Goal: Information Seeking & Learning: Stay updated

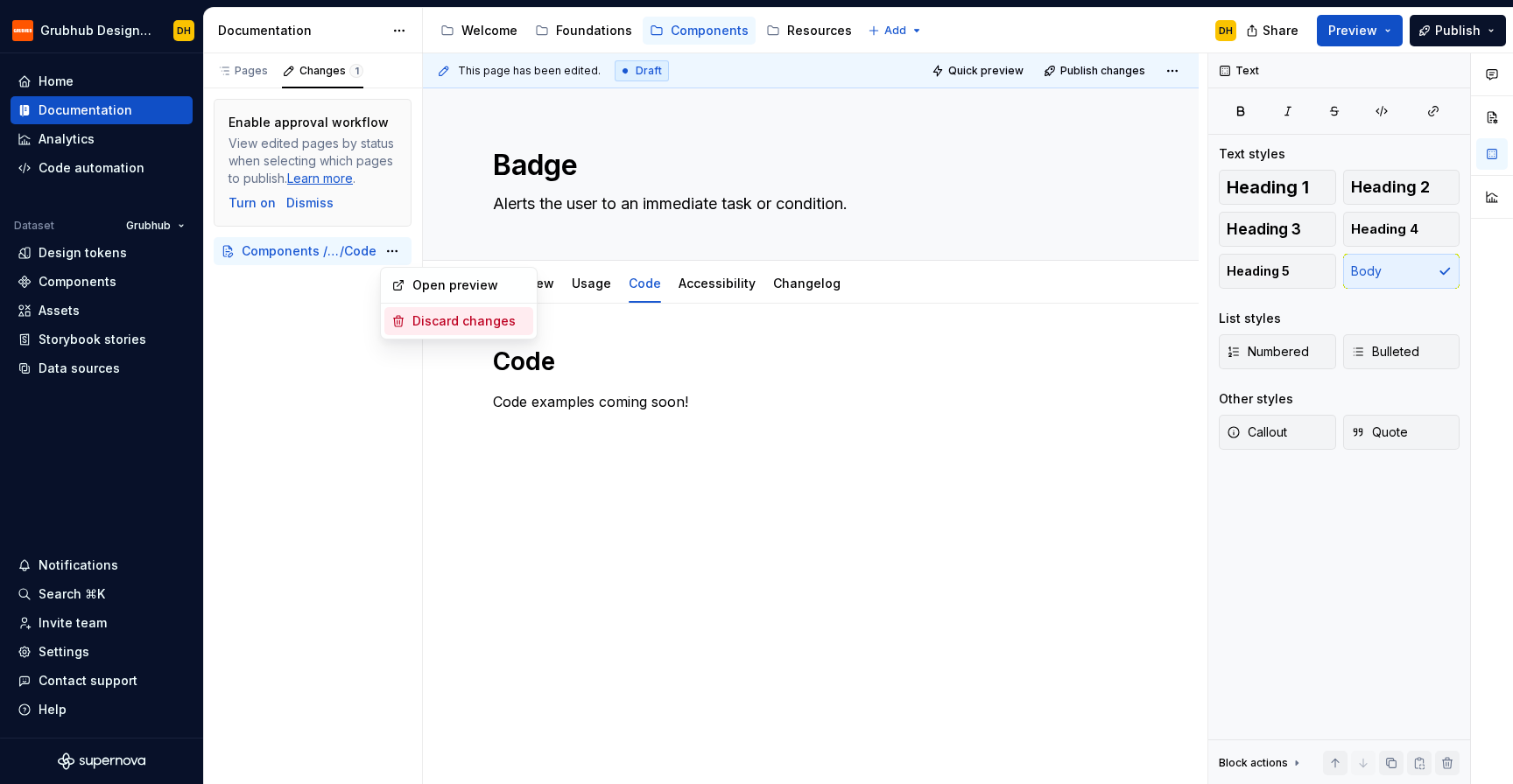
click at [406, 315] on div "Discard changes" at bounding box center [458, 321] width 149 height 28
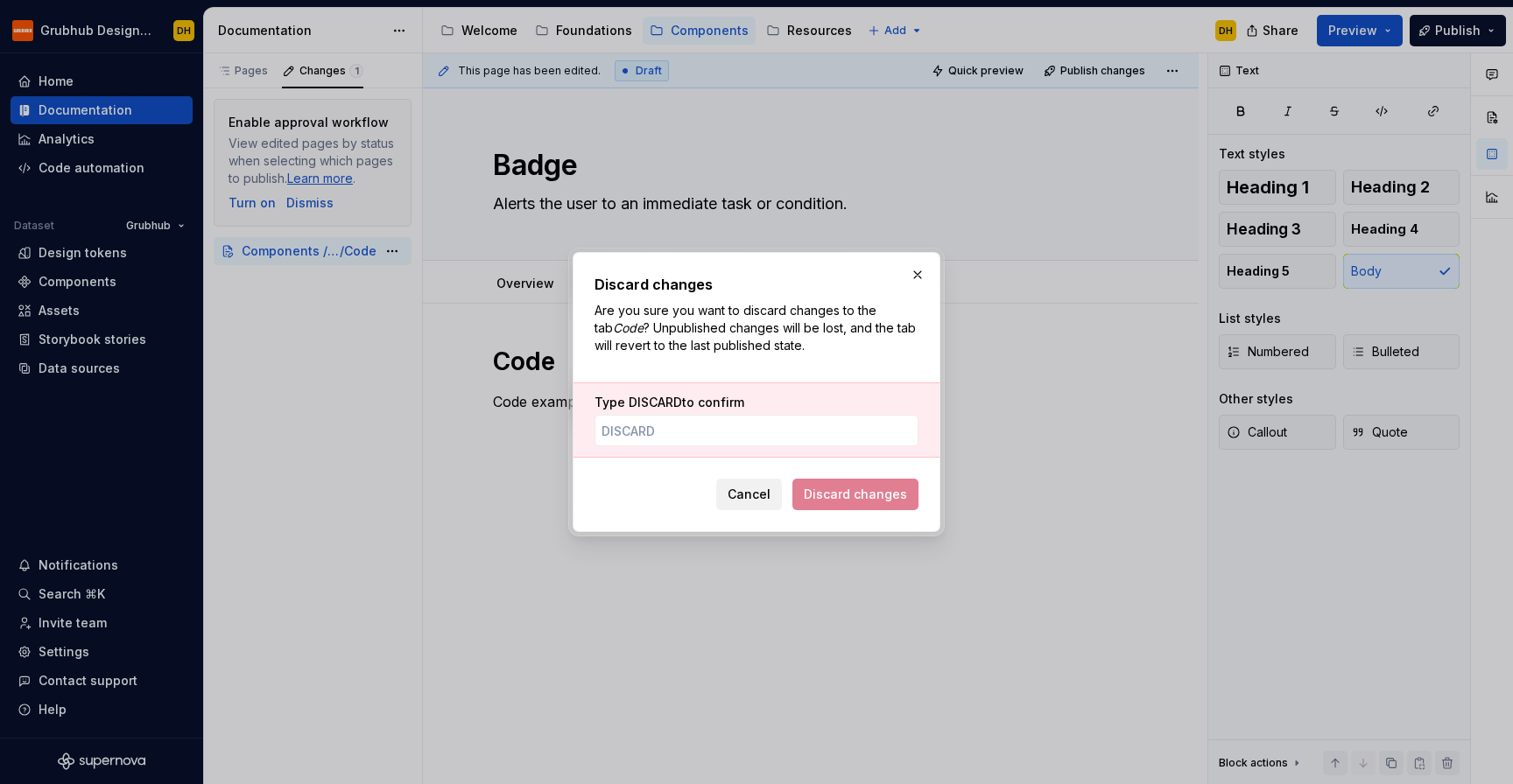
click at [748, 492] on span "Cancel" at bounding box center [749, 494] width 43 height 17
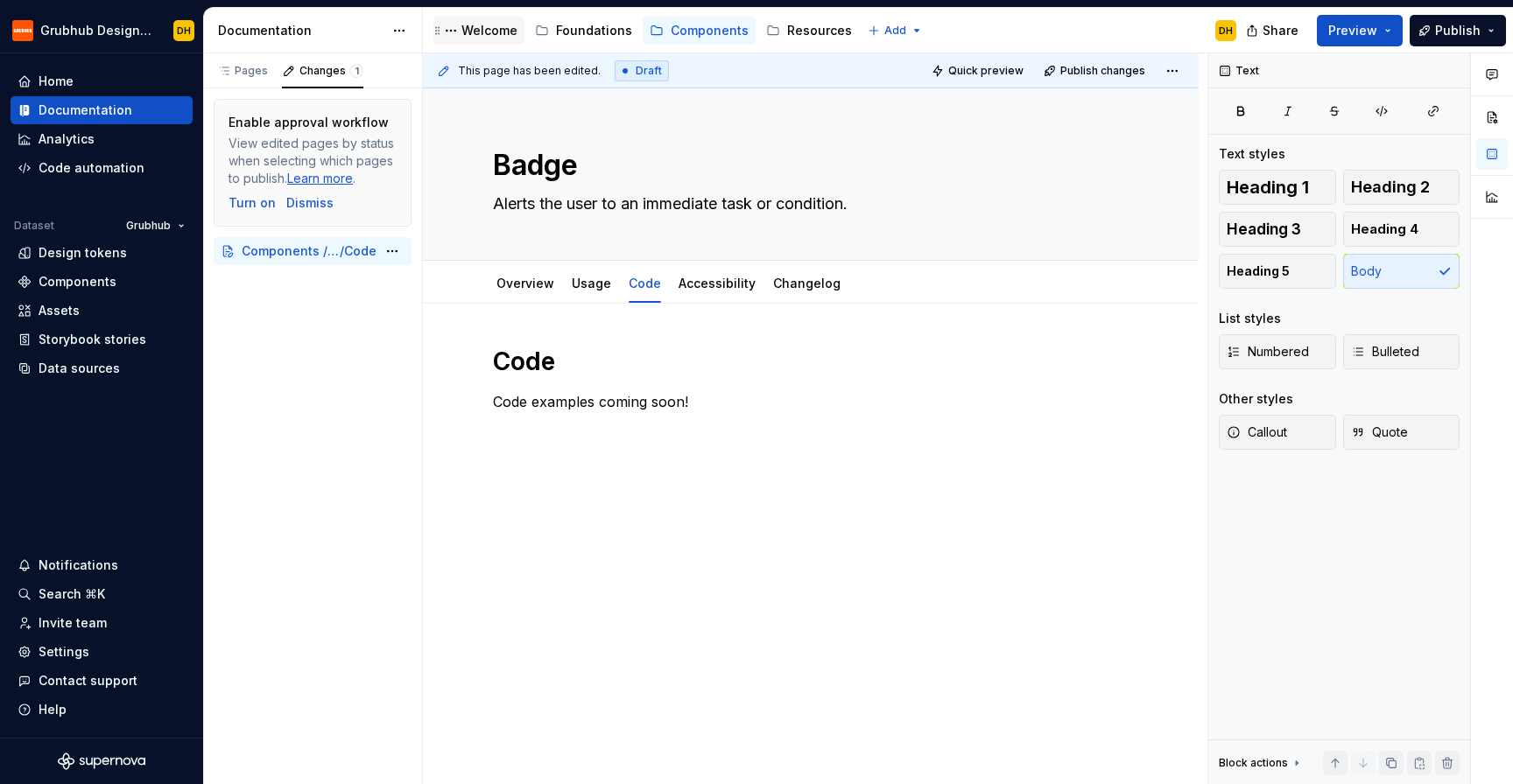
click at [484, 20] on div "Welcome" at bounding box center [478, 30] width 77 height 21
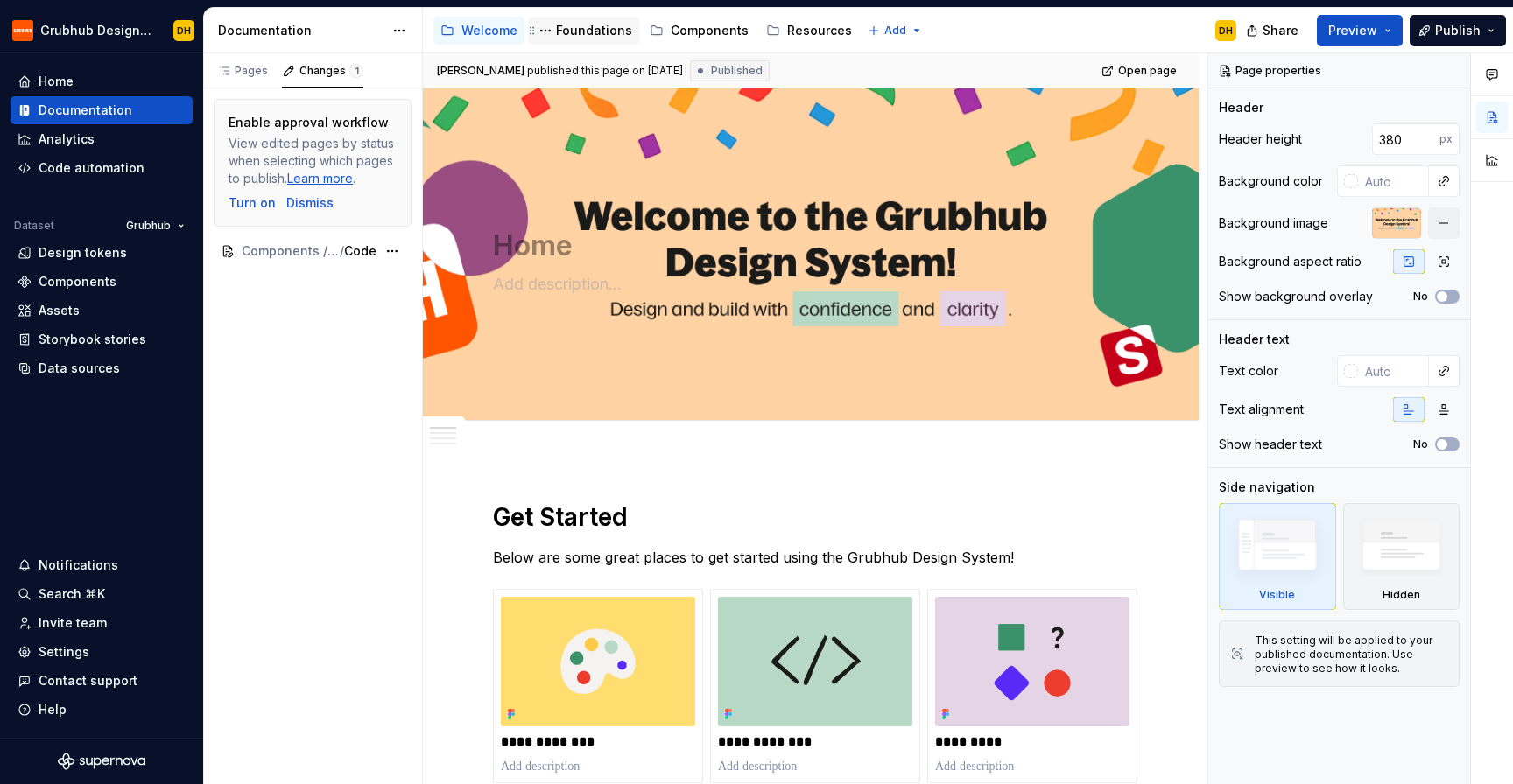
click at [565, 38] on div "Foundations" at bounding box center [595, 30] width 76 height 17
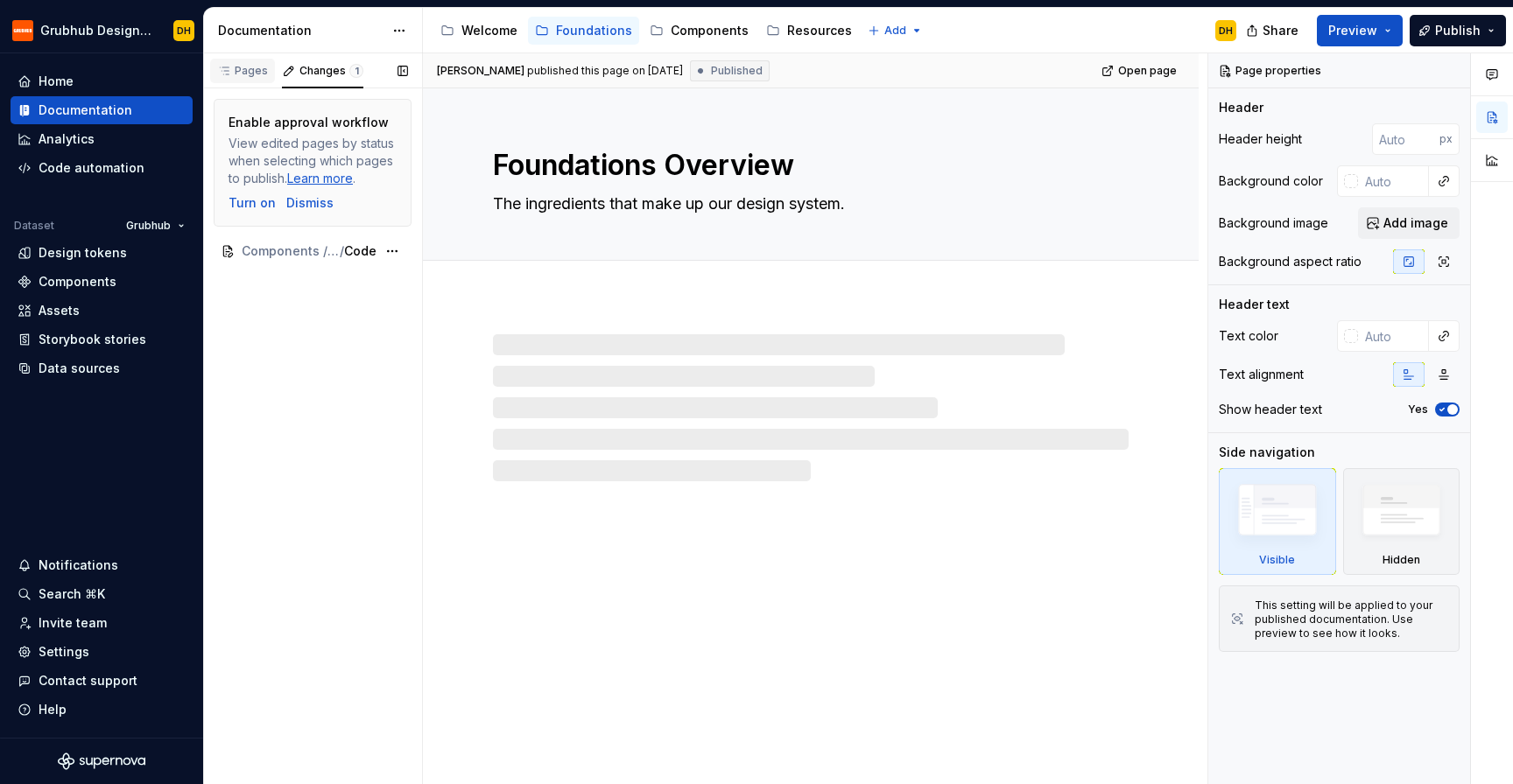
click at [252, 70] on div "Pages" at bounding box center [242, 70] width 50 height 14
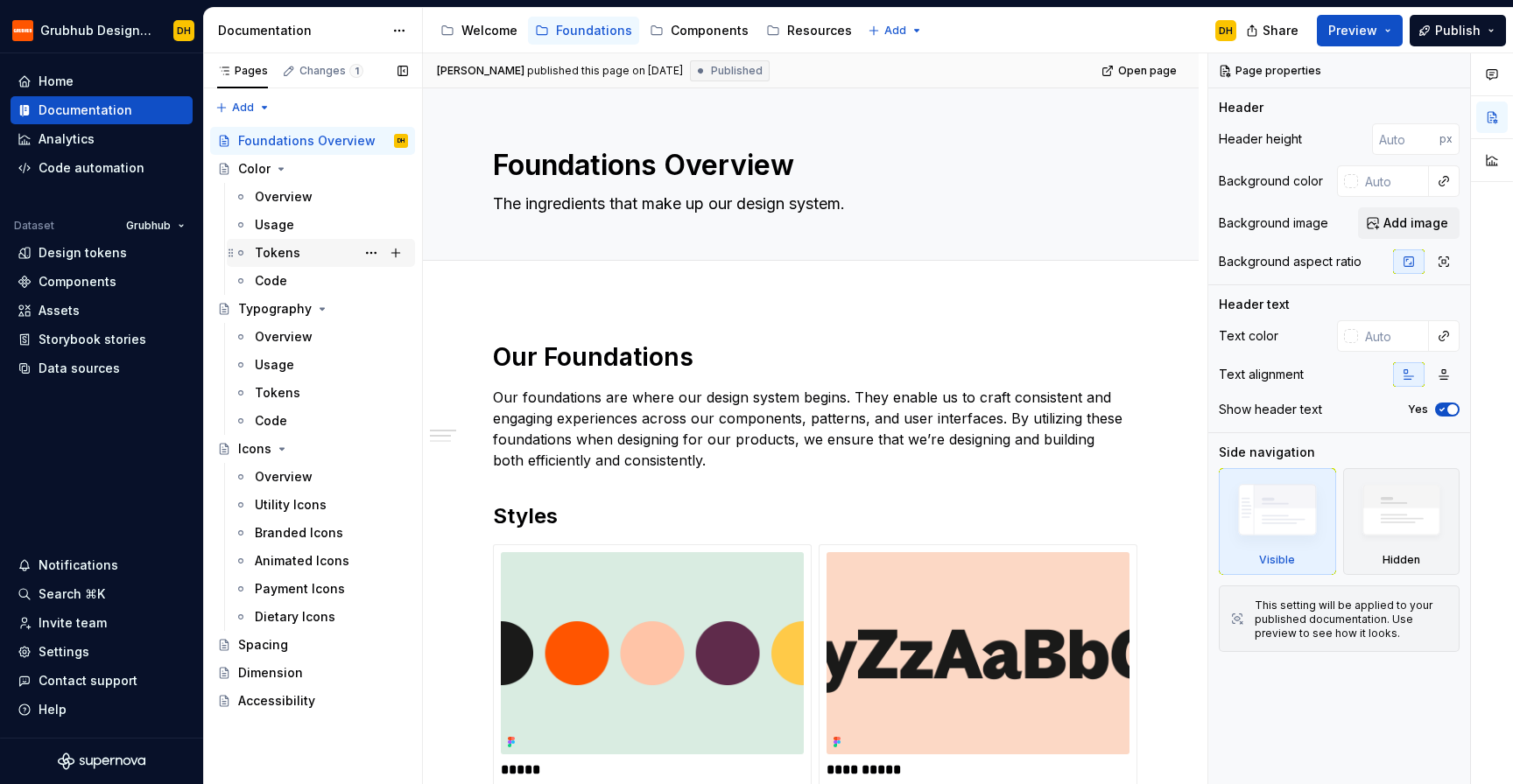
click at [284, 241] on div "Tokens" at bounding box center [331, 253] width 153 height 25
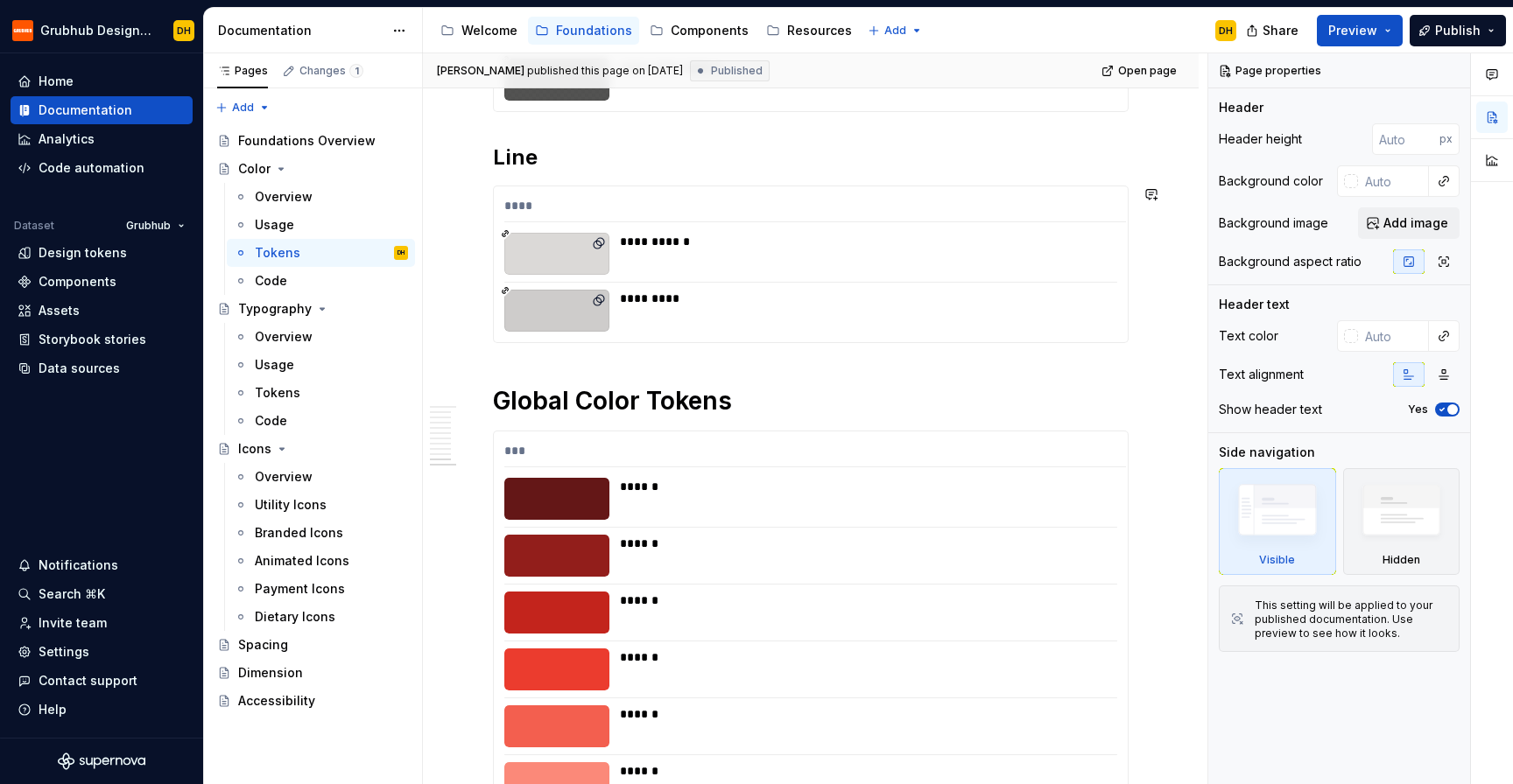
scroll to position [4153, 0]
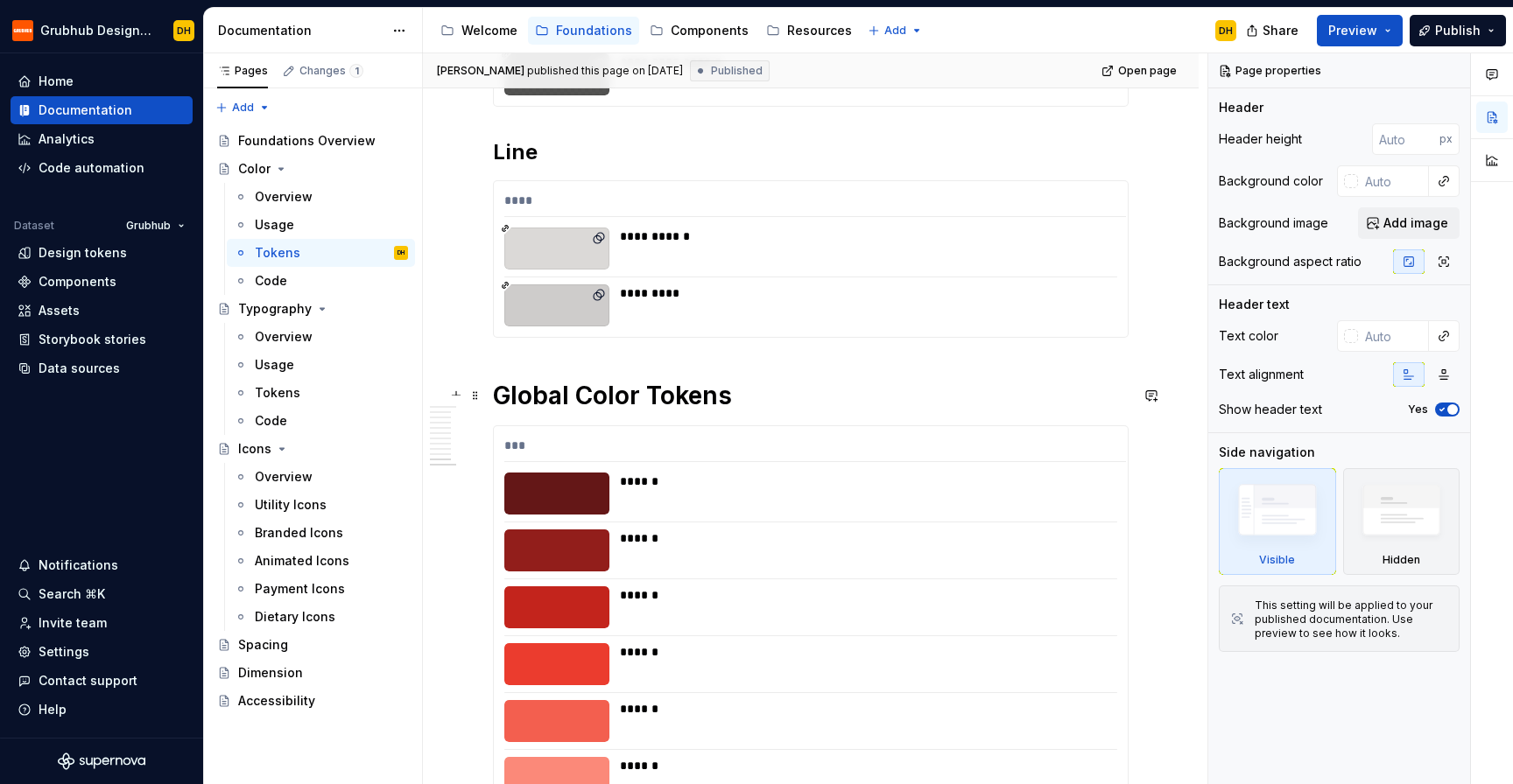
type textarea "*"
click at [493, 392] on h1 "Global Color Tokens" at bounding box center [810, 395] width 635 height 31
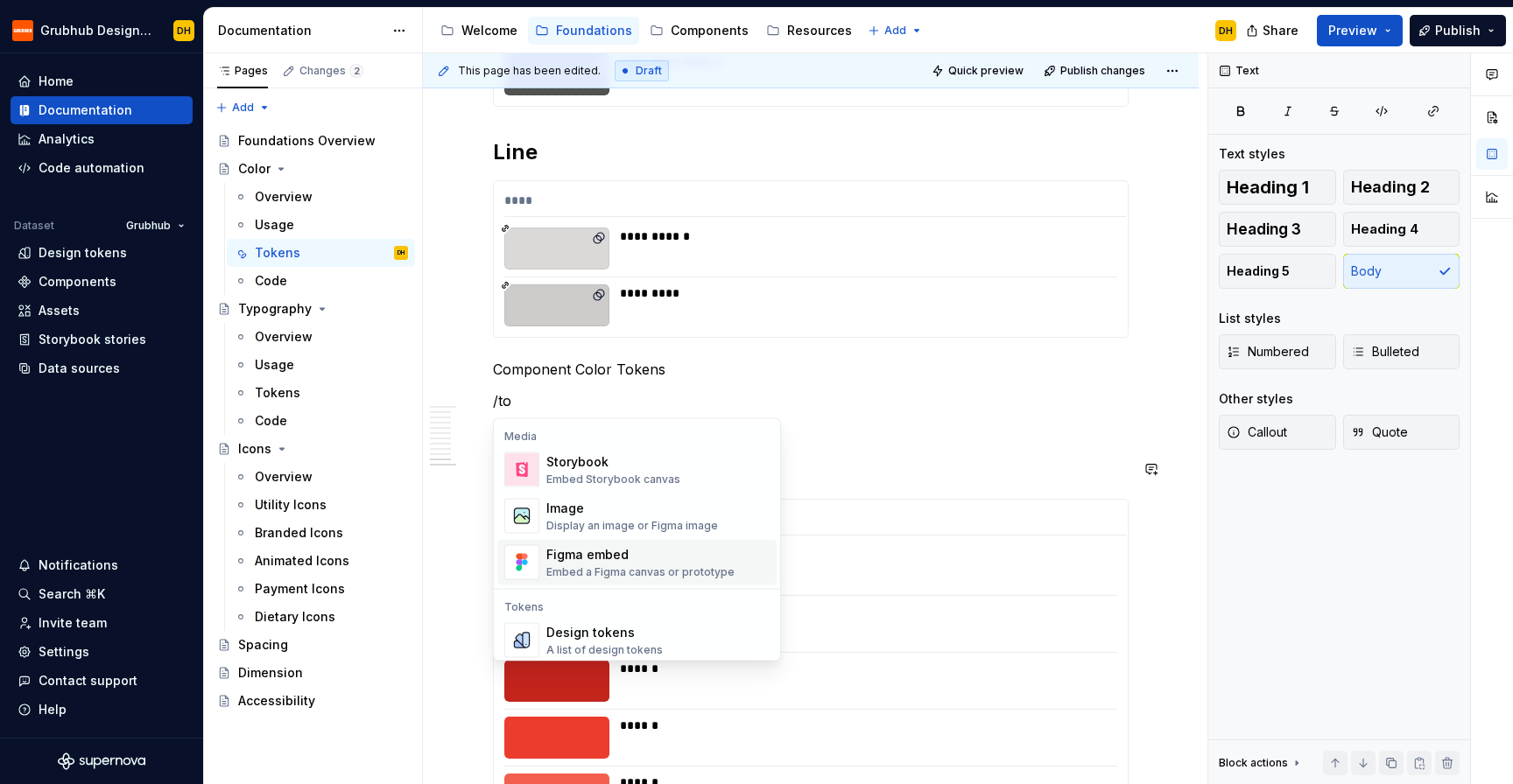
scroll to position [16, 0]
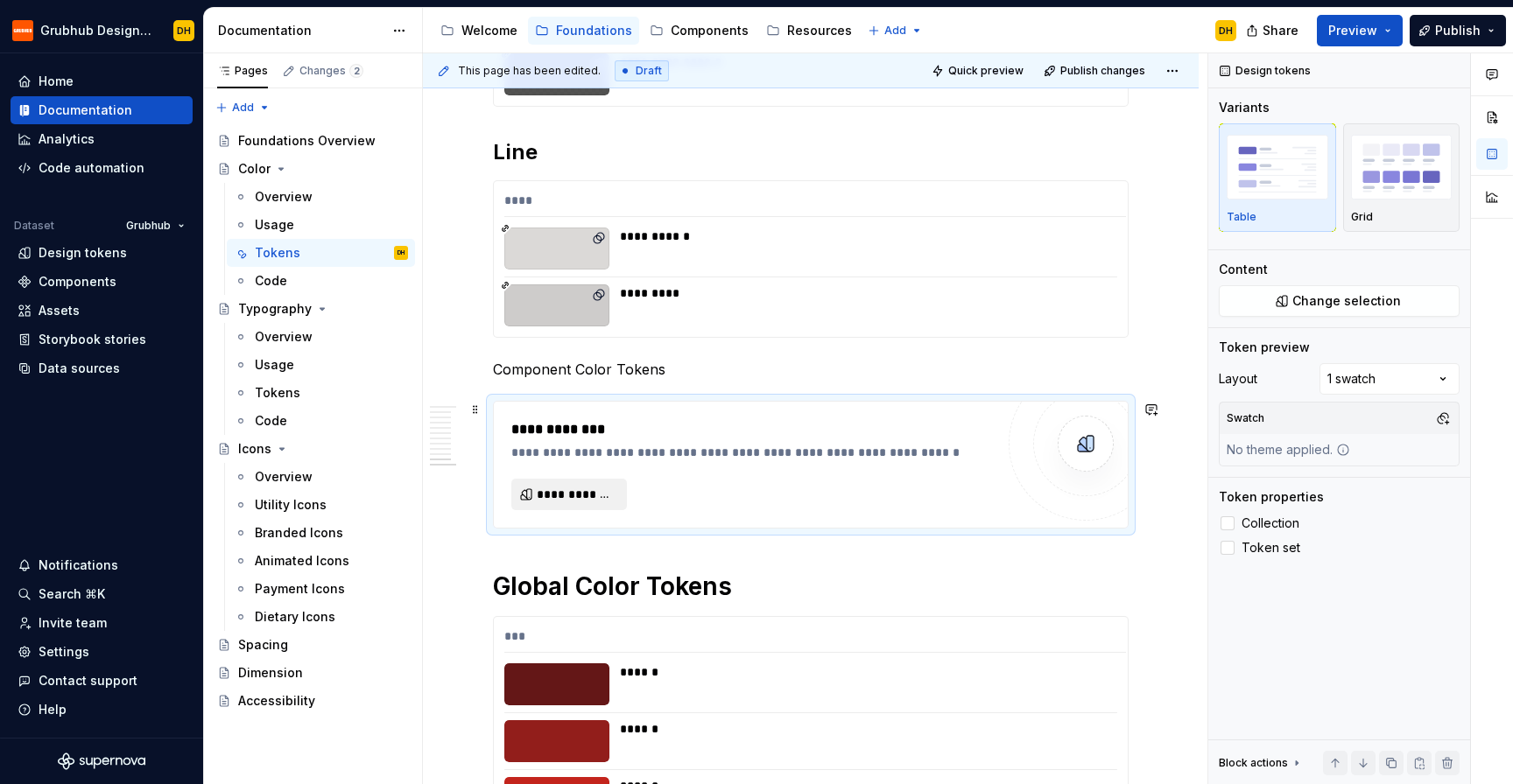
click at [546, 494] on span "**********" at bounding box center [575, 494] width 79 height 17
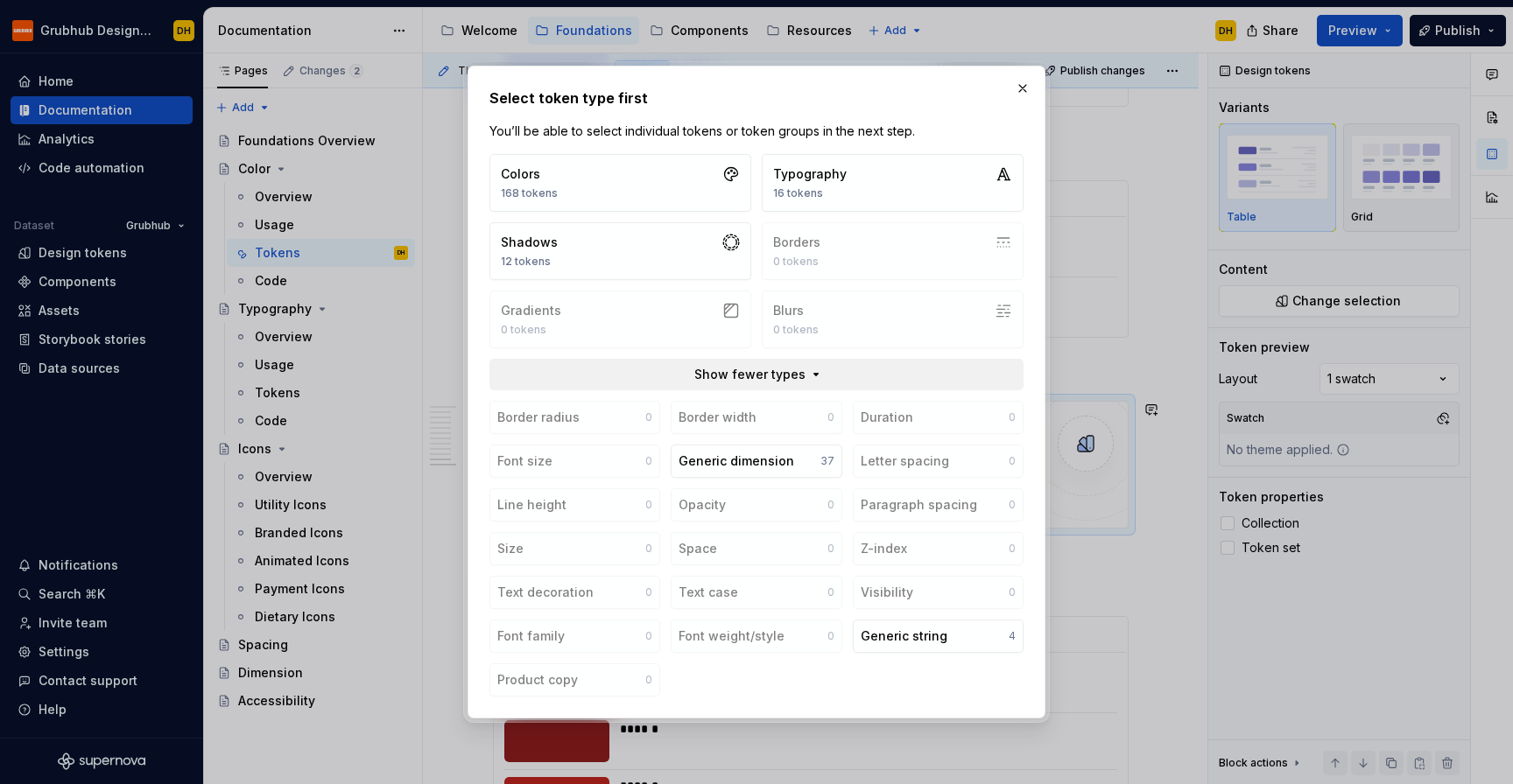
click at [799, 377] on span "Show fewer types" at bounding box center [750, 374] width 111 height 17
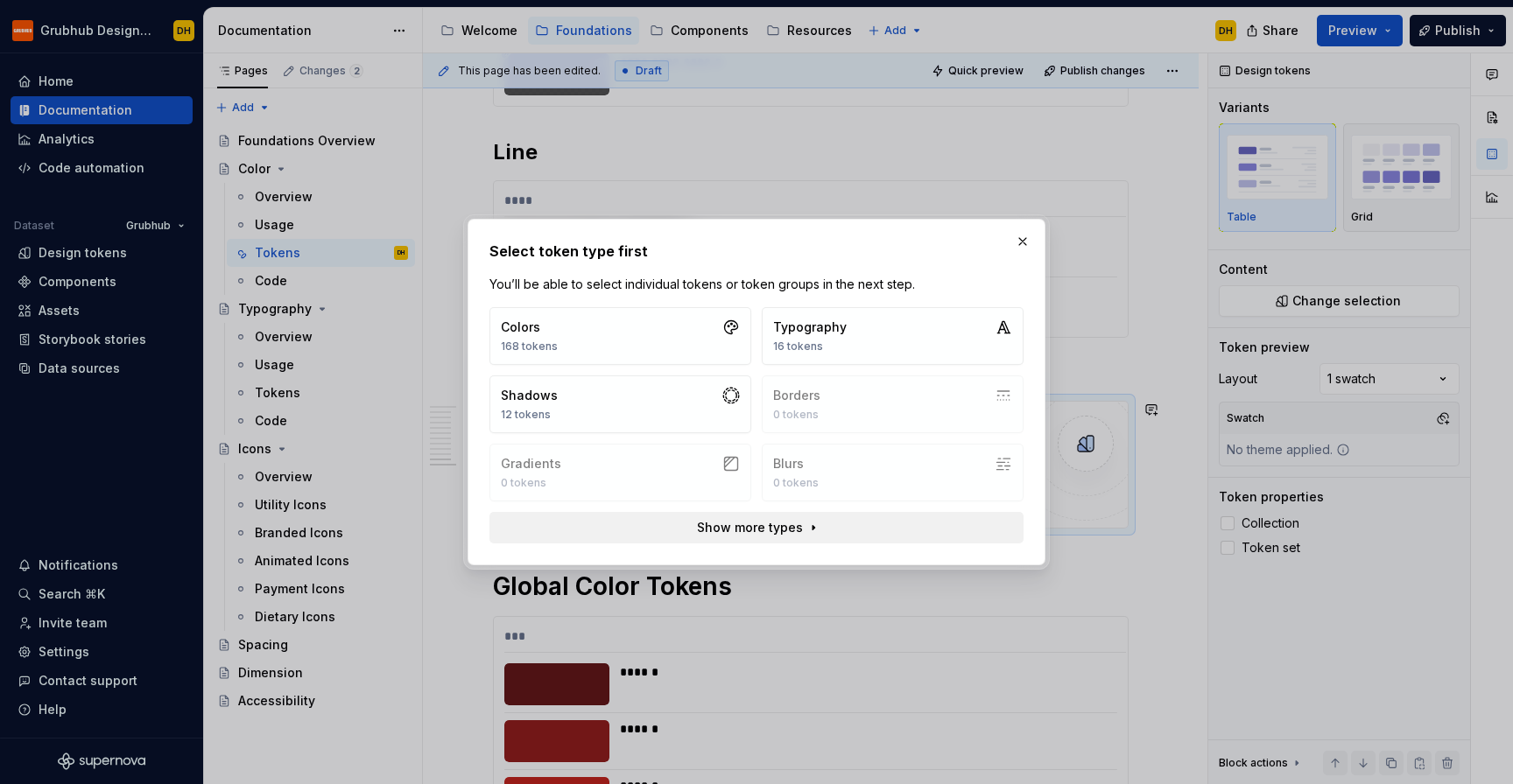
click at [753, 523] on span "Show more types" at bounding box center [749, 528] width 106 height 17
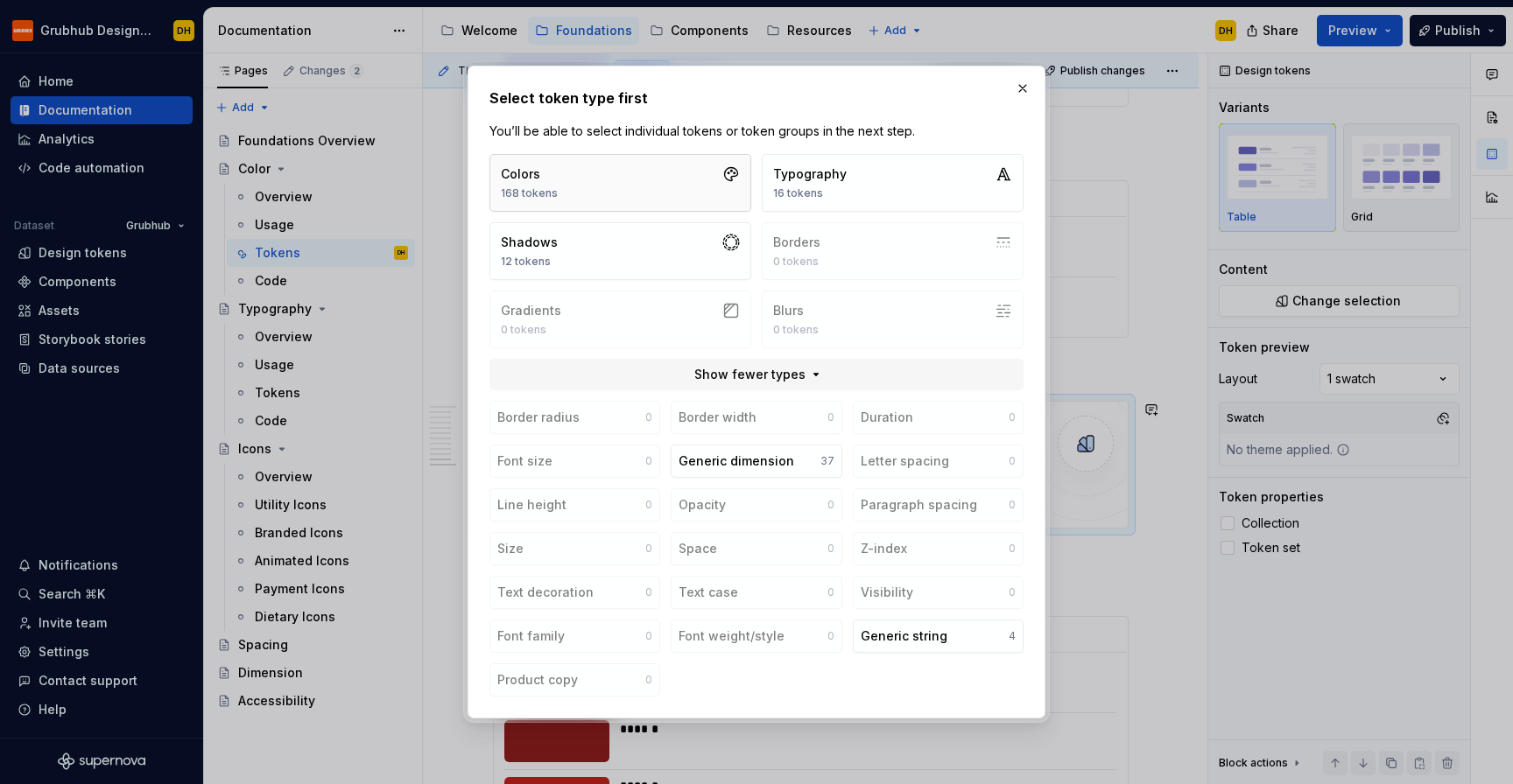
click at [593, 177] on button "Colors 168 tokens" at bounding box center [620, 183] width 262 height 58
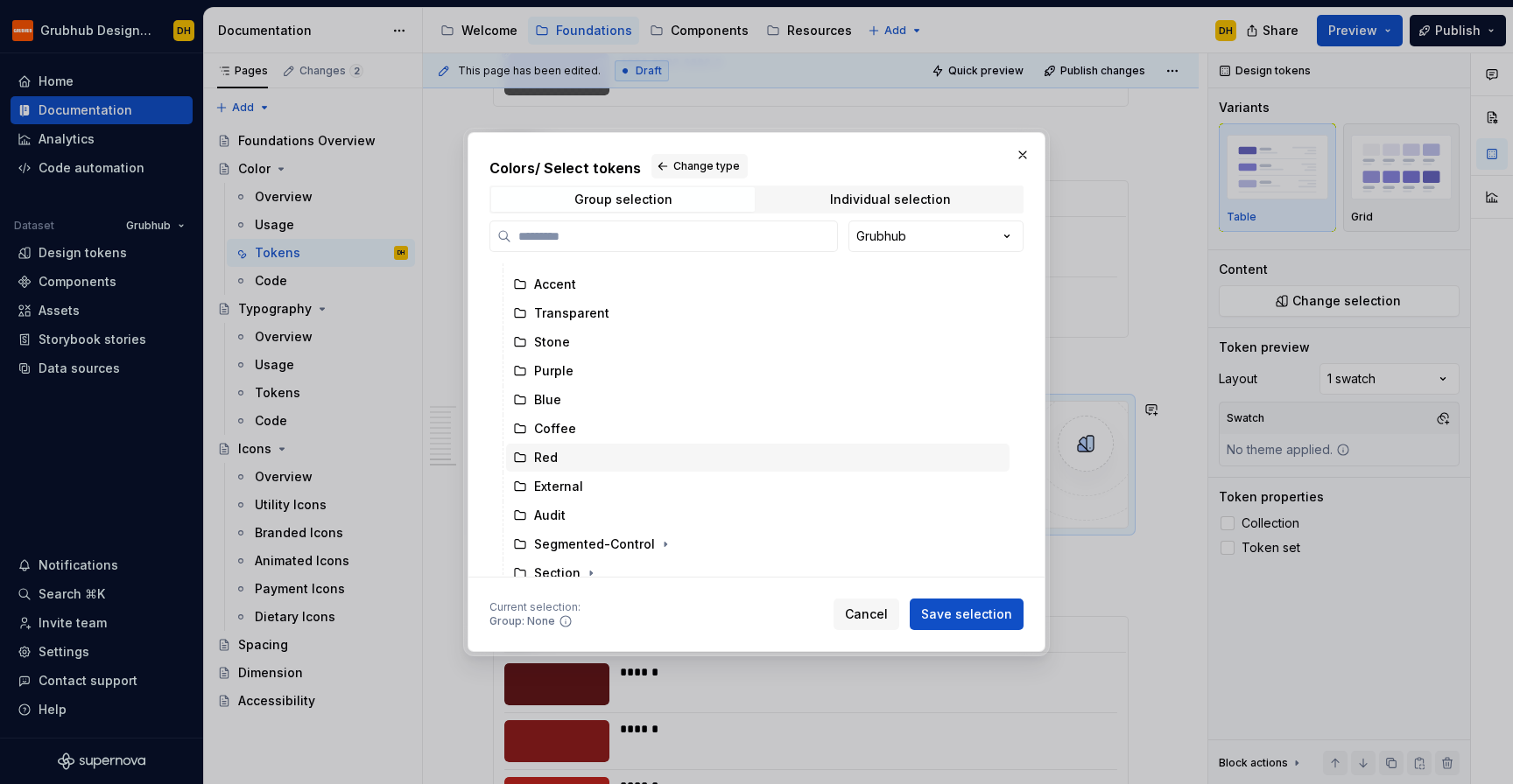
scroll to position [524, 0]
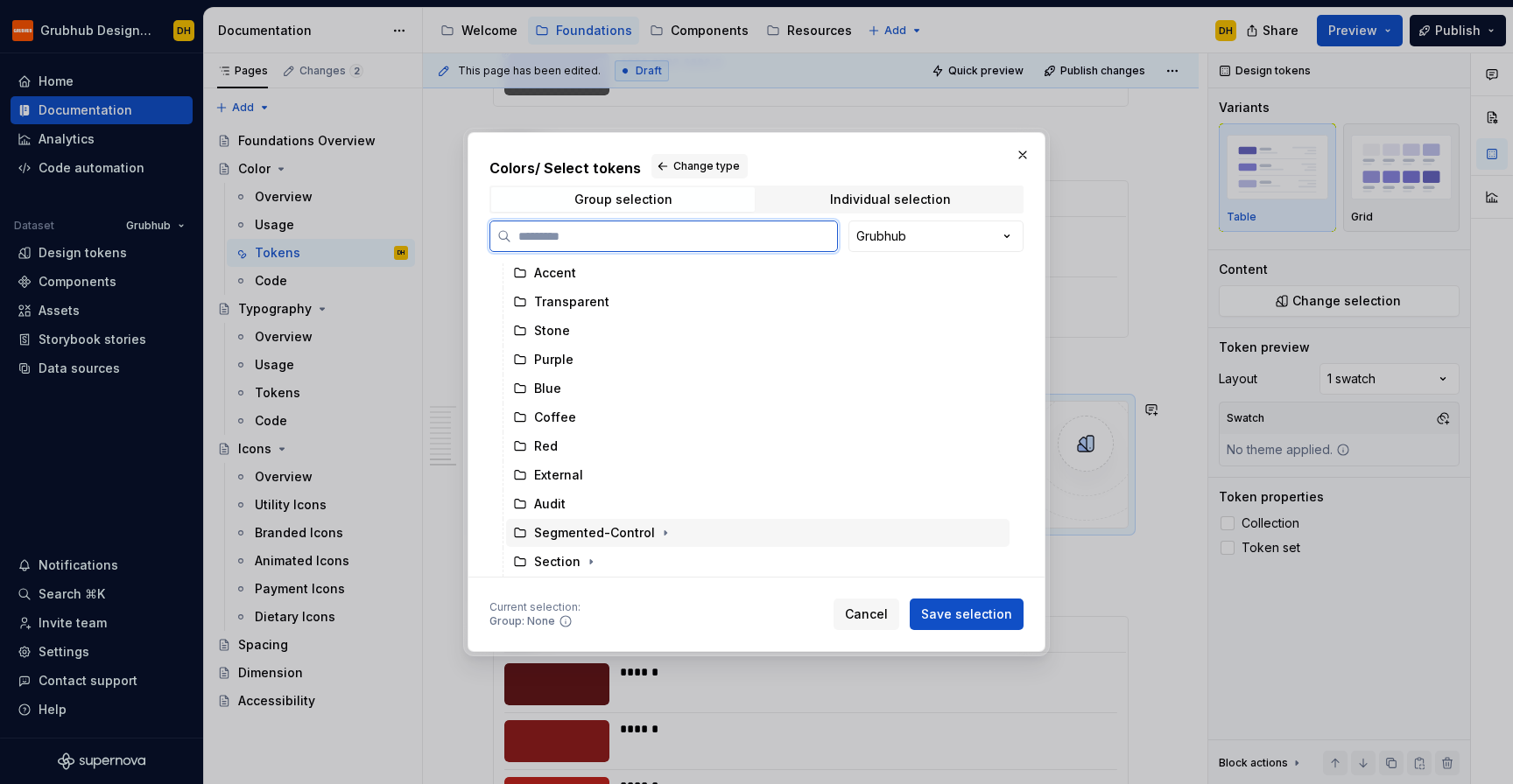
click at [615, 522] on div "Segmented-Control" at bounding box center [757, 533] width 503 height 28
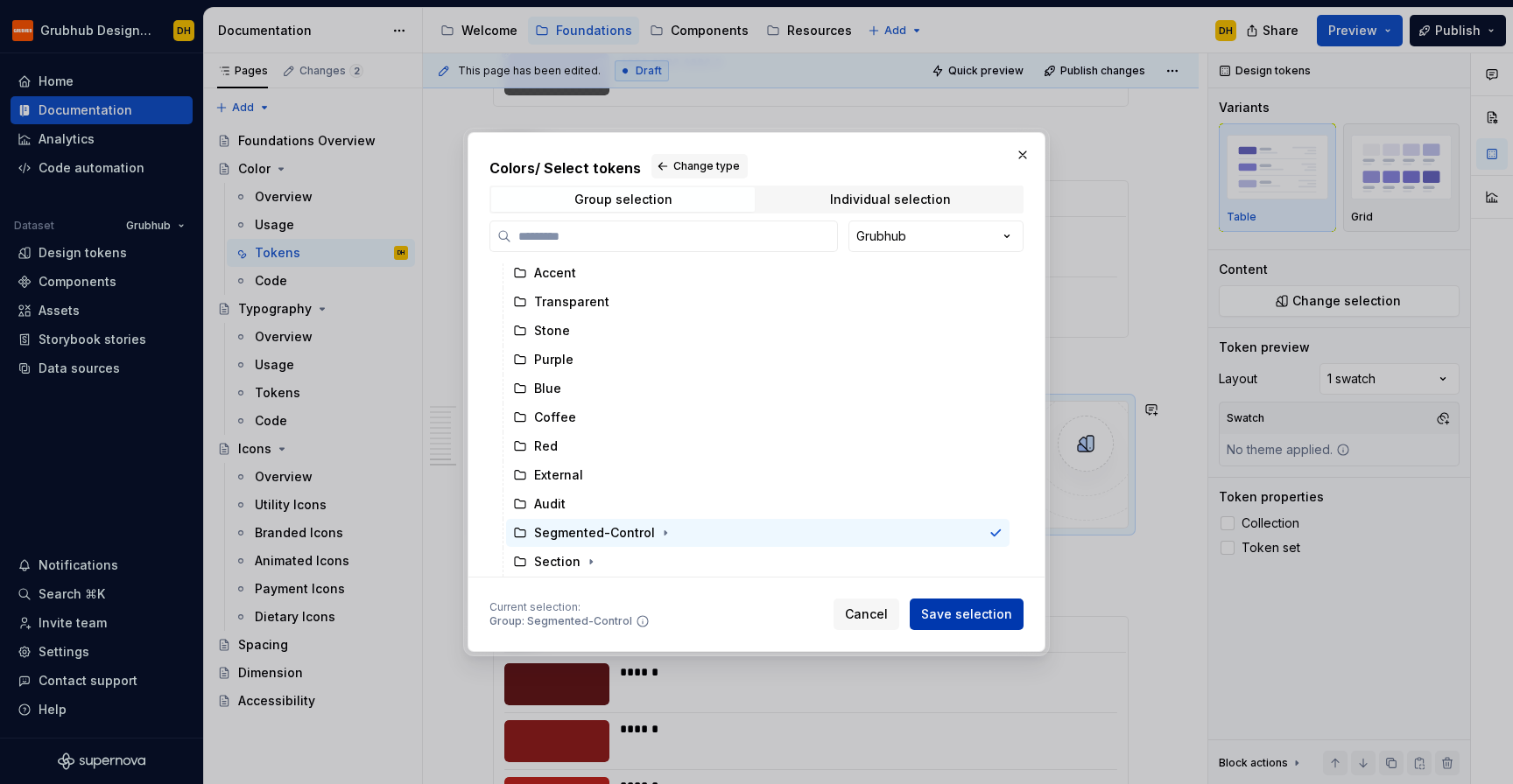
click at [944, 616] on span "Save selection" at bounding box center [967, 614] width 91 height 17
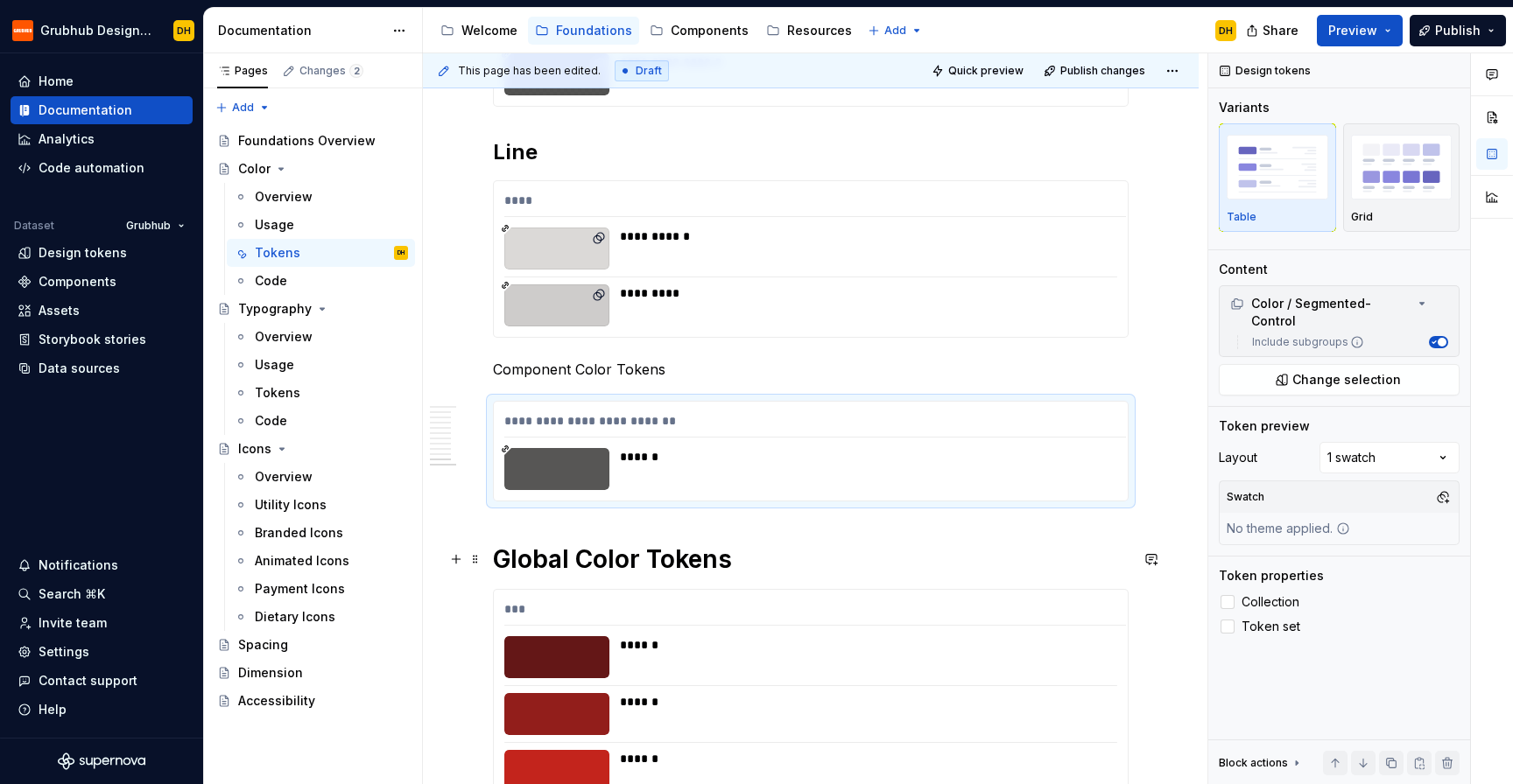
click at [577, 550] on h1 "Global Color Tokens" at bounding box center [810, 559] width 635 height 31
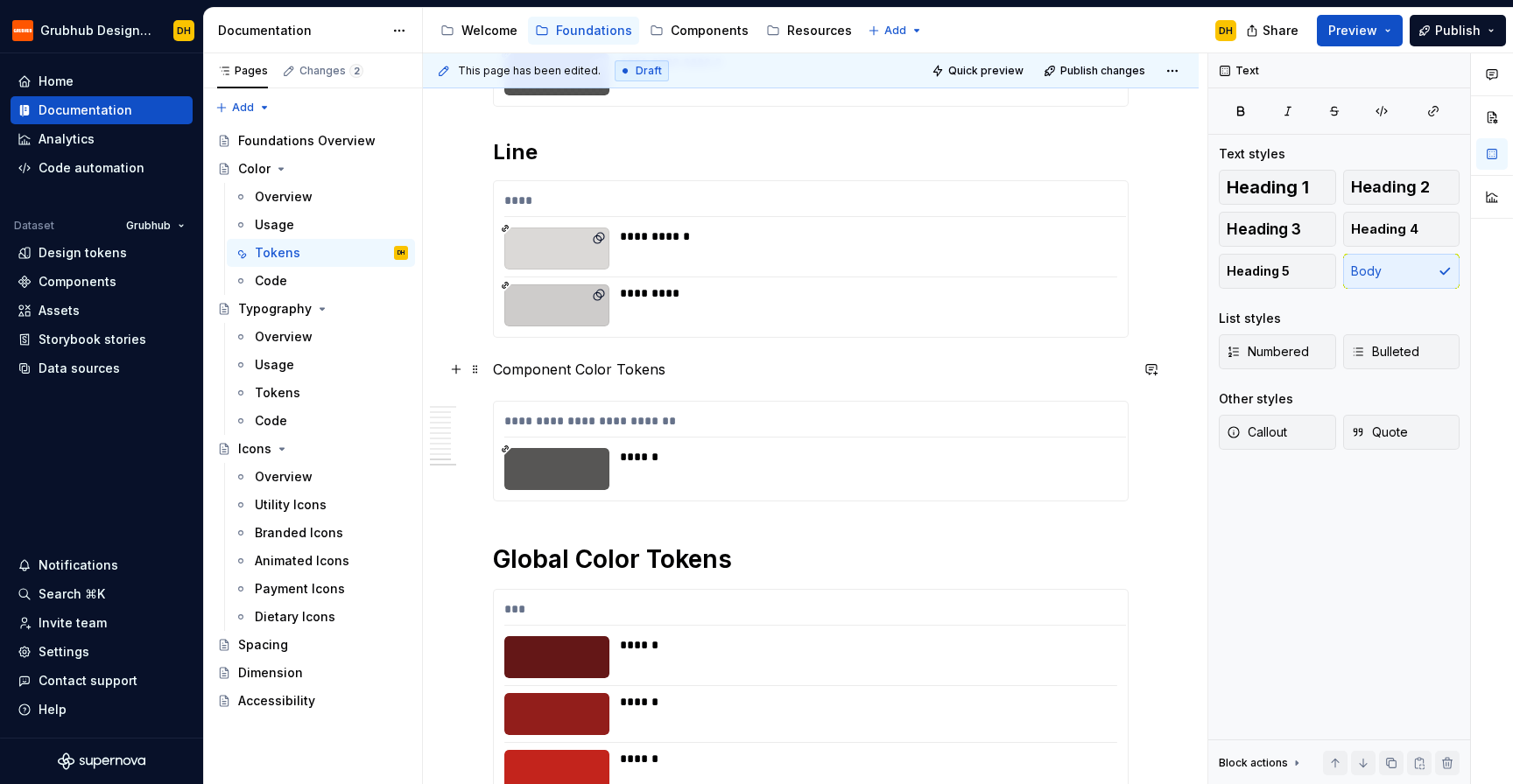
click at [586, 372] on p "Component Color Tokens" at bounding box center [810, 370] width 635 height 21
click at [1262, 181] on span "Heading 1" at bounding box center [1267, 187] width 82 height 17
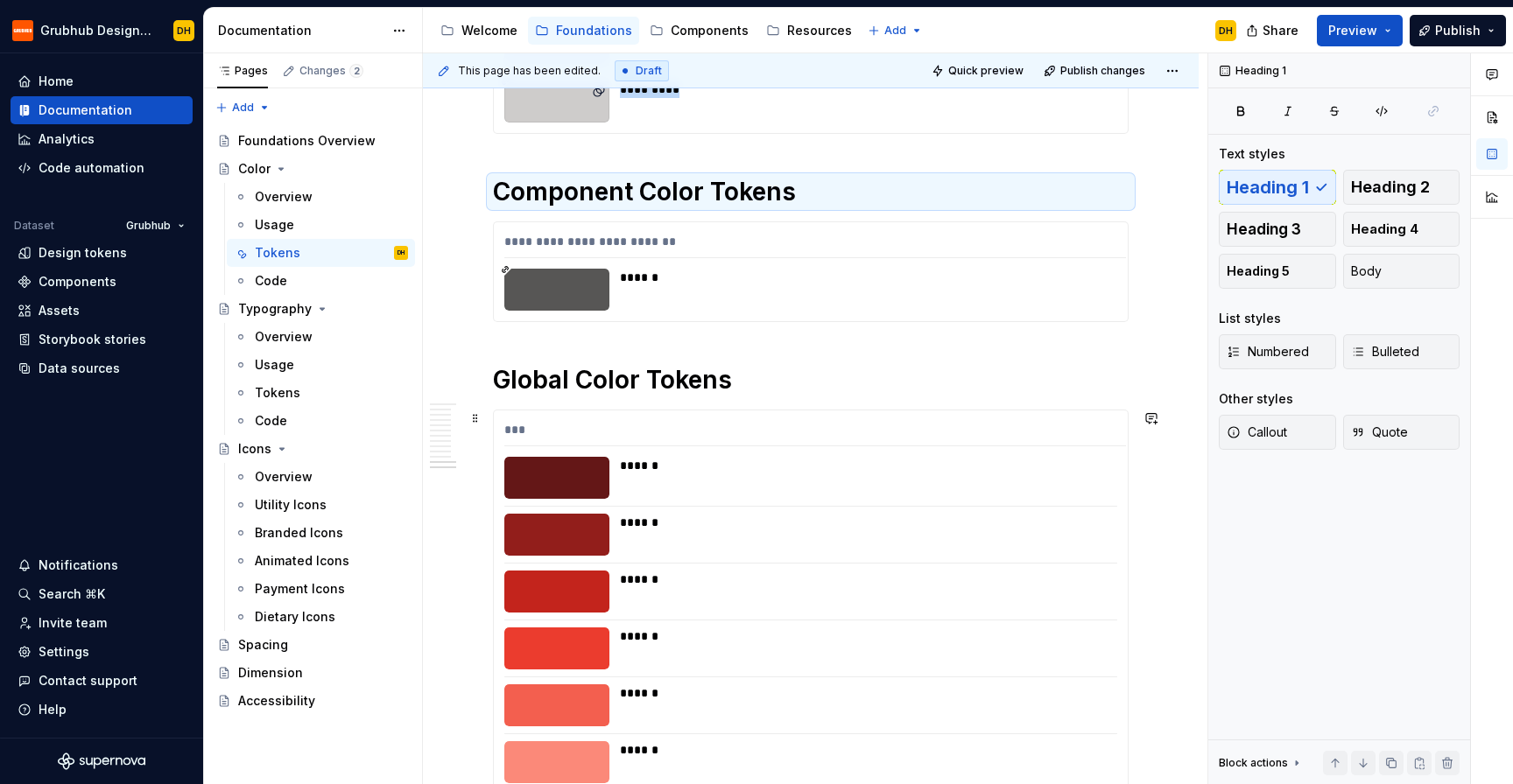
scroll to position [4300, 0]
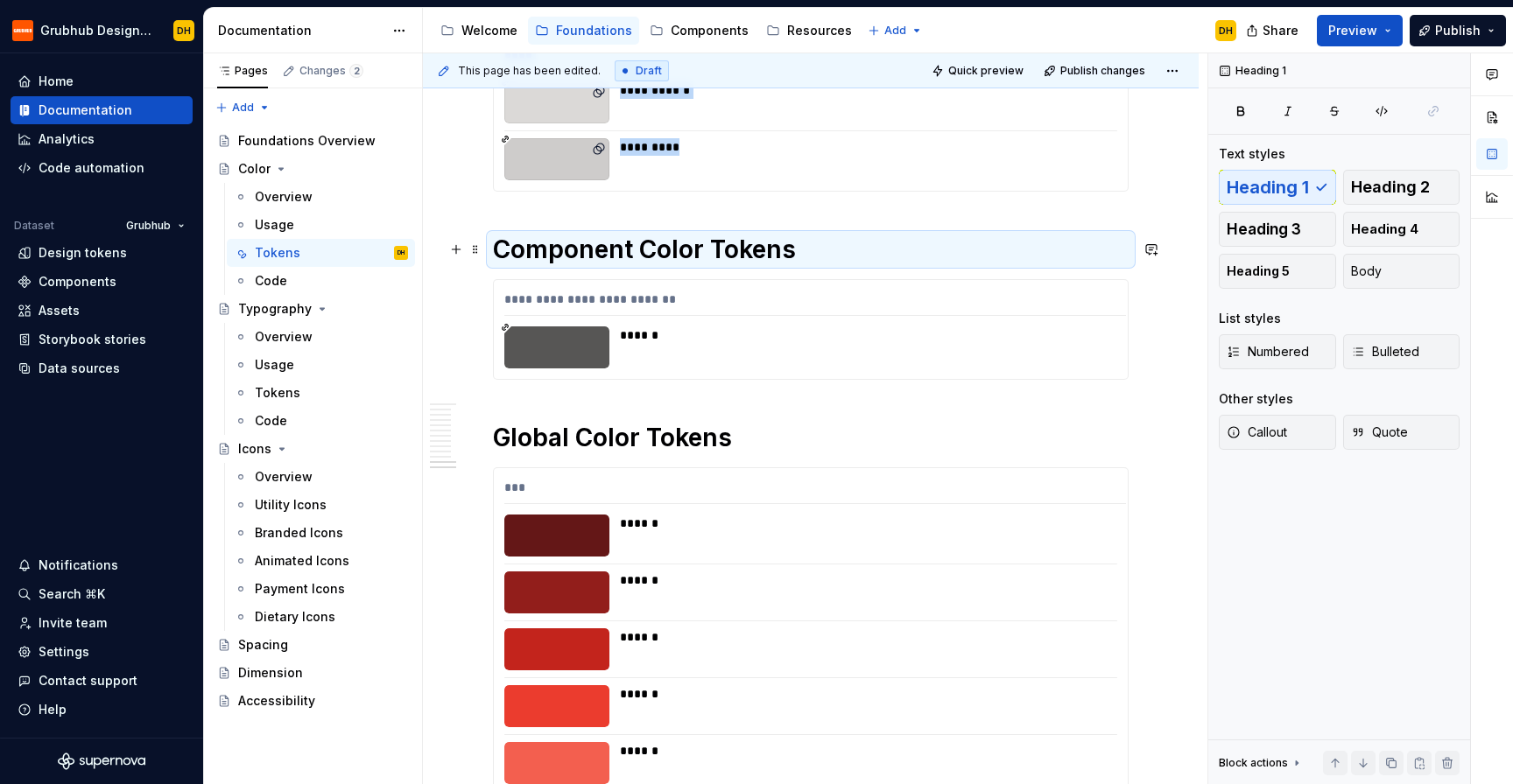
click at [621, 255] on h1 "Component Color Tokens" at bounding box center [810, 249] width 635 height 31
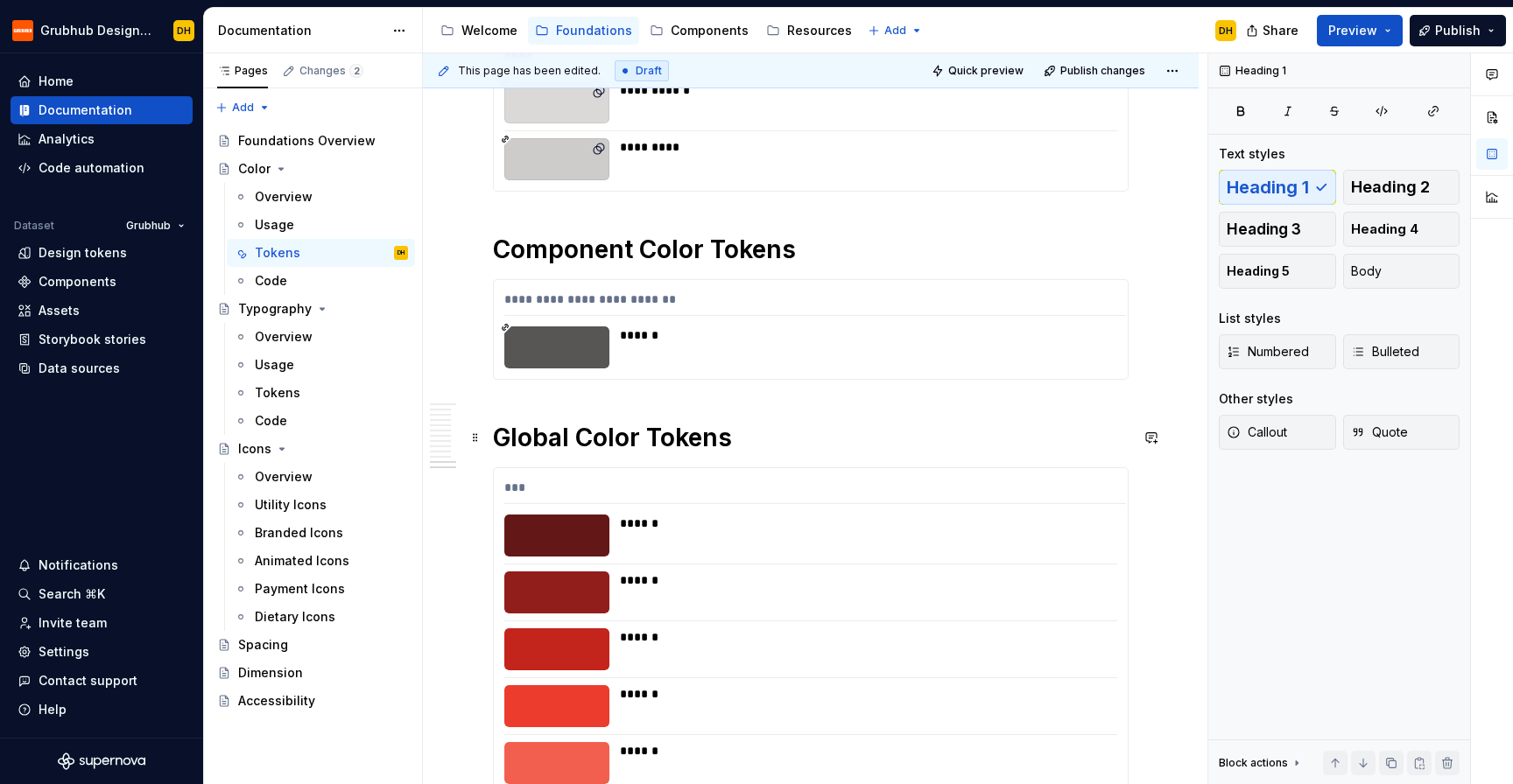
click at [594, 437] on h1 "Global Color Tokens" at bounding box center [810, 437] width 635 height 31
click at [625, 242] on h1 "Component Color Tokens" at bounding box center [810, 249] width 635 height 31
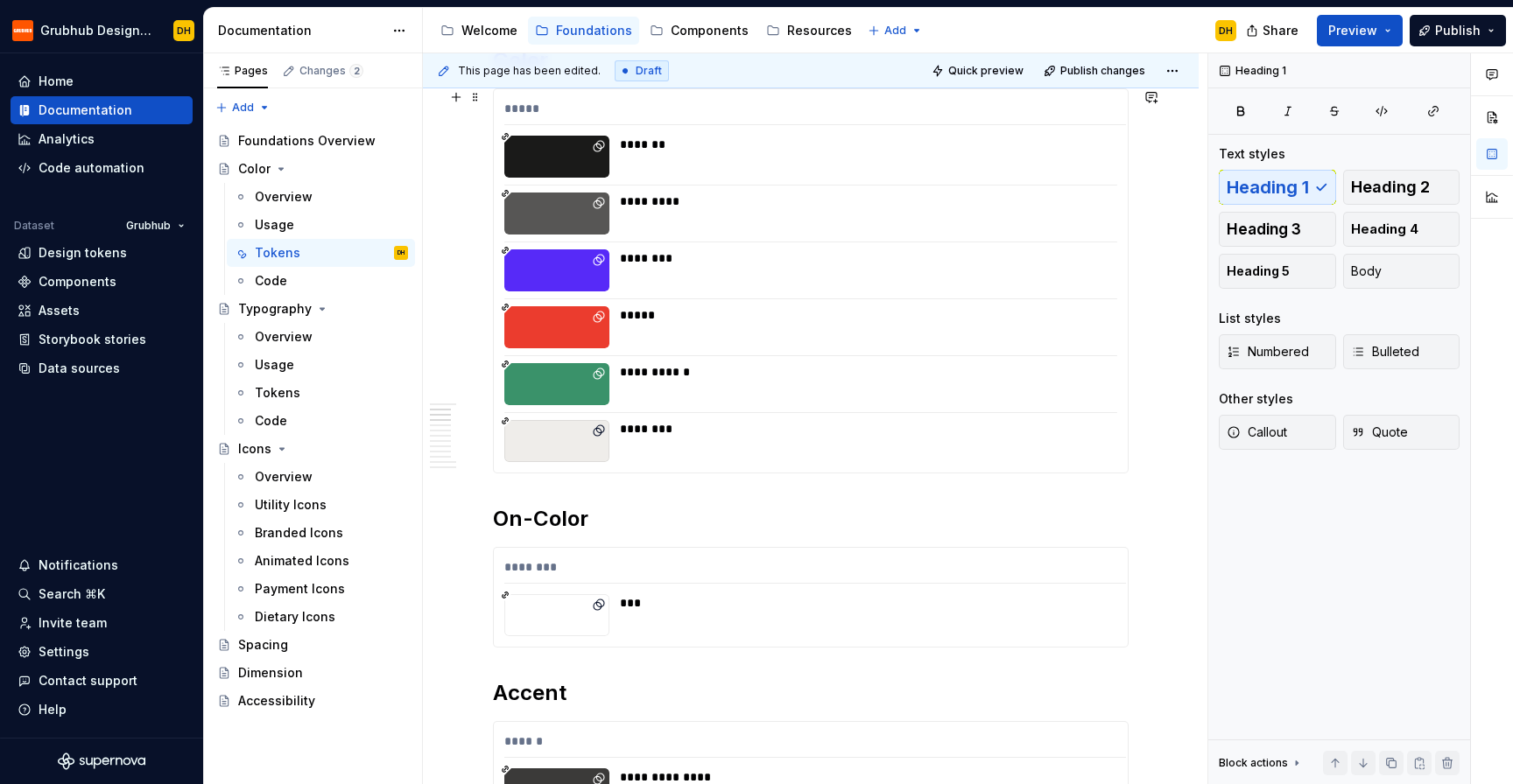
scroll to position [0, 0]
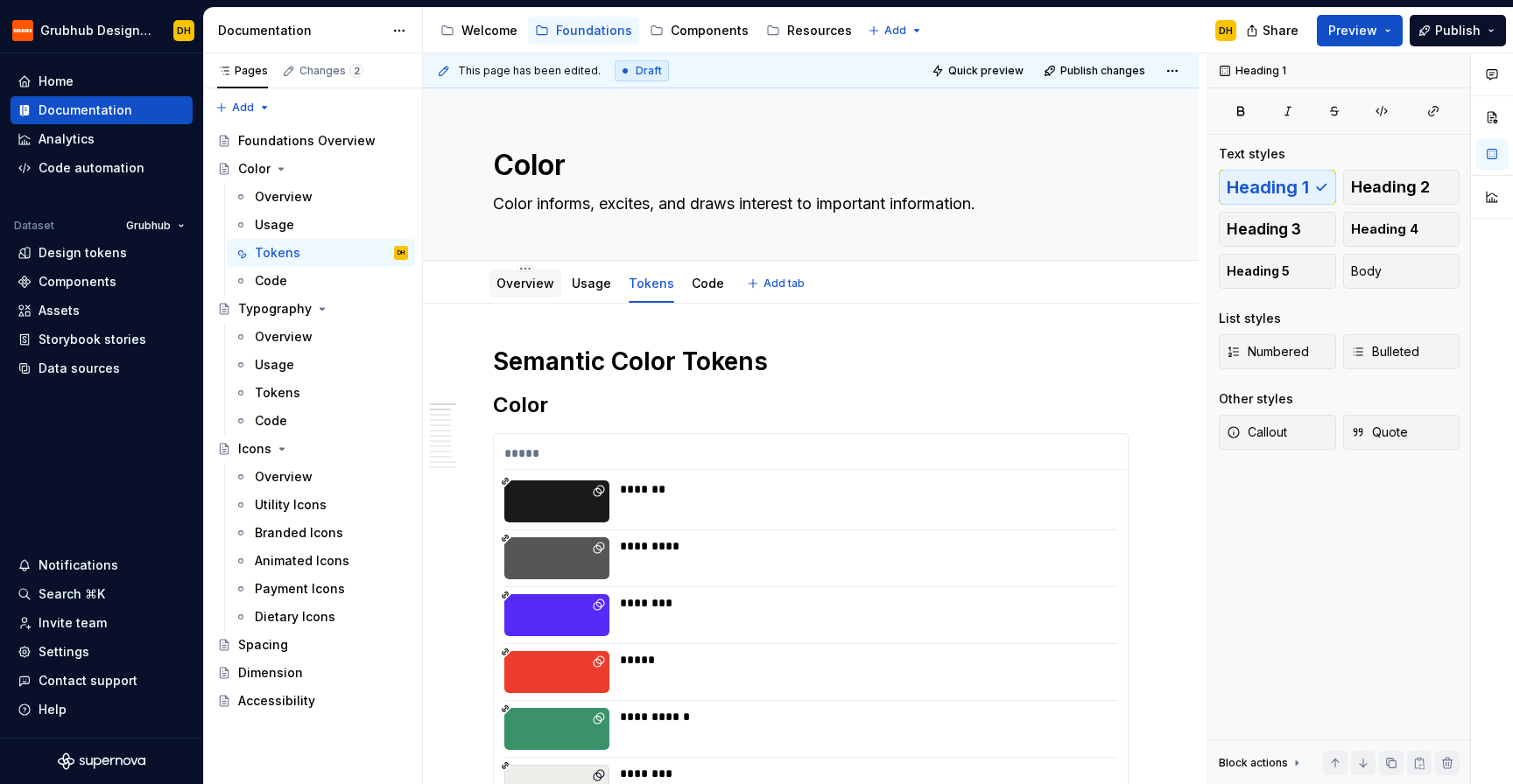
click at [519, 275] on div "Overview" at bounding box center [525, 284] width 58 height 17
click at [527, 291] on div "Overview" at bounding box center [525, 284] width 58 height 17
click at [535, 300] on div at bounding box center [525, 300] width 71 height 2
click at [523, 287] on link "Overview" at bounding box center [525, 283] width 58 height 15
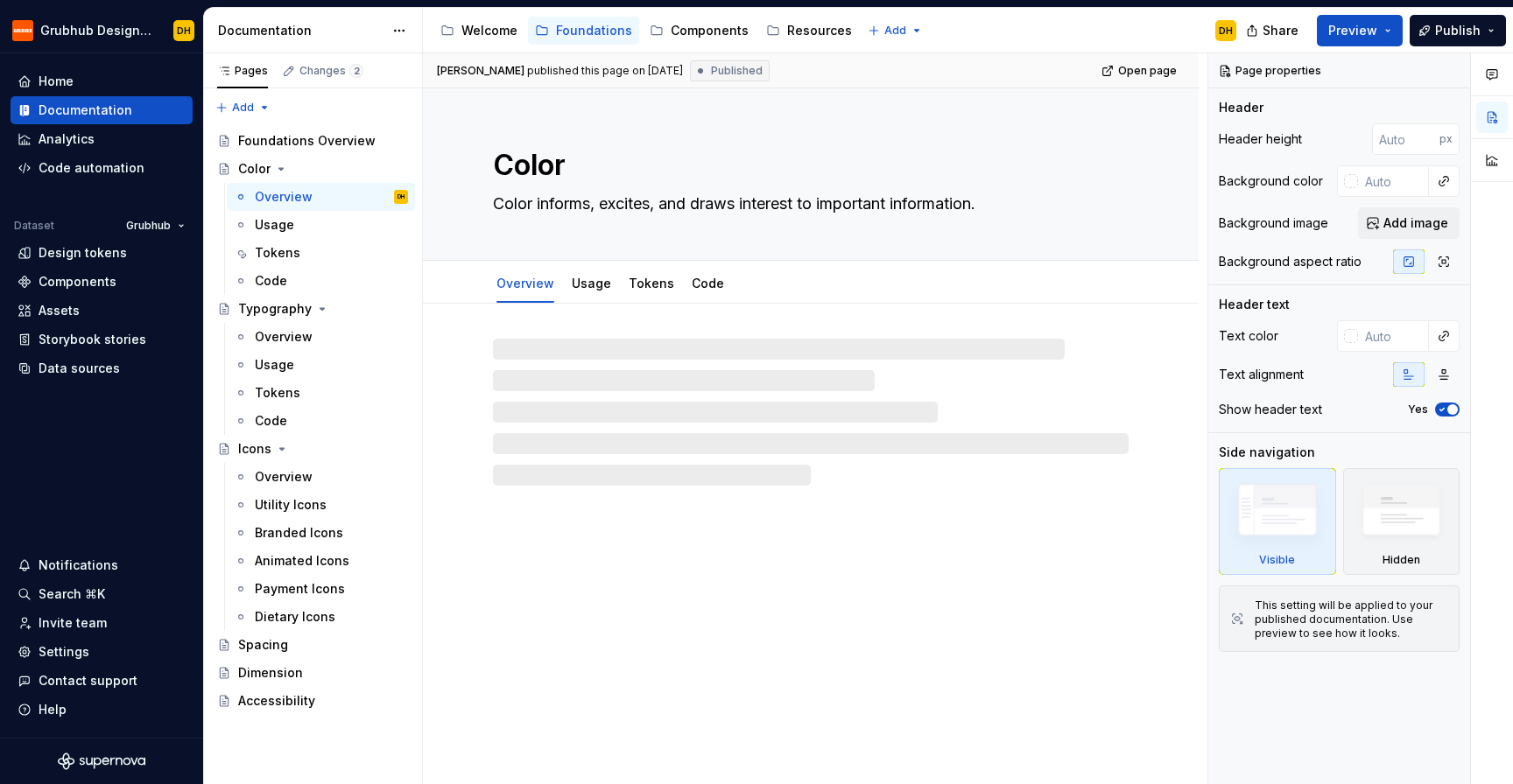
type textarea "*"
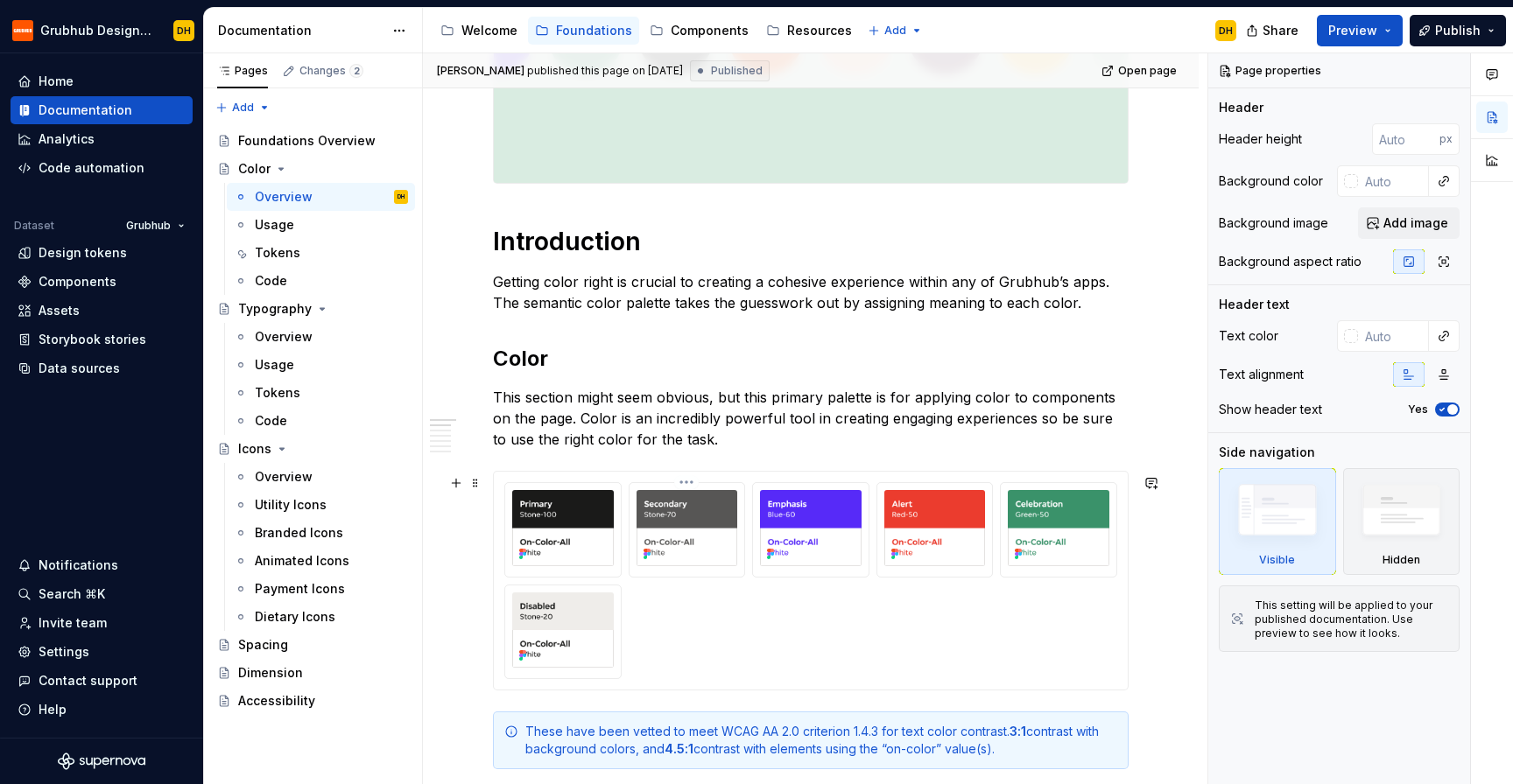
scroll to position [505, 0]
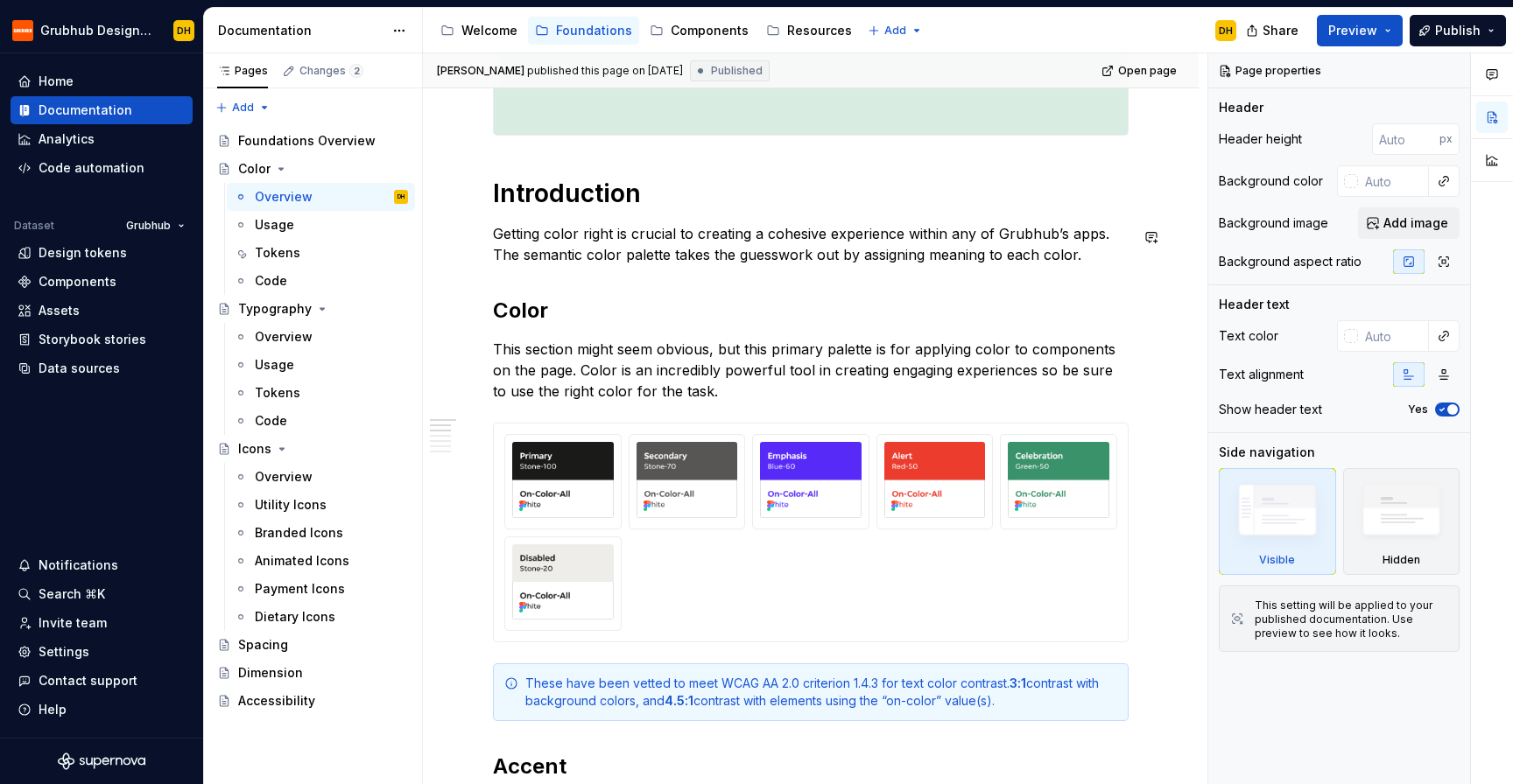
click at [541, 202] on h1 "Introduction" at bounding box center [810, 193] width 635 height 31
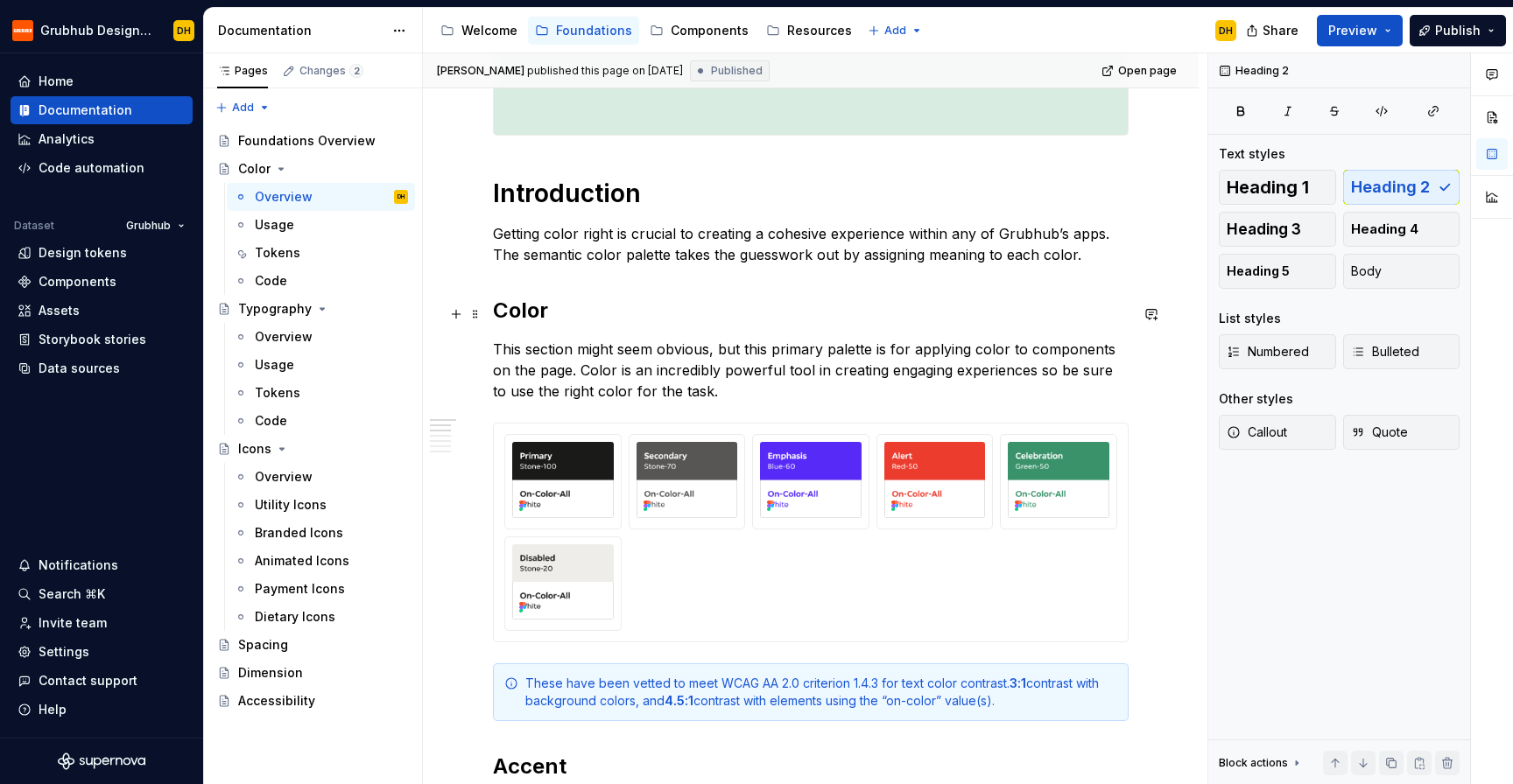
click at [499, 314] on h2 "Color" at bounding box center [810, 311] width 635 height 28
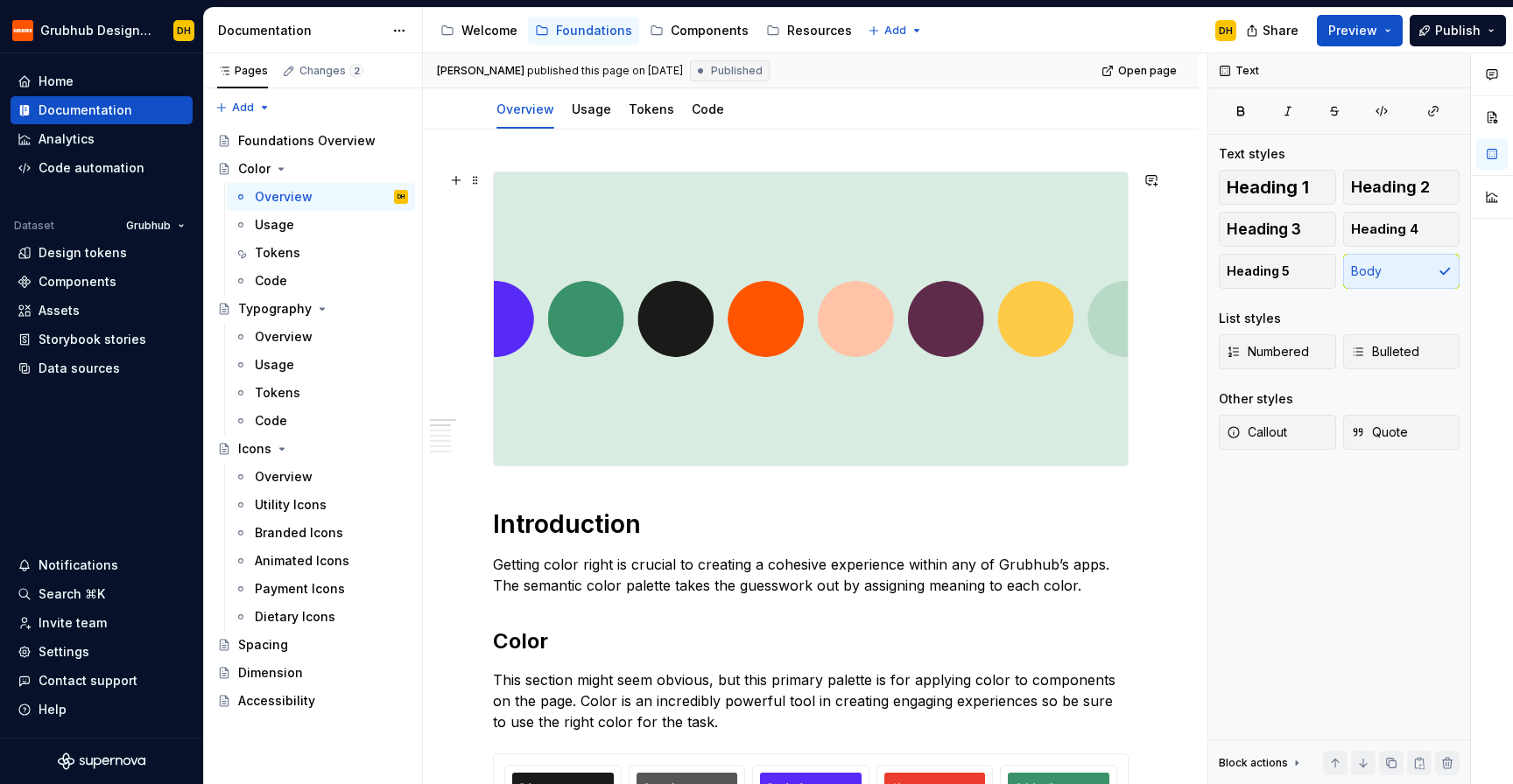
scroll to position [29, 0]
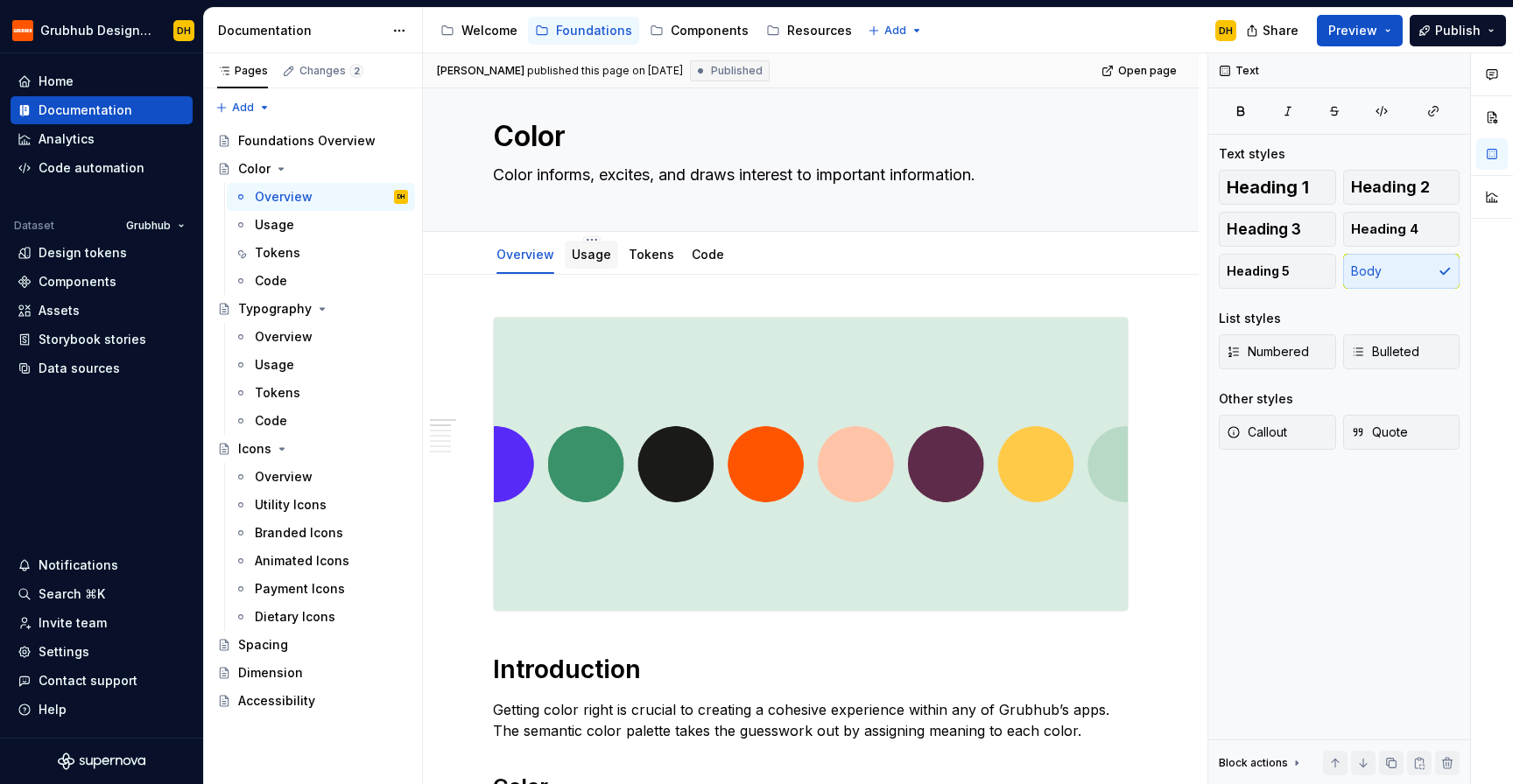
click at [589, 250] on link "Usage" at bounding box center [591, 254] width 39 height 15
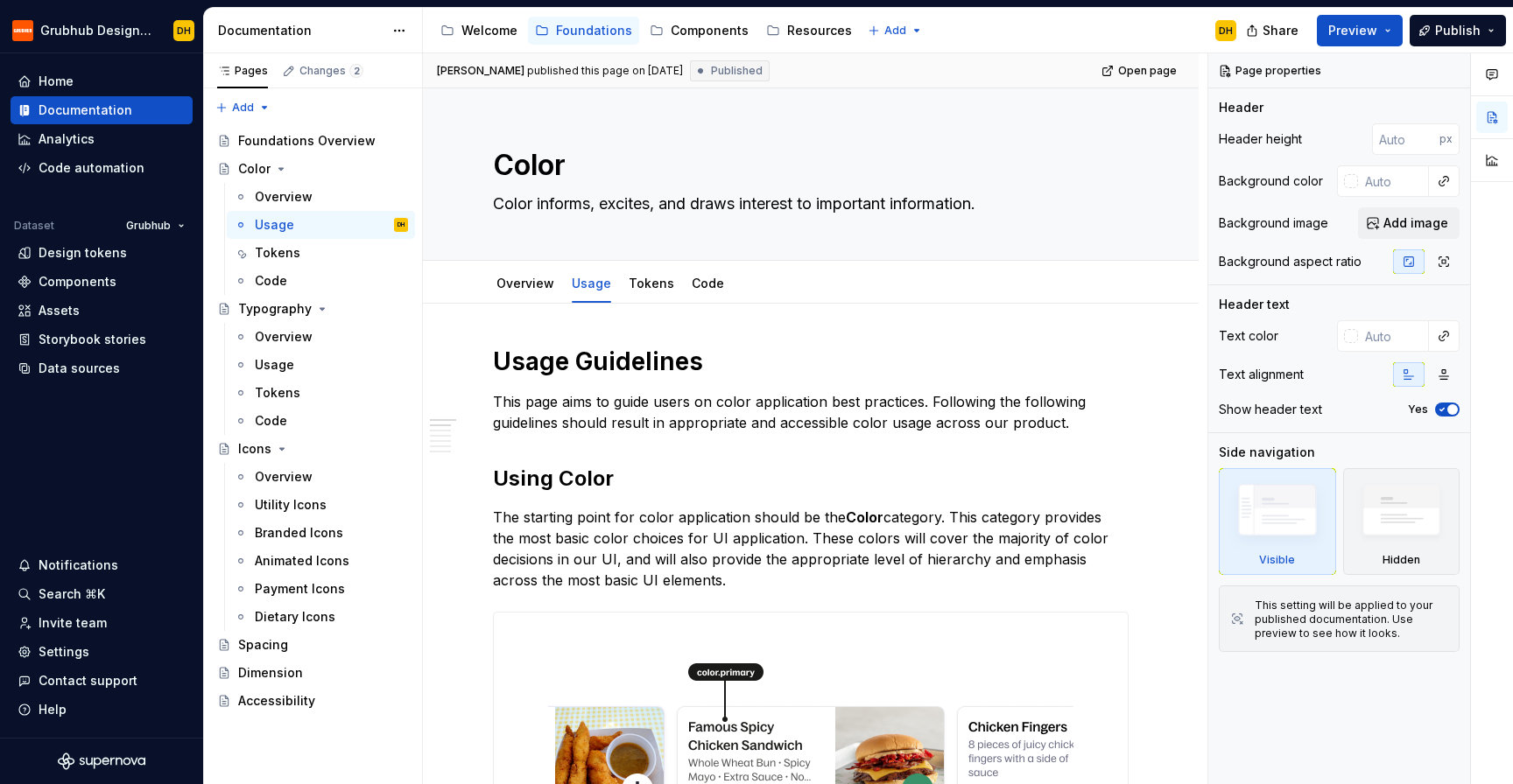
click at [999, 25] on div "Accessibility guide for tree Page tree. Navigate the tree with the arrow keys. …" at bounding box center [837, 30] width 827 height 46
click at [1009, 23] on div "Accessibility guide for tree Page tree. Navigate the tree with the arrow keys. …" at bounding box center [837, 30] width 827 height 46
click at [471, 37] on div "Welcome" at bounding box center [489, 30] width 56 height 17
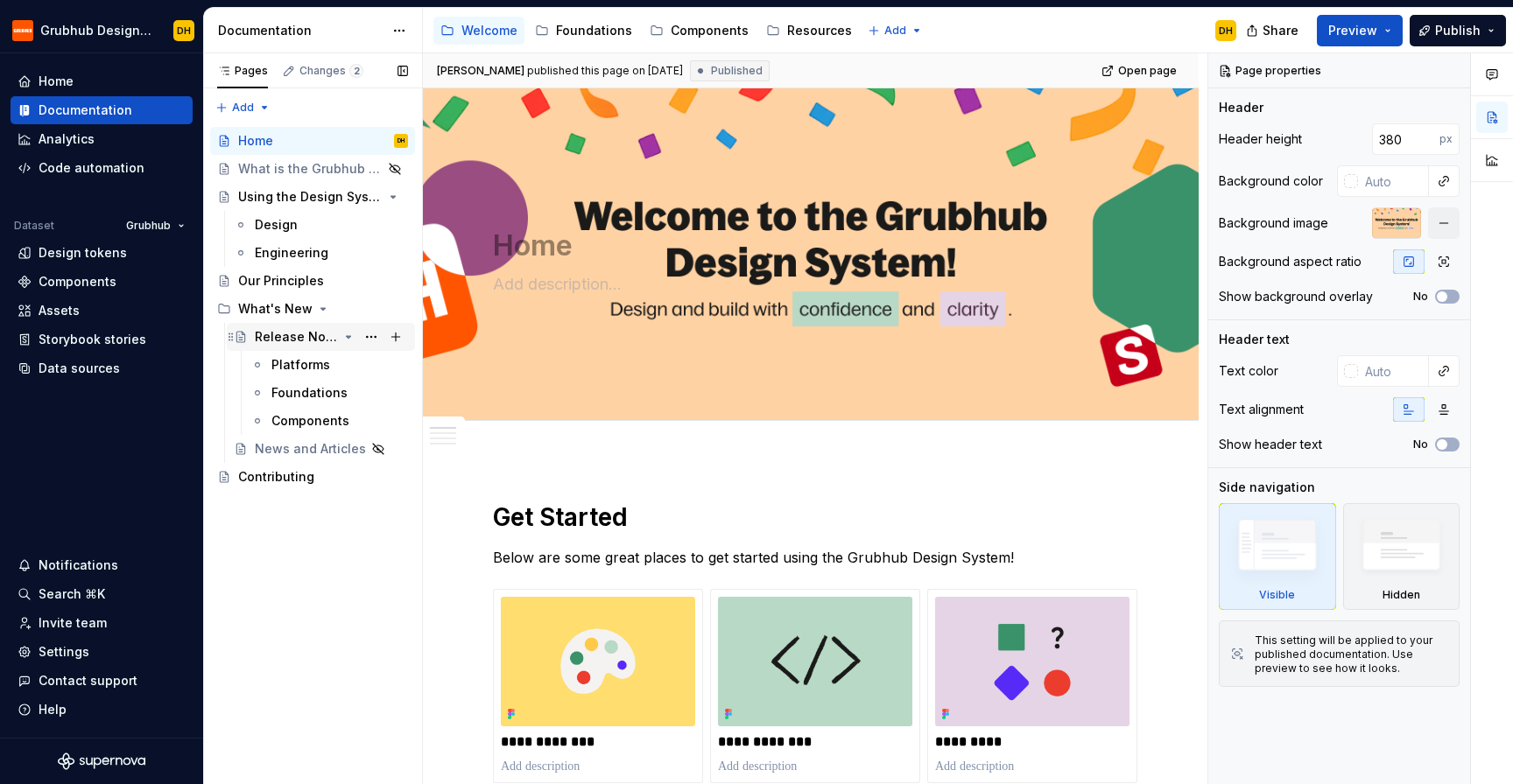
click at [312, 339] on div "Release Notes" at bounding box center [295, 337] width 83 height 17
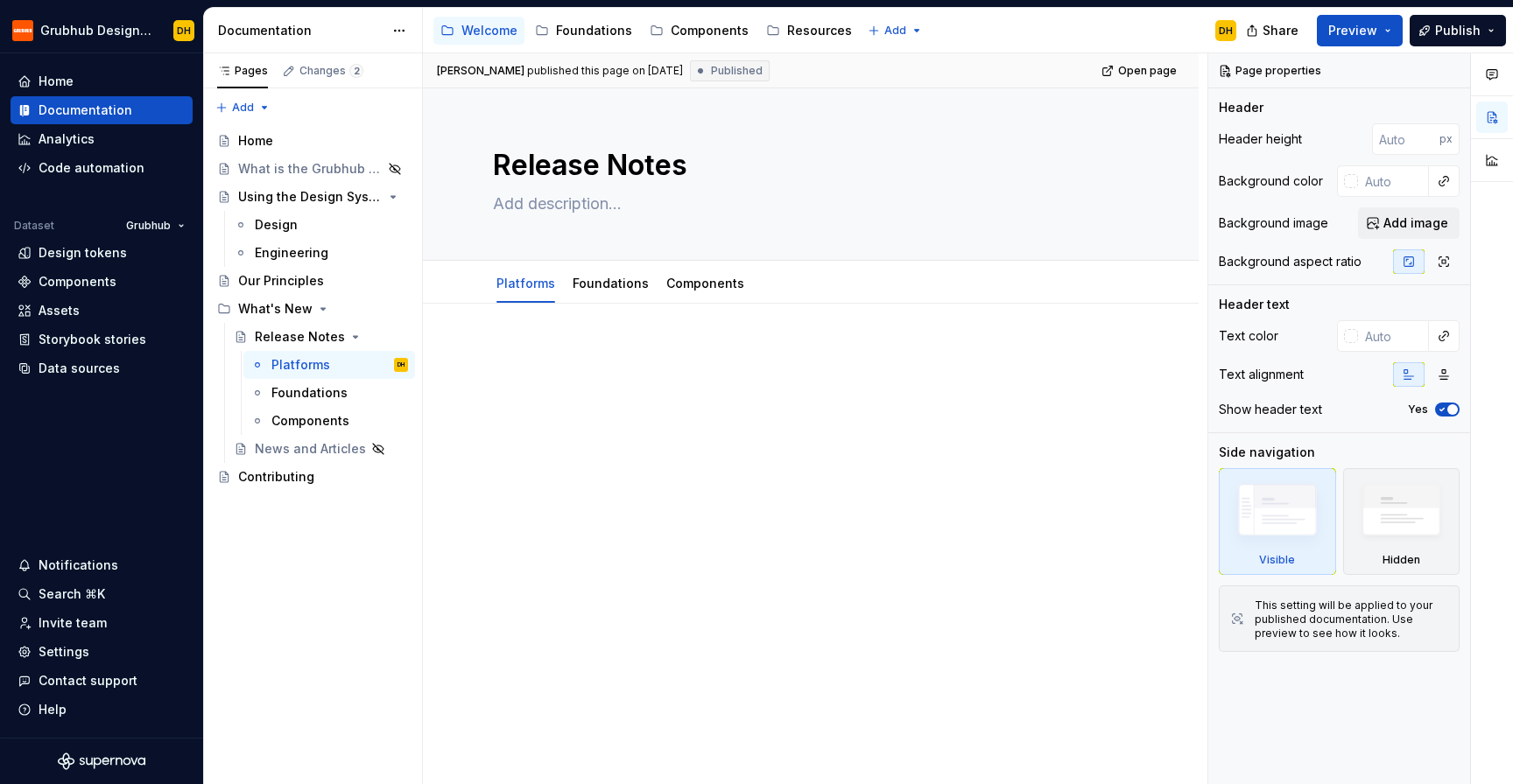
click at [551, 414] on div at bounding box center [810, 390] width 635 height 88
click at [1053, 25] on div "Accessibility guide for tree Page tree. Navigate the tree with the arrow keys. …" at bounding box center [837, 30] width 827 height 46
click at [1074, 22] on div "Accessibility guide for tree Page tree. Navigate the tree with the arrow keys. …" at bounding box center [837, 30] width 827 height 46
click at [1078, 21] on div "Accessibility guide for tree Page tree. Navigate the tree with the arrow keys. …" at bounding box center [837, 30] width 827 height 46
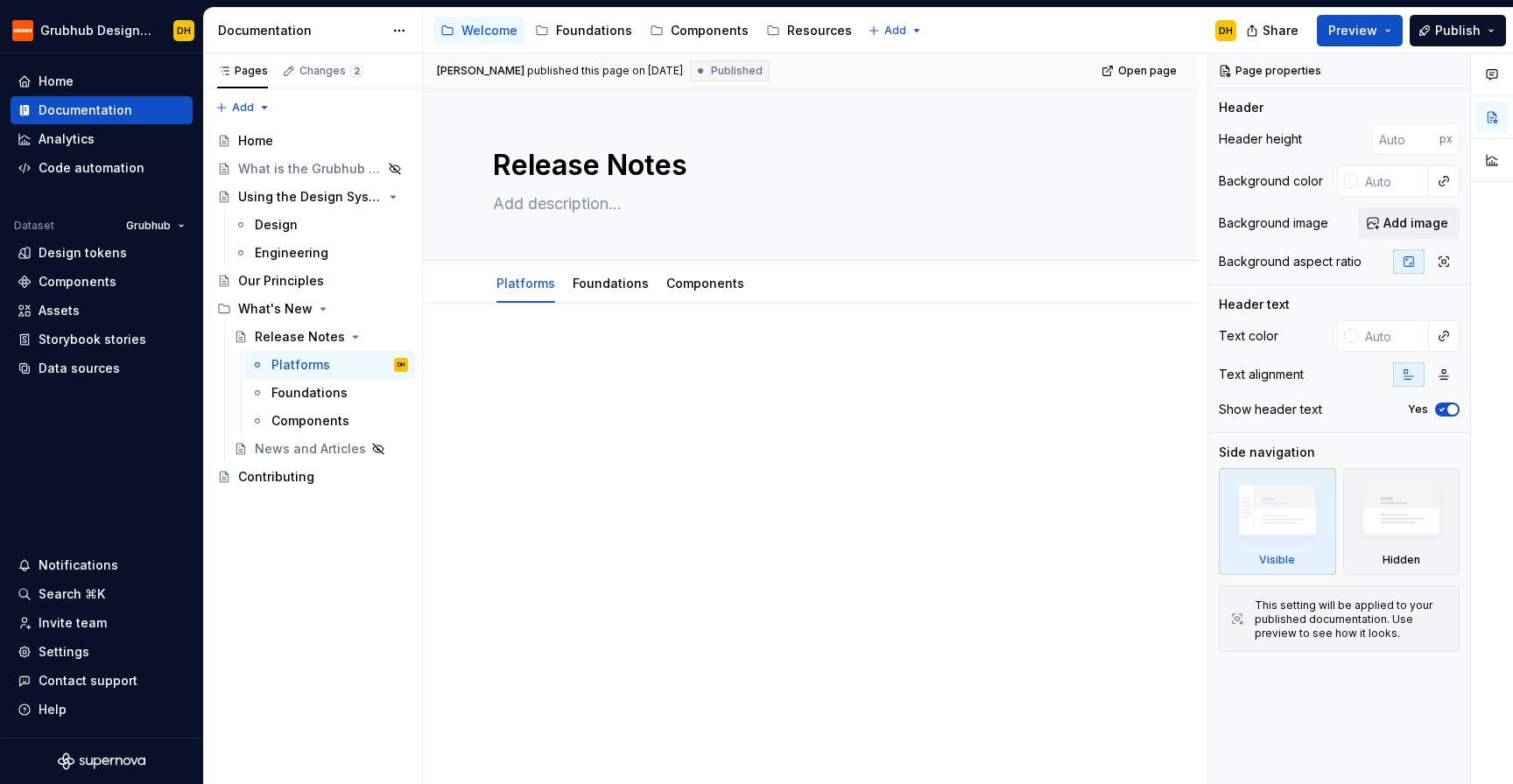
click at [1123, 26] on div "Accessibility guide for tree Page tree. Navigate the tree with the arrow keys. …" at bounding box center [837, 30] width 827 height 46
type textarea "*"
click at [633, 340] on div at bounding box center [811, 486] width 776 height 365
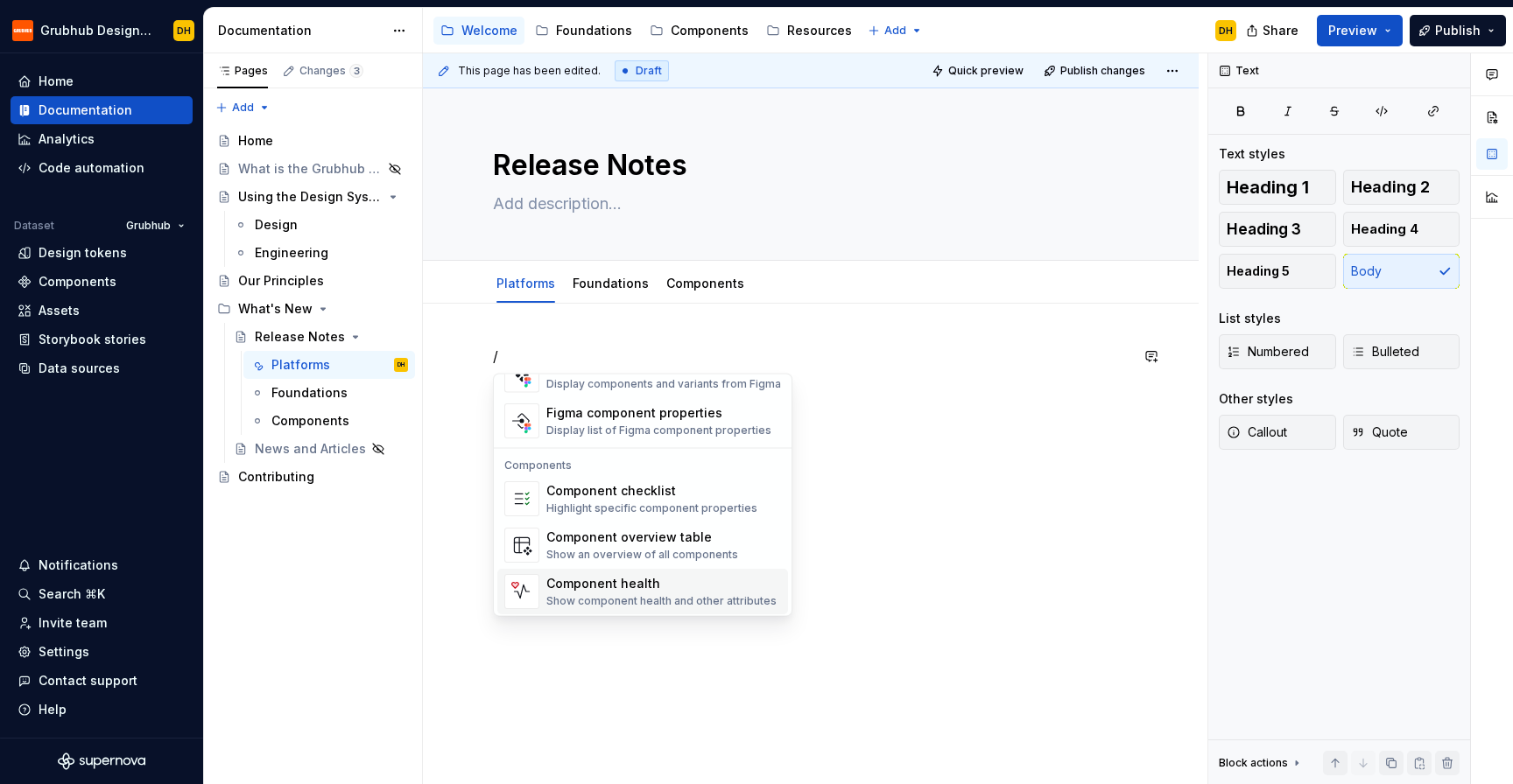
scroll to position [1743, 0]
click at [794, 343] on div "/" at bounding box center [811, 486] width 776 height 365
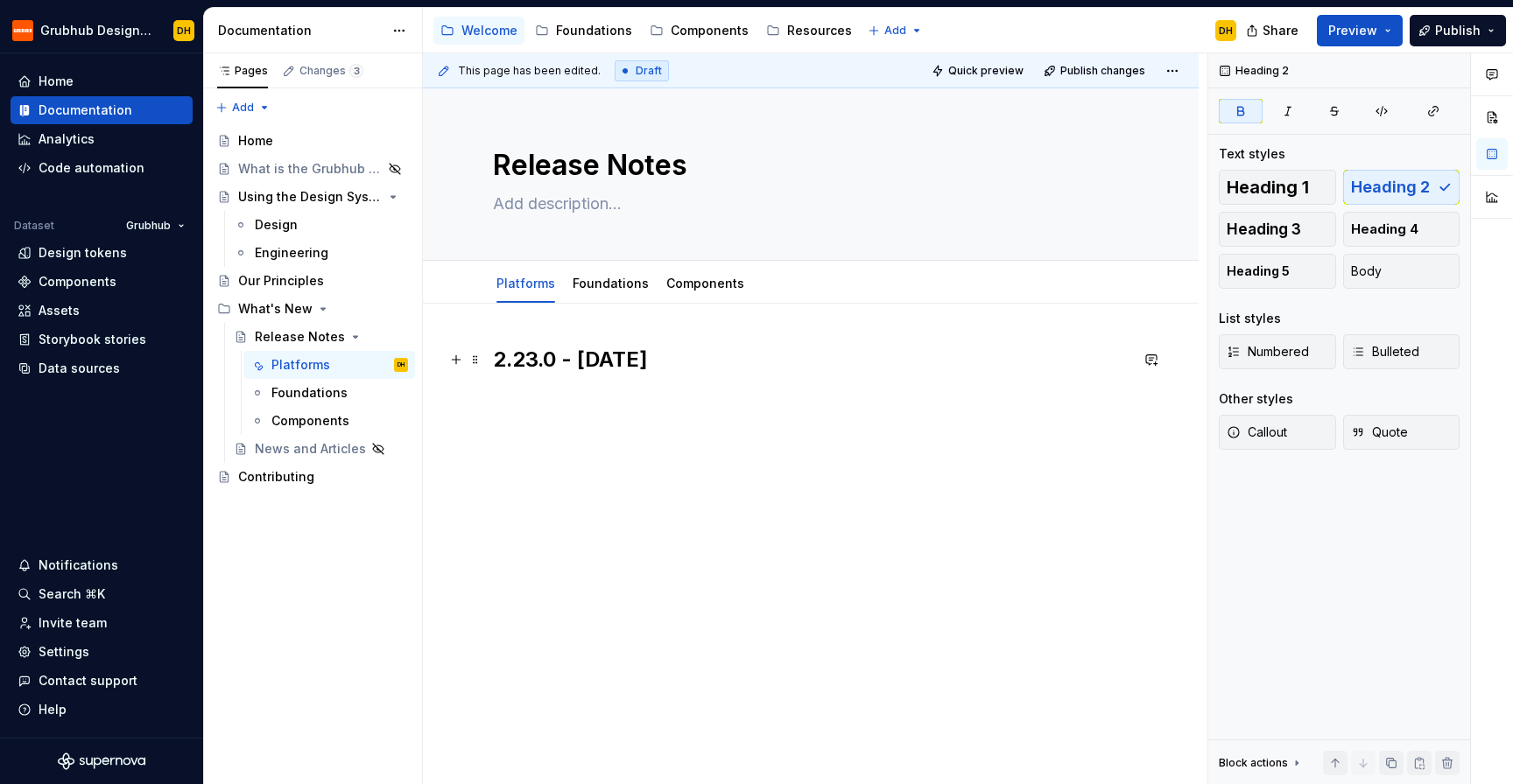
click at [495, 366] on strong "2.23.0 - [DATE]" at bounding box center [570, 359] width 155 height 26
click at [558, 361] on strong "2.23.0 - [DATE]" at bounding box center [570, 359] width 155 height 26
click at [549, 393] on strong "- [DATE]" at bounding box center [520, 398] width 56 height 17
click at [538, 368] on strong "2.23.0" at bounding box center [524, 359] width 63 height 26
click at [1252, 184] on span "Heading 1" at bounding box center [1267, 187] width 82 height 17
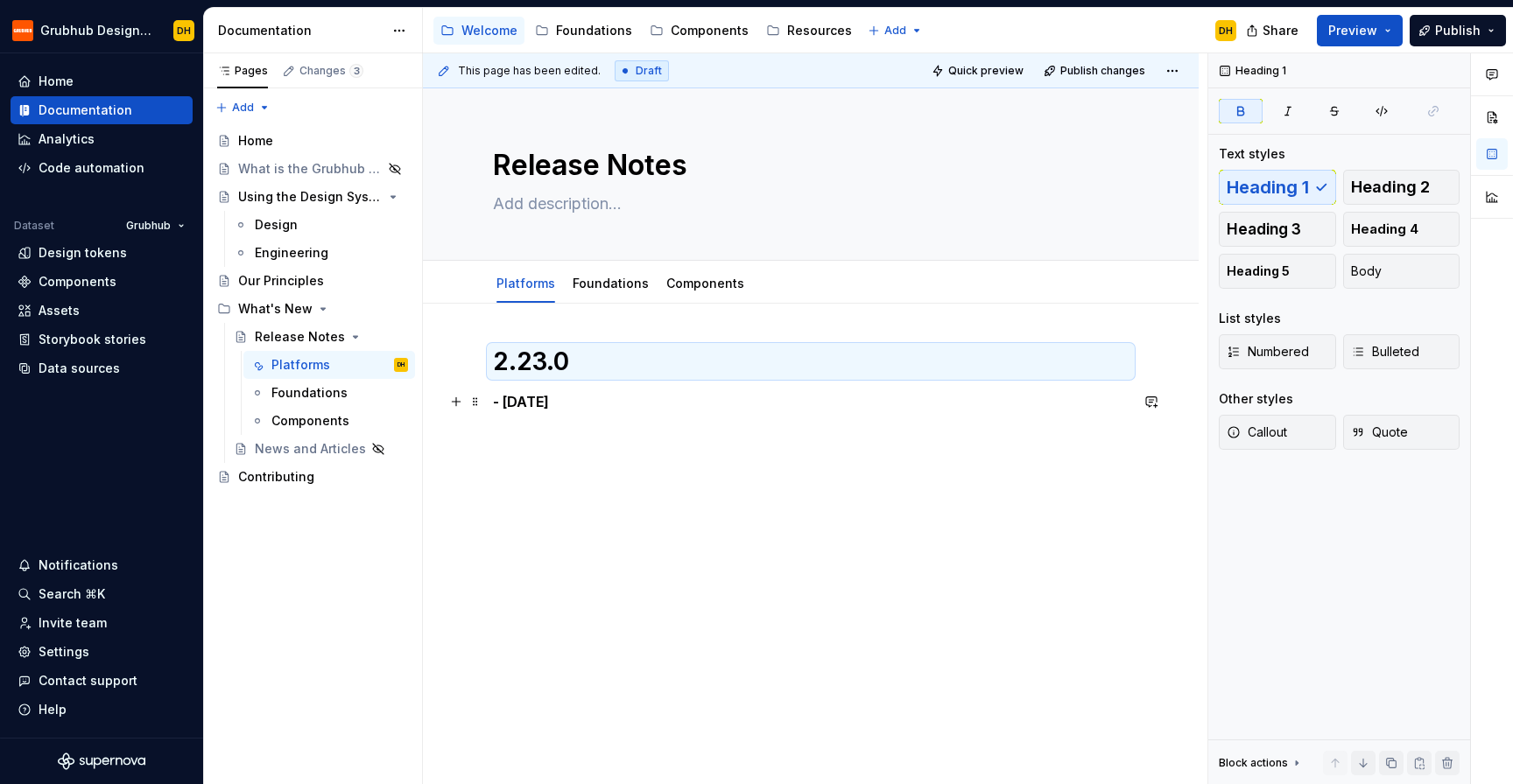
click at [549, 404] on strong "- [DATE]" at bounding box center [520, 402] width 56 height 17
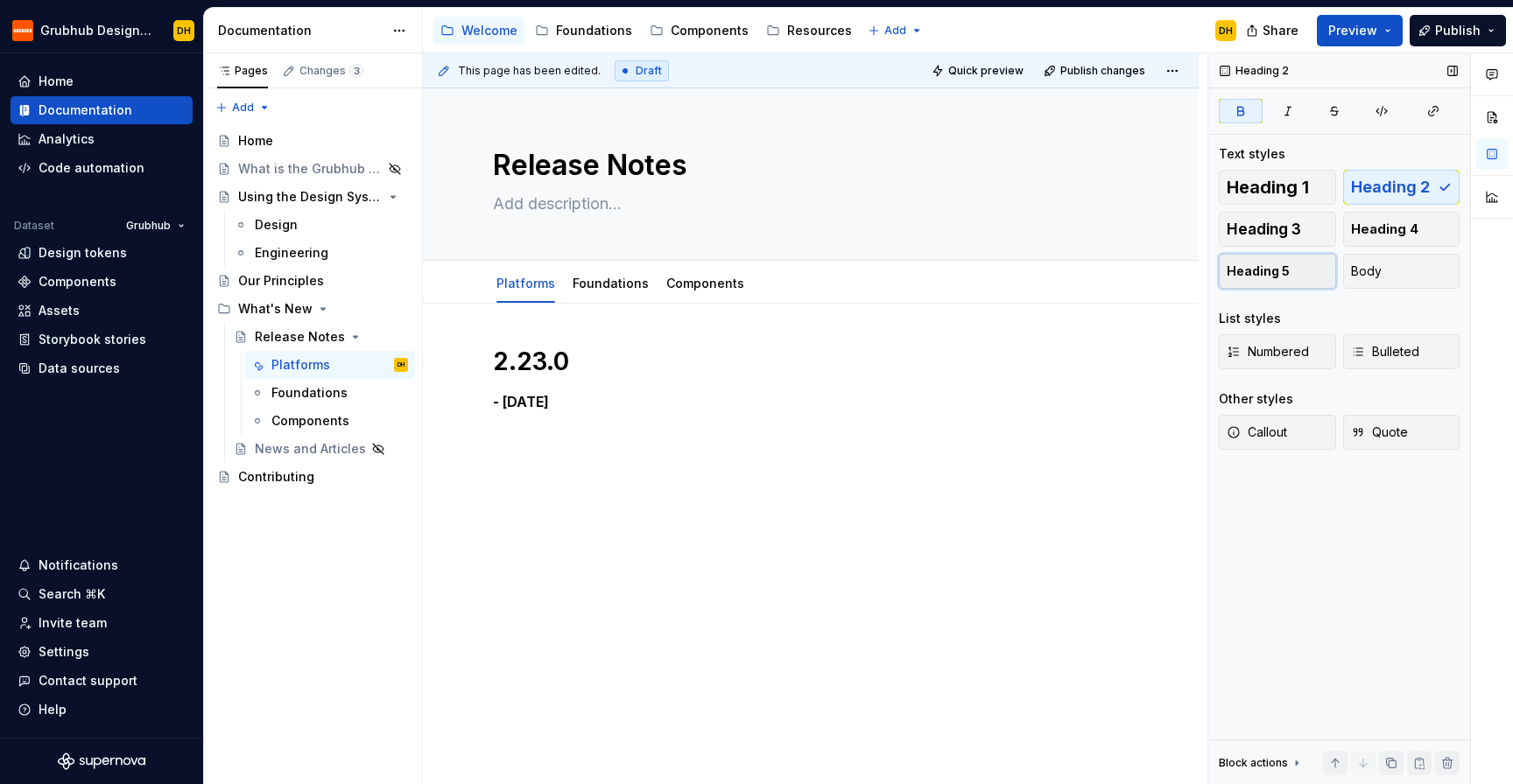
click at [1288, 284] on button "Heading 5" at bounding box center [1277, 271] width 117 height 35
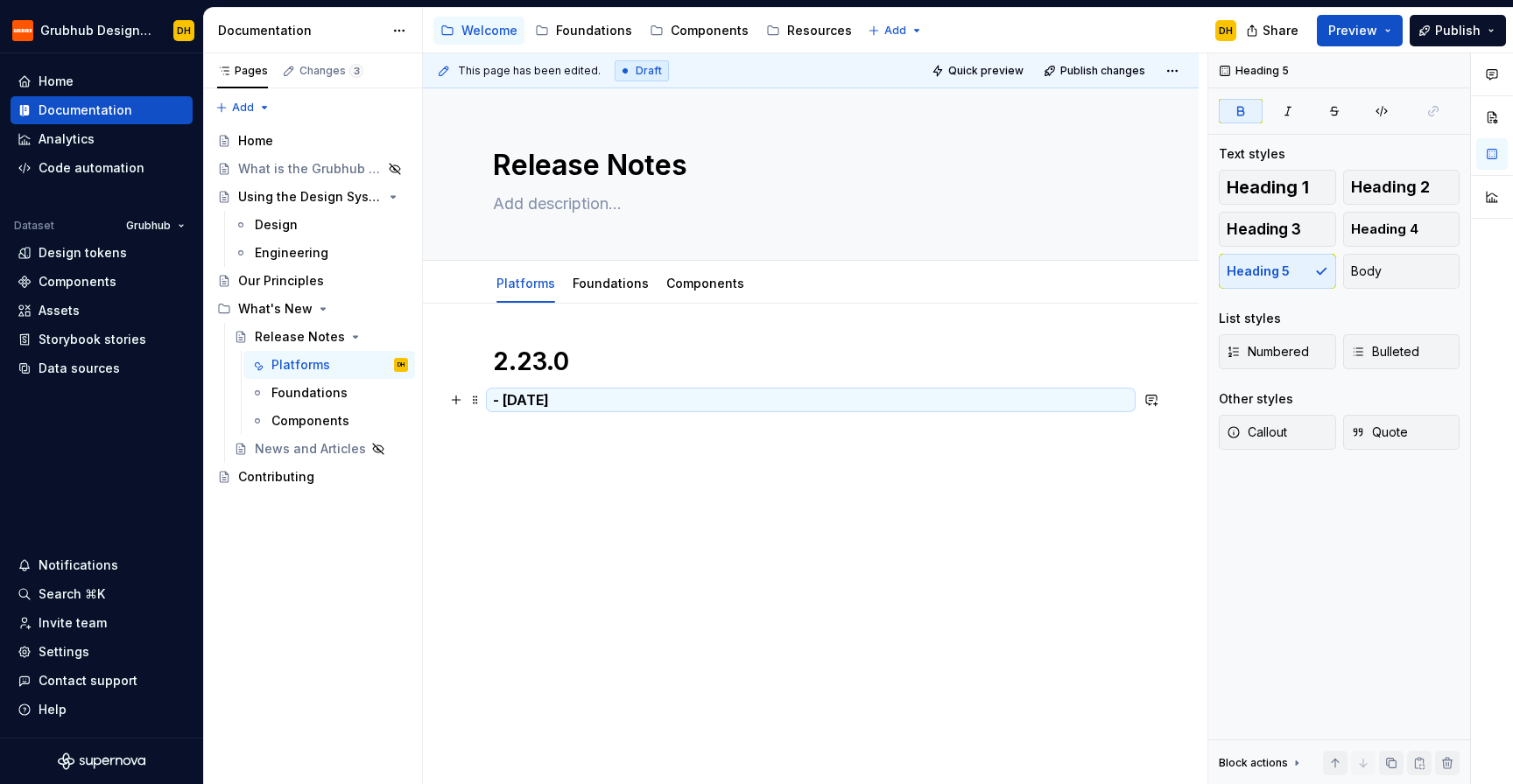
click at [514, 405] on strong "- [DATE]" at bounding box center [520, 400] width 56 height 17
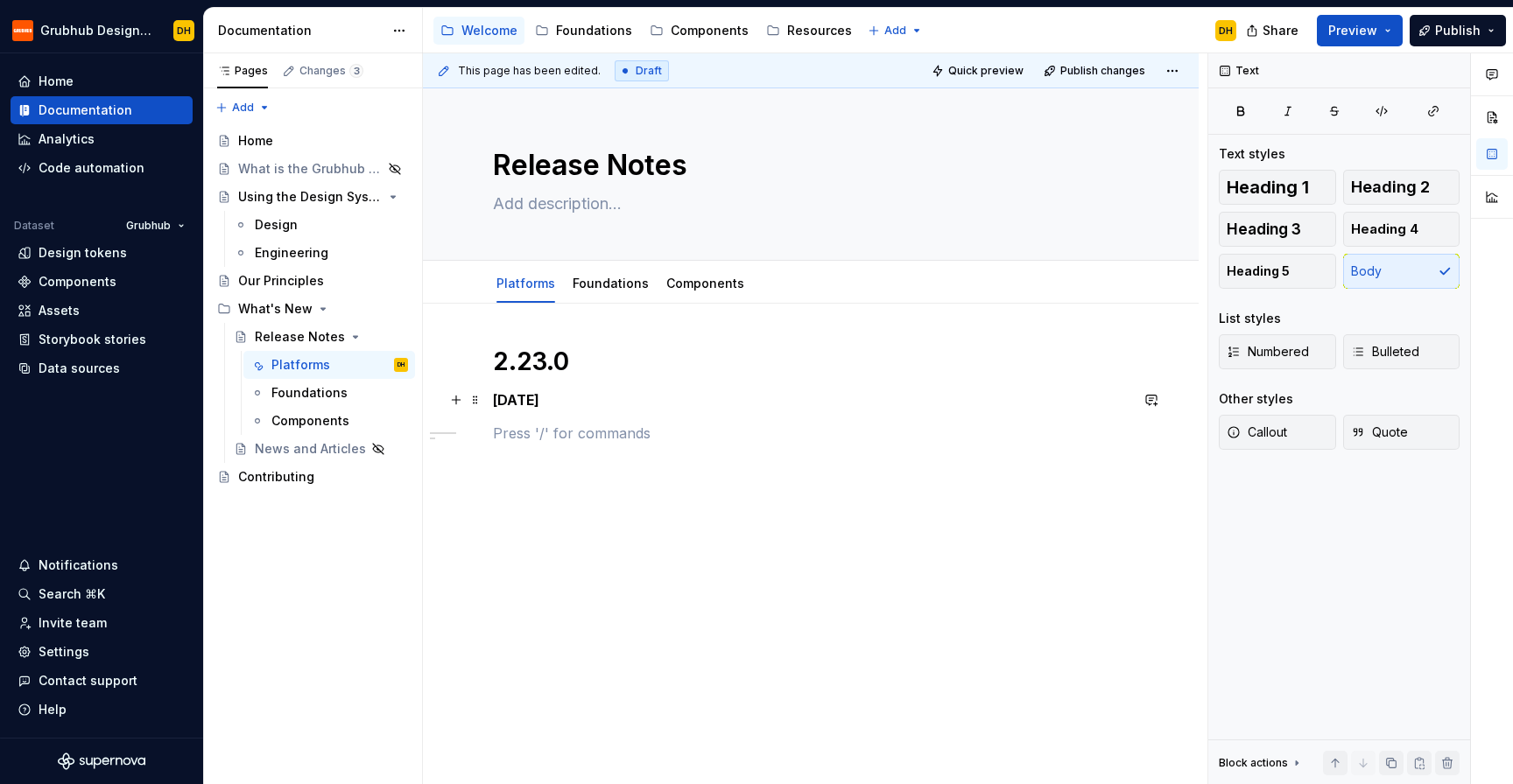
click at [539, 399] on strong "[DATE]" at bounding box center [515, 400] width 47 height 17
click at [574, 460] on div "2.23.0 [DATE]" at bounding box center [810, 405] width 635 height 119
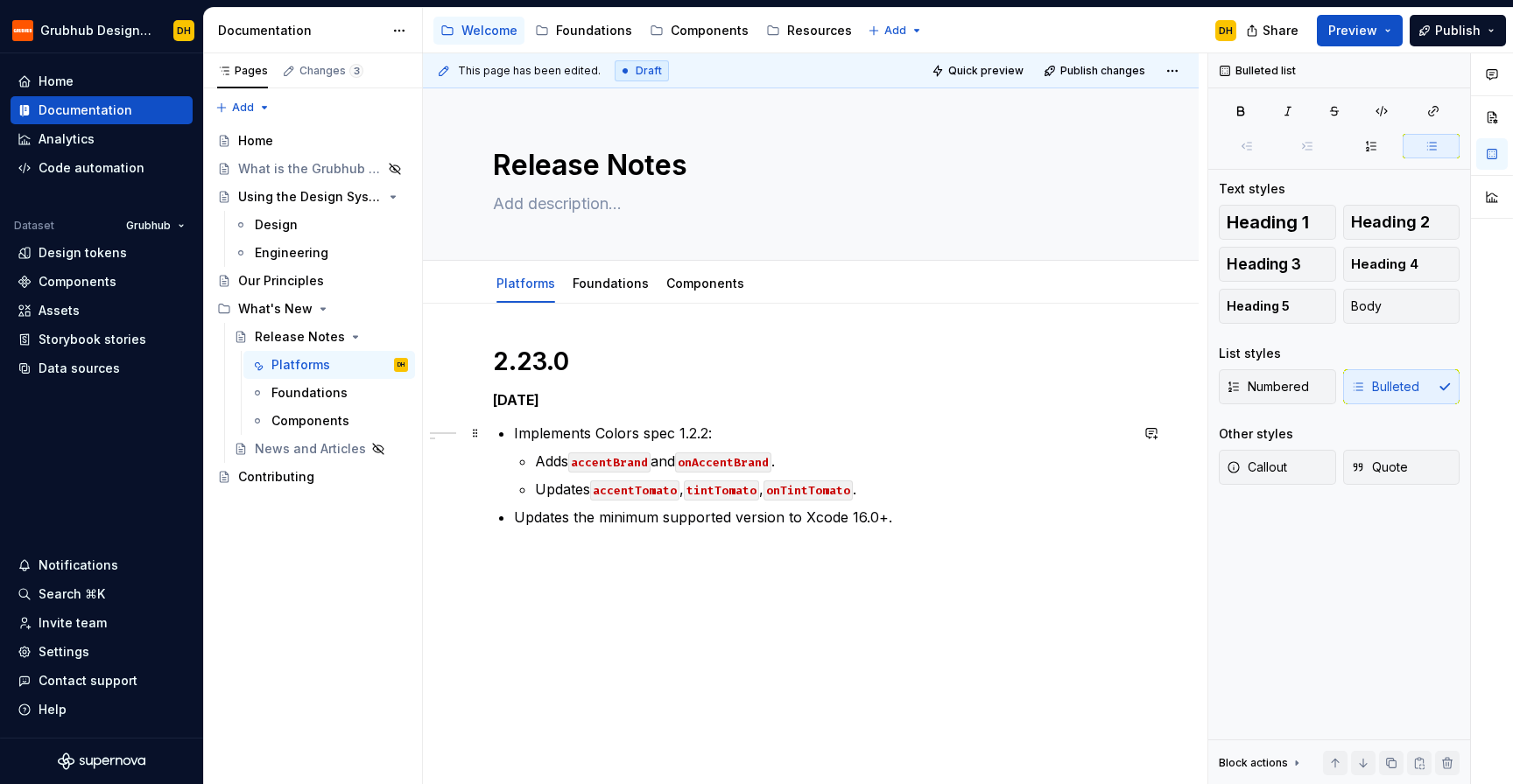
click at [515, 432] on p "Implements Colors spec 1.2.2:" at bounding box center [820, 433] width 615 height 21
click at [523, 269] on html "Grubhub Design System DH Home Documentation Analytics Code automation Dataset G…" at bounding box center [756, 392] width 1513 height 784
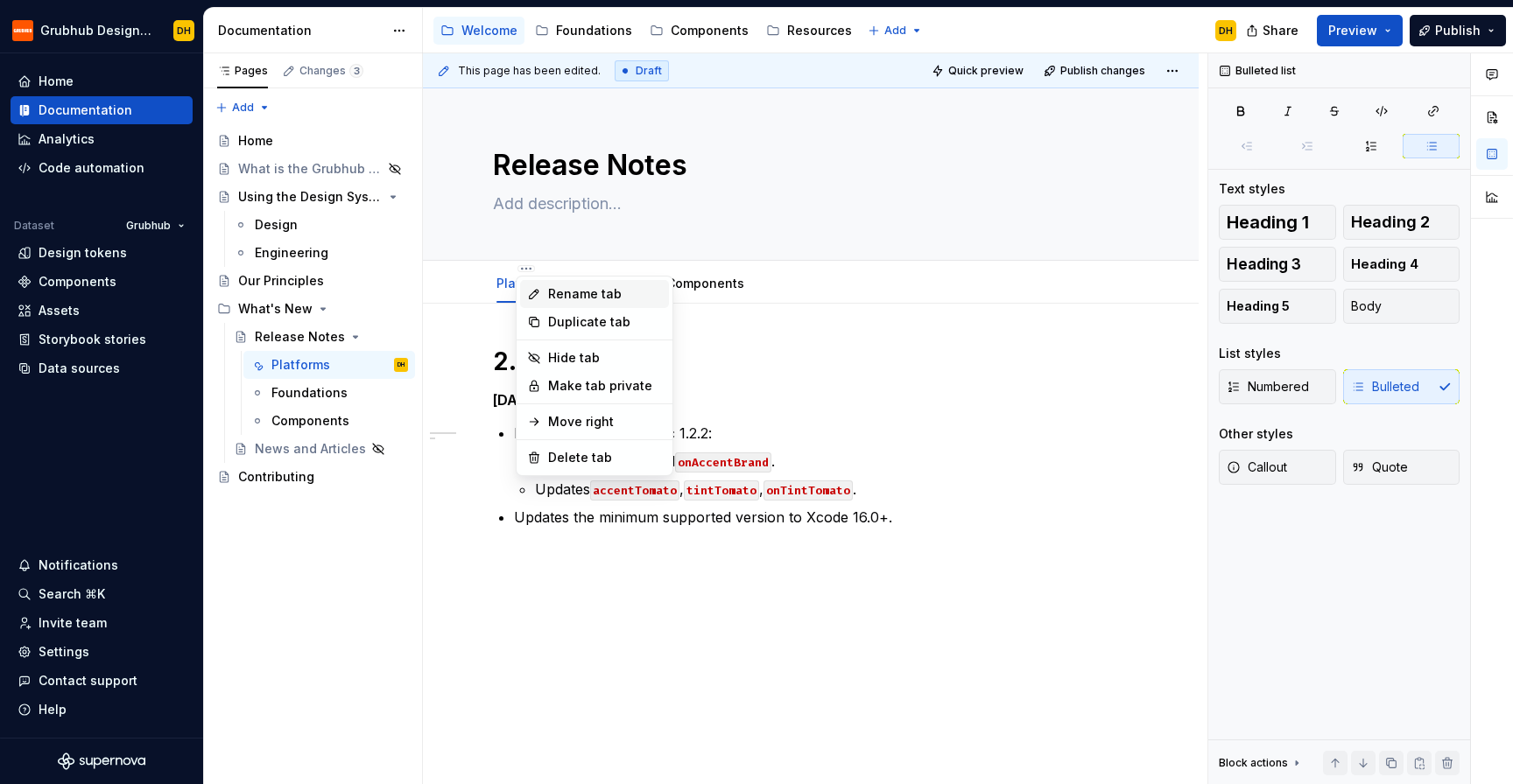
type textarea "*"
click at [567, 297] on div "Rename tab" at bounding box center [604, 294] width 113 height 17
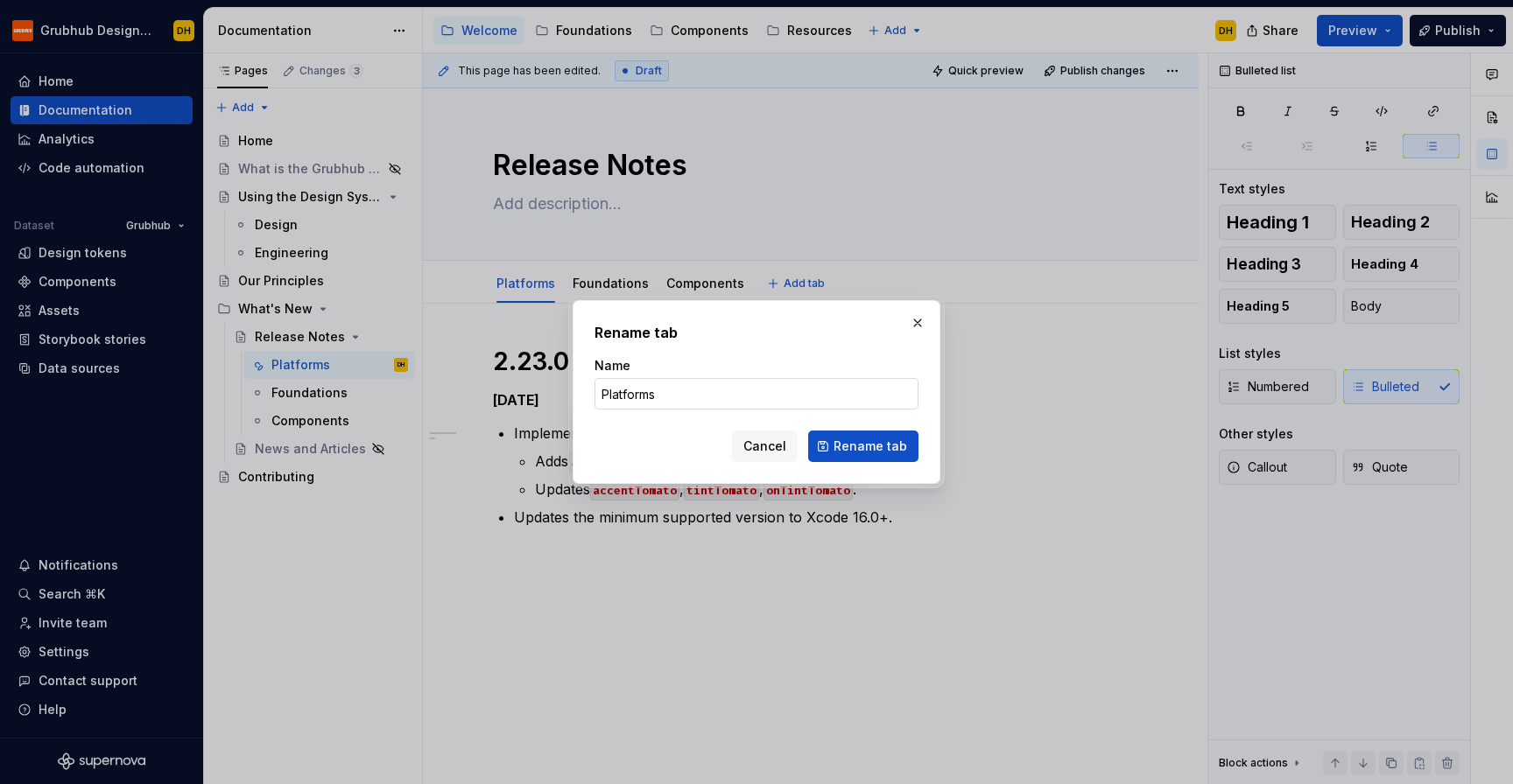
click at [681, 405] on input "Platforms" at bounding box center [756, 393] width 324 height 31
type input "iOS"
click button "Rename tab" at bounding box center [863, 446] width 111 height 31
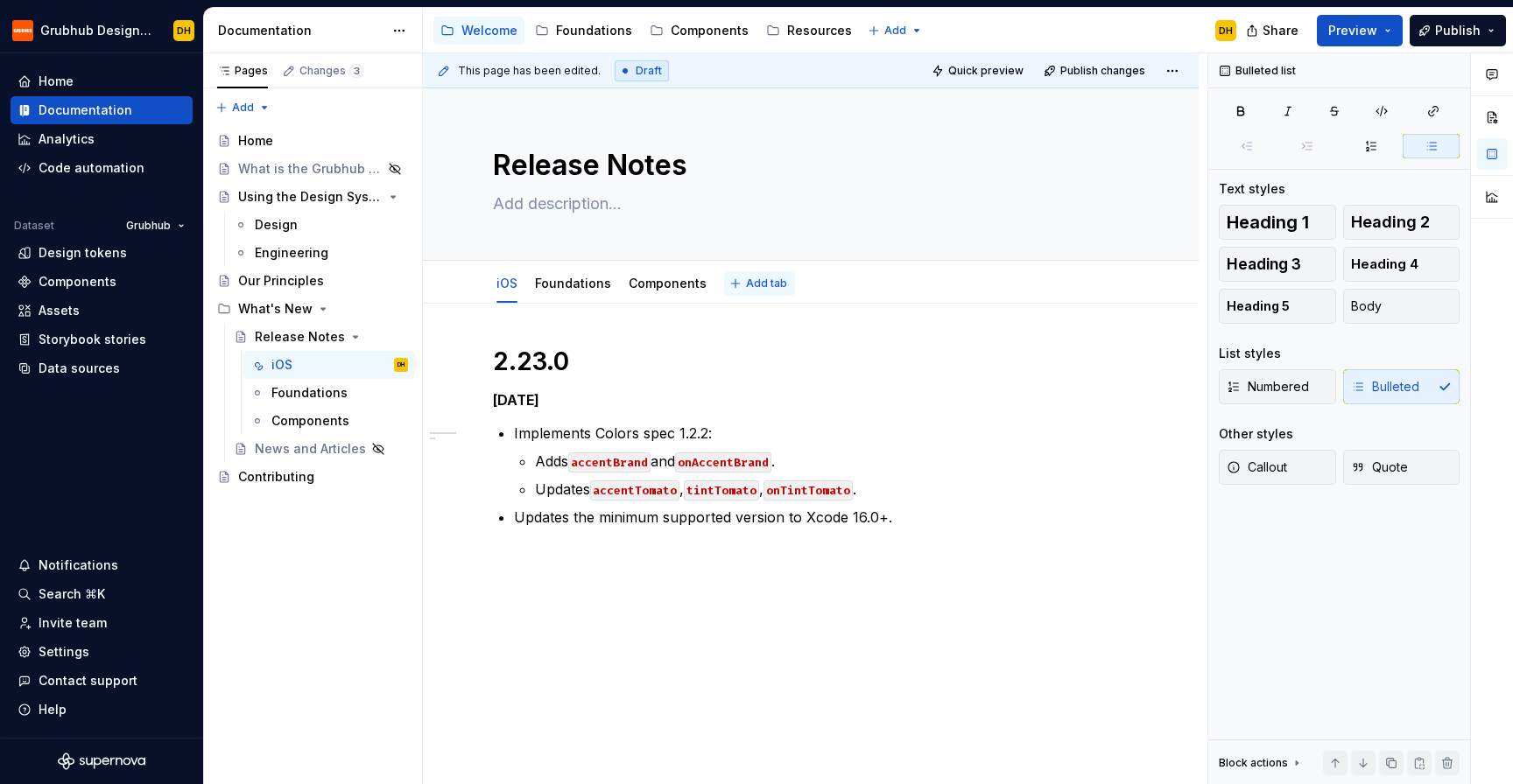
type textarea "*"
click at [763, 286] on span "Add tab" at bounding box center [766, 283] width 41 height 14
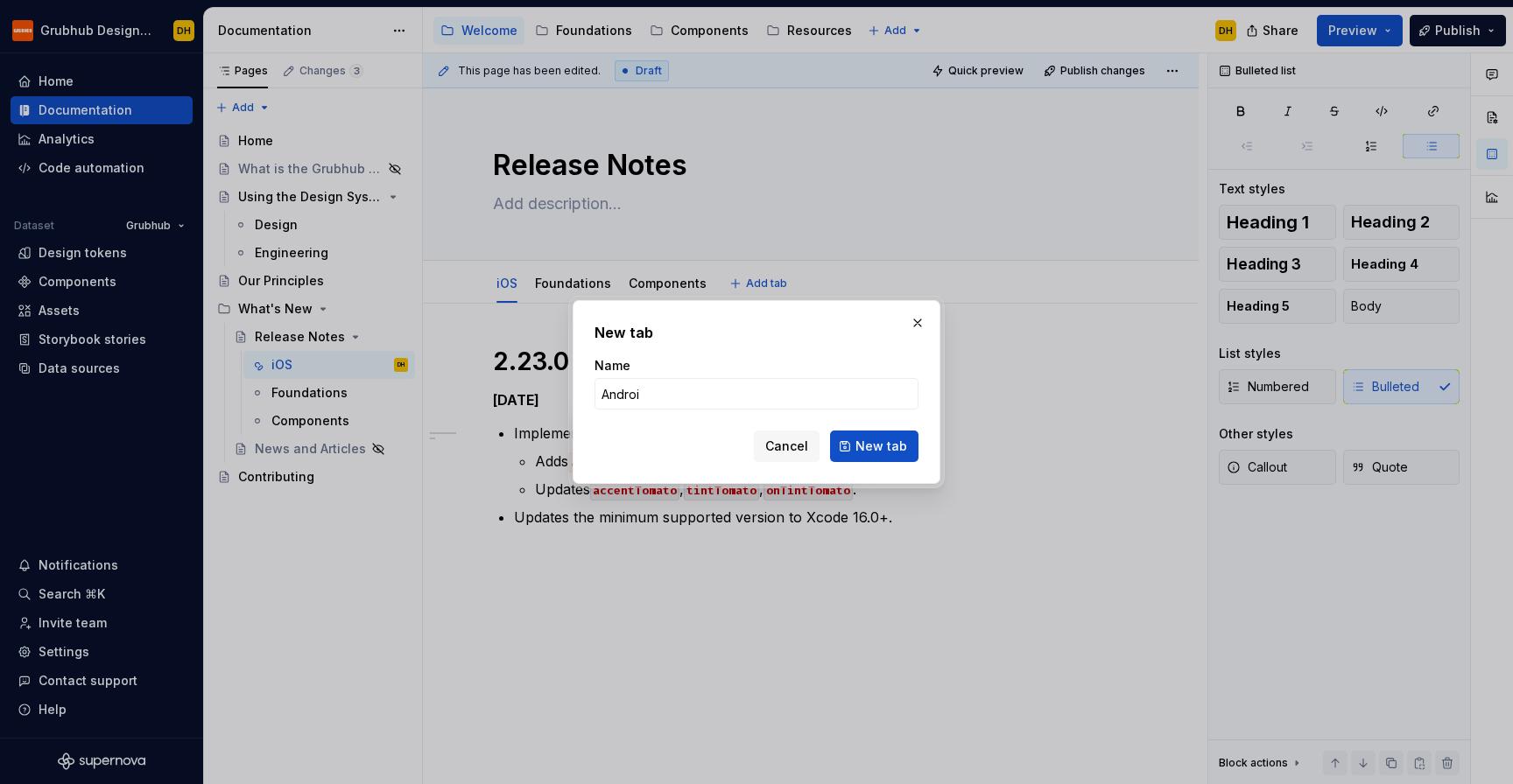
type input "Android"
click button "New tab" at bounding box center [874, 446] width 89 height 31
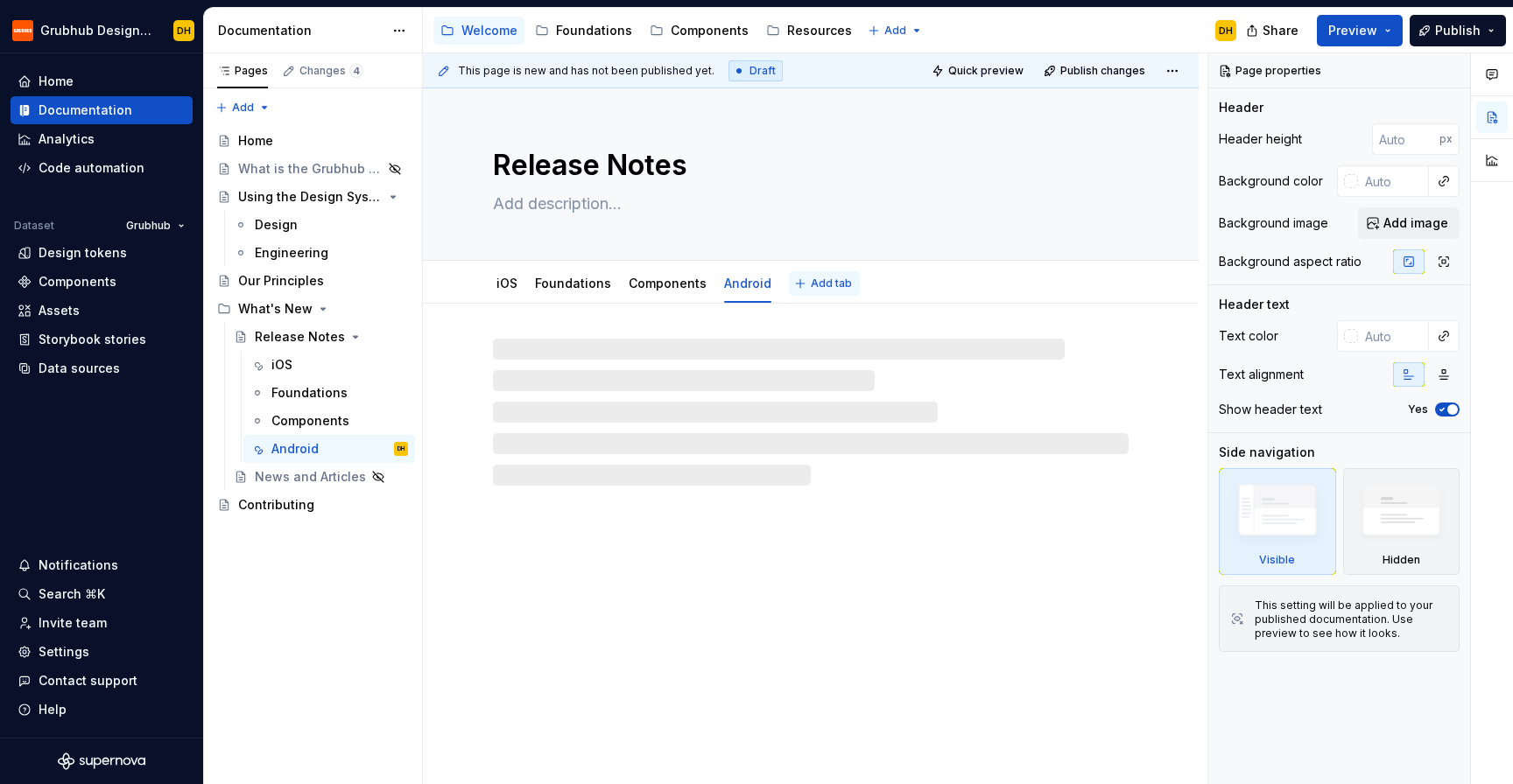
type textarea "*"
click at [811, 285] on span "Add tab" at bounding box center [831, 283] width 41 height 14
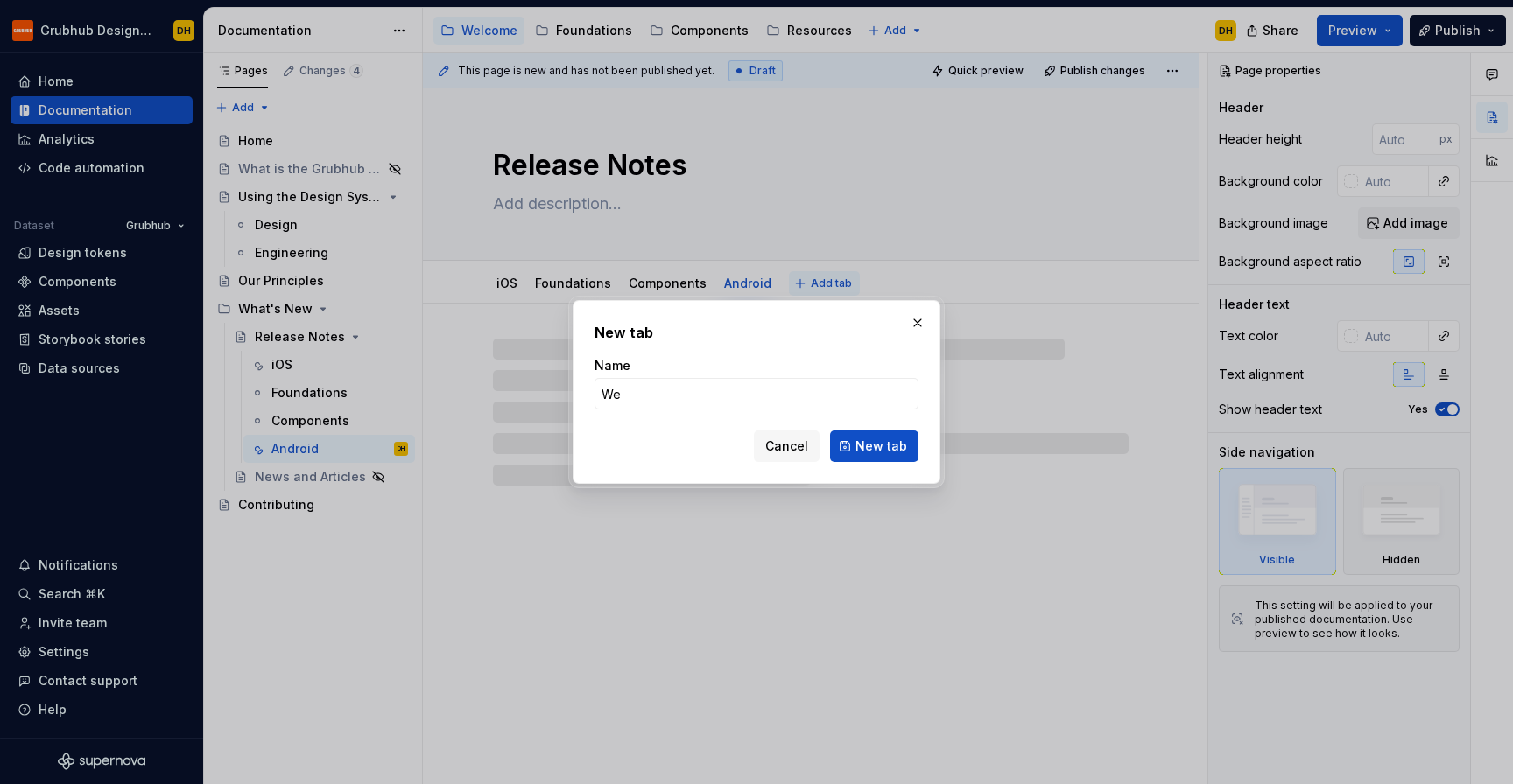
type input "Web"
click button "New tab" at bounding box center [874, 446] width 89 height 31
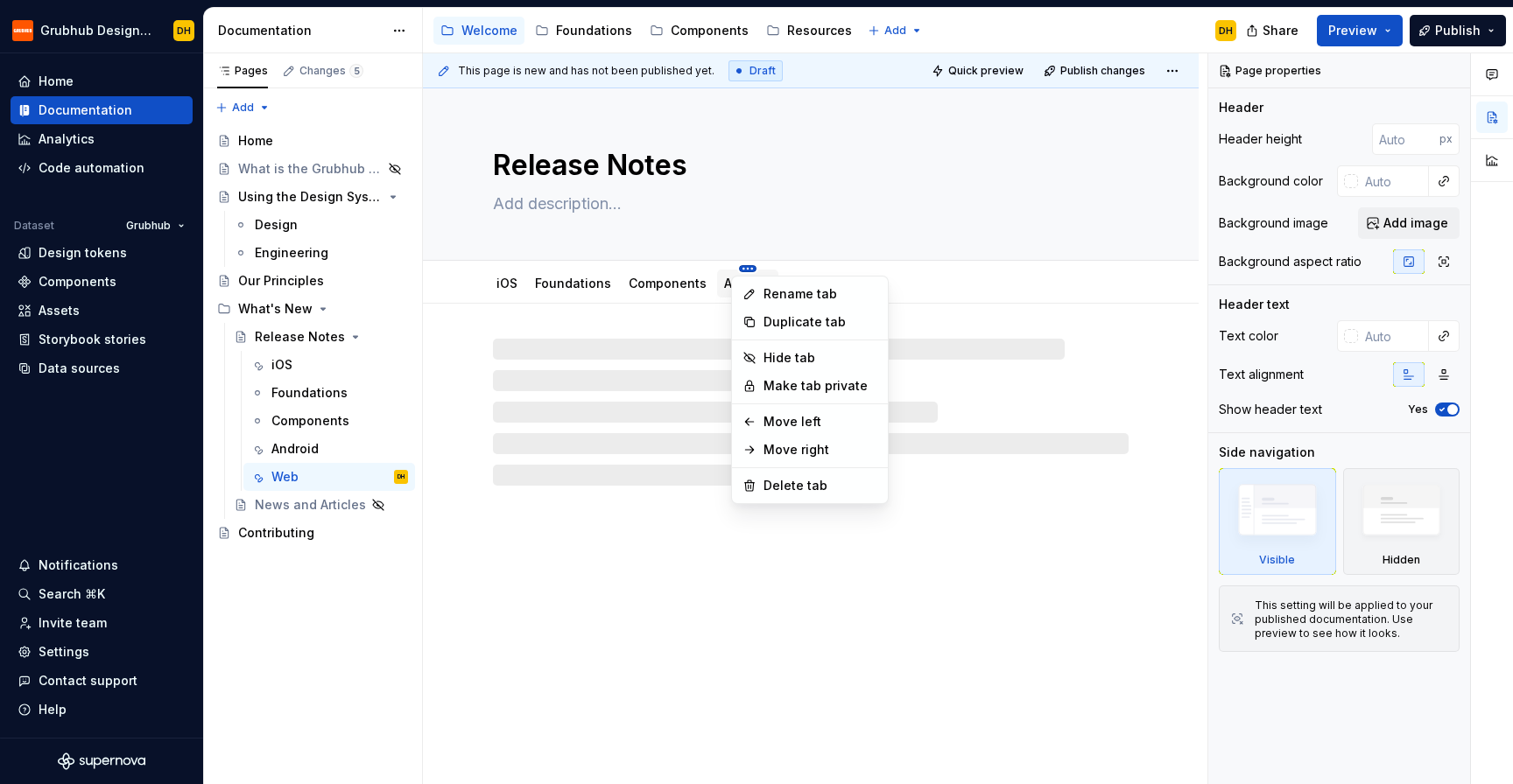
click at [535, 275] on html "Grubhub Design System DH Home Documentation Analytics Code automation Dataset G…" at bounding box center [756, 392] width 1513 height 784
click at [787, 420] on div "Move left" at bounding box center [819, 422] width 113 height 17
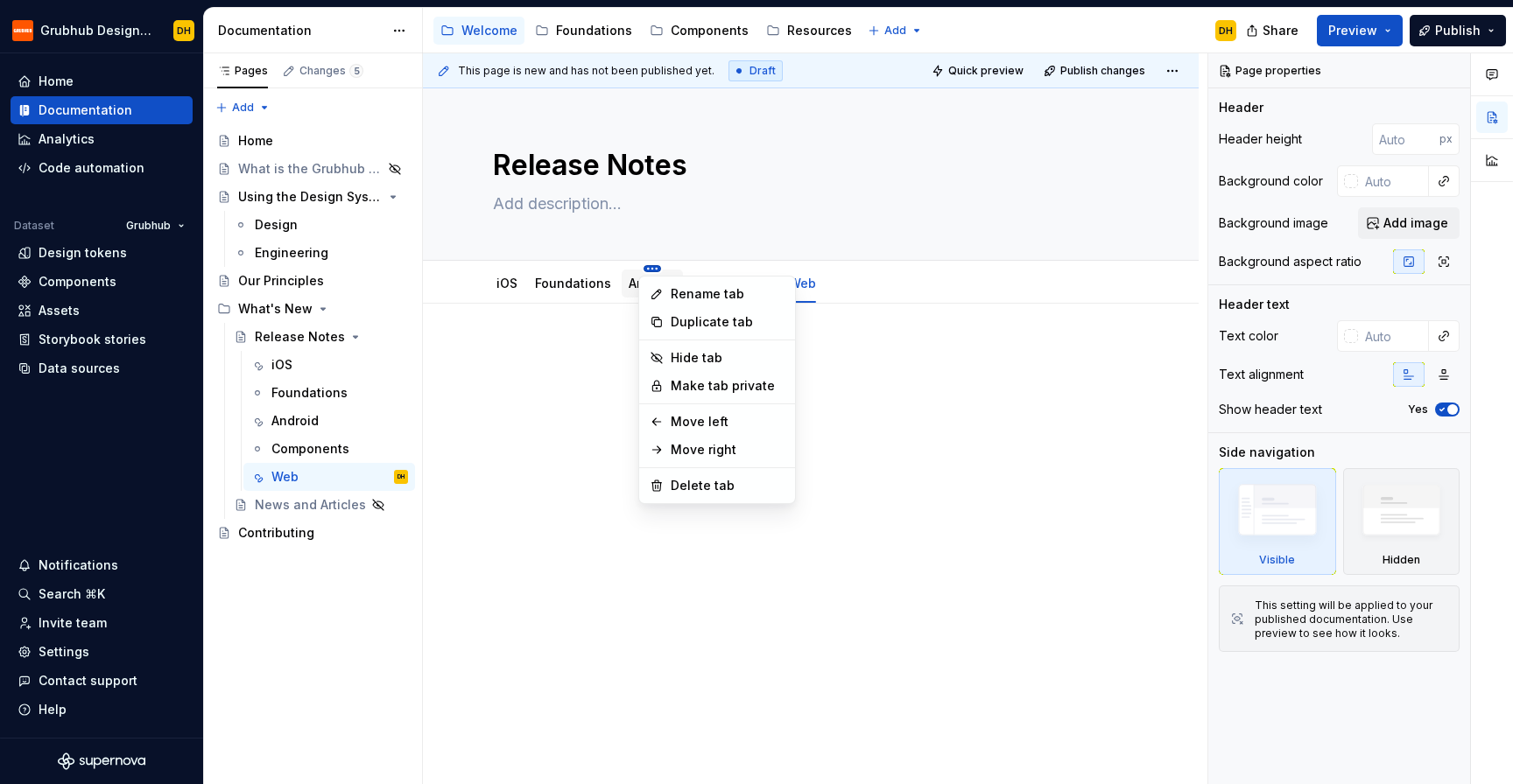
click at [650, 268] on html "Grubhub Design System DH Home Documentation Analytics Code automation Dataset G…" at bounding box center [756, 392] width 1513 height 784
click at [707, 418] on div "Move left" at bounding box center [727, 422] width 113 height 17
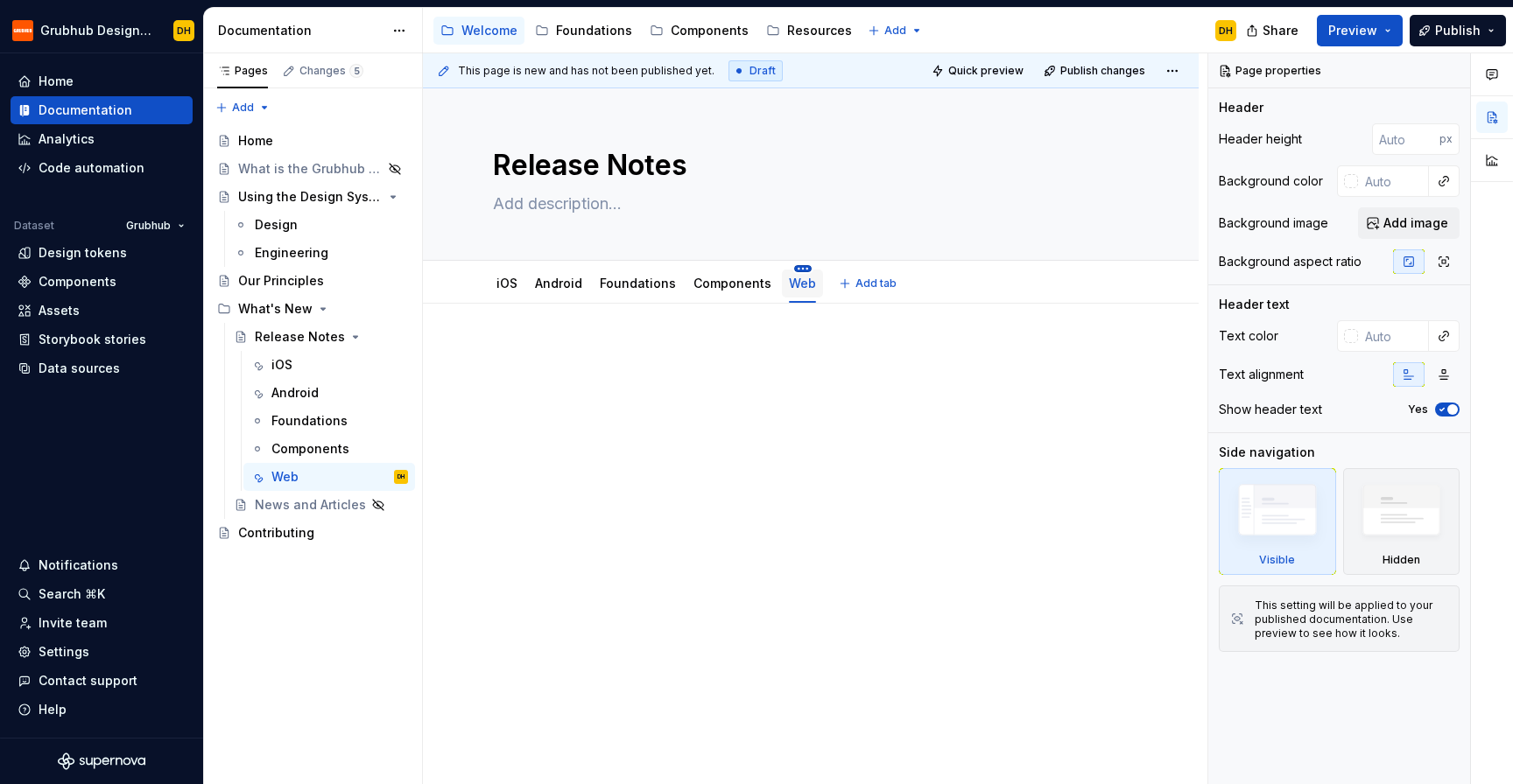
click at [795, 269] on html "Grubhub Design System DH Home Documentation Analytics Code automation Dataset G…" at bounding box center [756, 392] width 1513 height 784
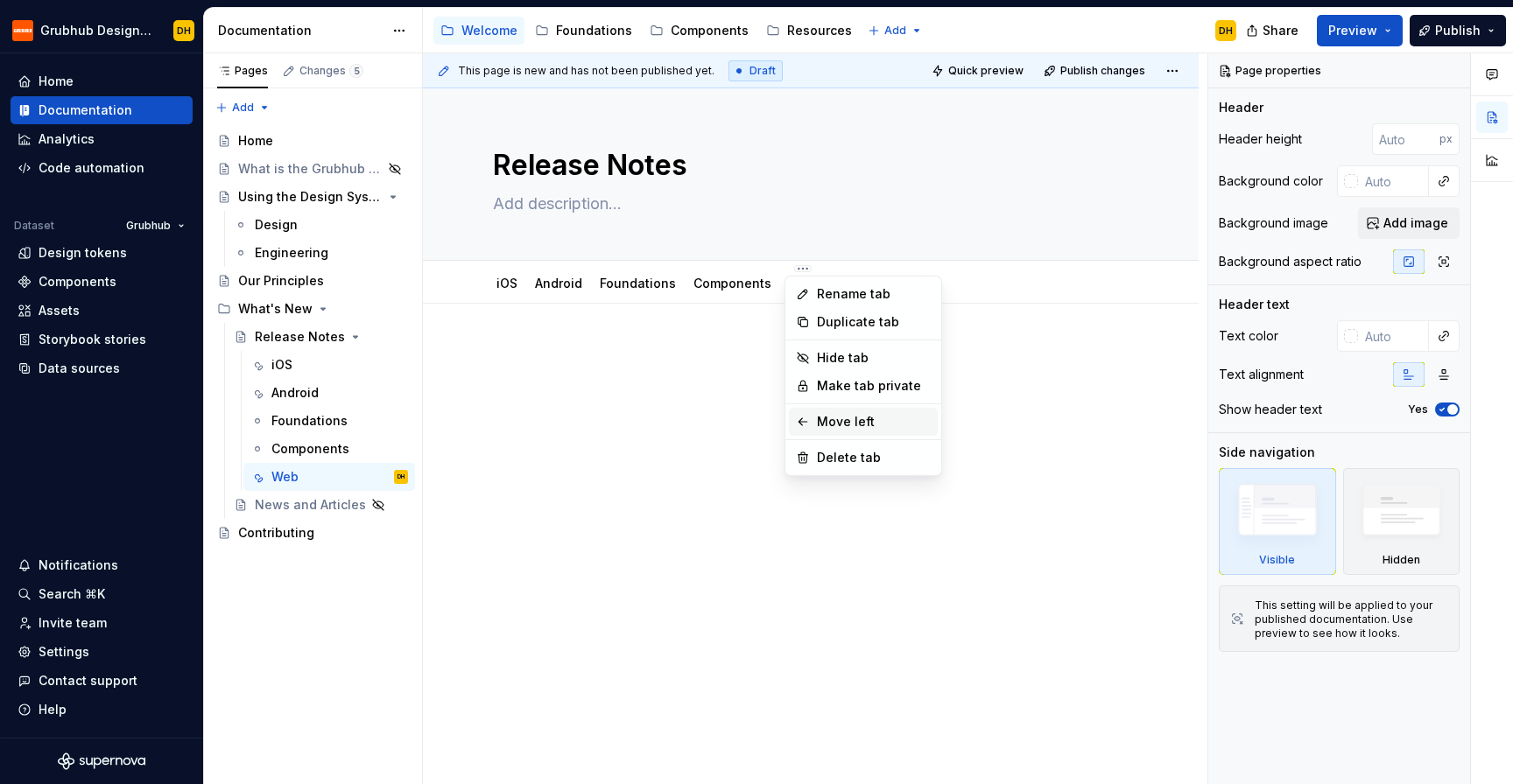
click at [834, 422] on div "Move left" at bounding box center [873, 422] width 113 height 17
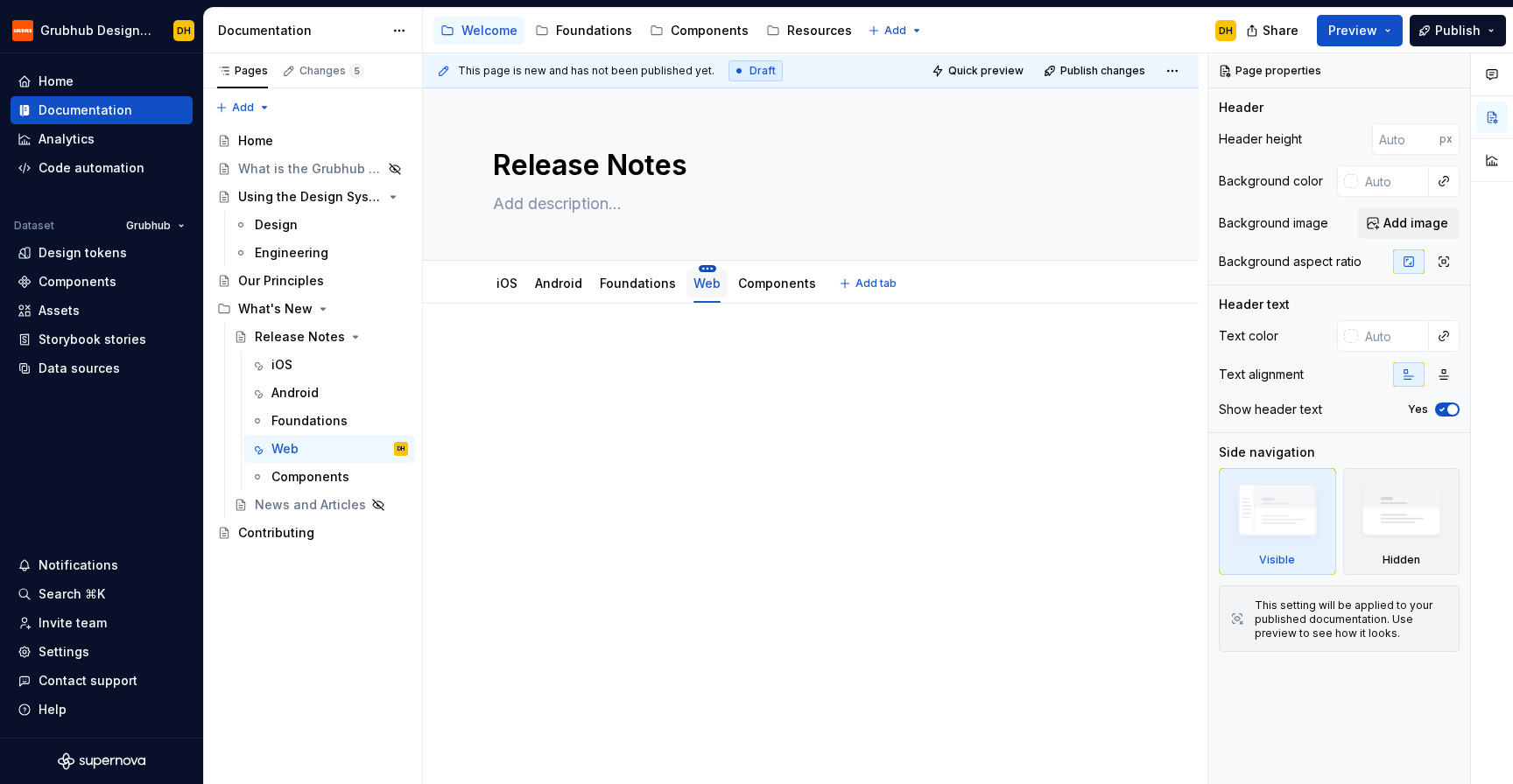
click at [703, 269] on html "Grubhub Design System DH Home Documentation Analytics Code automation Dataset G…" at bounding box center [756, 392] width 1513 height 784
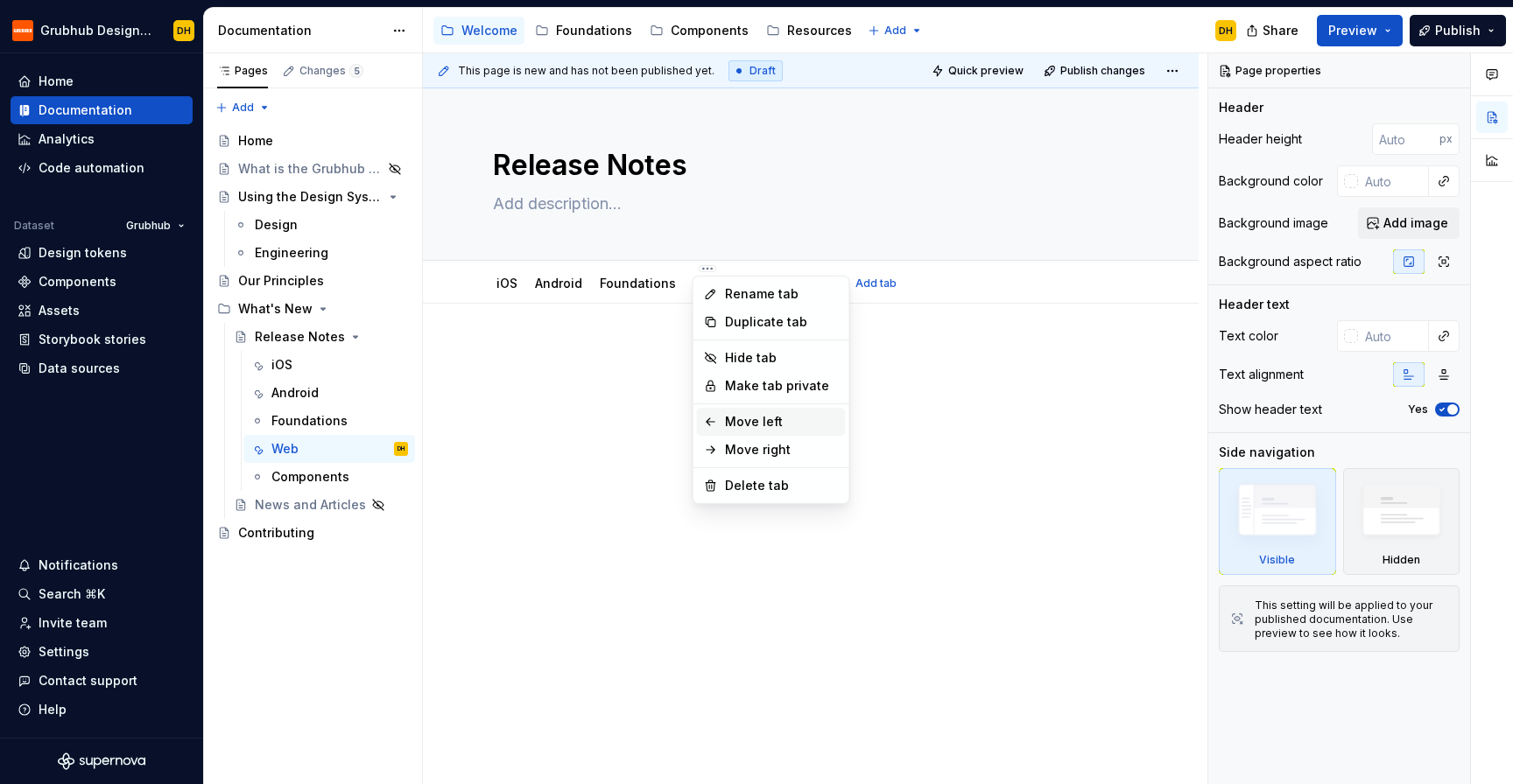
click at [737, 425] on div "Move left" at bounding box center [781, 422] width 113 height 17
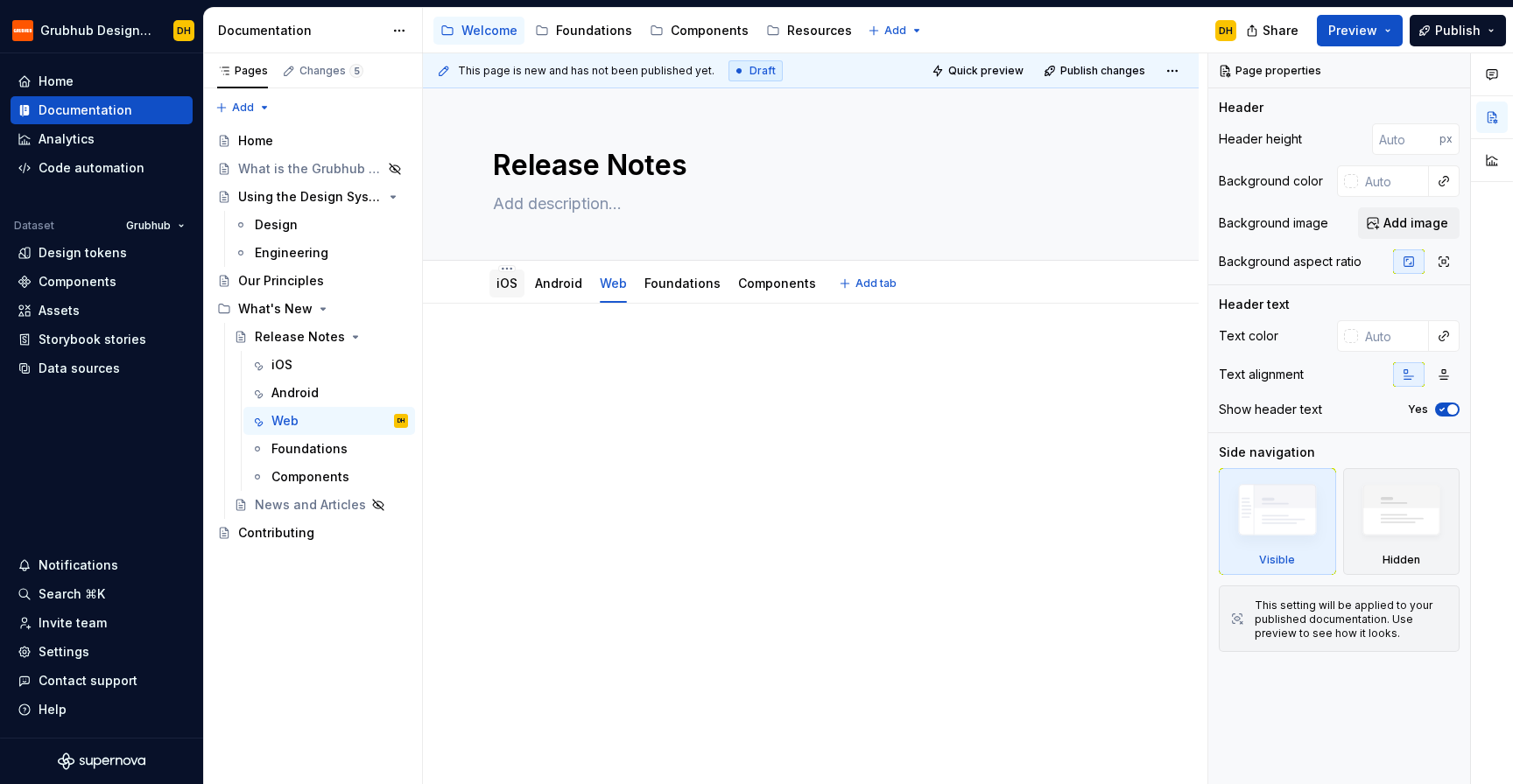
click at [502, 285] on link "iOS" at bounding box center [507, 283] width 21 height 15
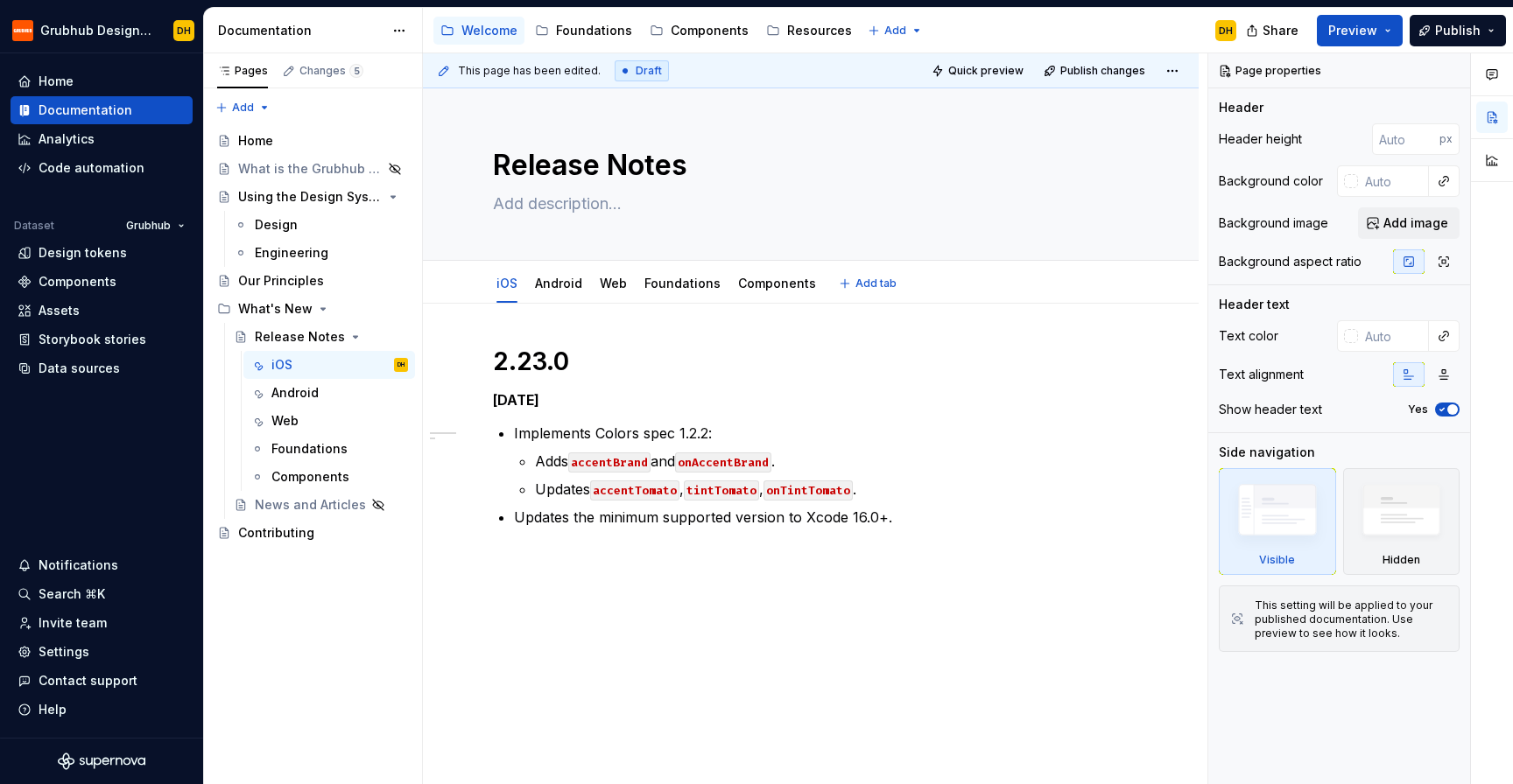
type textarea "*"
click at [501, 370] on strong "2.23.0" at bounding box center [531, 361] width 76 height 30
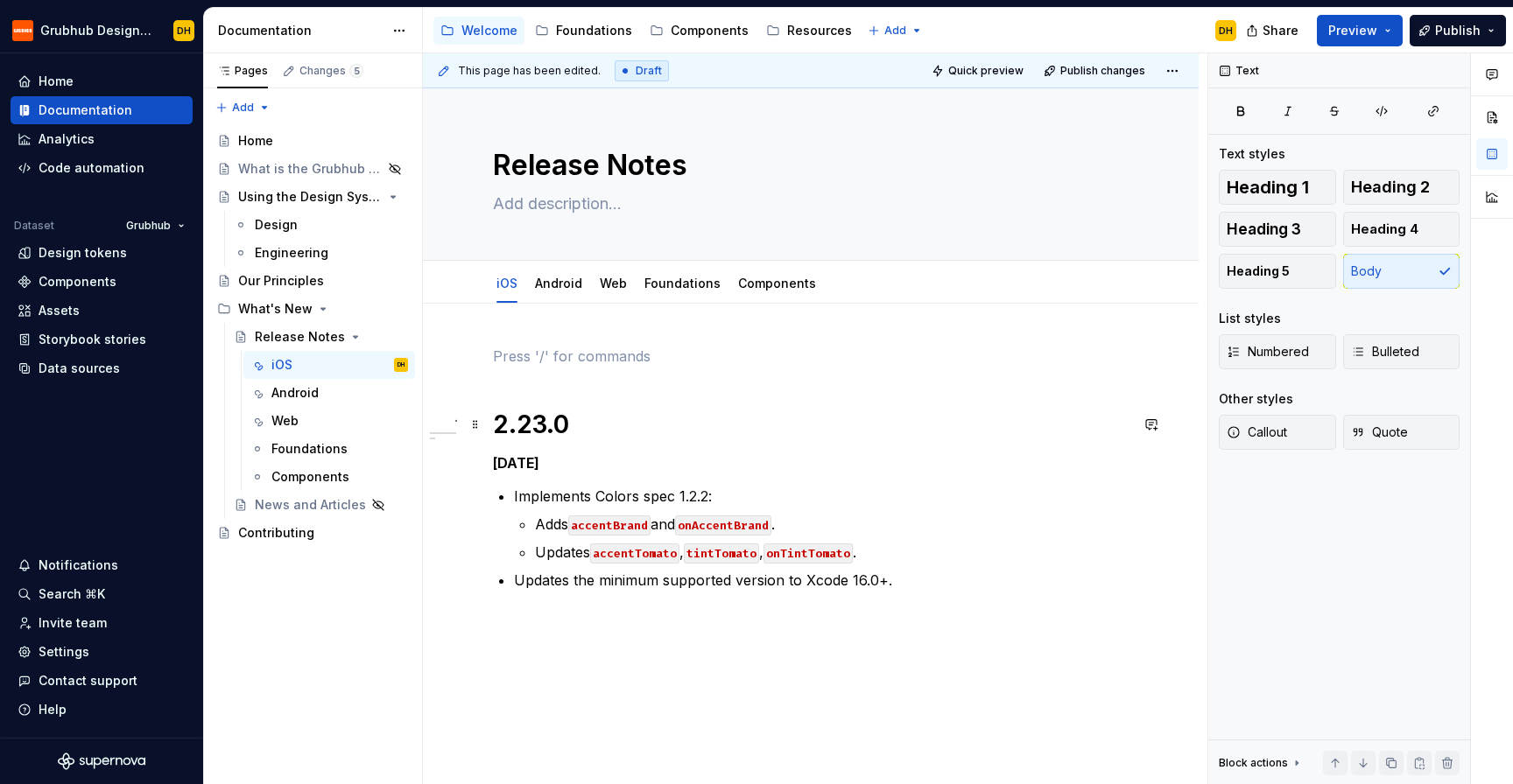
click at [532, 432] on strong "2.23.0" at bounding box center [531, 424] width 76 height 30
click at [534, 350] on p at bounding box center [810, 356] width 635 height 21
click at [1282, 189] on span "Heading 1" at bounding box center [1267, 187] width 82 height 17
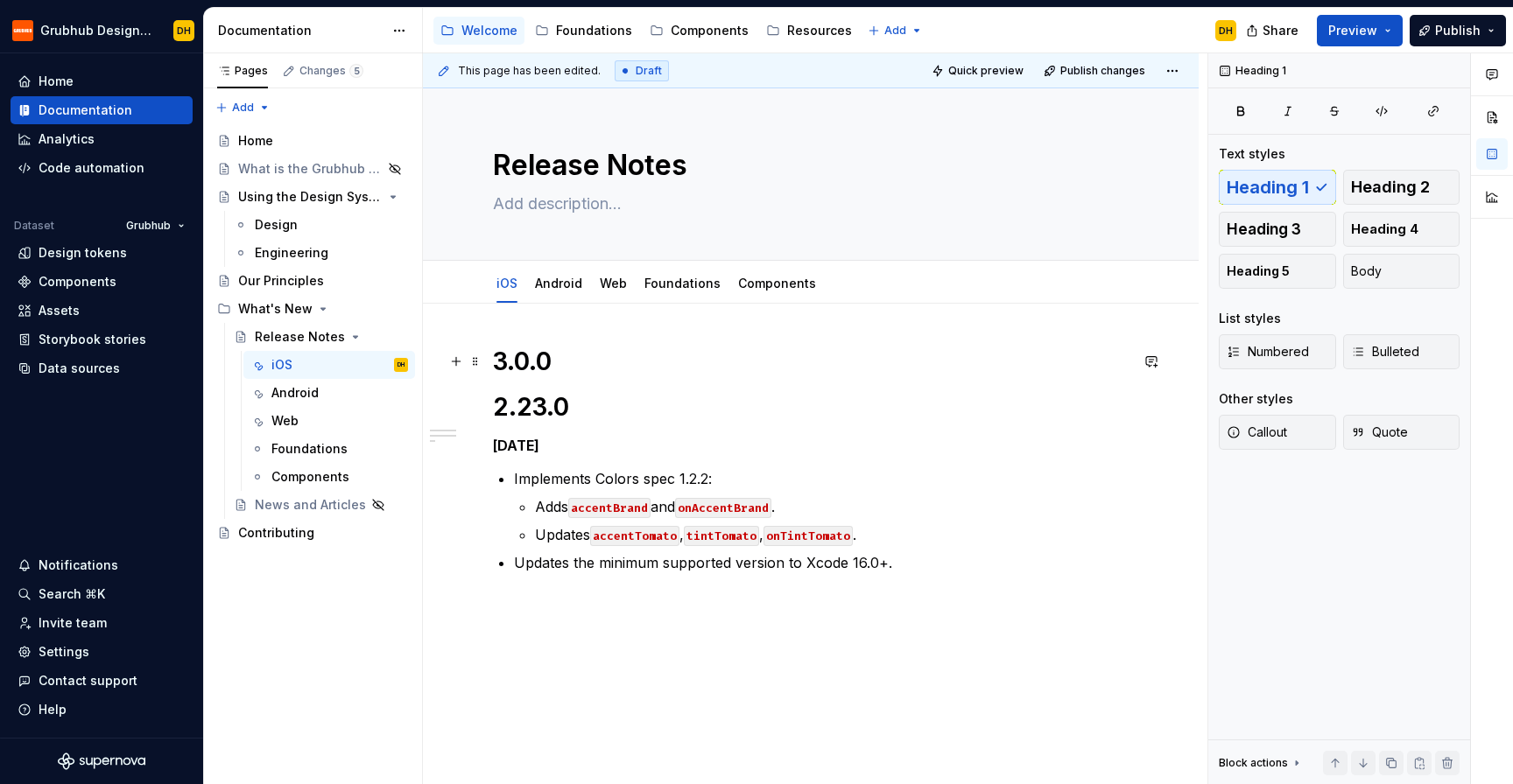
click at [660, 362] on h1 "3.0.0" at bounding box center [810, 361] width 635 height 31
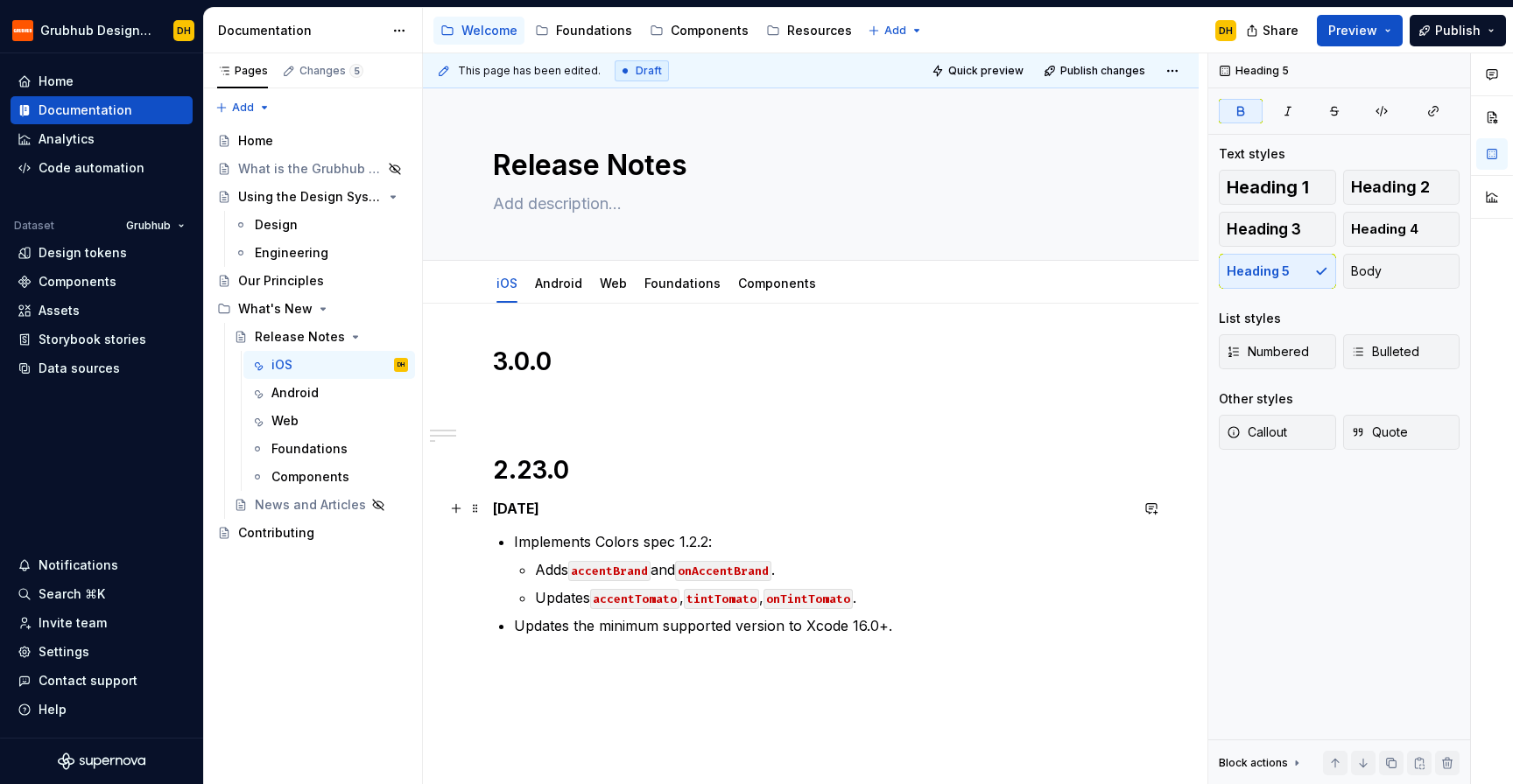
click at [539, 509] on strong "[DATE]" at bounding box center [515, 509] width 47 height 17
click at [586, 411] on p at bounding box center [810, 402] width 635 height 21
click at [1264, 263] on span "Heading 5" at bounding box center [1258, 271] width 63 height 17
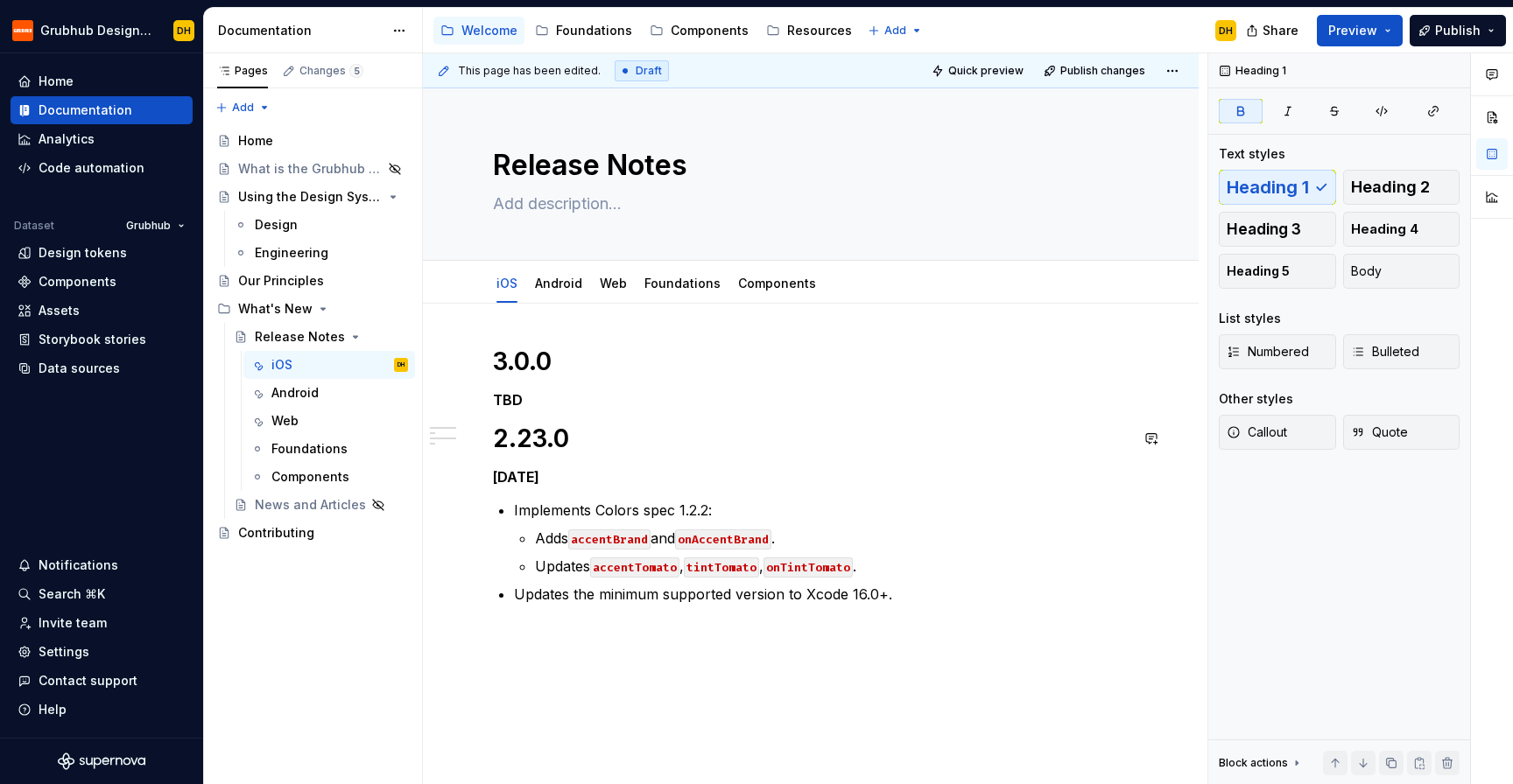
click at [551, 413] on div "3.0.0 TBD 2.23.0 [DATE] Implements Colors spec 1.2.2: Adds accentBrand and onAc…" at bounding box center [810, 475] width 635 height 259
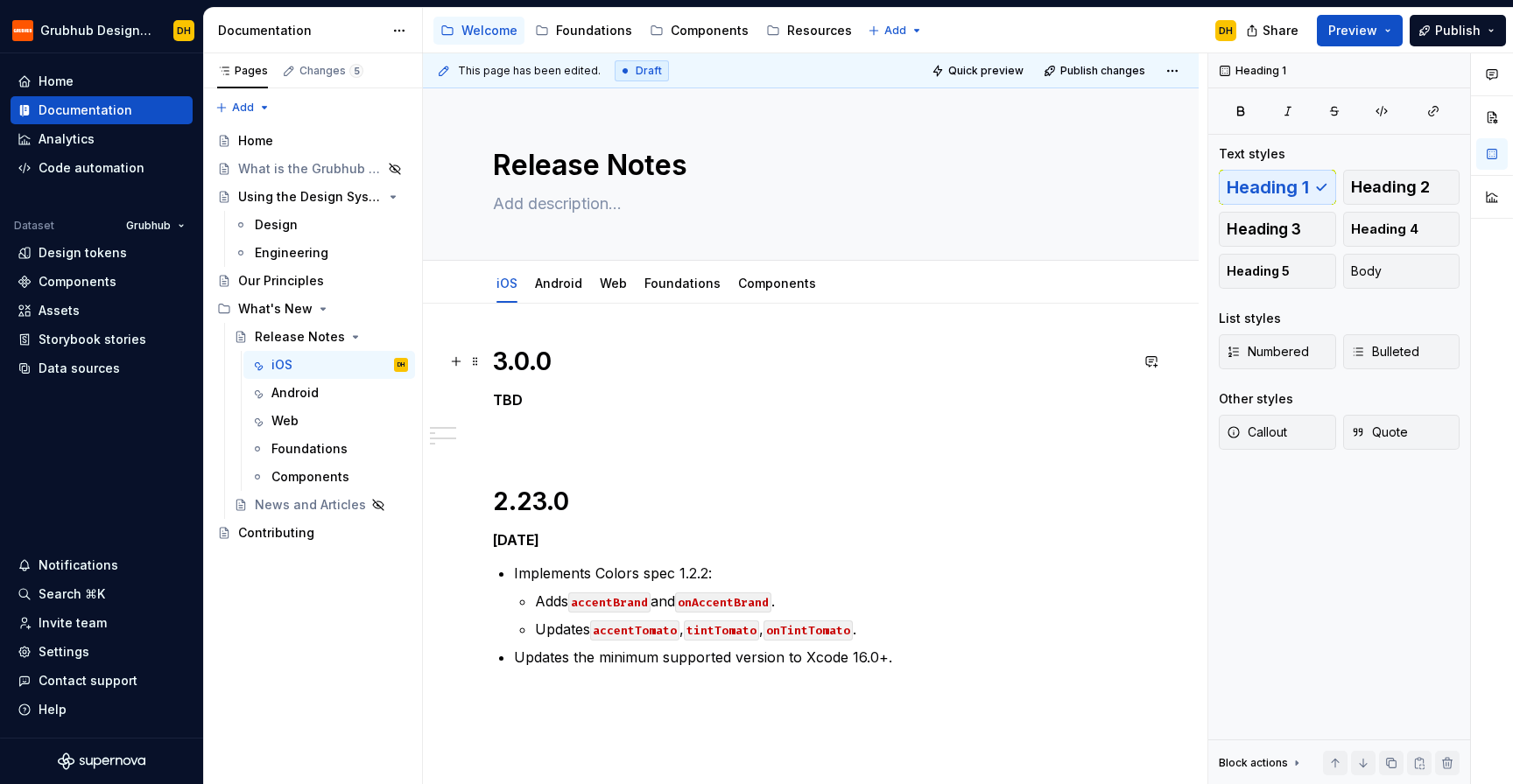
click at [496, 359] on h1 "3.0.0" at bounding box center [810, 361] width 635 height 31
click at [520, 420] on div "3.0.0 TBD 2.23.0 [DATE] Implements Colors spec 1.2.2: Adds accentBrand and onAc…" at bounding box center [810, 507] width 635 height 322
click at [555, 427] on p at bounding box center [810, 433] width 635 height 21
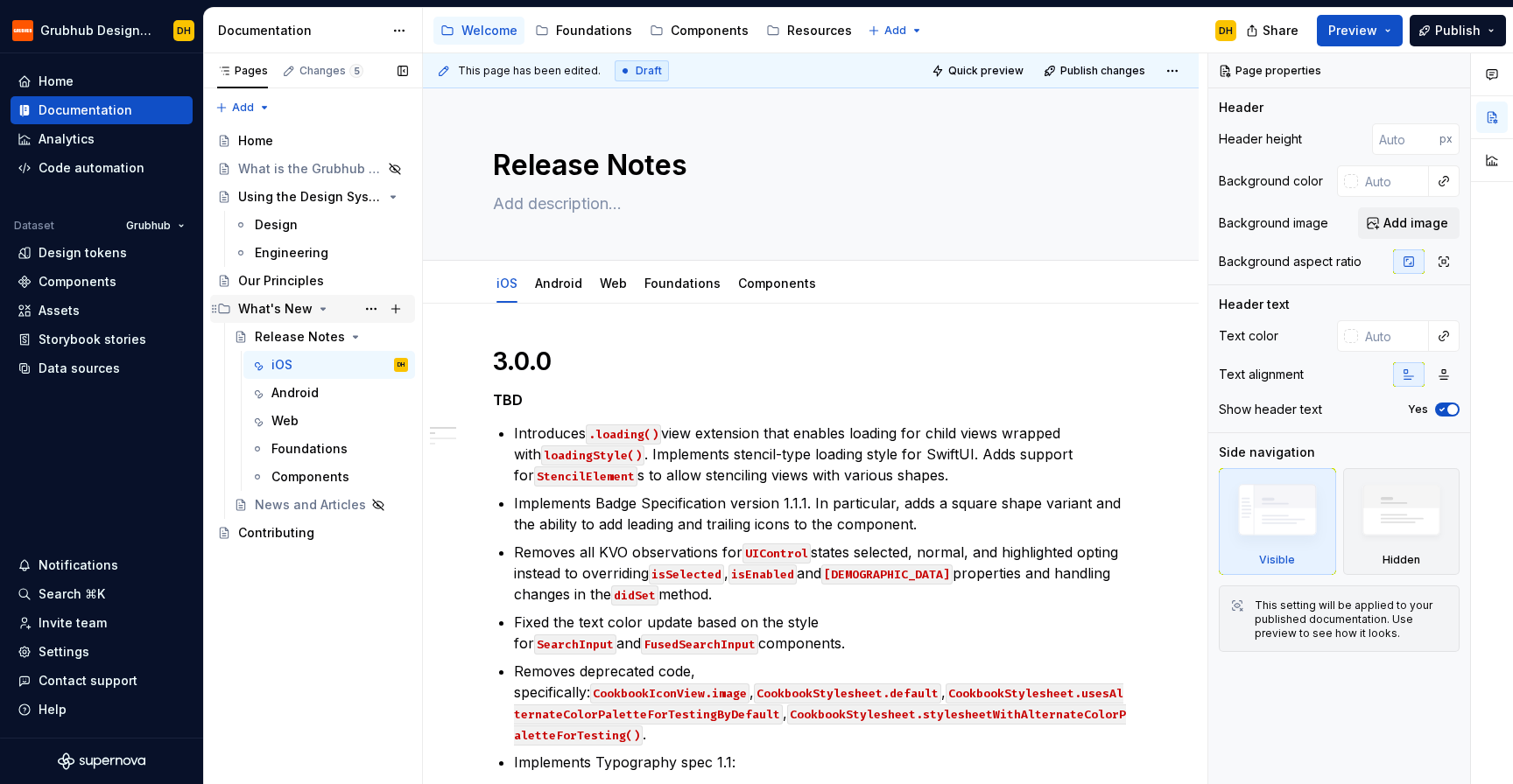
click at [258, 309] on div "What's New" at bounding box center [275, 309] width 74 height 17
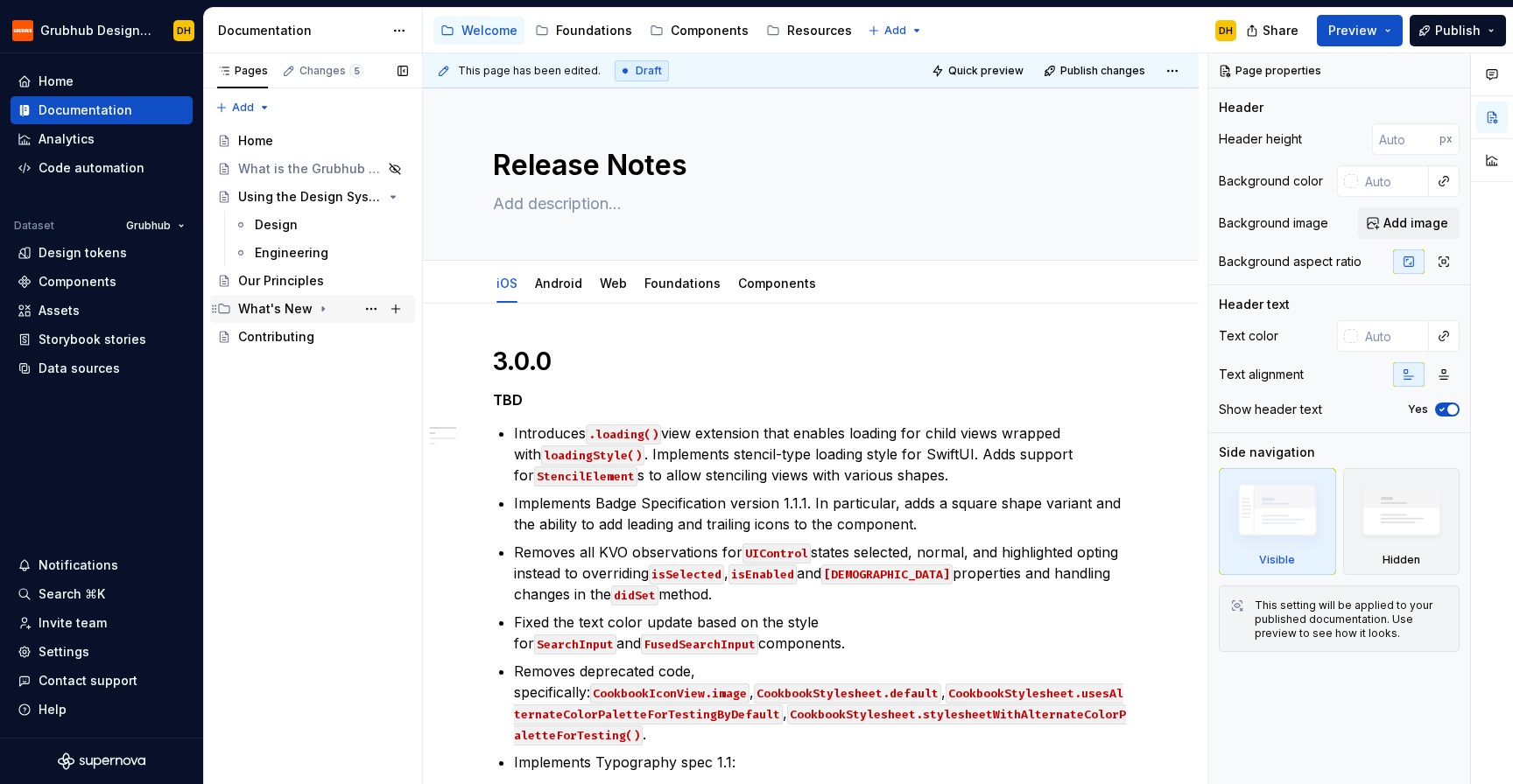
click at [283, 307] on div "What's New" at bounding box center [275, 309] width 74 height 17
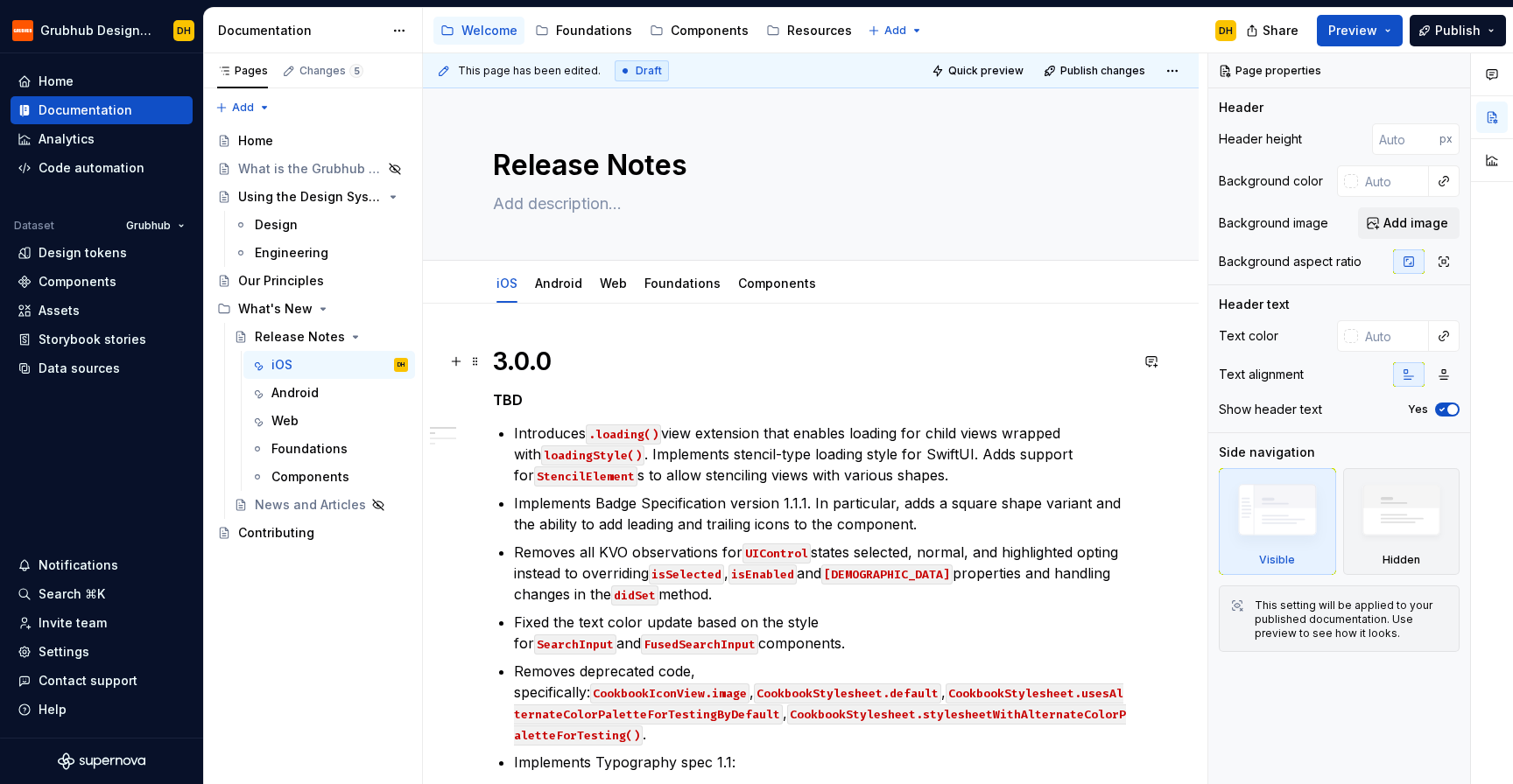
click at [494, 362] on h1 "3.0.0" at bounding box center [810, 361] width 635 height 31
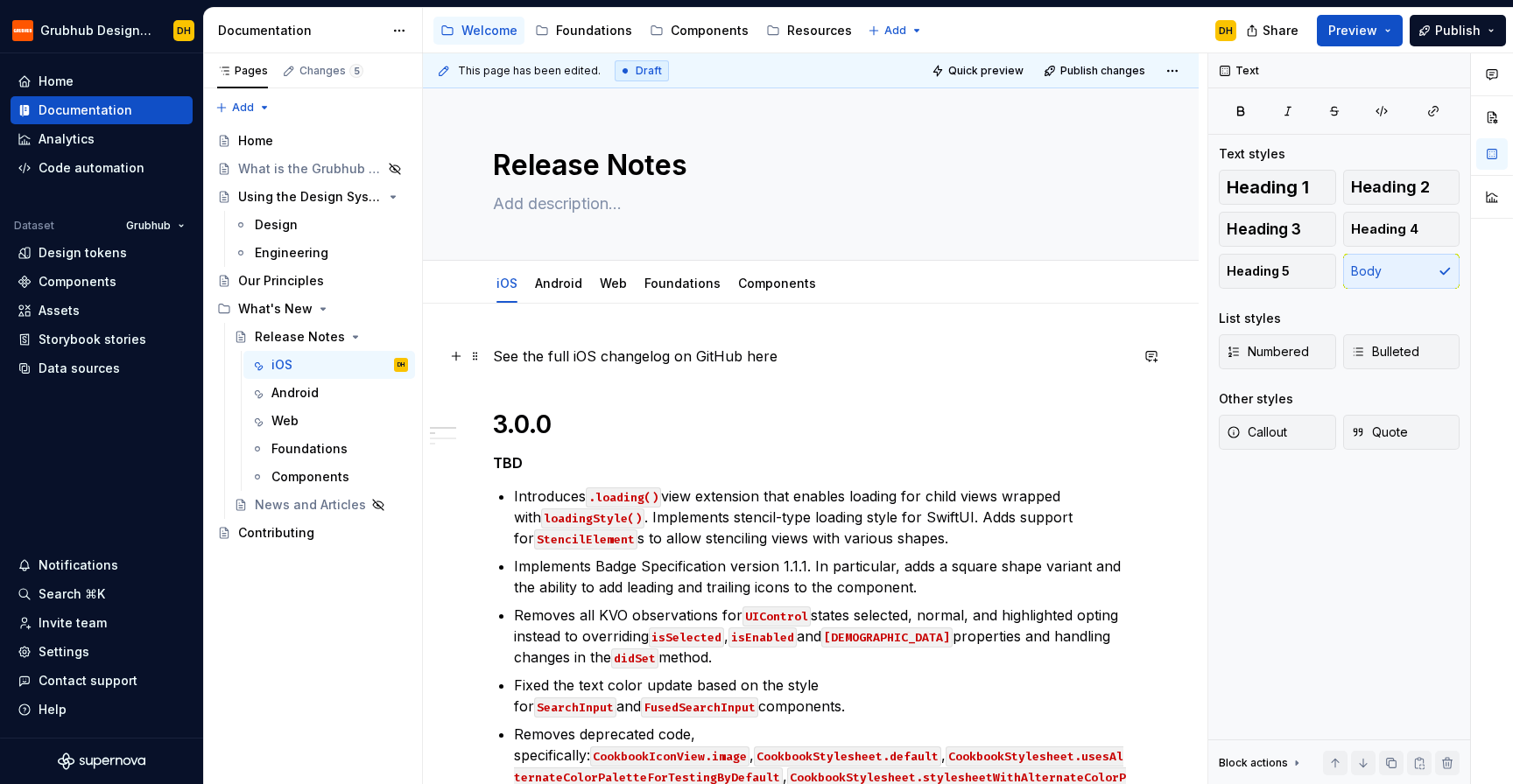
click at [758, 358] on p "See the full iOS changelog on GitHub here" at bounding box center [810, 356] width 635 height 21
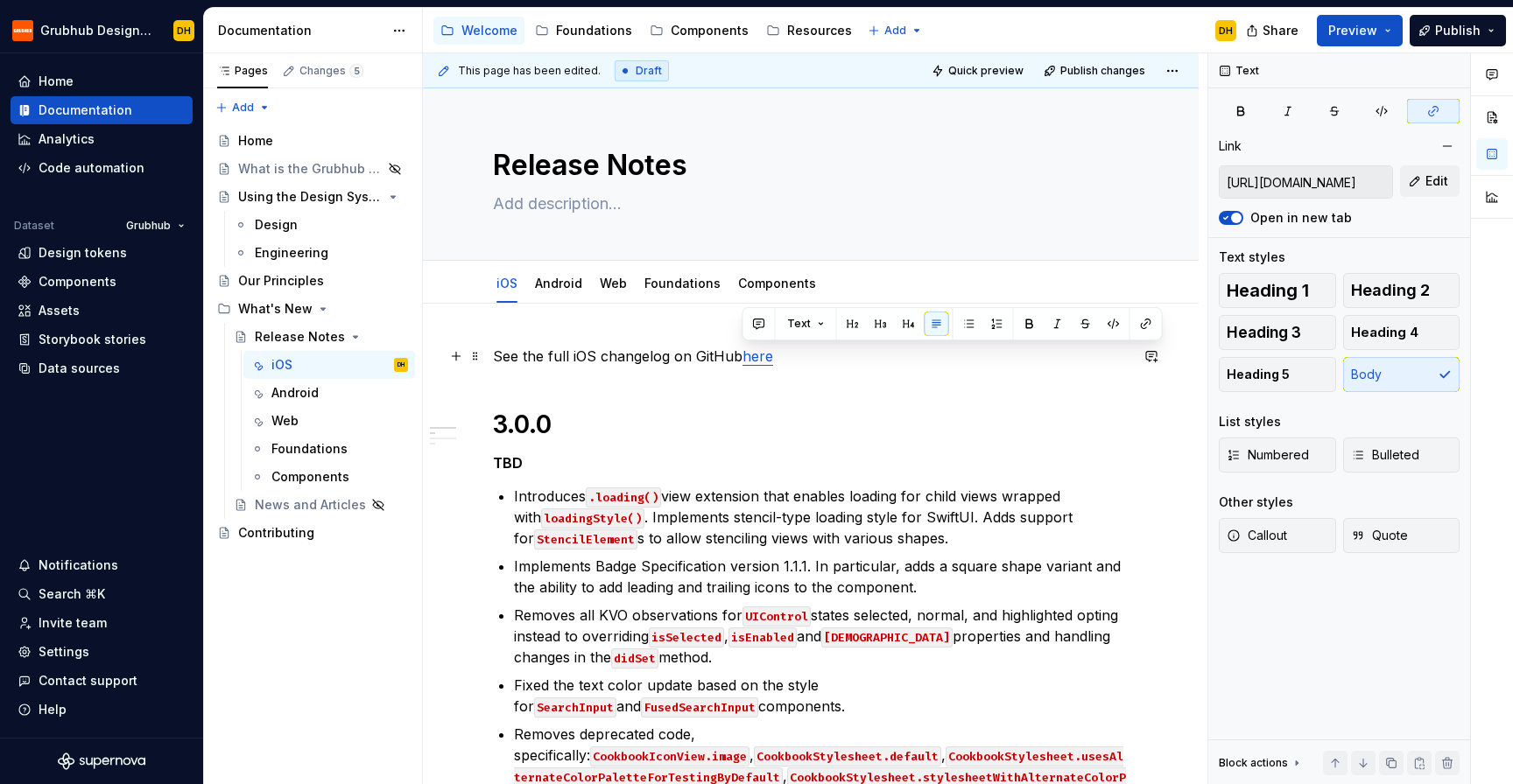
click at [821, 360] on p "See the full iOS changelog on GitHub here" at bounding box center [810, 356] width 635 height 21
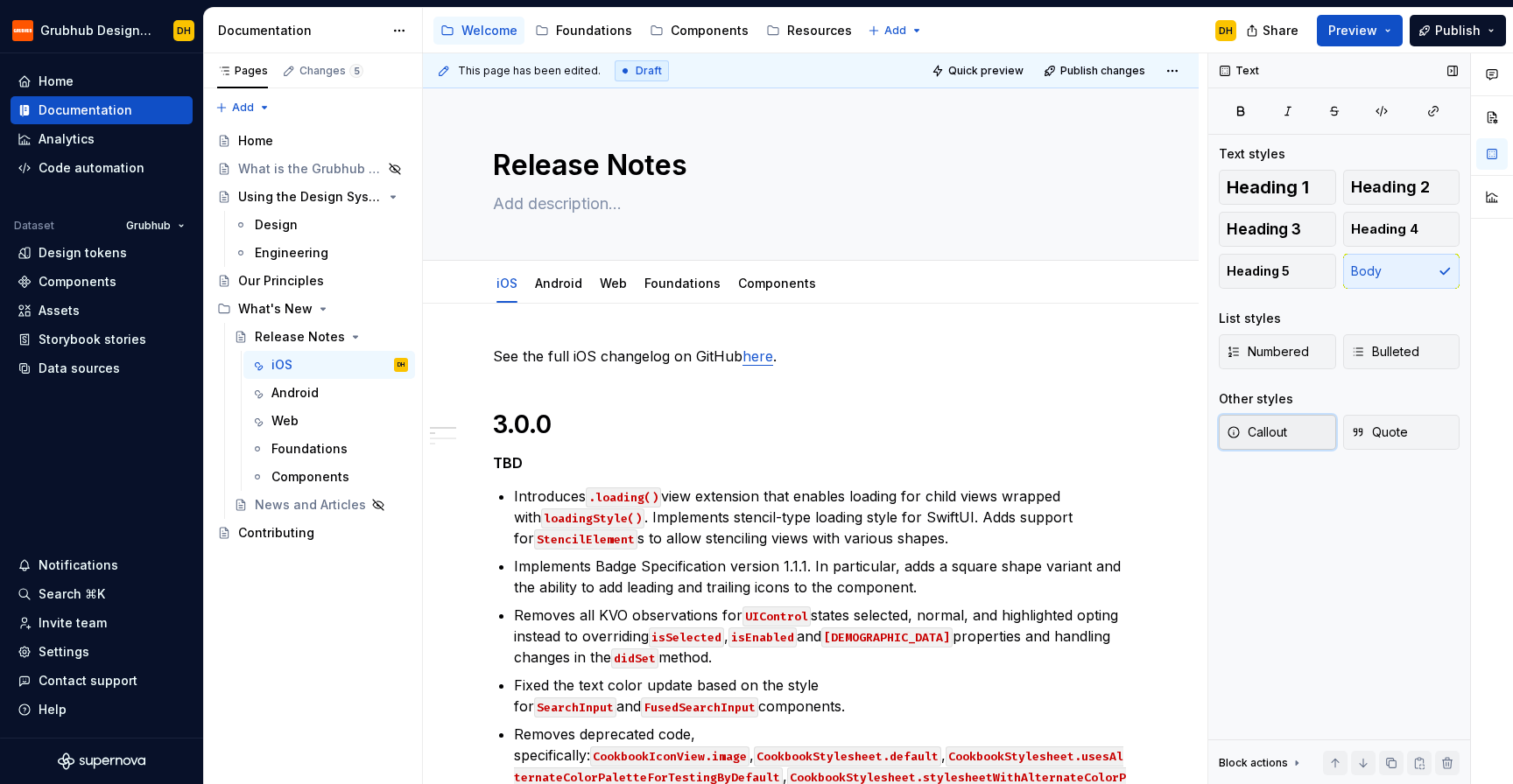
click at [1292, 434] on button "Callout" at bounding box center [1277, 432] width 117 height 35
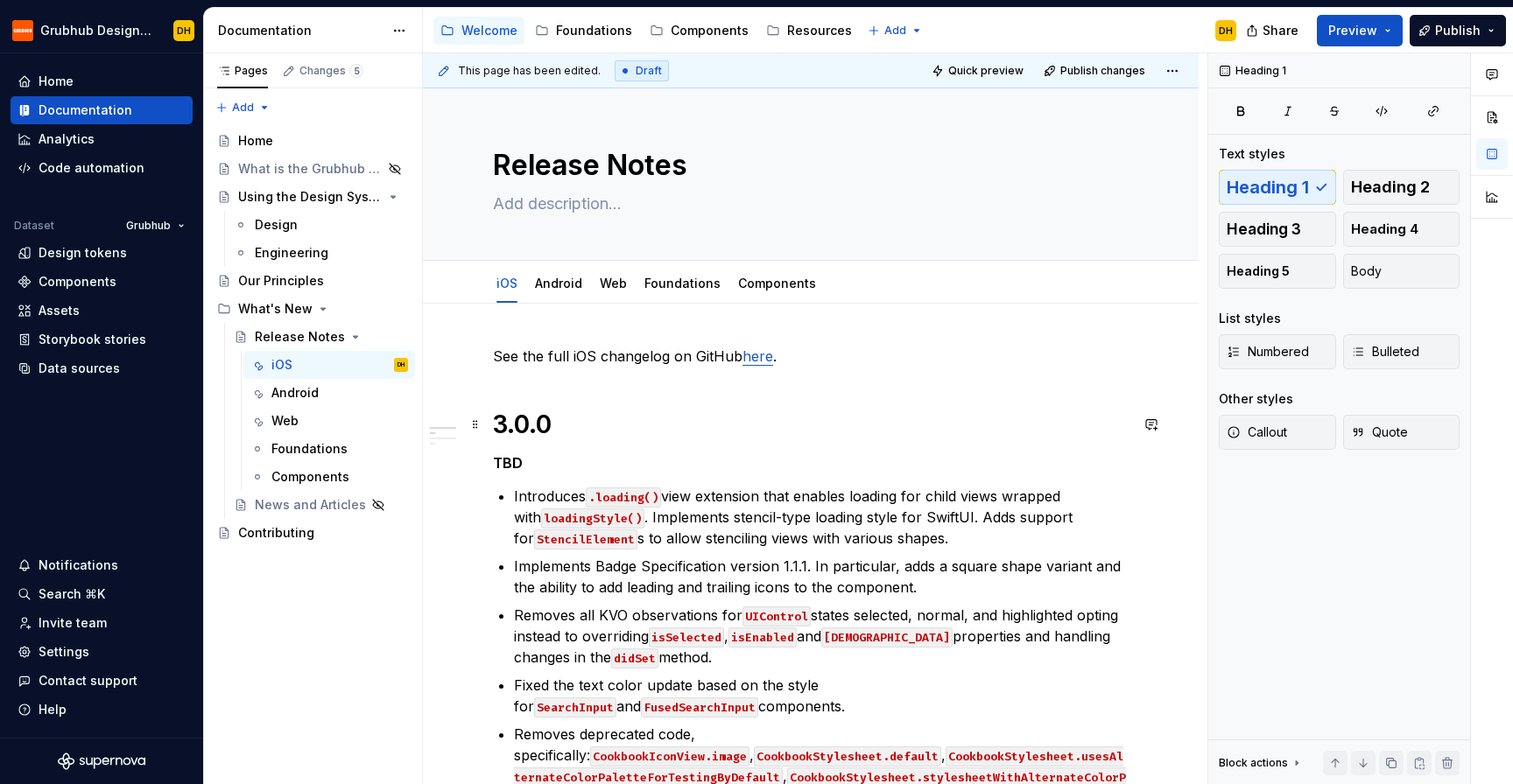
click at [634, 412] on h1 "3.0.0" at bounding box center [810, 424] width 635 height 31
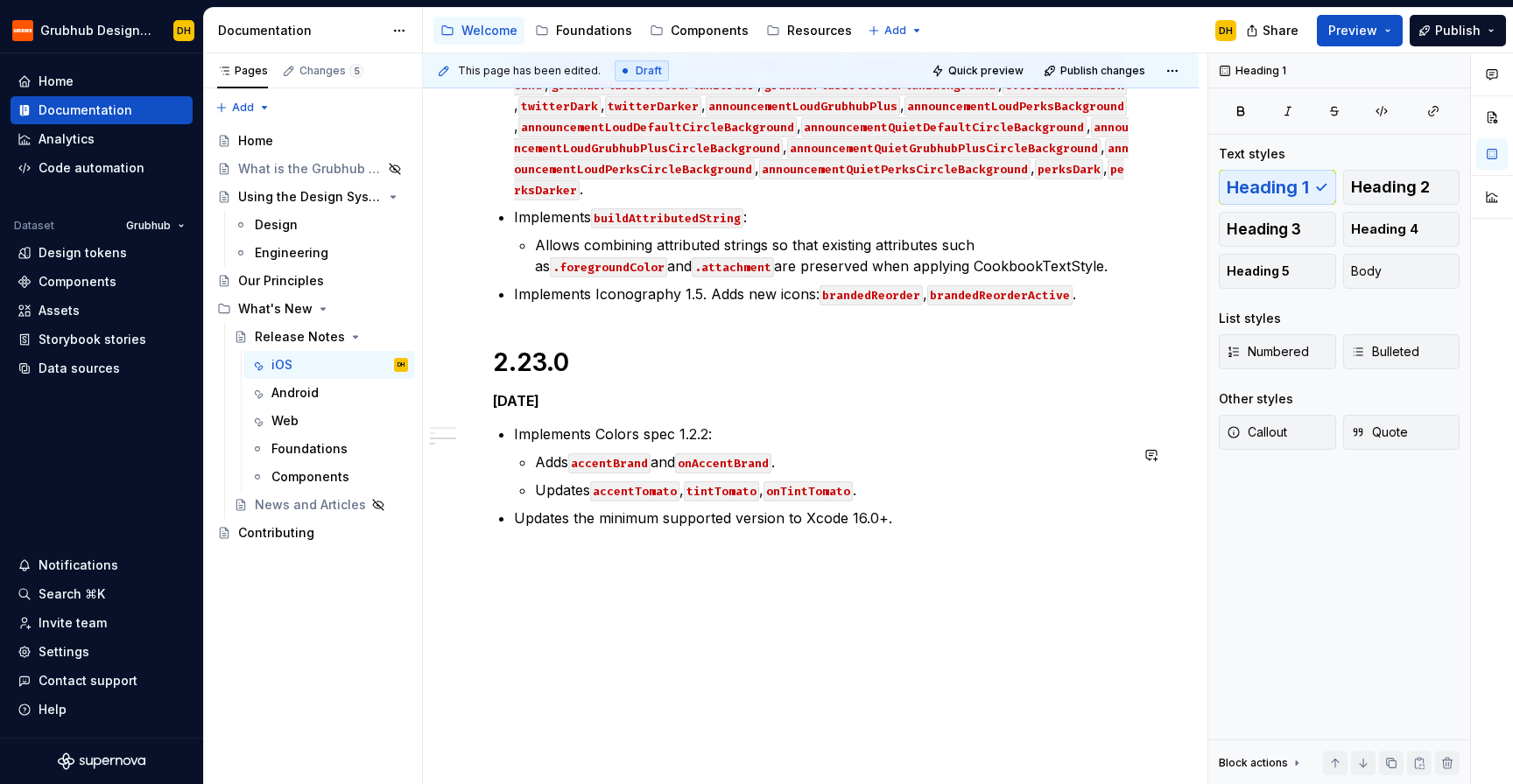
scroll to position [2000, 0]
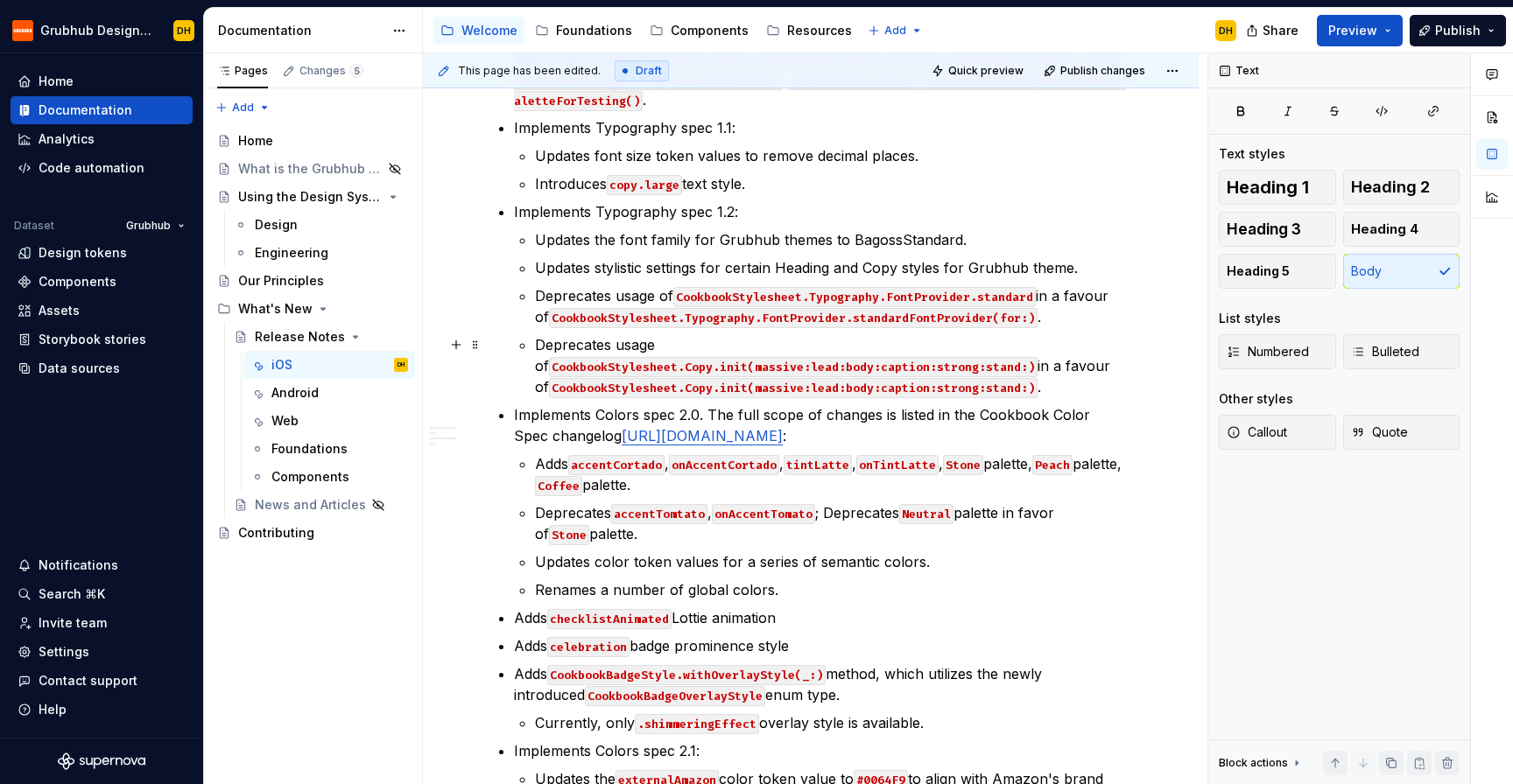
scroll to position [0, 0]
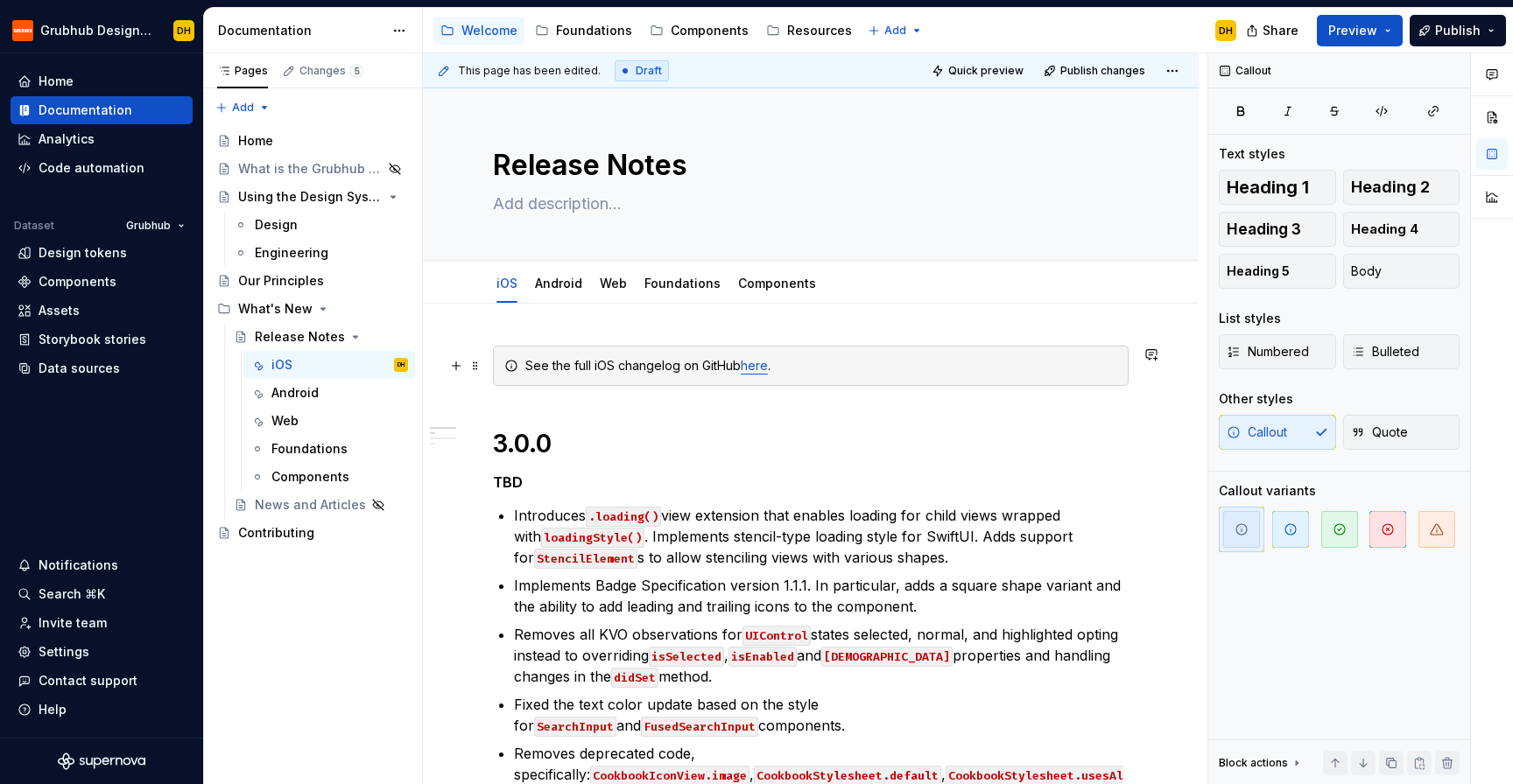
click at [569, 372] on div "See the full iOS changelog on GitHub here ." at bounding box center [820, 366] width 592 height 17
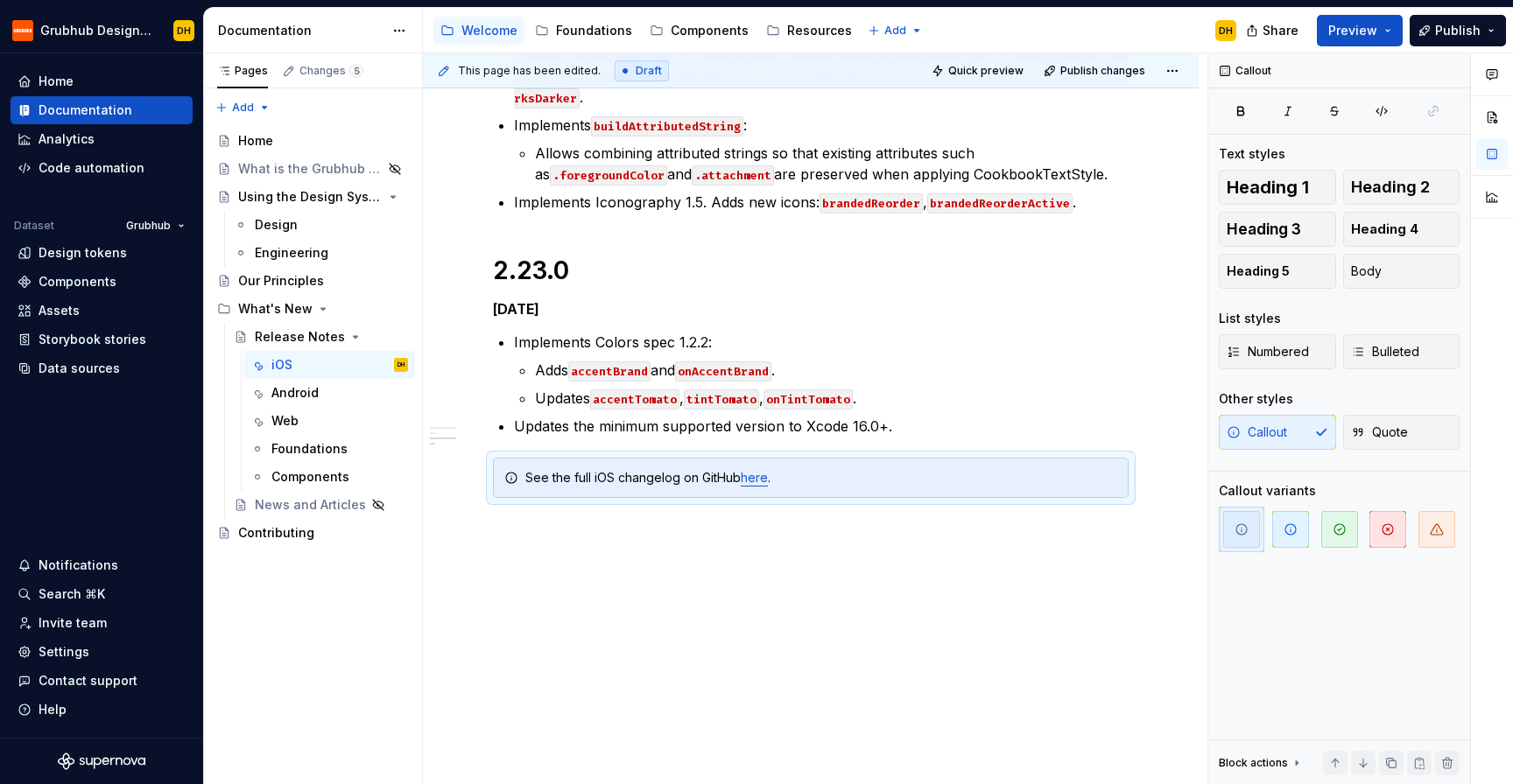
scroll to position [1941, 0]
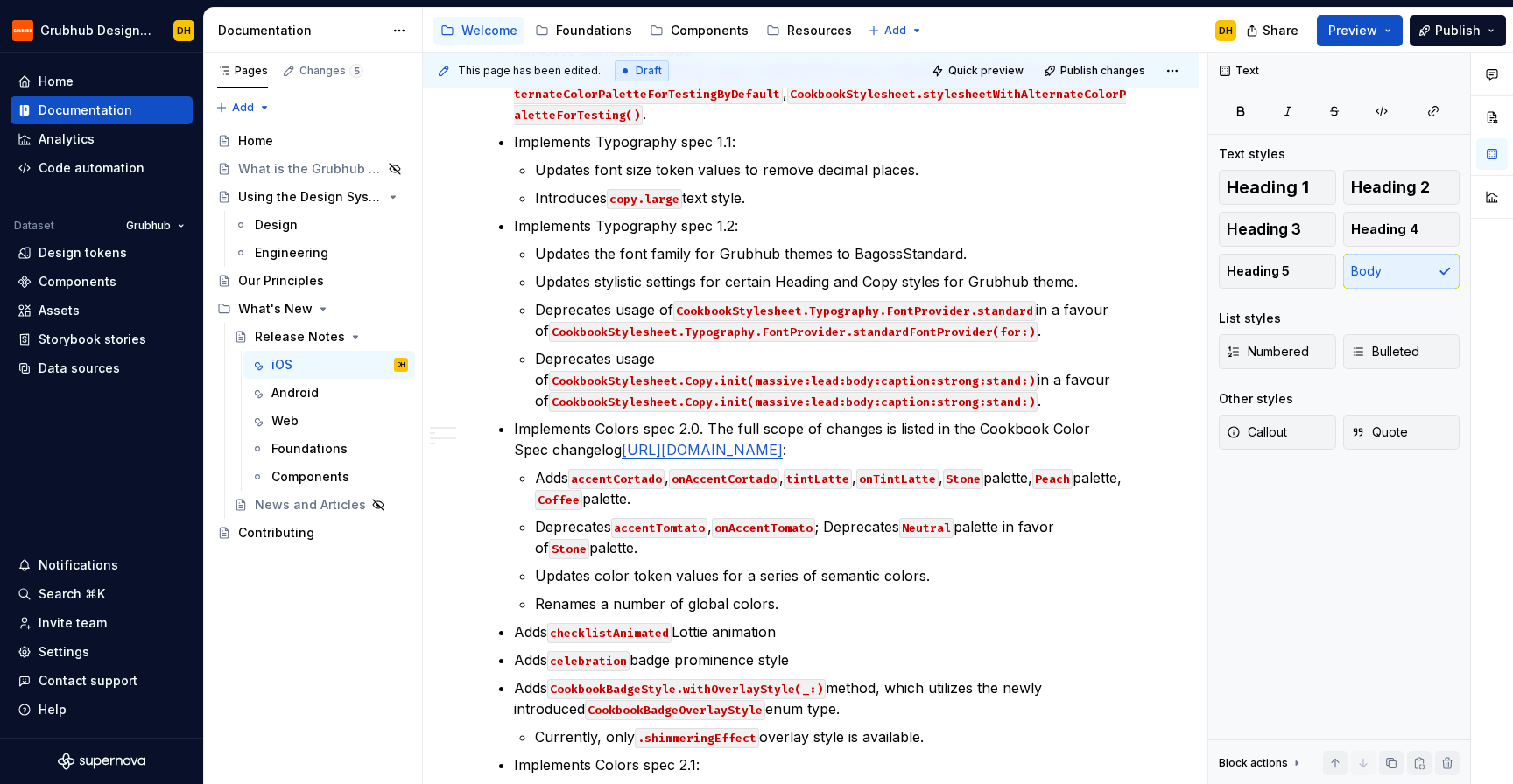
scroll to position [0, 0]
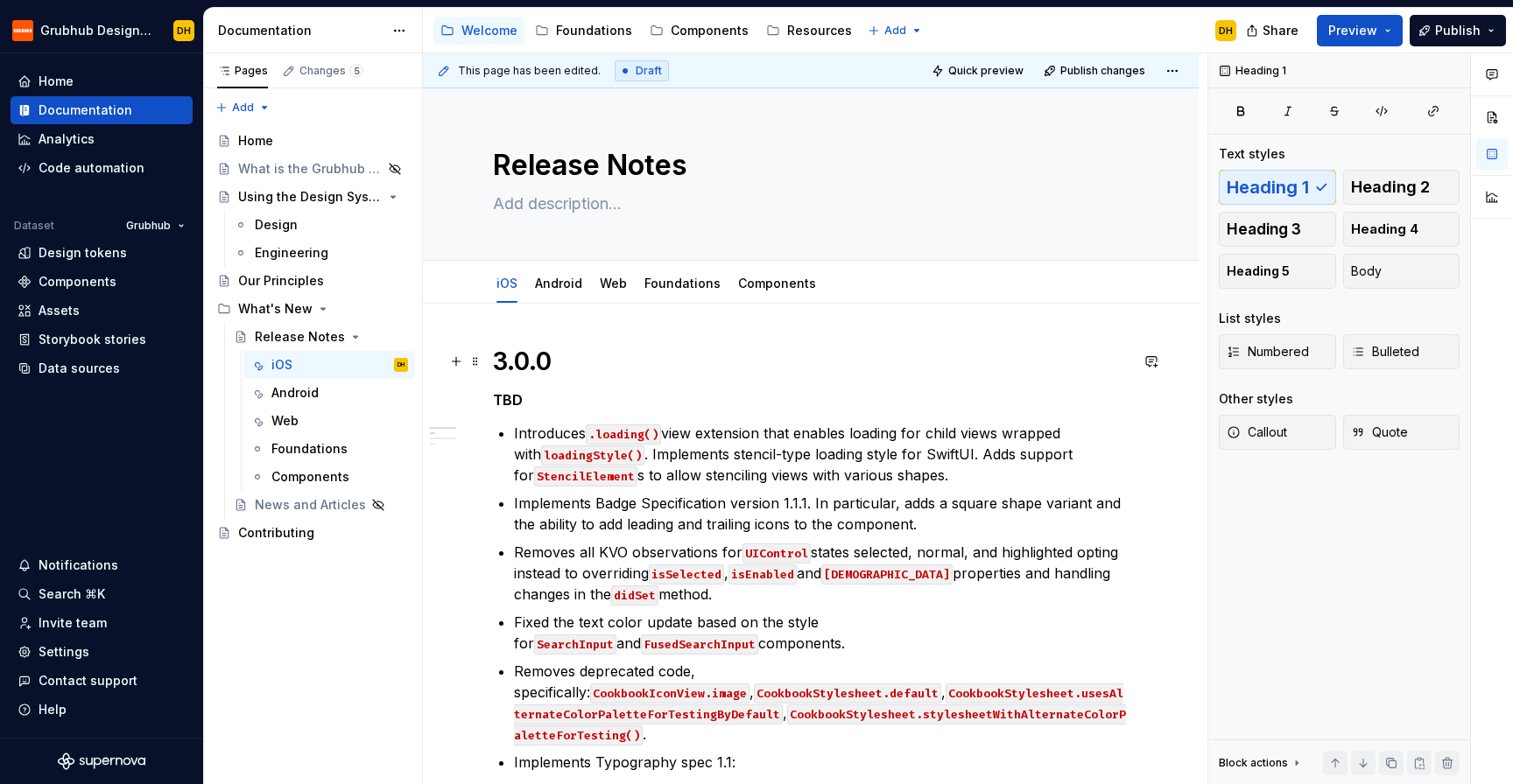
click at [529, 360] on h1 "3.0.0" at bounding box center [810, 361] width 635 height 31
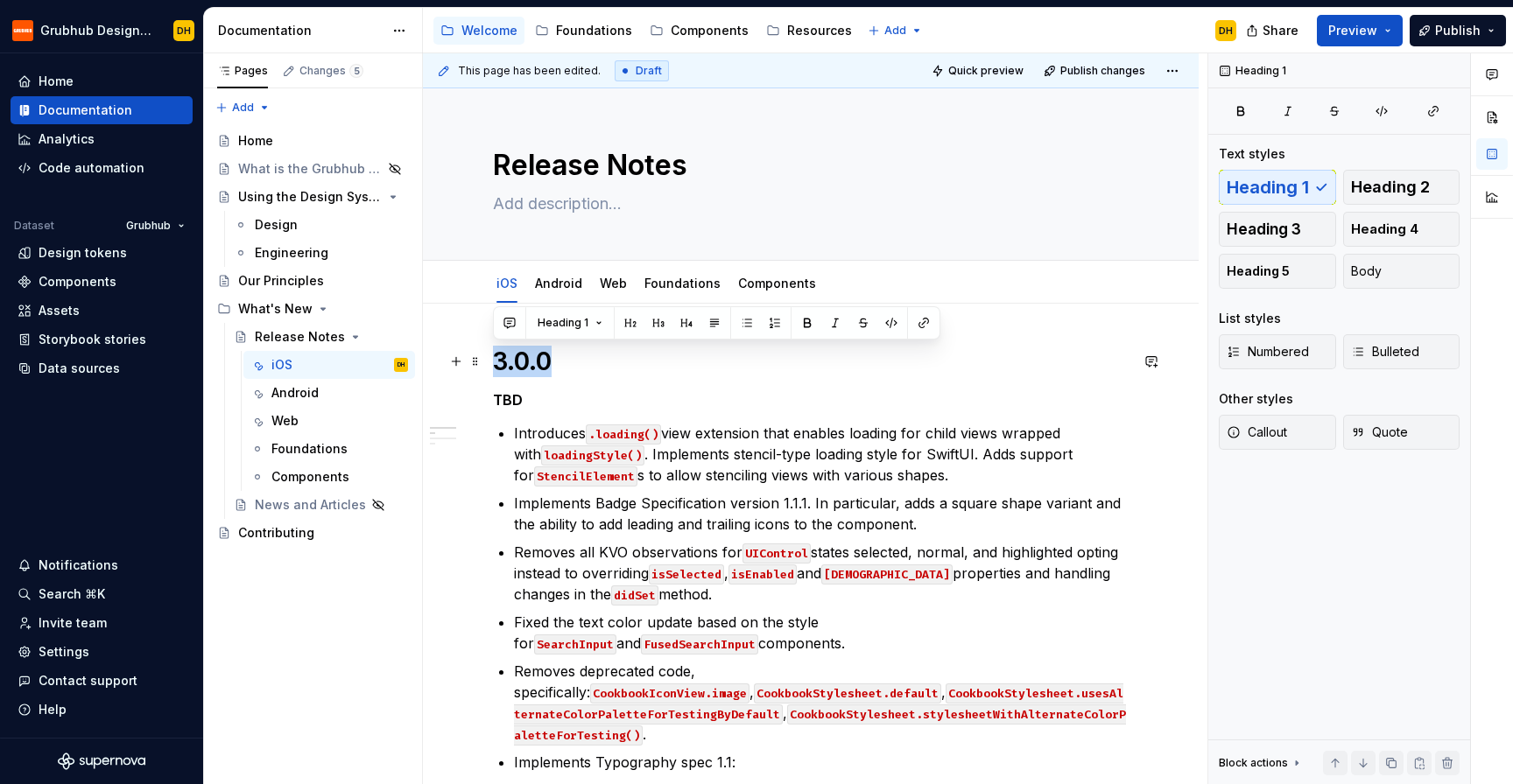
click at [529, 360] on h1 "3.0.0" at bounding box center [810, 361] width 635 height 31
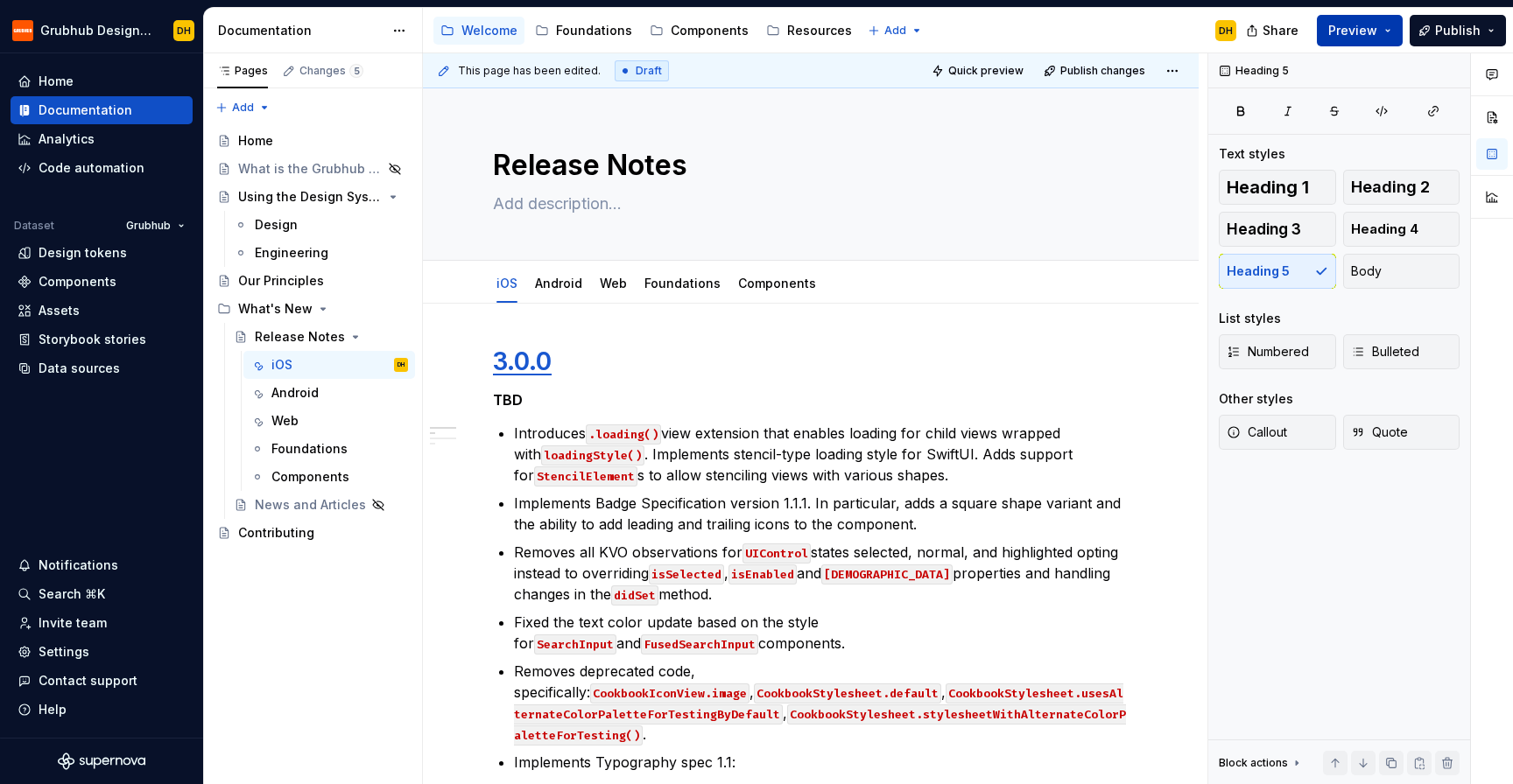
click at [1337, 39] on button "Preview" at bounding box center [1360, 30] width 86 height 31
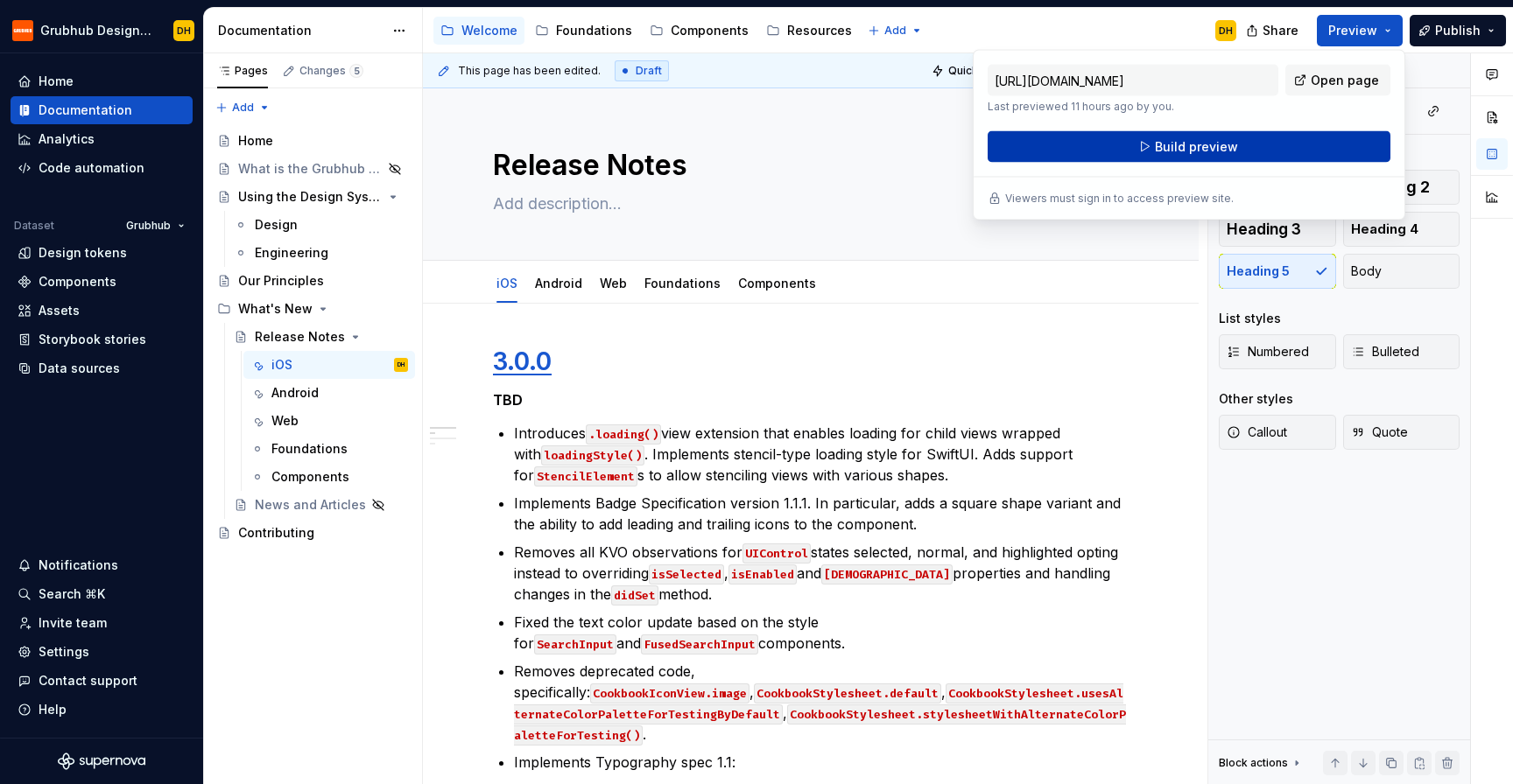
click at [1261, 151] on button "Build preview" at bounding box center [1189, 147] width 403 height 31
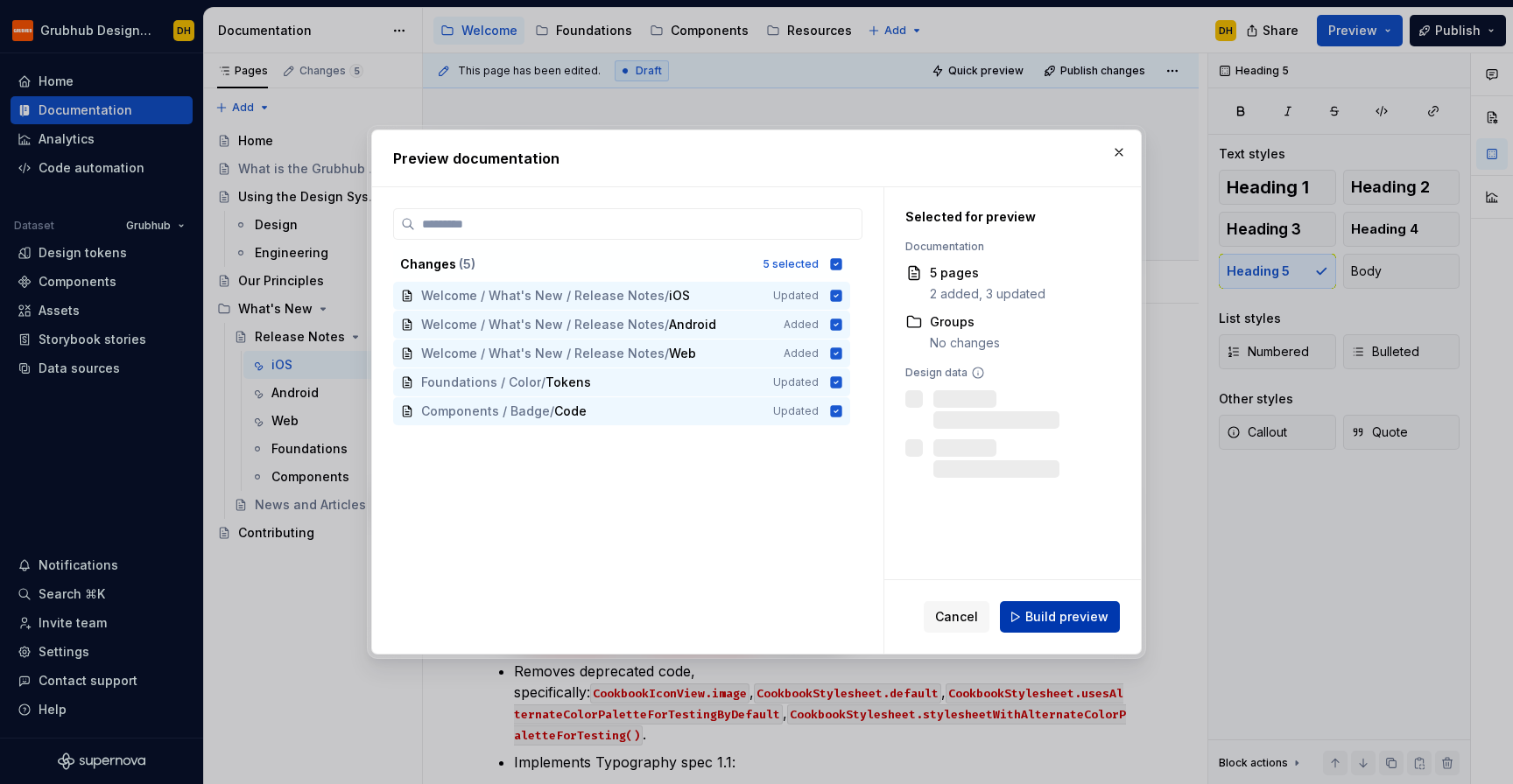
click at [1064, 606] on button "Build preview" at bounding box center [1059, 616] width 120 height 31
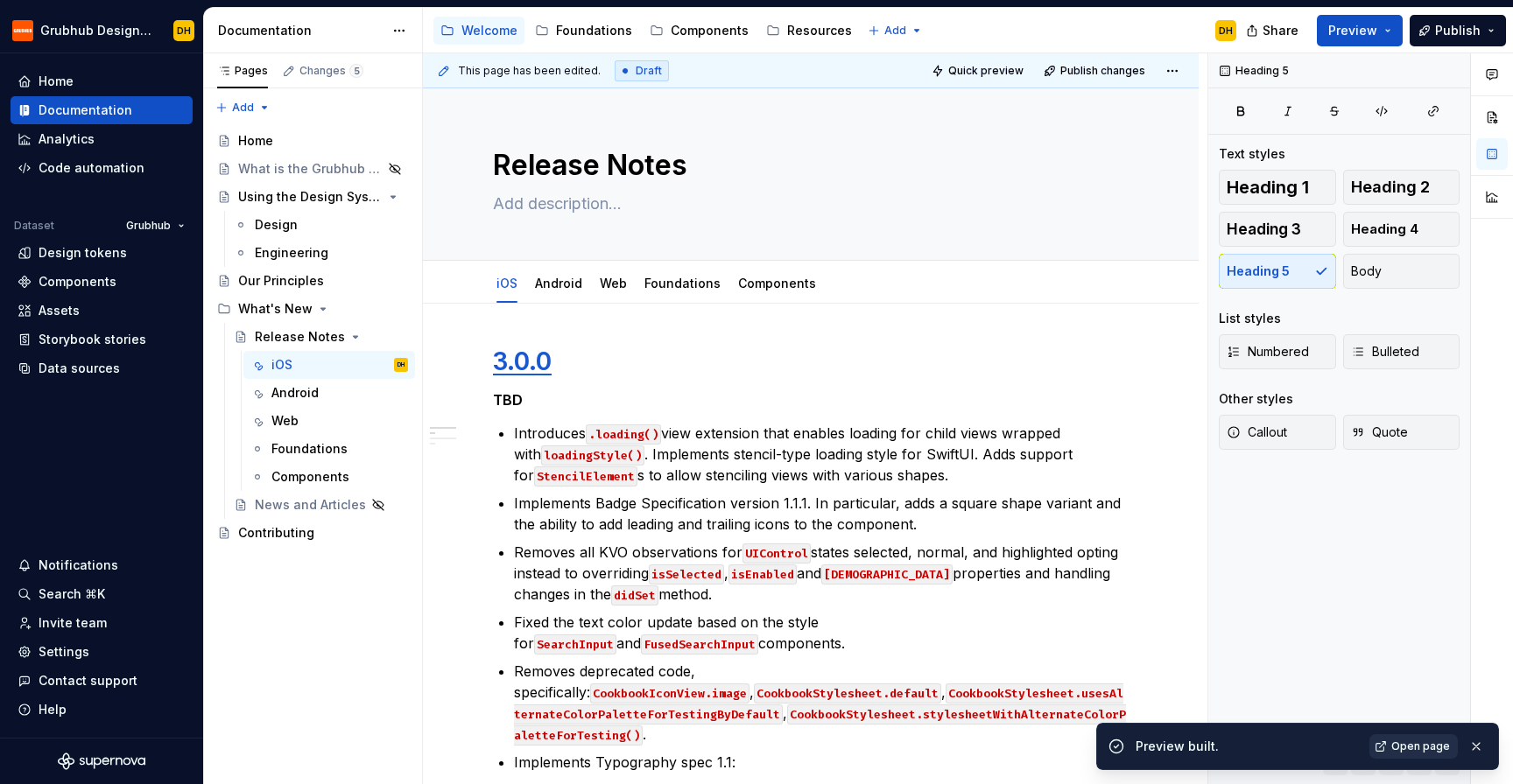
click at [1412, 744] on span "Open page" at bounding box center [1421, 746] width 59 height 14
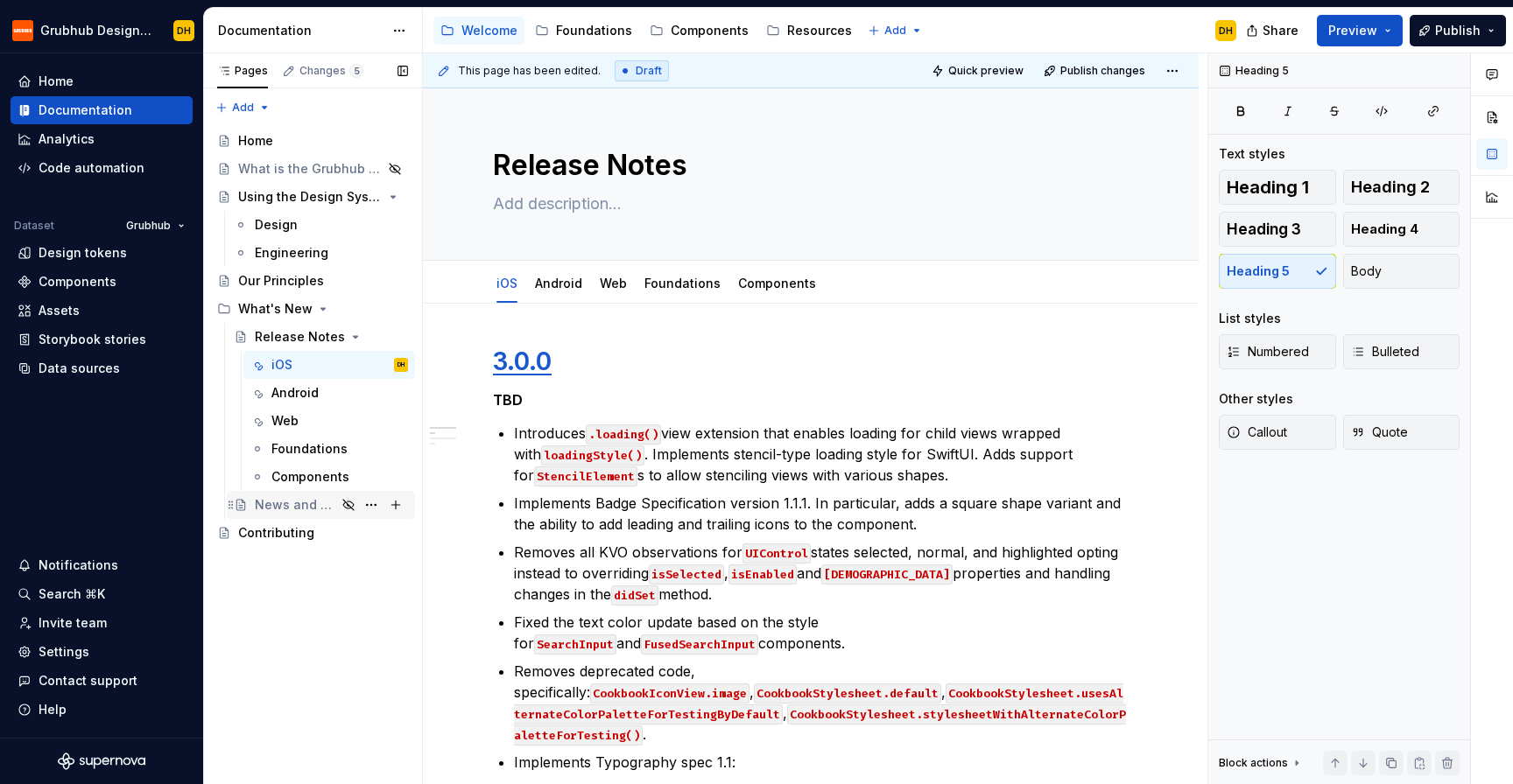
click at [296, 502] on div "News and Articles" at bounding box center [294, 505] width 81 height 17
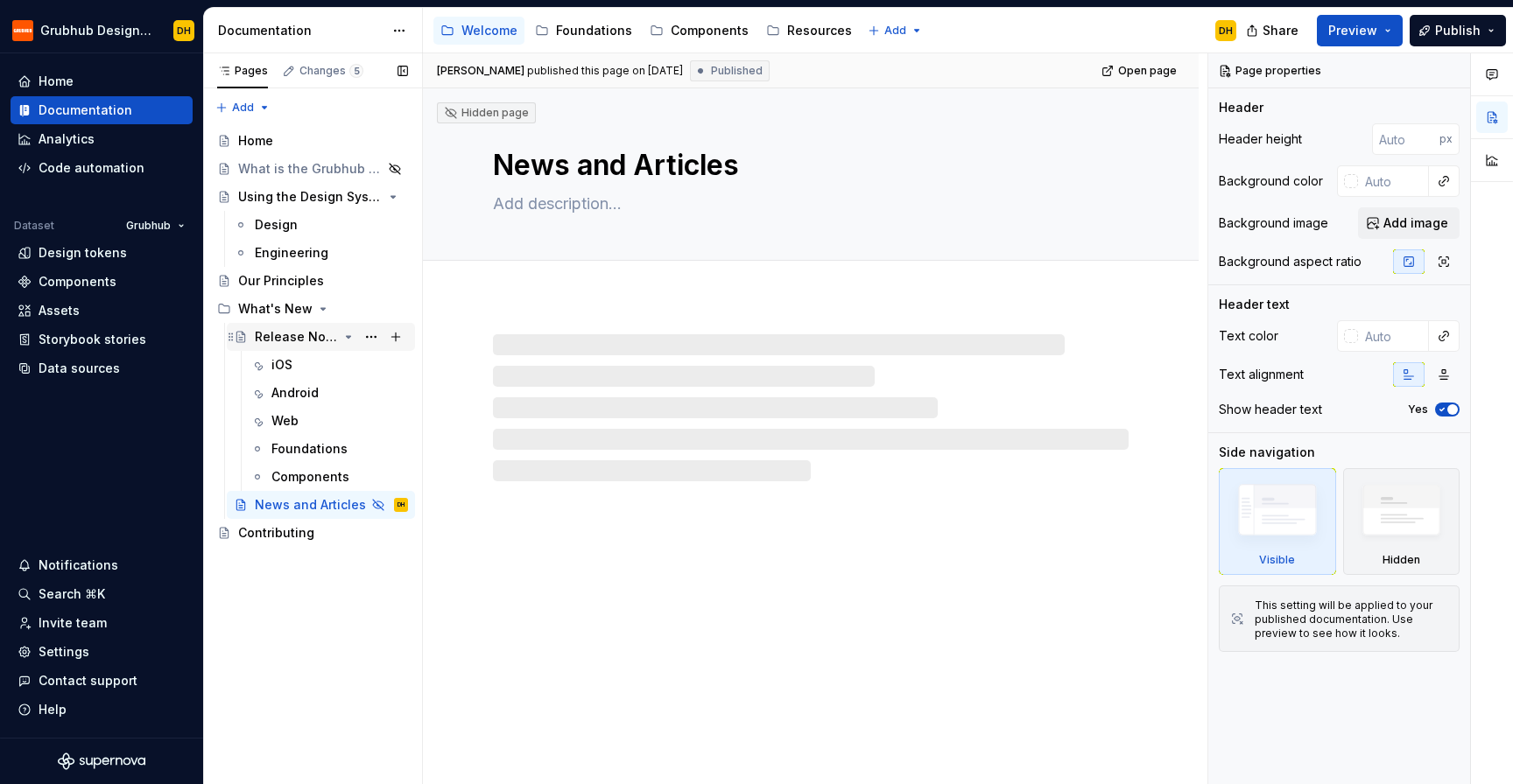
click at [293, 345] on div "Release Notes" at bounding box center [295, 337] width 83 height 17
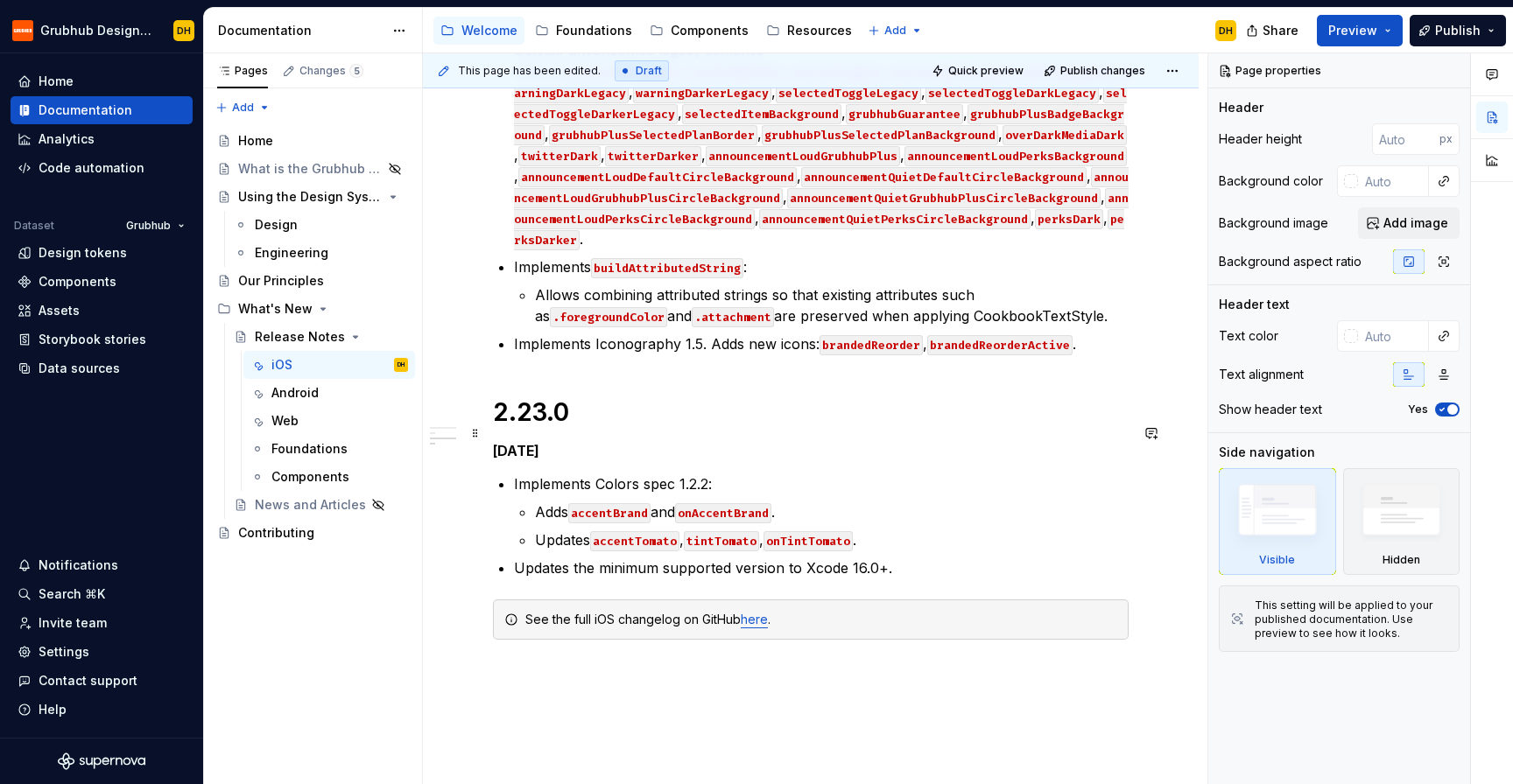
scroll to position [2057, 0]
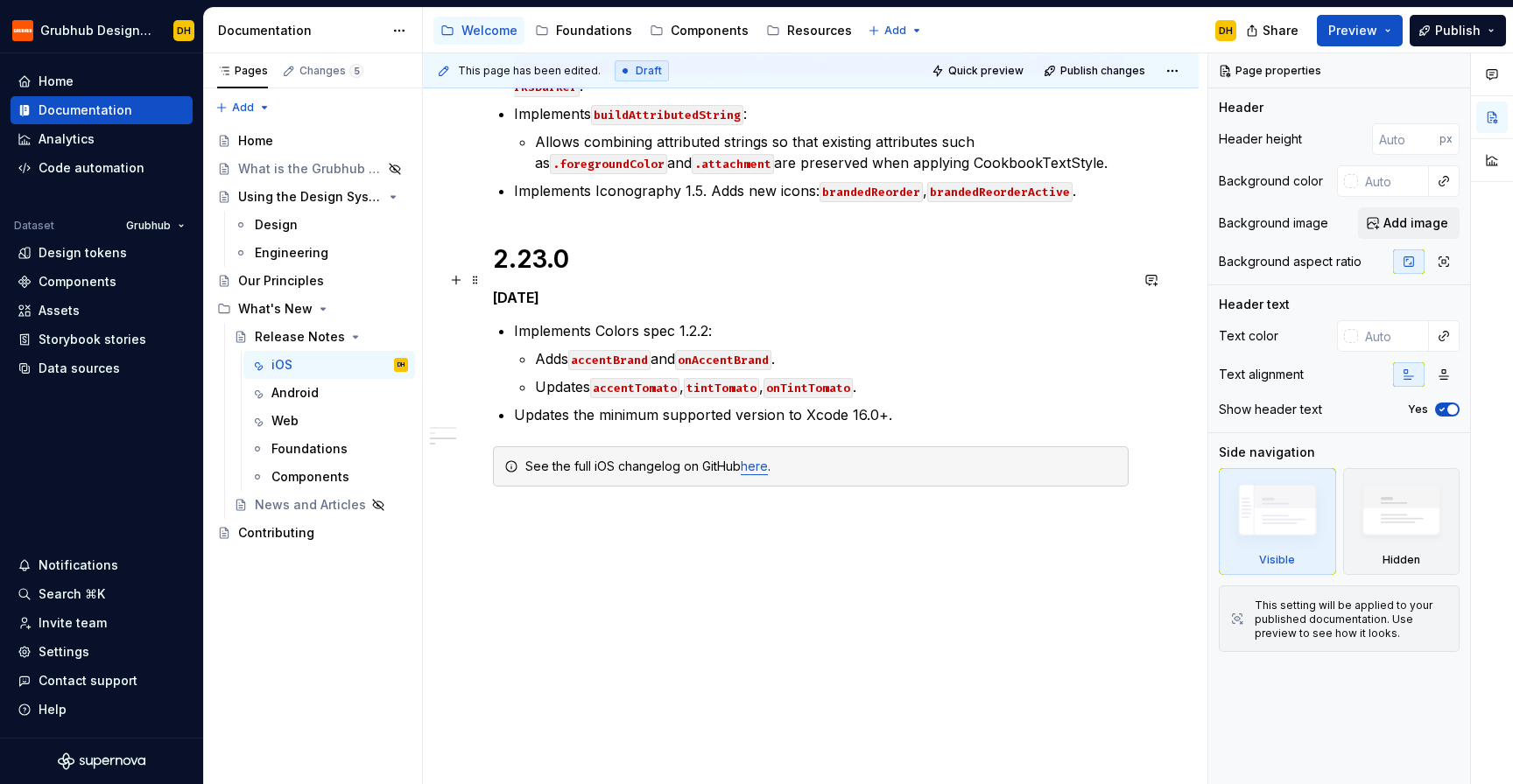
type textarea "*"
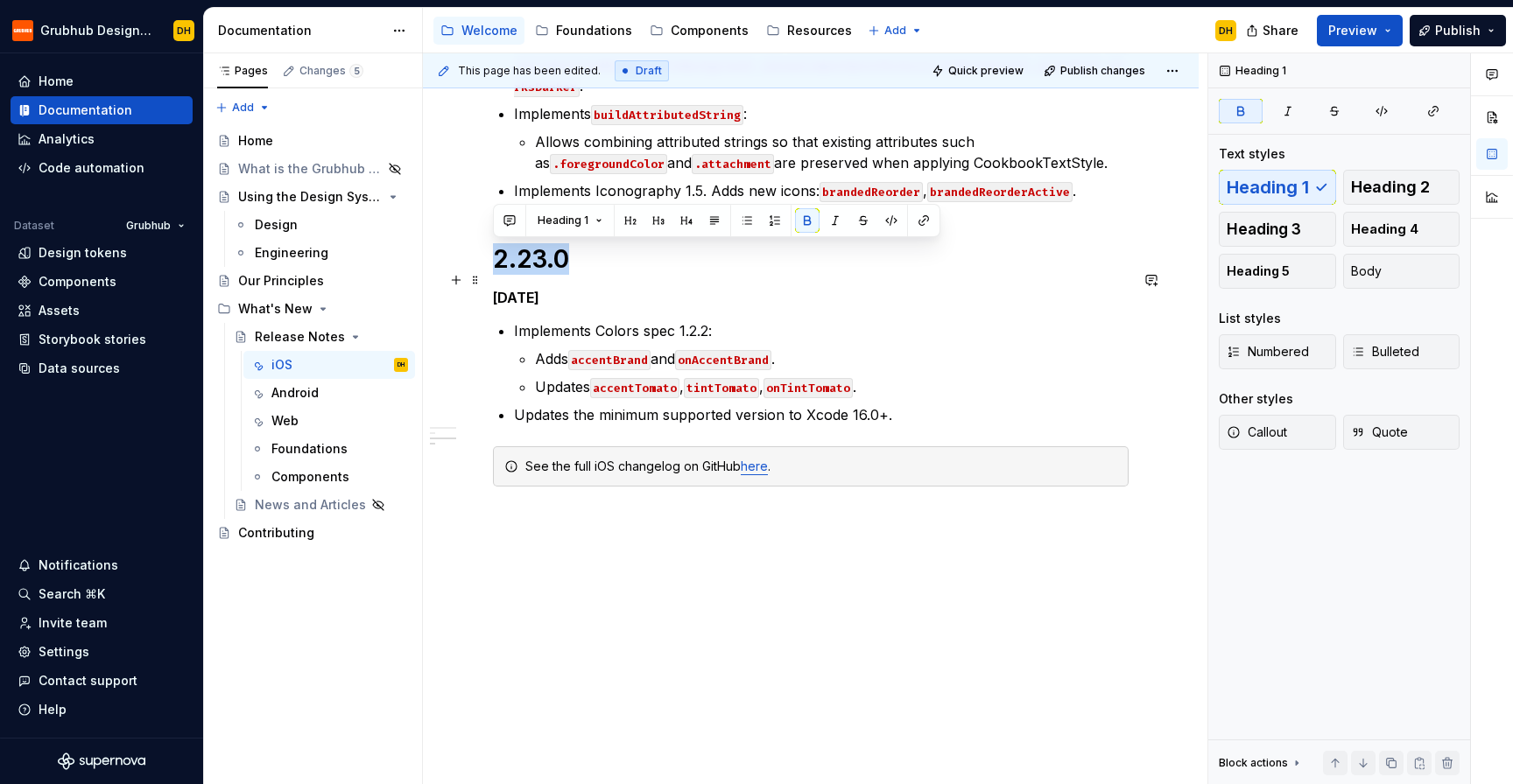
drag, startPoint x: 581, startPoint y: 264, endPoint x: 489, endPoint y: 252, distance: 92.8
drag, startPoint x: 612, startPoint y: 260, endPoint x: 577, endPoint y: 260, distance: 35.0
click at [577, 260] on h1 "2.23.0 →" at bounding box center [810, 258] width 635 height 31
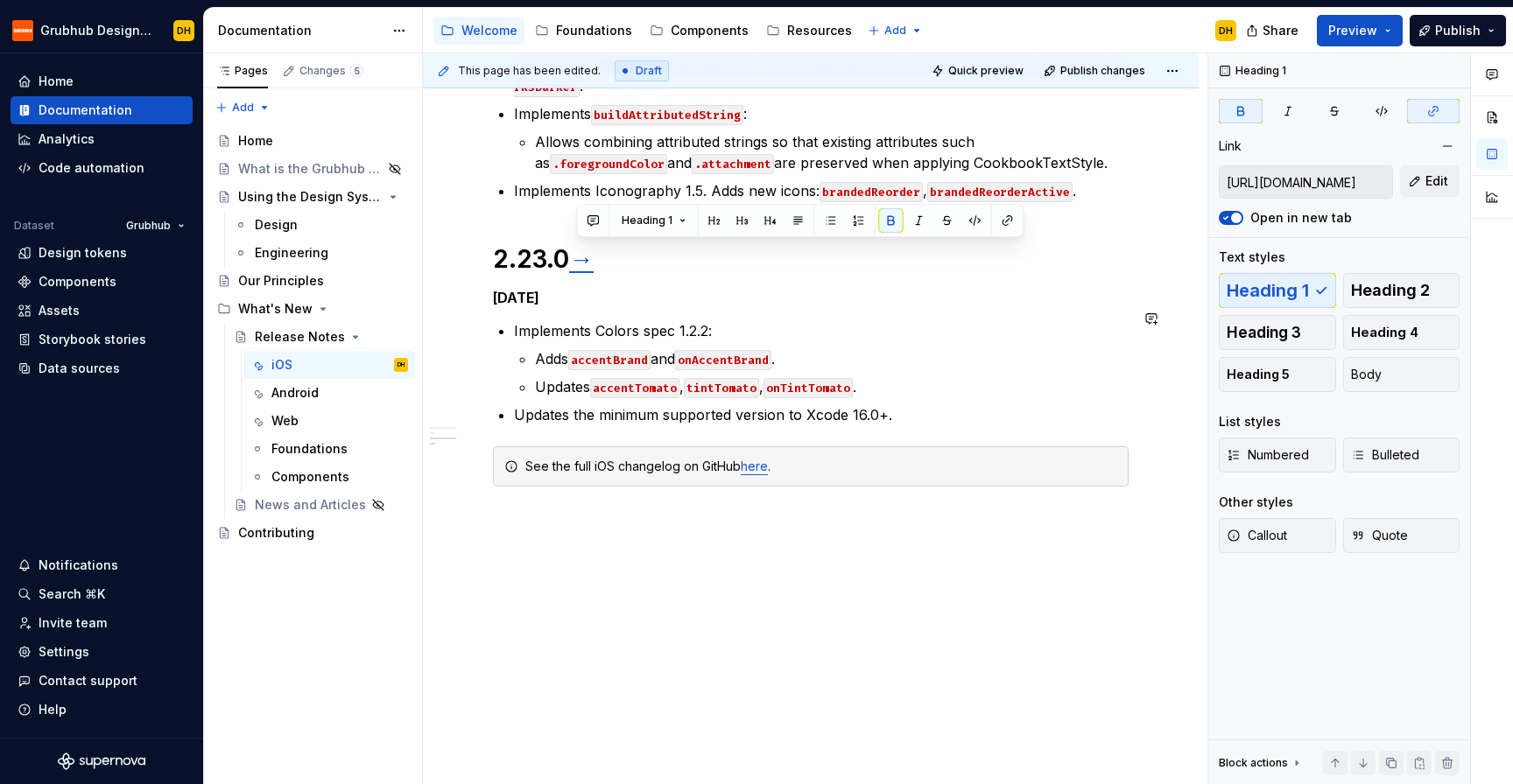
click at [744, 292] on h5 "[DATE]" at bounding box center [810, 297] width 635 height 17
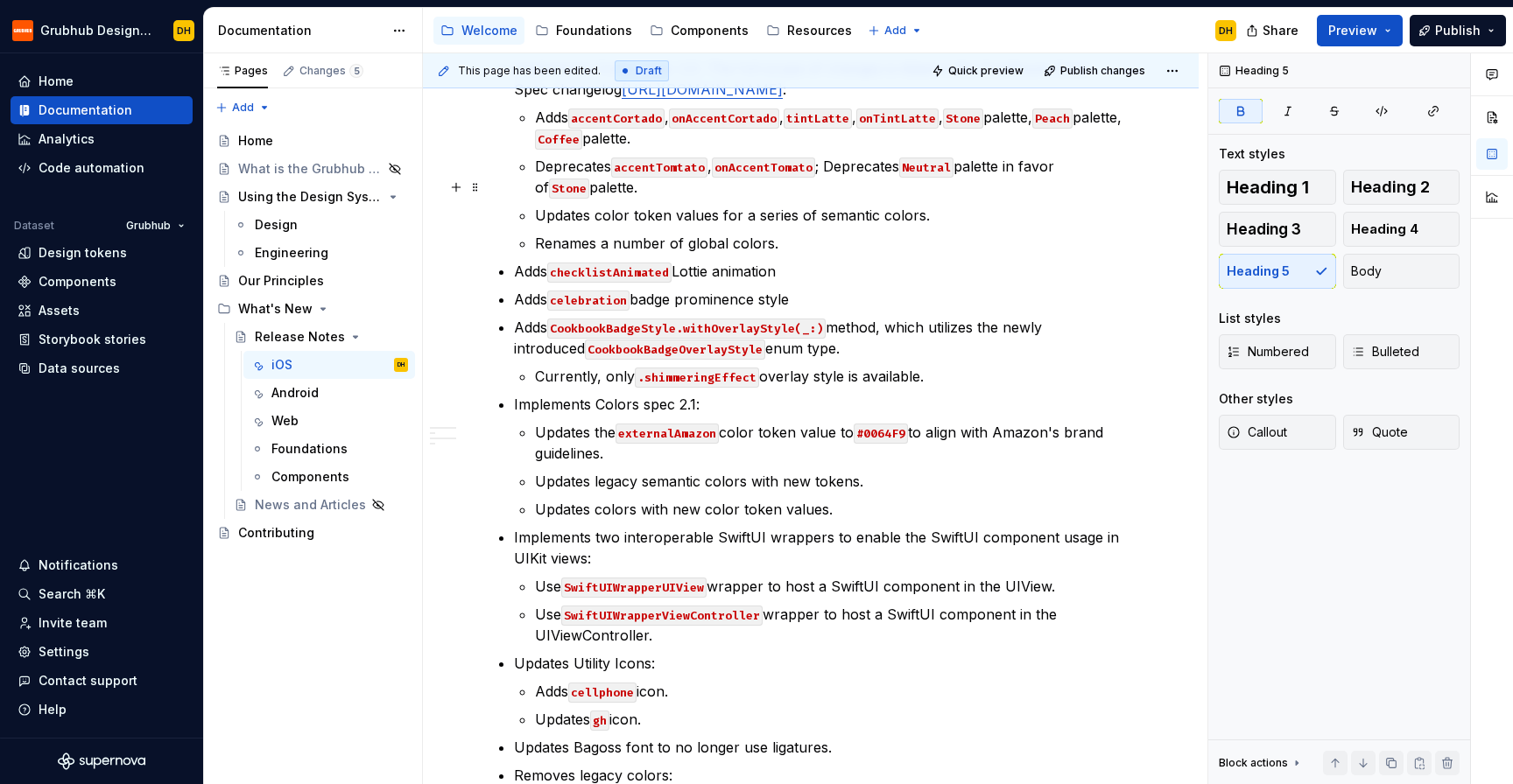
scroll to position [215, 0]
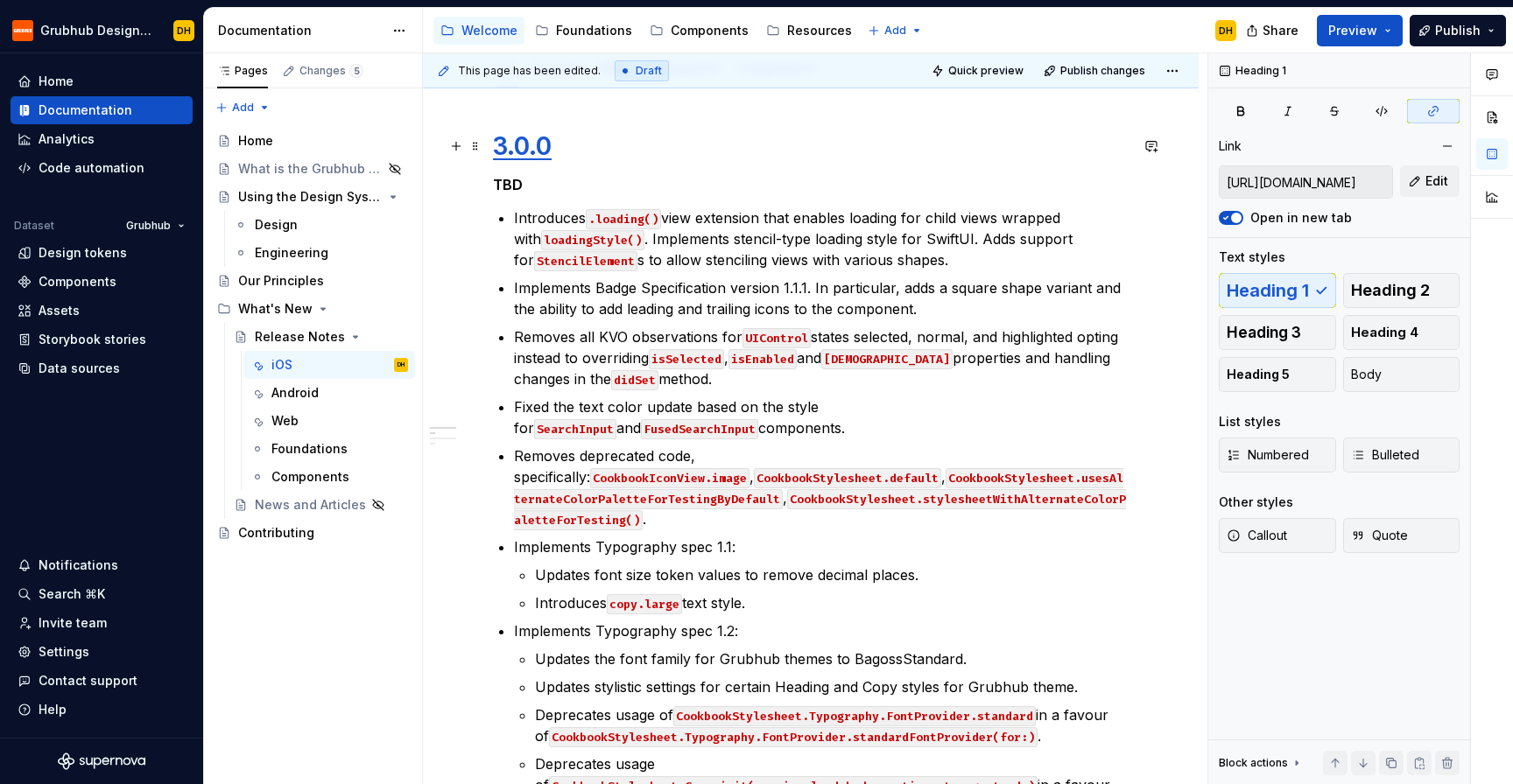
click at [523, 147] on link "3.0.0" at bounding box center [522, 146] width 59 height 30
type textarea "*"
click at [1420, 177] on button "Edit" at bounding box center [1429, 181] width 59 height 31
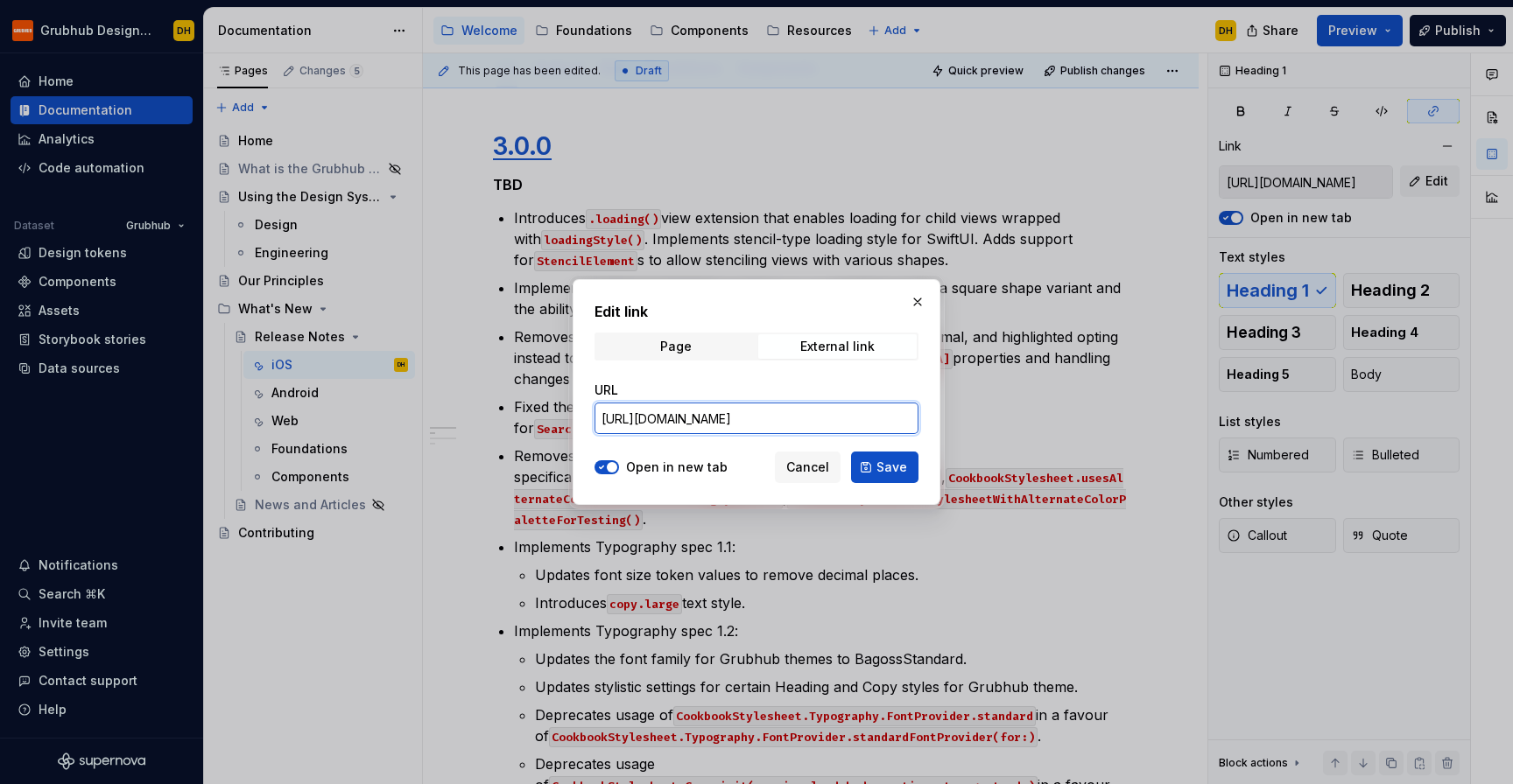
click at [739, 417] on input "[URL][DOMAIN_NAME]" at bounding box center [756, 418] width 324 height 31
click at [887, 474] on span "Save" at bounding box center [892, 468] width 30 height 17
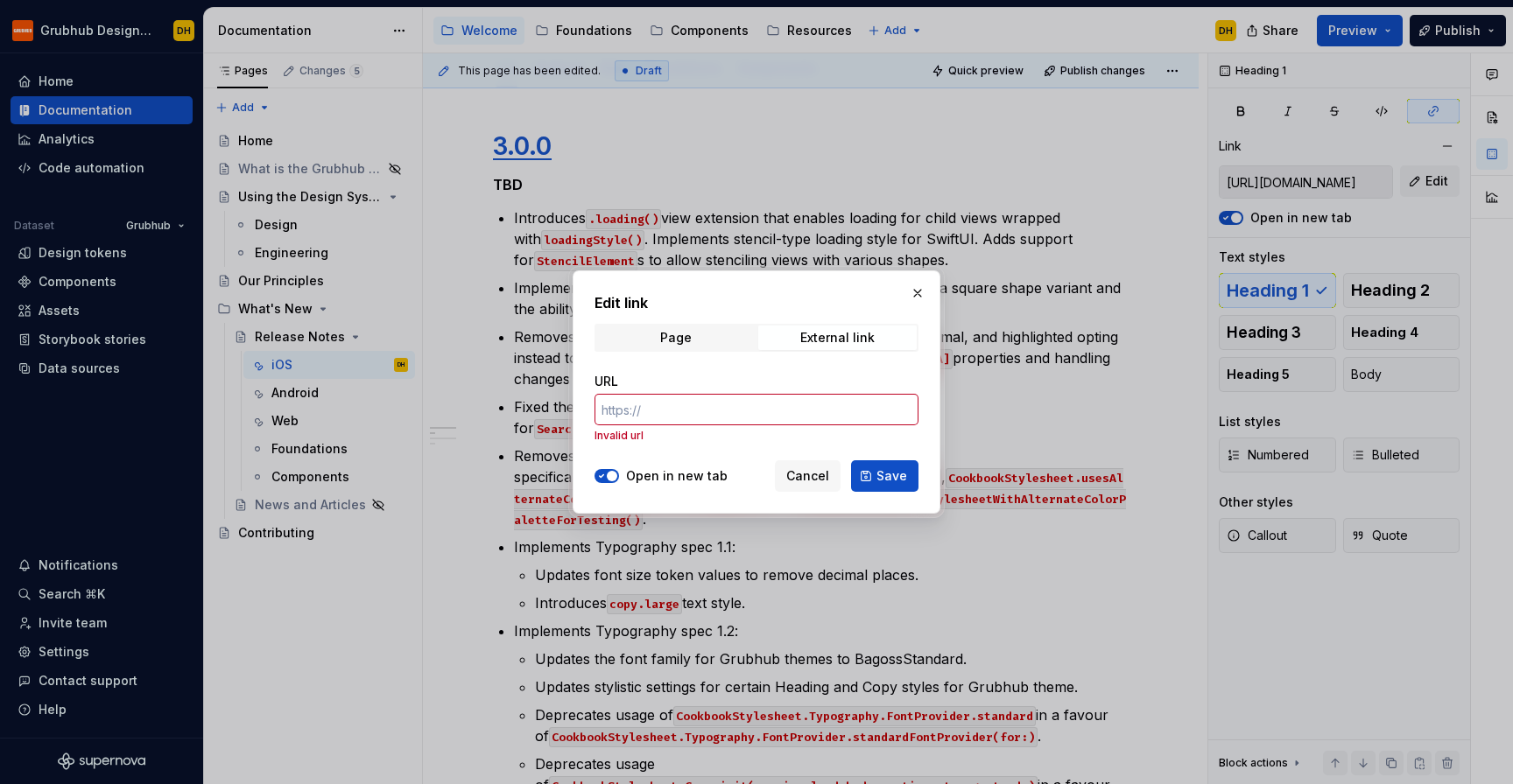
click at [613, 472] on span "button" at bounding box center [612, 475] width 10 height 10
click at [881, 479] on span "Save" at bounding box center [892, 476] width 30 height 17
click at [924, 293] on button "button" at bounding box center [918, 293] width 25 height 25
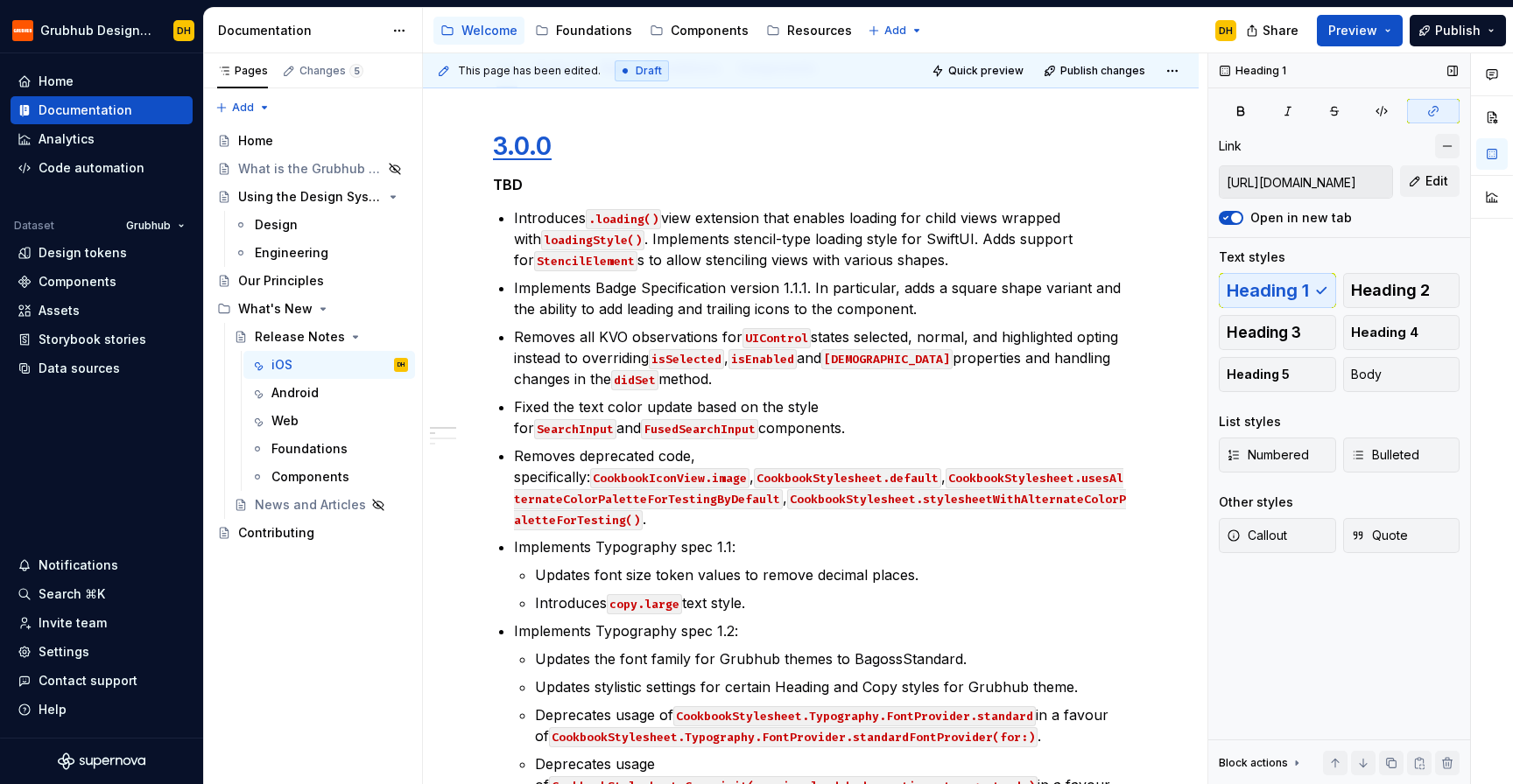
click at [1442, 146] on button "button" at bounding box center [1447, 147] width 25 height 25
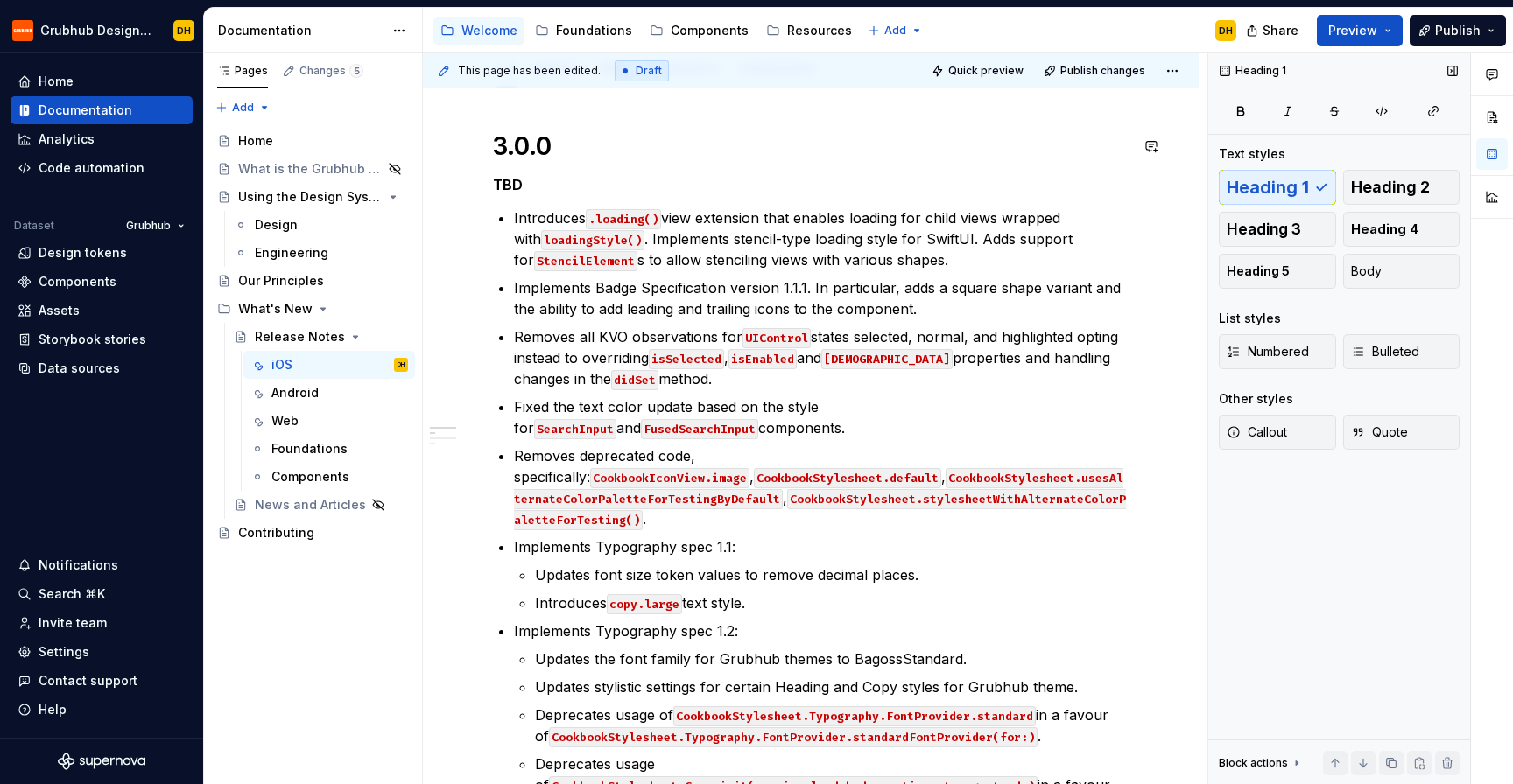
click at [619, 145] on h1 "3.0.0" at bounding box center [810, 146] width 635 height 31
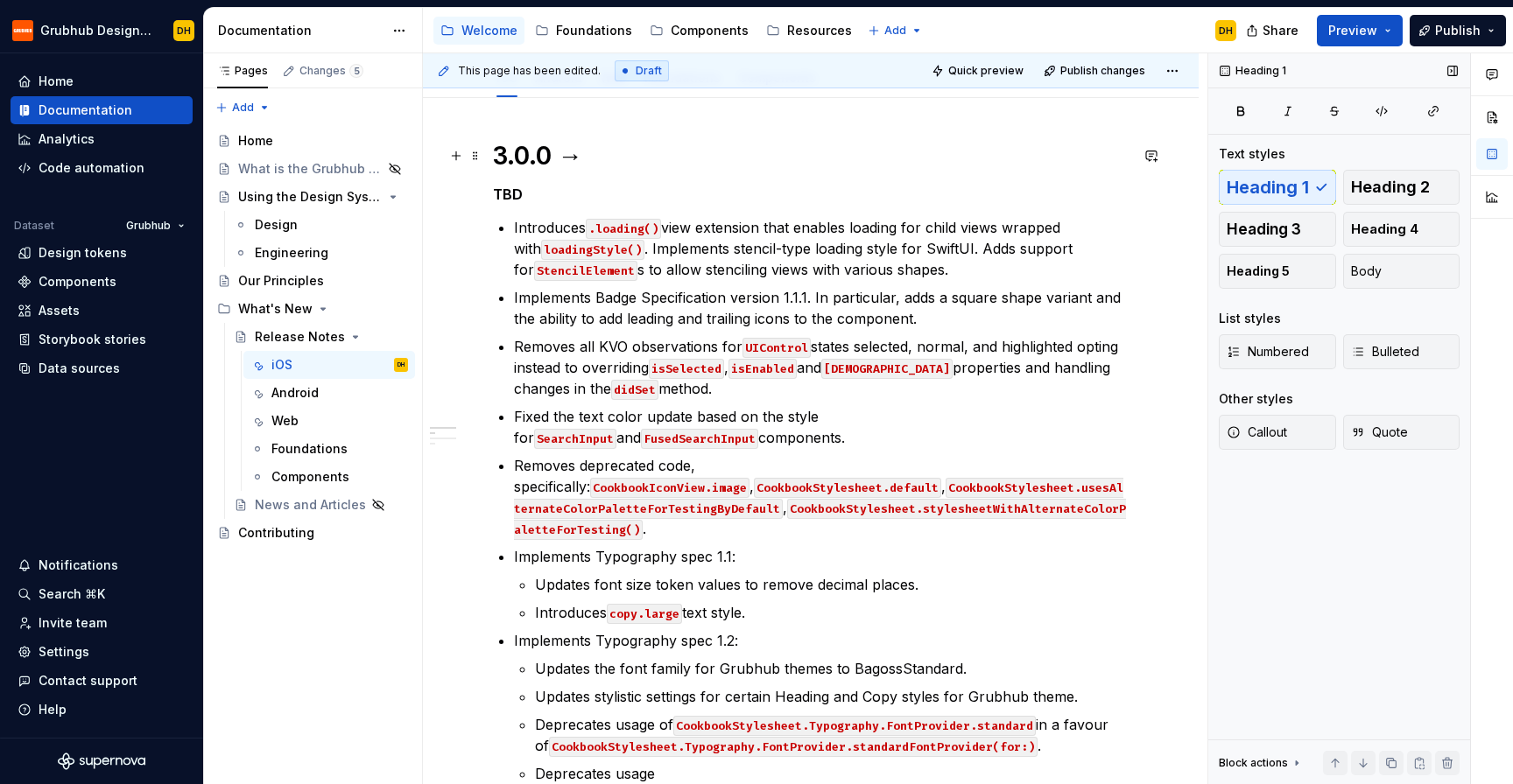
click at [581, 159] on h1 "3.0.0 →" at bounding box center [810, 155] width 635 height 31
click at [579, 159] on h1 "3.0.0 →" at bounding box center [810, 155] width 635 height 31
click at [604, 159] on h1 "3.0.0 →" at bounding box center [810, 155] width 635 height 31
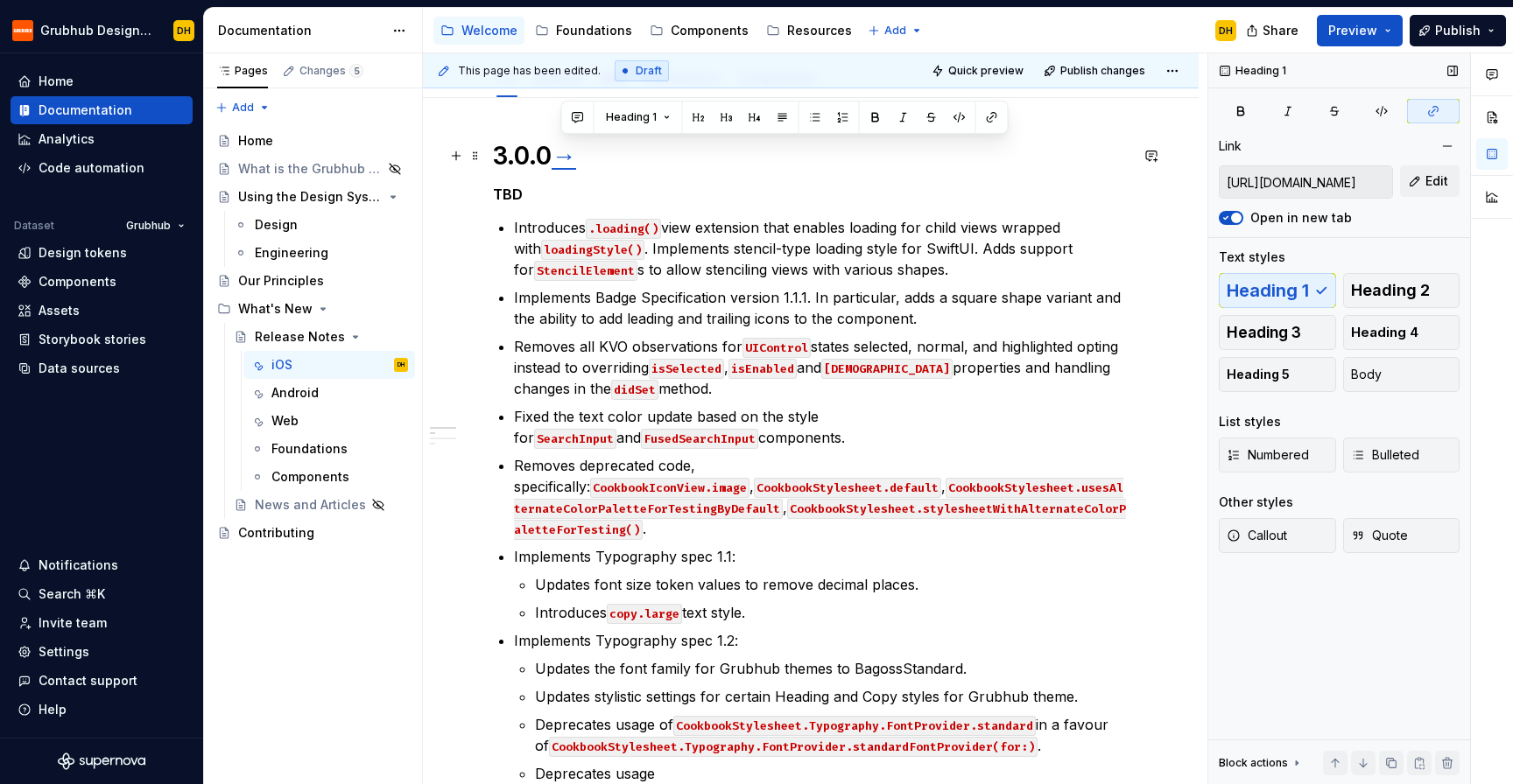
click at [660, 167] on h1 "3.0.0 →" at bounding box center [810, 155] width 635 height 31
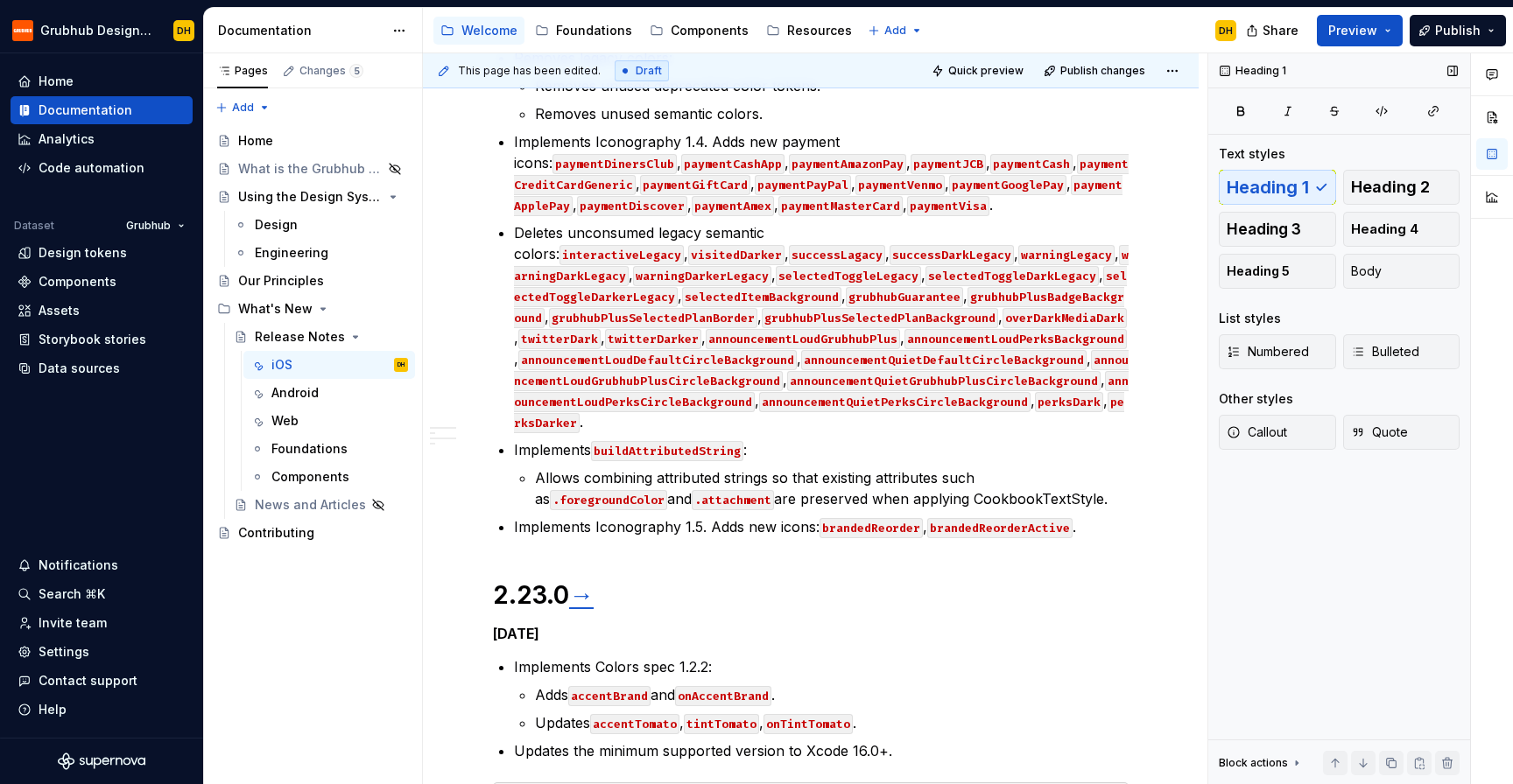
scroll to position [2046, 0]
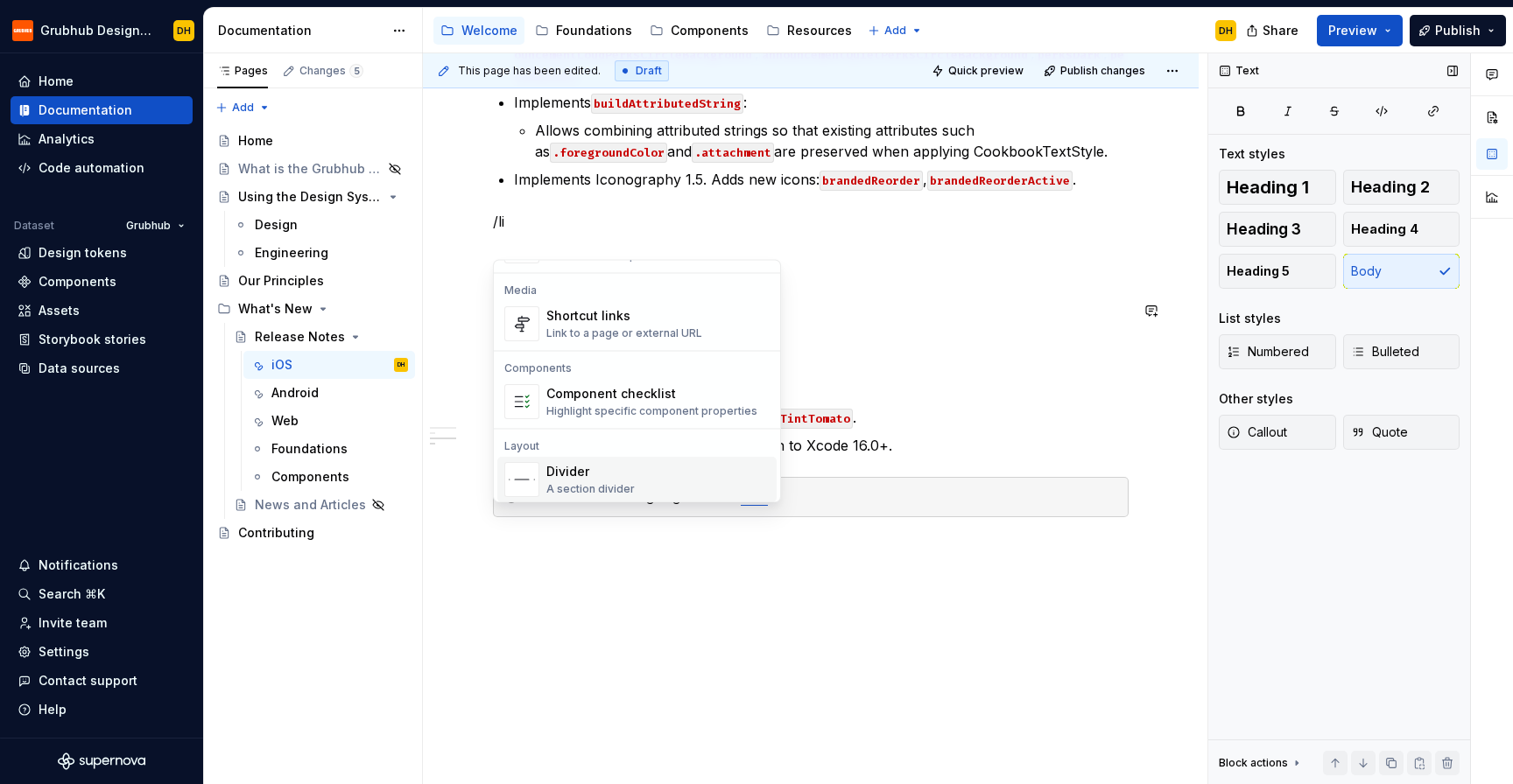
scroll to position [318, 0]
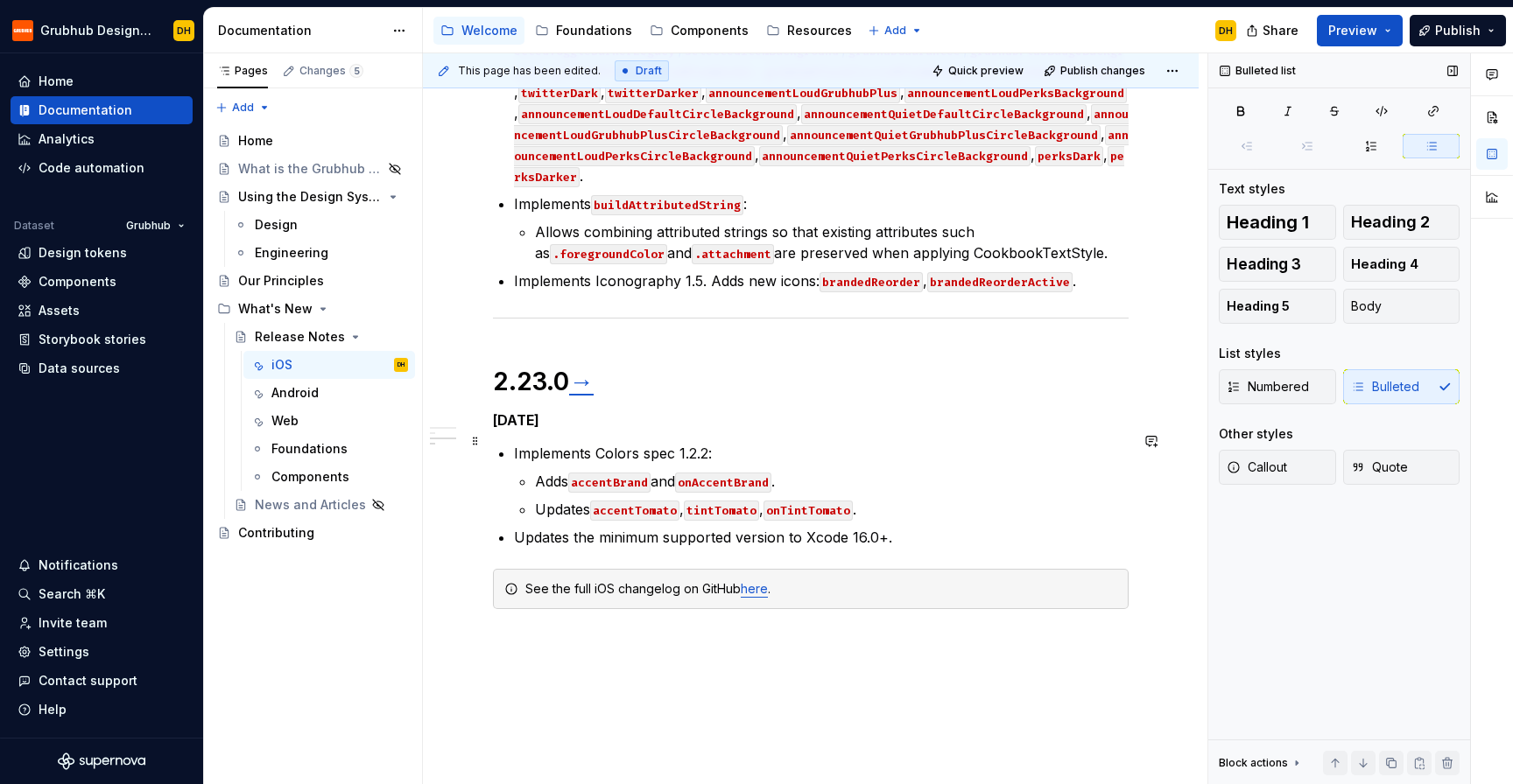
scroll to position [1940, 0]
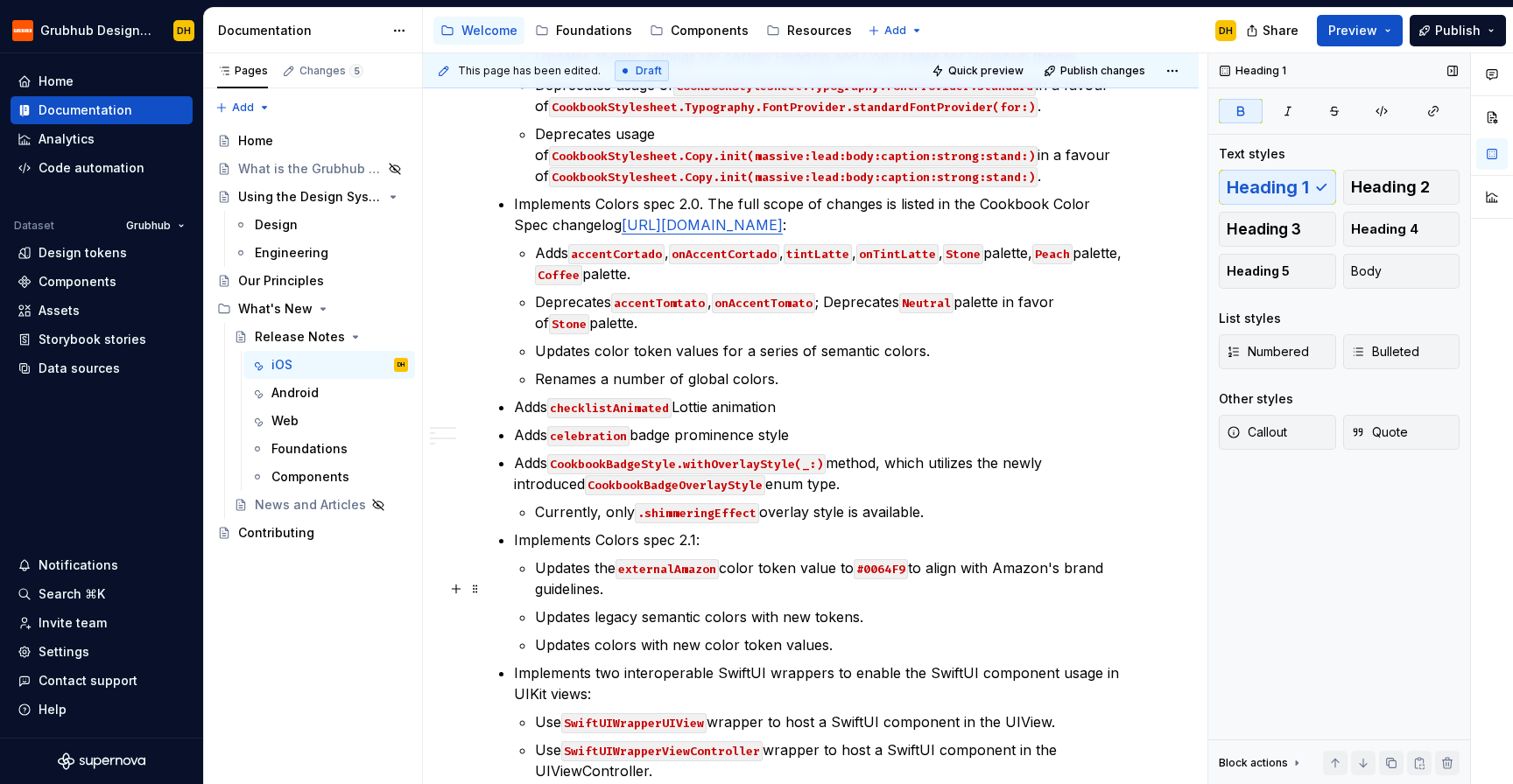
scroll to position [0, 0]
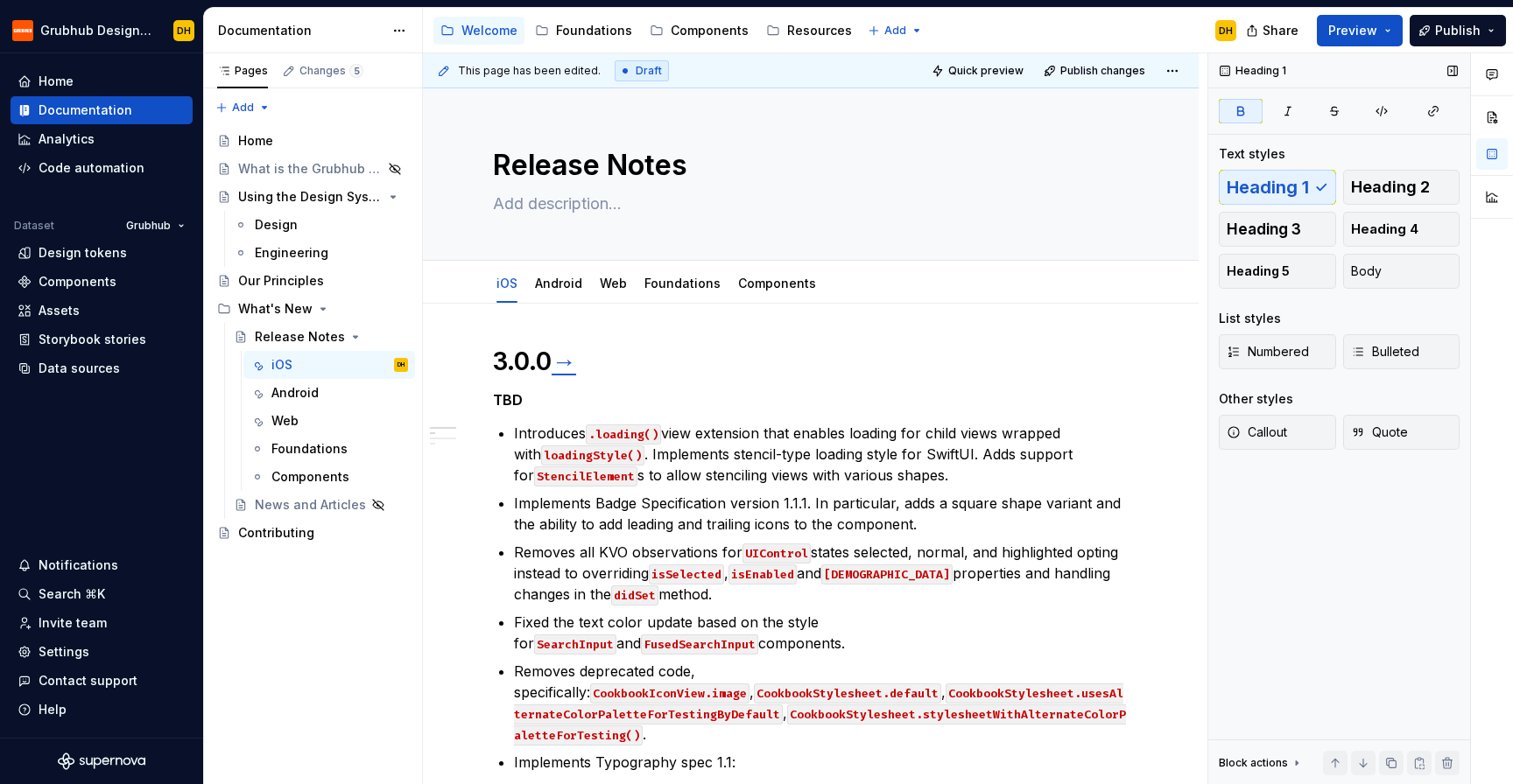
click at [1021, 22] on div "Accessibility guide for tree Page tree. Navigate the tree with the arrow keys. …" at bounding box center [837, 30] width 827 height 46
click at [589, 215] on textarea at bounding box center [807, 203] width 635 height 28
click at [580, 200] on textarea at bounding box center [807, 203] width 635 height 28
type textarea "*"
type textarea "T"
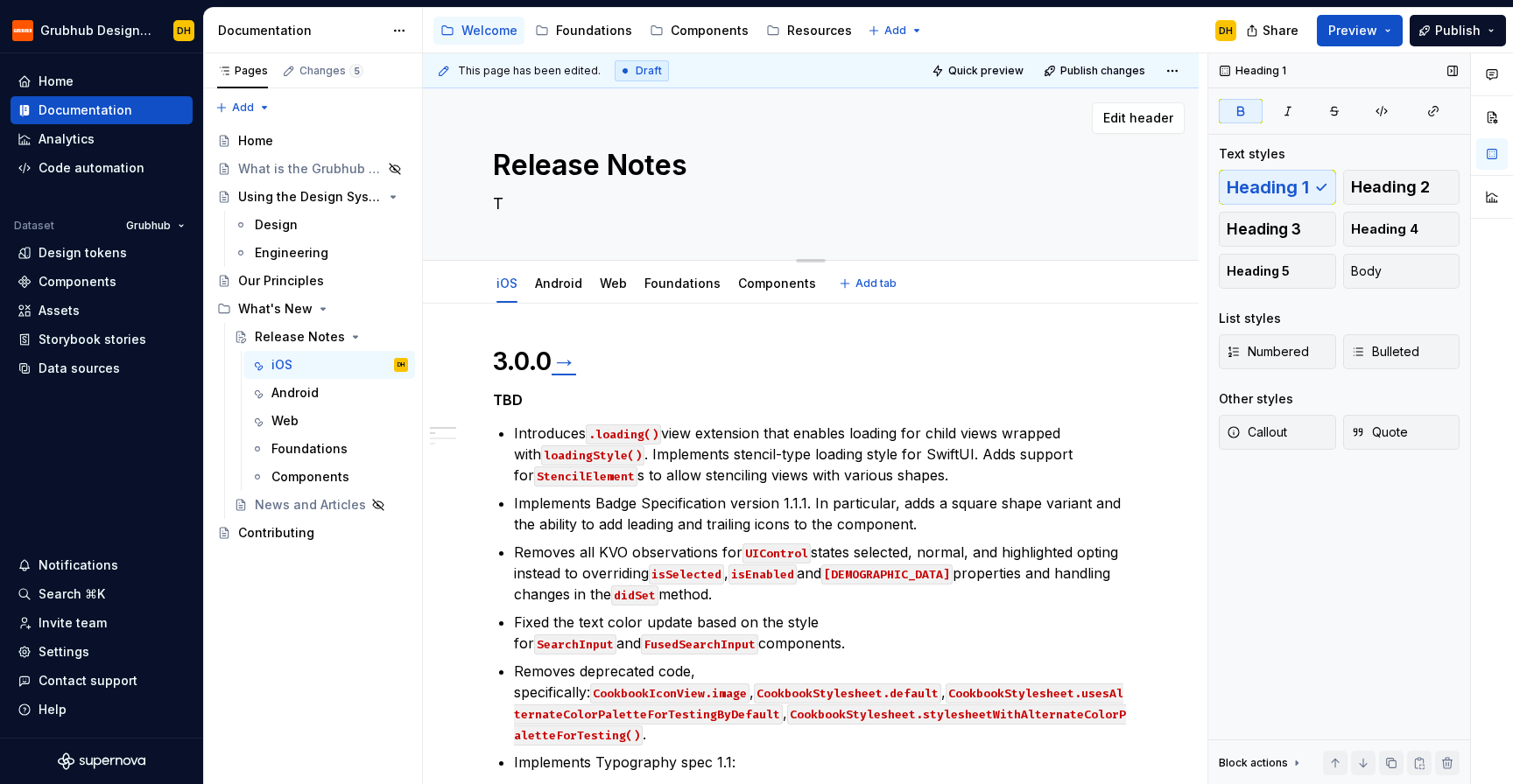
type textarea "*"
type textarea "Ta"
type textarea "*"
type textarea "Tak"
type textarea "*"
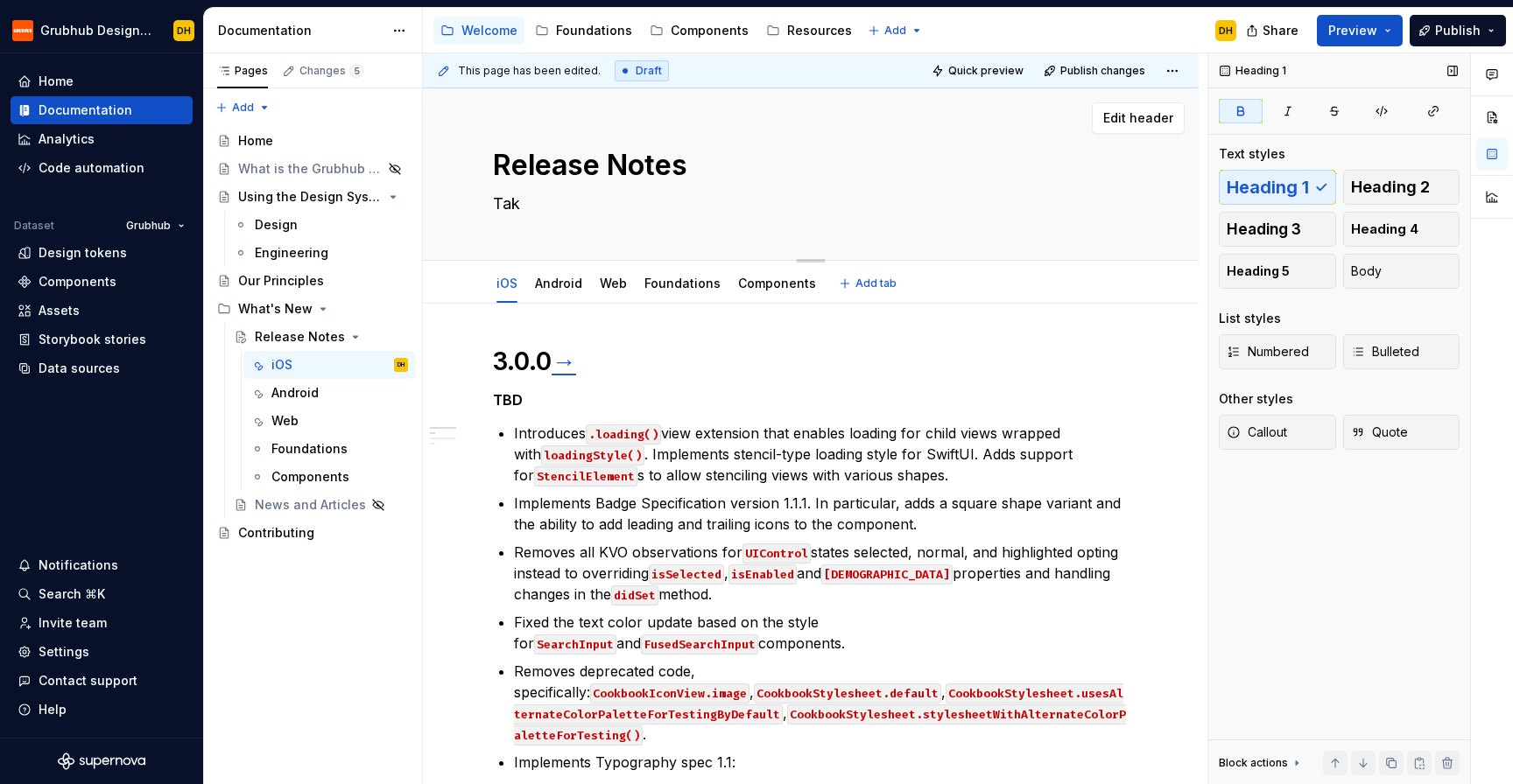
type textarea "Take"
type textarea "*"
type textarea "Take"
type textarea "*"
type textarea "Take a"
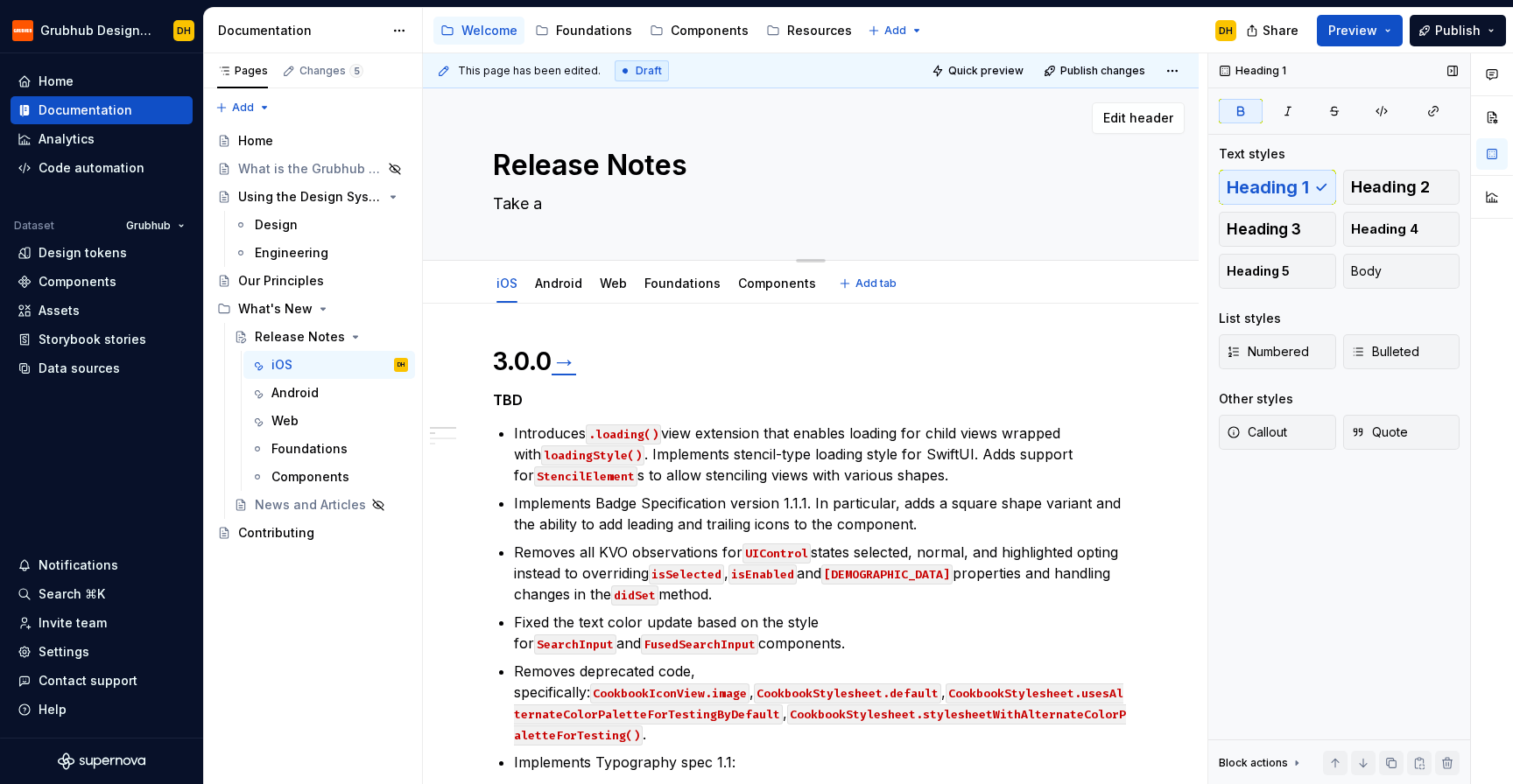
type textarea "*"
type textarea "Take a l"
type textarea "*"
type textarea "Take a lo"
type textarea "*"
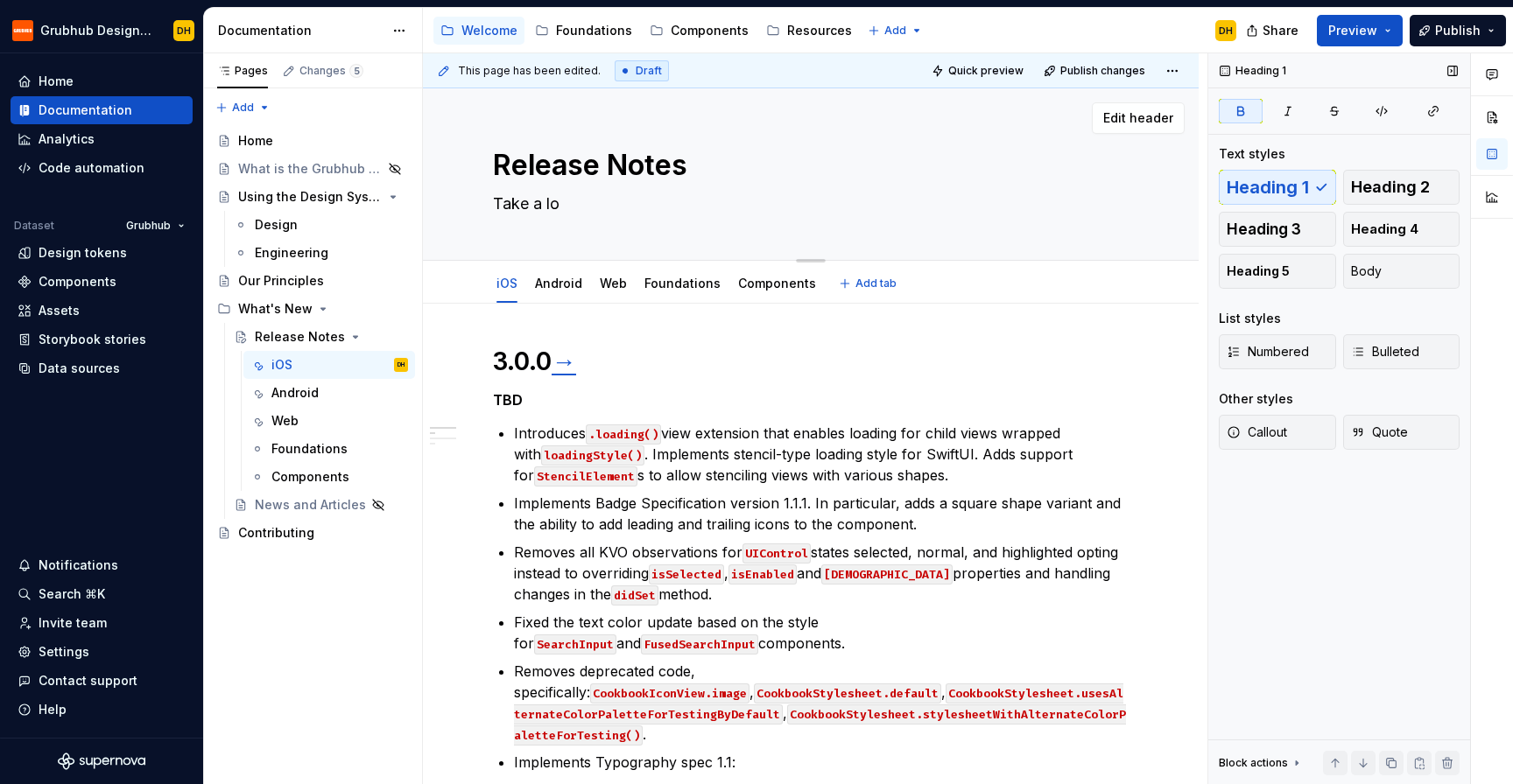
type textarea "Take a loo"
type textarea "*"
type textarea "Take a look"
type textarea "*"
type textarea "Take a look"
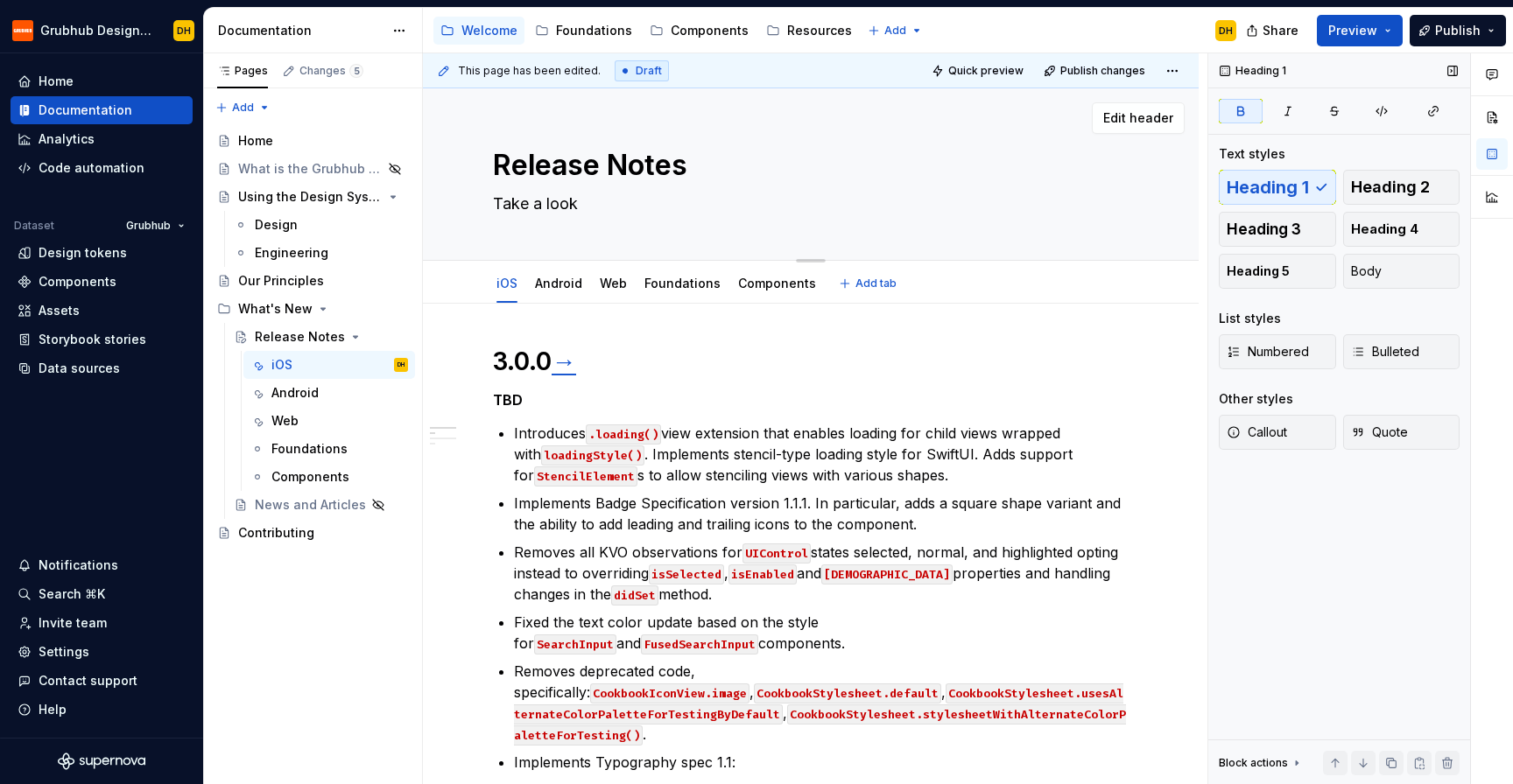
type textarea "*"
type textarea "Take a look a"
type textarea "*"
type textarea "Take a look at"
type textarea "*"
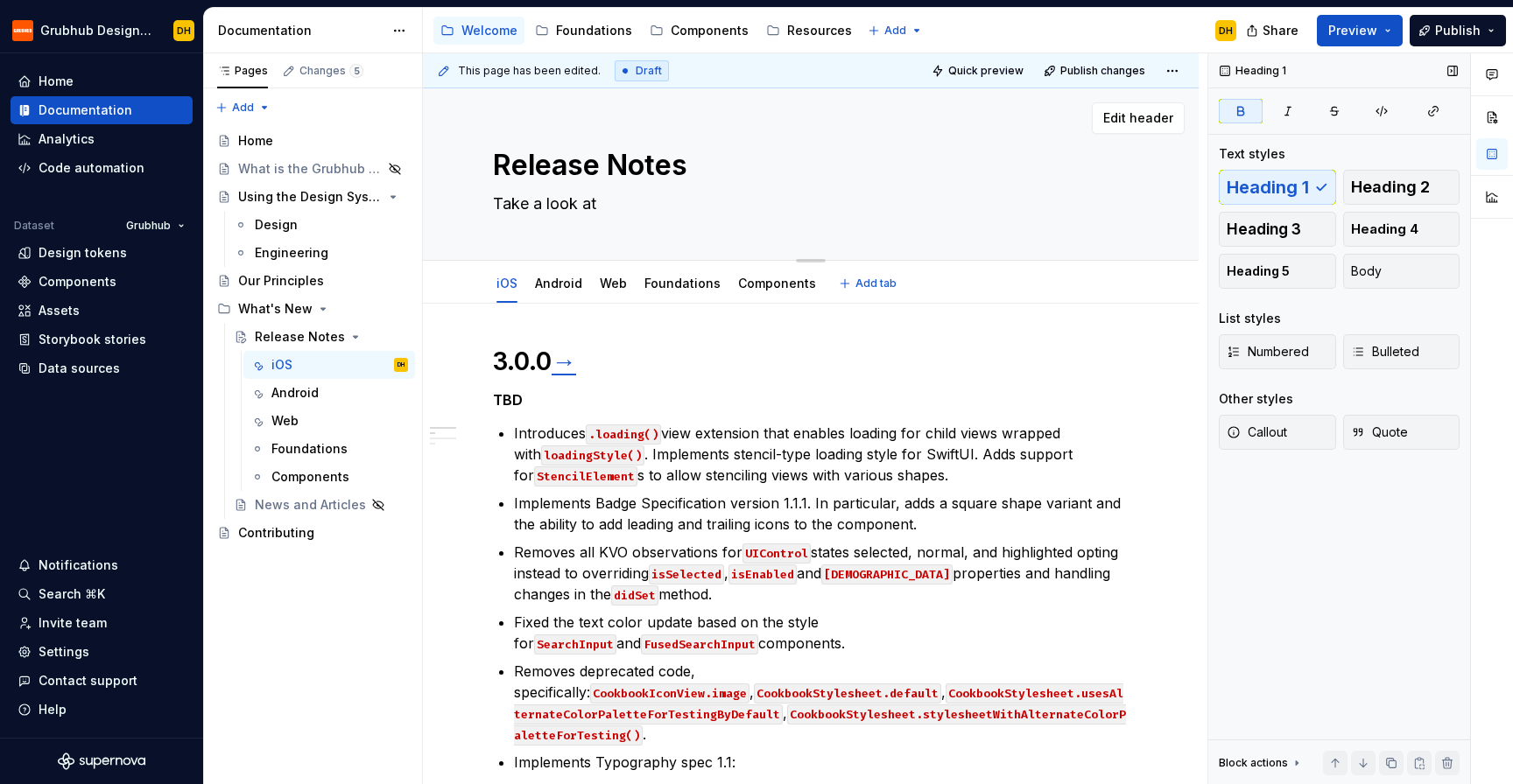
type textarea "Take a look at"
type textarea "*"
type textarea "Take a look at wh"
type textarea "*"
type textarea "Take a look at wha"
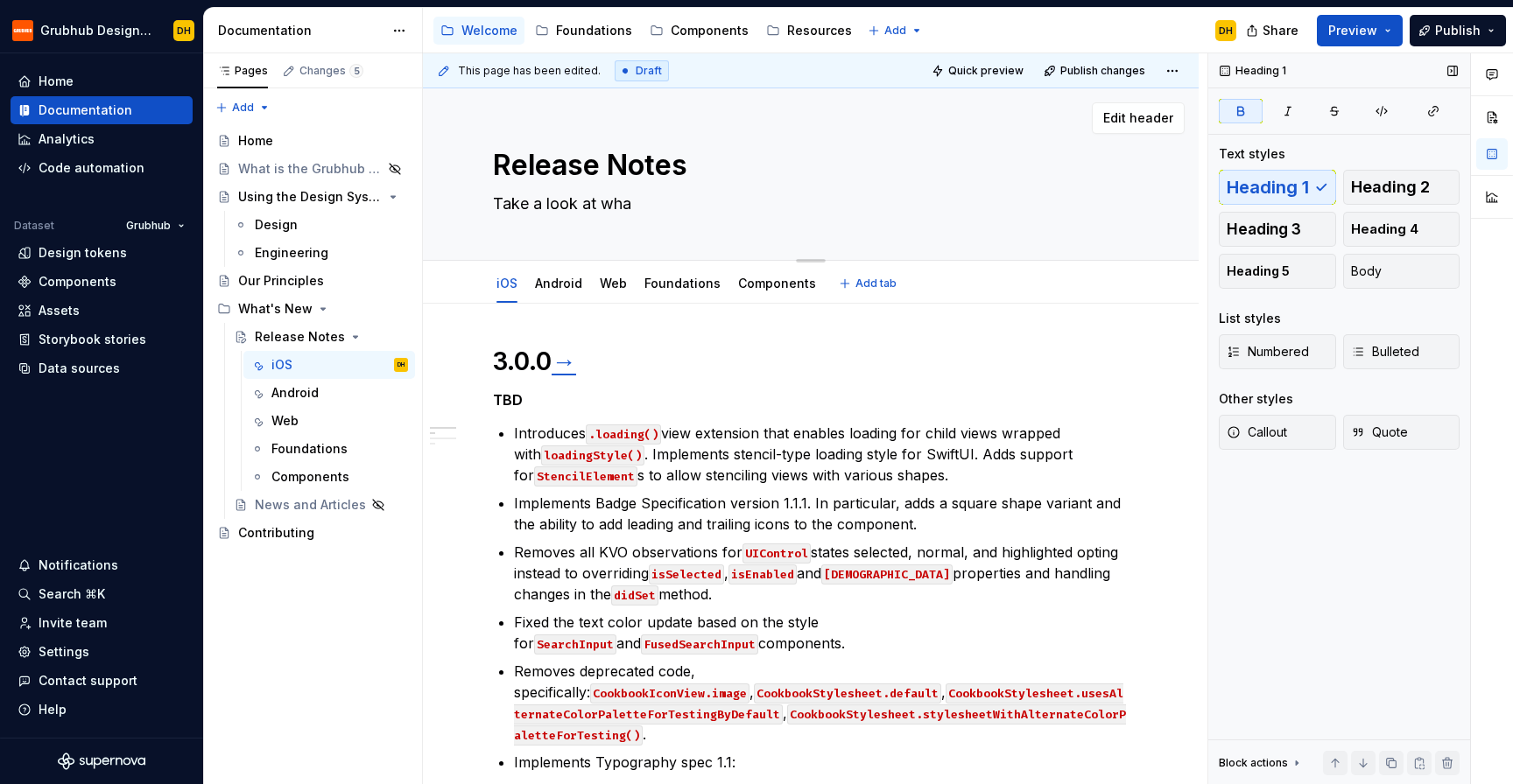
type textarea "*"
type textarea "Take a look at what"
type textarea "*"
type textarea "Take a look at what'"
type textarea "*"
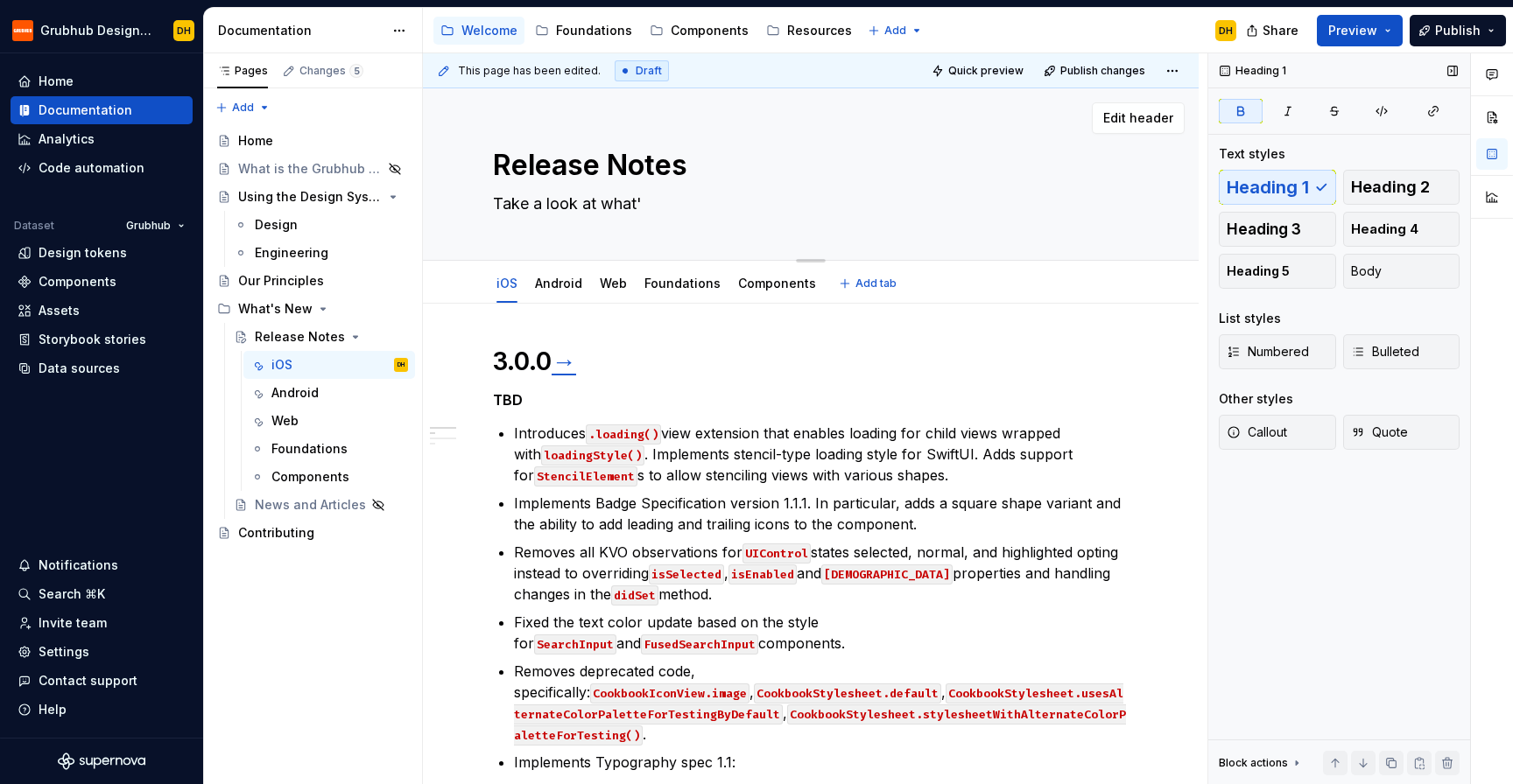
type textarea "Take a look at what's"
type textarea "*"
type textarea "Take a look at what's"
type textarea "*"
type textarea "Take a look at what's n"
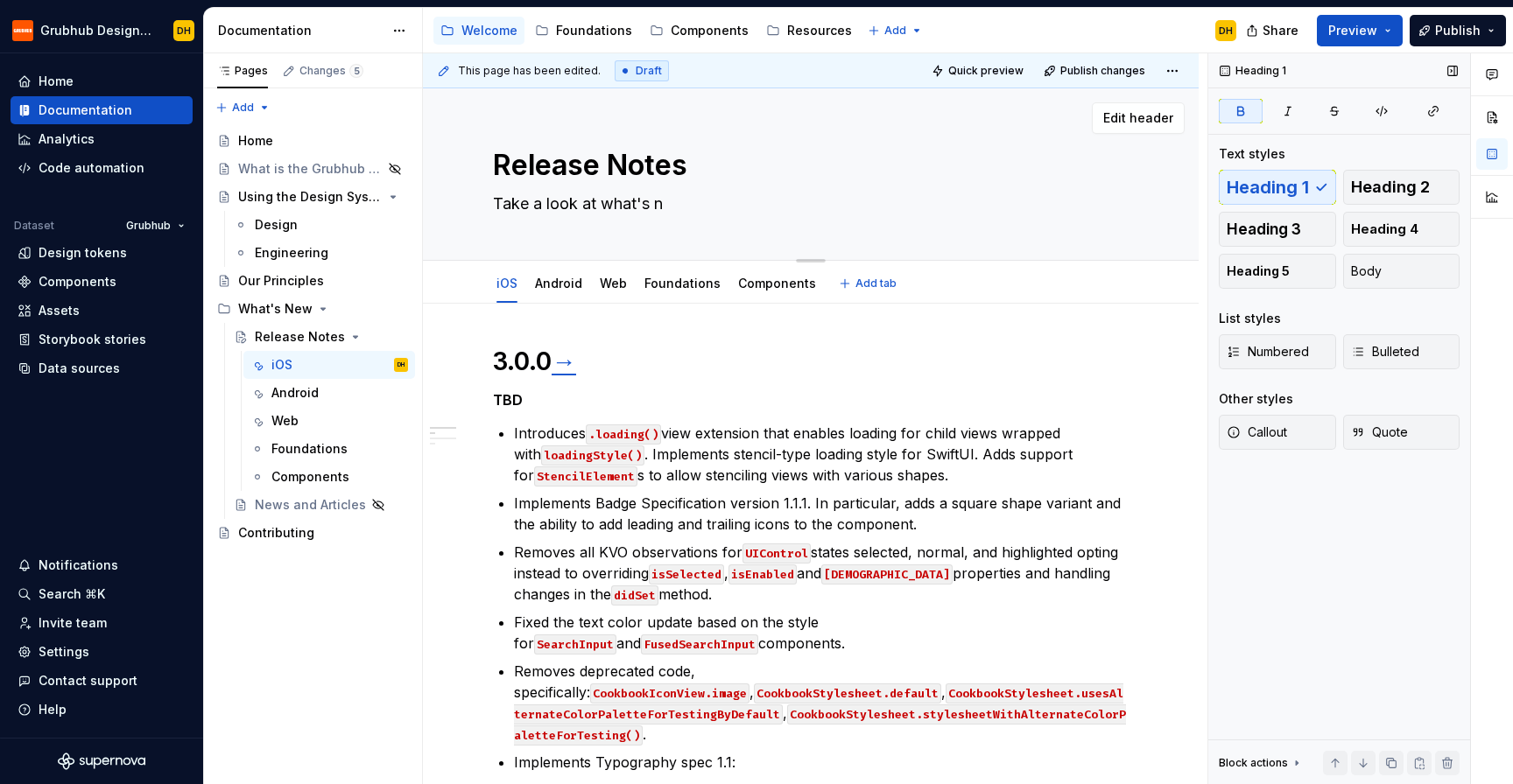
type textarea "*"
type textarea "Take a look at what's ne"
type textarea "*"
type textarea "Take a look at what's new"
type textarea "*"
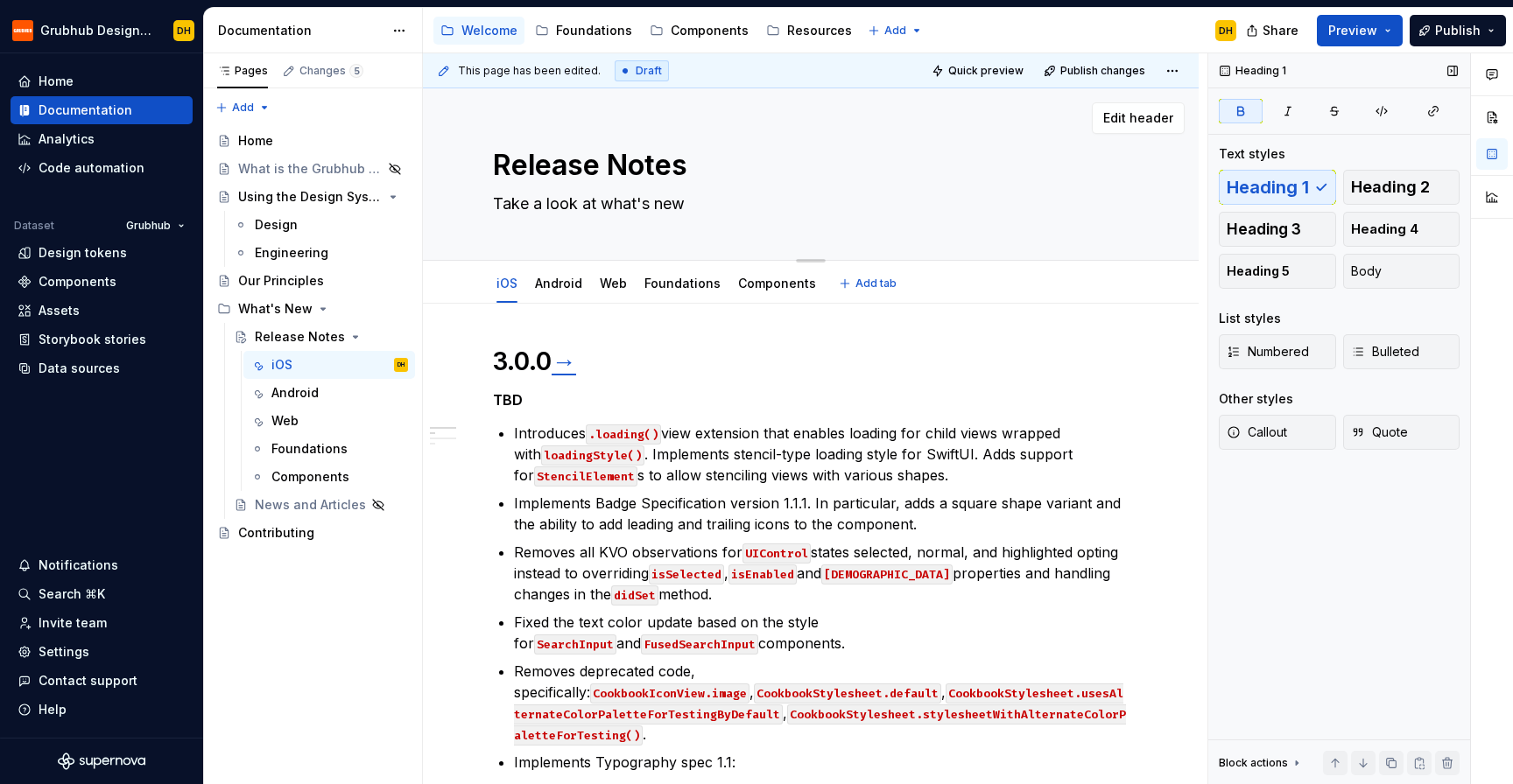
type textarea "Take a look at what's new"
type textarea "*"
type textarea "Take a look at what's new i"
type textarea "*"
type textarea "Take a look at what's new in"
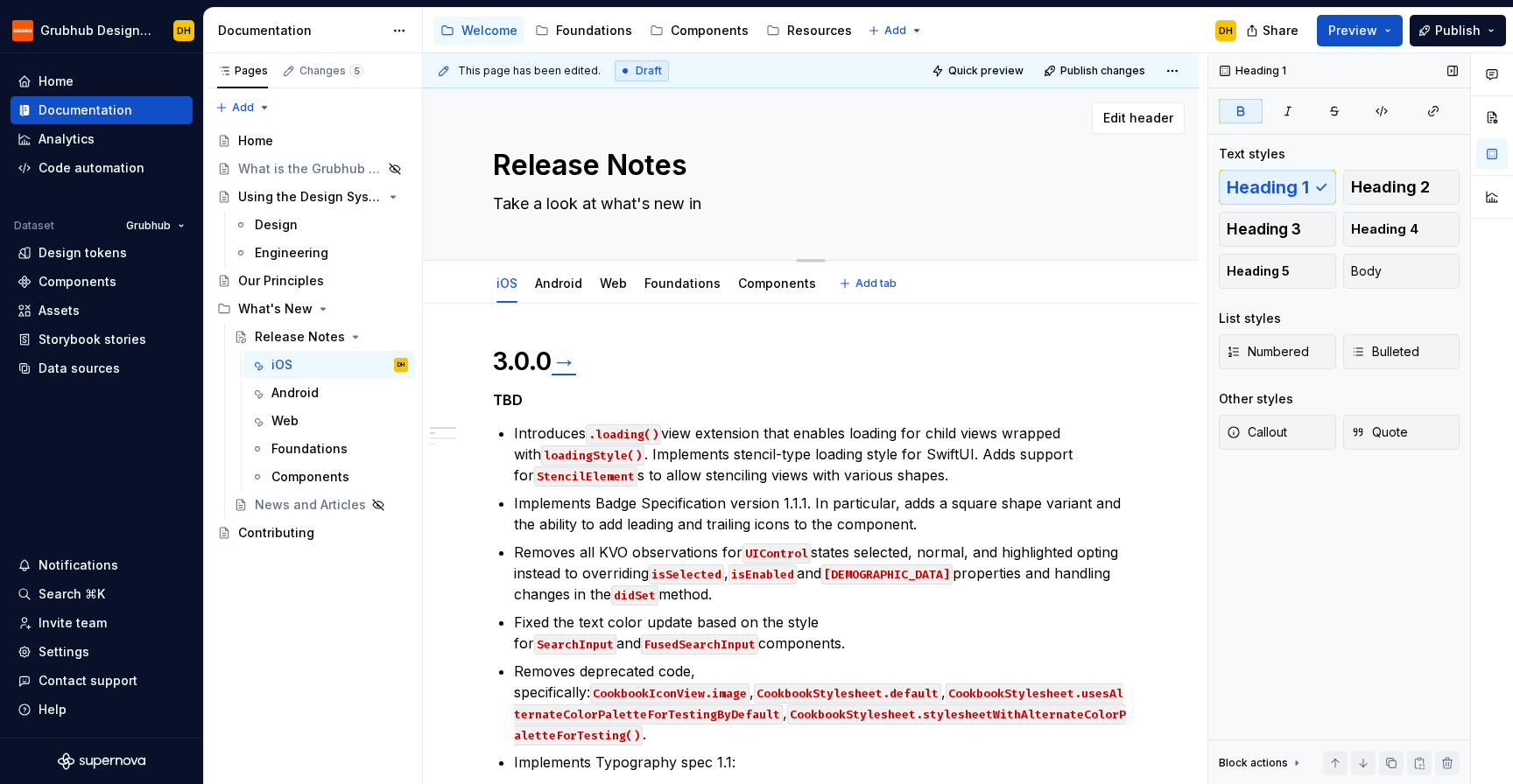
type textarea "*"
type textarea "Take a look at what's new in"
type textarea "*"
type textarea "Take a look at what's new in"
type textarea "*"
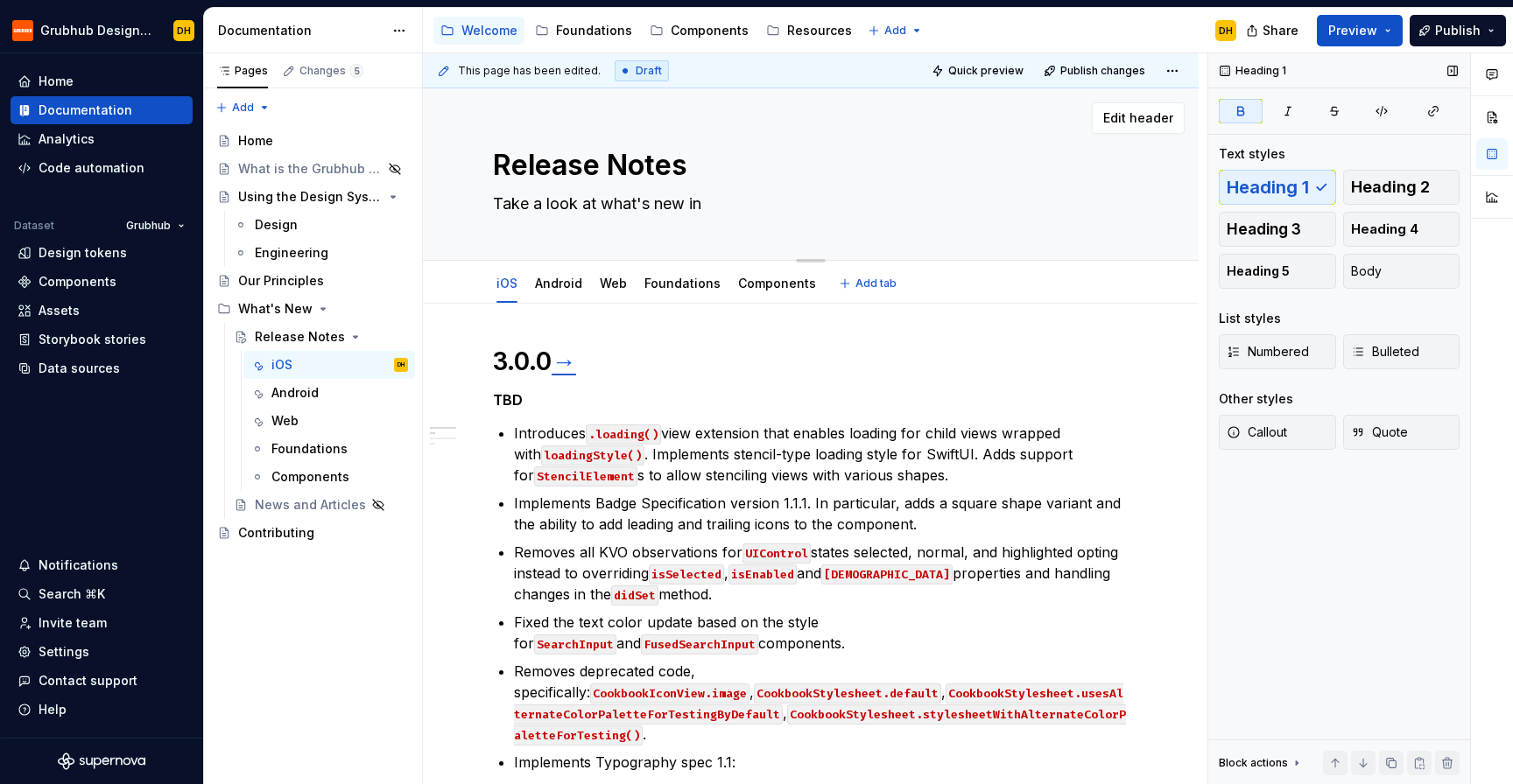
type textarea "Take a look at what's new i"
type textarea "*"
type textarea "Take a look at what's new"
type textarea "*"
type textarea "Take a look at what's new"
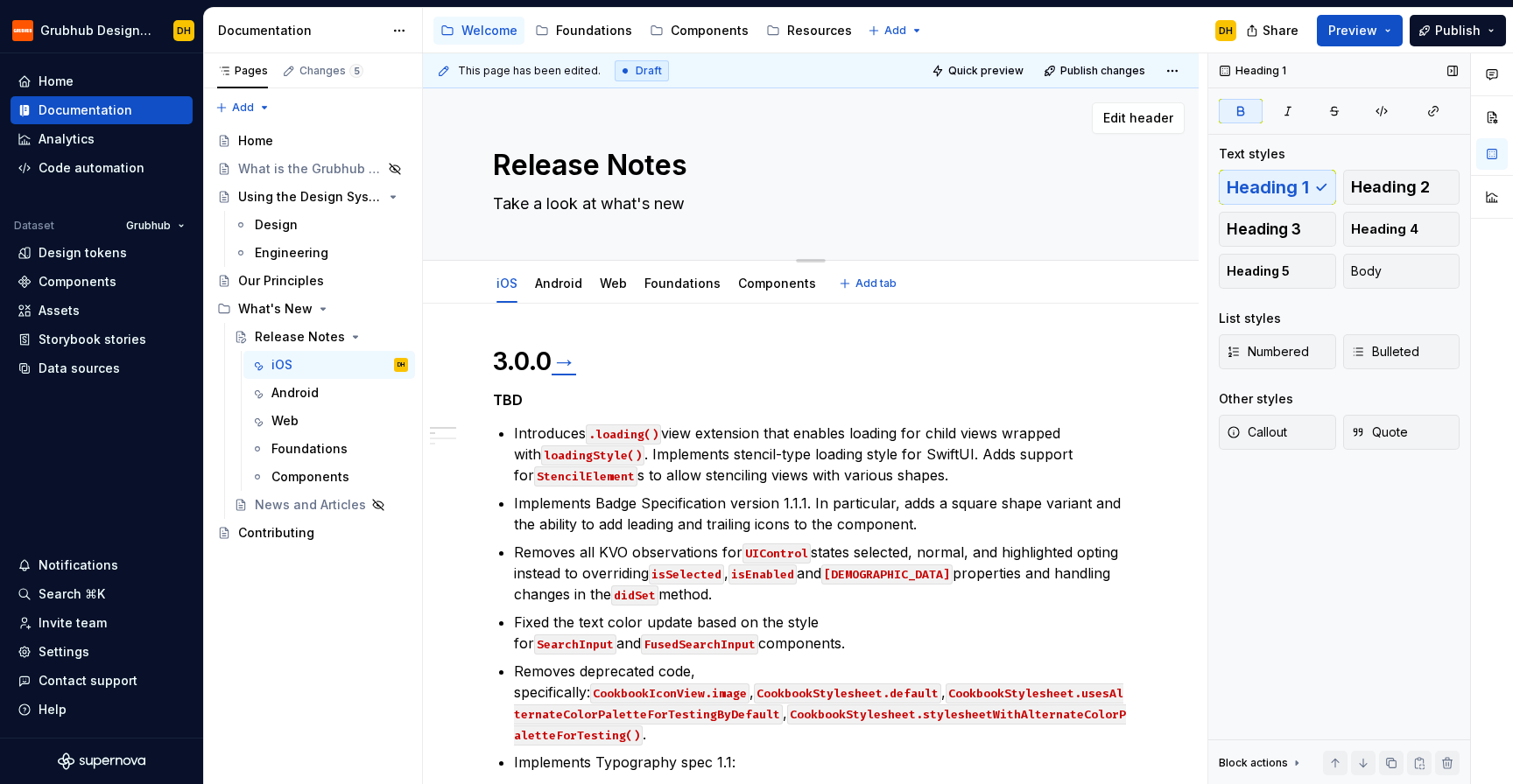
type textarea "*"
type textarea "Take a look at what's ne"
type textarea "*"
type textarea "Take a look at what's n"
type textarea "*"
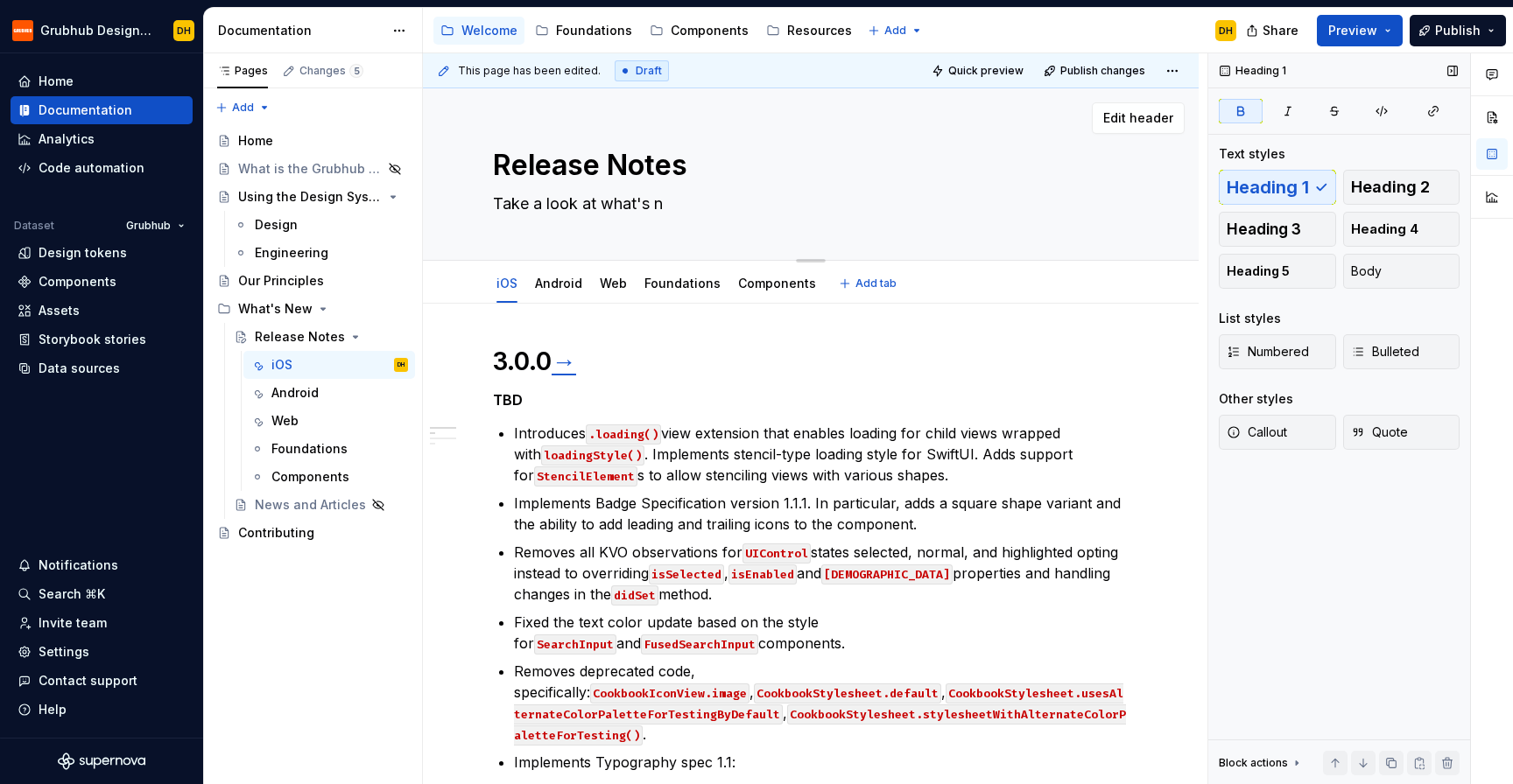
type textarea "Take a look at what's"
type textarea "*"
type textarea "Take a look at what's"
type textarea "*"
type textarea "Take a look at what'"
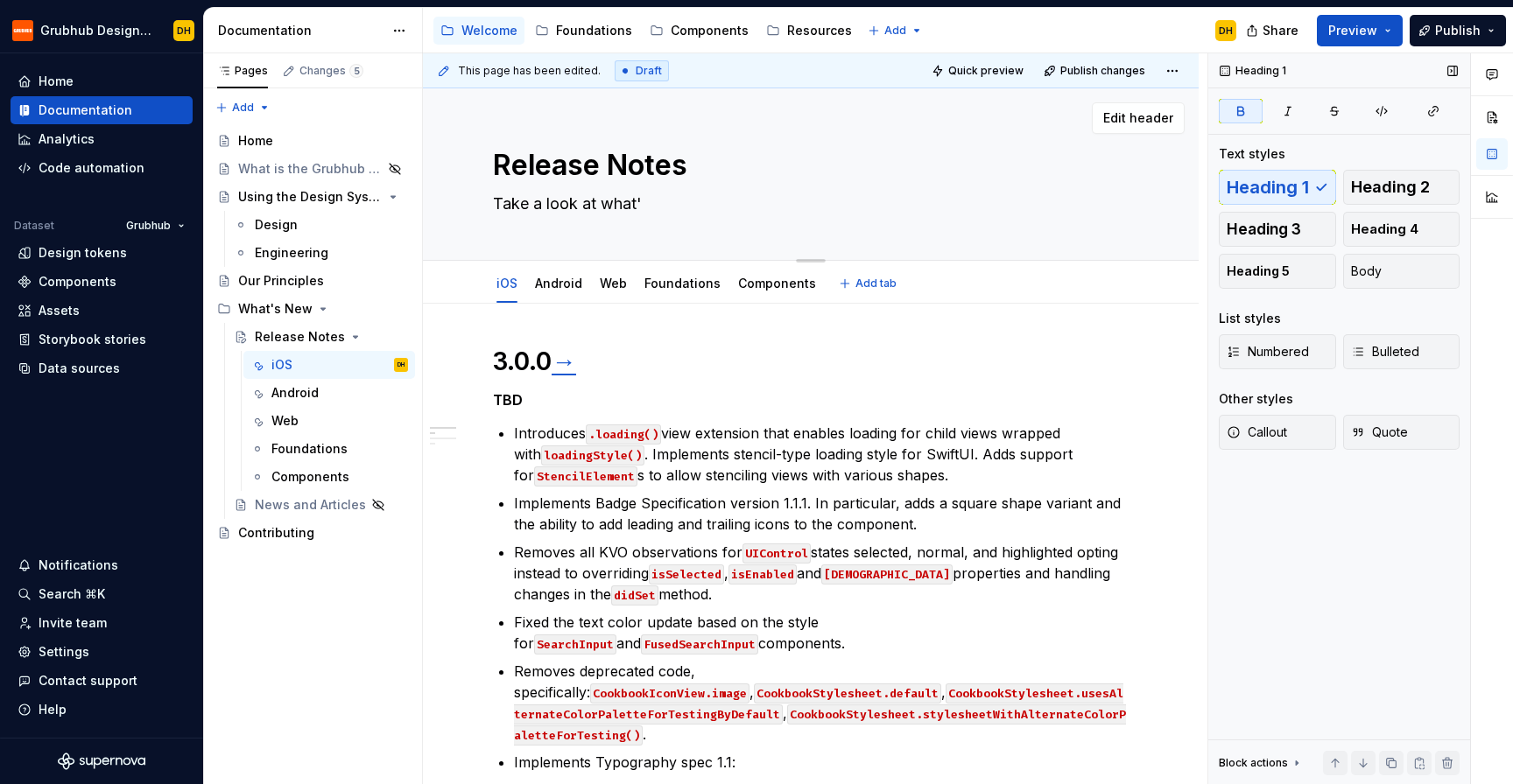
type textarea "*"
type textarea "Take a look at what"
type textarea "*"
type textarea "Take a look at wha"
type textarea "*"
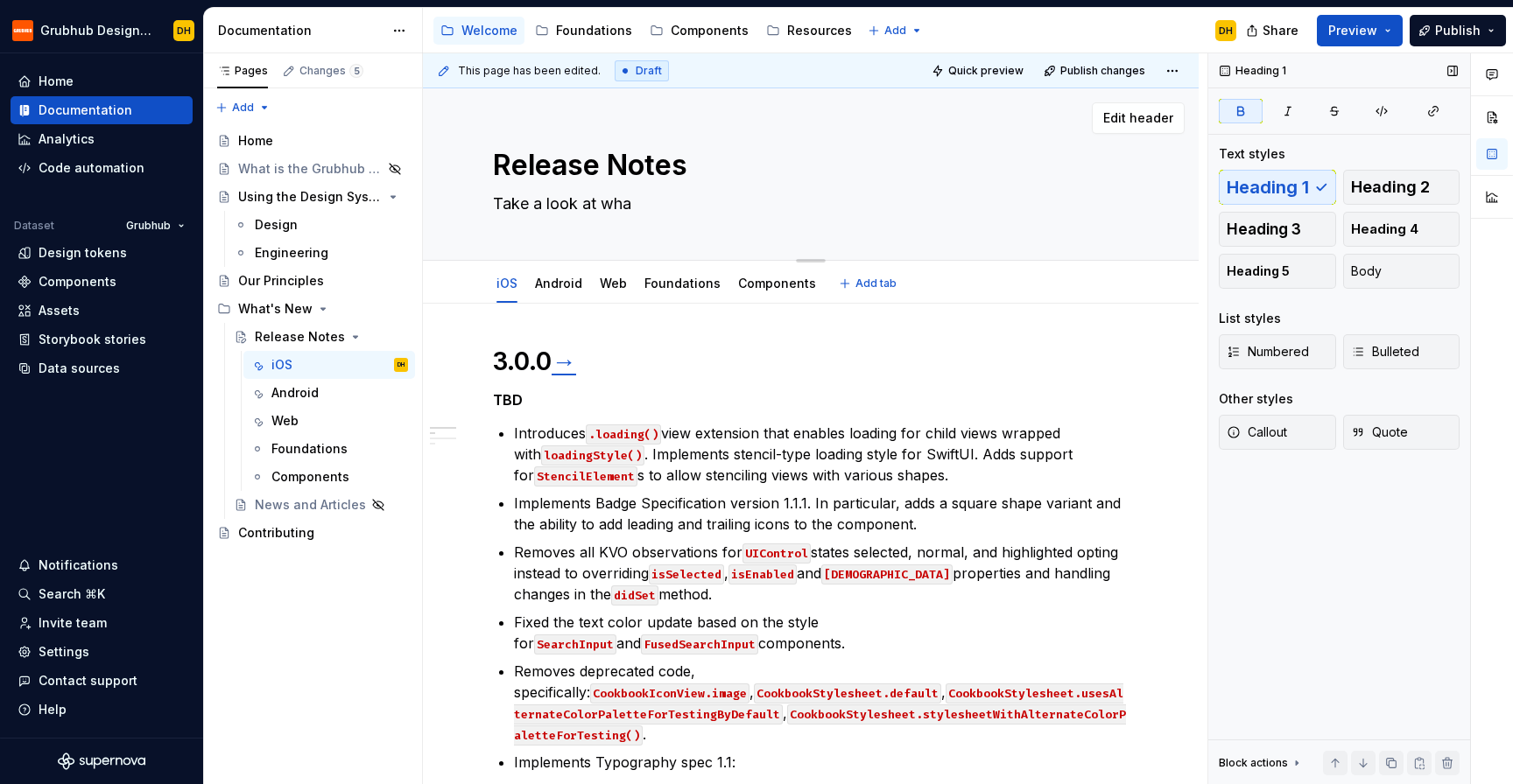
type textarea "Take a look at wh"
type textarea "*"
type textarea "Take a look at w"
type textarea "*"
type textarea "Take a look at"
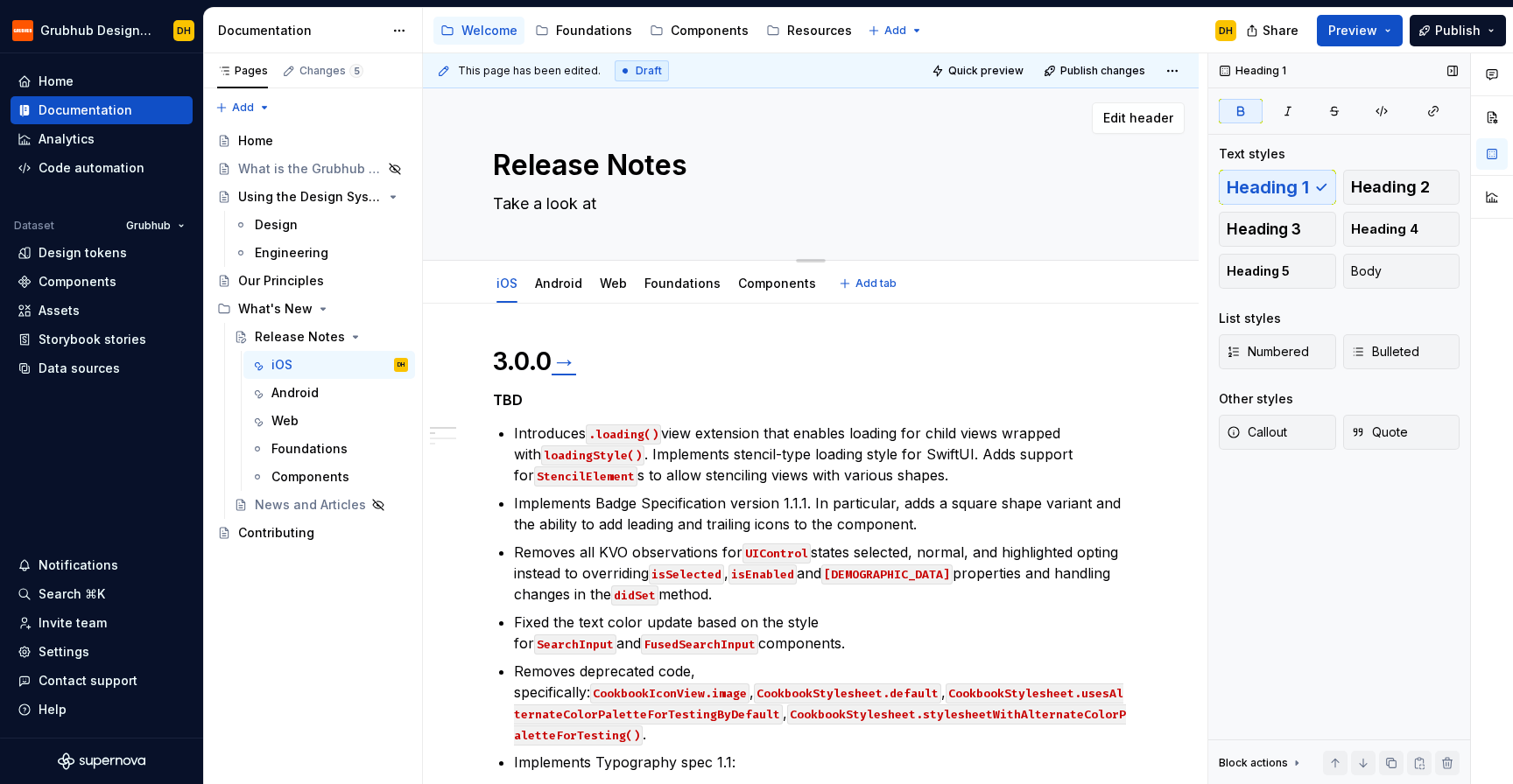
type textarea "*"
type textarea "Take a look at t"
type textarea "*"
type textarea "Take a look at the"
type textarea "*"
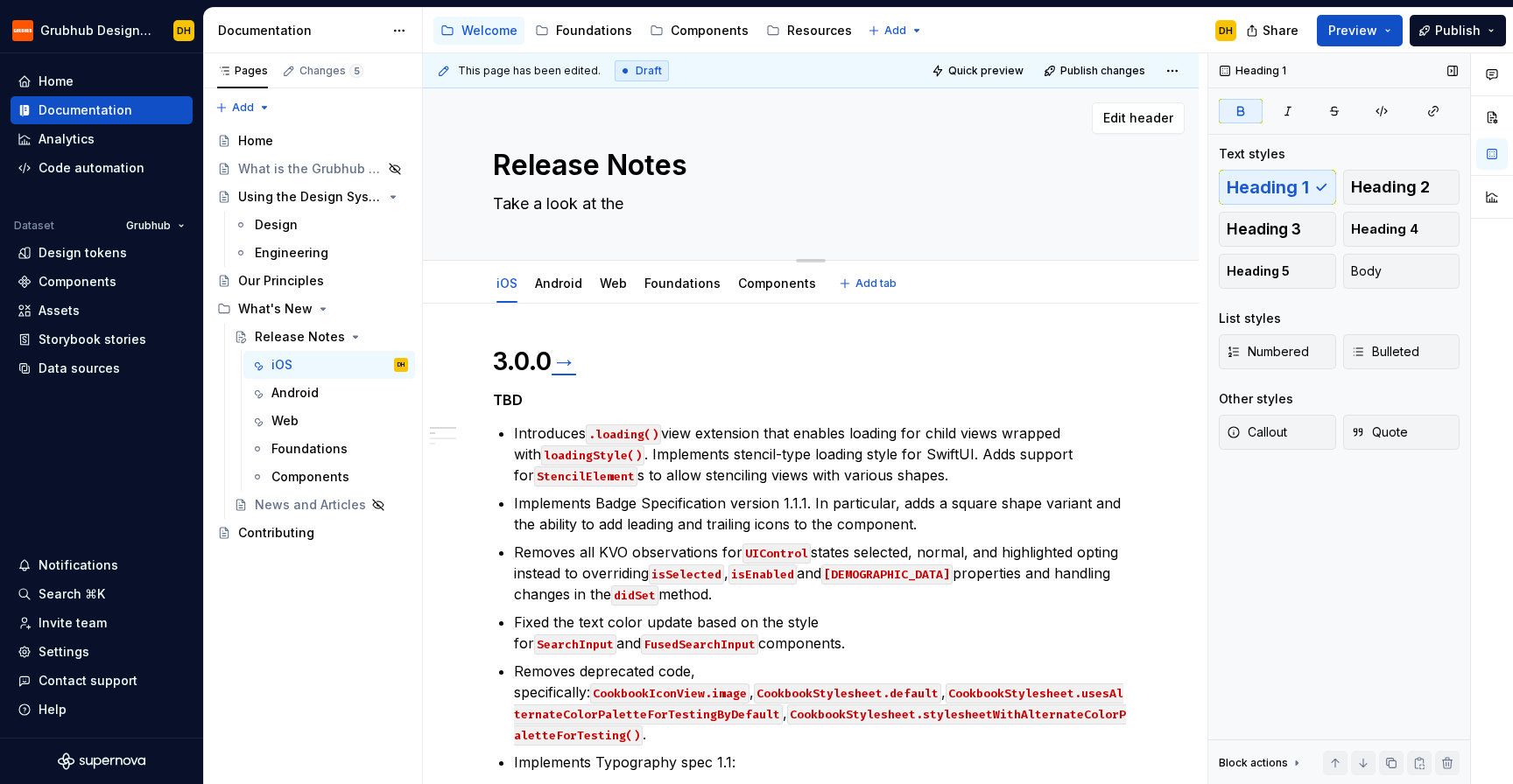
type textarea "Take a look at the"
type textarea "*"
type textarea "Take a look at the l"
type textarea "*"
type textarea "Take a look at the la"
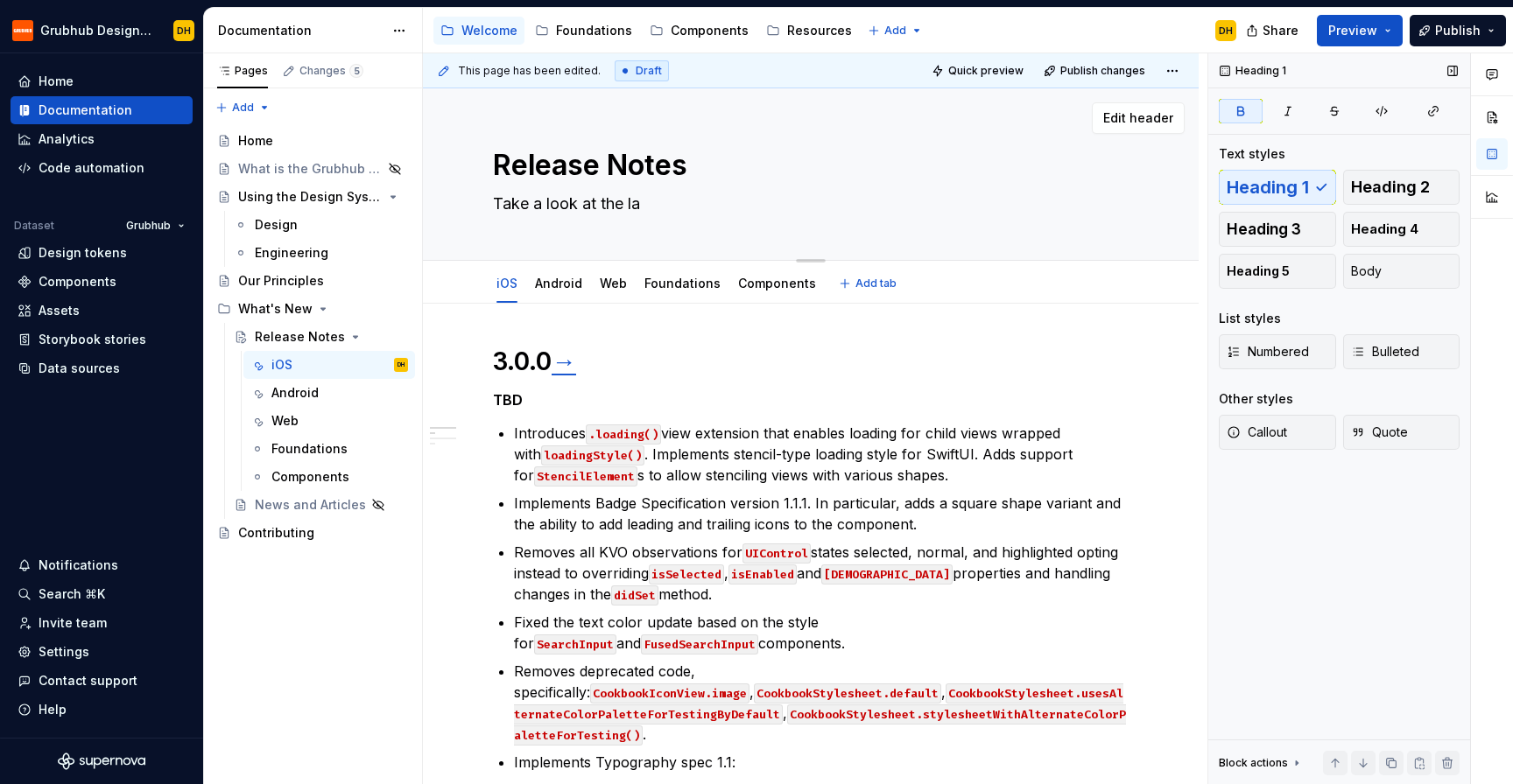
type textarea "*"
type textarea "Take a look at the lat"
type textarea "*"
type textarea "Take a look at the late"
type textarea "*"
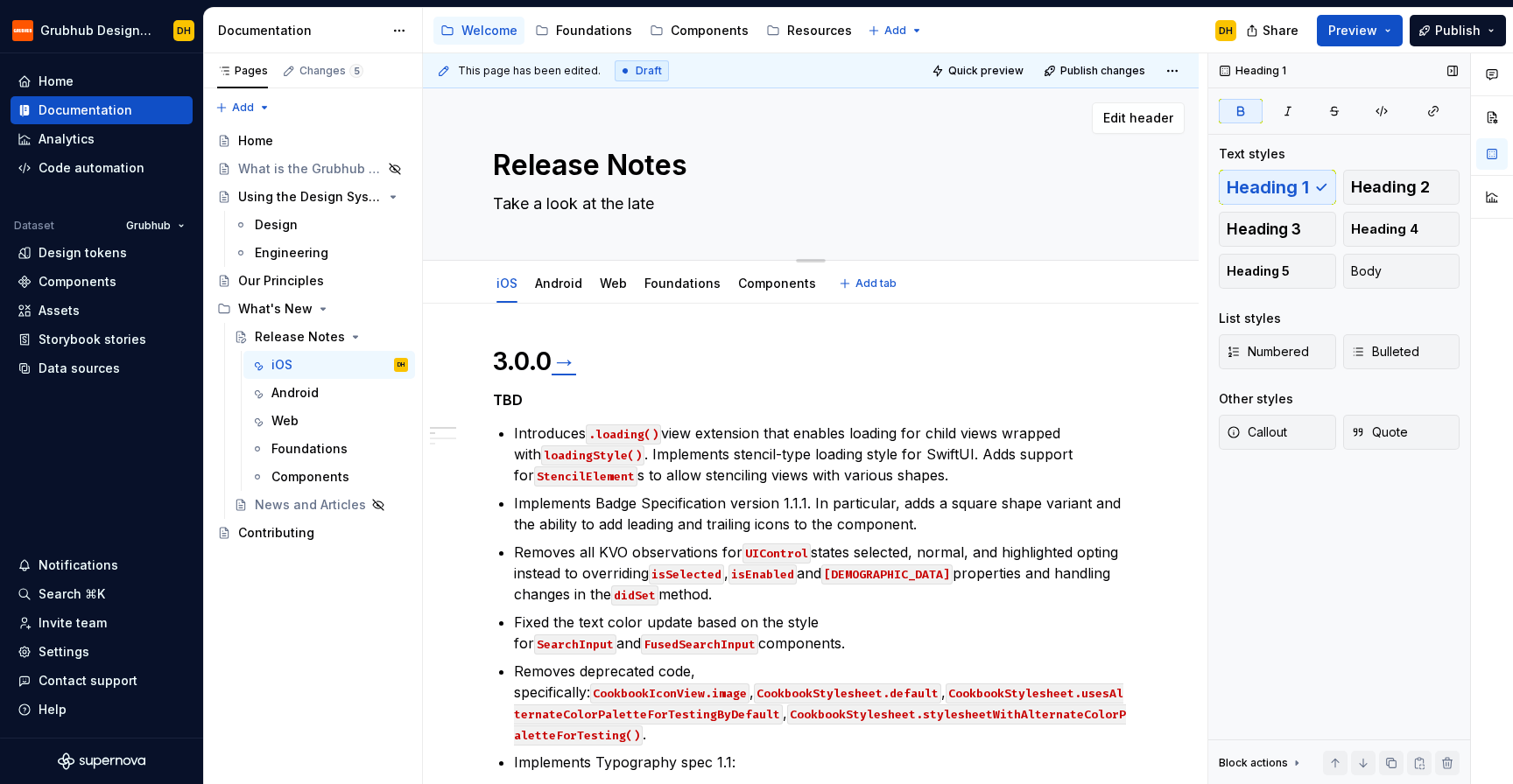
type textarea "Take a look at the lates"
type textarea "*"
type textarea "Take a look at the latest"
type textarea "*"
type textarea "Take a look at the latest u"
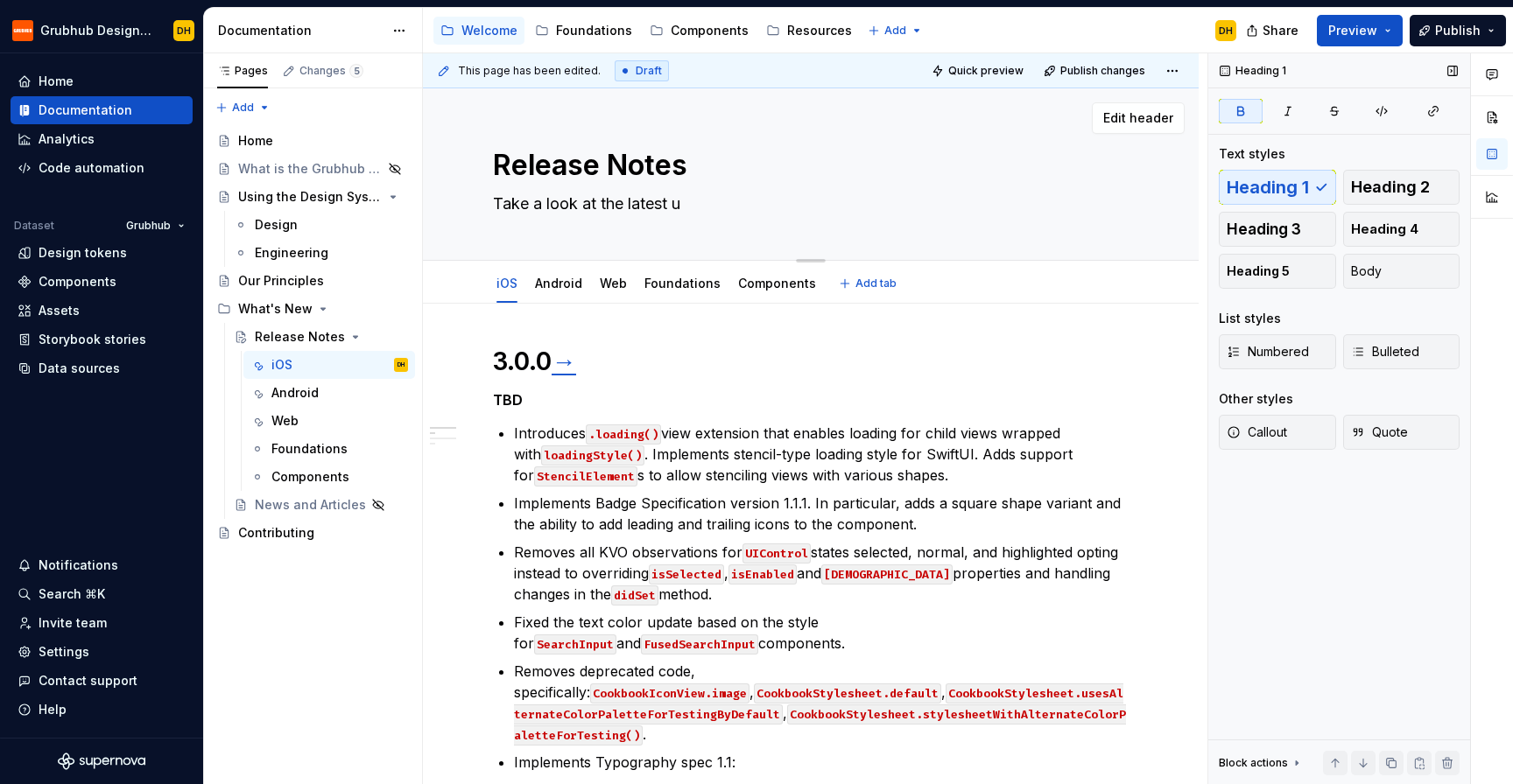
type textarea "*"
type textarea "Take a look at the latest up"
type textarea "*"
type textarea "Take a look at the latest upda"
type textarea "*"
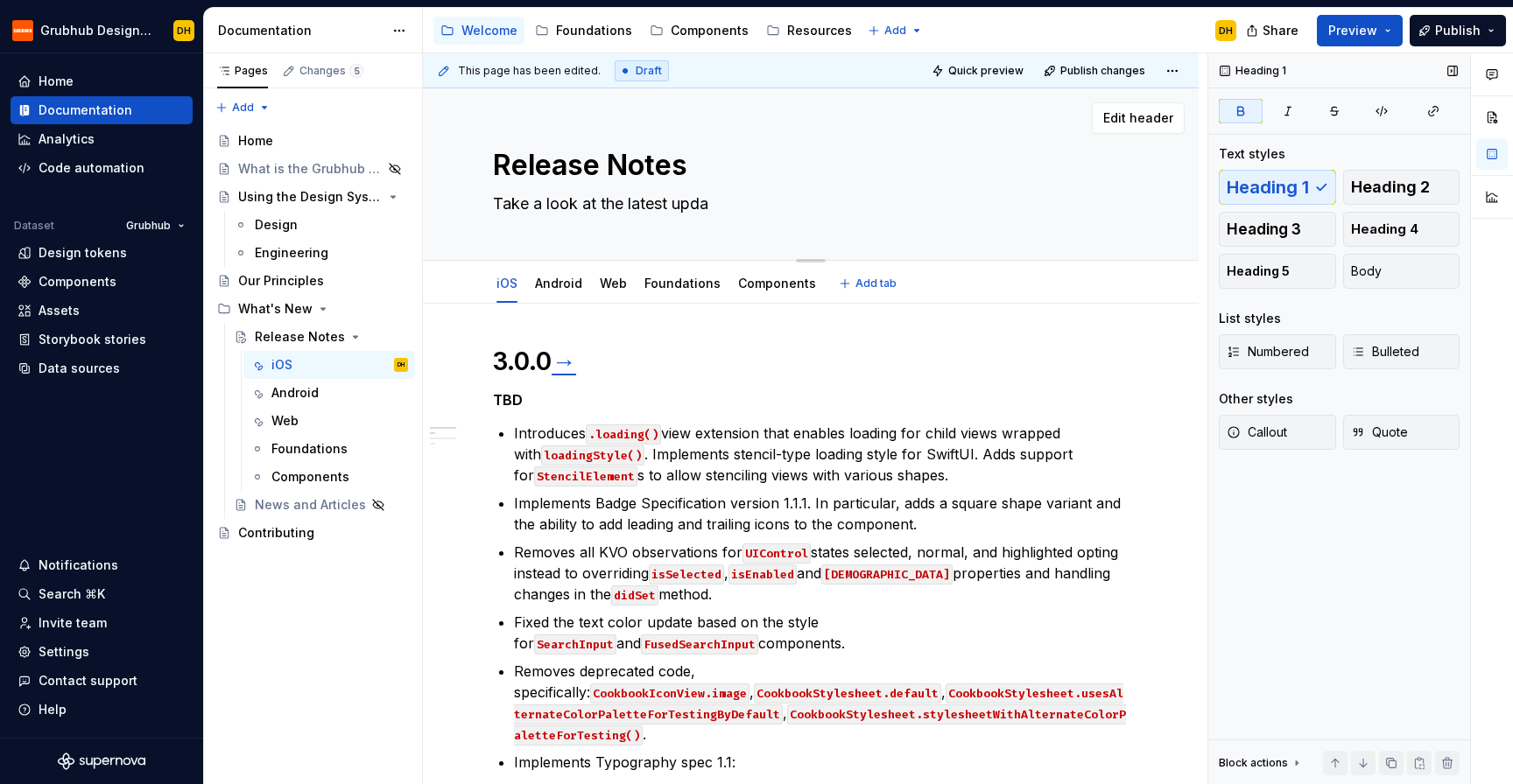
type textarea "Take a look at the latest updat"
type textarea "*"
type textarea "Take a look at the latest update"
type textarea "*"
type textarea "Take a look at the latest updates"
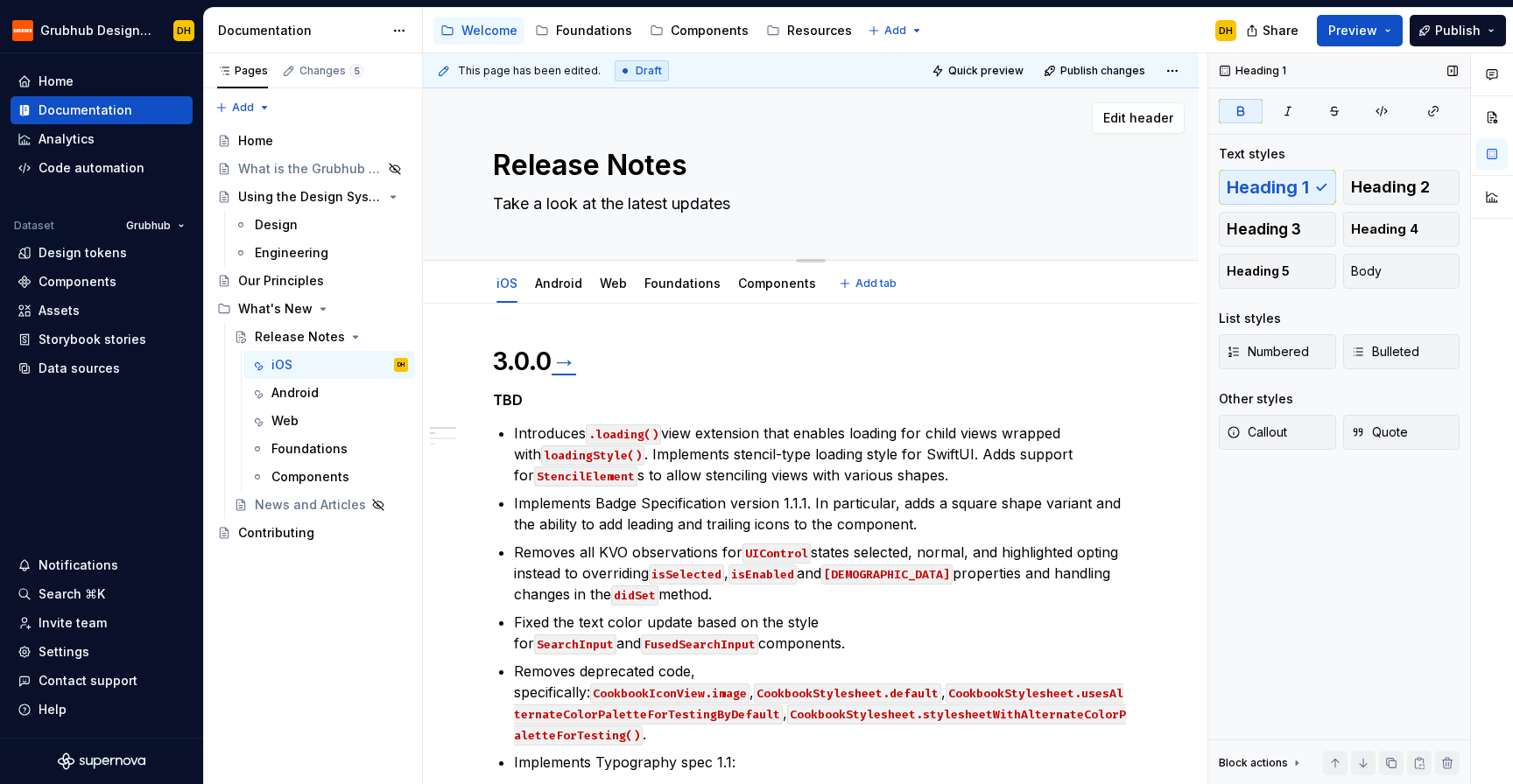
type textarea "*"
type textarea "Take a look at the latest updates"
type textarea "*"
type textarea "Take a look at the latest updates"
click at [676, 206] on textarea "Take a look at the latest updates" at bounding box center [807, 203] width 635 height 28
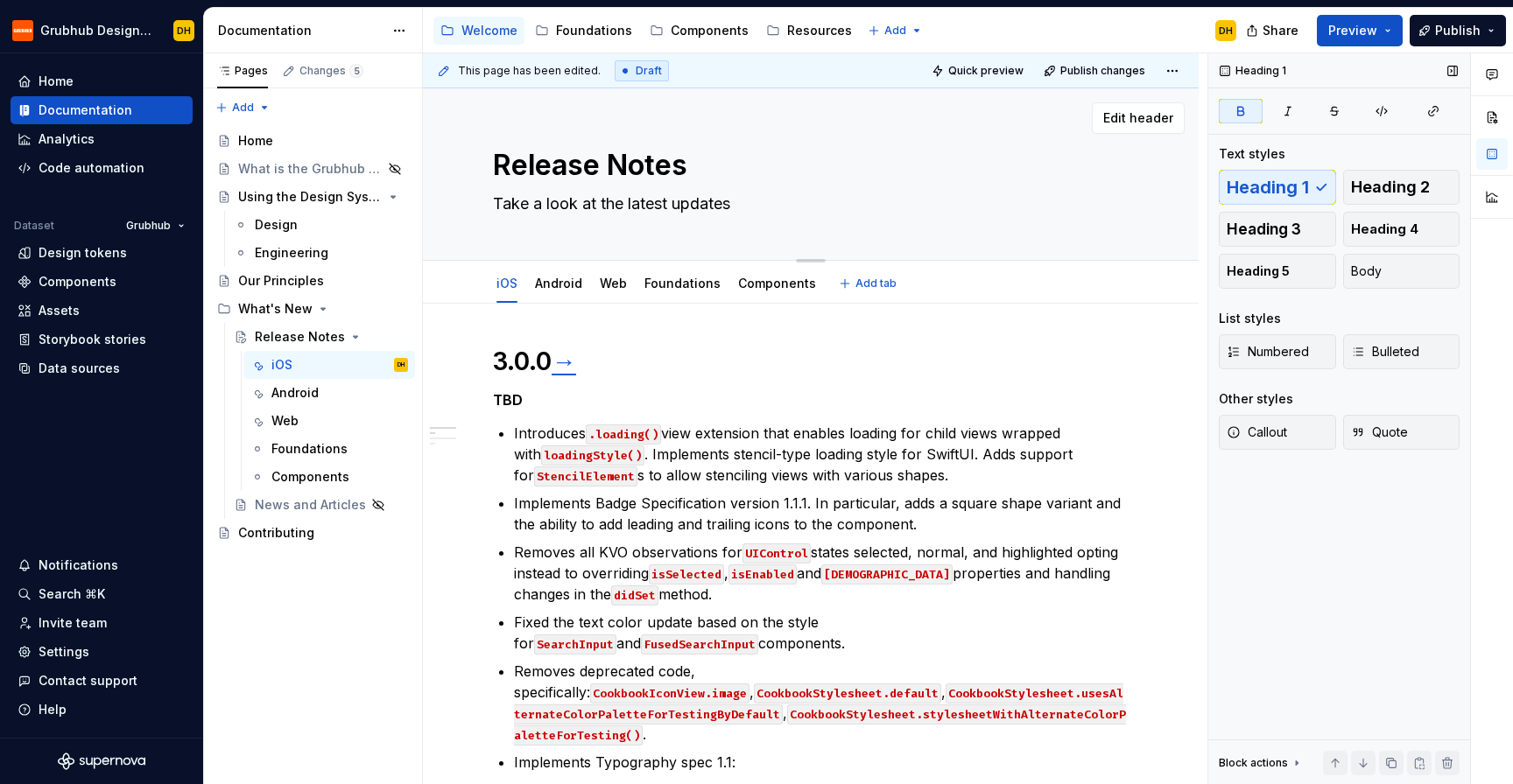
type textarea "*"
type textarea "Take a look at the latest dupdates"
type textarea "*"
type textarea "Take a look at the latest deupdates"
type textarea "*"
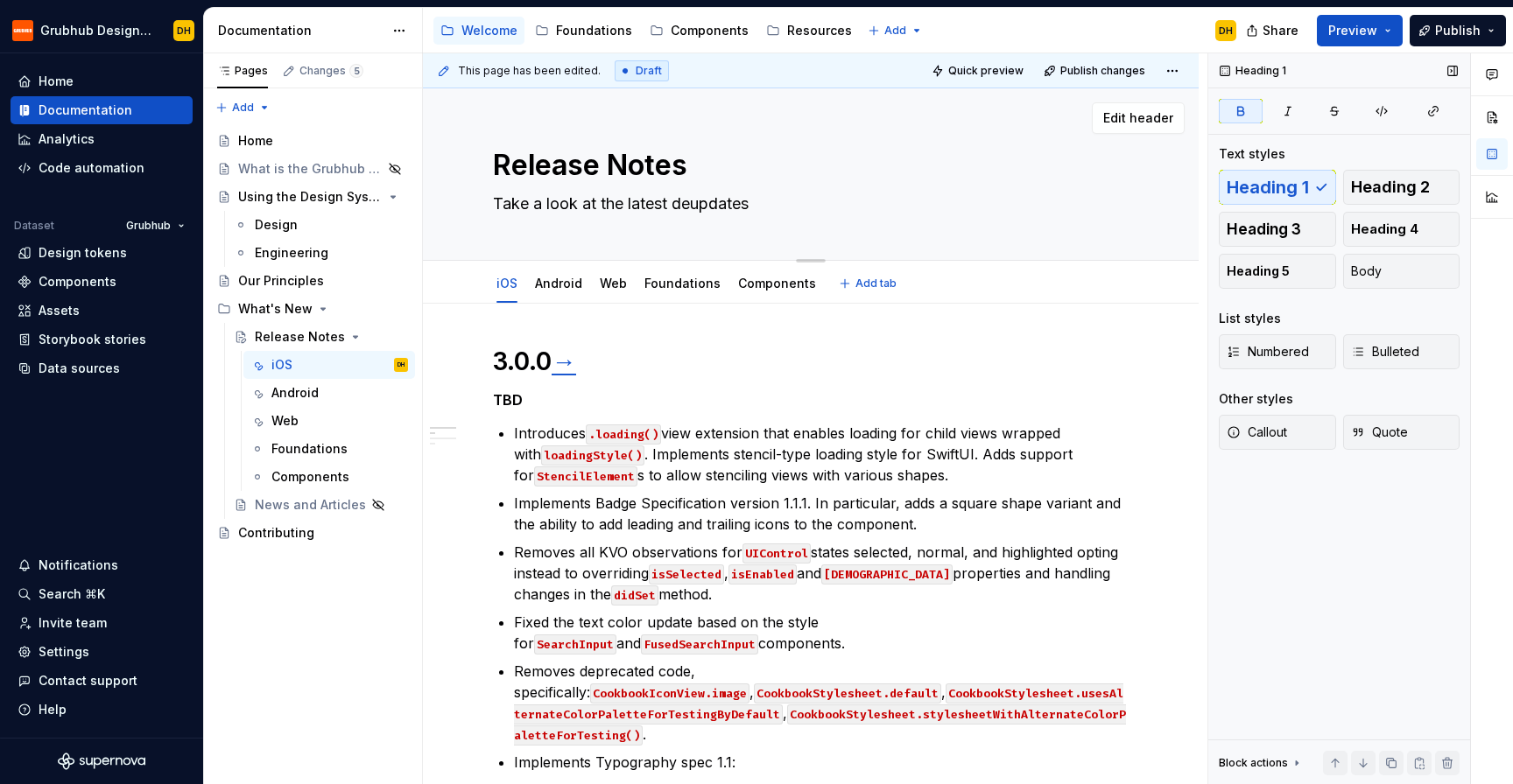
type textarea "Take a look at the latest desupdates"
type textarea "*"
type textarea "Take a look at the latest desigupdates"
type textarea "*"
type textarea "Take a look at the latest designupdates"
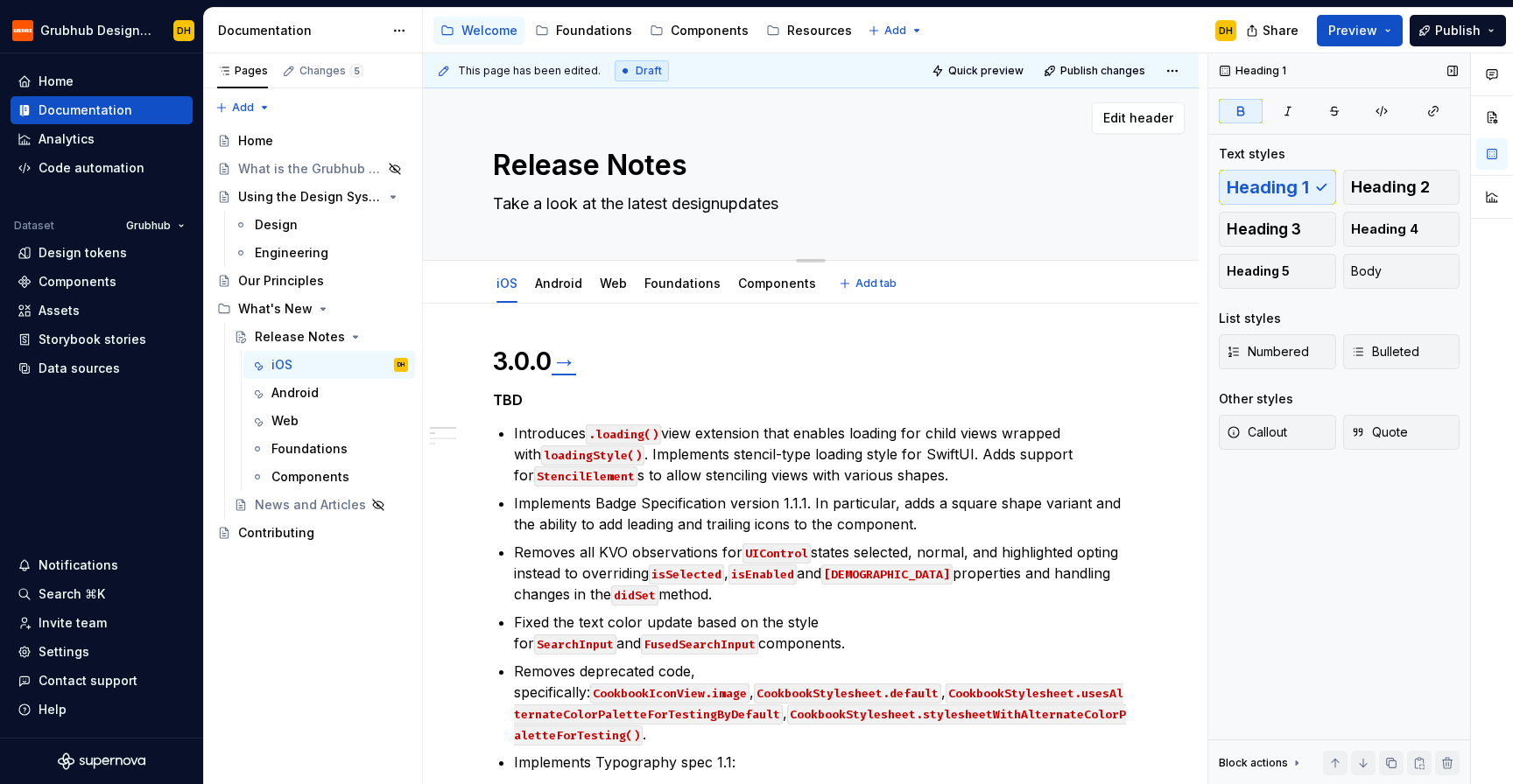
type textarea "*"
type textarea "Take a look at the latest design updates"
type textarea "*"
type textarea "Take a look at the latest design supdates"
type textarea "*"
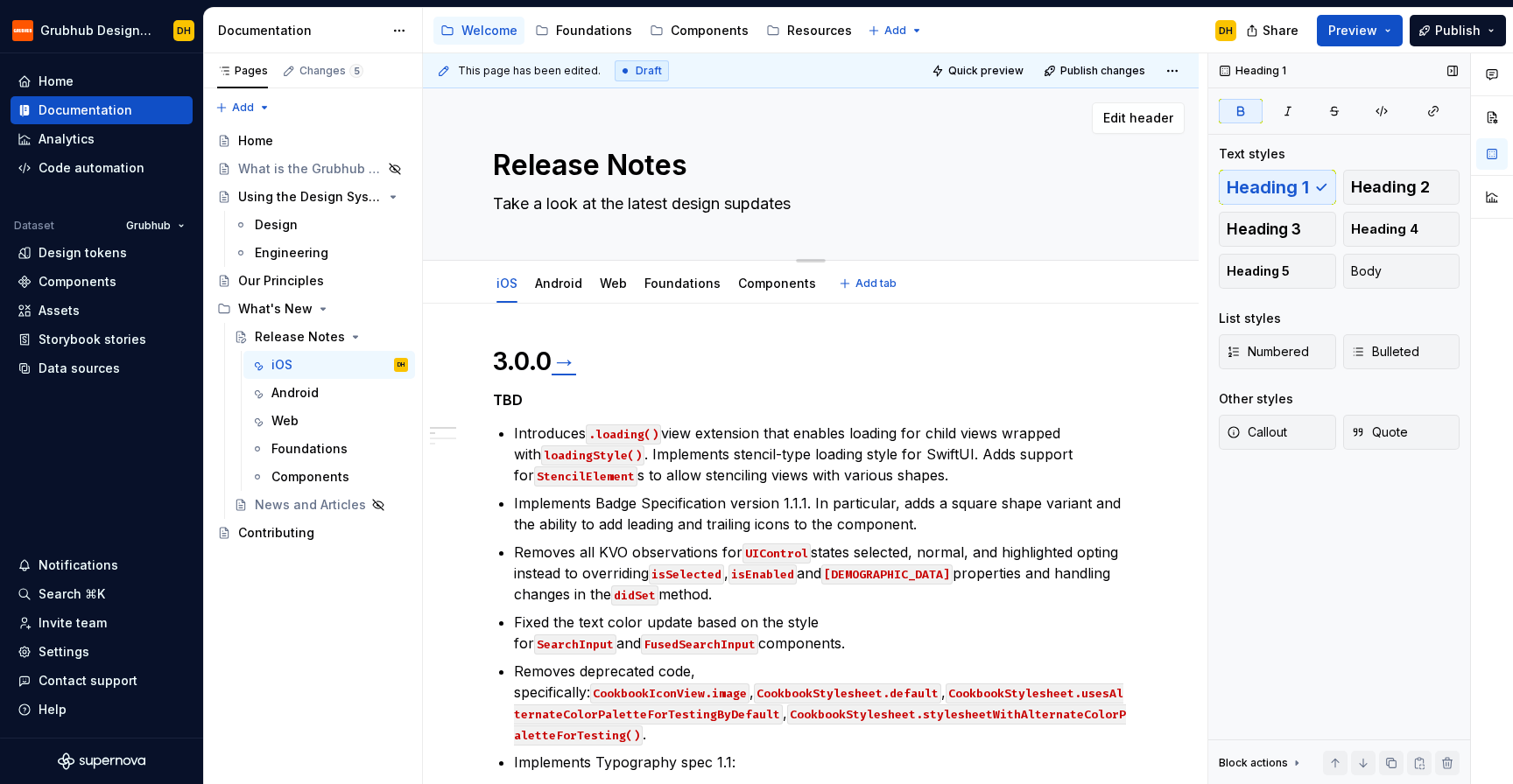
type textarea "Take a look at the latest design syupdates"
type textarea "*"
type textarea "Take a look at the latest design systupdates"
type textarea "*"
type textarea "Take a look at the latest design systeupdates"
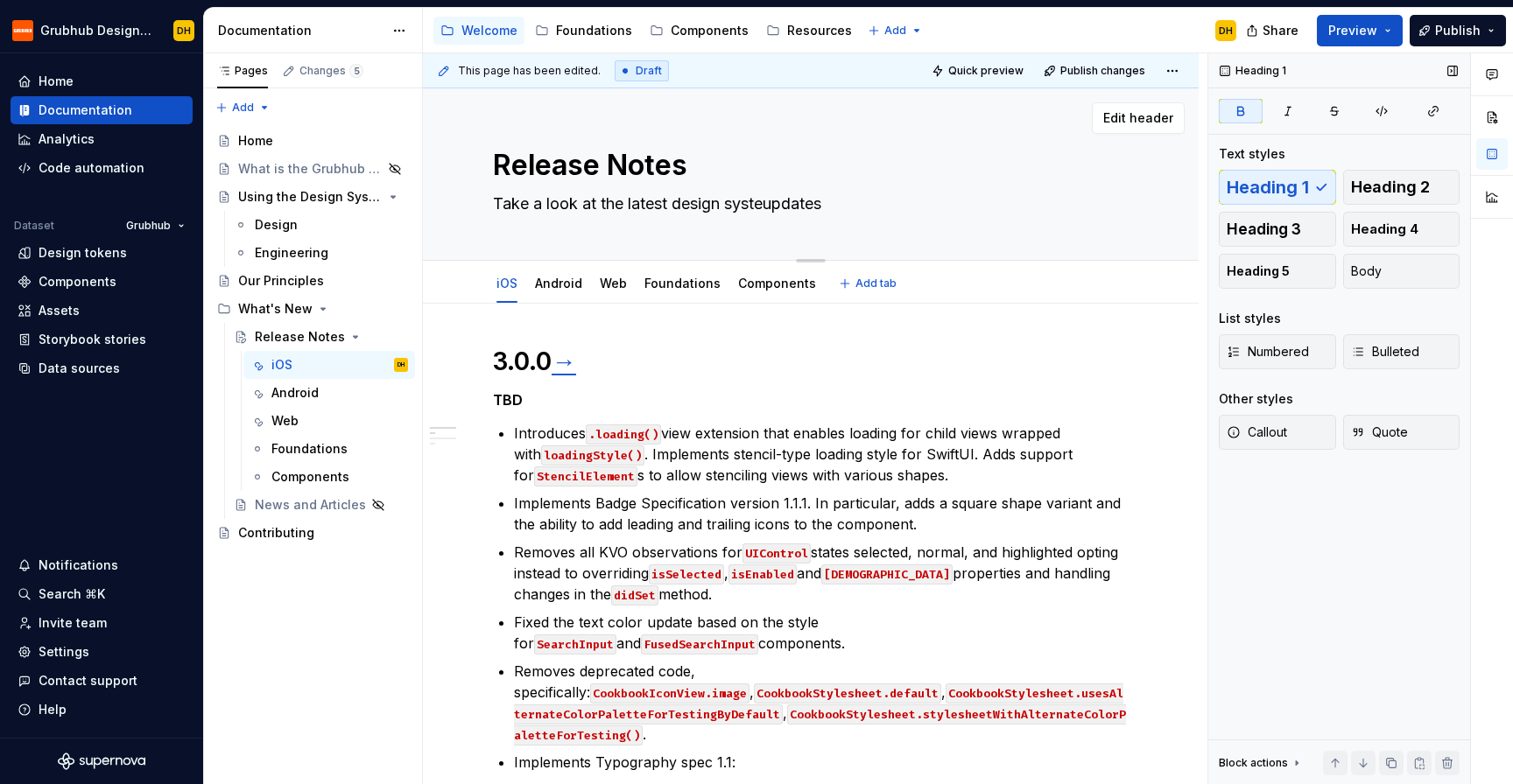
type textarea "*"
type textarea "Take a look at the latest design systemupdates"
type textarea "*"
type textarea "Take a look at the latest design system updates"
click at [857, 213] on textarea "Take a look at the latest design system updates" at bounding box center [807, 203] width 635 height 28
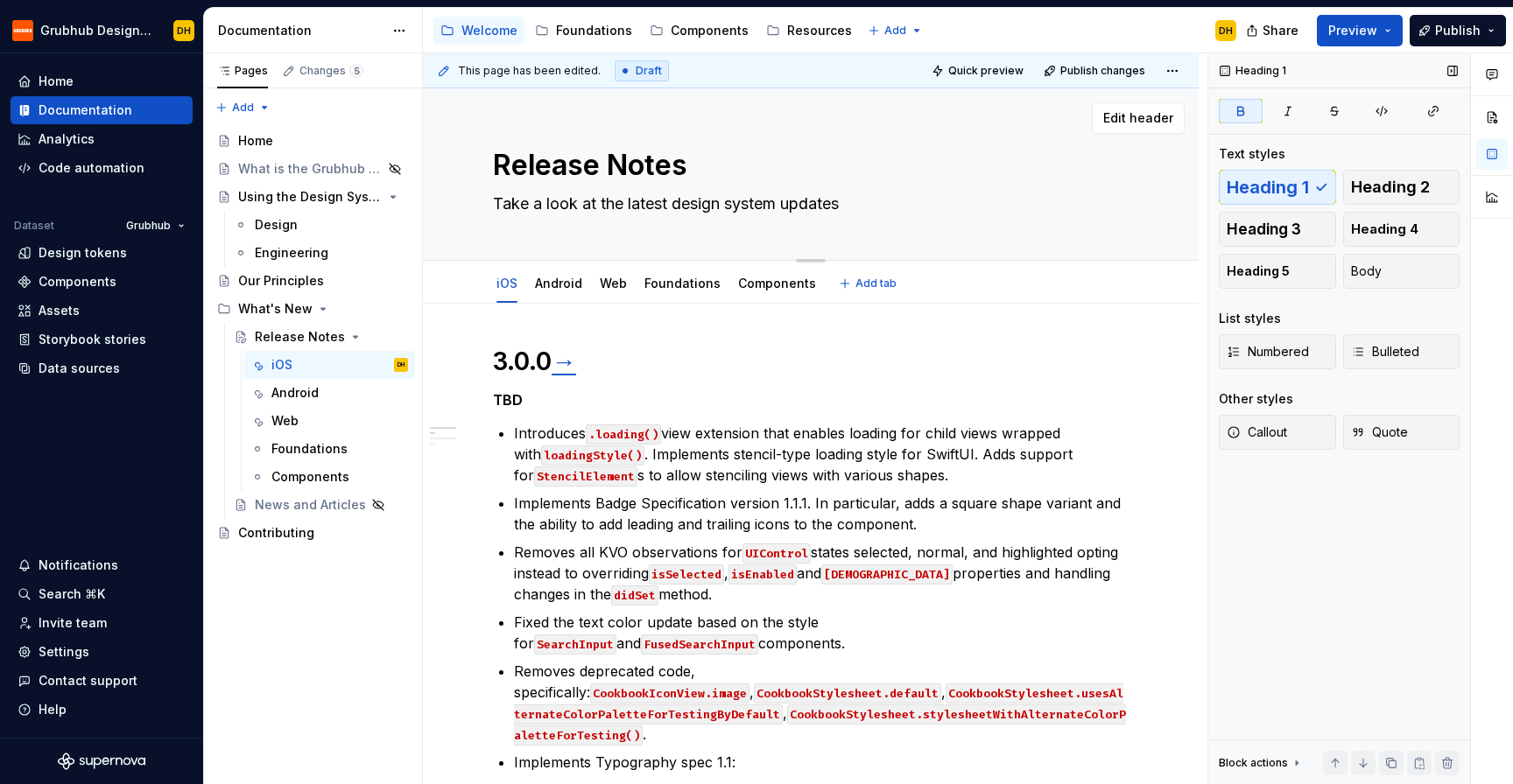
type textarea "*"
type textarea "Take a look at the latest design system updates."
type textarea "*"
type textarea "Take a look at the latest design system updates."
click at [1042, 21] on div "Accessibility guide for tree Page tree. Navigate the tree with the arrow keys. …" at bounding box center [837, 30] width 827 height 46
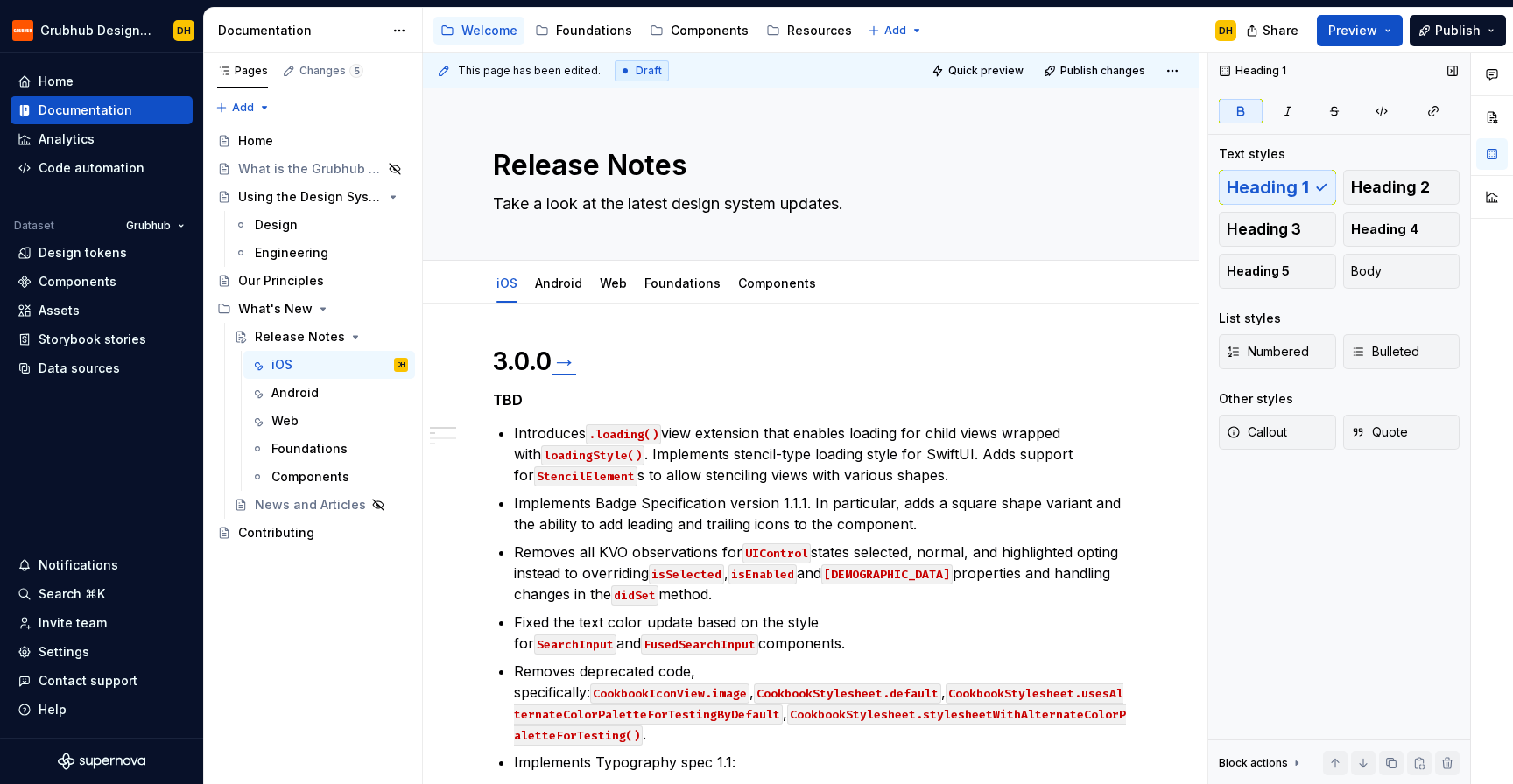
click at [1050, 21] on div "Accessibility guide for tree Page tree. Navigate the tree with the arrow keys. …" at bounding box center [837, 30] width 827 height 46
click at [1186, 71] on html "Grubhub Design System DH Home Documentation Analytics Code automation Dataset G…" at bounding box center [756, 392] width 1513 height 784
click at [1181, 71] on html "Grubhub Design System DH Home Documentation Analytics Code automation Dataset G…" at bounding box center [756, 392] width 1513 height 784
click at [666, 203] on textarea "Take a look at the latest design system updates." at bounding box center [807, 203] width 635 height 28
click at [691, 206] on textarea "Take a look at the latest design system updates." at bounding box center [807, 203] width 635 height 28
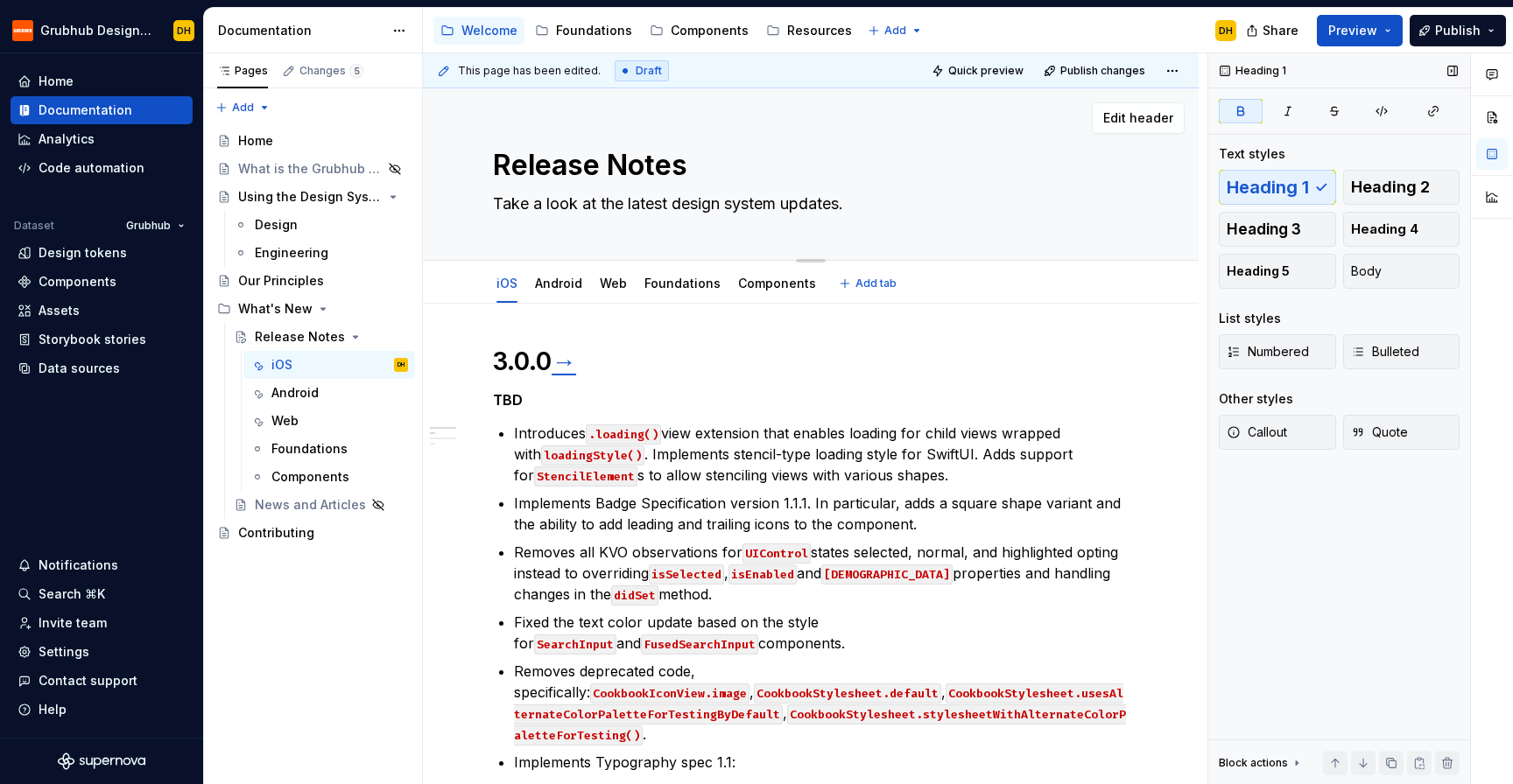
click at [617, 205] on textarea "Take a look at the latest design system updates." at bounding box center [807, 203] width 635 height 28
type textarea "*"
type textarea "Take a look at o latest design system updates."
type textarea "*"
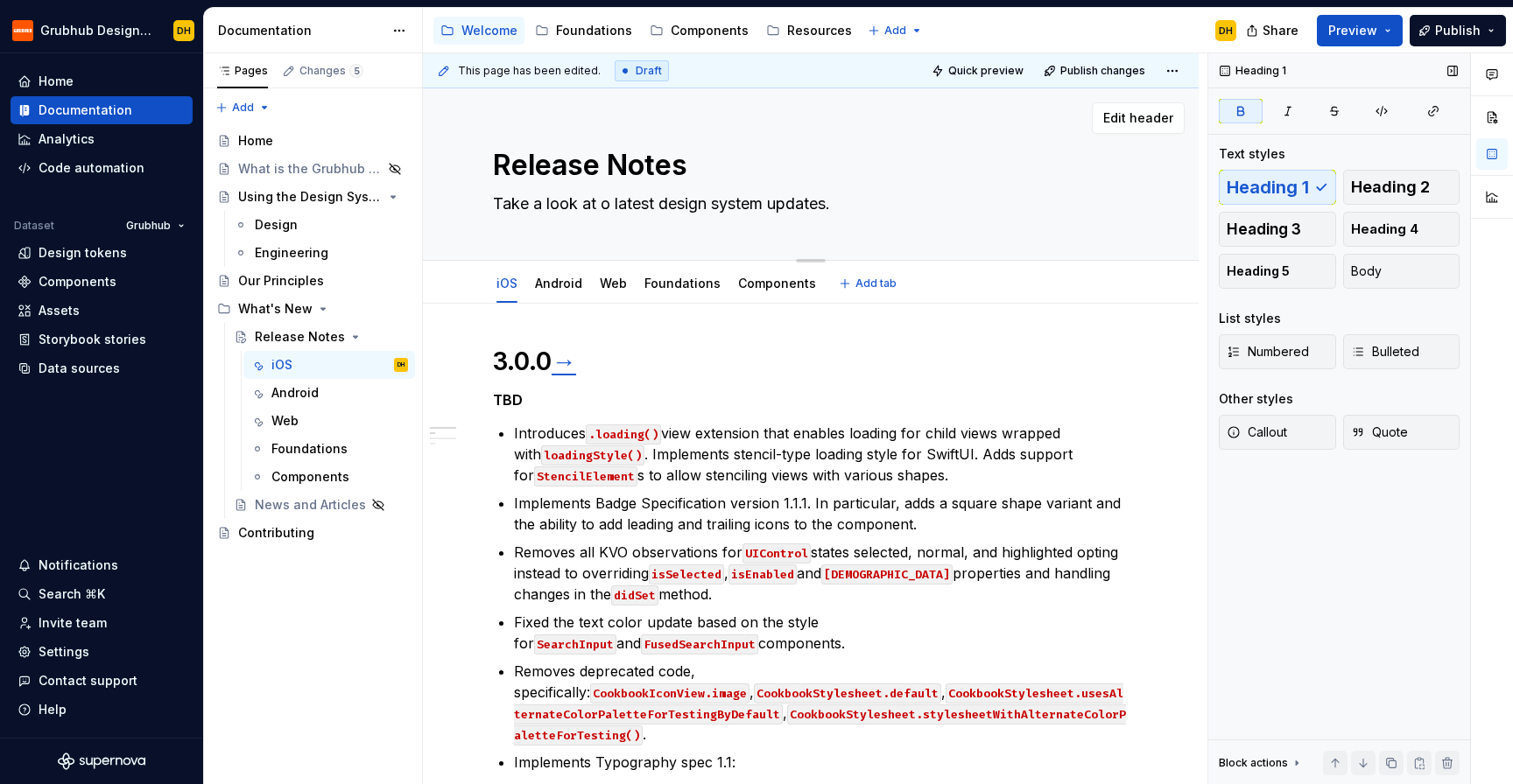
type textarea "Take a look at ou latest design system updates."
type textarea "*"
type textarea "Take a look at our latest design system updates."
type textarea "*"
type textarea "Take a look at ou latest design system updates."
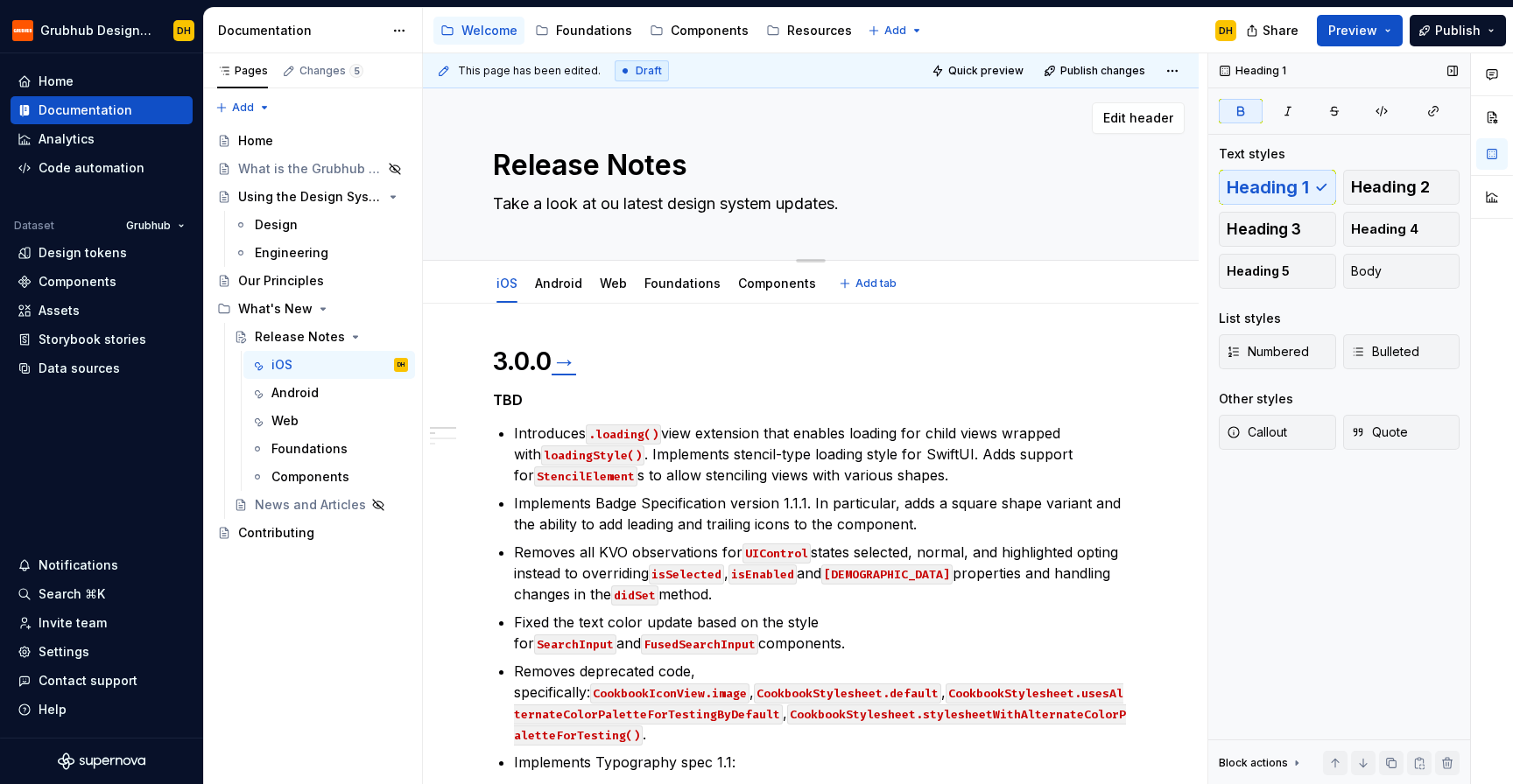
type textarea "*"
type textarea "Take a look at o latest design system updates."
type textarea "*"
type textarea "Take a look at the latest design system updates."
click at [685, 206] on textarea "Take a look at the latest design system updates." at bounding box center [807, 203] width 635 height 28
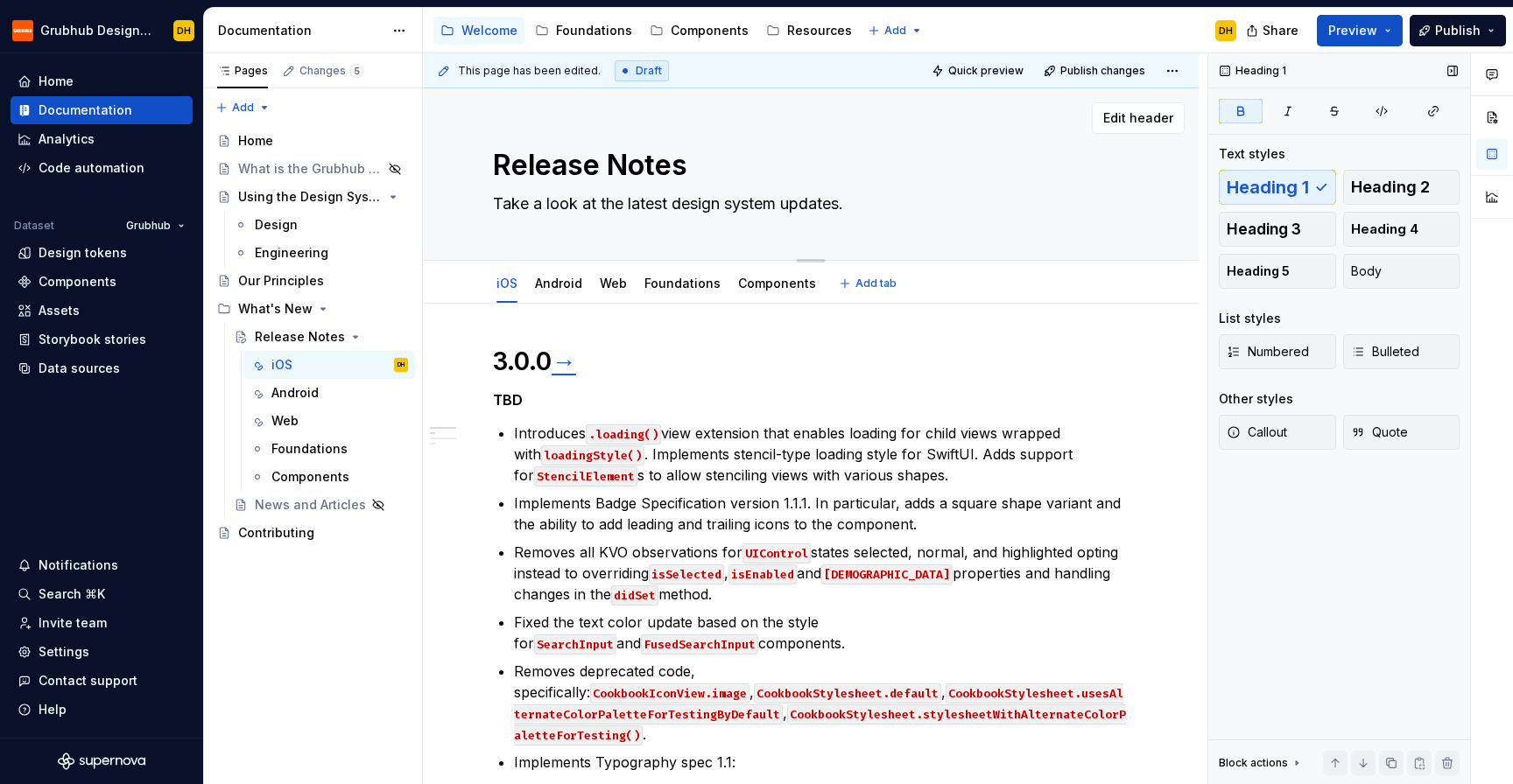
drag, startPoint x: 865, startPoint y: 202, endPoint x: 601, endPoint y: 196, distance: 264.1
click at [601, 196] on textarea "Take a look at the latest design system updates." at bounding box center [807, 203] width 635 height 28
type textarea "*"
type textarea "Take a look at wh"
type textarea "*"
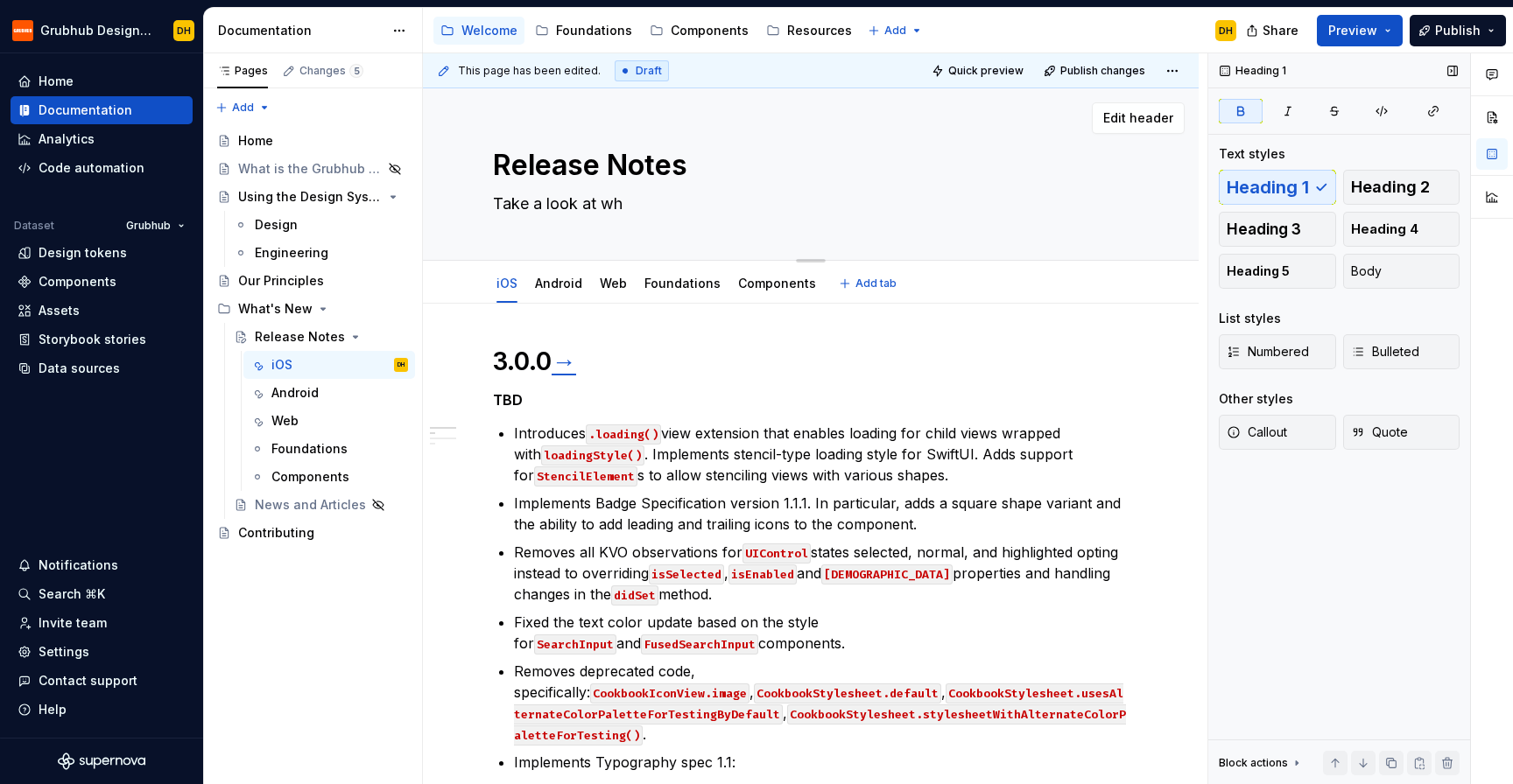
type textarea "Take a look at wha"
type textarea "*"
type textarea "Take a look at what"
type textarea "*"
type textarea "Take a look at what's"
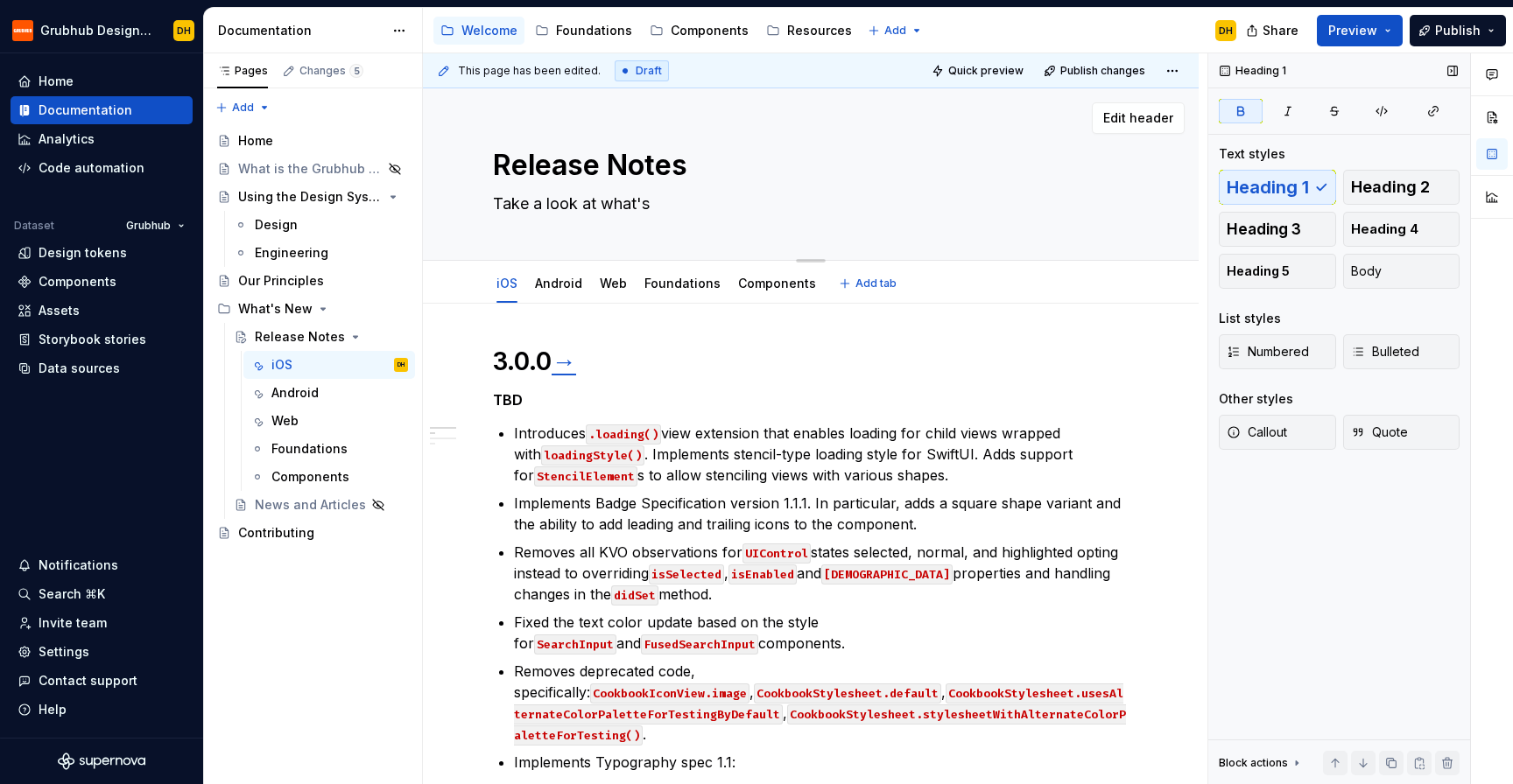
type textarea "*"
type textarea "Take a look at what's"
type textarea "*"
type textarea "Take a look at what's a"
type textarea "*"
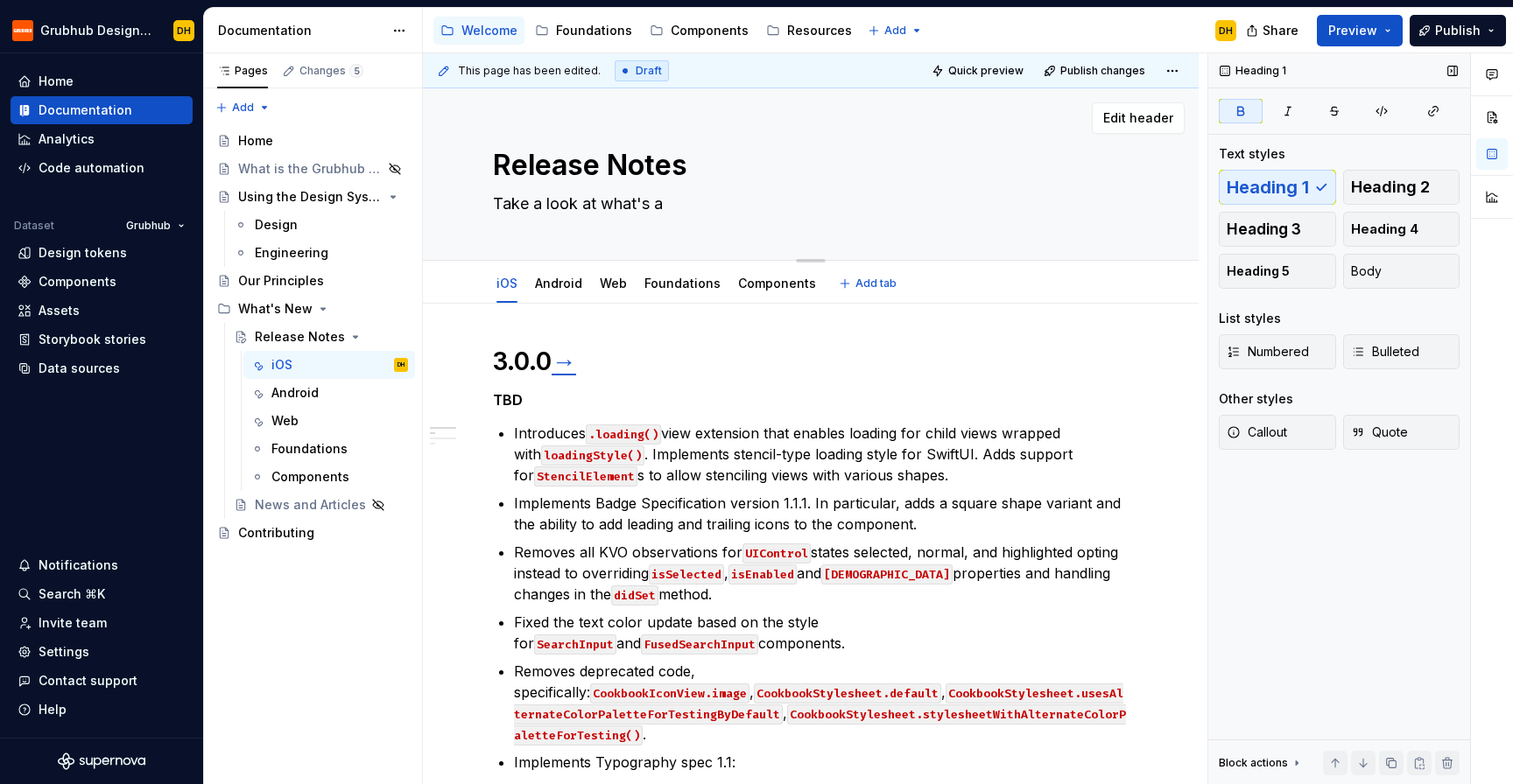
type textarea "Take a look at what's av"
type textarea "*"
type textarea "Take a look at what's ava"
type textarea "*"
type textarea "Take a look at what's avai"
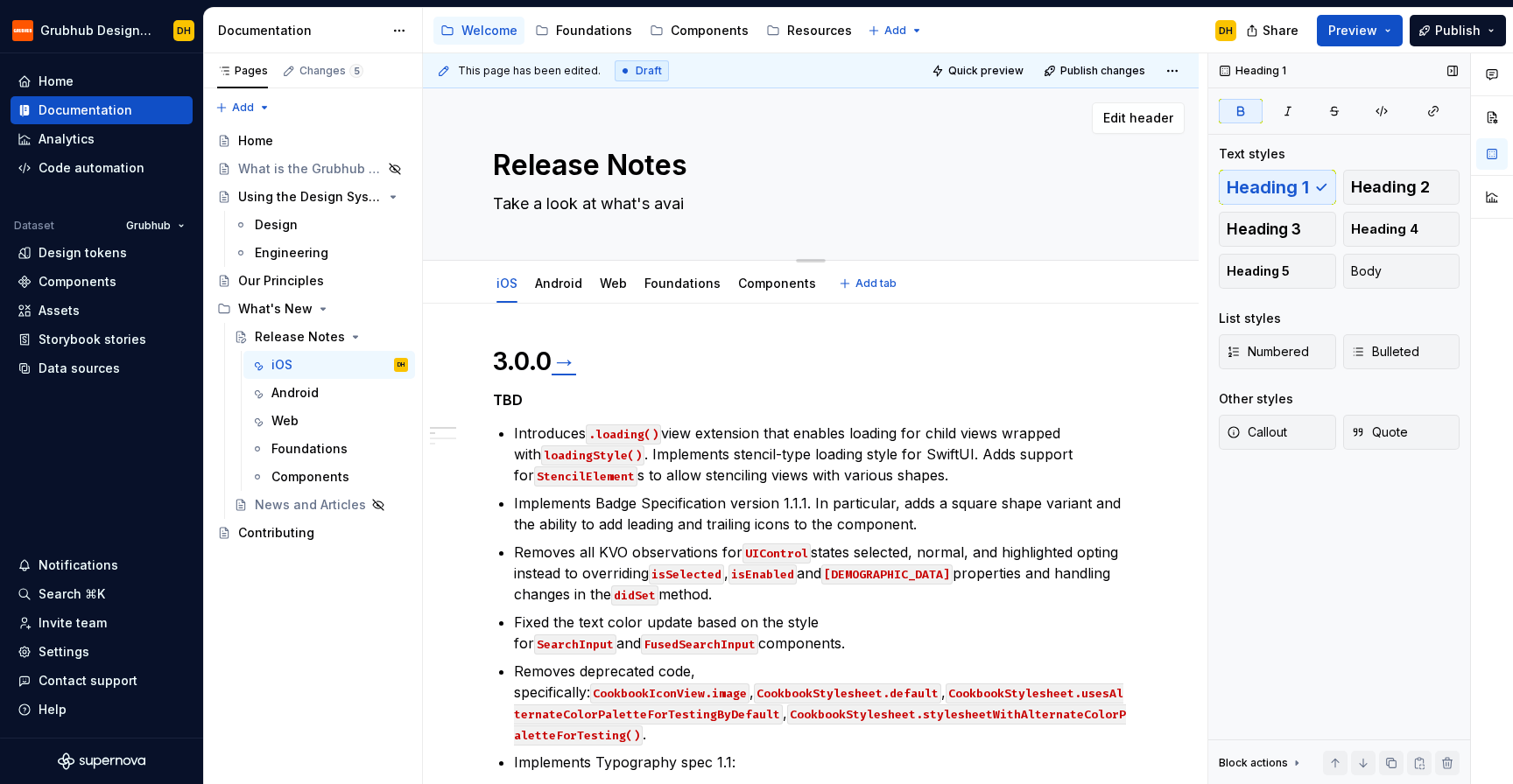
type textarea "*"
type textarea "Take a look at what's [PERSON_NAME]"
type textarea "*"
type textarea "Take a look at what's avaial"
type textarea "*"
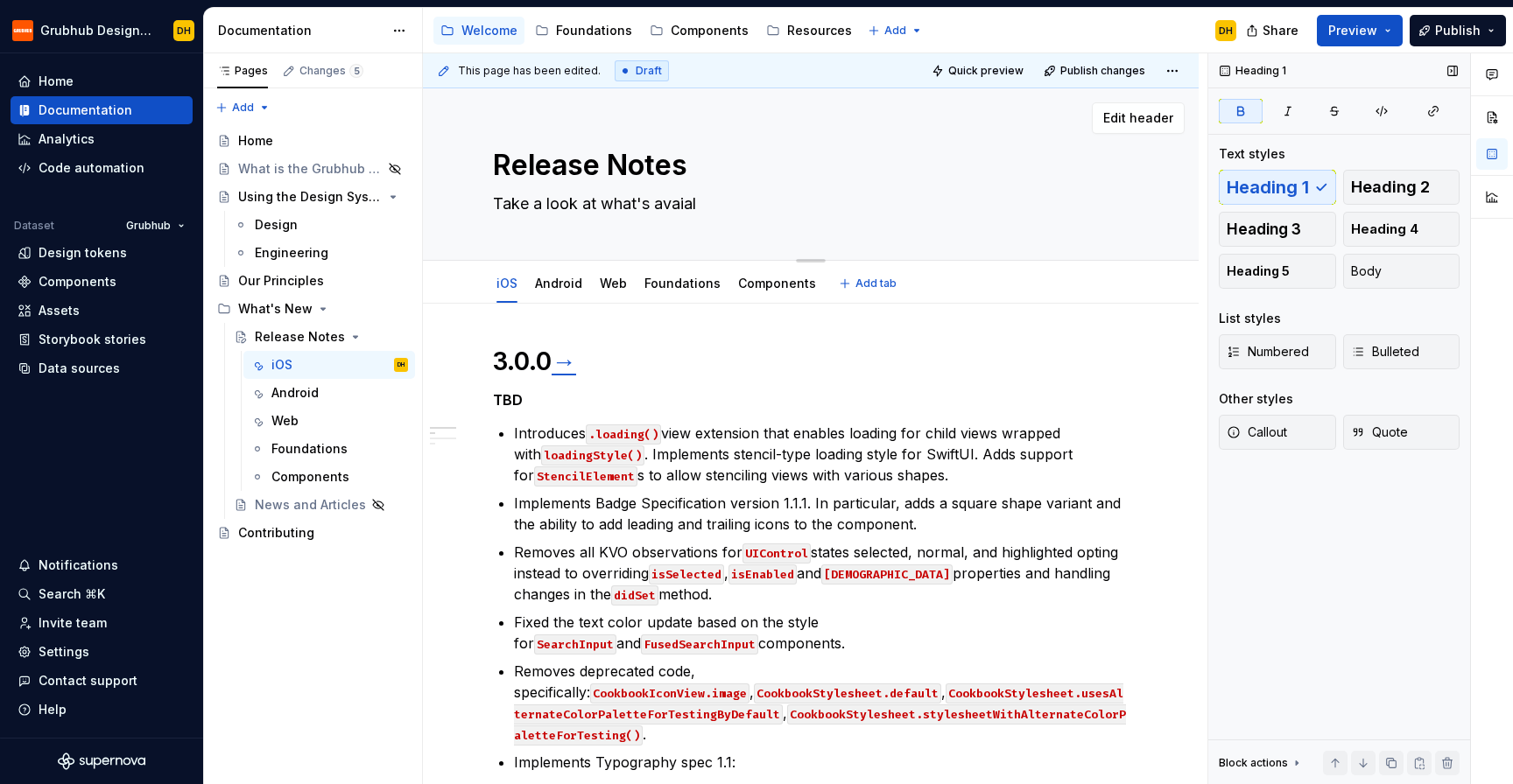
type textarea "Take a look at what's [PERSON_NAME]"
type textarea "*"
type textarea "Take a look at what's avai"
click at [860, 205] on textarea "Take a look at the latest design system updates." at bounding box center [807, 203] width 635 height 28
click at [1038, 21] on div "Accessibility guide for tree Page tree. Navigate the tree with the arrow keys. …" at bounding box center [837, 30] width 827 height 46
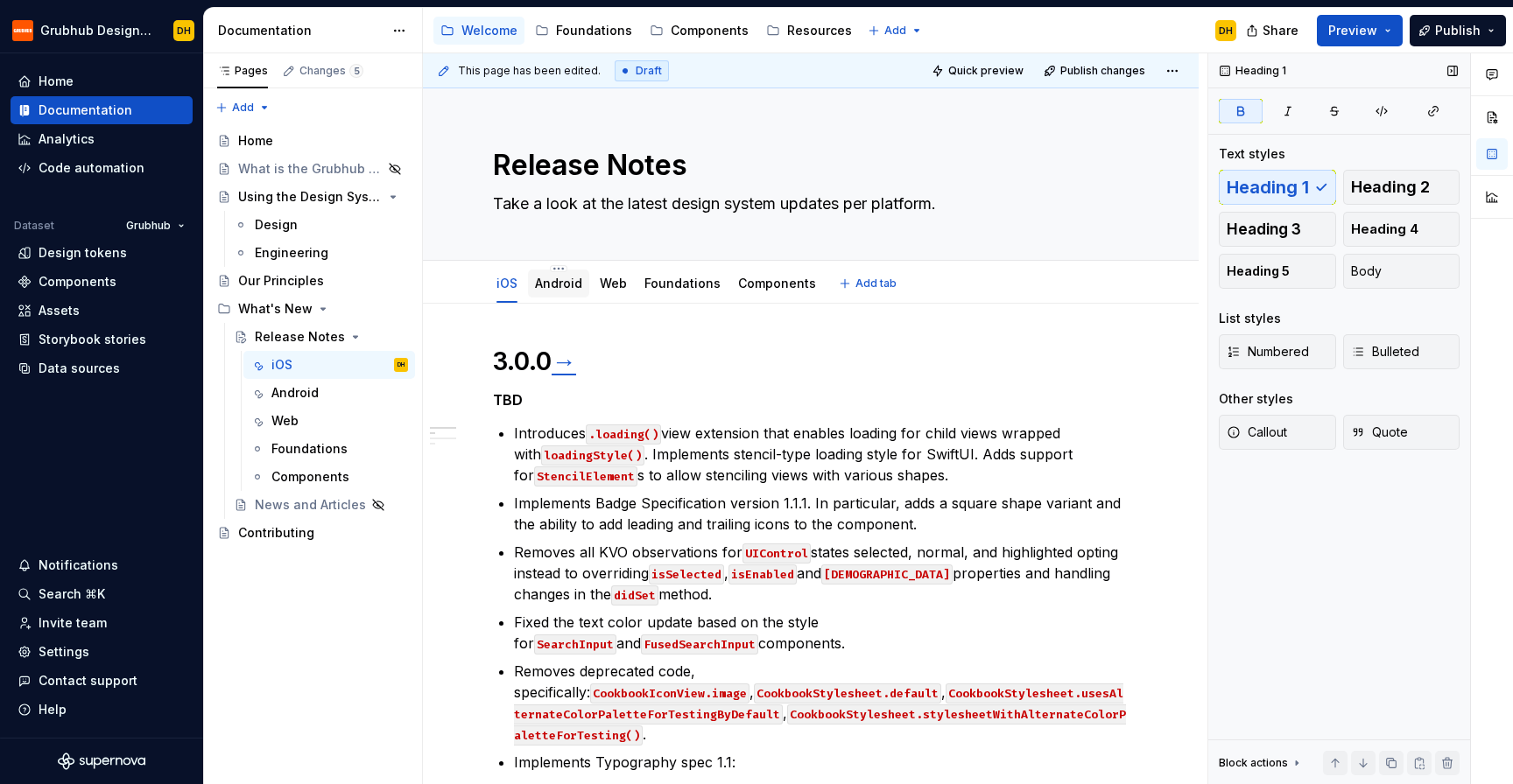
click at [552, 287] on link "Android" at bounding box center [558, 283] width 48 height 15
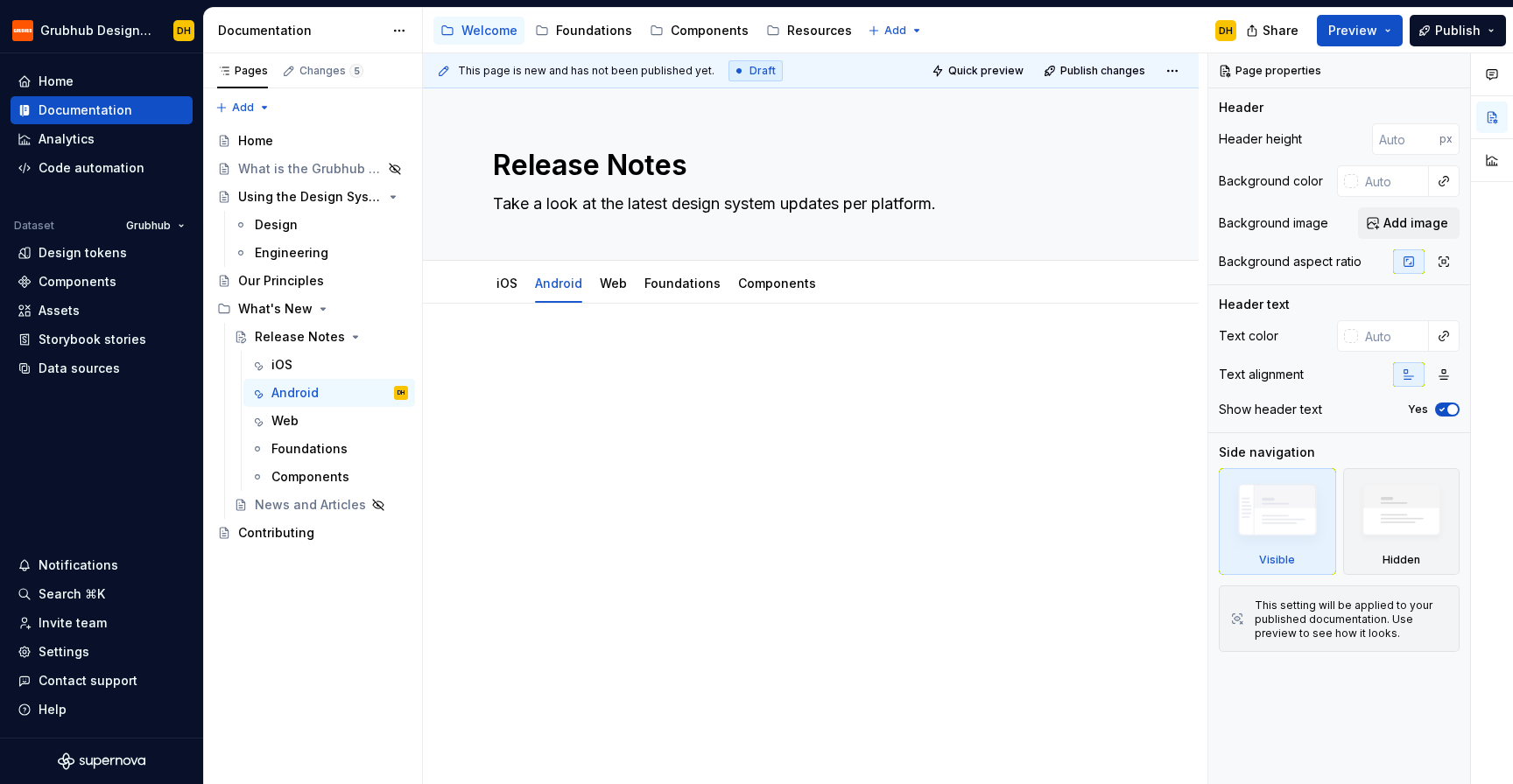
click at [610, 333] on div at bounding box center [811, 486] width 776 height 365
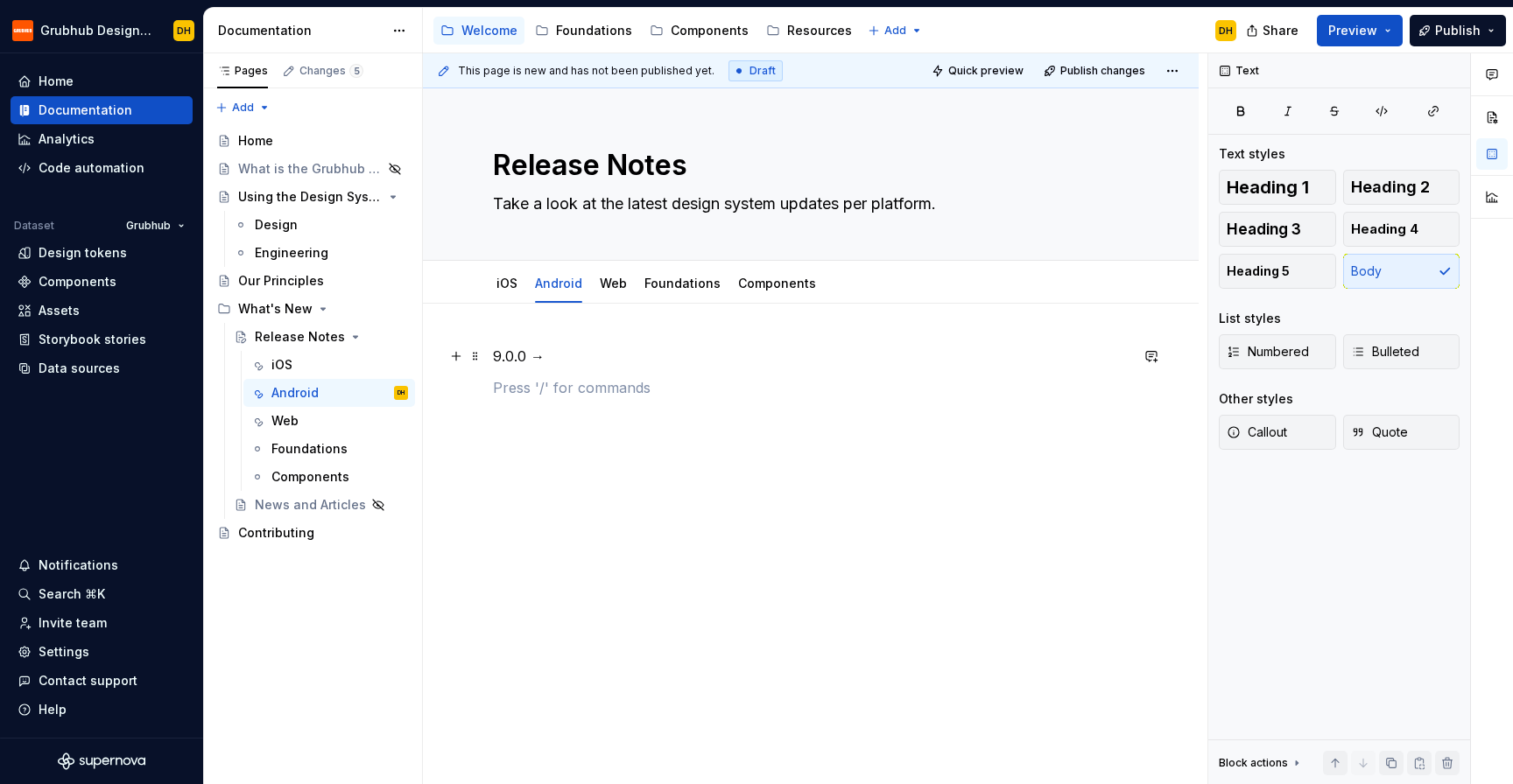
click at [517, 352] on p "9.0.0 →" at bounding box center [810, 356] width 635 height 21
click at [1258, 174] on button "Heading 1" at bounding box center [1277, 187] width 117 height 35
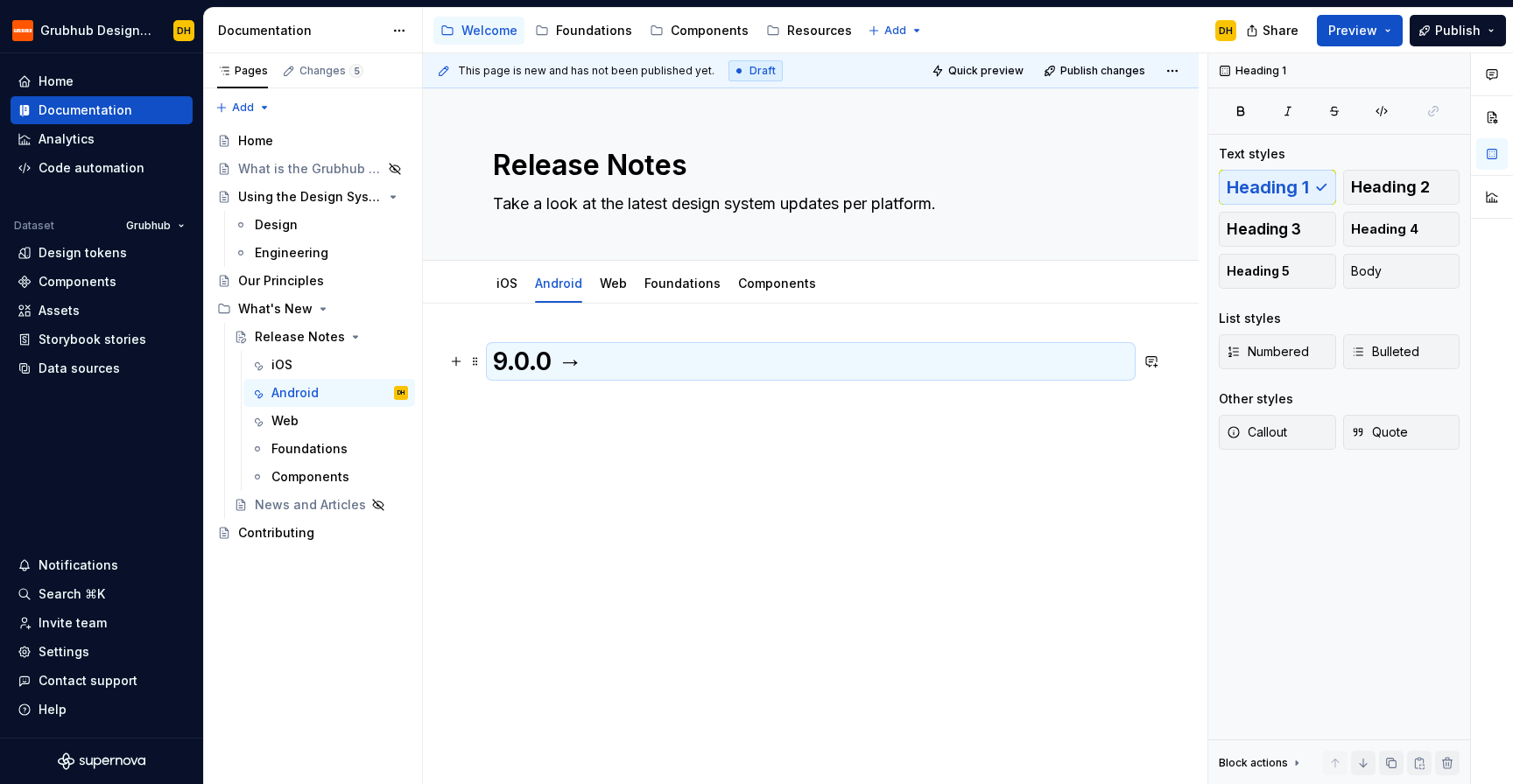
click at [578, 366] on h1 "9.0.0 →" at bounding box center [810, 361] width 635 height 31
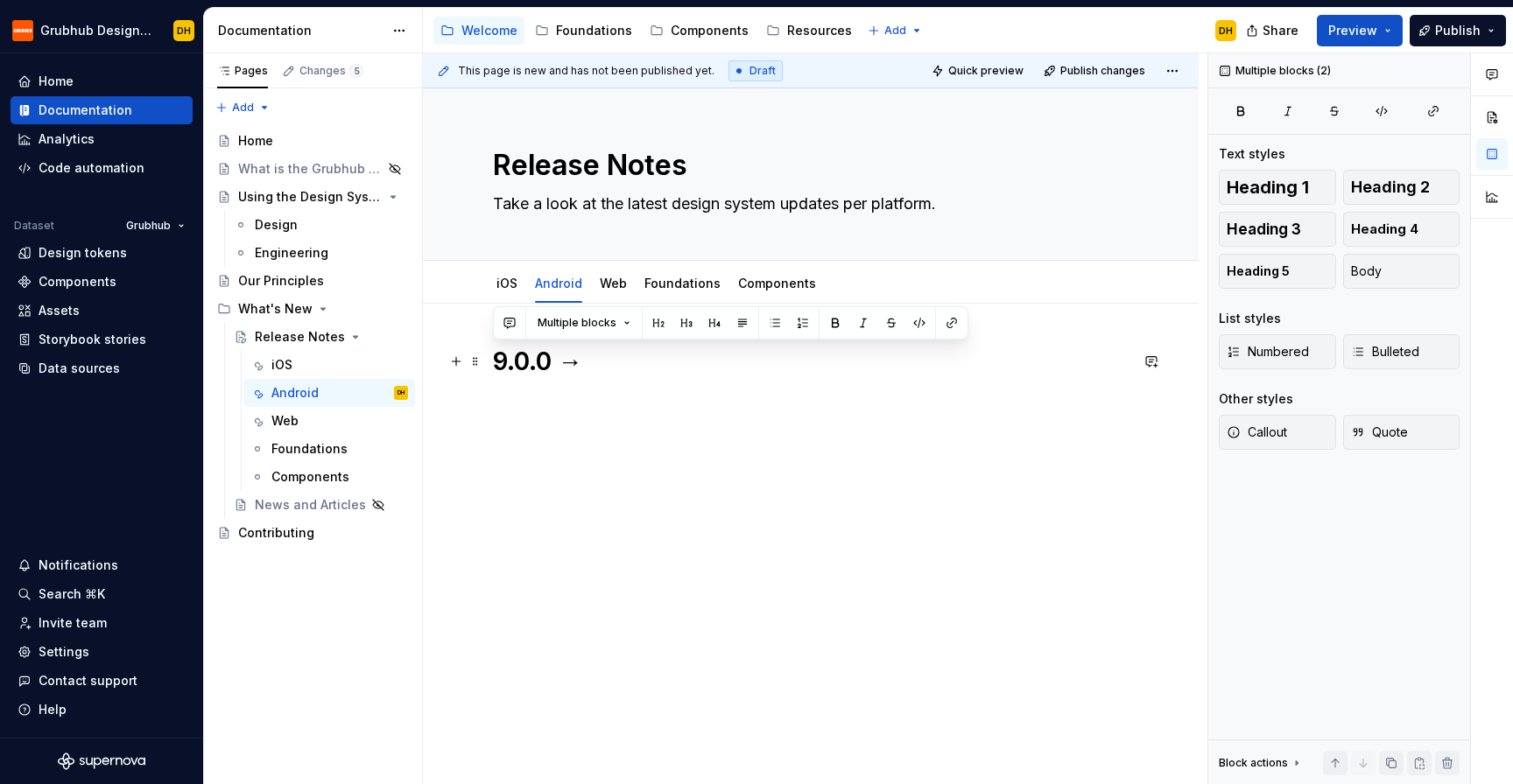
click at [578, 366] on h1 "9.0.0 →" at bounding box center [810, 361] width 635 height 31
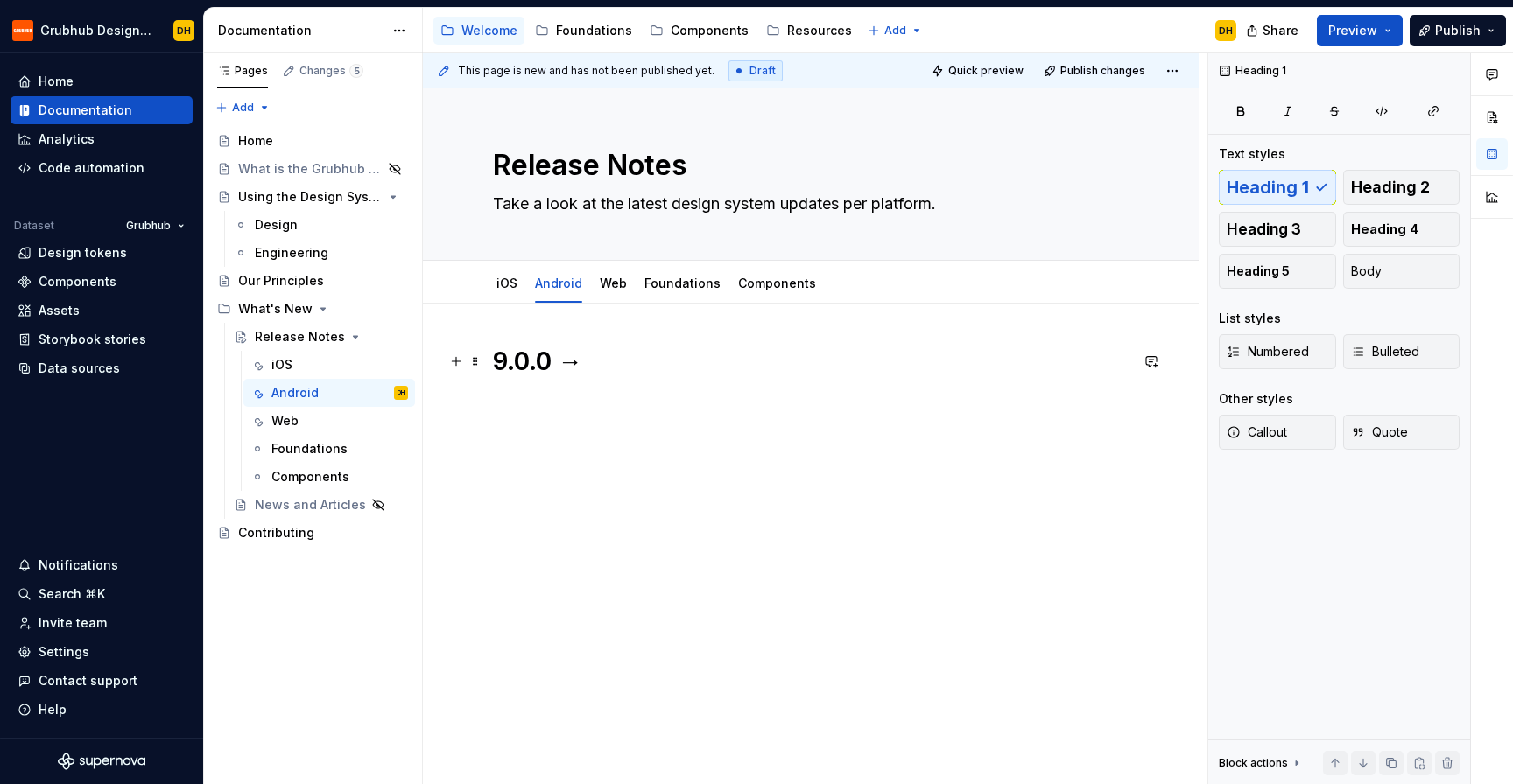
click at [597, 366] on h1 "9.0.0 →" at bounding box center [810, 361] width 635 height 31
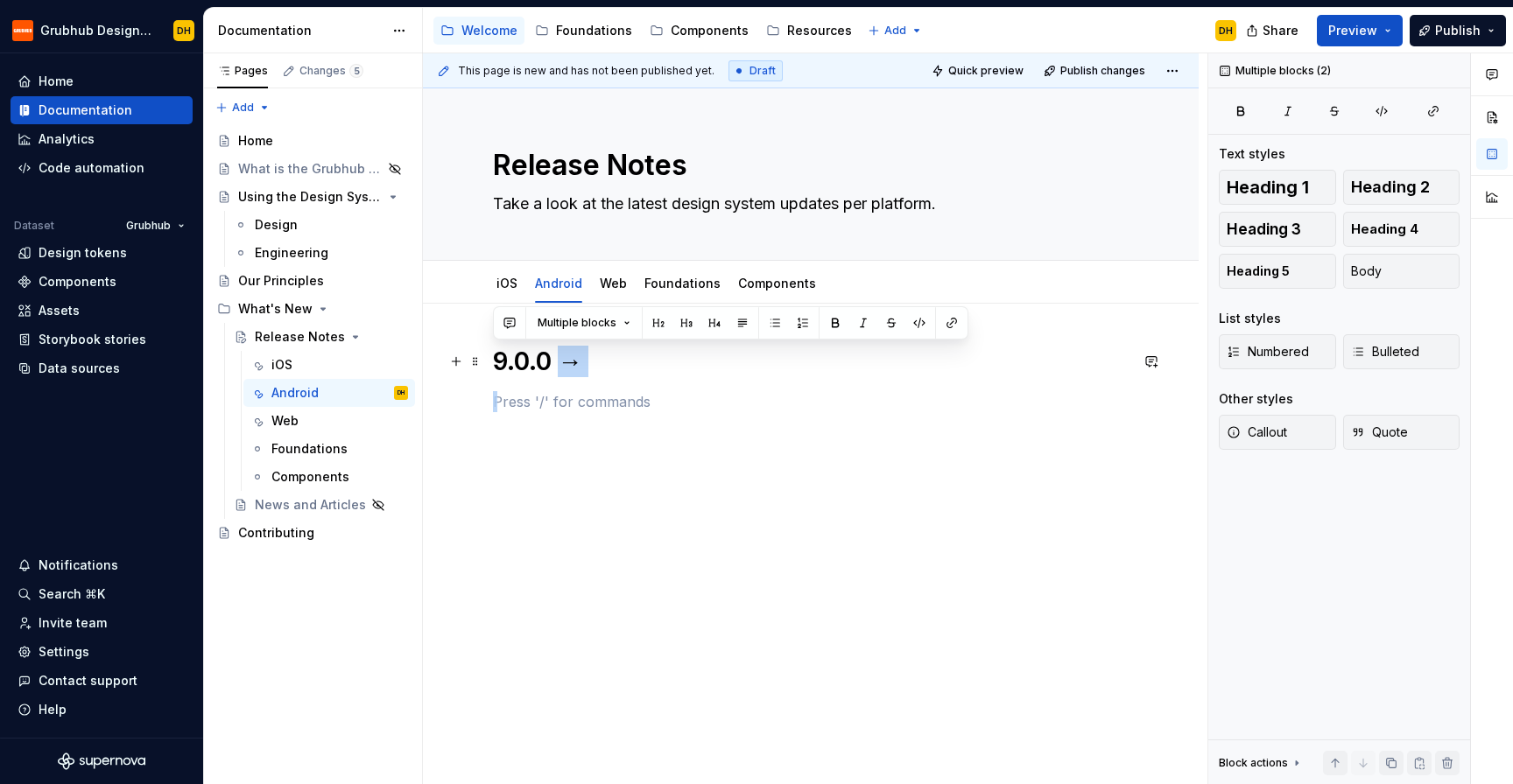
drag, startPoint x: 591, startPoint y: 366, endPoint x: 567, endPoint y: 366, distance: 24.0
click at [567, 366] on h1 "9.0.0 →" at bounding box center [810, 361] width 635 height 31
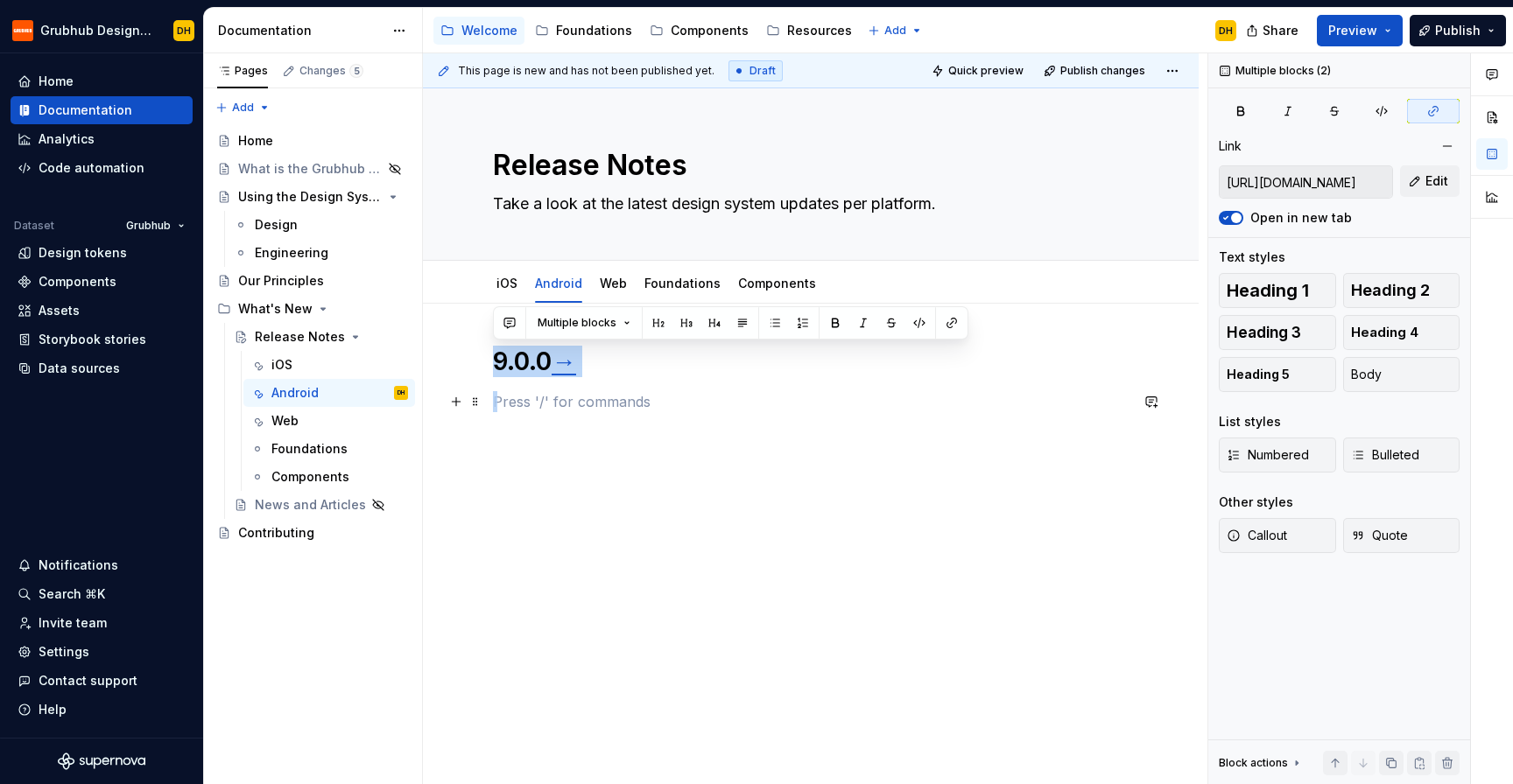
click at [582, 395] on p at bounding box center [810, 402] width 635 height 21
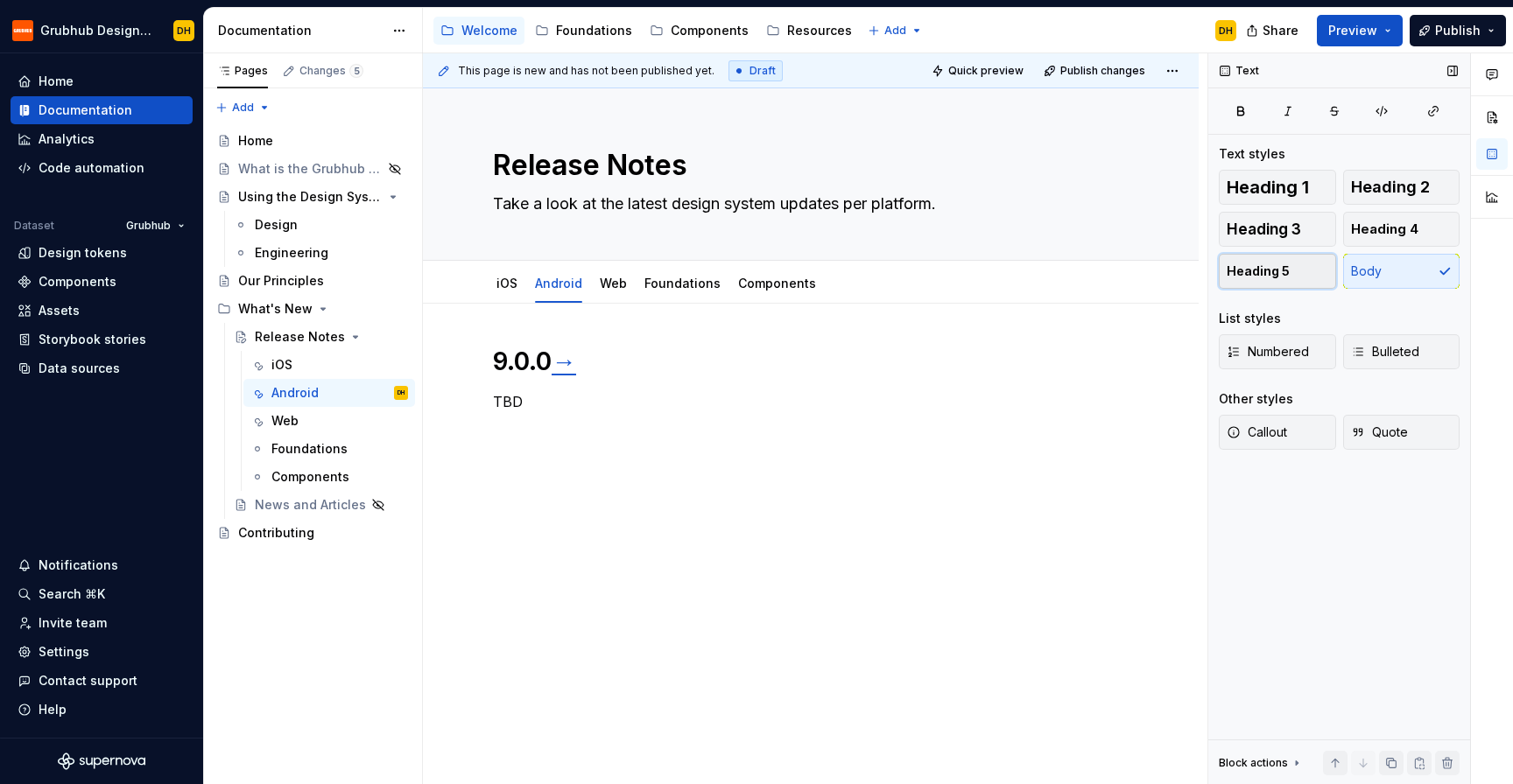
click at [1258, 272] on span "Heading 5" at bounding box center [1258, 271] width 63 height 17
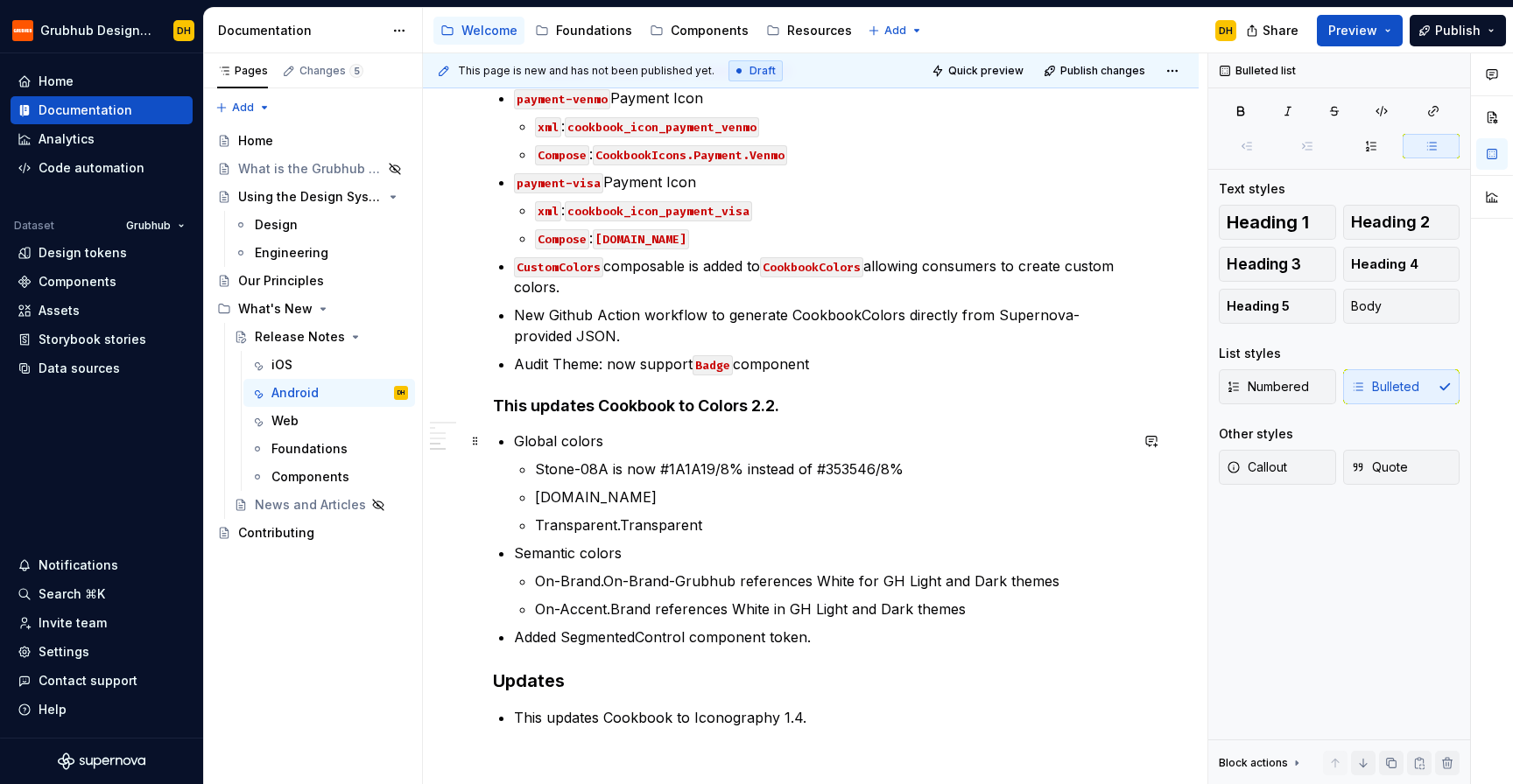
scroll to position [1900, 0]
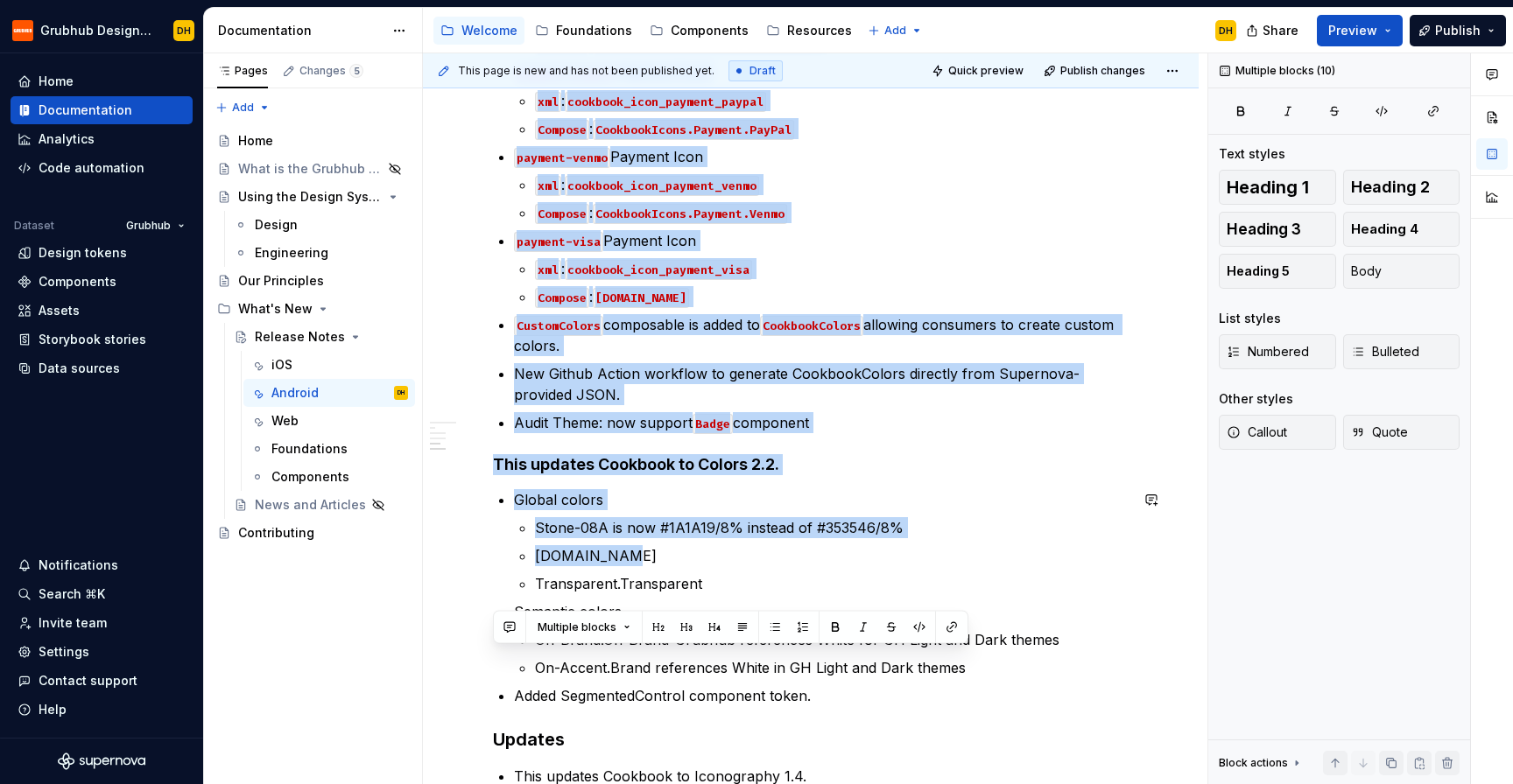
scroll to position [1890, 0]
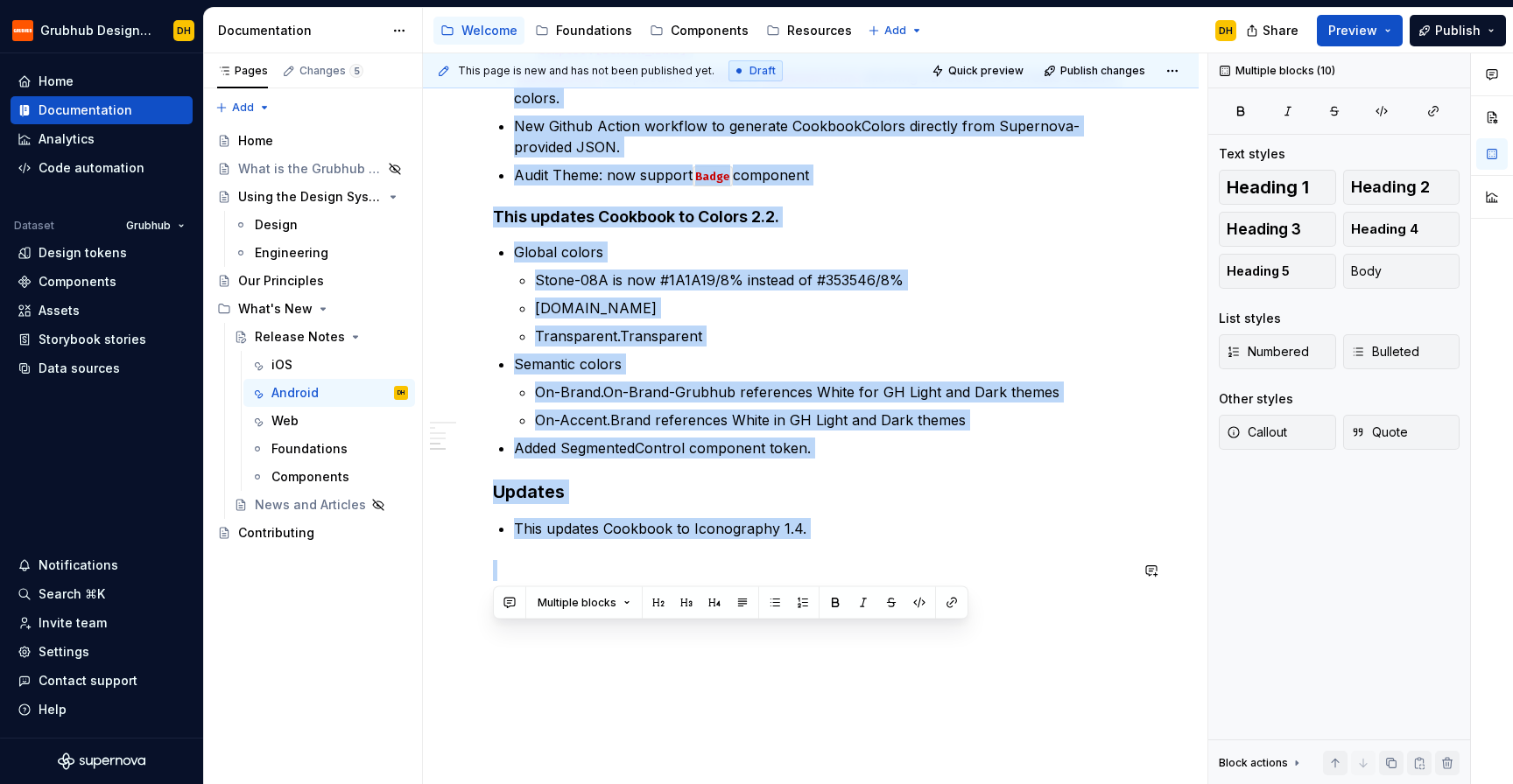
drag, startPoint x: 497, startPoint y: 373, endPoint x: 742, endPoint y: 598, distance: 332.6
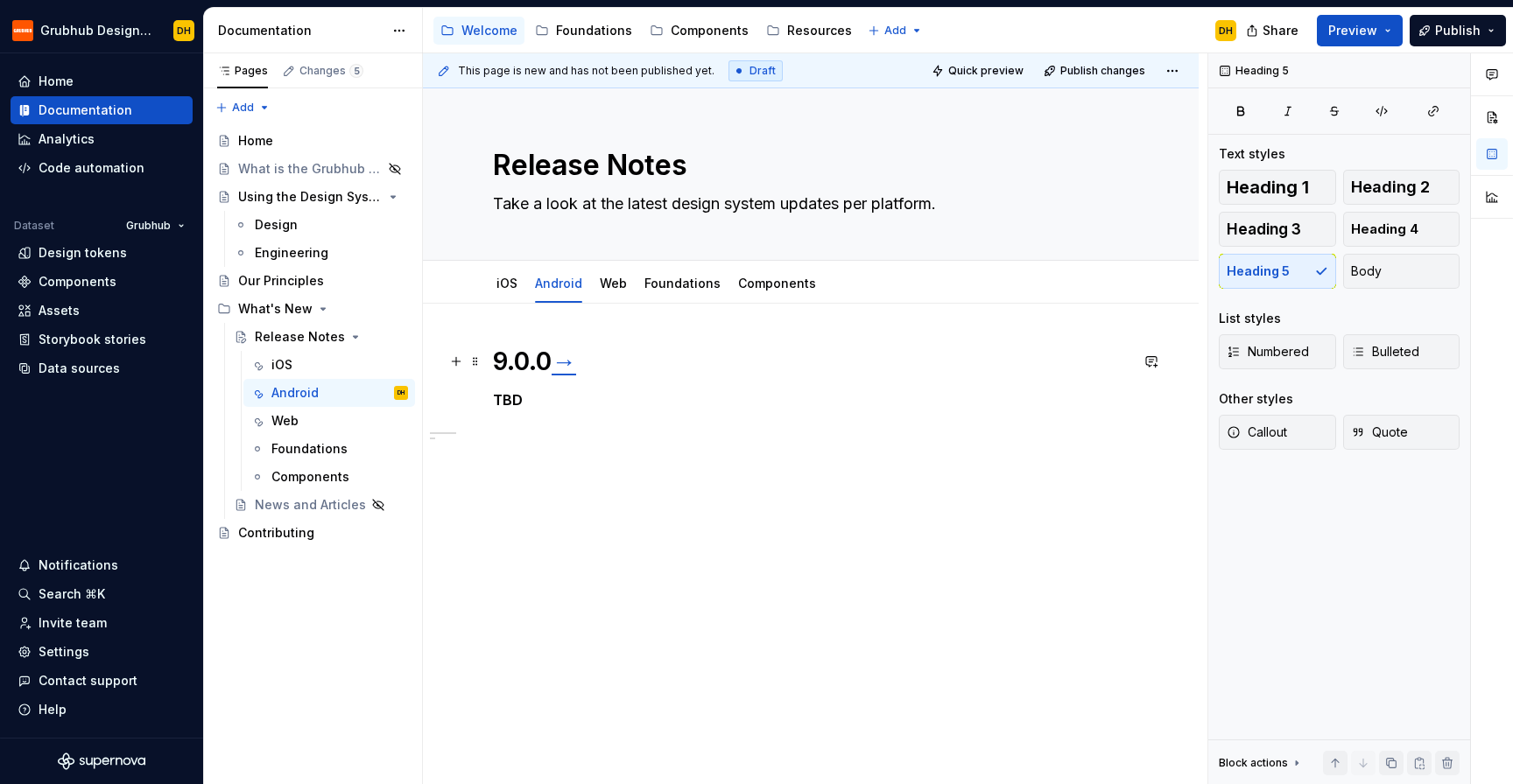
click at [600, 357] on h1 "9.0.0 →" at bounding box center [810, 361] width 635 height 31
click at [567, 360] on link "→" at bounding box center [564, 361] width 25 height 30
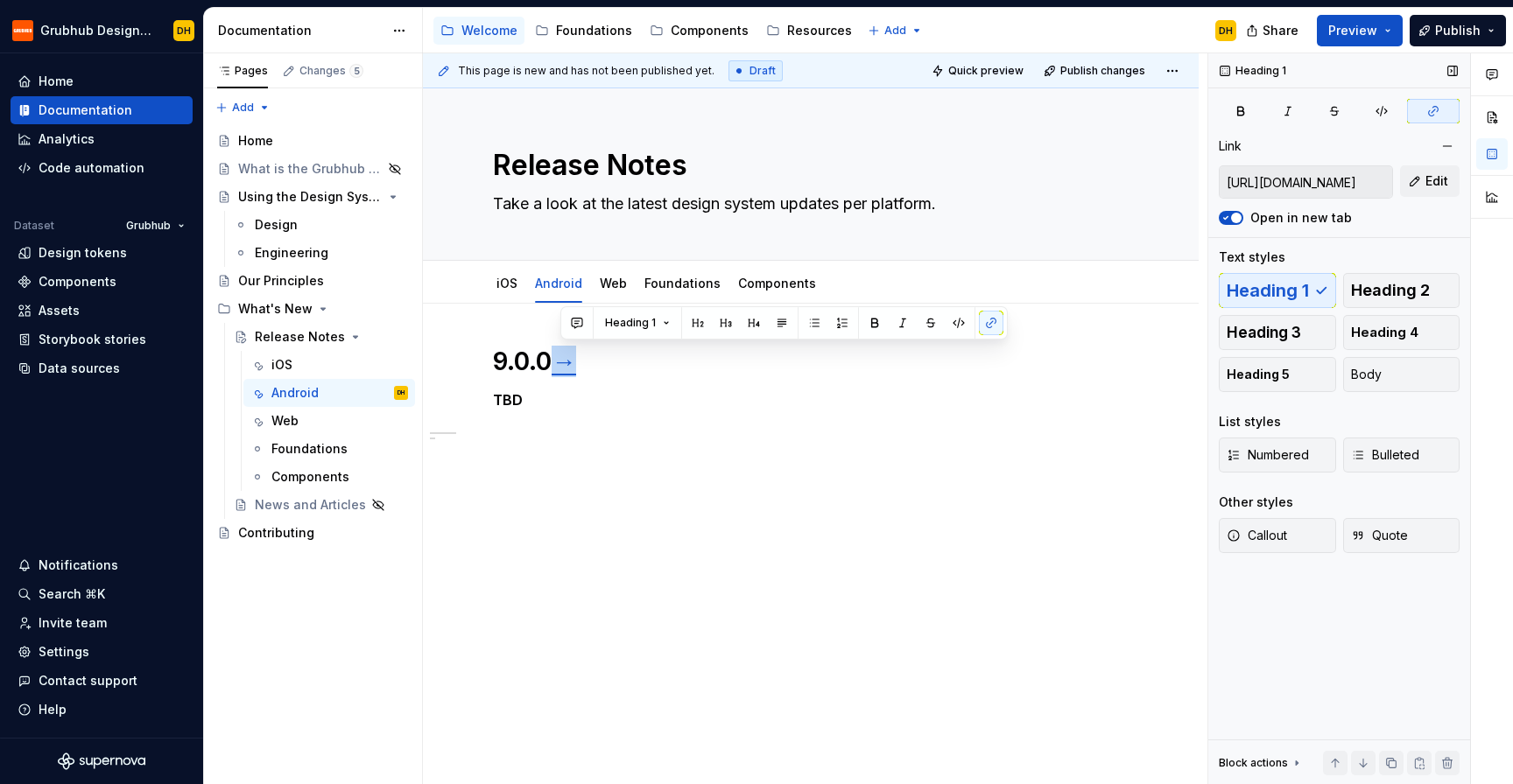
click at [1347, 183] on input "[URL][DOMAIN_NAME]" at bounding box center [1305, 182] width 172 height 31
click at [1306, 184] on input "[URL][DOMAIN_NAME]" at bounding box center [1305, 182] width 172 height 31
drag, startPoint x: 1296, startPoint y: 184, endPoint x: 1512, endPoint y: 188, distance: 216.0
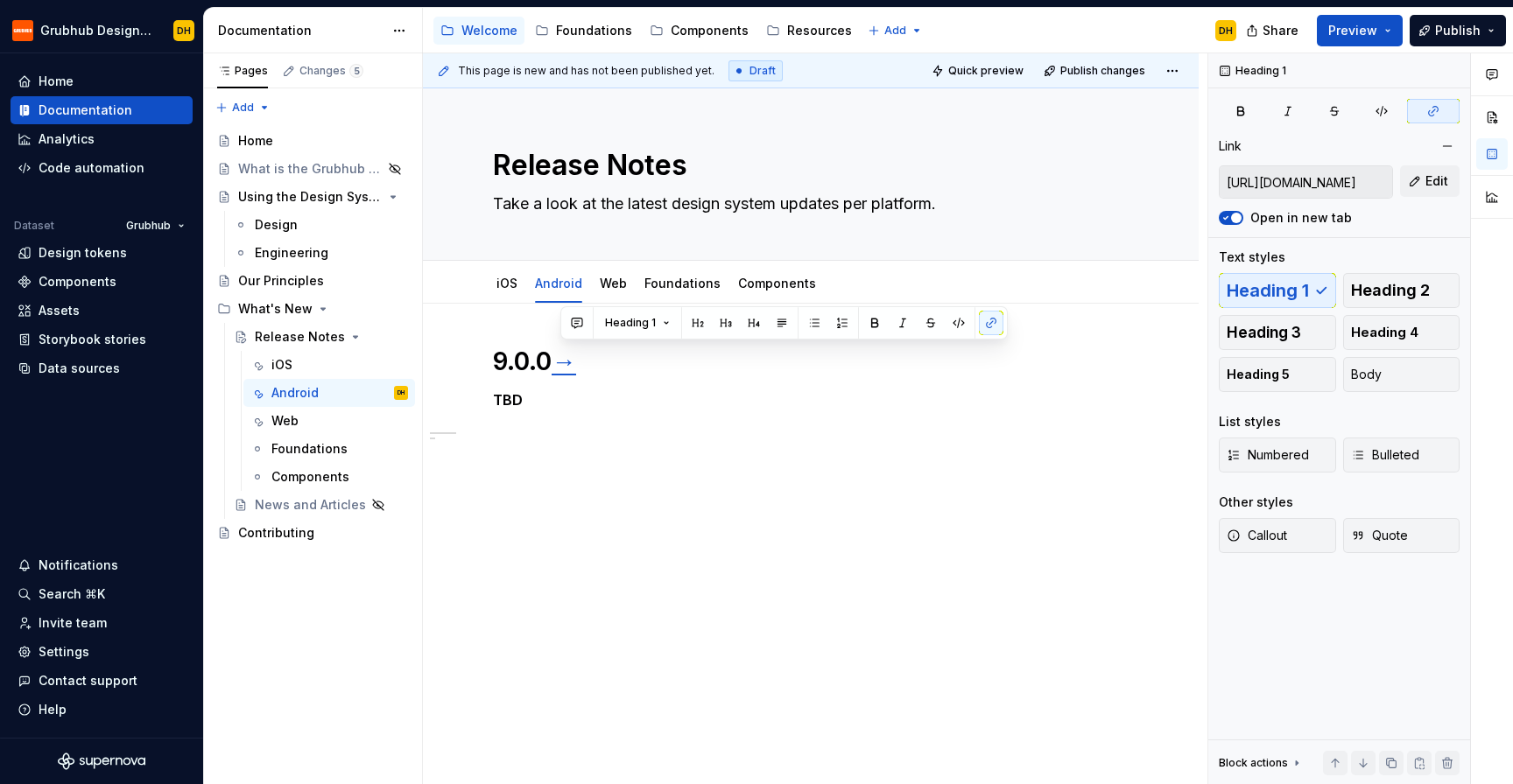
click at [1512, 188] on div "Comments Open comments No comments yet Select ‘Comment’ from the block context …" at bounding box center [1361, 419] width 305 height 732
click at [1446, 182] on span "Edit" at bounding box center [1437, 181] width 23 height 17
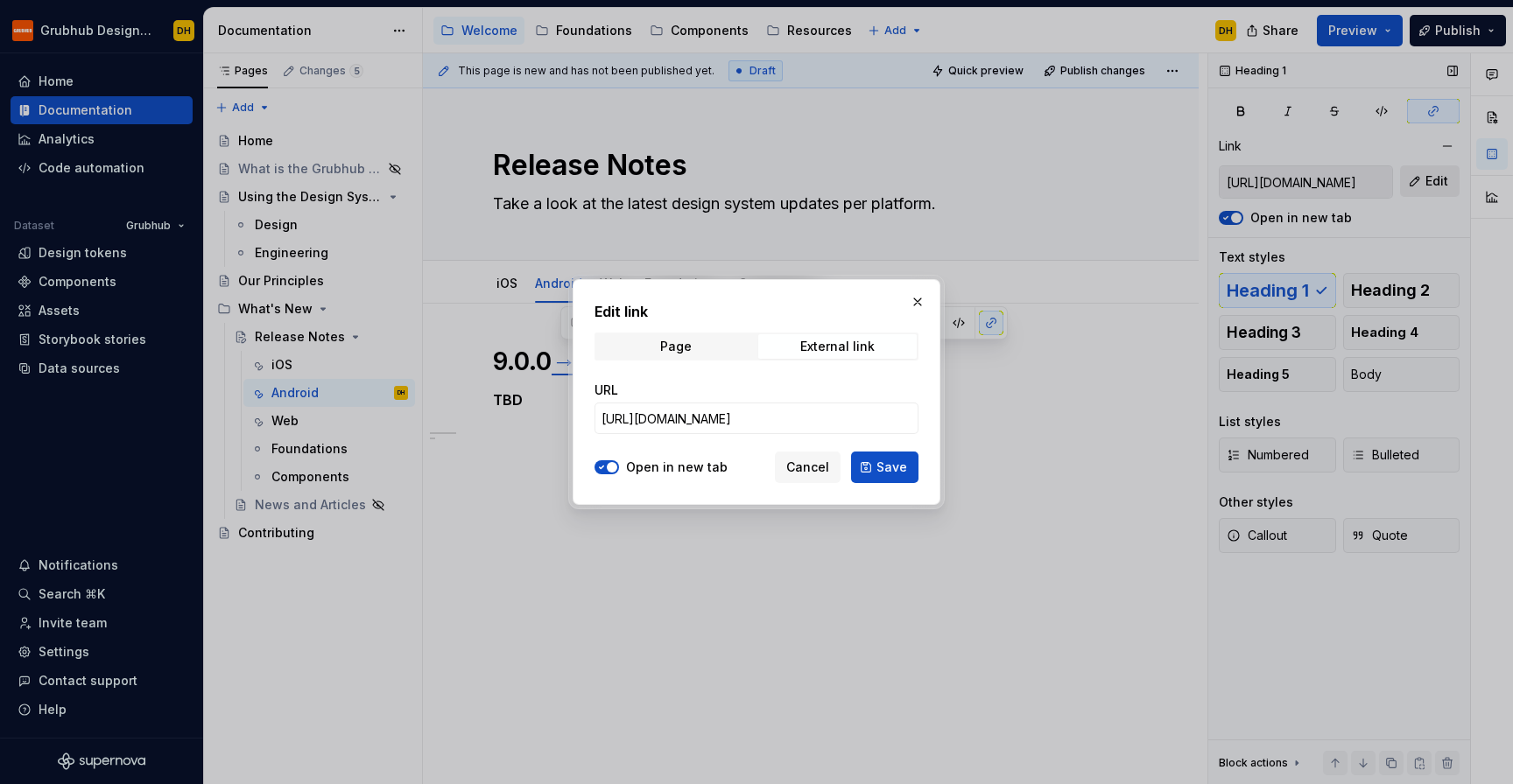
scroll to position [0, 0]
click at [786, 427] on input "[URL][DOMAIN_NAME]" at bounding box center [756, 418] width 324 height 31
paste input "BREAKING The following Cookbook Compose styles have been removed: Text.overLigh…"
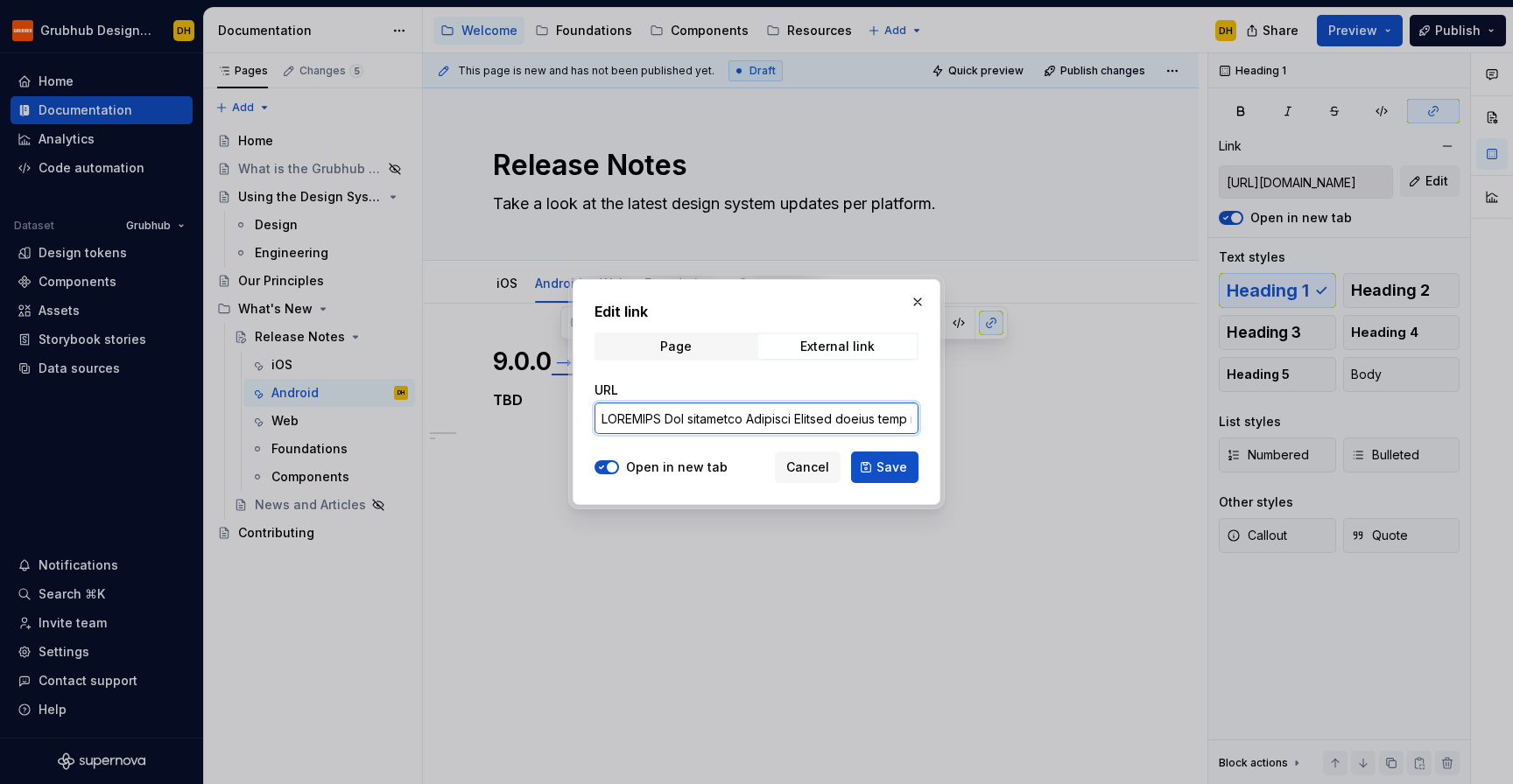
click at [682, 405] on input "URL" at bounding box center [756, 418] width 324 height 31
paste input "[URL][DOMAIN_NAME]"
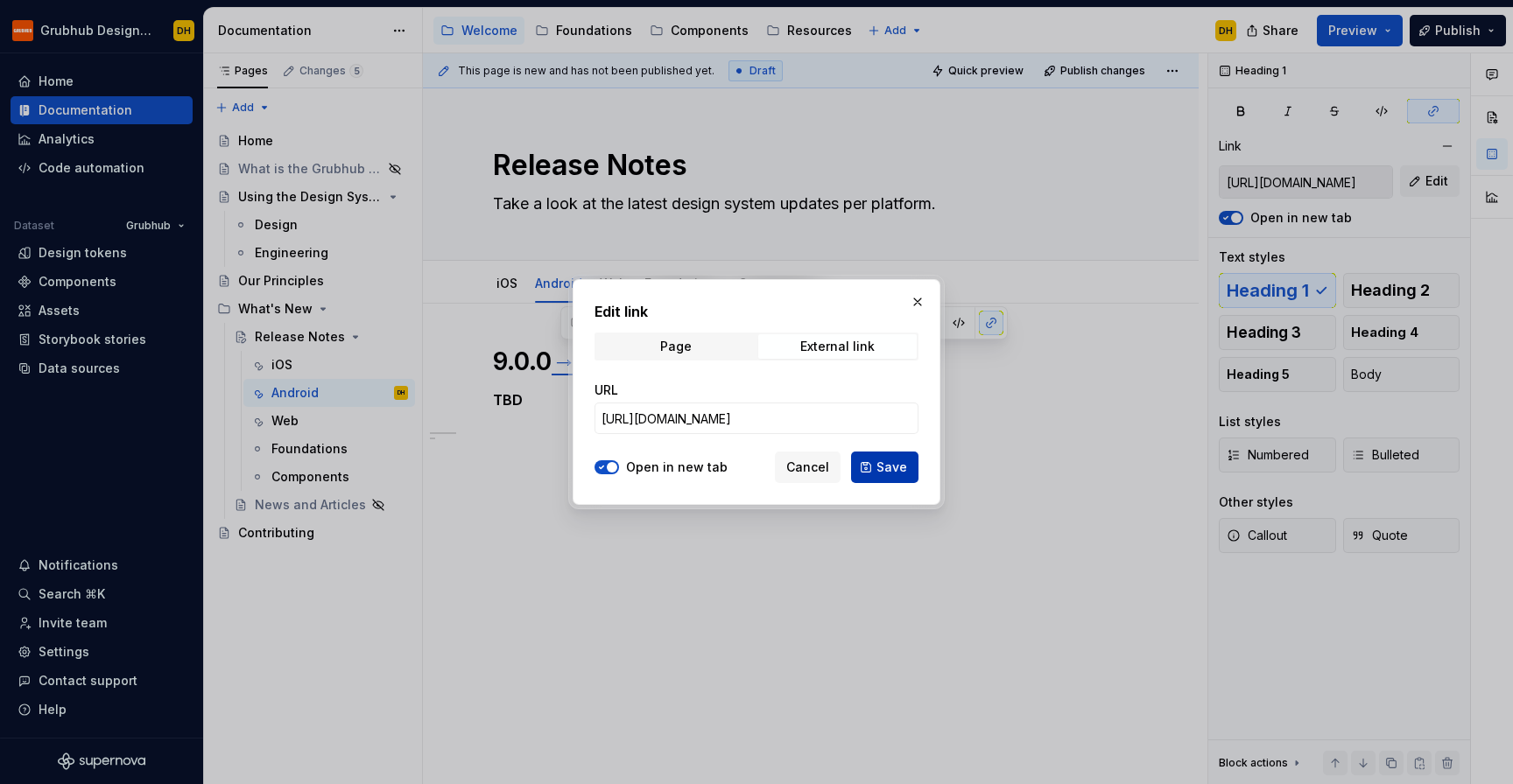
click at [880, 477] on button "Save" at bounding box center [884, 467] width 68 height 31
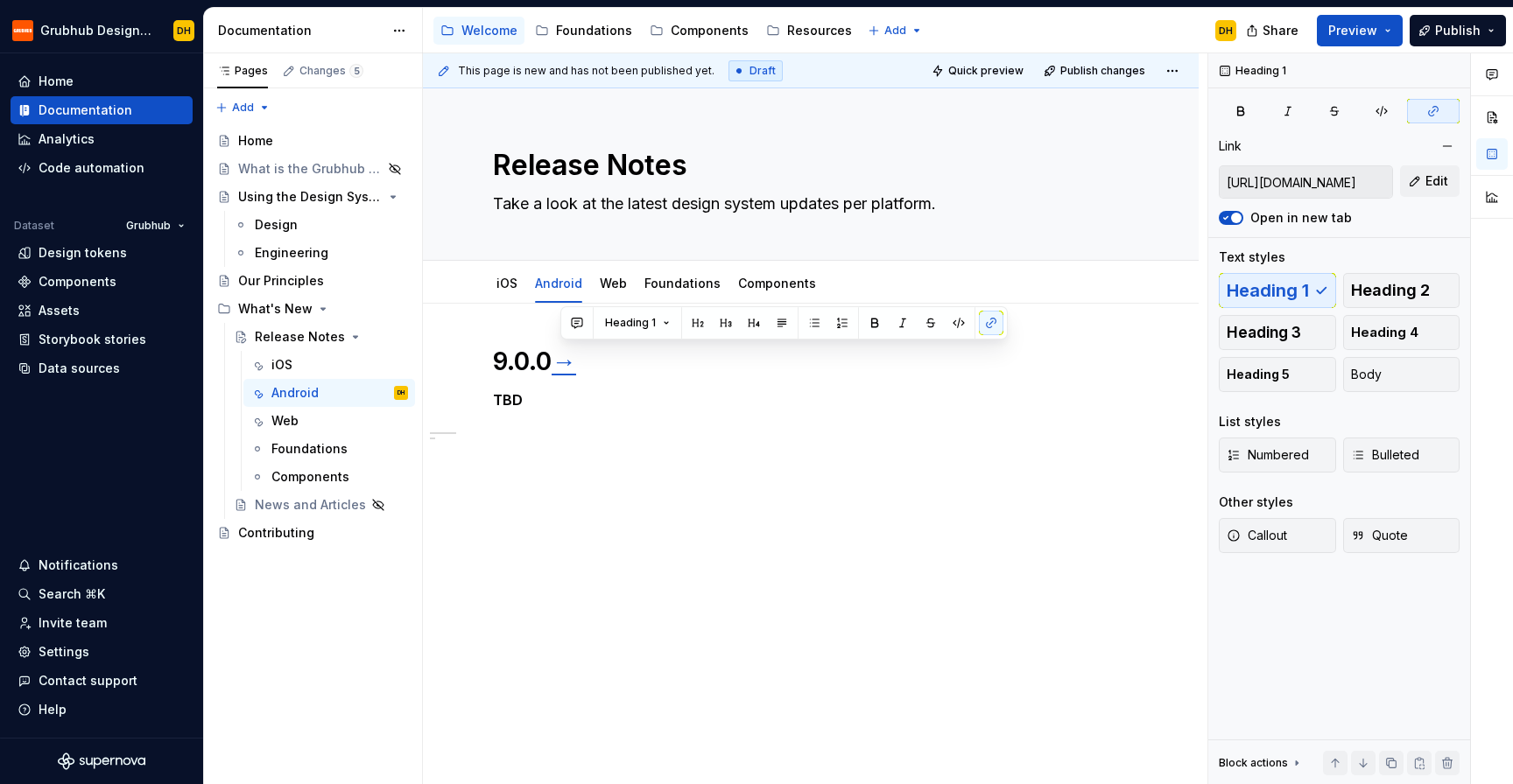
click at [603, 431] on div "9.0.0 → TBD" at bounding box center [810, 390] width 635 height 88
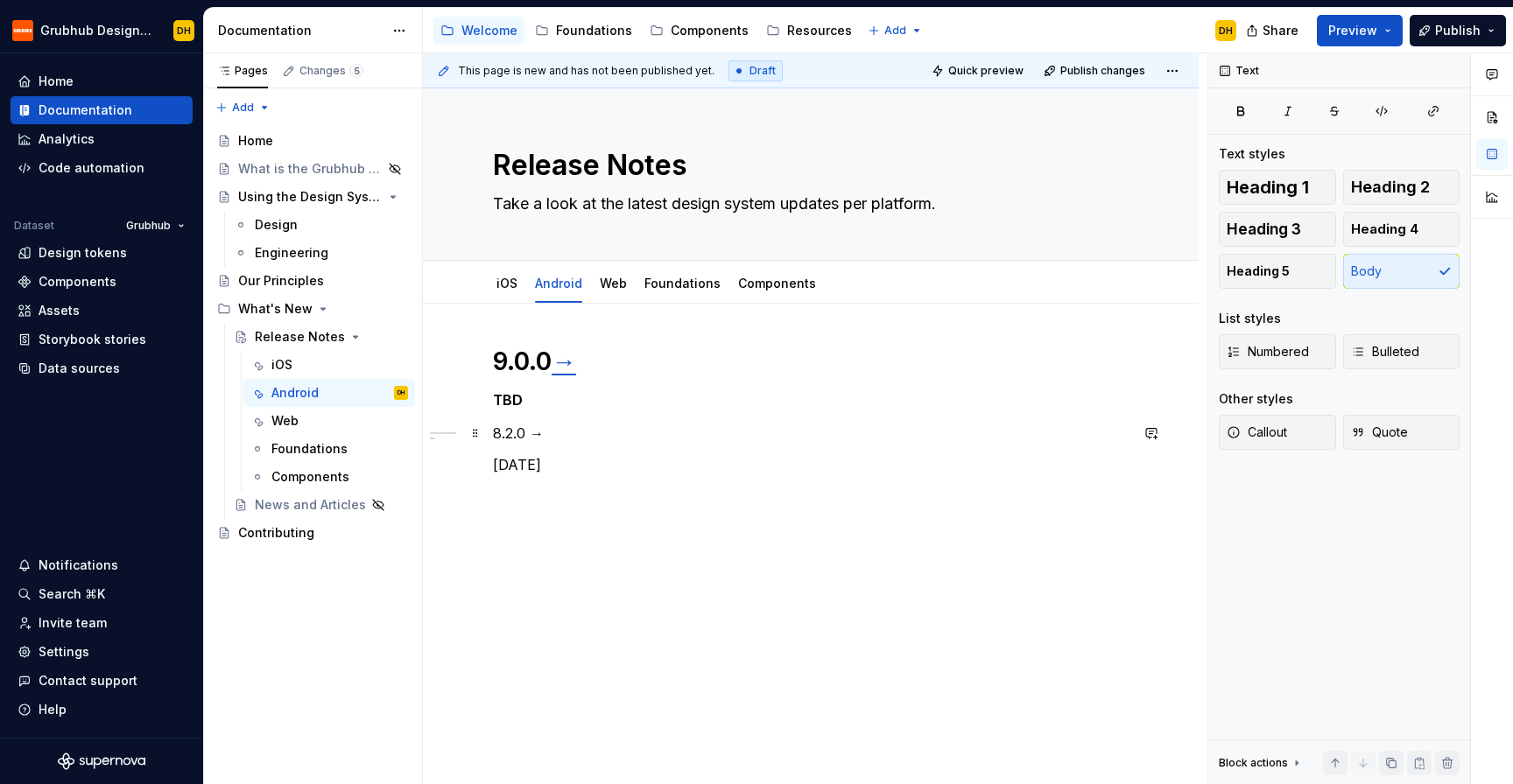
click at [523, 432] on p "8.2.0 →" at bounding box center [810, 433] width 635 height 21
click at [1237, 189] on span "Heading 1" at bounding box center [1267, 187] width 82 height 17
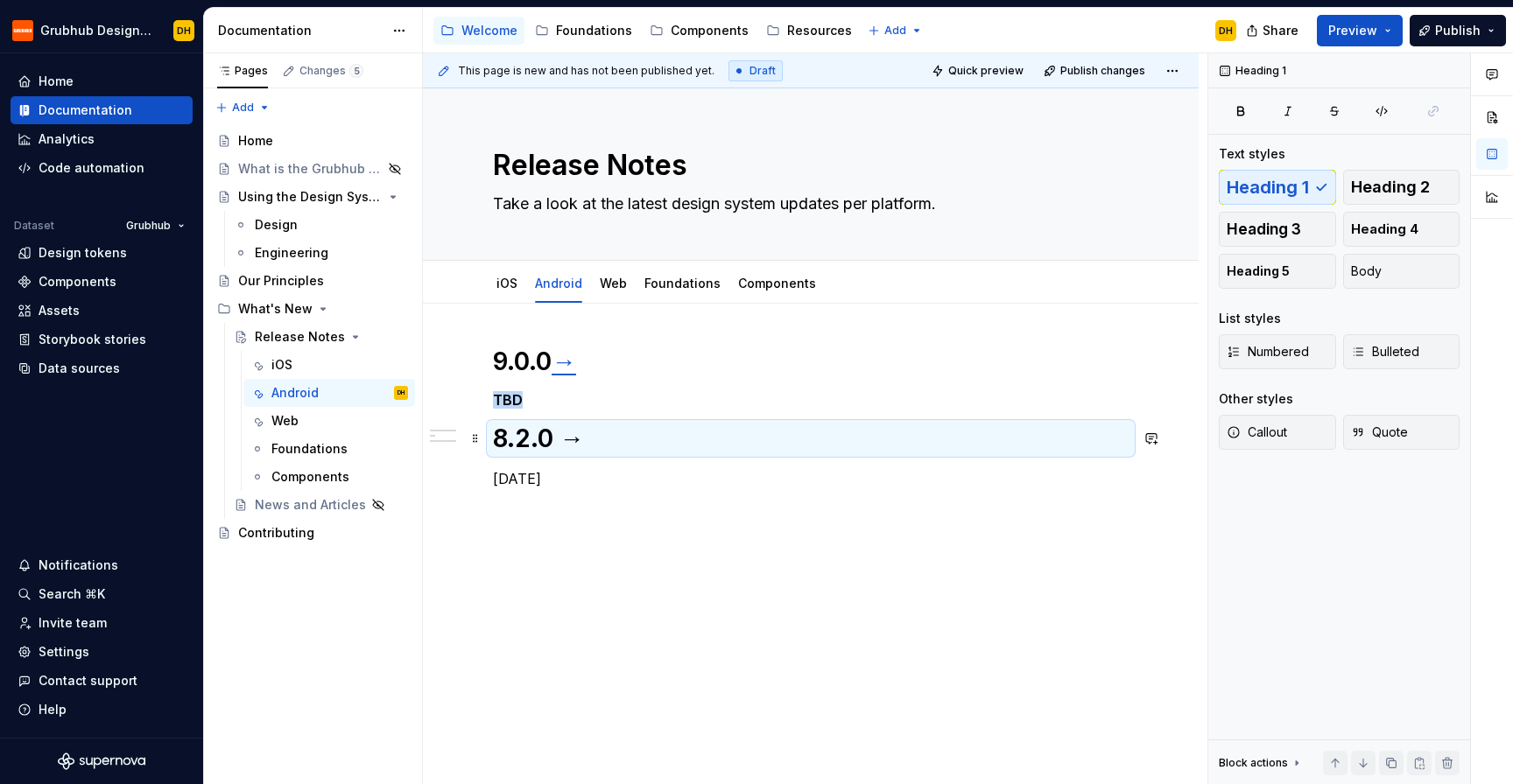
click at [602, 448] on h1 "8.2.0 →" at bounding box center [810, 438] width 635 height 31
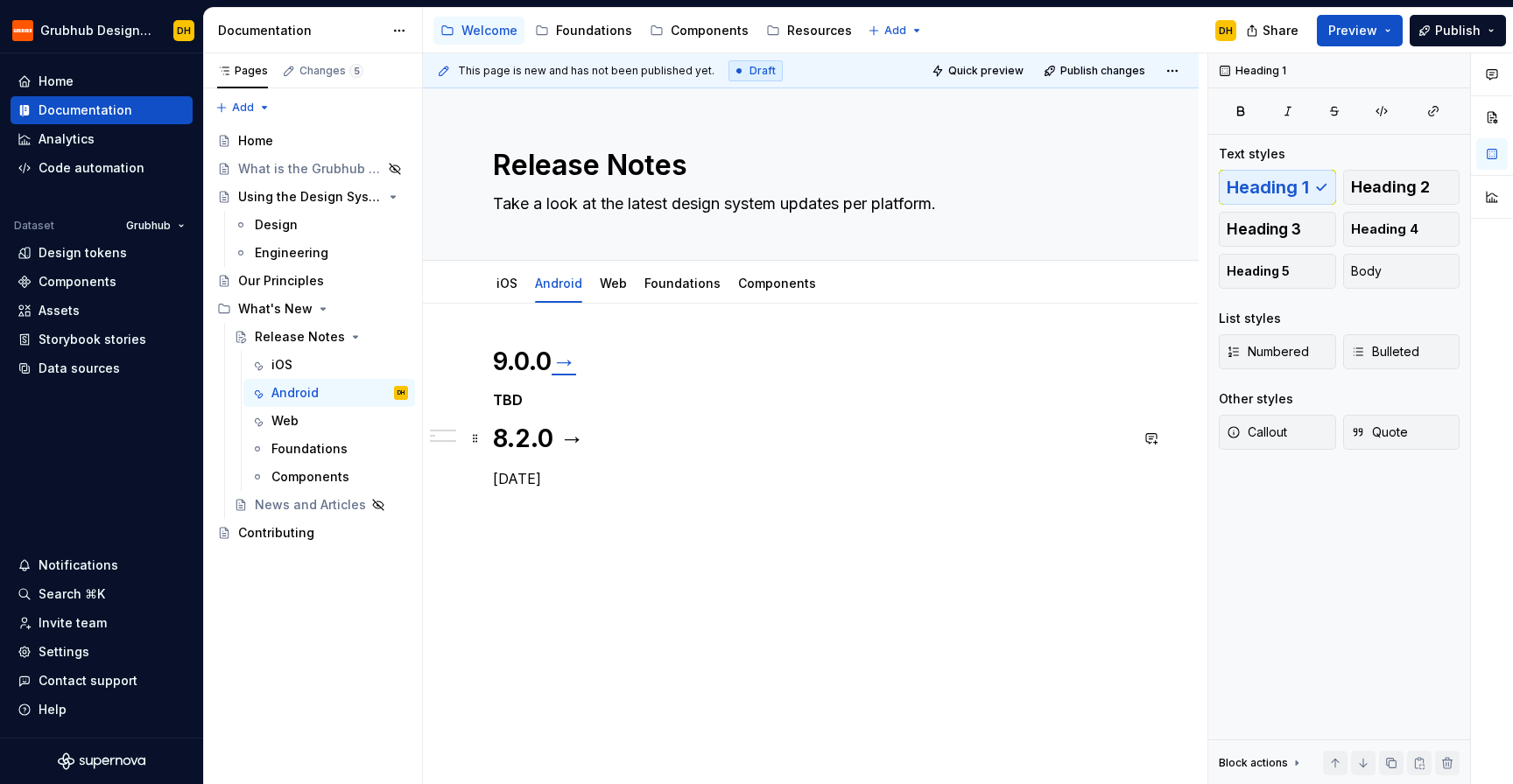
click at [567, 443] on h1 "8.2.0 →" at bounding box center [810, 438] width 635 height 31
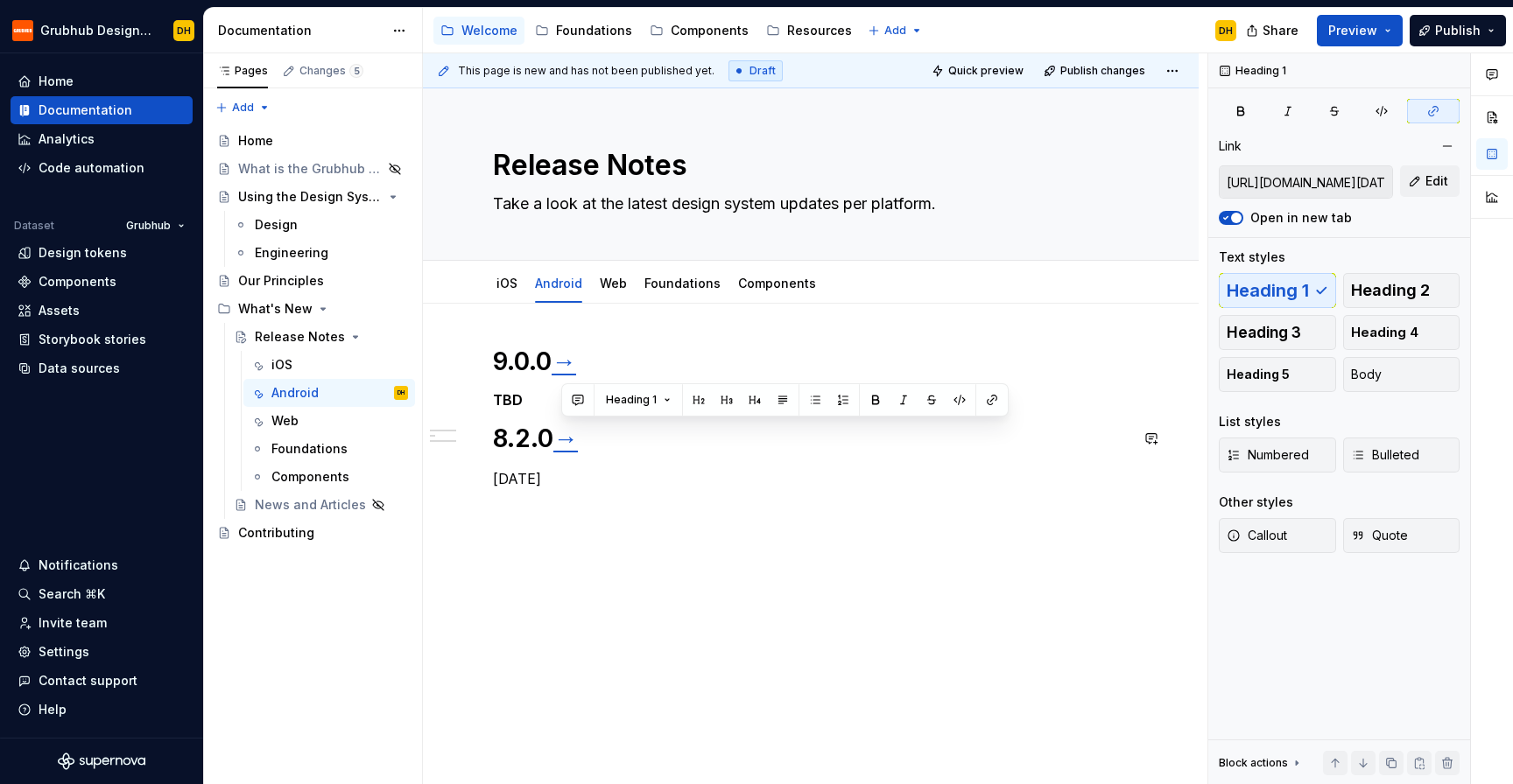
click at [678, 462] on div "9.0.0 → TBD 8.2.0 → [DATE]" at bounding box center [810, 417] width 635 height 144
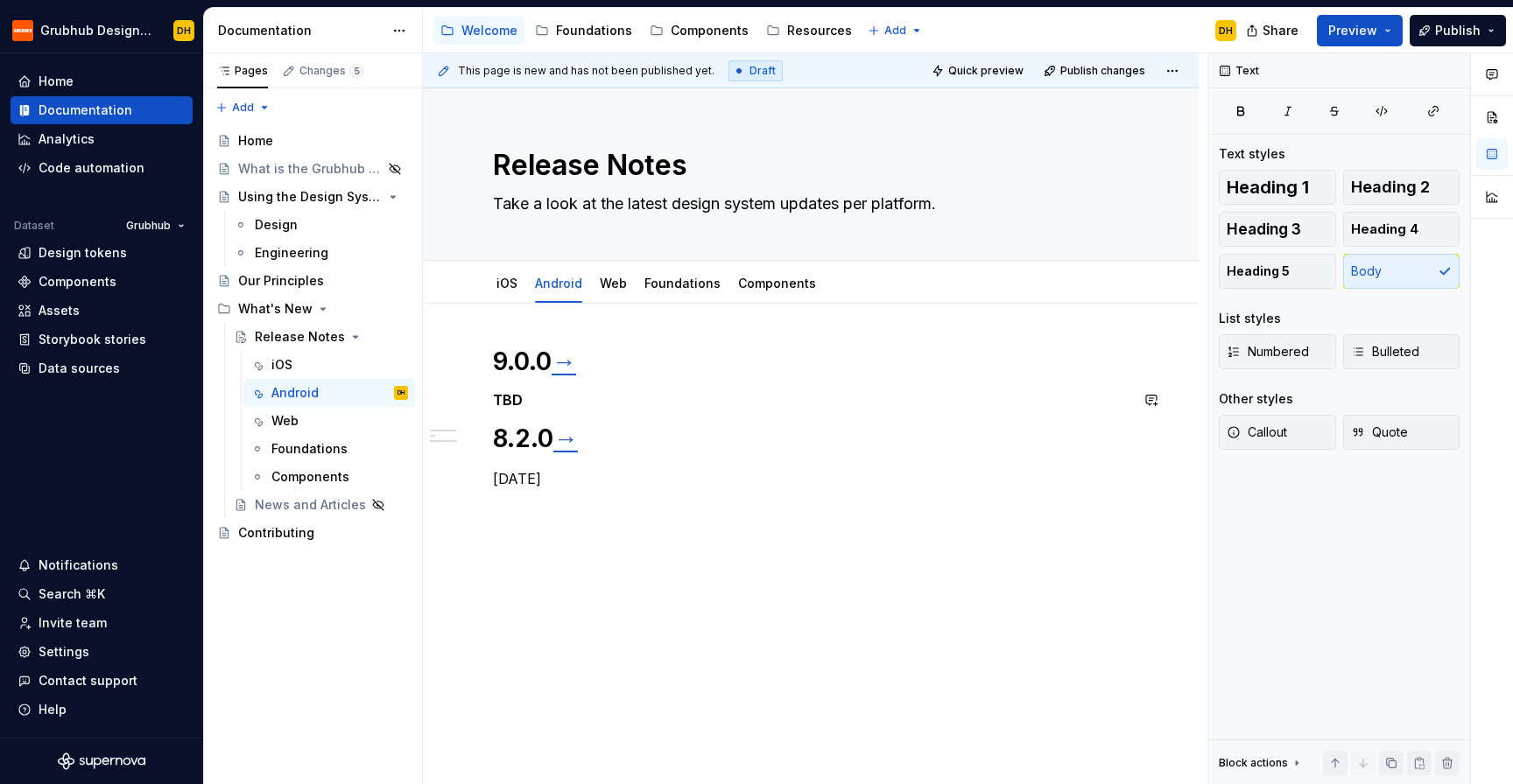
click at [568, 409] on div "9.0.0 → TBD 8.2.0 → [DATE]" at bounding box center [810, 417] width 635 height 144
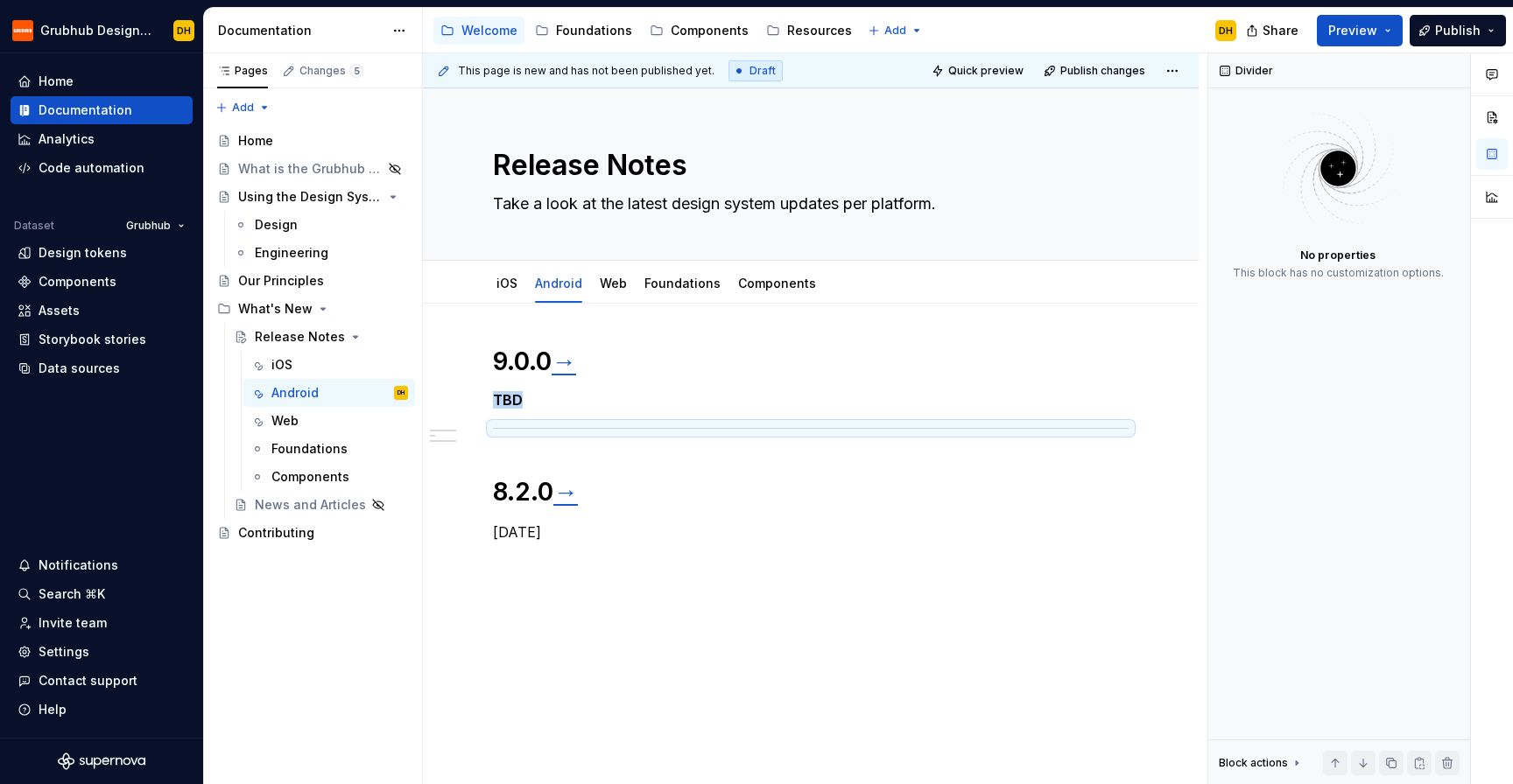
click at [618, 526] on p "[DATE]" at bounding box center [810, 533] width 635 height 21
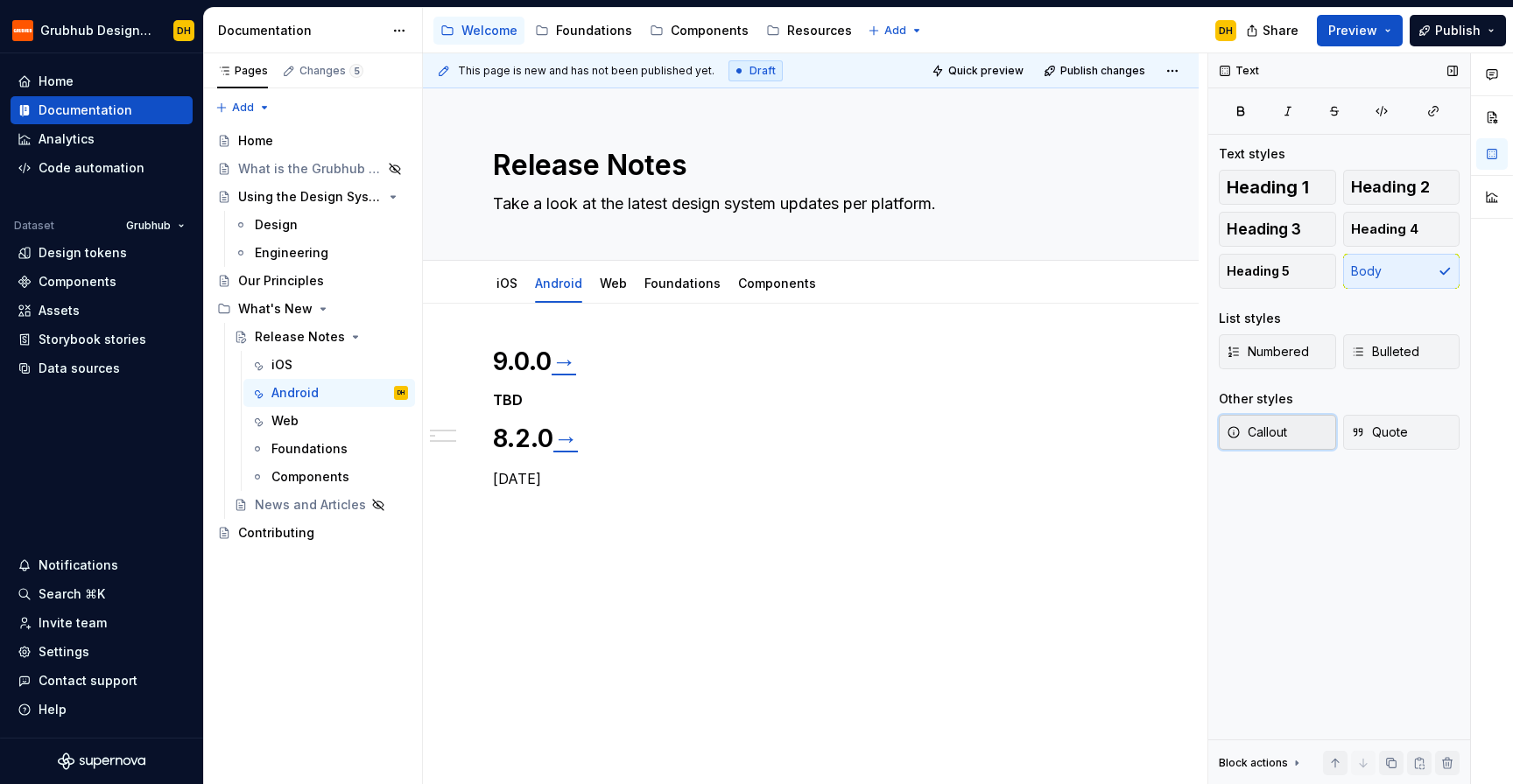
click at [1274, 431] on span "Callout" at bounding box center [1256, 432] width 60 height 17
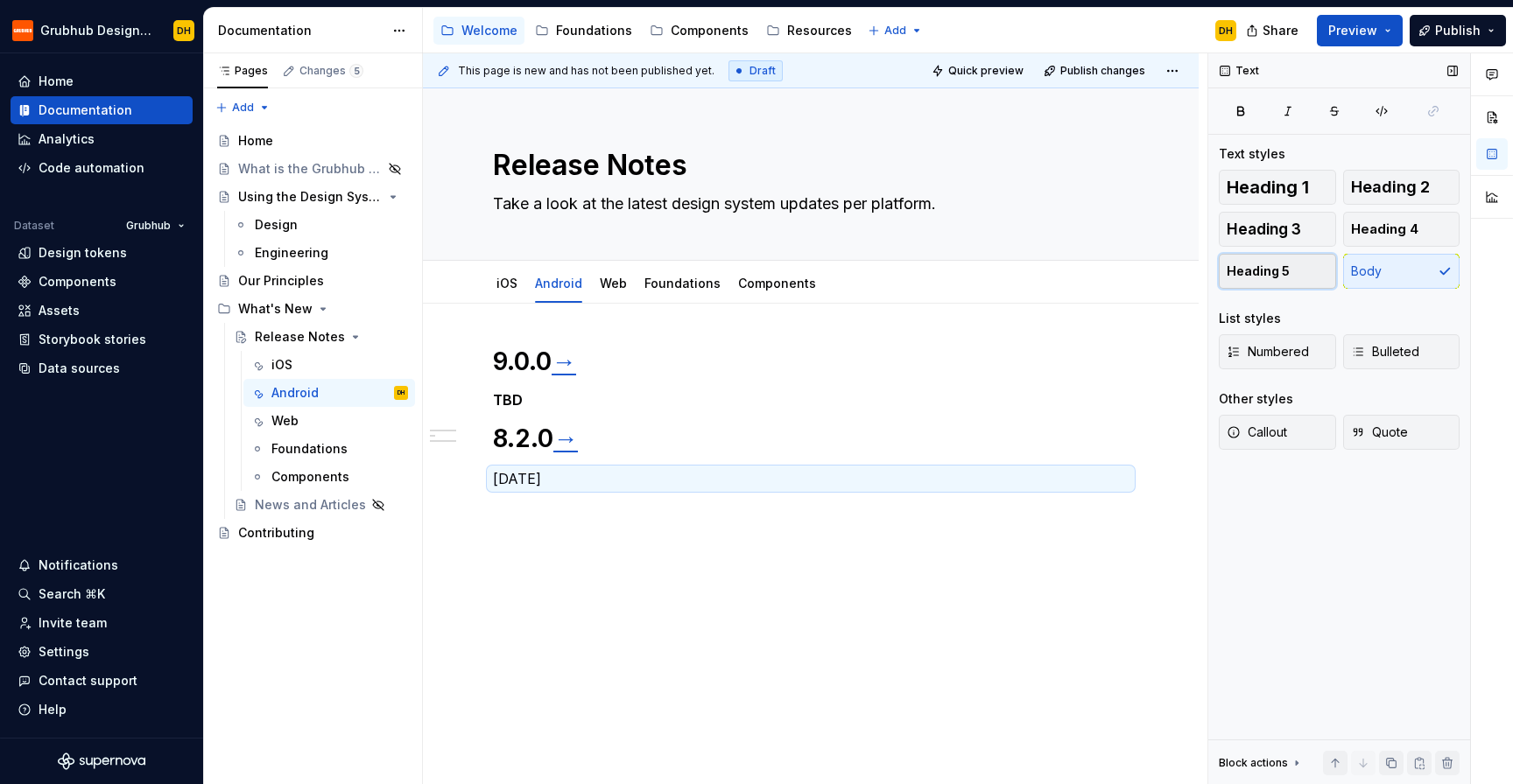
click at [1254, 277] on span "Heading 5" at bounding box center [1258, 271] width 63 height 17
click at [662, 470] on h5 "[DATE]" at bounding box center [810, 477] width 635 height 17
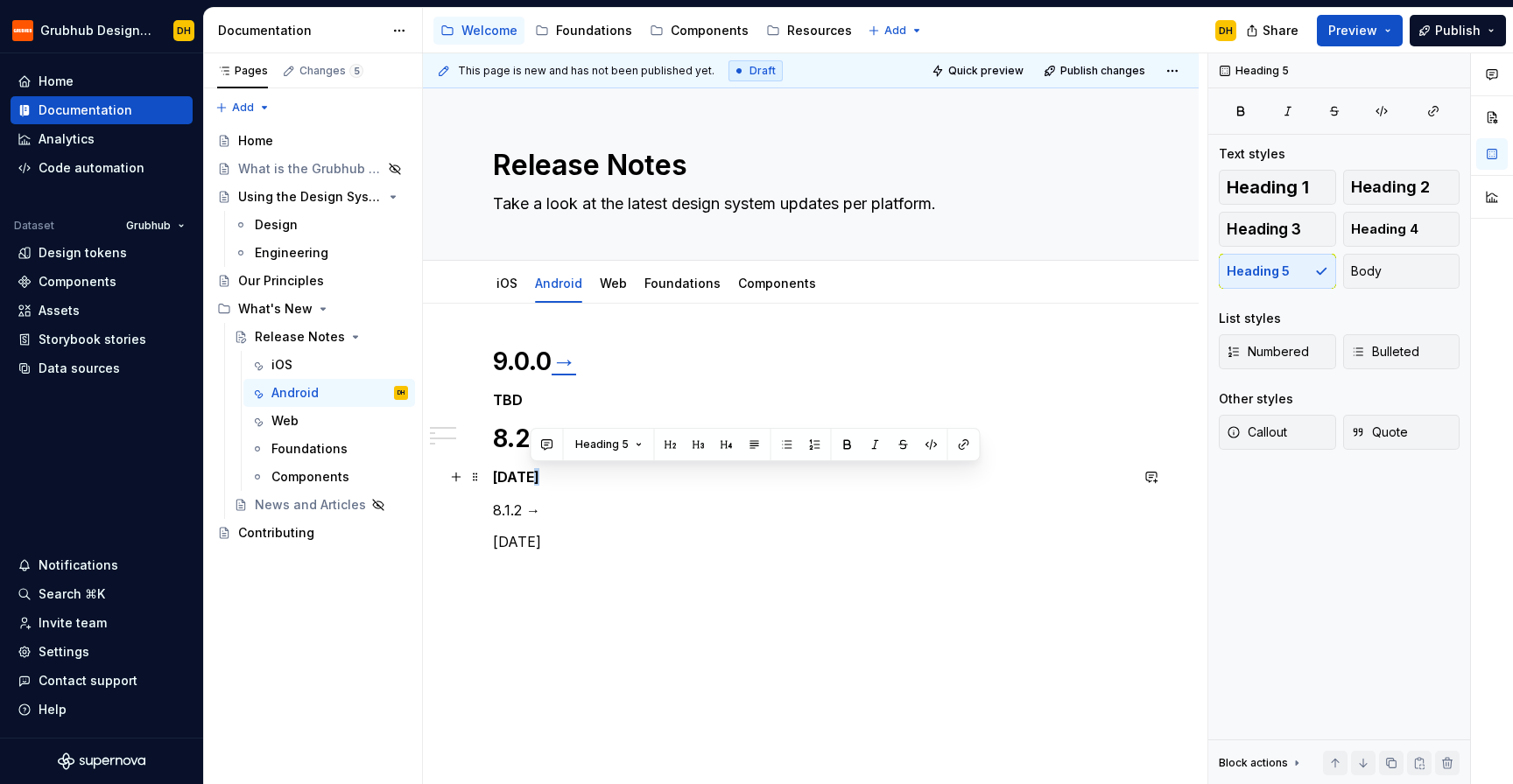
click at [535, 472] on h5 "[DATE]" at bounding box center [810, 477] width 635 height 17
click at [504, 507] on p "8.1.2 →" at bounding box center [810, 511] width 635 height 21
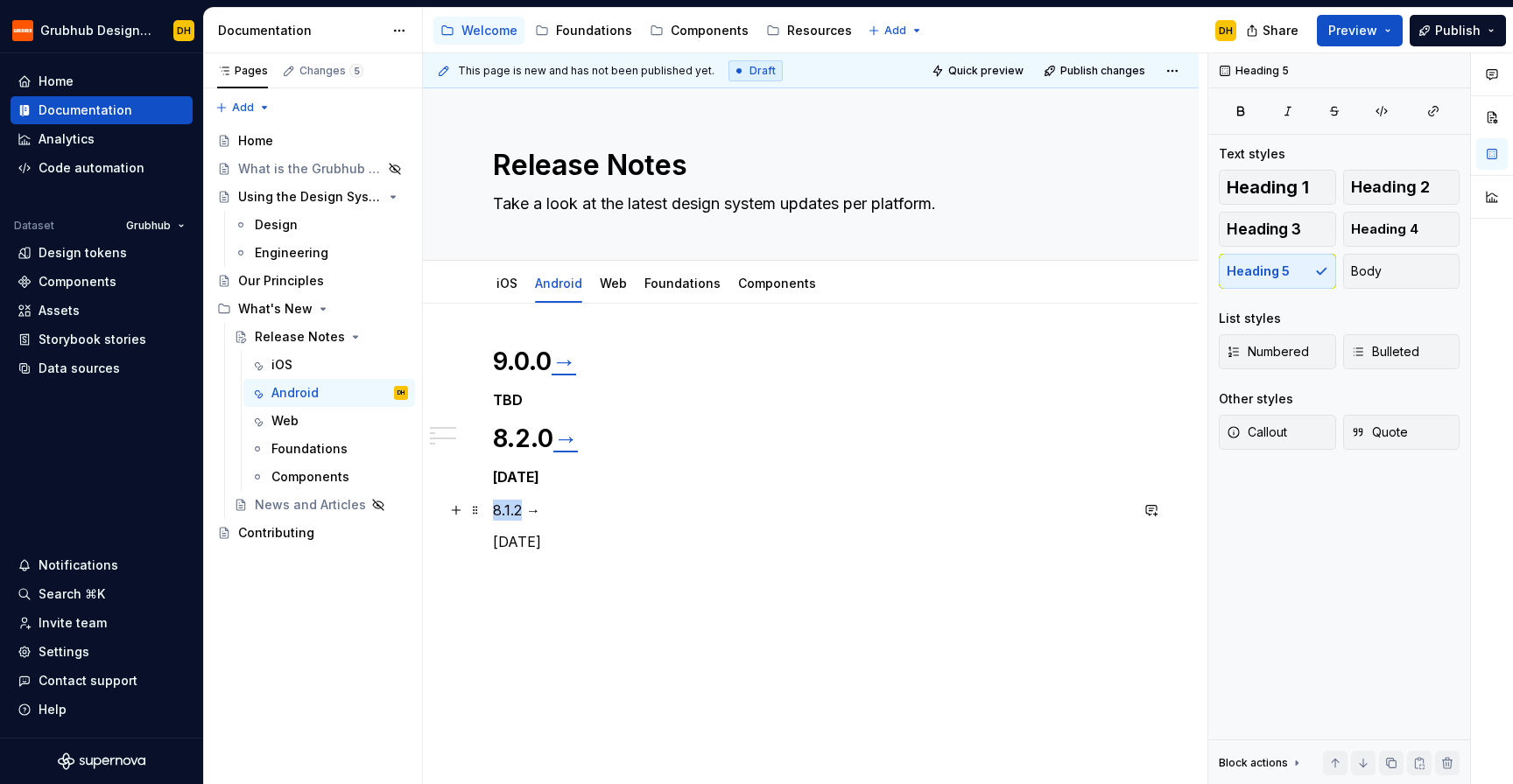
click at [504, 507] on p "8.1.2 →" at bounding box center [810, 511] width 635 height 21
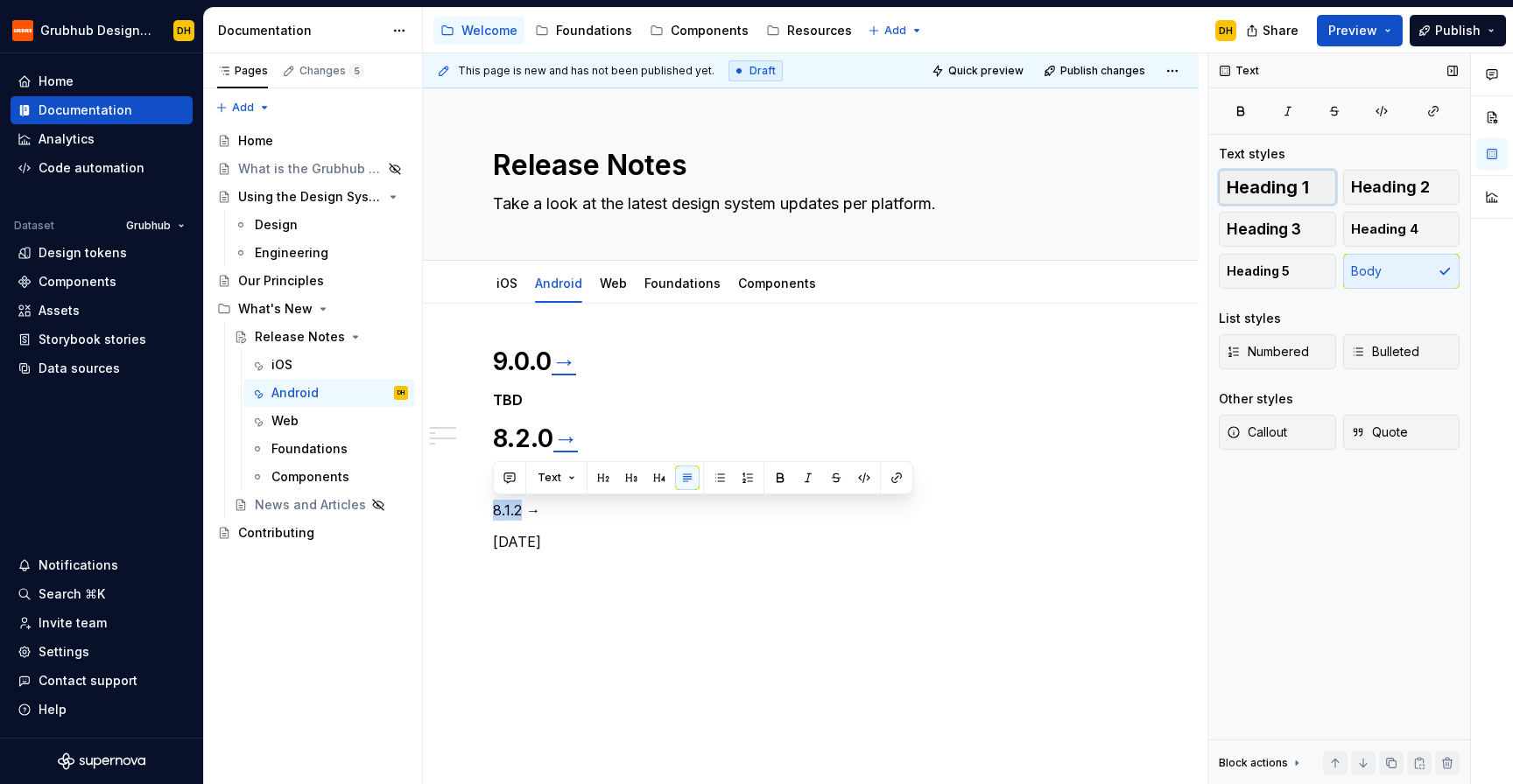
click at [1241, 191] on span "Heading 1" at bounding box center [1267, 187] width 82 height 17
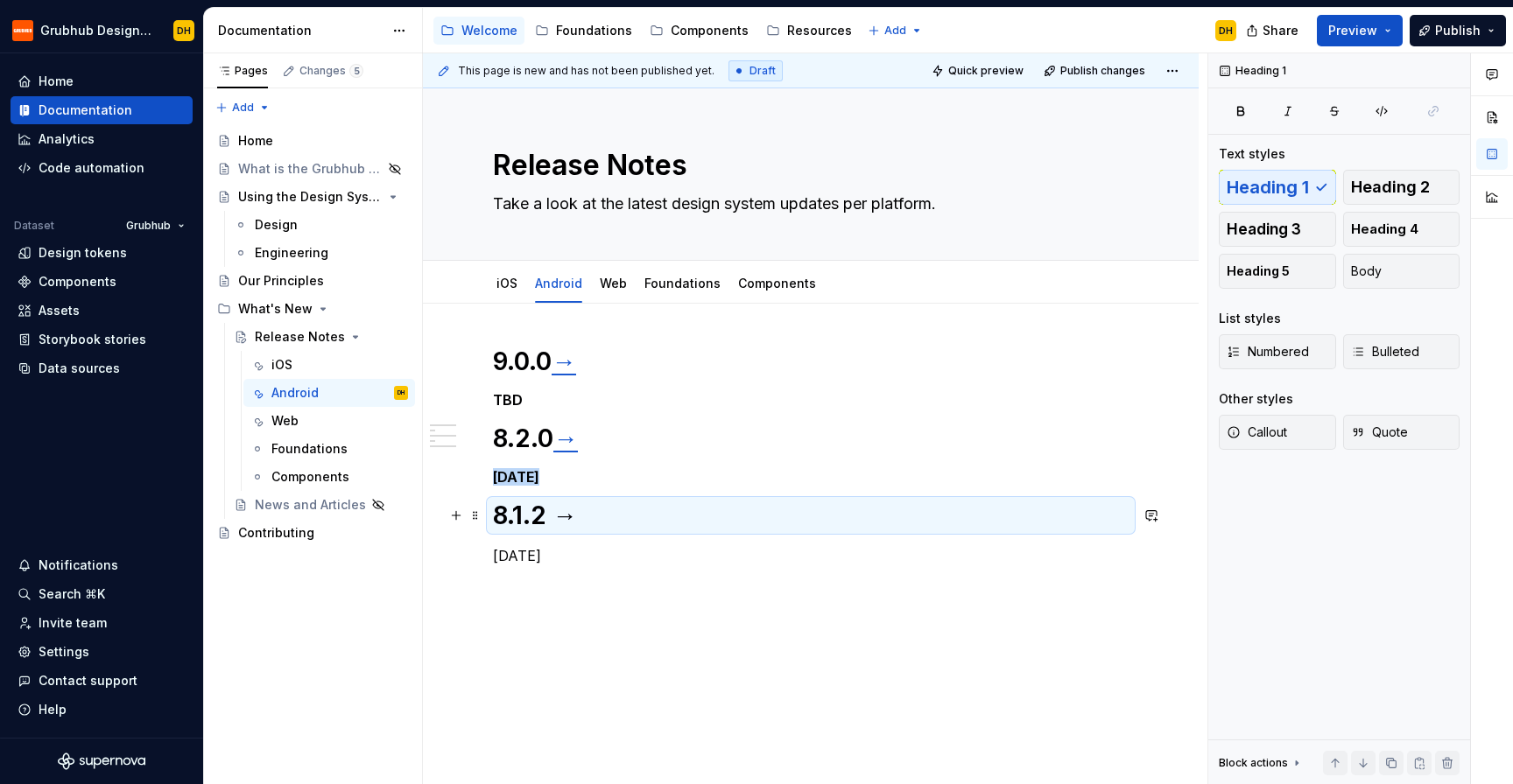
click at [639, 530] on h1 "8.1.2 →" at bounding box center [810, 515] width 635 height 31
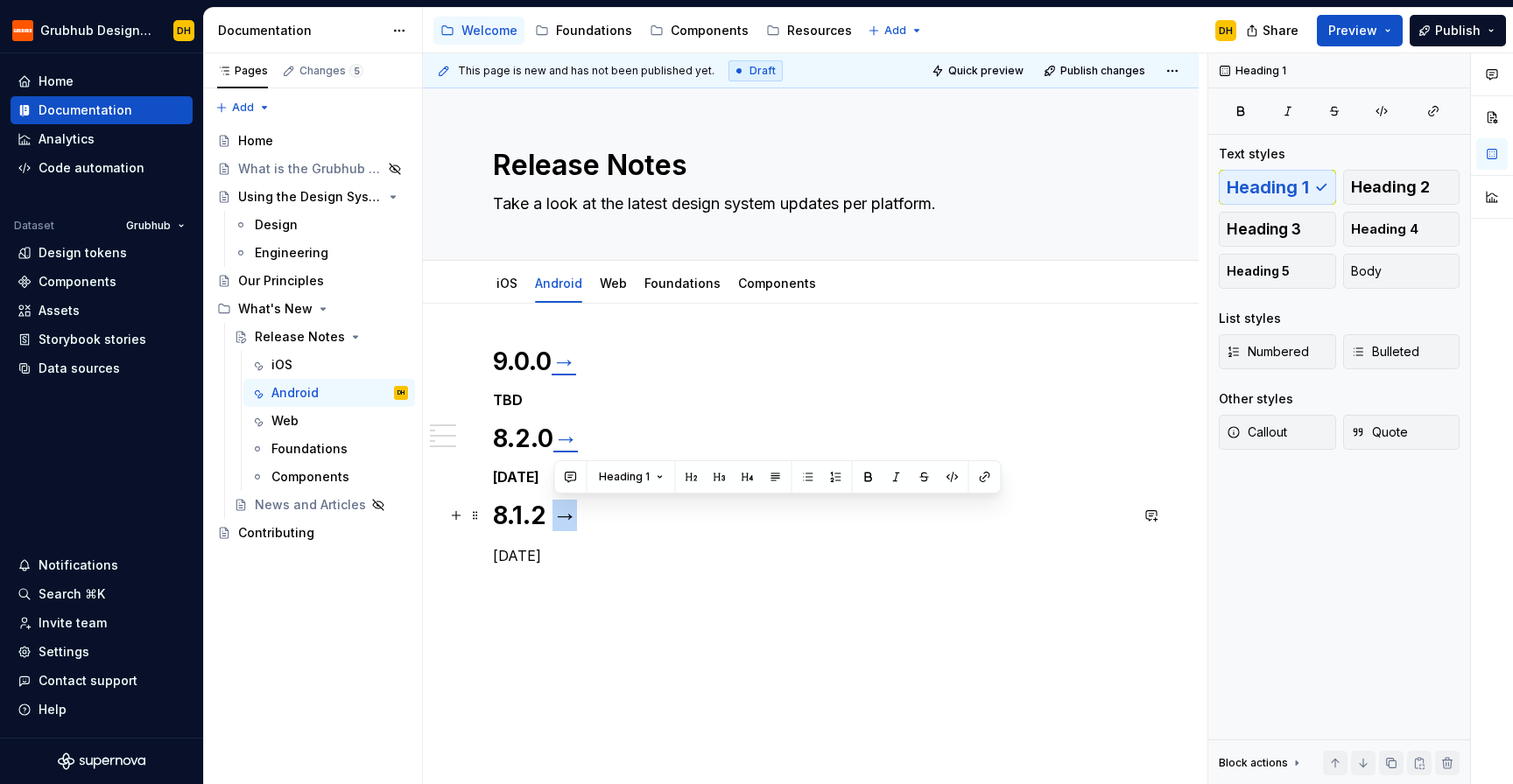
drag, startPoint x: 571, startPoint y: 524, endPoint x: 556, endPoint y: 524, distance: 15.0
click at [556, 524] on h1 "8.1.2 →" at bounding box center [810, 515] width 635 height 31
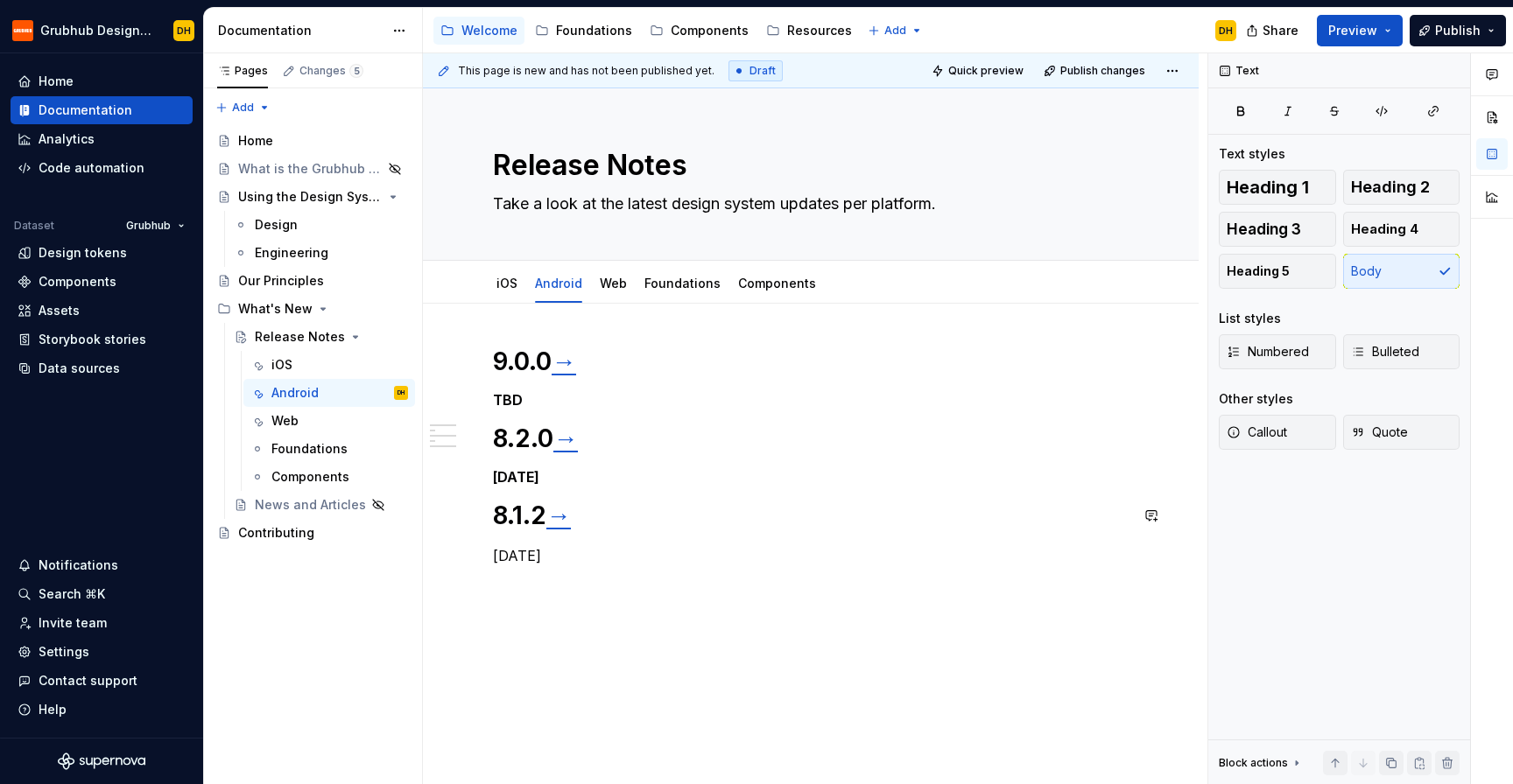
click at [642, 534] on div "9.0.0 → TBD 8.2.0 → [DATE] 8.1.2 → [DATE]" at bounding box center [810, 456] width 635 height 221
click at [571, 555] on p "[DATE]" at bounding box center [810, 555] width 635 height 21
click at [1247, 275] on span "Heading 5" at bounding box center [1258, 271] width 63 height 17
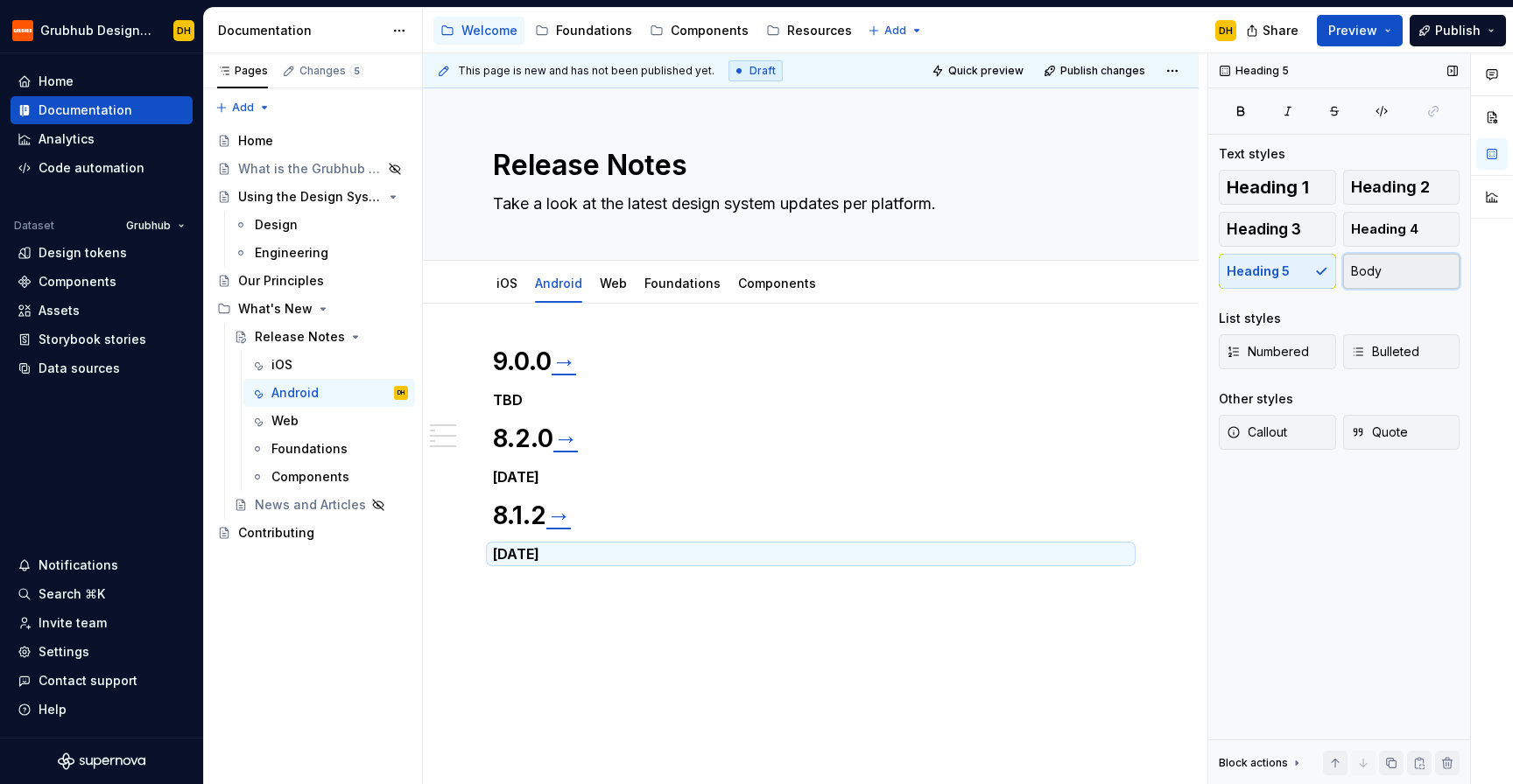
click at [1366, 275] on span "Body" at bounding box center [1366, 271] width 30 height 17
click at [1269, 280] on button "Heading 5" at bounding box center [1277, 271] width 117 height 35
click at [696, 448] on h1 "8.2.0 →" at bounding box center [810, 438] width 635 height 31
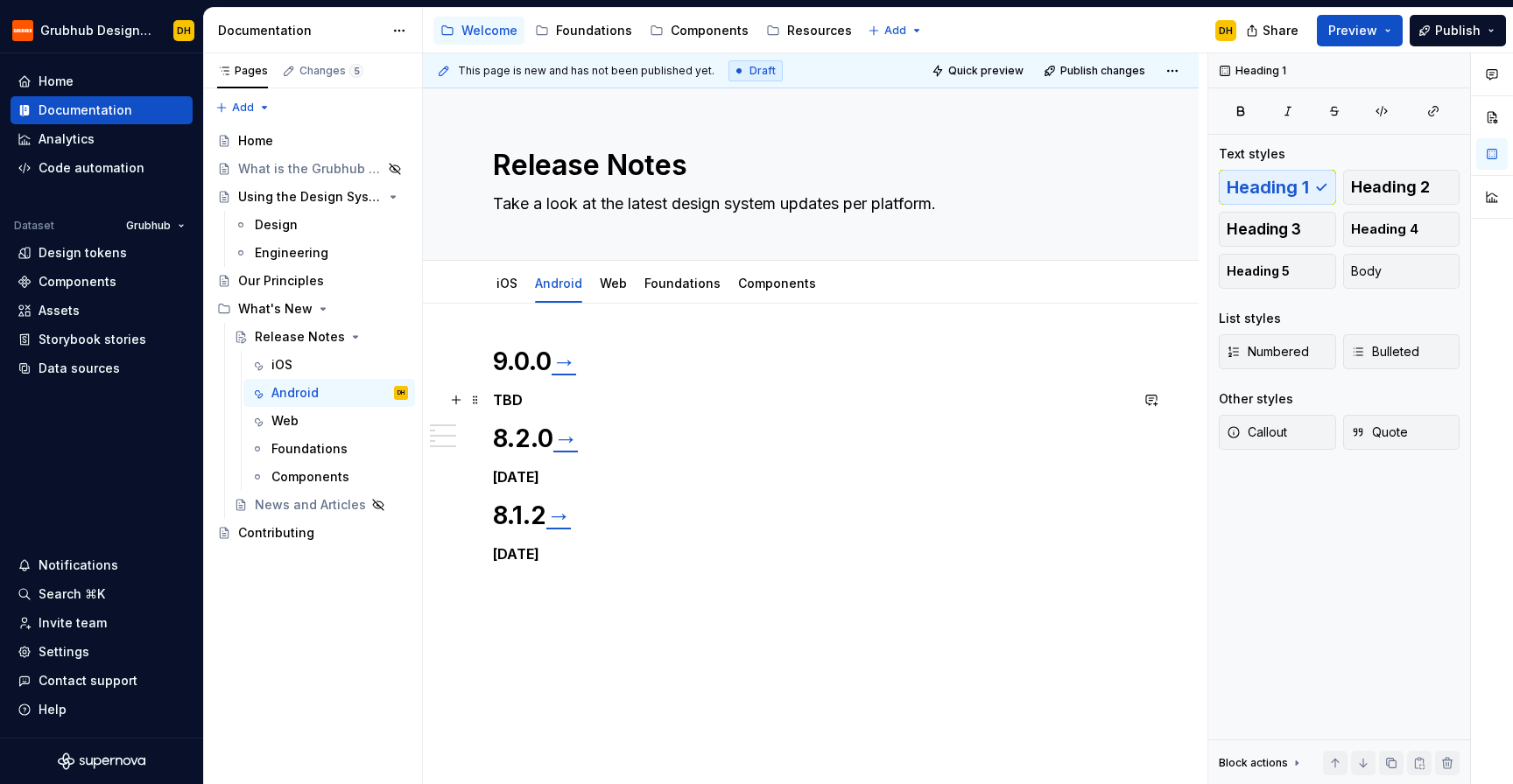
click at [581, 398] on h5 "TBD" at bounding box center [810, 400] width 635 height 17
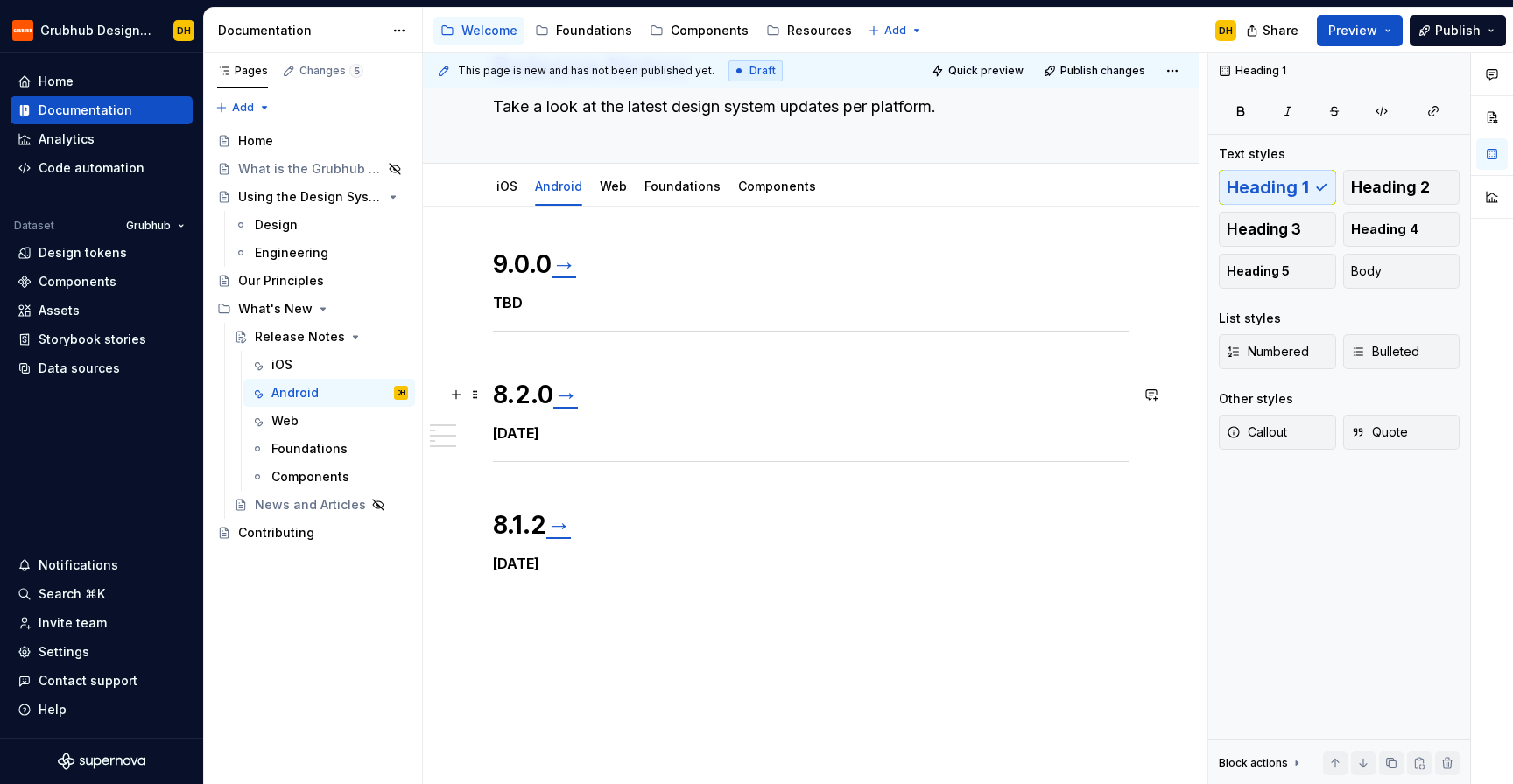
scroll to position [0, 0]
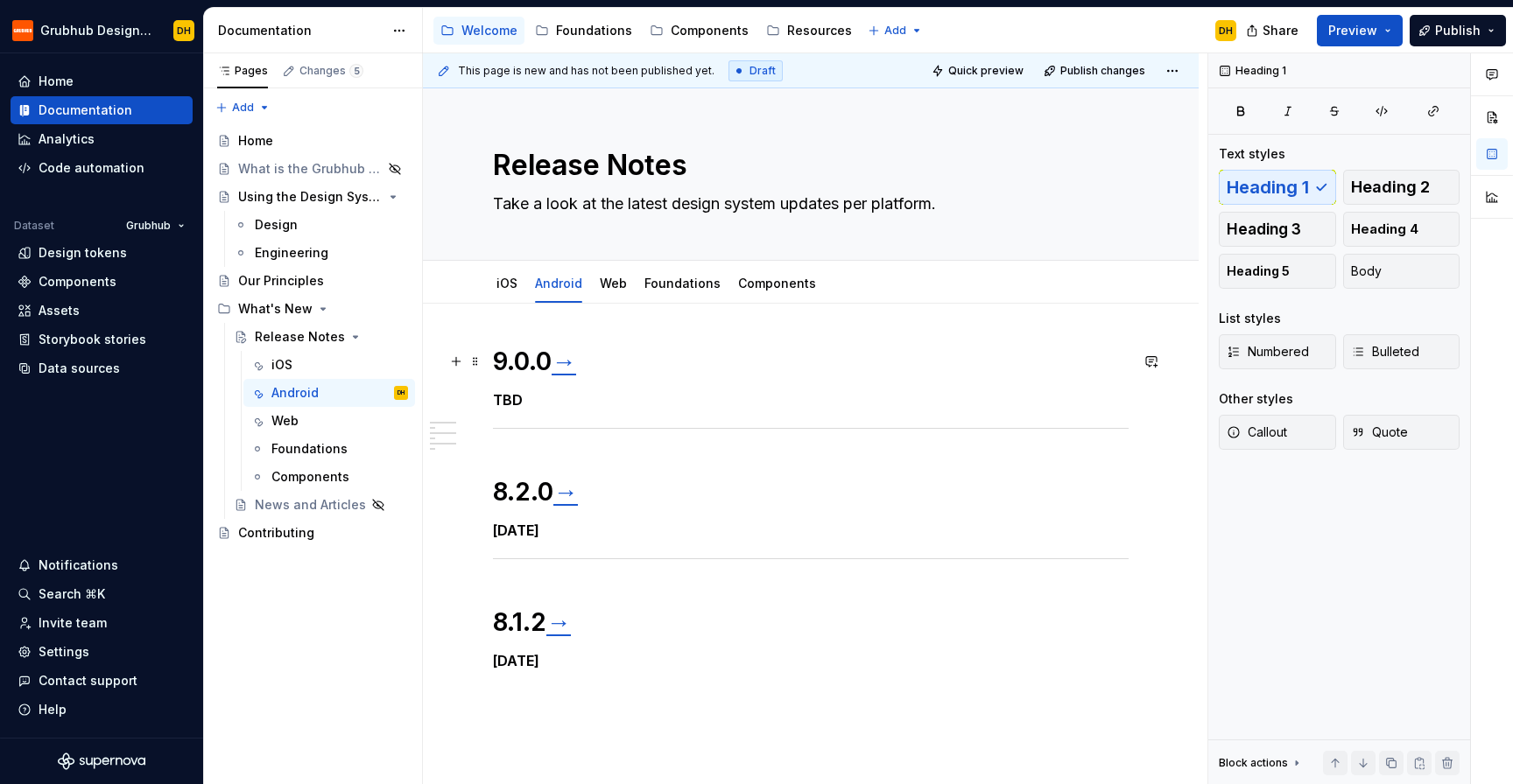
click at [494, 368] on h1 "9.0.0 →" at bounding box center [810, 361] width 635 height 31
click at [497, 485] on h1 "8.2.0 →" at bounding box center [810, 492] width 635 height 31
click at [494, 623] on h1 "8.1.2 →" at bounding box center [810, 622] width 635 height 31
click at [722, 674] on div "v9.0.0 → TBD v8.2.0 → [DATE] v8.1.2 → [DATE]" at bounding box center [810, 518] width 635 height 345
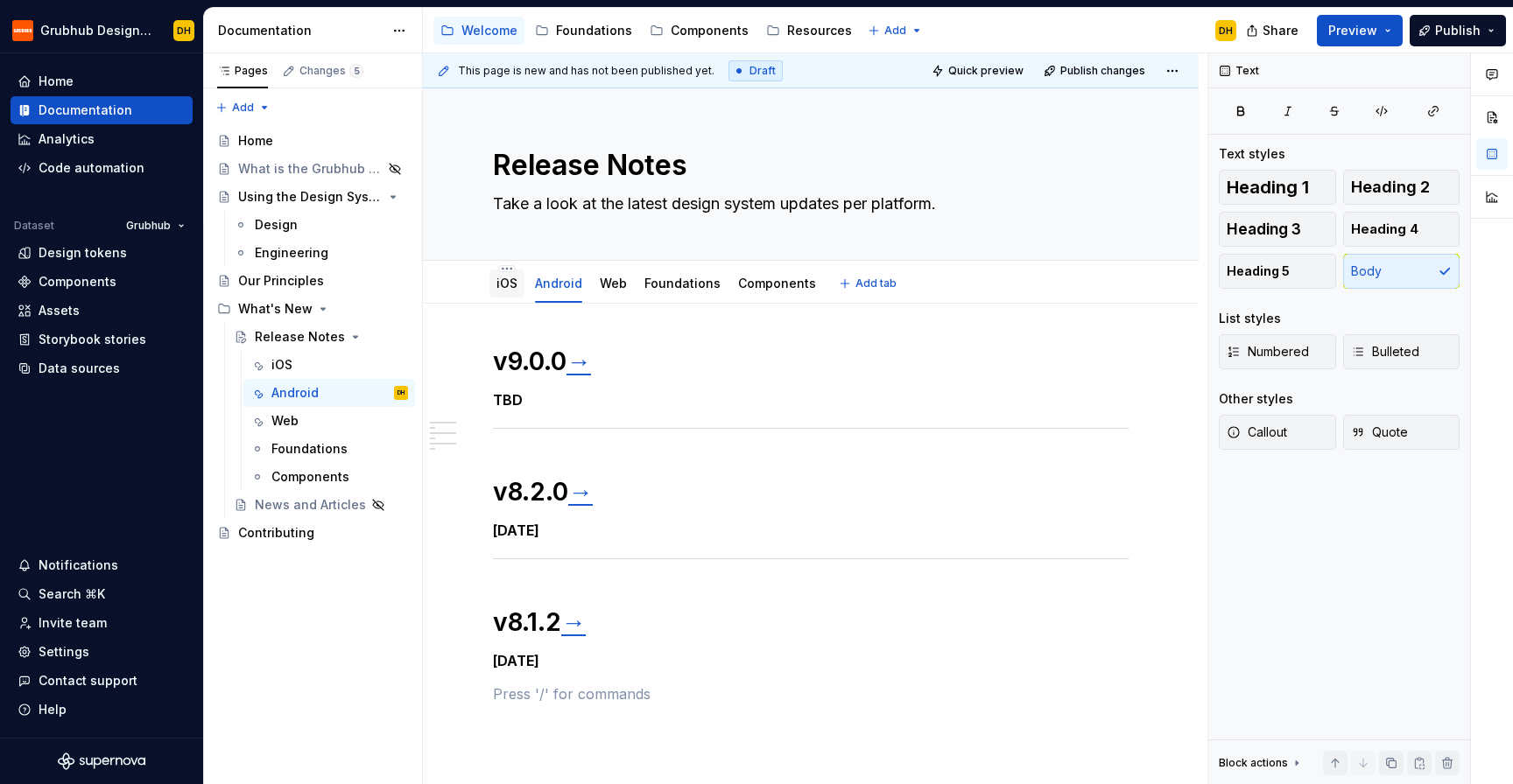
click at [494, 281] on div "iOS" at bounding box center [507, 283] width 35 height 28
click at [497, 286] on link "iOS" at bounding box center [507, 283] width 21 height 15
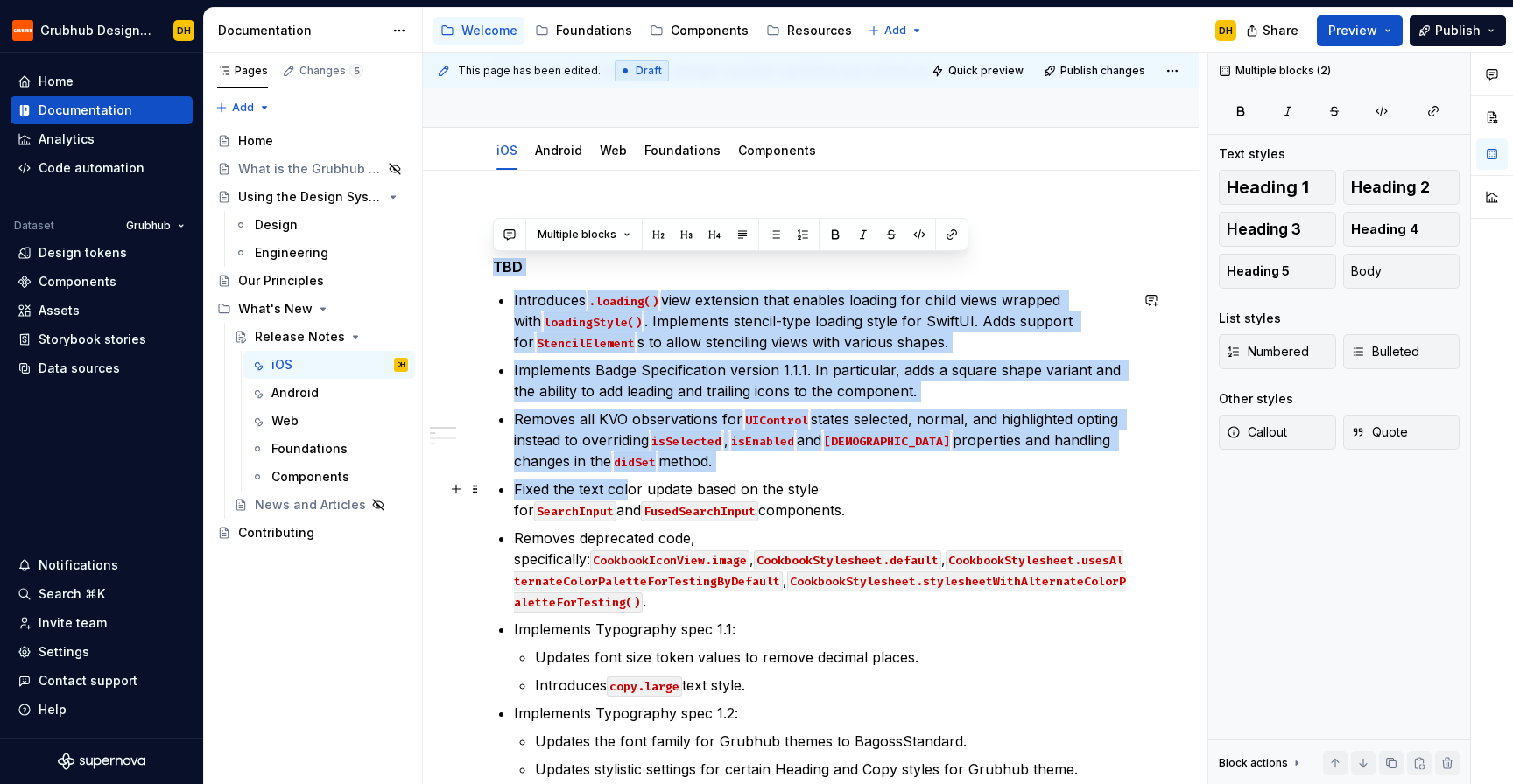
scroll to position [210, 0]
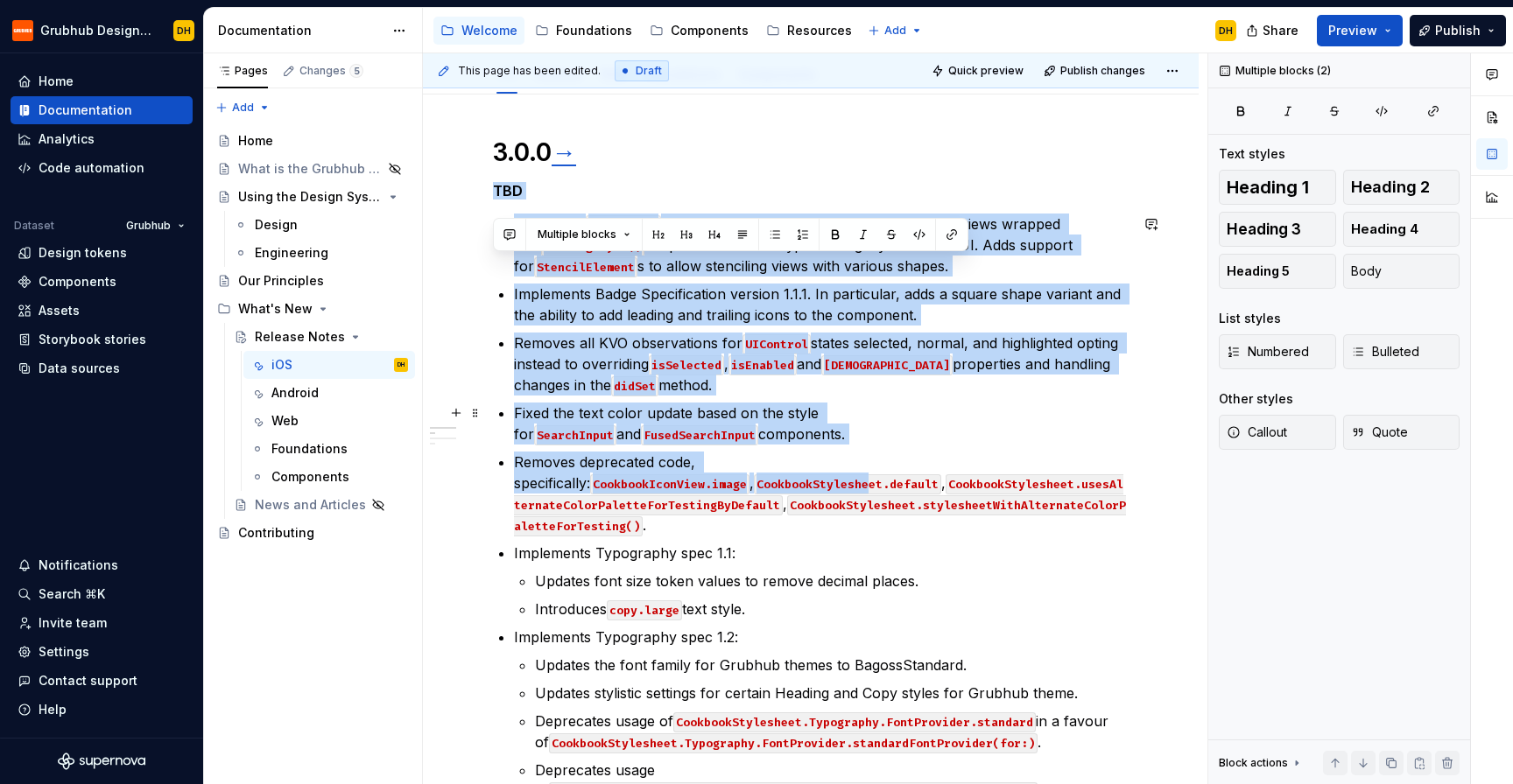
drag, startPoint x: 493, startPoint y: 395, endPoint x: 625, endPoint y: 490, distance: 162.6
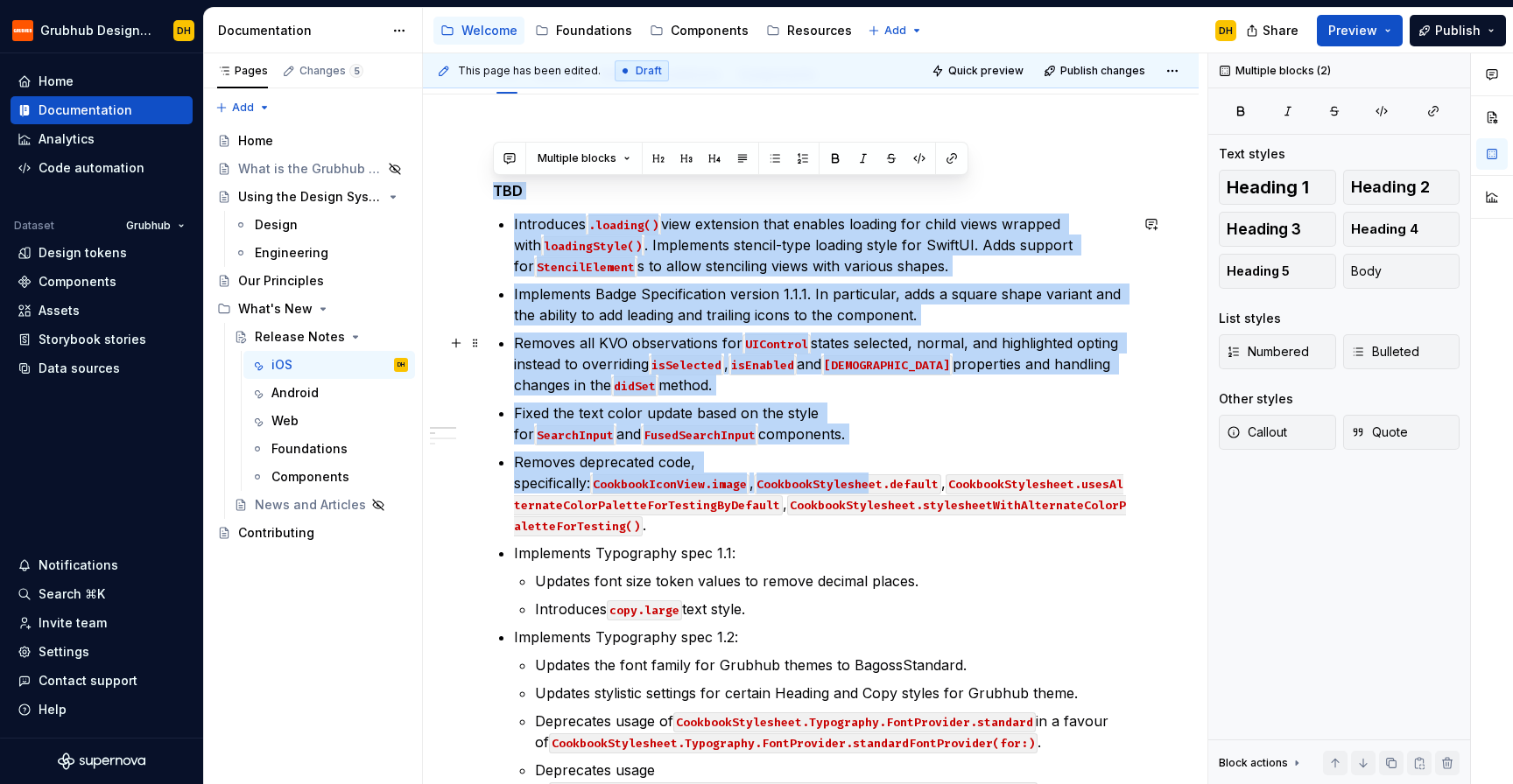
click at [624, 340] on p "Removes all KVO observations for UIControl states selected, normal, and highlig…" at bounding box center [820, 364] width 615 height 63
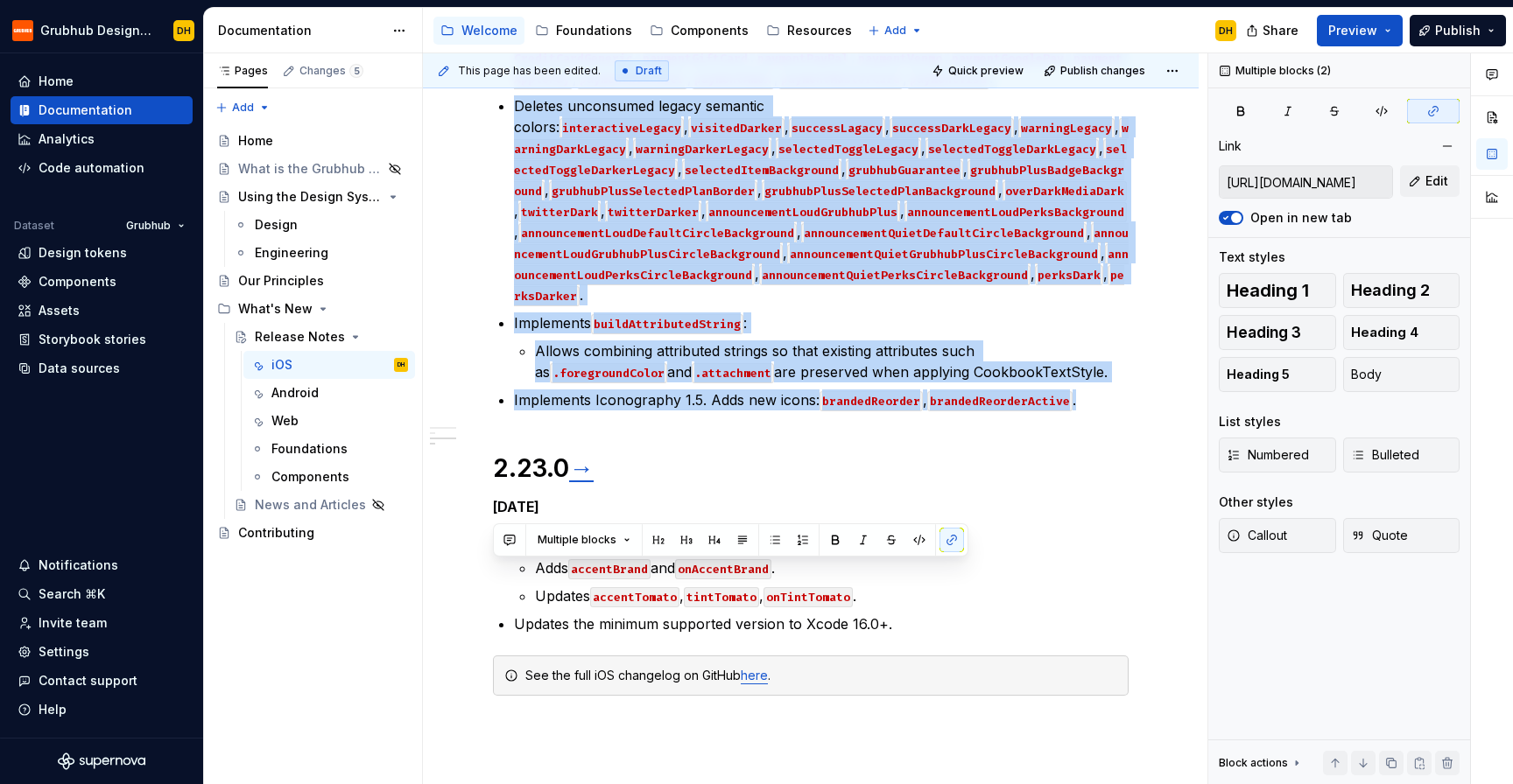
scroll to position [1850, 0]
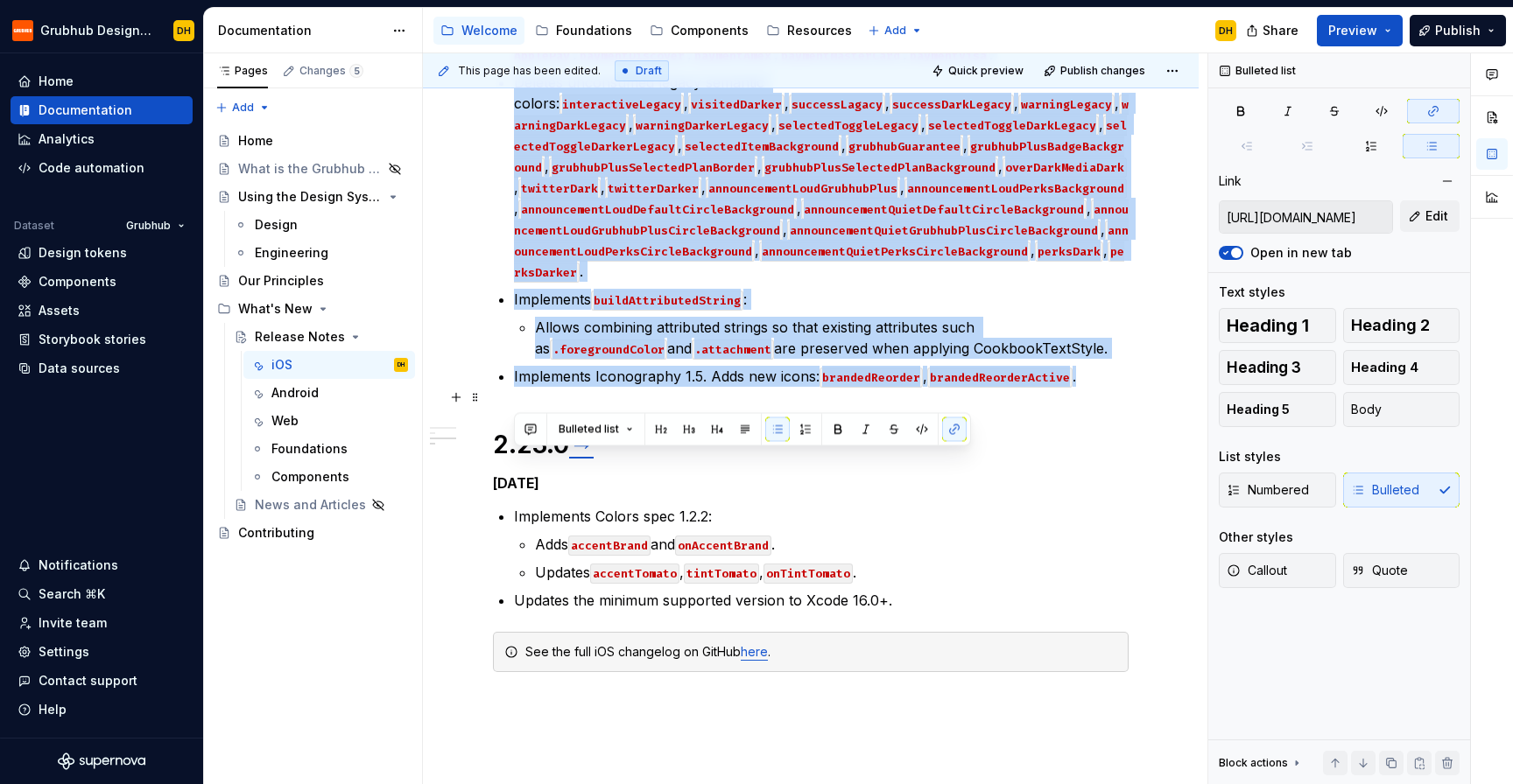
drag, startPoint x: 510, startPoint y: 216, endPoint x: 1098, endPoint y: 402, distance: 616.7
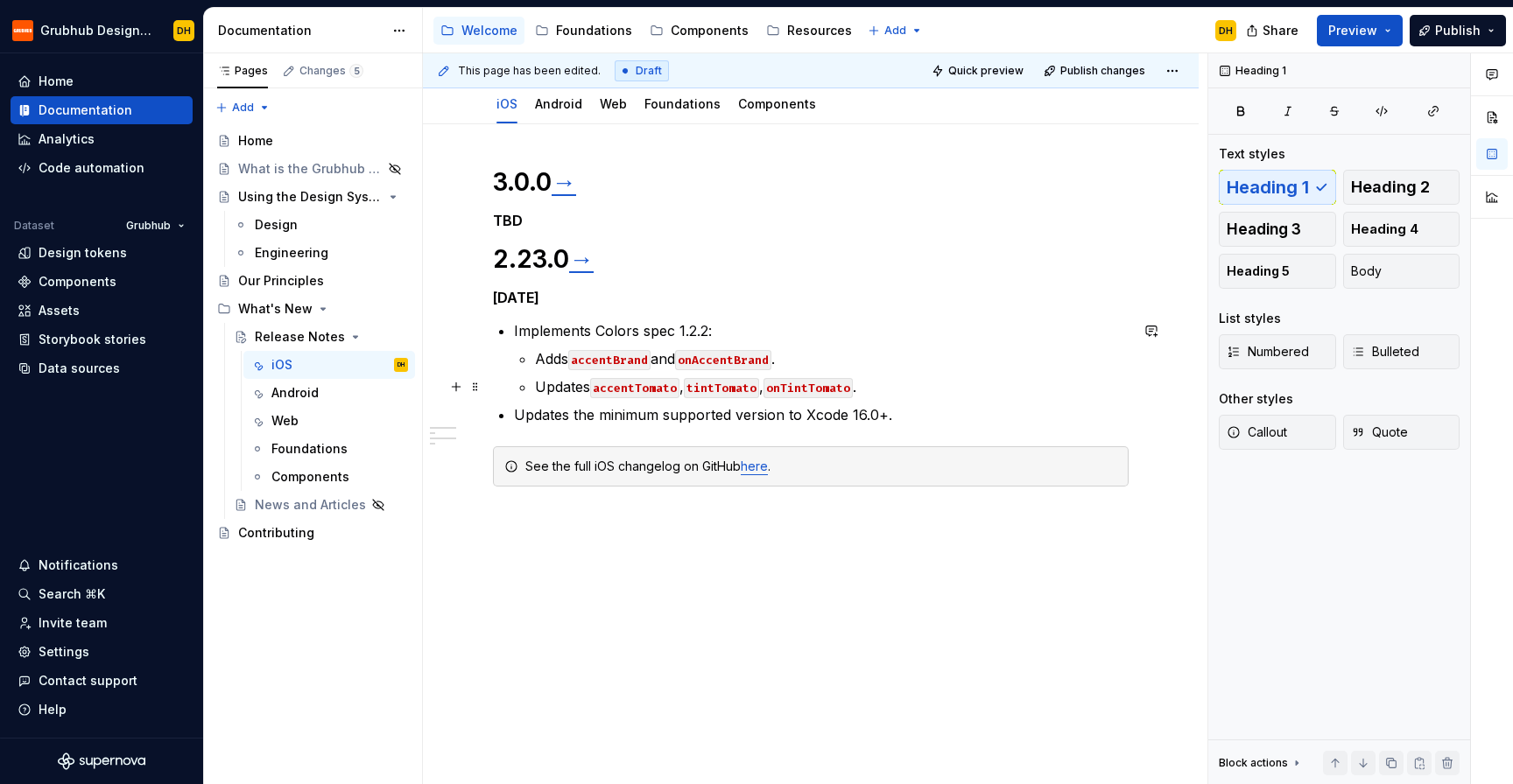
scroll to position [148, 0]
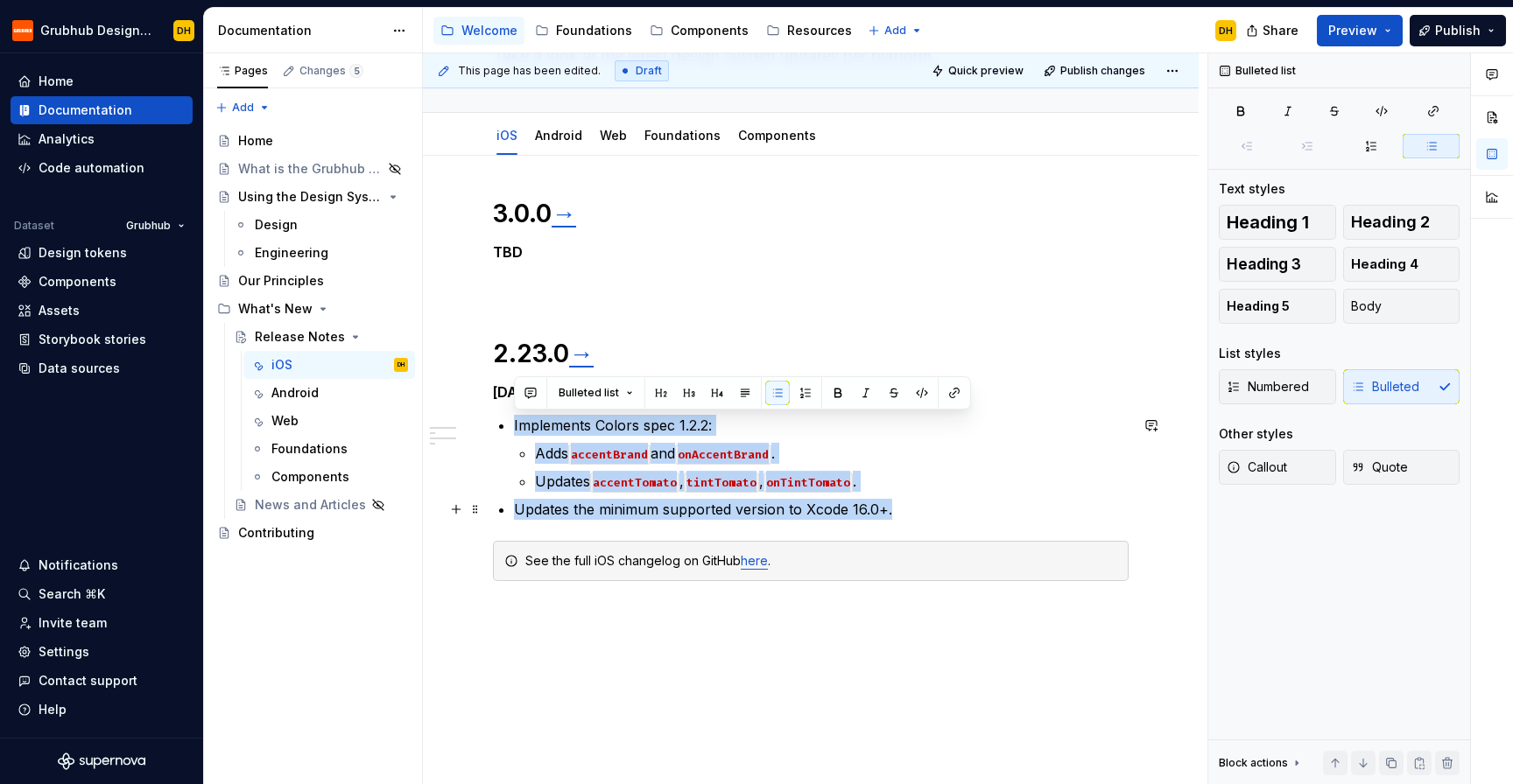
drag, startPoint x: 495, startPoint y: 416, endPoint x: 898, endPoint y: 506, distance: 412.9
click at [898, 506] on div "3.0.0 → TBD 2.23.0 → [DATE] Implements Colors spec 1.2.2: Adds accentBrand and …" at bounding box center [810, 411] width 635 height 426
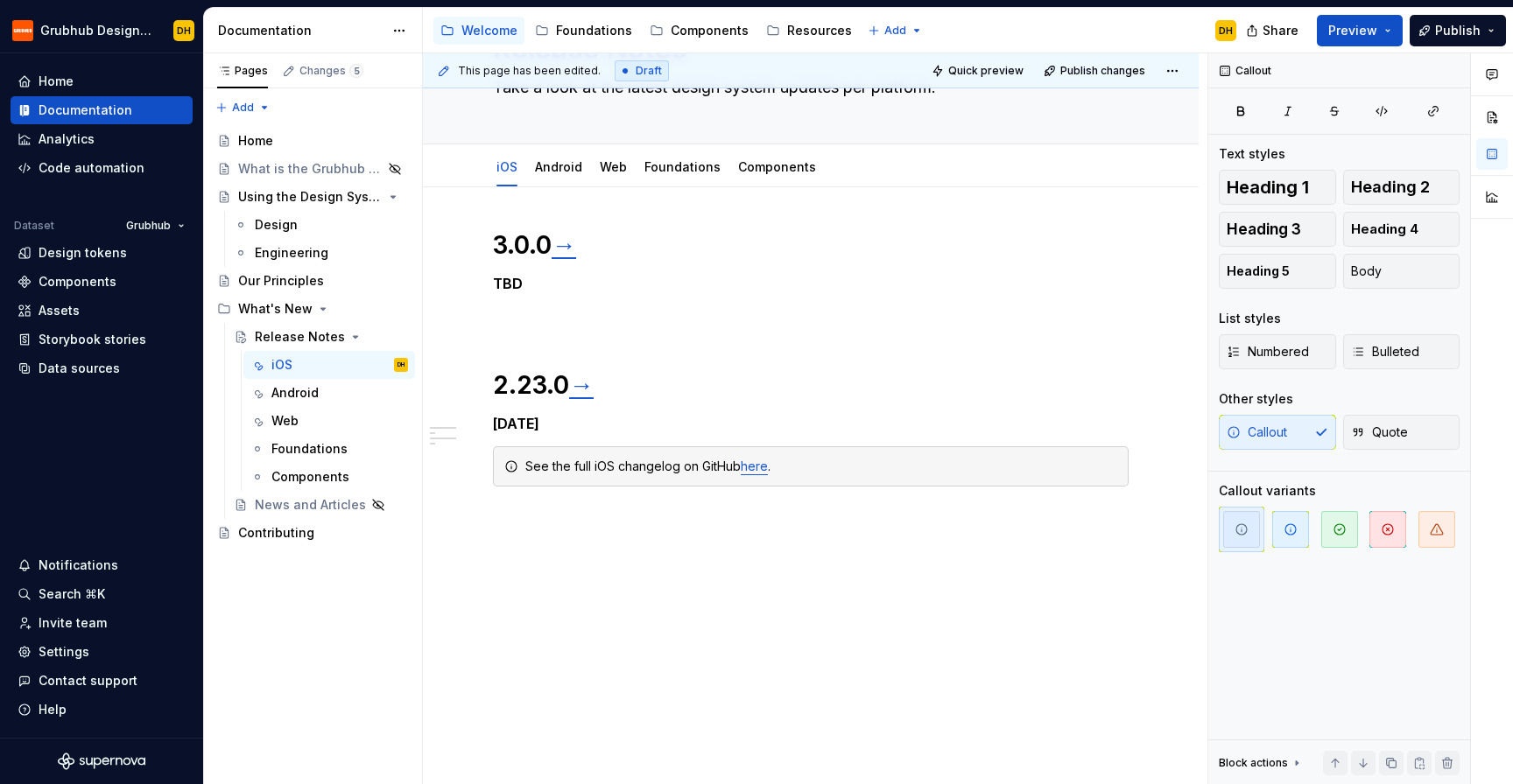
scroll to position [116, 0]
click at [593, 466] on div "See the full iOS changelog on GitHub here ." at bounding box center [820, 467] width 592 height 17
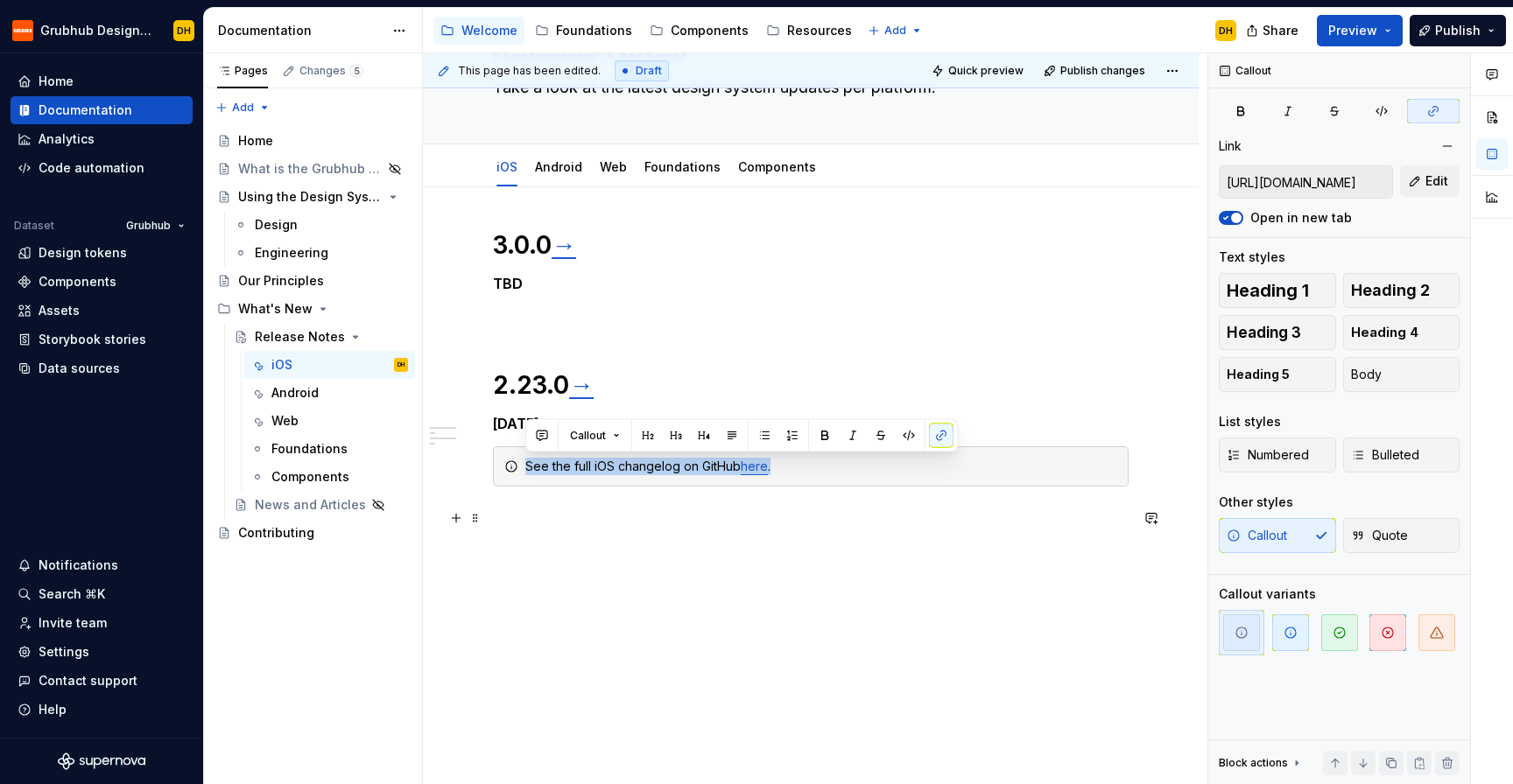
copy div "See the full iOS changelog on GitHub here ."
click at [725, 548] on div "3.0.0 → TBD 2.23.0 → [DATE] See the full iOS changelog on GitHub here ." at bounding box center [810, 390] width 635 height 320
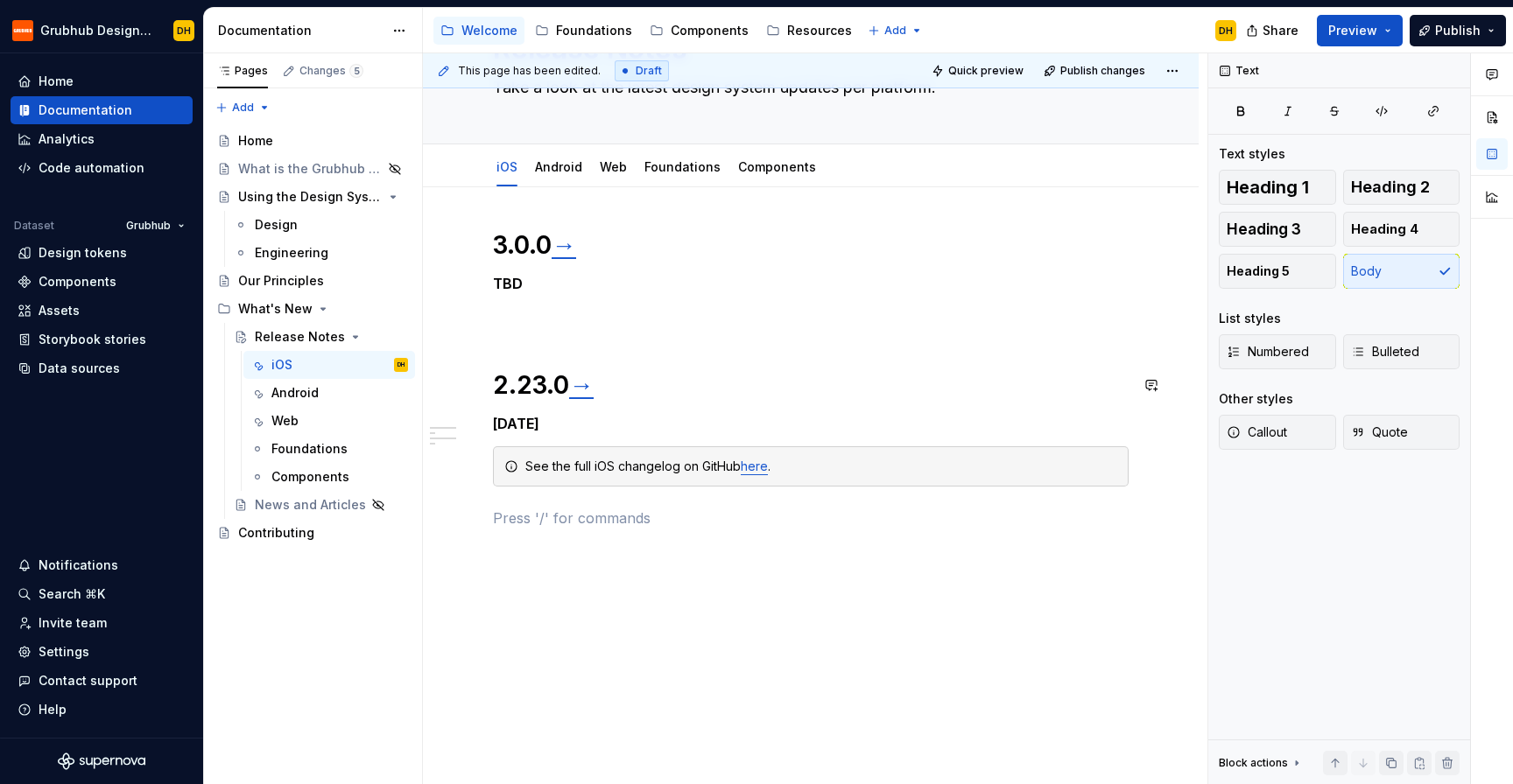
click at [612, 333] on div "3.0.0 → TBD 2.23.0 → [DATE] See the full iOS changelog on GitHub here ." at bounding box center [810, 379] width 635 height 299
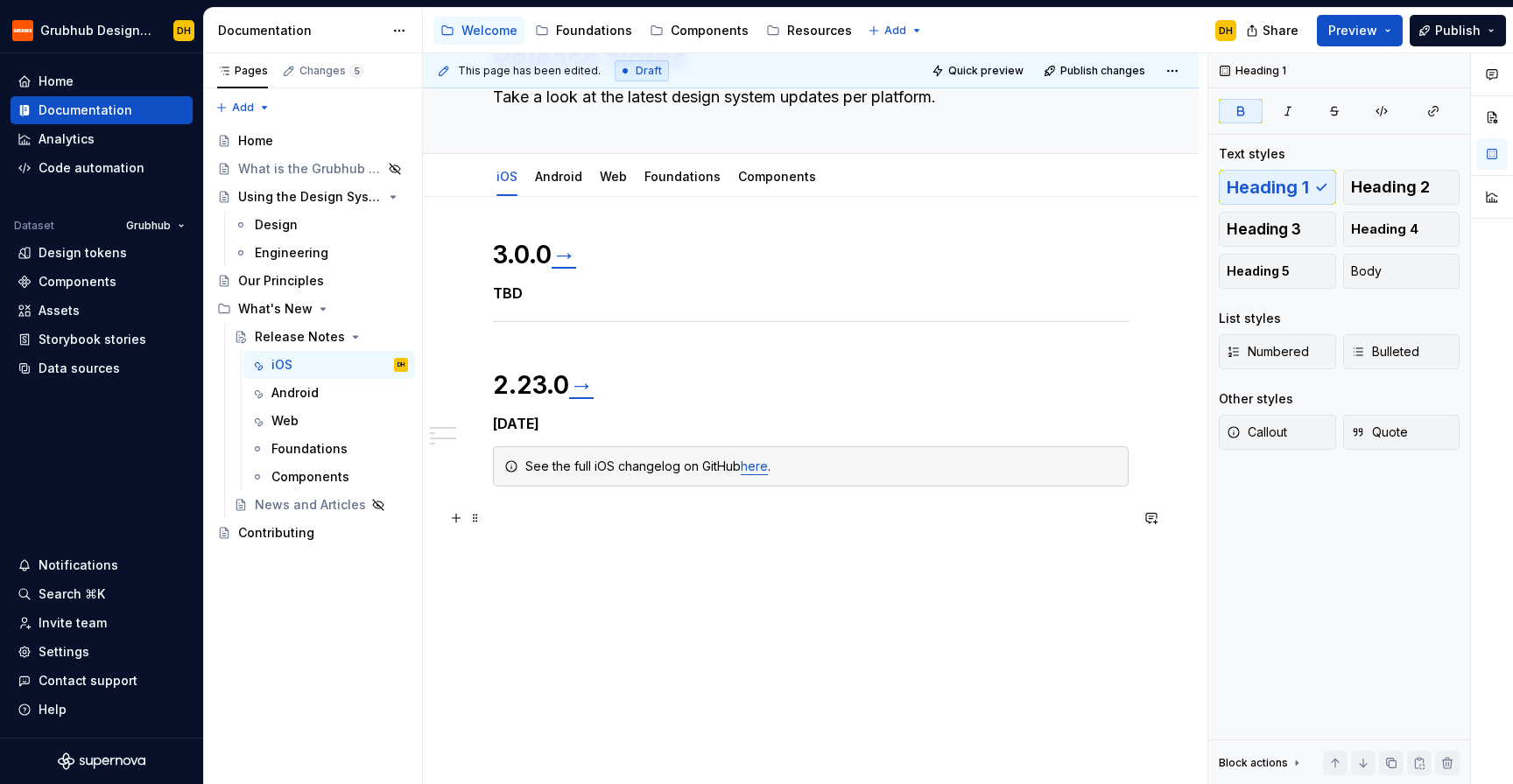
scroll to position [0, 0]
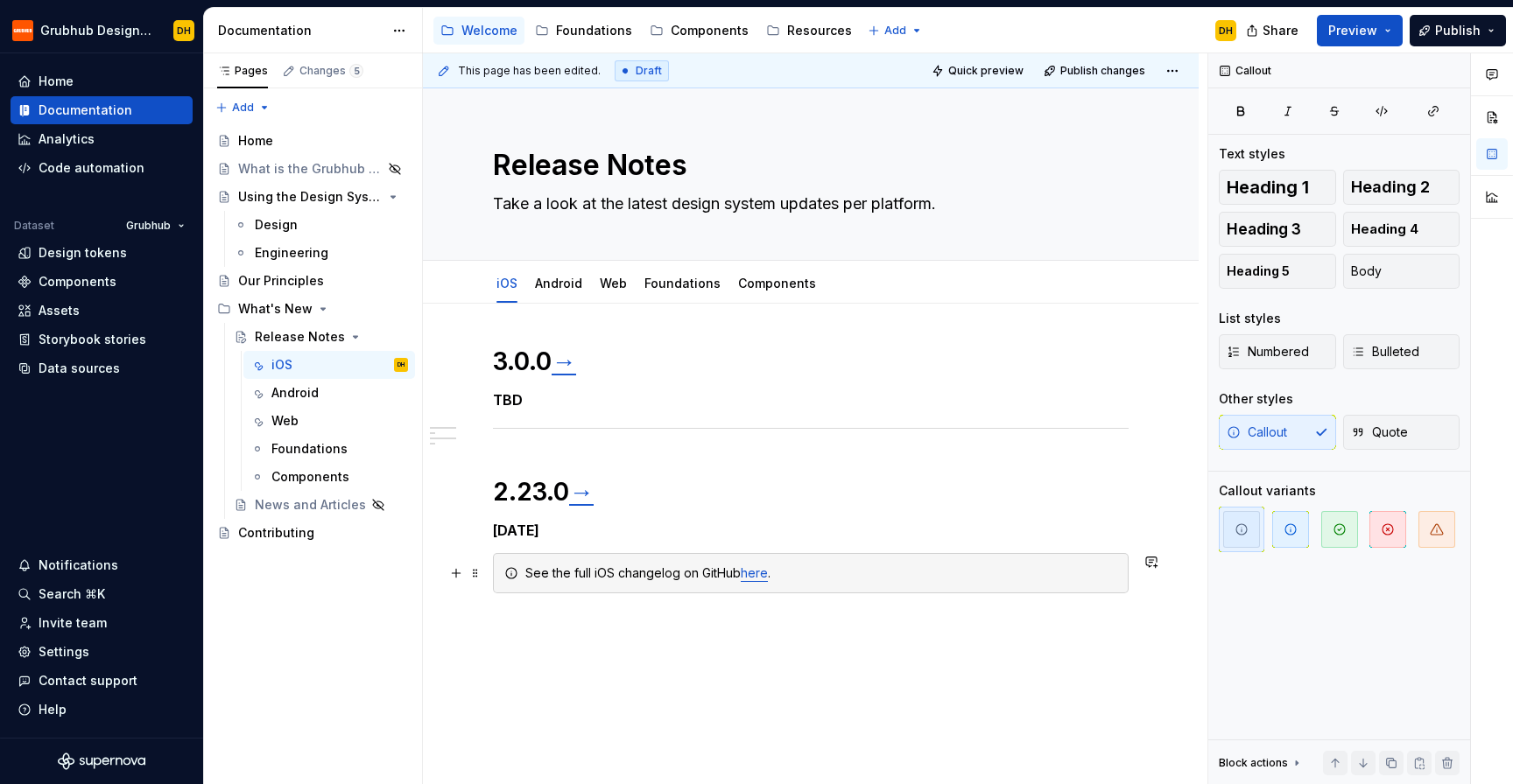
click at [599, 577] on div "See the full iOS changelog on GitHub here ." at bounding box center [820, 573] width 592 height 17
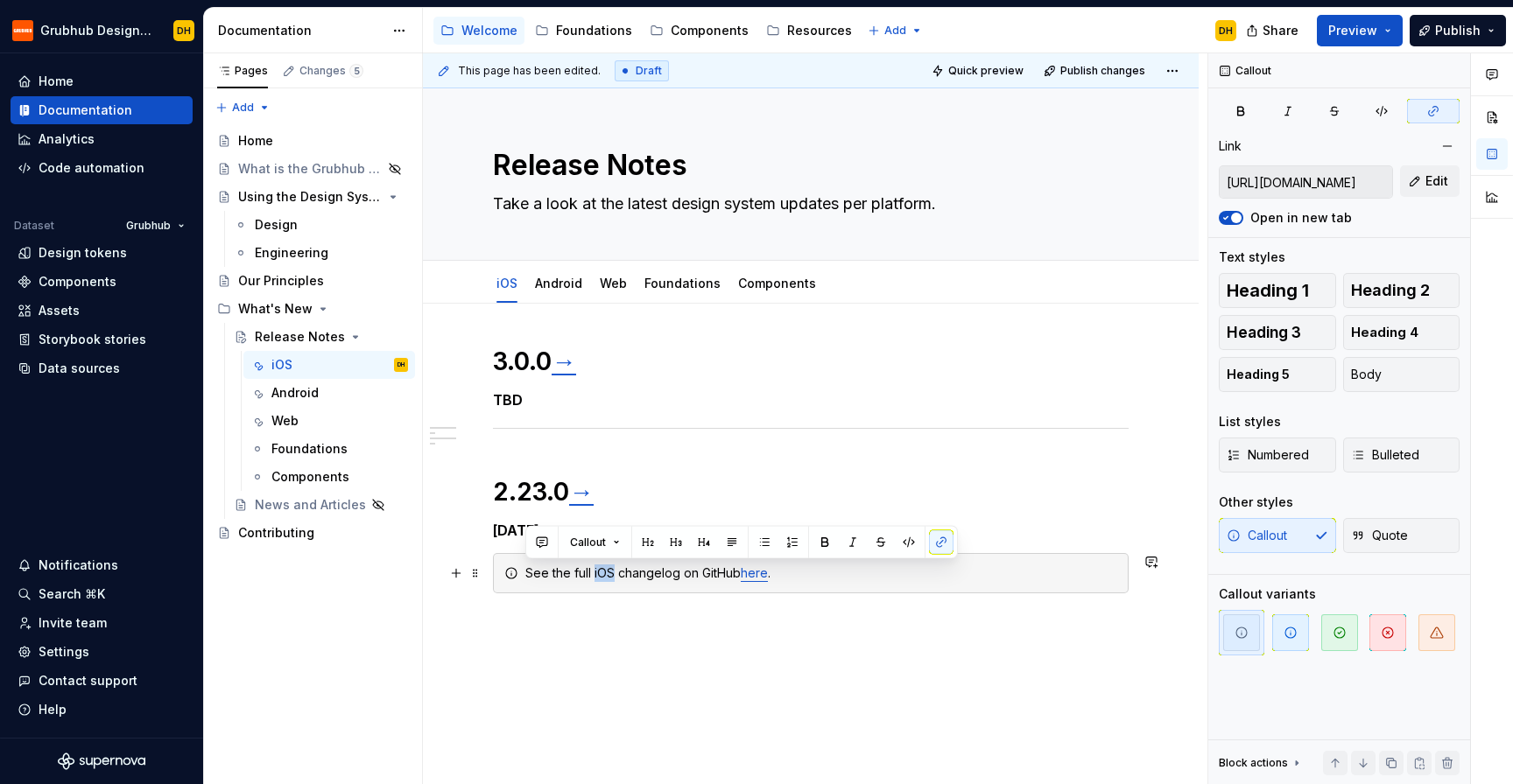
click at [599, 577] on div "See the full iOS changelog on GitHub here ." at bounding box center [820, 573] width 592 height 17
copy div "See the full iOS changelog on GitHub here ."
click at [717, 661] on div "3.0.0 → TBD 2.23.0 → [DATE] See the full iOS changelog on GitHub here ." at bounding box center [811, 598] width 776 height 589
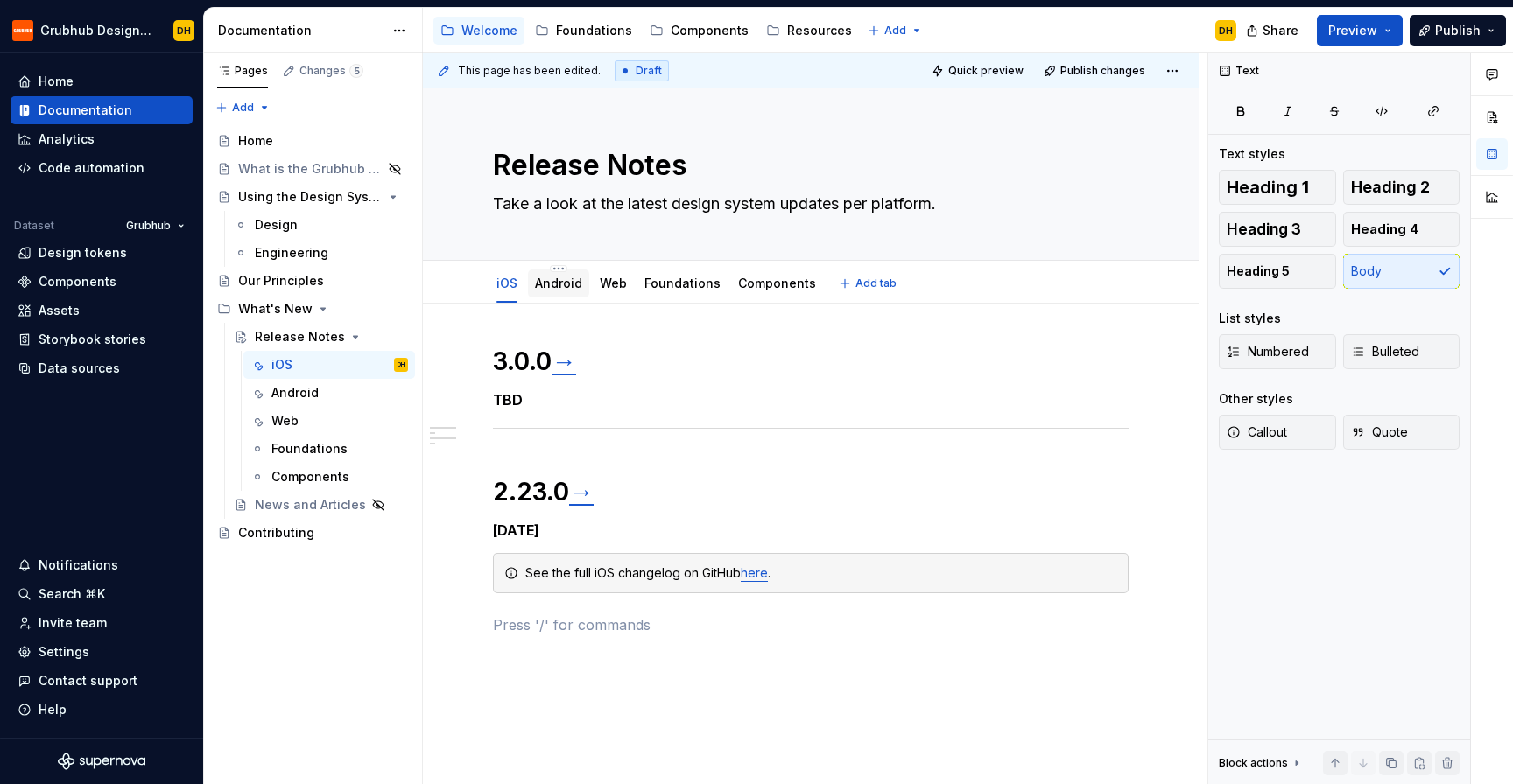
click at [555, 278] on link "Android" at bounding box center [558, 283] width 48 height 15
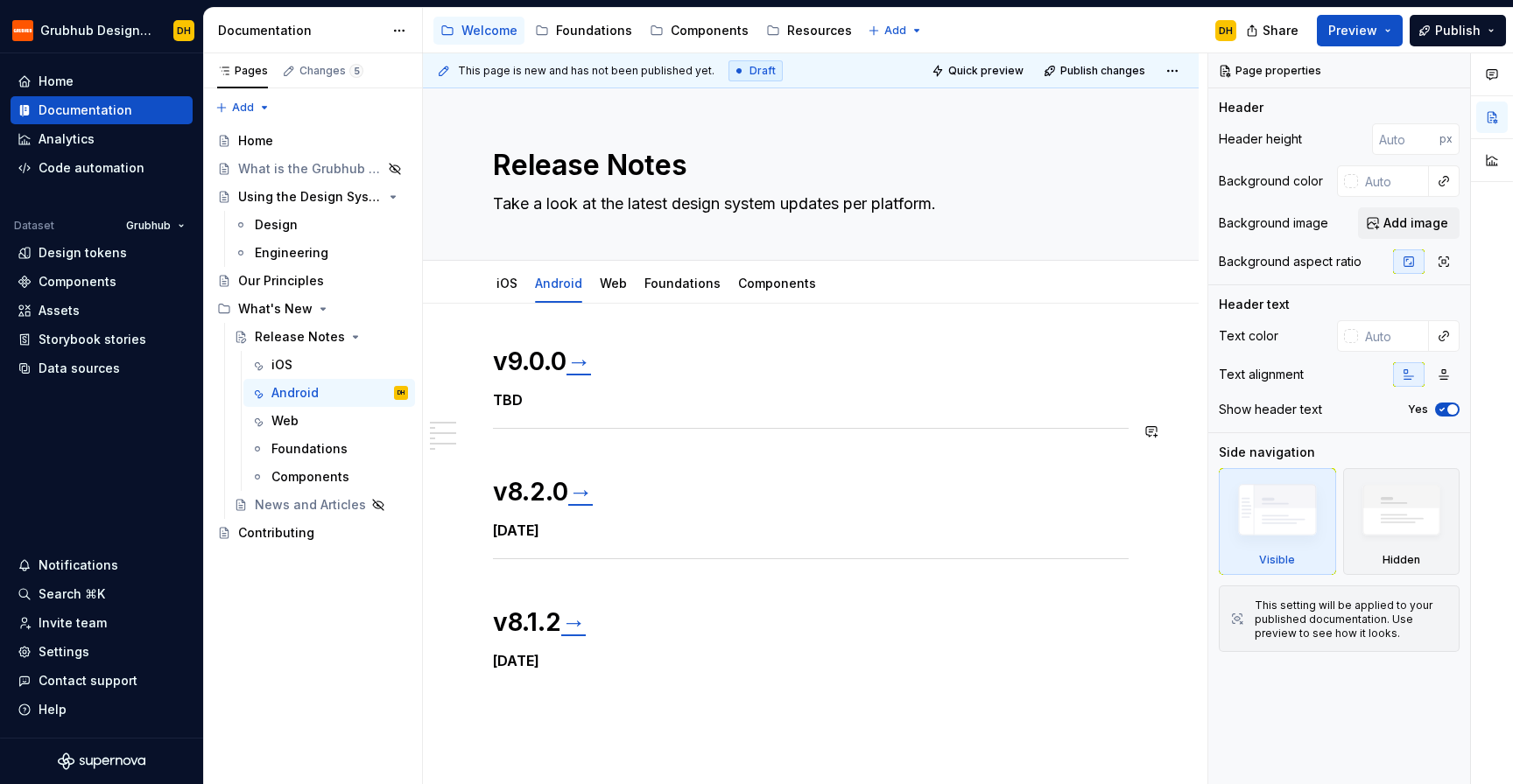
scroll to position [111, 0]
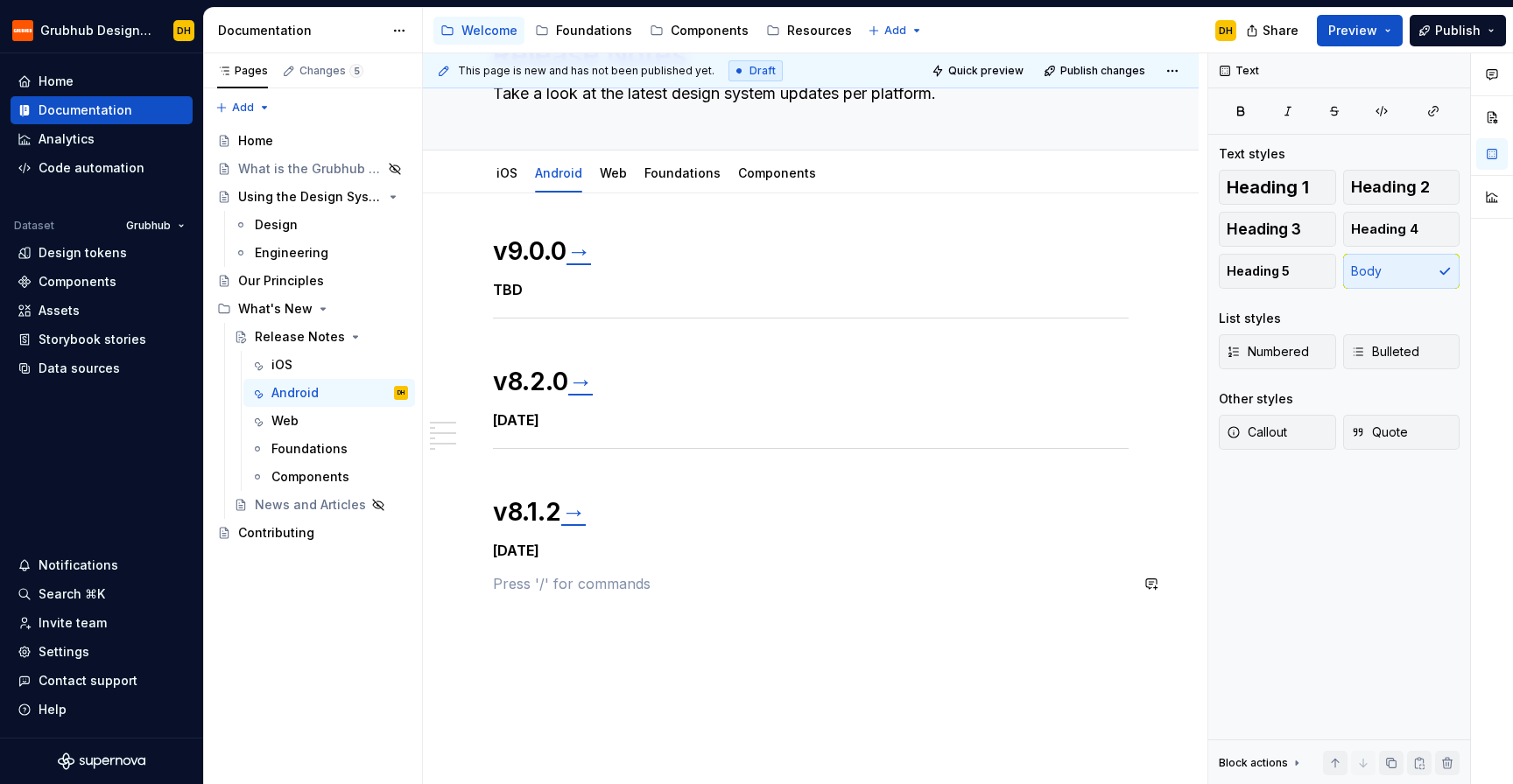
click at [589, 596] on div "v9.0.0 → TBD v8.2.0 → [DATE] v8.1.2 → [DATE]" at bounding box center [810, 425] width 635 height 380
paste div
click at [574, 588] on p "See the full iOS changelog on GitHub here ." at bounding box center [810, 584] width 635 height 21
click at [582, 584] on p "See the full iOS changelog on GitHub here ." at bounding box center [810, 584] width 635 height 21
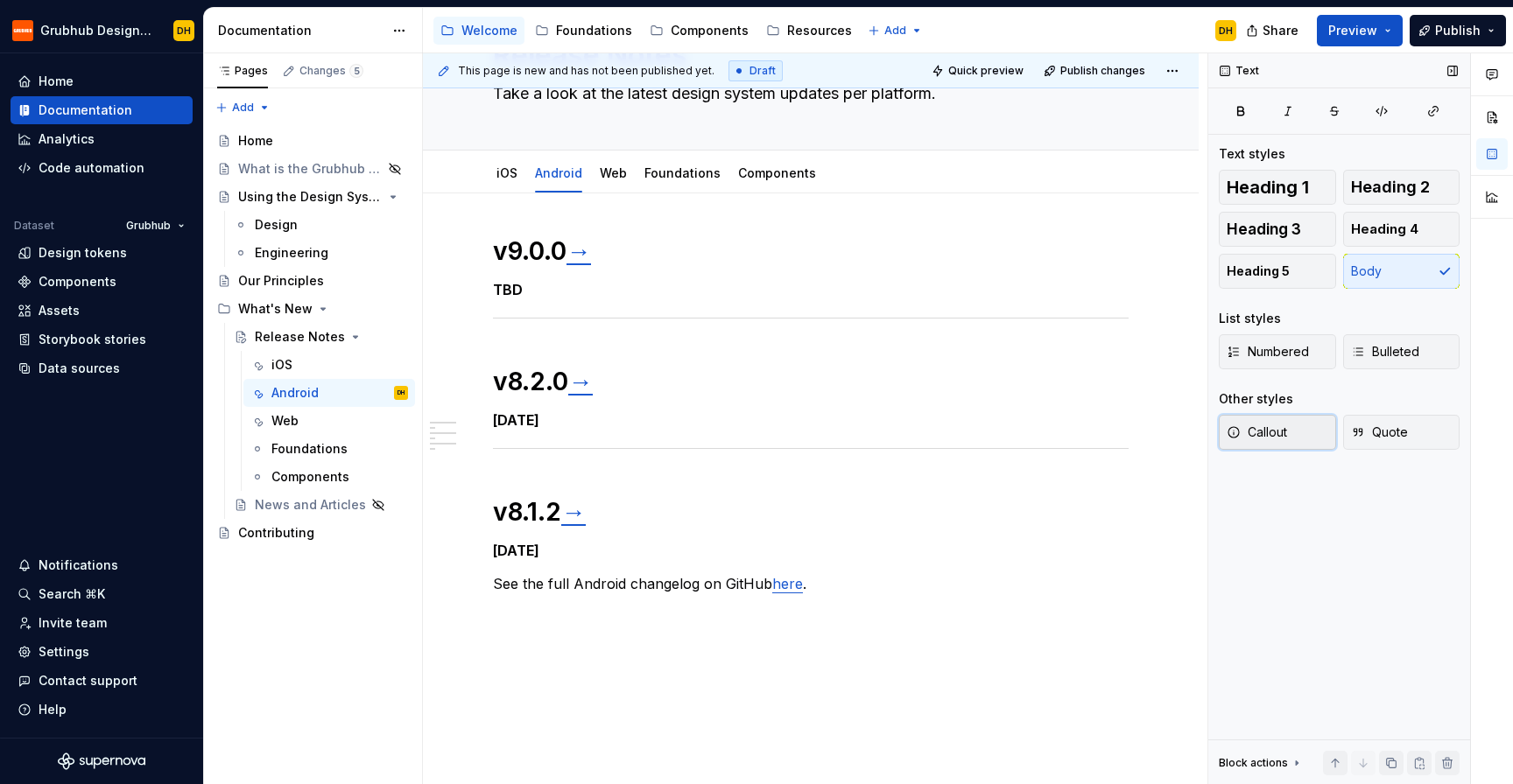
click at [1264, 431] on span "Callout" at bounding box center [1256, 432] width 60 height 17
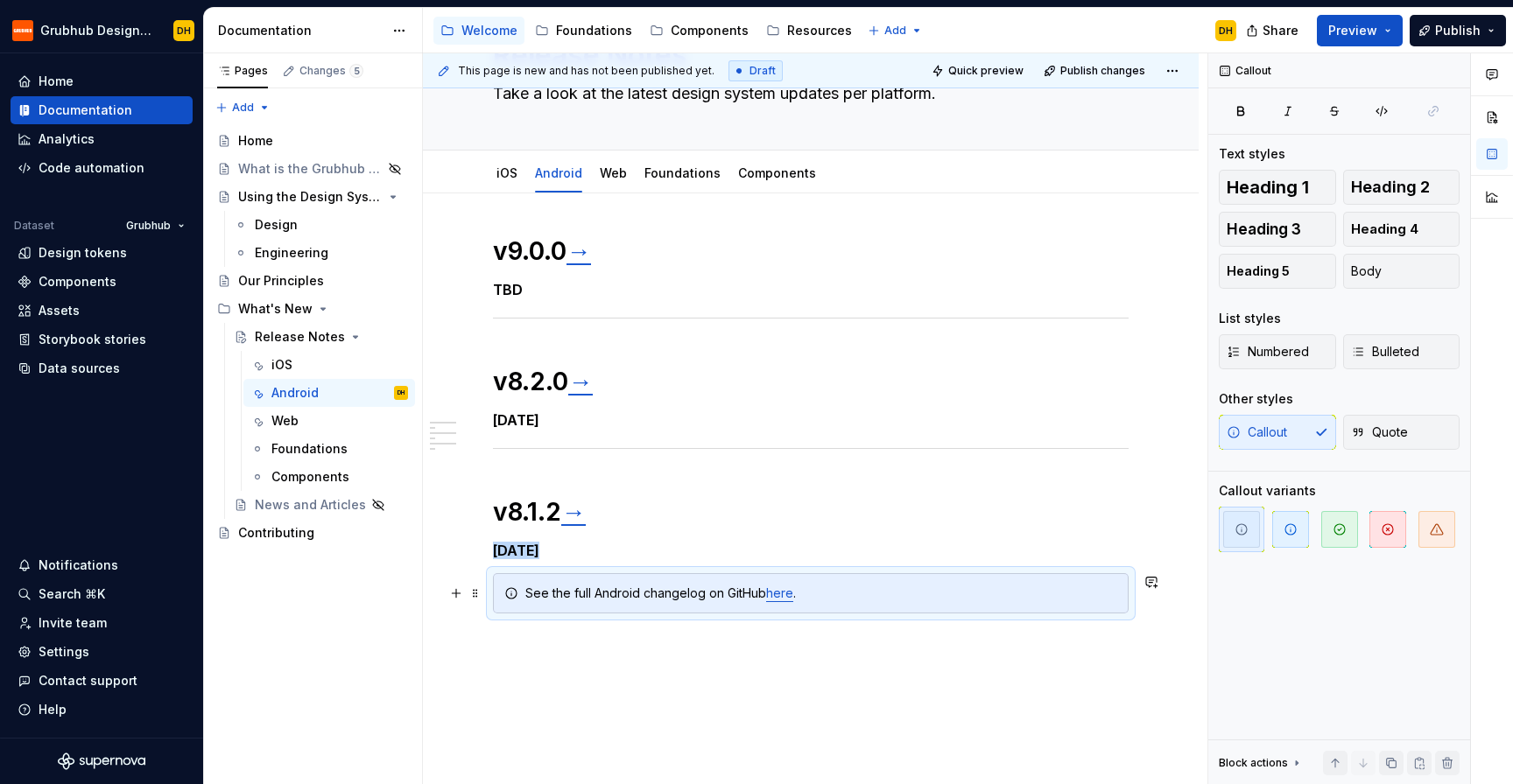
click at [981, 602] on div "See the full Android changelog on GitHub here ." at bounding box center [810, 593] width 635 height 40
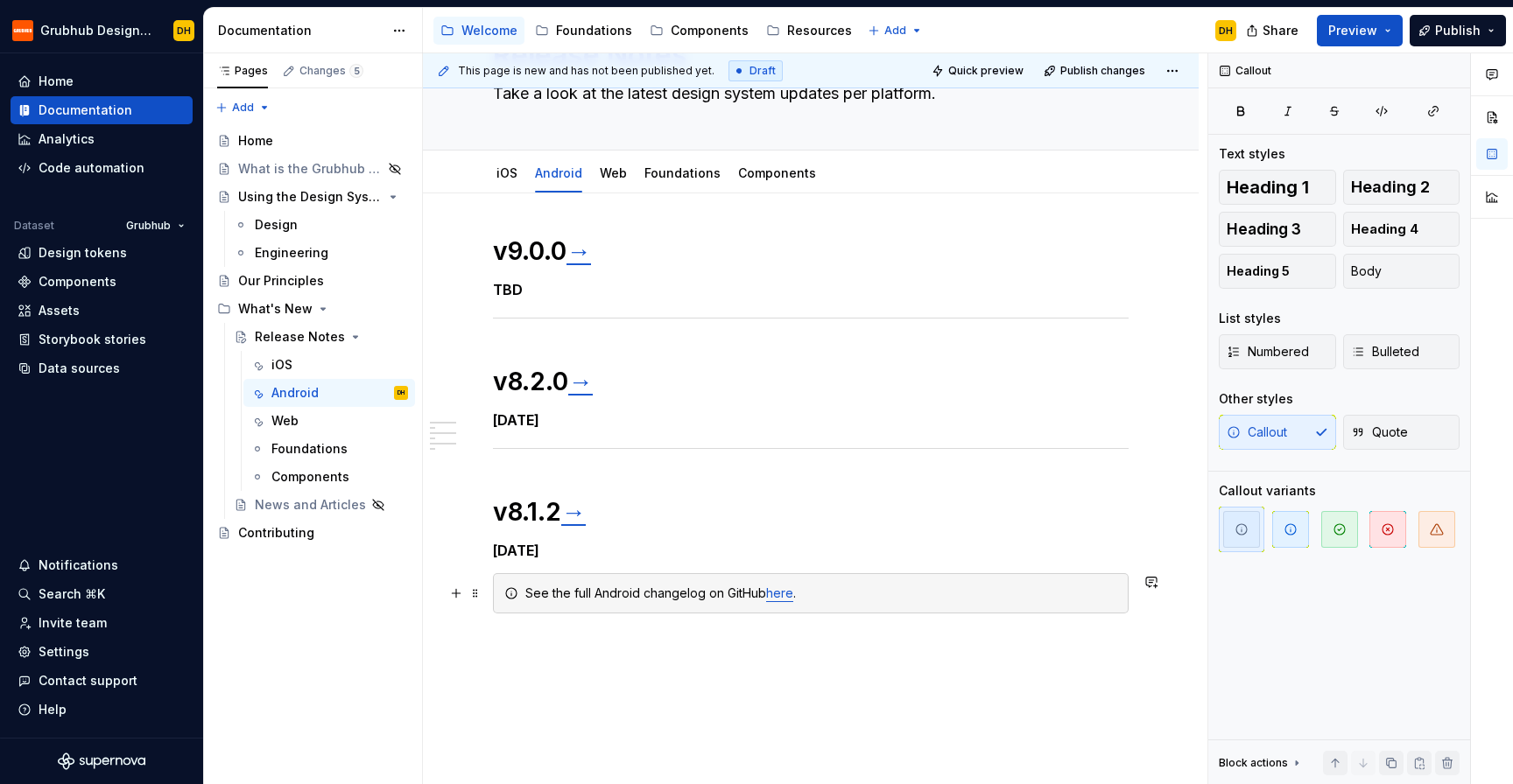
click at [783, 594] on link "here" at bounding box center [779, 593] width 27 height 15
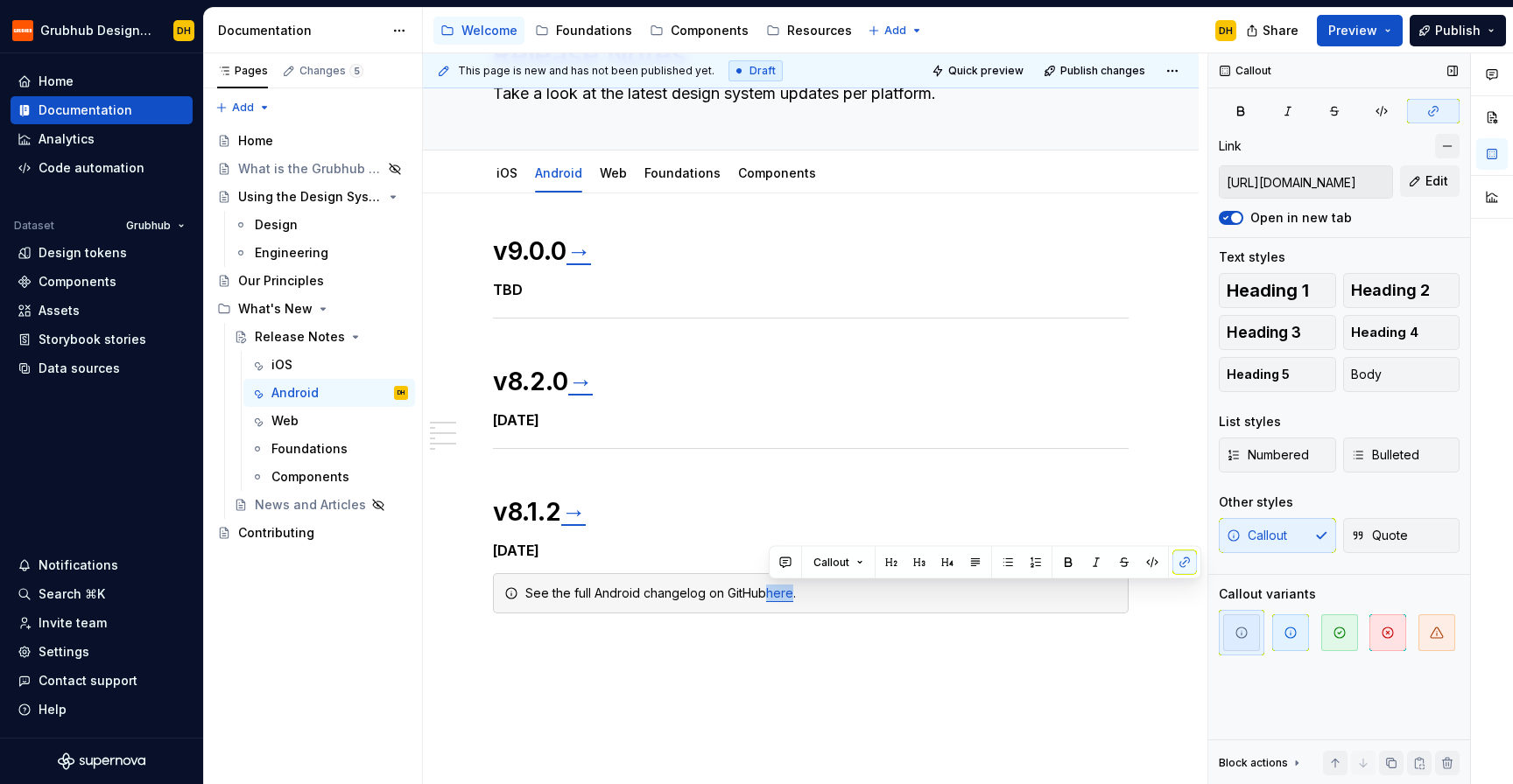
click at [1442, 142] on button "button" at bounding box center [1447, 147] width 25 height 25
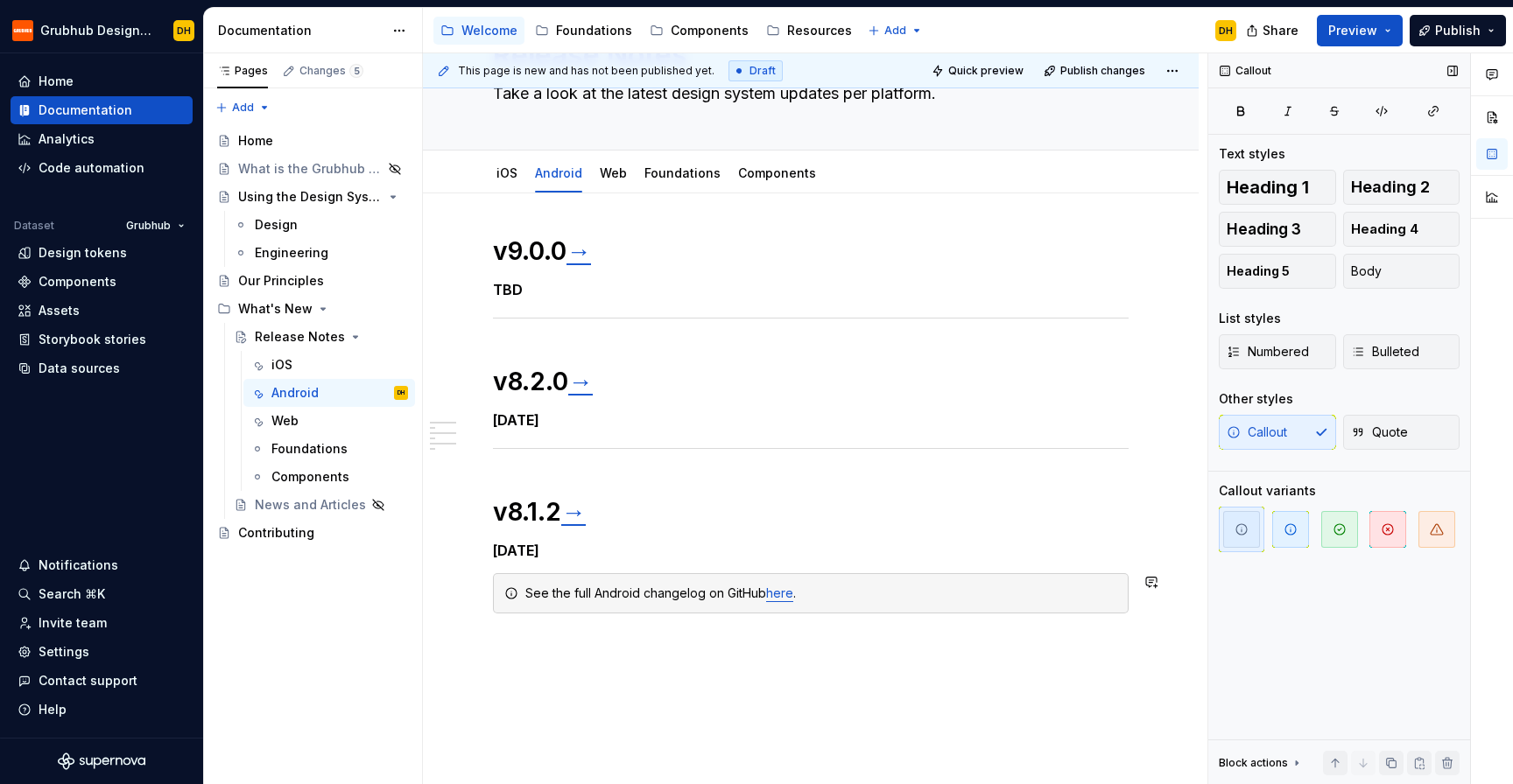
click at [841, 617] on div "v9.0.0 → TBD v8.2.0 → [DATE] v8.1.2 → [DATE] See the full Android changelog on …" at bounding box center [810, 434] width 635 height 399
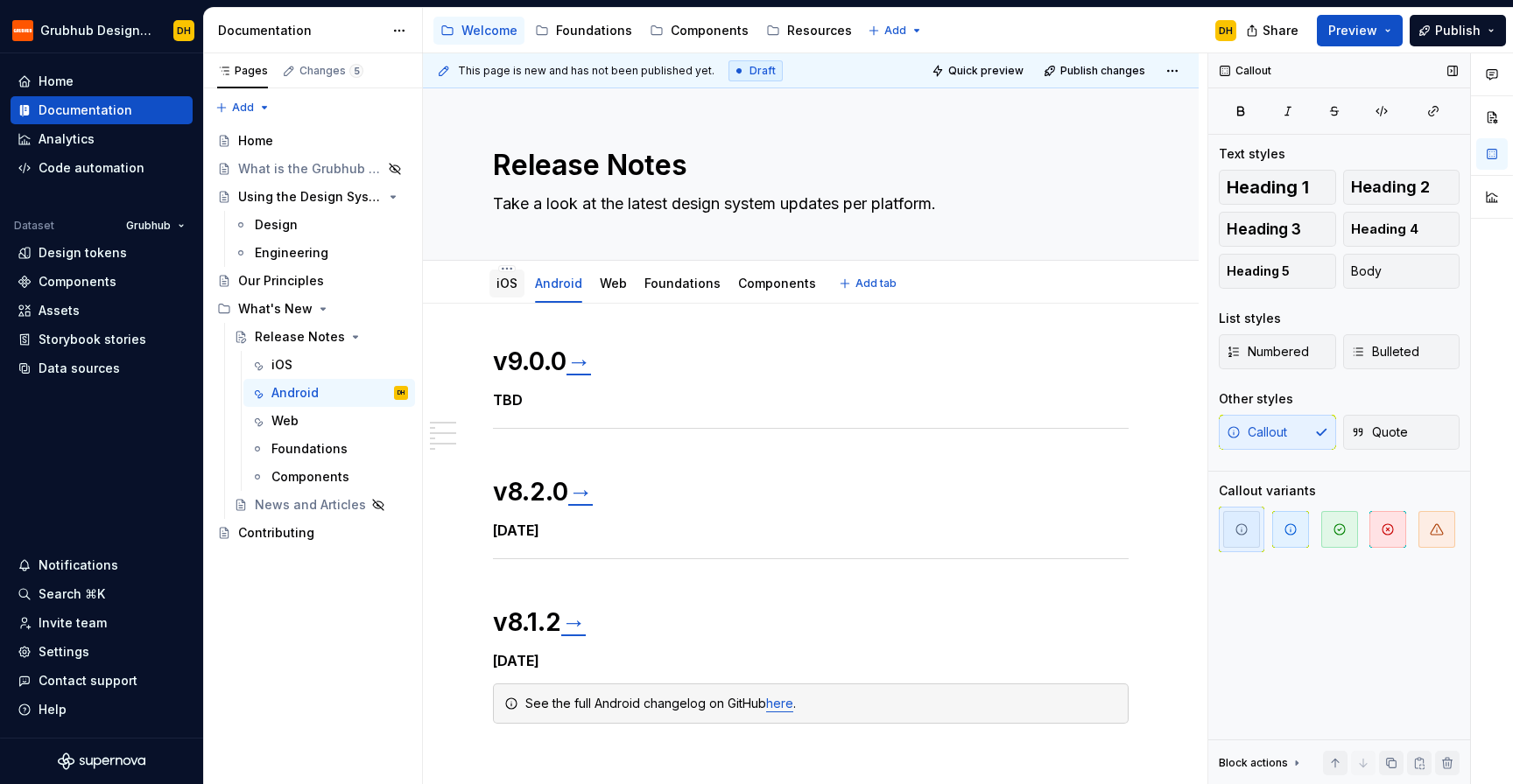
click at [499, 285] on link "iOS" at bounding box center [507, 283] width 21 height 15
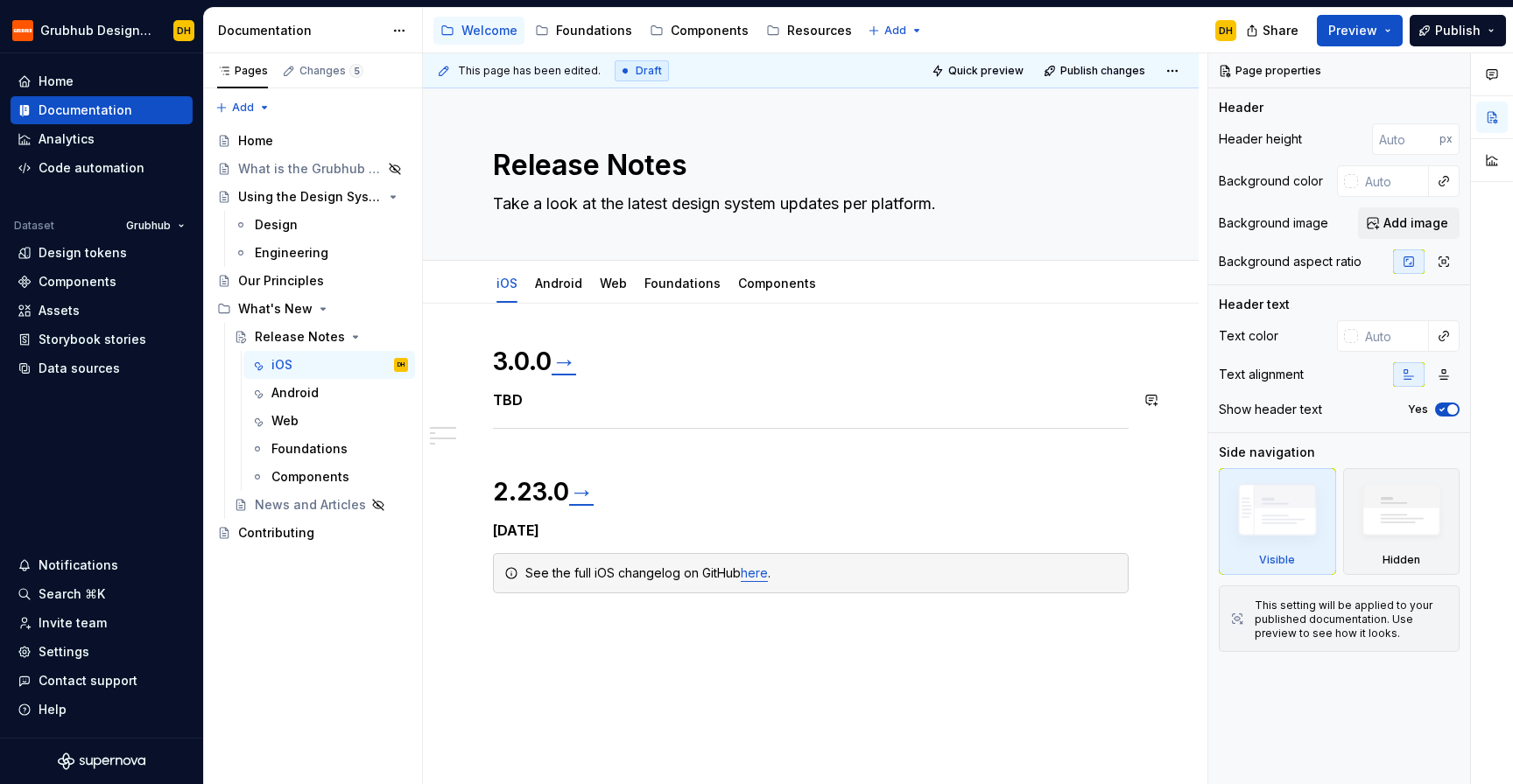
click at [524, 442] on div "3.0.0 → TBD 2.23.0 → [DATE] See the full iOS changelog on GitHub here ." at bounding box center [810, 491] width 635 height 290
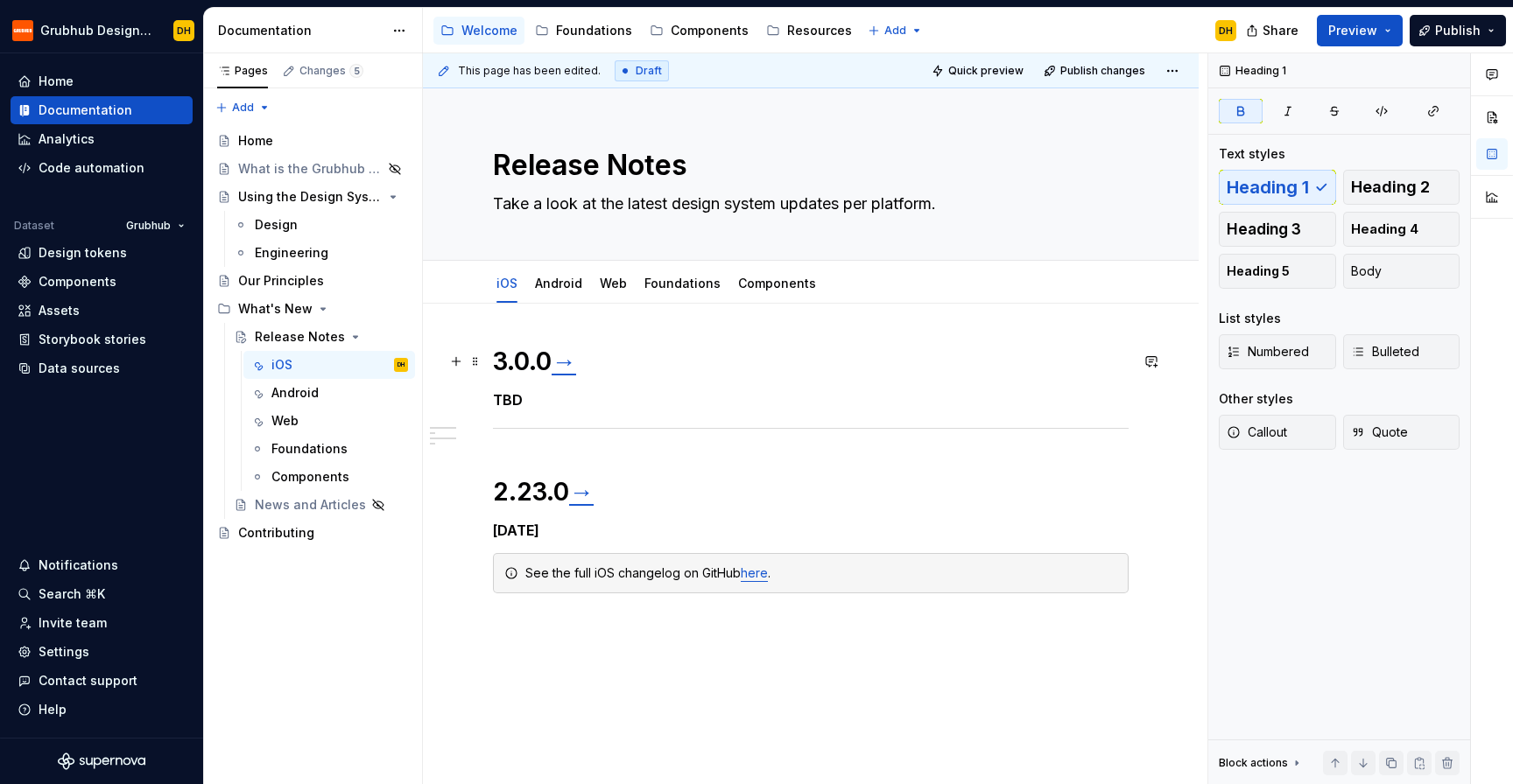
click at [492, 364] on div "3.0.0 → TBD 2.23.0 → [DATE] See the full iOS changelog on GitHub here ." at bounding box center [811, 598] width 776 height 589
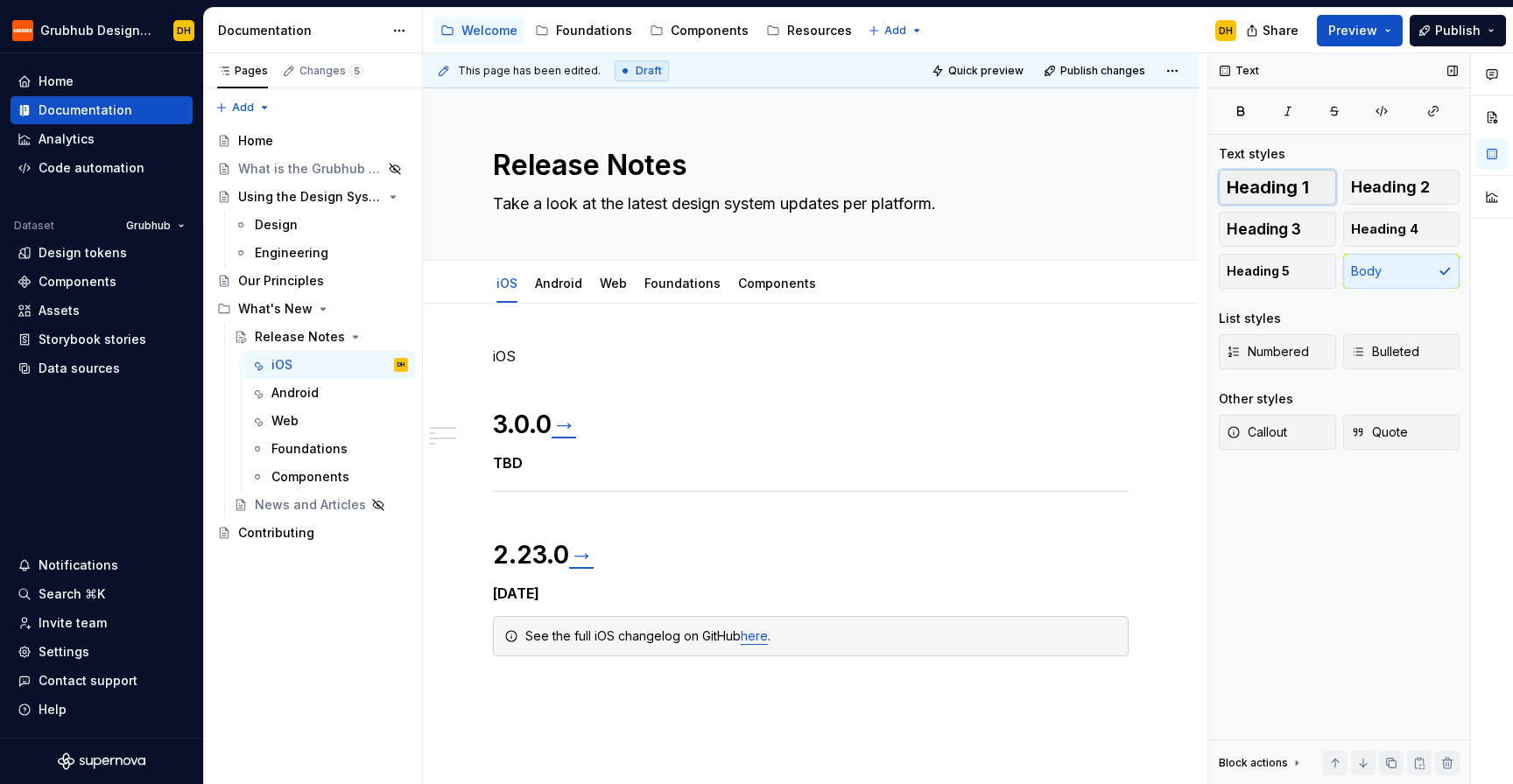
click at [1237, 171] on button "Heading 1" at bounding box center [1277, 187] width 117 height 35
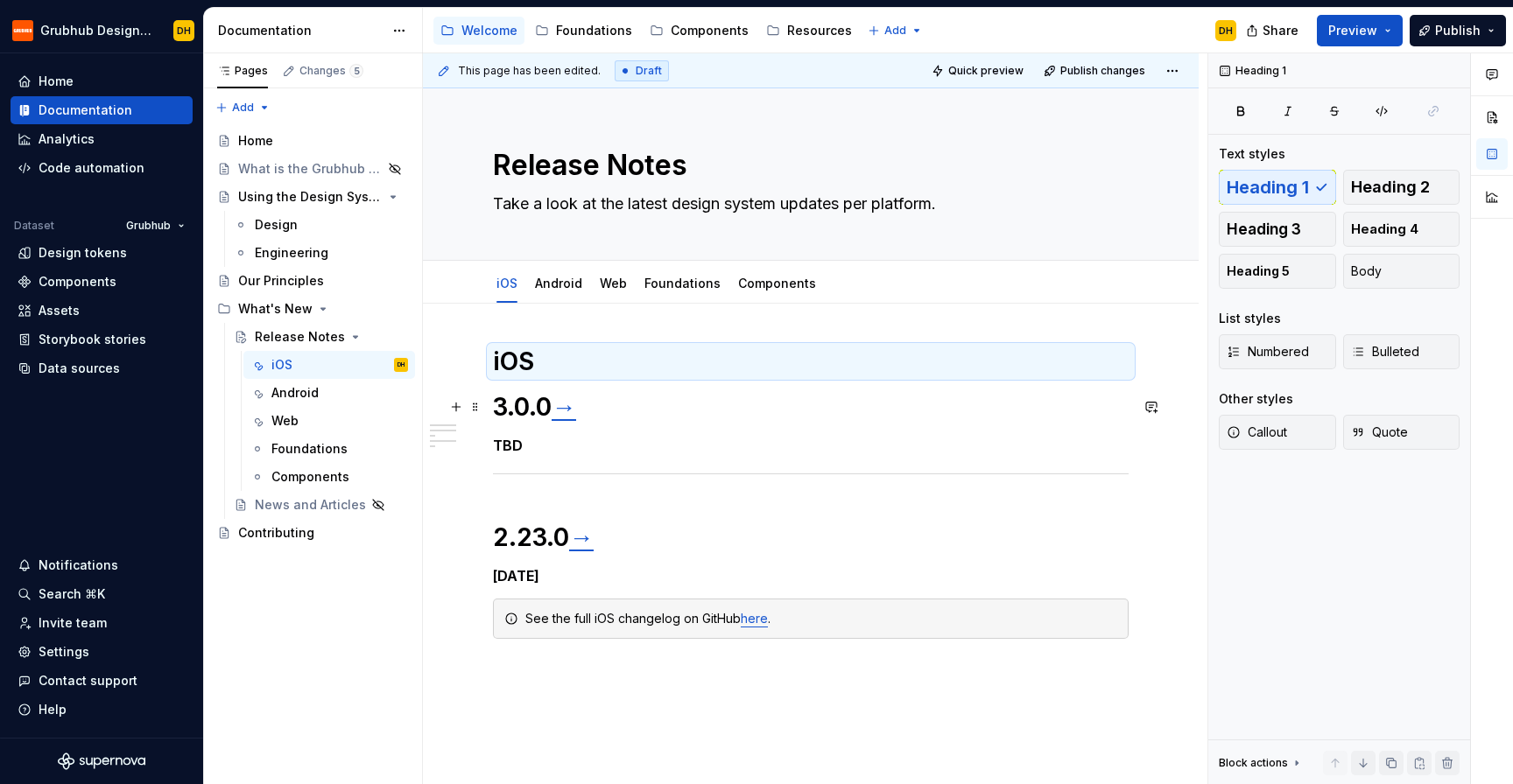
click at [527, 411] on h1 "3.0.0 →" at bounding box center [810, 407] width 635 height 31
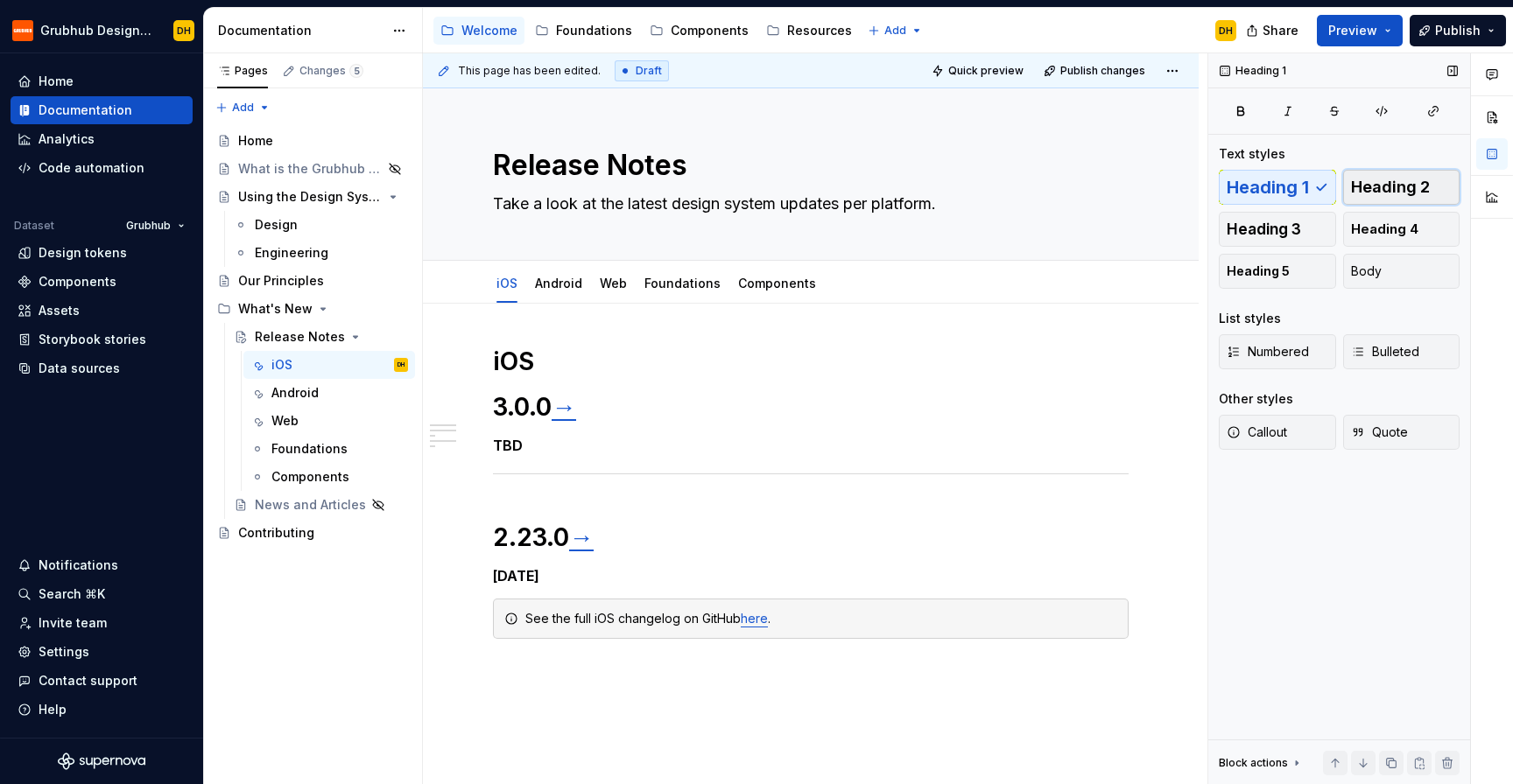
click at [1362, 189] on span "Heading 2" at bounding box center [1390, 187] width 79 height 17
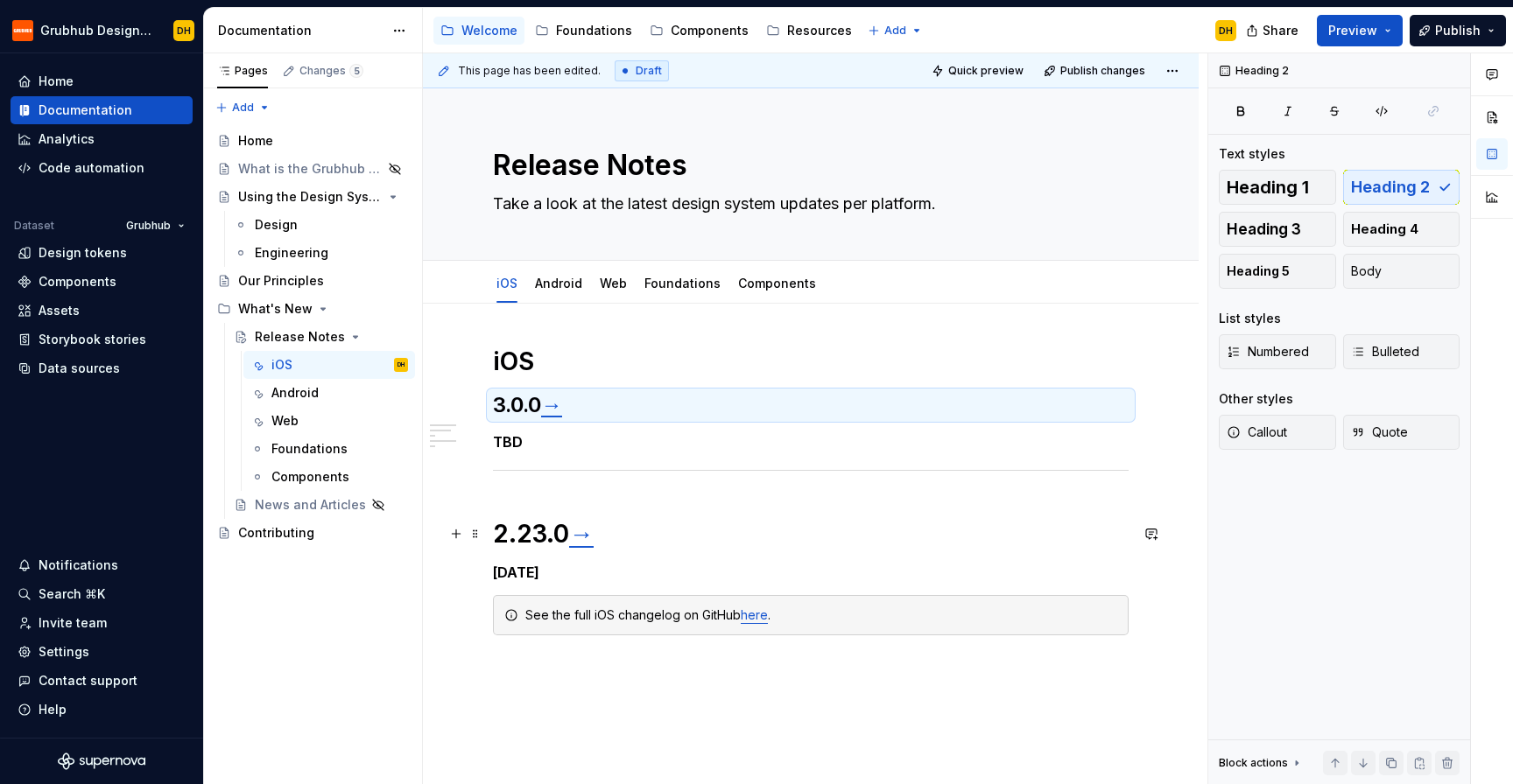
click at [527, 537] on strong "2.23.0" at bounding box center [531, 533] width 76 height 30
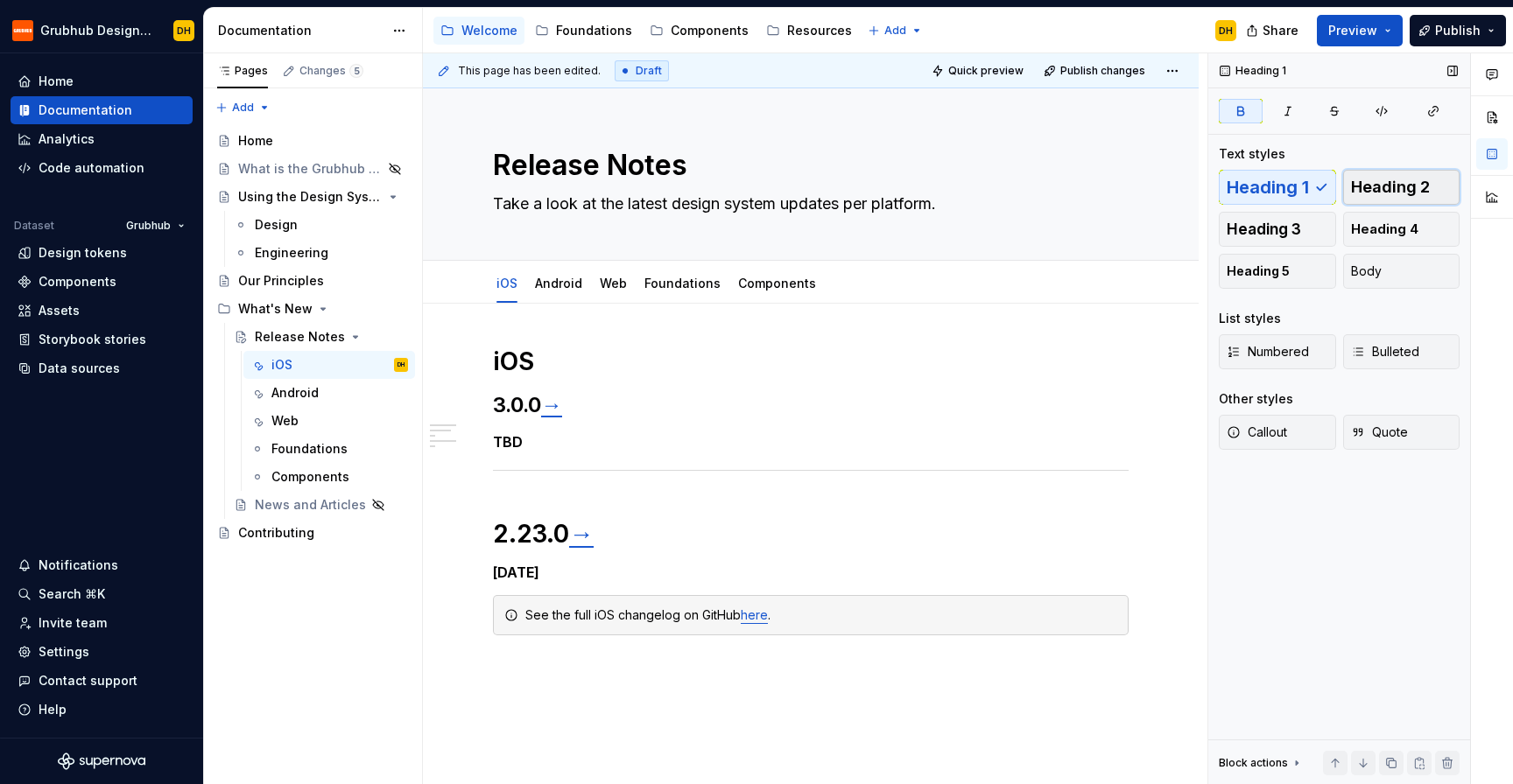
click at [1366, 189] on span "Heading 2" at bounding box center [1390, 187] width 79 height 17
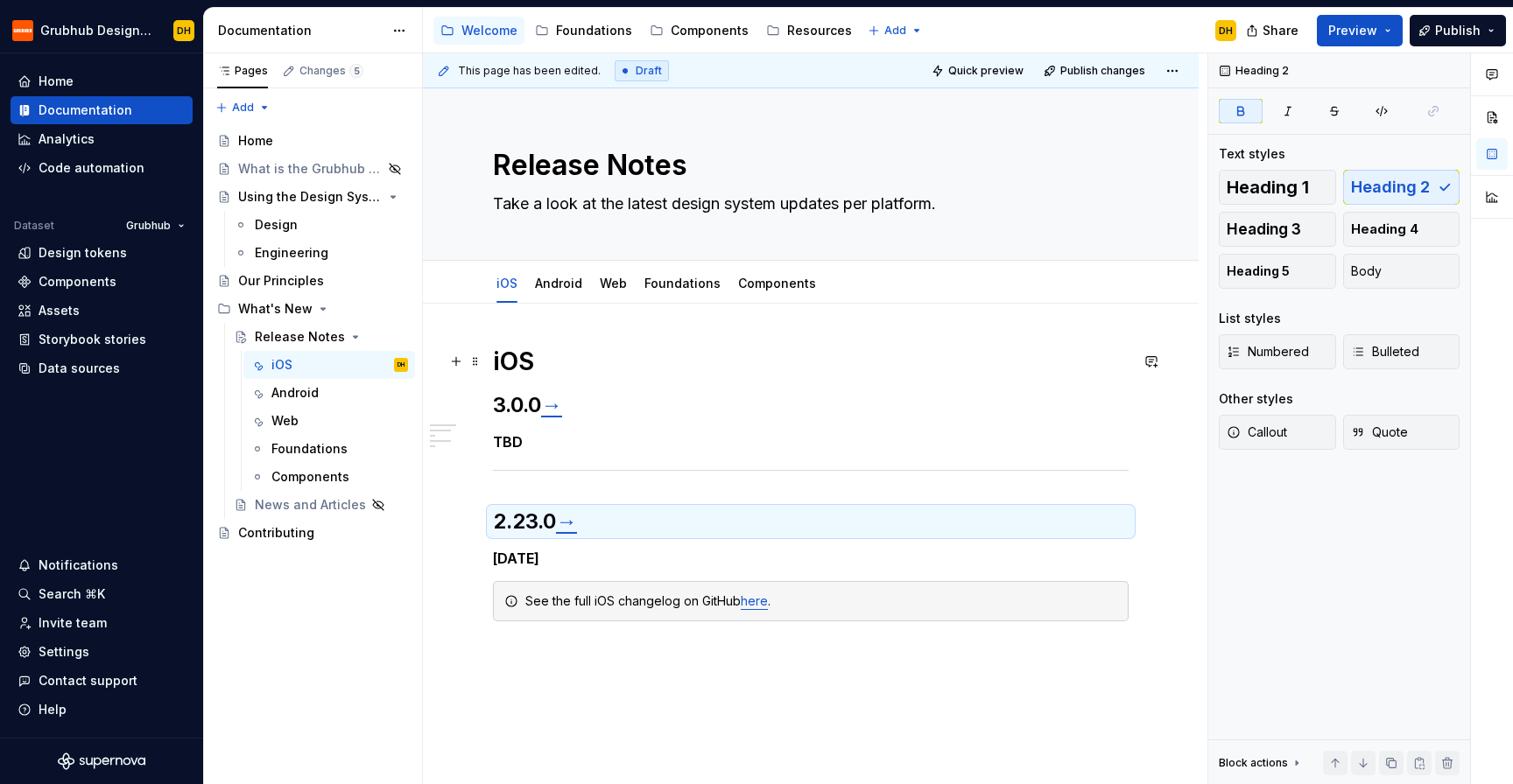
click at [610, 360] on h1 "iOS" at bounding box center [810, 361] width 635 height 31
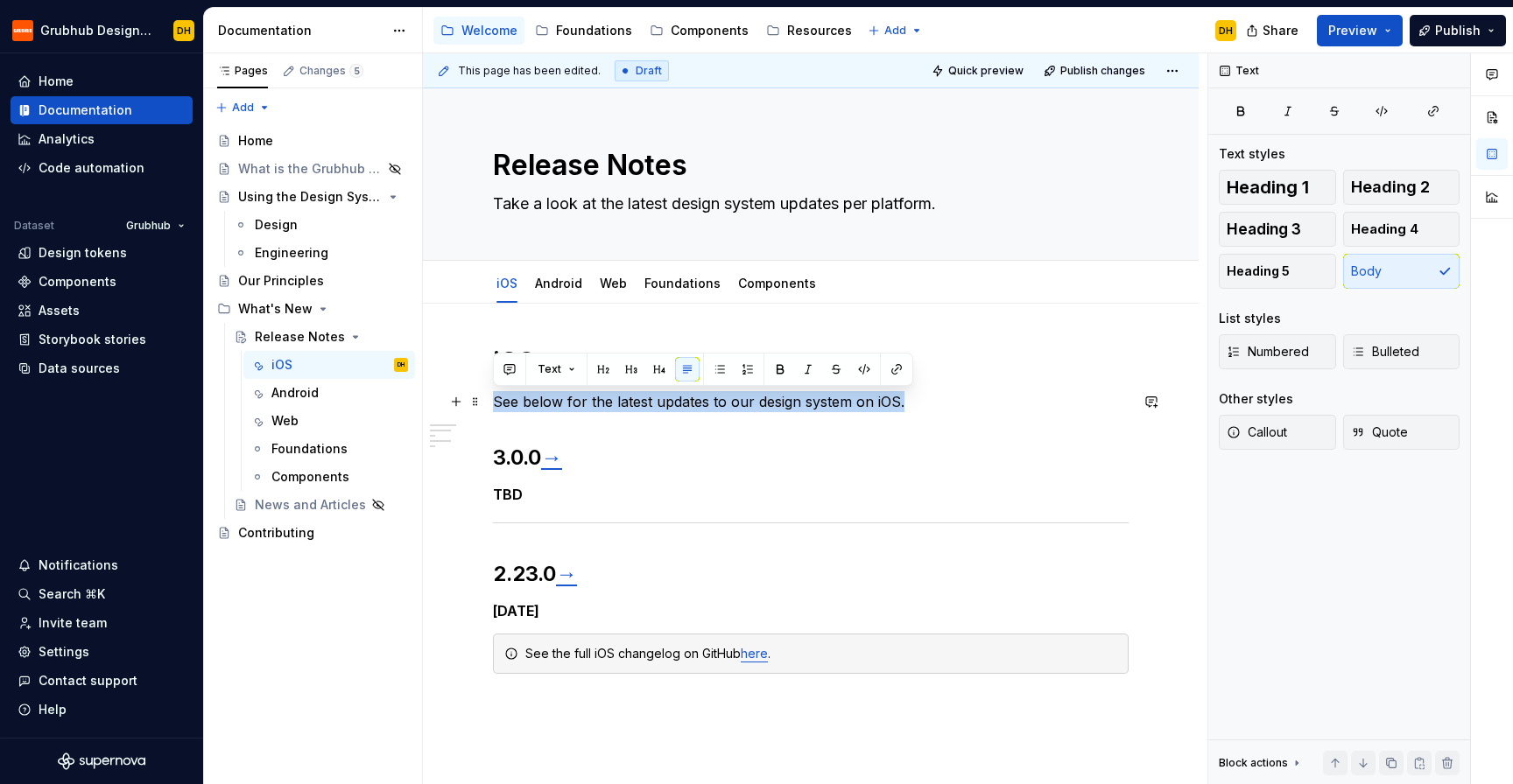
drag, startPoint x: 828, startPoint y: 402, endPoint x: 484, endPoint y: 403, distance: 344.0
click at [484, 403] on div "iOS See below for the latest updates to our design system on iOS. 3.0.0 → TBD 2…" at bounding box center [811, 638] width 776 height 669
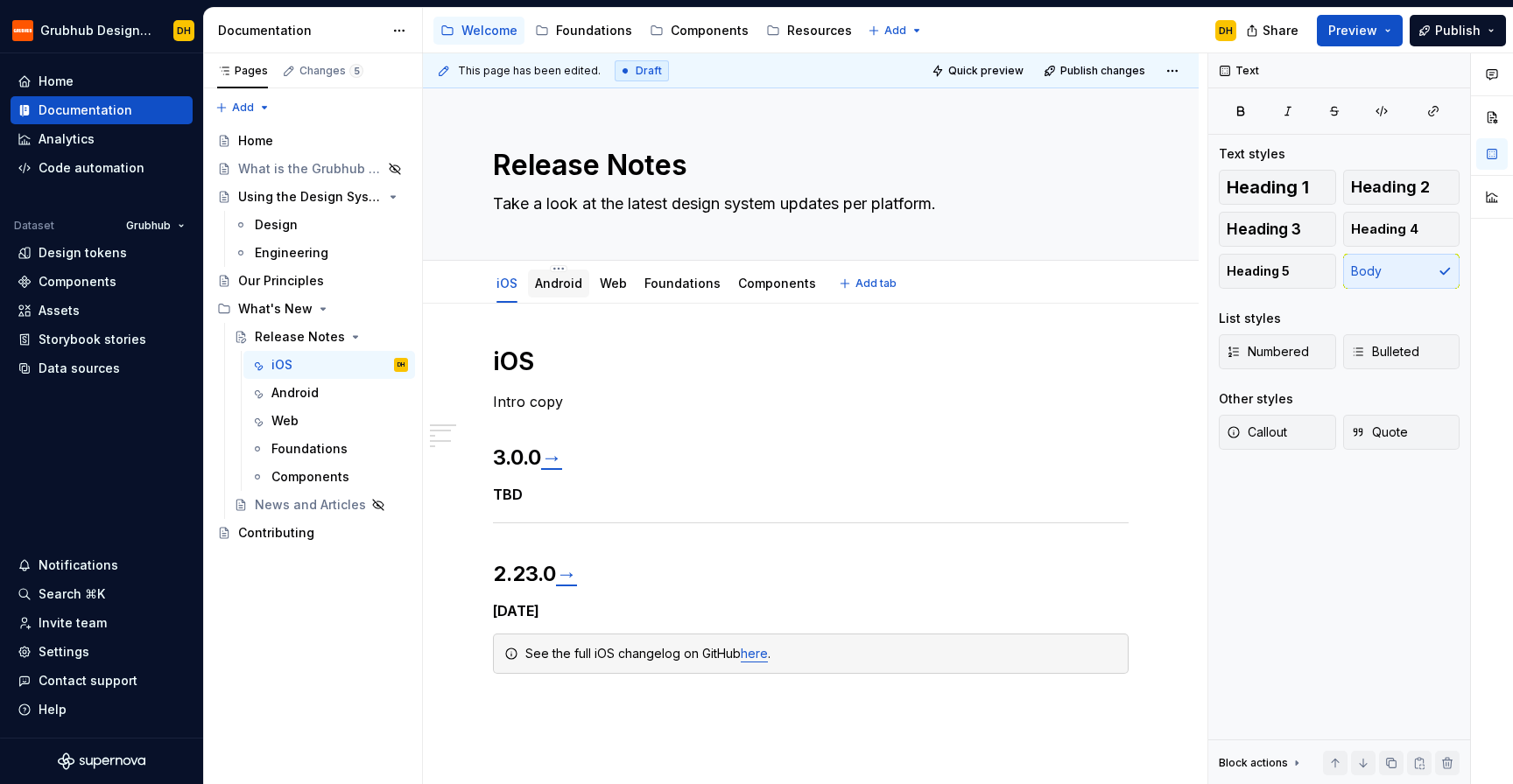
click at [570, 276] on link "Android" at bounding box center [558, 283] width 48 height 15
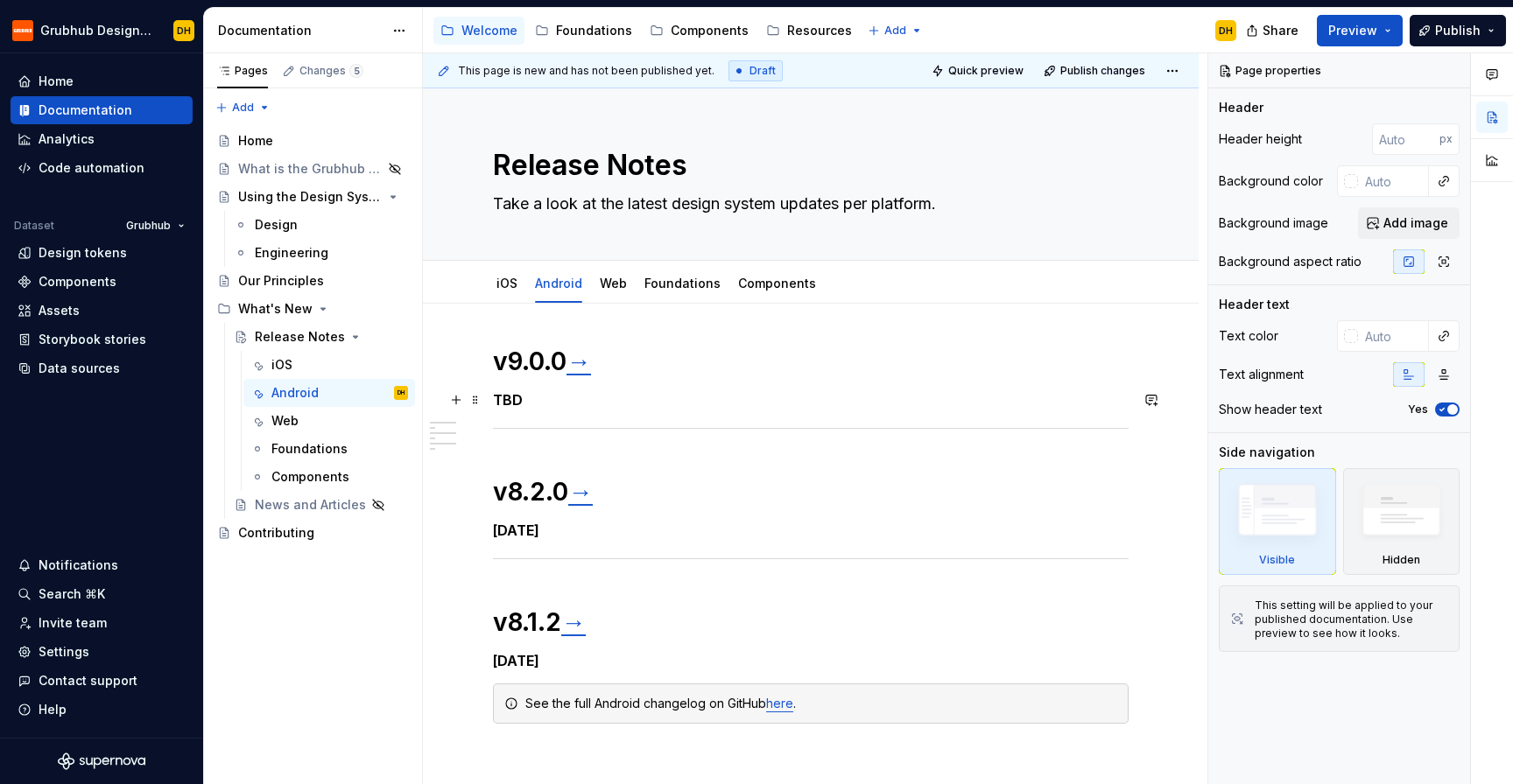
click at [545, 337] on div "v9.0.0 → TBD v8.2.0 → [DATE] v8.1.2 → [DATE] See the full Android changelog on …" at bounding box center [811, 642] width 776 height 676
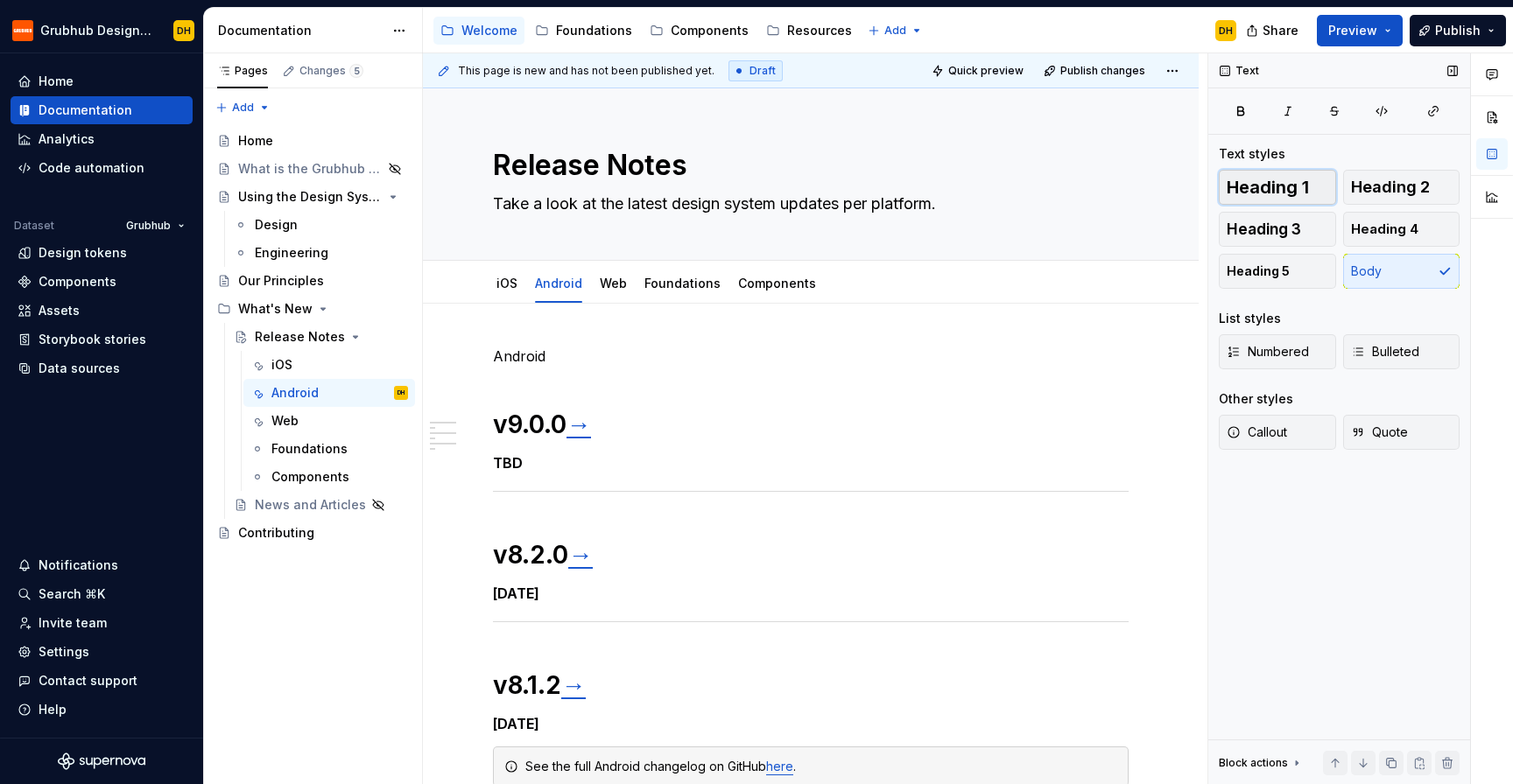
click at [1245, 182] on span "Heading 1" at bounding box center [1267, 187] width 82 height 17
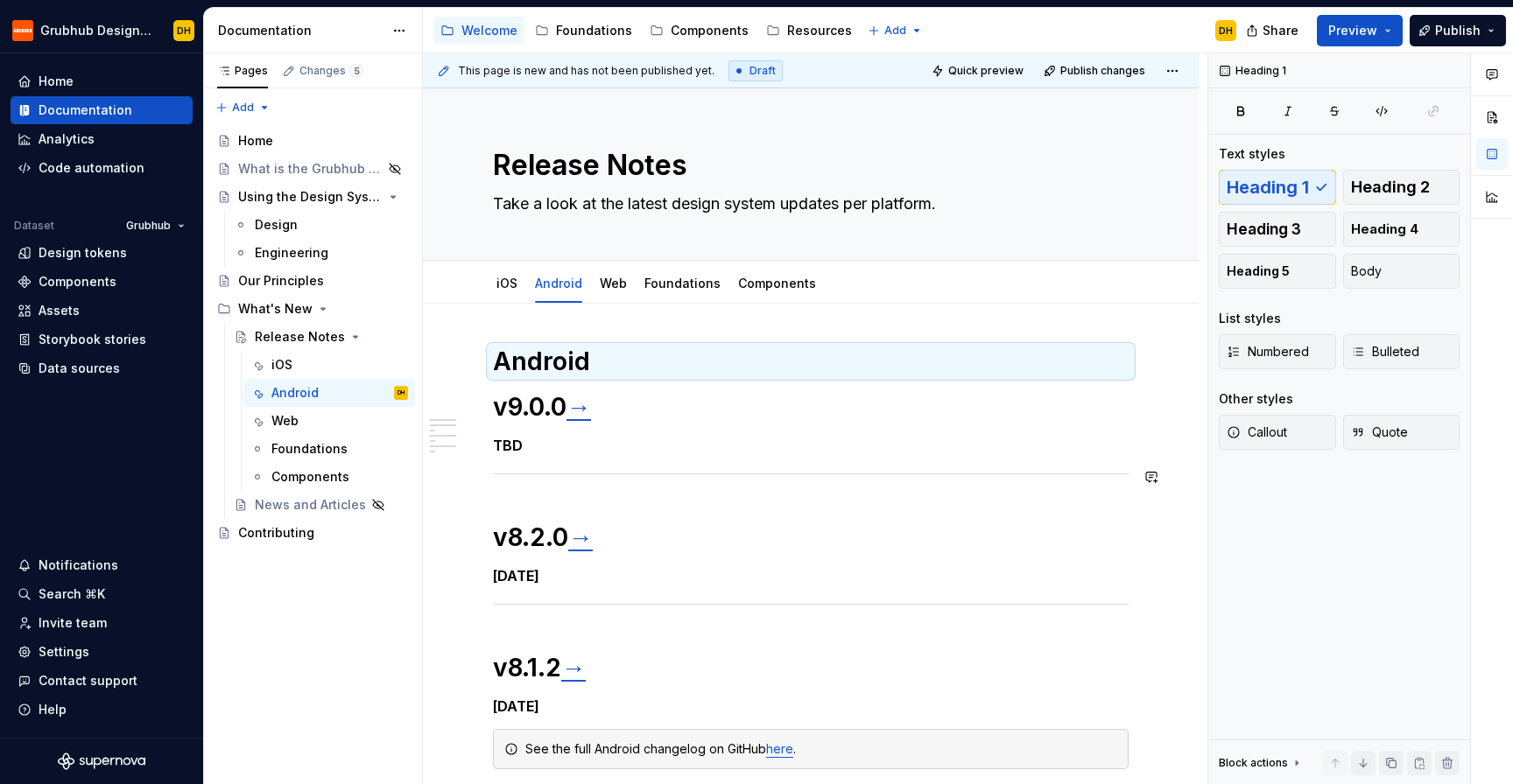
click at [521, 402] on h1 "v9.0.0 →" at bounding box center [810, 407] width 635 height 31
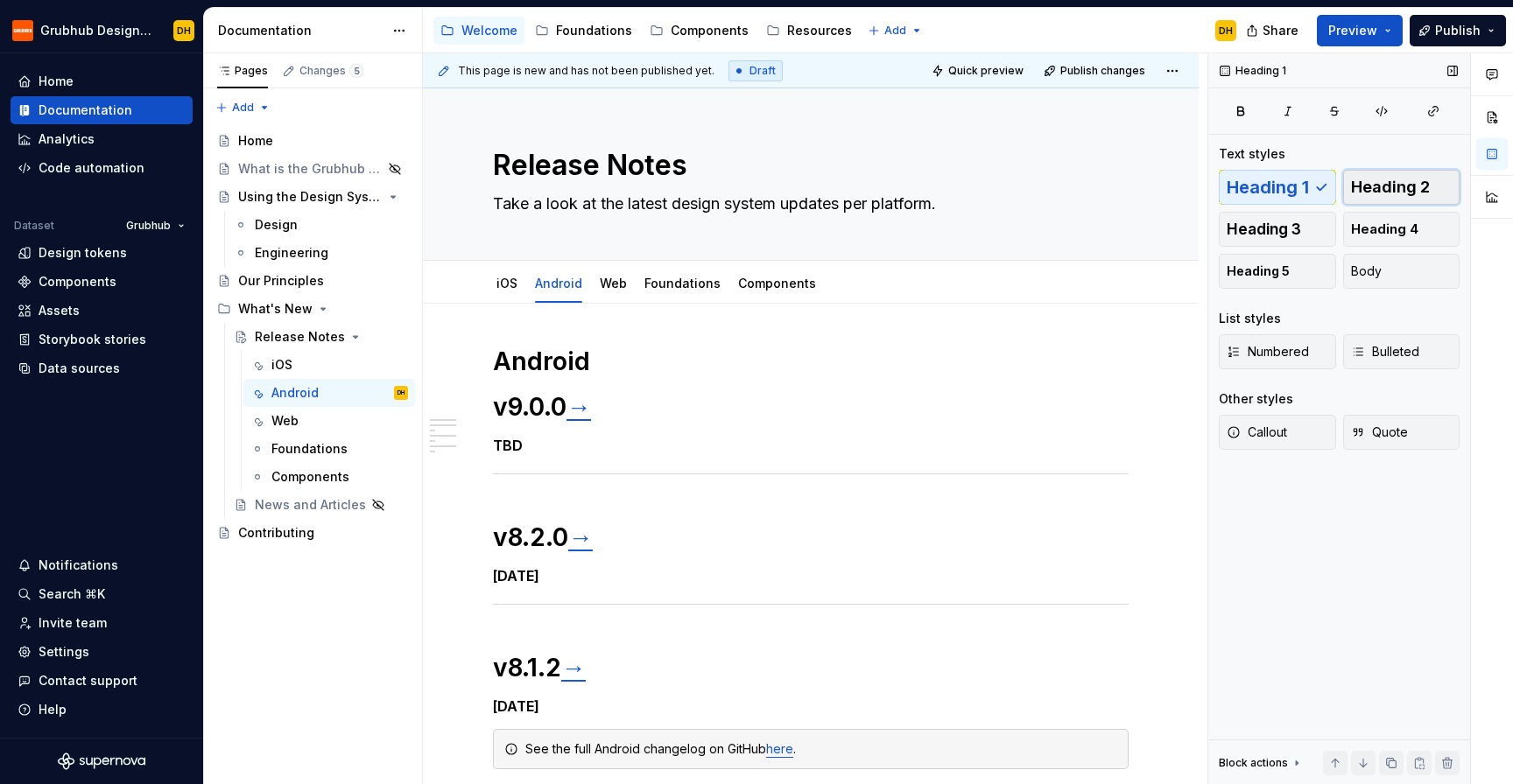
click at [1399, 187] on span "Heading 2" at bounding box center [1390, 187] width 79 height 17
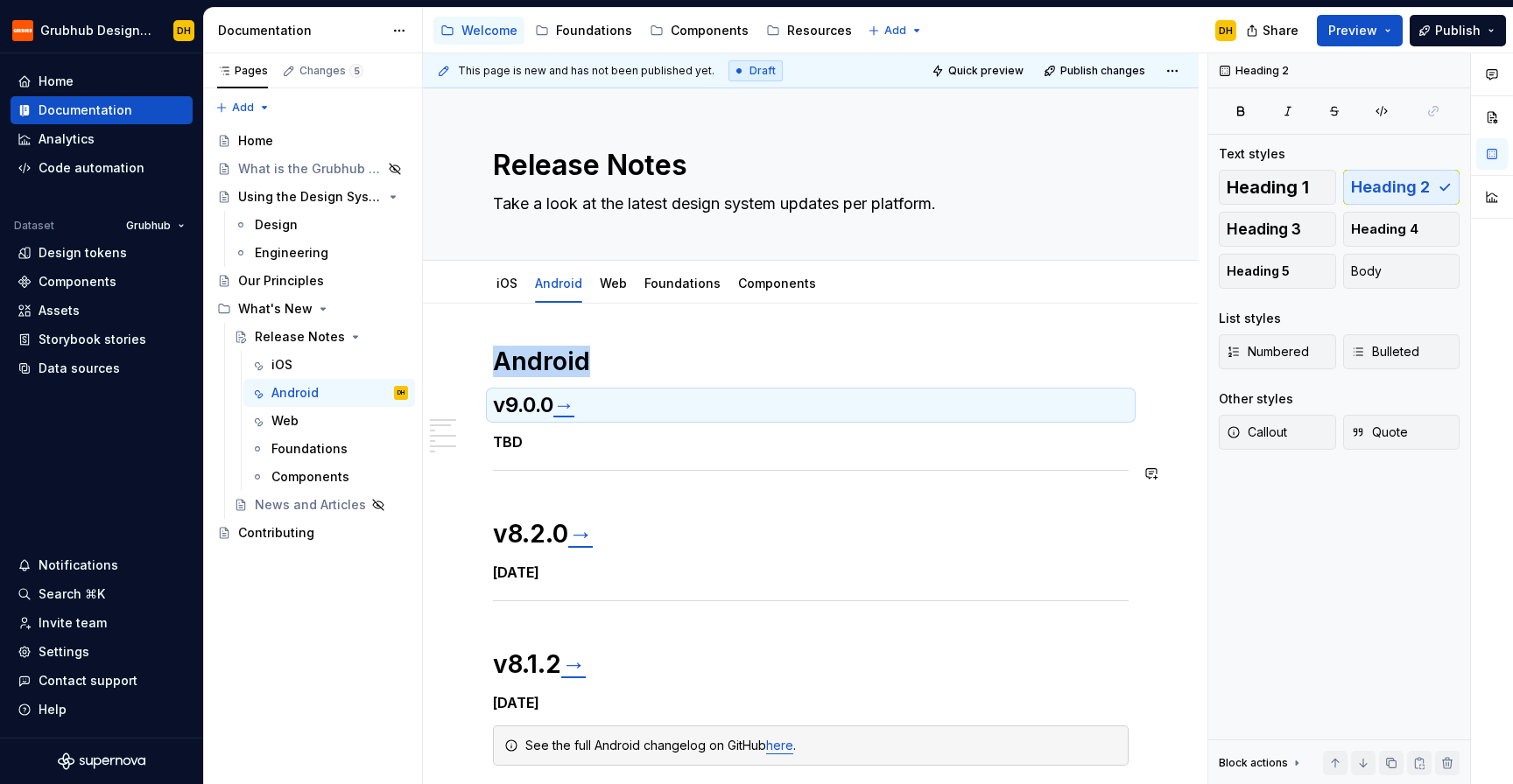
click at [529, 531] on h1 "v8.2.0 →" at bounding box center [810, 533] width 635 height 31
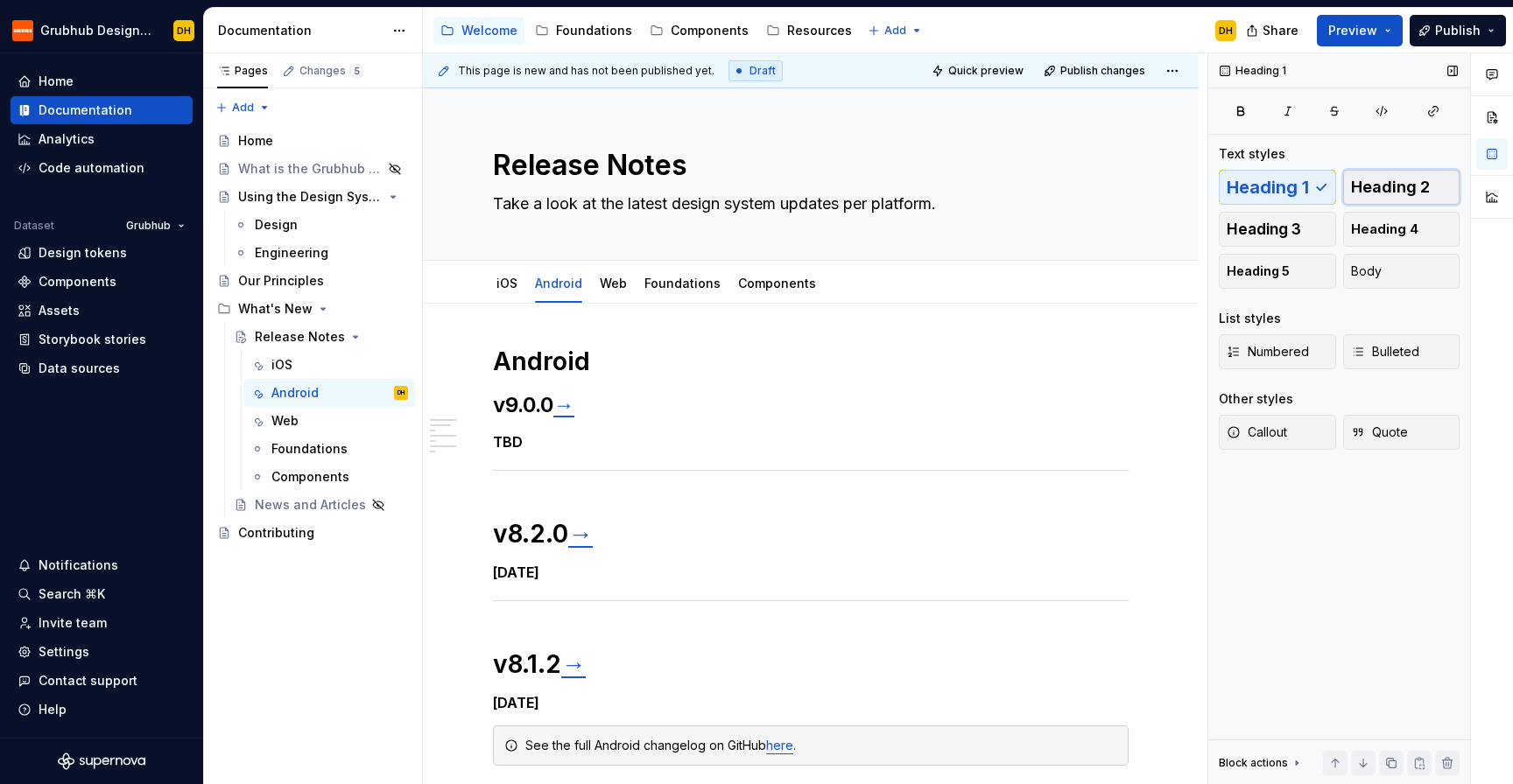
click at [1399, 183] on span "Heading 2" at bounding box center [1390, 187] width 79 height 17
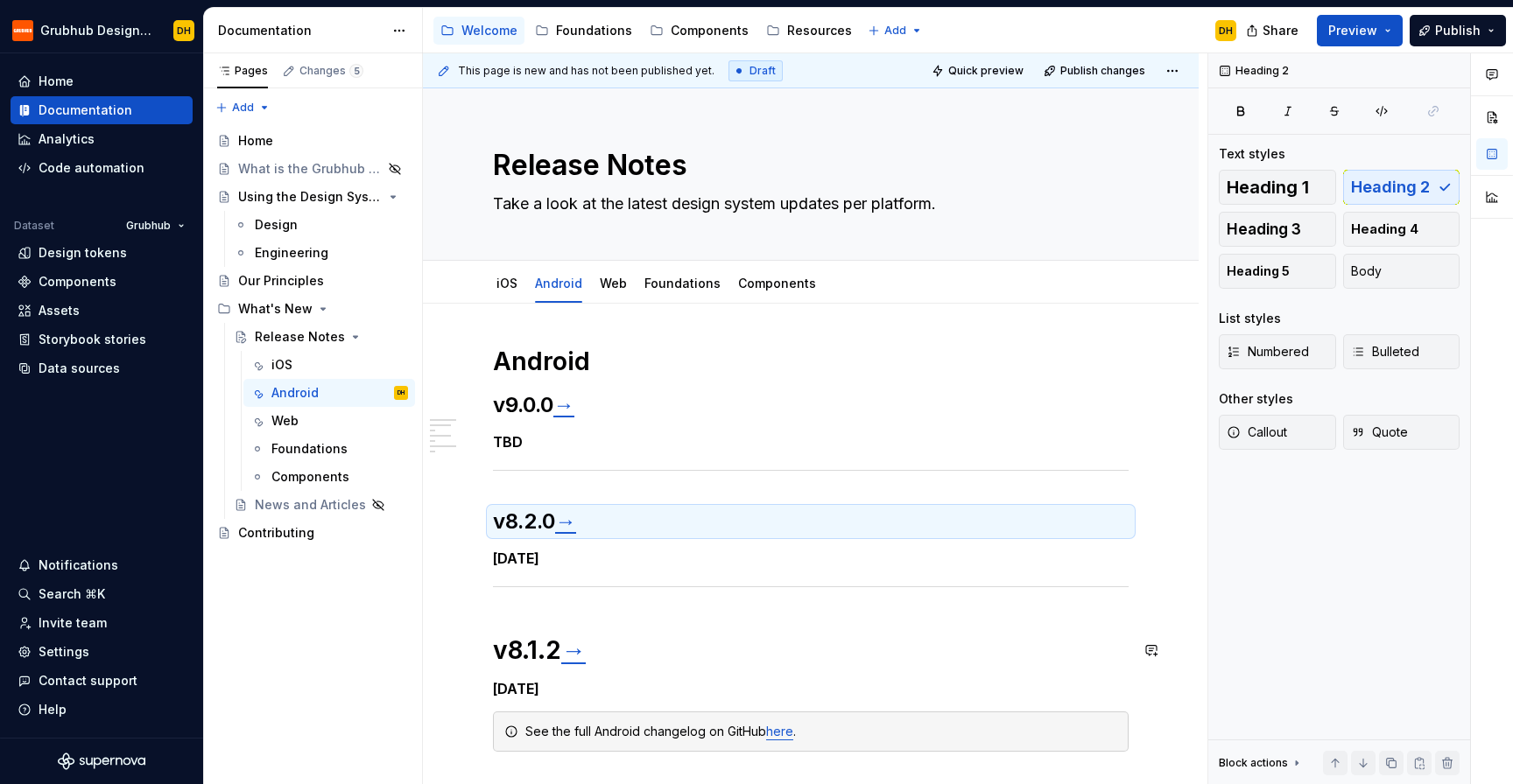
click at [519, 663] on h1 "v8.1.2 →" at bounding box center [810, 650] width 635 height 31
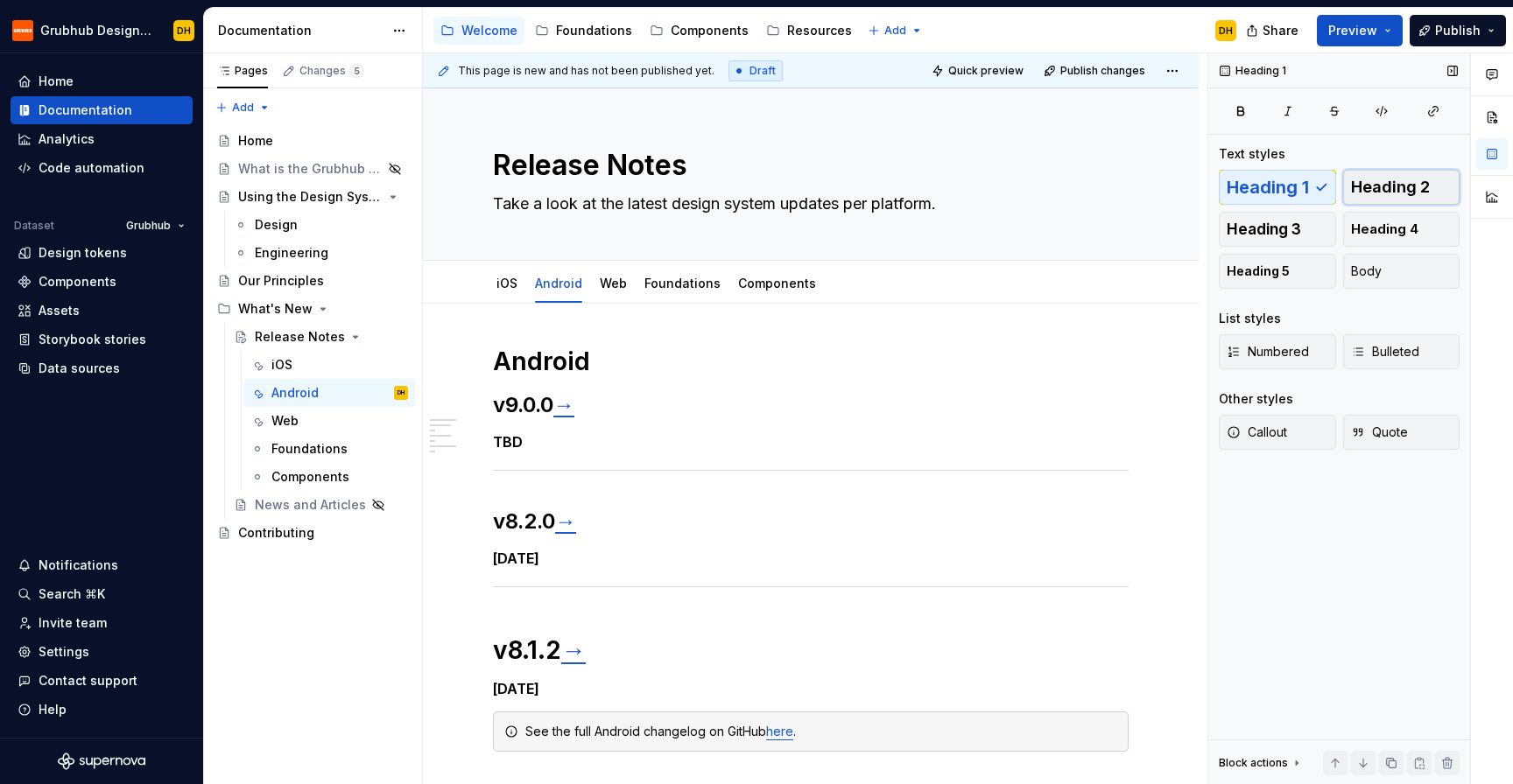
click at [1397, 183] on span "Heading 2" at bounding box center [1390, 187] width 79 height 17
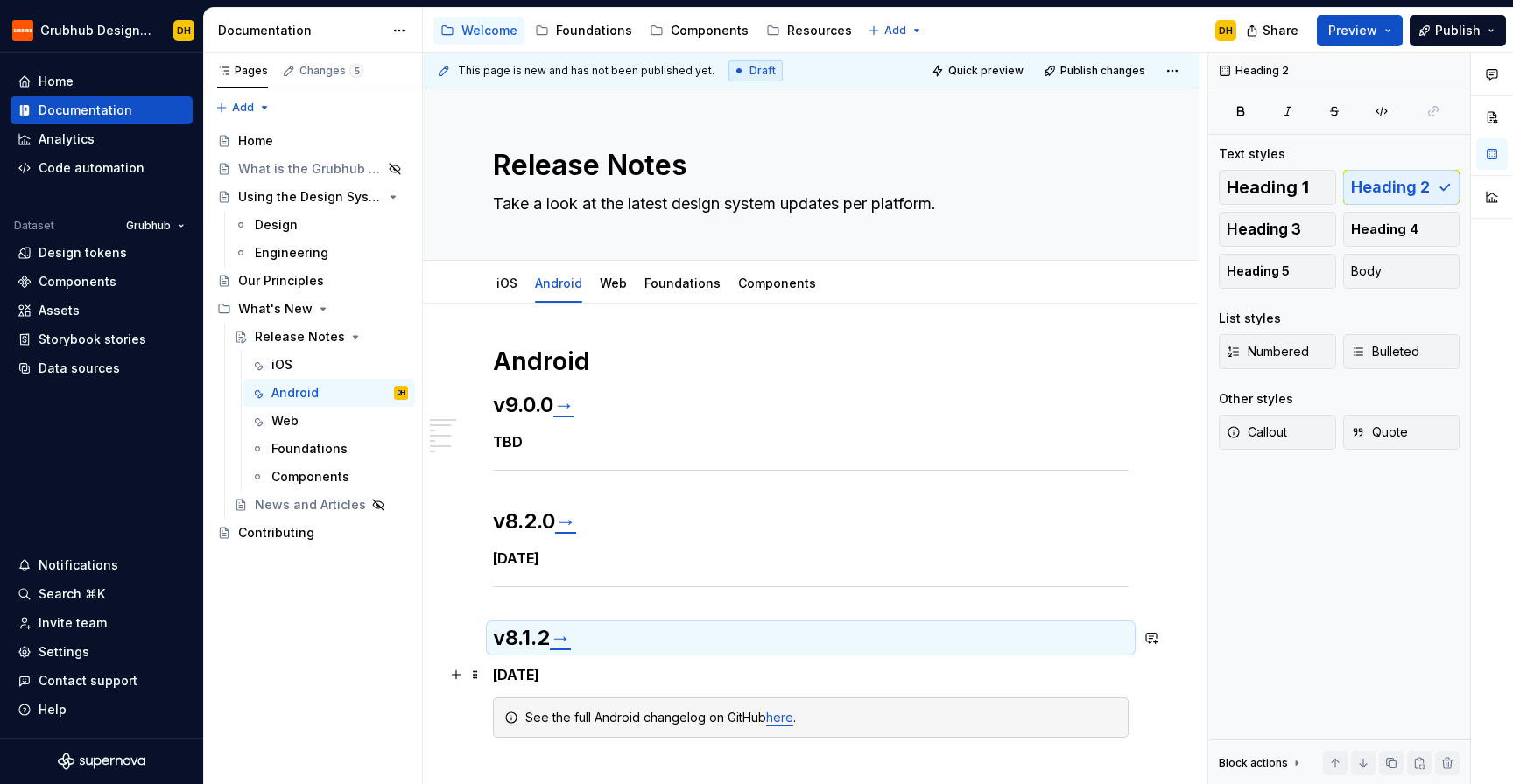
click at [663, 669] on h5 "[DATE]" at bounding box center [810, 674] width 635 height 17
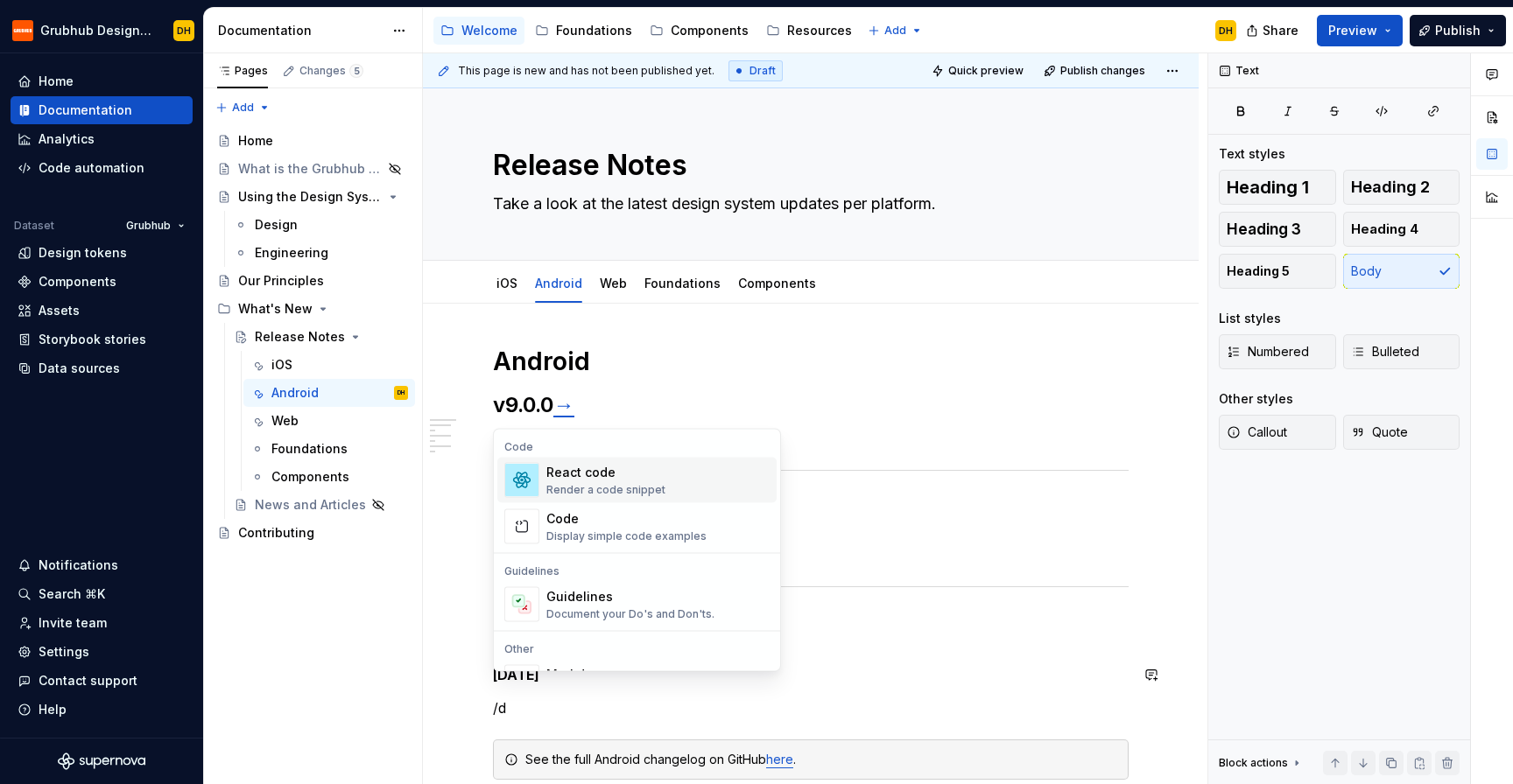
scroll to position [18, 0]
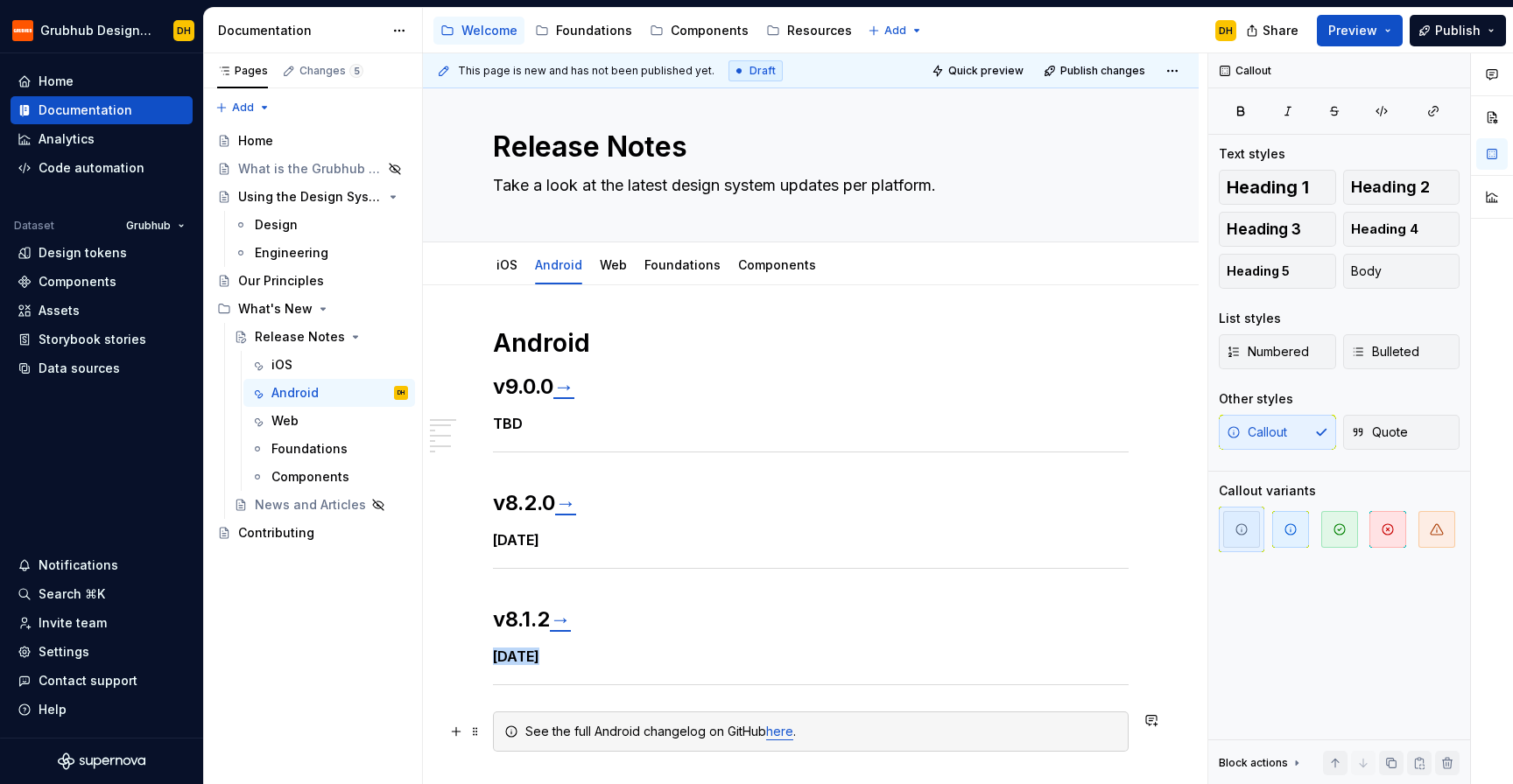
click at [610, 748] on div "See the full Android changelog on GitHub here ." at bounding box center [810, 732] width 635 height 40
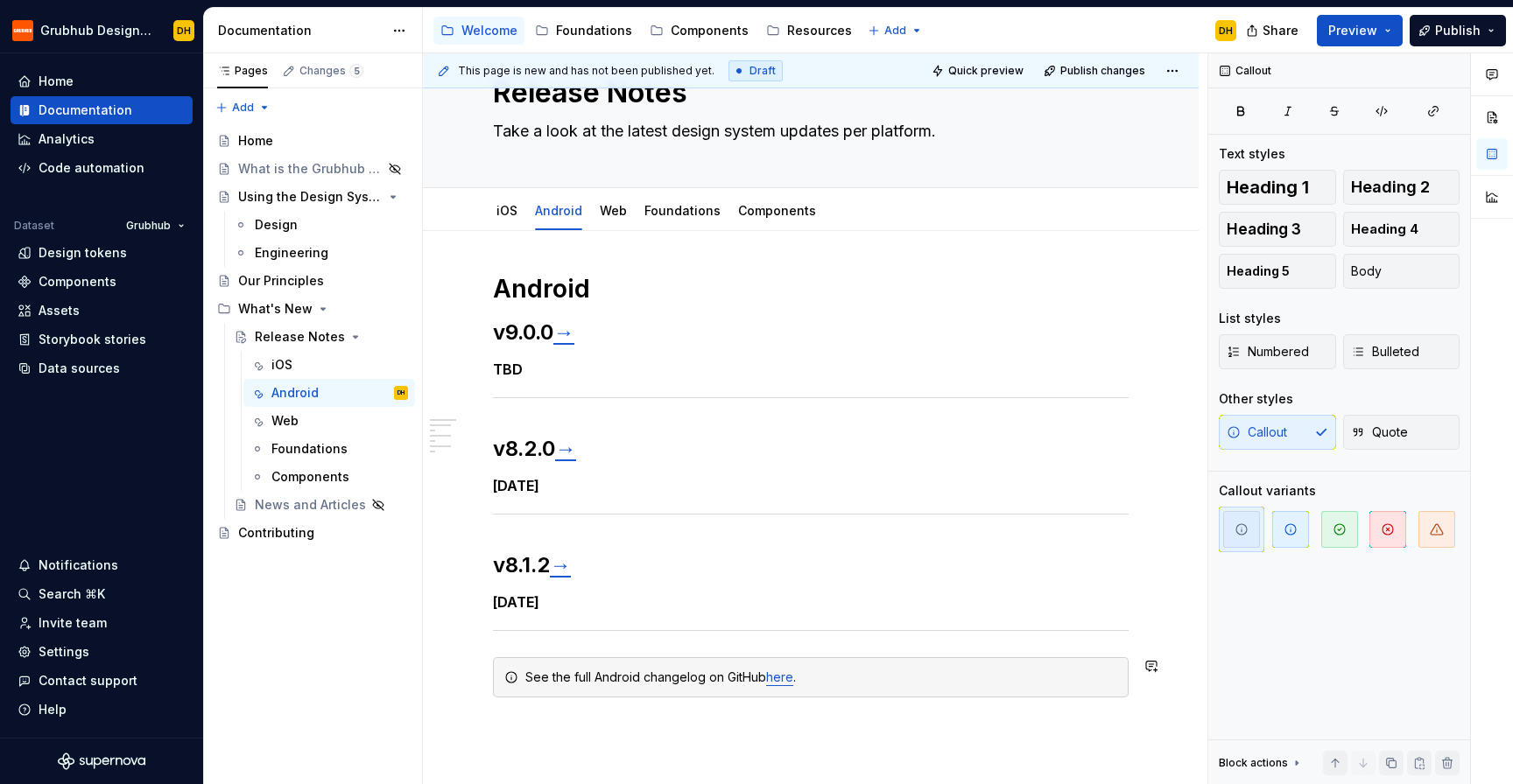
scroll to position [83, 0]
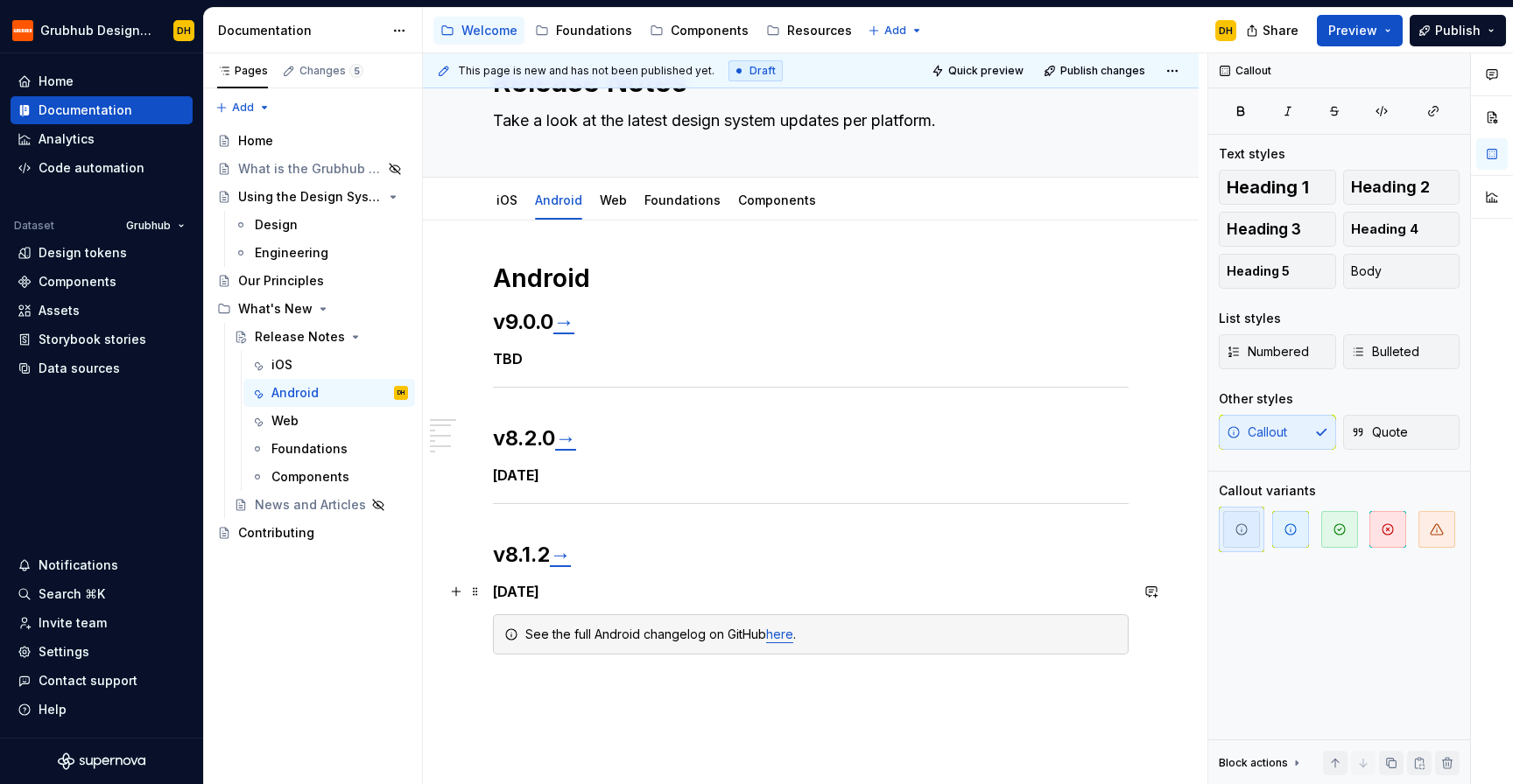
click at [595, 593] on h5 "[DATE]" at bounding box center [810, 592] width 635 height 17
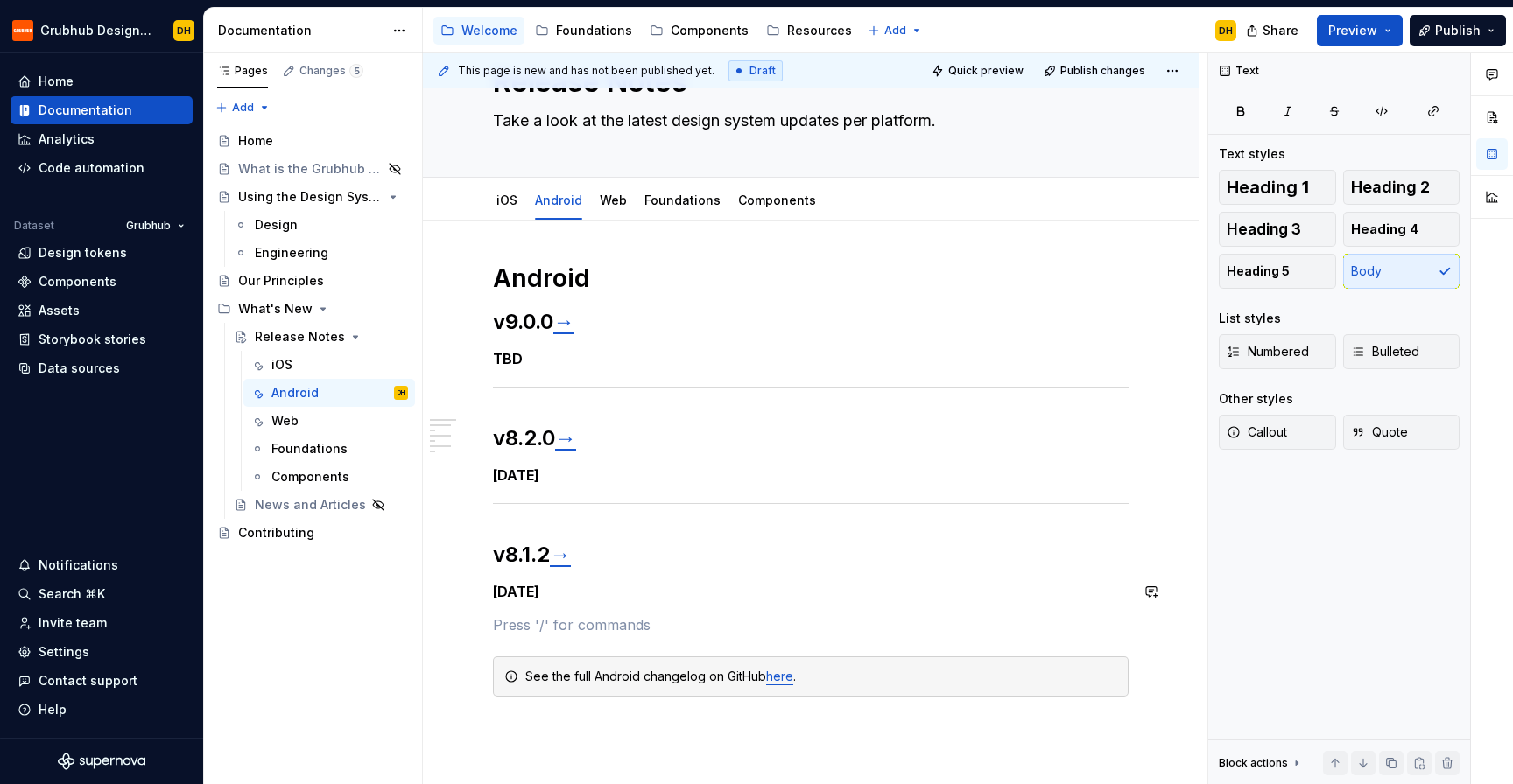
click at [560, 734] on div "Android v9.0.0 → TBD v8.2.0 → [DATE] v8.1.2 → [DATE] See the full Android chang…" at bounding box center [811, 587] width 776 height 733
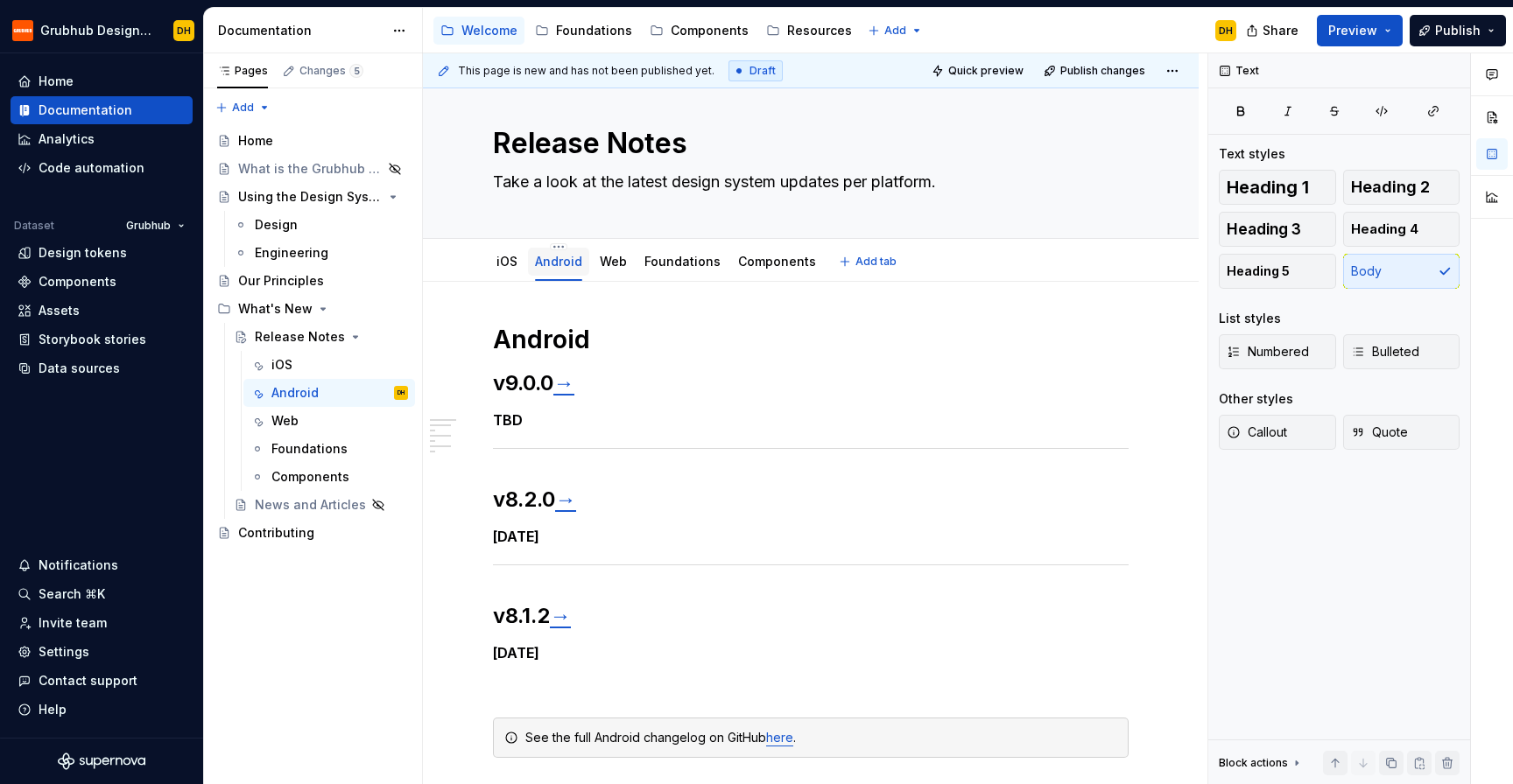
scroll to position [0, 0]
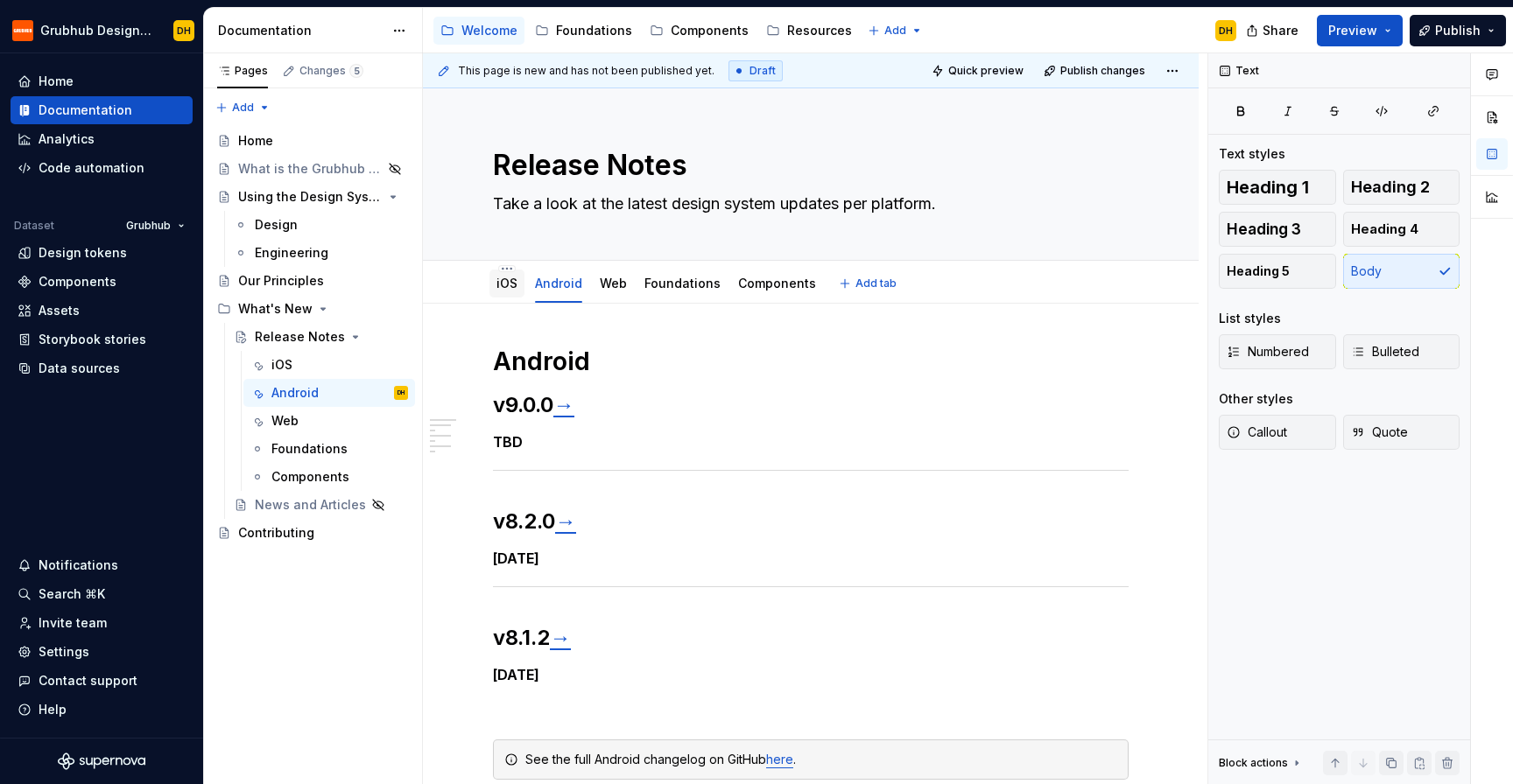
click at [506, 283] on link "iOS" at bounding box center [507, 283] width 21 height 15
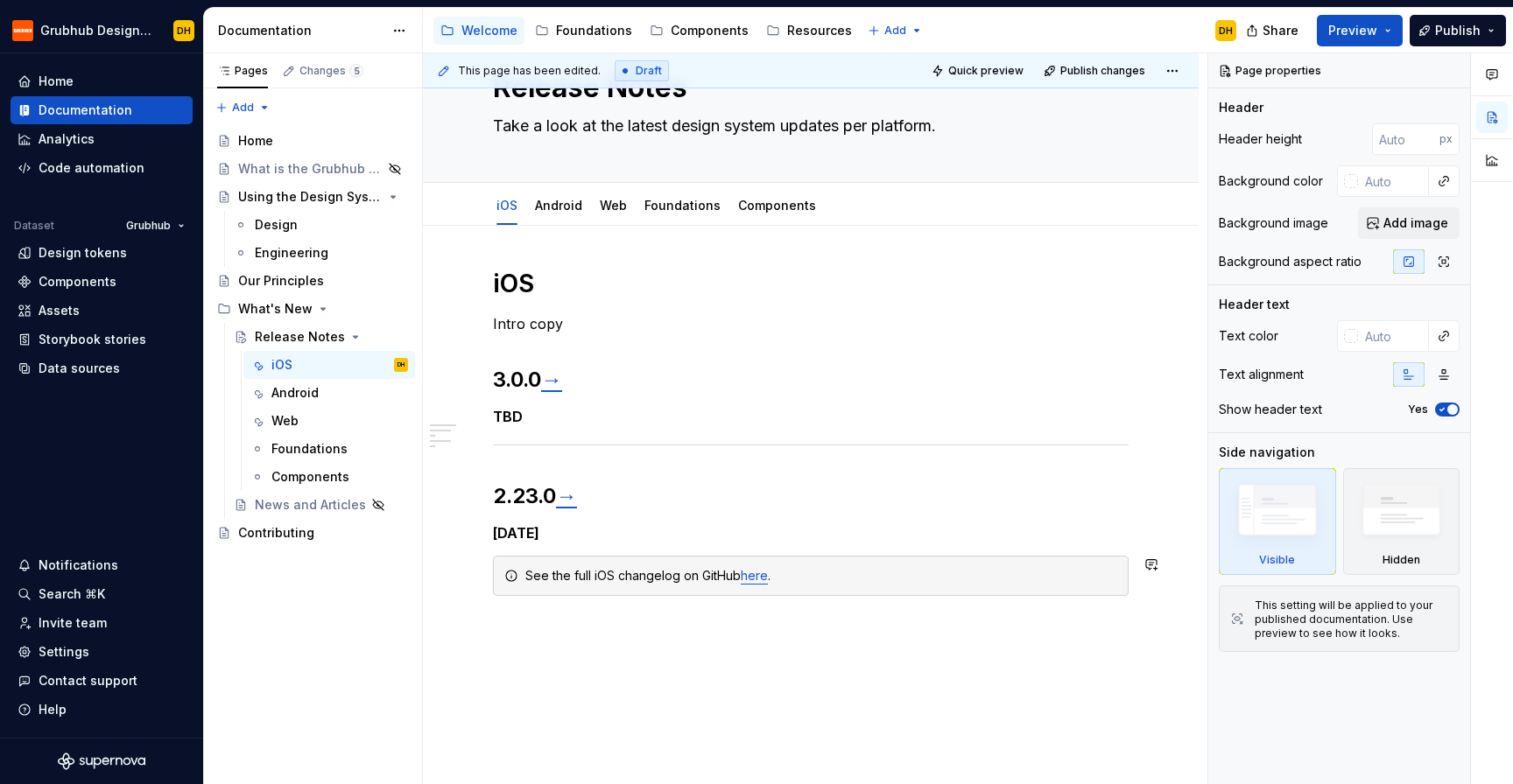
scroll to position [111, 0]
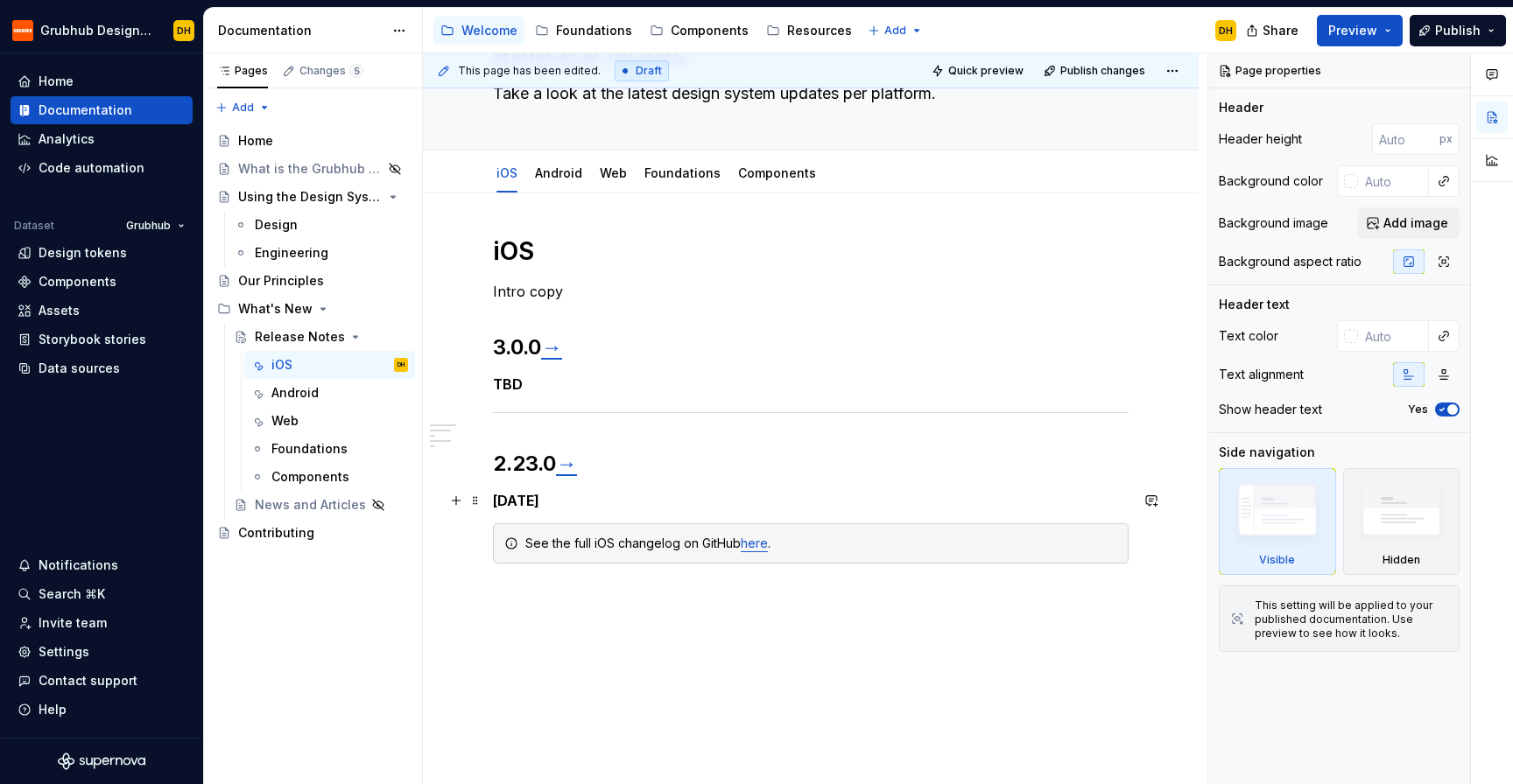
click at [642, 510] on div "iOS Intro copy 3.0.0 → TBD 2.23.0 → [DATE] See the full iOS changelog on GitHub…" at bounding box center [810, 420] width 635 height 371
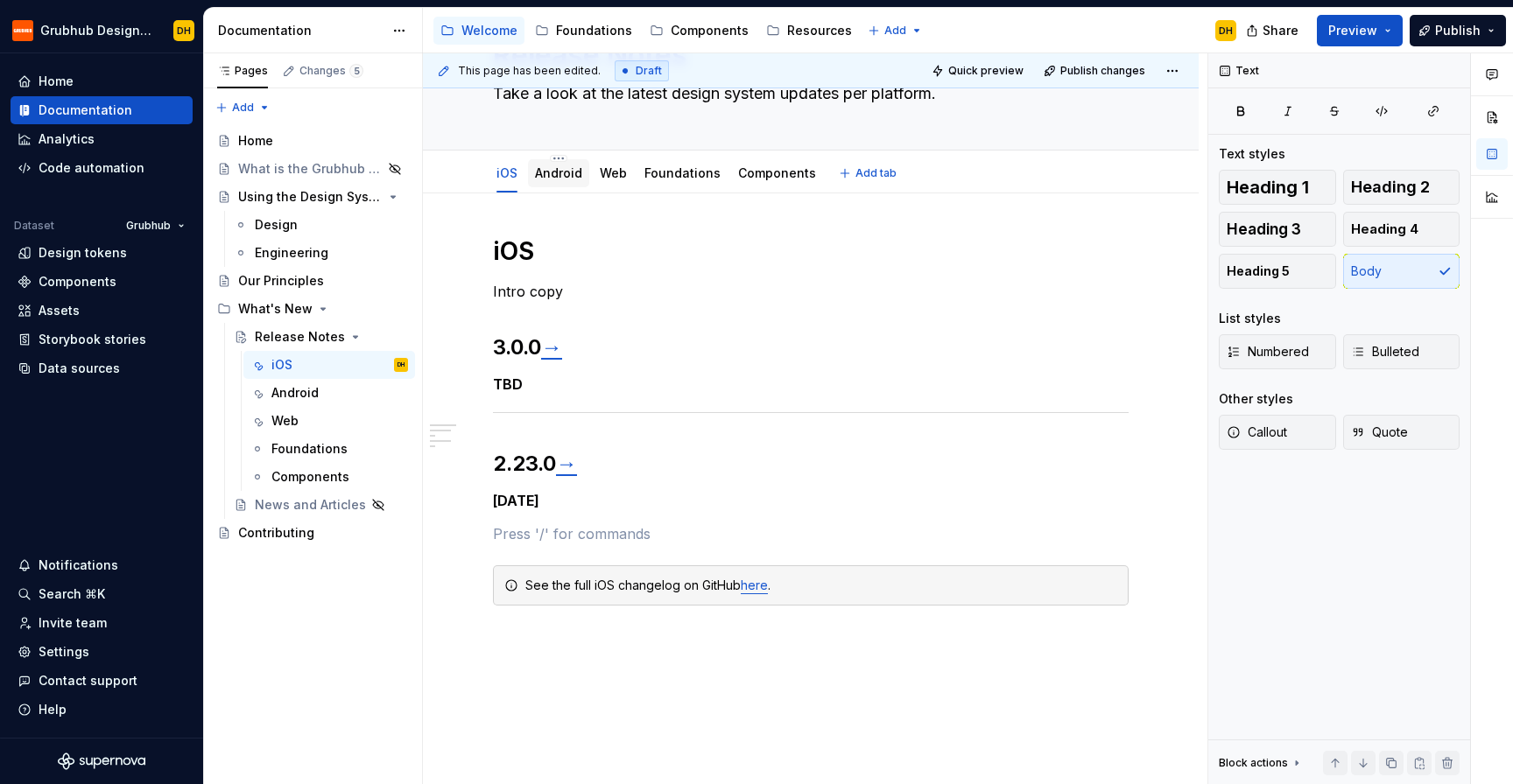
click at [555, 185] on div "Android" at bounding box center [558, 172] width 61 height 28
click at [549, 172] on link "Android" at bounding box center [558, 173] width 48 height 15
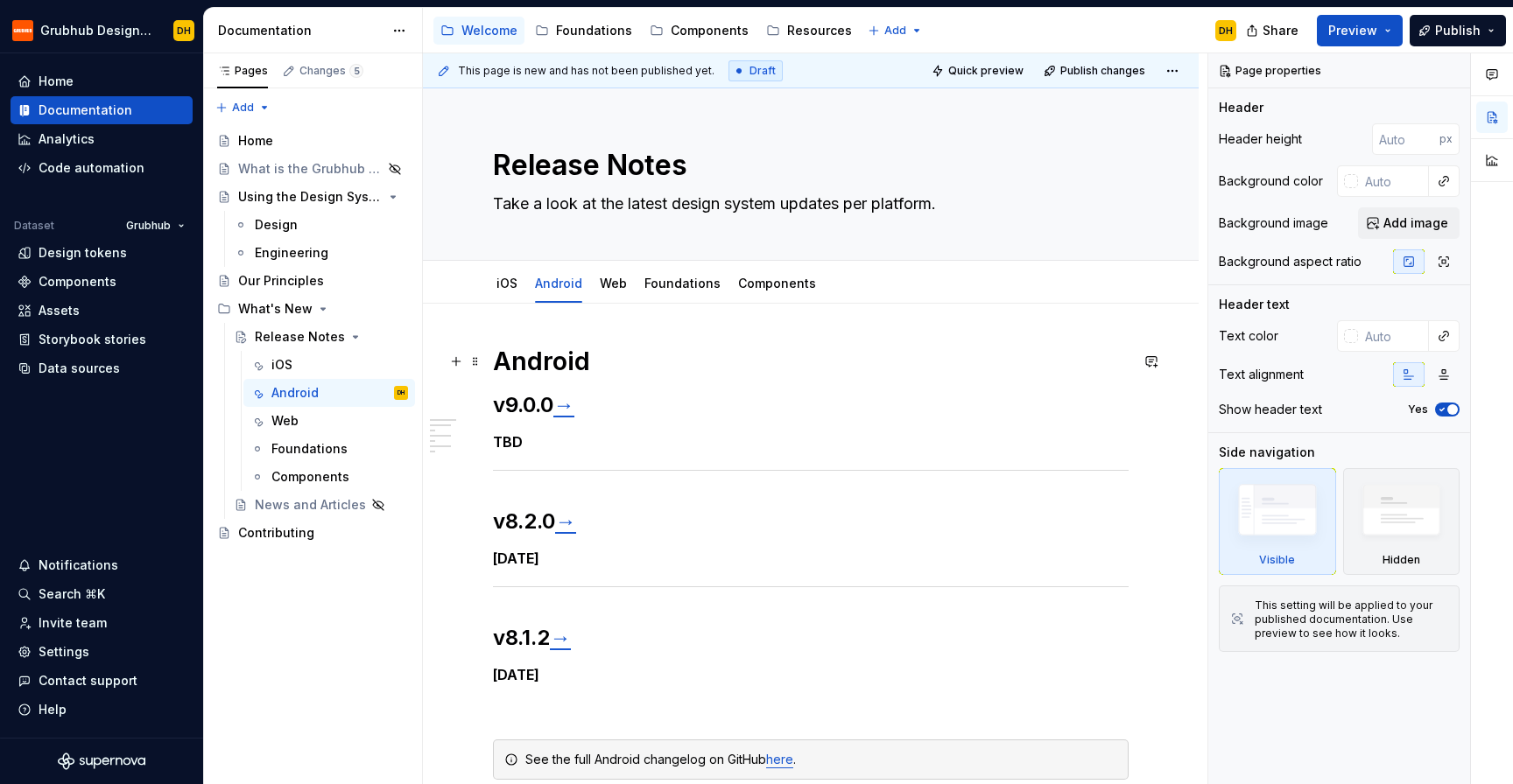
click at [640, 362] on h1 "Android" at bounding box center [810, 361] width 635 height 31
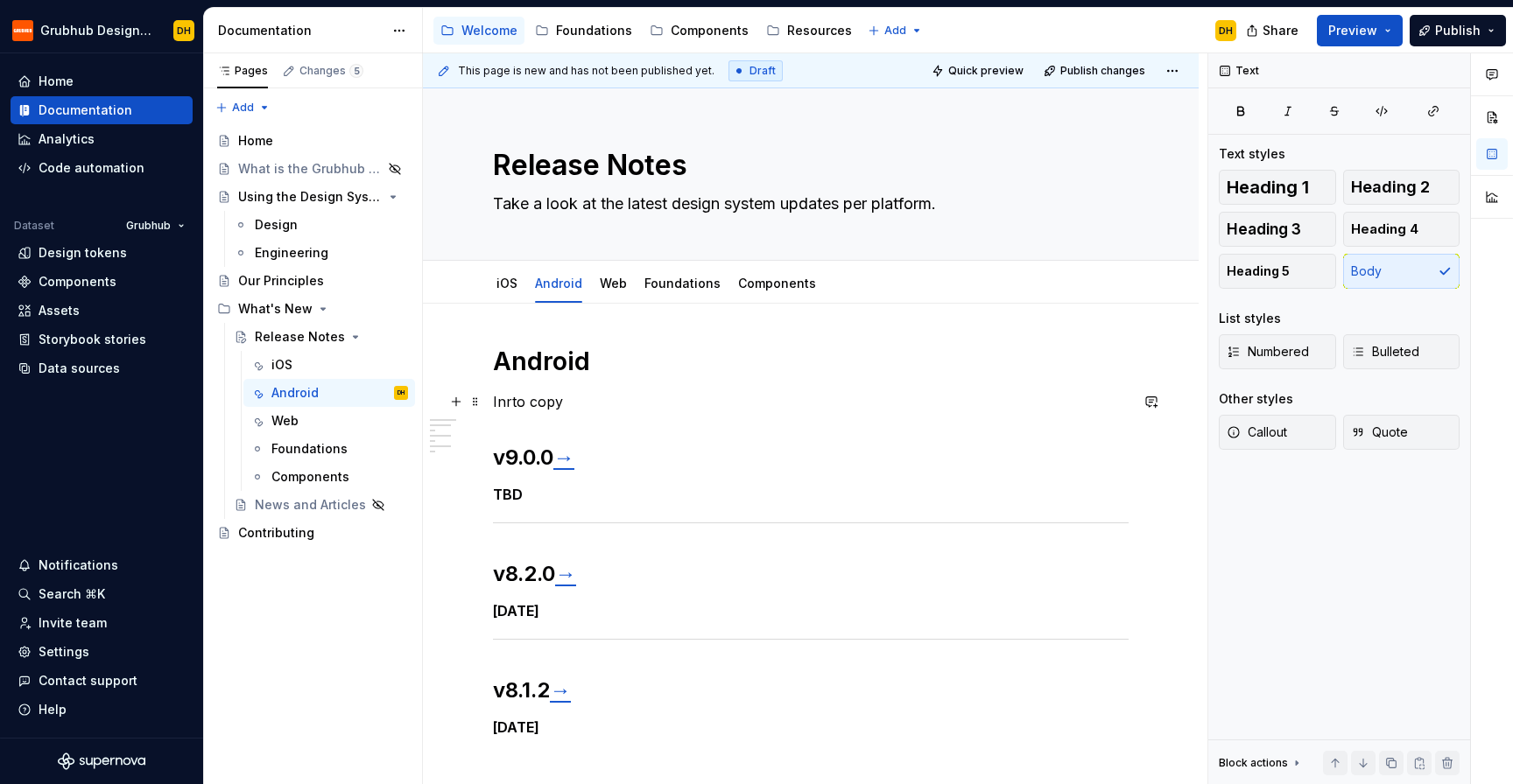
click at [513, 403] on p "Inrto copy" at bounding box center [810, 402] width 635 height 21
click at [507, 285] on link "iOS" at bounding box center [507, 283] width 21 height 15
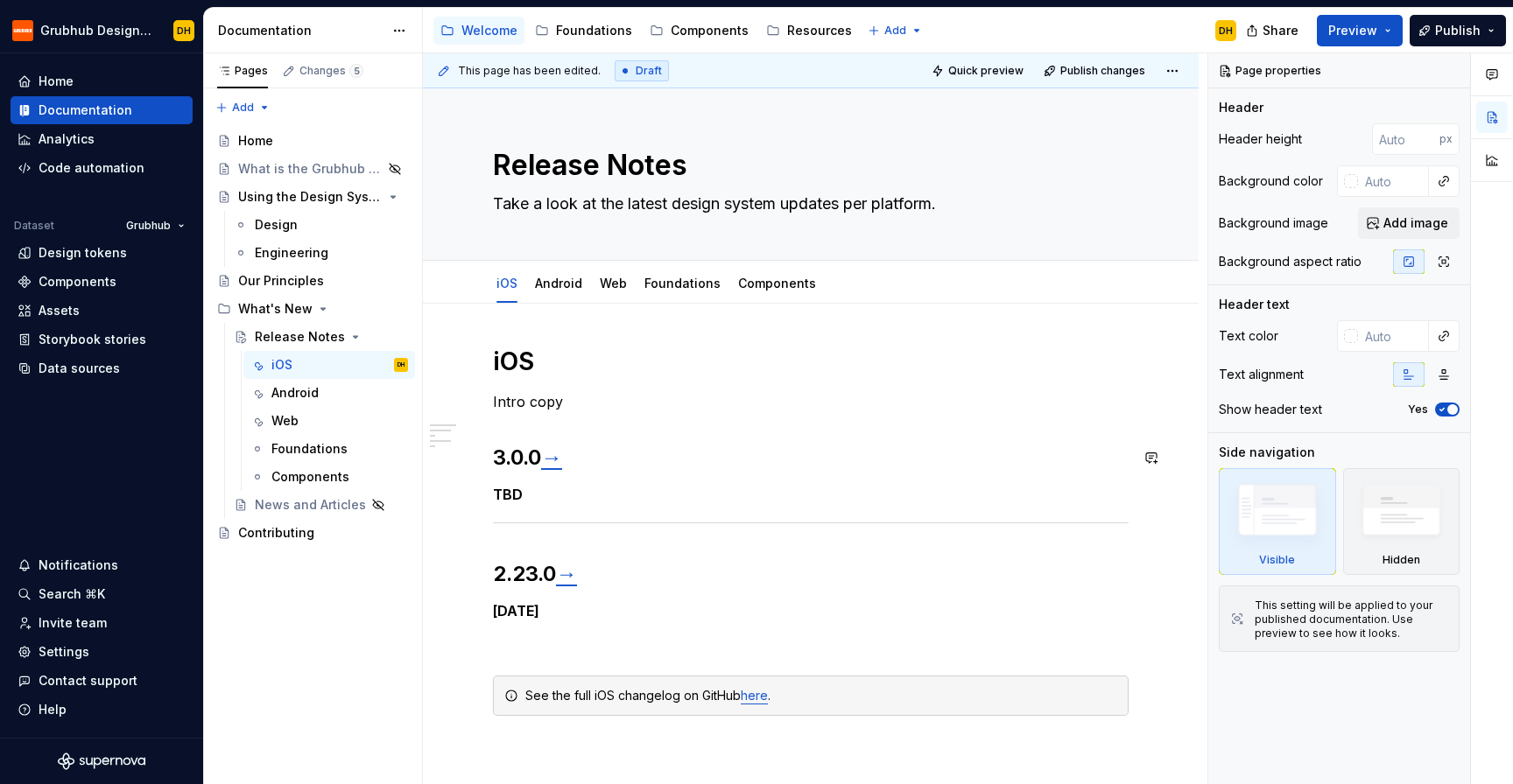
scroll to position [69, 0]
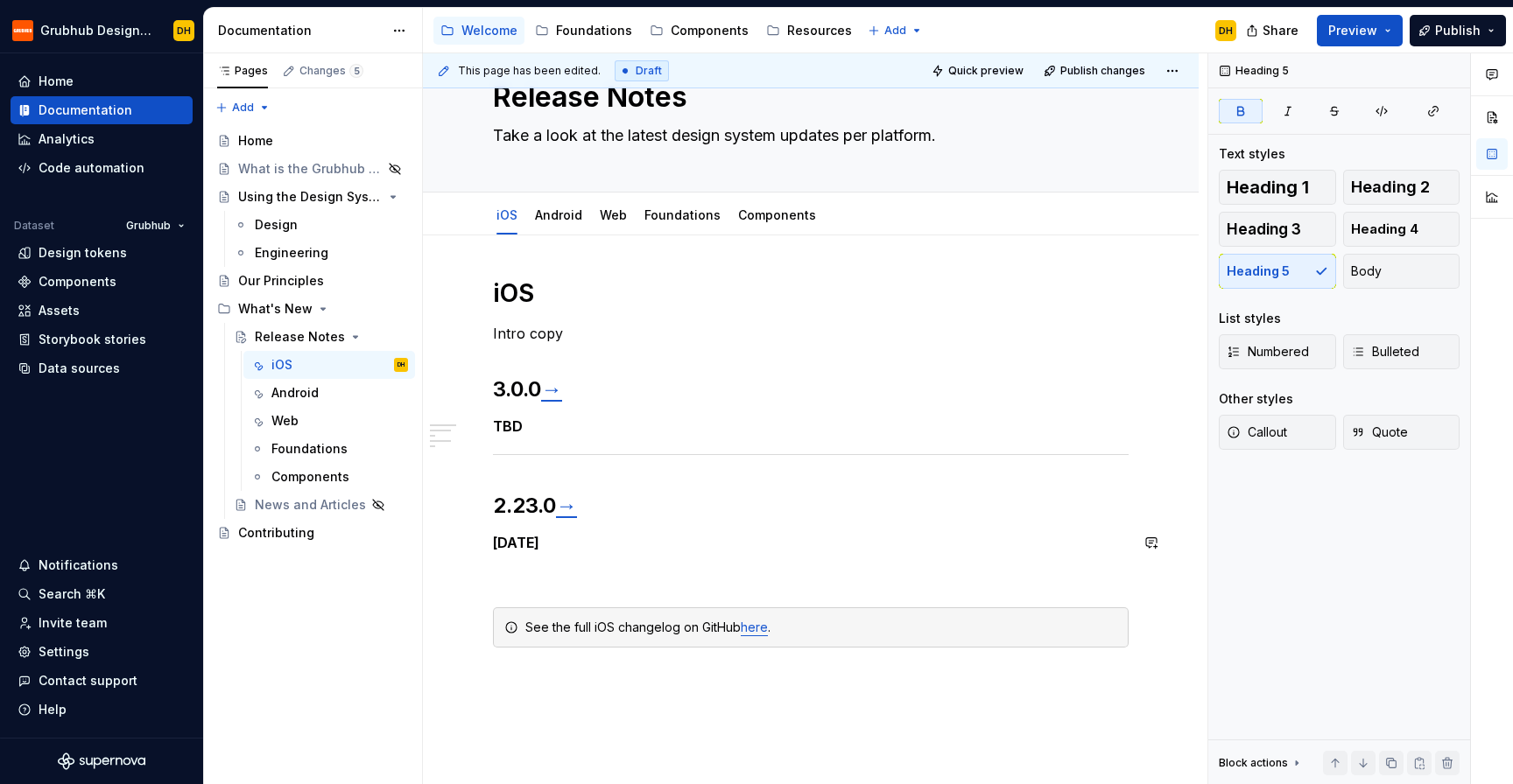
click at [617, 533] on div "iOS Intro copy 3.0.0 → TBD 2.23.0 → [DATE] See the full iOS changelog on GitHub…" at bounding box center [810, 483] width 635 height 412
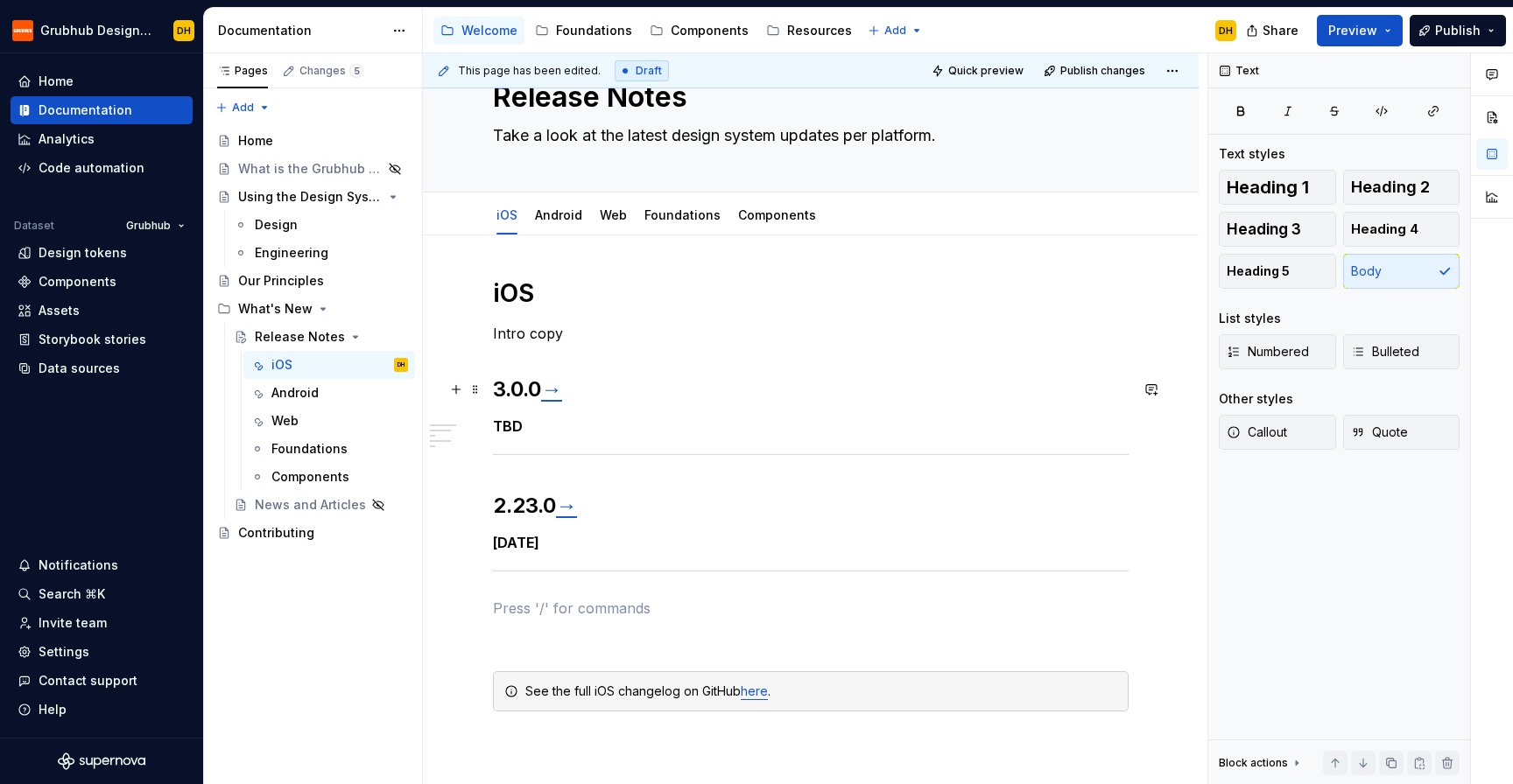
click at [493, 381] on h2 "3.0.0 →" at bounding box center [810, 389] width 635 height 28
click at [492, 502] on div "iOS Intro copy v3.0.0 → TBD 2.23.0 → [DATE] See the full iOS changelog on GitHu…" at bounding box center [811, 622] width 776 height 774
click at [532, 613] on p at bounding box center [810, 609] width 635 height 21
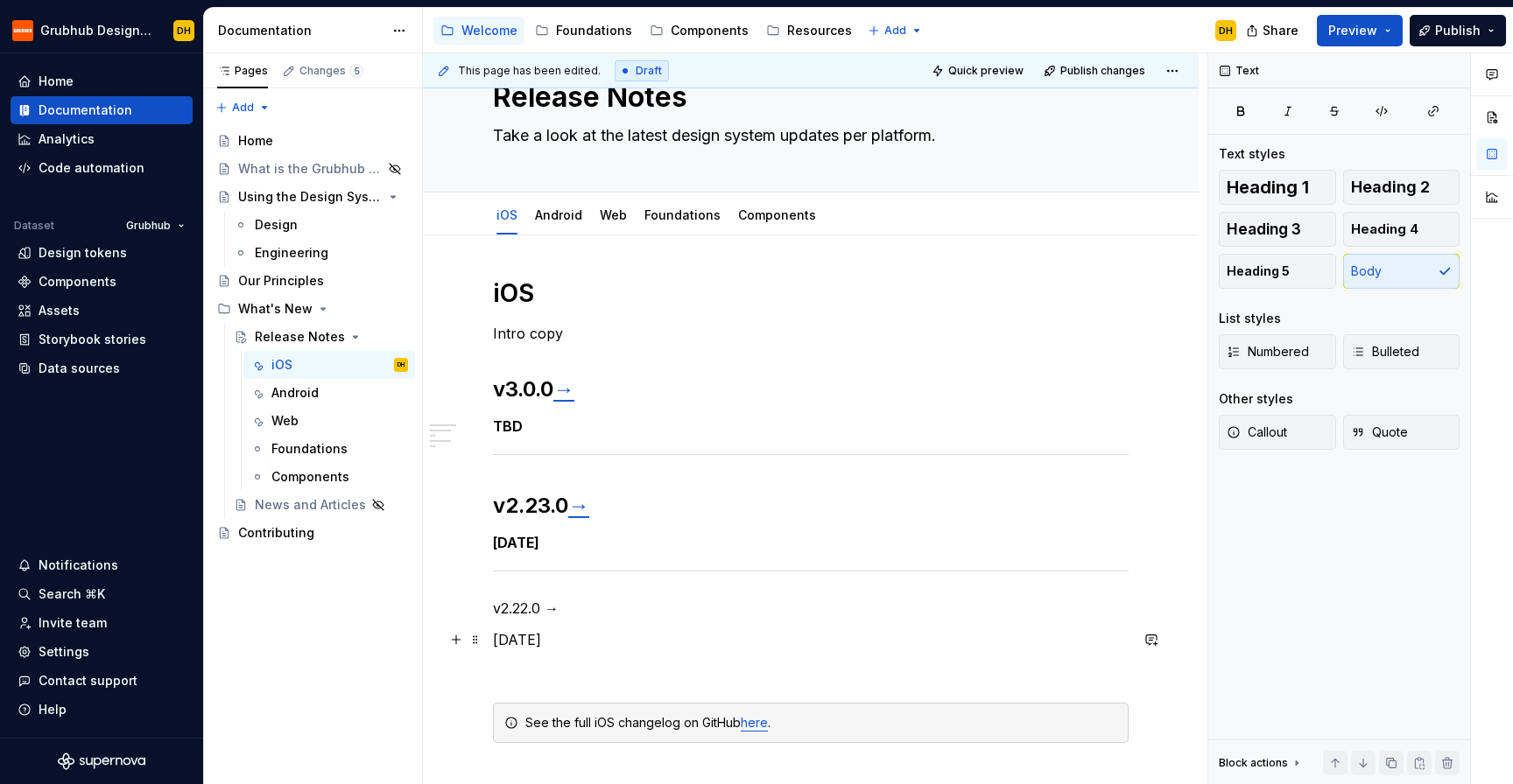
click at [545, 639] on p "[DATE]" at bounding box center [810, 640] width 635 height 21
click at [1259, 269] on span "Heading 5" at bounding box center [1258, 271] width 63 height 17
click at [524, 610] on p "v2.22.0 →" at bounding box center [810, 609] width 635 height 21
click at [1363, 191] on span "Heading 2" at bounding box center [1390, 187] width 79 height 17
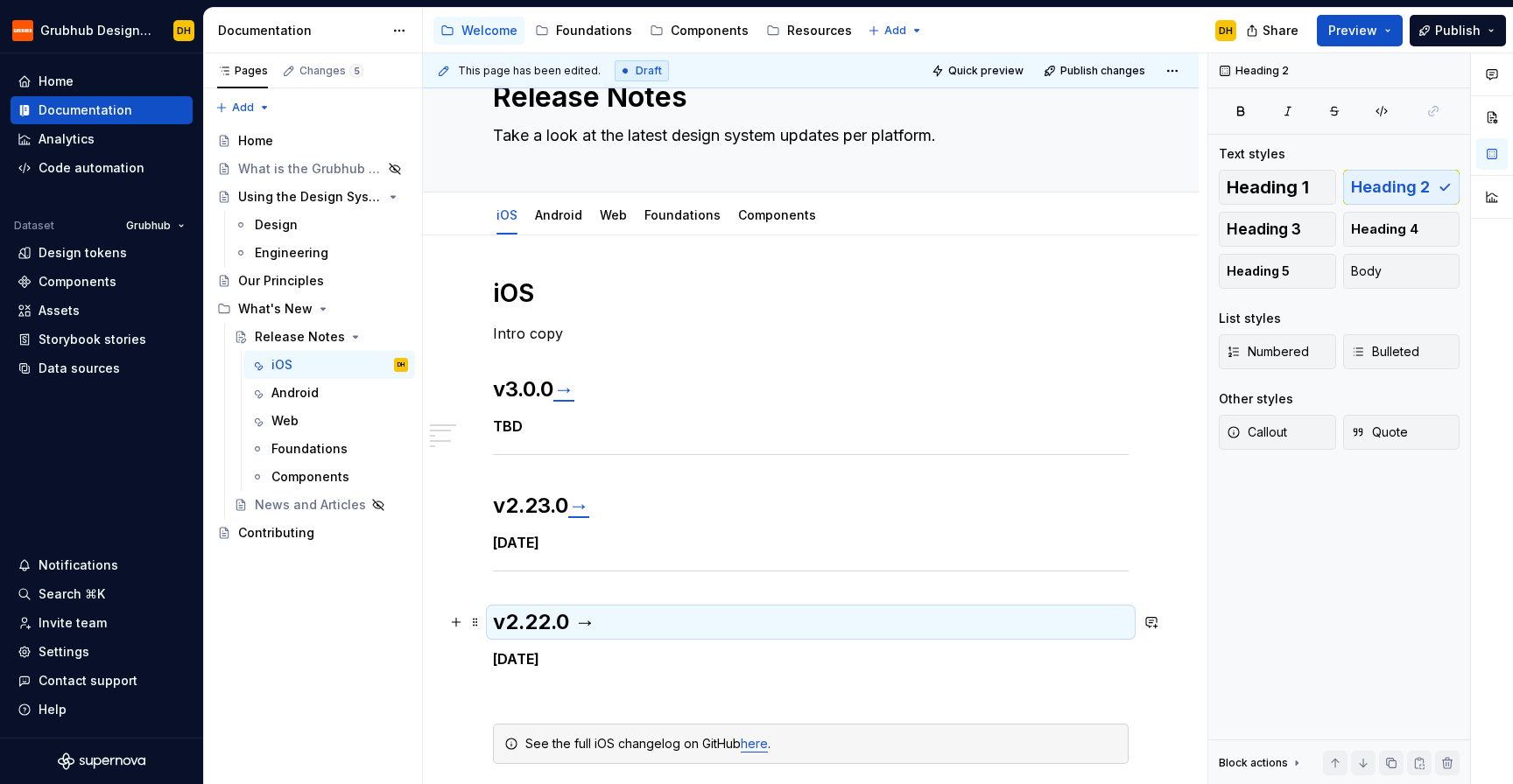
click at [556, 613] on h2 "v2.22.0 →" at bounding box center [810, 622] width 635 height 28
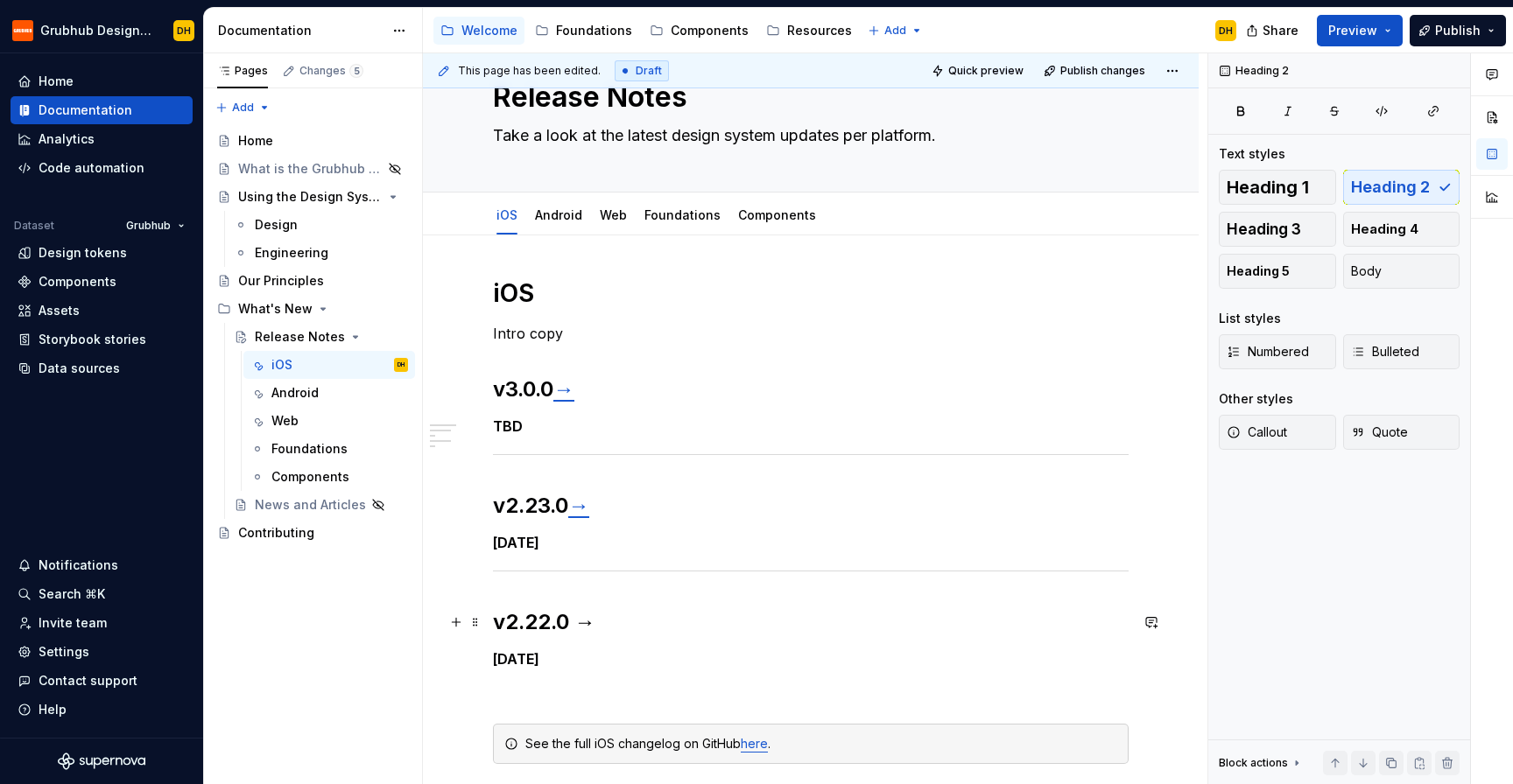
click at [590, 626] on h2 "v2.22.0 →" at bounding box center [810, 622] width 635 height 28
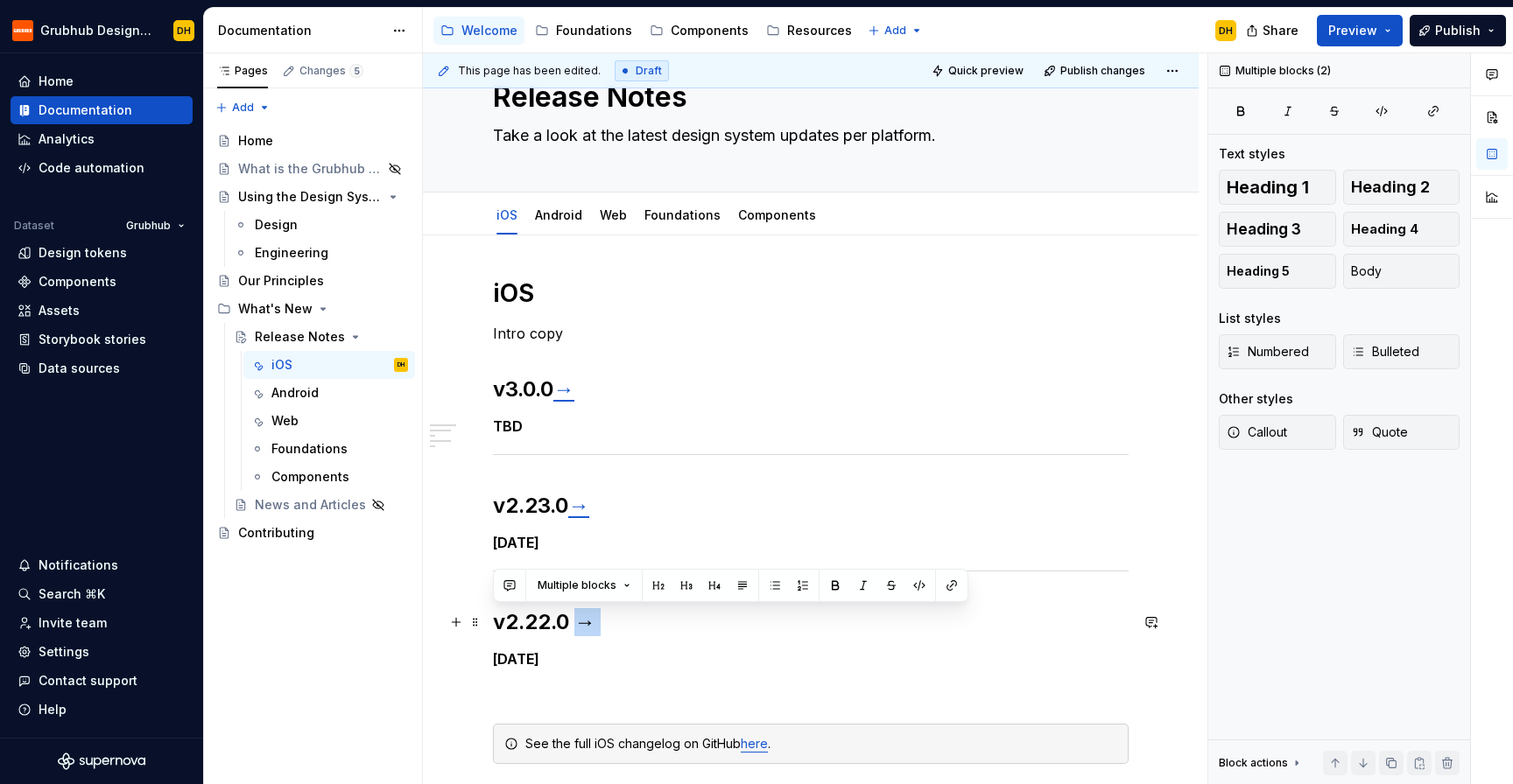
drag, startPoint x: 593, startPoint y: 617, endPoint x: 578, endPoint y: 617, distance: 15.0
click at [578, 617] on h2 "v2.22.0 →" at bounding box center [810, 622] width 635 height 28
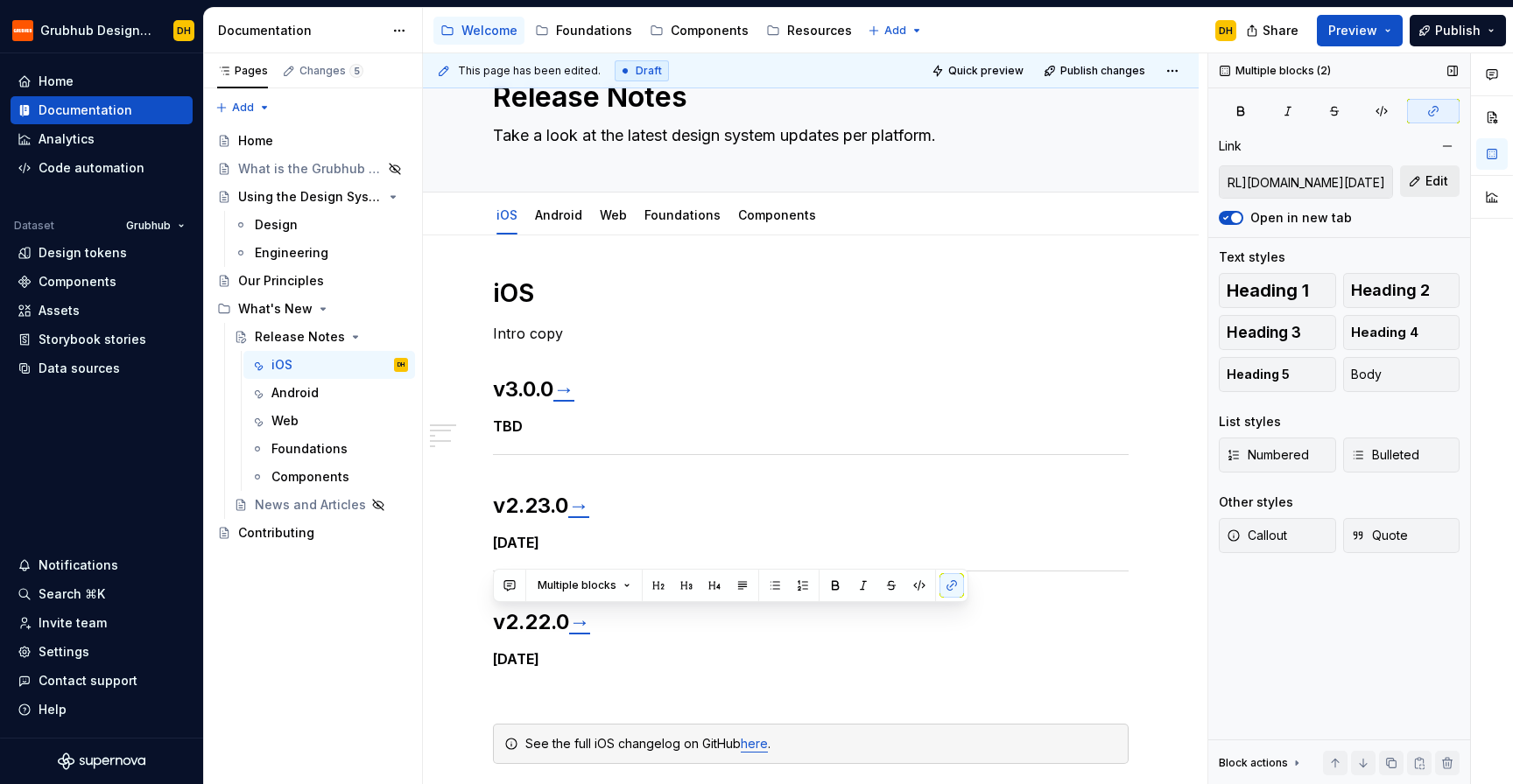
scroll to position [0, 417]
drag, startPoint x: 1309, startPoint y: 181, endPoint x: 1456, endPoint y: 191, distance: 147.3
click at [1456, 191] on div "[URL][DOMAIN_NAME][DATE] Edit" at bounding box center [1339, 182] width 241 height 33
click at [717, 616] on h2 "v2.22.0 →" at bounding box center [810, 622] width 635 height 28
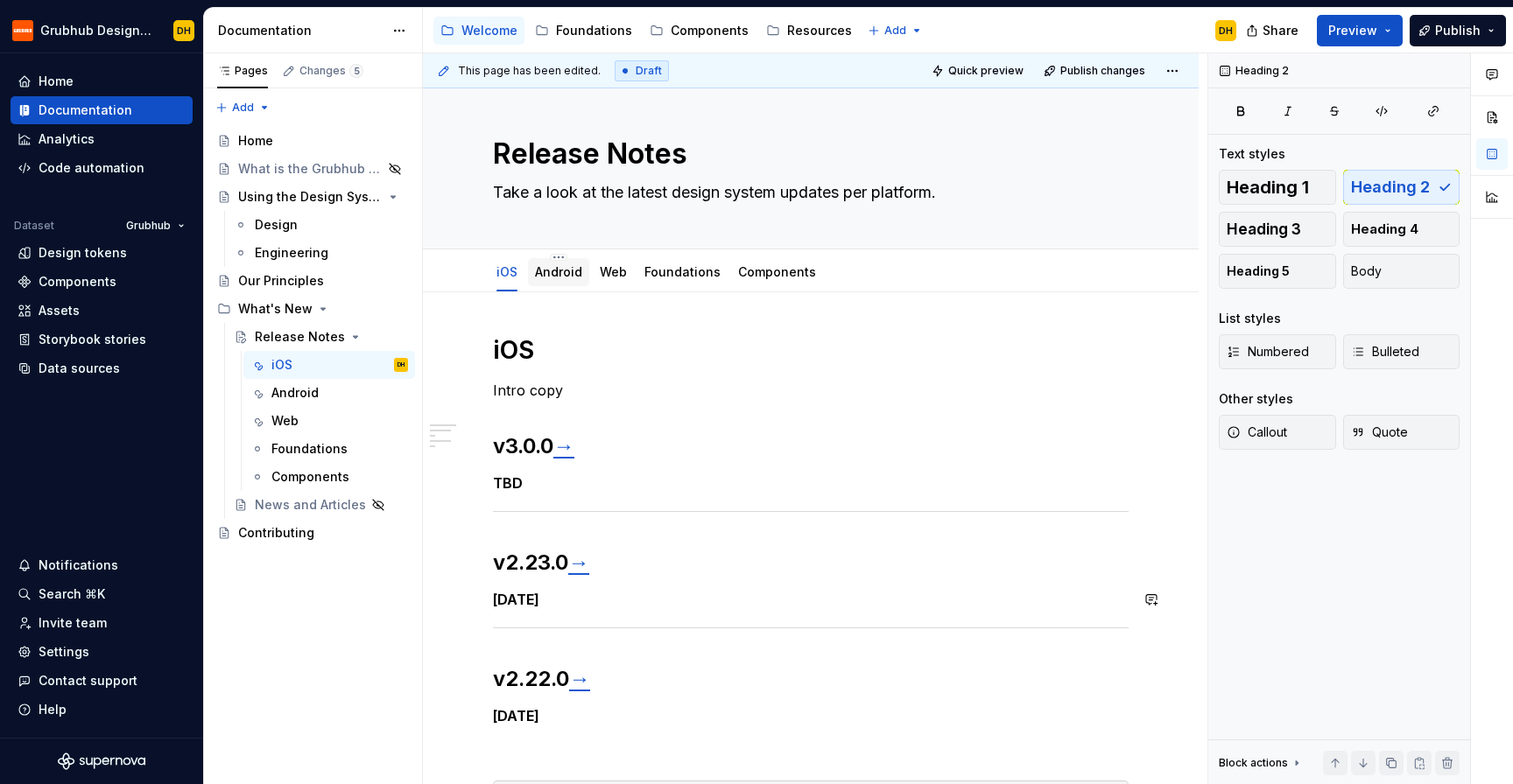
scroll to position [0, 0]
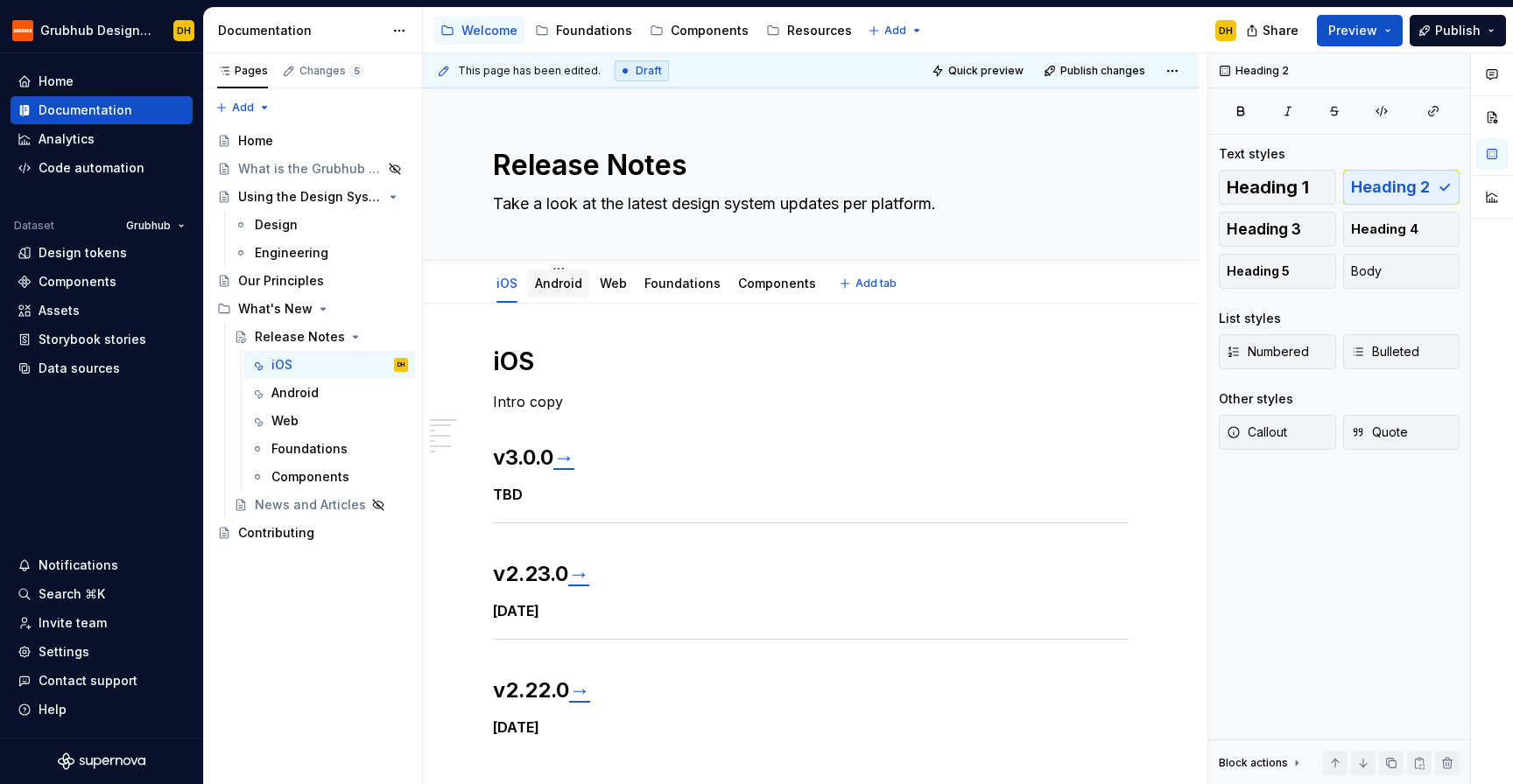
click at [562, 291] on div "Android" at bounding box center [558, 284] width 48 height 17
click at [551, 286] on link "Android" at bounding box center [558, 283] width 48 height 15
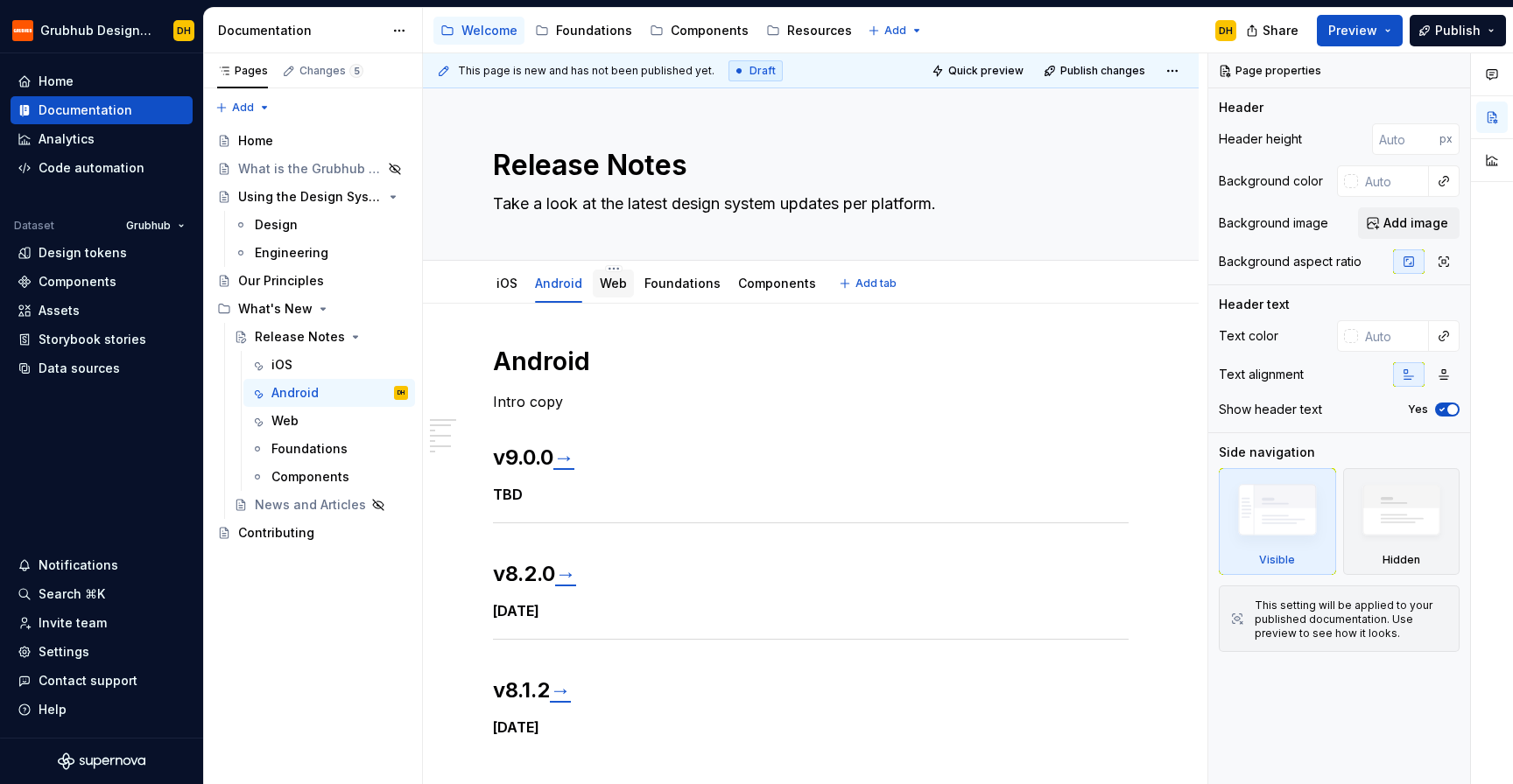
click at [600, 285] on link "Web" at bounding box center [613, 283] width 27 height 15
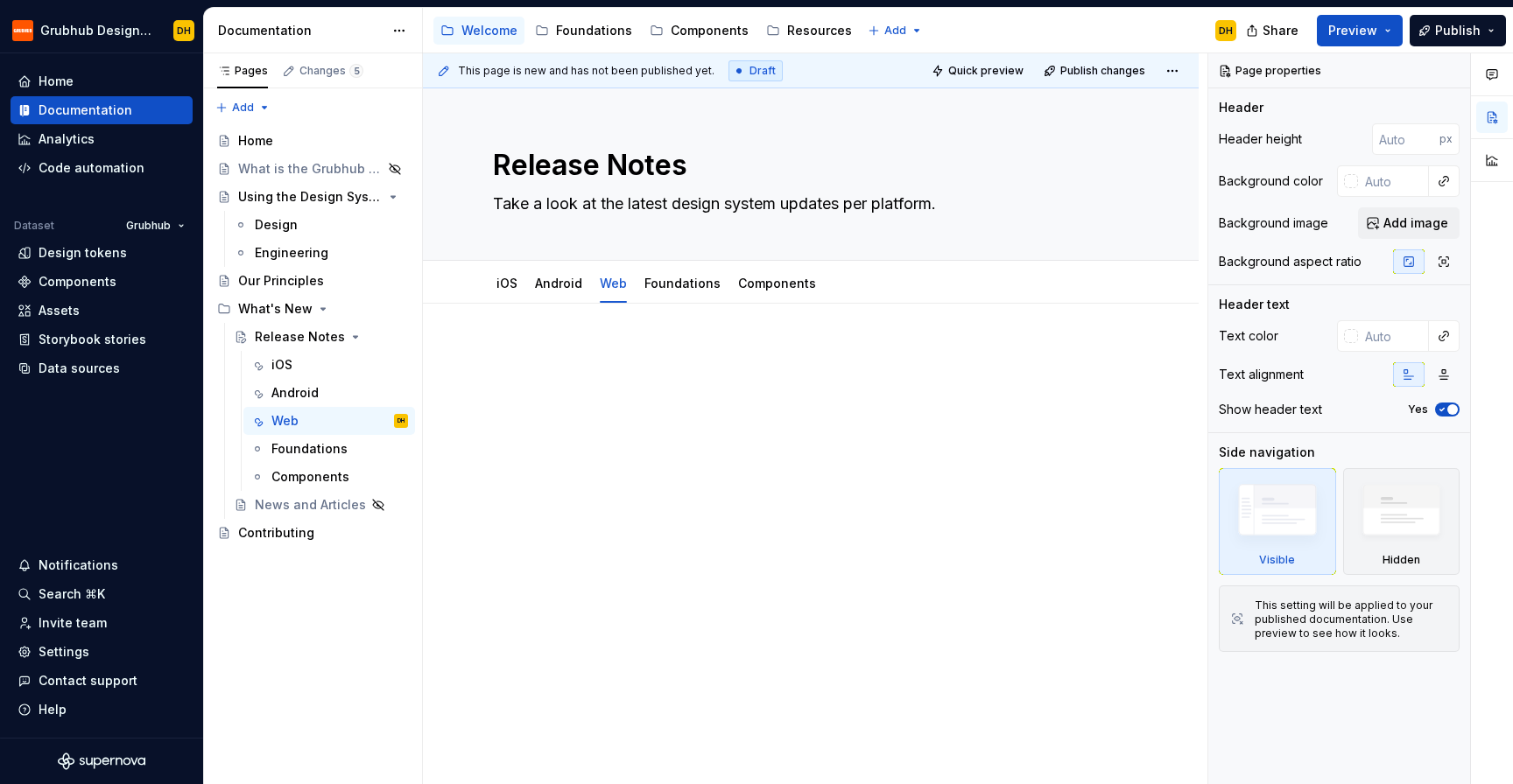
click at [540, 355] on p at bounding box center [810, 356] width 635 height 21
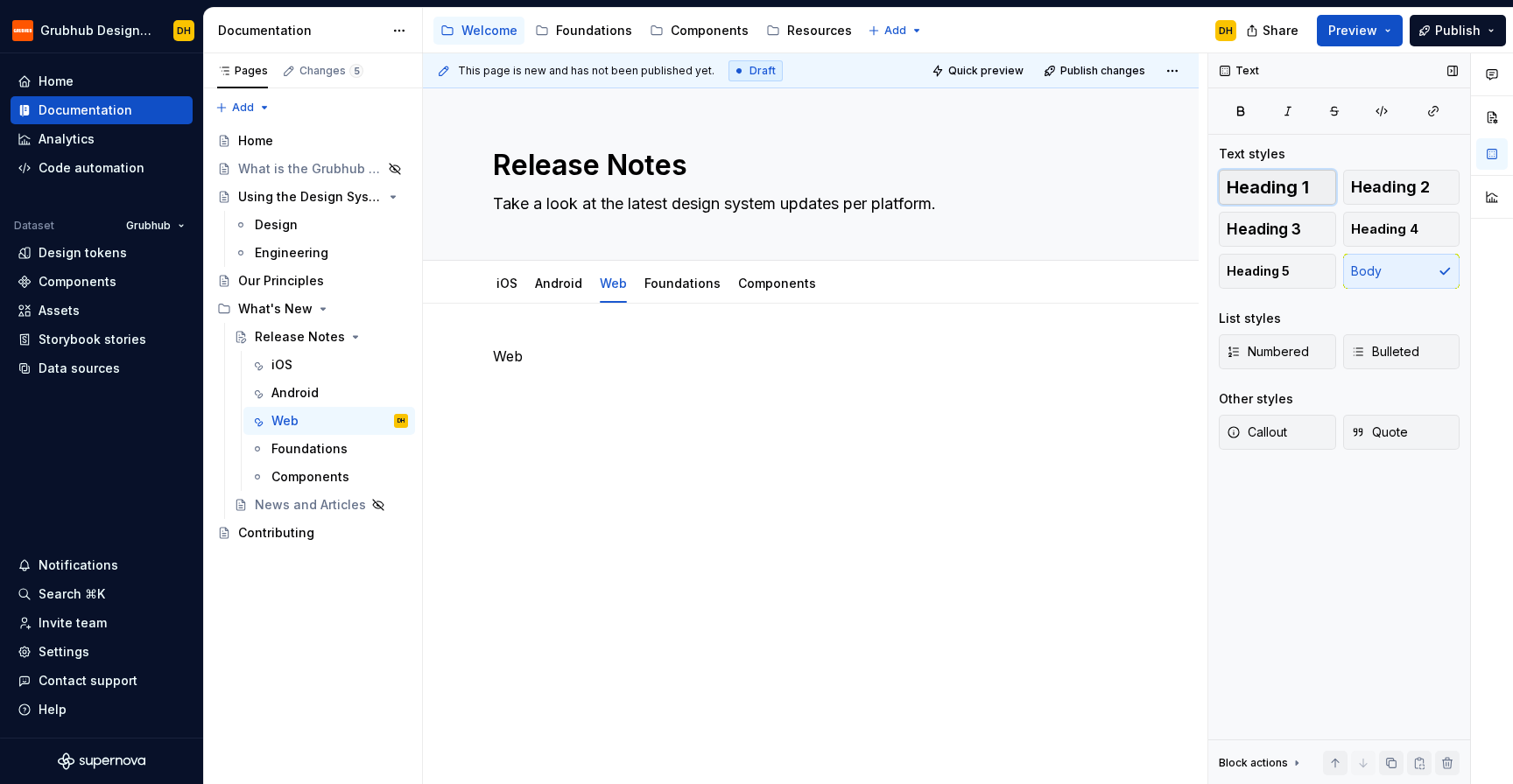
click at [1260, 192] on span "Heading 1" at bounding box center [1267, 187] width 82 height 17
click at [514, 439] on p "v? →" at bounding box center [810, 433] width 635 height 21
click at [1386, 195] on span "Heading 2" at bounding box center [1390, 187] width 79 height 17
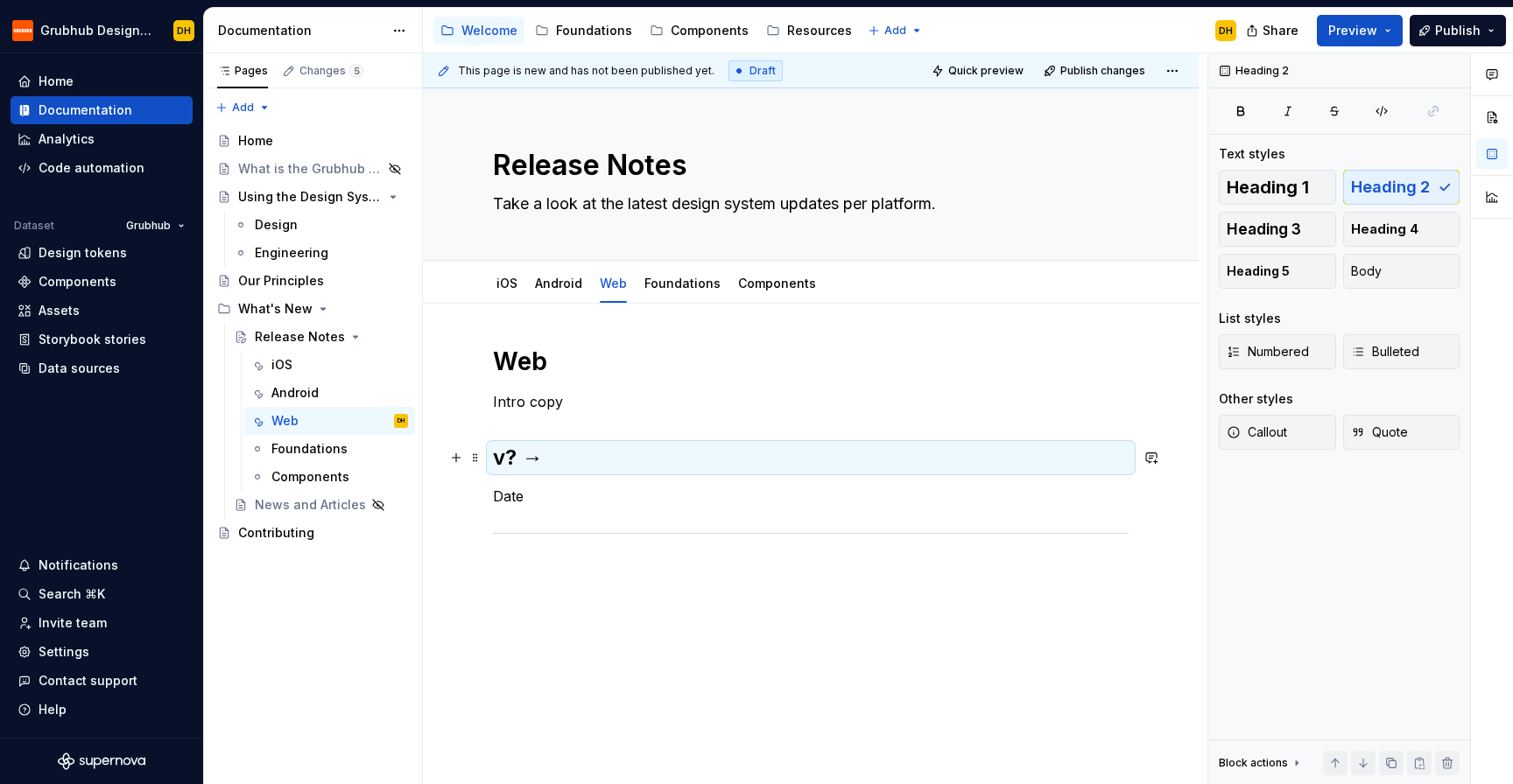
click at [538, 470] on h2 "v? →" at bounding box center [810, 457] width 635 height 28
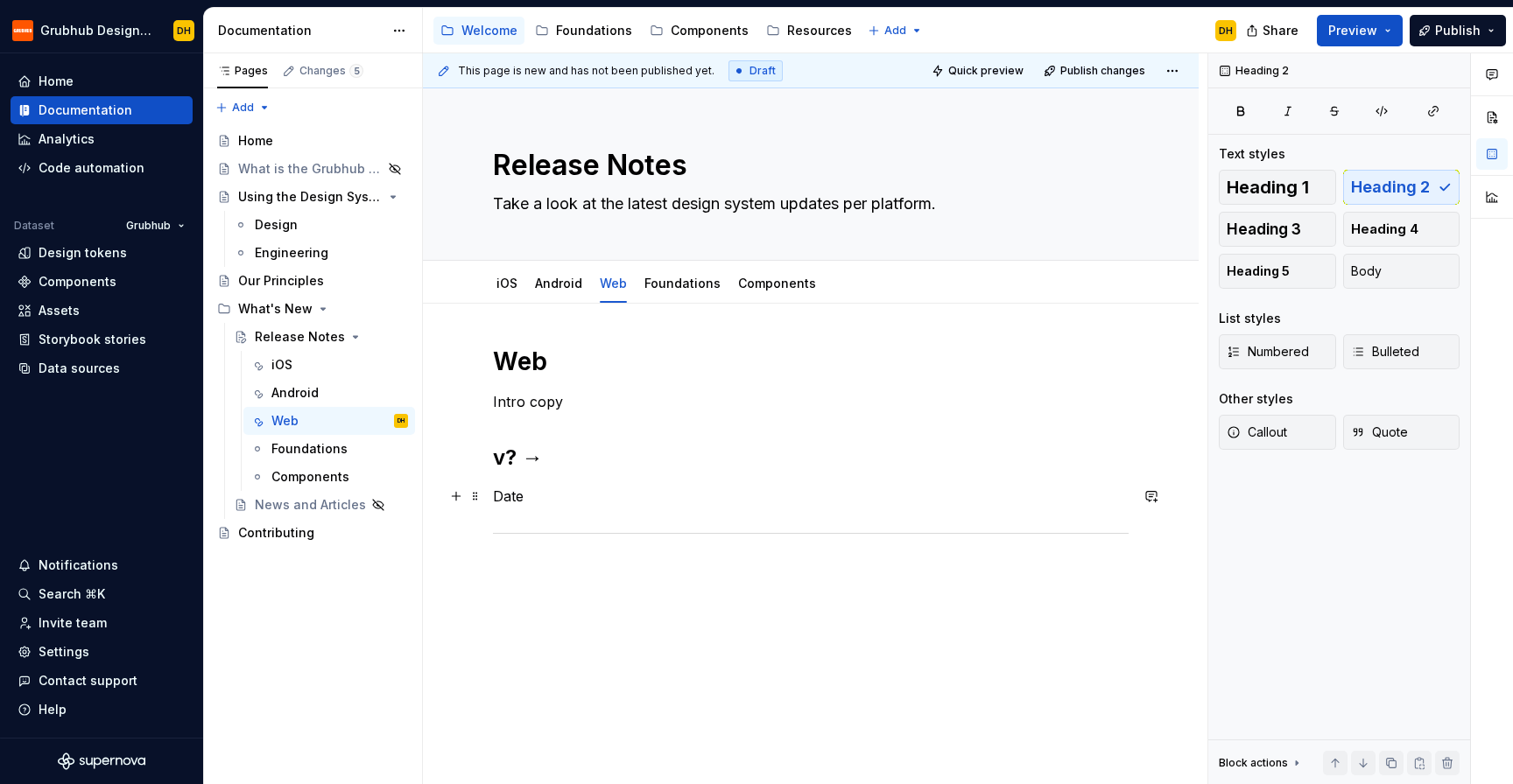
click at [544, 493] on p "Date" at bounding box center [810, 496] width 635 height 21
click at [1273, 278] on span "Heading 5" at bounding box center [1258, 271] width 63 height 17
click at [649, 502] on h5 "Date" at bounding box center [810, 494] width 635 height 17
click at [585, 561] on p at bounding box center [810, 560] width 635 height 21
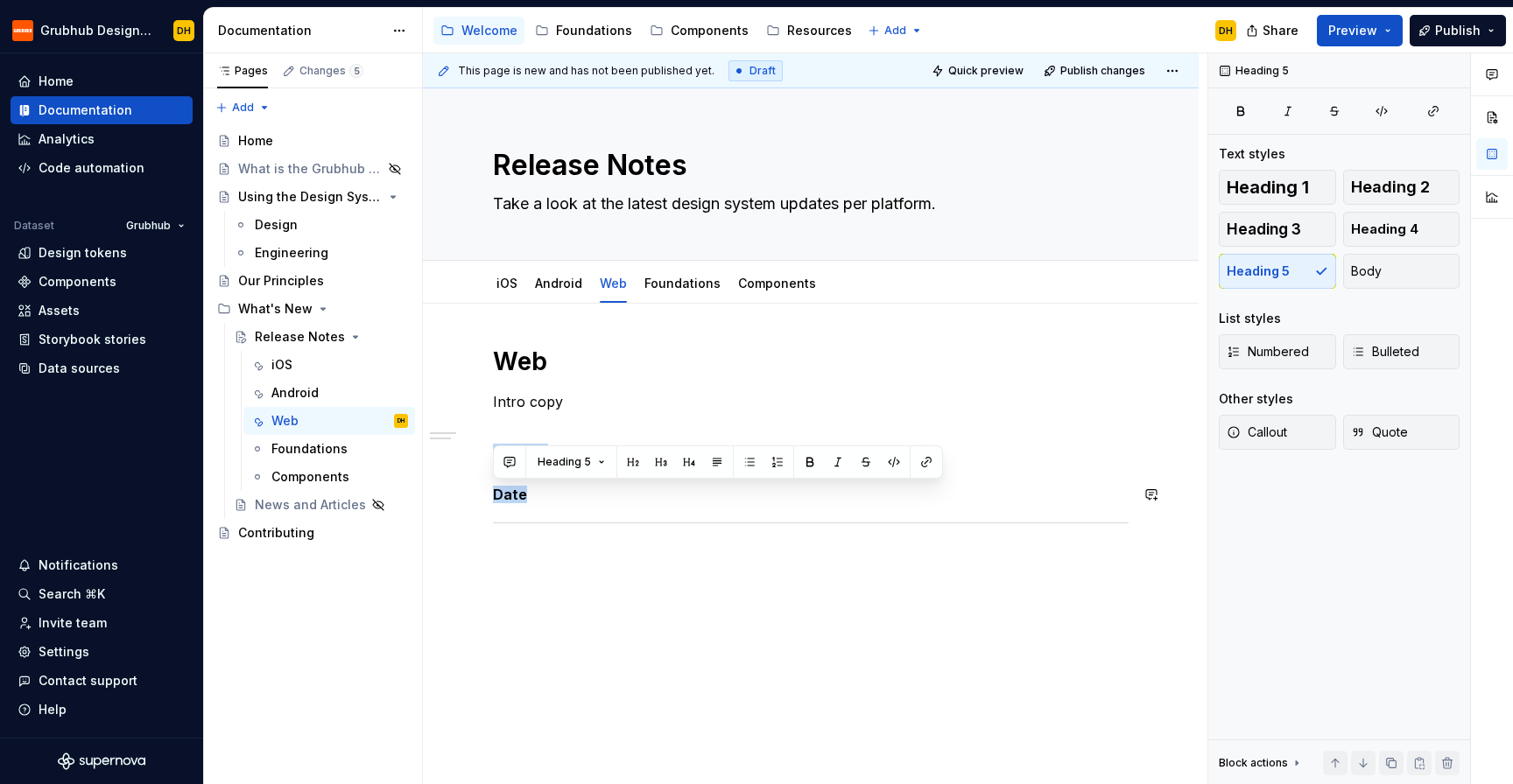
drag, startPoint x: 553, startPoint y: 500, endPoint x: 493, endPoint y: 466, distance: 69.0
click at [493, 466] on div "Web Intro copy v? → Date" at bounding box center [810, 458] width 635 height 225
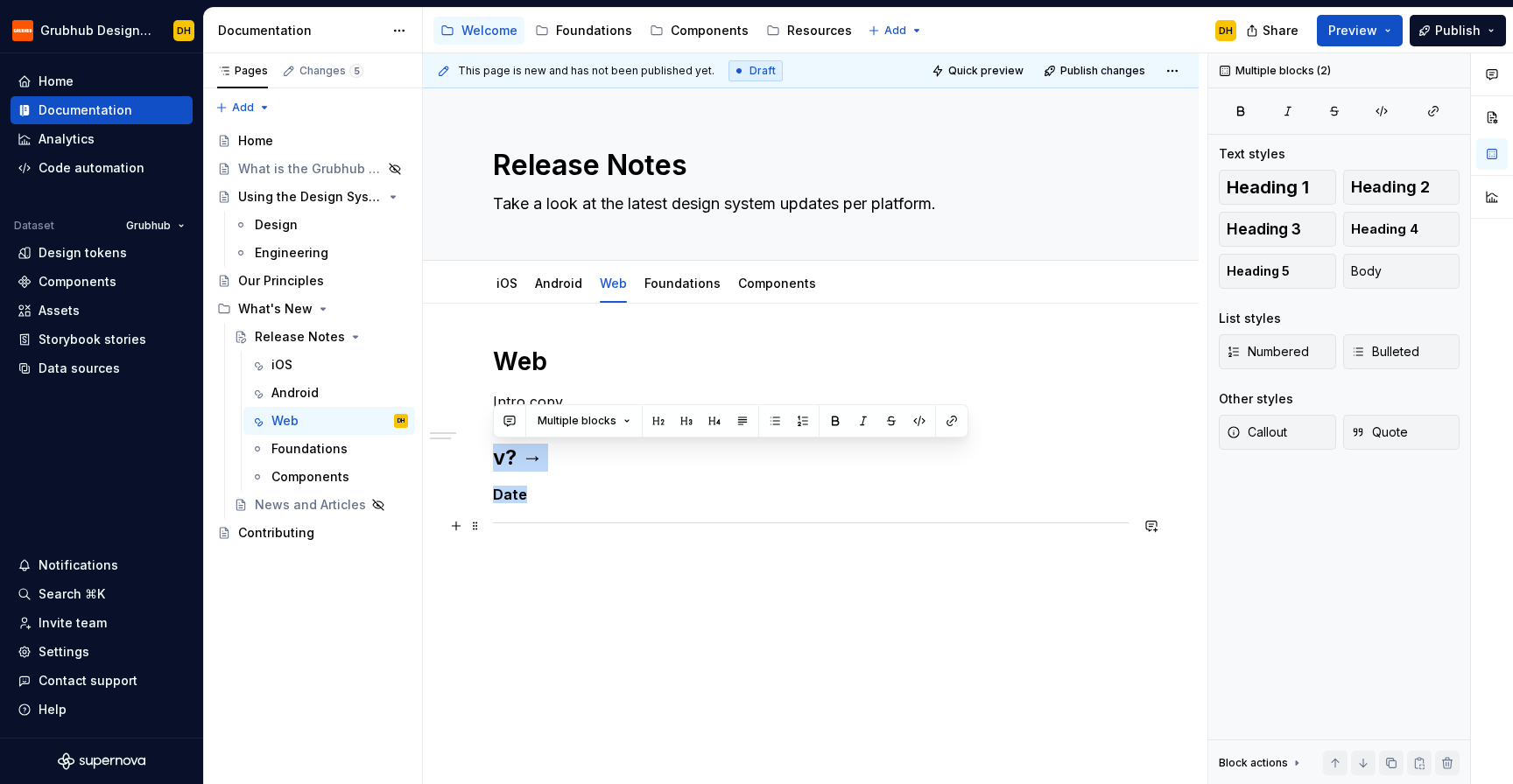
copy div "v? → Date"
click at [567, 558] on p at bounding box center [810, 560] width 635 height 21
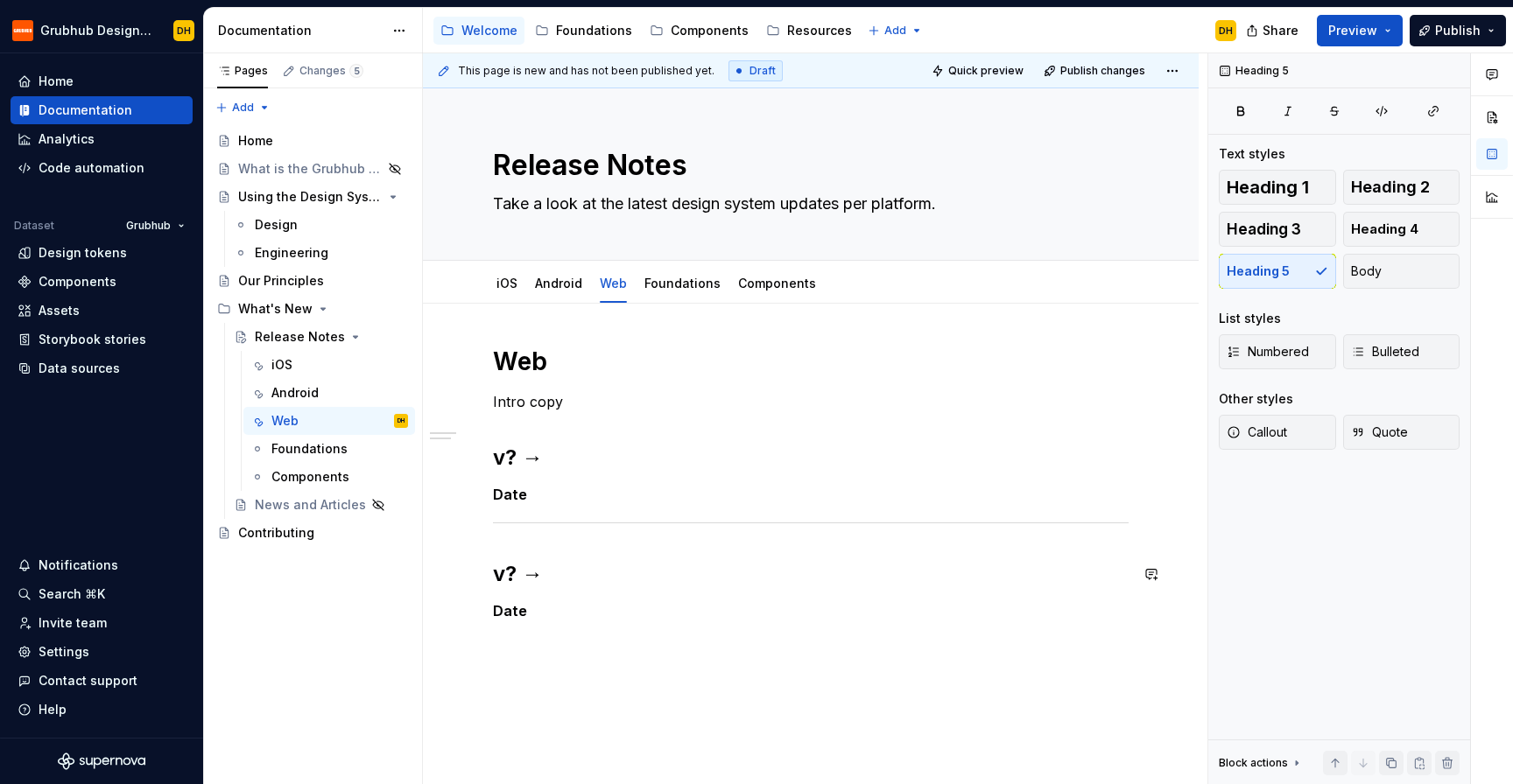
click at [531, 538] on div "Web Intro copy v? → Date v? → Date" at bounding box center [810, 483] width 635 height 274
click at [549, 613] on h5 "Date" at bounding box center [810, 611] width 635 height 17
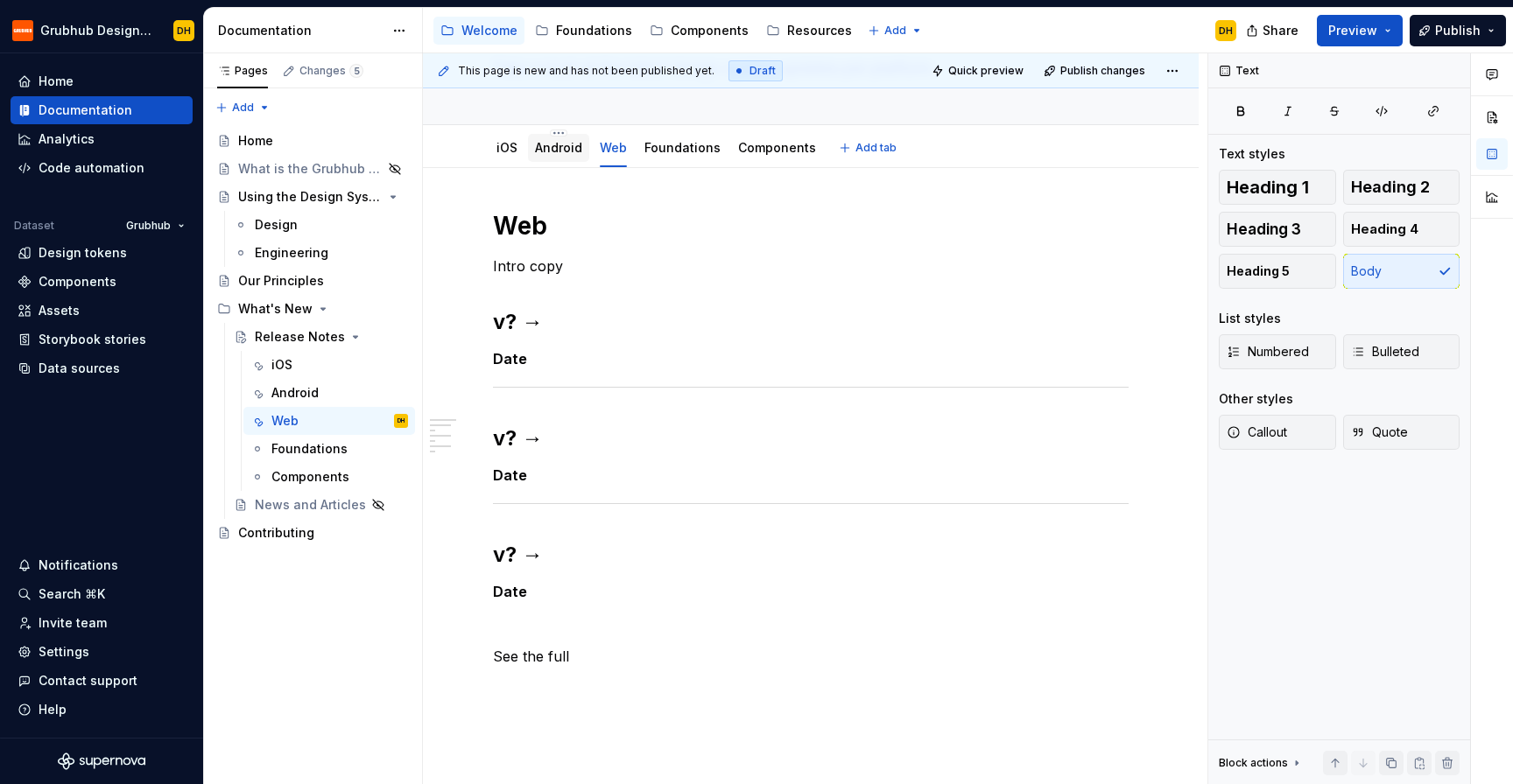
click at [545, 153] on link "Android" at bounding box center [558, 148] width 48 height 15
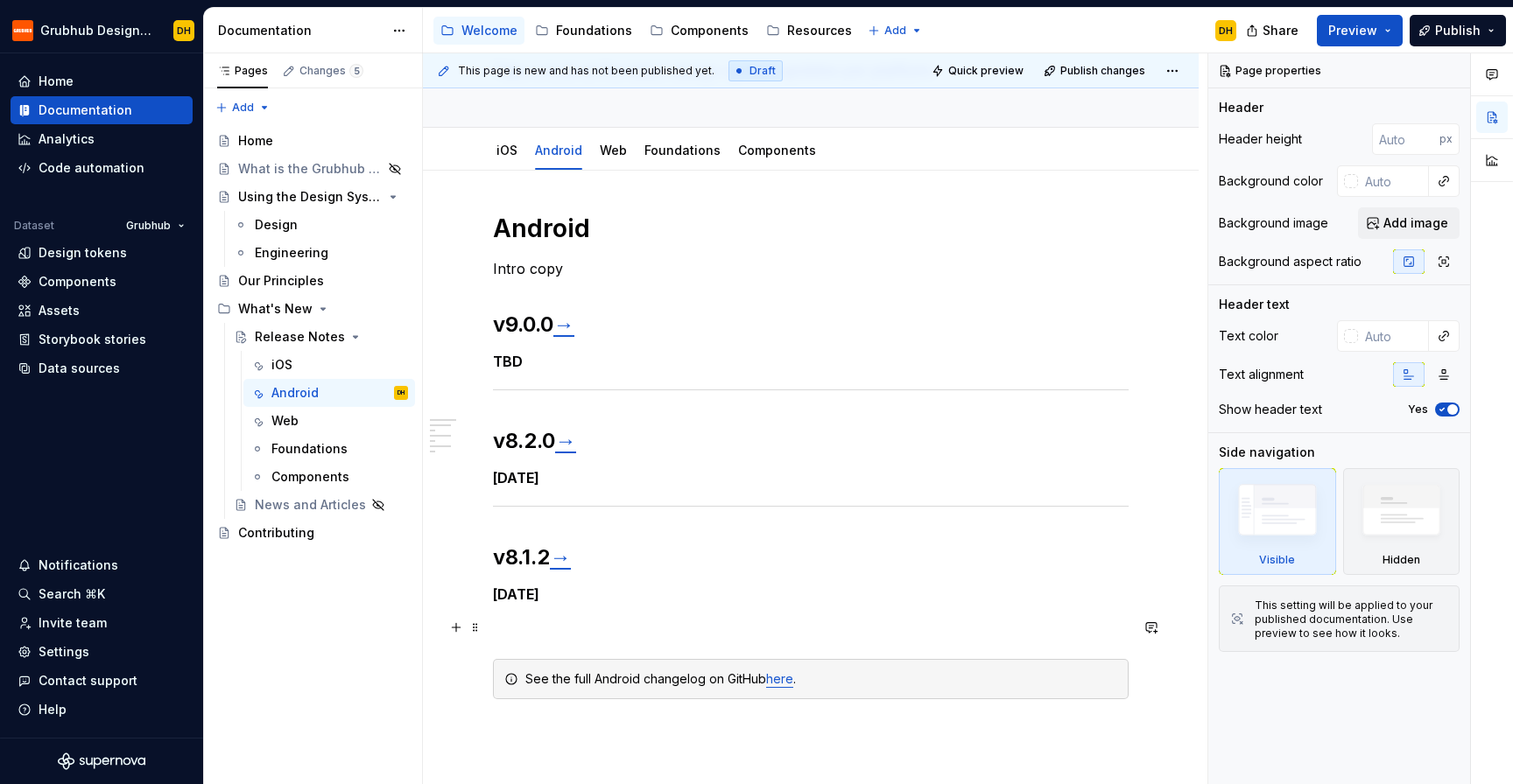
scroll to position [167, 0]
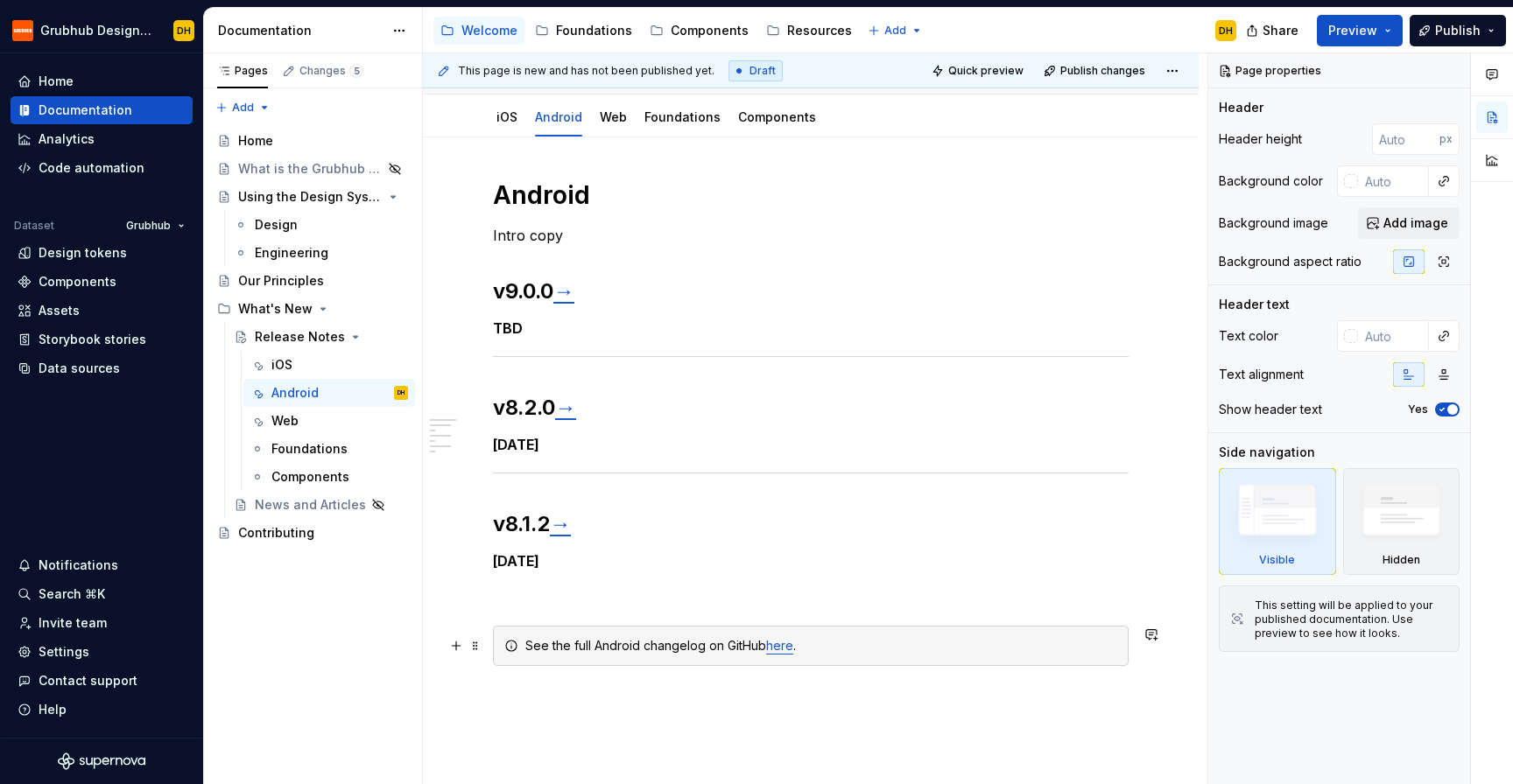
click at [569, 645] on div "See the full Android changelog on GitHub here ." at bounding box center [820, 646] width 592 height 17
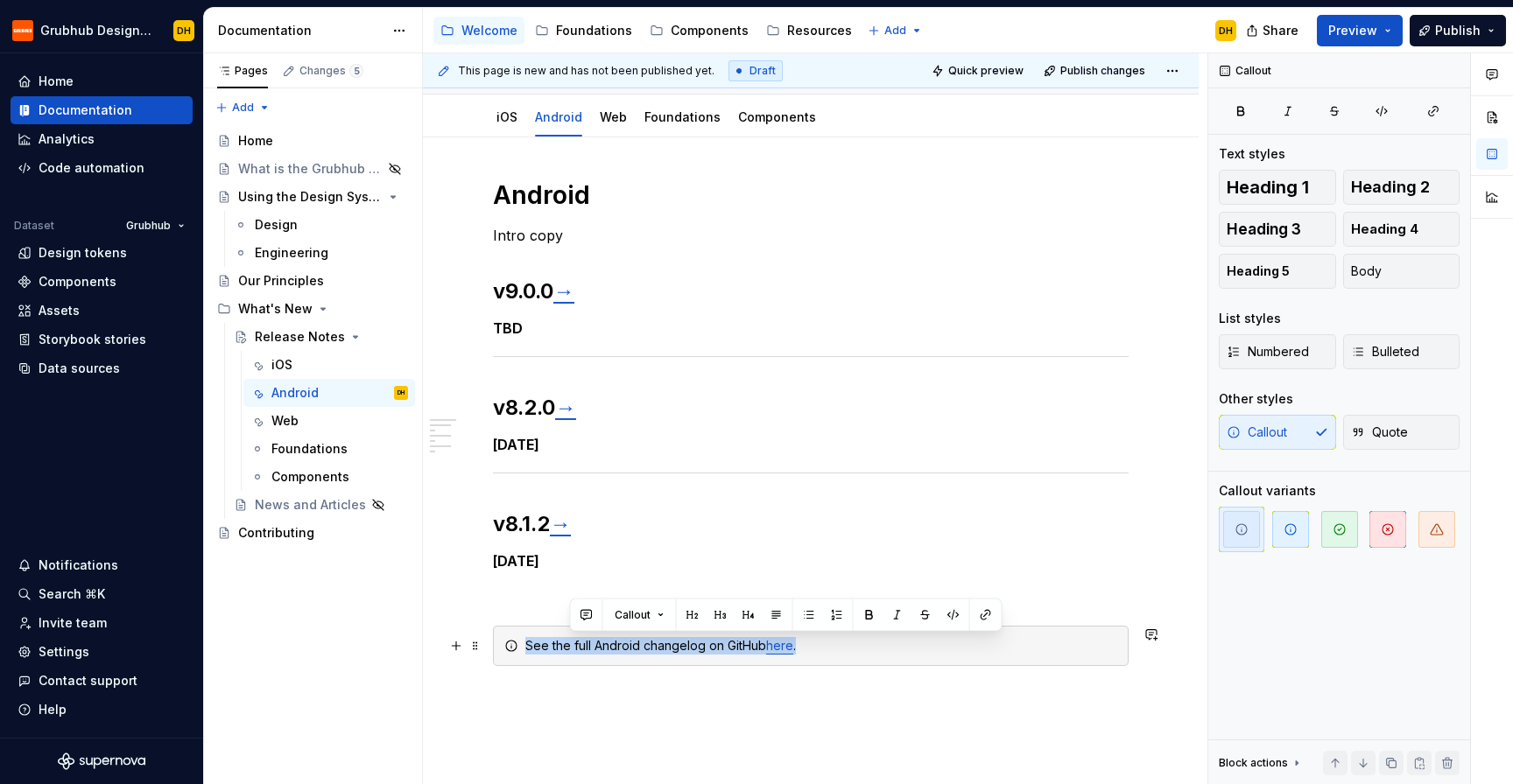
click at [569, 645] on div "See the full Android changelog on GitHub here ." at bounding box center [820, 646] width 592 height 17
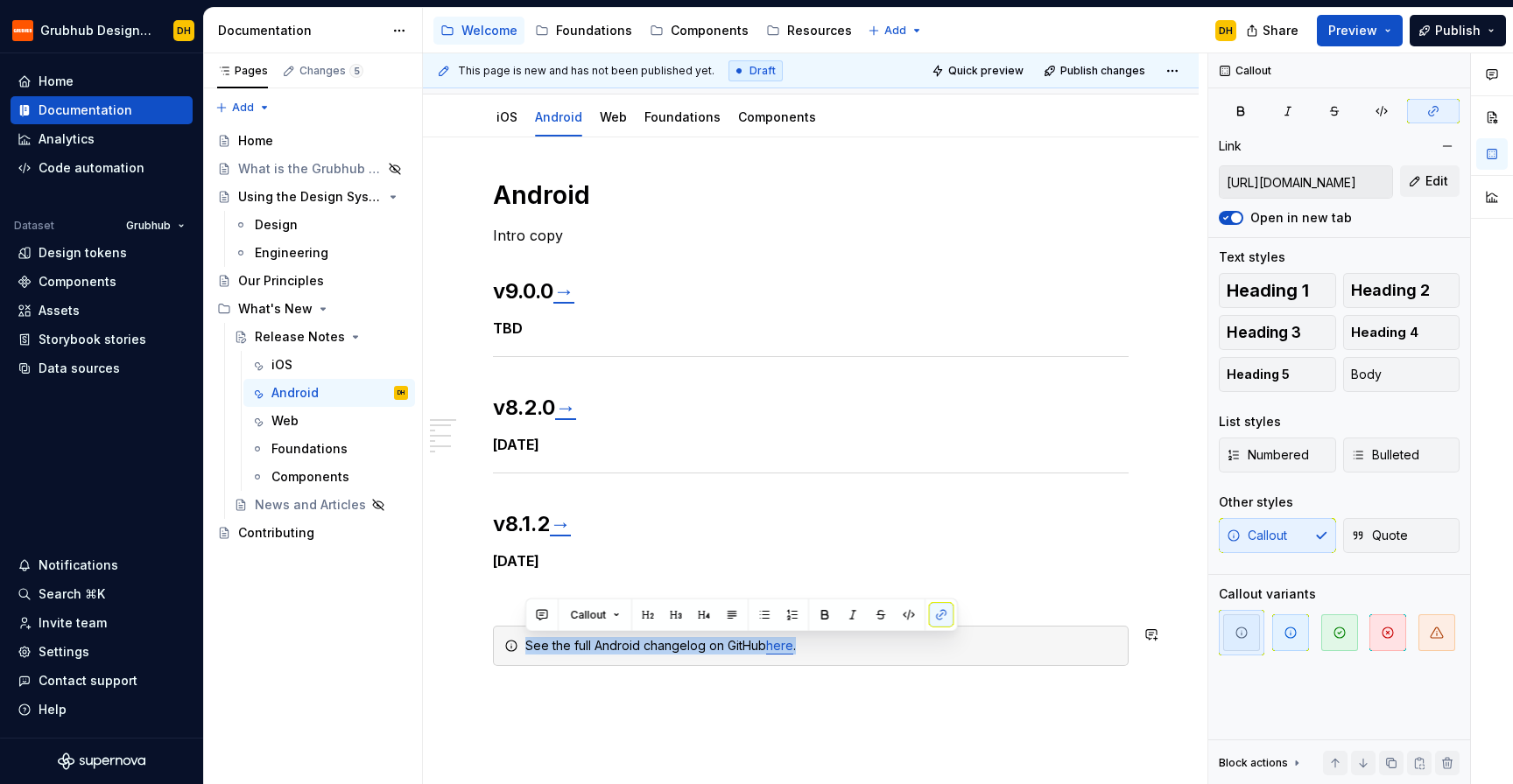
copy div "See the full Android changelog on GitHub here ."
click at [648, 716] on div "Android Intro copy v9.0.0 → TBD v8.2.0 → [DATE] v8.1.2 → [DATE] See the full An…" at bounding box center [810, 453] width 635 height 550
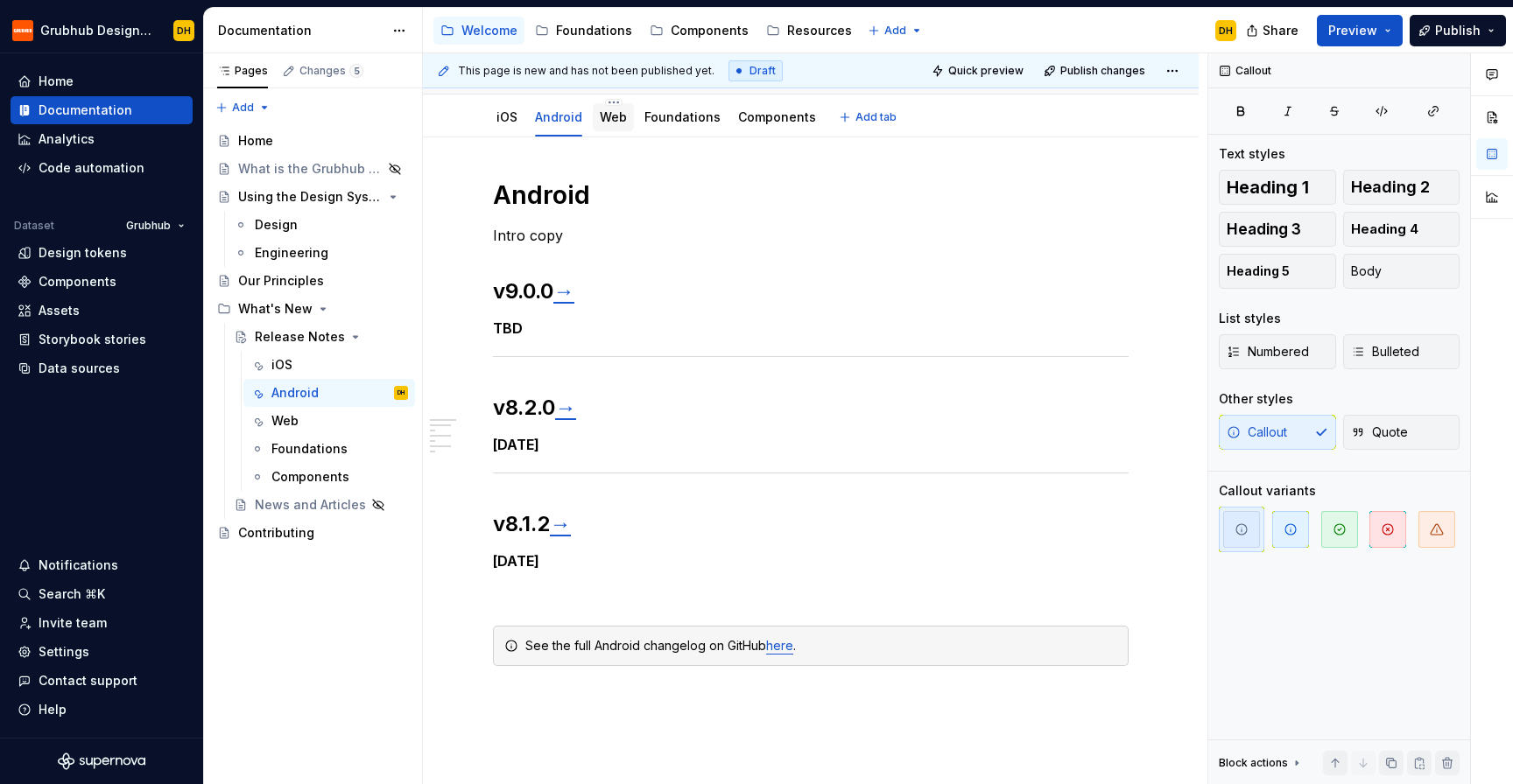
click at [618, 127] on div "Web" at bounding box center [613, 117] width 27 height 21
click at [600, 131] on div "Web" at bounding box center [613, 116] width 41 height 28
click at [606, 125] on div "Web" at bounding box center [613, 117] width 27 height 17
click at [604, 126] on div "Web" at bounding box center [613, 117] width 27 height 21
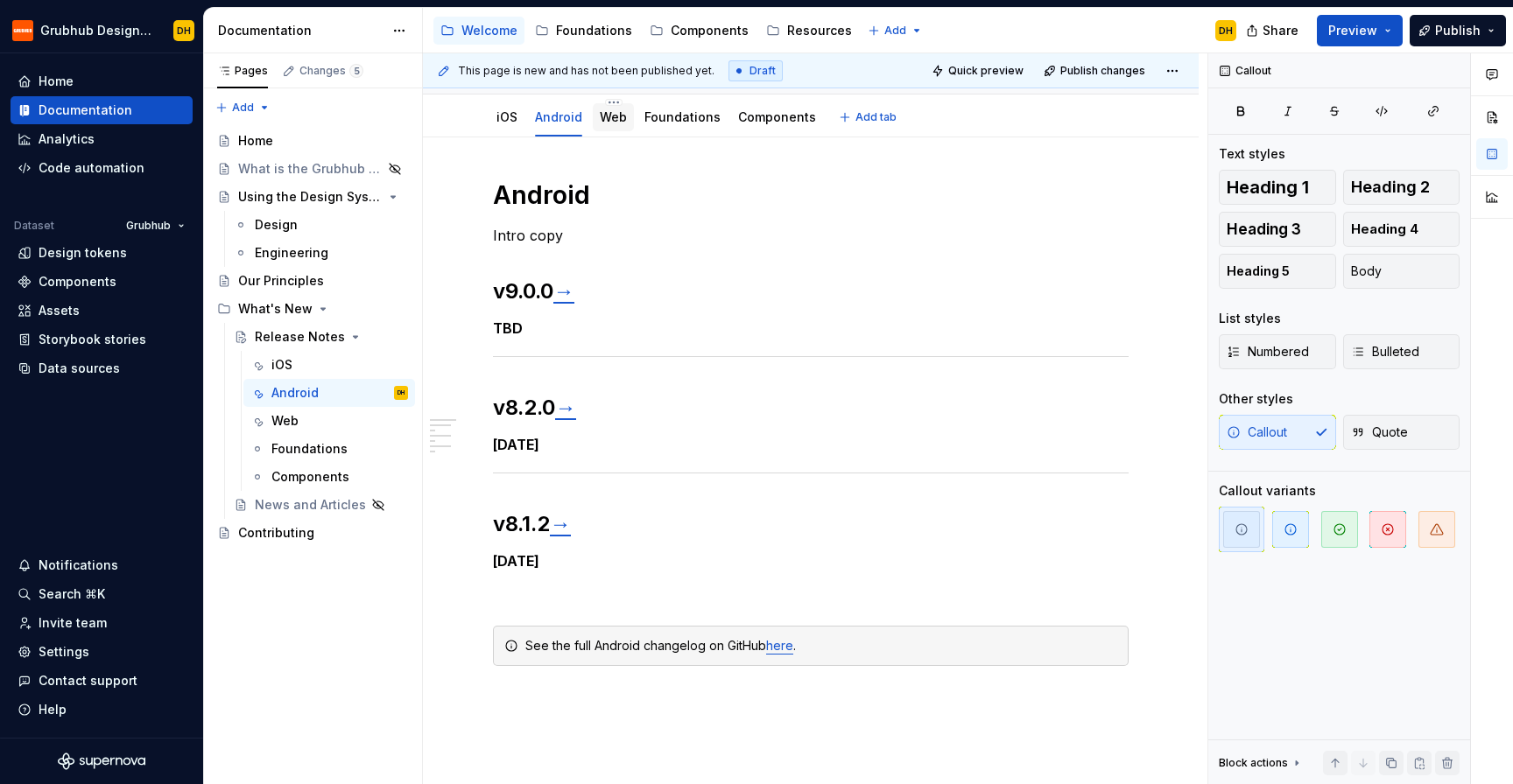
click at [604, 126] on div "Web" at bounding box center [613, 117] width 27 height 21
click at [606, 121] on link "Web" at bounding box center [613, 117] width 27 height 15
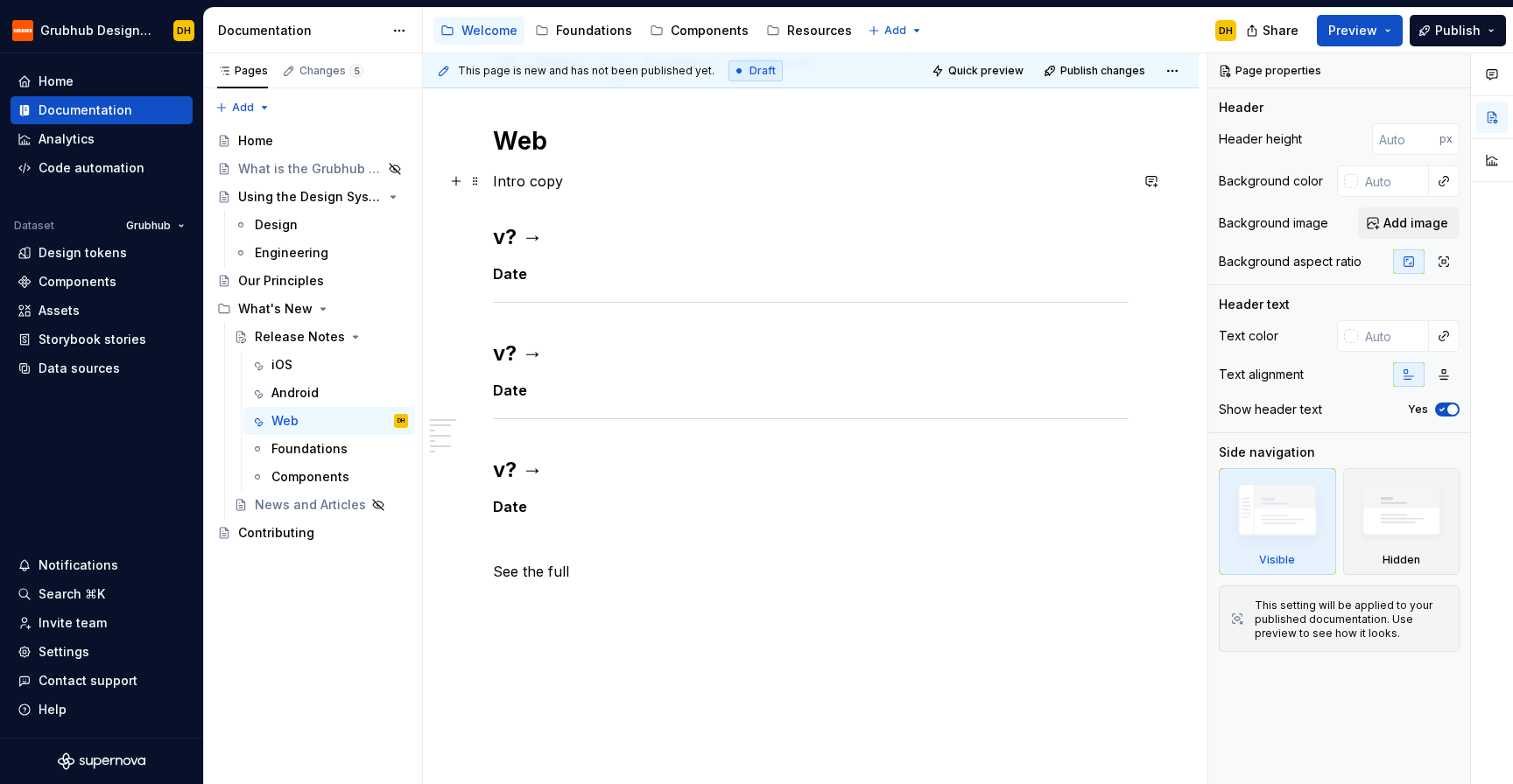
scroll to position [274, 0]
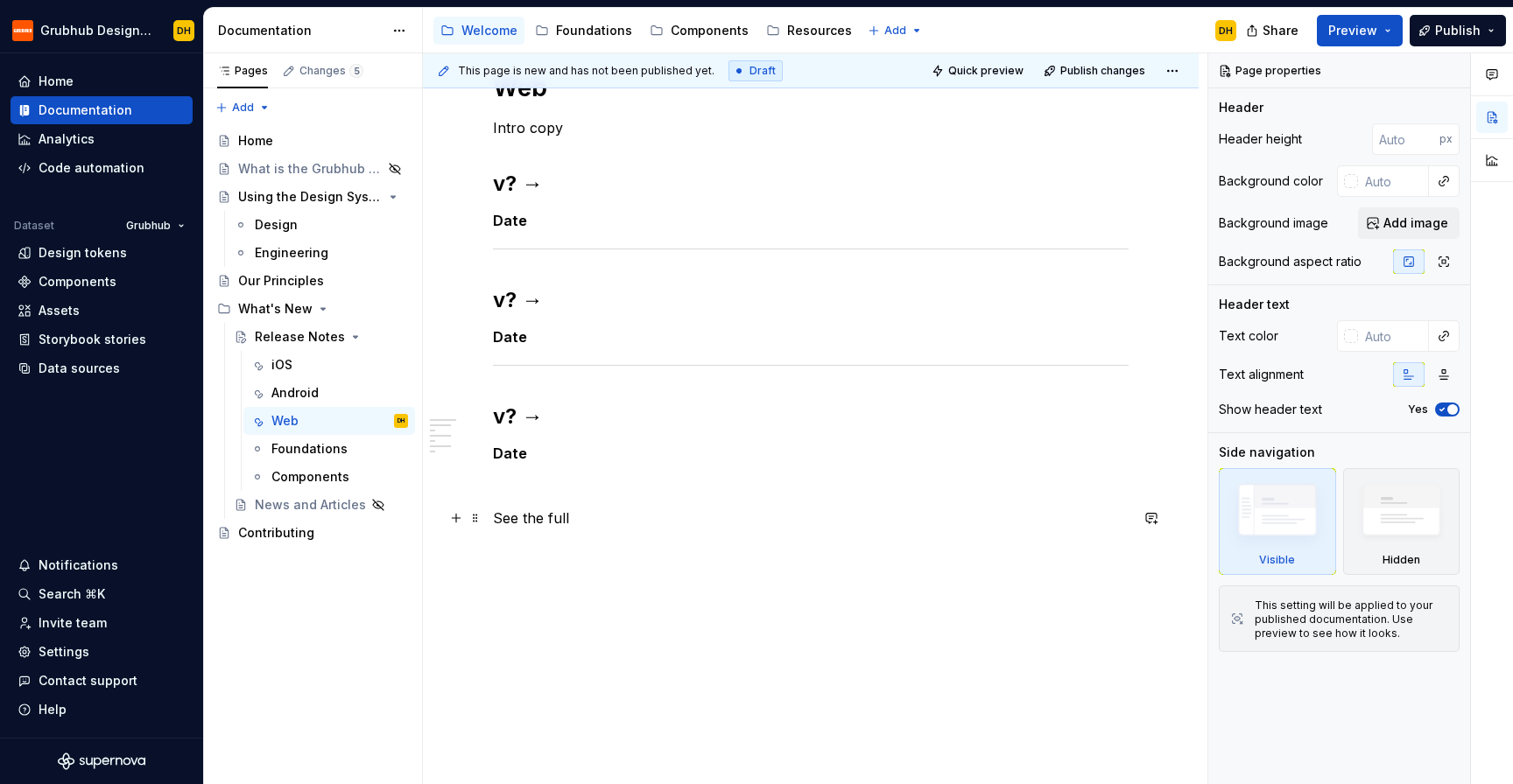
click at [531, 514] on p "See the full" at bounding box center [810, 518] width 635 height 21
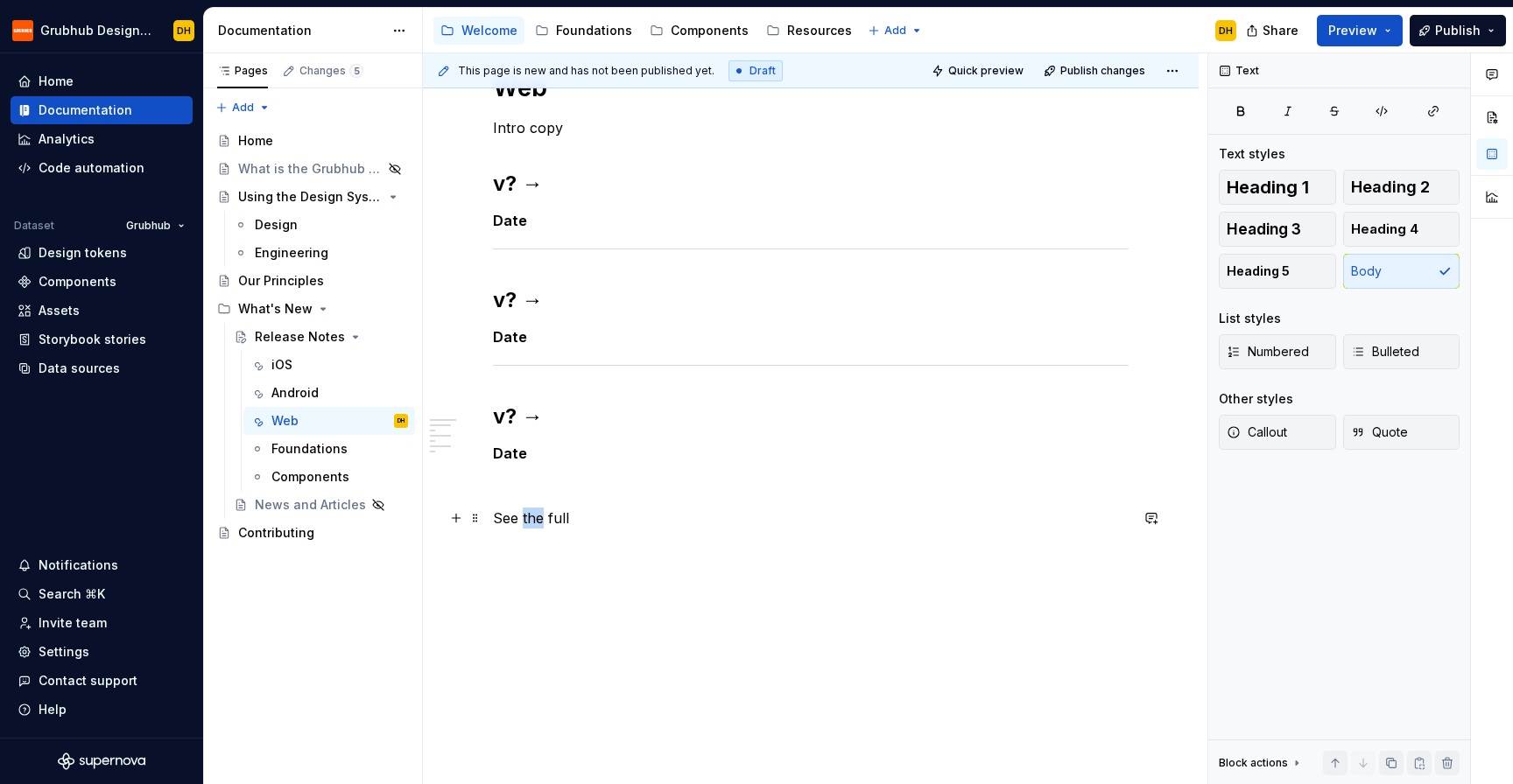
click at [531, 514] on p "See the full" at bounding box center [810, 518] width 635 height 21
paste div
click at [595, 519] on p "See the full Android changelog on GitHub here ." at bounding box center [810, 518] width 635 height 21
click at [762, 519] on link "here" at bounding box center [765, 518] width 30 height 17
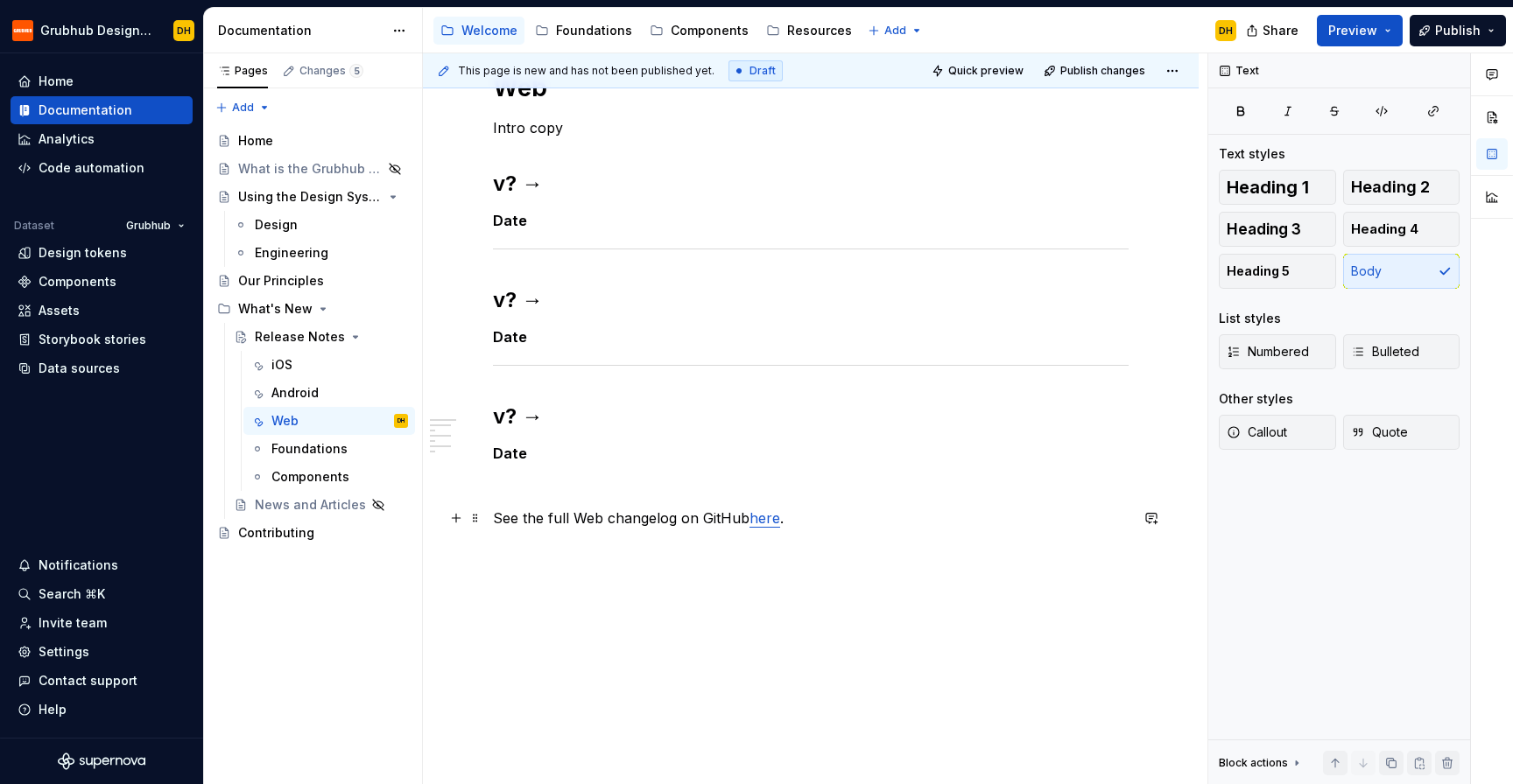
click at [762, 519] on link "here" at bounding box center [765, 518] width 30 height 17
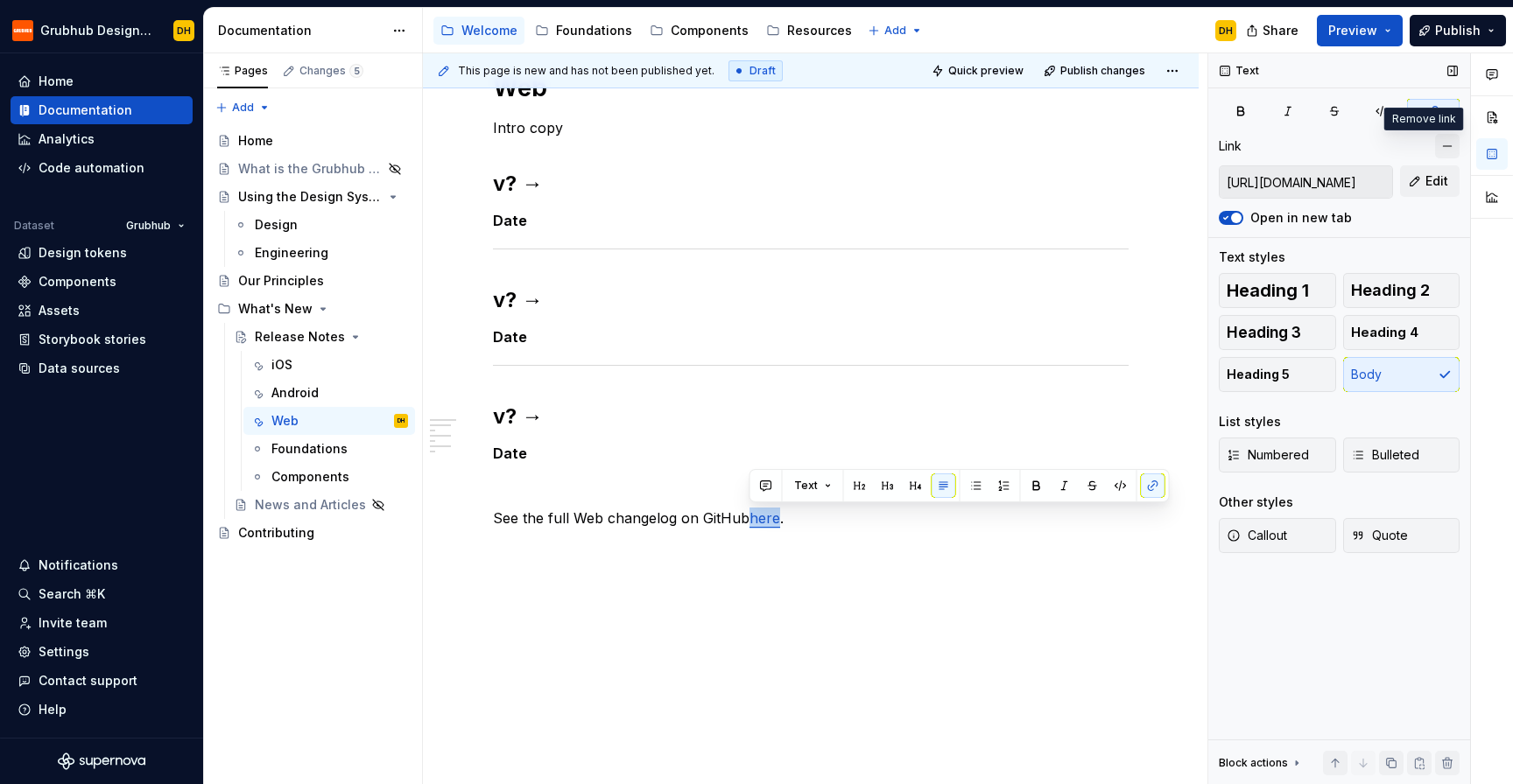
click at [1456, 142] on button "button" at bounding box center [1447, 147] width 25 height 25
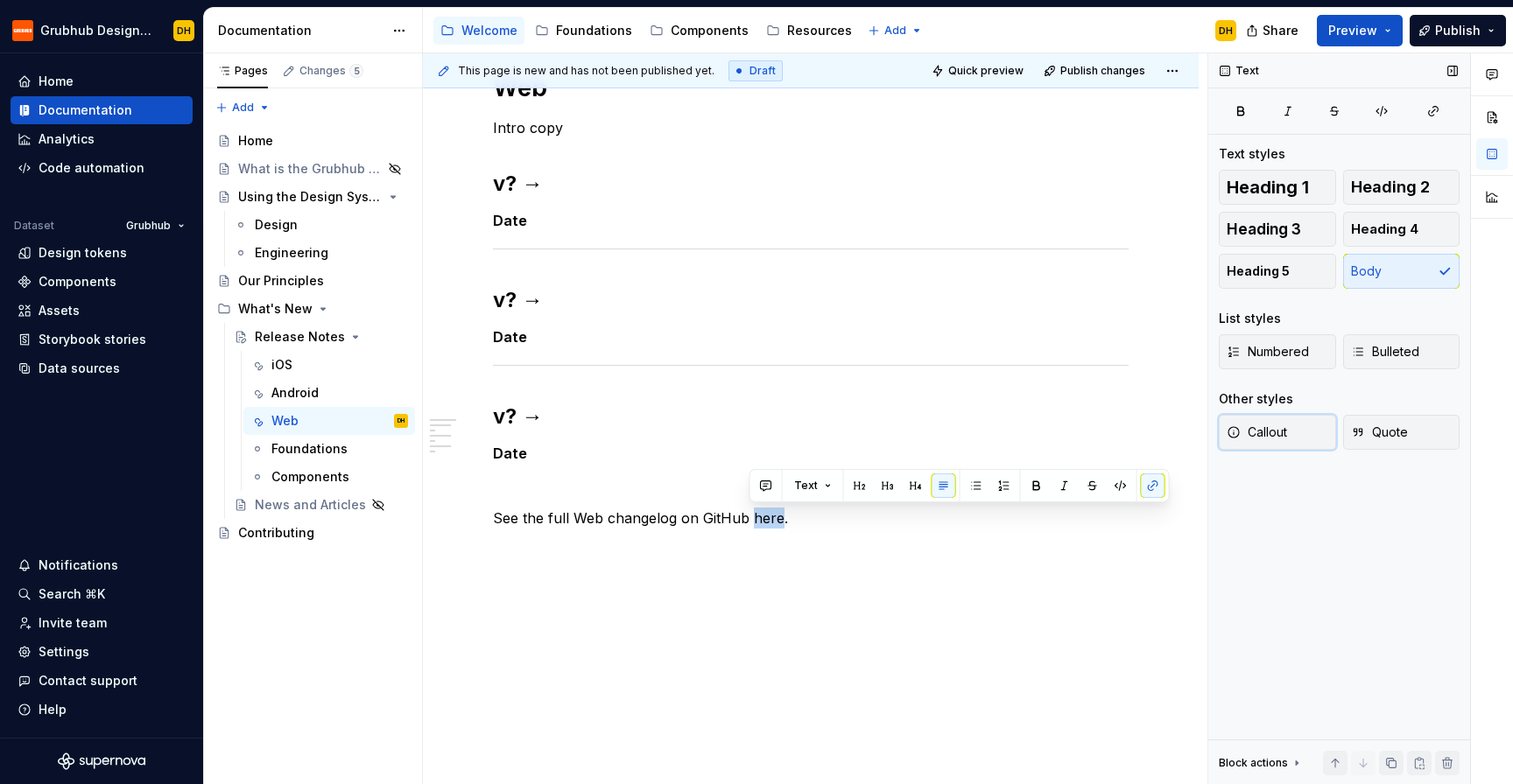
click at [1246, 433] on span "Callout" at bounding box center [1256, 432] width 60 height 17
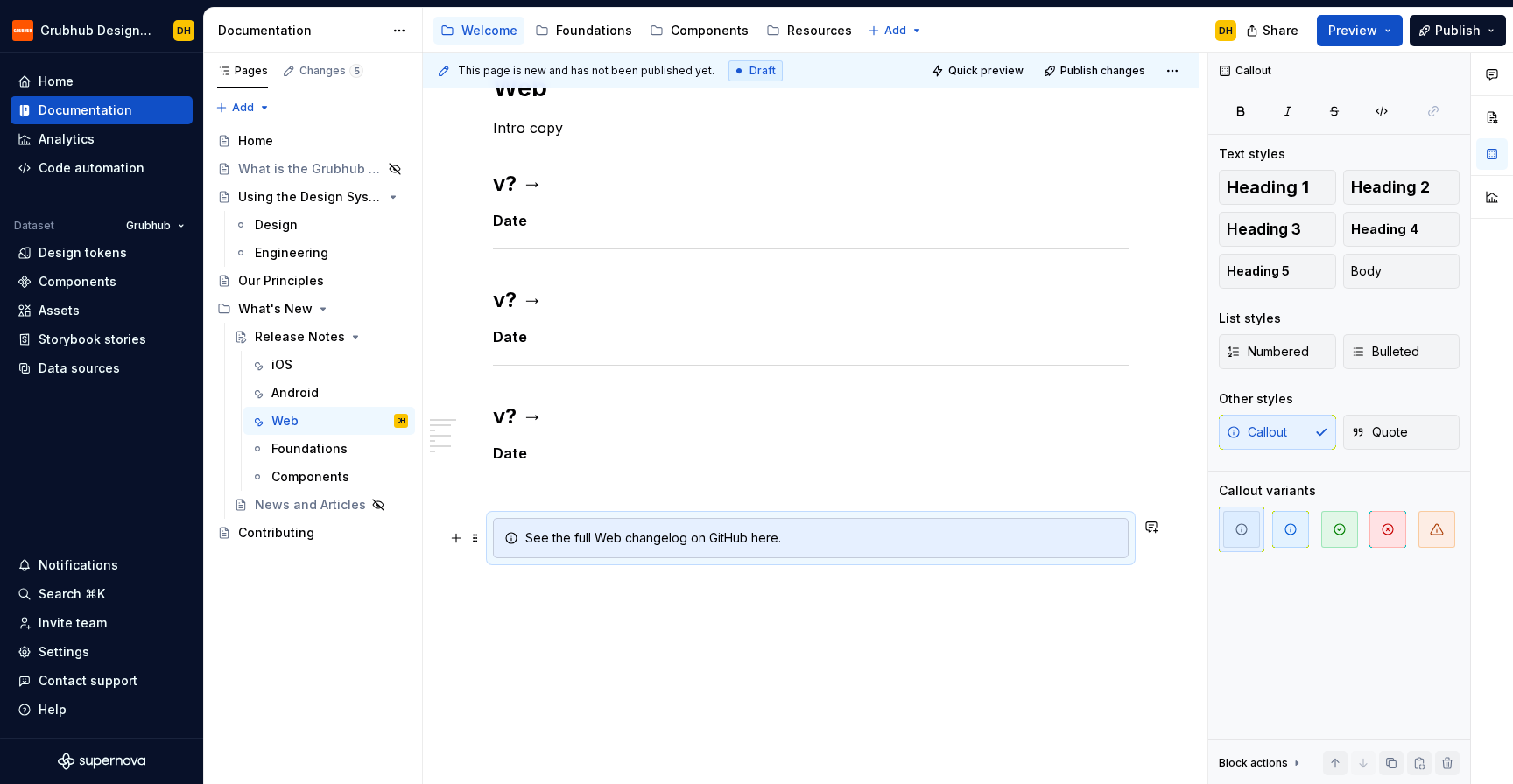
click at [525, 472] on div "Web Intro copy v? → Date v? → Date v? → Date See the full Web changelog on GitH…" at bounding box center [810, 314] width 635 height 487
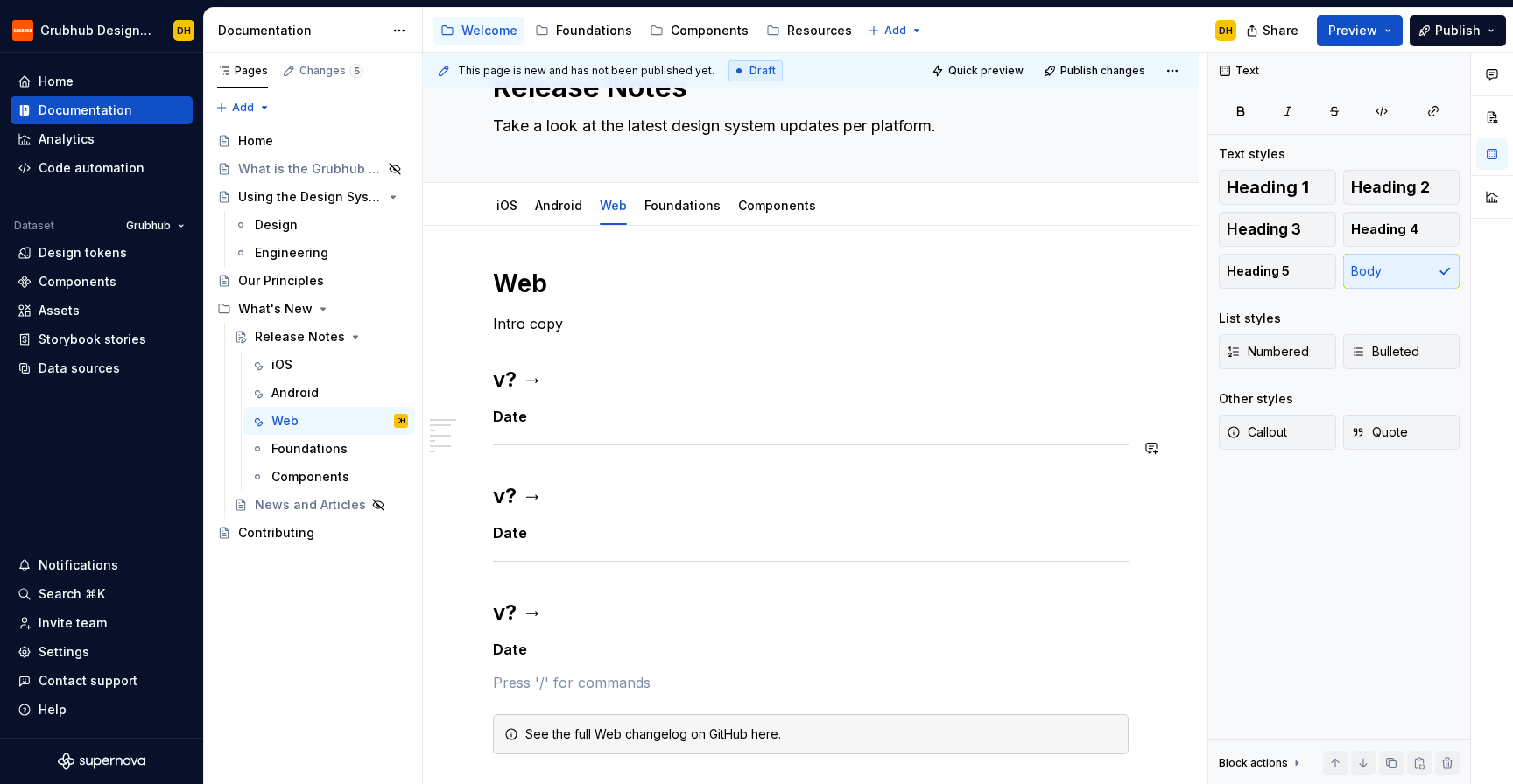
scroll to position [101, 0]
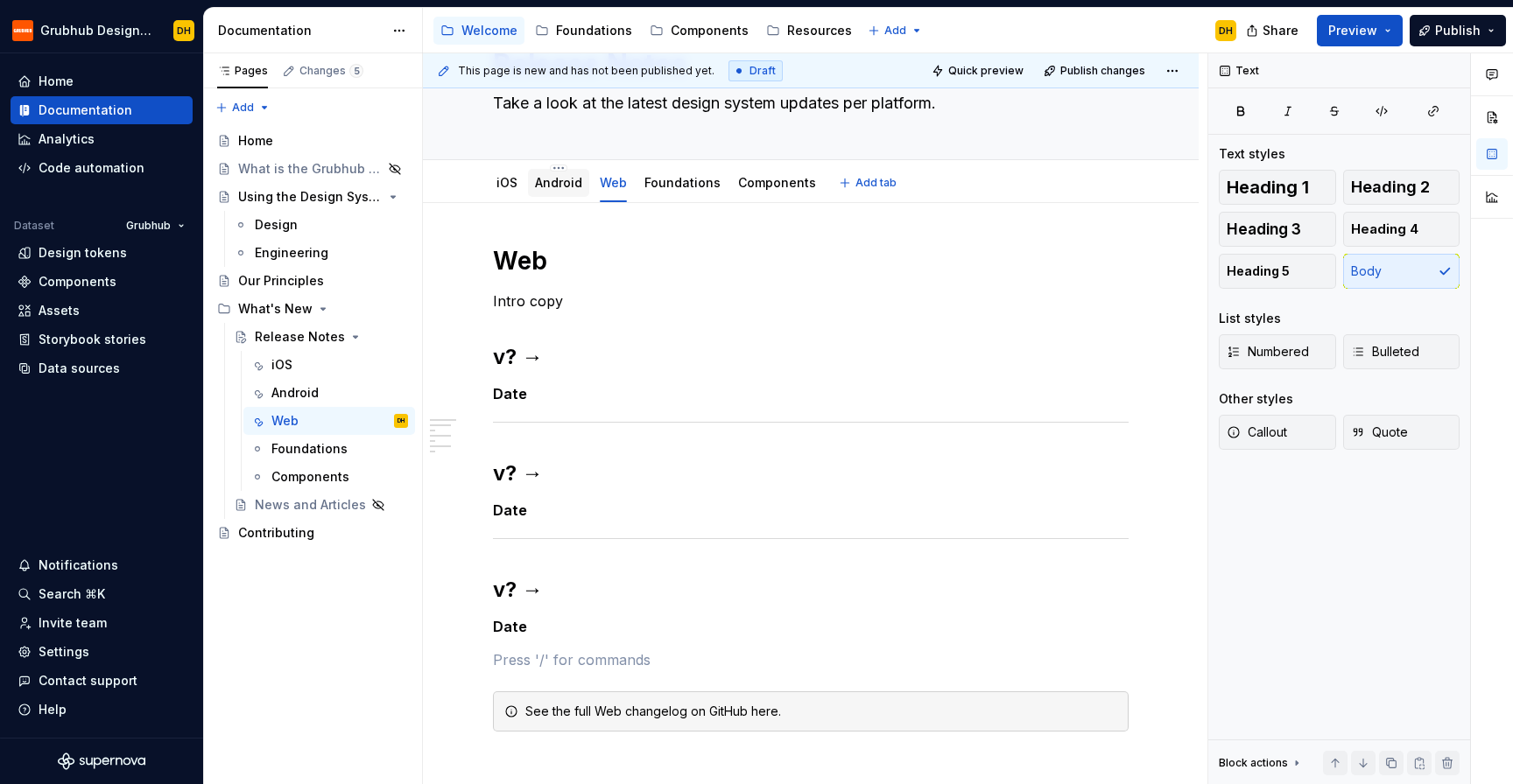
click at [562, 188] on link "Android" at bounding box center [558, 183] width 48 height 15
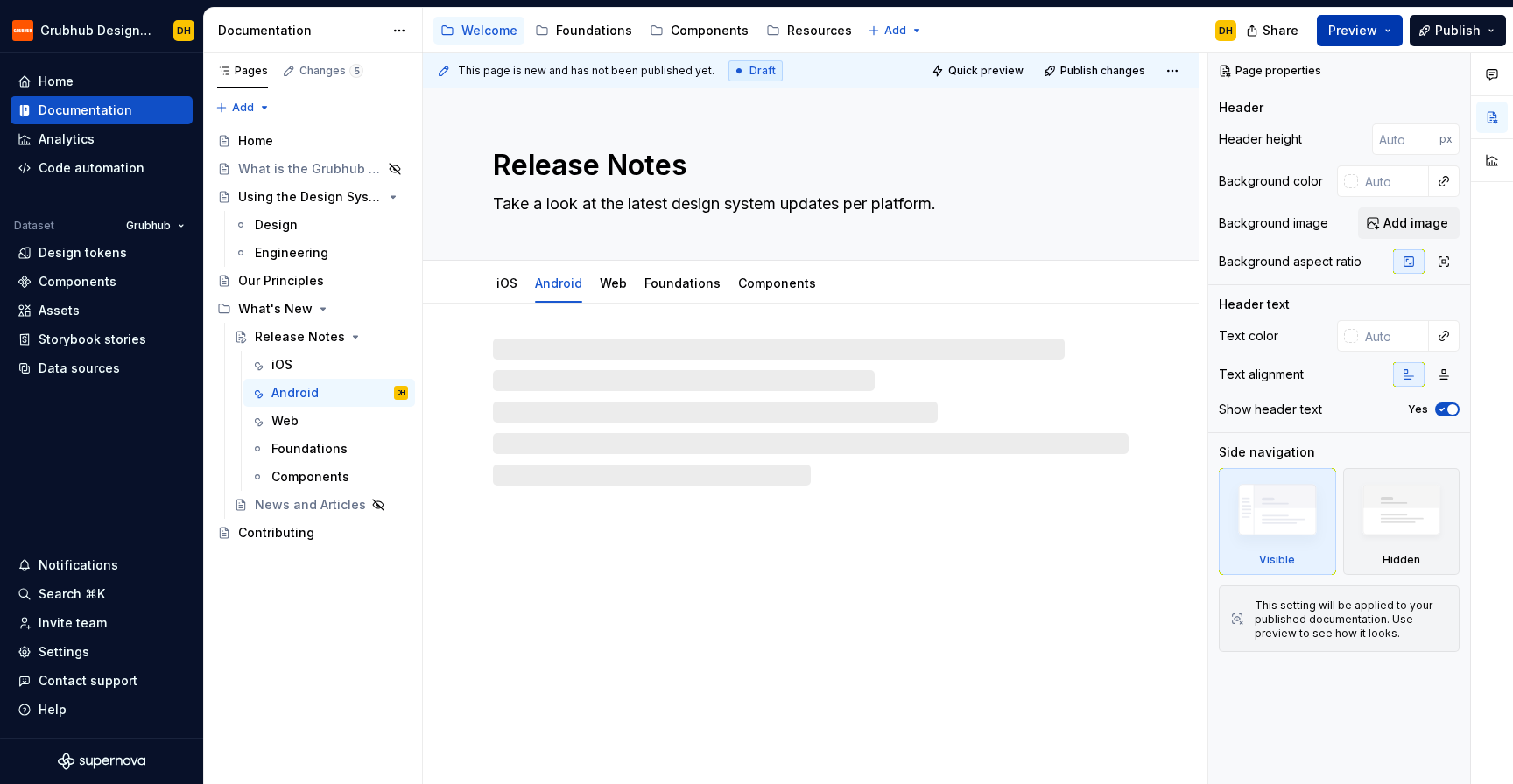
click at [1371, 24] on span "Preview" at bounding box center [1352, 30] width 49 height 17
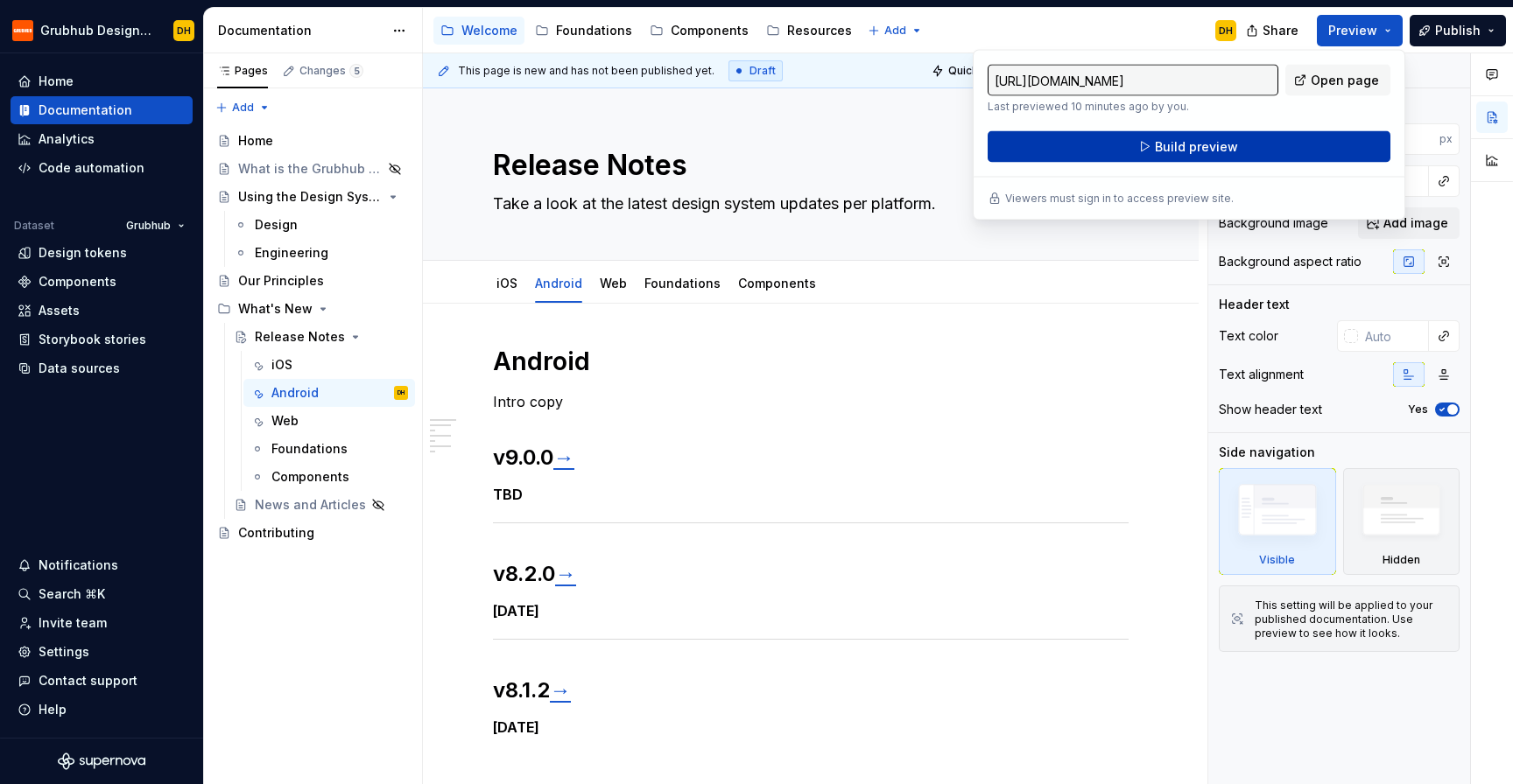
click at [1279, 145] on button "Build preview" at bounding box center [1189, 147] width 403 height 31
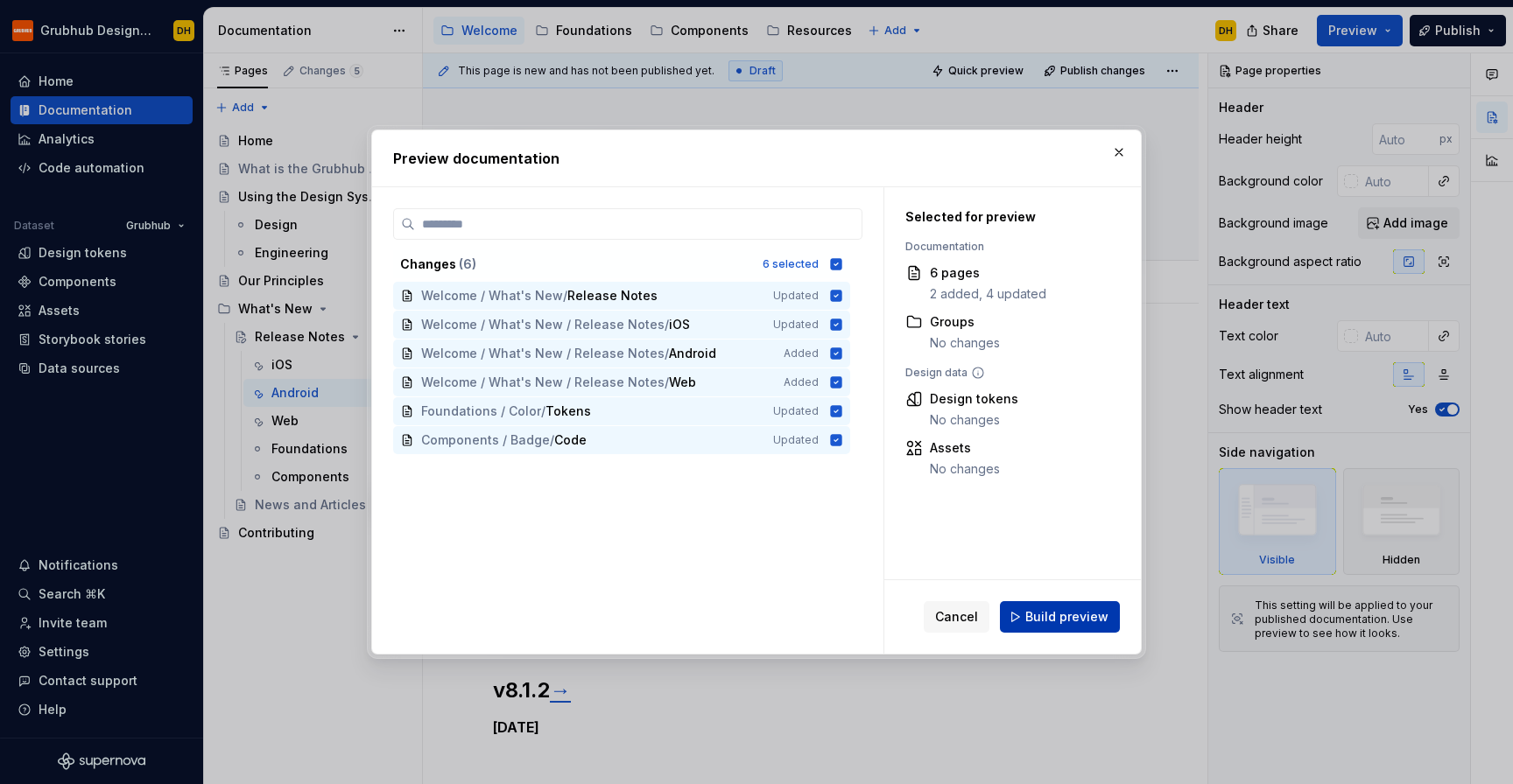
click at [1043, 621] on span "Build preview" at bounding box center [1066, 617] width 83 height 17
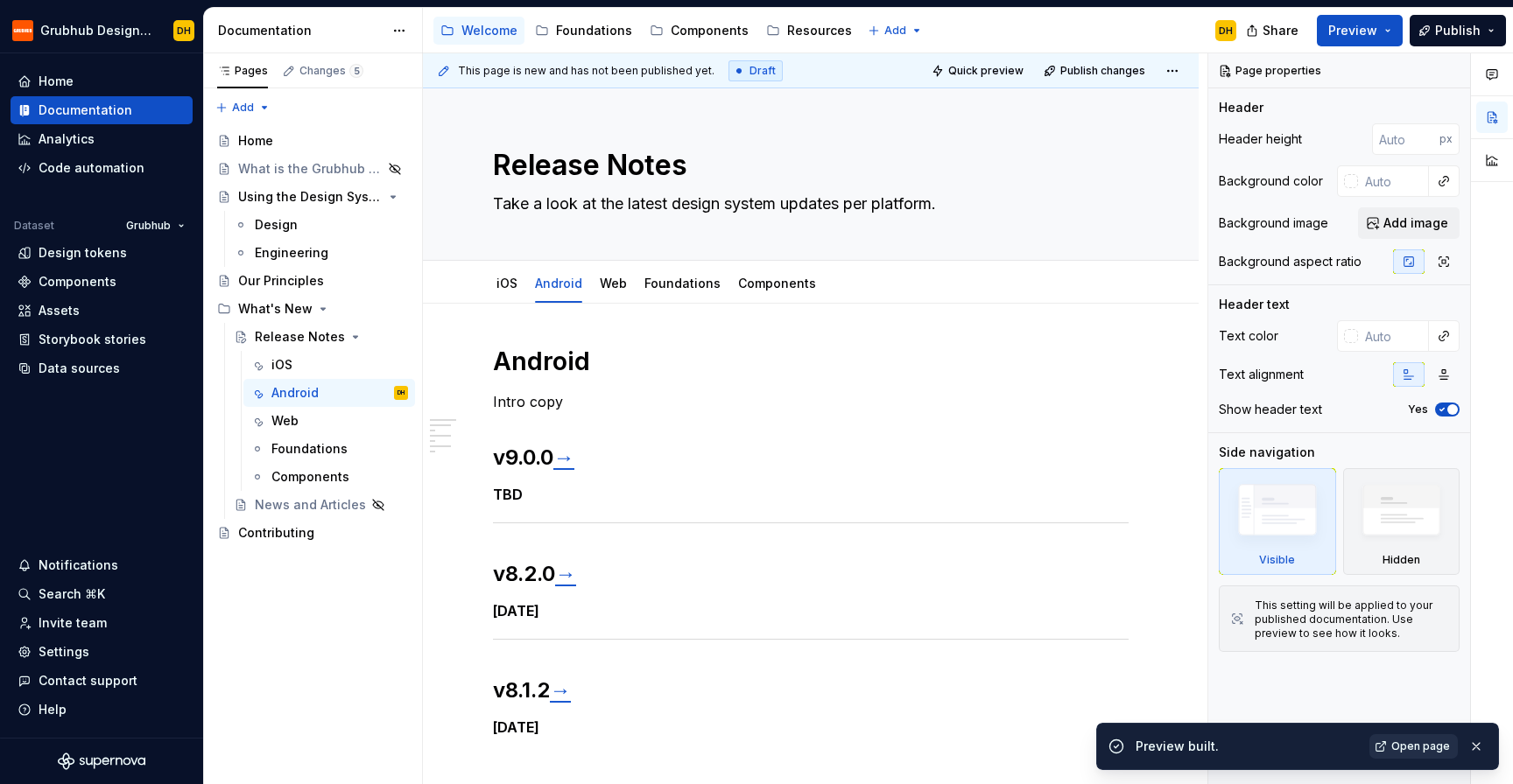
click at [1432, 751] on span "Open page" at bounding box center [1421, 746] width 59 height 14
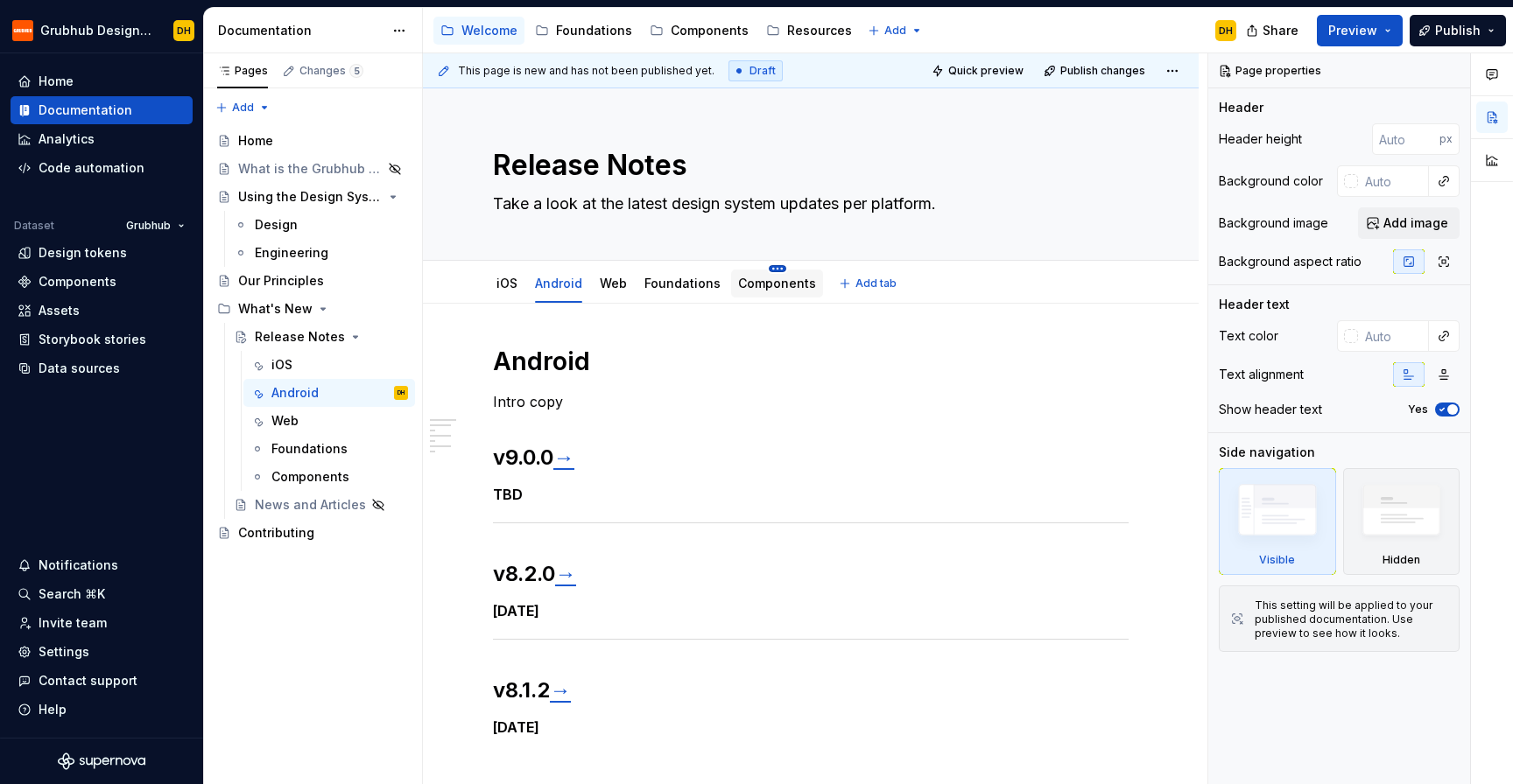
click at [772, 265] on html "Grubhub Design System DH Home Documentation Analytics Code automation Dataset G…" at bounding box center [756, 392] width 1513 height 784
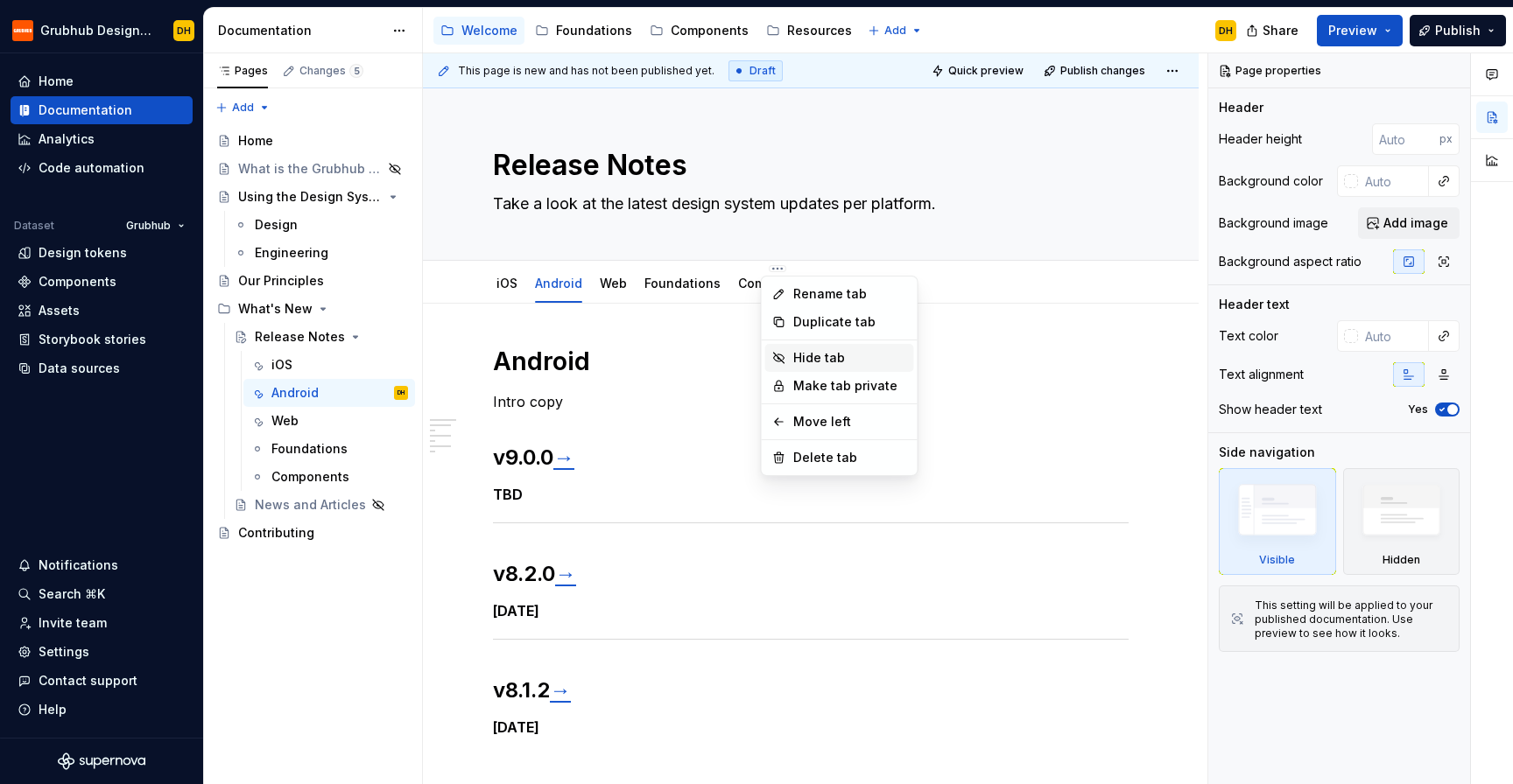
click at [801, 362] on div "Hide tab" at bounding box center [850, 358] width 113 height 17
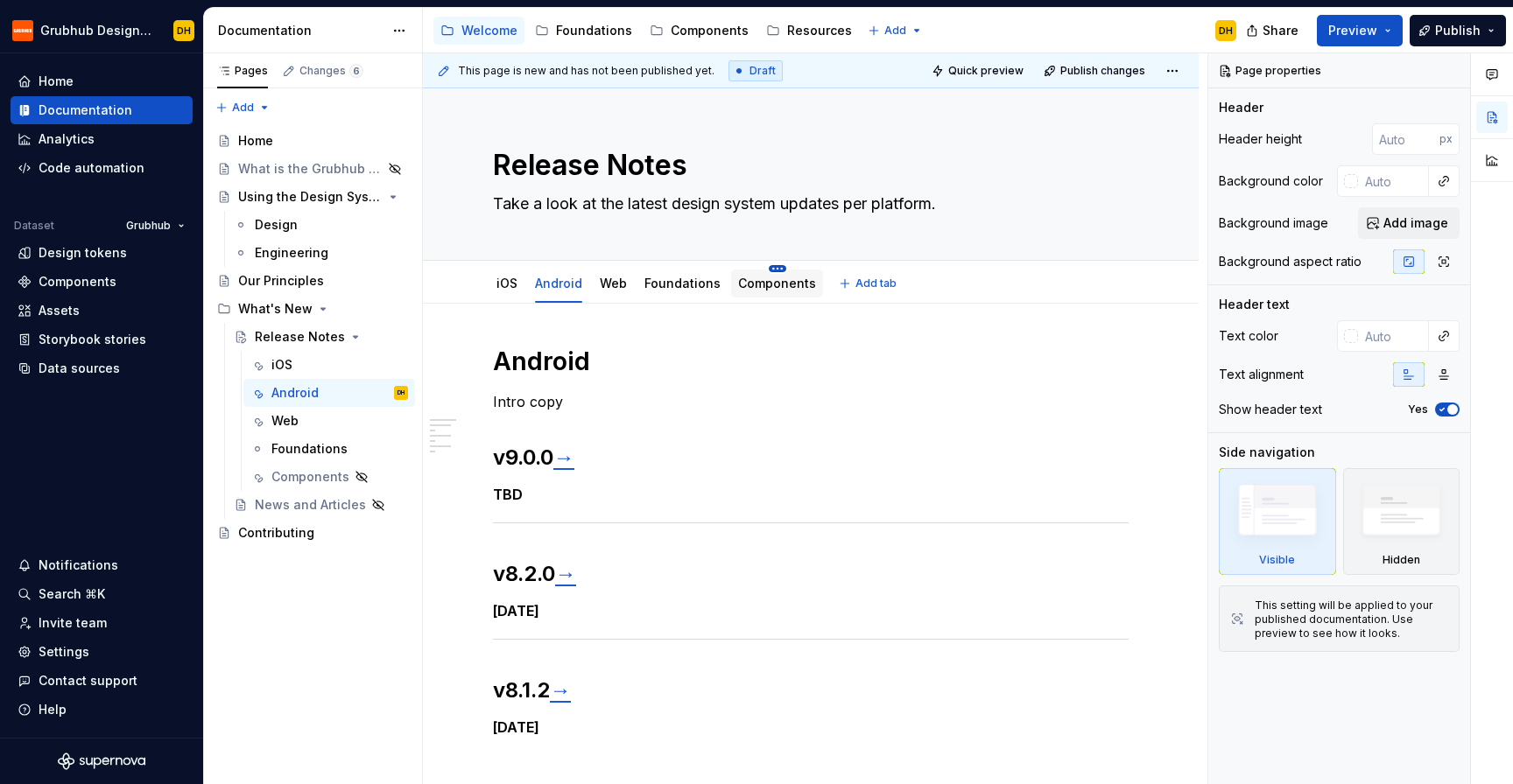
click at [767, 267] on html "Grubhub Design System DH Home Documentation Analytics Code automation Dataset G…" at bounding box center [756, 392] width 1513 height 784
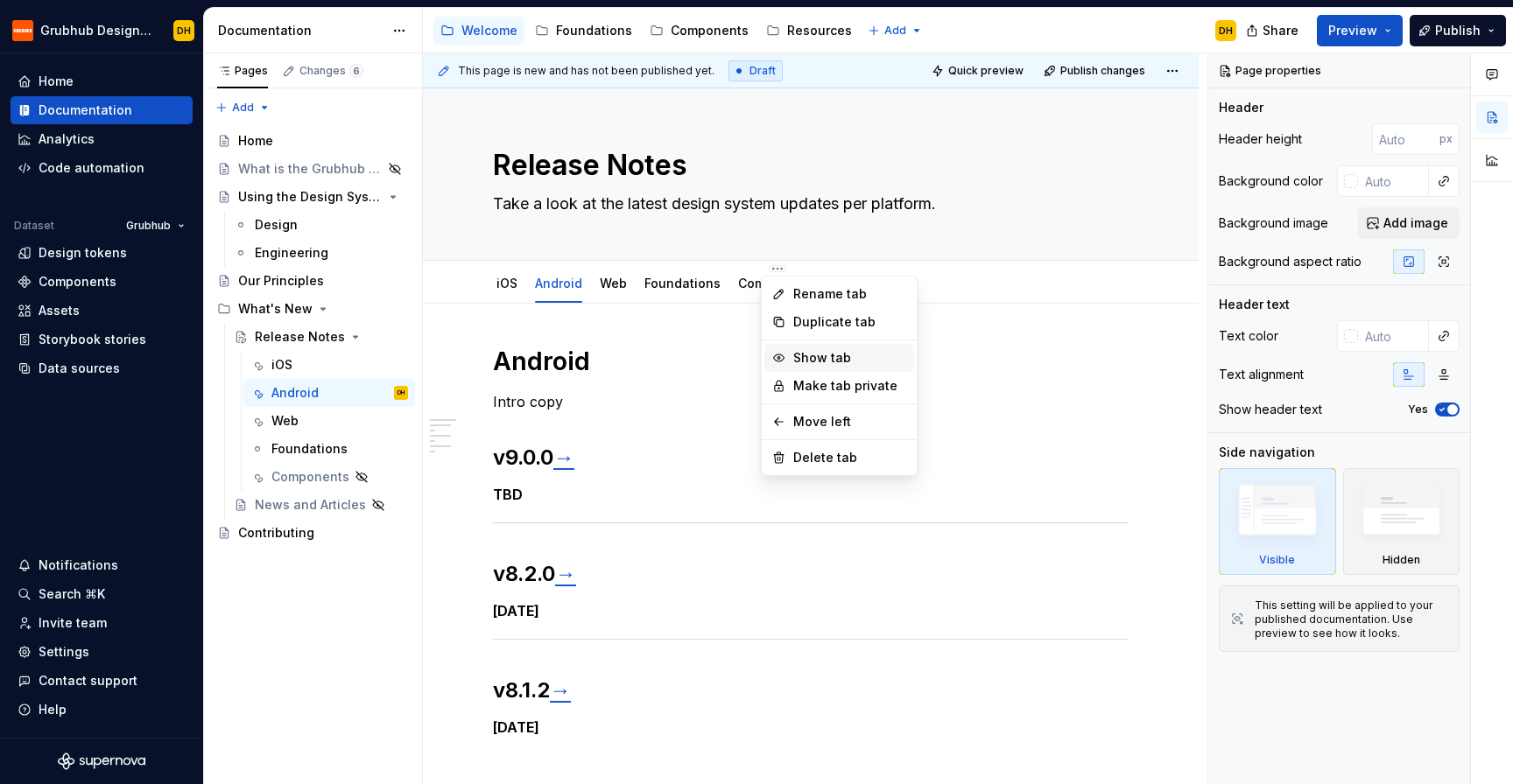
click at [799, 361] on div "Show tab" at bounding box center [850, 358] width 113 height 17
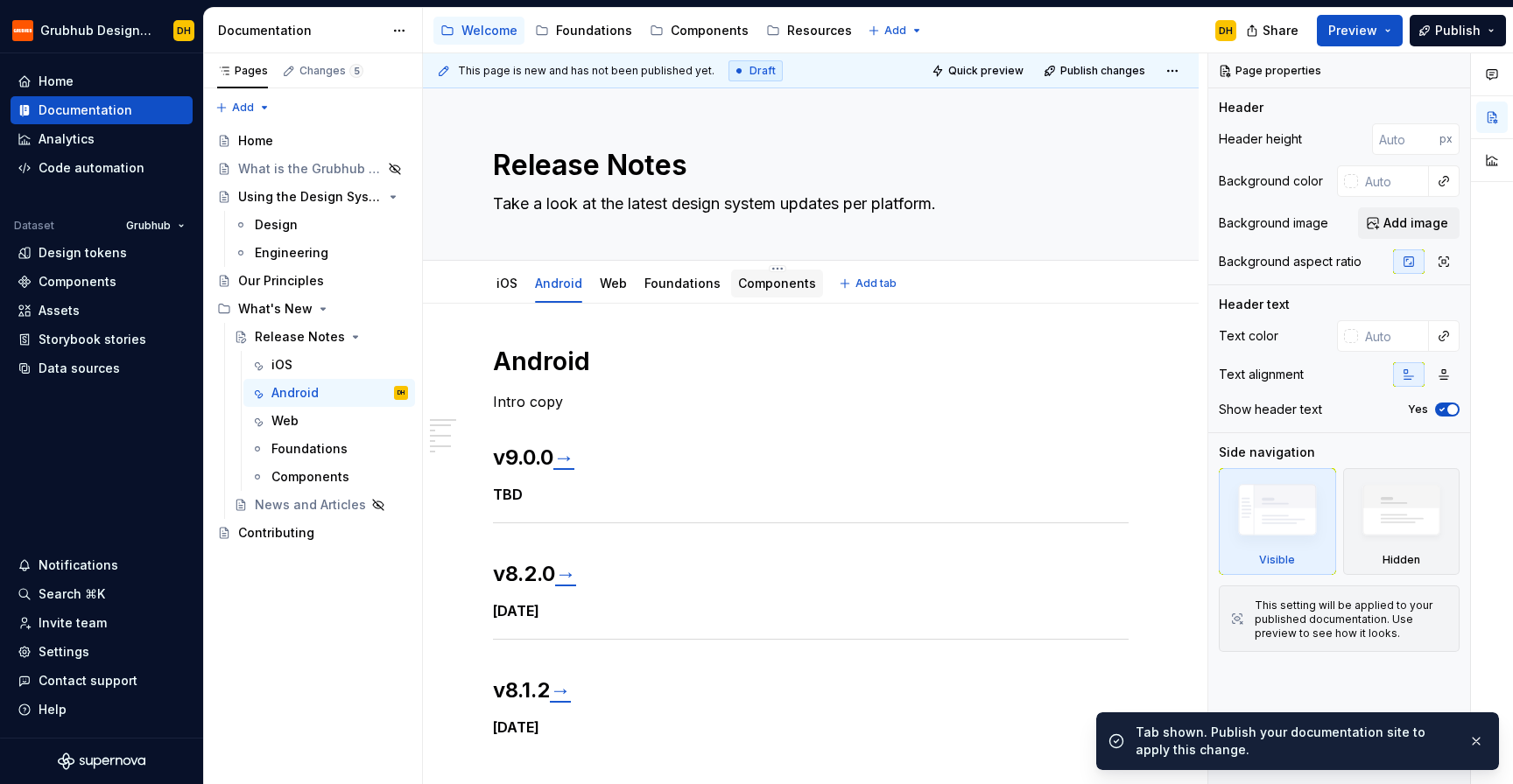
click at [766, 265] on div "Components" at bounding box center [777, 283] width 91 height 37
click at [764, 271] on html "Grubhub Design System DH Home Documentation Analytics Code automation Dataset G…" at bounding box center [756, 392] width 1513 height 784
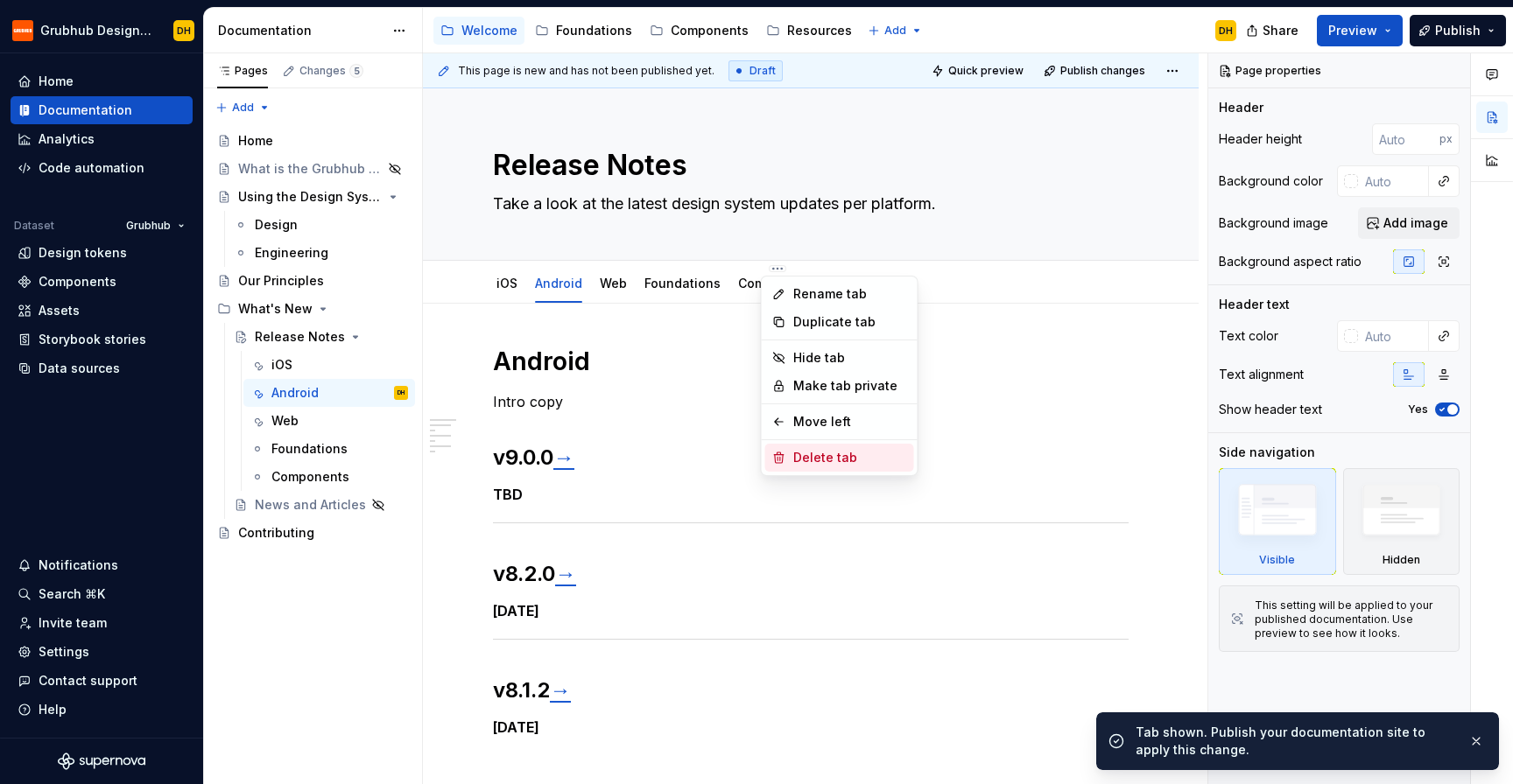
click at [814, 455] on div "Delete tab" at bounding box center [850, 457] width 113 height 17
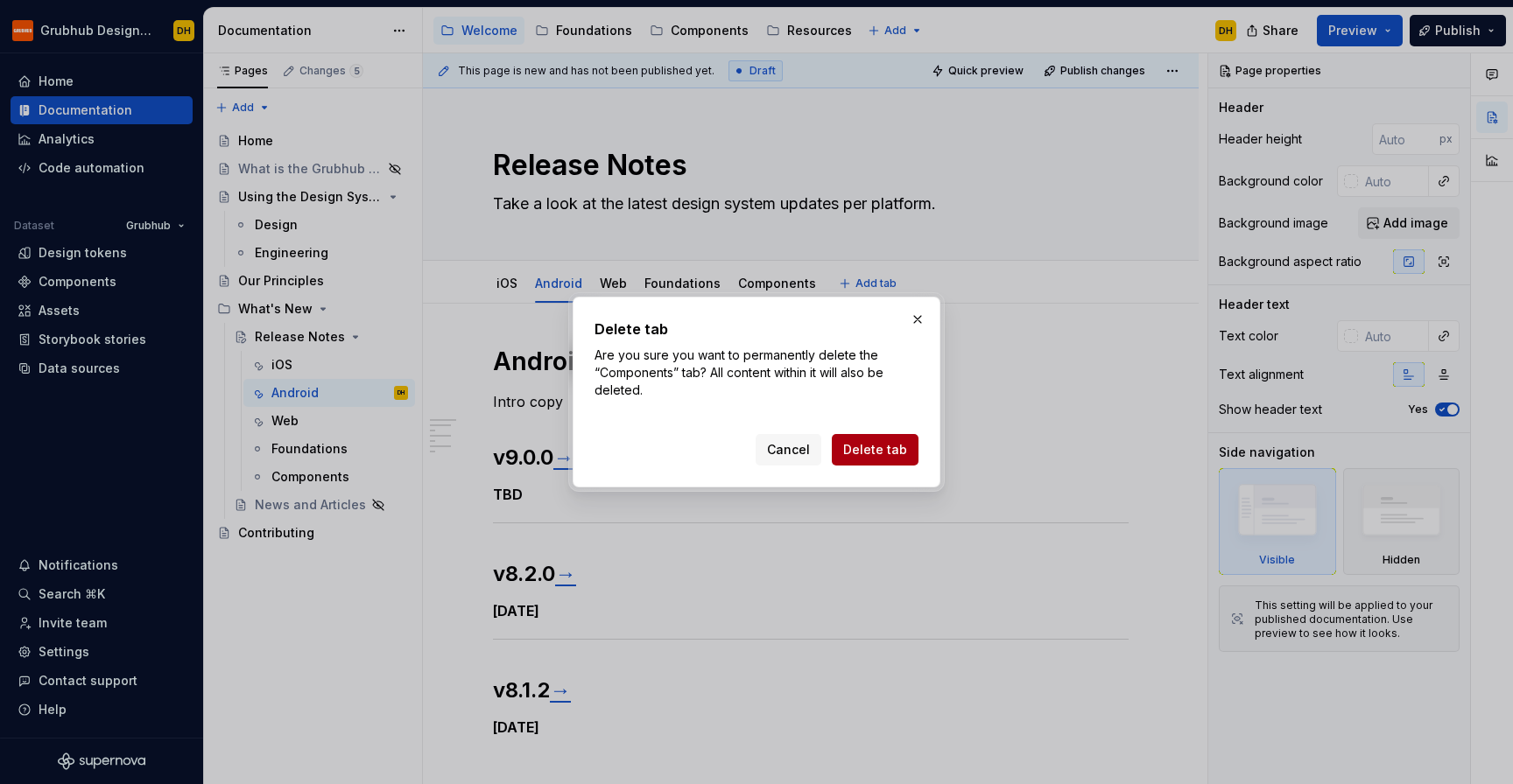
click at [869, 457] on span "Delete tab" at bounding box center [875, 450] width 64 height 17
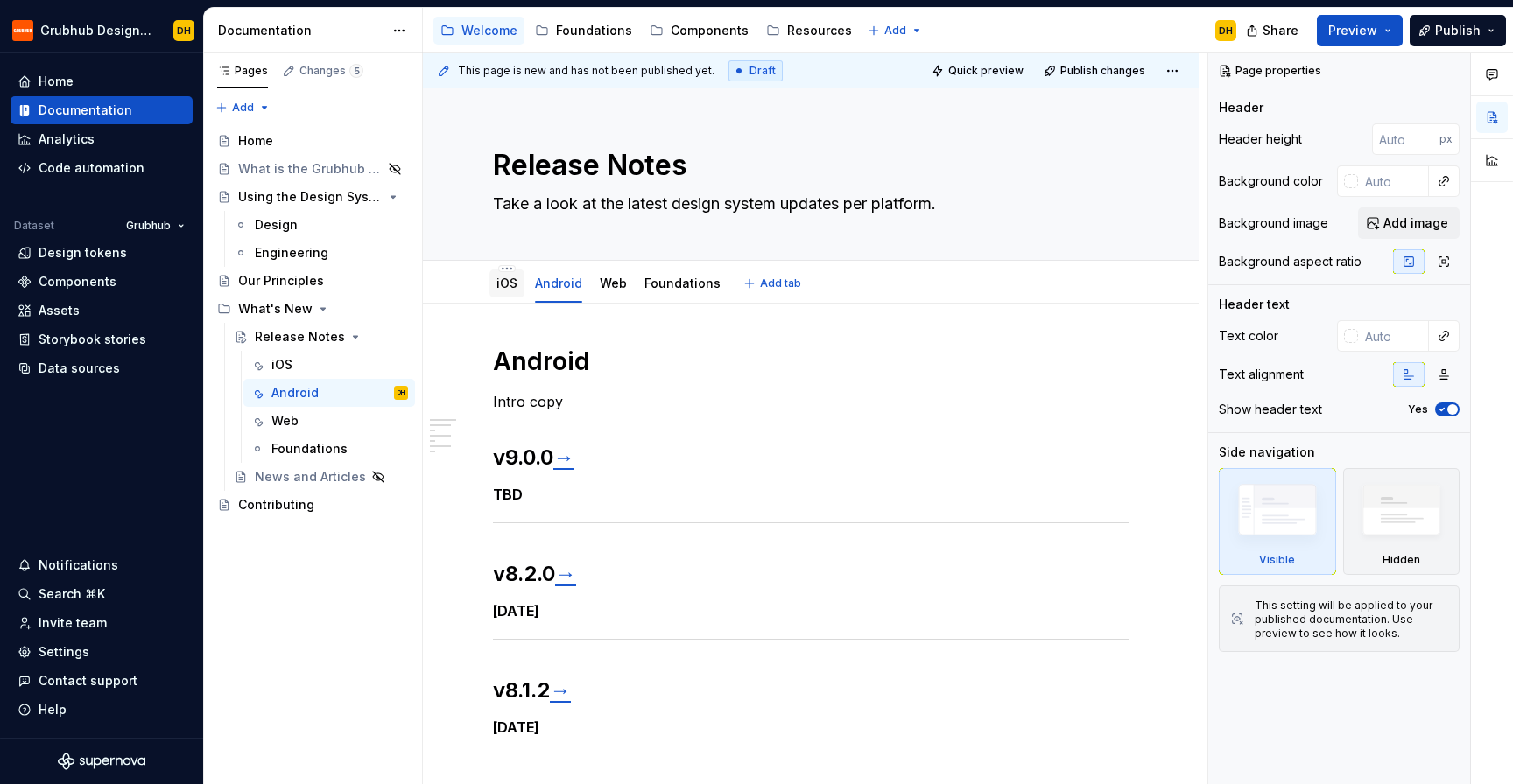
click at [494, 278] on div "iOS" at bounding box center [507, 283] width 35 height 28
click at [505, 282] on link "iOS" at bounding box center [507, 283] width 21 height 15
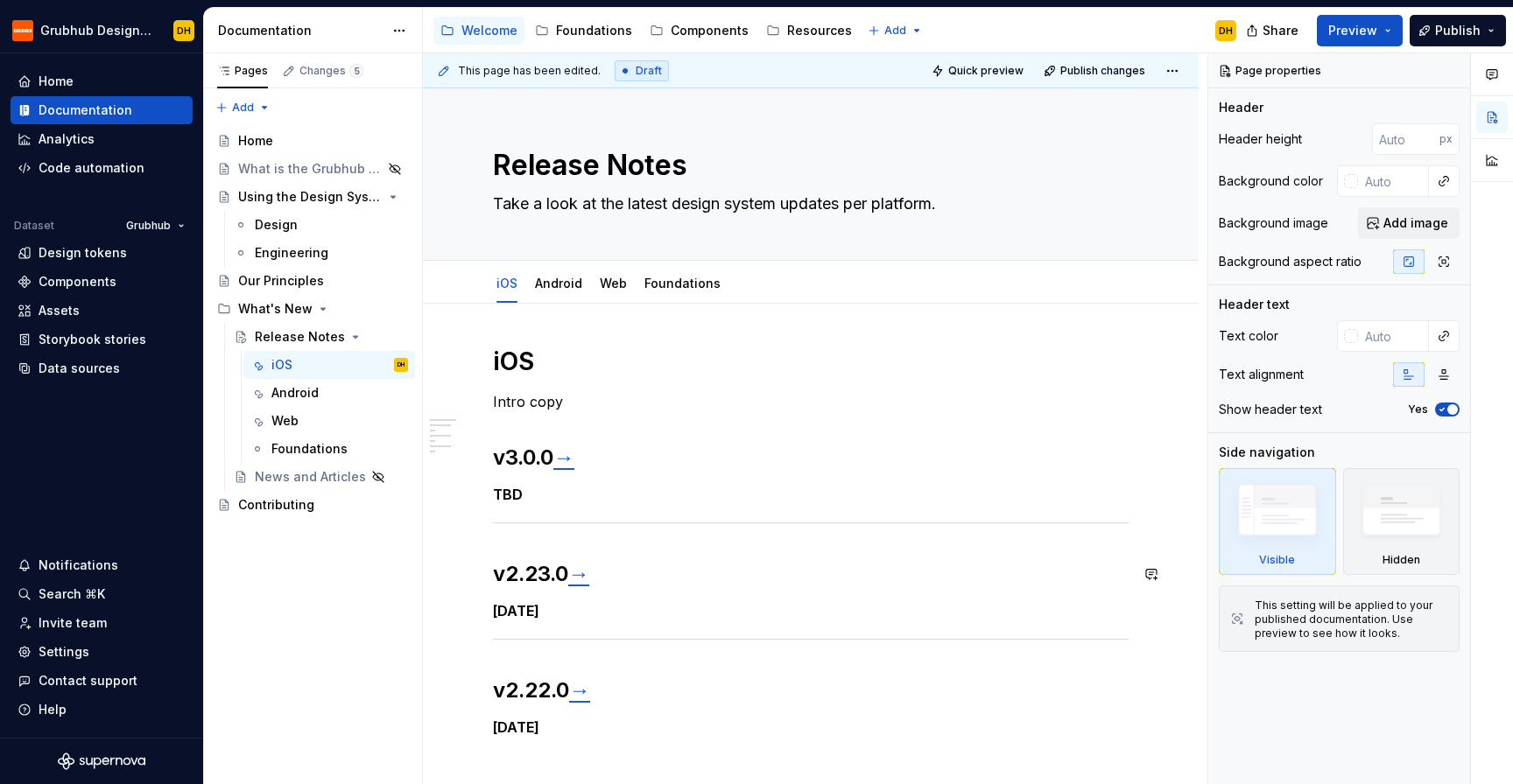
scroll to position [212, 0]
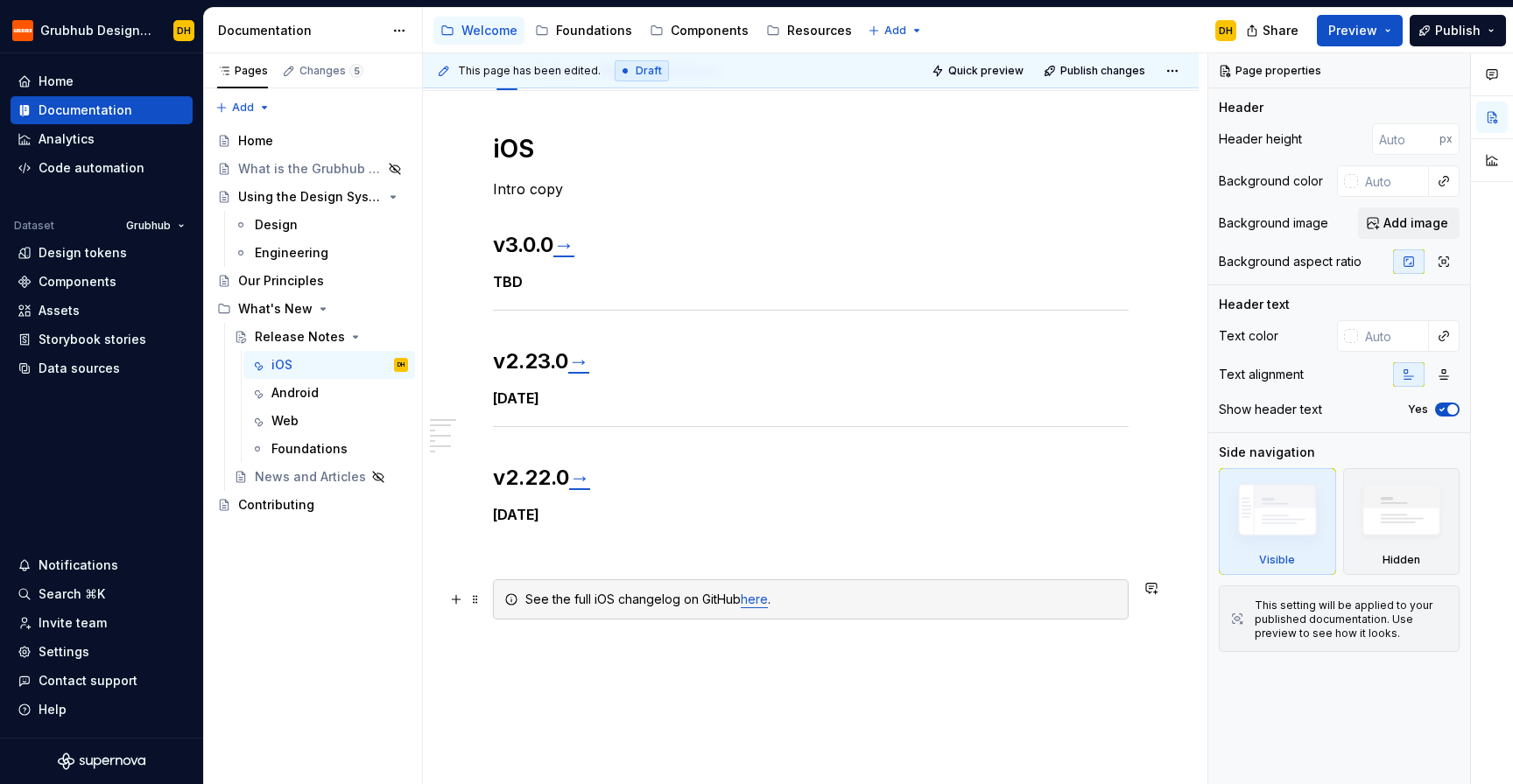
click at [755, 606] on link "here" at bounding box center [754, 599] width 27 height 15
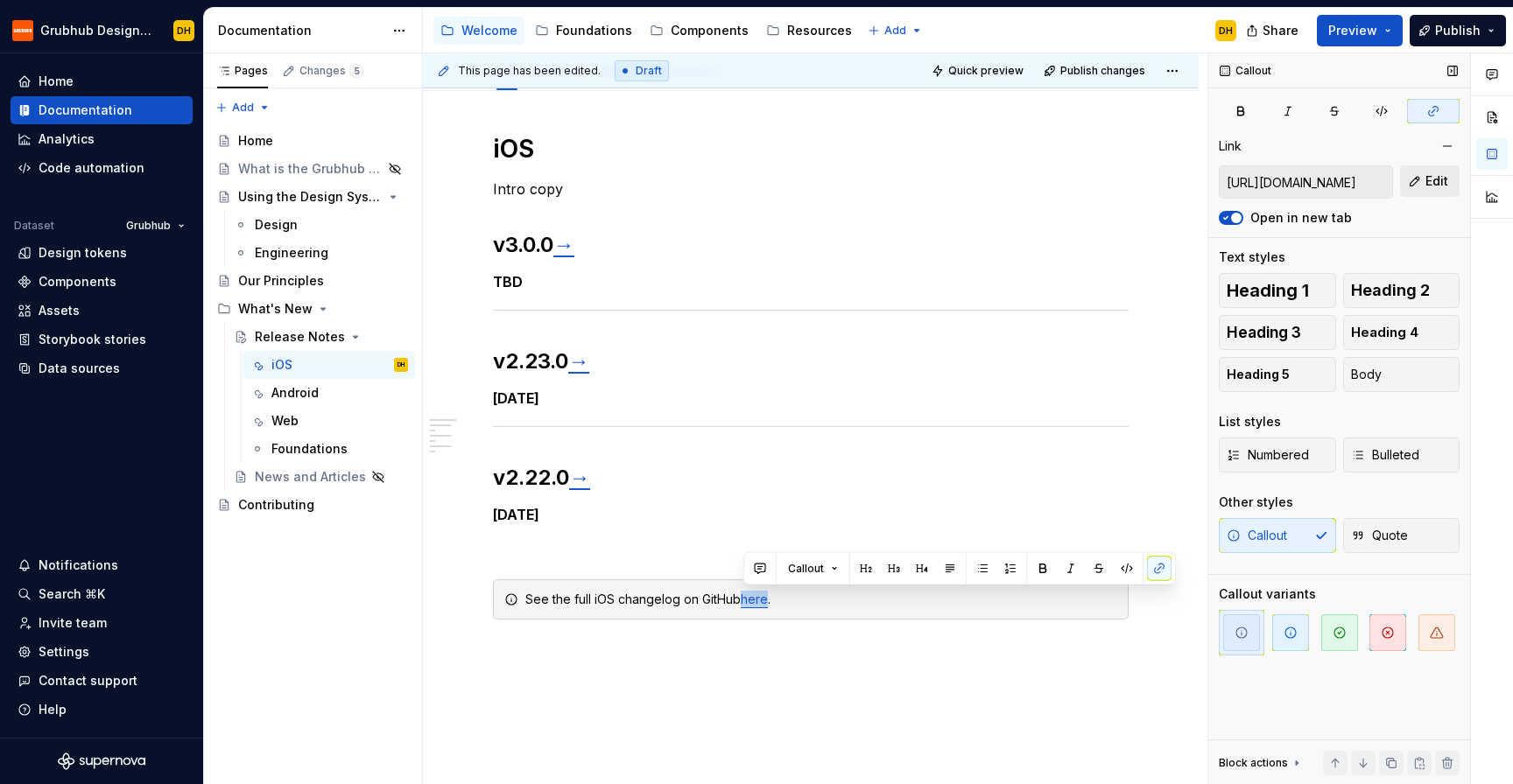
click at [1422, 181] on button "Edit" at bounding box center [1429, 181] width 59 height 31
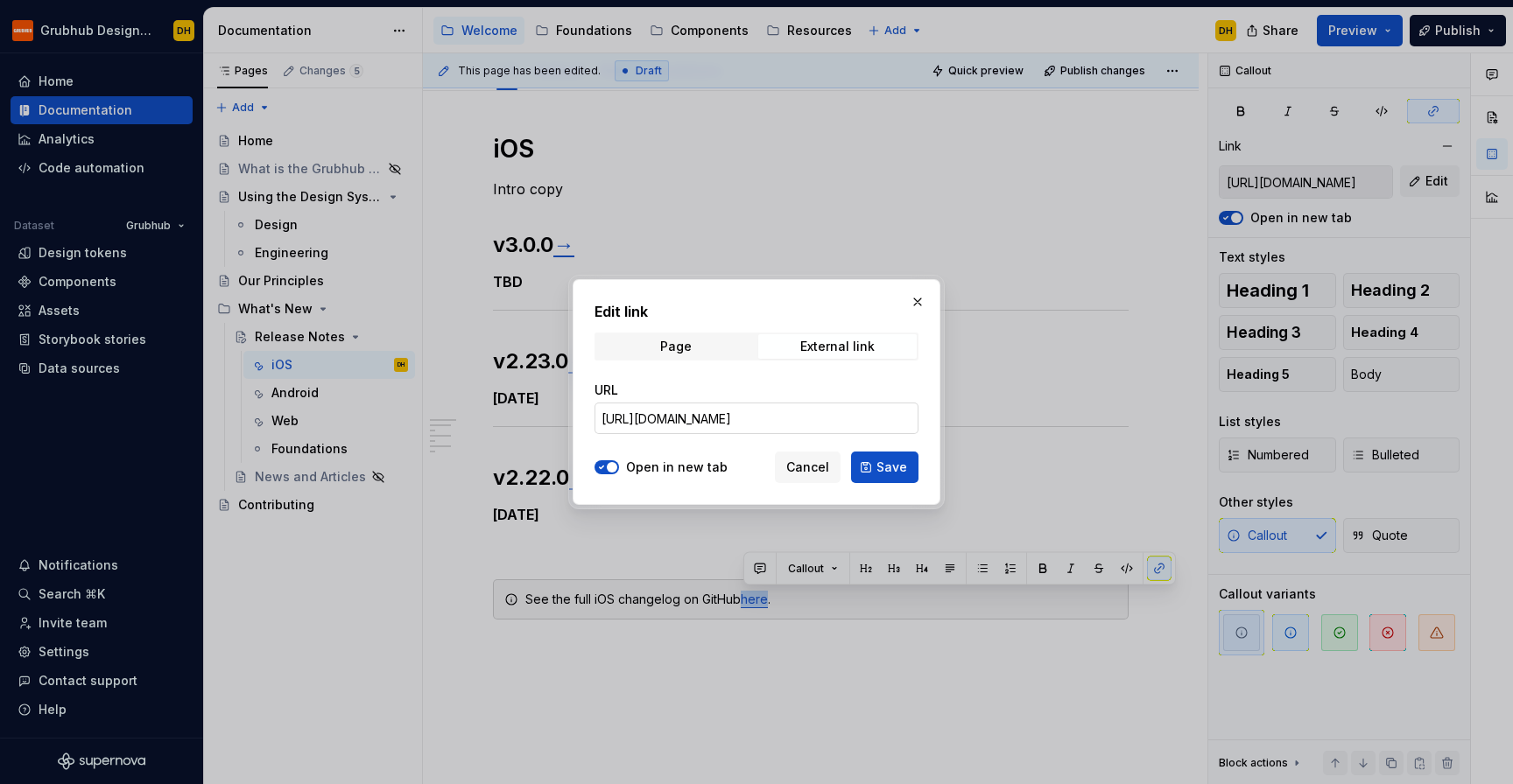
click at [773, 425] on input "[URL][DOMAIN_NAME]" at bounding box center [756, 418] width 324 height 31
paste input "releases"
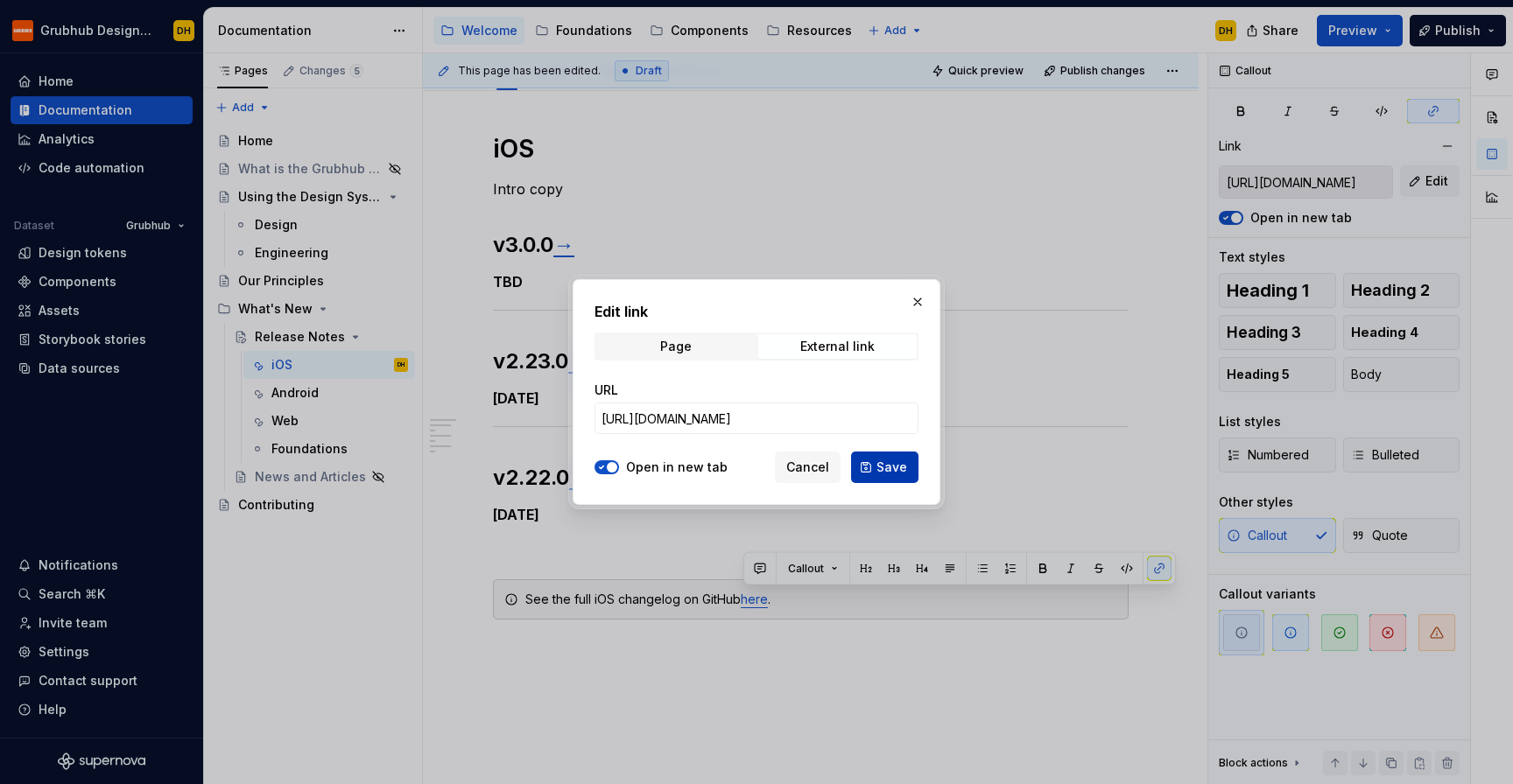
click at [879, 463] on span "Save" at bounding box center [892, 468] width 30 height 17
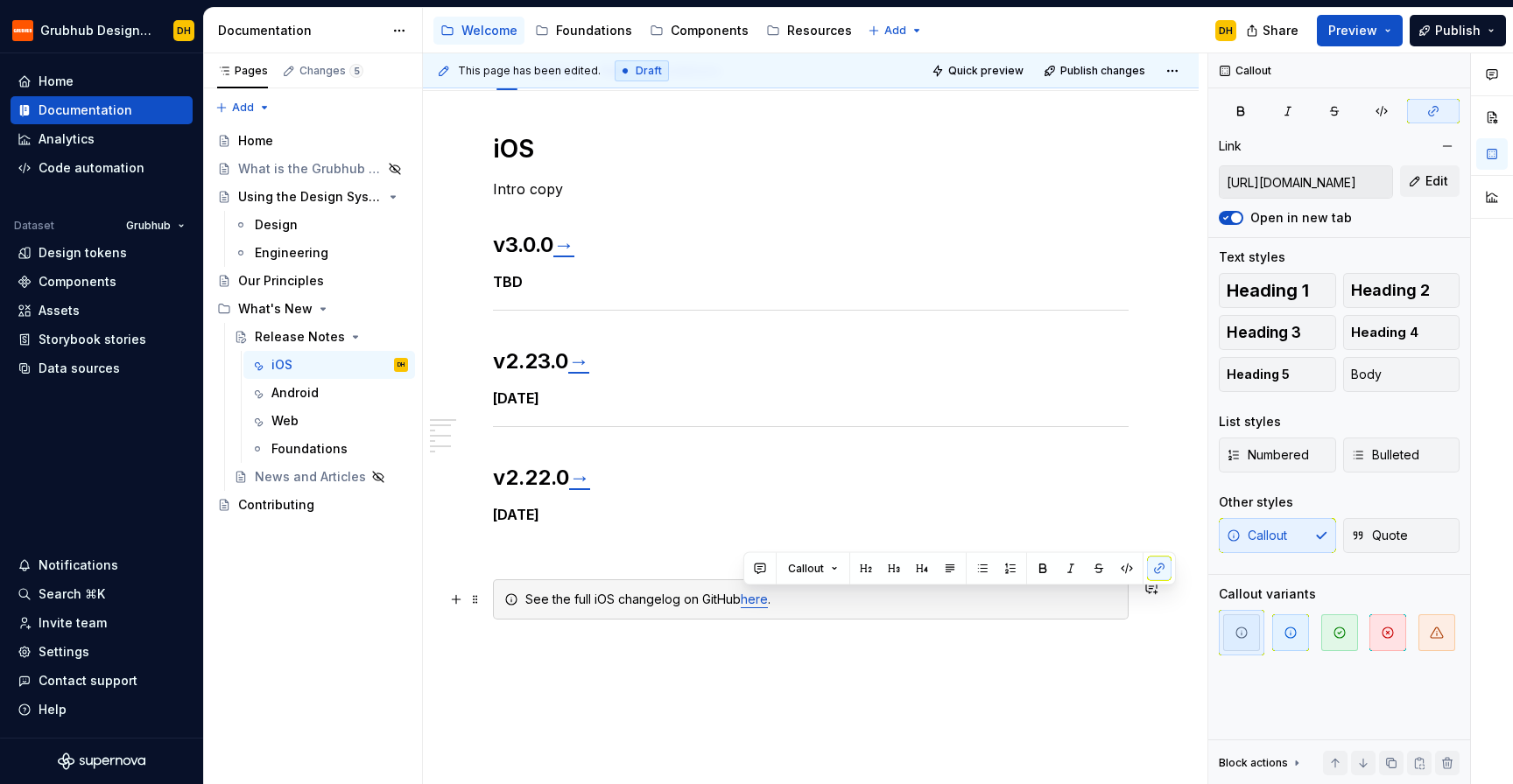
click at [632, 606] on div "See the full iOS changelog on GitHub here ." at bounding box center [820, 599] width 592 height 17
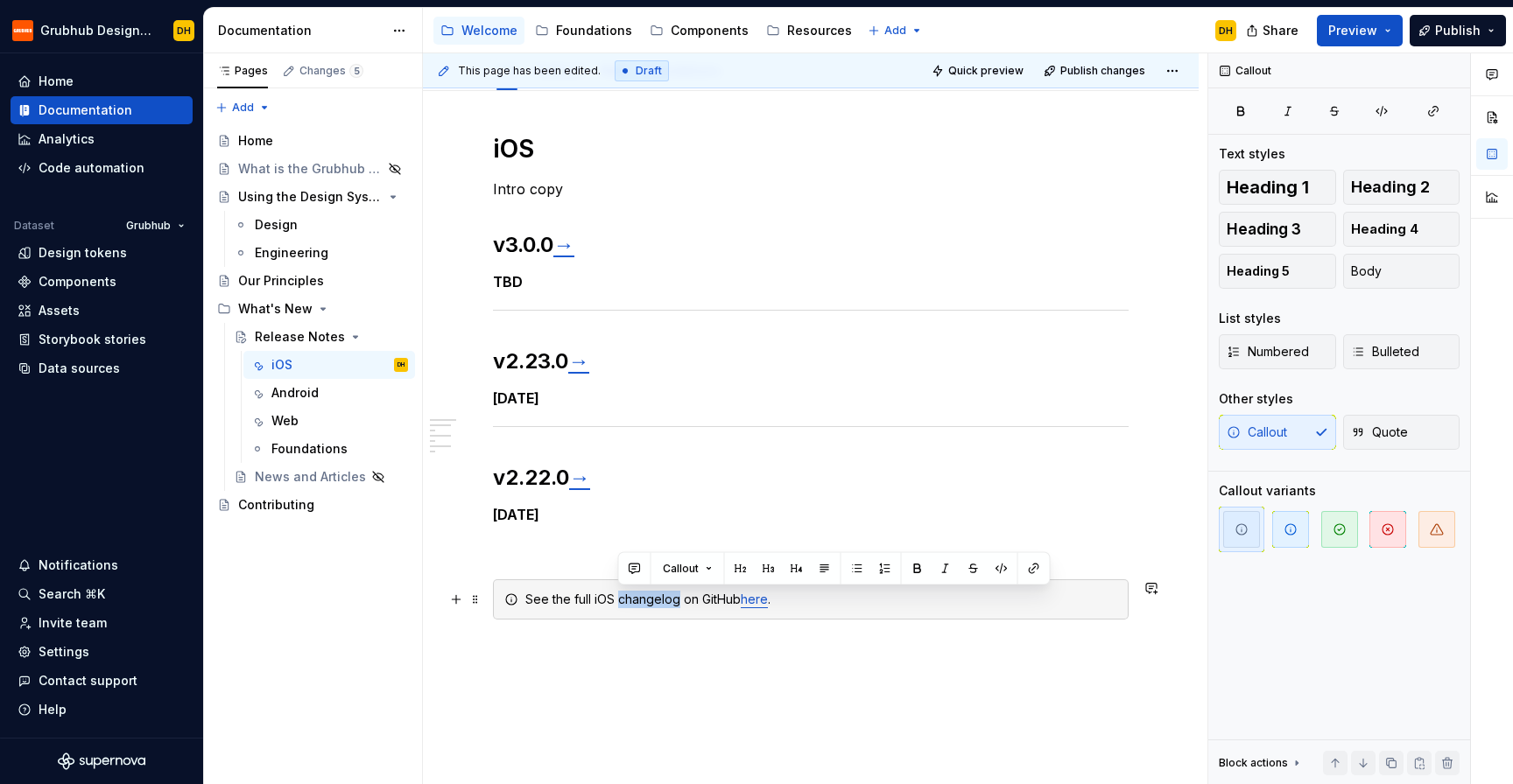
click at [585, 602] on div "See the full iOS changelog on GitHub here ." at bounding box center [820, 599] width 592 height 17
drag, startPoint x: 551, startPoint y: 601, endPoint x: 676, endPoint y: 599, distance: 125.0
click at [676, 599] on div "See the full iOS changelog on GitHub here ." at bounding box center [820, 599] width 592 height 17
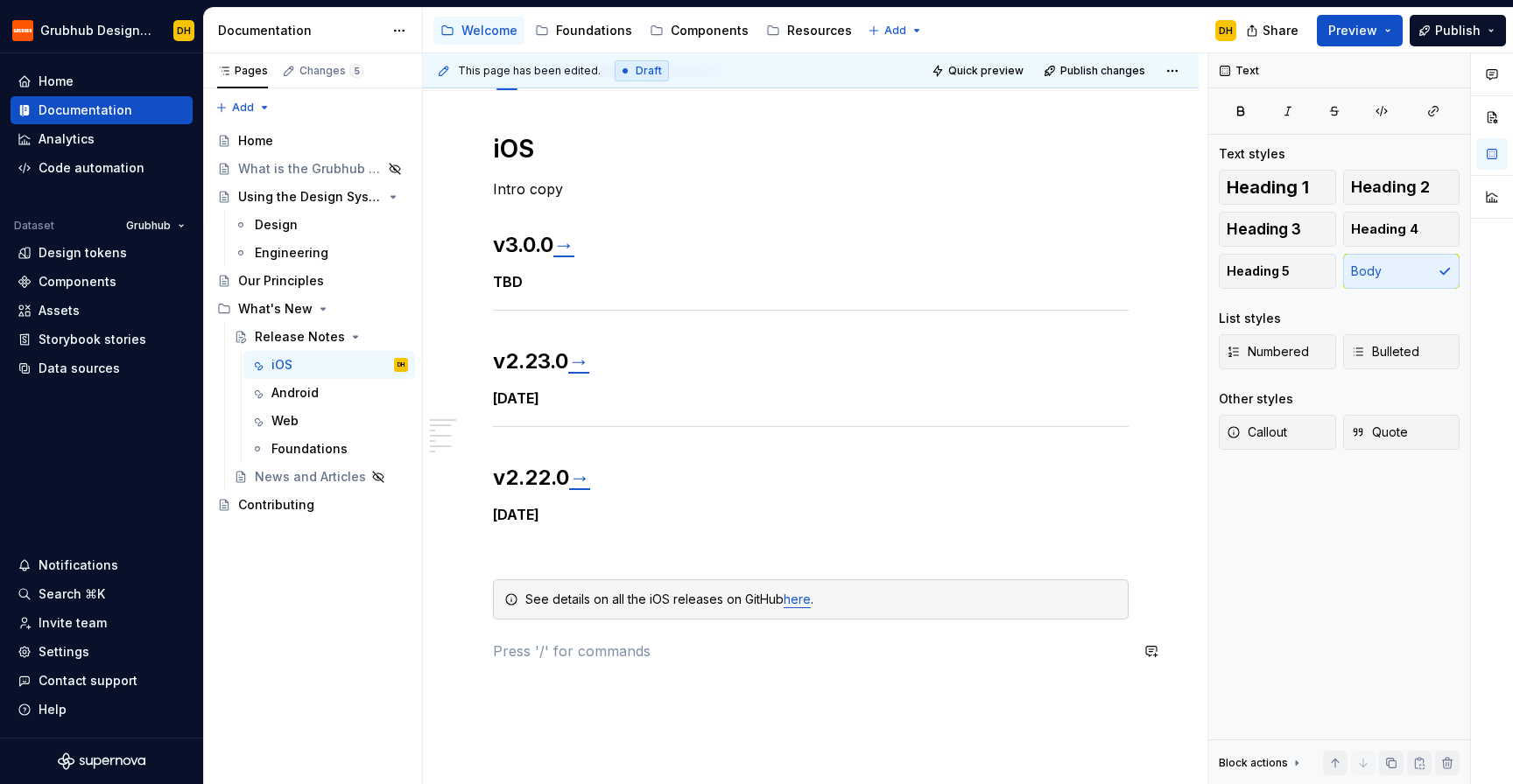
click at [716, 673] on div "iOS Intro copy v3.0.0 → TBD v2.23.0 → [DATE] v2.22.0 → [DATE] See details on al…" at bounding box center [810, 408] width 635 height 550
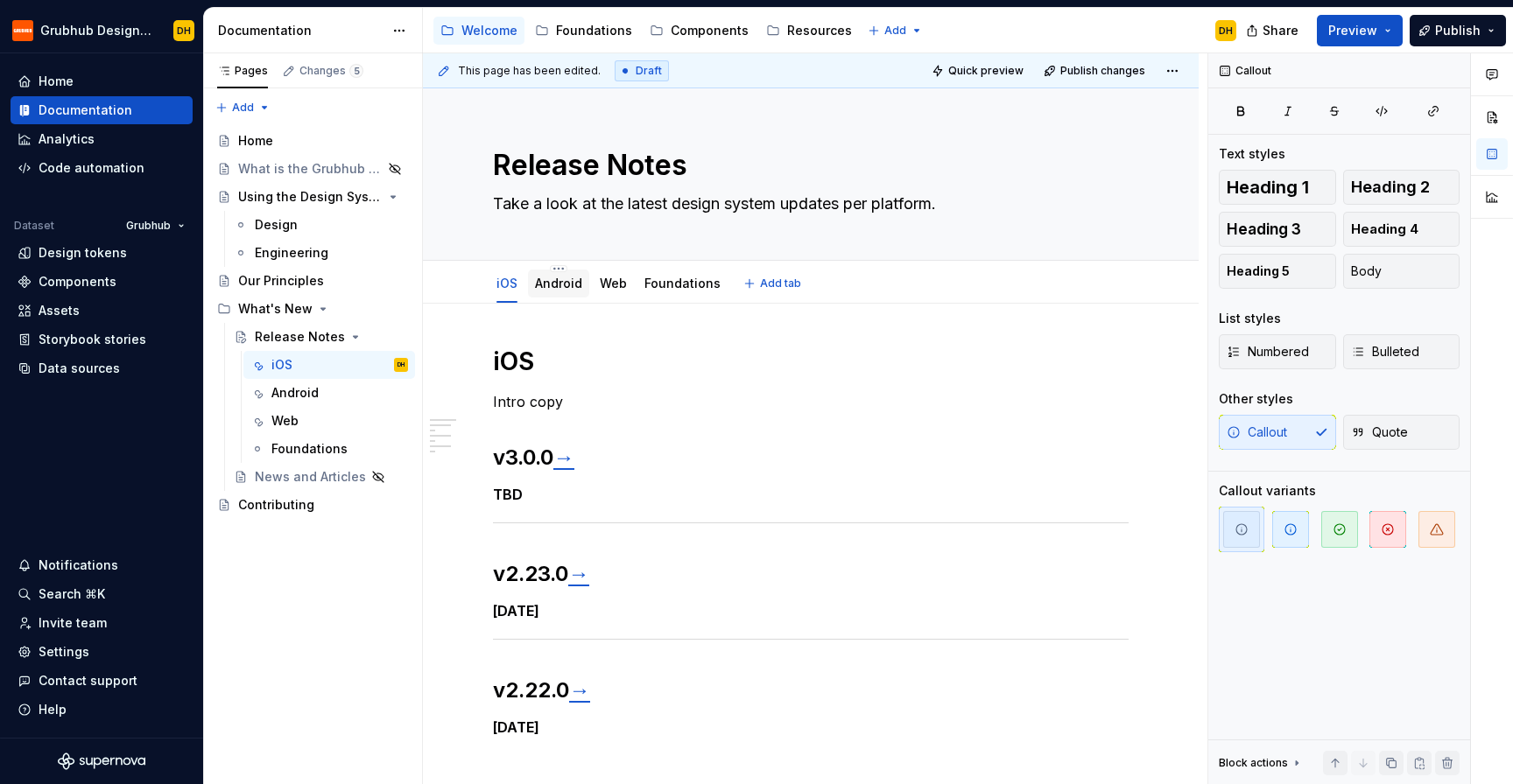
click at [548, 282] on link "Android" at bounding box center [558, 283] width 48 height 15
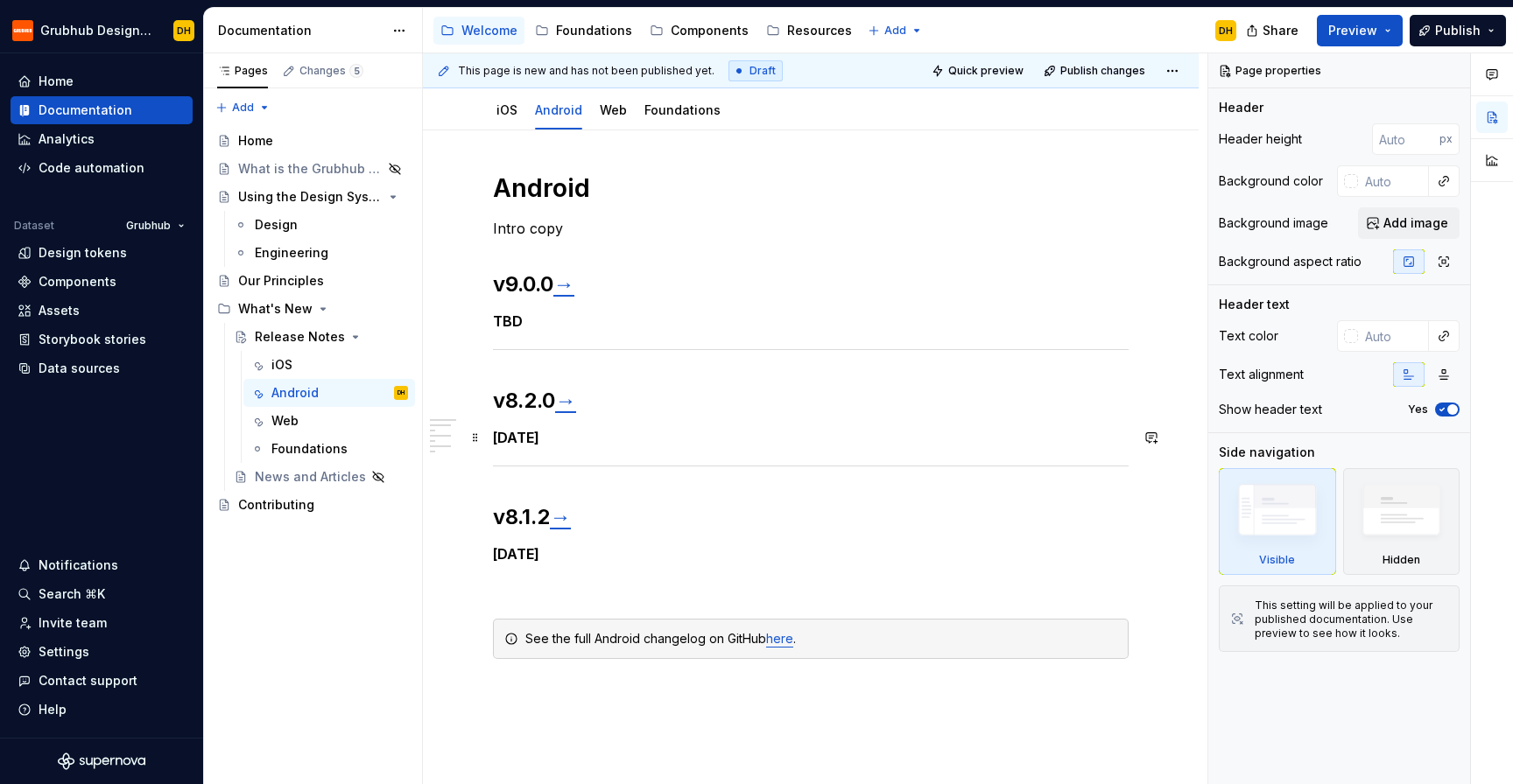
scroll to position [191, 0]
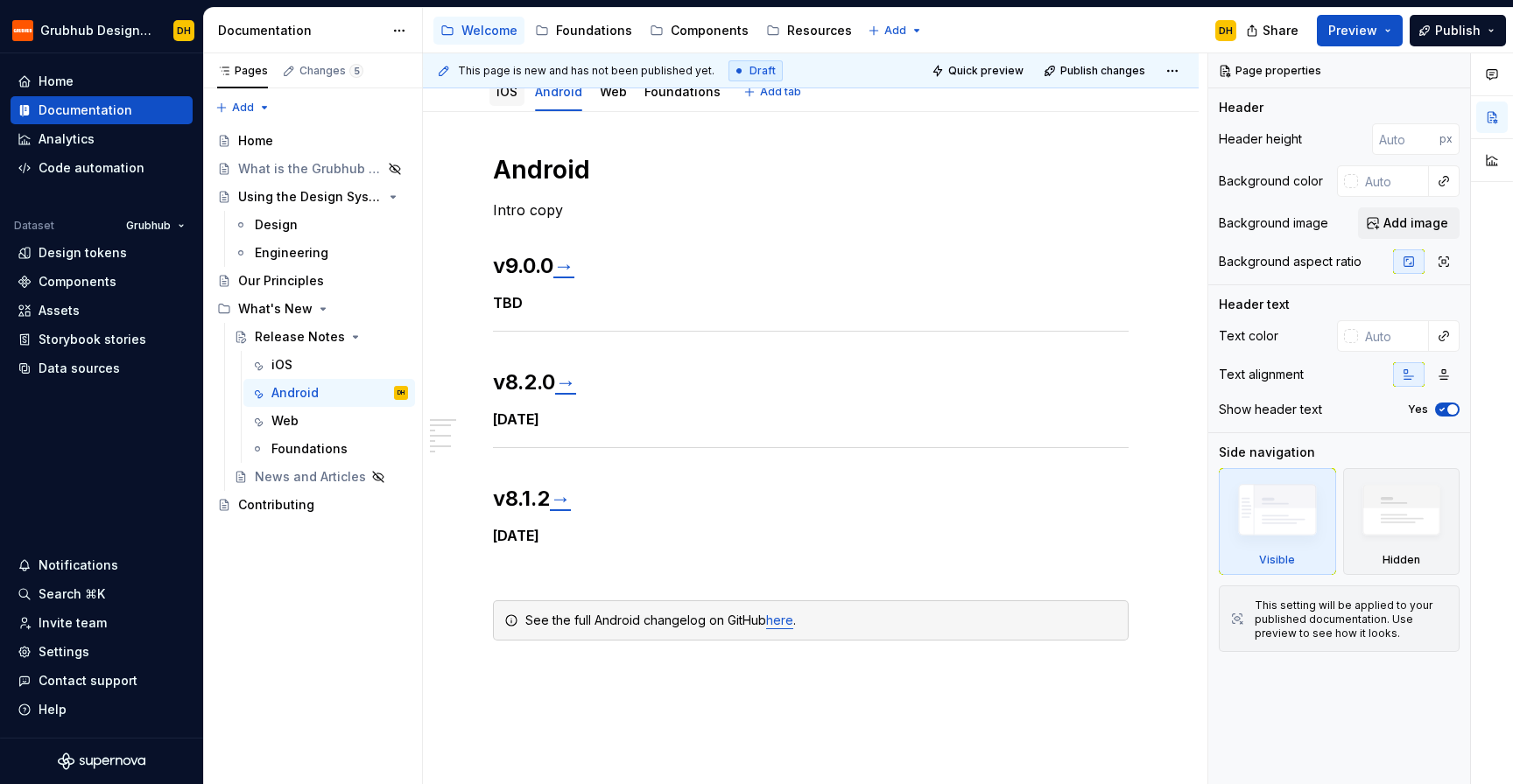
click at [502, 91] on link "iOS" at bounding box center [507, 91] width 21 height 15
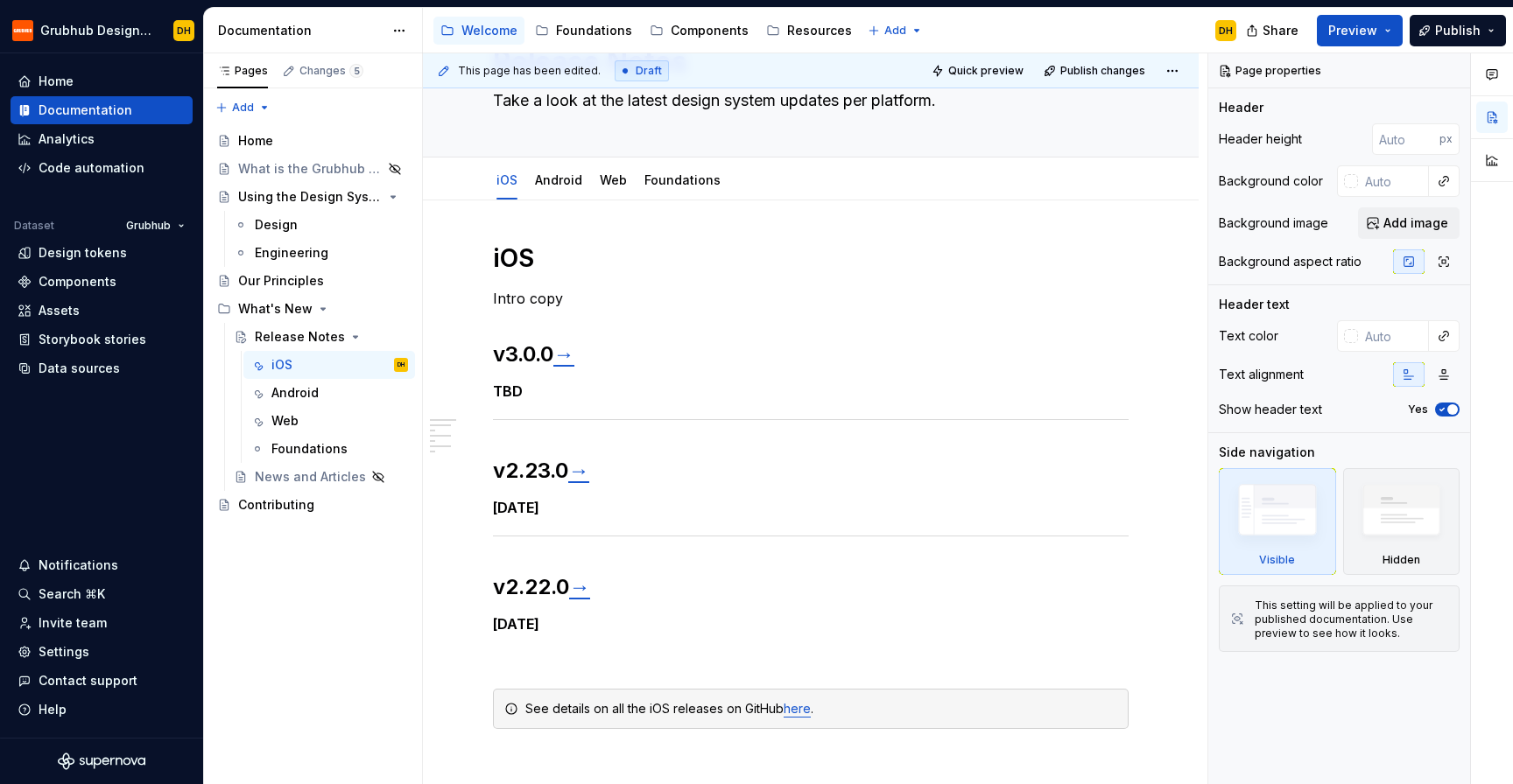
scroll to position [23, 0]
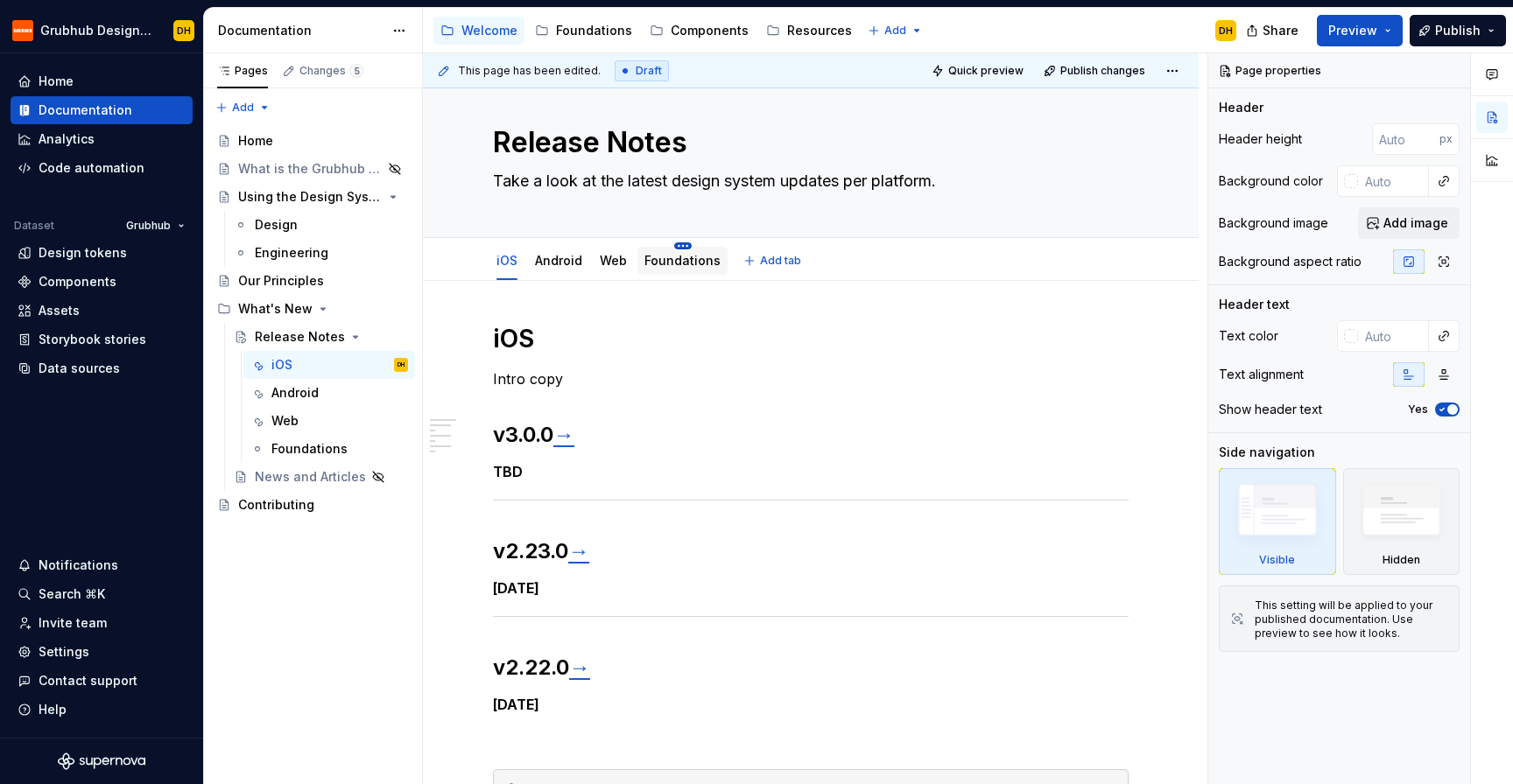
click at [676, 245] on html "Grubhub Design System DH Home Documentation Analytics Code automation Dataset G…" at bounding box center [756, 392] width 1513 height 784
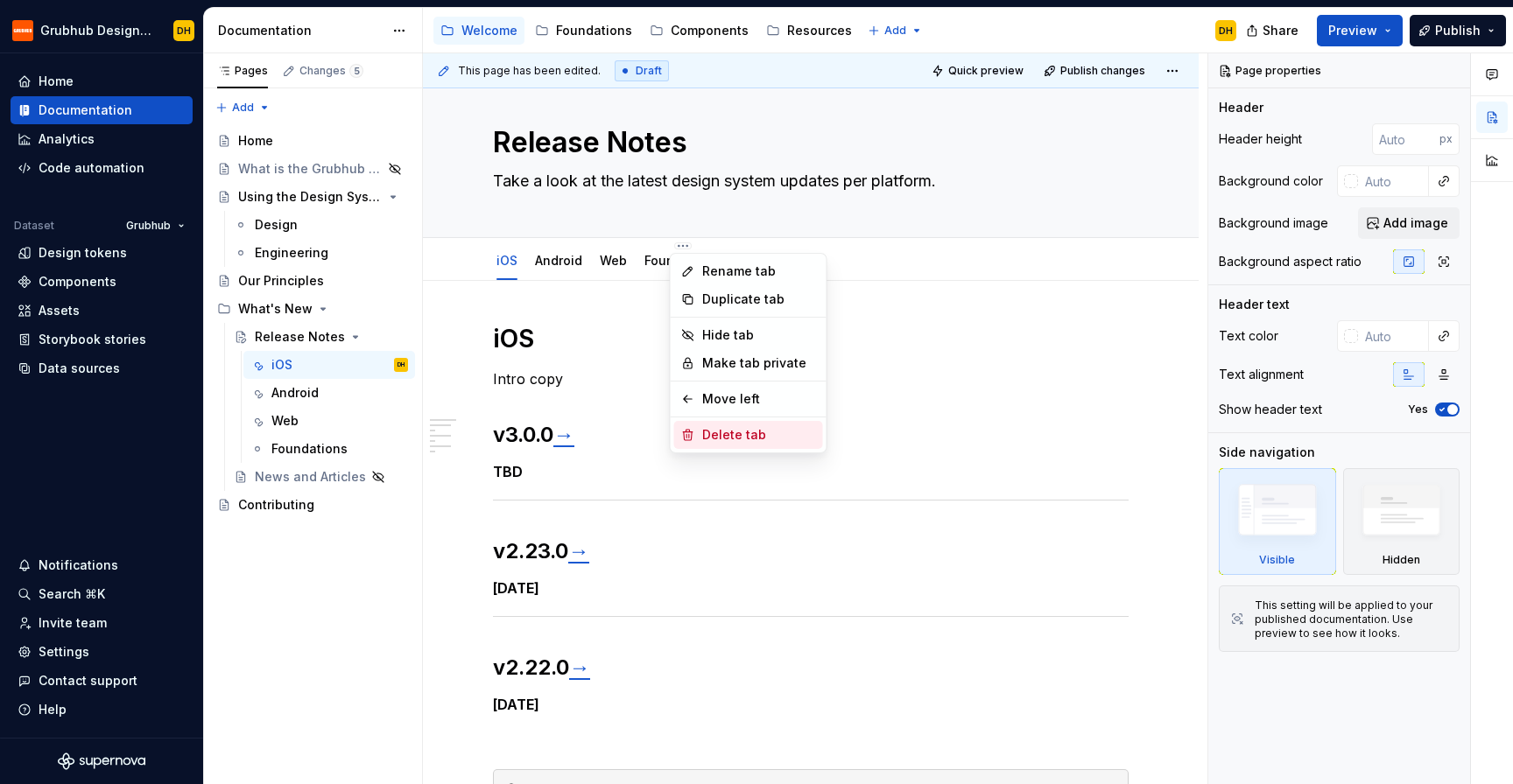
click at [708, 437] on div "Delete tab" at bounding box center [758, 435] width 113 height 17
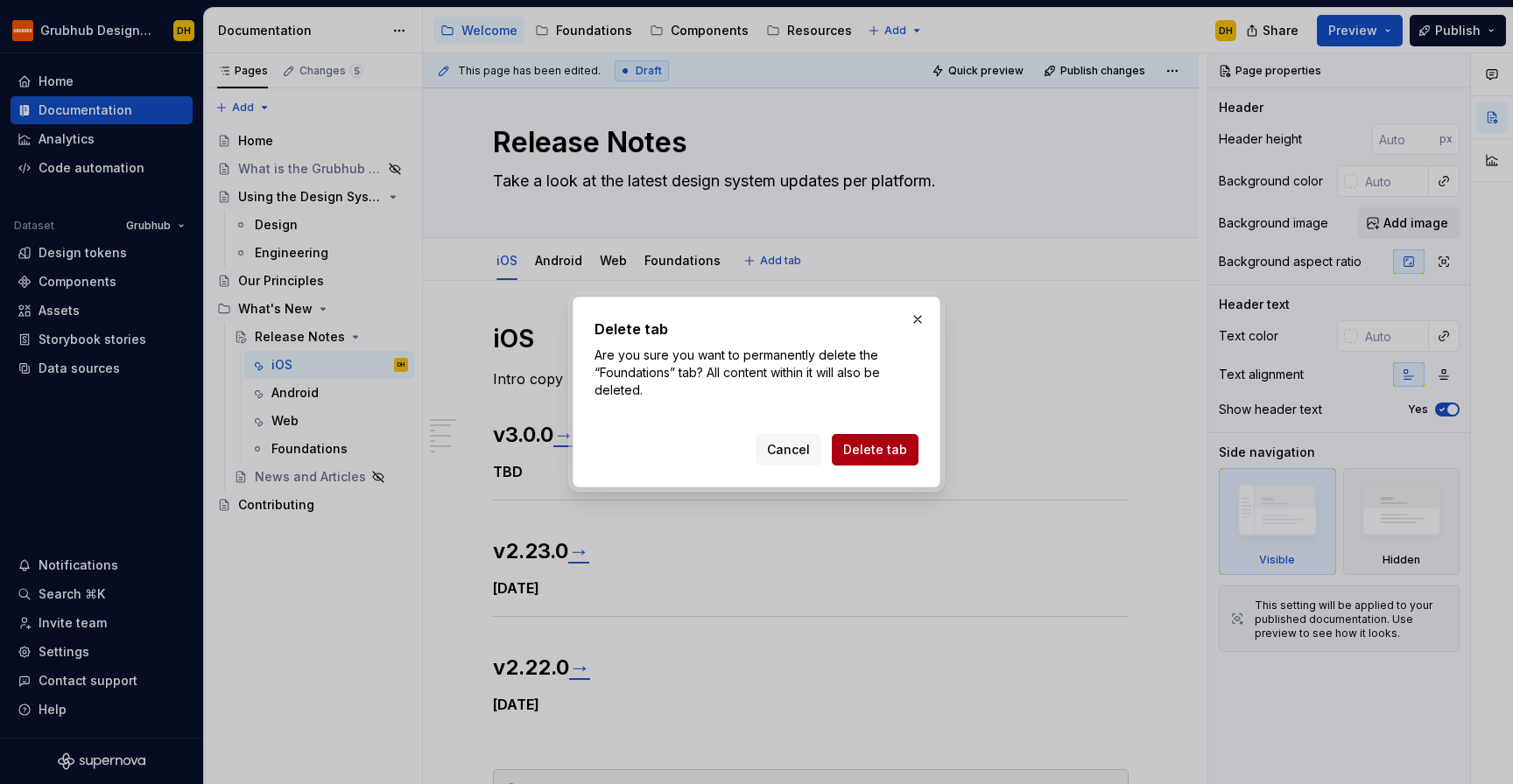
click at [876, 452] on span "Delete tab" at bounding box center [875, 450] width 64 height 17
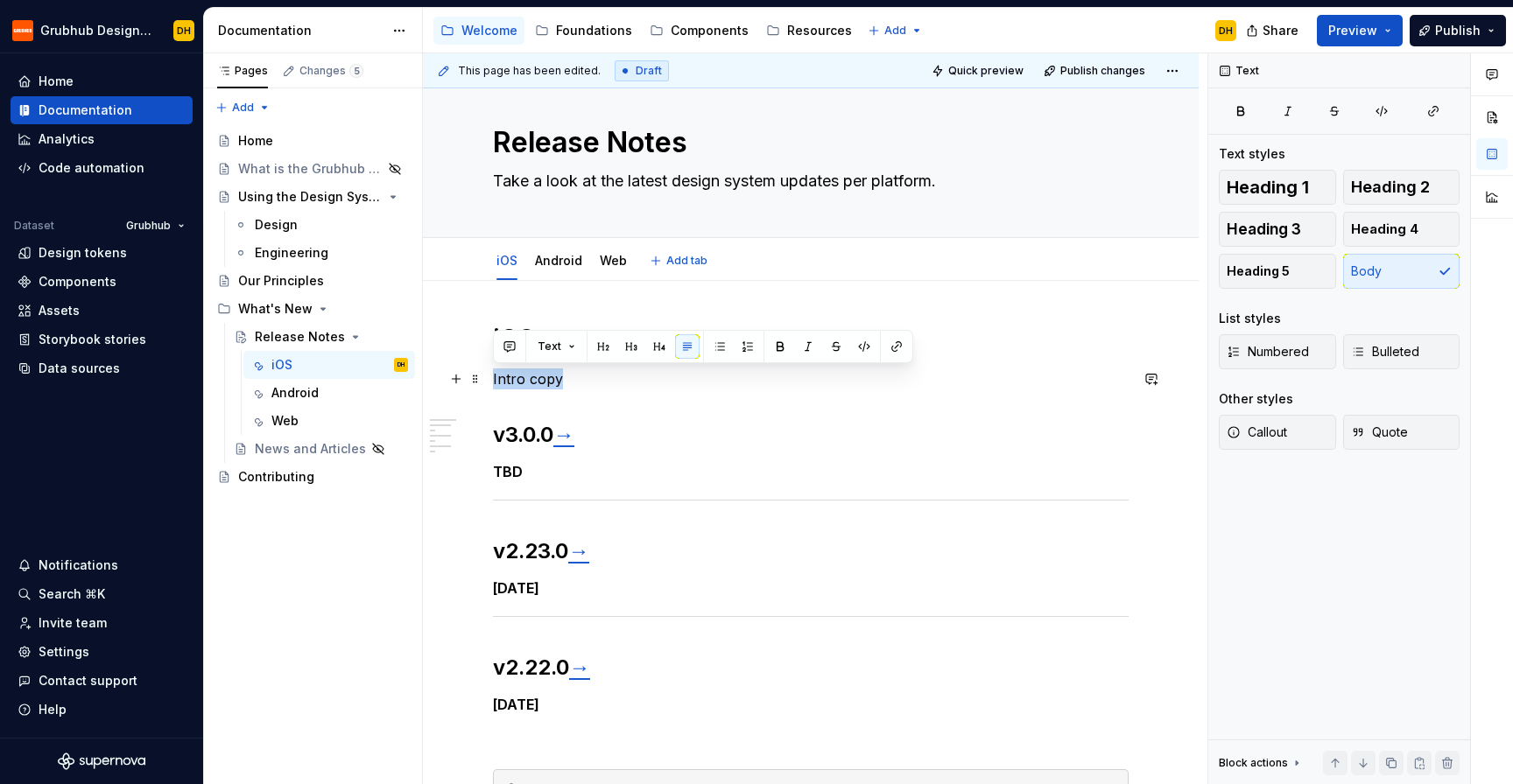
drag, startPoint x: 577, startPoint y: 387, endPoint x: 492, endPoint y: 385, distance: 85.0
click at [492, 385] on div "iOS Intro copy v3.0.0 → TBD v2.23.0 → [DATE] v2.22.0 → [DATE] See details on al…" at bounding box center [811, 673] width 776 height 785
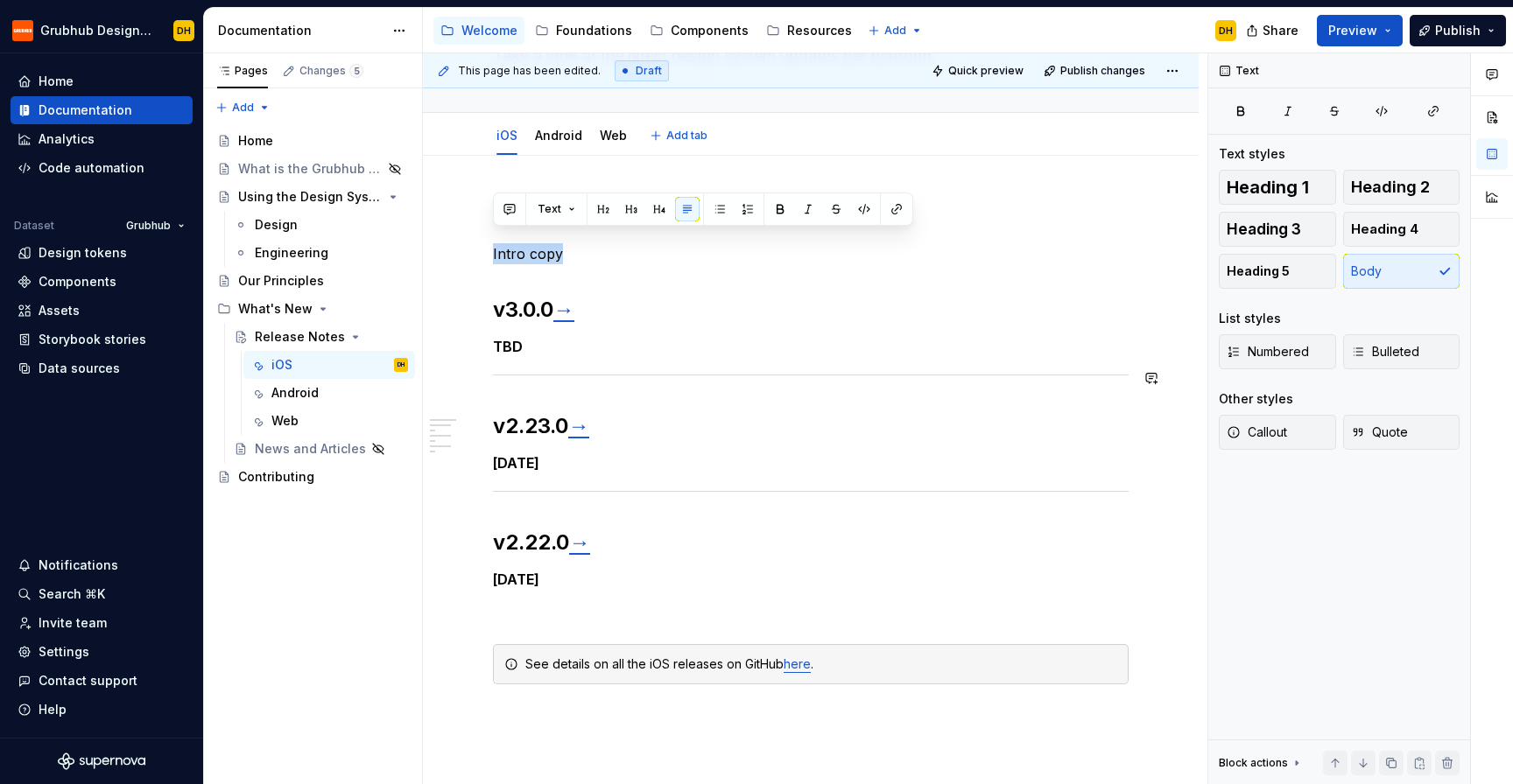
scroll to position [160, 0]
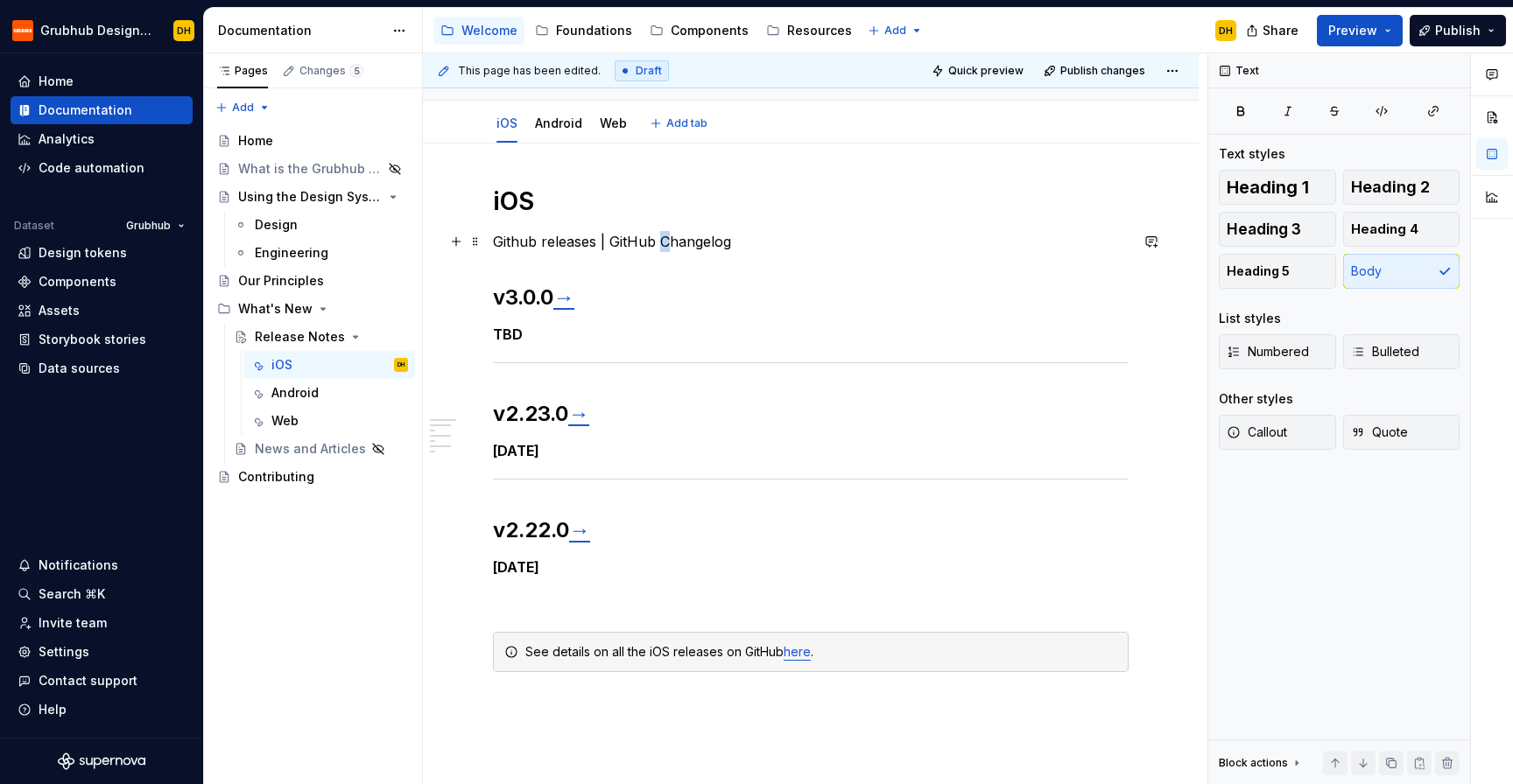
click at [659, 242] on p "Github releases | GitHub Changelog" at bounding box center [810, 242] width 635 height 21
click at [823, 251] on p "Github releases | GitHub changelog" at bounding box center [810, 242] width 635 height 21
click at [1262, 437] on span "Callout" at bounding box center [1256, 432] width 60 height 17
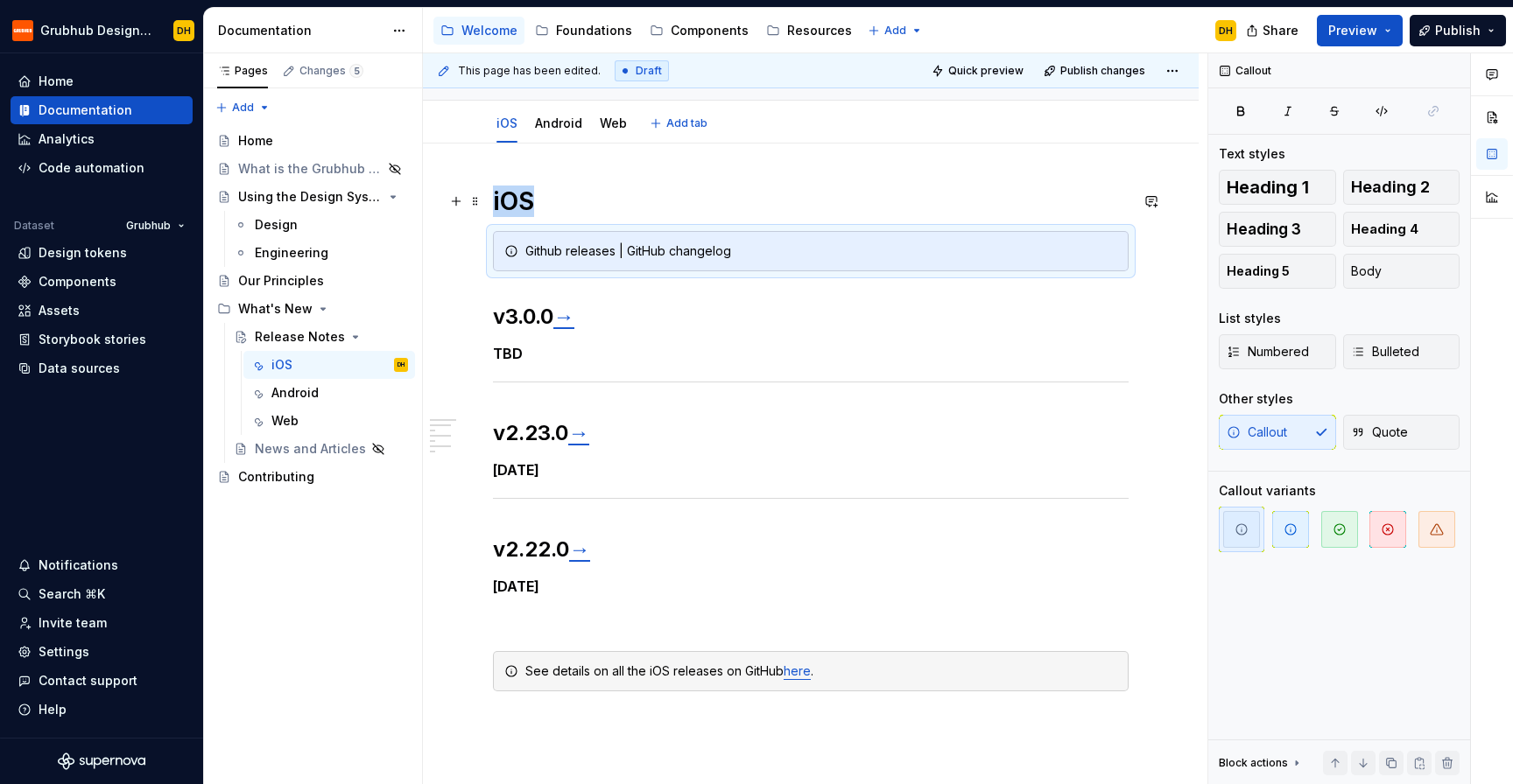
click at [816, 191] on h1 "iOS" at bounding box center [810, 201] width 635 height 31
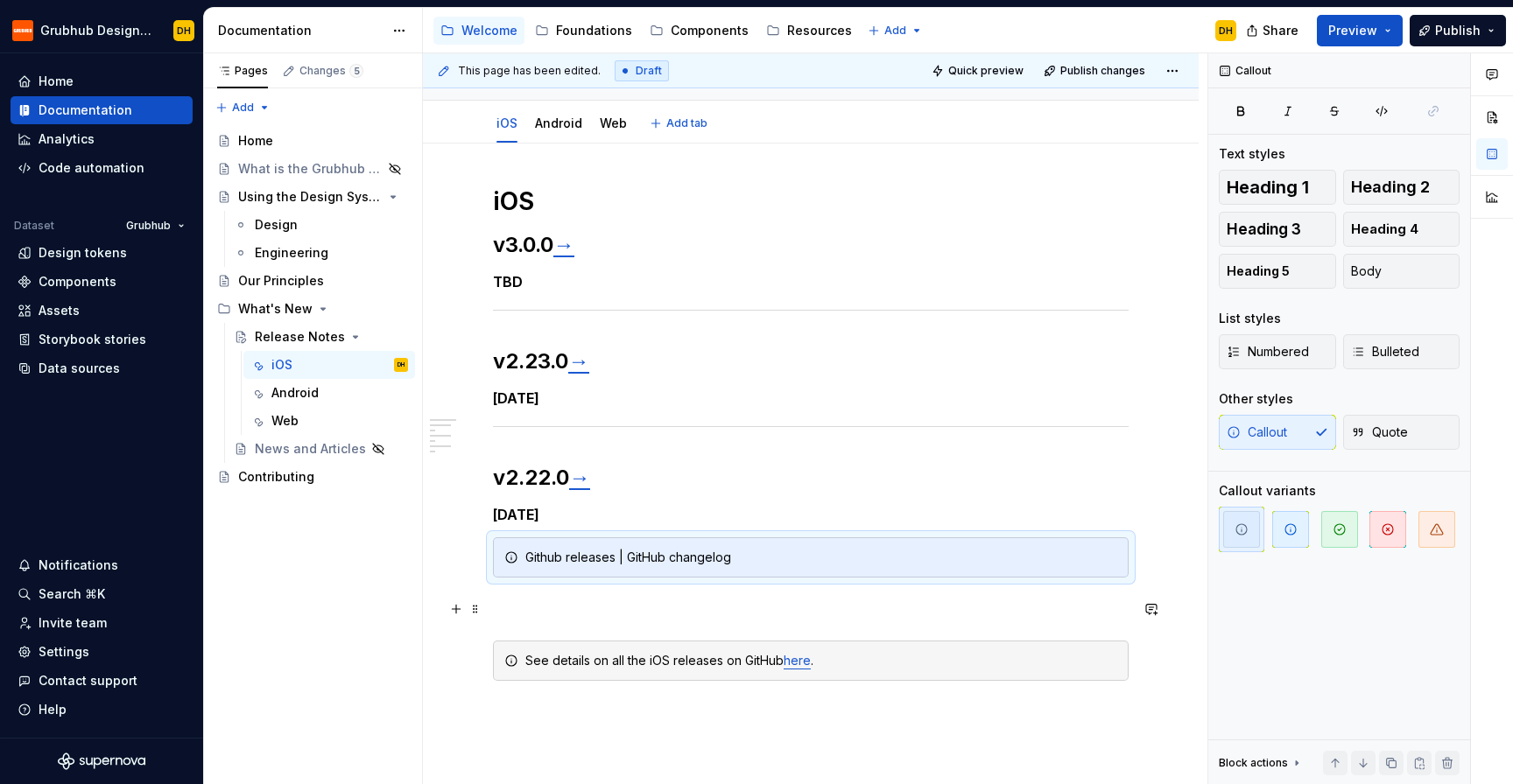
click at [508, 607] on p at bounding box center [810, 610] width 635 height 21
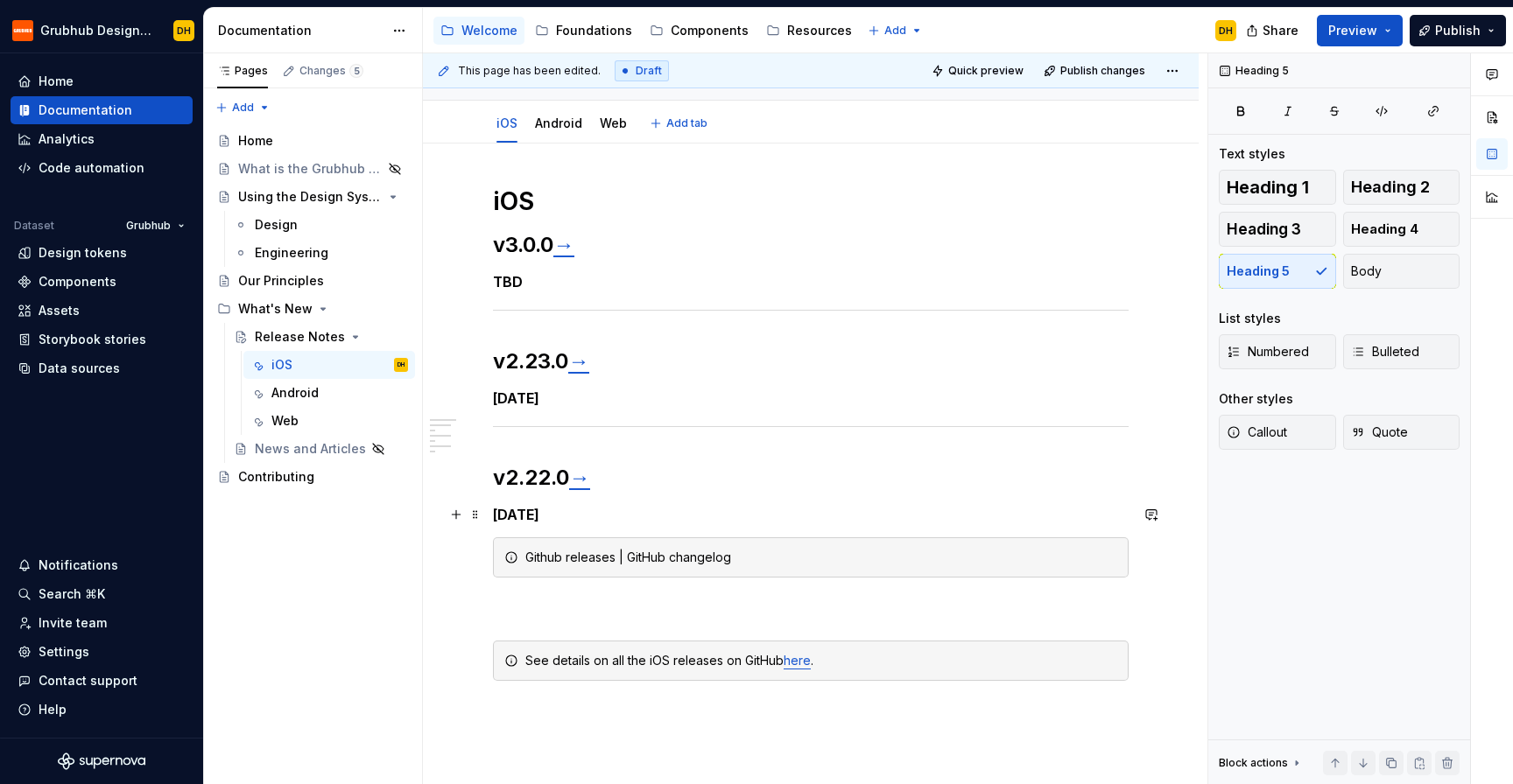
click at [601, 516] on h5 "[DATE]" at bounding box center [810, 514] width 635 height 17
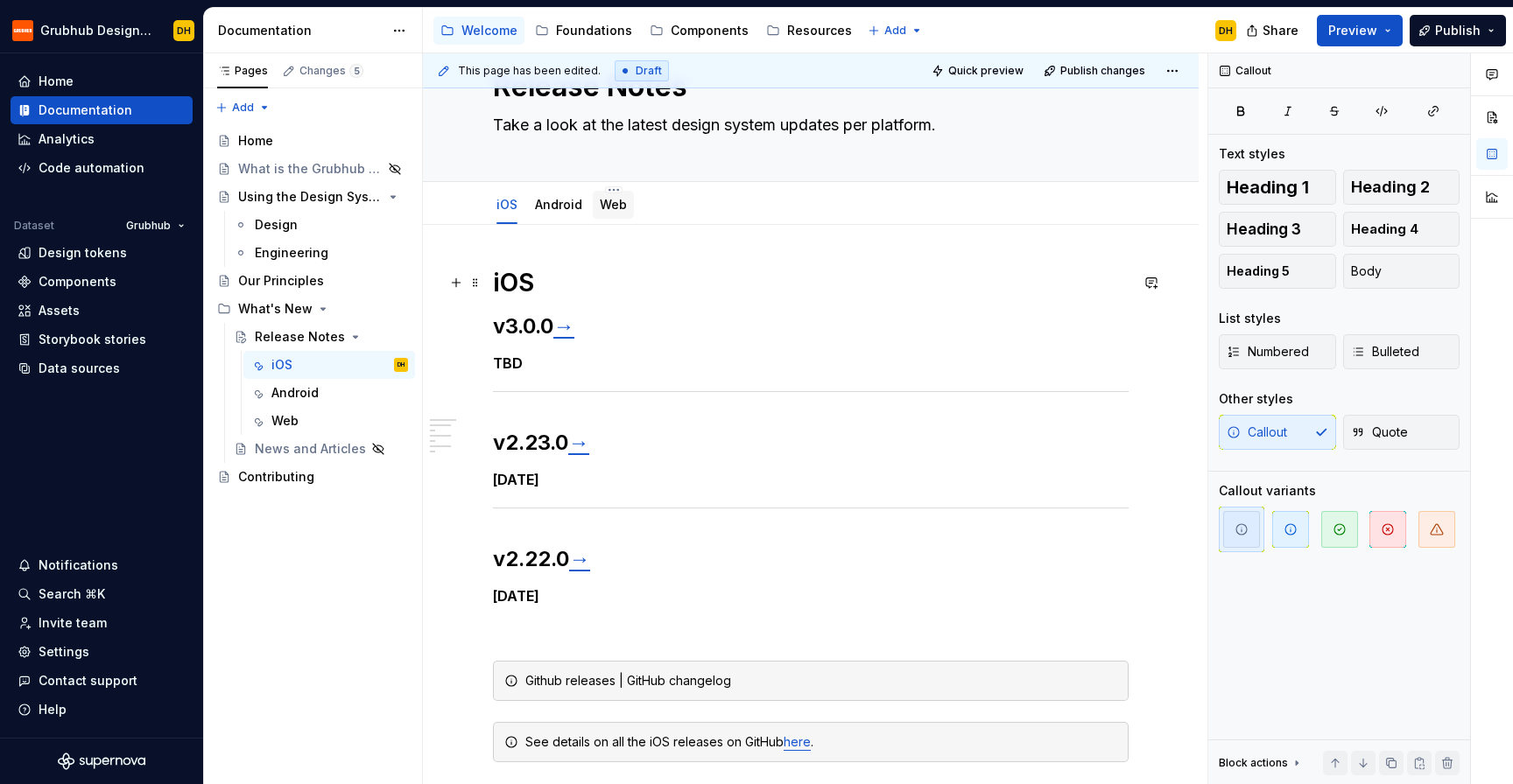
scroll to position [80, 0]
click at [613, 196] on link "Web" at bounding box center [613, 204] width 27 height 15
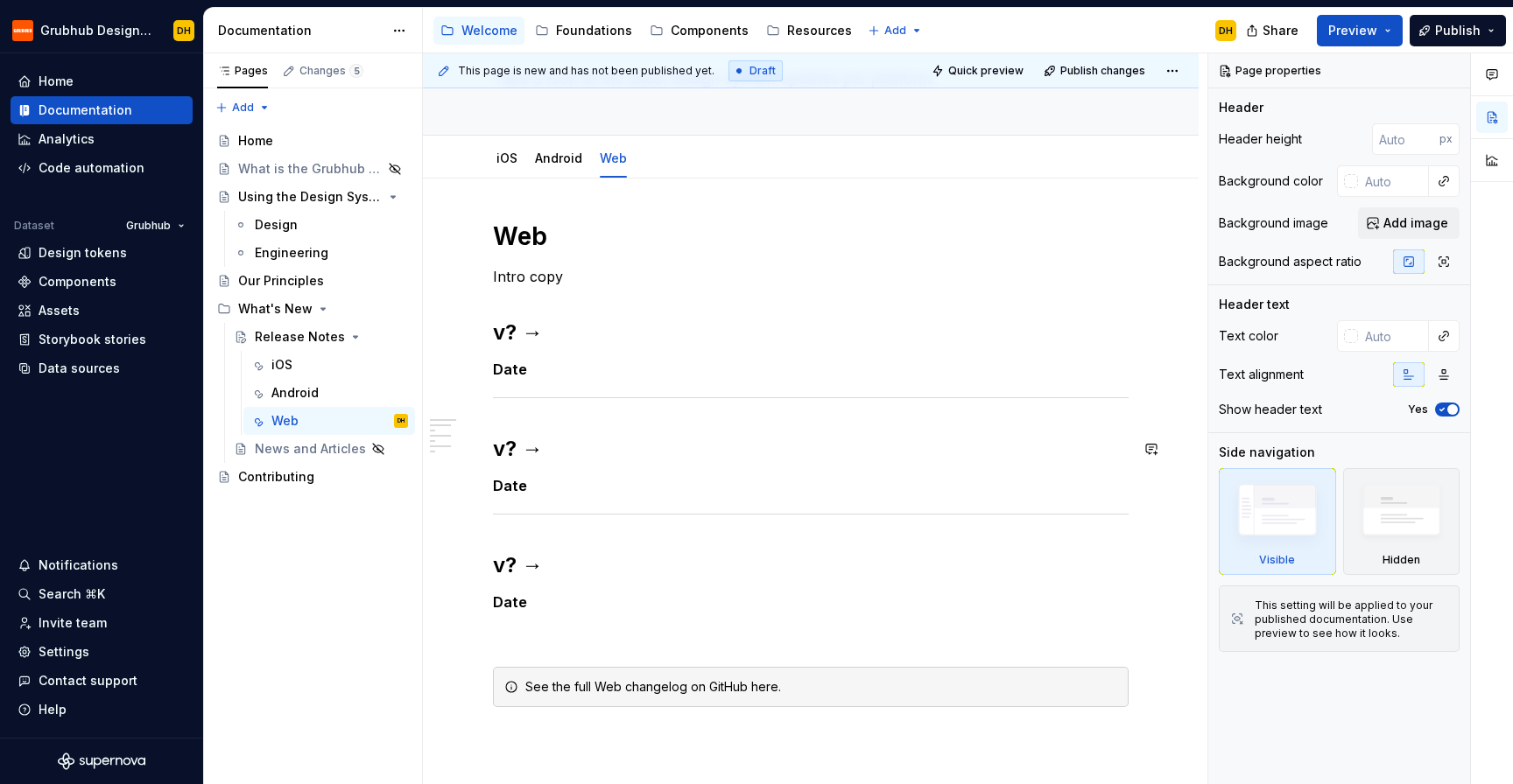
scroll to position [200, 0]
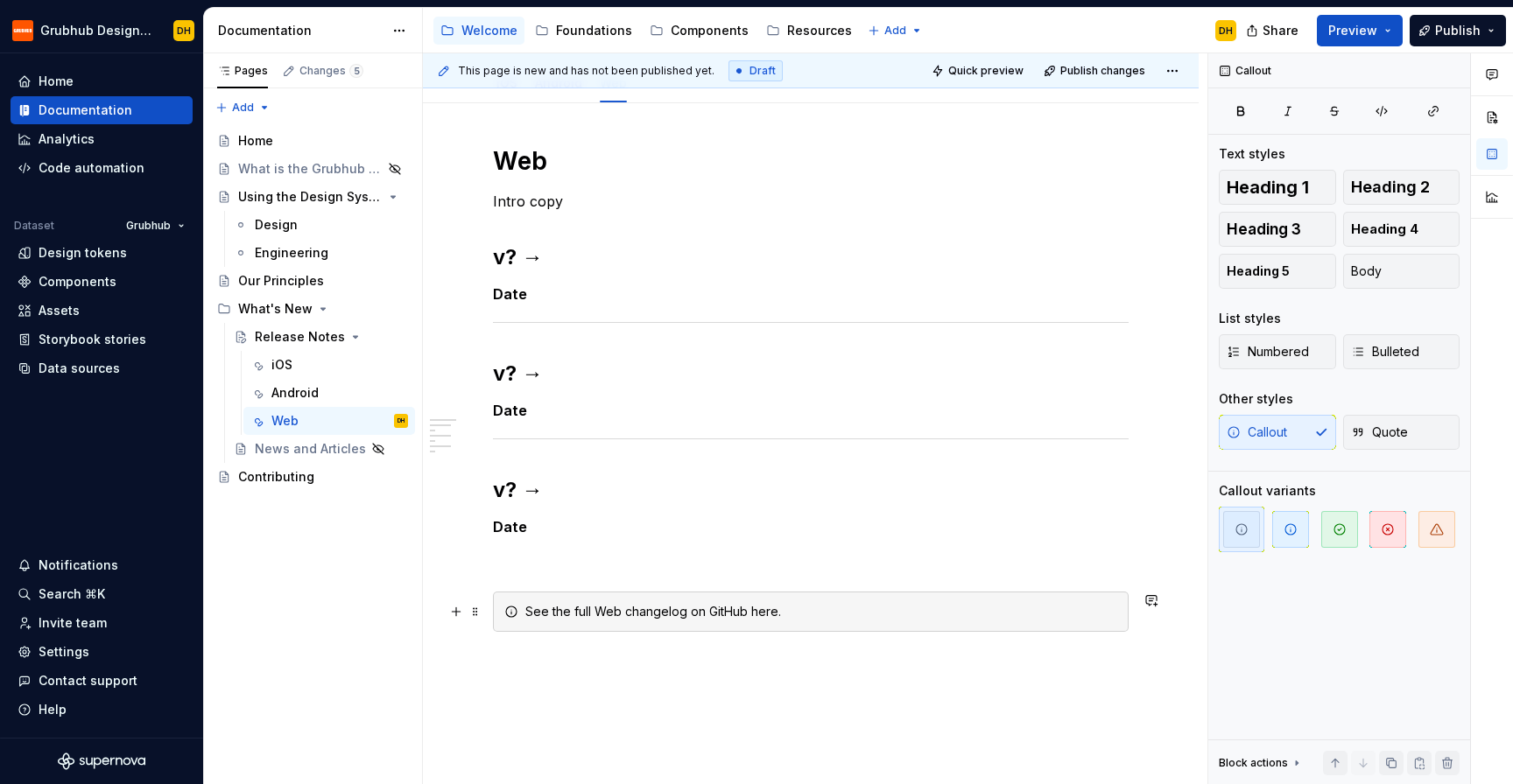
click at [757, 616] on div "See the full Web changelog on GitHub here." at bounding box center [820, 612] width 592 height 17
paste div
drag, startPoint x: 553, startPoint y: 613, endPoint x: 685, endPoint y: 615, distance: 132.0
click at [685, 615] on div "See the full Web changelog on GitHub here ." at bounding box center [820, 612] width 592 height 17
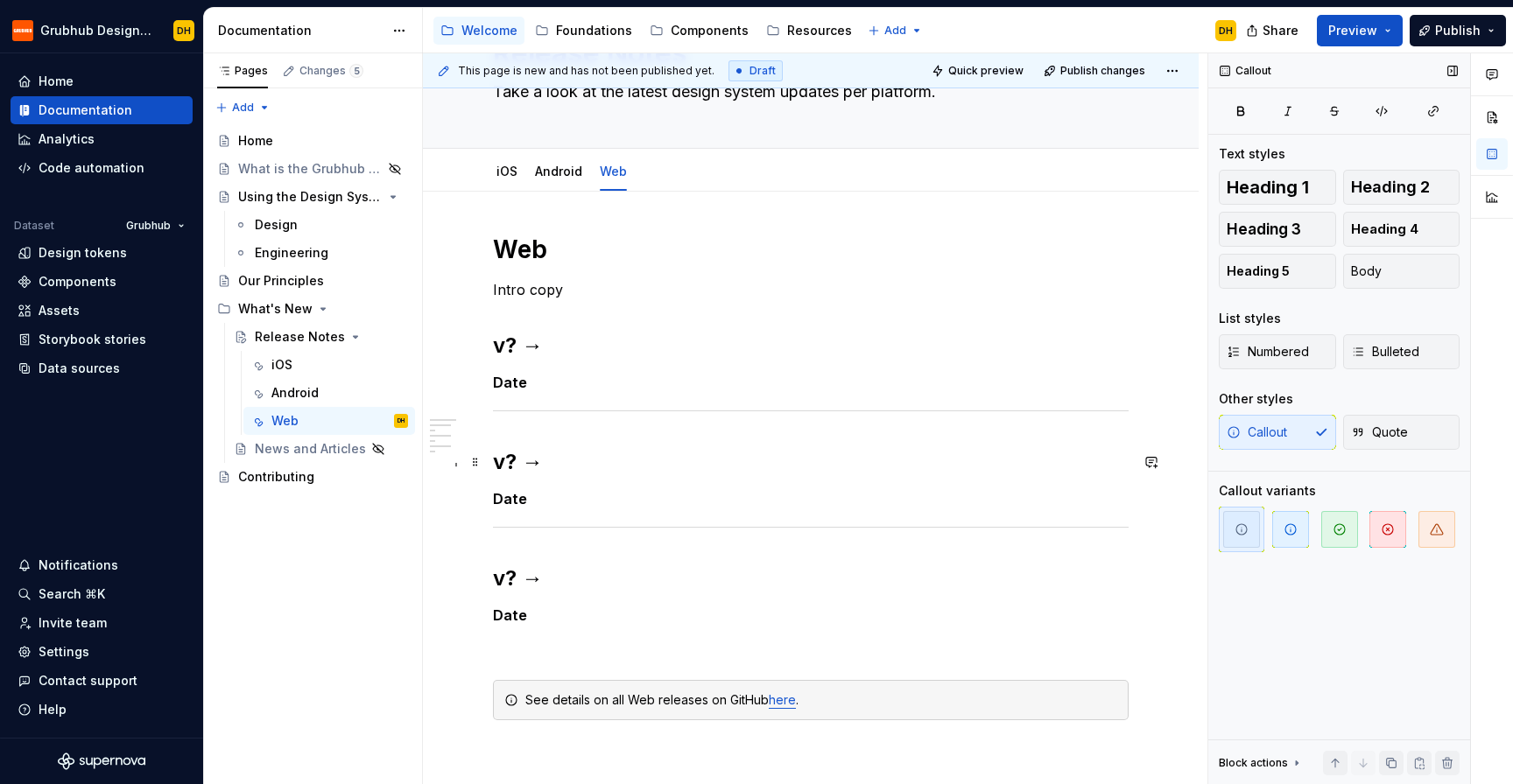
scroll to position [96, 0]
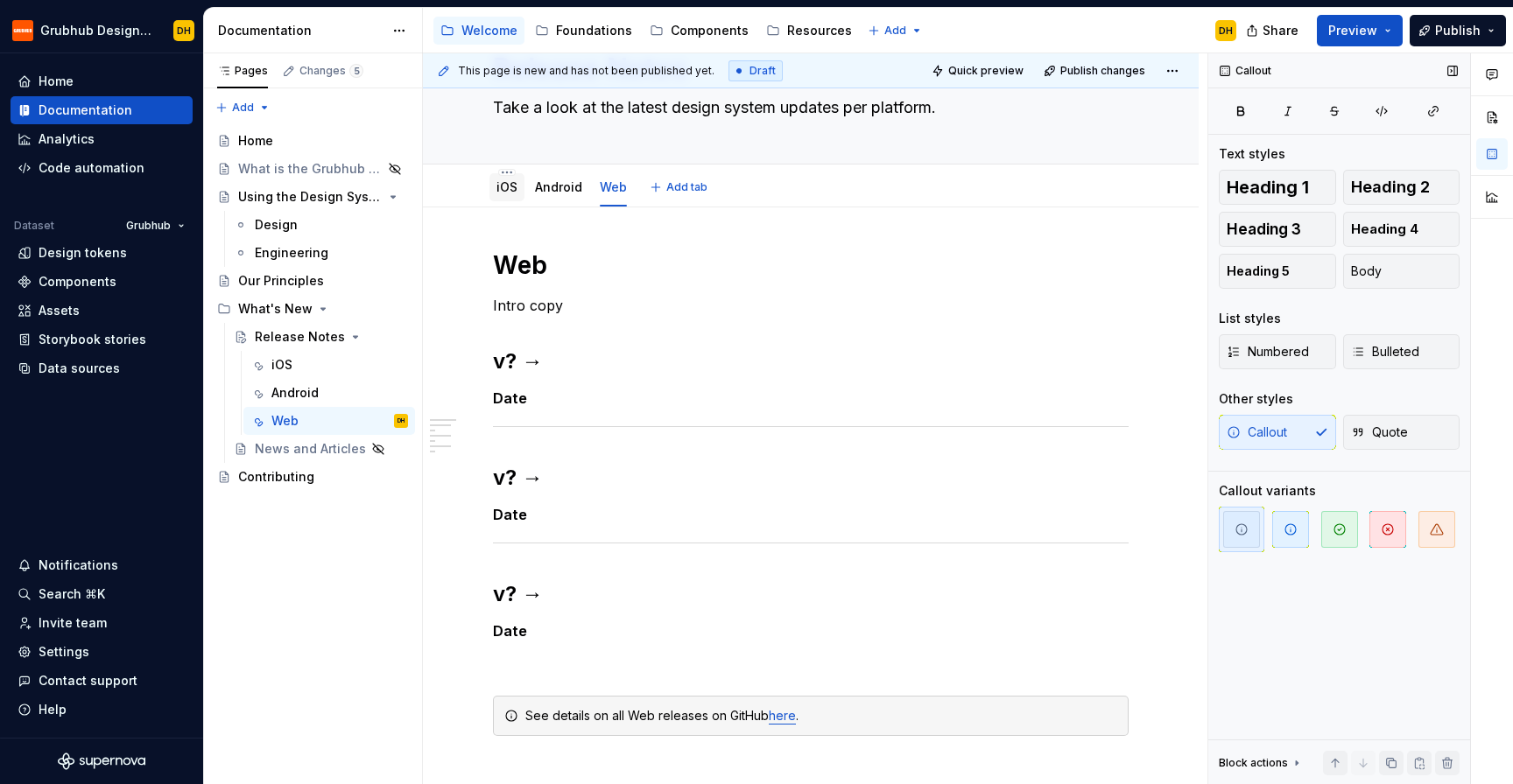
click at [507, 200] on div "iOS" at bounding box center [507, 187] width 35 height 28
click at [498, 191] on link "iOS" at bounding box center [507, 187] width 21 height 15
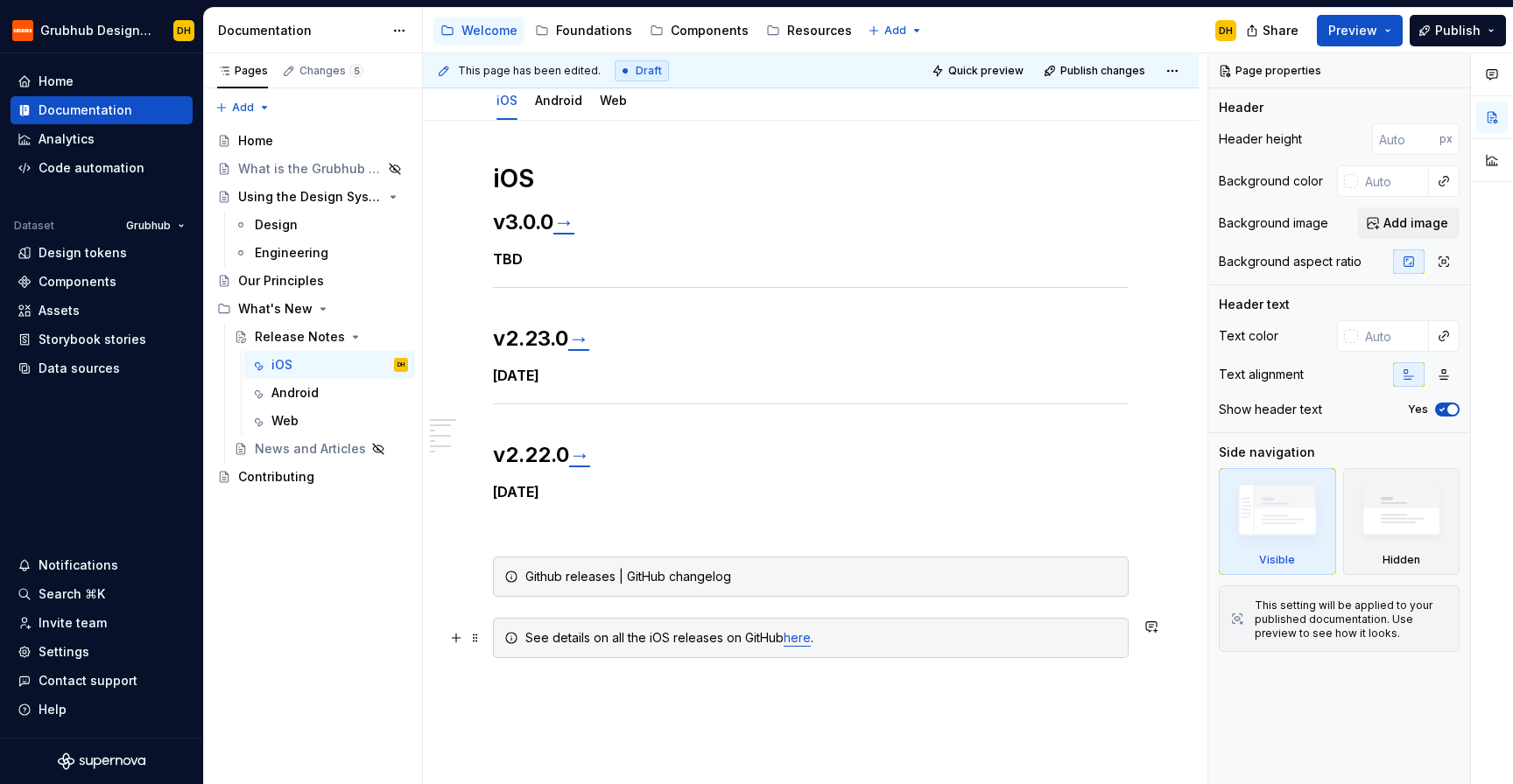
scroll to position [219, 0]
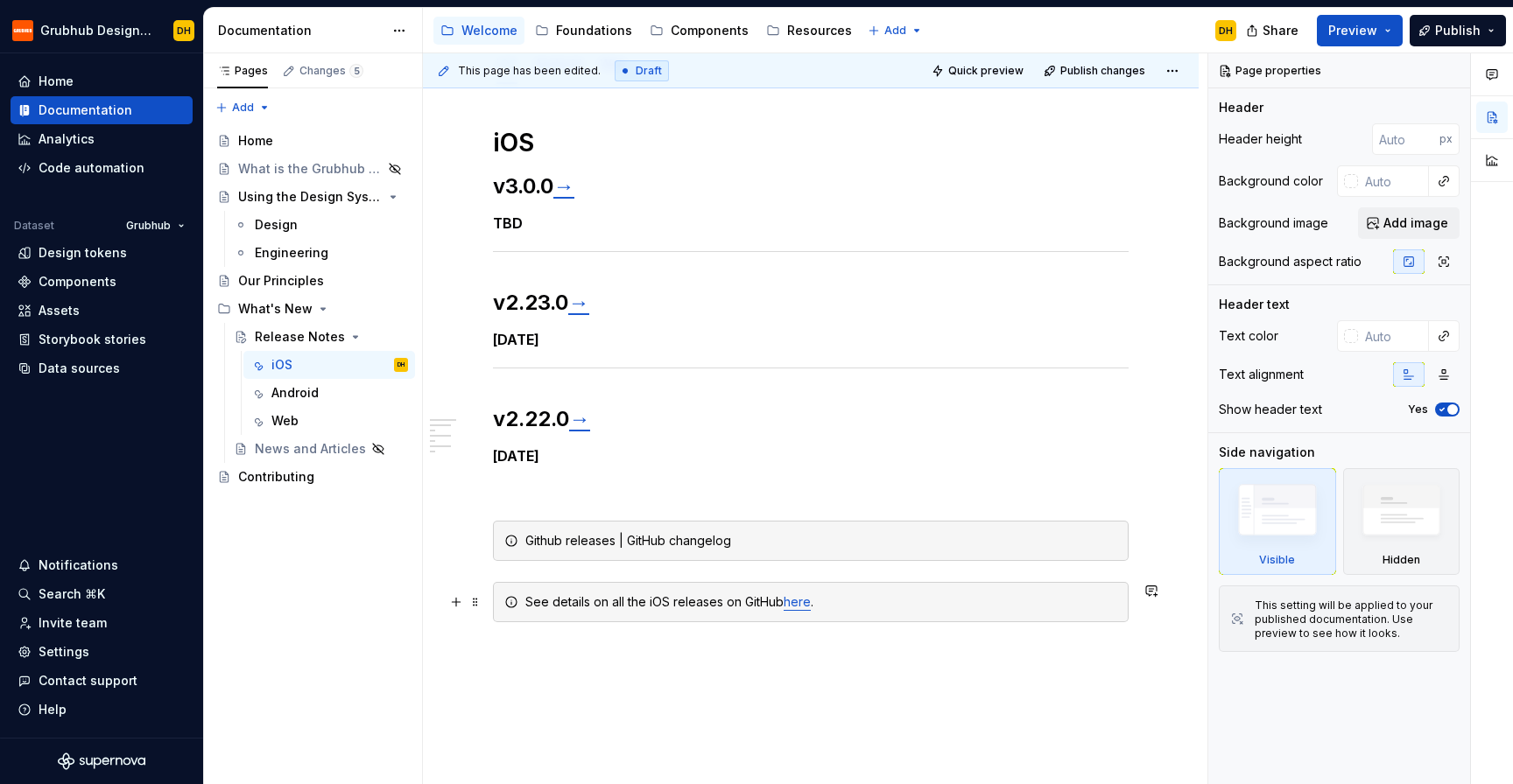
click at [631, 604] on div "See details on all the iOS releases on GitHub here ." at bounding box center [820, 602] width 592 height 17
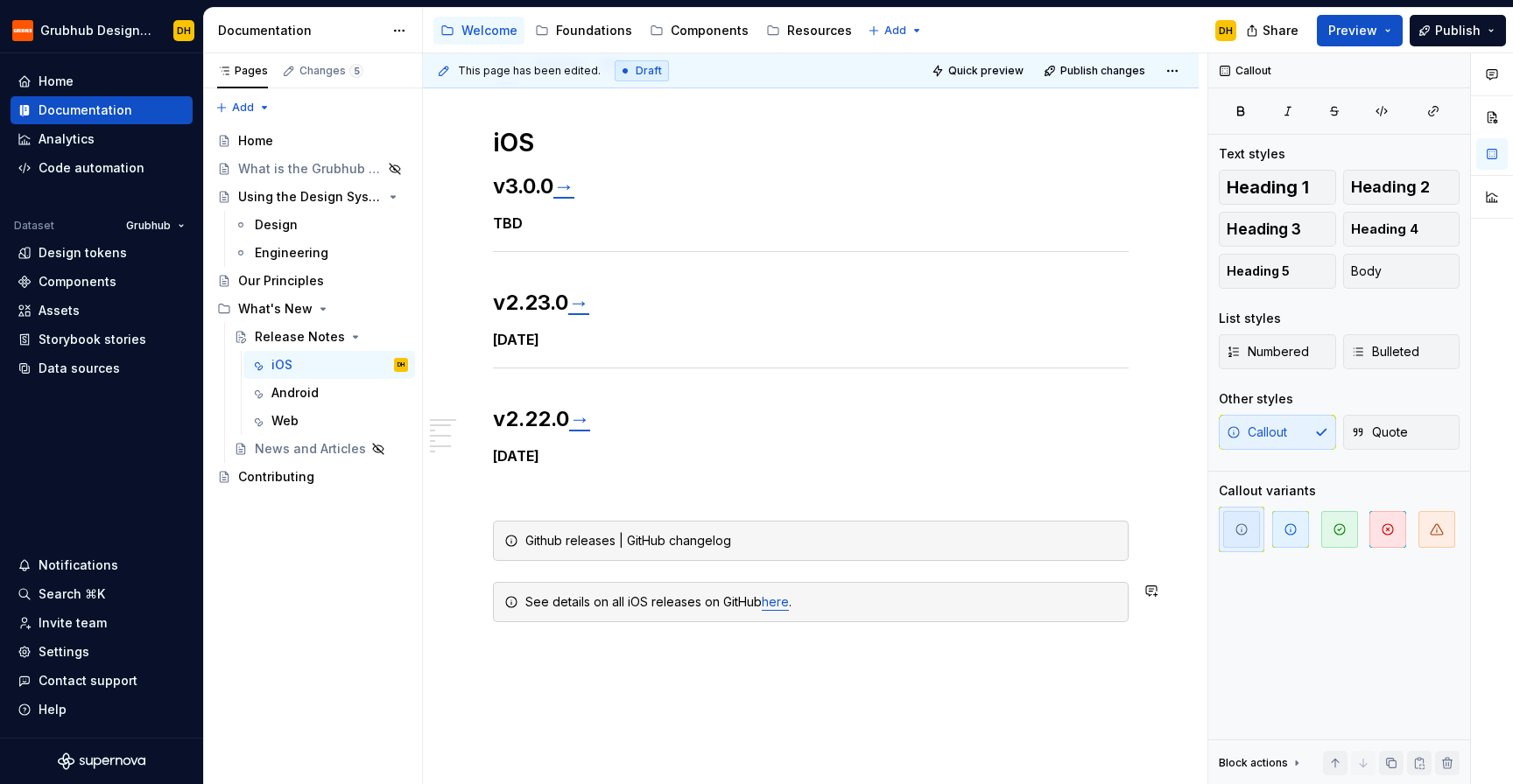
scroll to position [0, 0]
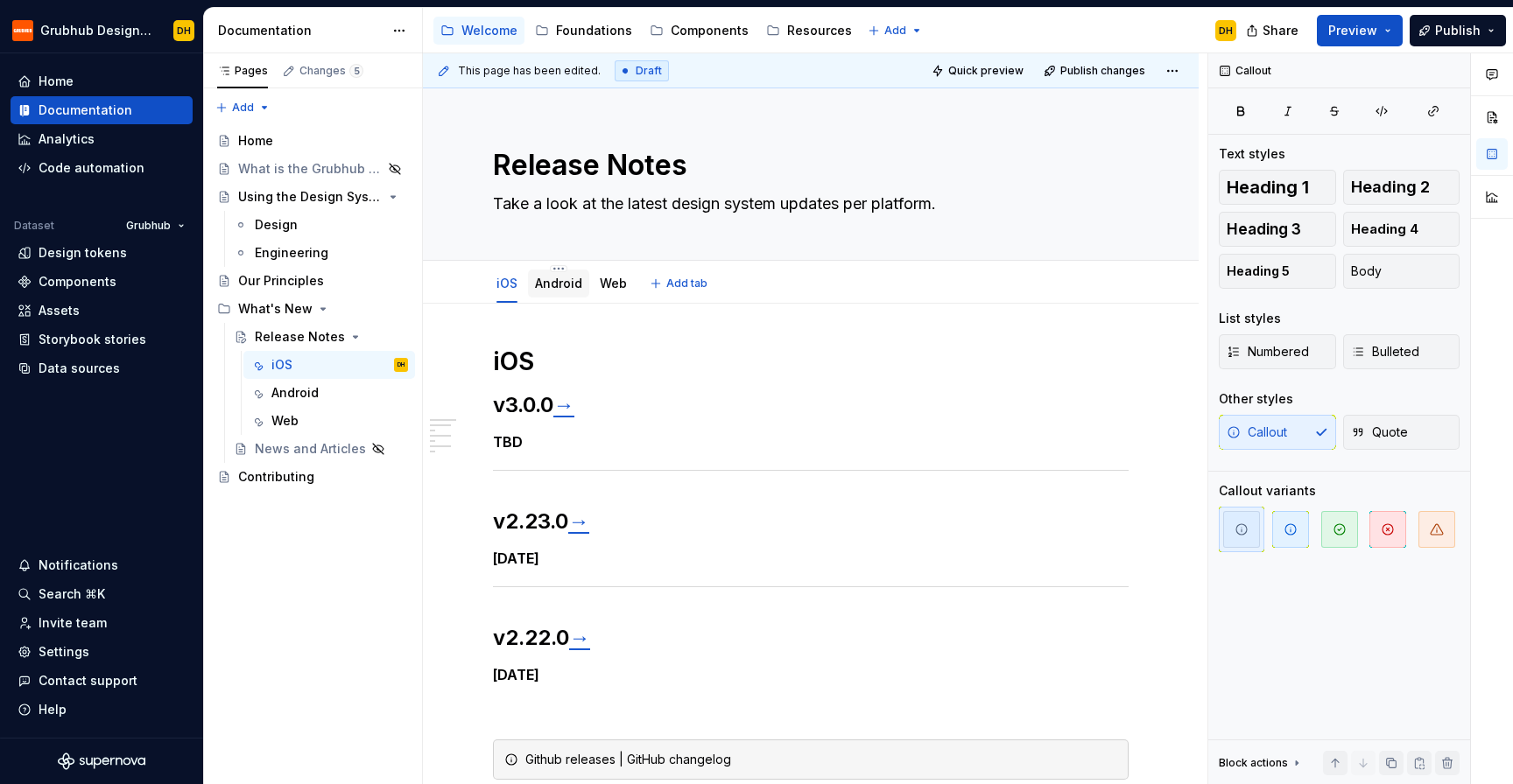
click at [555, 289] on link "Android" at bounding box center [558, 283] width 48 height 15
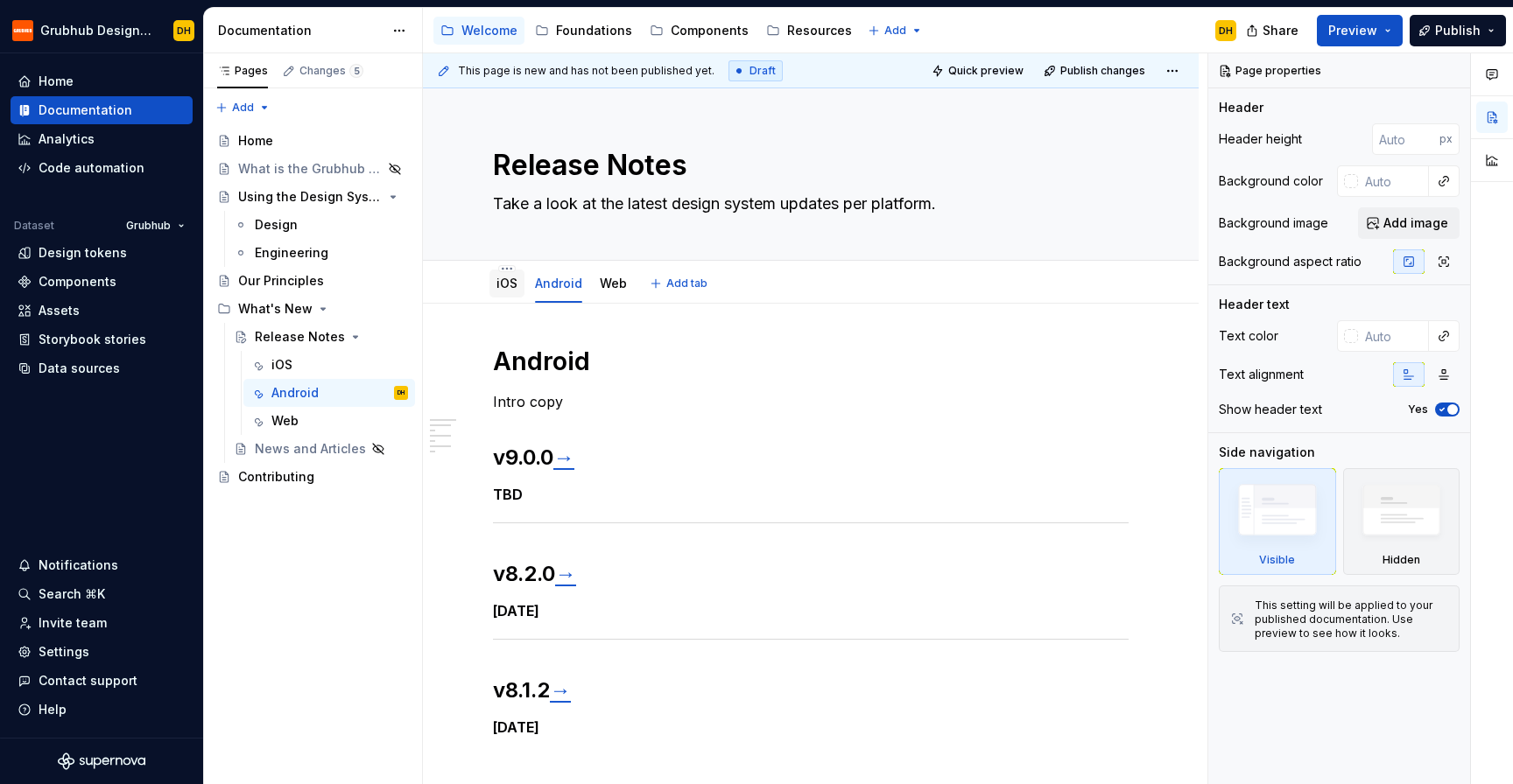
click at [500, 288] on link "iOS" at bounding box center [507, 283] width 21 height 15
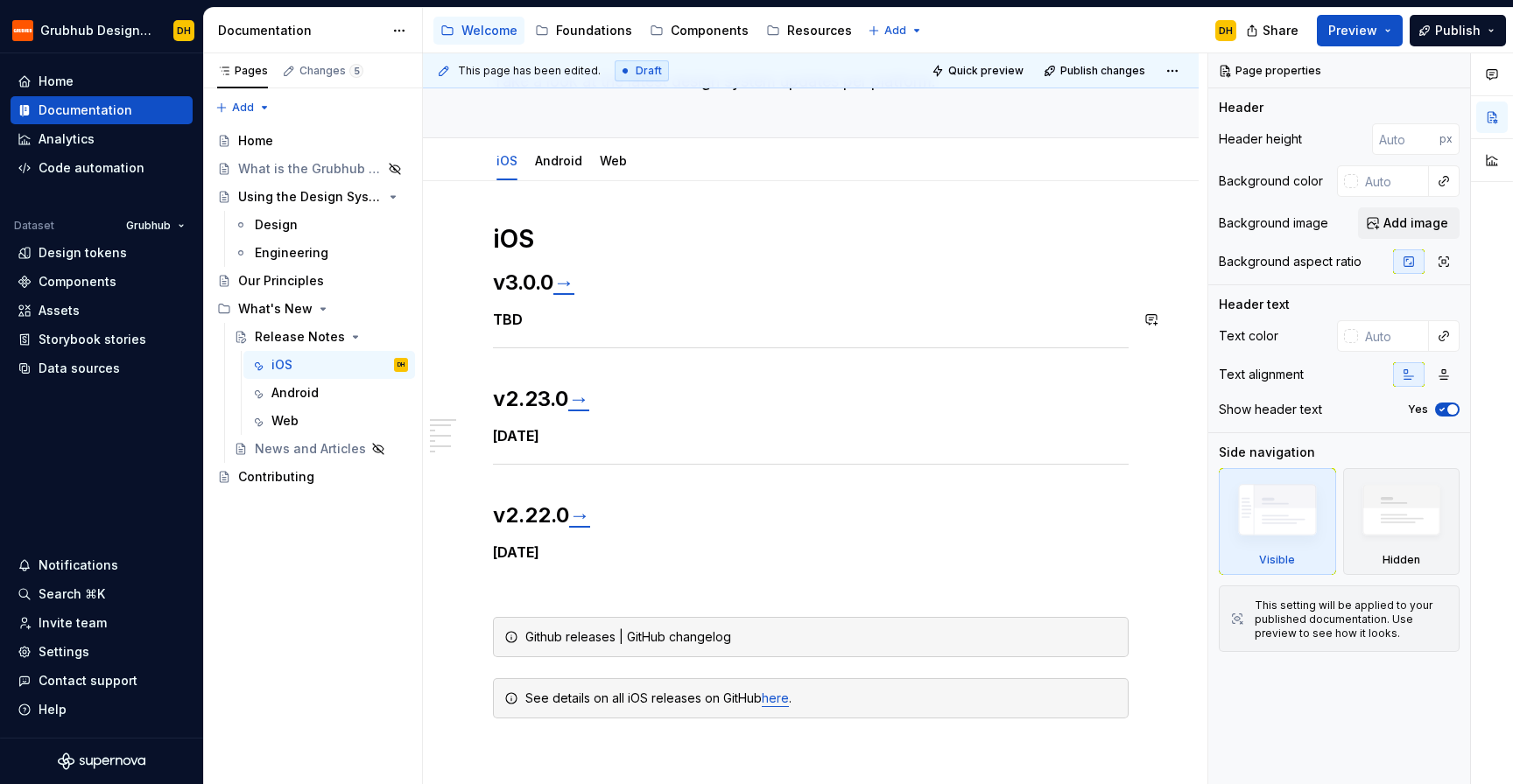
scroll to position [125, 0]
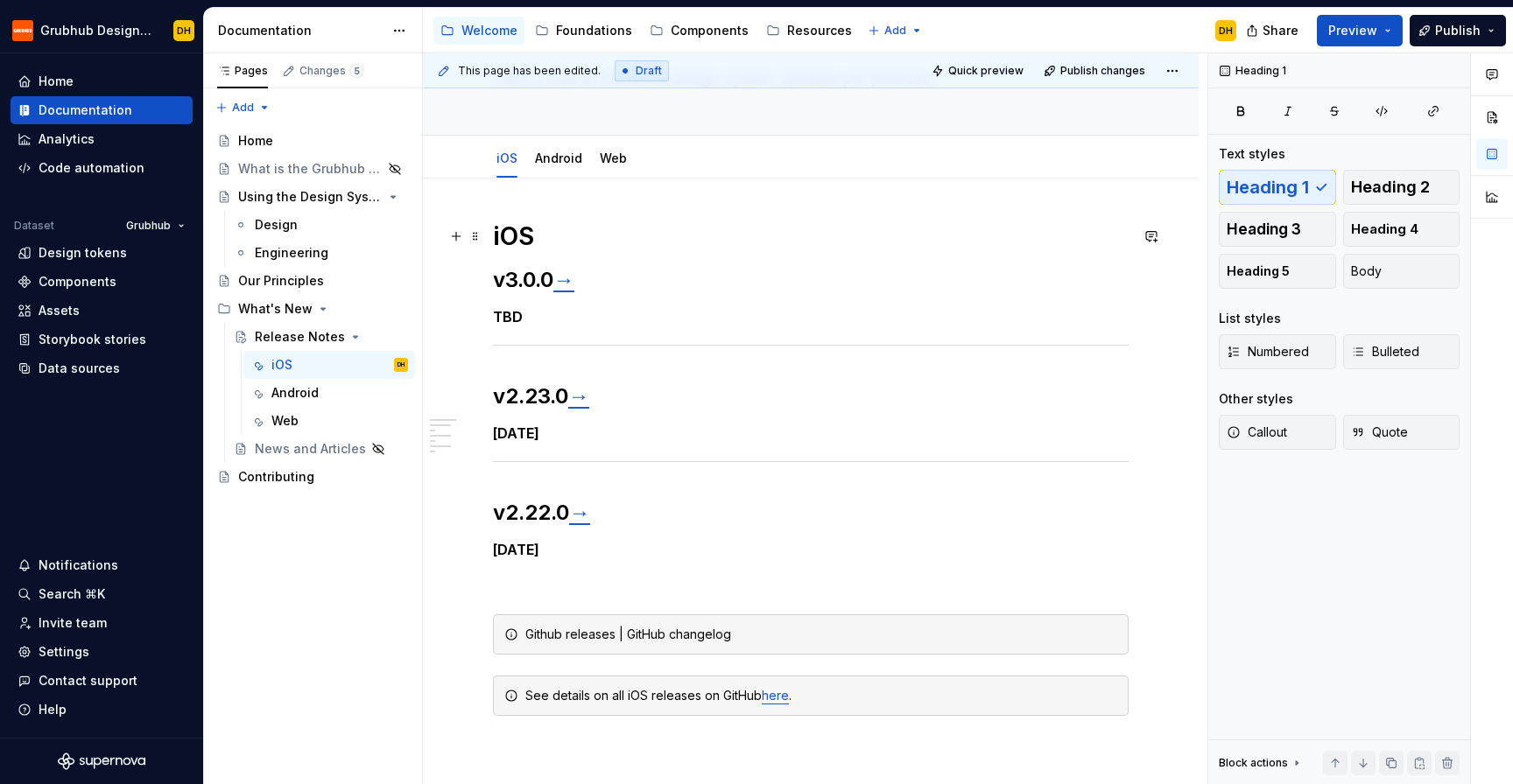
click at [550, 241] on h1 "iOS" at bounding box center [810, 236] width 635 height 31
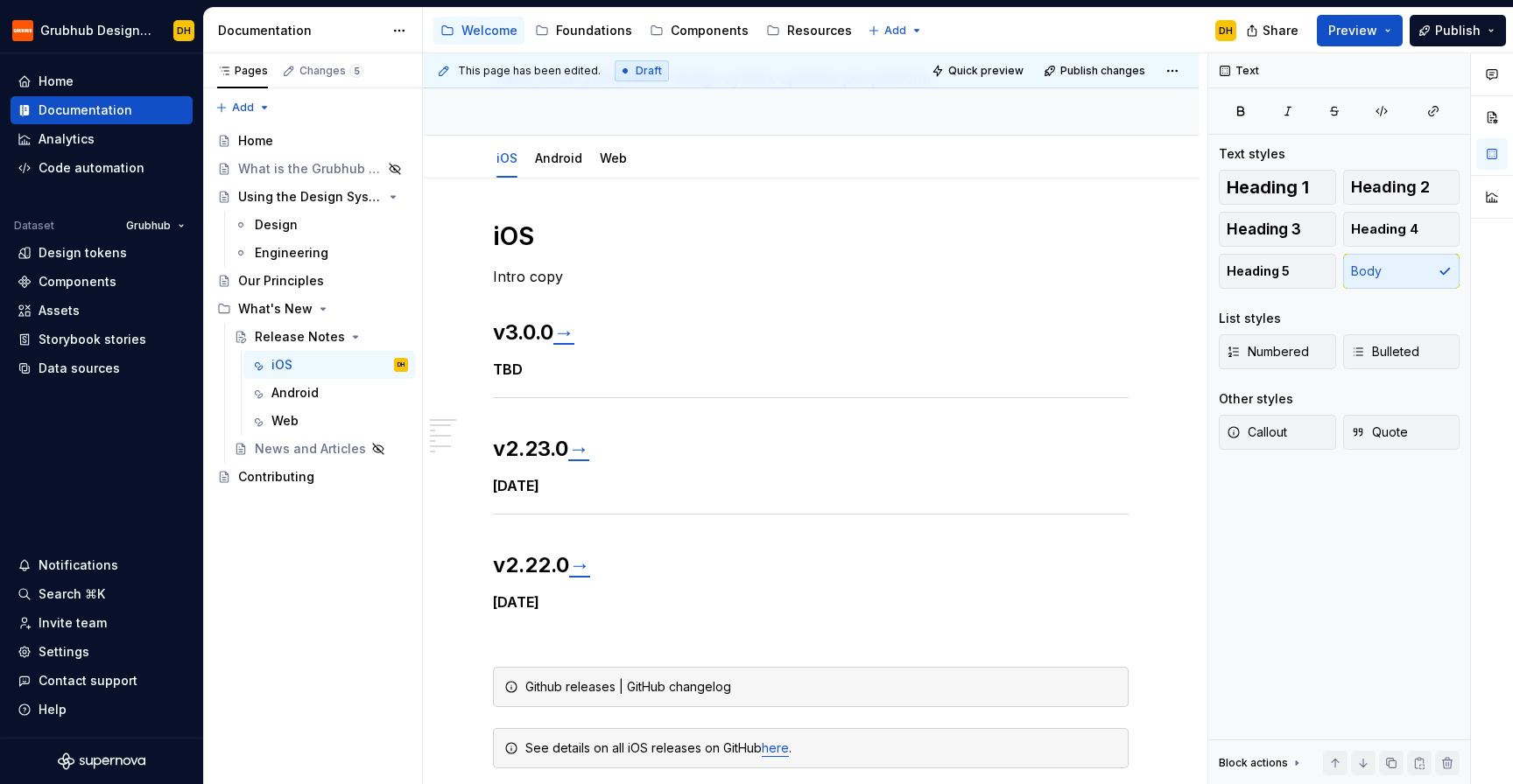
click at [1036, 18] on div "Accessibility guide for tree Page tree. Navigate the tree with the arrow keys. …" at bounding box center [837, 30] width 827 height 46
click at [1047, 21] on div "Accessibility guide for tree Page tree. Navigate the tree with the arrow keys. …" at bounding box center [837, 30] width 827 height 46
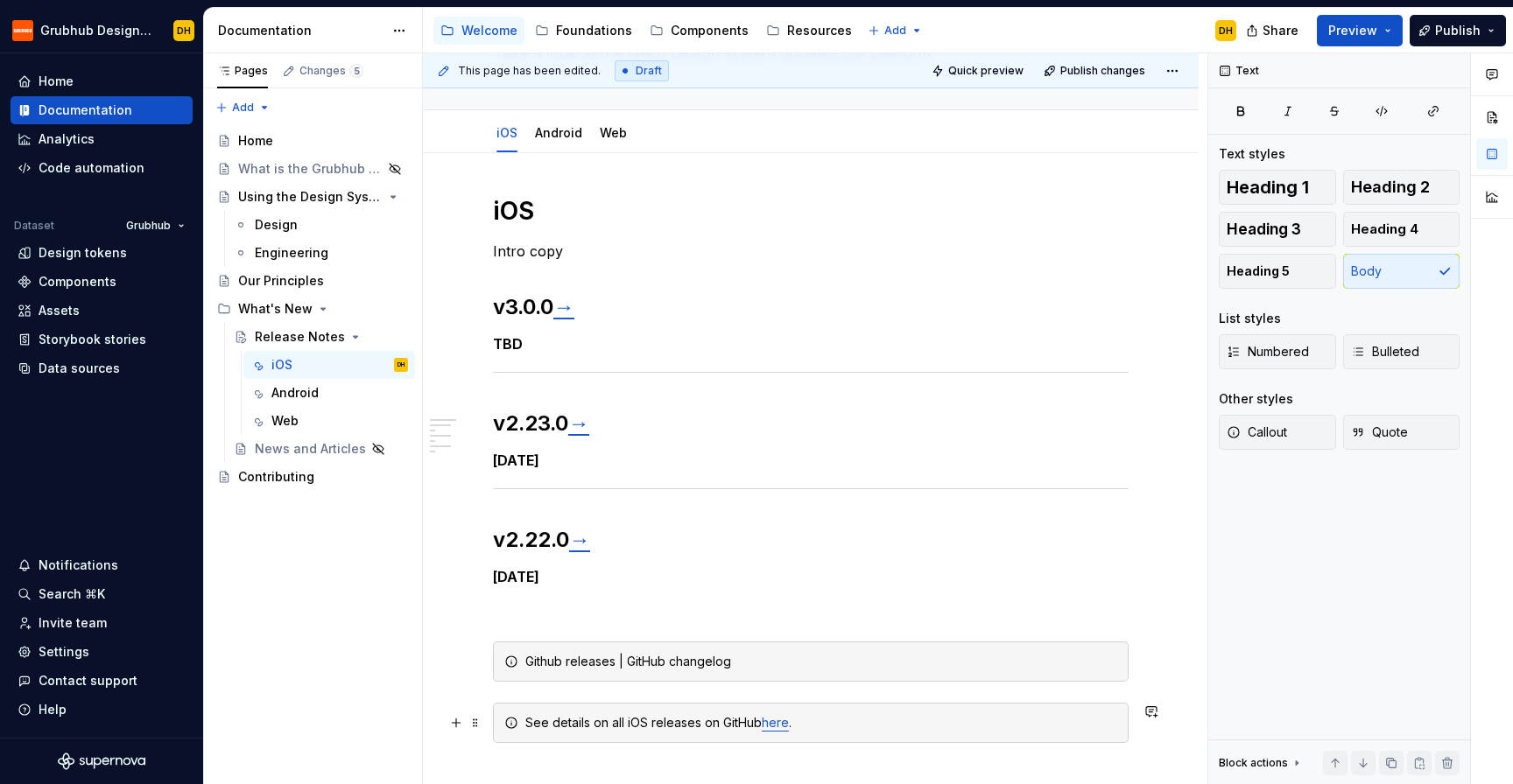
scroll to position [155, 0]
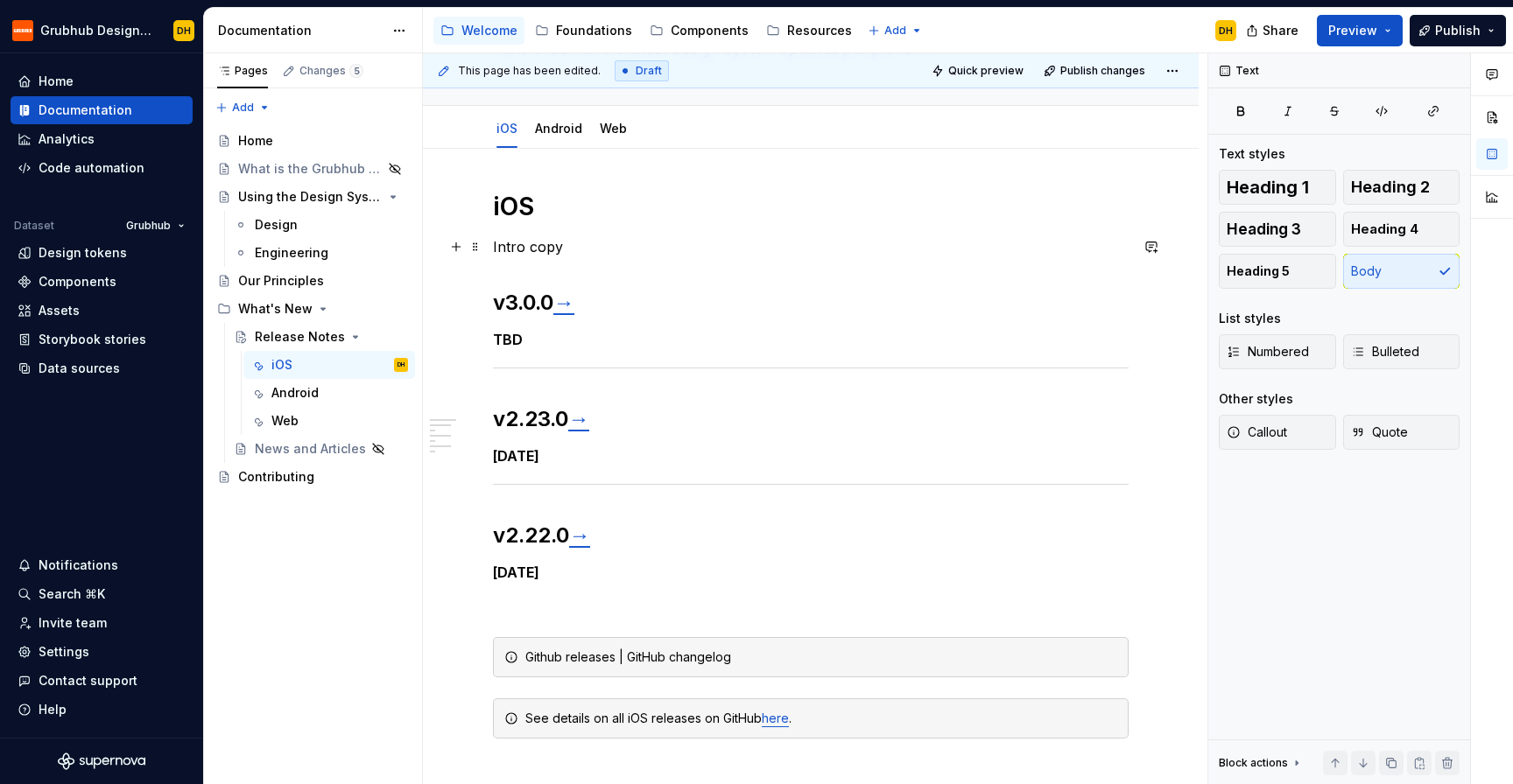
click at [558, 253] on p "Intro copy" at bounding box center [810, 247] width 635 height 21
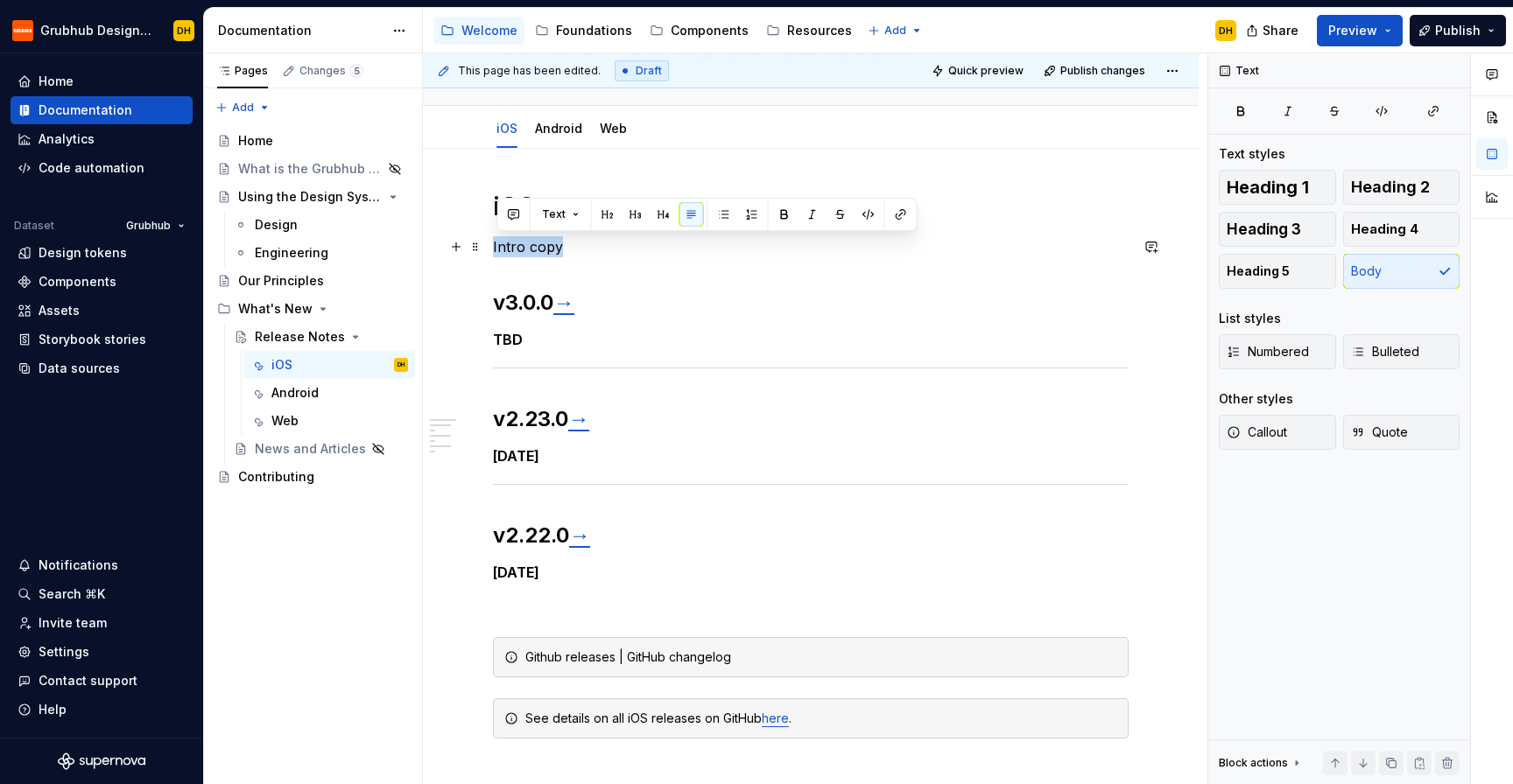
drag, startPoint x: 536, startPoint y: 251, endPoint x: 492, endPoint y: 250, distance: 44.0
click at [493, 250] on p "Intro copy" at bounding box center [810, 247] width 635 height 21
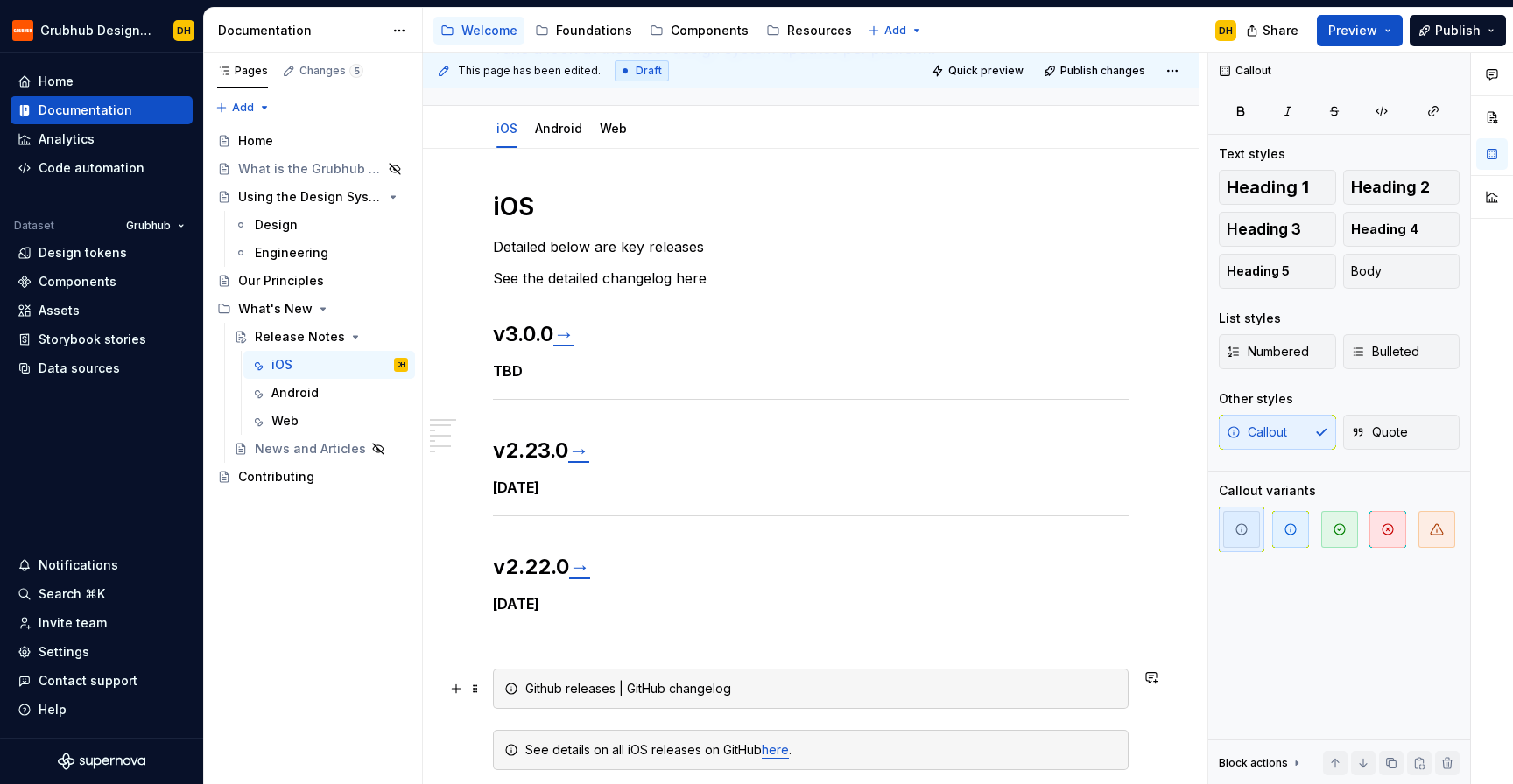
click at [607, 685] on div "Github releases | GitHub changelog" at bounding box center [820, 689] width 592 height 17
click at [474, 693] on span at bounding box center [475, 689] width 14 height 25
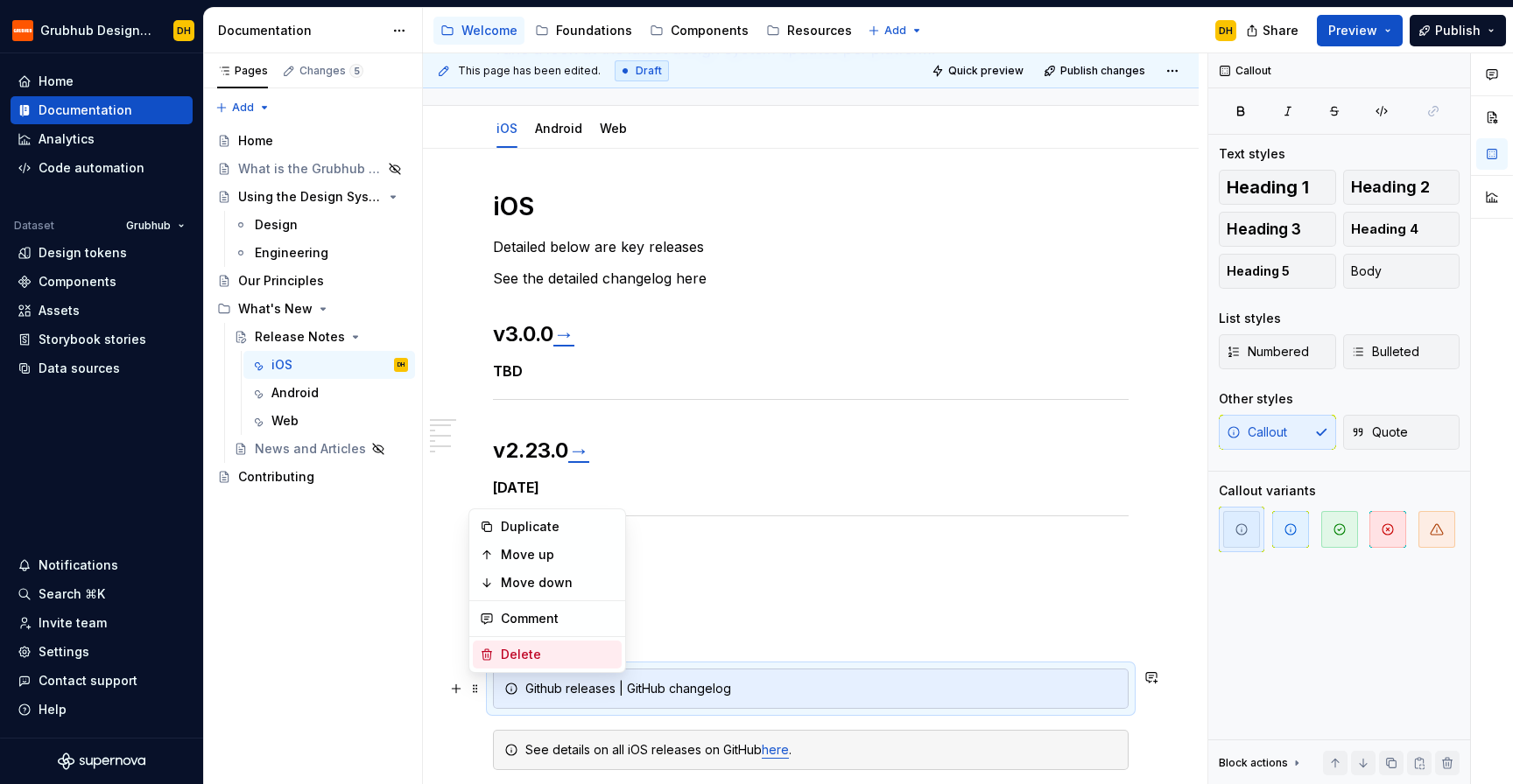
click at [534, 653] on div "Delete" at bounding box center [557, 654] width 113 height 17
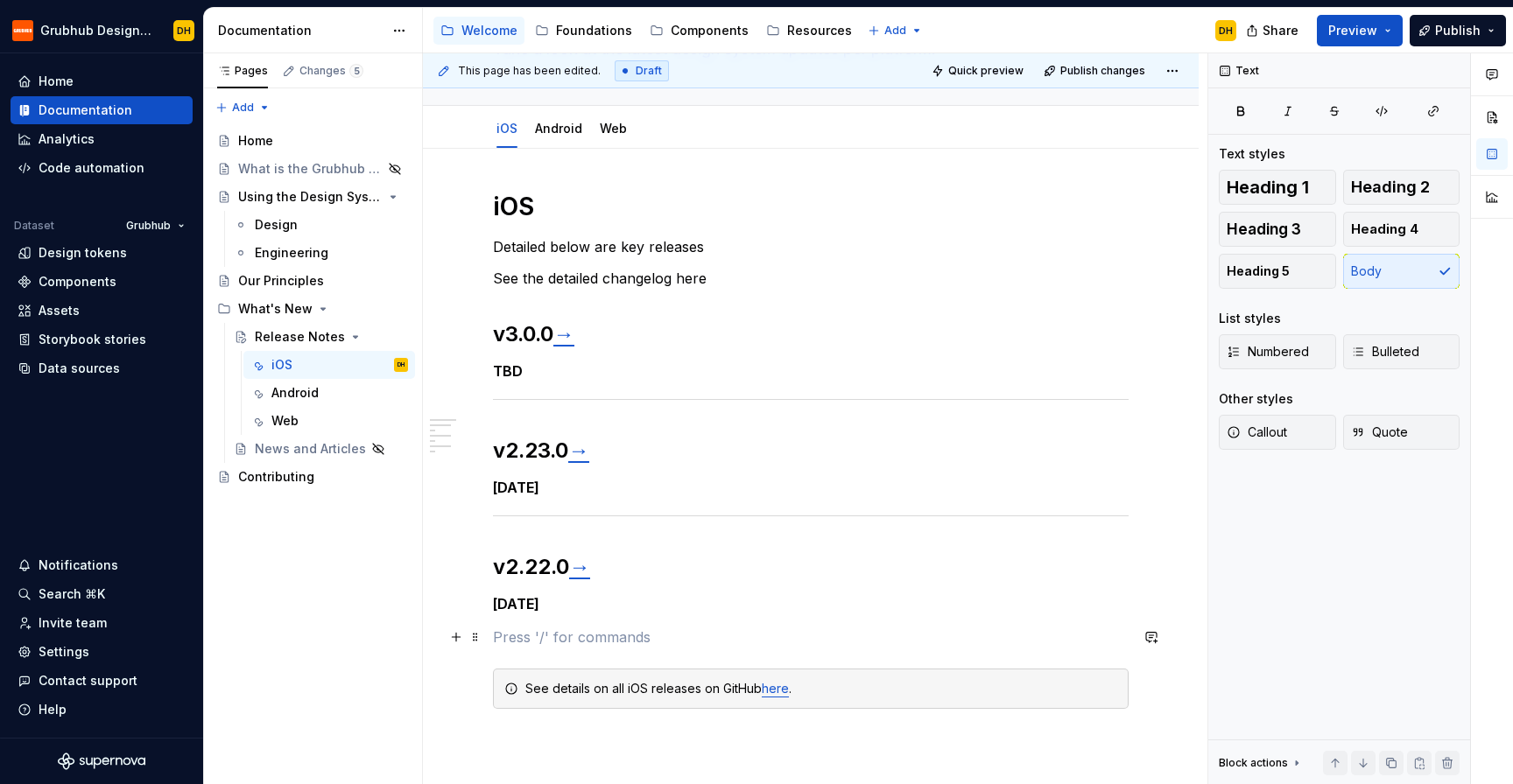
click at [555, 630] on p at bounding box center [810, 637] width 635 height 21
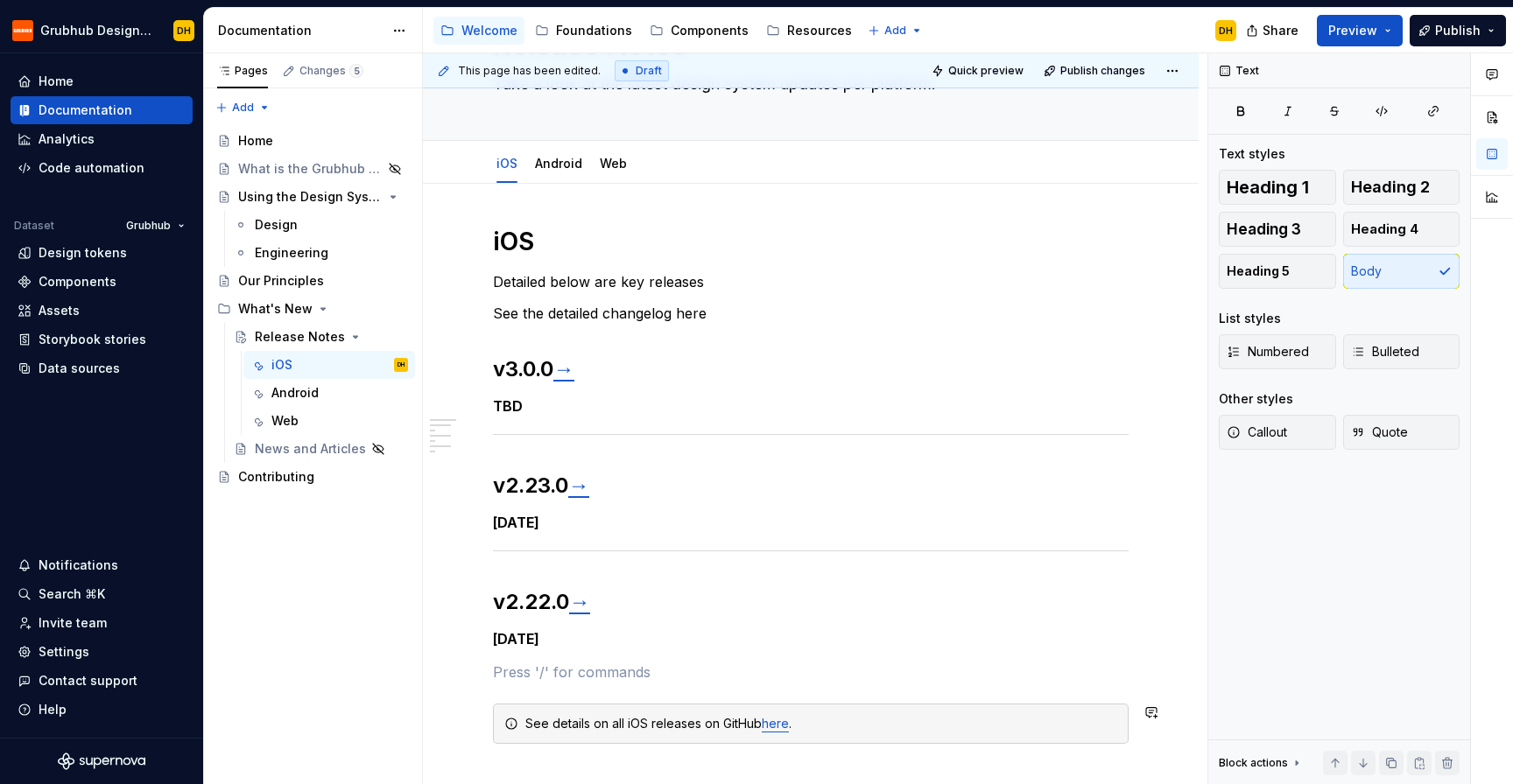
scroll to position [110, 0]
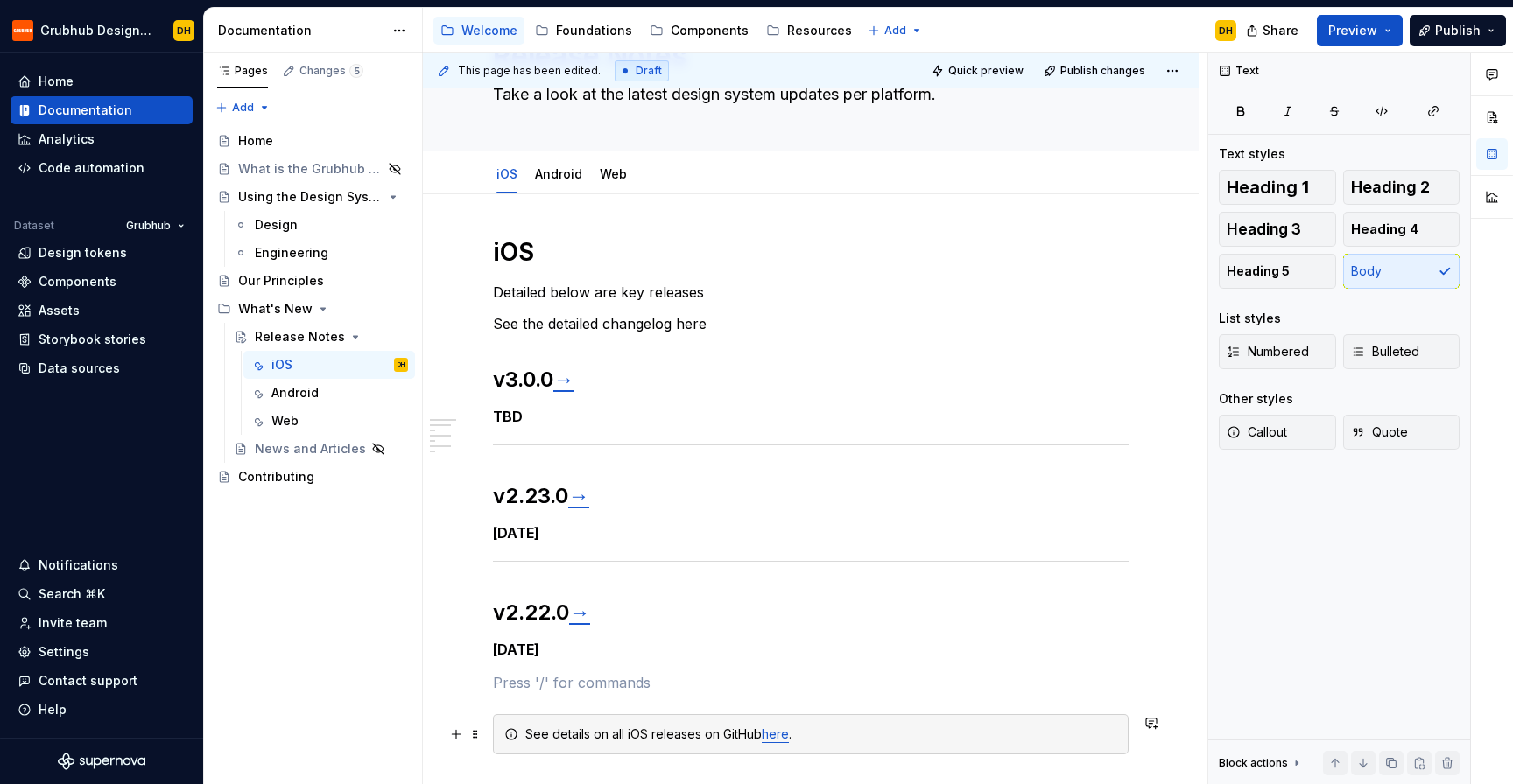
click at [778, 734] on link "here" at bounding box center [775, 734] width 27 height 15
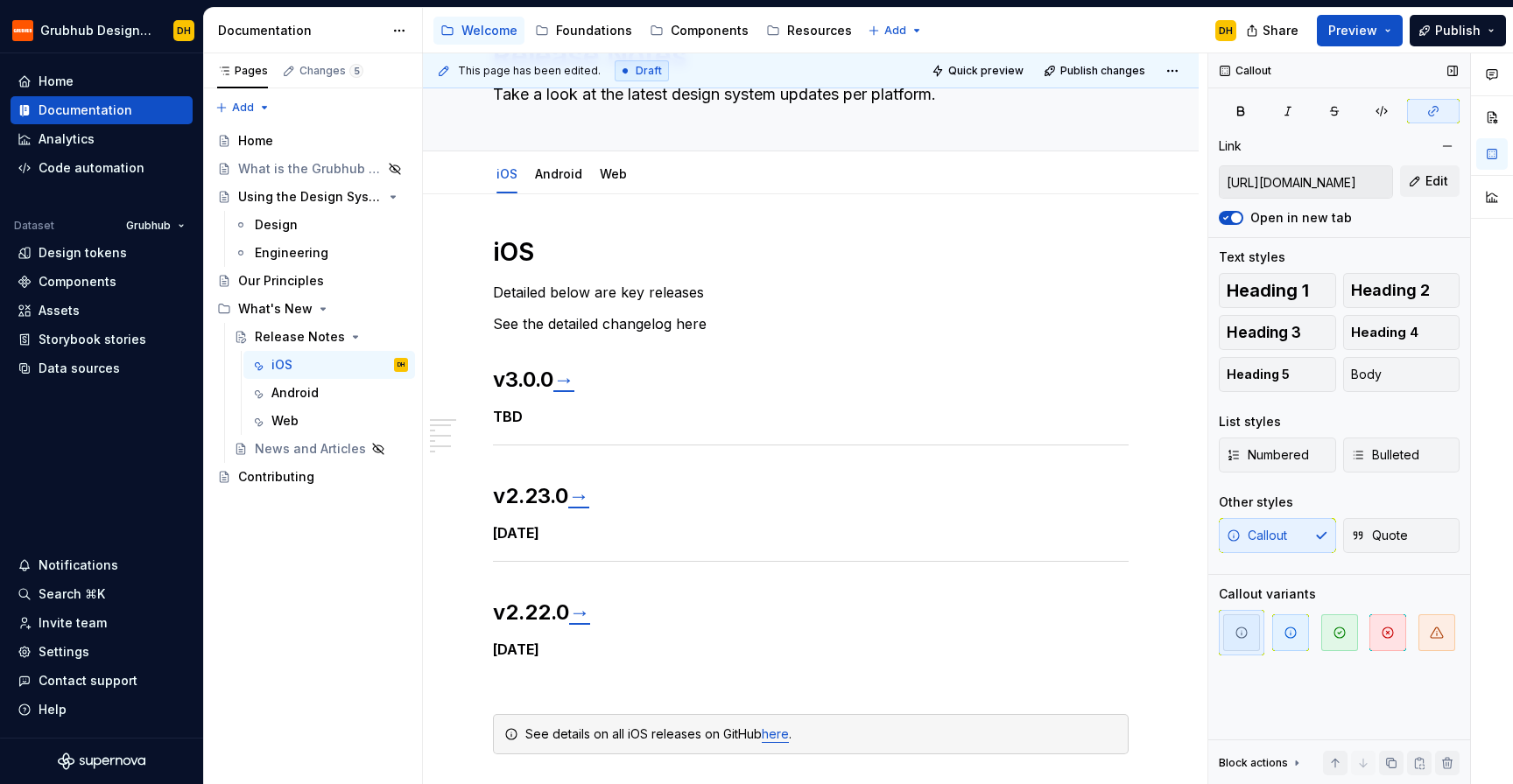
click at [1331, 171] on input "[URL][DOMAIN_NAME]" at bounding box center [1305, 182] width 172 height 31
drag, startPoint x: 1342, startPoint y: 188, endPoint x: 1422, endPoint y: 180, distance: 80.4
click at [1422, 180] on div "[URL][DOMAIN_NAME] Edit" at bounding box center [1339, 182] width 241 height 33
click at [1422, 180] on button "Edit" at bounding box center [1429, 181] width 59 height 31
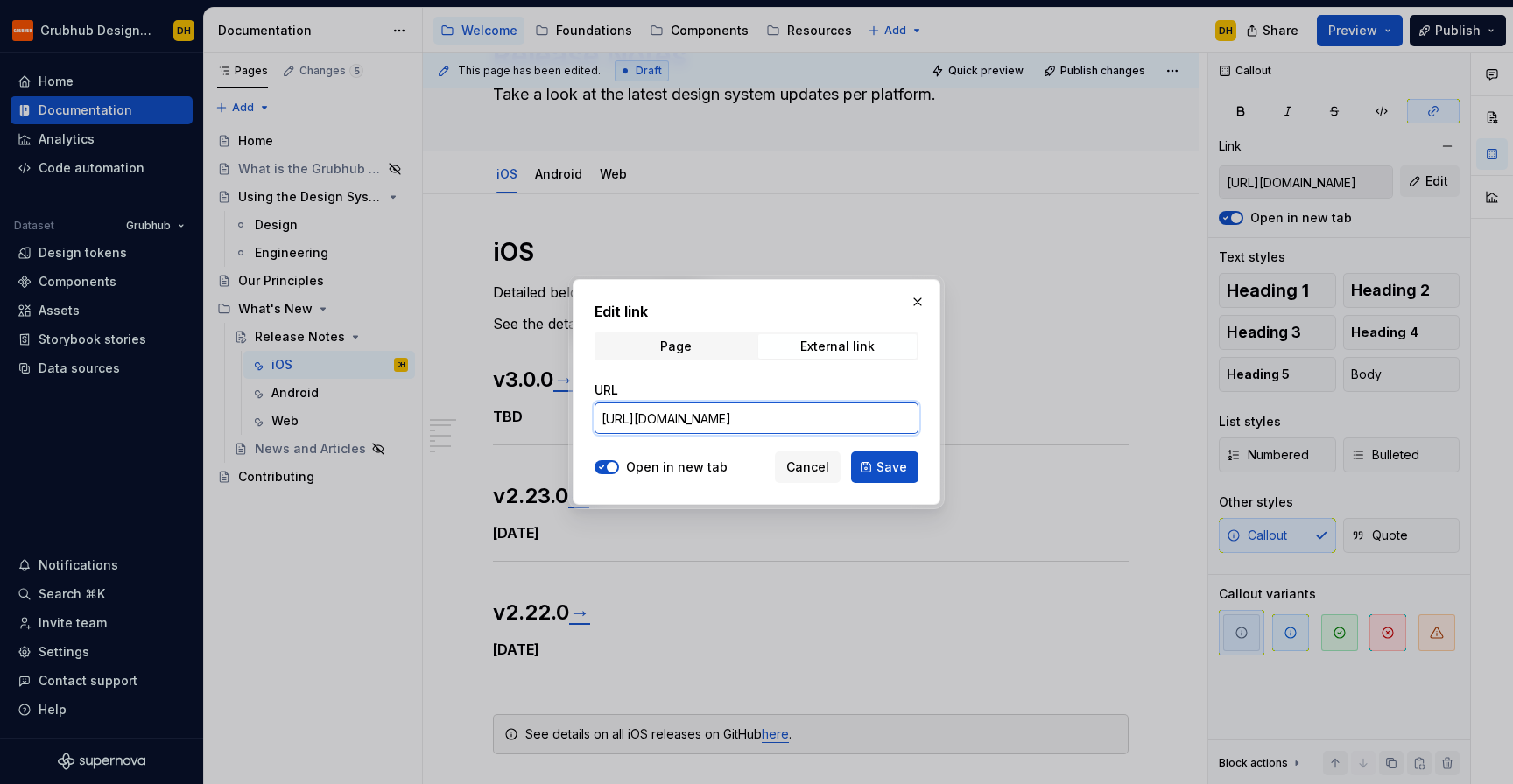
drag, startPoint x: 738, startPoint y: 427, endPoint x: 938, endPoint y: 435, distance: 200.2
click at [938, 436] on div "Edit link Page External link URL [URL][DOMAIN_NAME] Open in new tab Cancel Save" at bounding box center [756, 392] width 368 height 226
click at [919, 300] on button "button" at bounding box center [918, 302] width 25 height 25
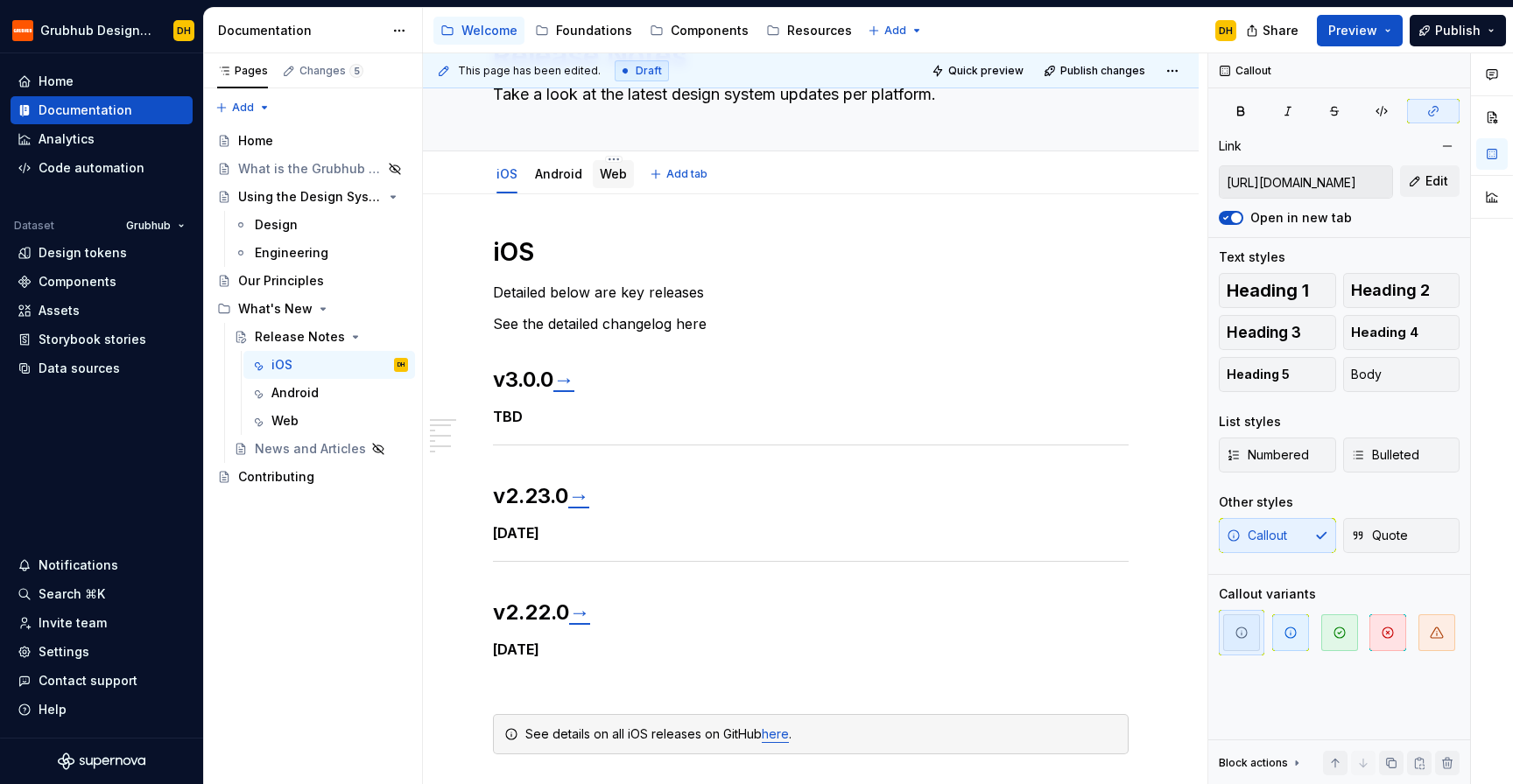
click at [612, 164] on div "Web" at bounding box center [613, 174] width 27 height 21
click at [605, 183] on div "Web" at bounding box center [613, 174] width 27 height 21
click at [610, 178] on link "Web" at bounding box center [613, 174] width 27 height 15
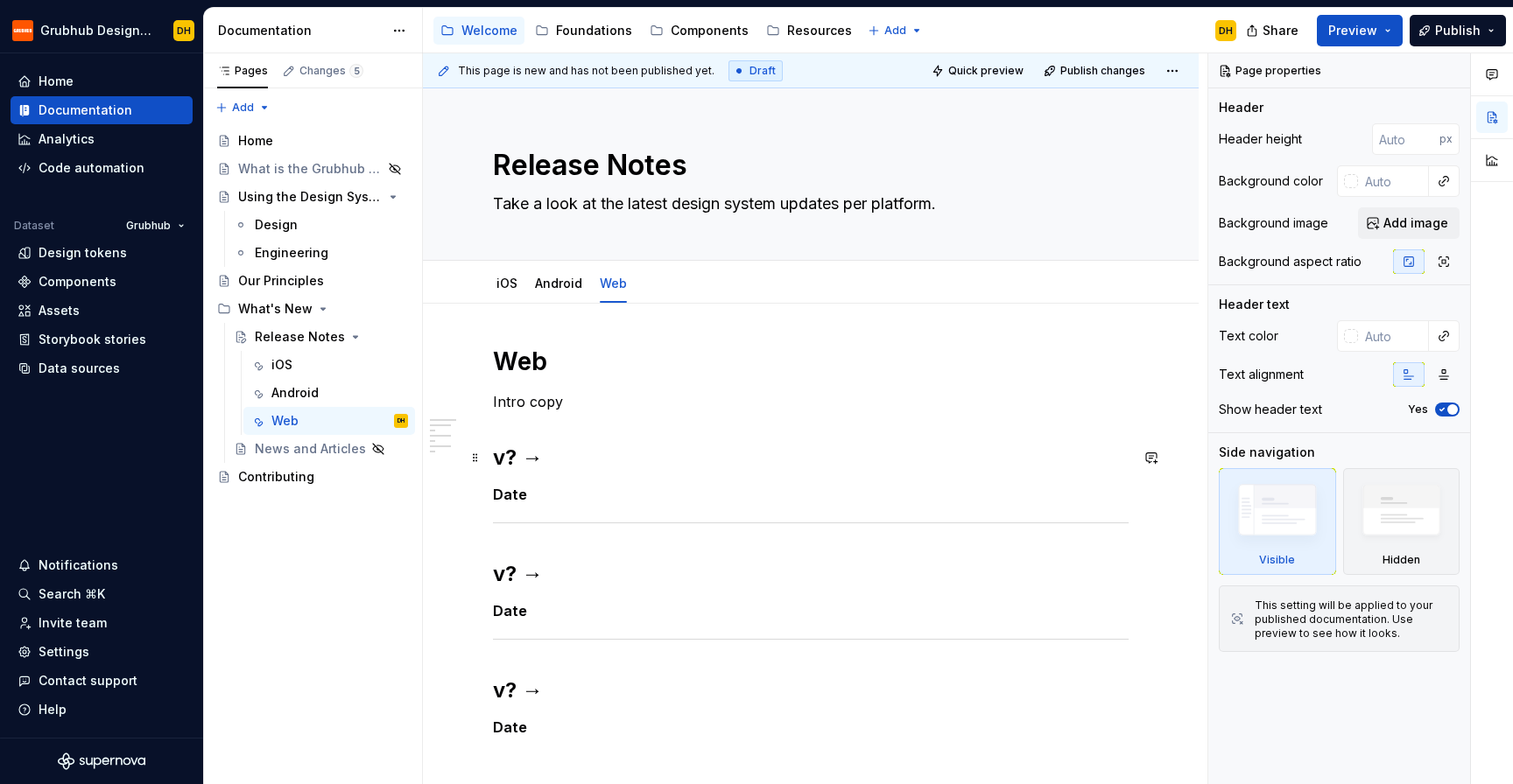
click at [513, 453] on h2 "v? →" at bounding box center [810, 457] width 635 height 28
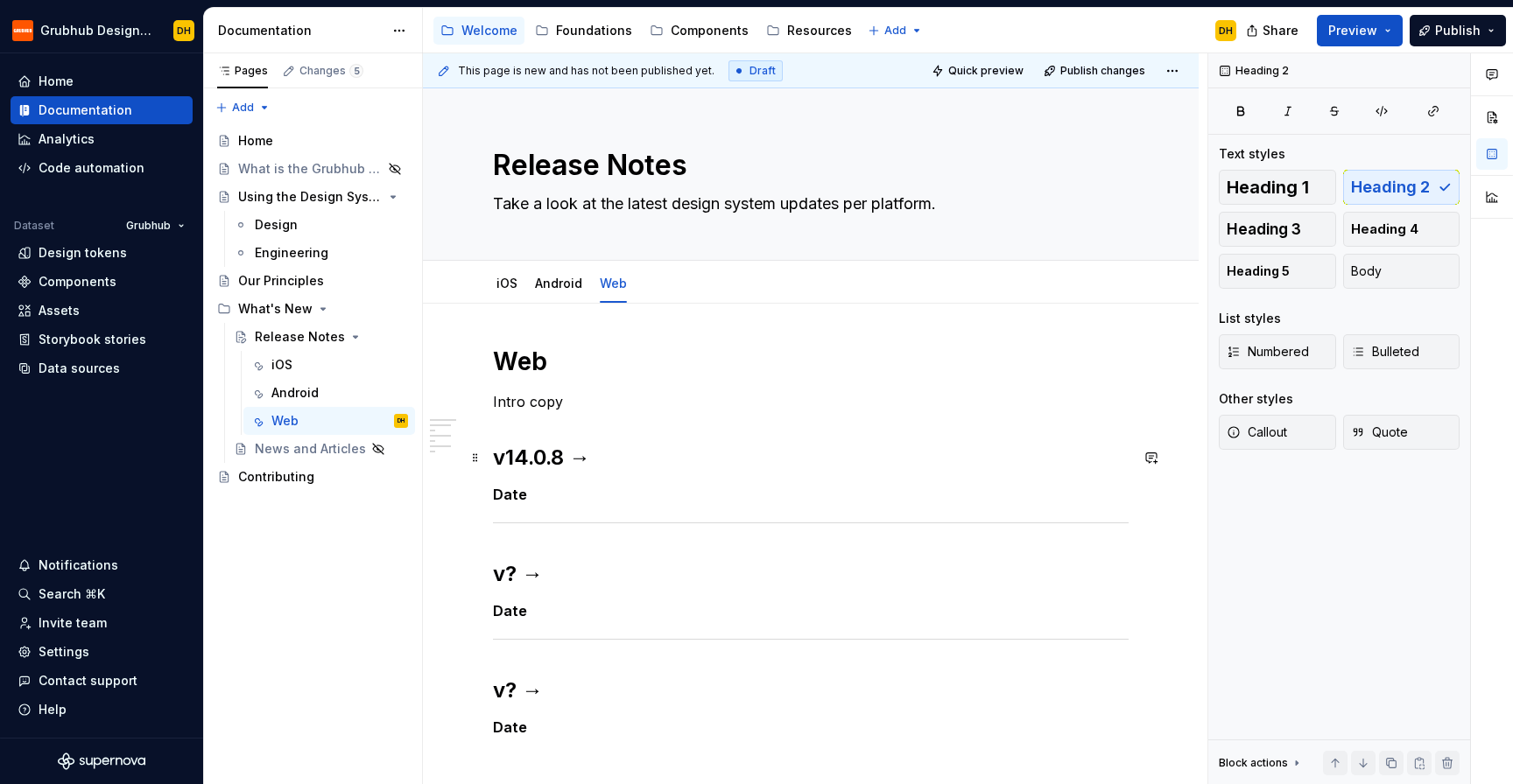
click at [578, 456] on h2 "v14.0.8 →" at bounding box center [810, 457] width 635 height 28
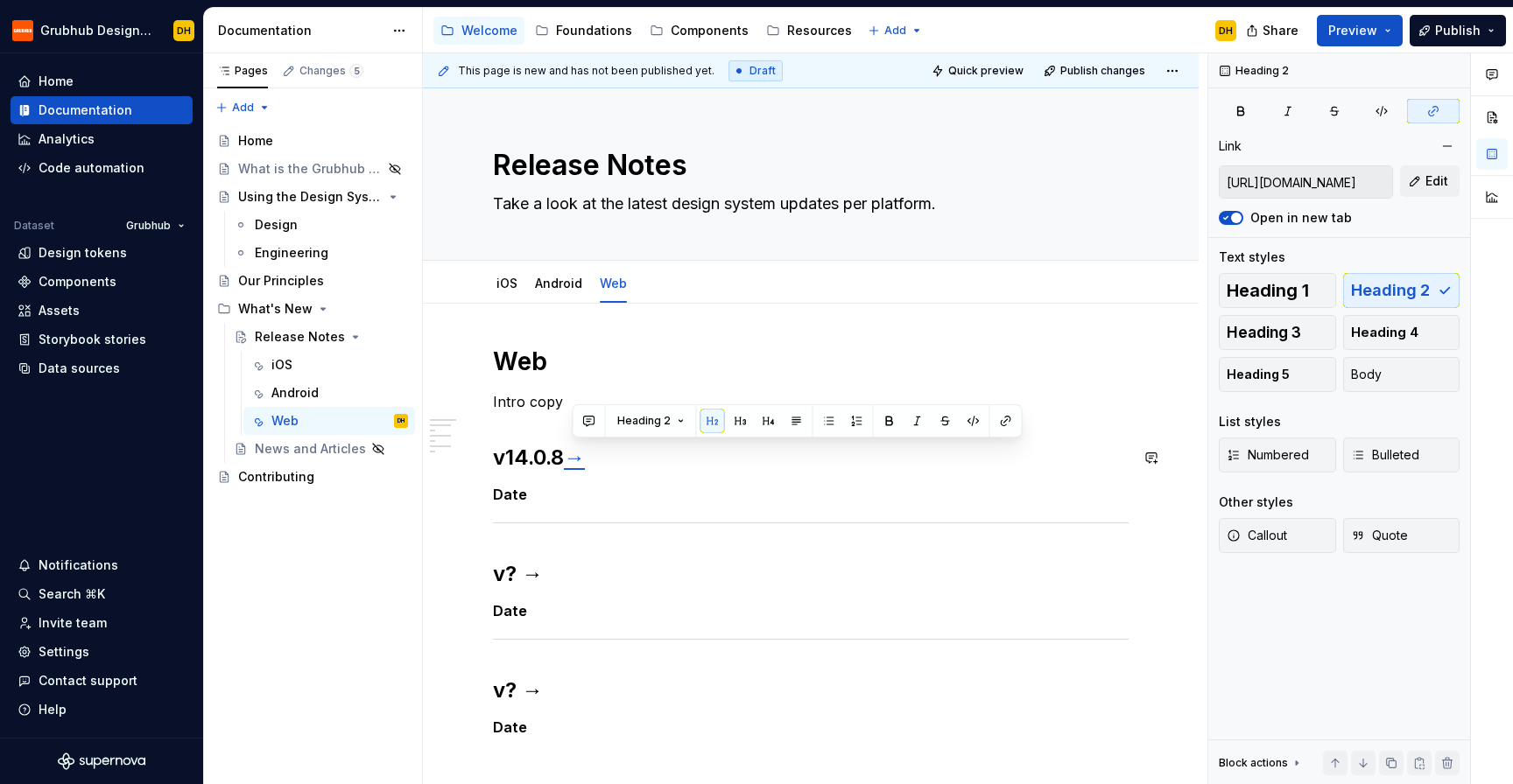
click at [576, 492] on h5 "Date" at bounding box center [810, 494] width 635 height 17
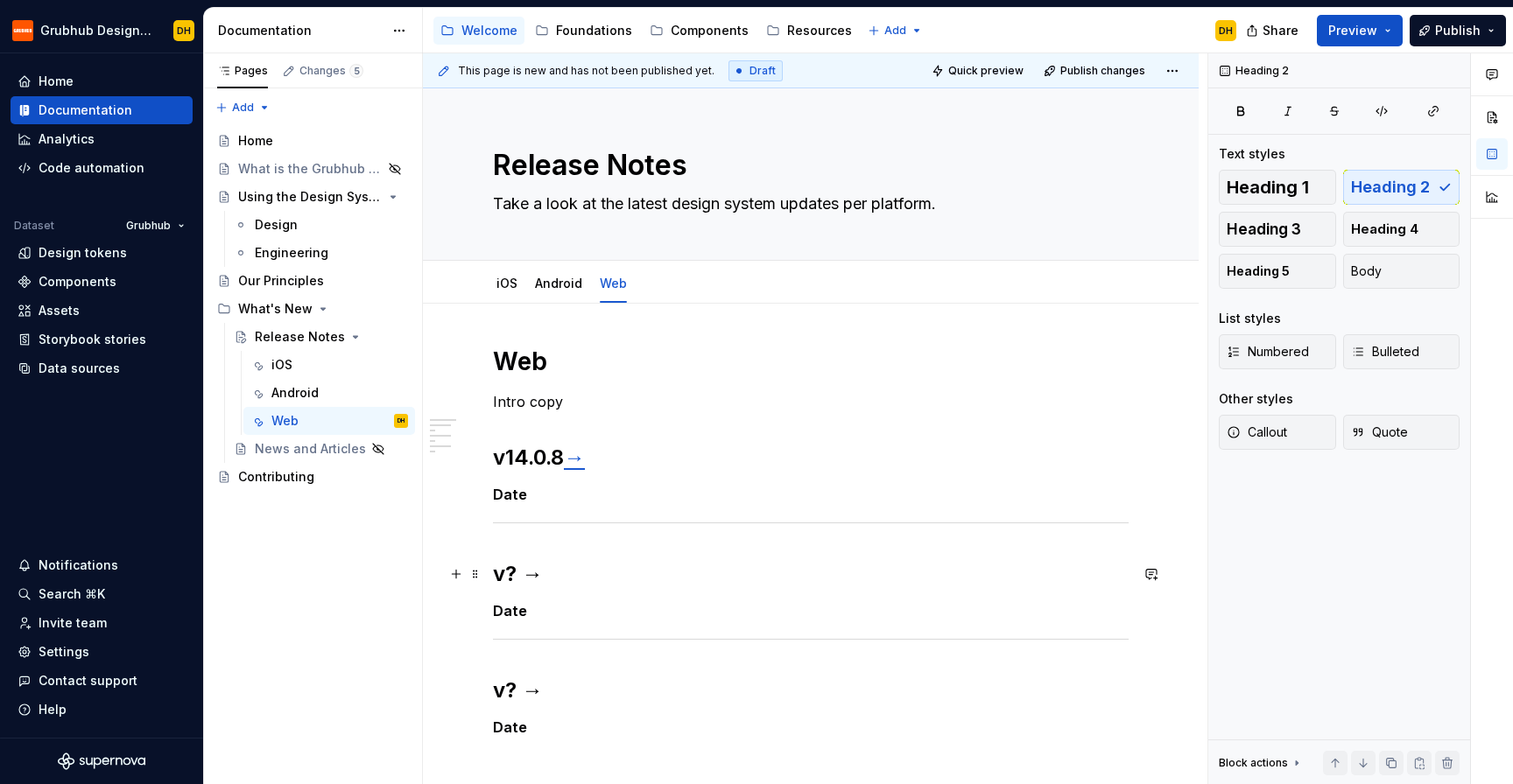
click at [507, 573] on h2 "v? →" at bounding box center [810, 573] width 635 height 28
click at [515, 578] on h2 "v? →" at bounding box center [810, 573] width 635 height 28
click at [511, 691] on h2 "v? →" at bounding box center [810, 690] width 635 height 28
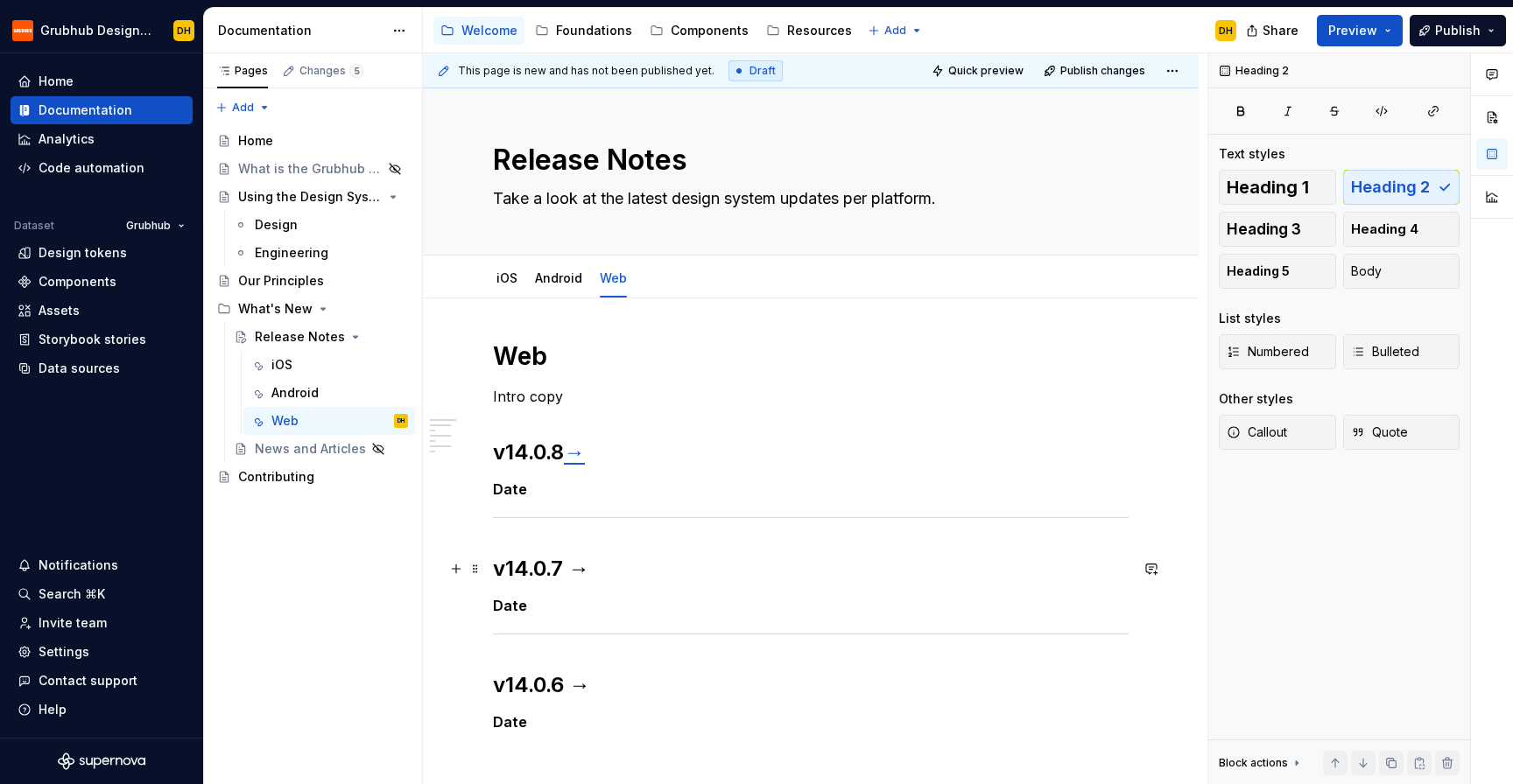
click at [584, 561] on h2 "v14.0.7 →" at bounding box center [810, 569] width 635 height 28
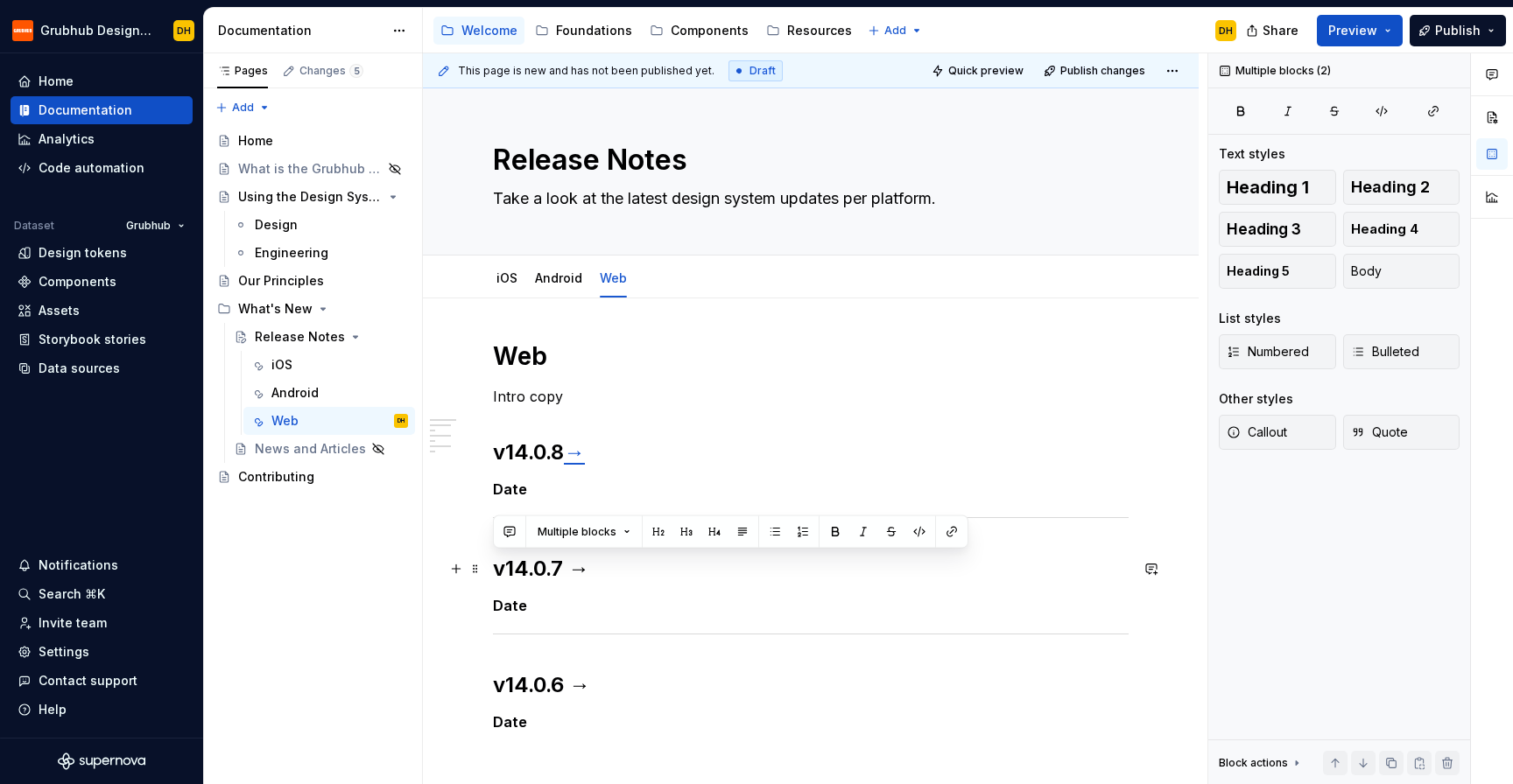
click at [583, 574] on h2 "v14.0.7 →" at bounding box center [810, 569] width 635 height 28
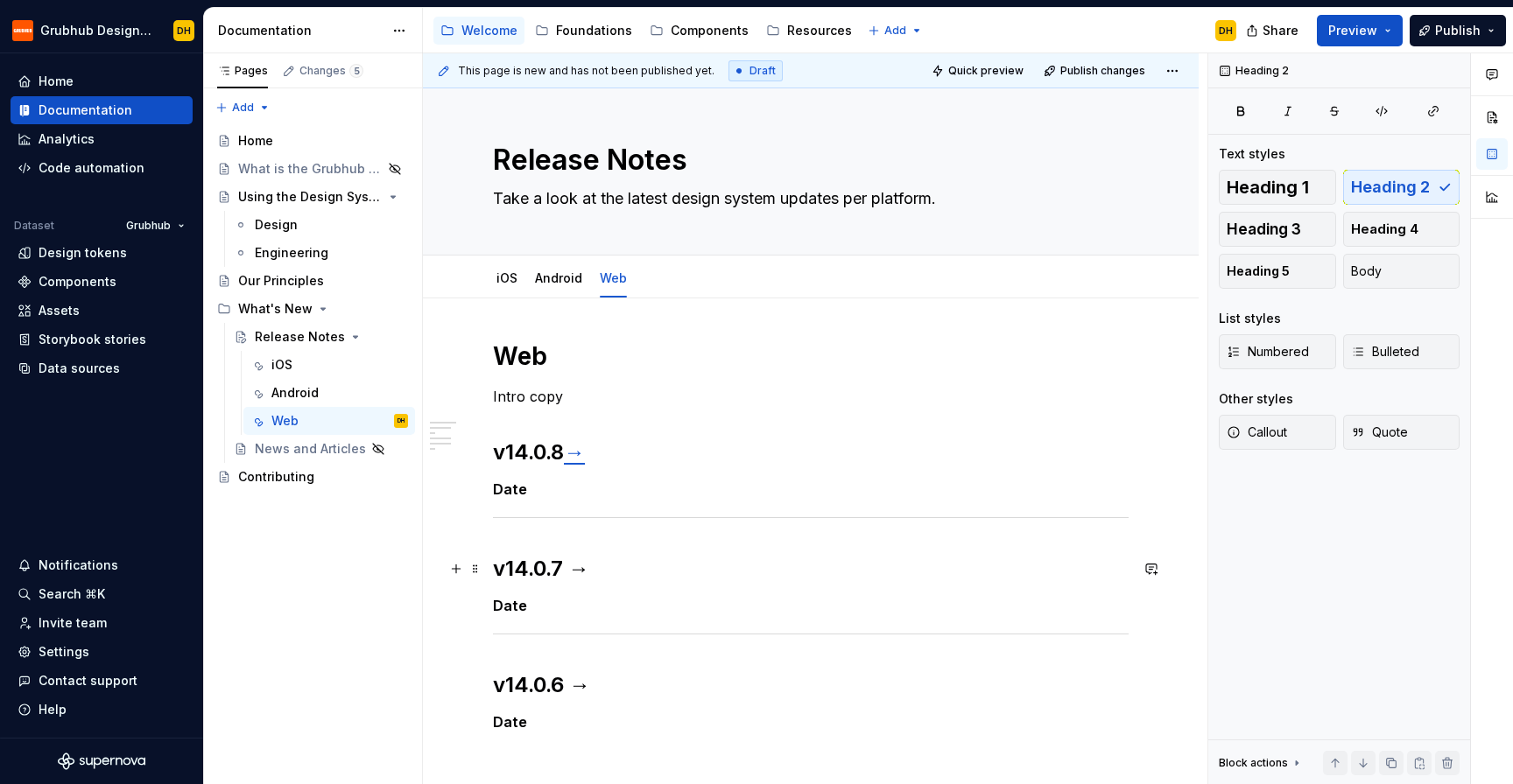
click at [584, 570] on h2 "v14.0.7 →" at bounding box center [810, 569] width 635 height 28
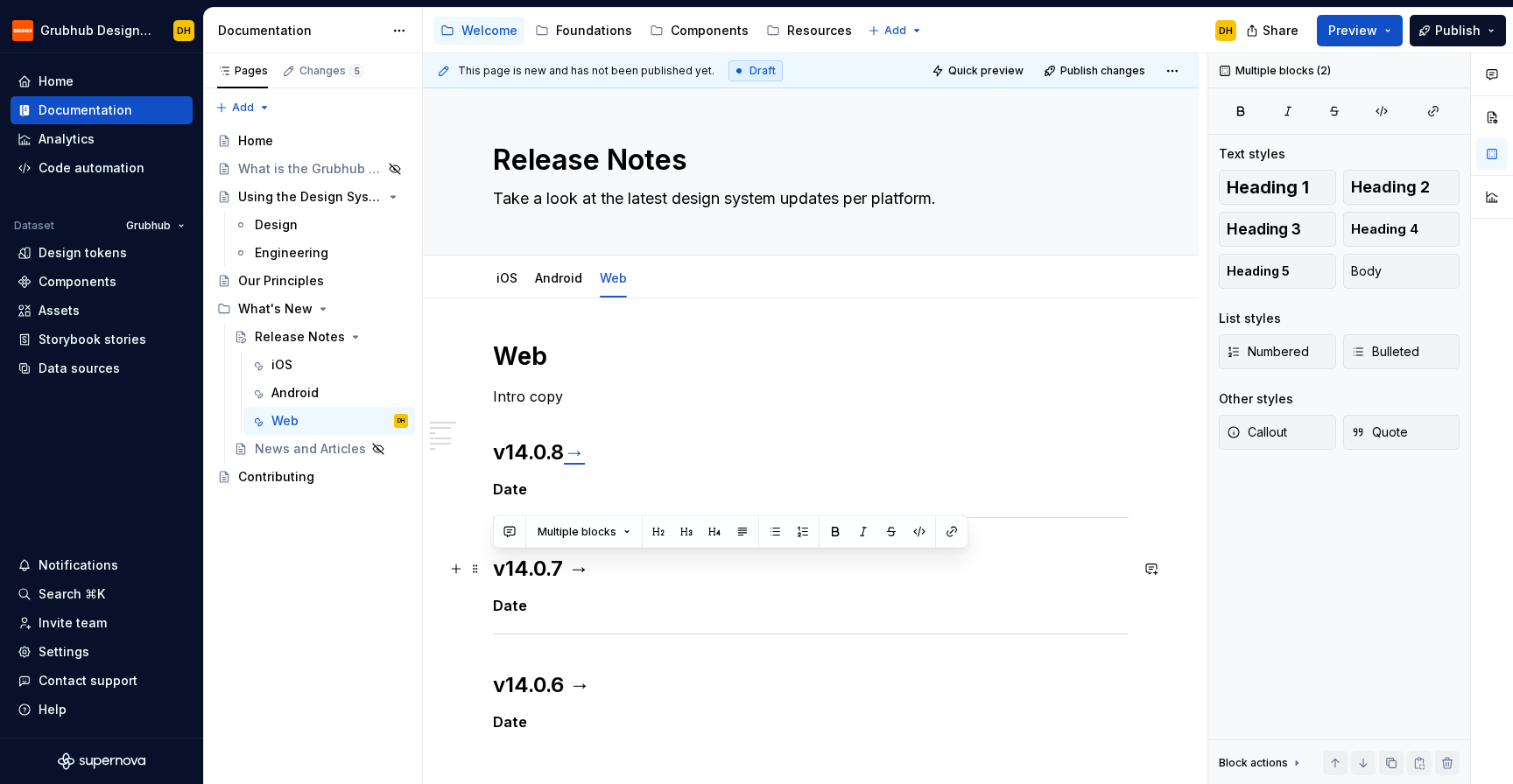
click at [584, 570] on h2 "v14.0.7 →" at bounding box center [810, 569] width 635 height 28
click at [577, 571] on h2 "v14.0.7 →" at bounding box center [810, 569] width 635 height 28
click at [607, 569] on h2 "v14.0.7 →" at bounding box center [810, 569] width 635 height 28
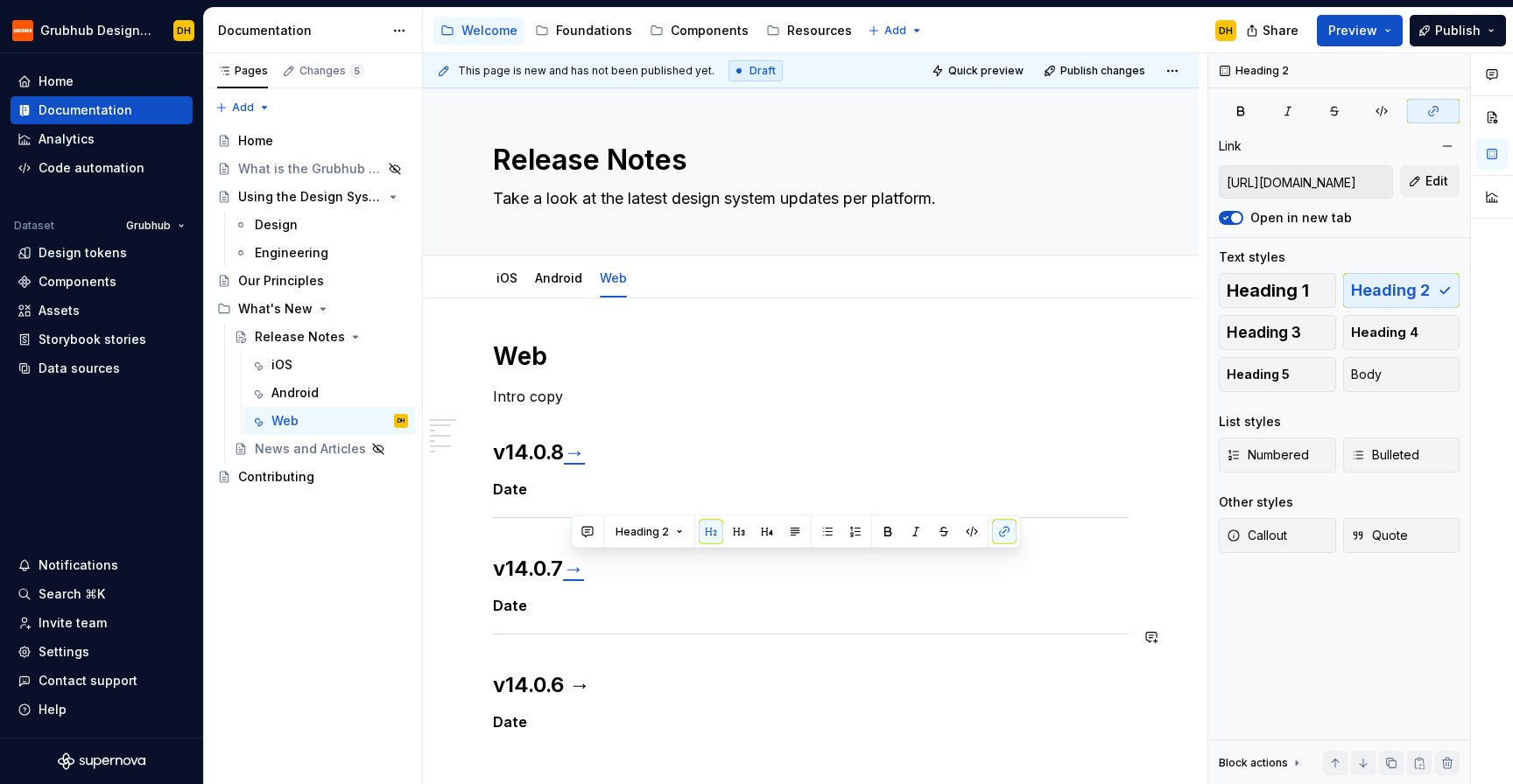
click at [609, 683] on h2 "v14.0.6 →" at bounding box center [810, 685] width 635 height 28
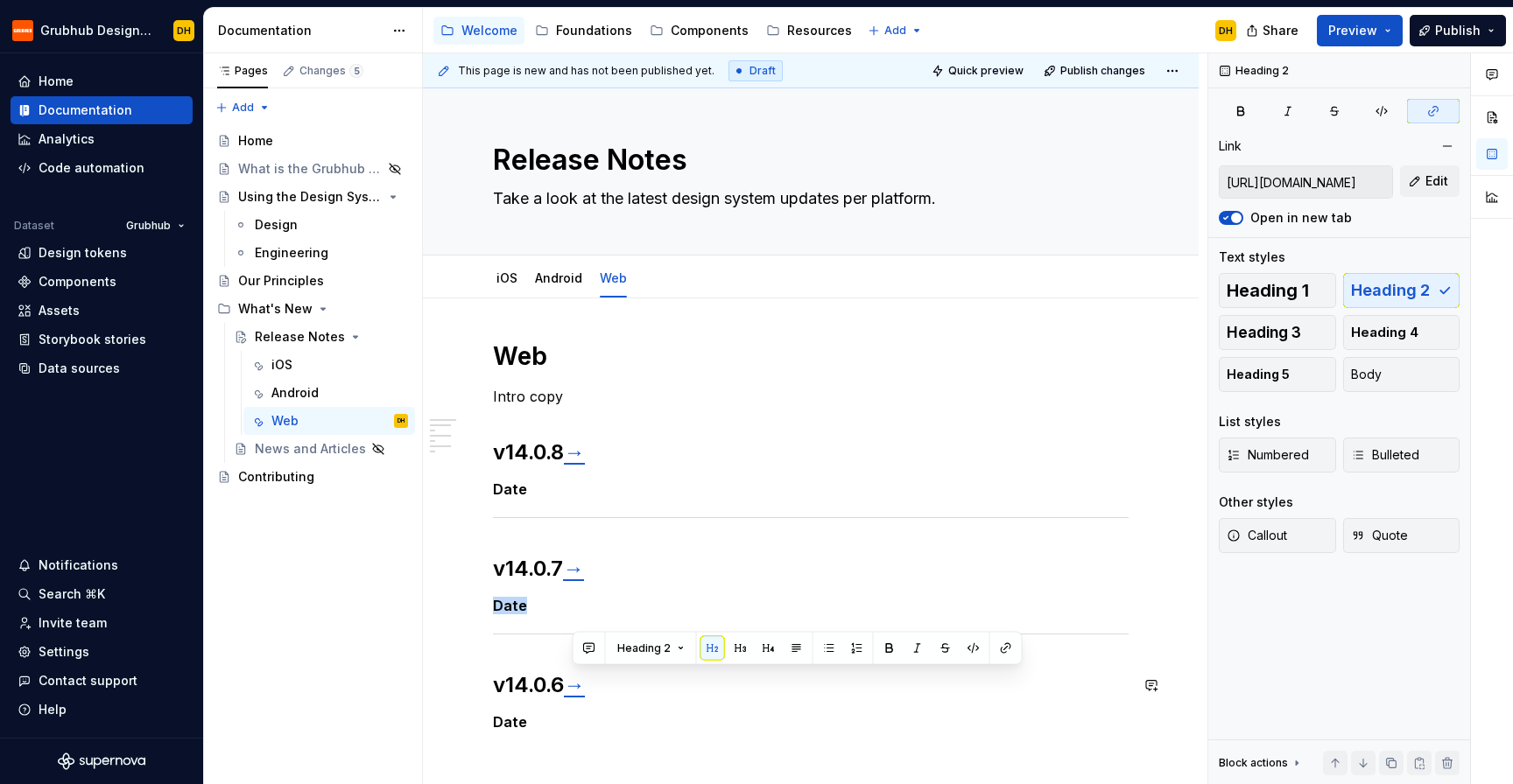
click at [513, 634] on div at bounding box center [810, 634] width 635 height 11
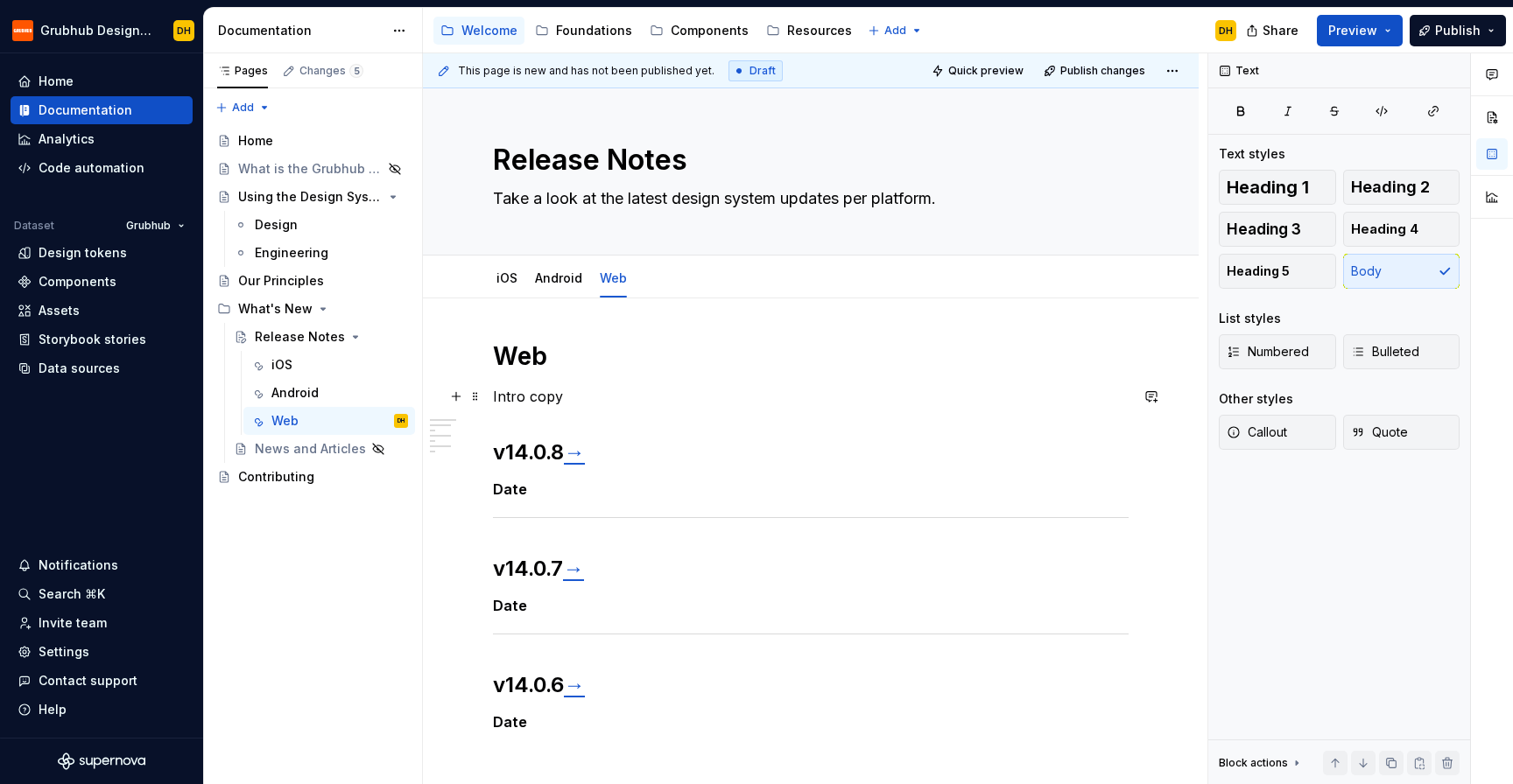
click at [555, 386] on p "Intro copy" at bounding box center [810, 396] width 635 height 21
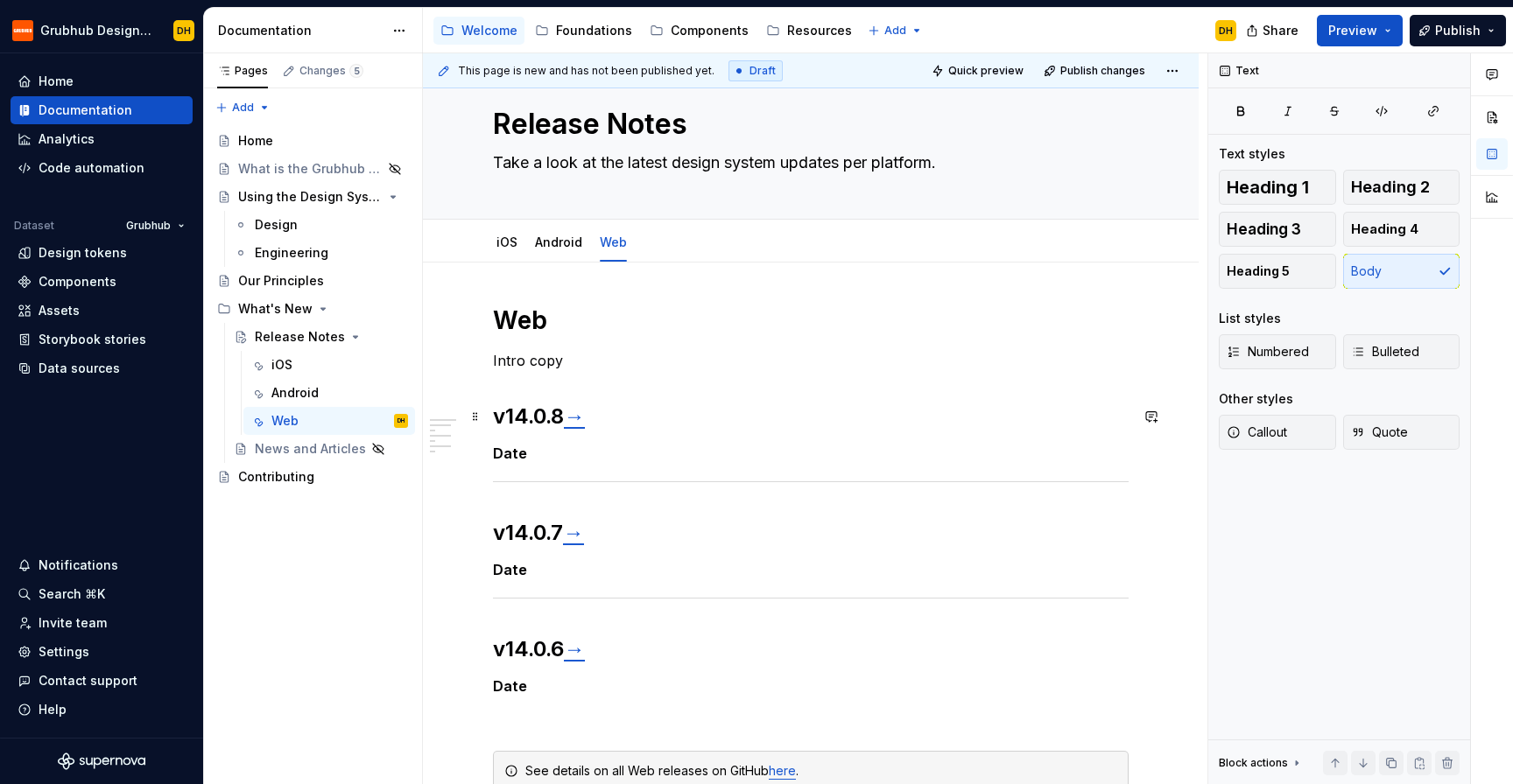
scroll to position [70, 0]
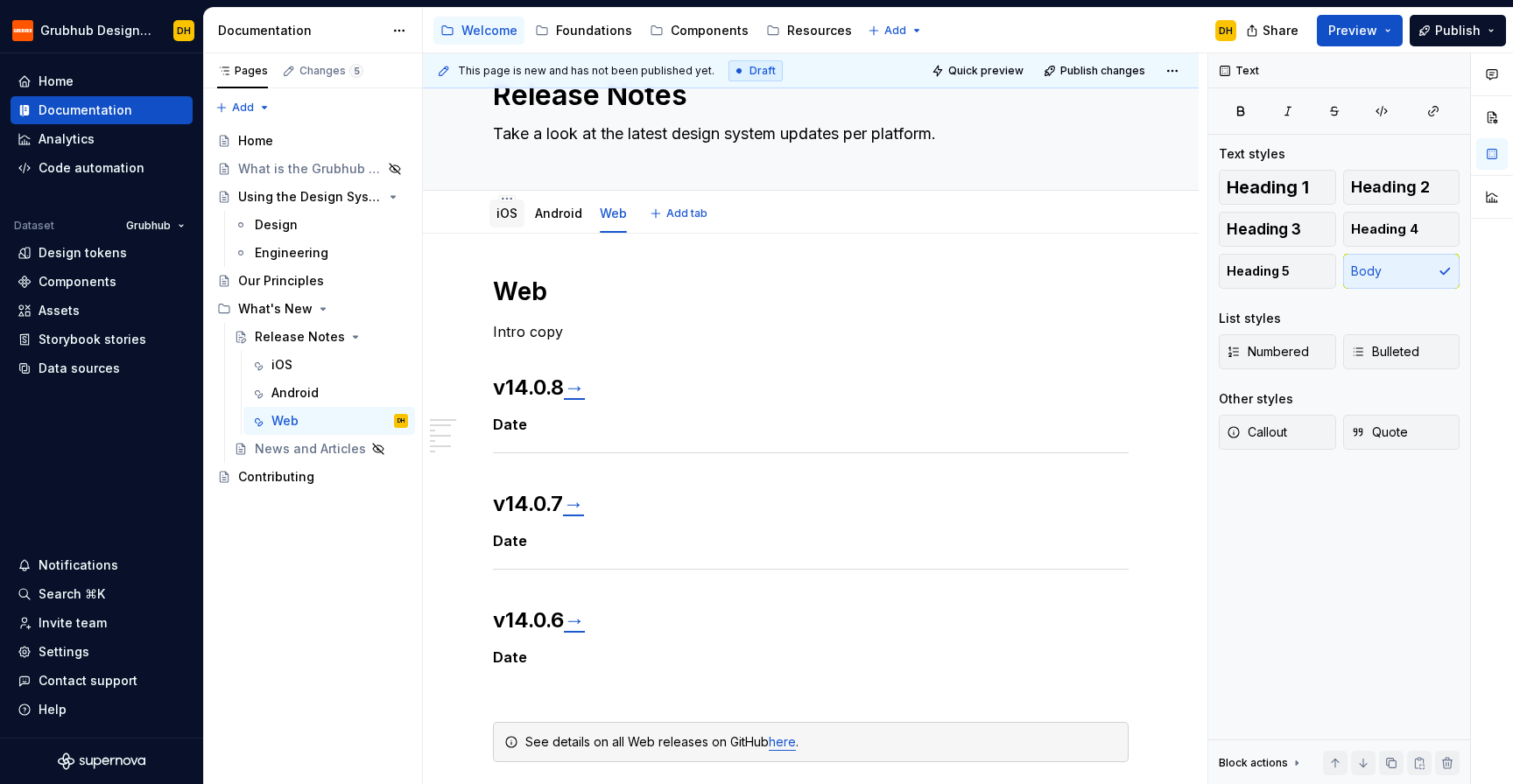
click at [502, 216] on link "iOS" at bounding box center [507, 213] width 21 height 15
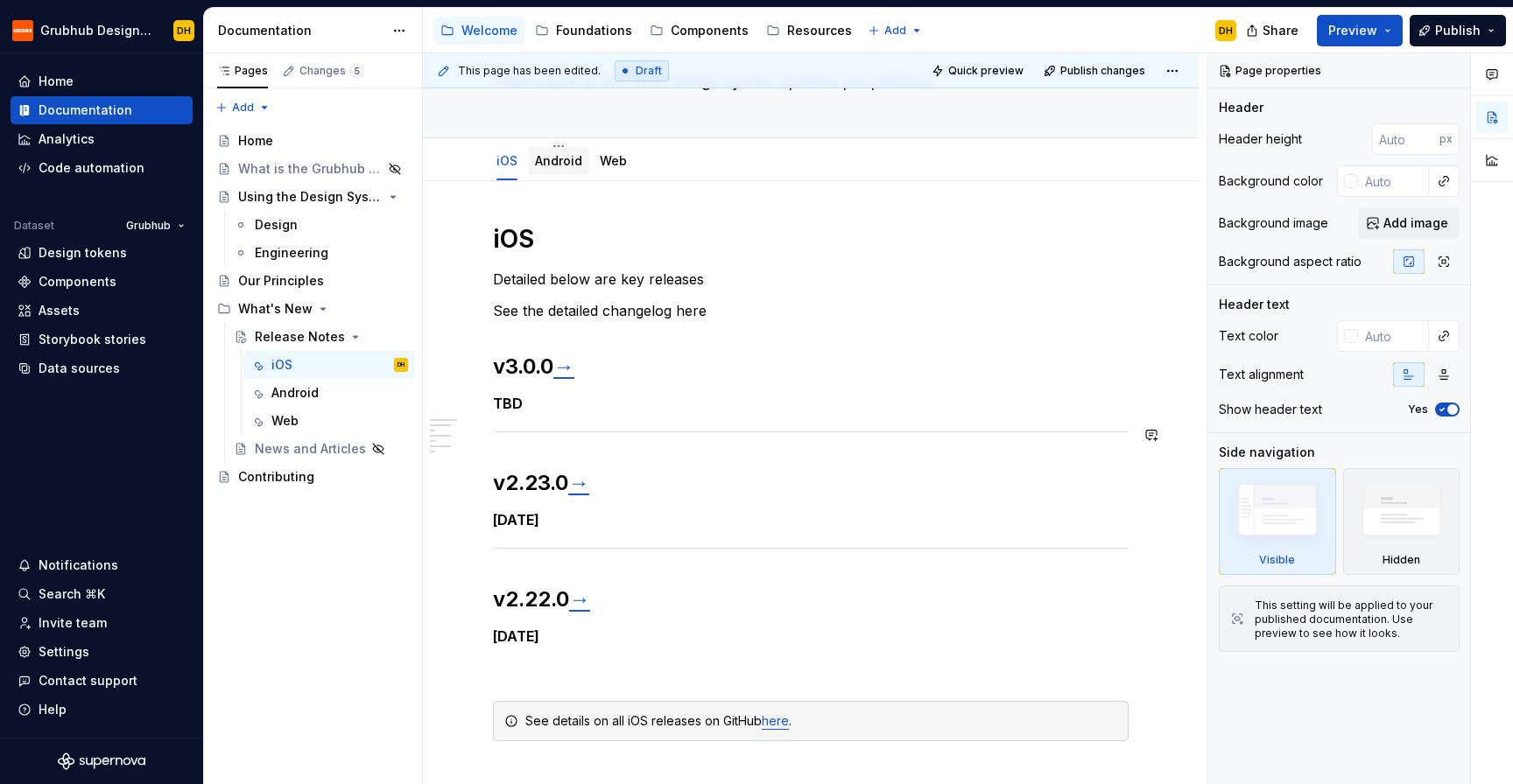
scroll to position [138, 0]
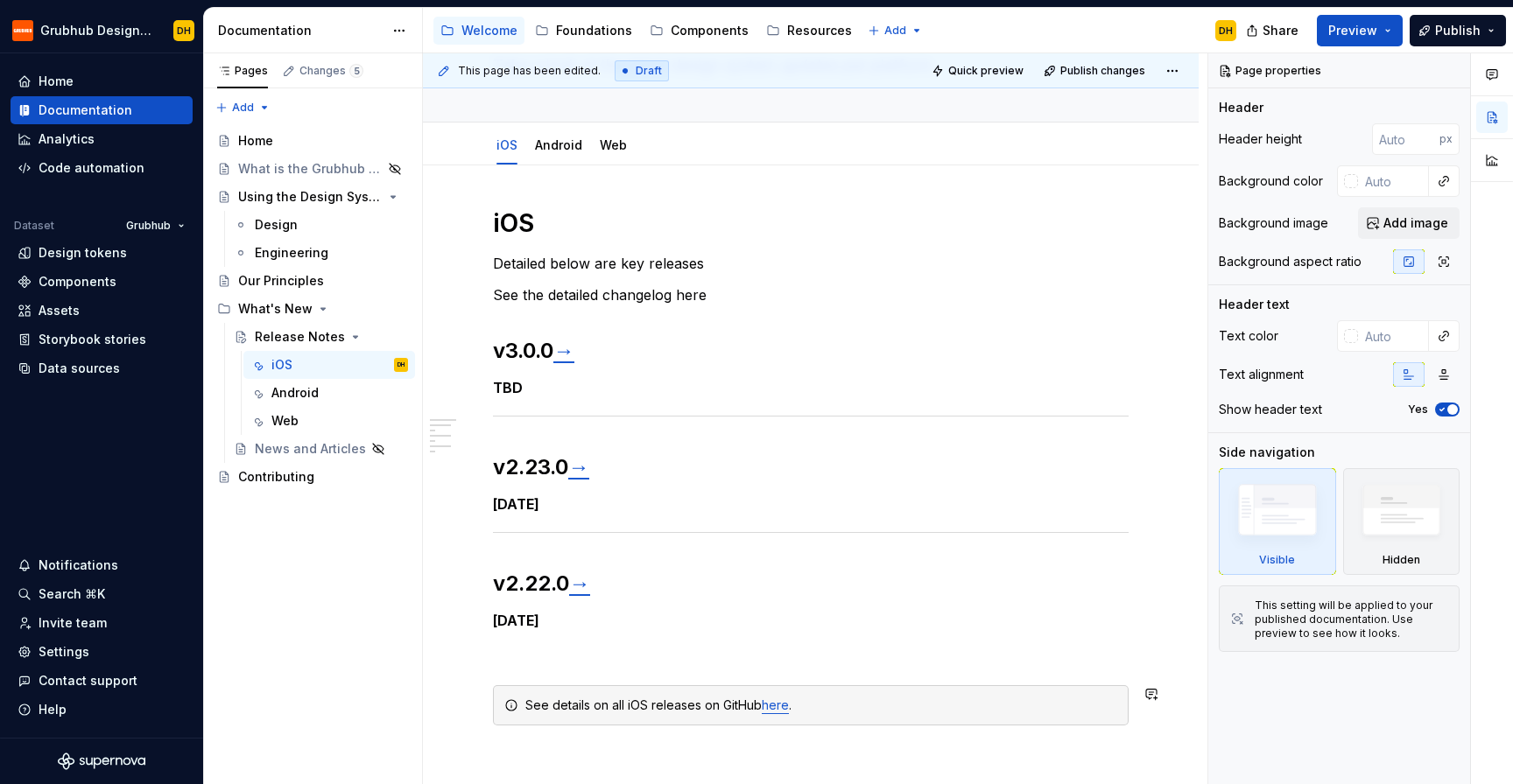
click at [593, 664] on p at bounding box center [810, 653] width 635 height 21
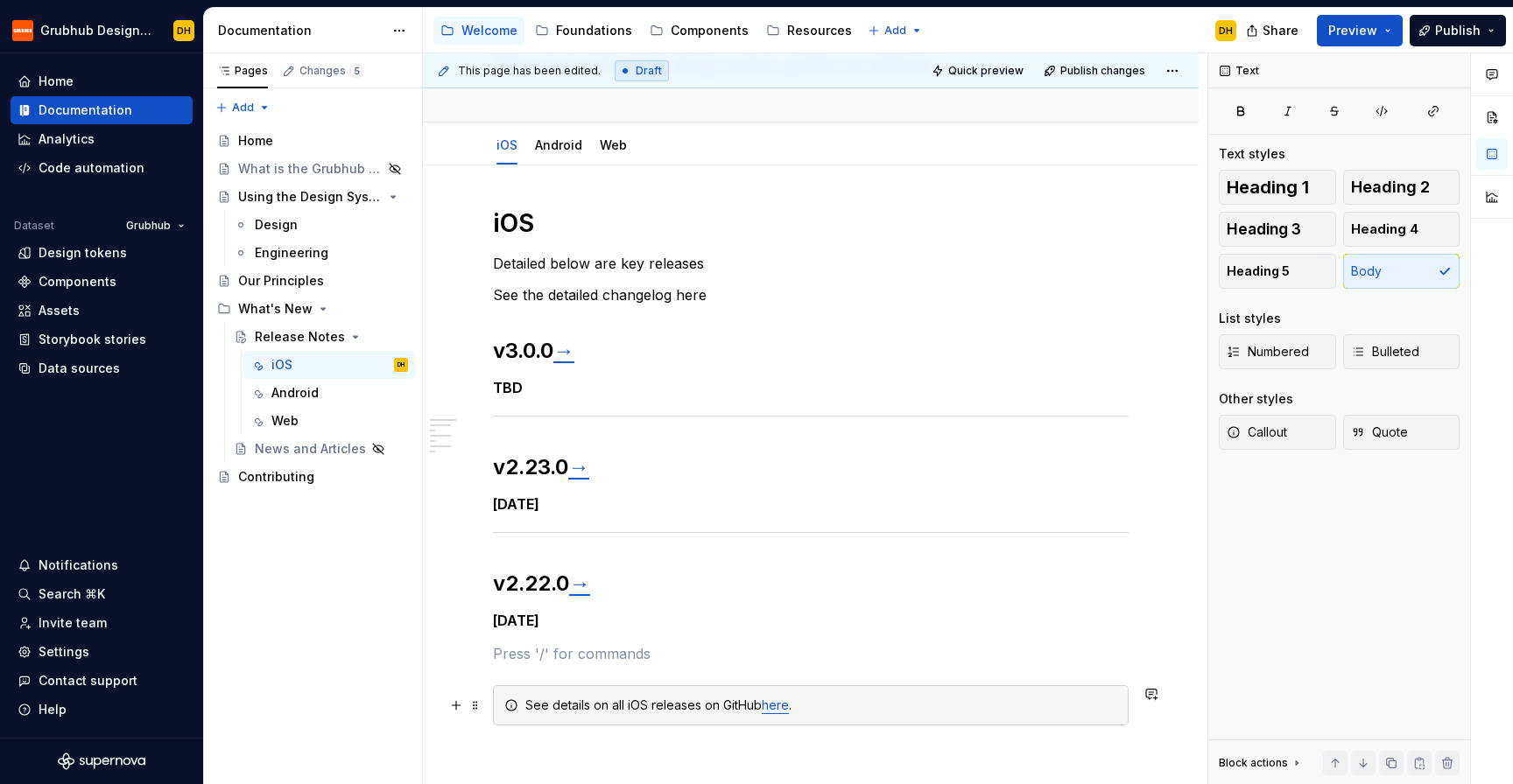
click at [616, 706] on div "See details on all iOS releases on GitHub here ." at bounding box center [820, 705] width 592 height 17
click at [710, 265] on p "Detailed below are key releases" at bounding box center [810, 264] width 635 height 21
click at [645, 266] on p "Detailed below are key releases for iOS" at bounding box center [810, 264] width 635 height 21
click at [869, 259] on p "Detailed below are key design system releases for iOS" at bounding box center [810, 264] width 635 height 21
click at [877, 265] on p "Detailed below are key design system releases for iOS. CLick through to see" at bounding box center [810, 264] width 635 height 21
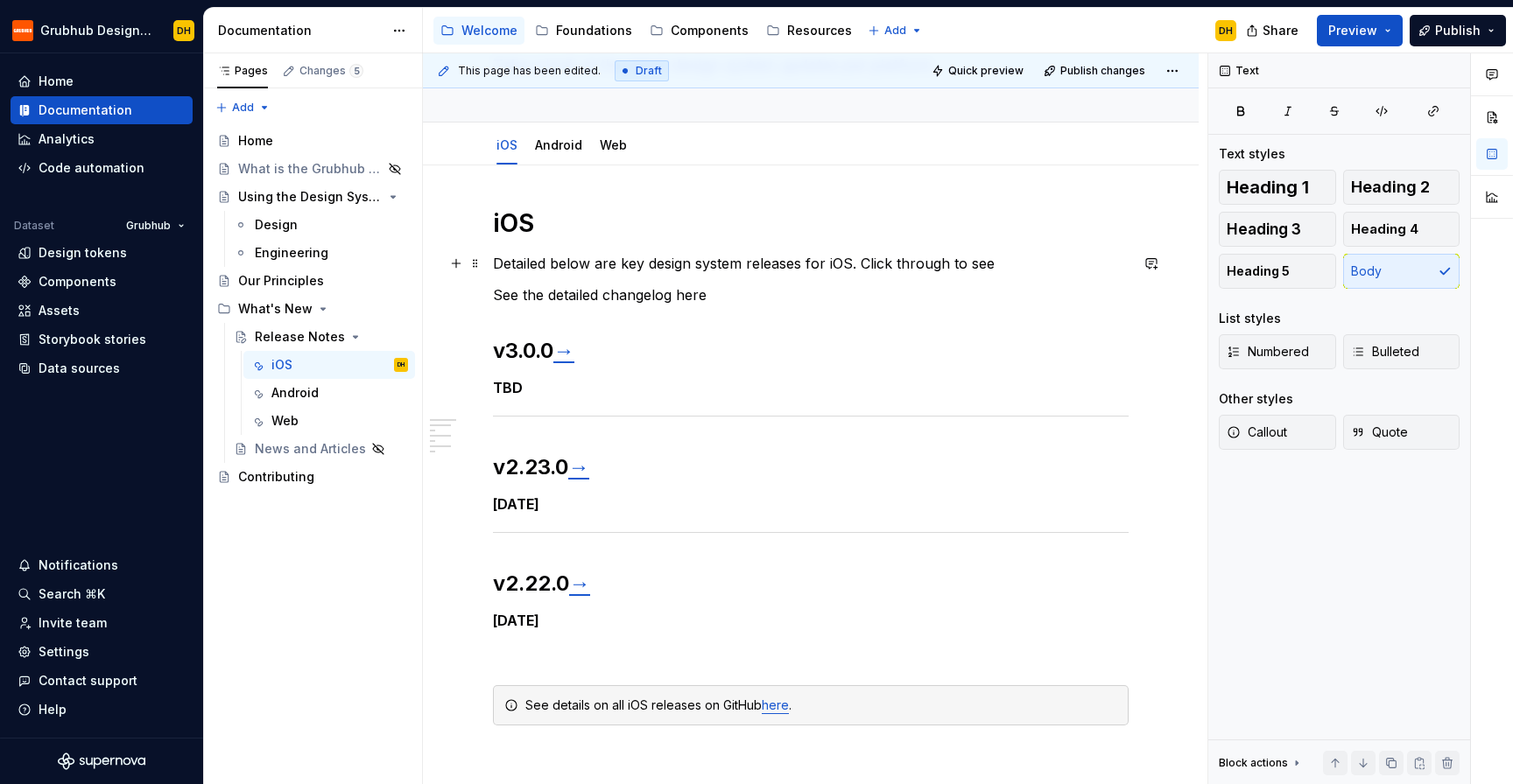
click at [999, 265] on p "Detailed below are key design system releases for iOS. Click through to see" at bounding box center [810, 264] width 635 height 21
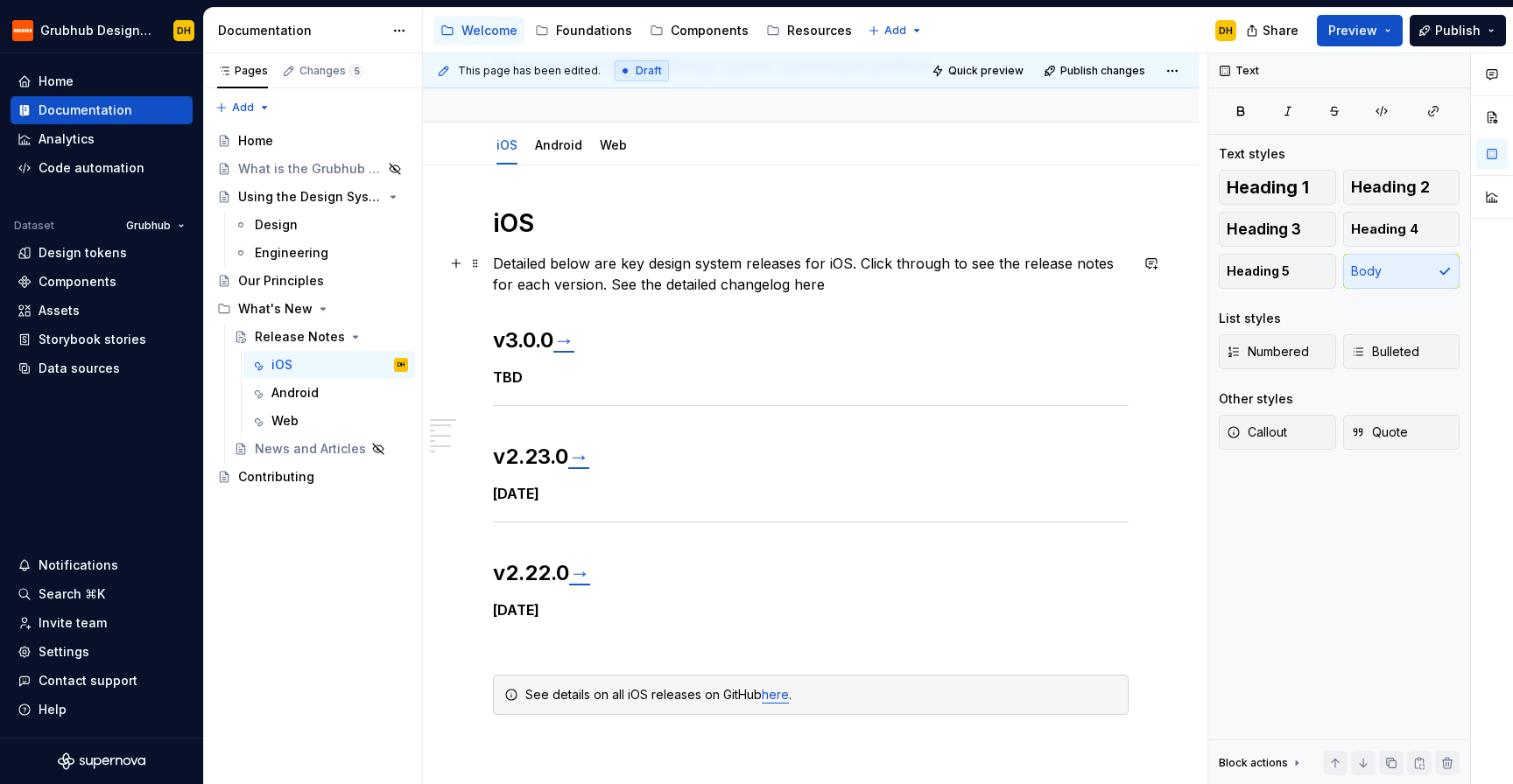
click at [640, 282] on p "Detailed below are key design system releases for iOS. Click through to see the…" at bounding box center [810, 274] width 635 height 42
click at [814, 286] on p "Detailed below are key design system releases for iOS. Click through to see the…" at bounding box center [810, 274] width 635 height 42
click at [844, 289] on p "Detailed below are key design system releases for iOS. Click through to see the…" at bounding box center [810, 274] width 635 height 42
click at [809, 285] on p "Detailed below are key design system releases for iOS. Click through to see the…" at bounding box center [810, 274] width 635 height 42
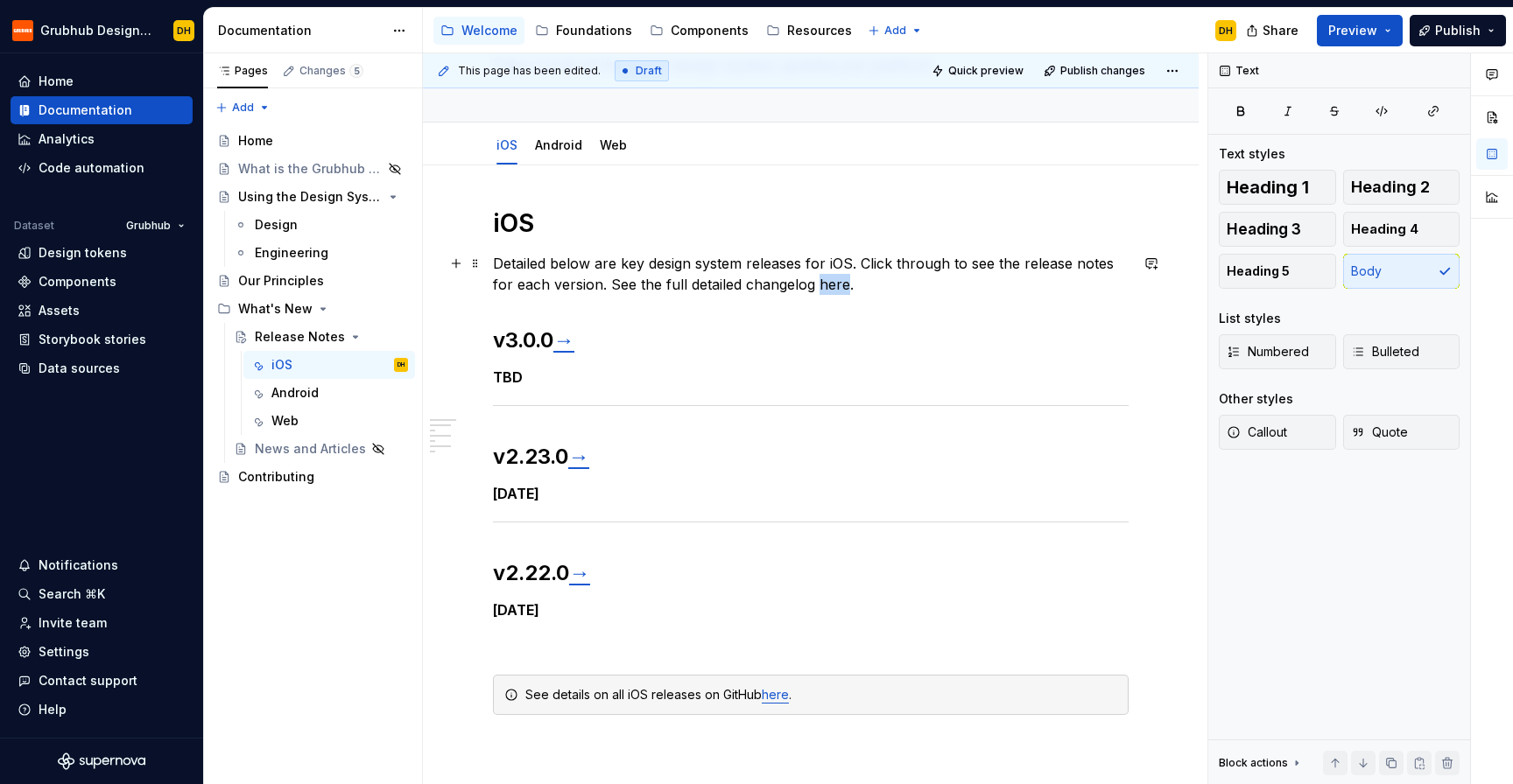
click at [809, 285] on p "Detailed below are key design system releases for iOS. Click through to see the…" at bounding box center [810, 274] width 635 height 42
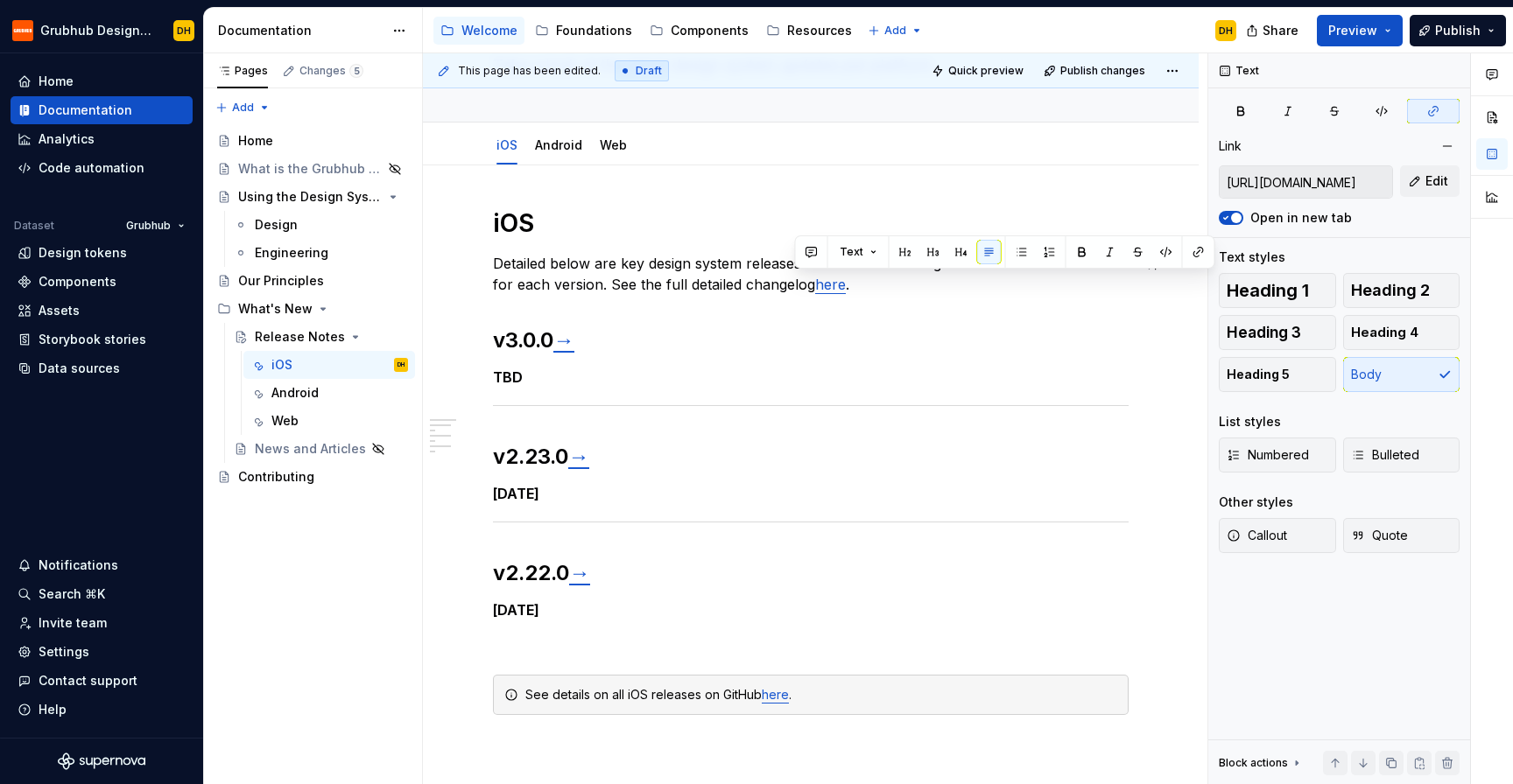
click at [877, 294] on div "iOS Detailed below are key design system releases for iOS. Click through to see…" at bounding box center [810, 461] width 635 height 508
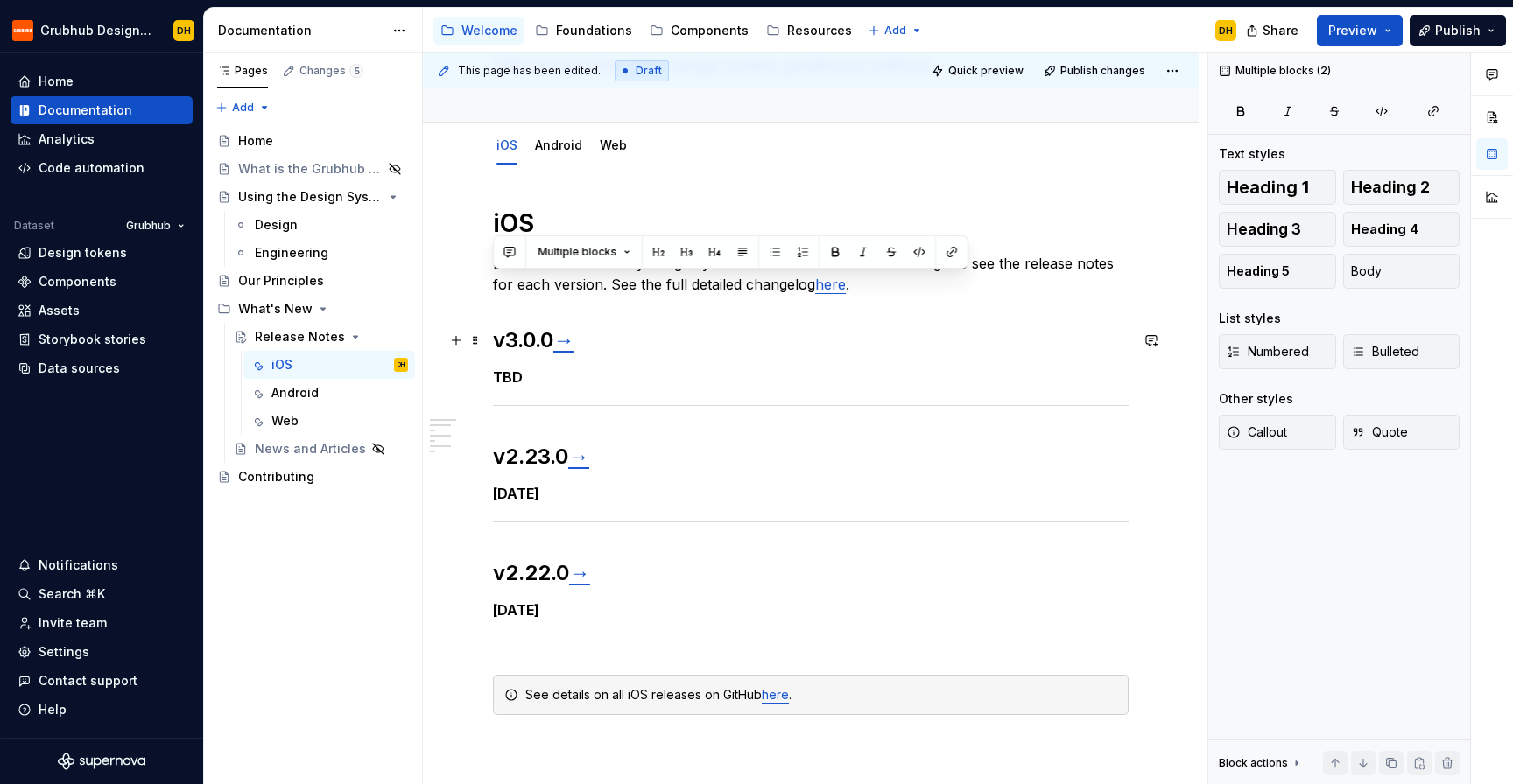
click at [698, 343] on h2 "v3.0.0 →" at bounding box center [810, 340] width 635 height 28
click at [896, 295] on div "iOS Detailed below are key design system releases for iOS. Click through to see…" at bounding box center [810, 461] width 635 height 508
click at [573, 351] on link "→" at bounding box center [564, 340] width 21 height 26
click at [615, 347] on h2 "v3.0.0 →" at bounding box center [810, 340] width 635 height 28
click at [630, 243] on div "iOS Detailed below are key design system releases for iOS. Click through to see…" at bounding box center [810, 461] width 635 height 508
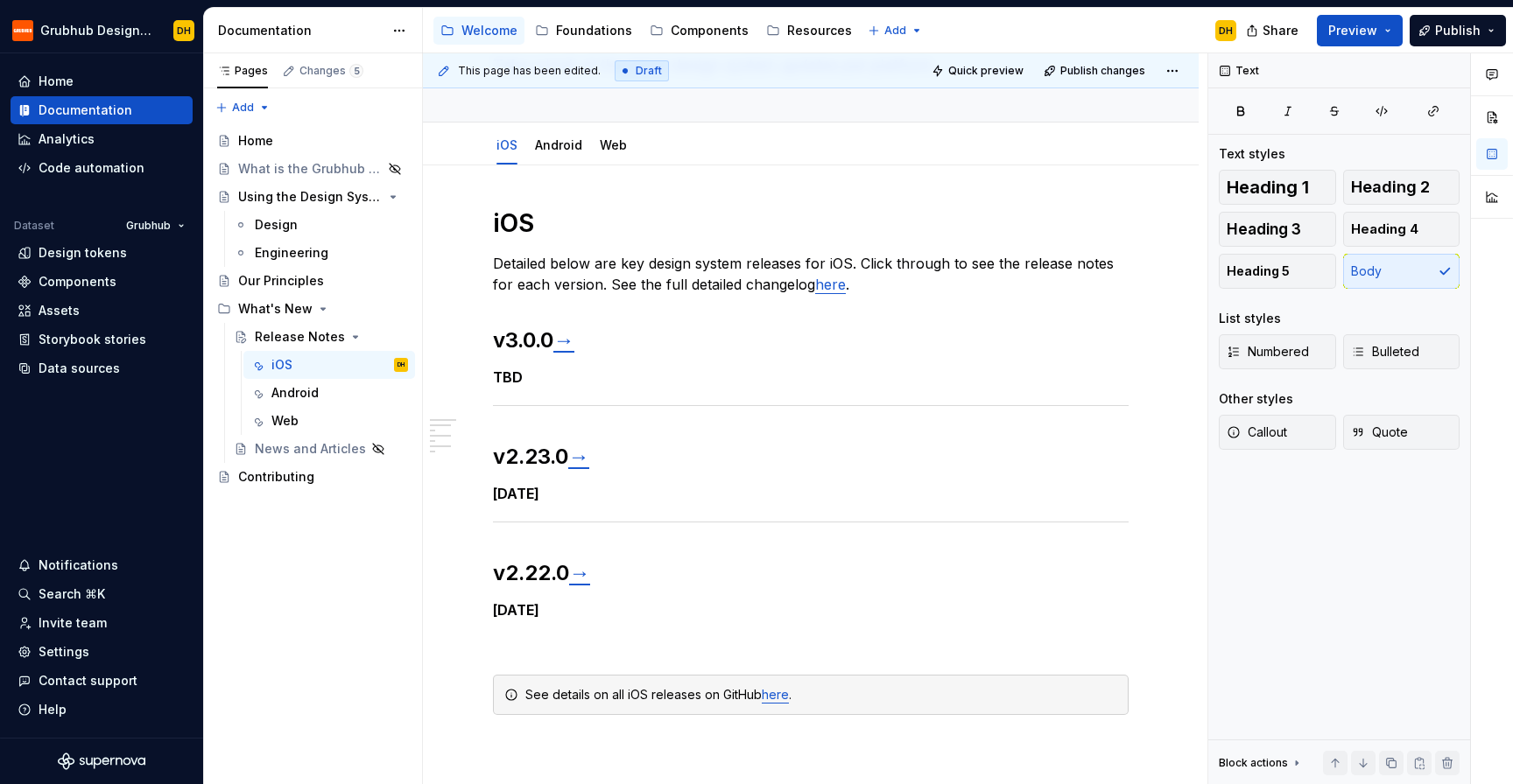
click at [981, 27] on div "Accessibility guide for tree Page tree. Navigate the tree with the arrow keys. …" at bounding box center [837, 30] width 827 height 46
click at [988, 27] on div "Accessibility guide for tree Page tree. Navigate the tree with the arrow keys. …" at bounding box center [837, 30] width 827 height 46
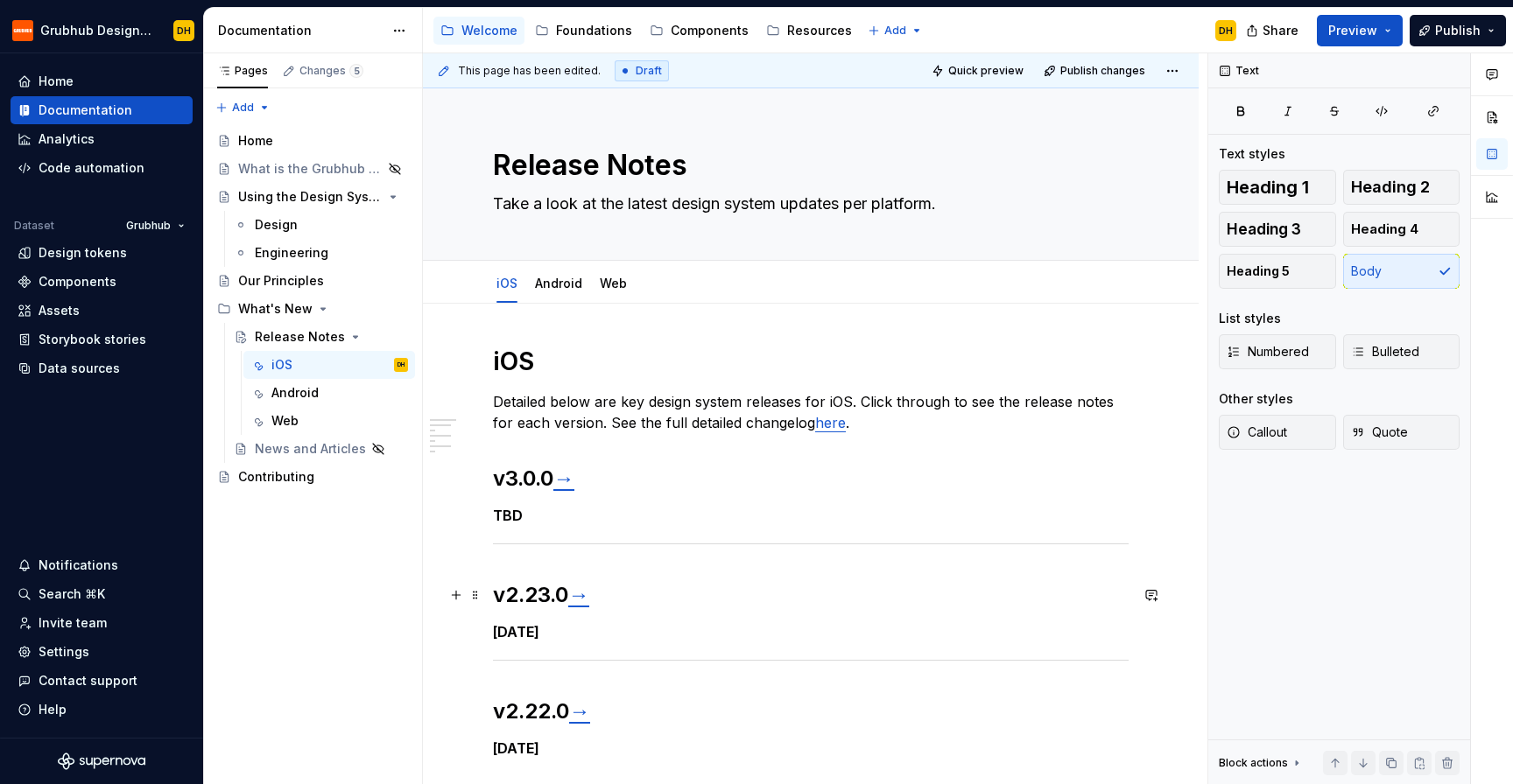
click at [494, 597] on strong "v2.23.0" at bounding box center [530, 594] width 75 height 26
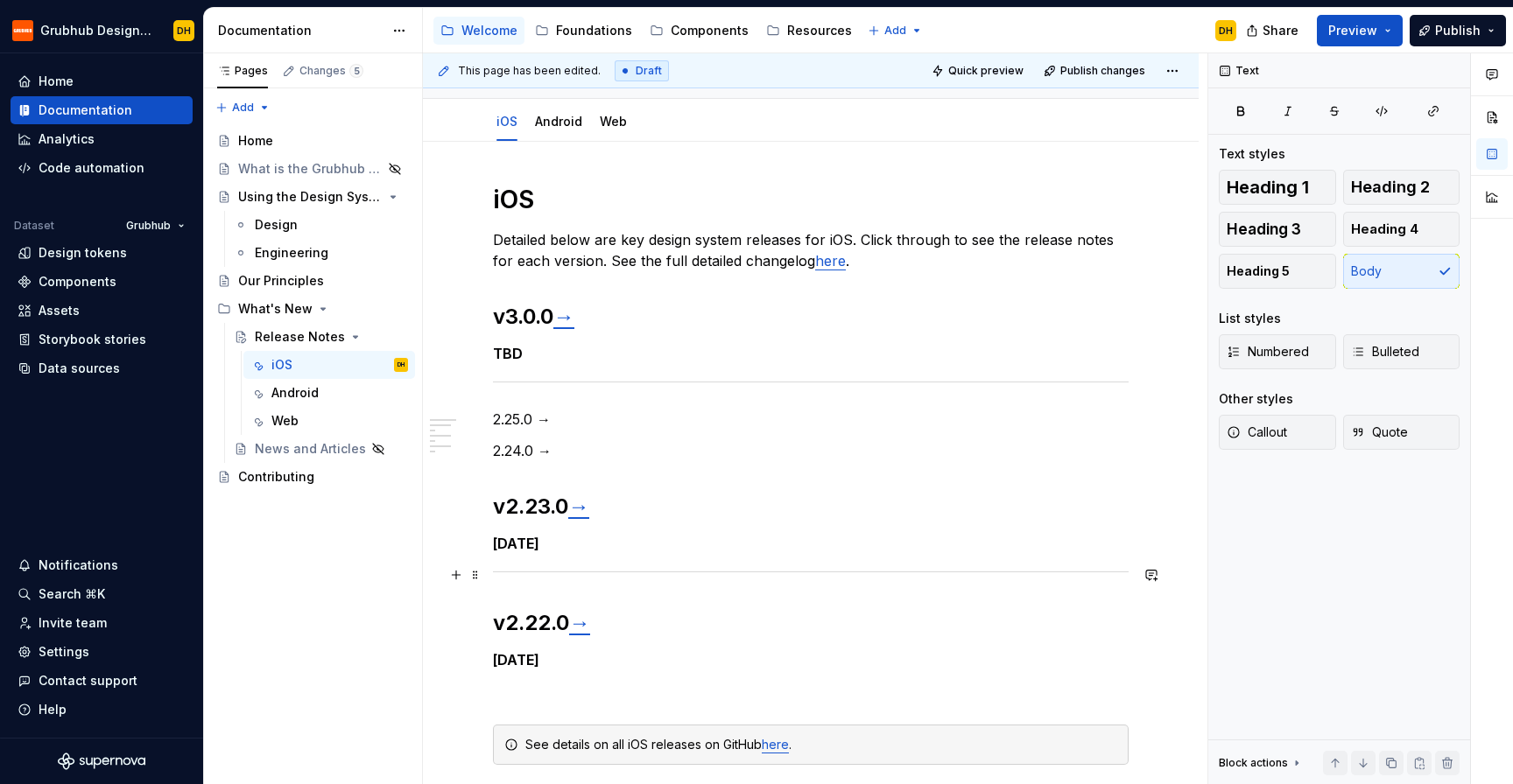
scroll to position [173, 0]
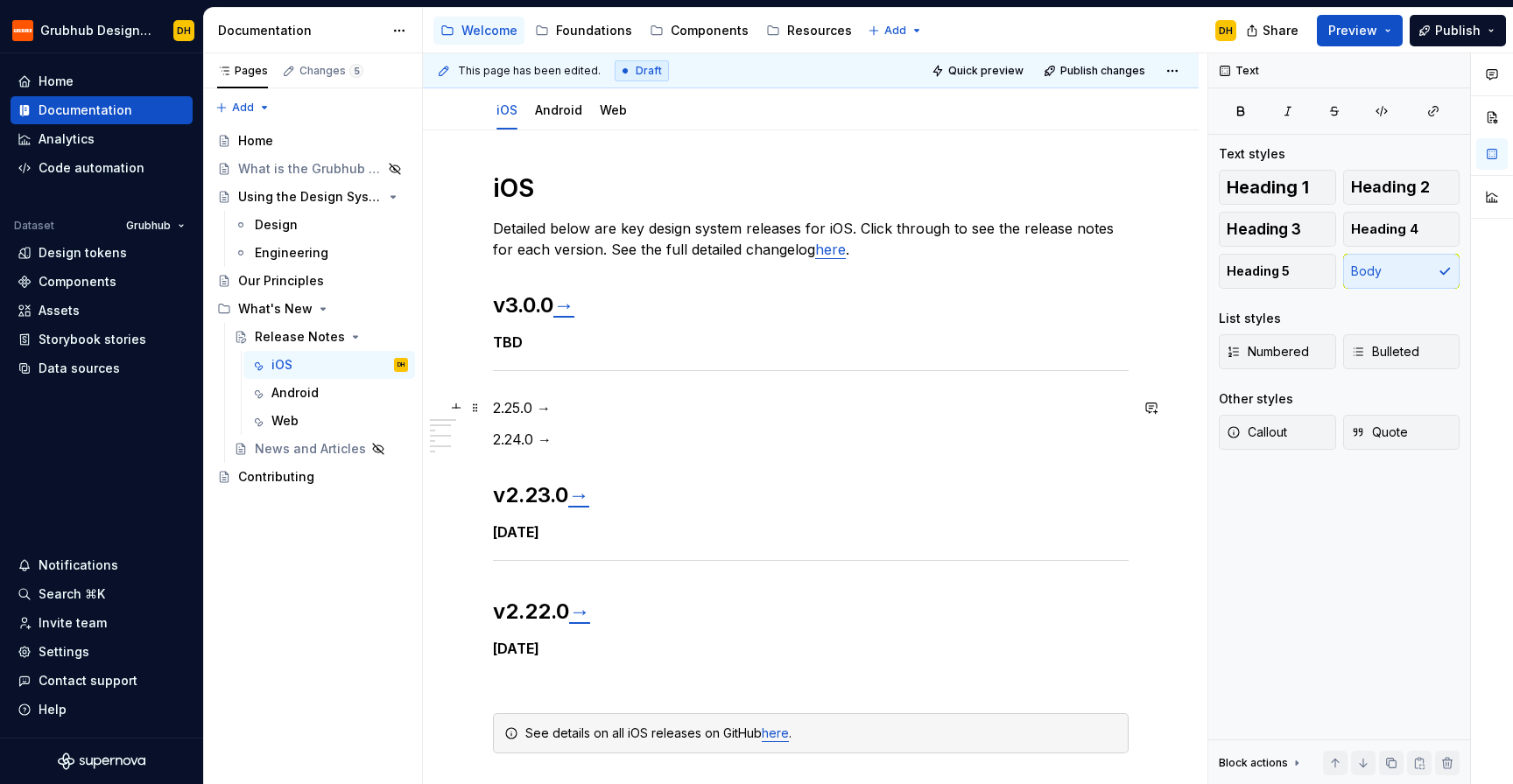
click at [579, 412] on p "2.25.0 →" at bounding box center [810, 408] width 635 height 21
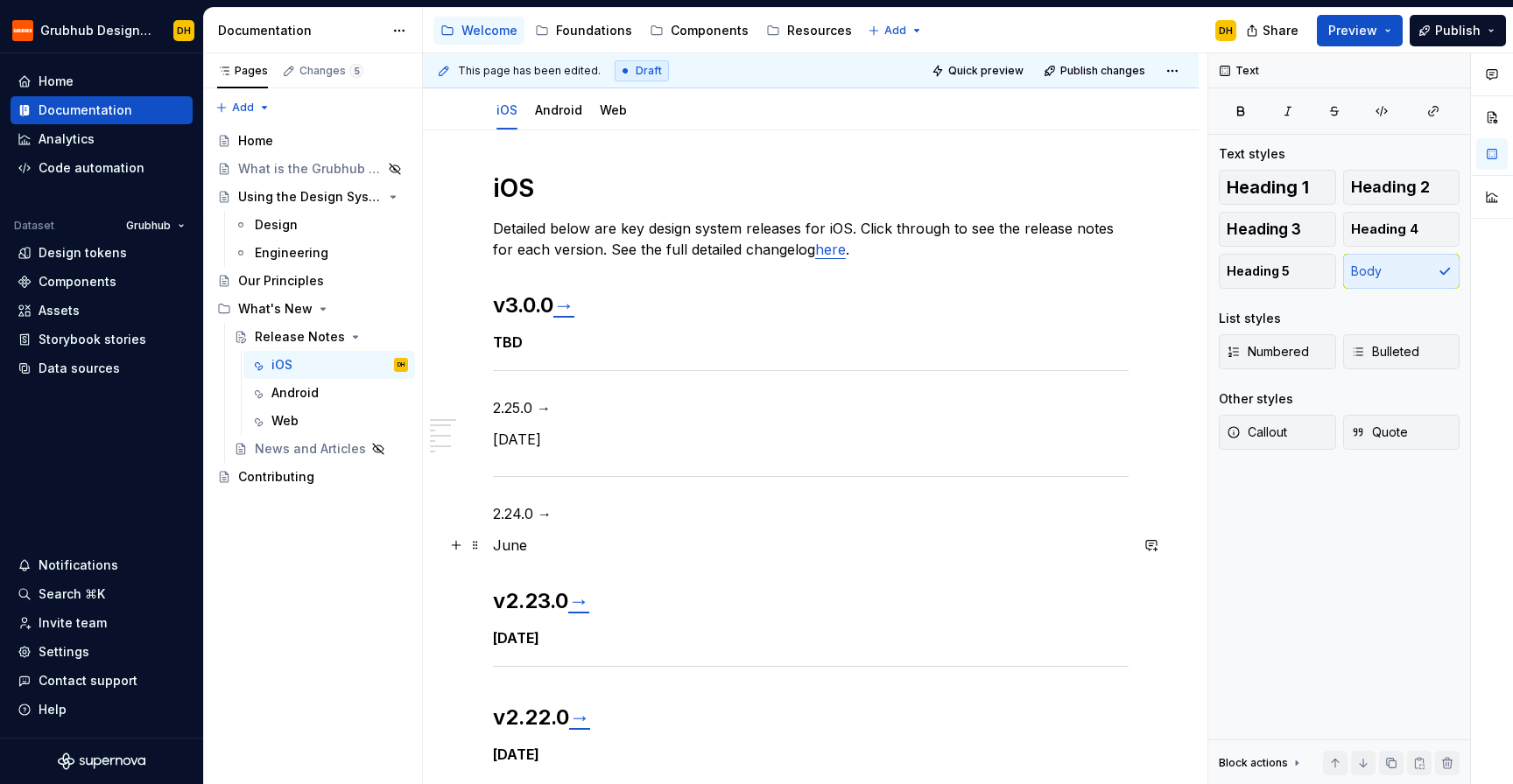
click at [511, 549] on p "June" at bounding box center [810, 545] width 635 height 21
click at [511, 513] on p "2.24.0 →" at bounding box center [810, 513] width 635 height 21
click at [1368, 188] on span "Heading 2" at bounding box center [1390, 187] width 79 height 17
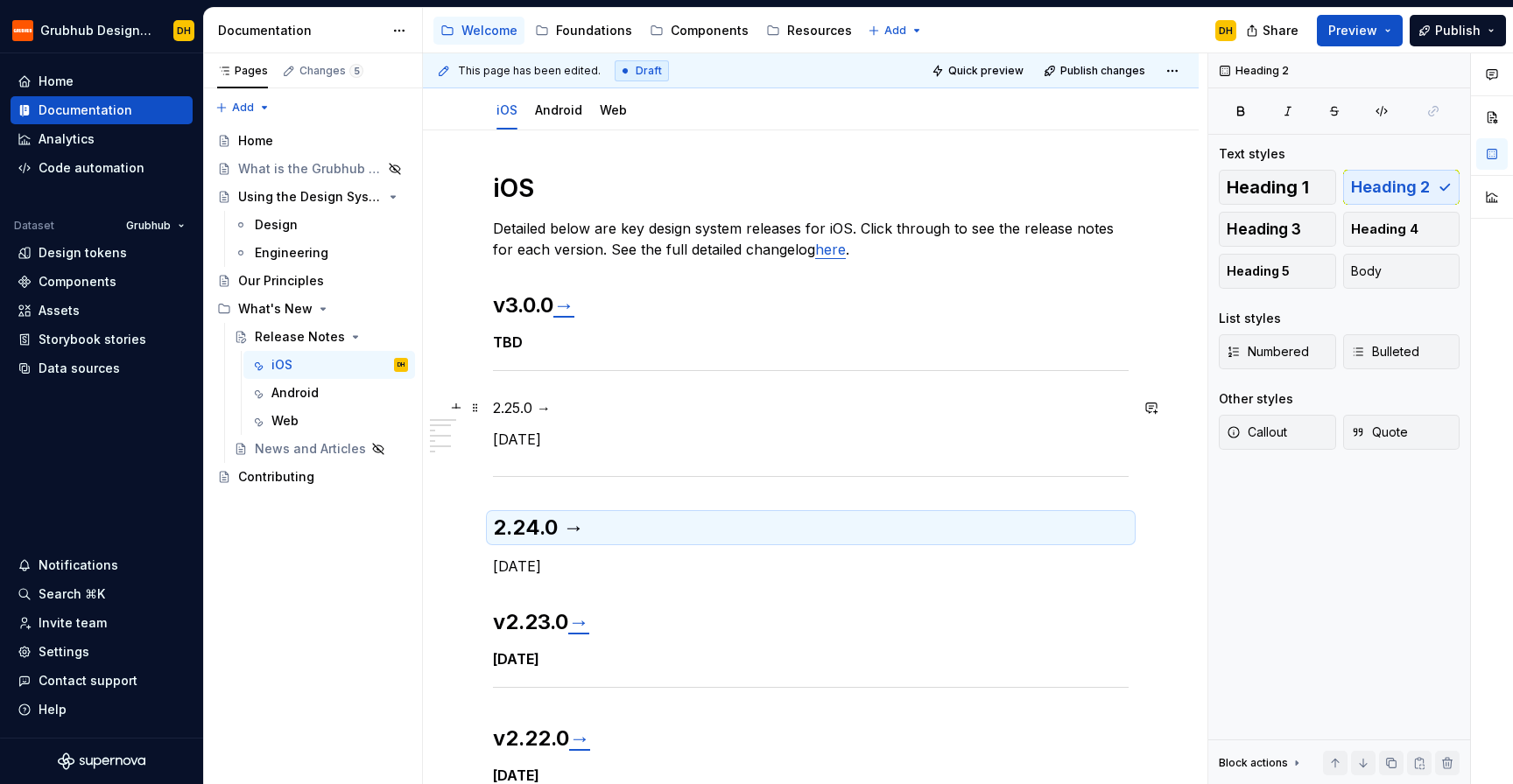
click at [512, 407] on p "2.25.0 →" at bounding box center [810, 408] width 635 height 21
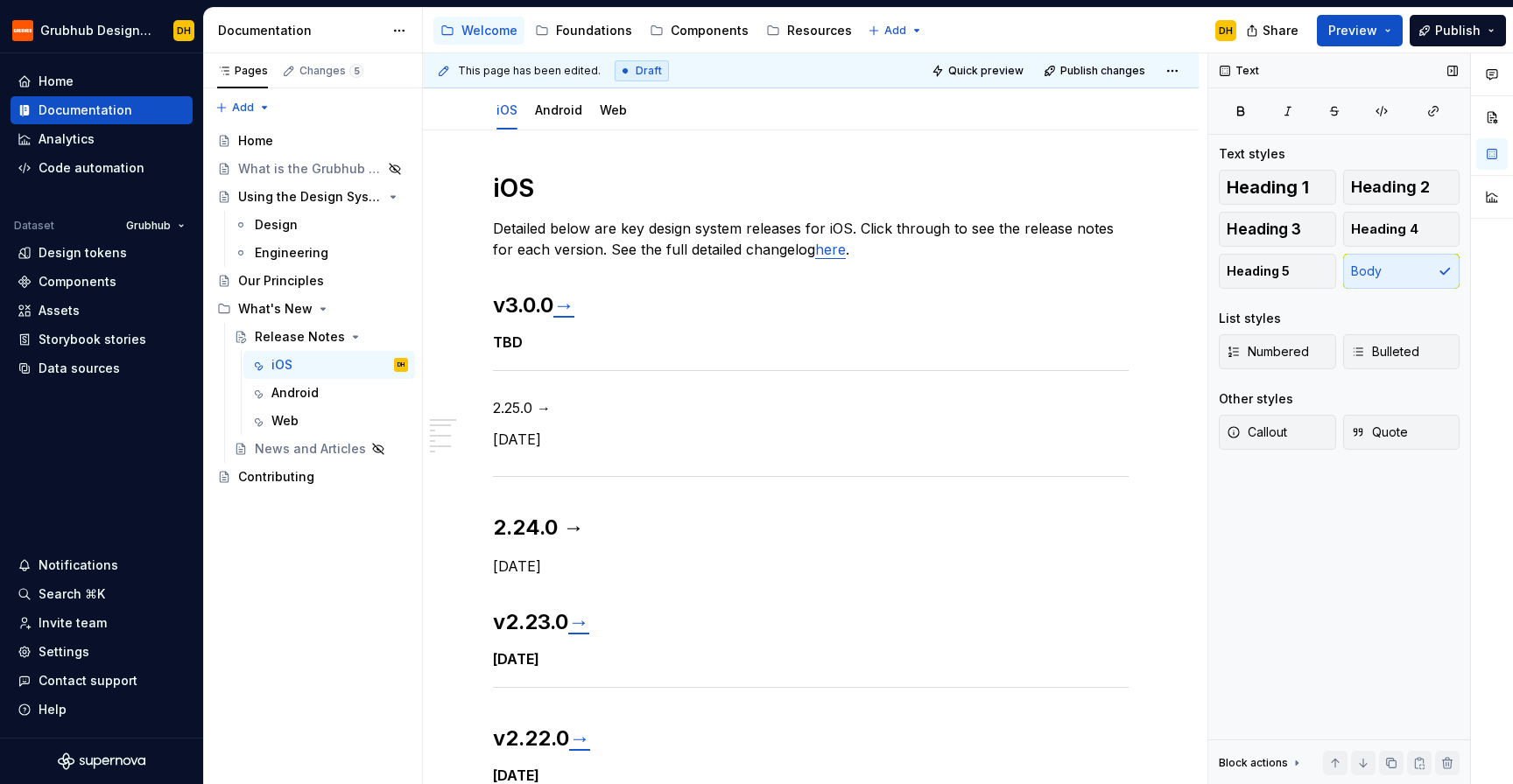
click at [1399, 209] on div "Heading 1 Heading 2 Heading 3 Heading 4 Heading 5 Body" at bounding box center [1339, 229] width 241 height 119
click at [1397, 200] on button "Heading 2" at bounding box center [1402, 187] width 117 height 35
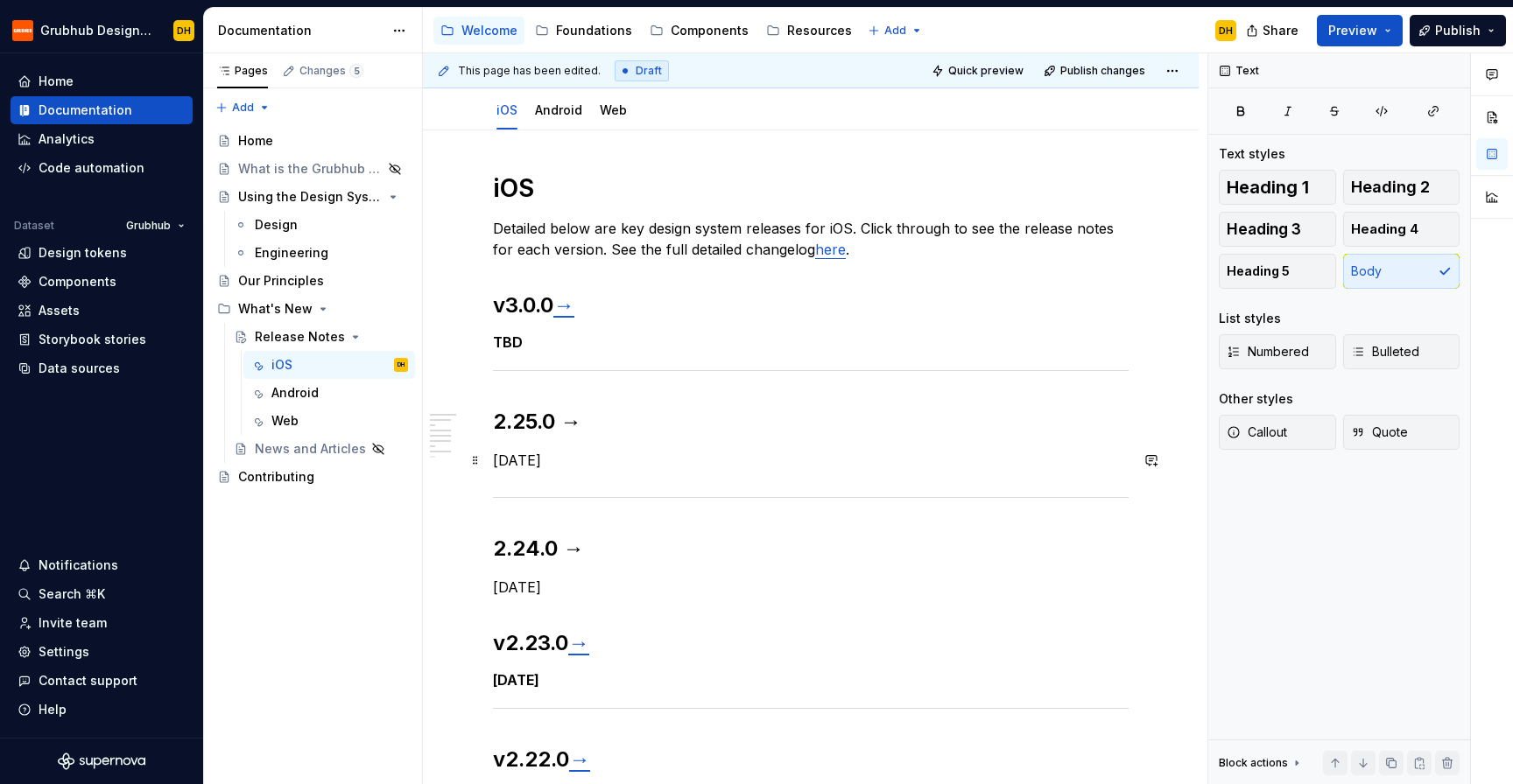
click at [666, 457] on p "[DATE]" at bounding box center [810, 460] width 635 height 21
click at [569, 590] on p "[DATE]" at bounding box center [810, 588] width 635 height 21
click at [1261, 283] on button "Heading 5" at bounding box center [1277, 271] width 117 height 35
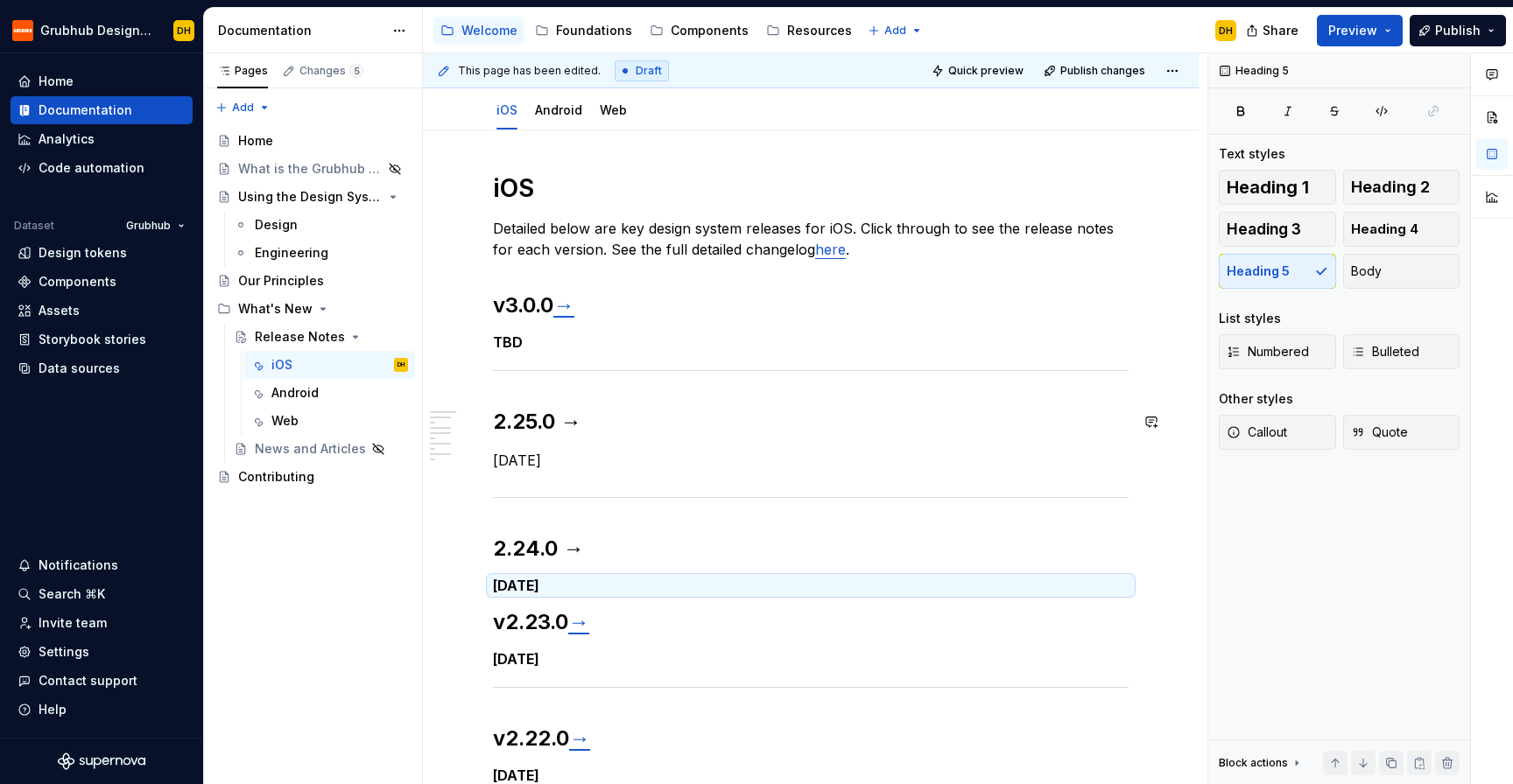
click at [567, 456] on p "[DATE]" at bounding box center [810, 460] width 635 height 21
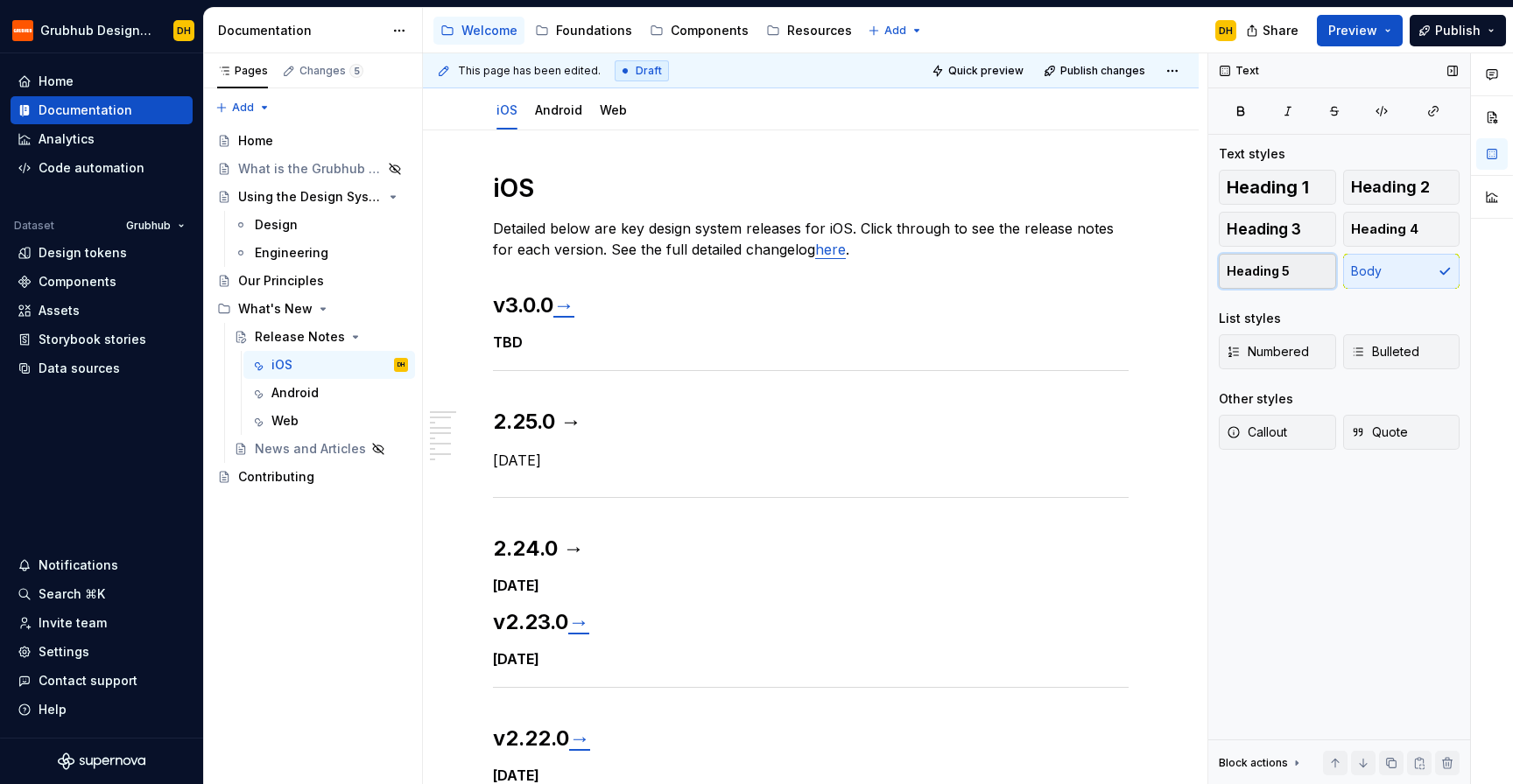
click at [1260, 272] on span "Heading 5" at bounding box center [1258, 271] width 63 height 17
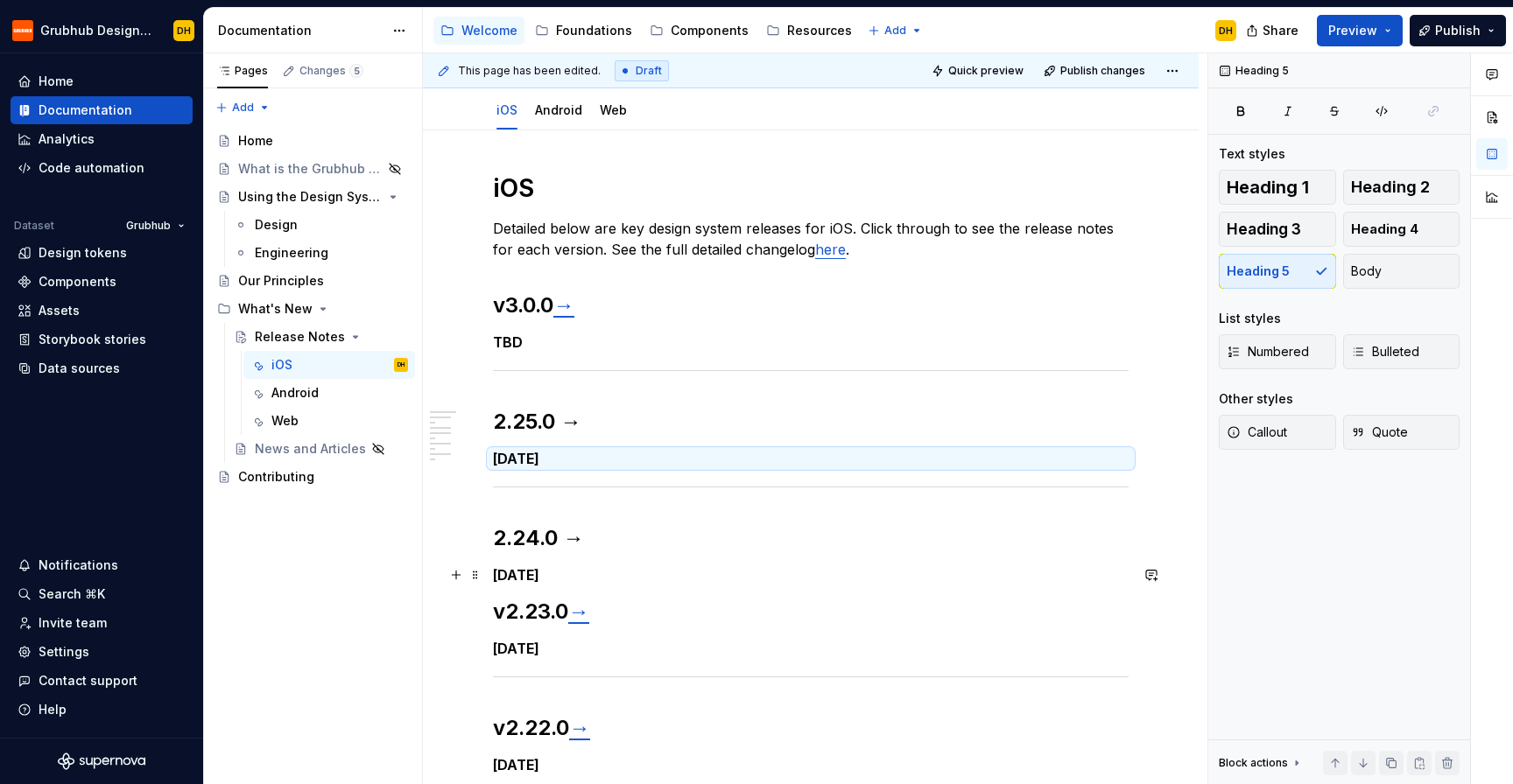
click at [642, 573] on h5 "[DATE]" at bounding box center [810, 575] width 635 height 17
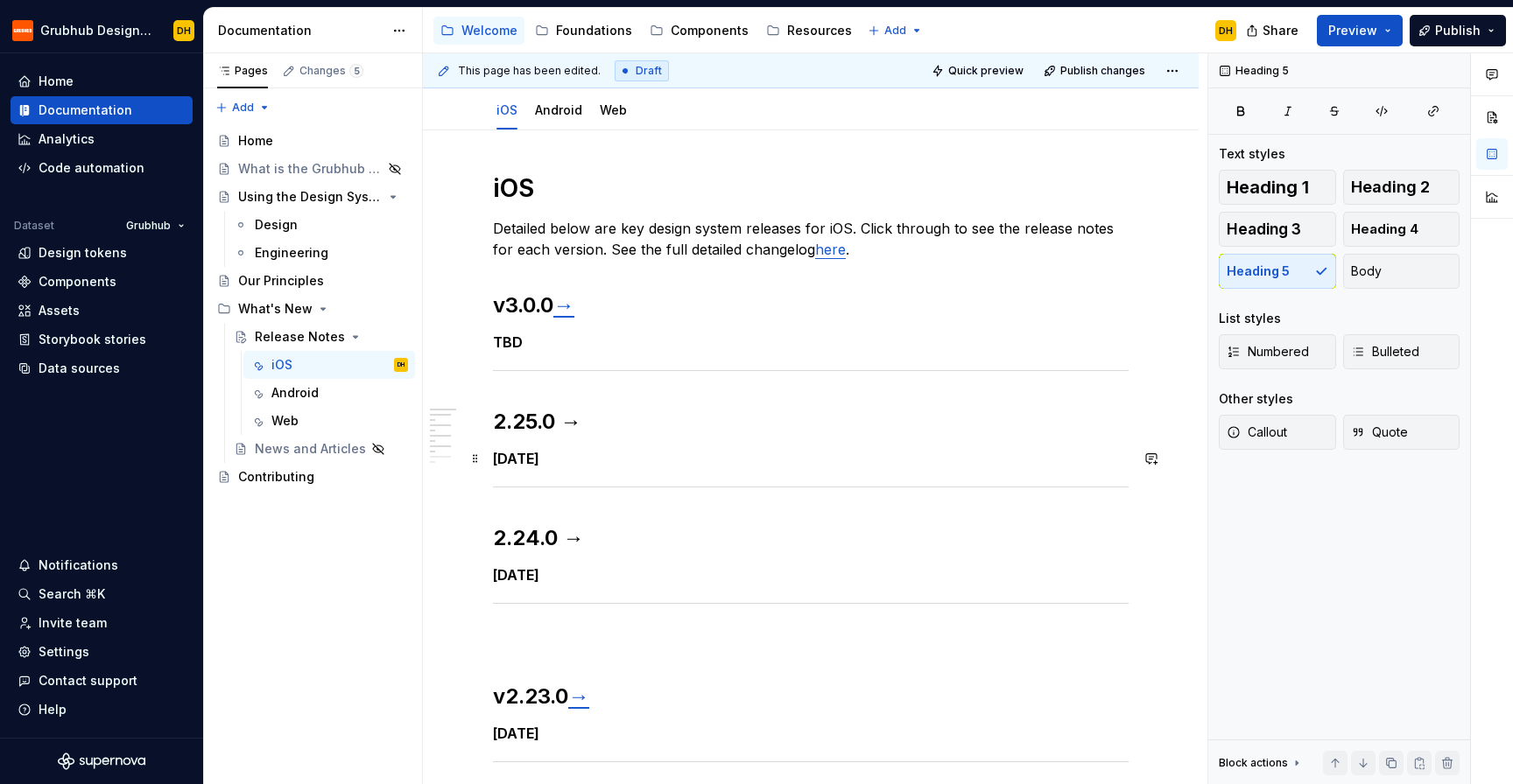
click at [642, 459] on h5 "[DATE]" at bounding box center [810, 458] width 635 height 17
click at [531, 637] on p at bounding box center [810, 641] width 635 height 21
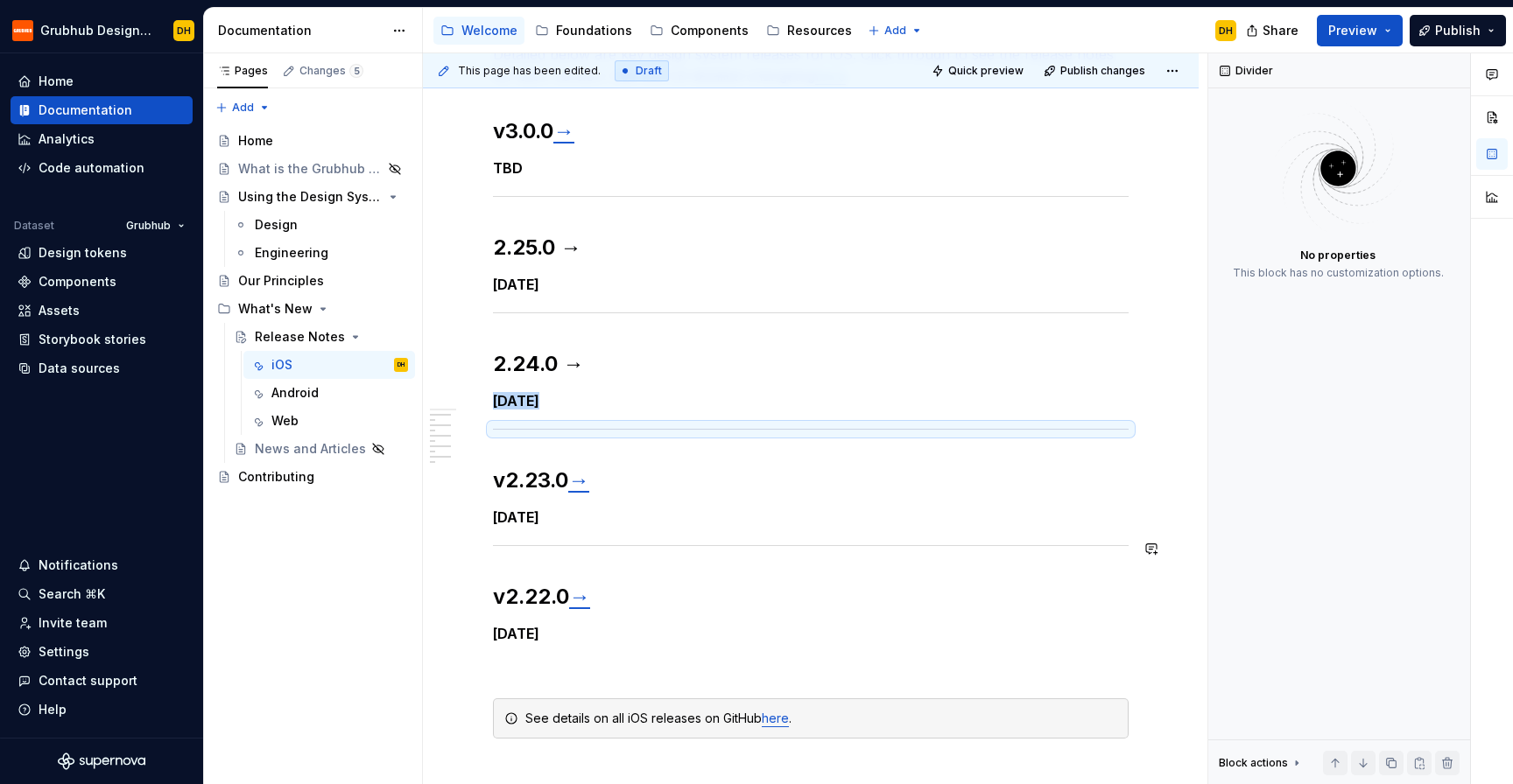
scroll to position [360, 0]
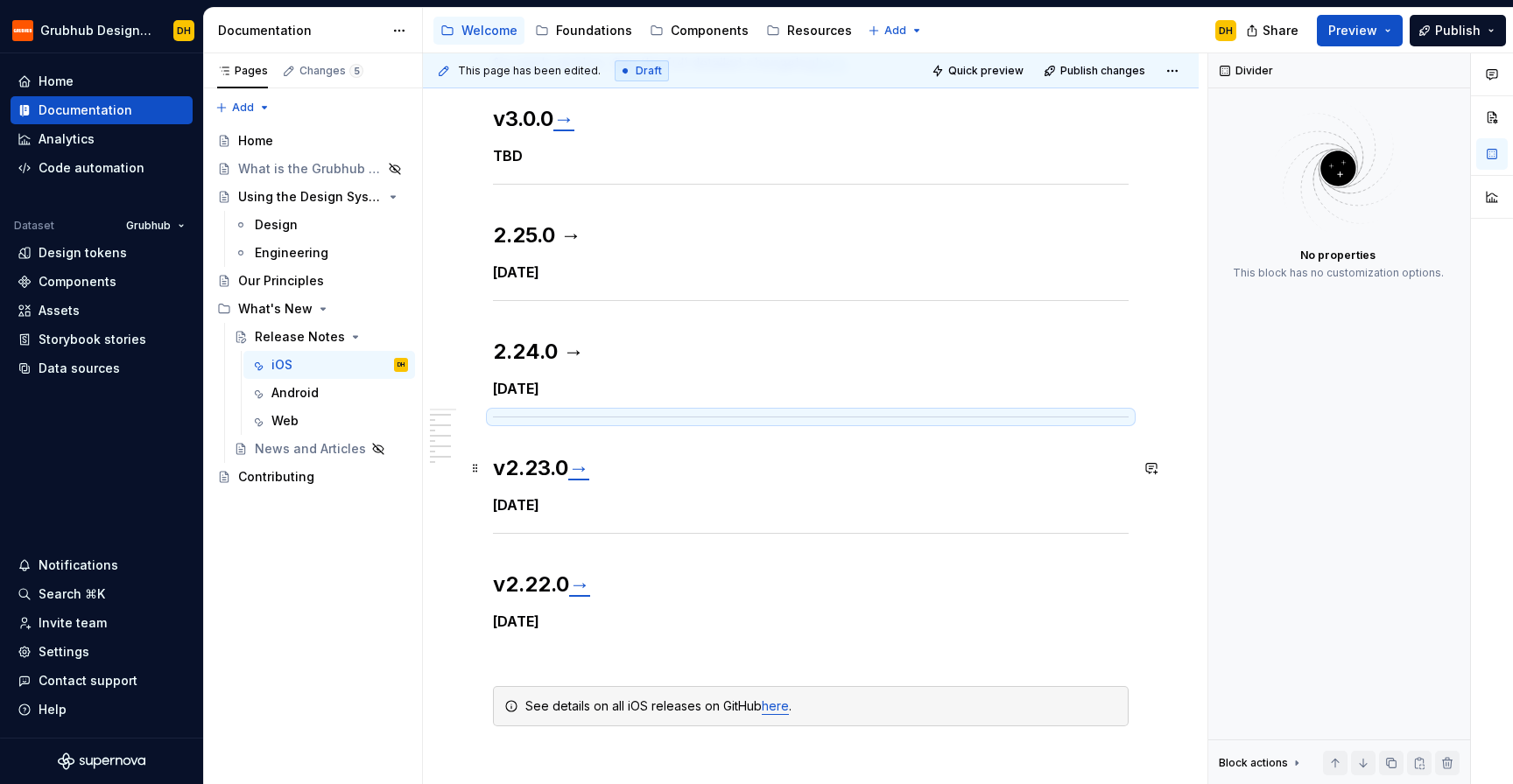
click at [621, 468] on h2 "v2.23.0 →" at bounding box center [810, 468] width 635 height 28
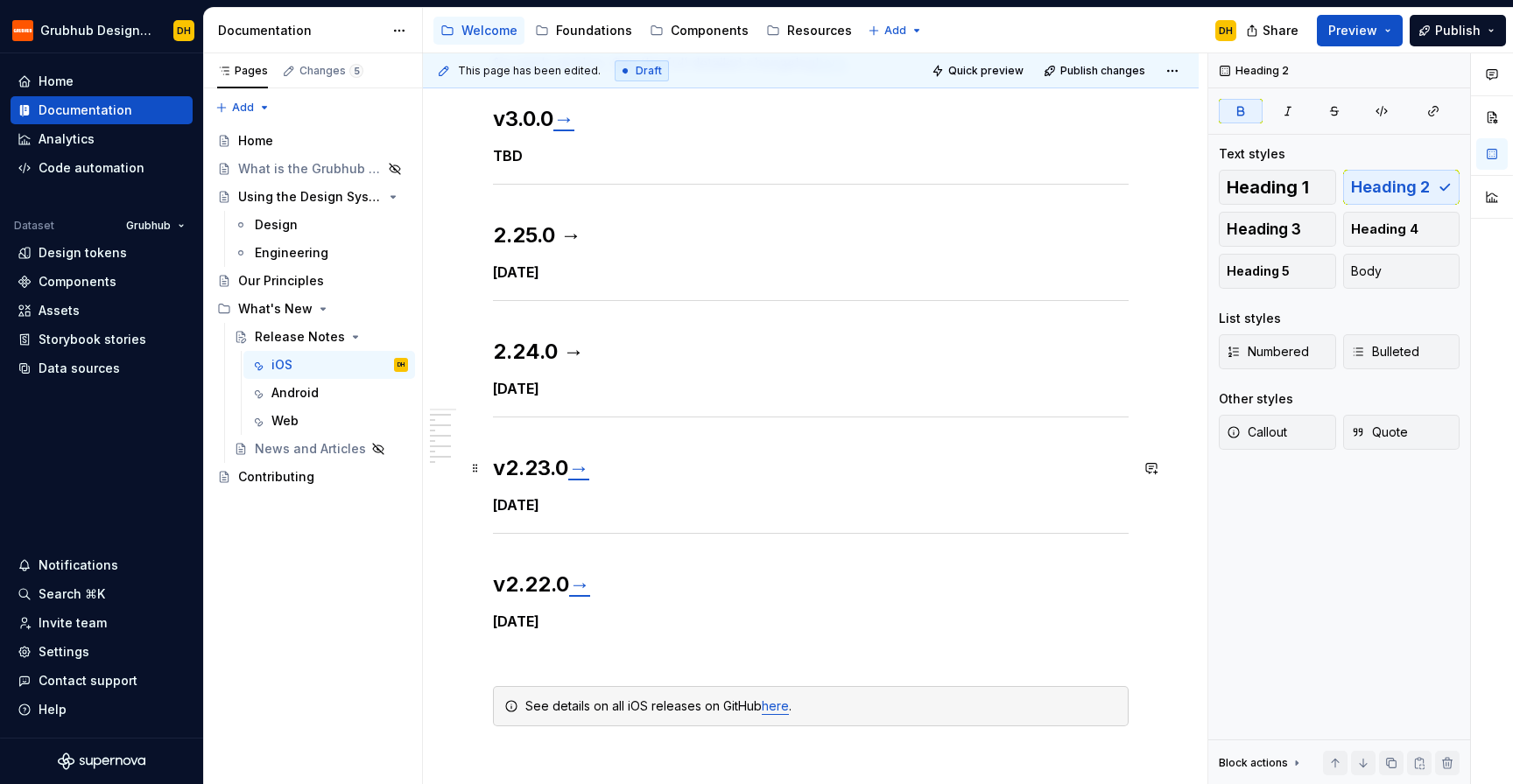
click at [583, 471] on strong "→" at bounding box center [578, 468] width 21 height 26
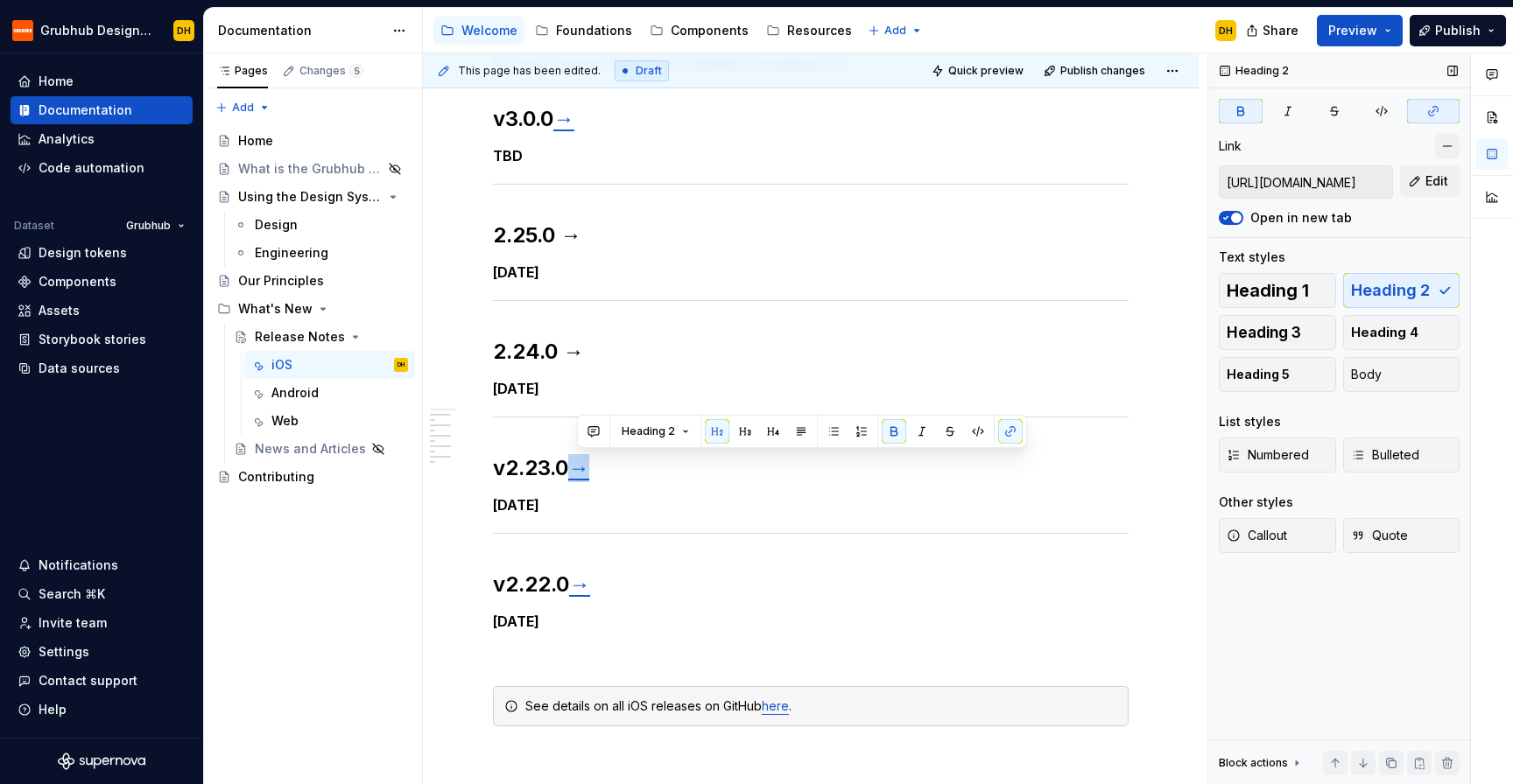
click at [1449, 152] on button "button" at bounding box center [1447, 147] width 25 height 25
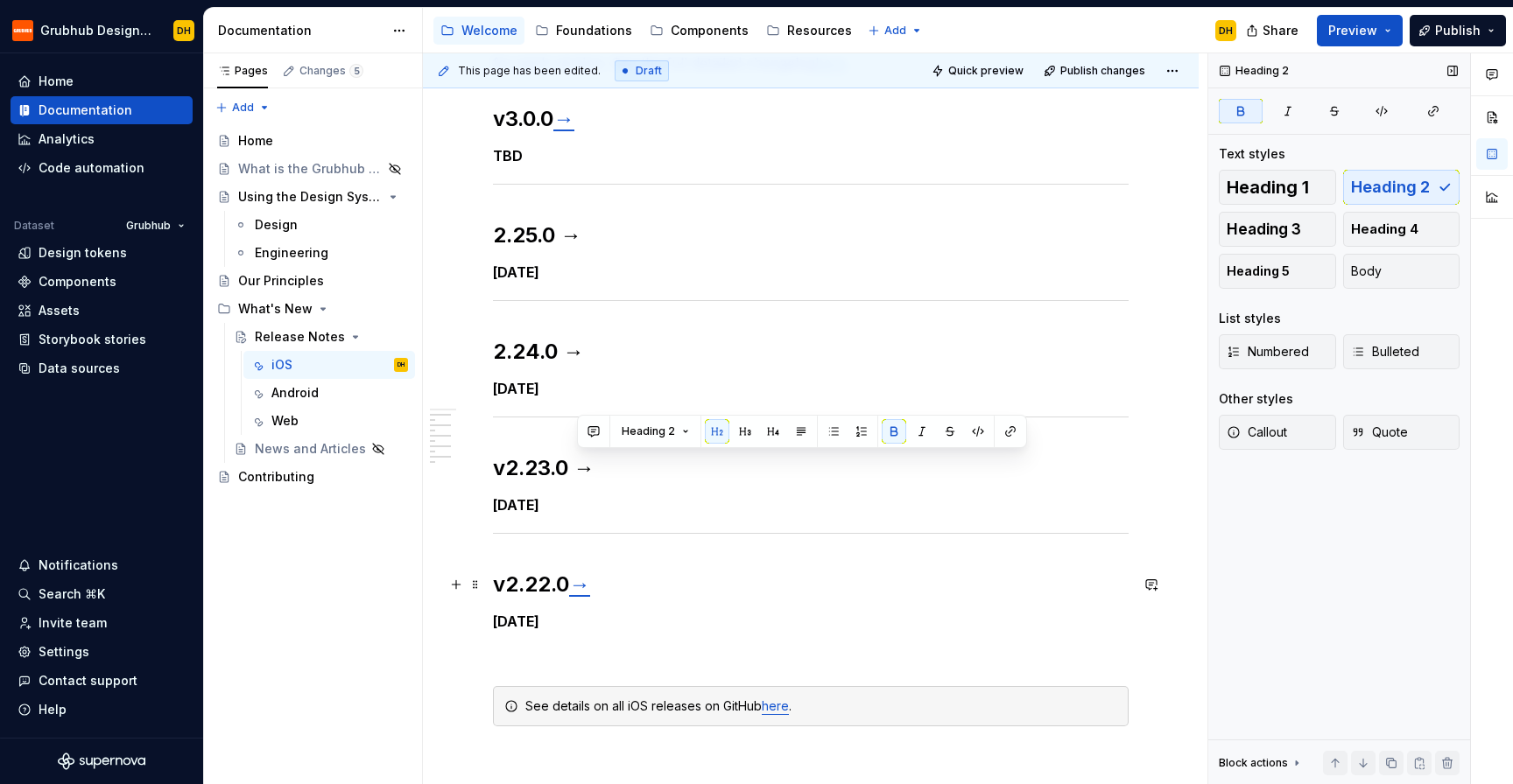
click at [590, 587] on link "→" at bounding box center [579, 584] width 21 height 26
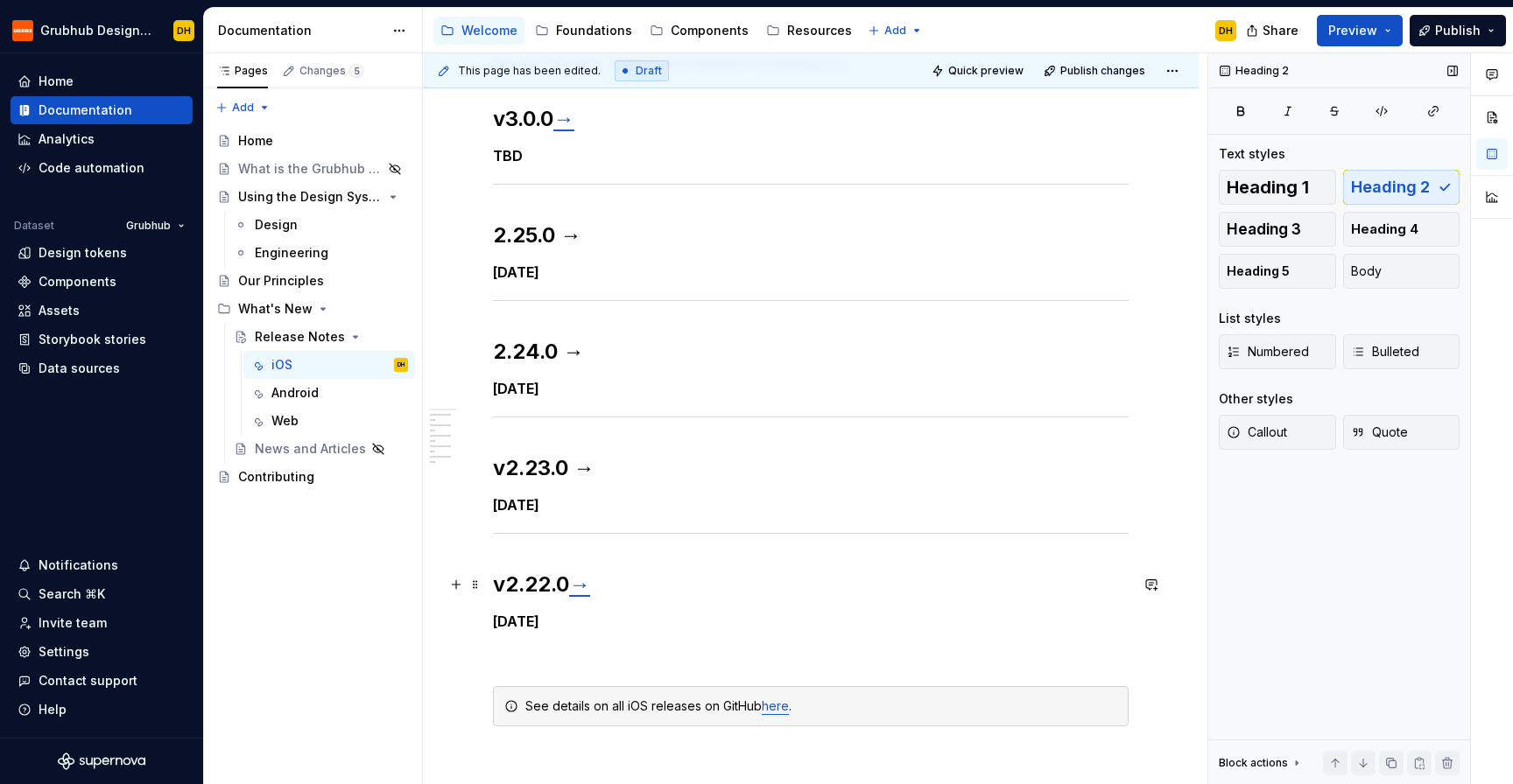
click at [590, 587] on link "→" at bounding box center [579, 584] width 21 height 26
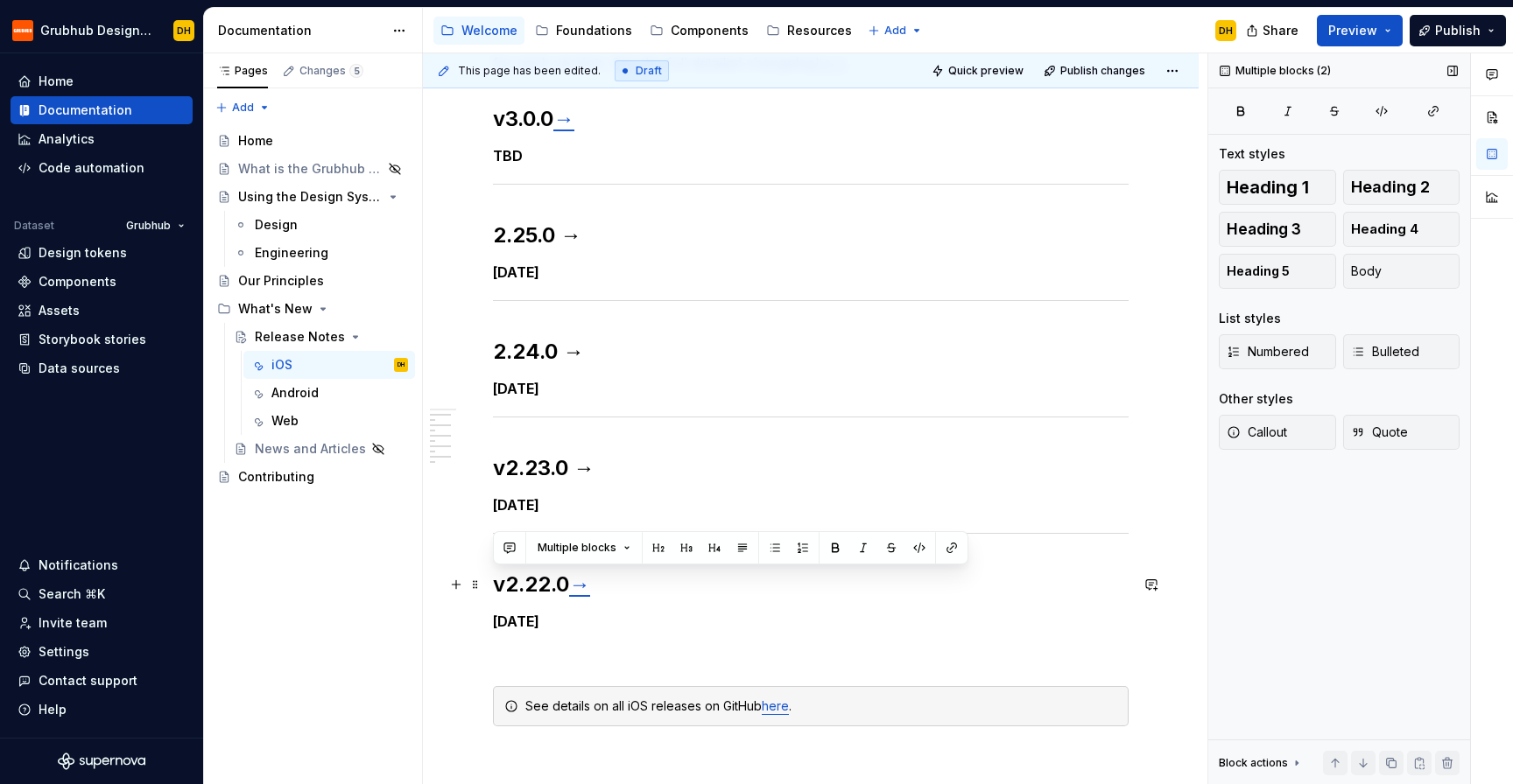
click at [585, 591] on link "→" at bounding box center [579, 584] width 21 height 26
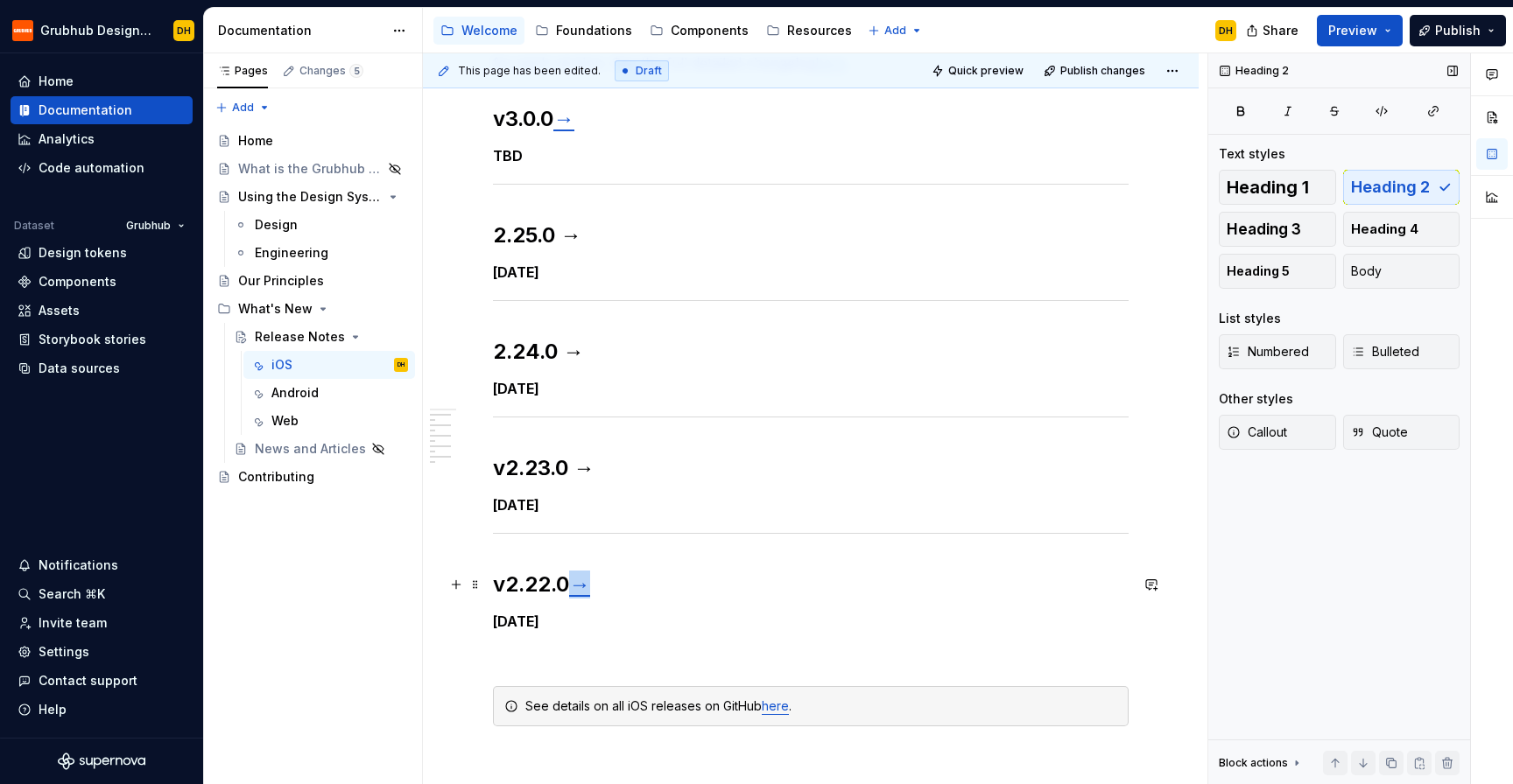
click at [585, 591] on link "→" at bounding box center [579, 584] width 21 height 26
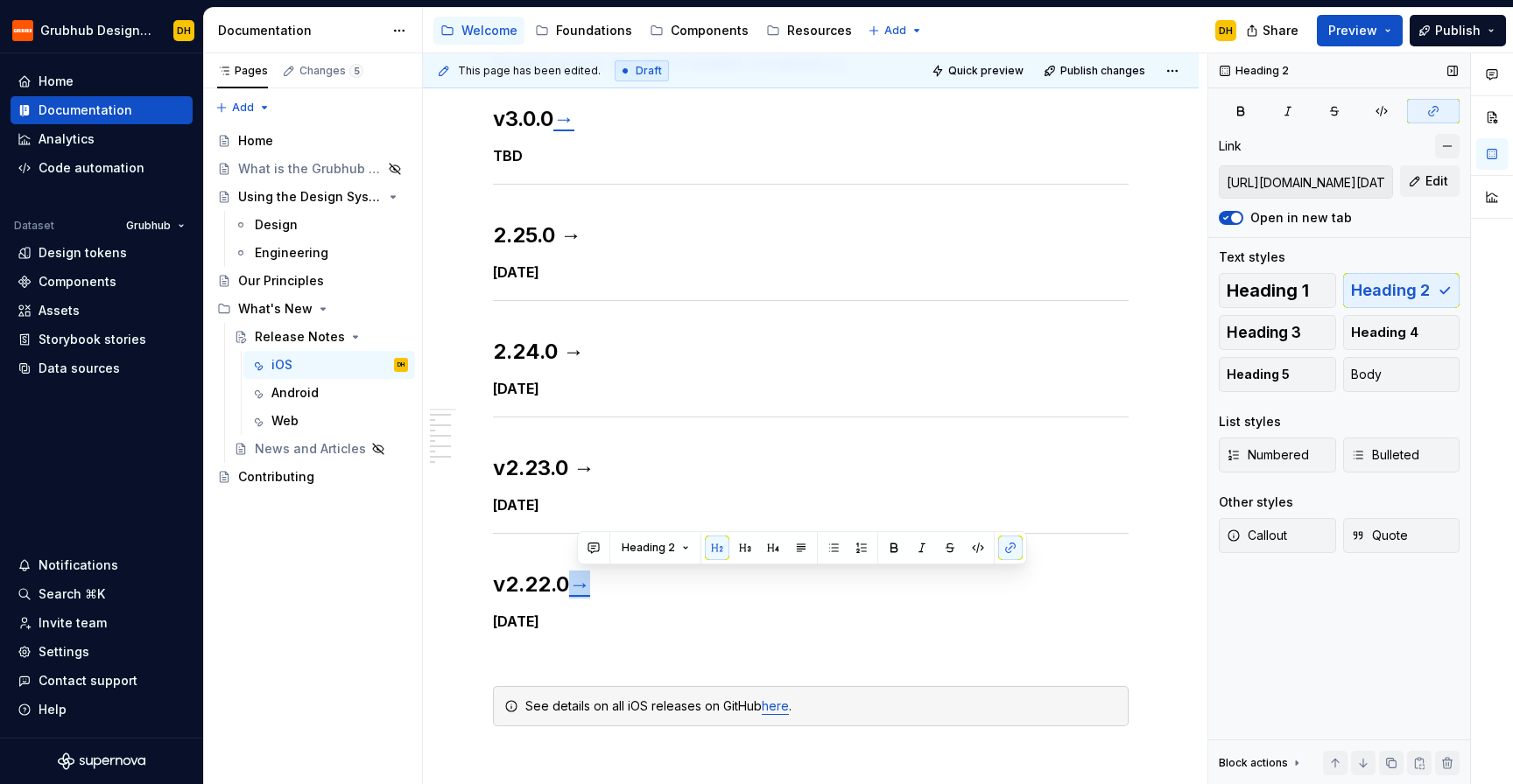
click at [1442, 139] on button "button" at bounding box center [1447, 147] width 25 height 25
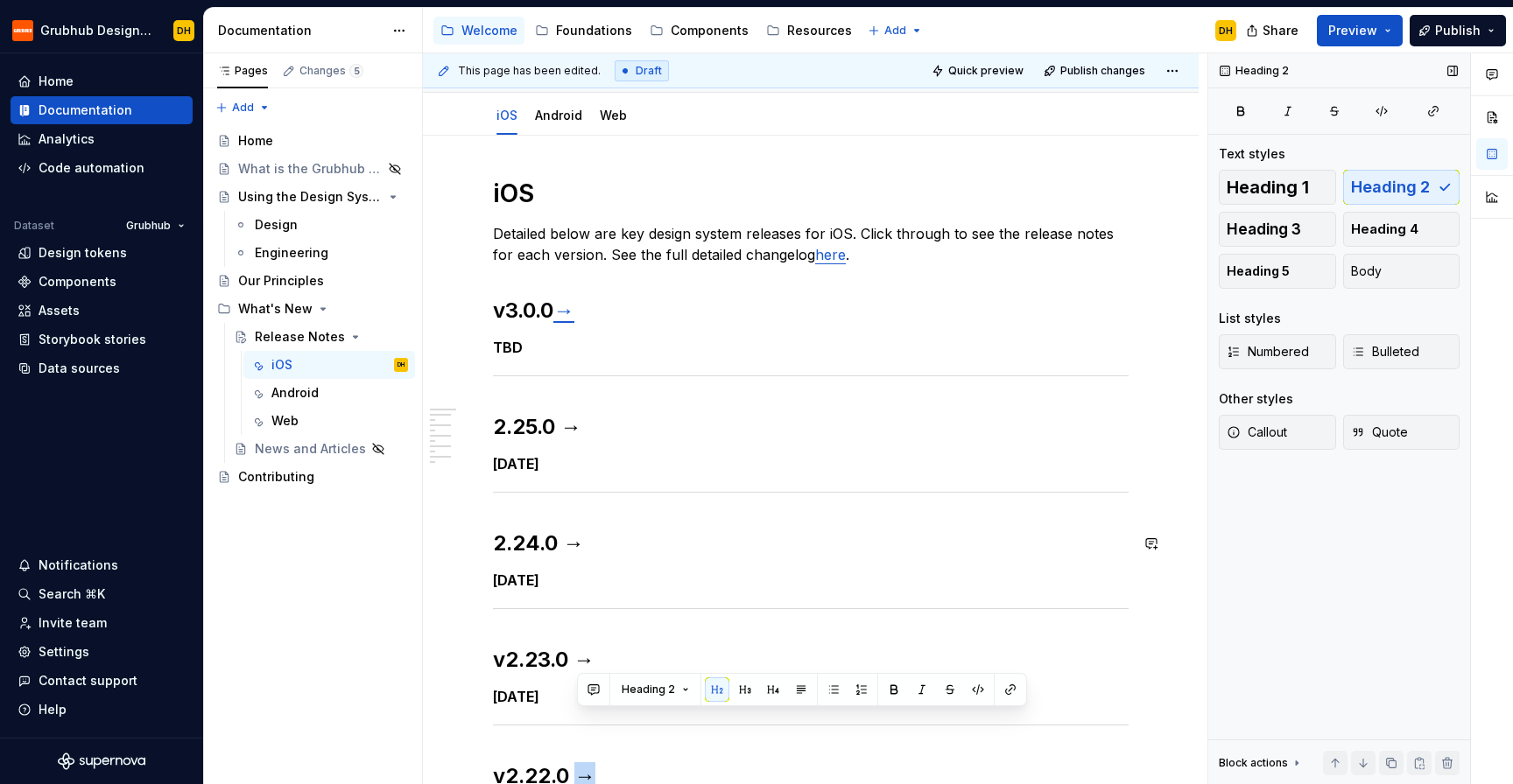
scroll to position [39, 0]
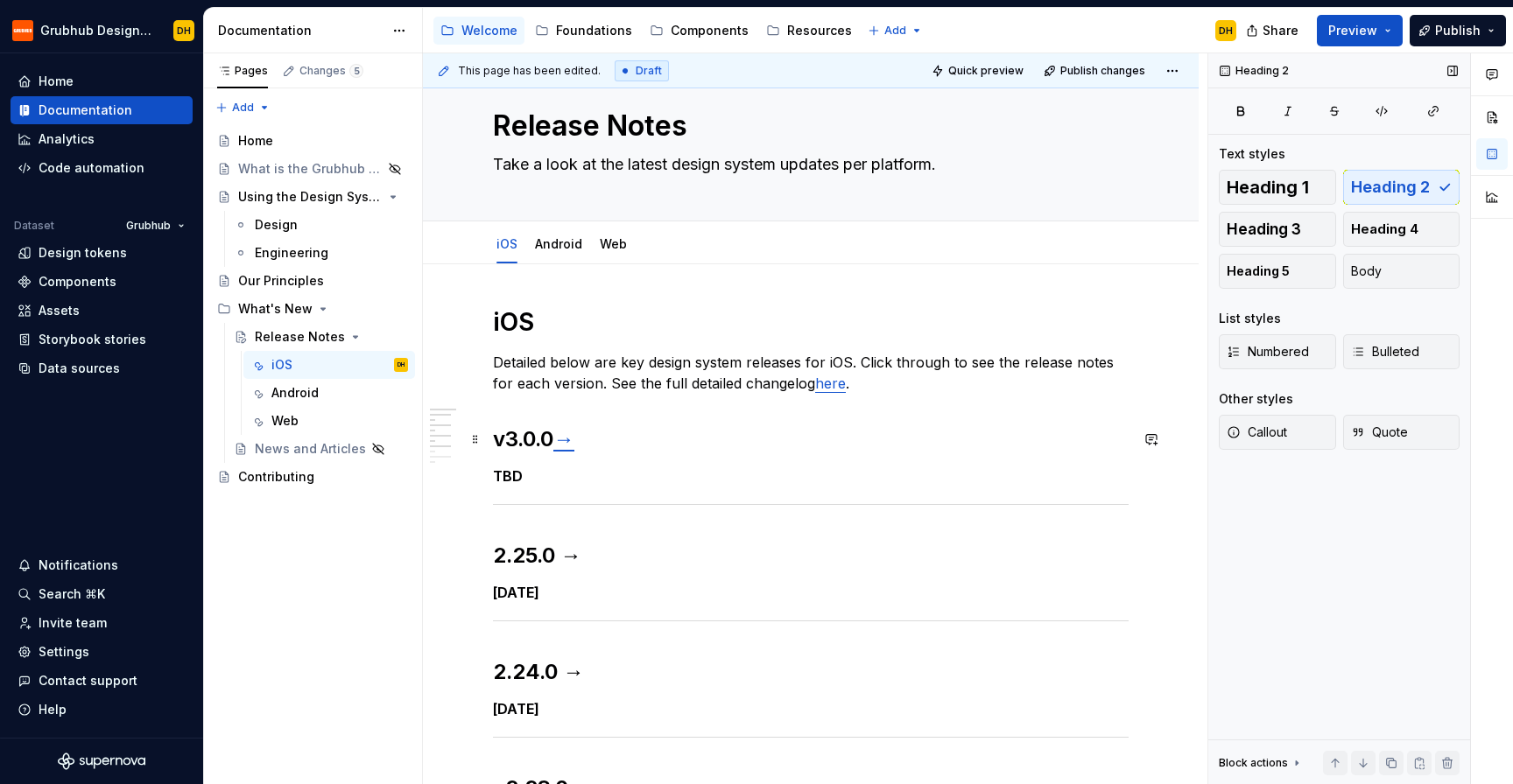
click at [564, 437] on link "→" at bounding box center [564, 439] width 21 height 26
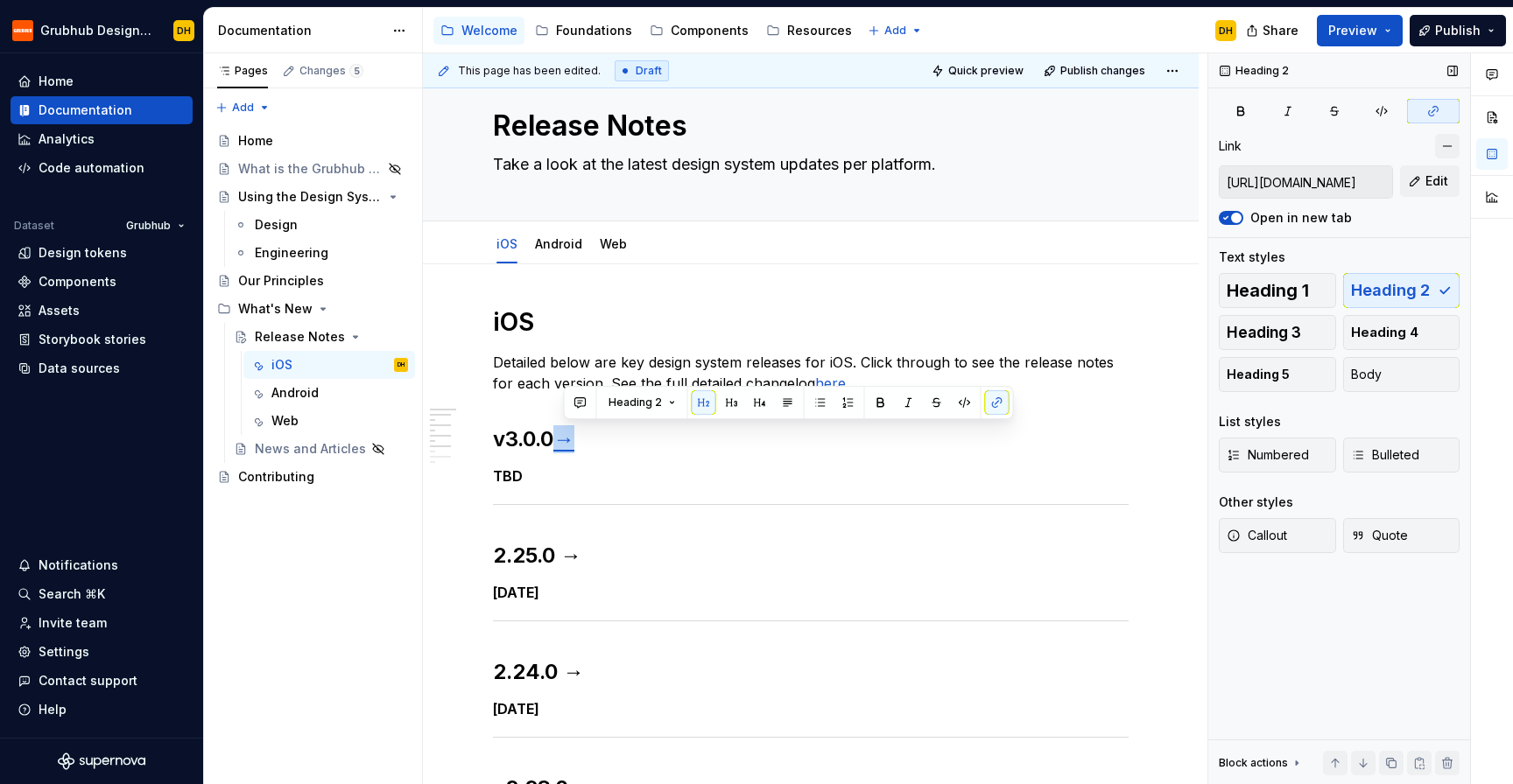
click at [1447, 150] on button "button" at bounding box center [1447, 147] width 25 height 25
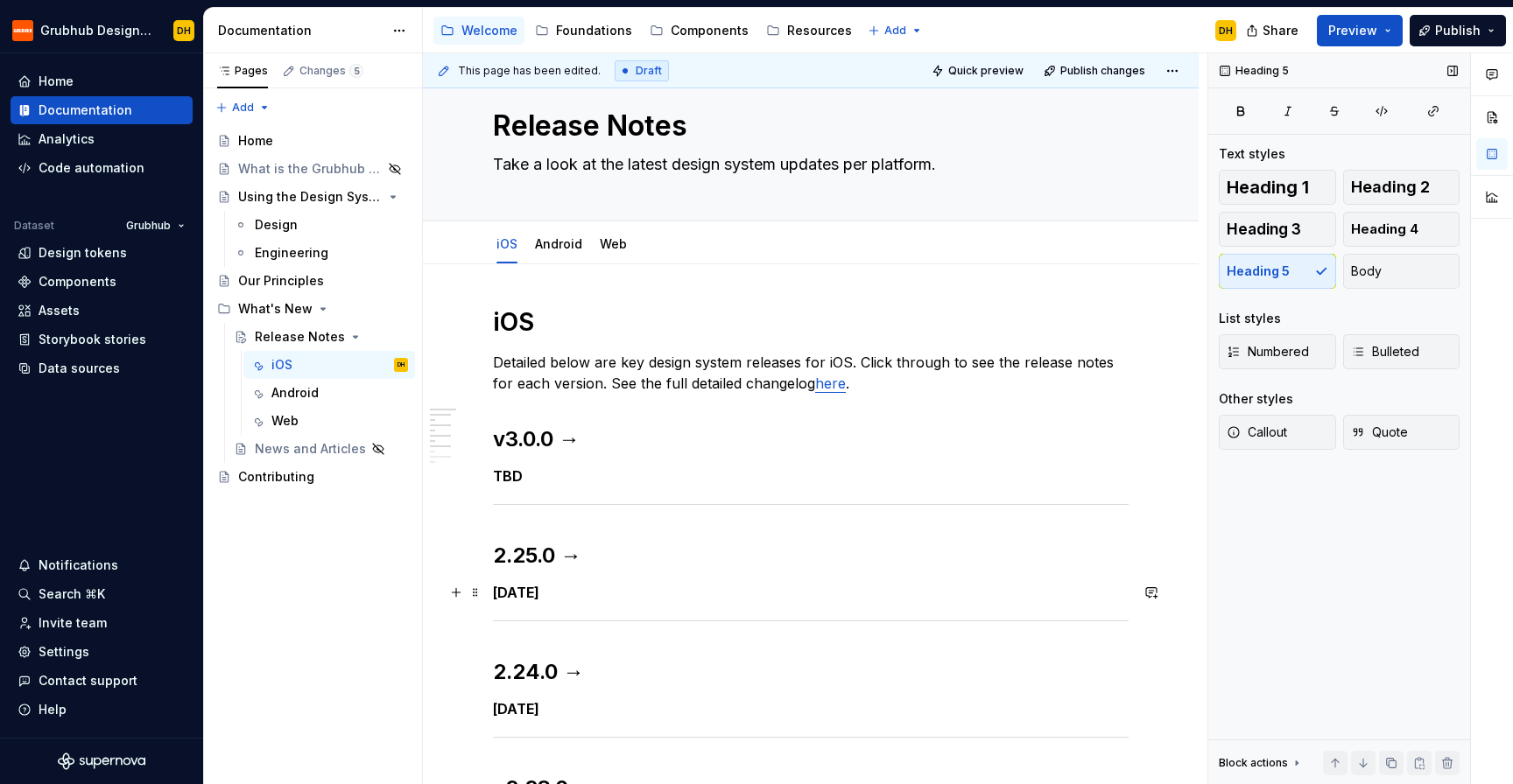
click at [754, 584] on h5 "[DATE]" at bounding box center [810, 593] width 635 height 17
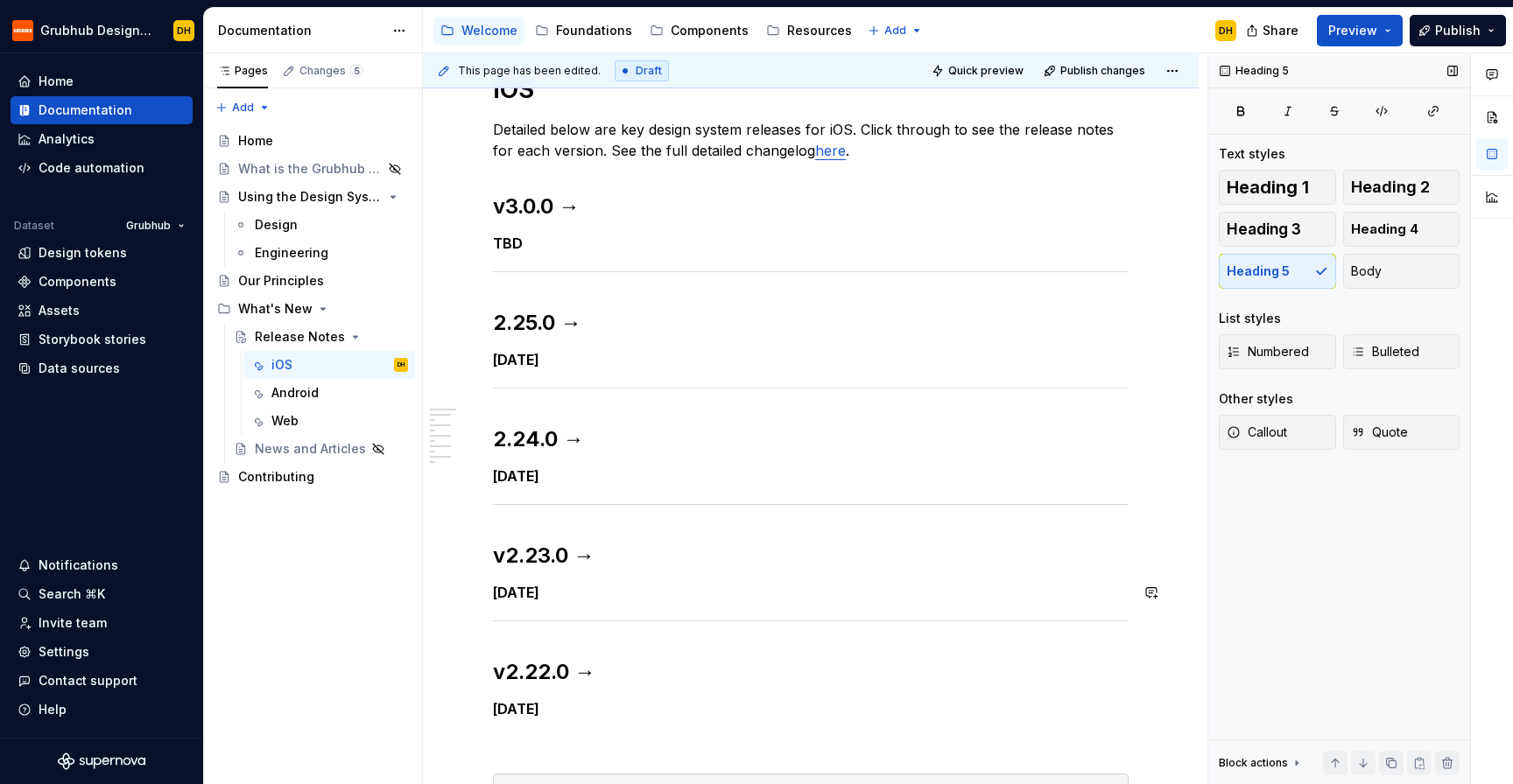
scroll to position [308, 0]
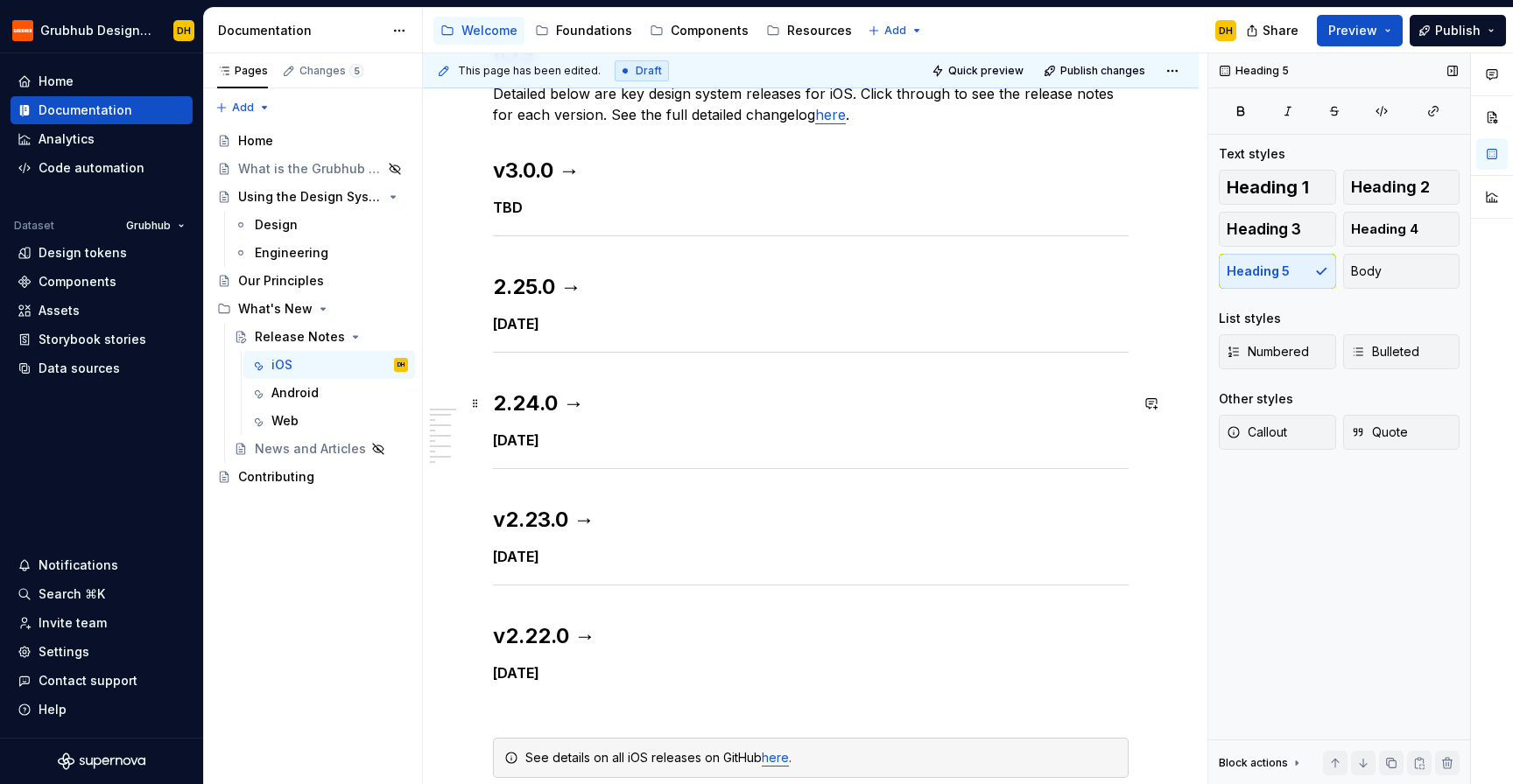
click at [498, 396] on h2 "2.24.0 →" at bounding box center [810, 403] width 635 height 28
click at [492, 290] on div "iOS Detailed below are key design system releases for iOS. Click through to see…" at bounding box center [811, 514] width 776 height 1039
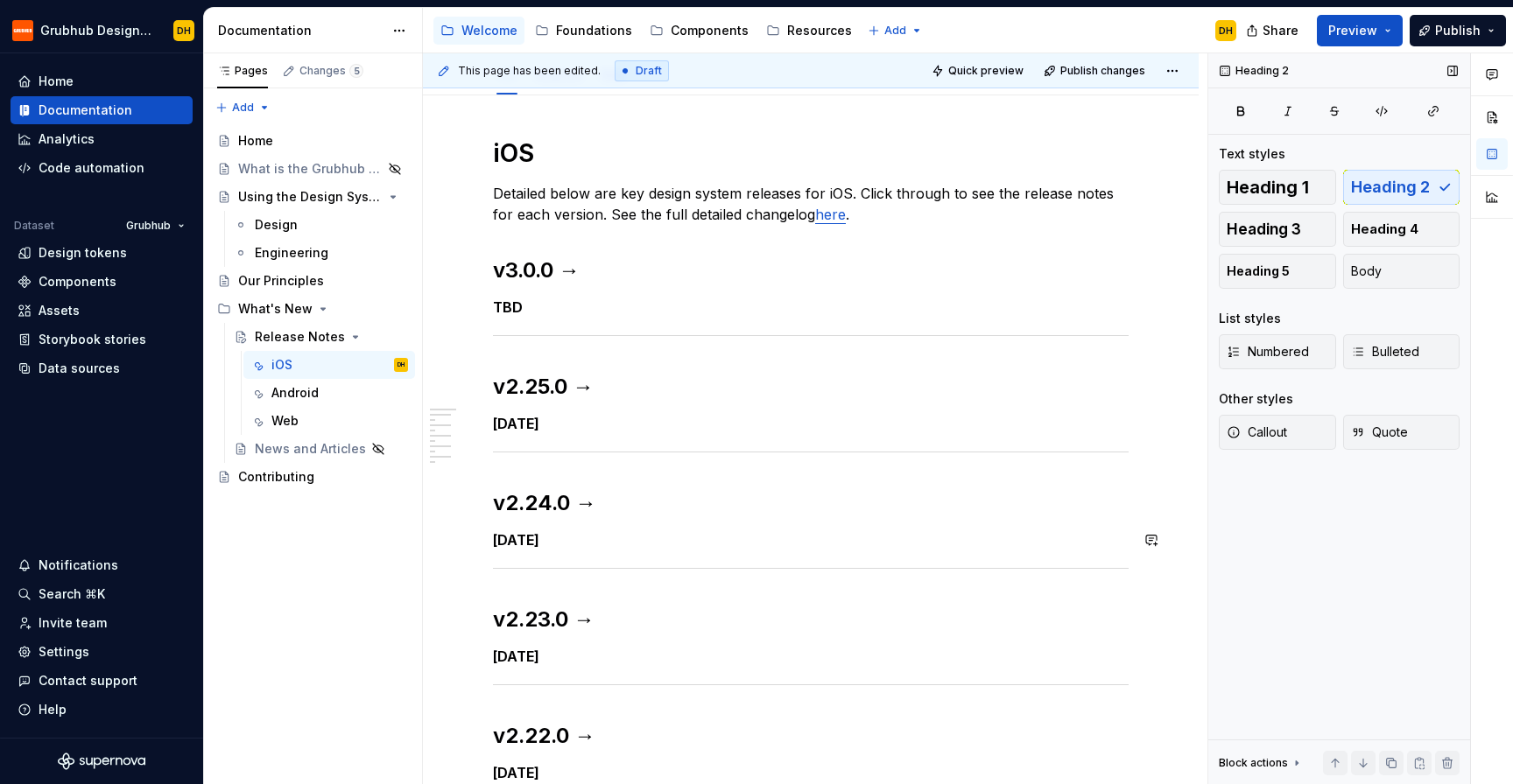
scroll to position [206, 0]
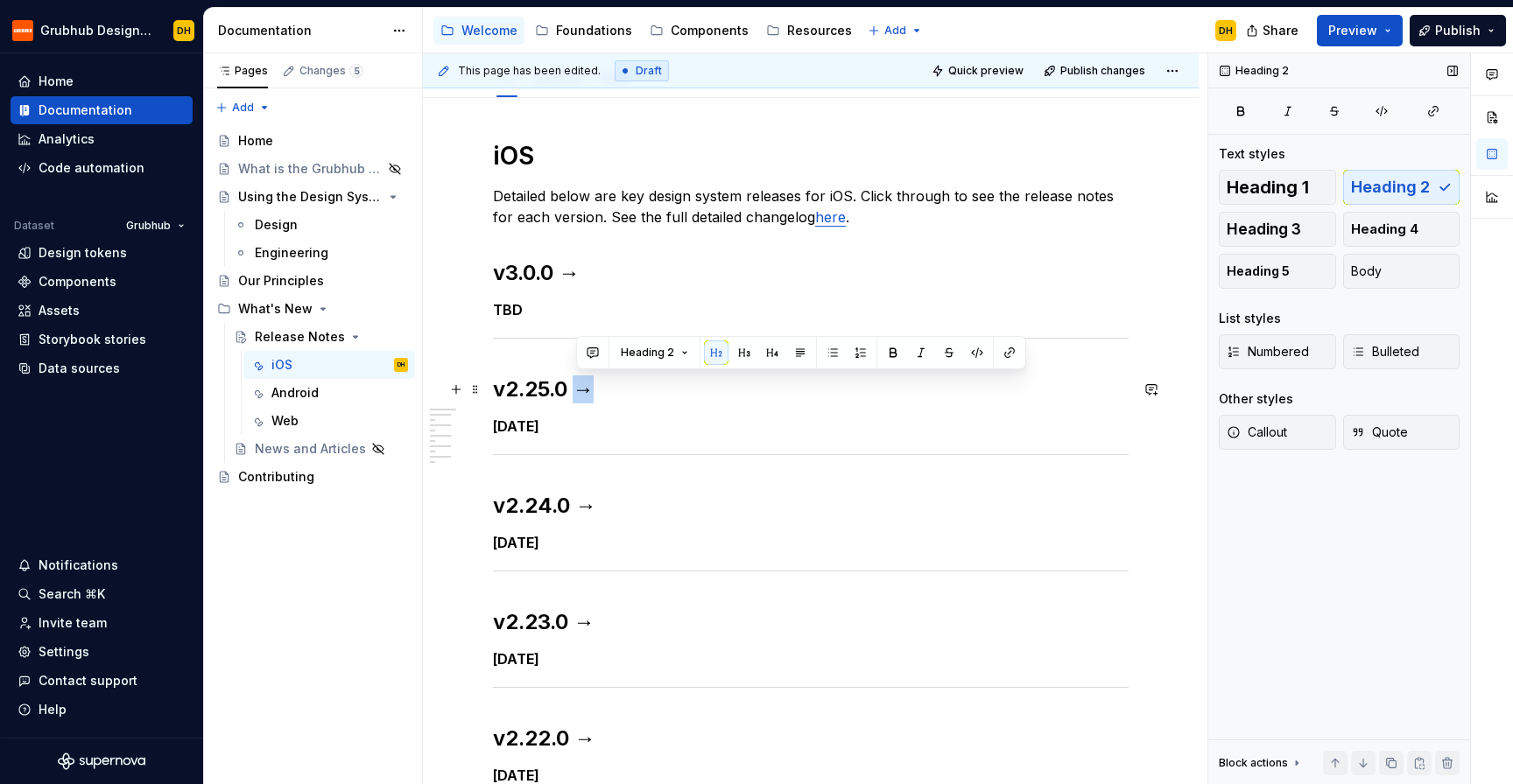
drag, startPoint x: 596, startPoint y: 394, endPoint x: 577, endPoint y: 394, distance: 19.0
click at [577, 394] on h2 "v2.25.0 →" at bounding box center [810, 389] width 635 height 28
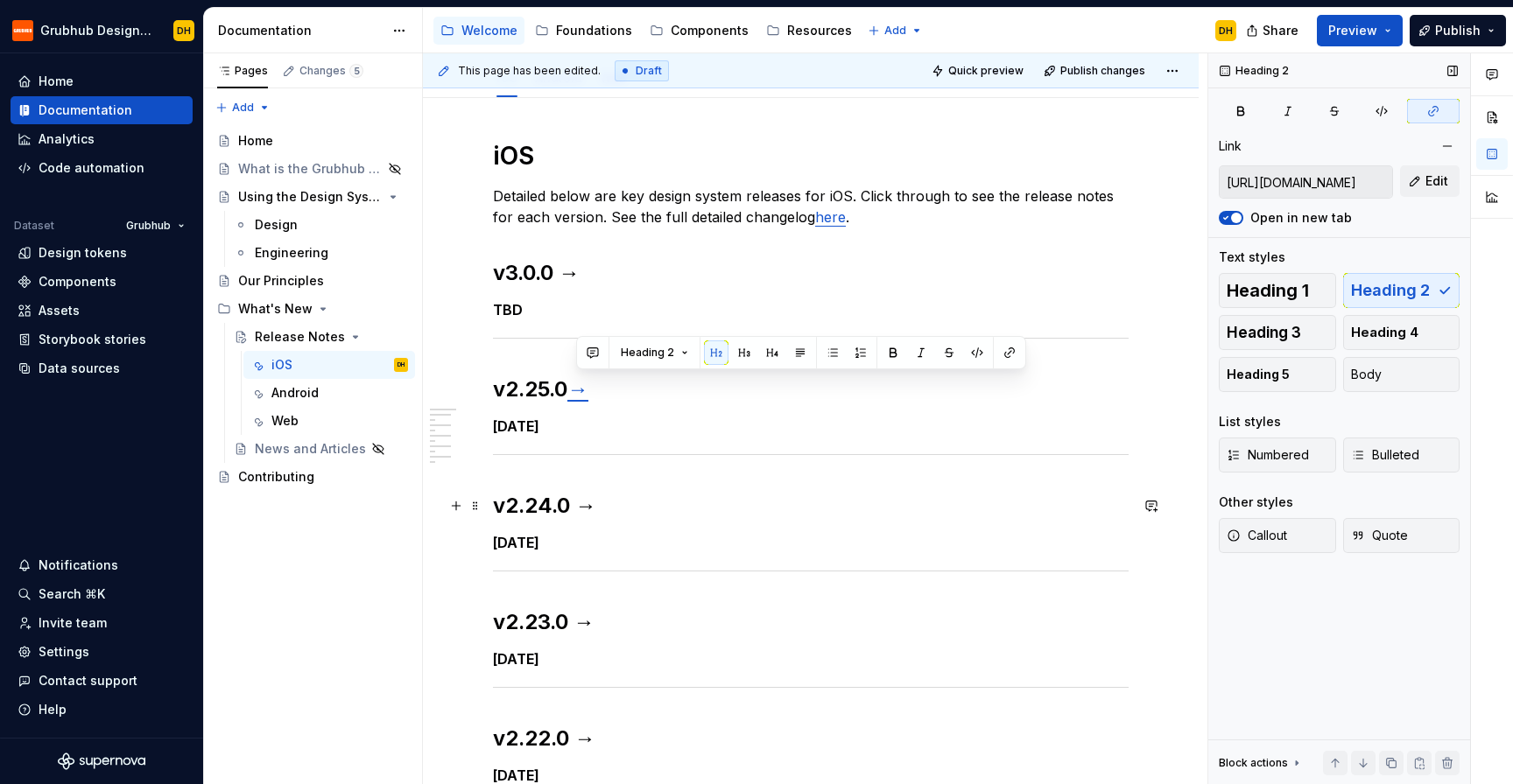
click at [606, 509] on h2 "v2.24.0 →" at bounding box center [810, 505] width 635 height 28
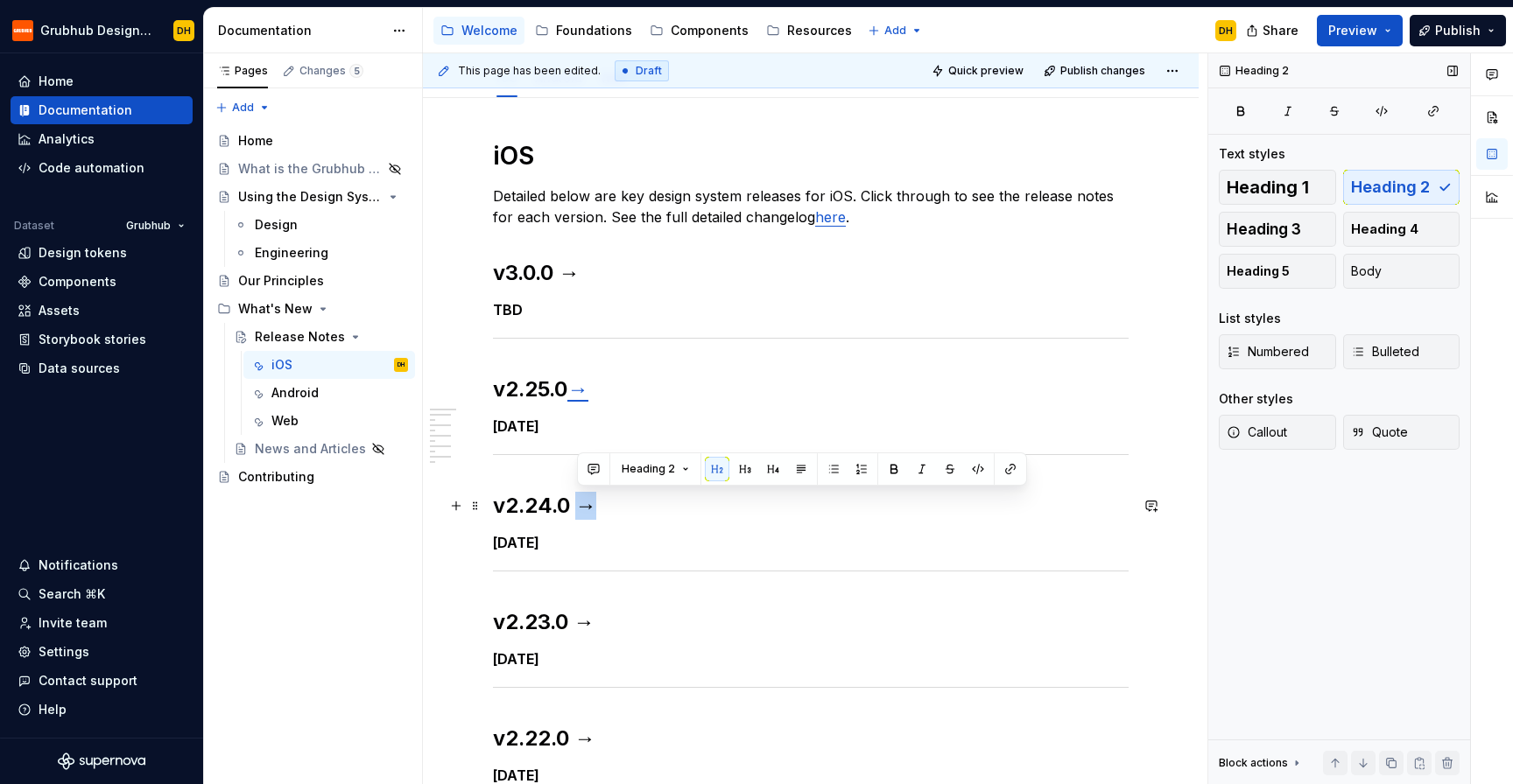
drag, startPoint x: 599, startPoint y: 509, endPoint x: 582, endPoint y: 509, distance: 17.0
click at [582, 509] on h2 "v2.24.0 →" at bounding box center [810, 505] width 635 height 28
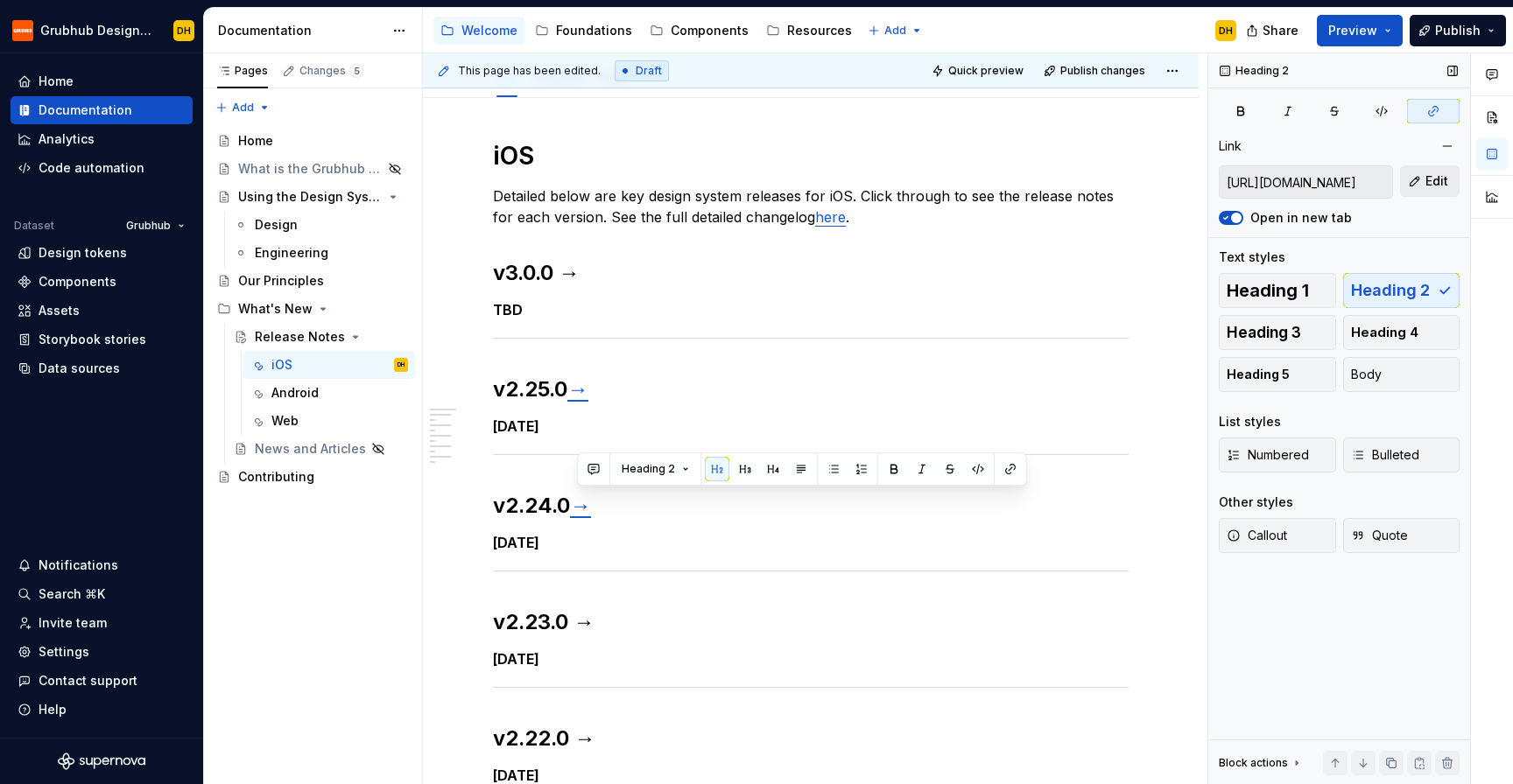
click at [1417, 182] on button "Edit" at bounding box center [1429, 181] width 59 height 31
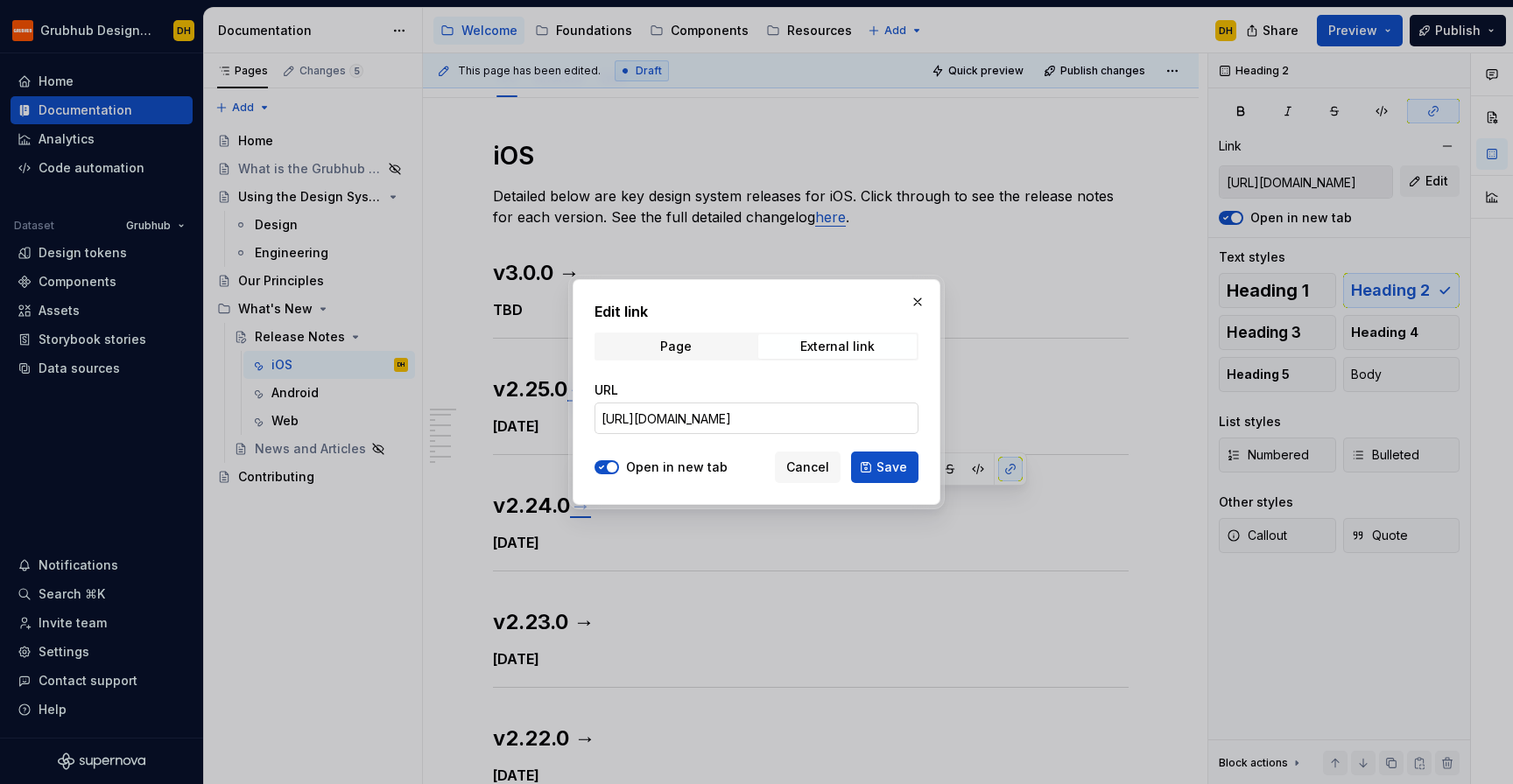
click at [897, 415] on input "[URL][DOMAIN_NAME]" at bounding box center [756, 418] width 324 height 31
click at [891, 468] on span "Save" at bounding box center [892, 468] width 30 height 17
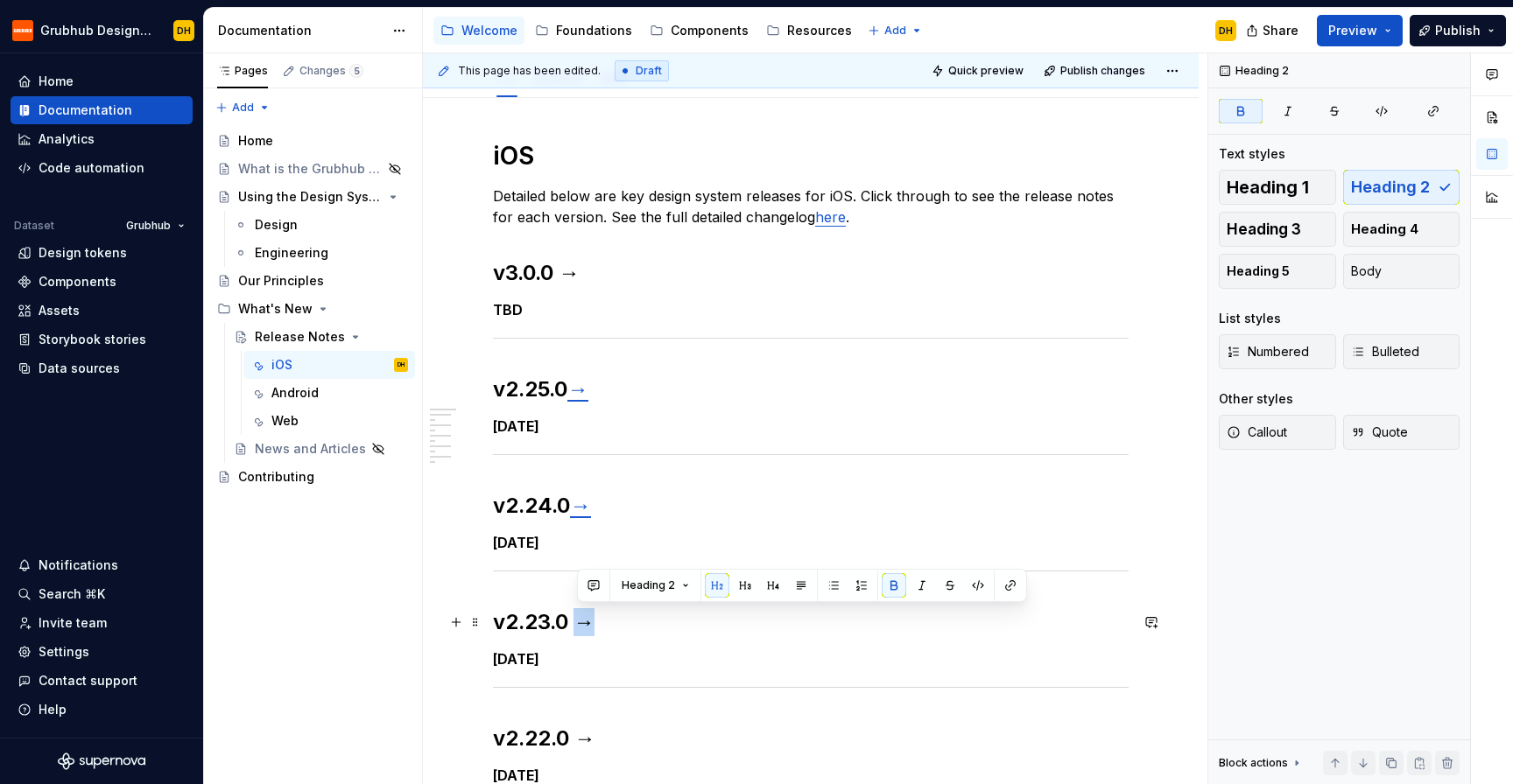
drag, startPoint x: 609, startPoint y: 629, endPoint x: 579, endPoint y: 629, distance: 30.0
click at [579, 629] on h2 "v2.23.0 →" at bounding box center [810, 622] width 635 height 28
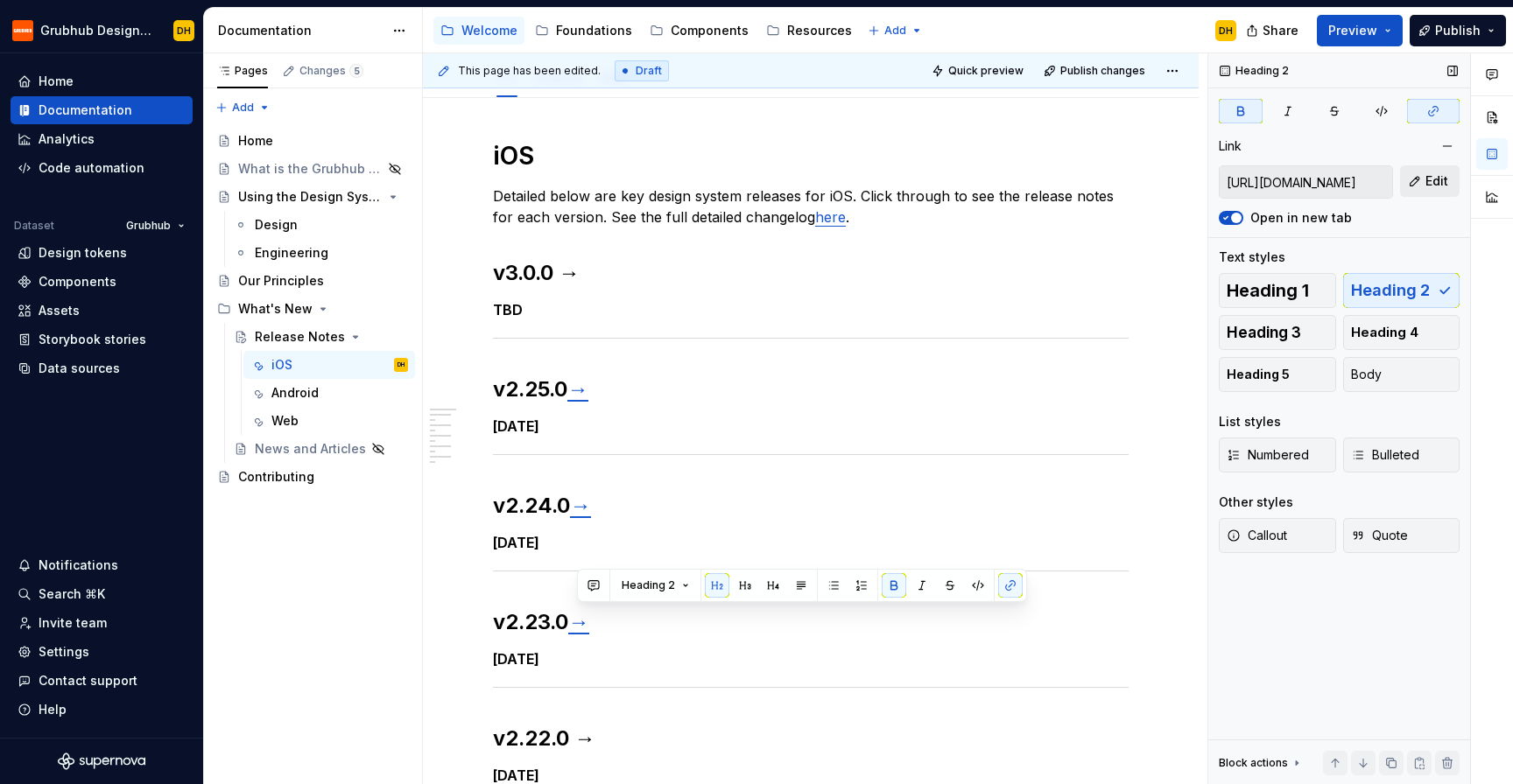
click at [1420, 174] on button "Edit" at bounding box center [1429, 181] width 59 height 31
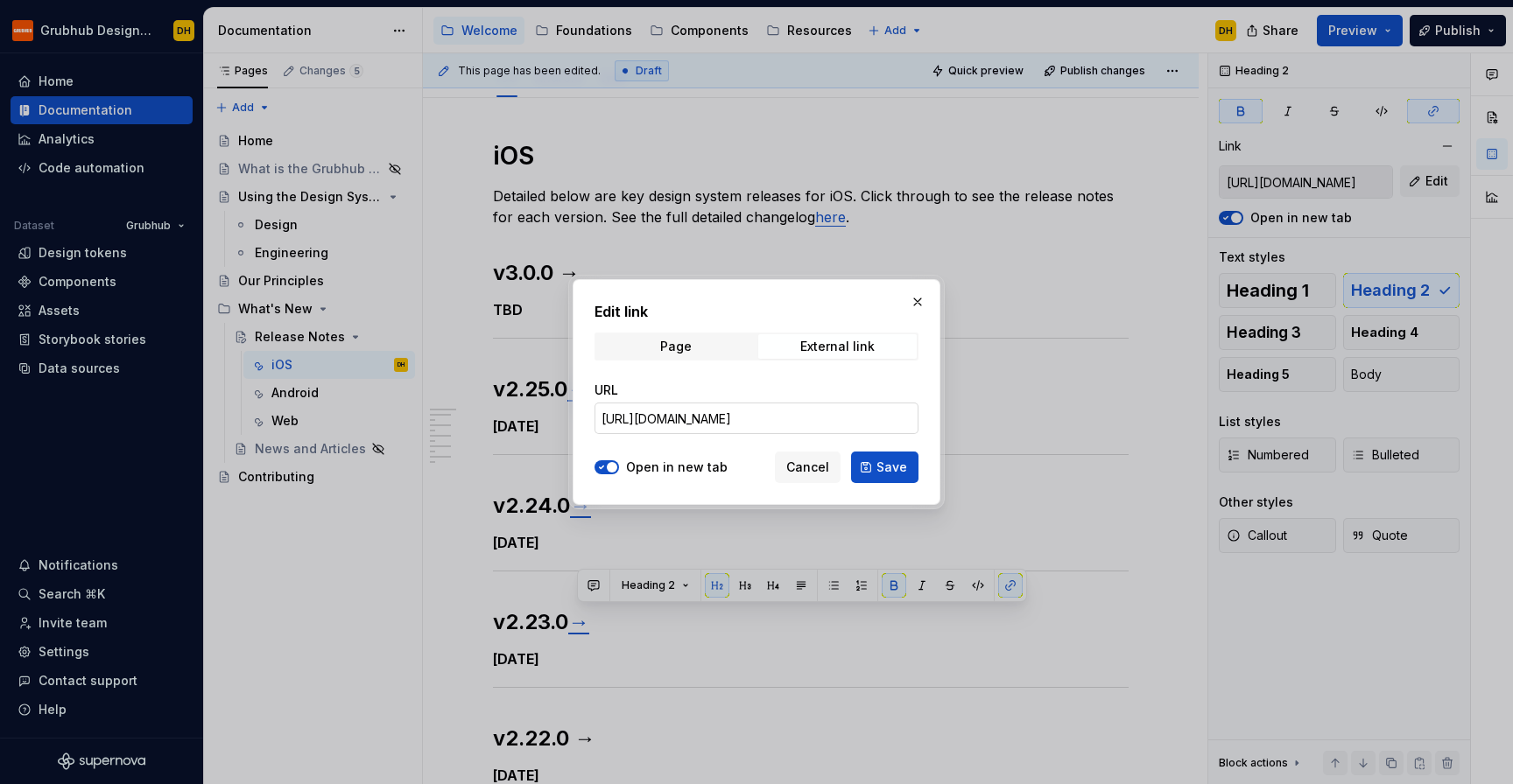
click at [878, 419] on input "[URL][DOMAIN_NAME]" at bounding box center [756, 418] width 324 height 31
click at [895, 459] on span "Save" at bounding box center [892, 468] width 30 height 17
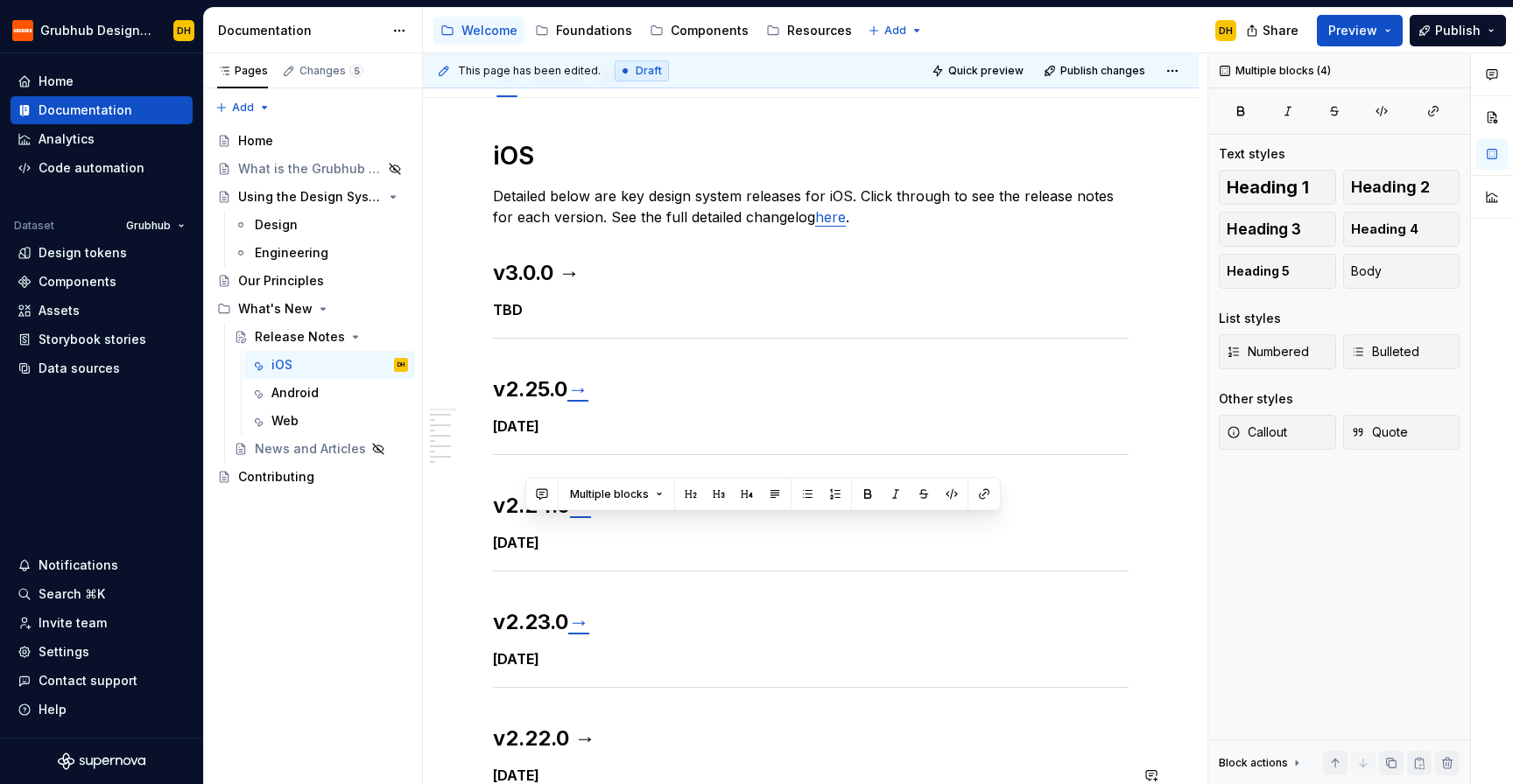
scroll to position [557, 0]
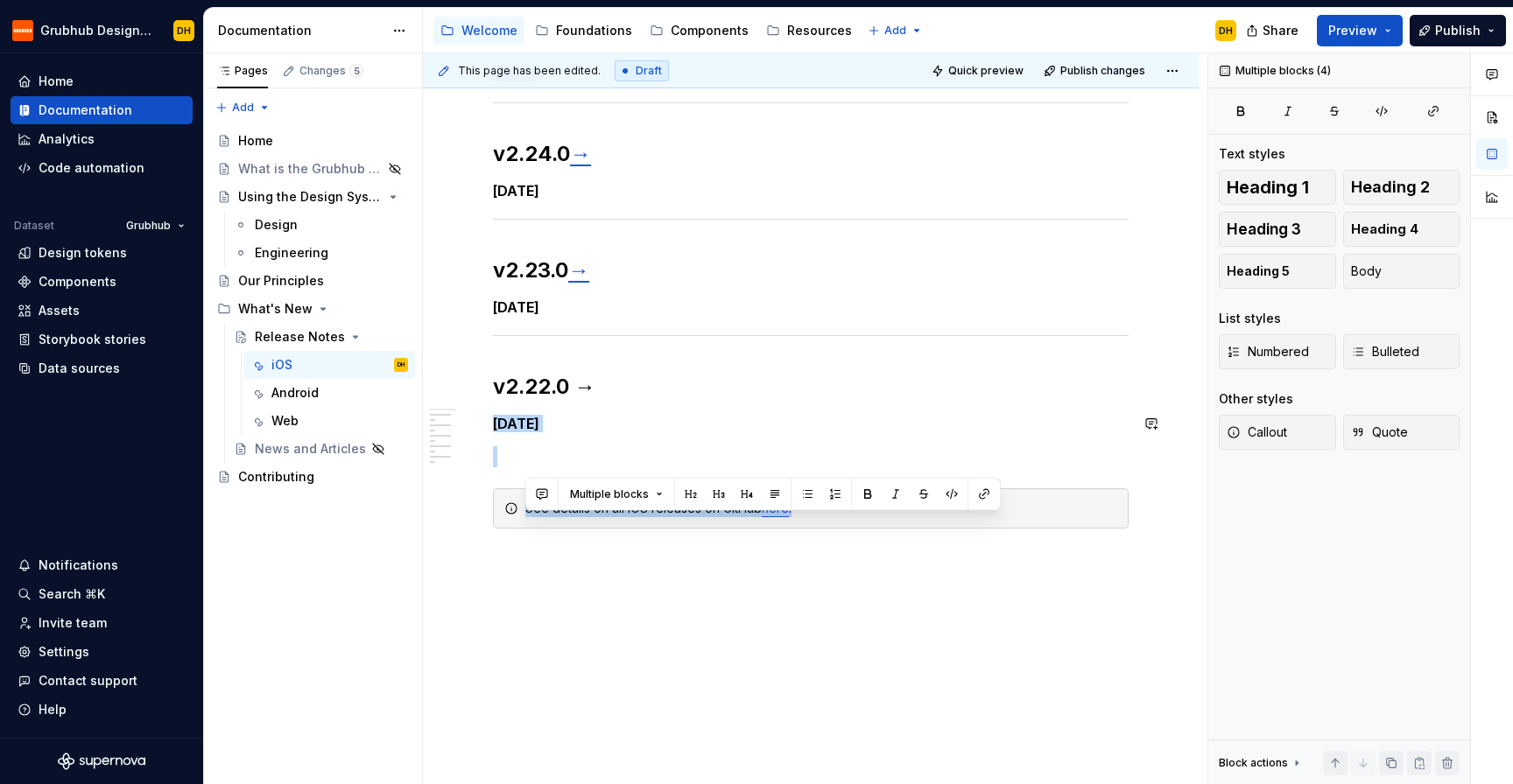
drag, startPoint x: 610, startPoint y: 739, endPoint x: 583, endPoint y: 739, distance: 27.0
click at [583, 739] on div "iOS Detailed below are key design system releases for iOS. Click through to see…" at bounding box center [811, 266] width 776 height 1039
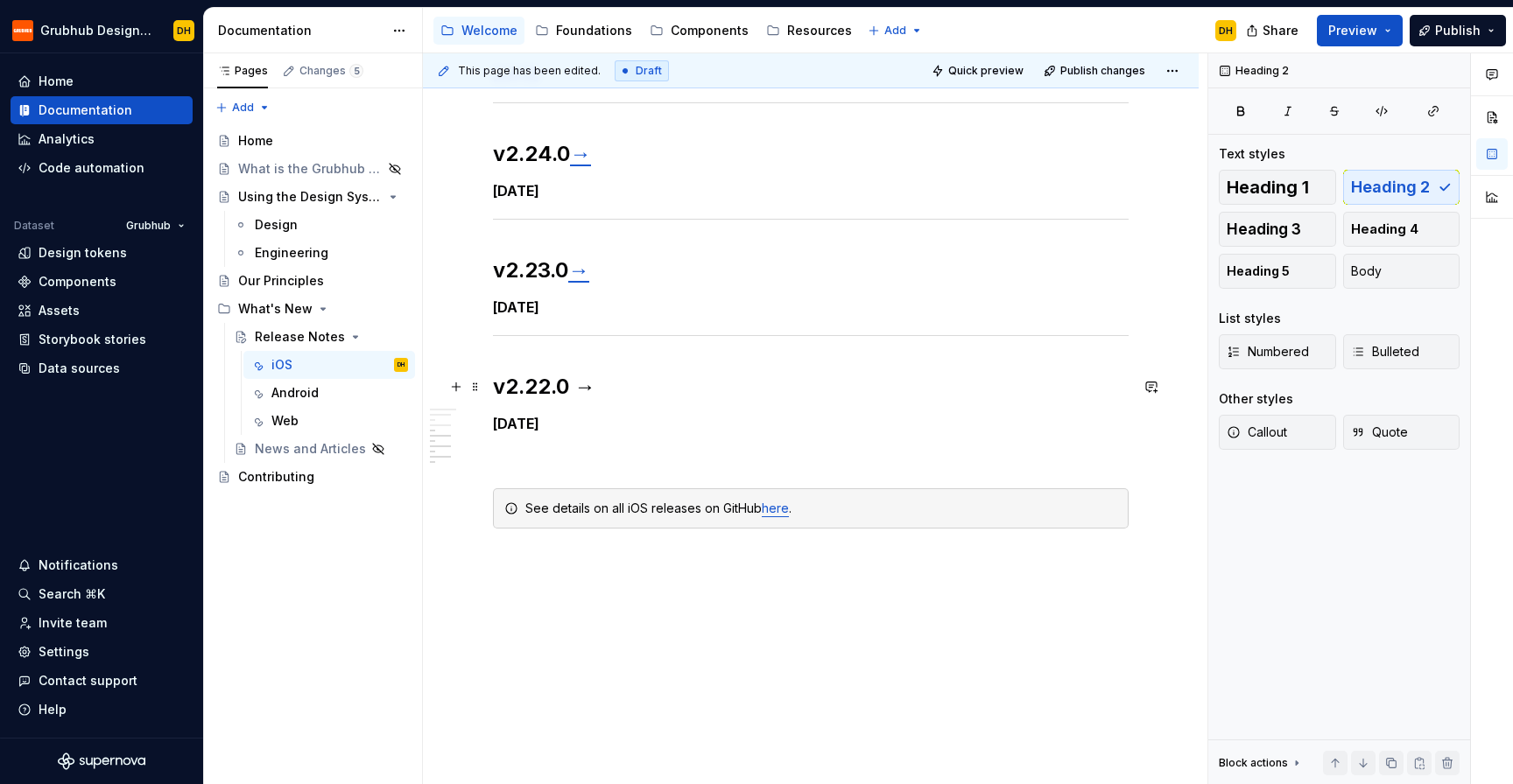
click at [604, 391] on h2 "v2.22.0 →" at bounding box center [810, 386] width 635 height 28
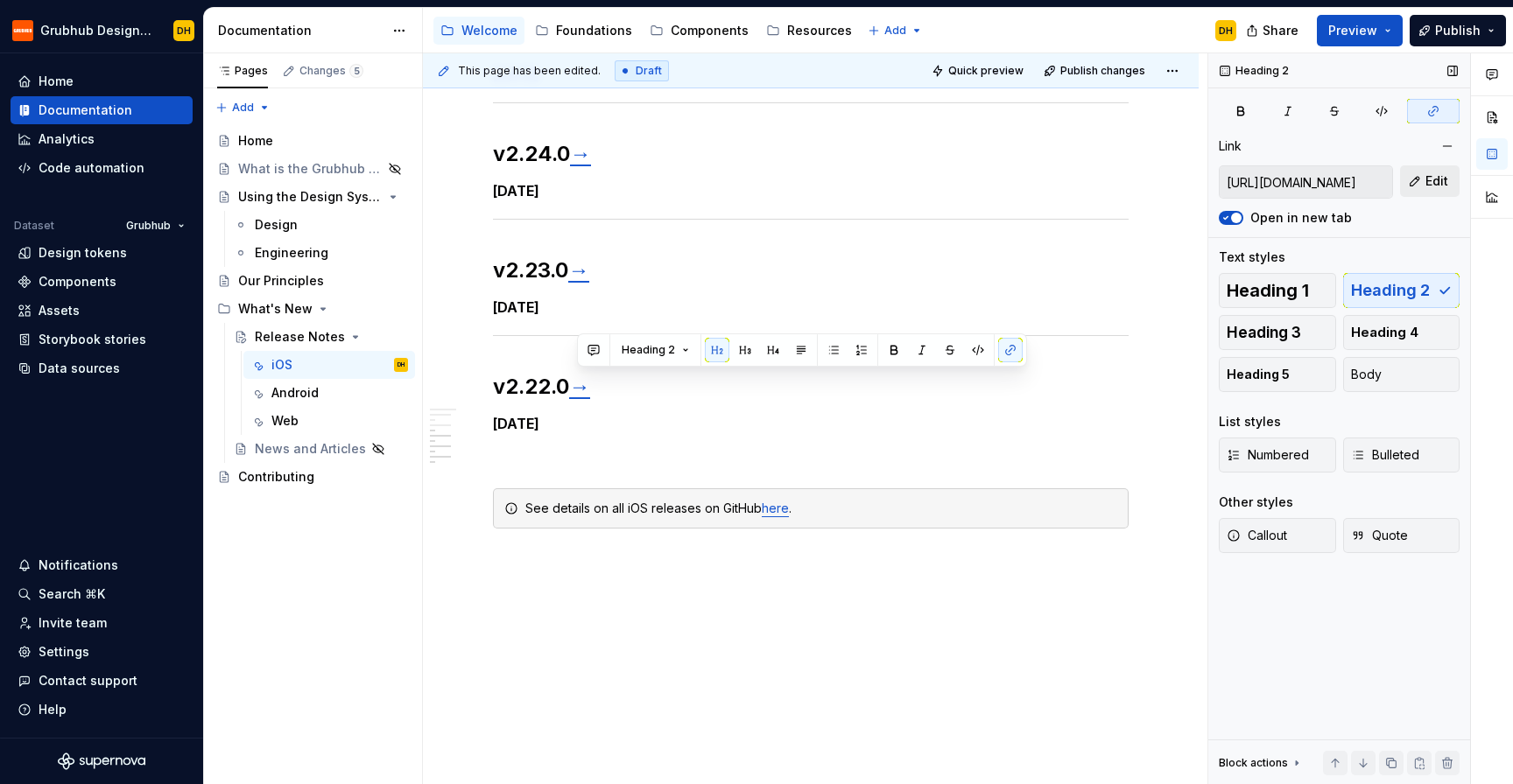
click at [1422, 183] on button "Edit" at bounding box center [1429, 181] width 59 height 31
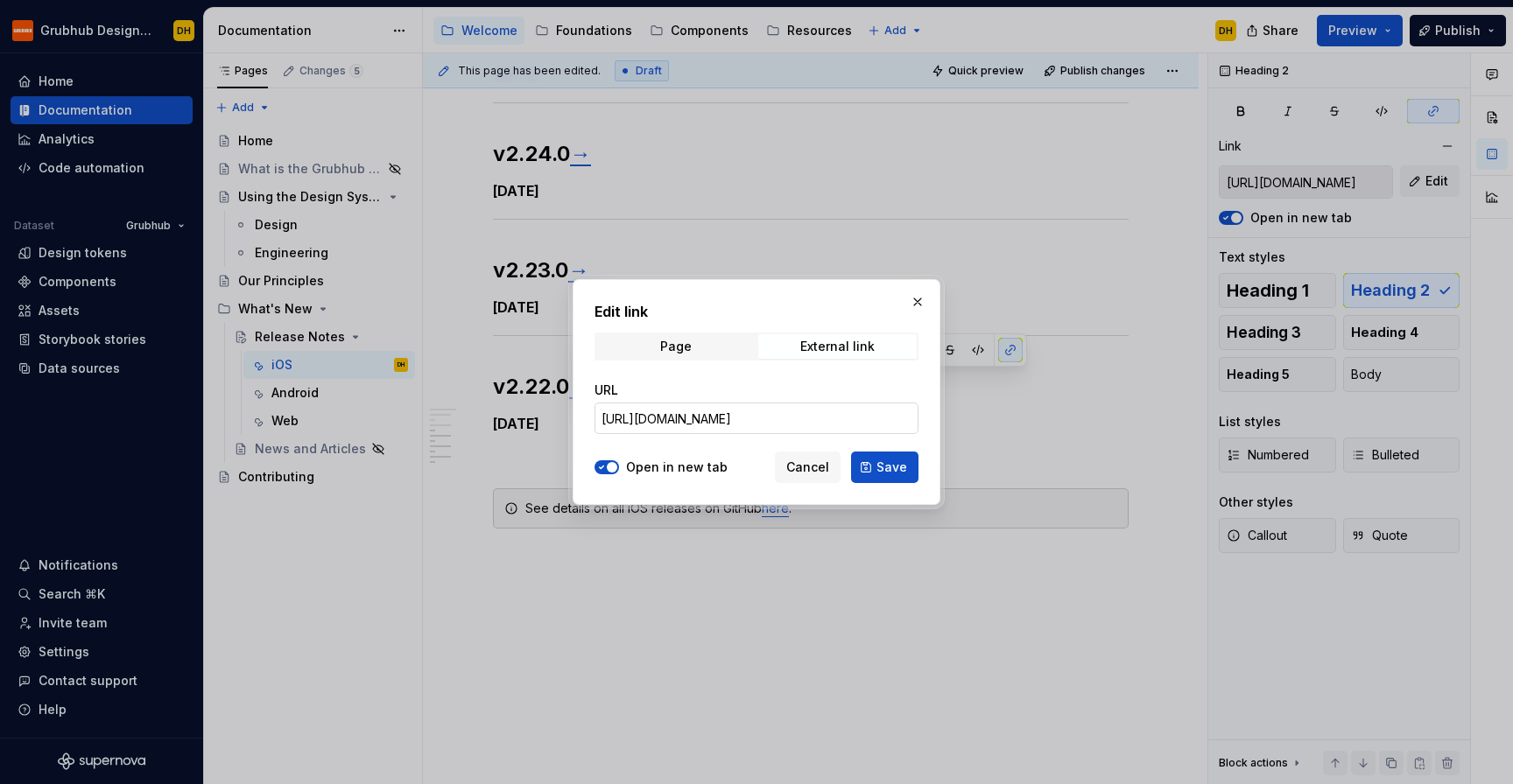
click at [878, 423] on input "[URL][DOMAIN_NAME]" at bounding box center [756, 418] width 324 height 31
click at [886, 472] on span "Save" at bounding box center [892, 468] width 30 height 17
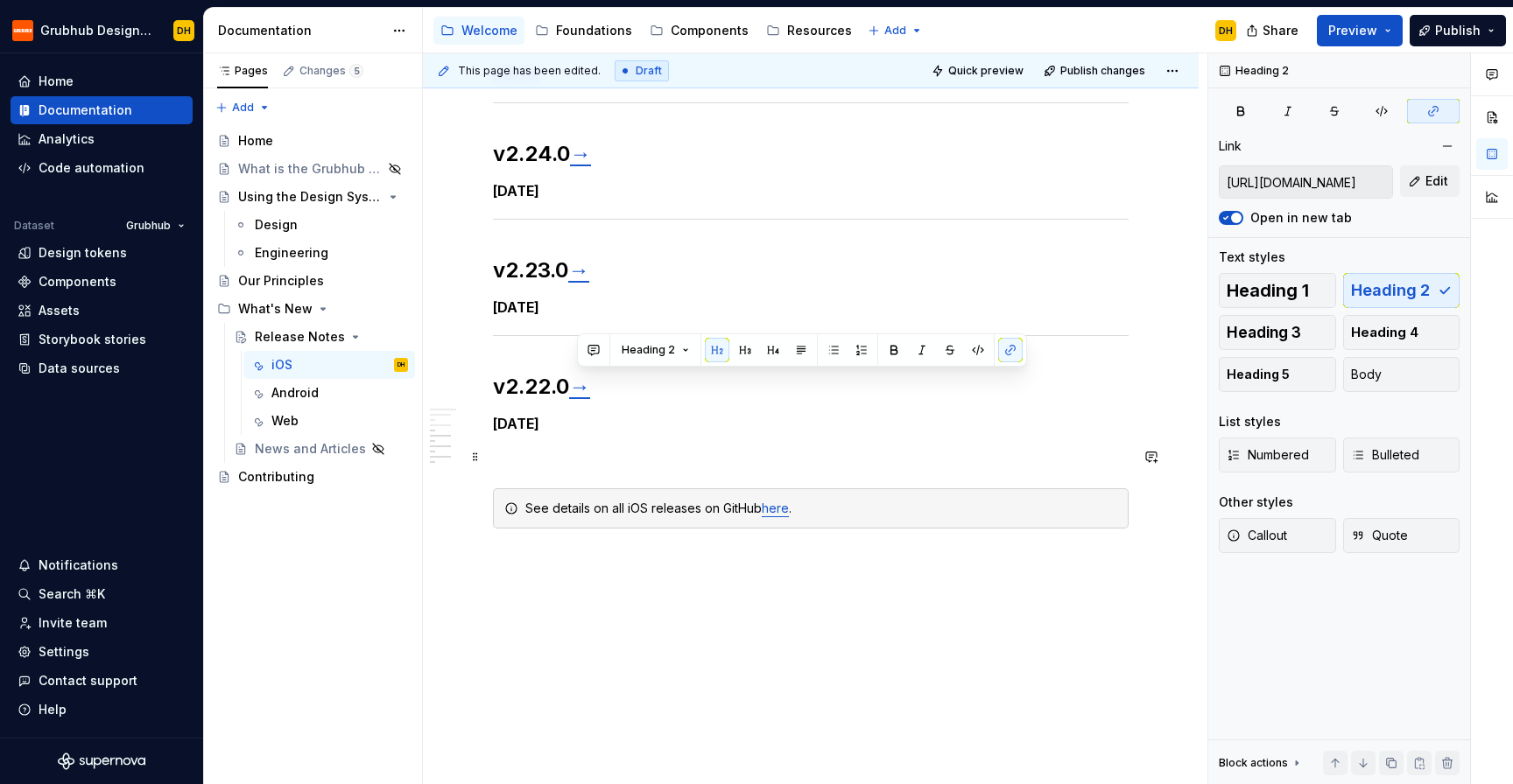
click at [739, 463] on p at bounding box center [810, 457] width 635 height 21
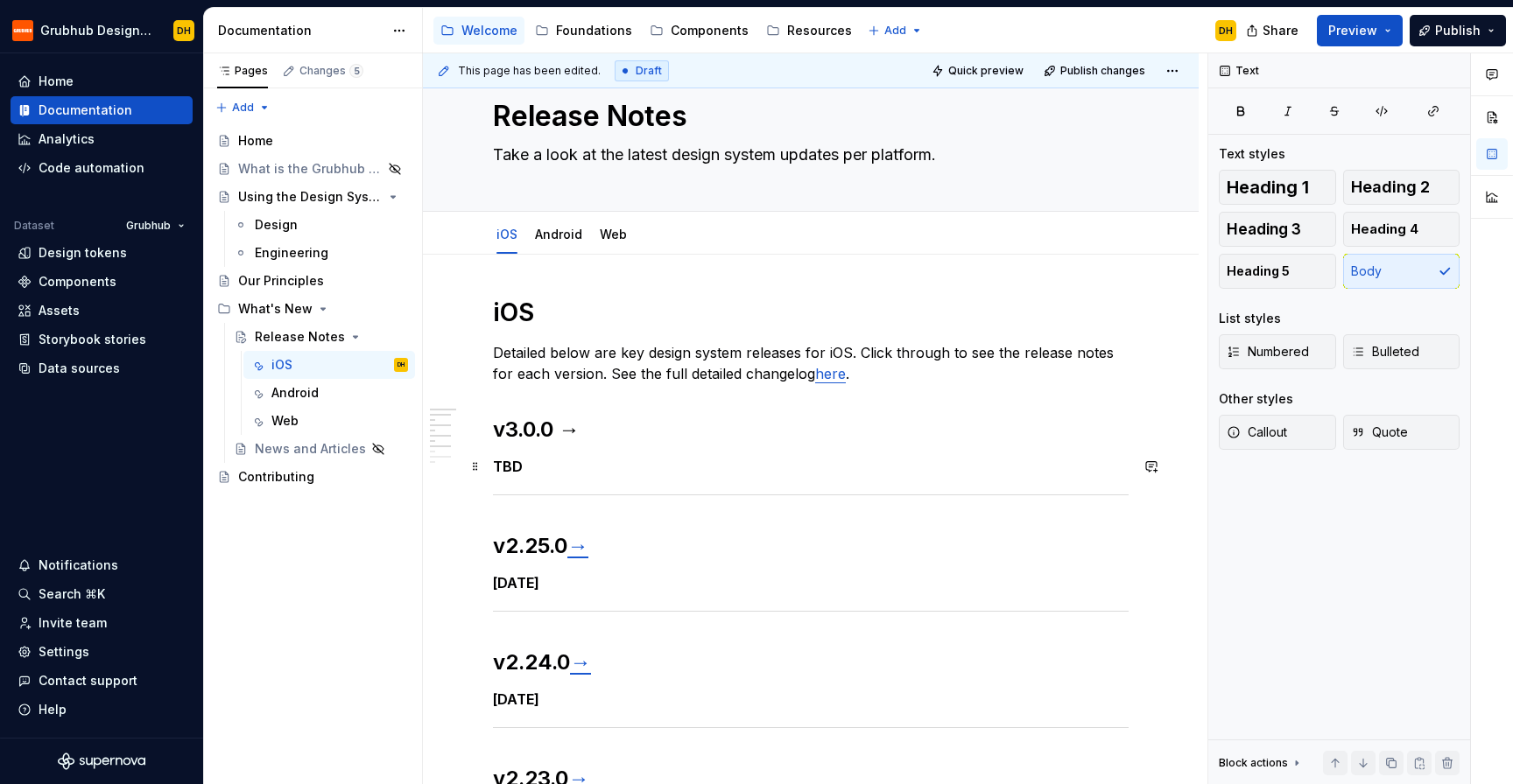
scroll to position [48, 0]
click at [550, 471] on h5 "TBD" at bounding box center [810, 468] width 635 height 17
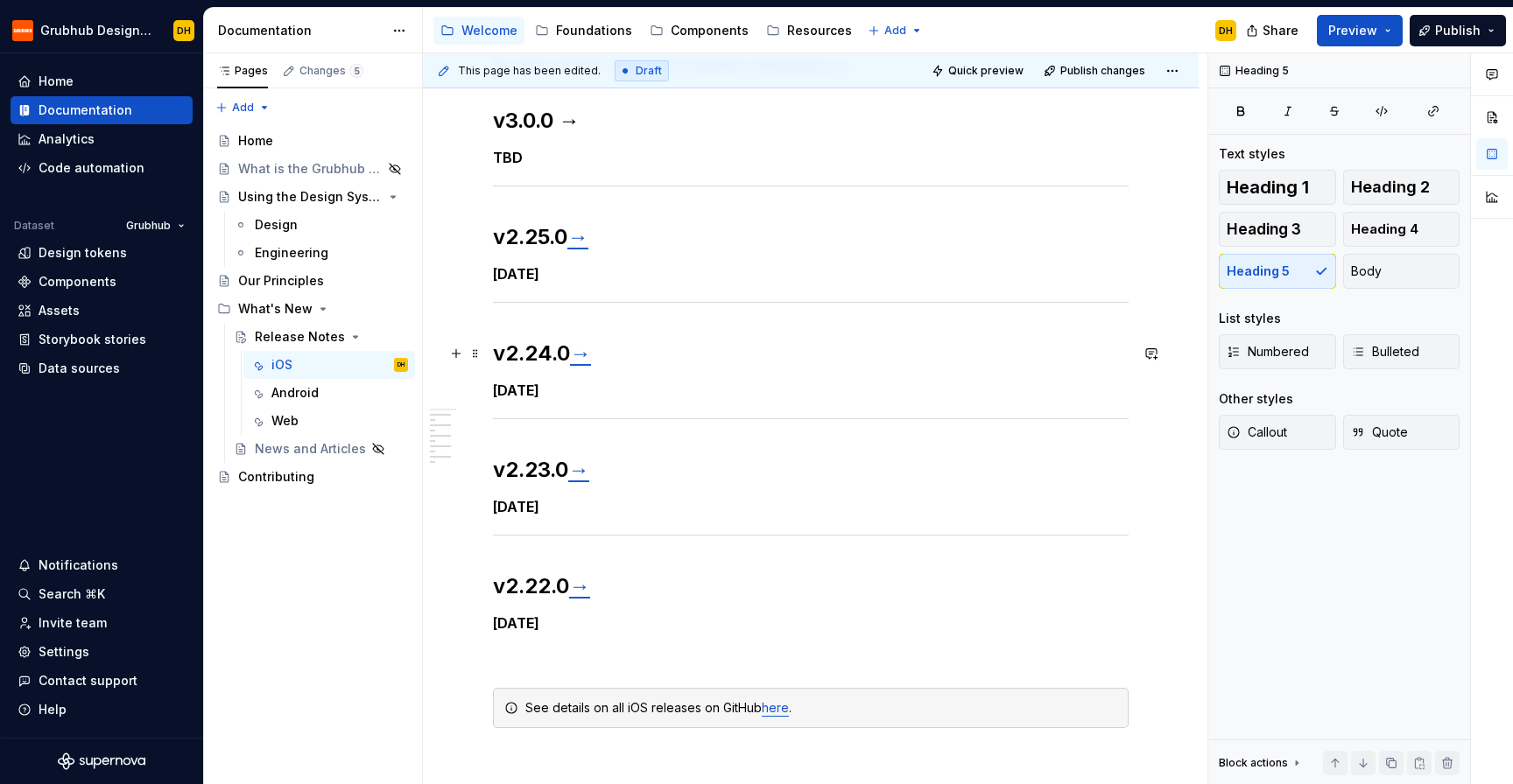
scroll to position [349, 0]
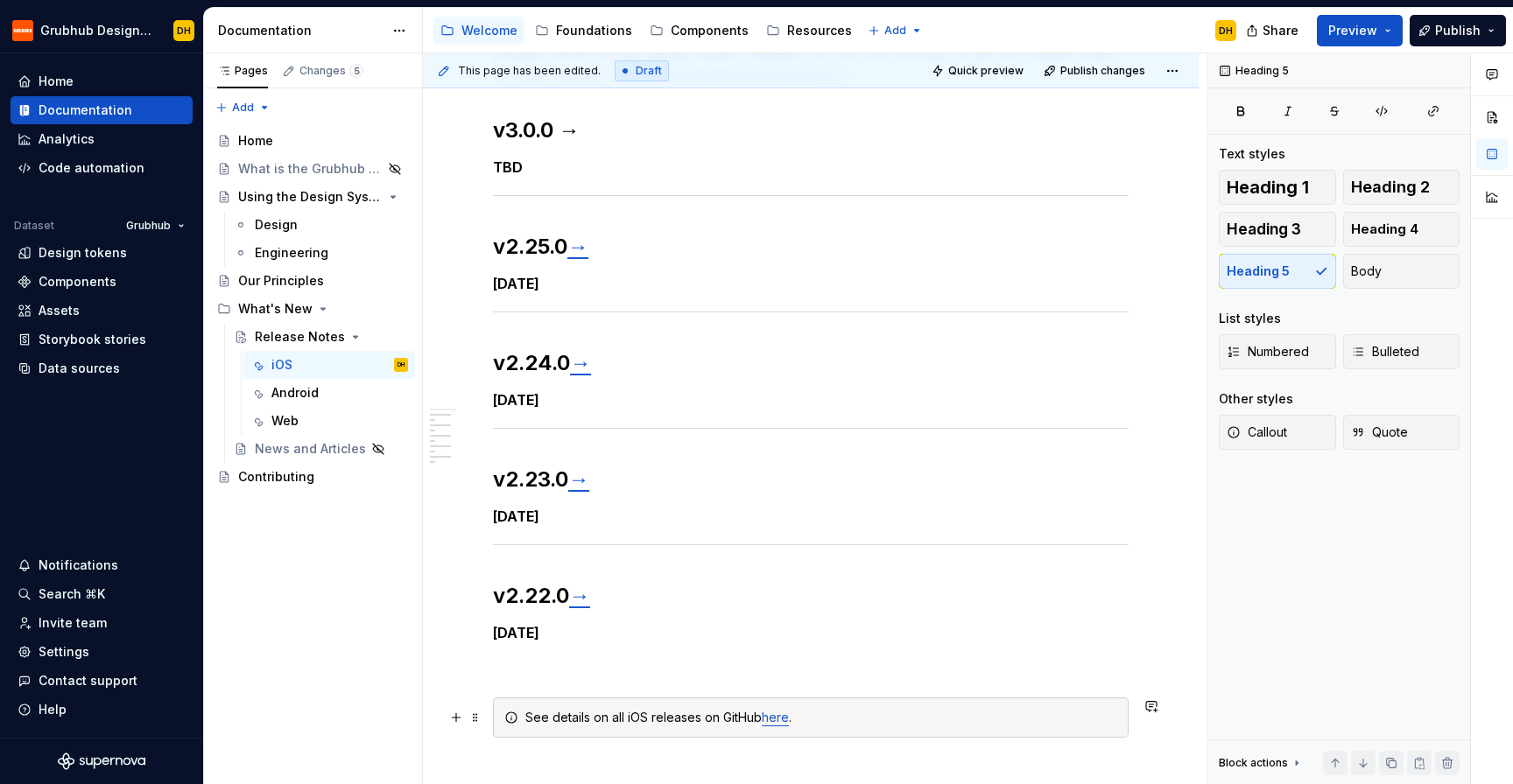
click at [563, 718] on div "See details on all iOS releases on GitHub here ." at bounding box center [820, 717] width 592 height 17
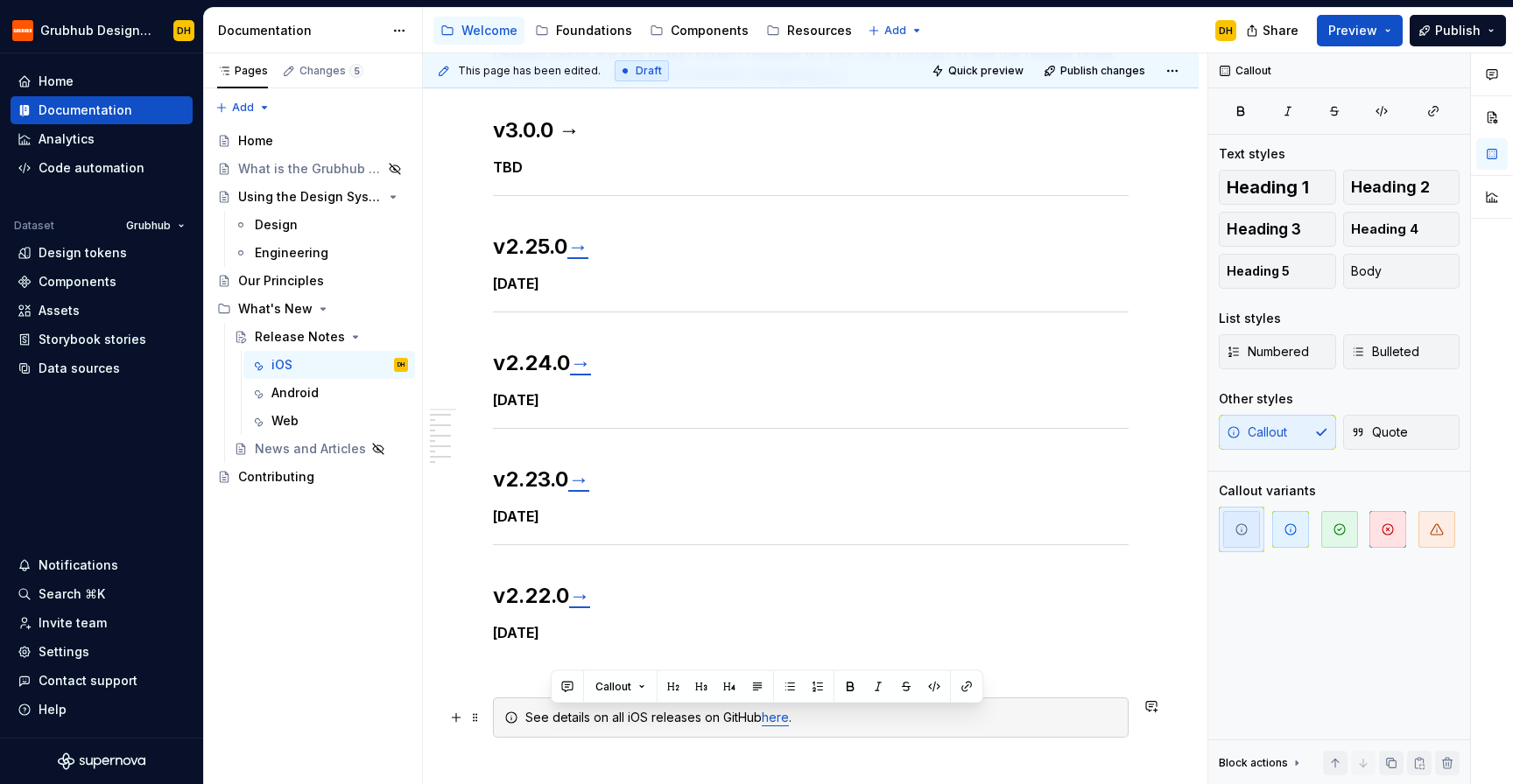
click at [605, 721] on div "See details on all iOS releases on GitHub here ." at bounding box center [820, 717] width 592 height 17
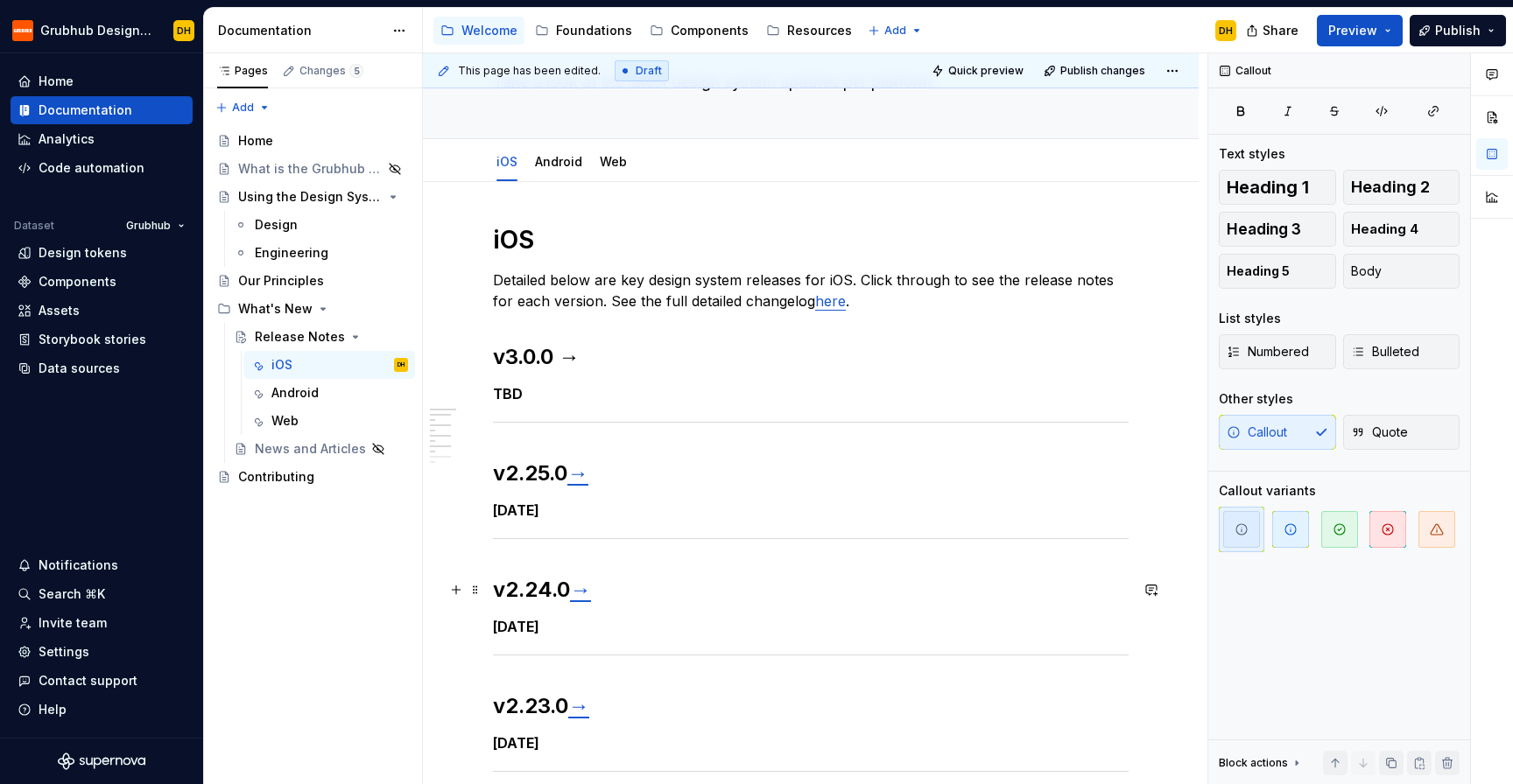
scroll to position [0, 0]
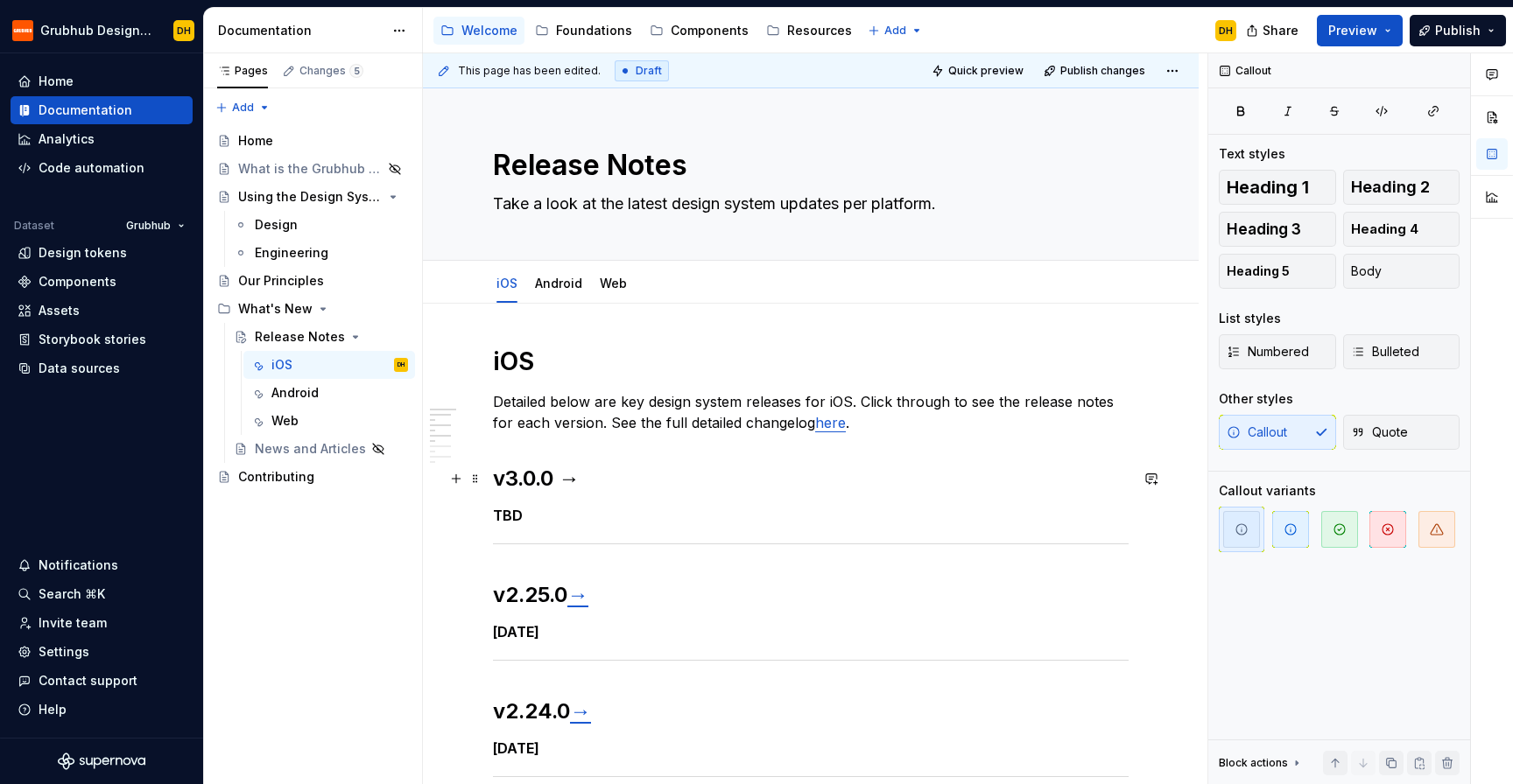
click at [496, 472] on h2 "v3.0.0 →" at bounding box center [810, 478] width 635 height 28
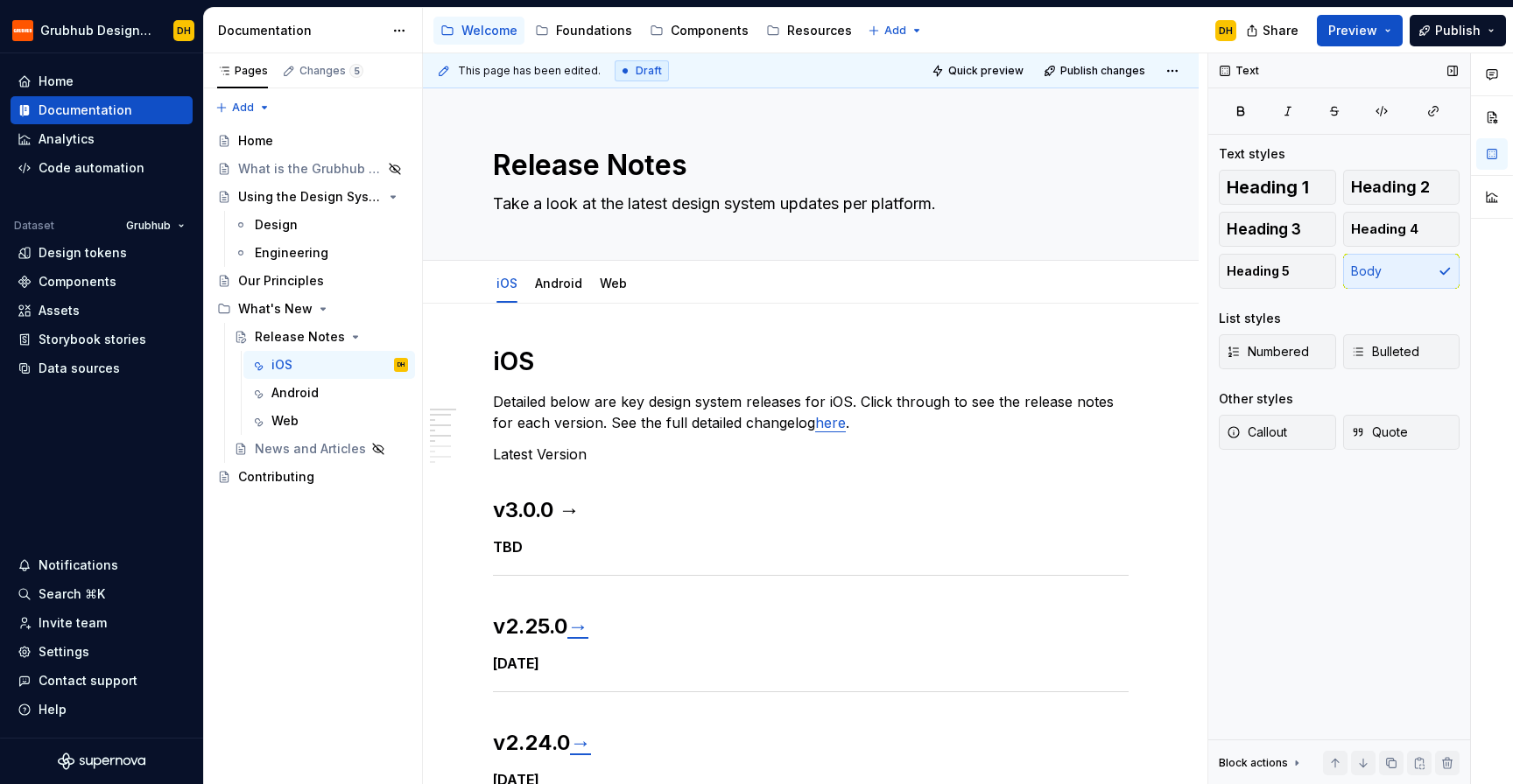
click at [1254, 412] on div "Other styles Callout Quote" at bounding box center [1339, 426] width 241 height 70
click at [1254, 426] on span "Callout" at bounding box center [1256, 432] width 60 height 17
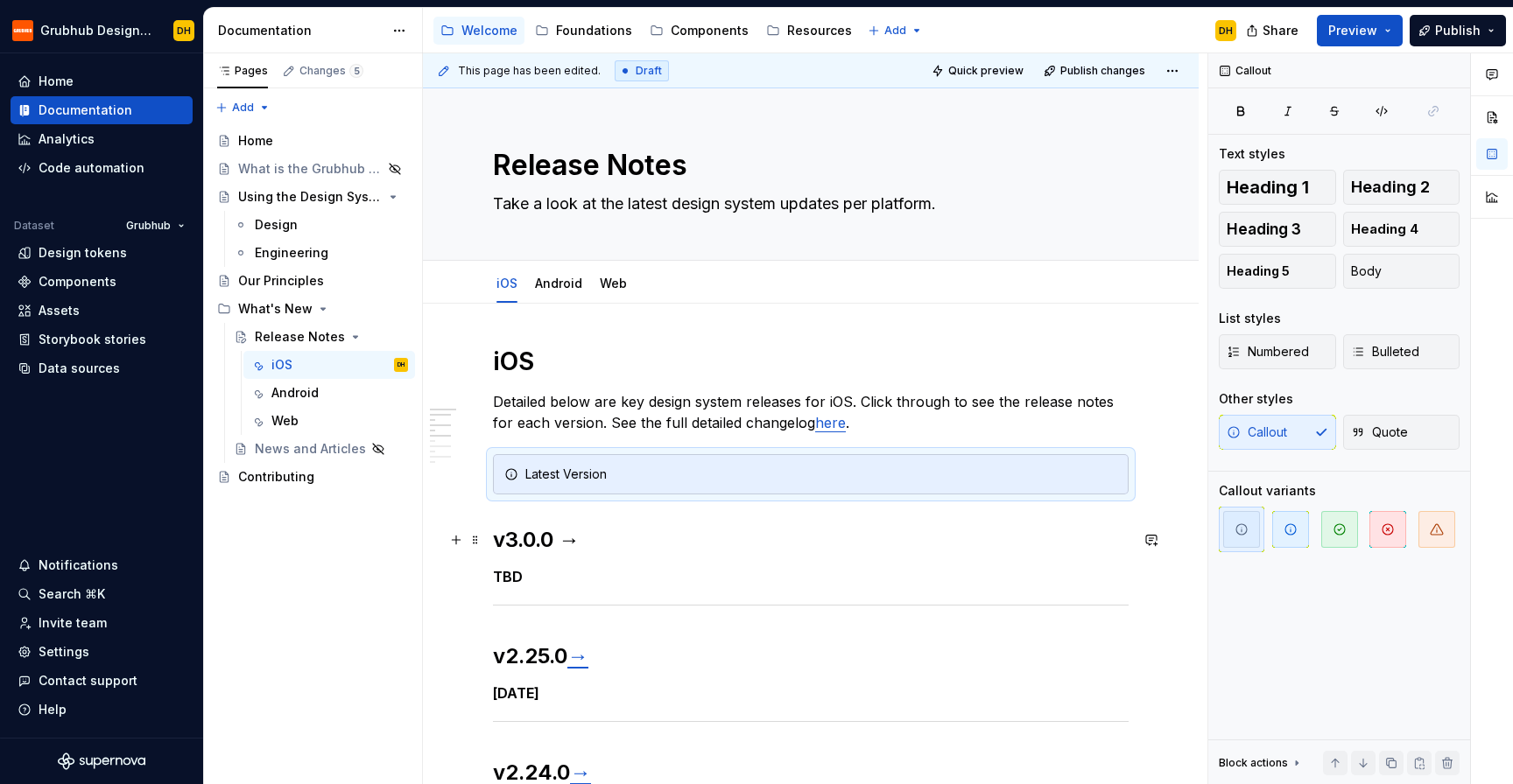
click at [610, 547] on h2 "v3.0.0 →" at bounding box center [810, 539] width 635 height 28
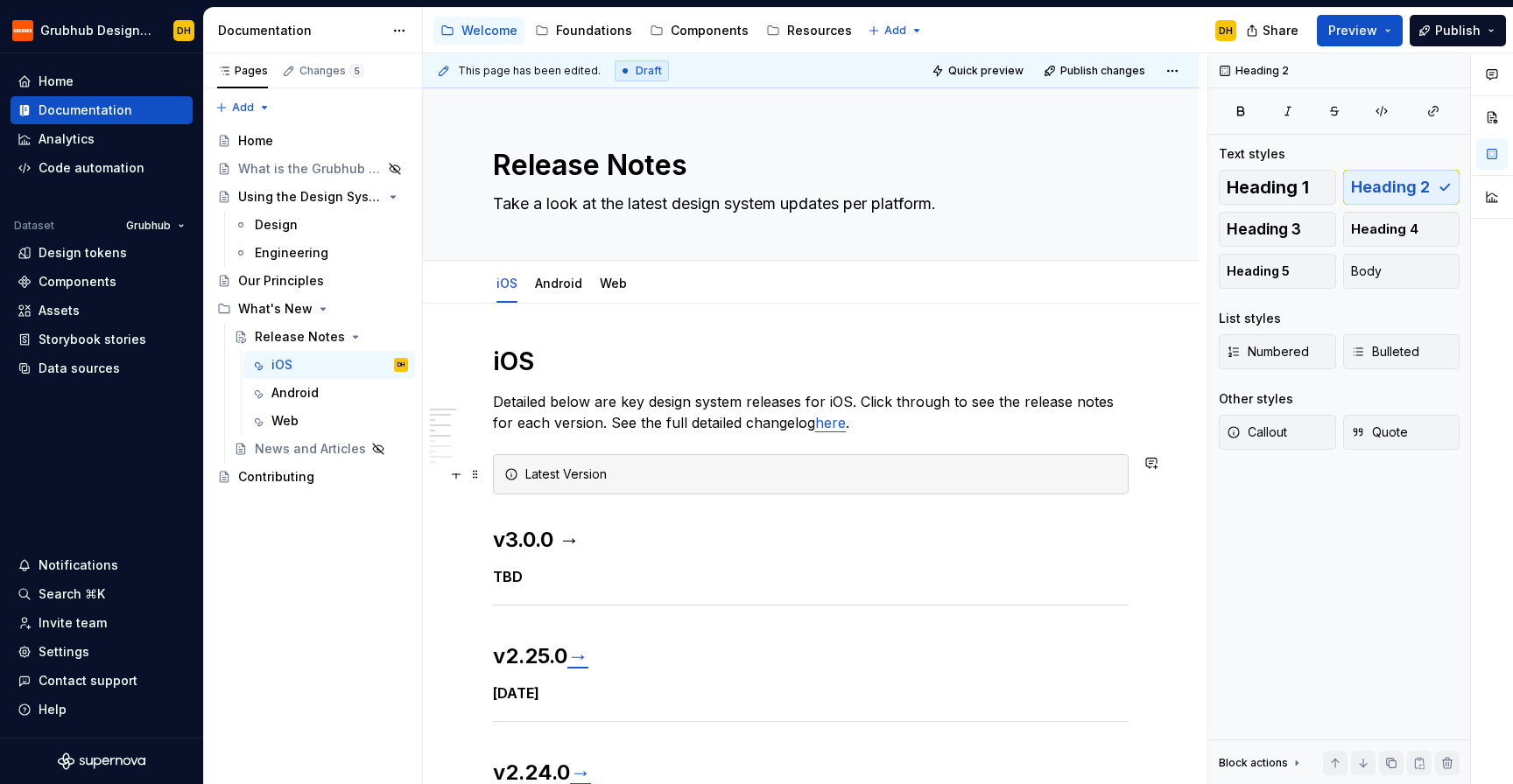
click at [589, 466] on div "Latest Version" at bounding box center [820, 474] width 592 height 17
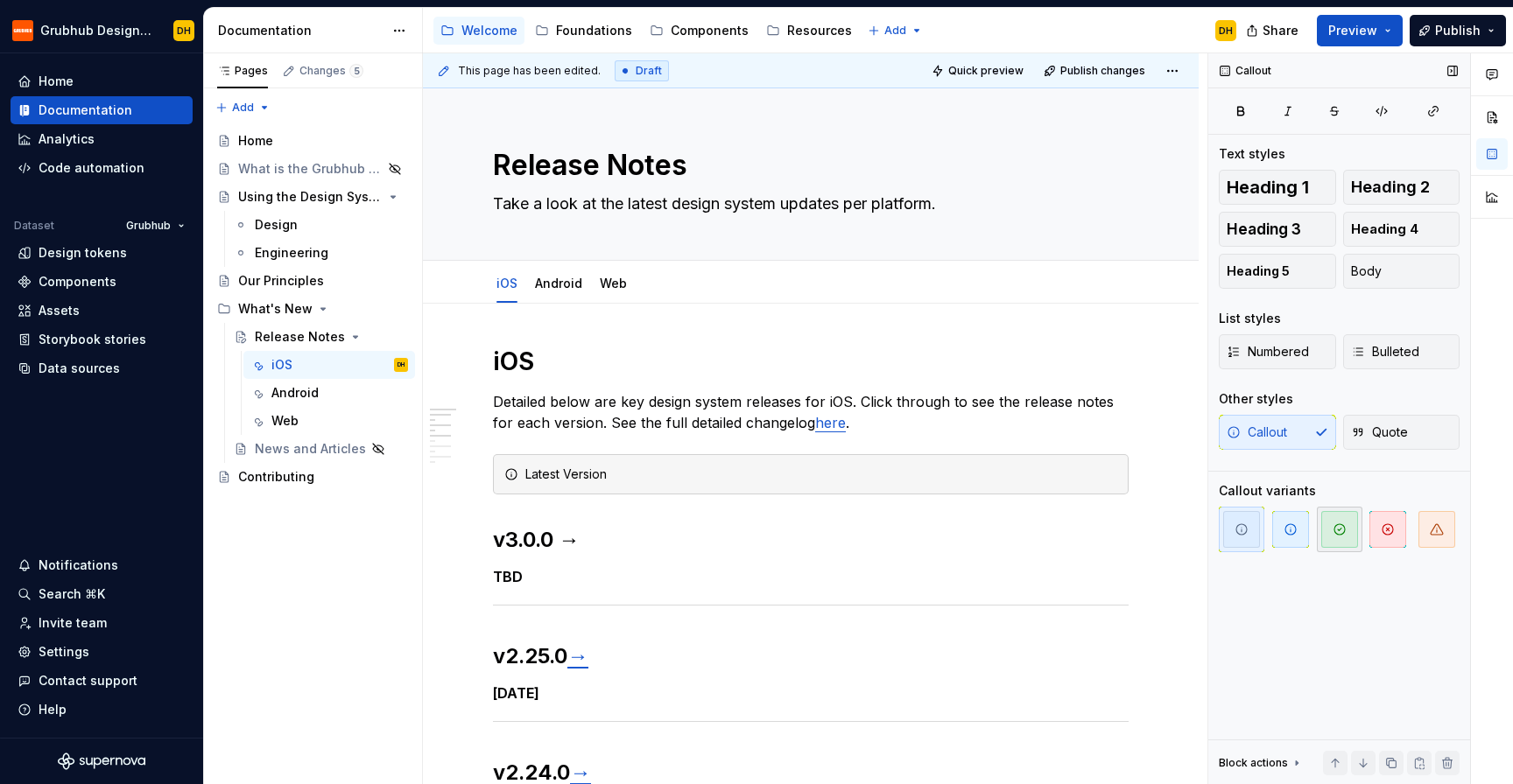
click at [1329, 538] on span "button" at bounding box center [1340, 530] width 37 height 37
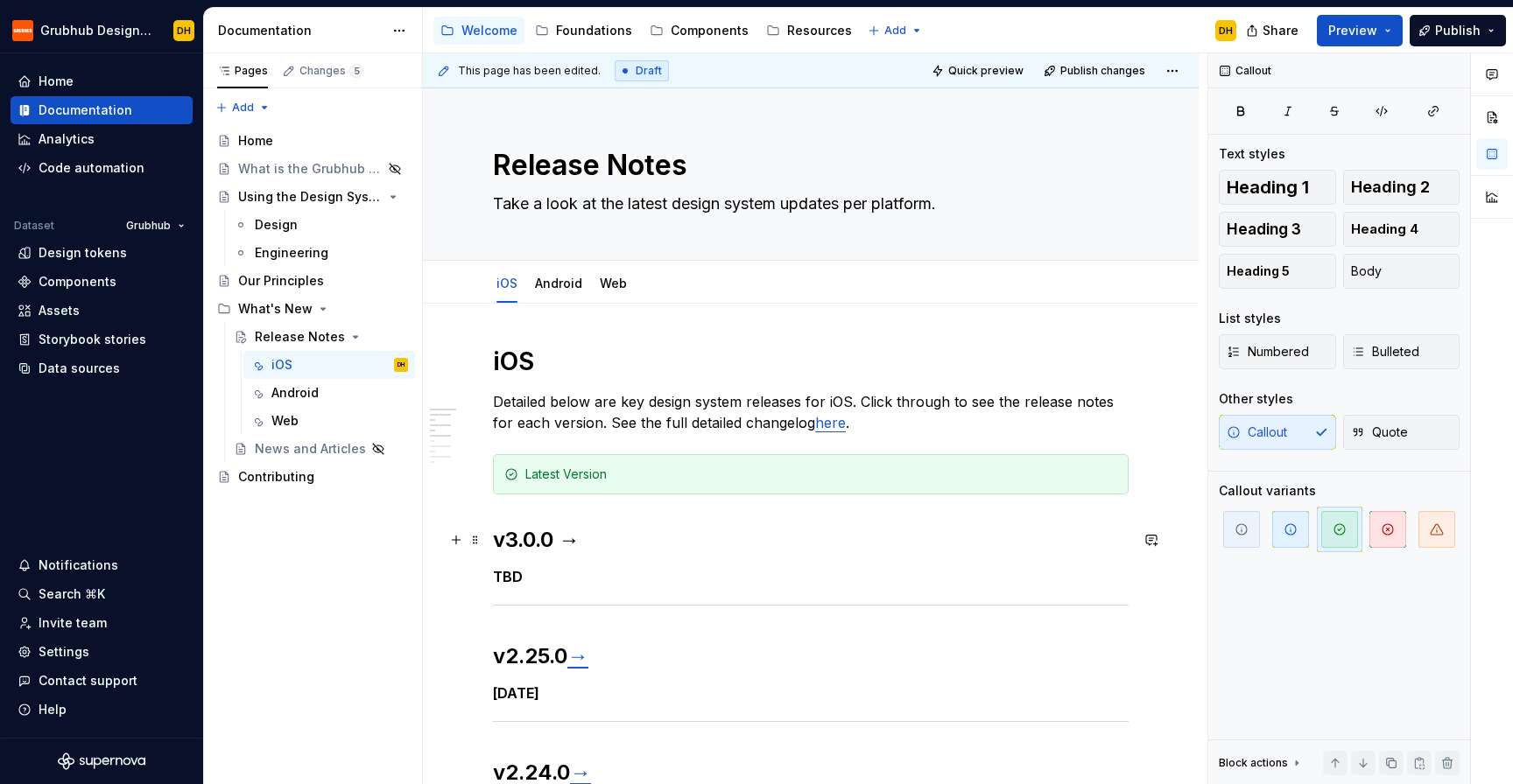
click at [696, 549] on h2 "v3.0.0 →" at bounding box center [810, 539] width 635 height 28
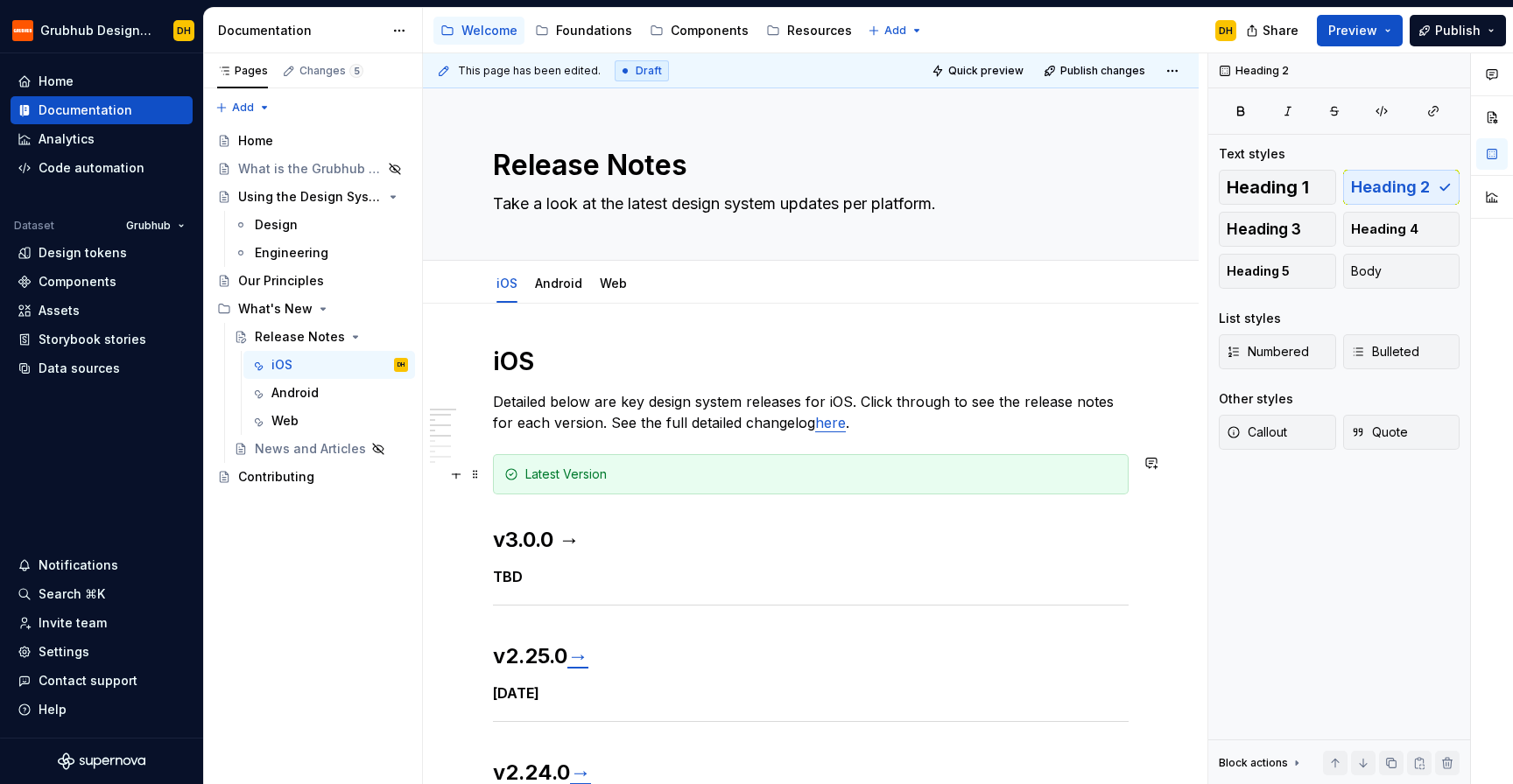
click at [520, 478] on div "Latest Version" at bounding box center [810, 474] width 635 height 40
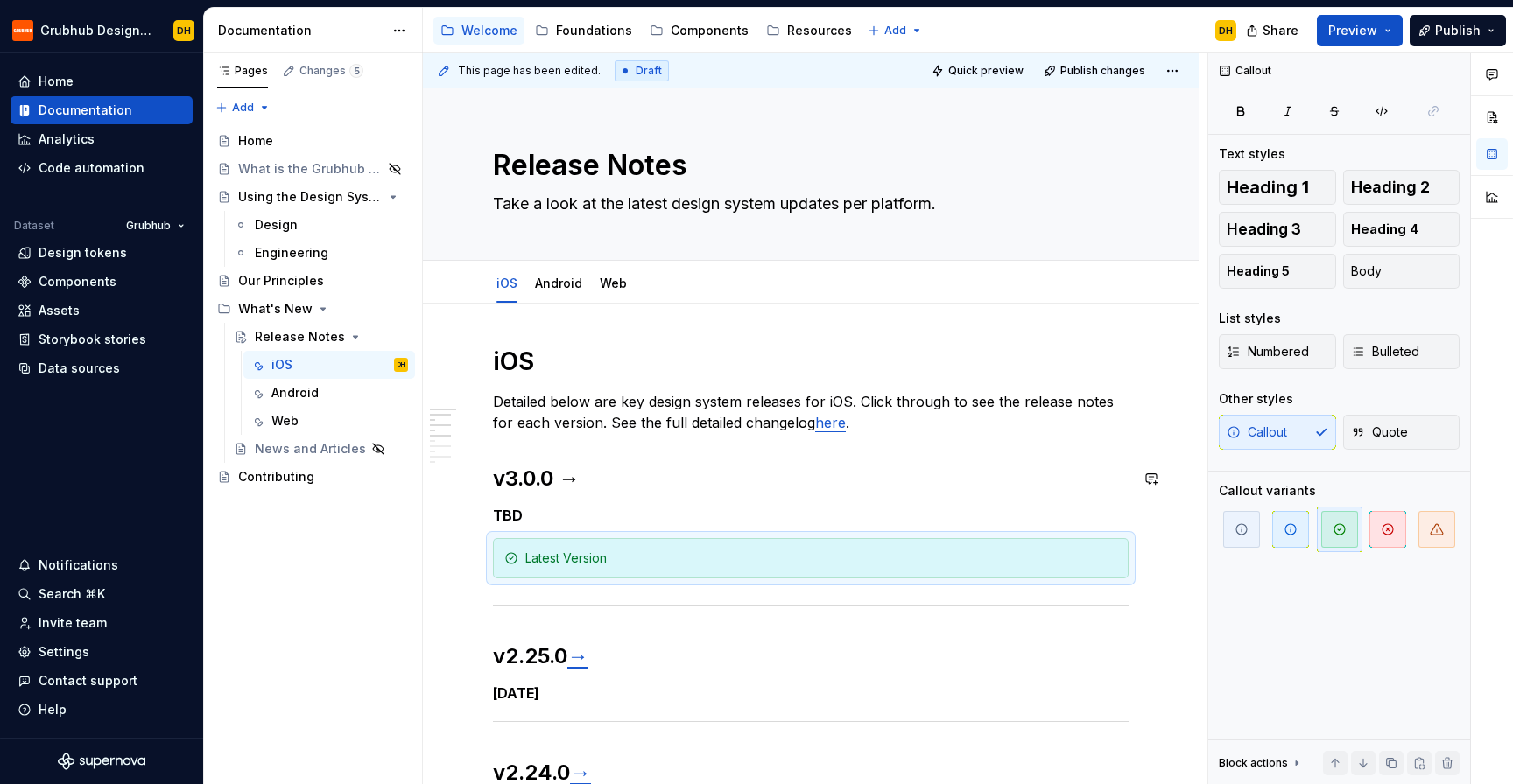
click at [634, 456] on div "iOS Detailed below are key design system releases for iOS. Click through to see…" at bounding box center [810, 747] width 635 height 802
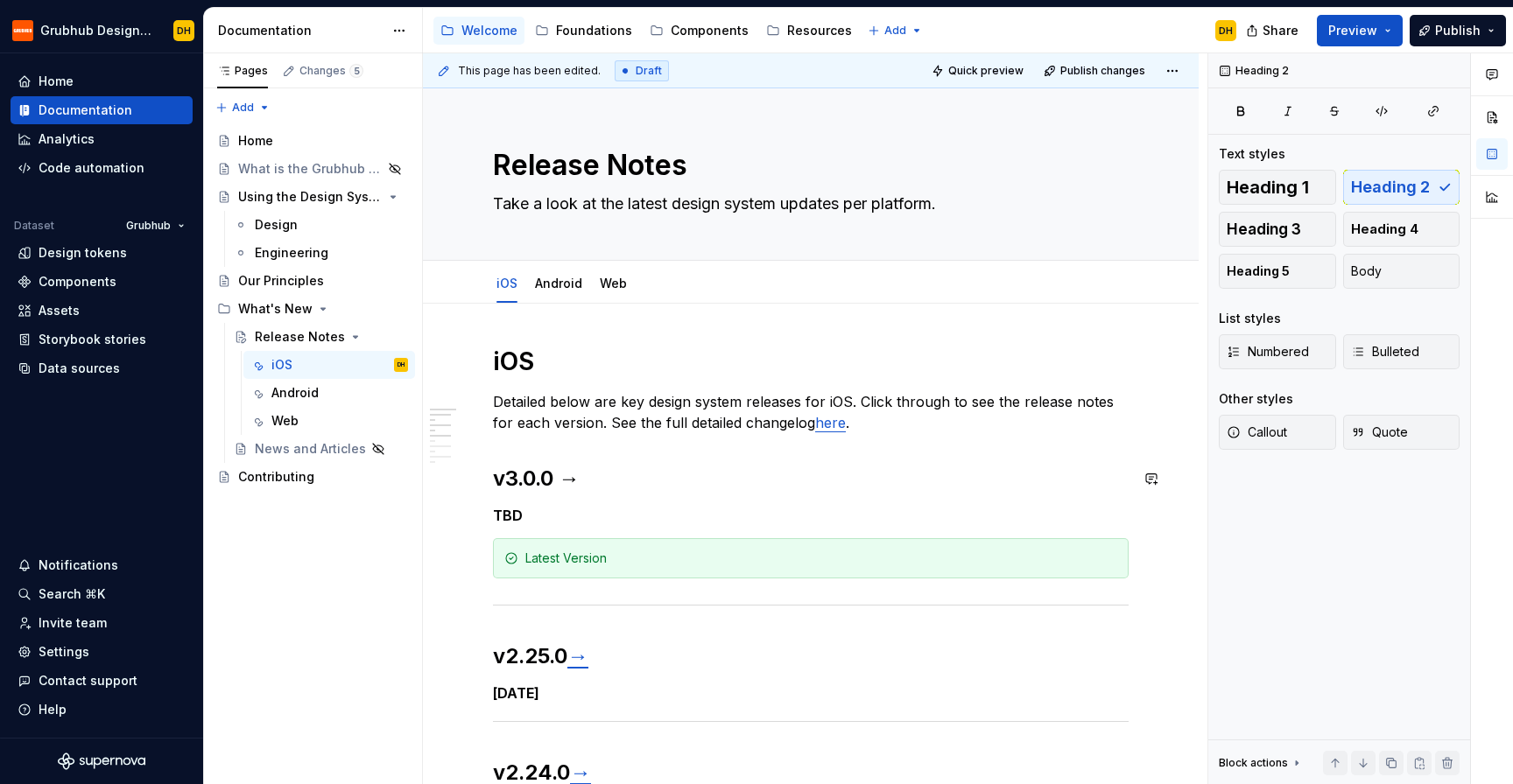
click at [654, 427] on p "Detailed below are key design system releases for iOS. Click through to see the…" at bounding box center [810, 412] width 635 height 42
drag, startPoint x: 590, startPoint y: 481, endPoint x: 571, endPoint y: 481, distance: 19.0
click at [571, 481] on h2 "v3.0.0 →" at bounding box center [810, 478] width 635 height 28
click at [567, 484] on h2 "v3.0.0 →" at bounding box center [810, 478] width 635 height 28
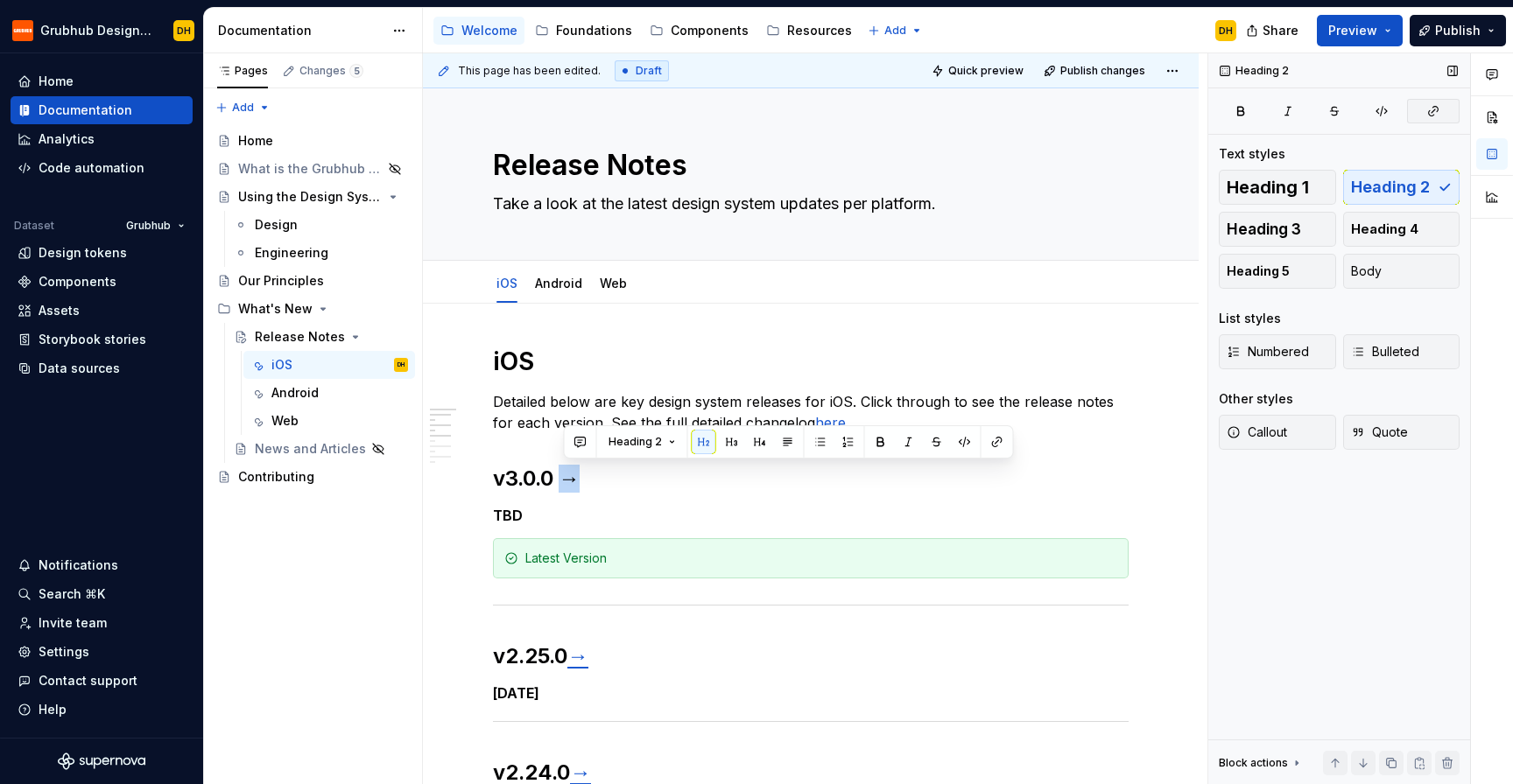
click at [1432, 112] on icon "button" at bounding box center [1433, 111] width 14 height 14
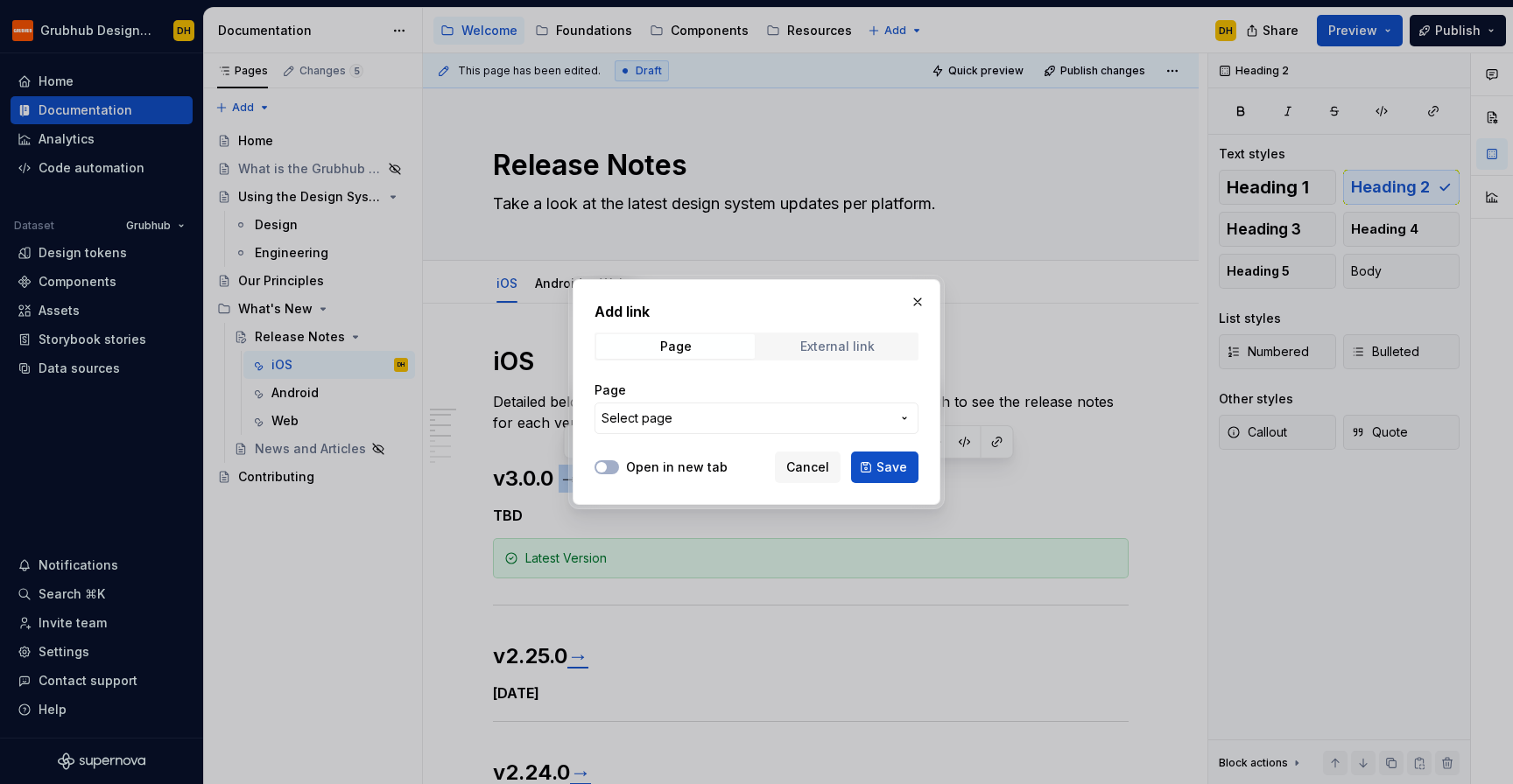
click at [833, 357] on span "External link" at bounding box center [837, 347] width 158 height 25
click at [728, 420] on input "URL" at bounding box center [756, 418] width 324 height 31
paste input "3.0.0-beta.12"
click at [806, 470] on span "Cancel" at bounding box center [807, 468] width 43 height 17
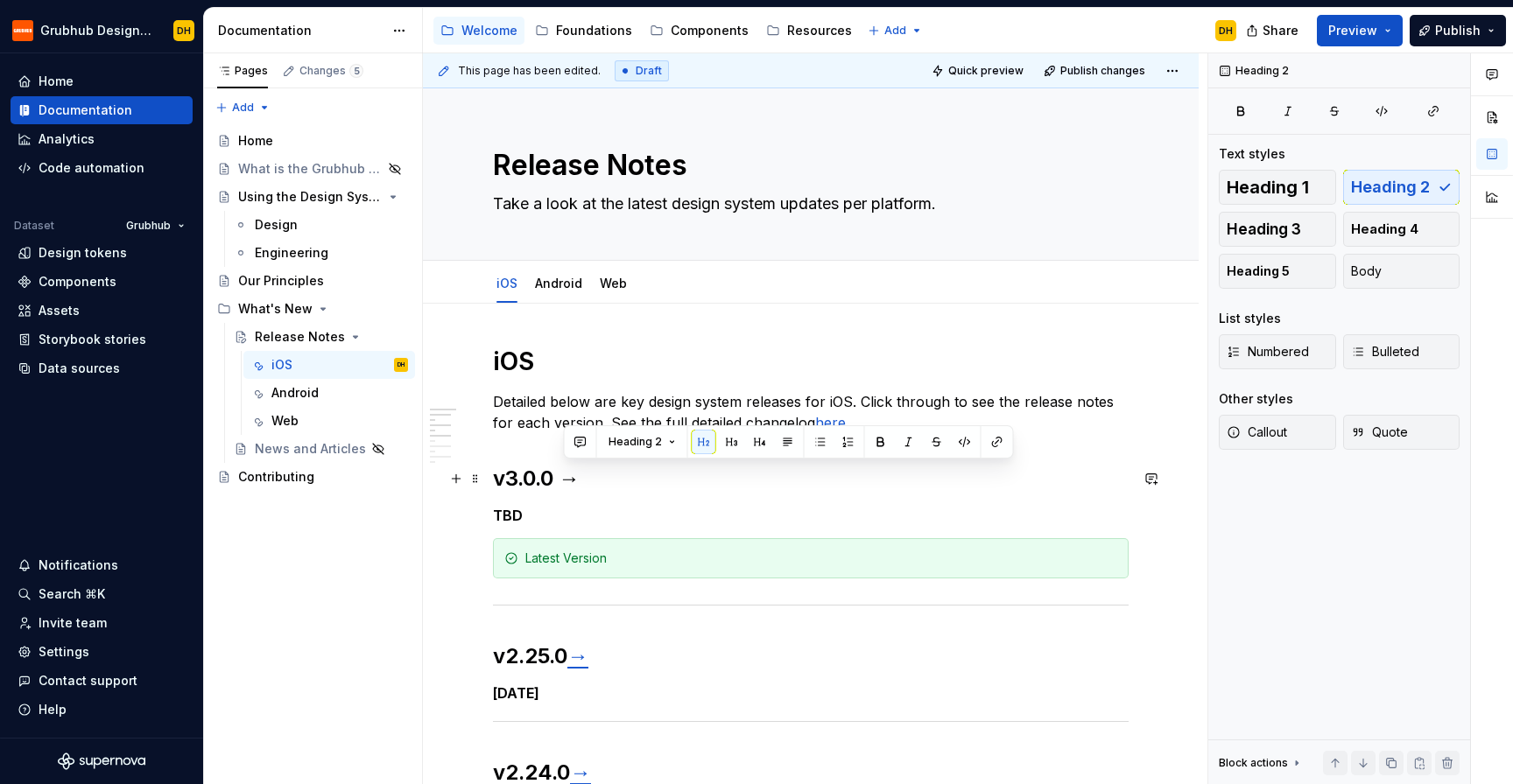
click at [573, 481] on h2 "v3.0.0 →" at bounding box center [810, 478] width 635 height 28
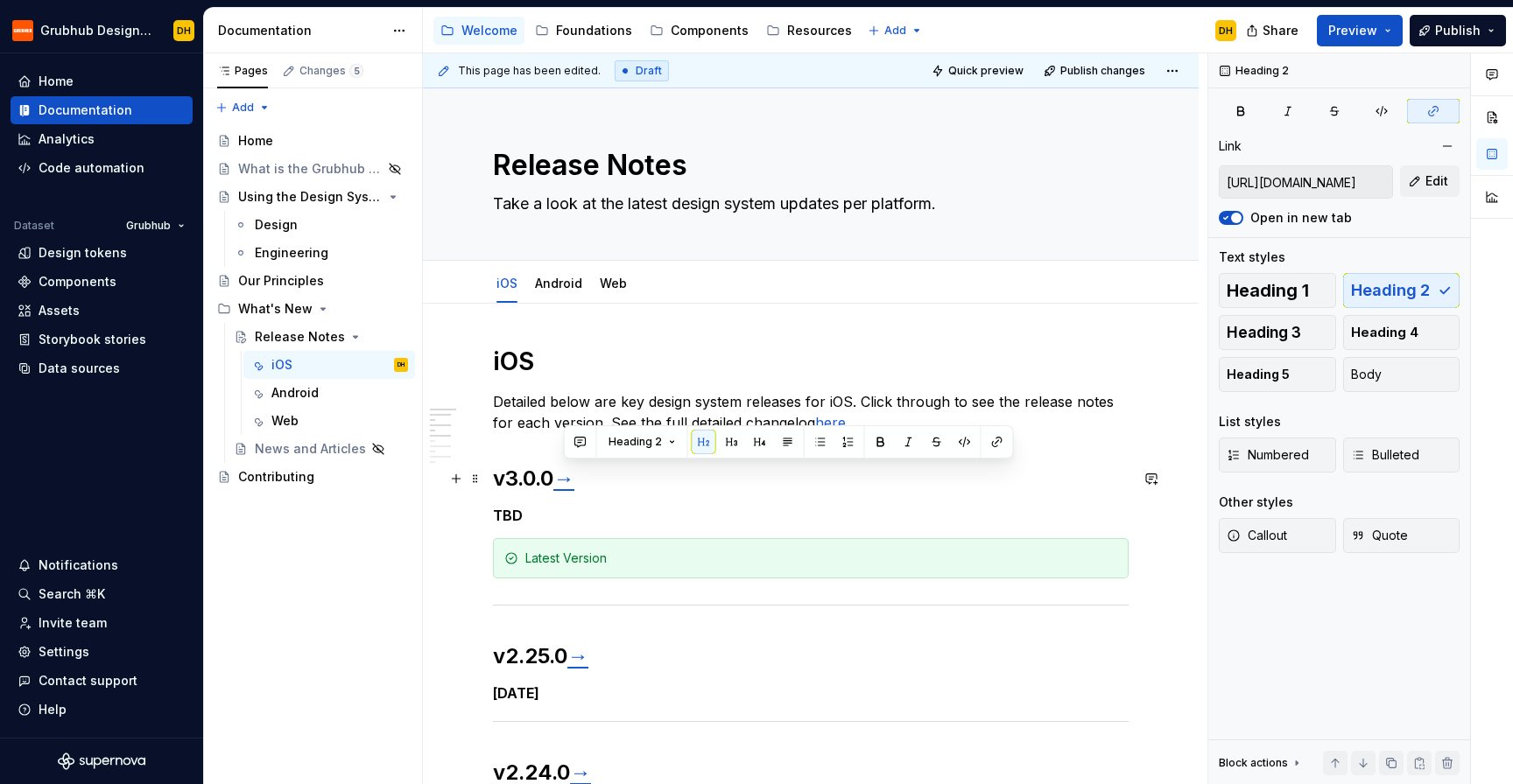
click at [637, 485] on h2 "v3.0.0 →" at bounding box center [810, 478] width 635 height 28
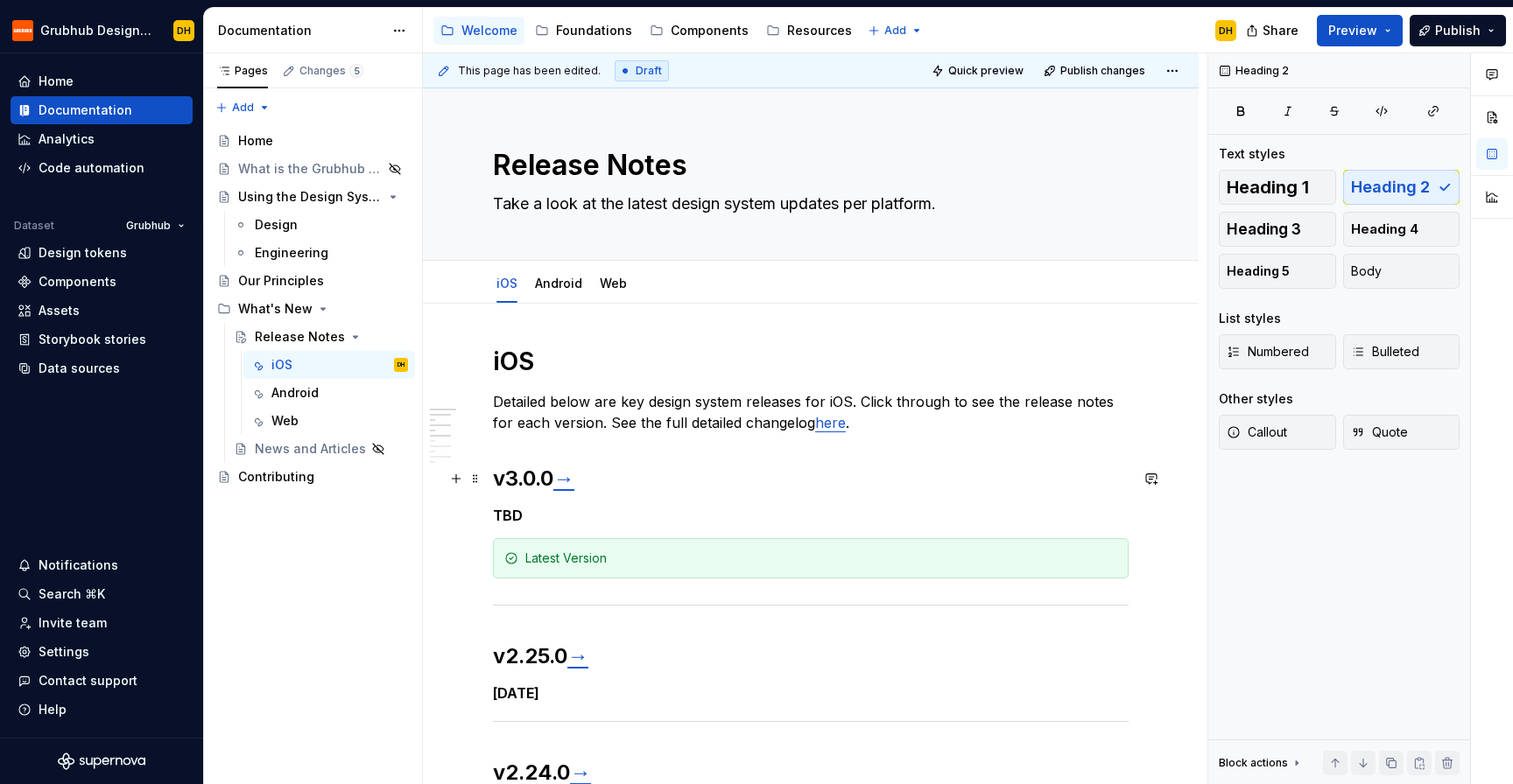
click at [553, 485] on h2 "v3.0.0 →" at bounding box center [810, 478] width 635 height 28
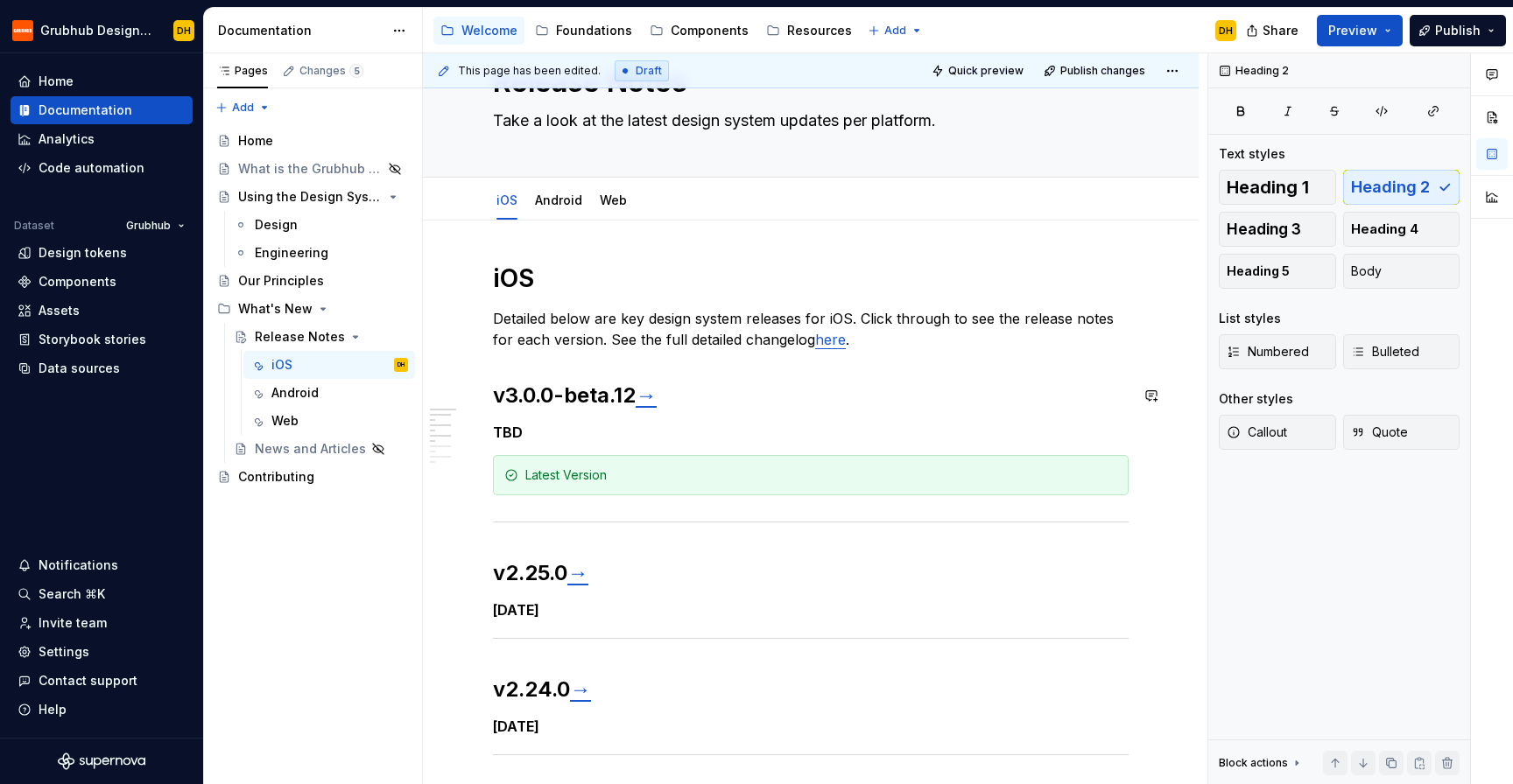
scroll to position [92, 0]
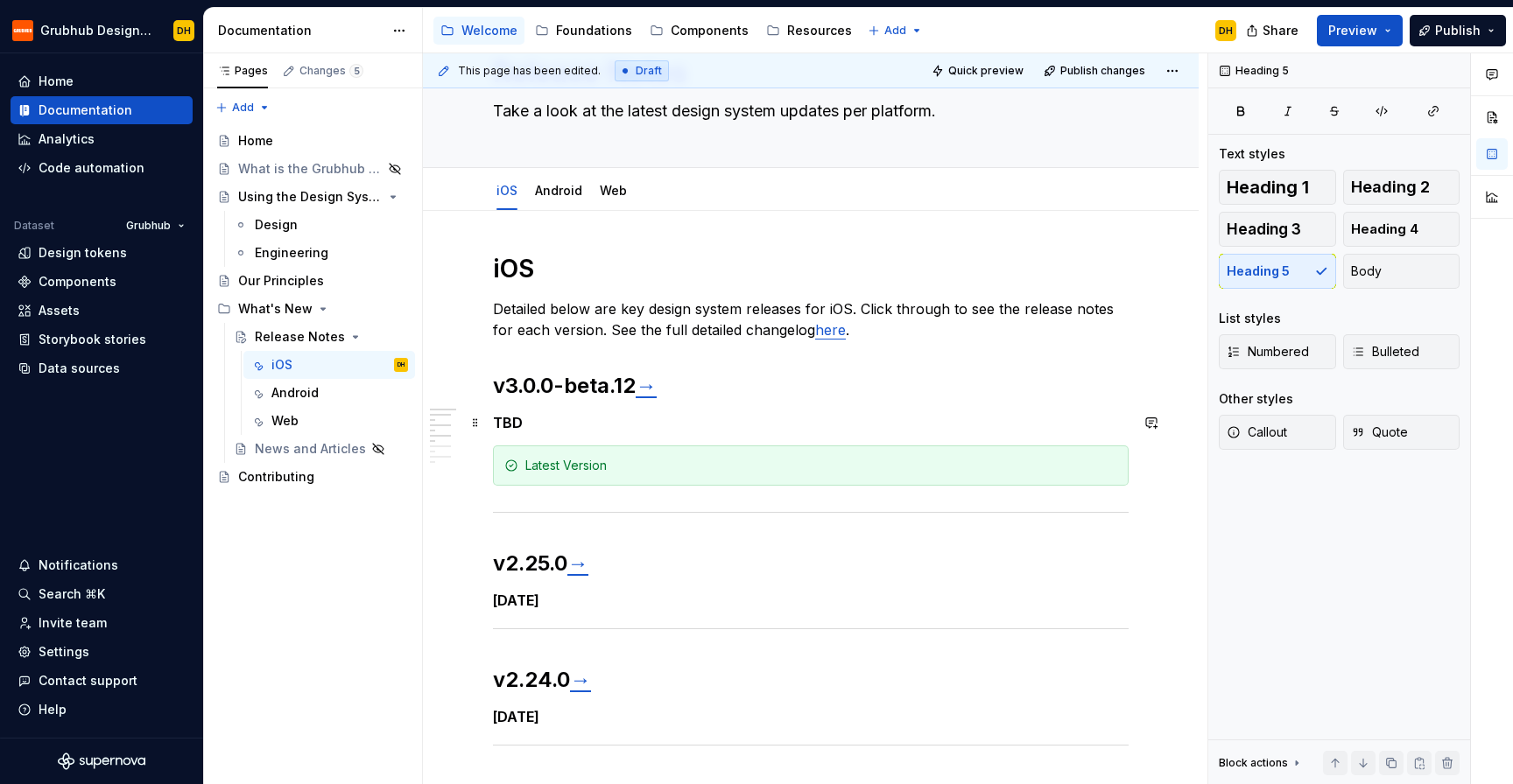
click at [548, 423] on h5 "TBD" at bounding box center [810, 423] width 635 height 17
click at [506, 428] on h5 "TBD" at bounding box center [810, 423] width 635 height 17
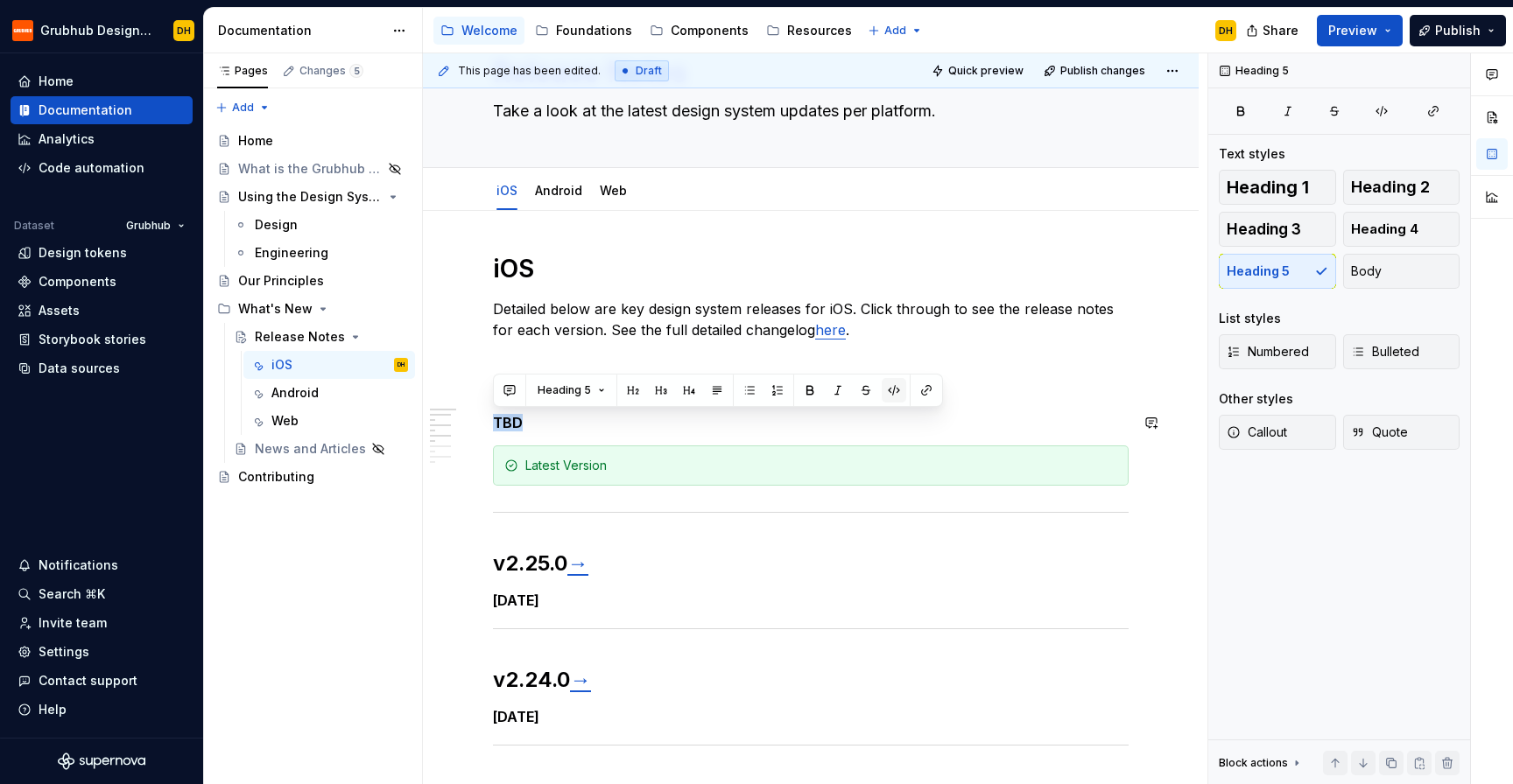
click at [890, 392] on button "button" at bounding box center [894, 391] width 25 height 25
click at [888, 387] on button "button" at bounding box center [894, 391] width 25 height 25
click at [674, 432] on div "iOS Detailed below are key design system releases for iOS. Click through to see…" at bounding box center [810, 654] width 635 height 802
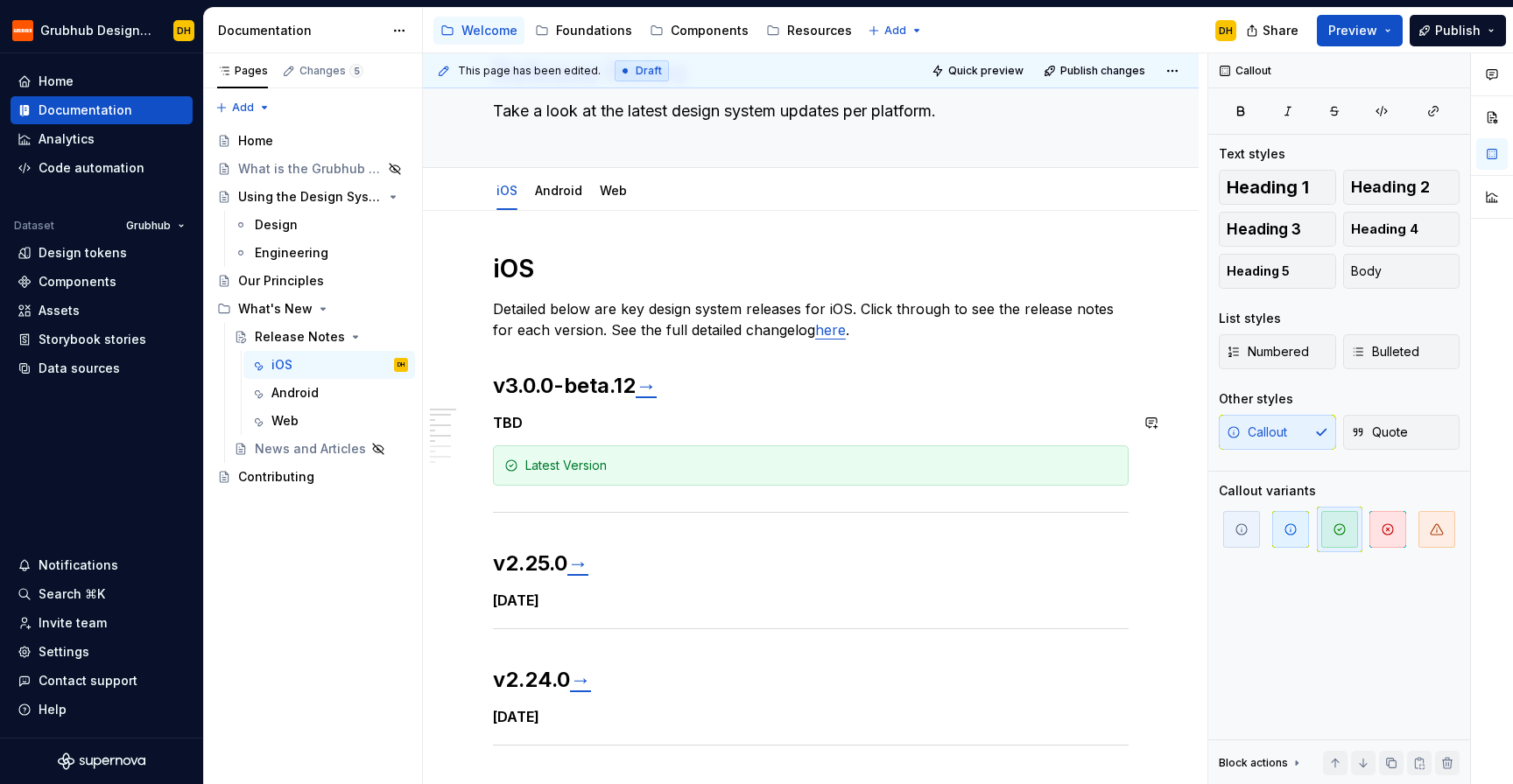
click at [607, 444] on div "iOS Detailed below are key design system releases for iOS. Click through to see…" at bounding box center [810, 654] width 635 height 802
click at [591, 432] on div "iOS Detailed below are key design system releases for iOS. Click through to see…" at bounding box center [810, 654] width 635 height 802
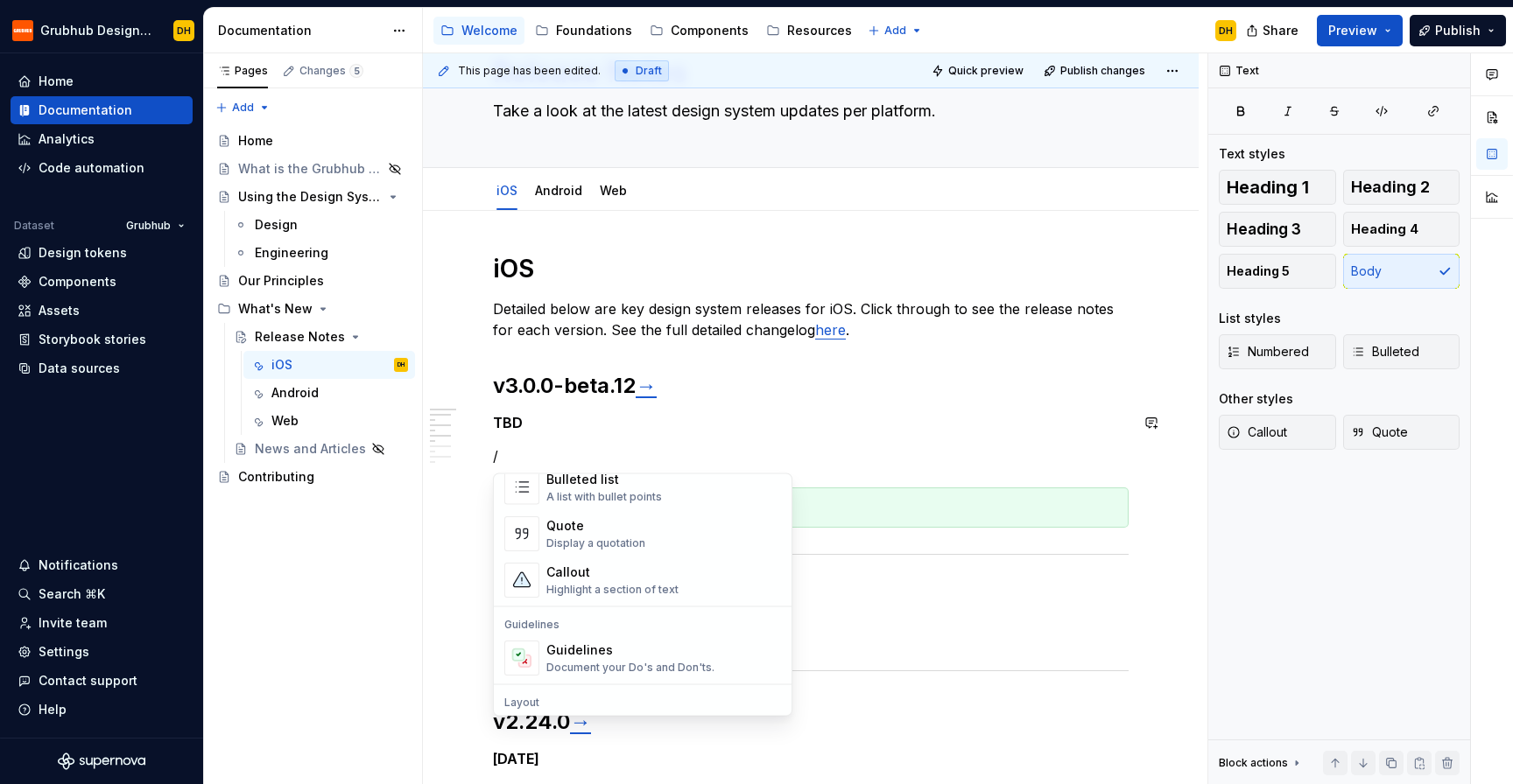
scroll to position [168, 0]
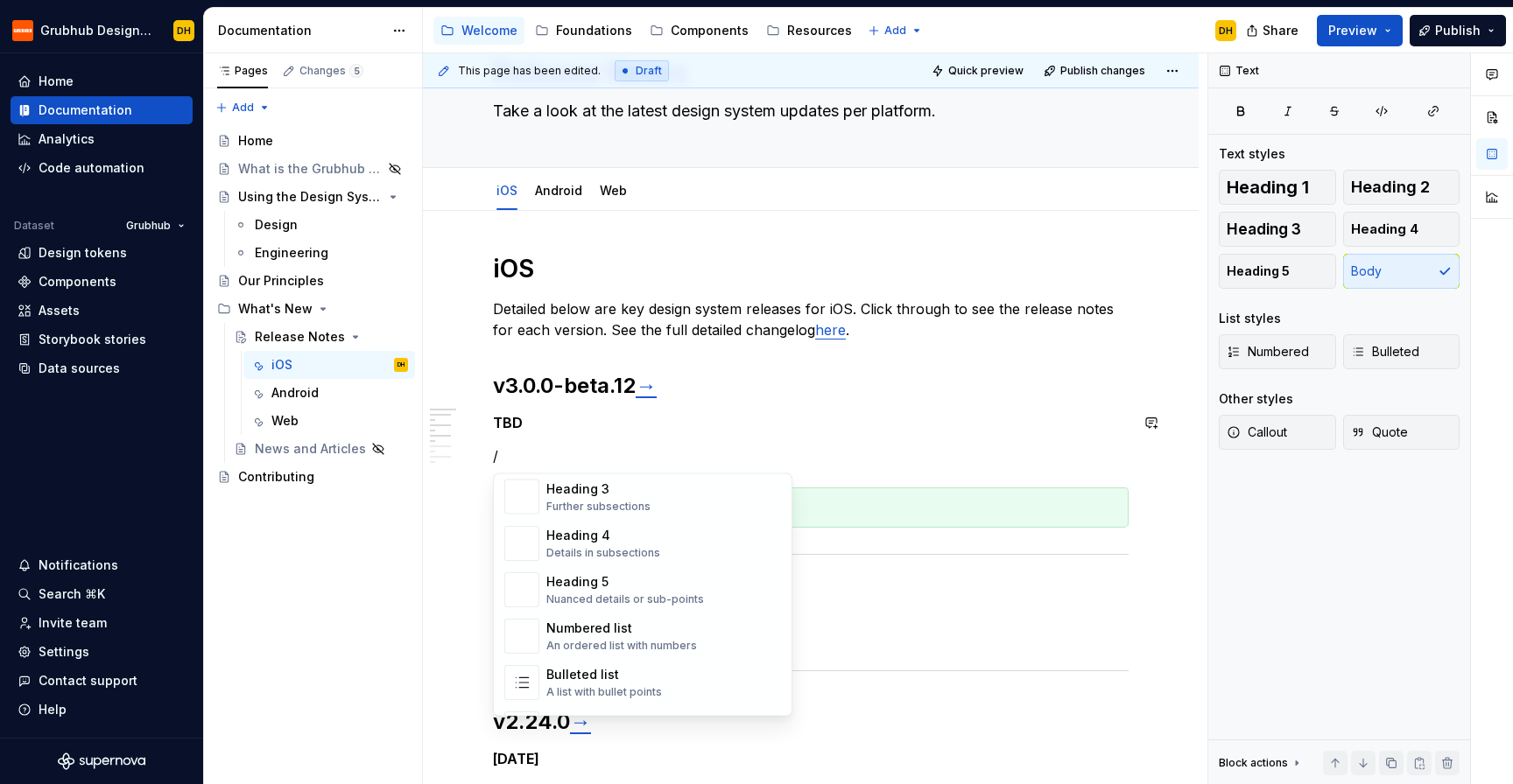
click at [524, 440] on div "iOS Detailed below are key design system releases for iOS. Click through to see…" at bounding box center [810, 675] width 635 height 844
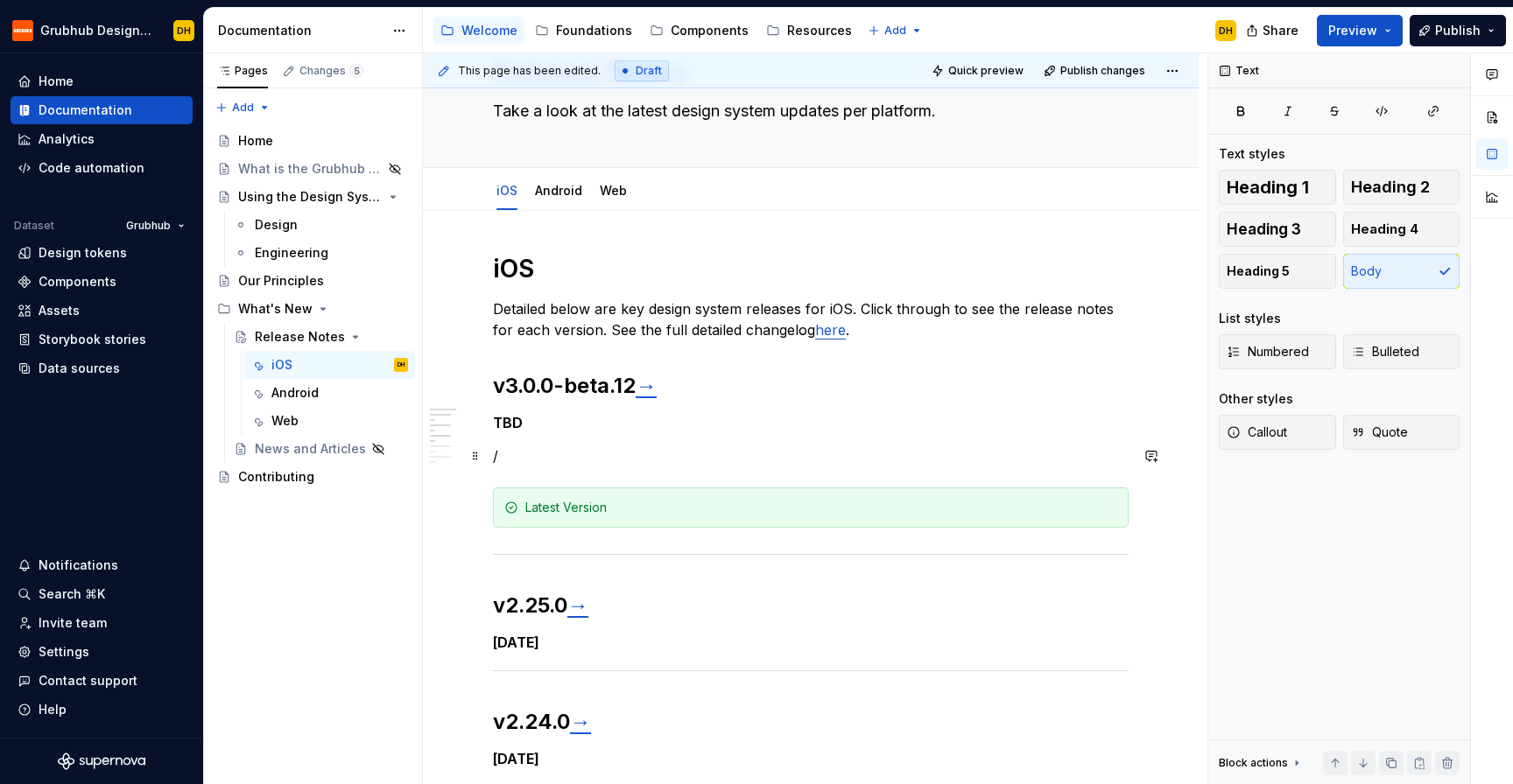
click at [524, 452] on p "/" at bounding box center [810, 456] width 635 height 21
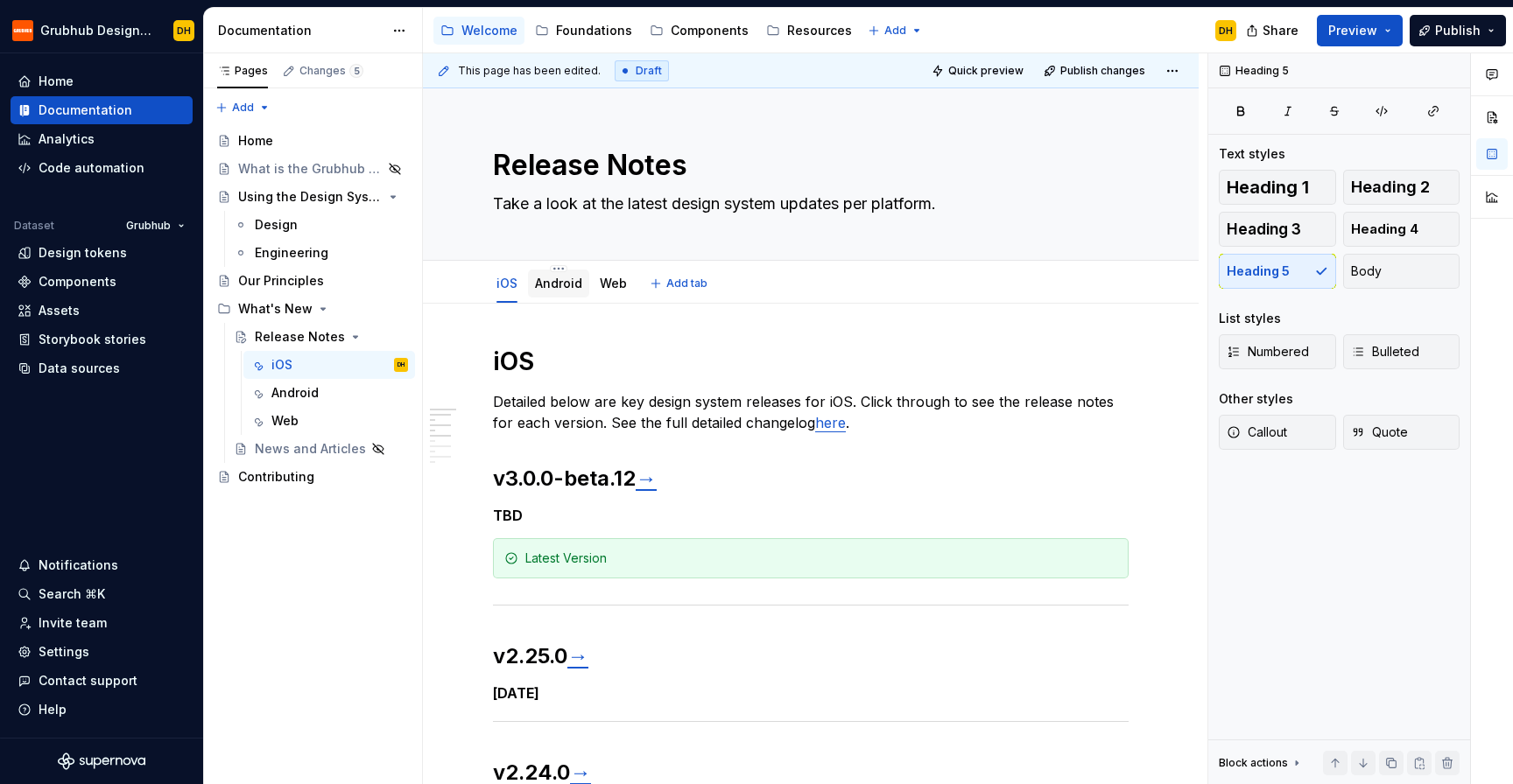
click at [538, 278] on link "Android" at bounding box center [558, 283] width 48 height 15
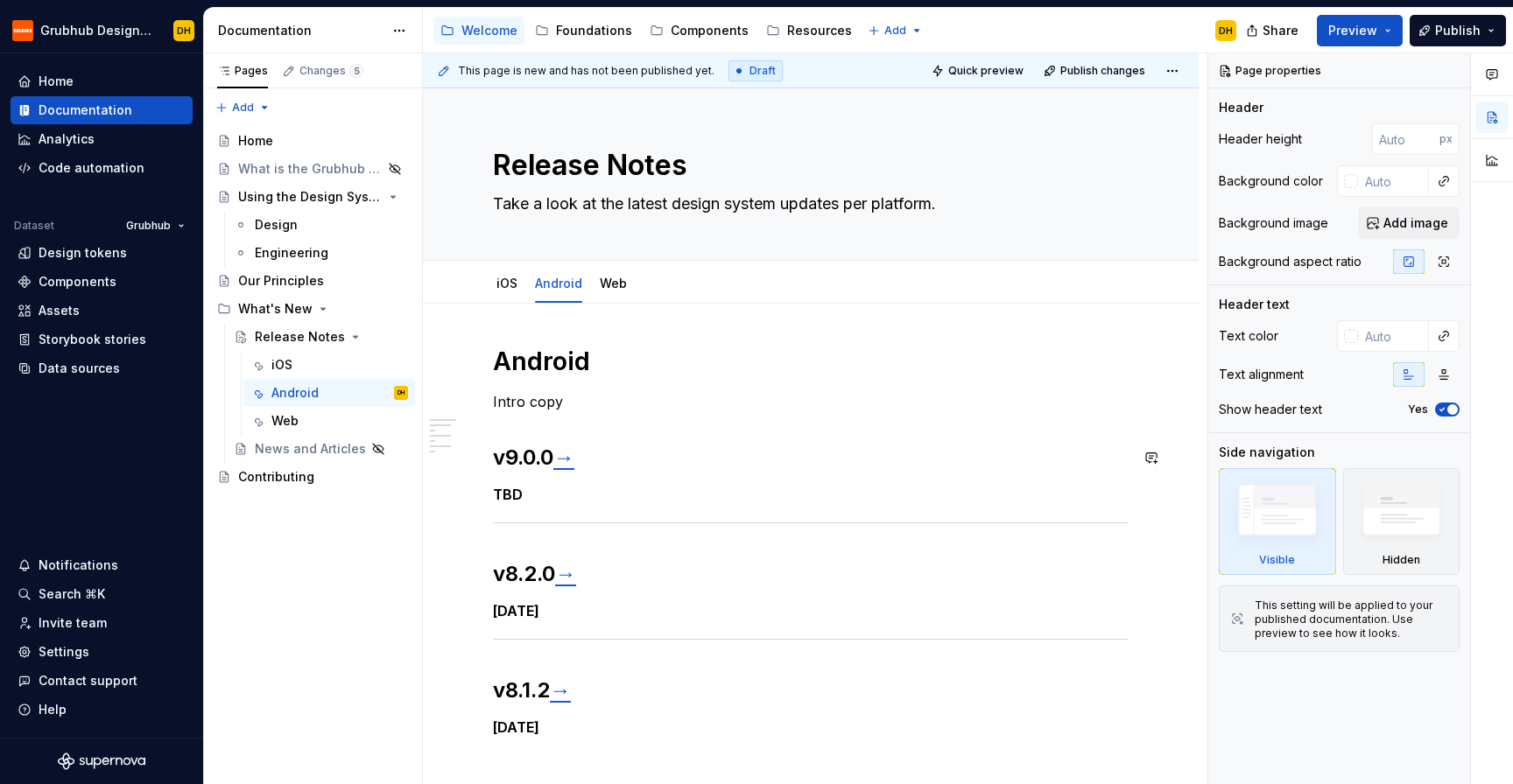
click at [575, 467] on link "→" at bounding box center [564, 457] width 21 height 26
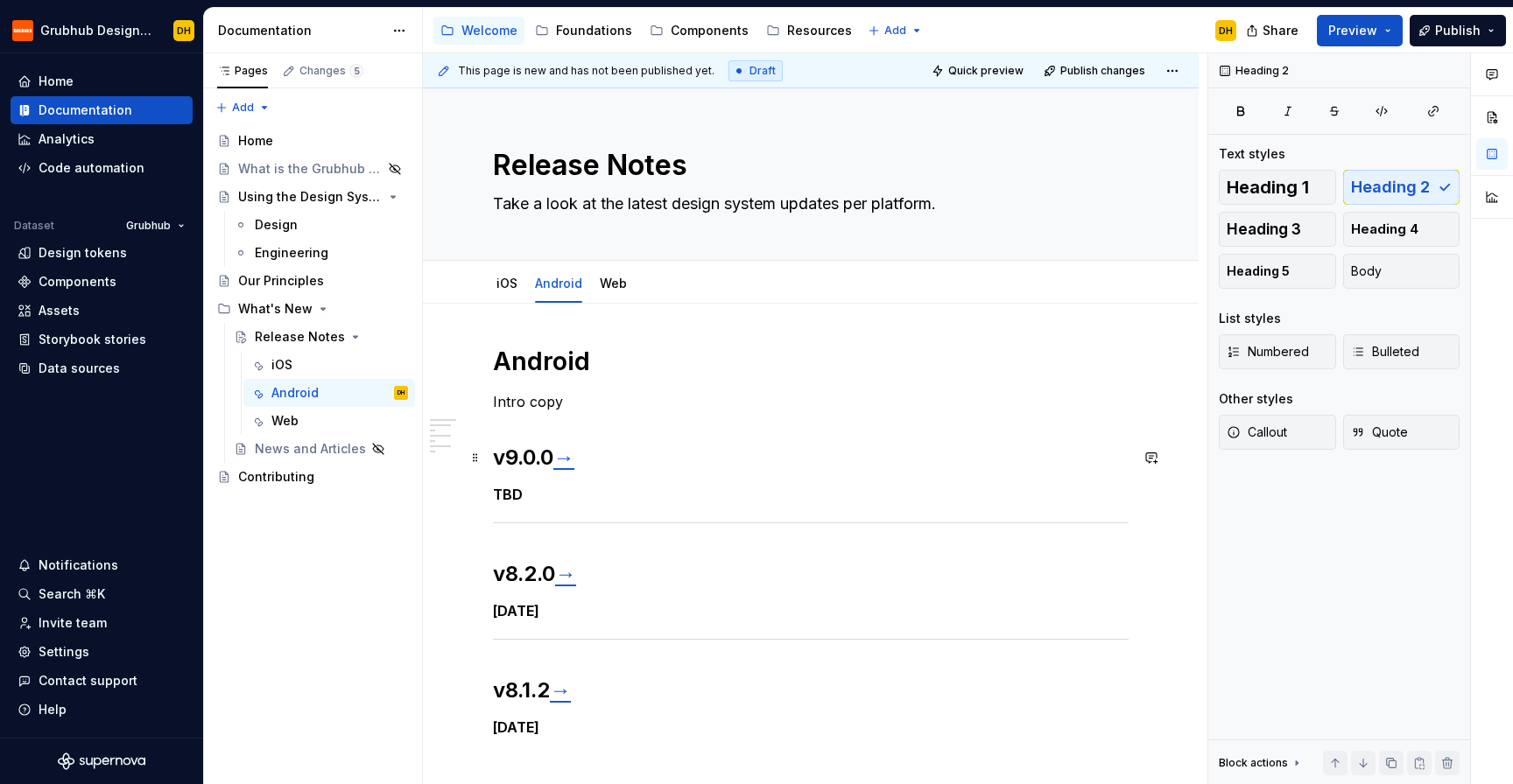
click at [572, 461] on link "→" at bounding box center [564, 457] width 21 height 26
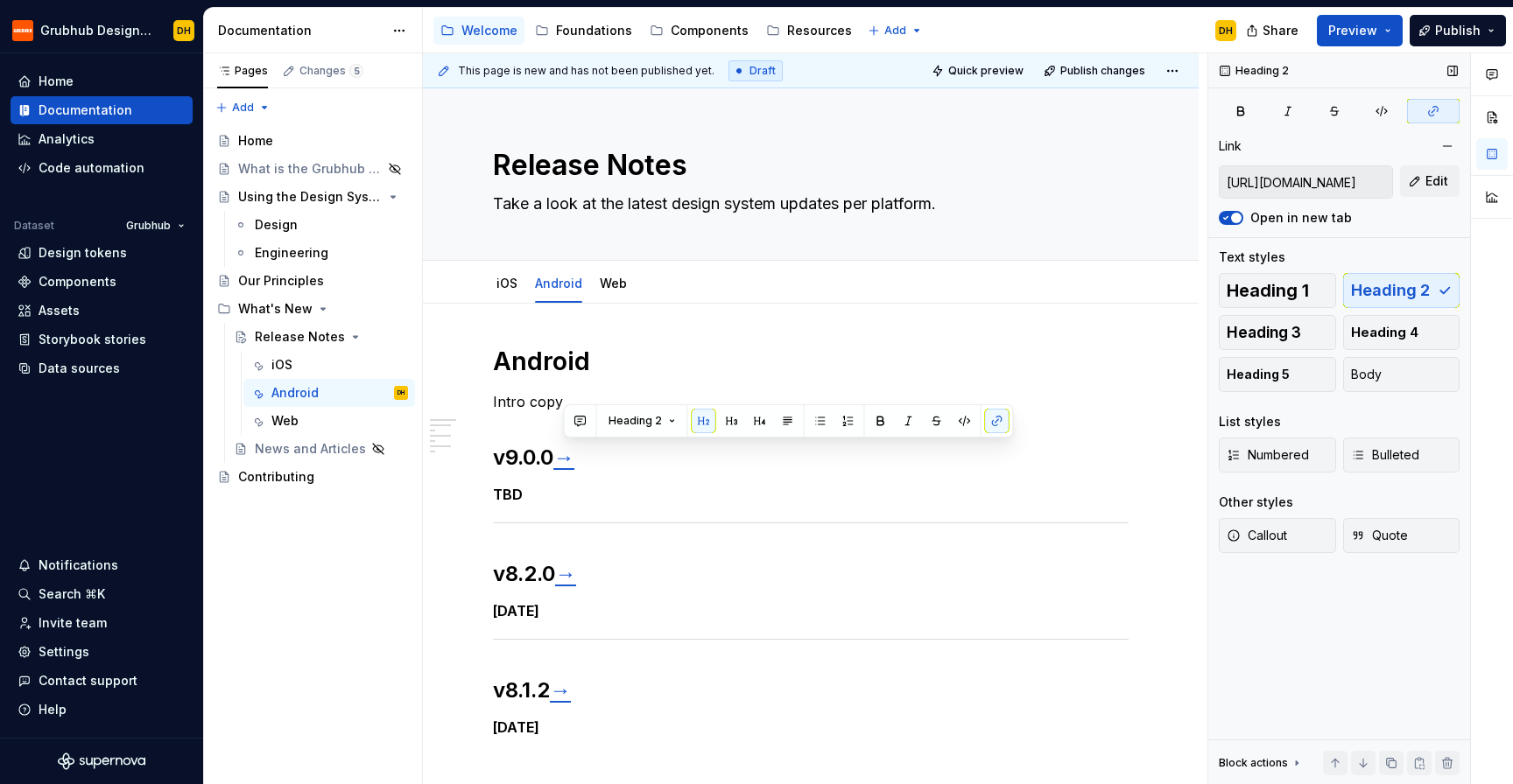
click at [1446, 130] on div "Heading 2 Link [URL][DOMAIN_NAME] Edit Open in new tab Text styles Heading 1 He…" at bounding box center [1339, 419] width 262 height 732
click at [1446, 136] on button "button" at bounding box center [1447, 147] width 25 height 25
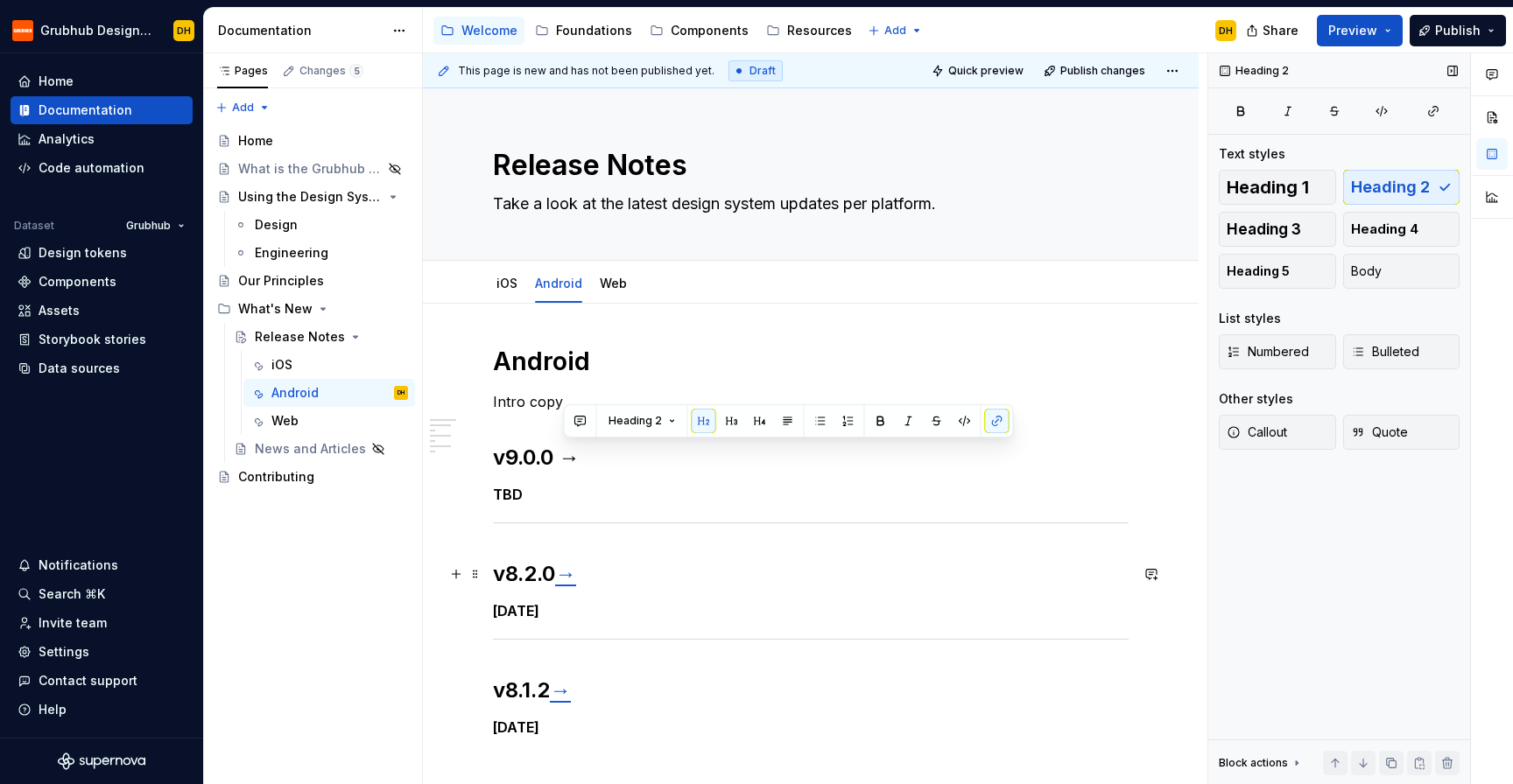
click at [572, 582] on link "→" at bounding box center [566, 573] width 21 height 26
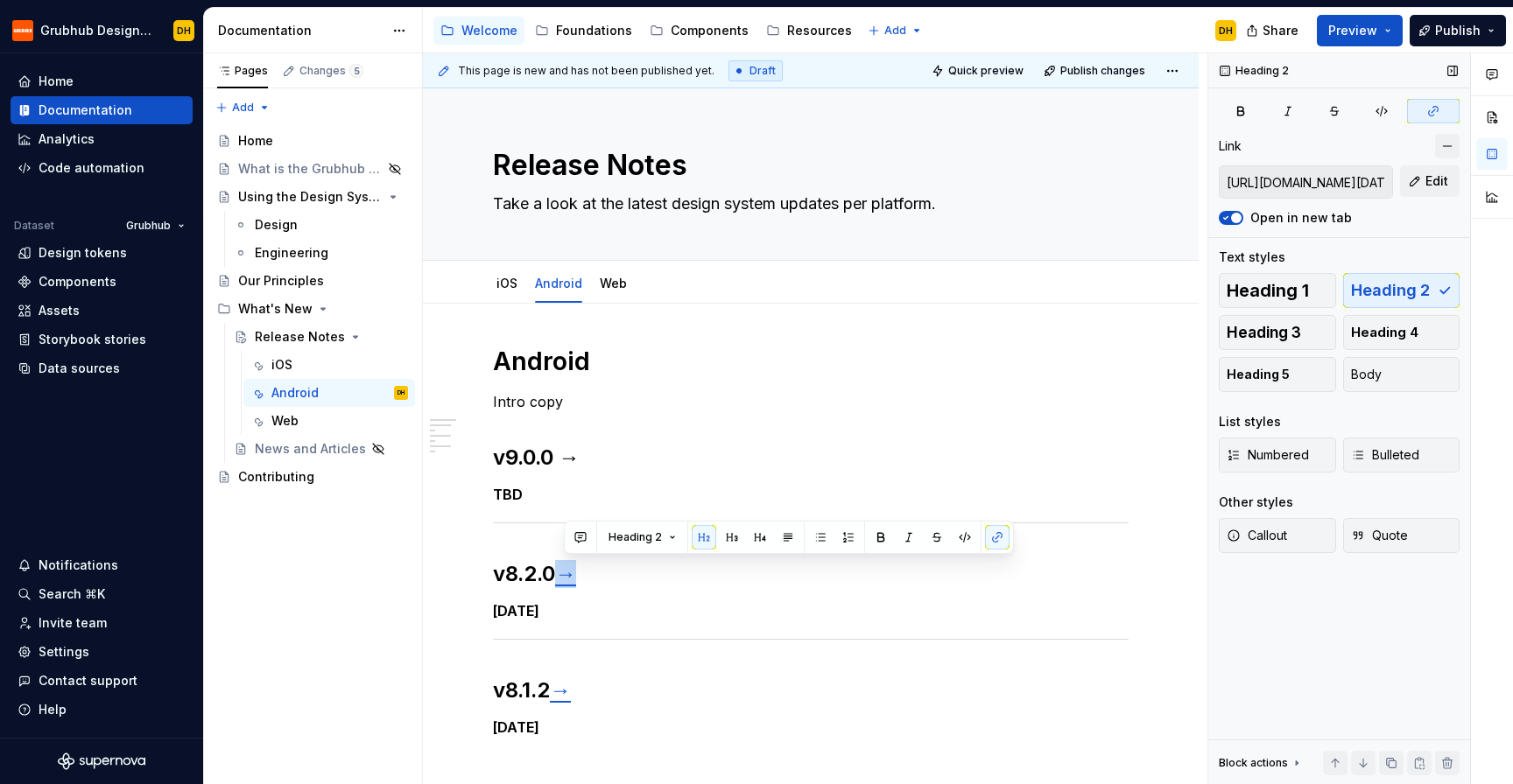
click at [1442, 148] on button "button" at bounding box center [1447, 147] width 25 height 25
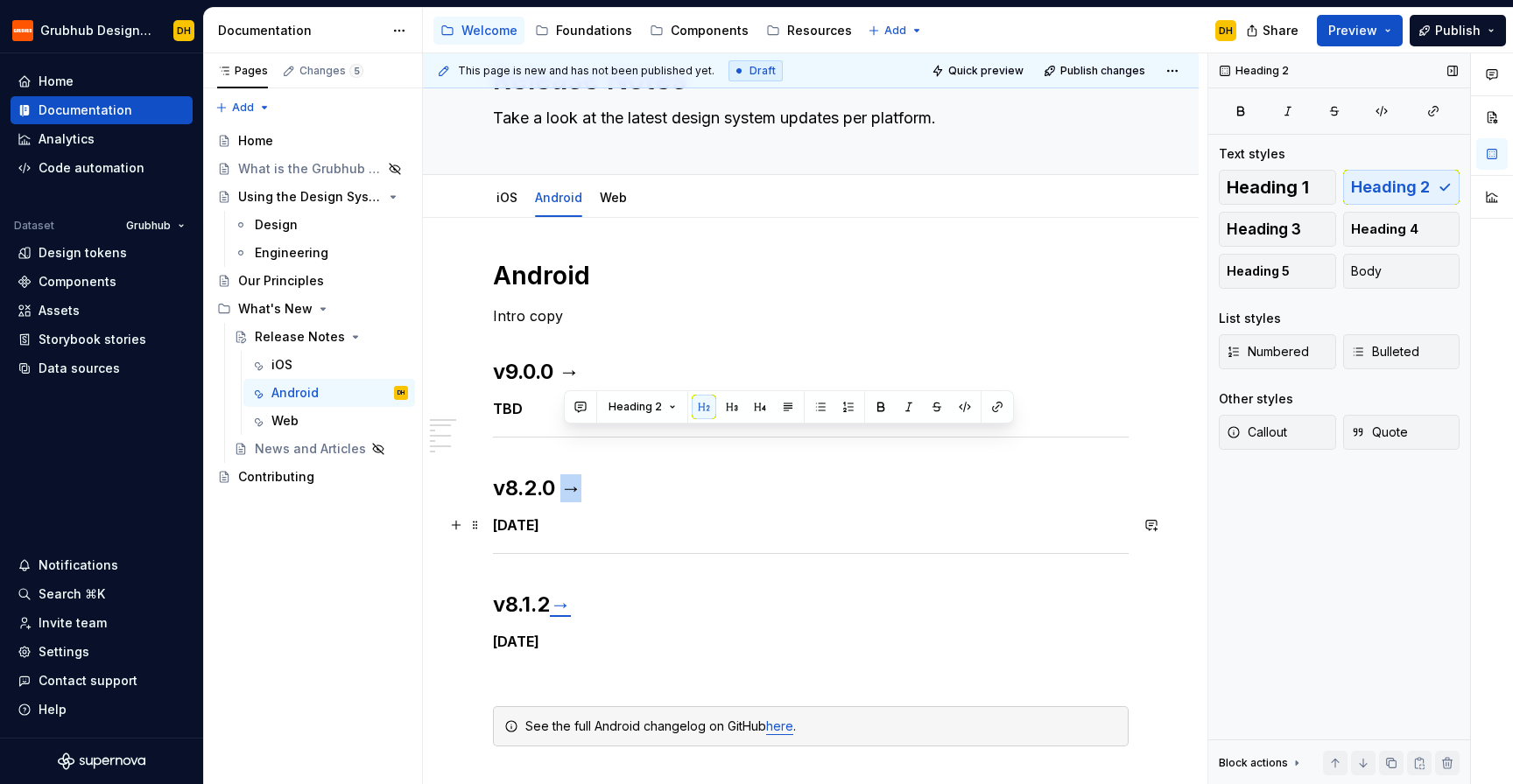
scroll to position [232, 0]
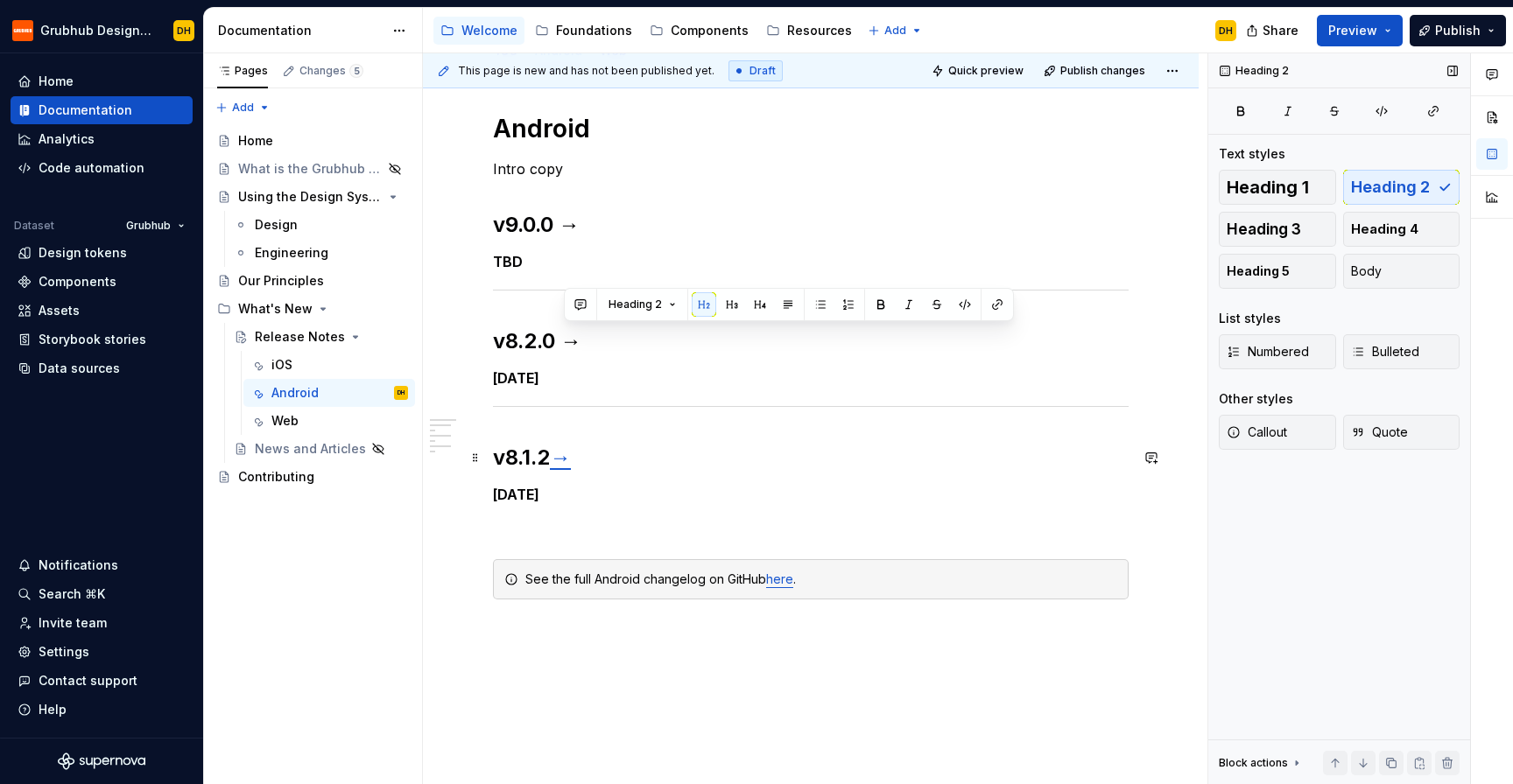
click at [568, 456] on link "→" at bounding box center [560, 457] width 21 height 26
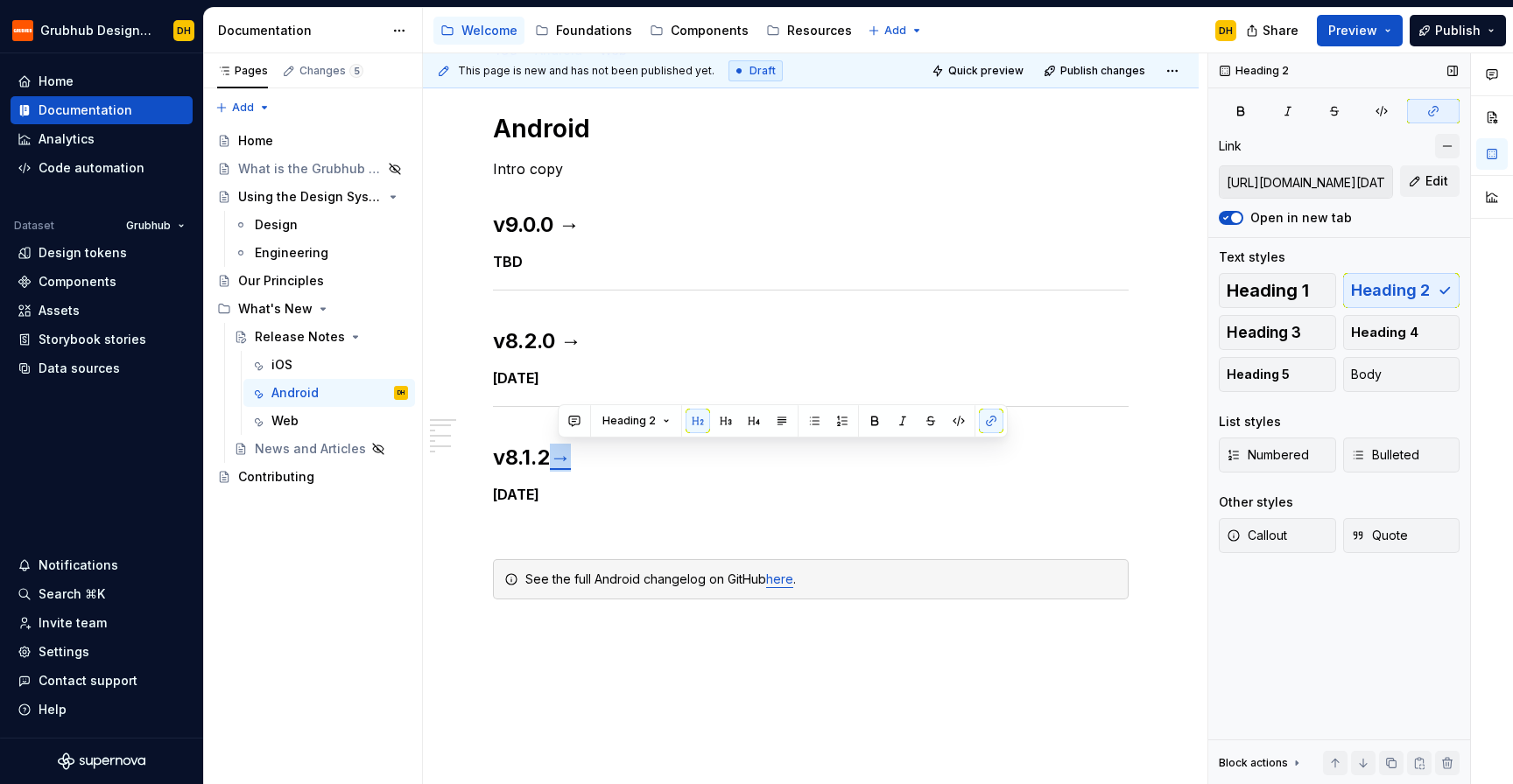
click at [1444, 141] on button "button" at bounding box center [1447, 147] width 25 height 25
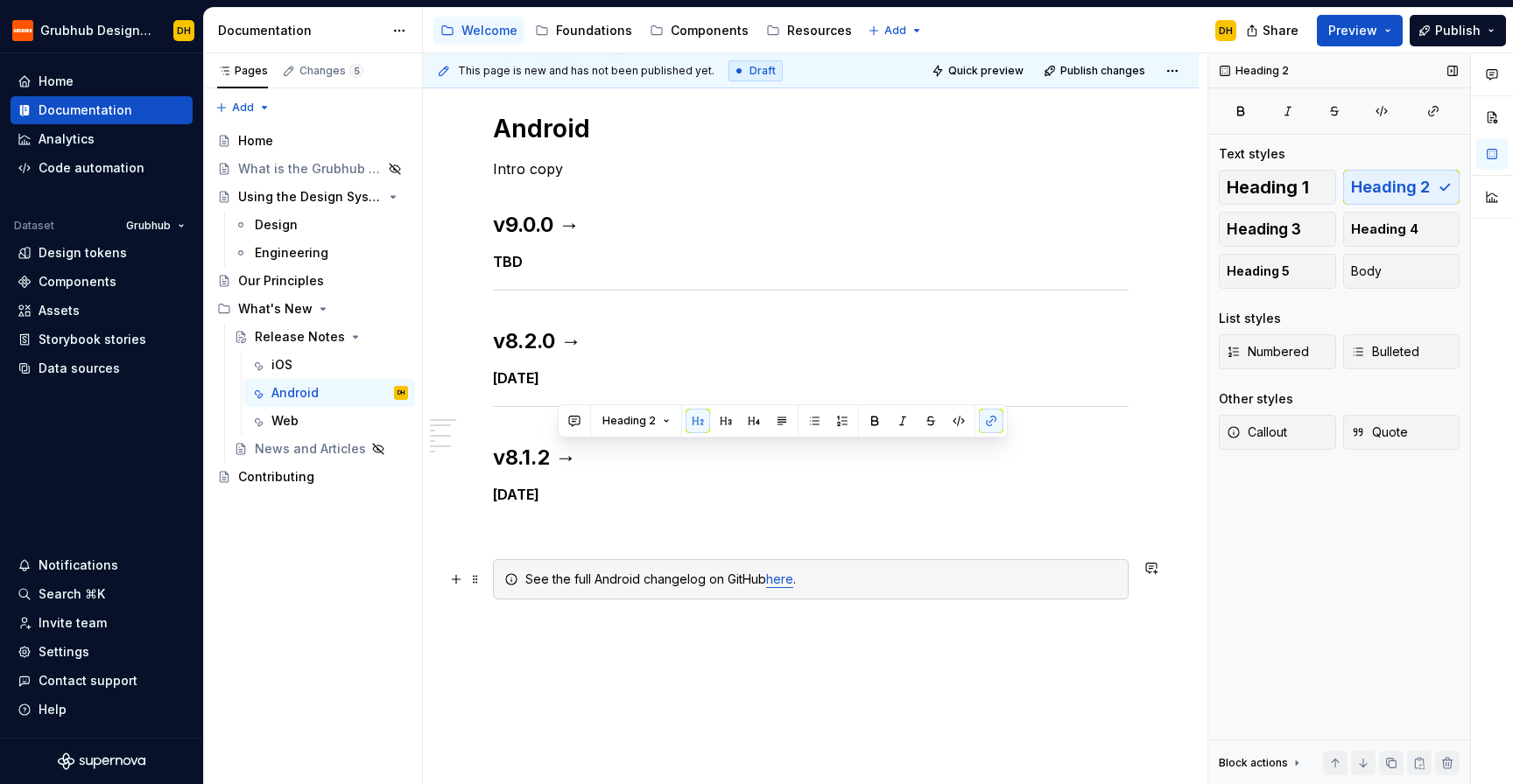
click at [786, 584] on link "here" at bounding box center [779, 579] width 27 height 15
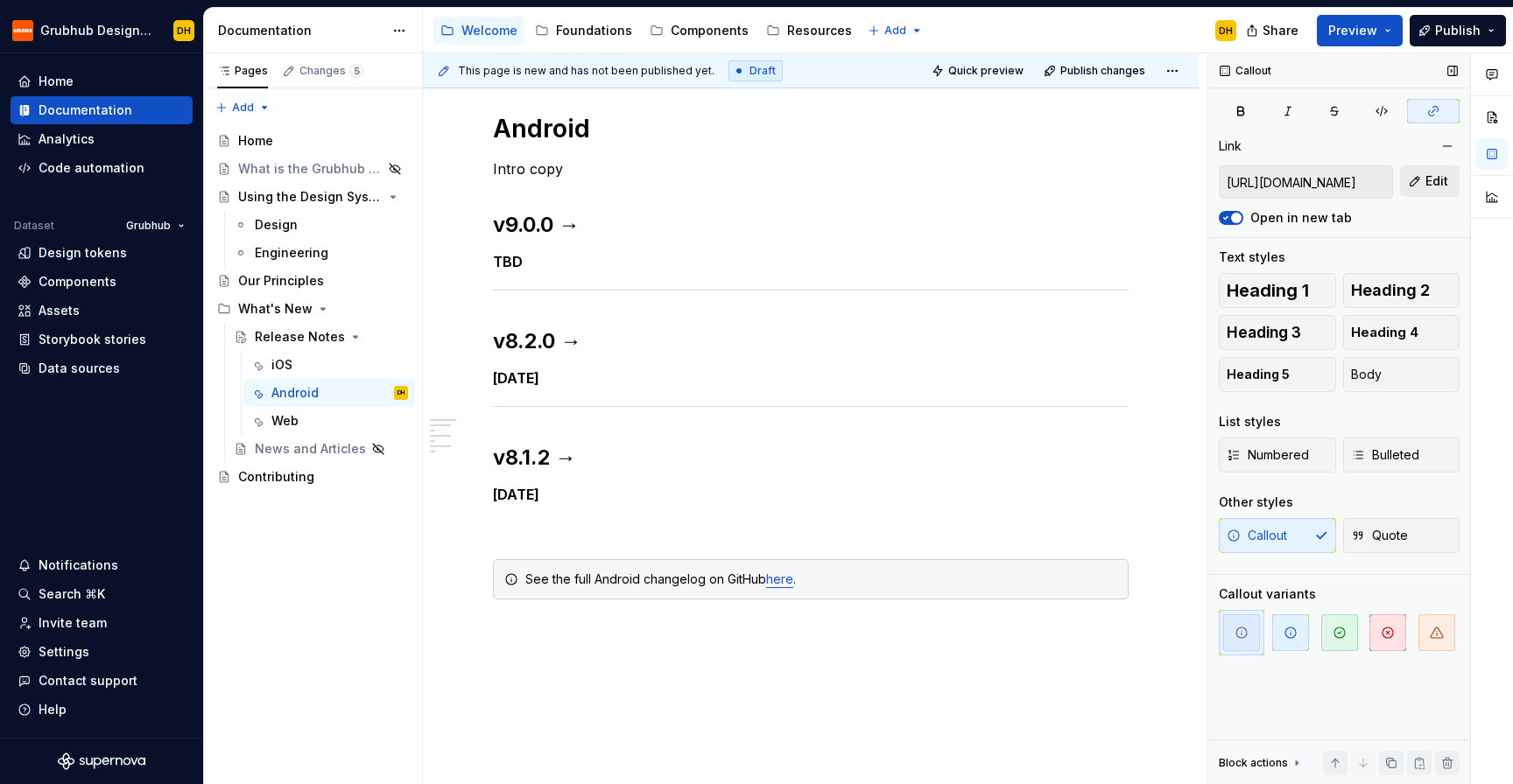
click at [1418, 186] on button "Edit" at bounding box center [1429, 181] width 59 height 31
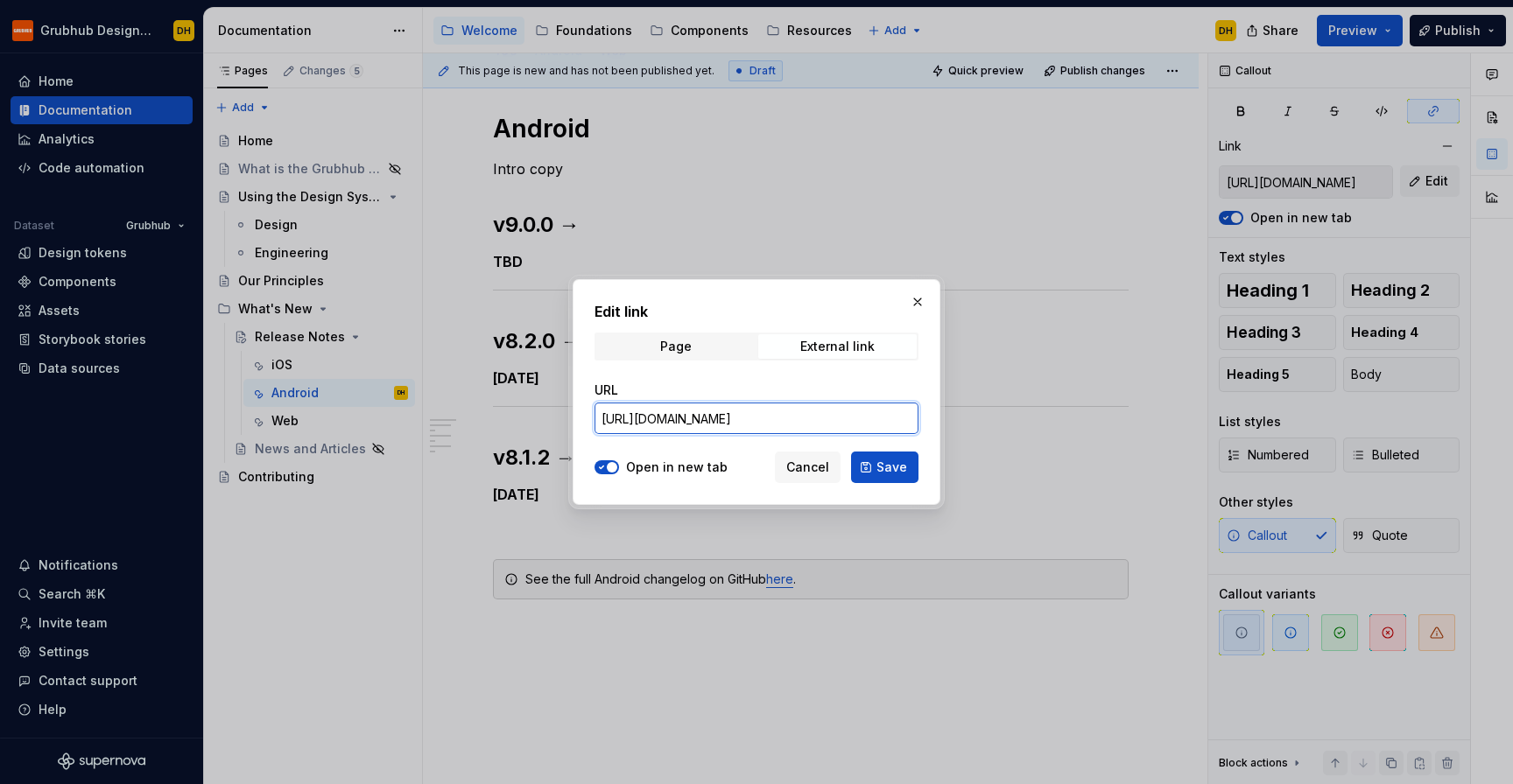
scroll to position [0, 157]
drag, startPoint x: 848, startPoint y: 425, endPoint x: 993, endPoint y: 424, distance: 145.0
click at [993, 424] on div "Edit link Page External link URL [URL][DOMAIN_NAME] Open in new tab Cancel Save" at bounding box center [756, 392] width 1513 height 784
click at [815, 411] on input "[URL][DOMAIN_NAME]" at bounding box center [756, 418] width 324 height 31
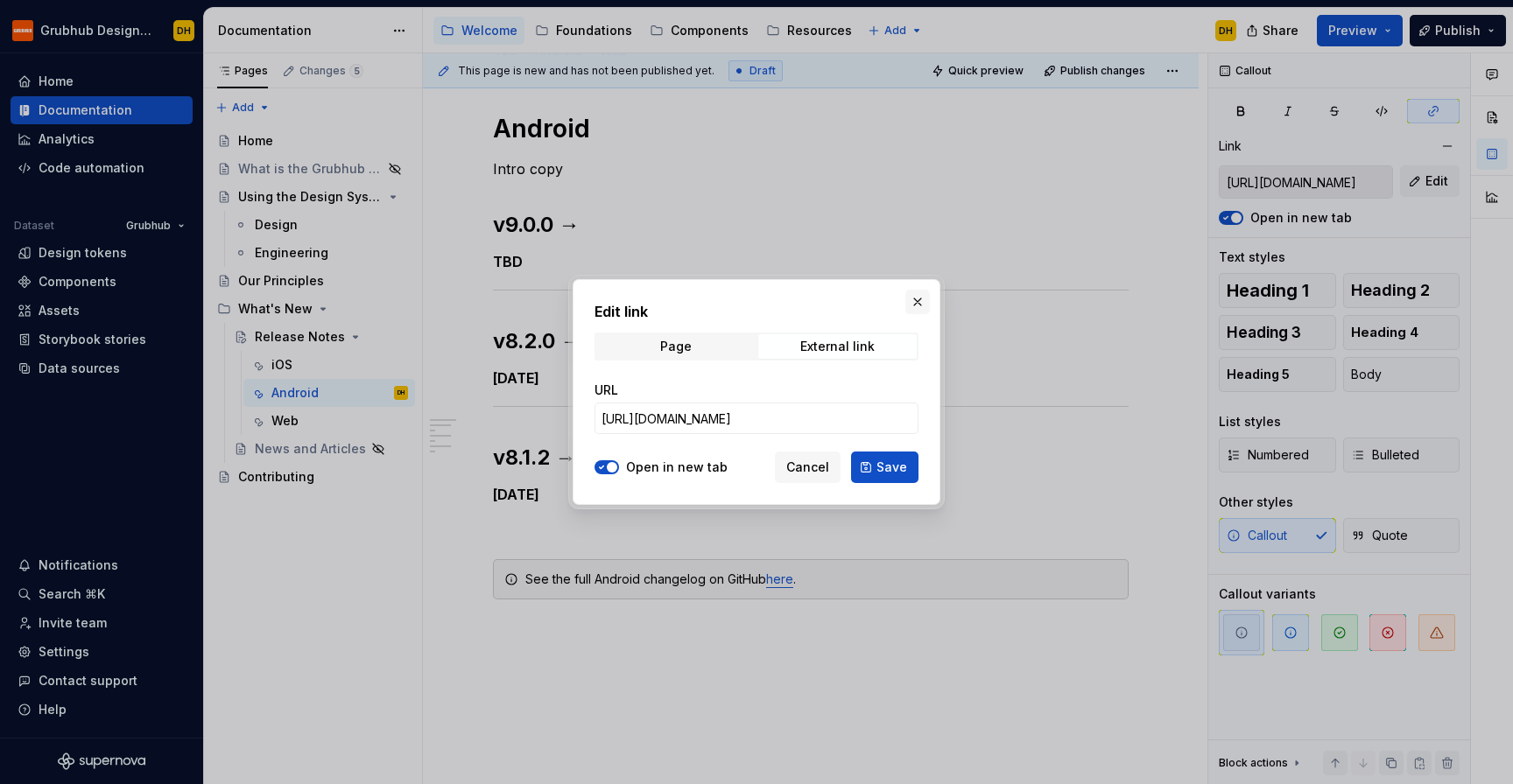
click at [919, 301] on button "button" at bounding box center [918, 302] width 25 height 25
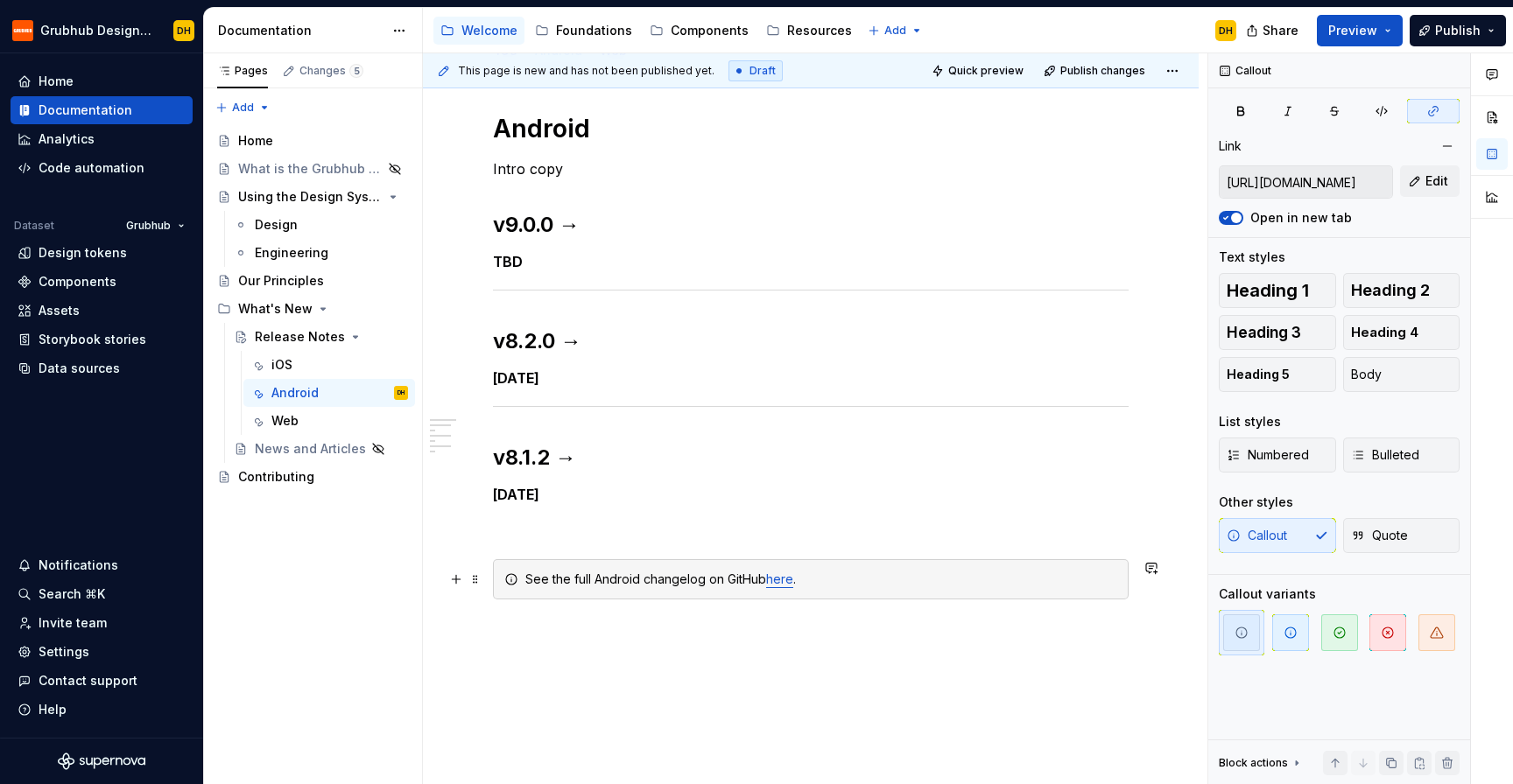
click at [779, 577] on link "here" at bounding box center [779, 579] width 27 height 15
click at [1444, 151] on button "button" at bounding box center [1447, 147] width 25 height 25
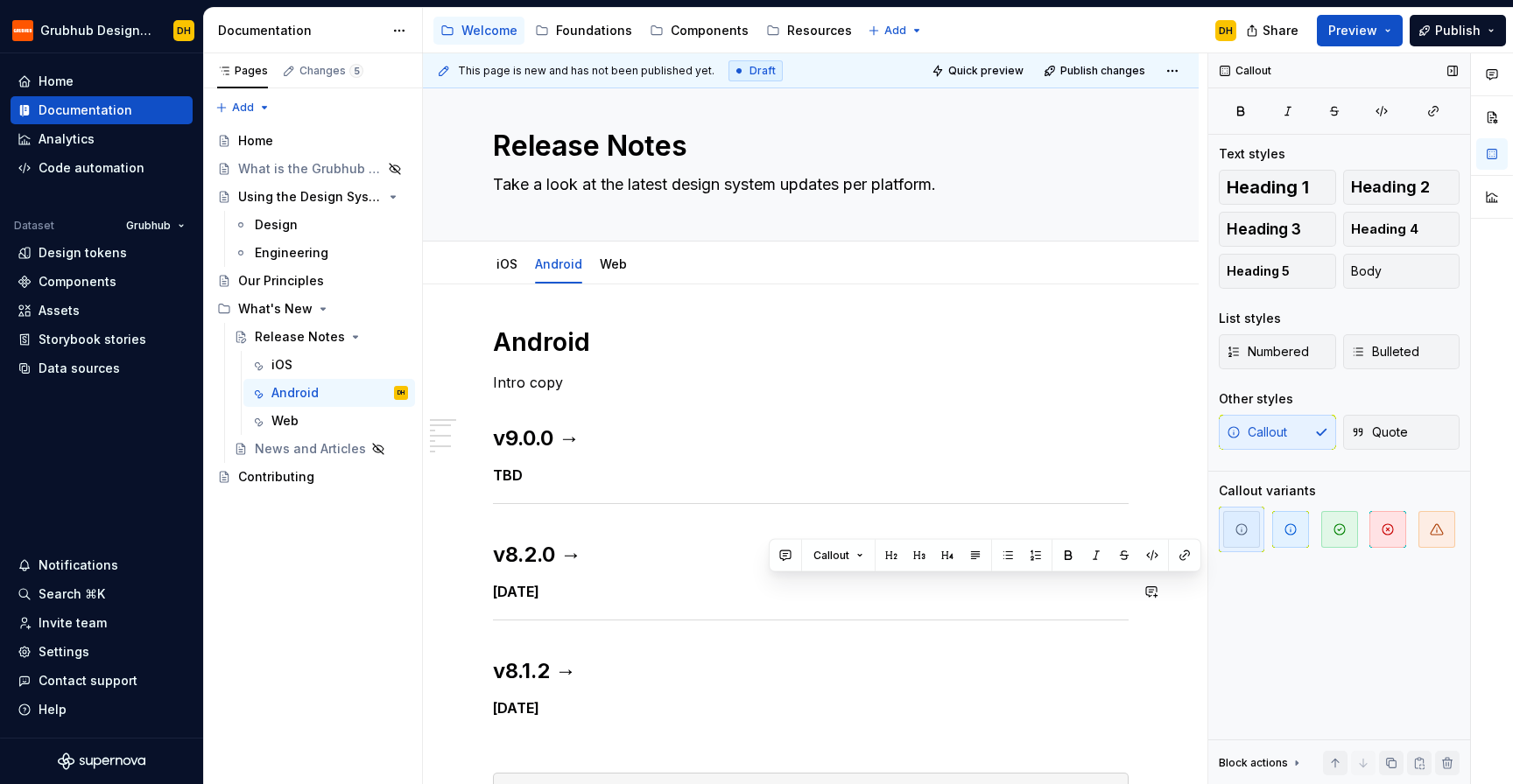
scroll to position [8, 0]
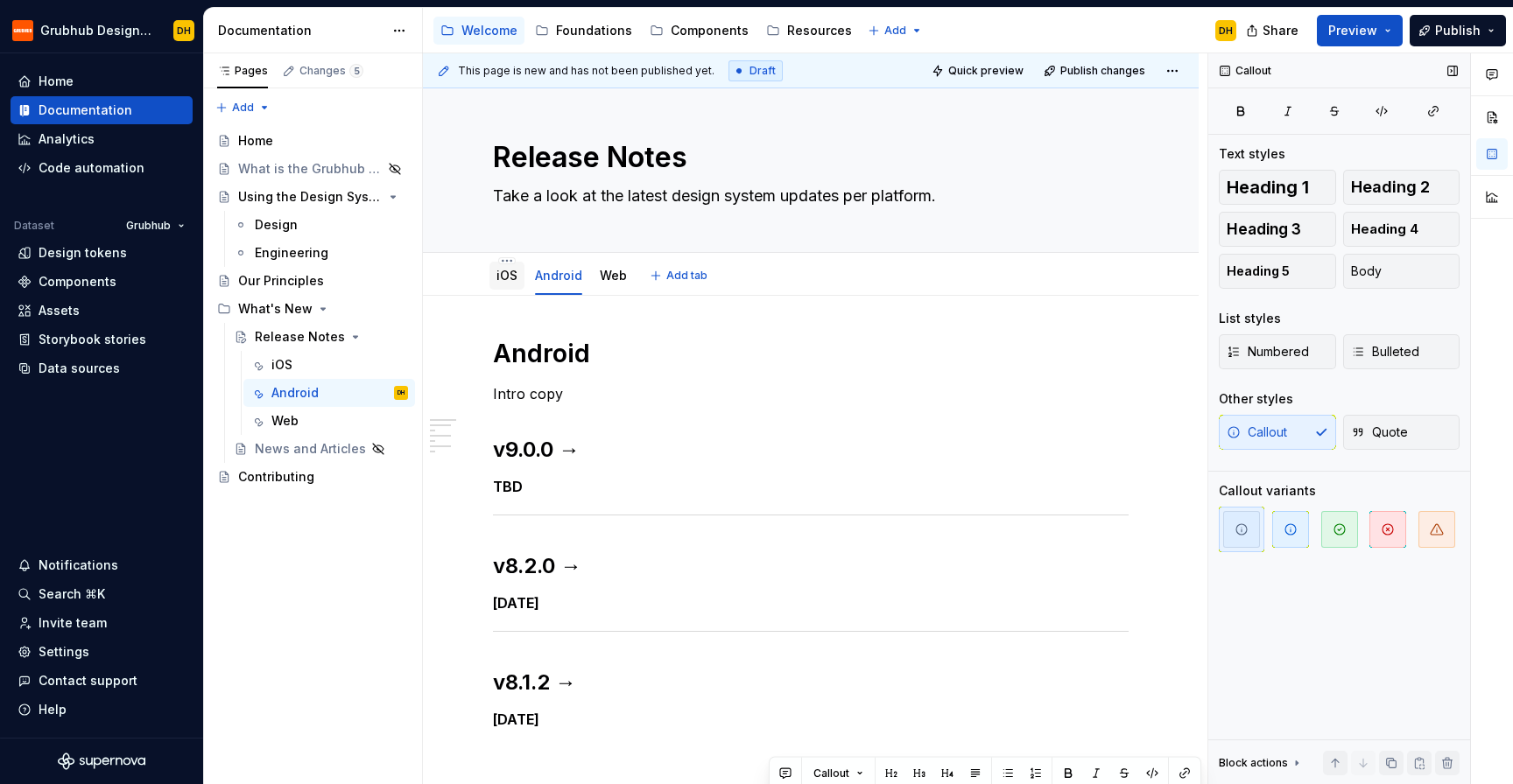
click at [519, 287] on div "iOS" at bounding box center [507, 275] width 35 height 28
click at [514, 286] on div "iOS" at bounding box center [507, 275] width 21 height 21
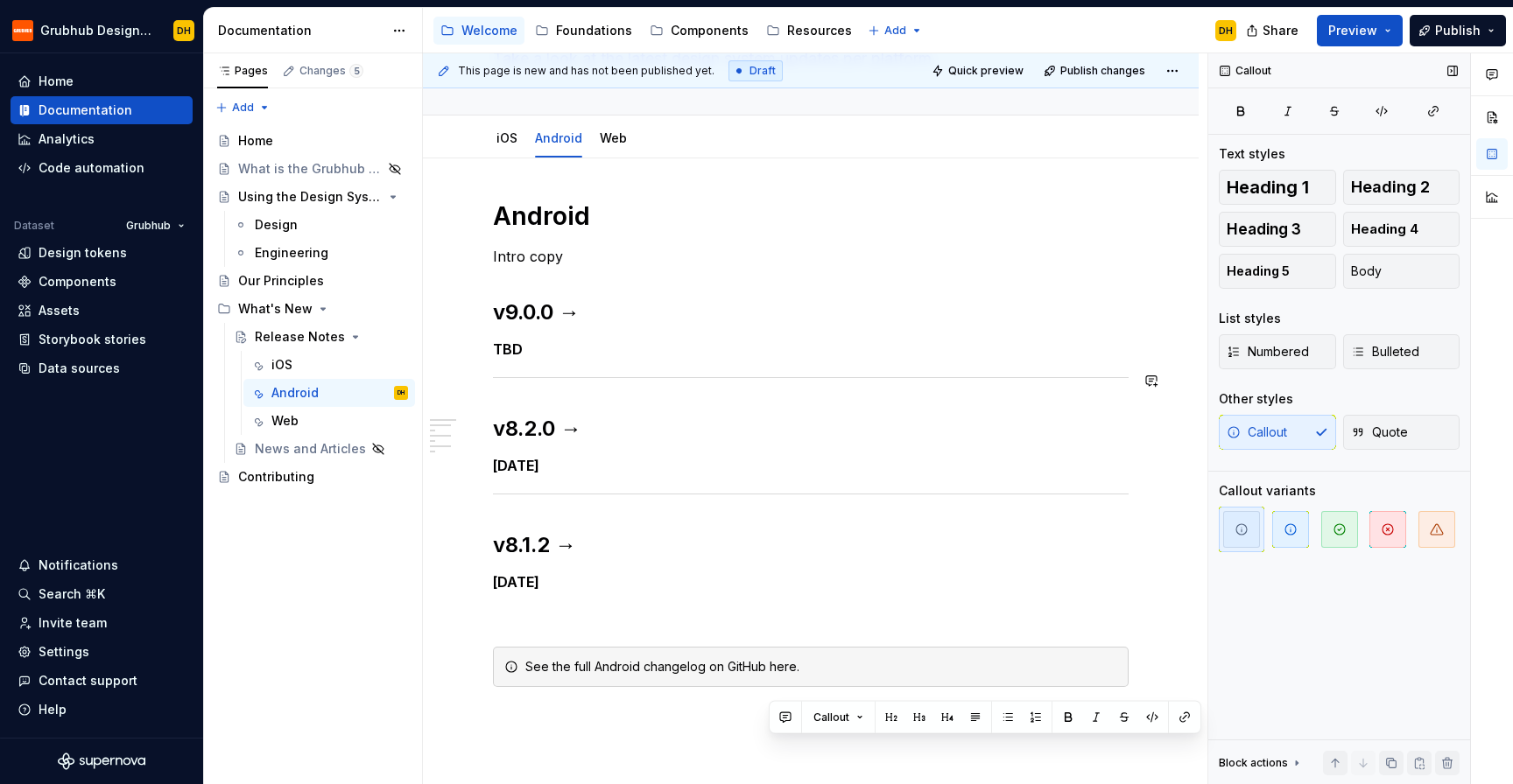
scroll to position [155, 0]
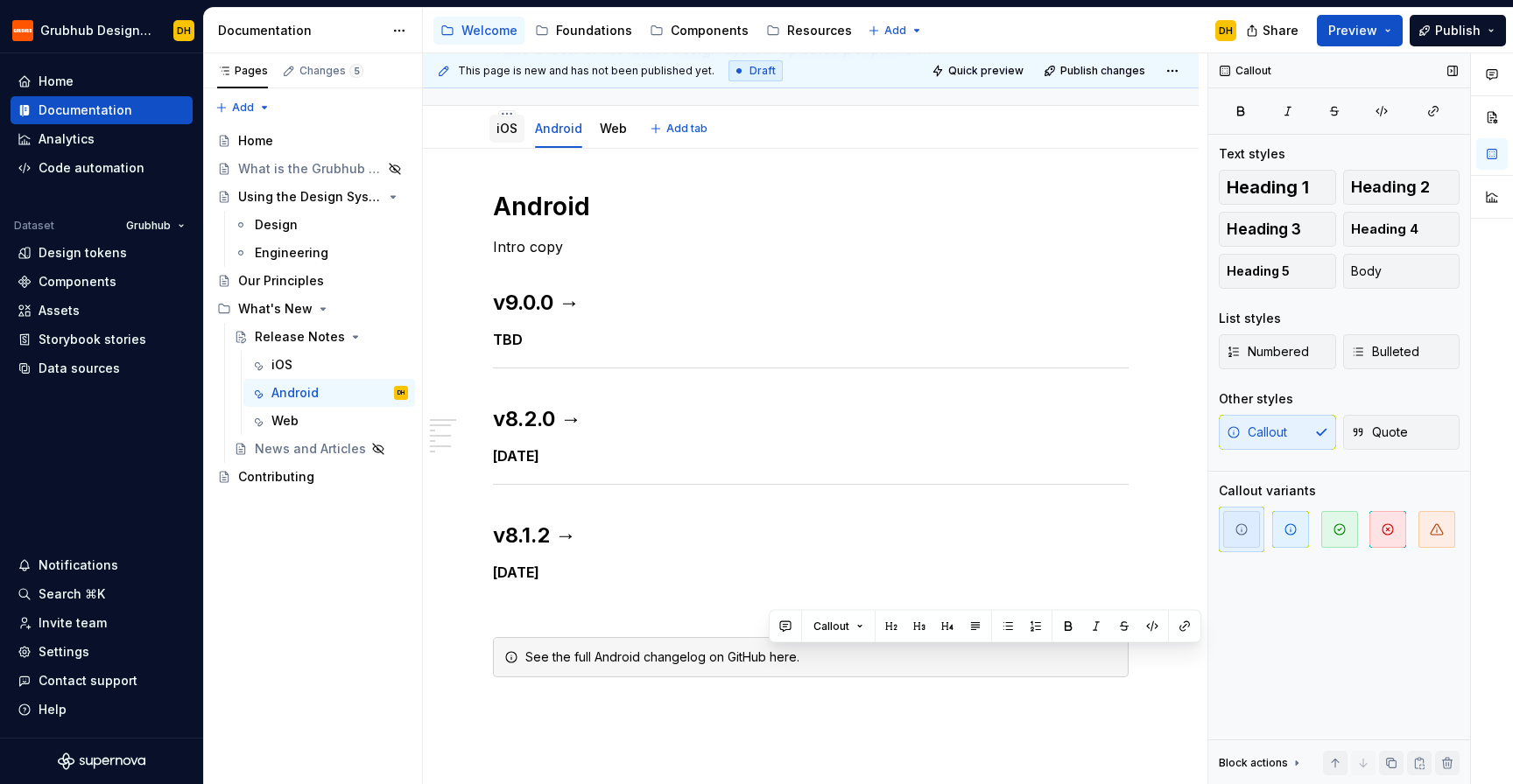
click at [502, 139] on div "iOS" at bounding box center [507, 128] width 35 height 28
click at [512, 130] on link "iOS" at bounding box center [507, 129] width 21 height 15
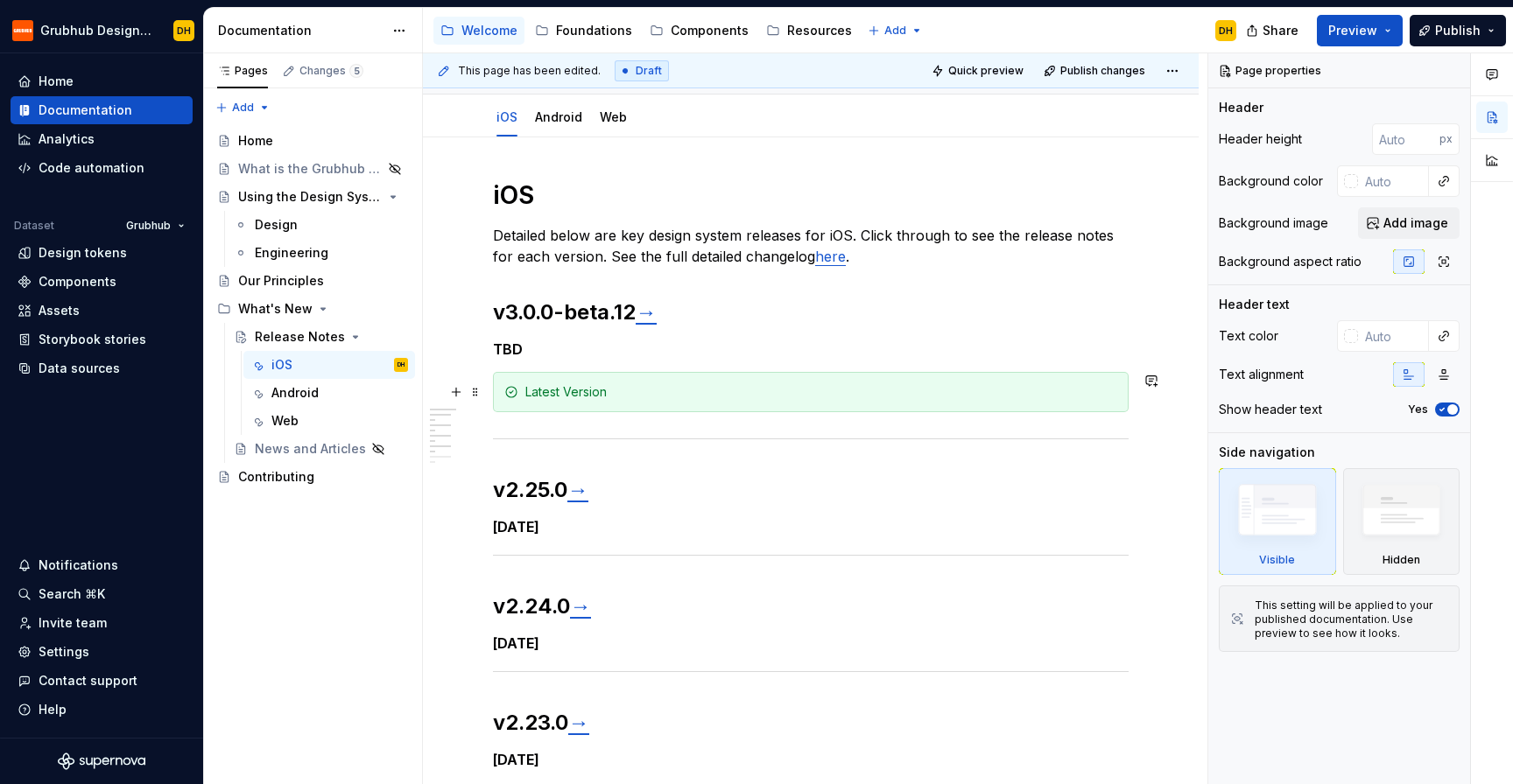
scroll to position [203, 0]
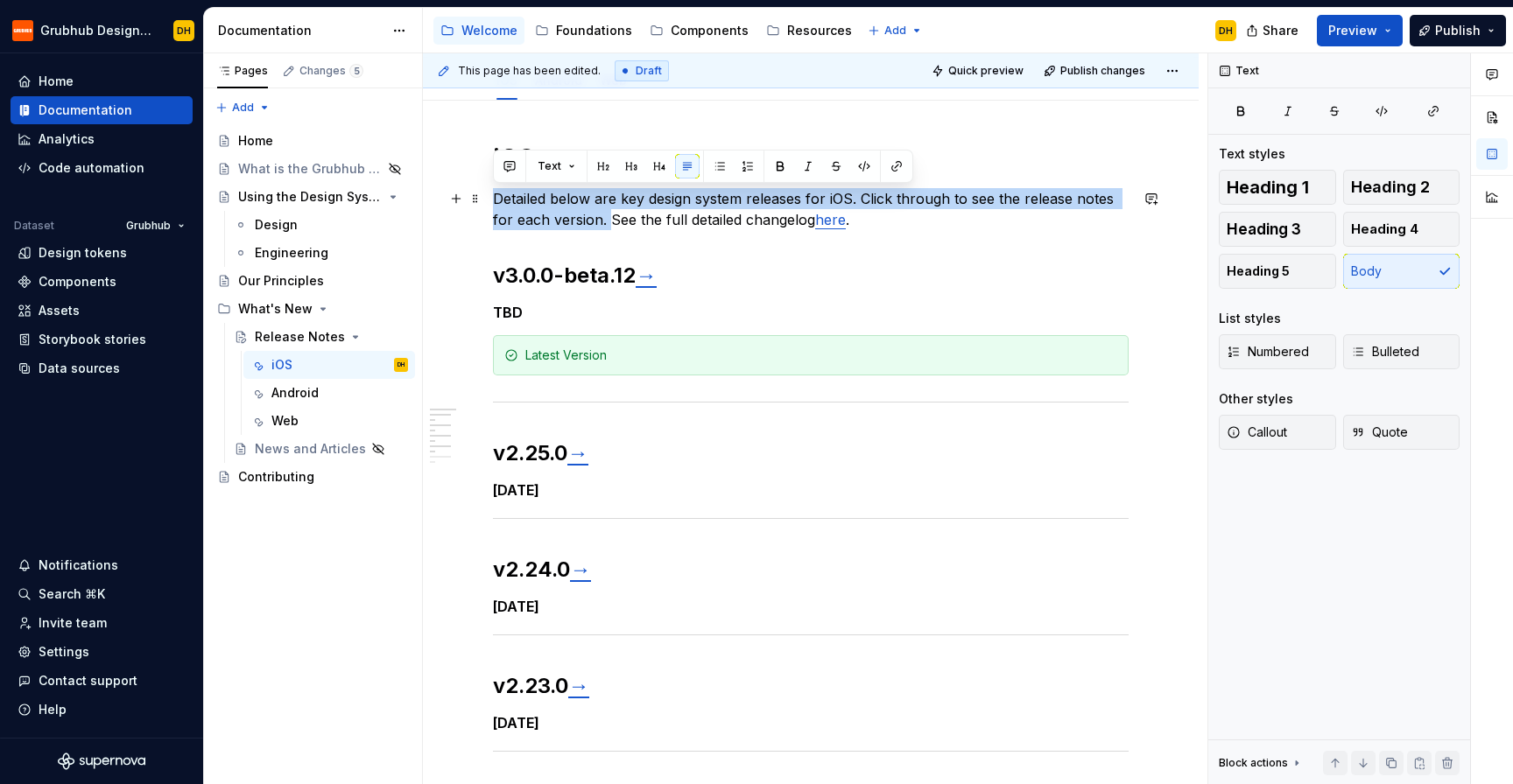
drag, startPoint x: 587, startPoint y: 219, endPoint x: 491, endPoint y: 190, distance: 100.3
click at [491, 190] on div "iOS Detailed below are key design system releases for iOS. Click through to see…" at bounding box center [811, 651] width 776 height 1100
copy p "Detailed below are key design system releases for iOS. Click through to see the…"
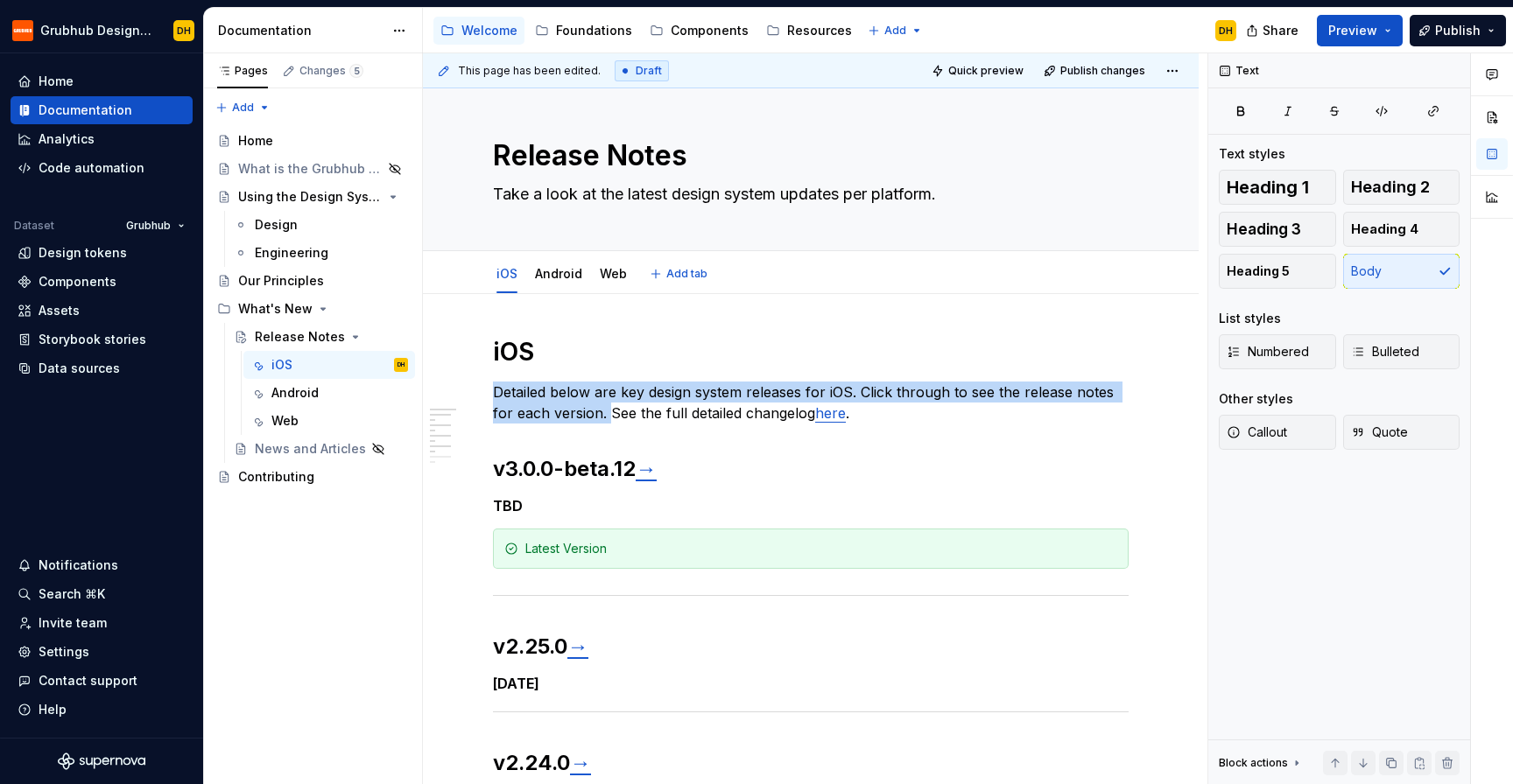
scroll to position [0, 0]
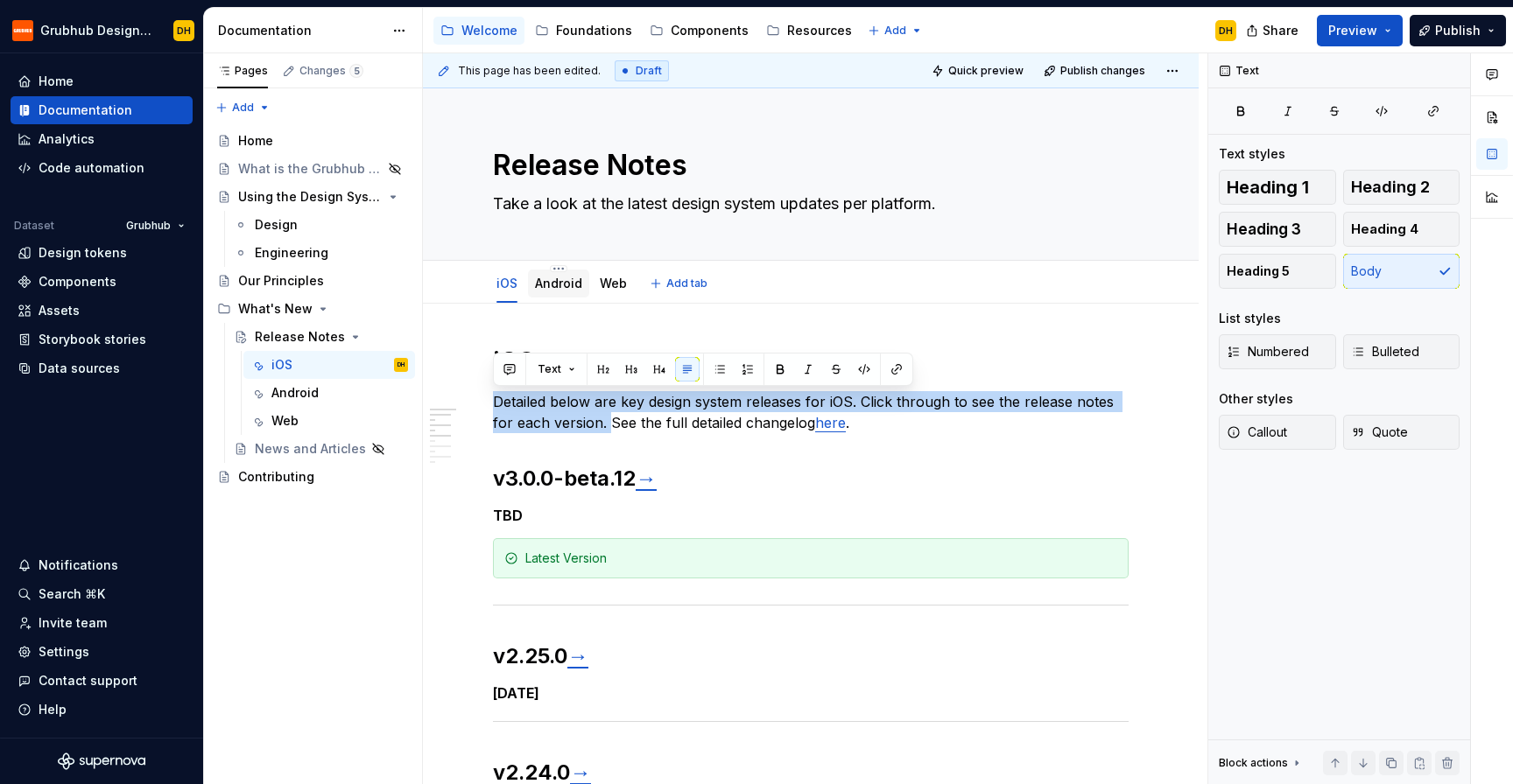
click at [543, 285] on link "Android" at bounding box center [558, 283] width 48 height 15
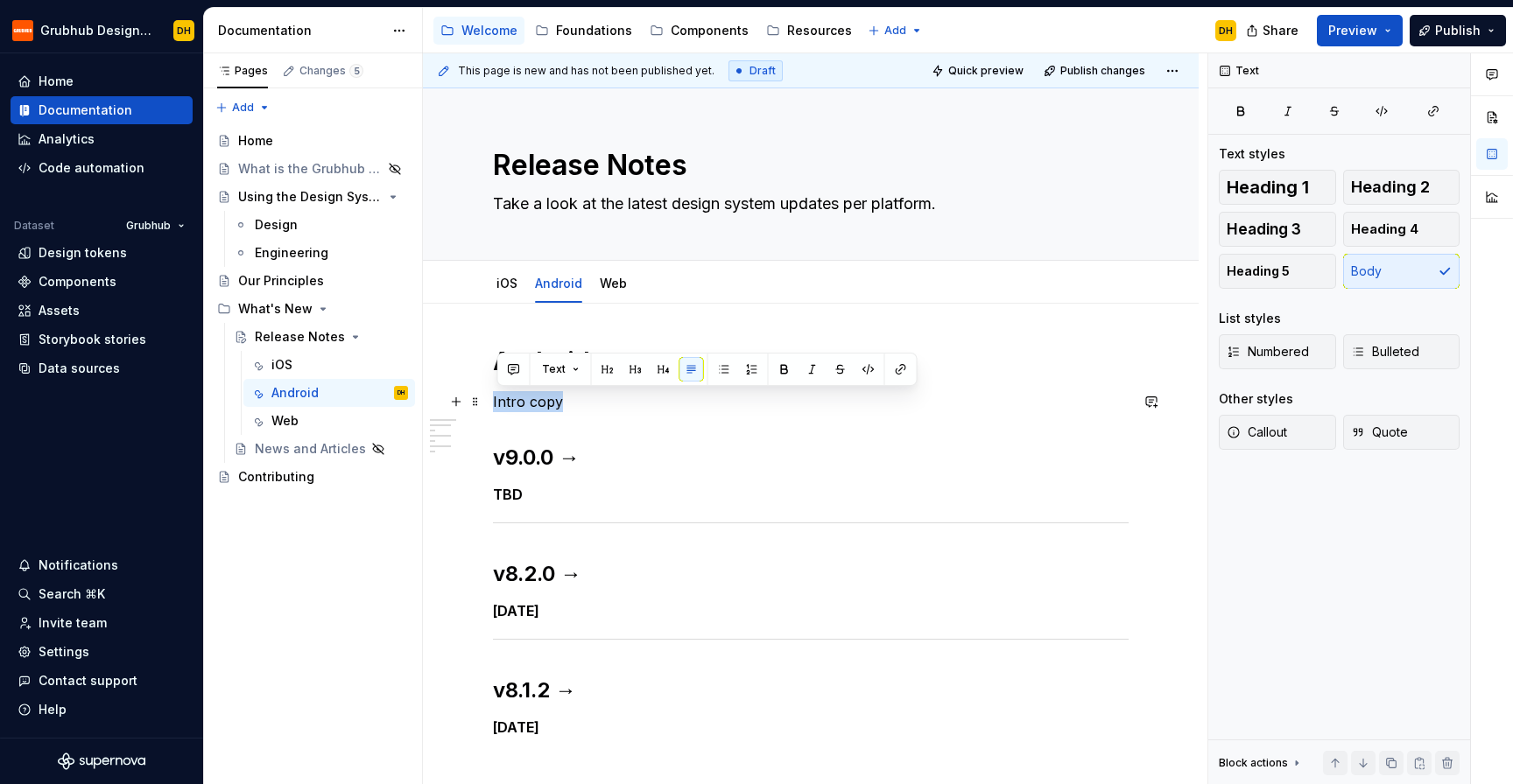
drag, startPoint x: 561, startPoint y: 408, endPoint x: 493, endPoint y: 405, distance: 68.1
click at [493, 405] on p "Intro copy" at bounding box center [810, 402] width 635 height 21
paste div
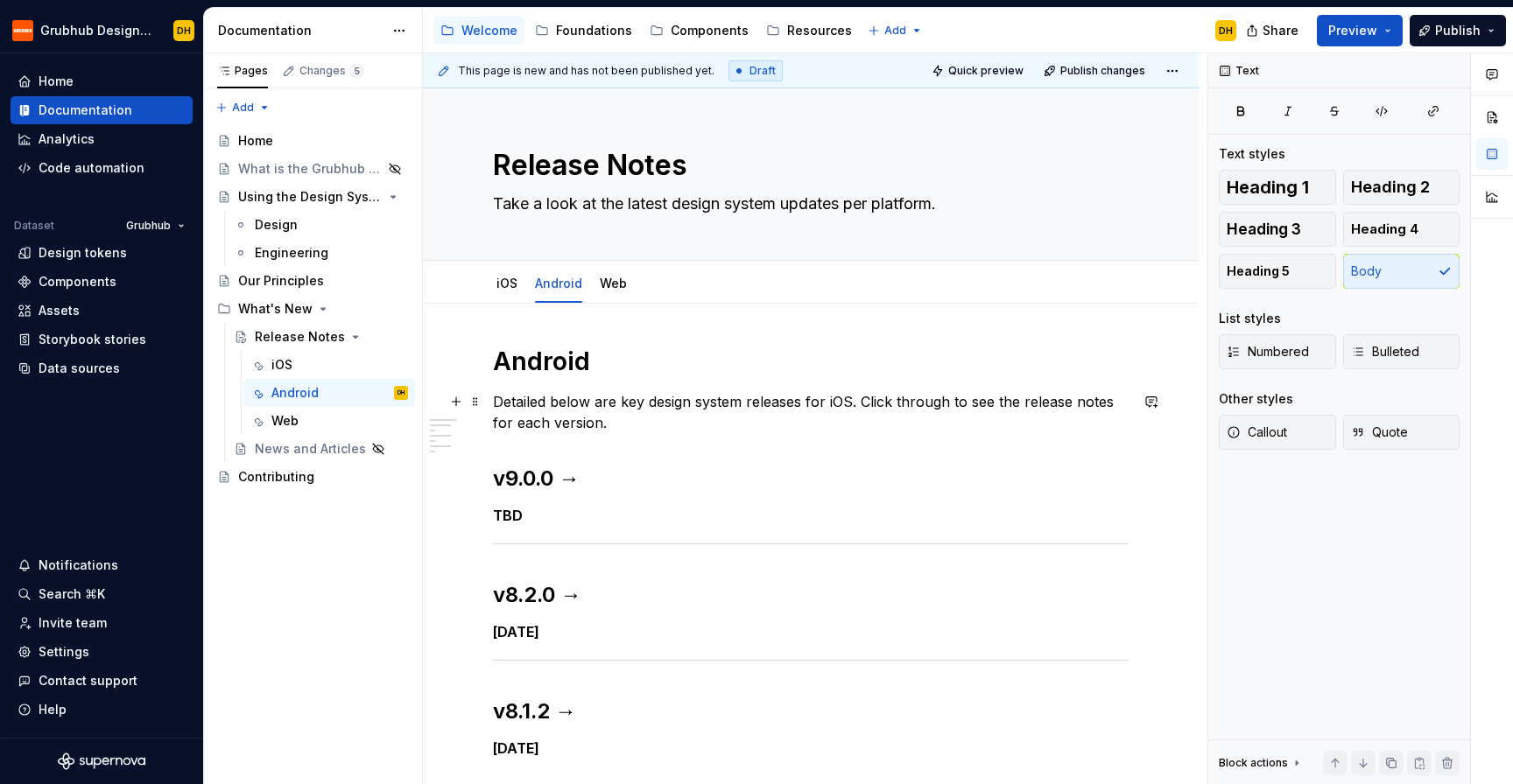
click at [844, 401] on p "Detailed below are key design system releases for iOS. Click through to see the…" at bounding box center [810, 412] width 635 height 42
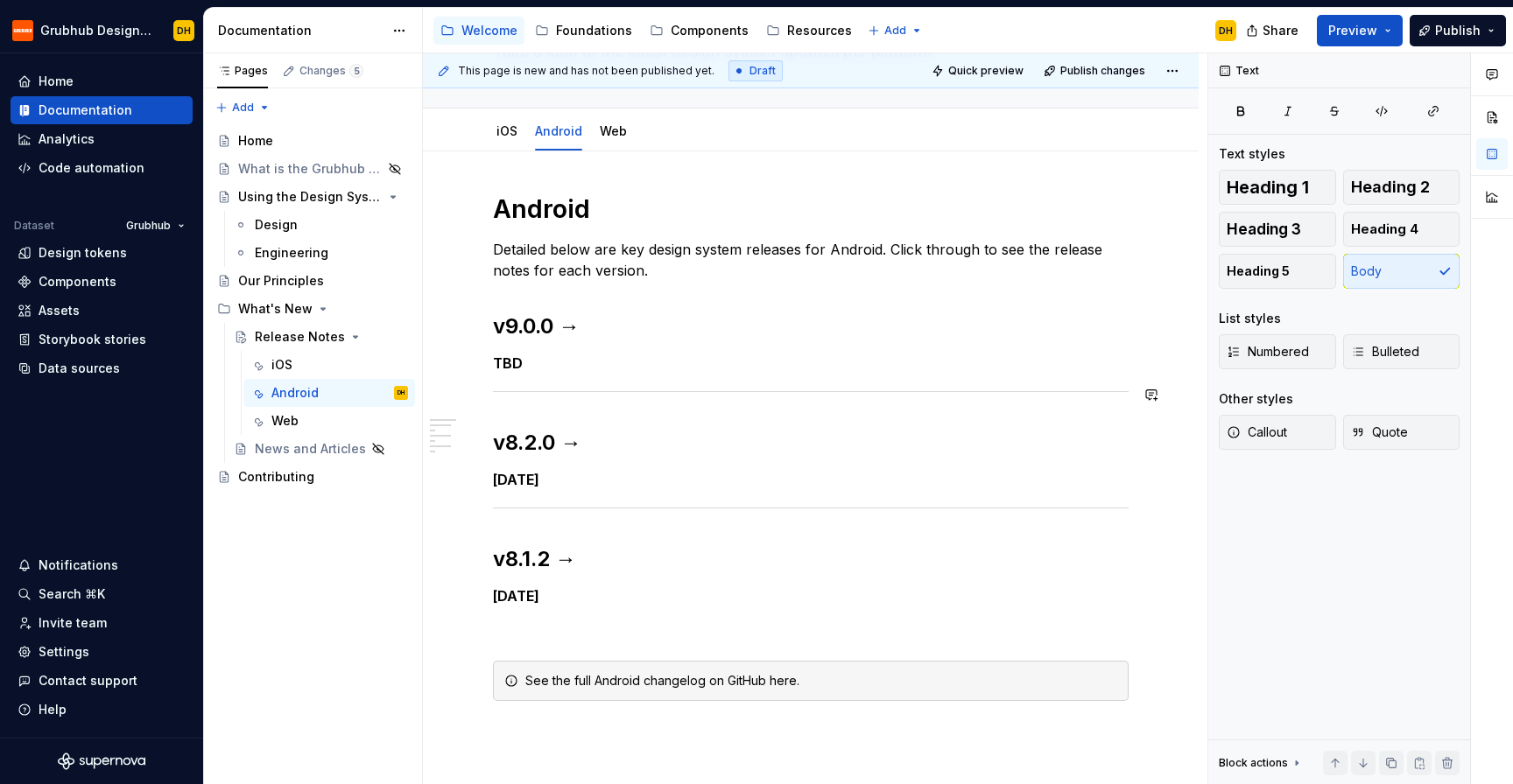
scroll to position [154, 0]
click at [495, 119] on div "iOS" at bounding box center [507, 129] width 35 height 28
click at [499, 124] on link "iOS" at bounding box center [507, 130] width 21 height 15
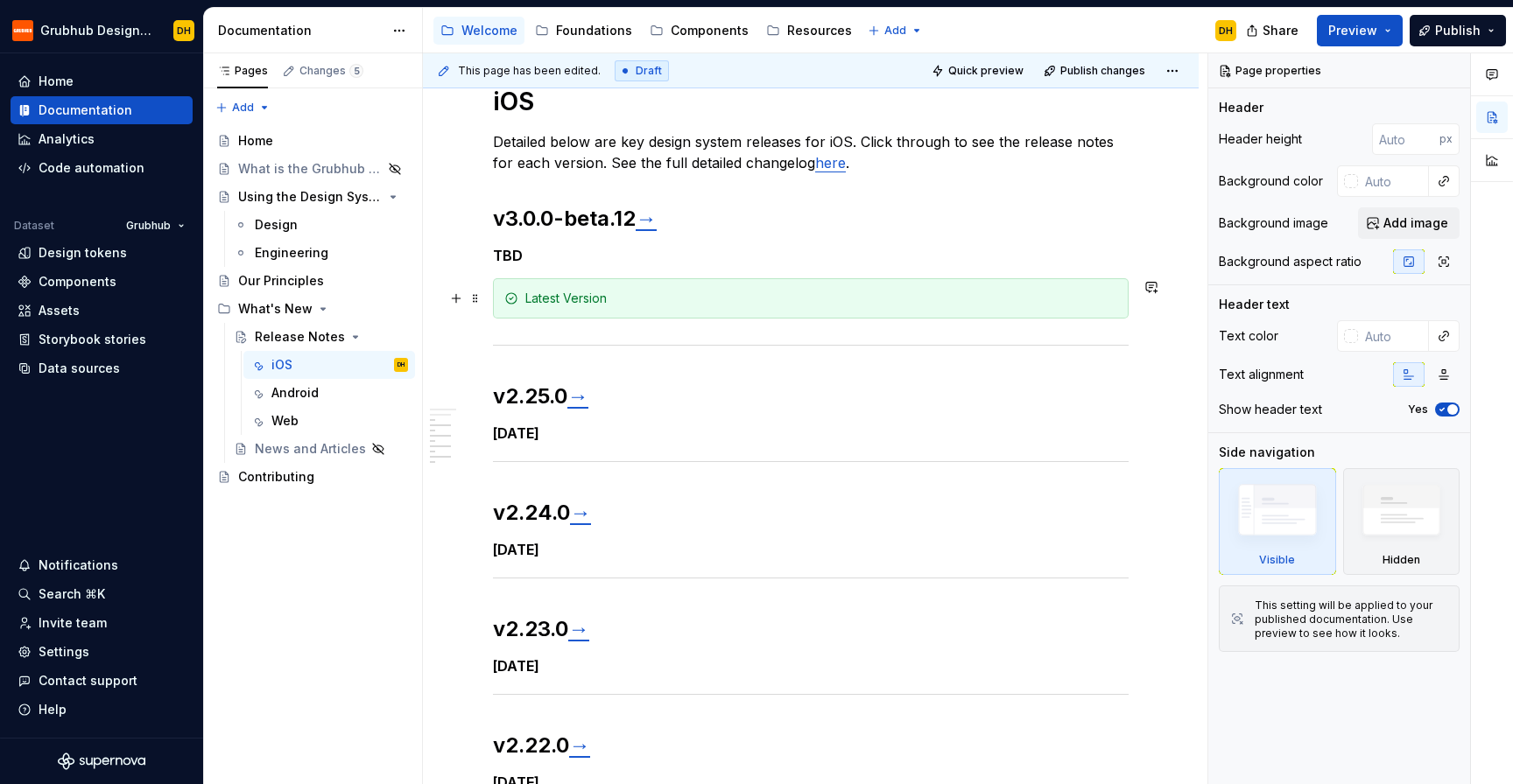
scroll to position [600, 0]
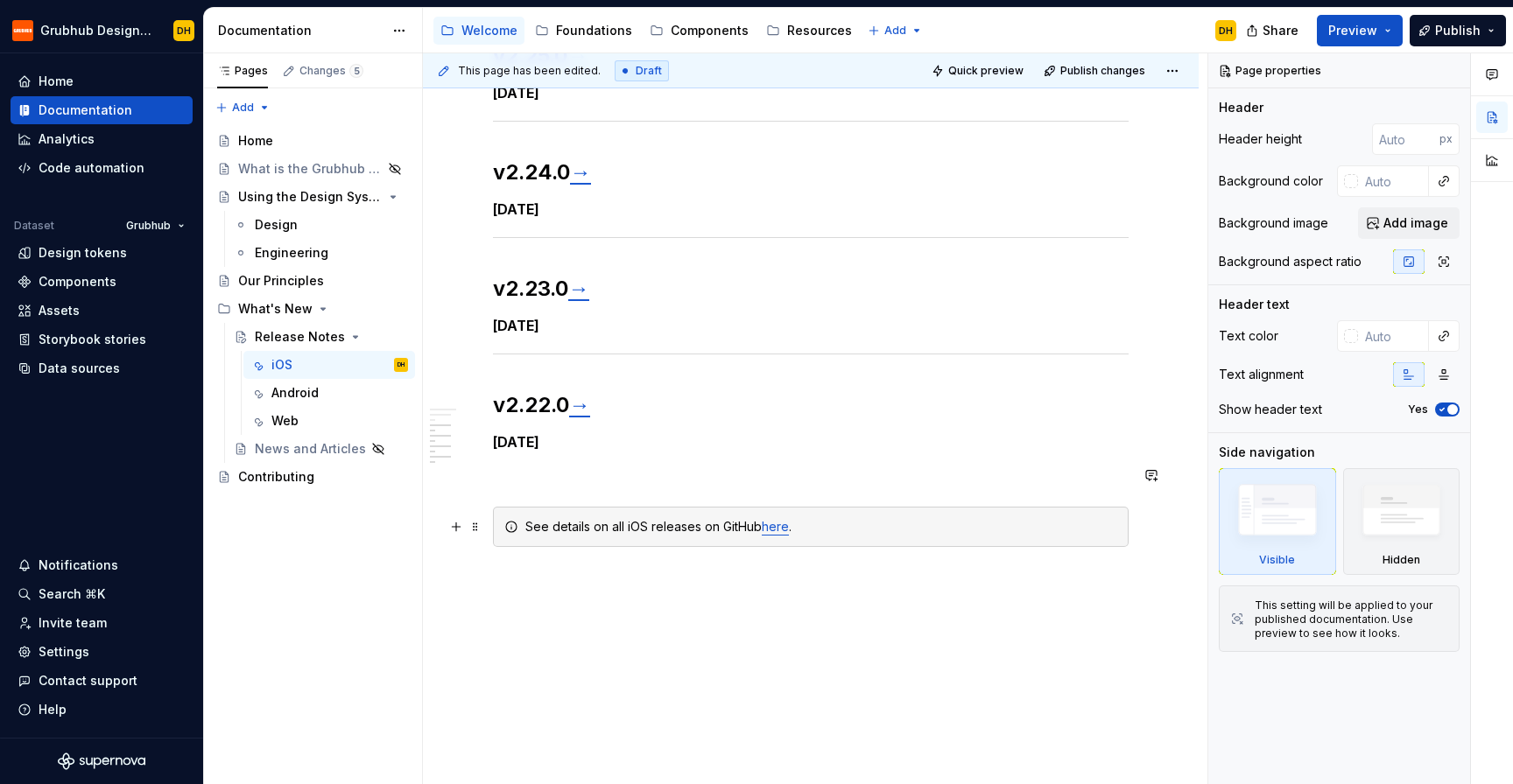
click at [599, 515] on div "See details on all iOS releases on GitHub here ." at bounding box center [810, 527] width 635 height 40
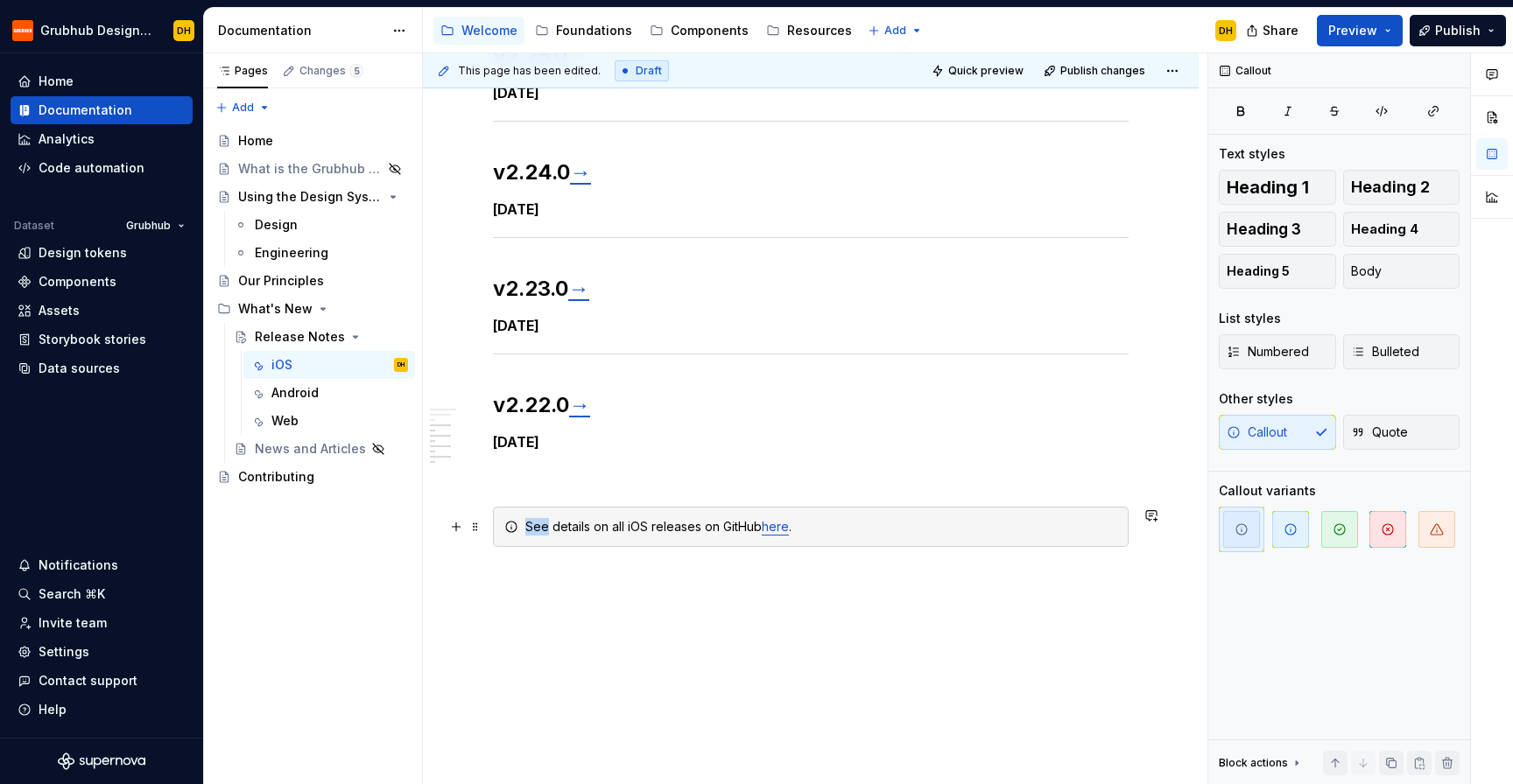
click at [599, 515] on div "See details on all iOS releases on GitHub here ." at bounding box center [810, 527] width 635 height 40
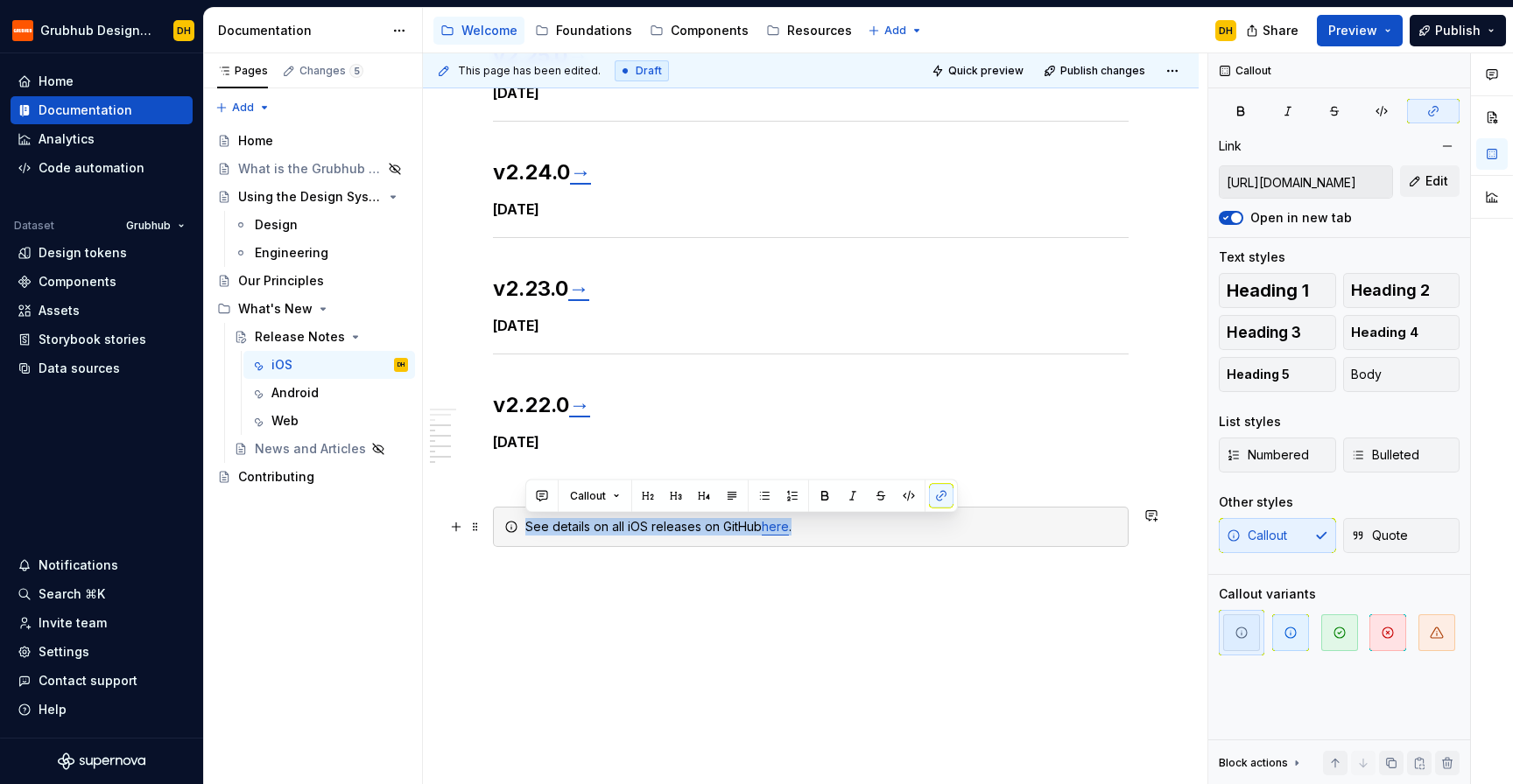
click at [599, 515] on div "See details on all iOS releases on GitHub here ." at bounding box center [810, 527] width 635 height 40
click at [599, 524] on div "See details on all iOS releases on GitHub here ." at bounding box center [820, 527] width 592 height 17
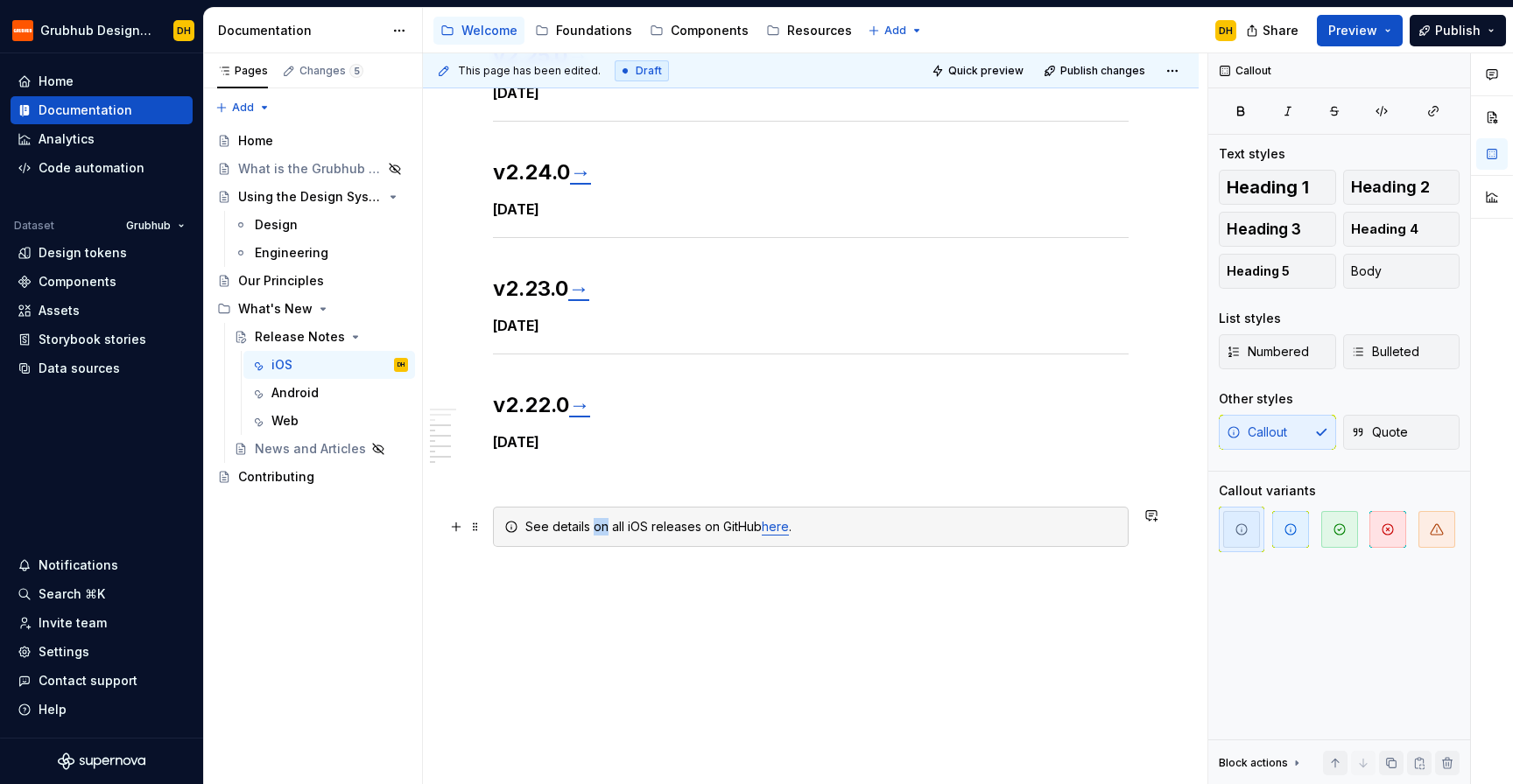
click at [599, 524] on div "See details on all iOS releases on GitHub here ." at bounding box center [820, 527] width 592 height 17
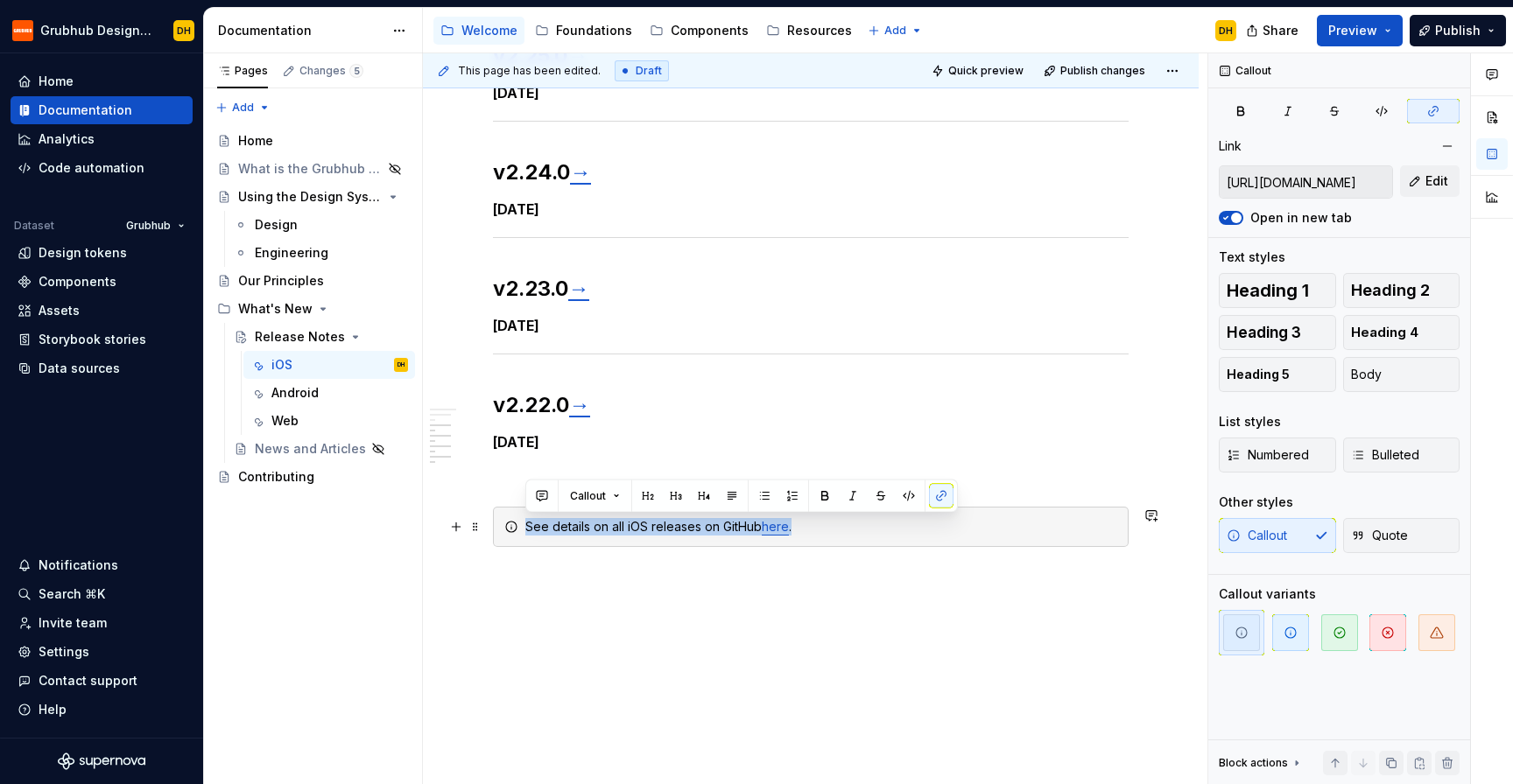
click at [599, 524] on div "See details on all iOS releases on GitHub here ." at bounding box center [820, 527] width 592 height 17
copy div "See details on all iOS releases on GitHub here ."
click at [612, 565] on div "iOS Detailed below are key design system releases for iOS. Click through to see…" at bounding box center [810, 157] width 635 height 823
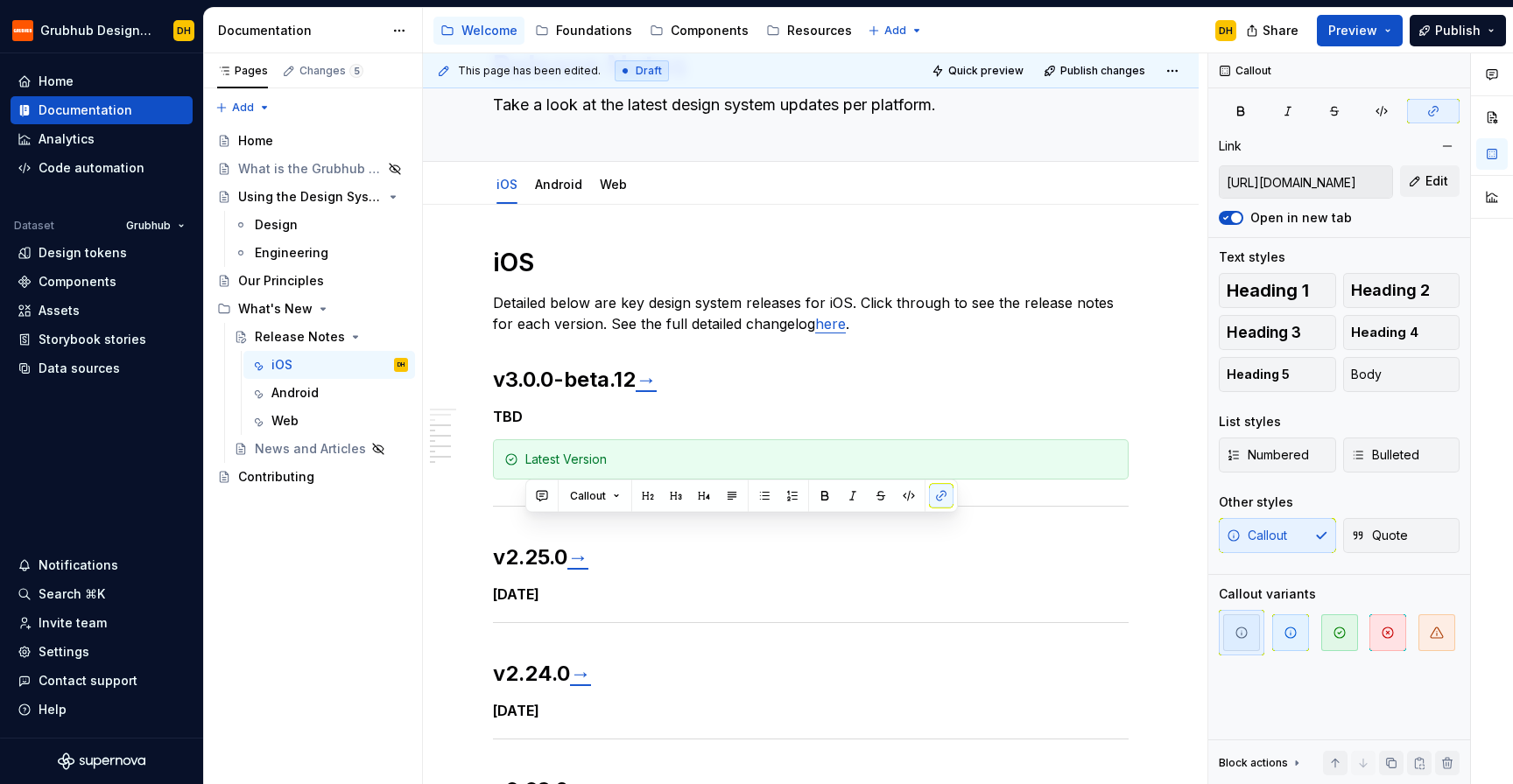
scroll to position [0, 0]
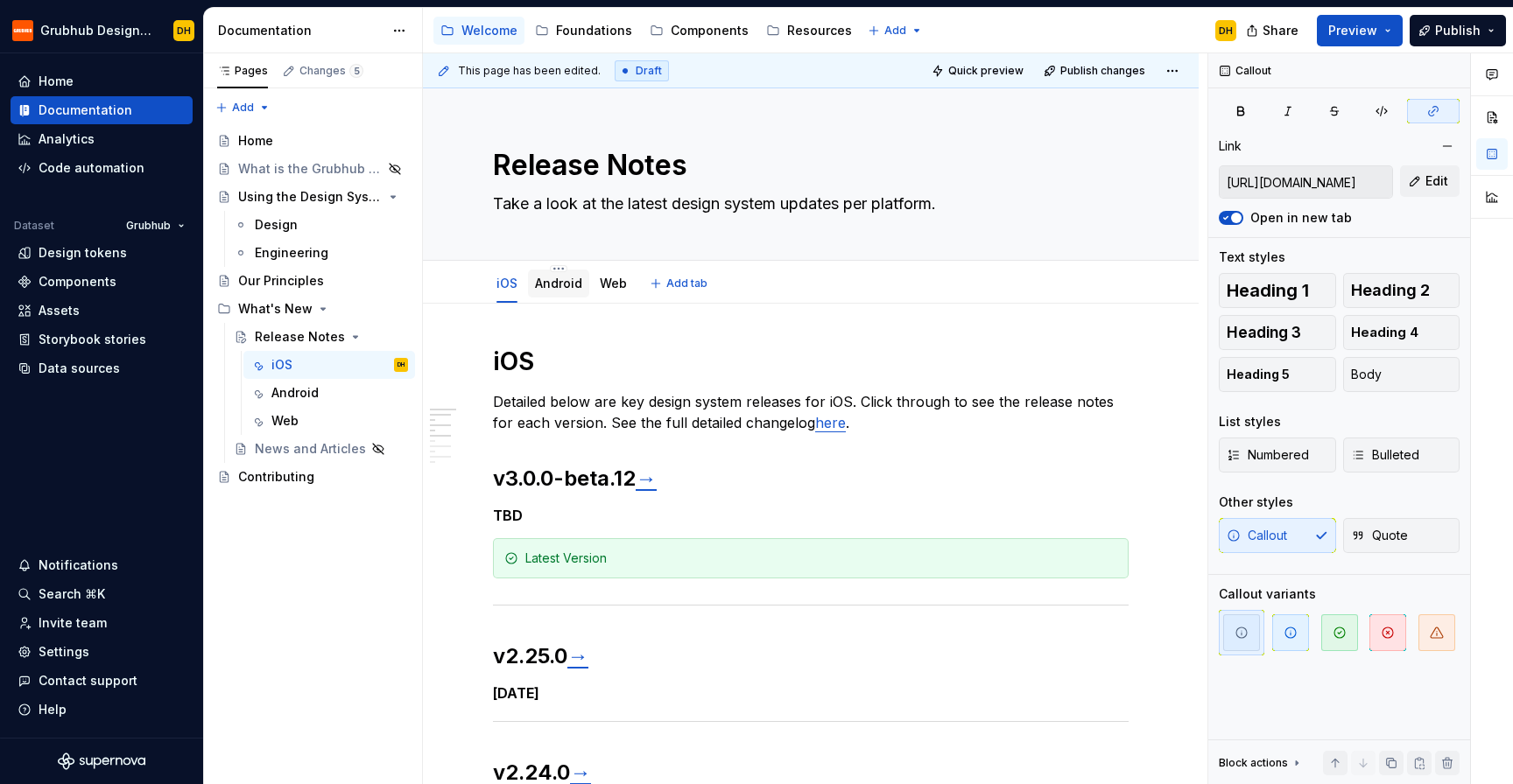
click at [568, 291] on div "Android" at bounding box center [558, 284] width 48 height 17
click at [556, 287] on link "Android" at bounding box center [558, 283] width 48 height 15
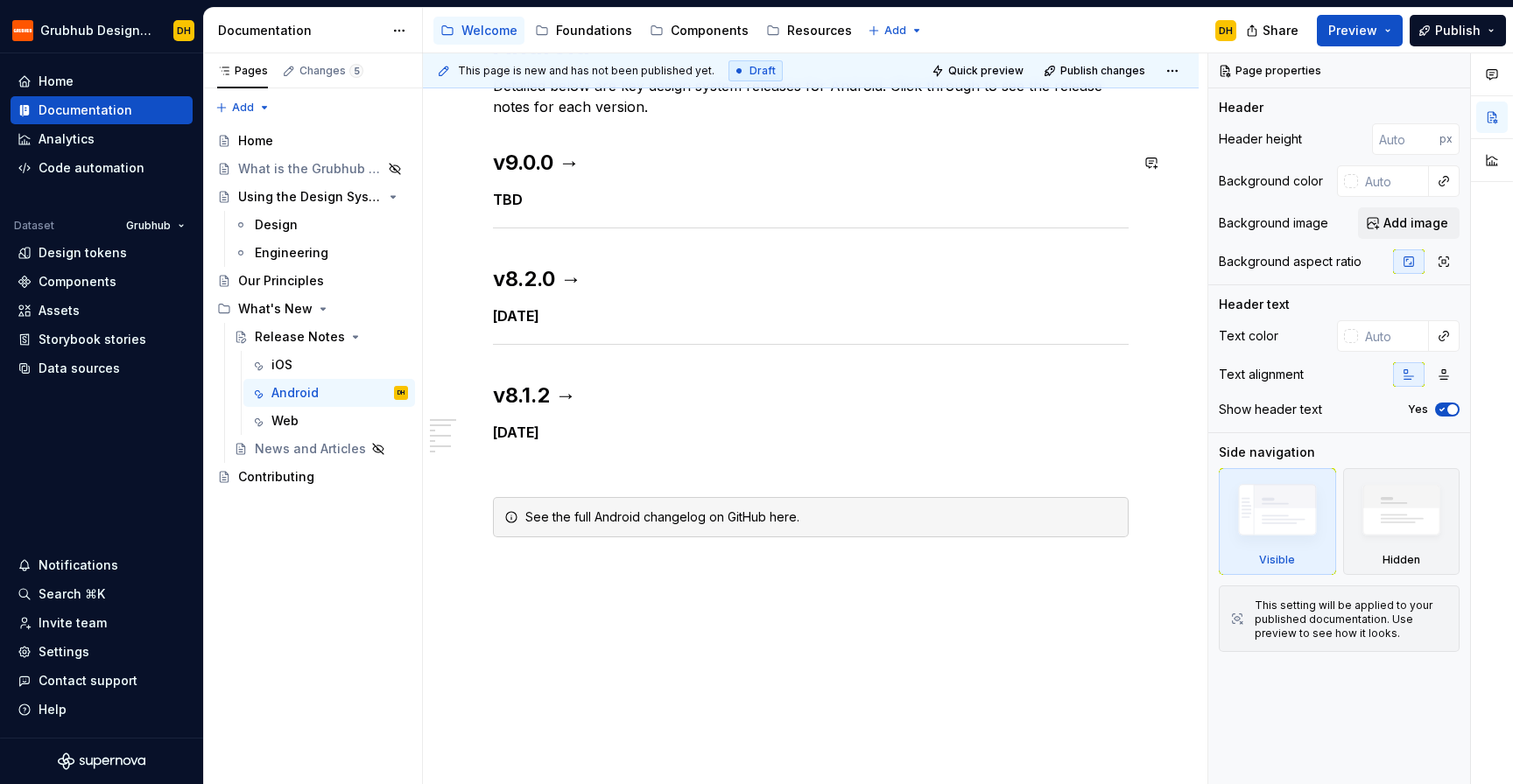
scroll to position [325, 0]
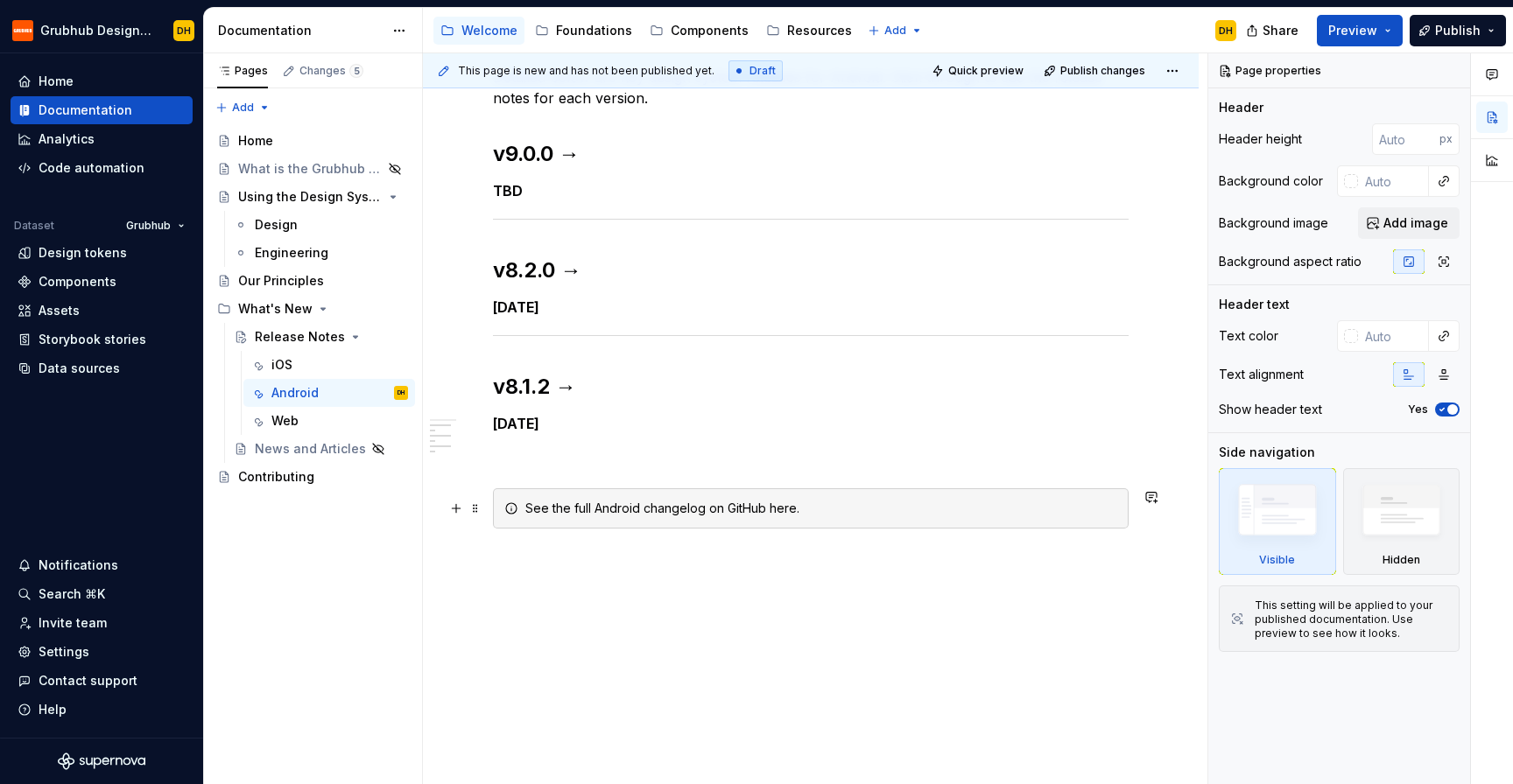
click at [583, 522] on div "See the full Android changelog on GitHub here." at bounding box center [810, 509] width 635 height 40
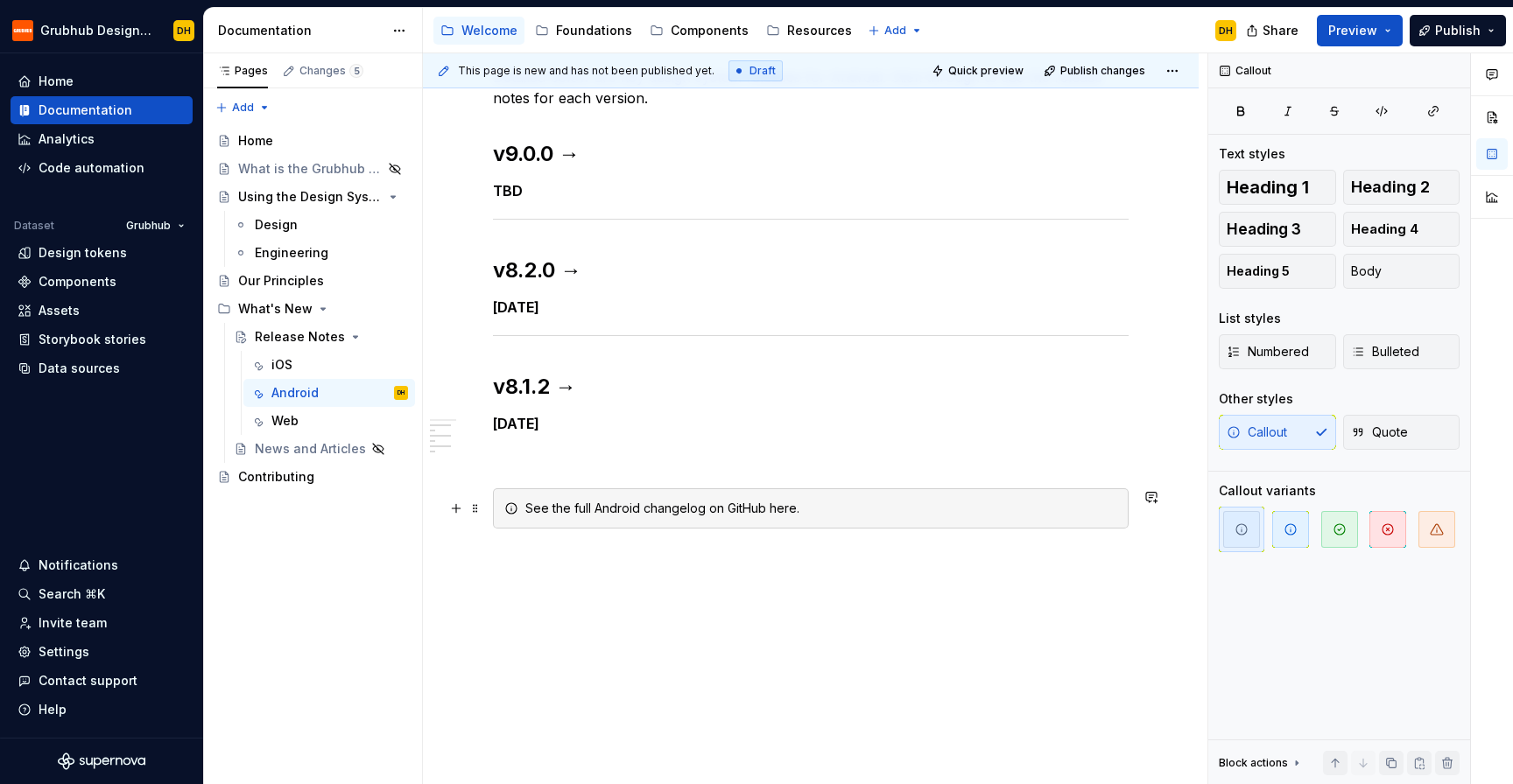
click at [583, 522] on div "See the full Android changelog on GitHub here." at bounding box center [810, 509] width 635 height 40
click at [635, 512] on div "See details on all iOS releases on GitHub here ." at bounding box center [820, 509] width 592 height 17
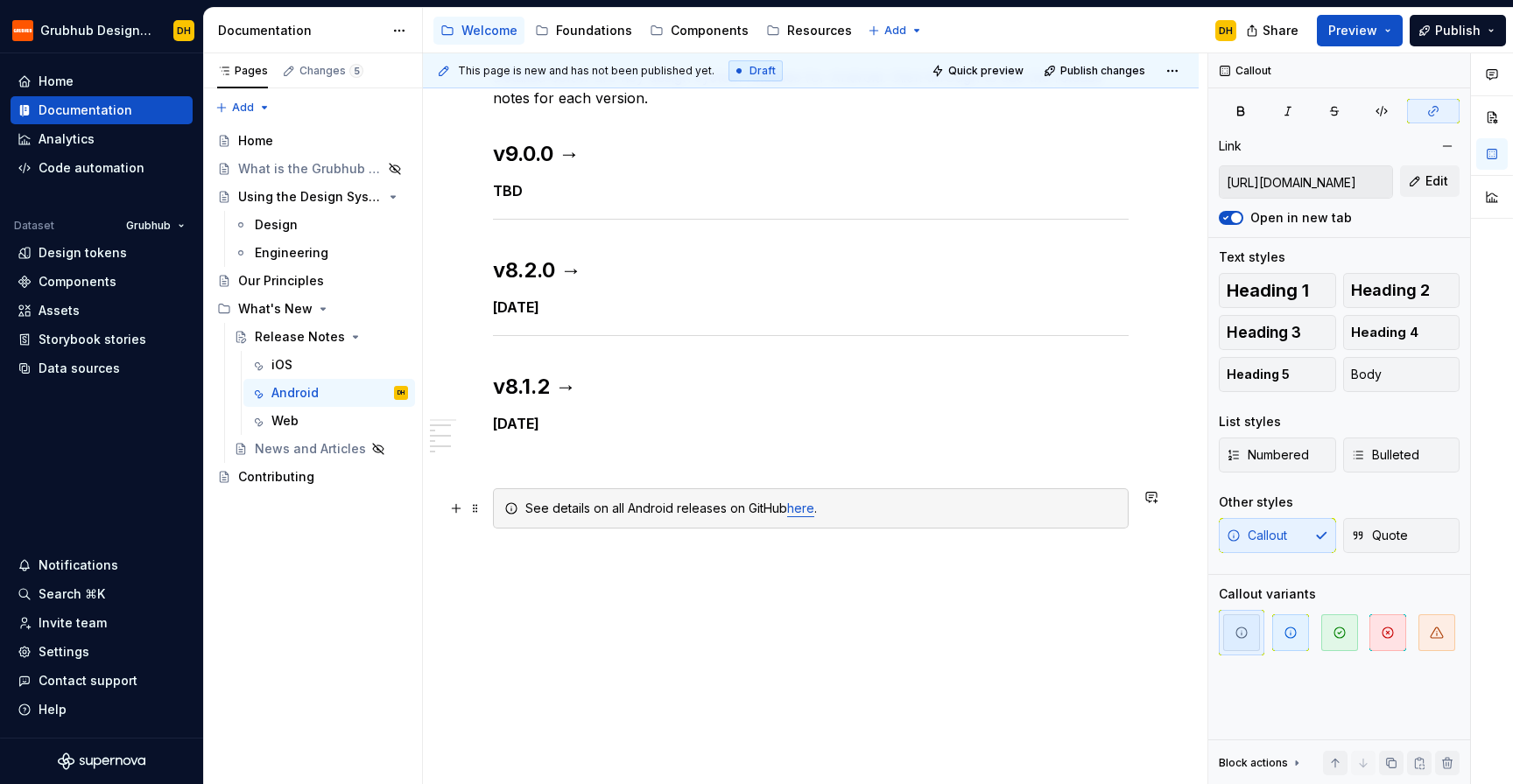
click at [801, 503] on link "here" at bounding box center [800, 509] width 27 height 15
click at [1443, 151] on button "button" at bounding box center [1447, 147] width 25 height 25
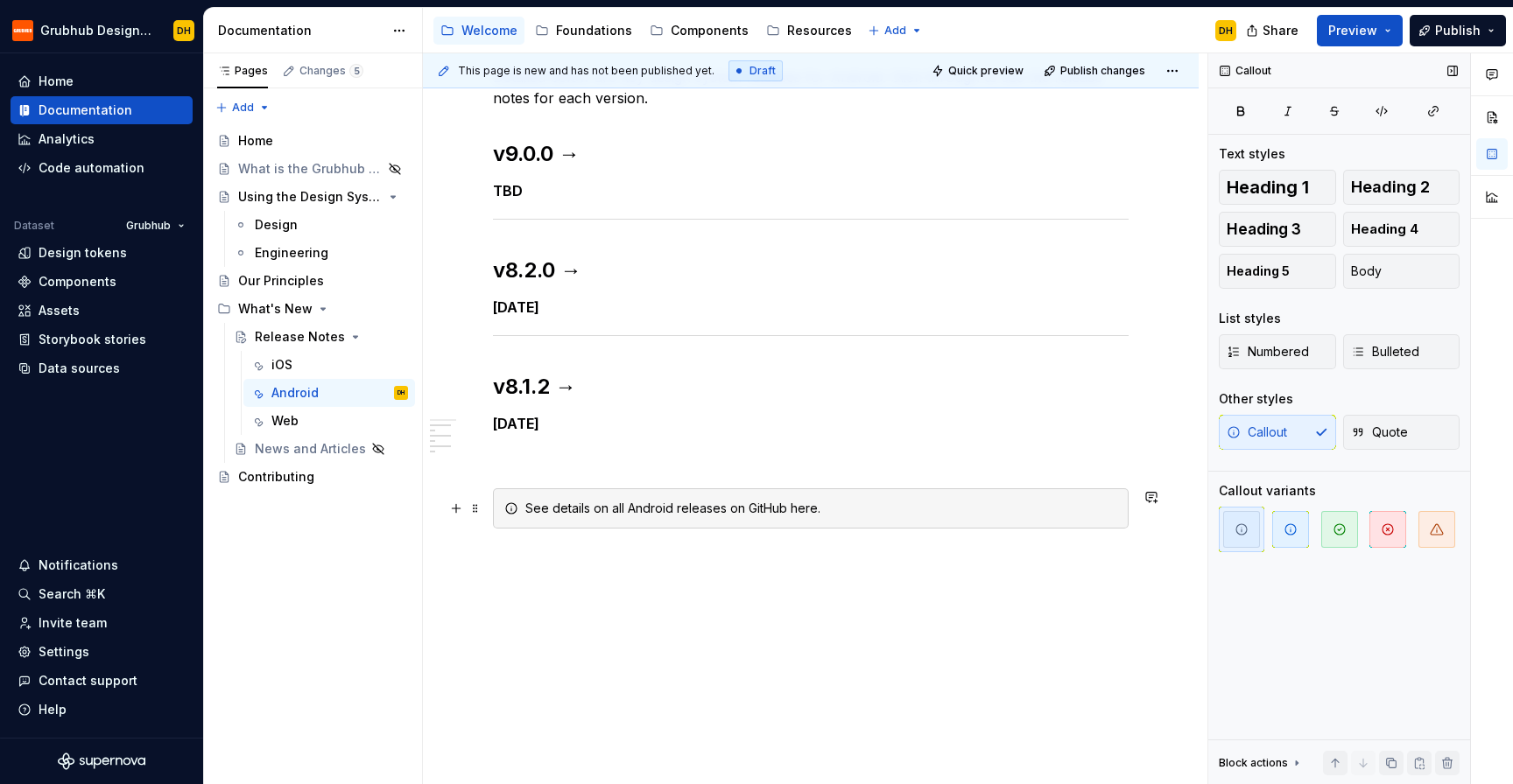
click at [869, 510] on div "See details on all Android releases on GitHub here." at bounding box center [820, 509] width 592 height 17
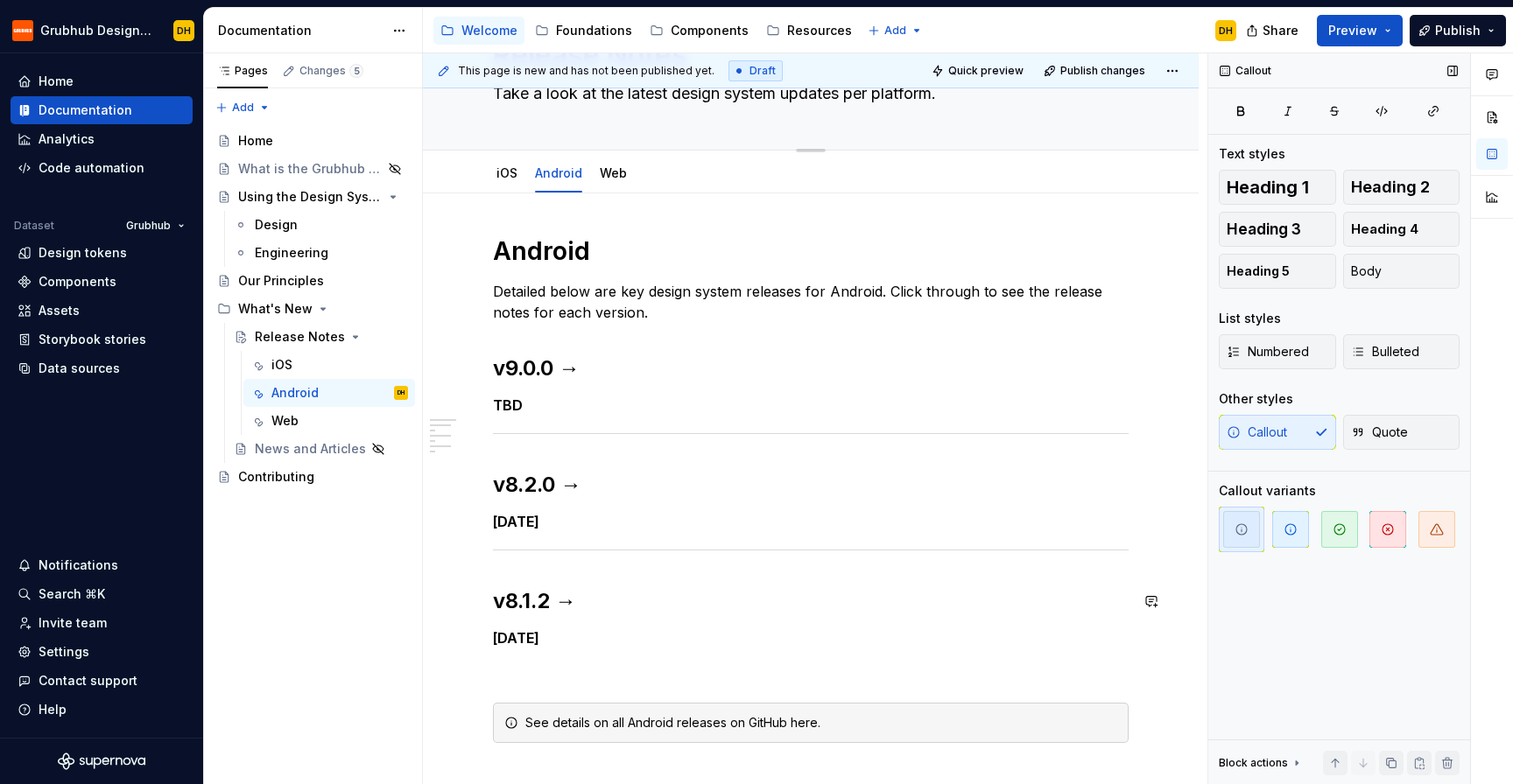
scroll to position [83, 0]
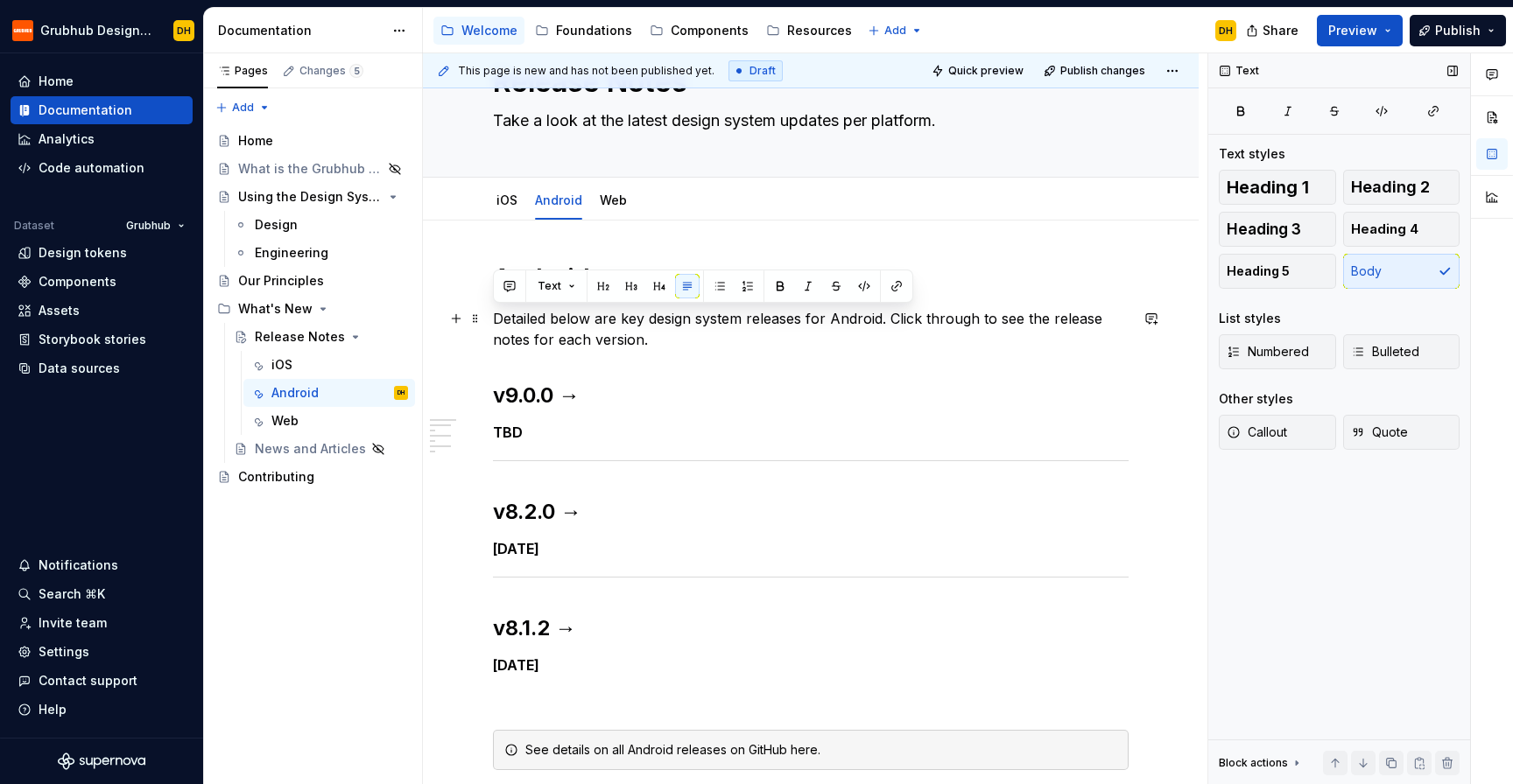
drag, startPoint x: 654, startPoint y: 342, endPoint x: 491, endPoint y: 320, distance: 164.5
click at [491, 320] on div "Android Detailed below are key design system releases for Android. Click throug…" at bounding box center [811, 624] width 776 height 806
click at [675, 342] on p "Detailed below are key design system releases for Android. Click through to see…" at bounding box center [810, 329] width 635 height 42
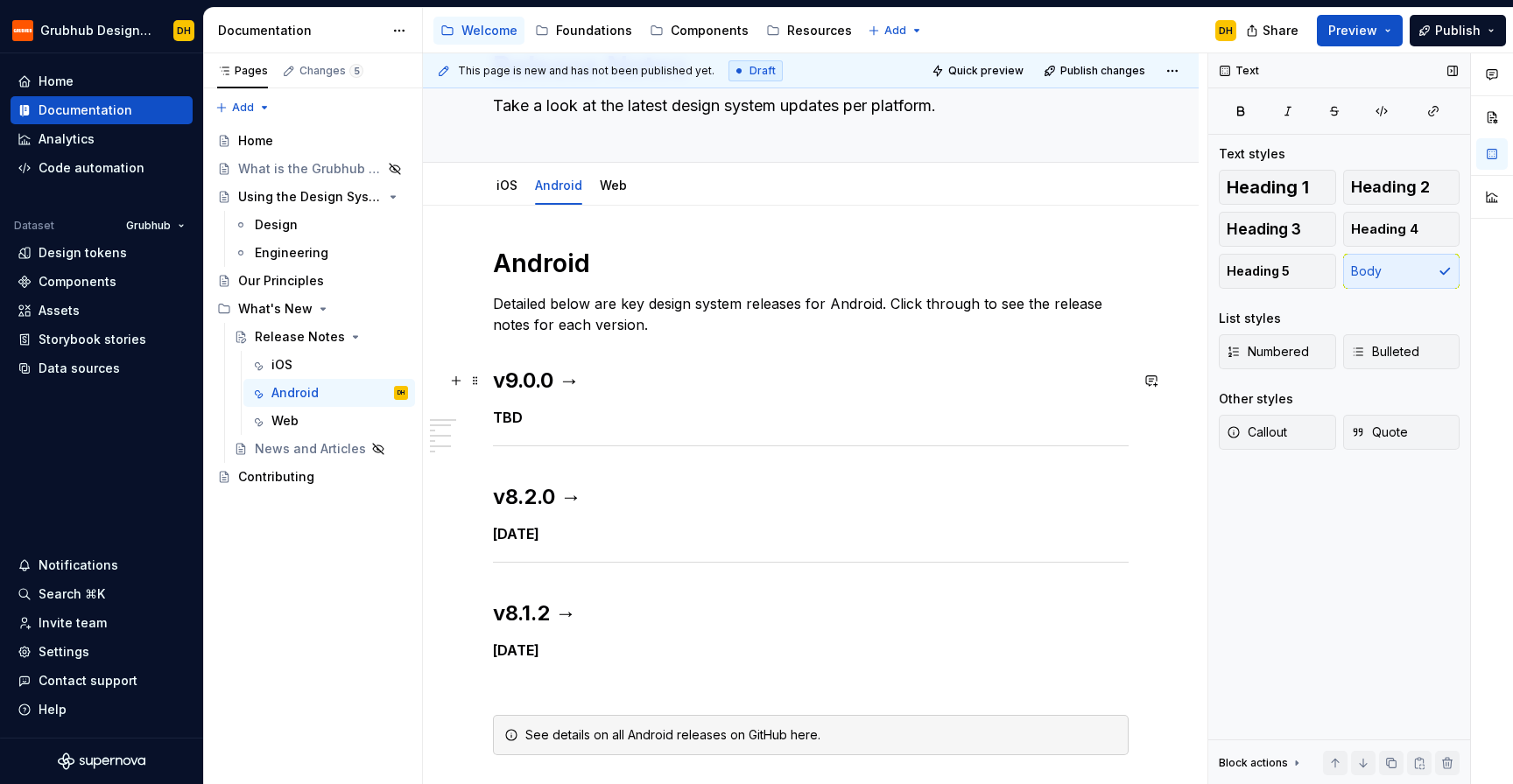
scroll to position [107, 0]
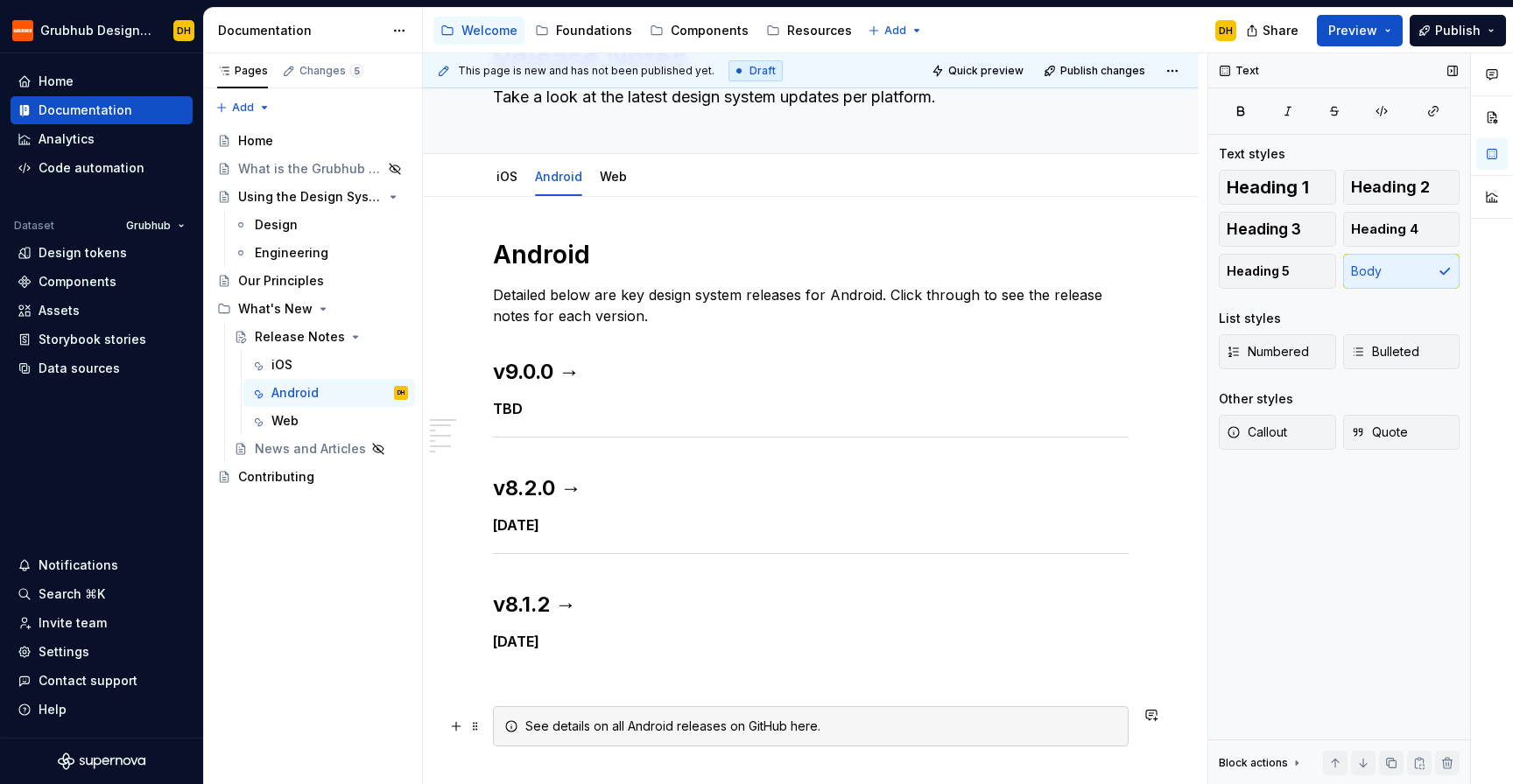
click at [657, 721] on div "See details on all Android releases on GitHub here." at bounding box center [820, 727] width 592 height 17
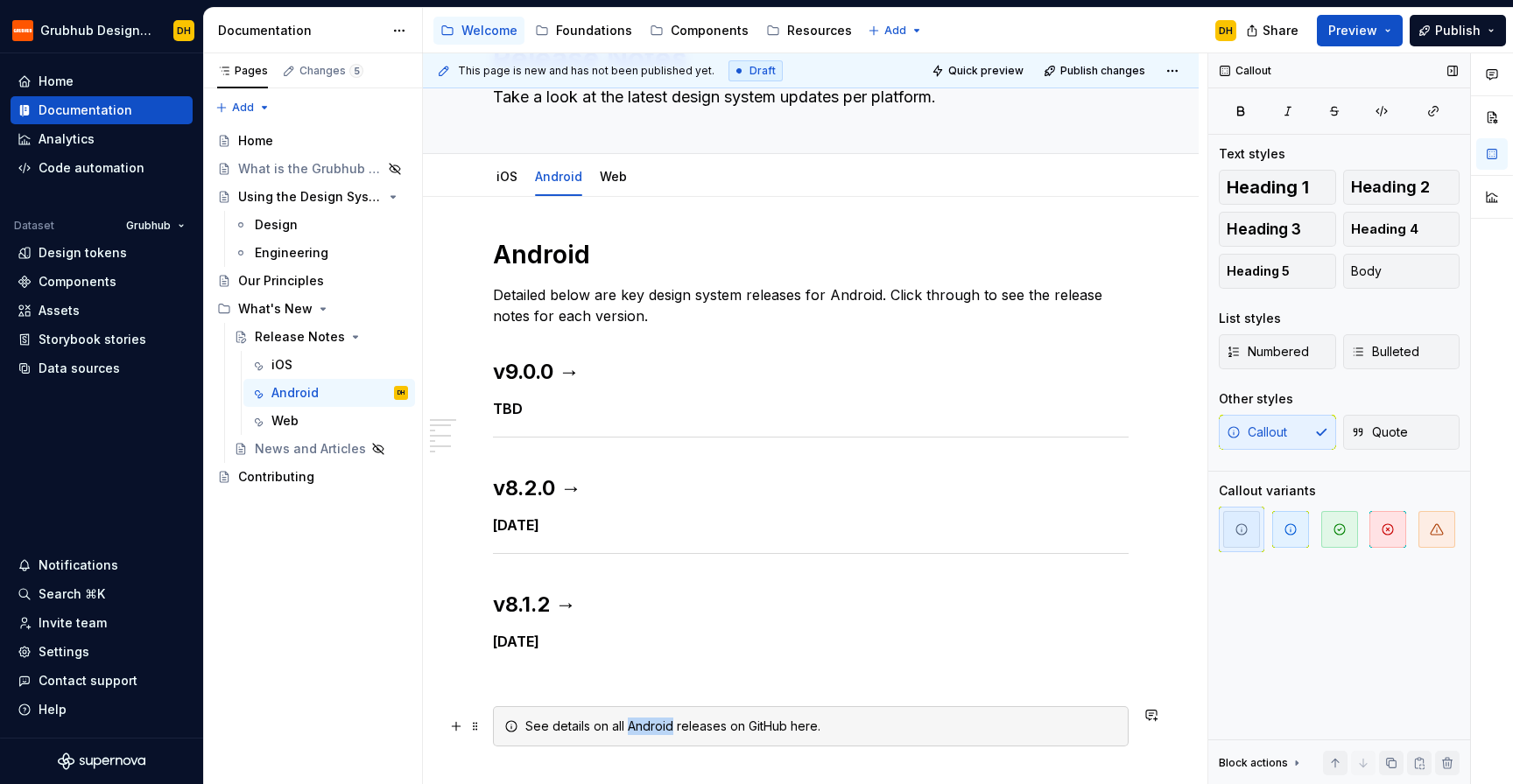
click at [657, 721] on div "See details on all Android releases on GitHub here." at bounding box center [820, 727] width 592 height 17
copy div "See details on all Android releases on GitHub here."
click at [615, 185] on div "Web" at bounding box center [613, 176] width 27 height 17
click at [612, 181] on link "Web" at bounding box center [613, 176] width 27 height 15
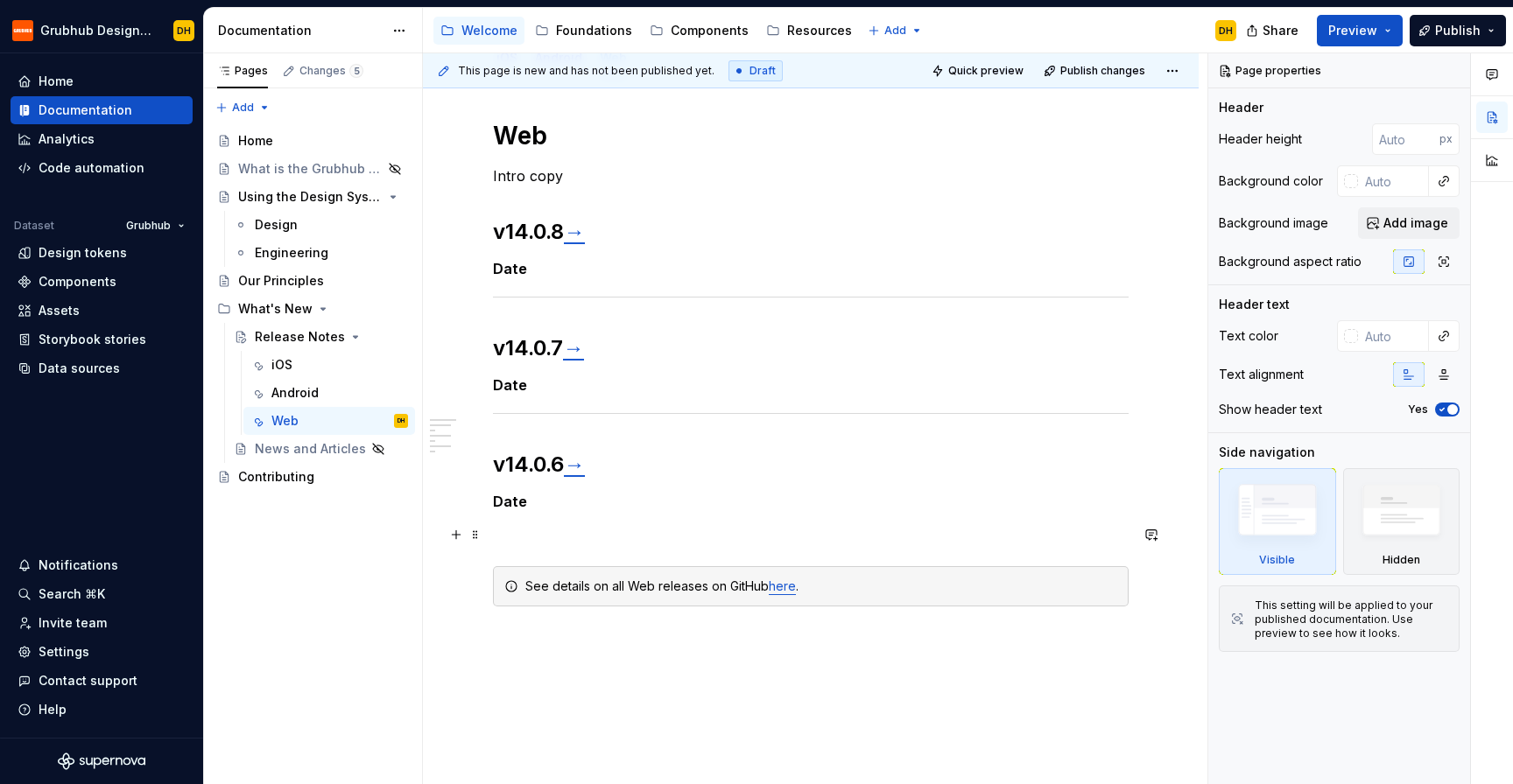
scroll to position [304, 0]
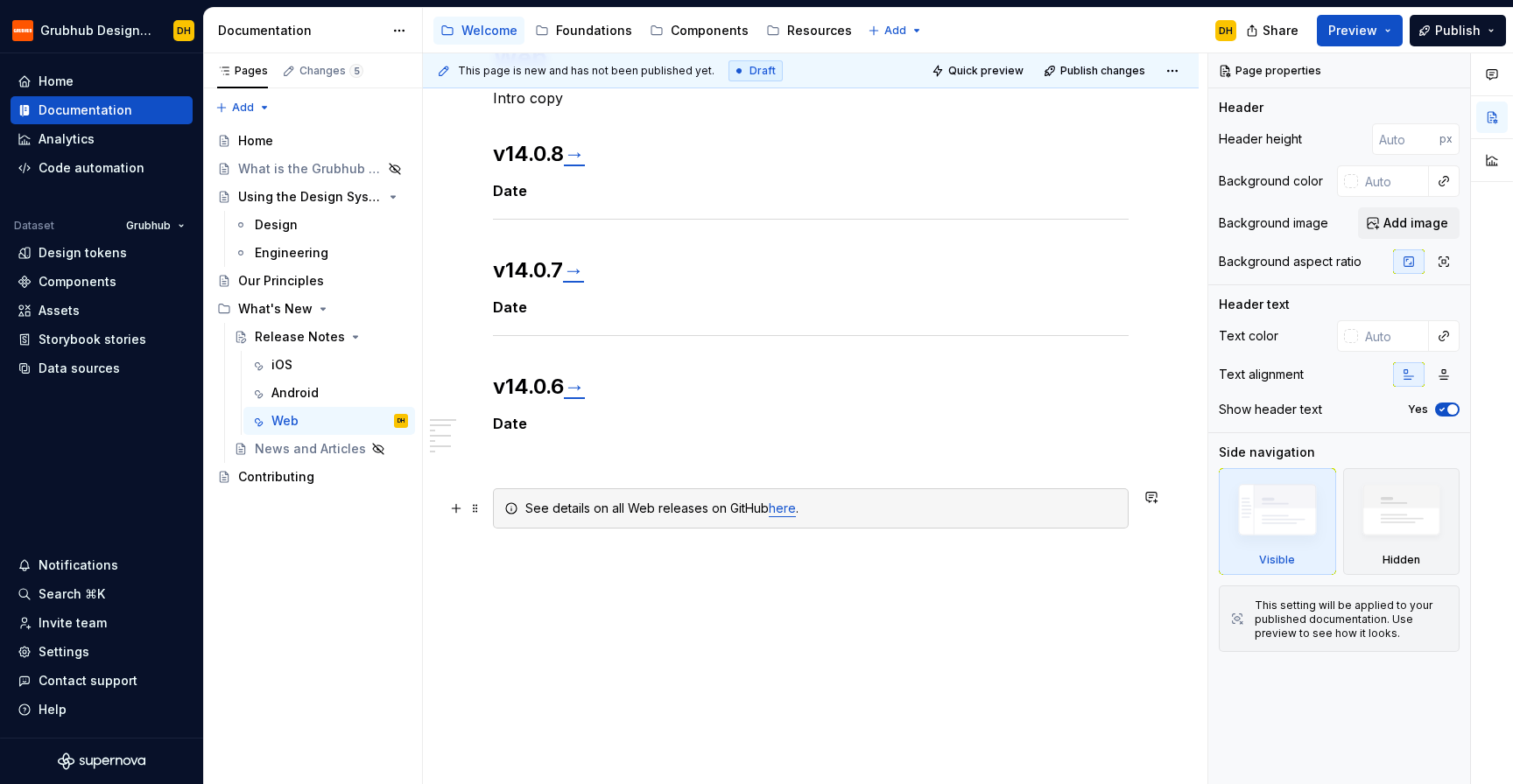
click at [597, 513] on div "See details on all Web releases on GitHub here ." at bounding box center [820, 509] width 592 height 17
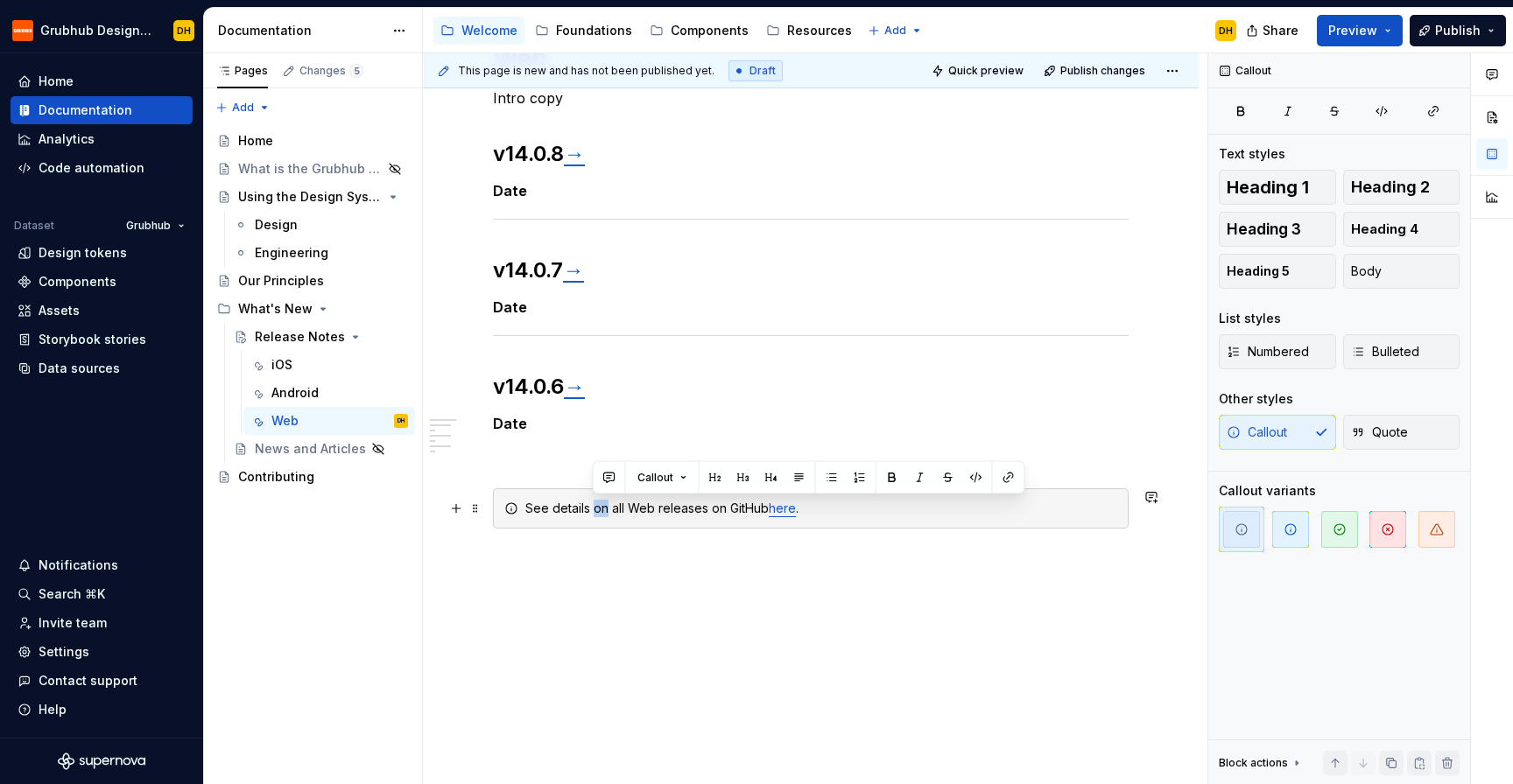
click at [597, 513] on div "See details on all Web releases on GitHub here ." at bounding box center [820, 509] width 592 height 17
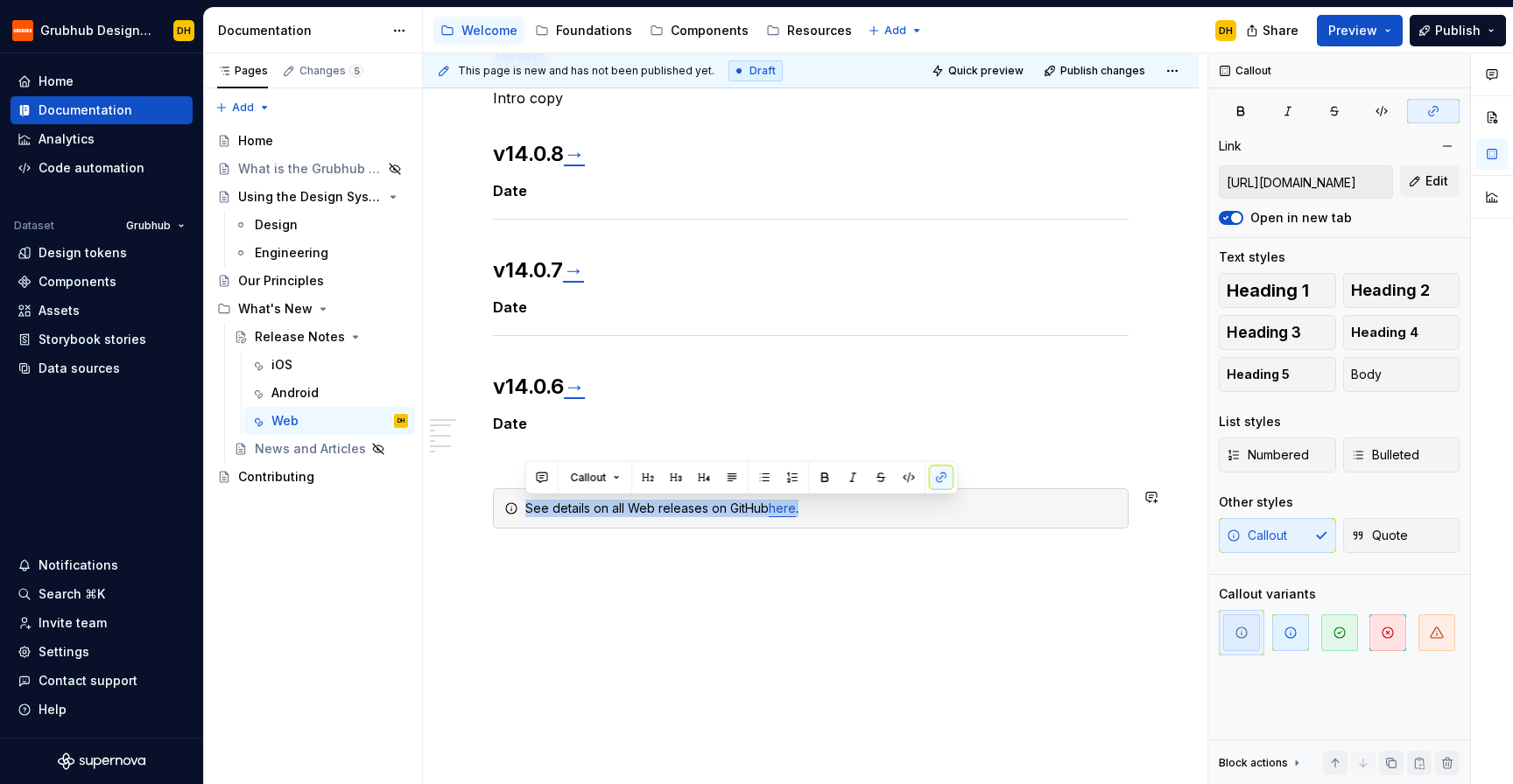
paste div
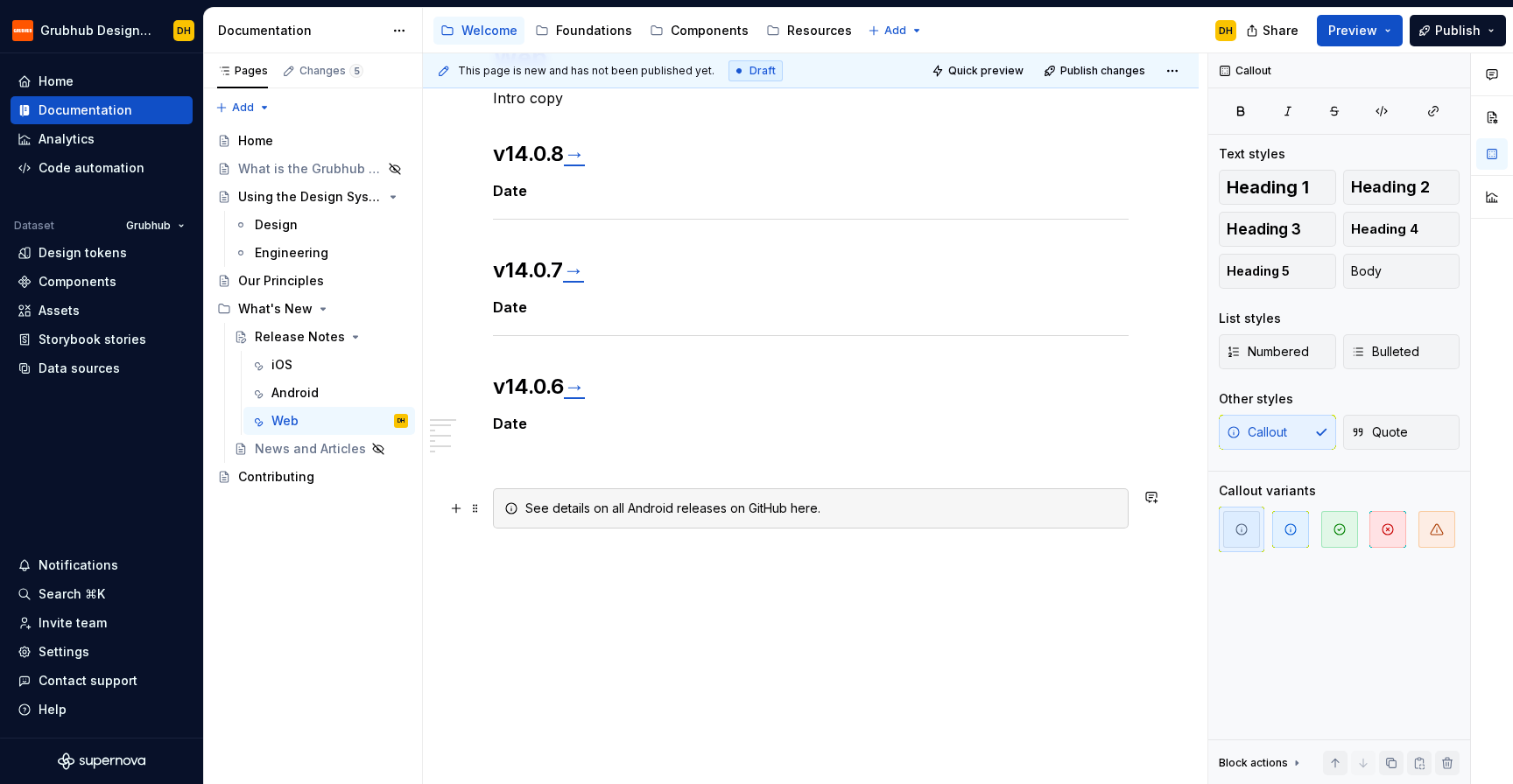
click at [662, 510] on div "See details on all Android releases on GitHub here." at bounding box center [820, 509] width 592 height 17
click at [784, 505] on div "See details on all Web releases on GitHub here." at bounding box center [820, 509] width 592 height 17
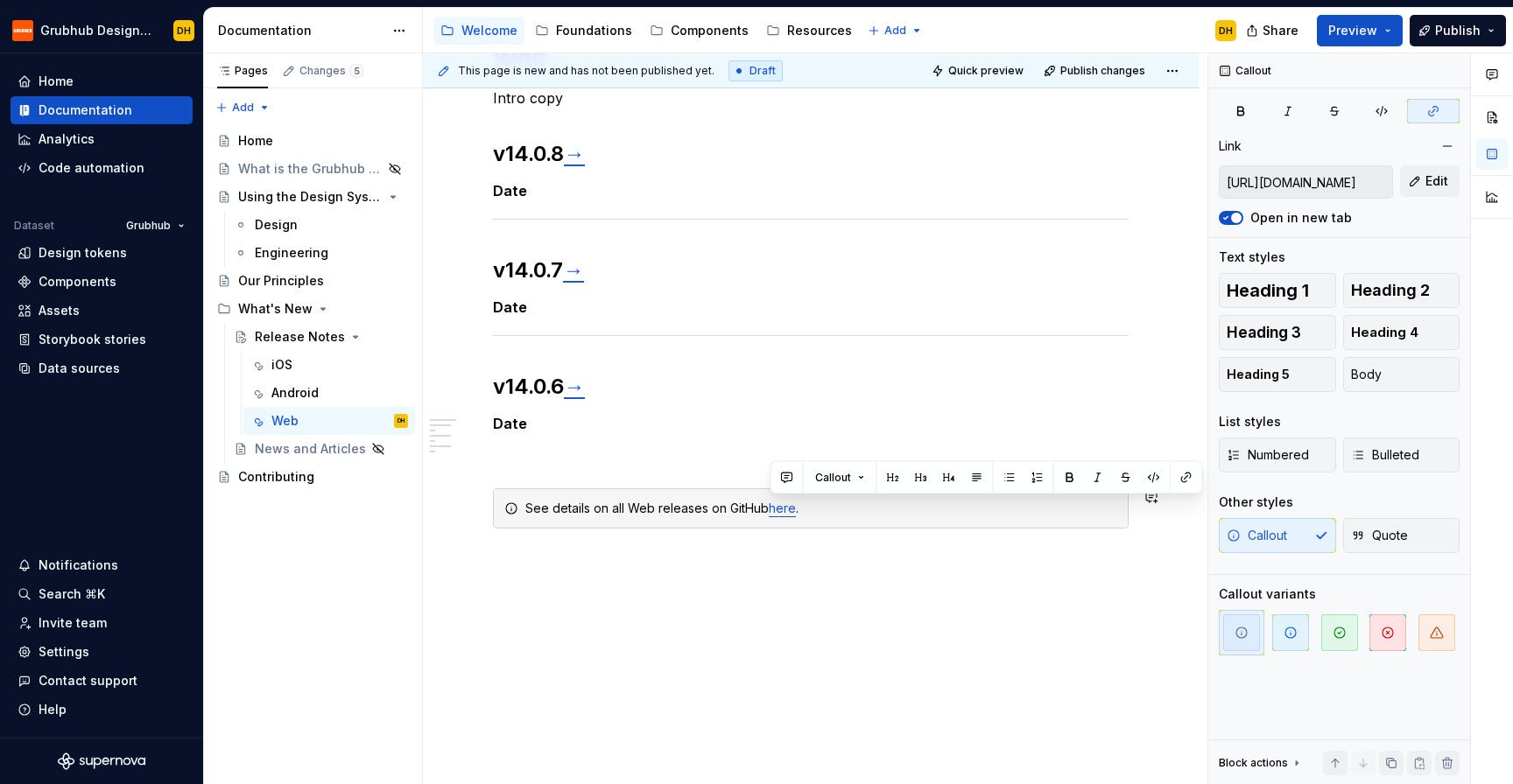
click at [869, 518] on div "See details on all Web releases on GitHub here ." at bounding box center [810, 509] width 635 height 40
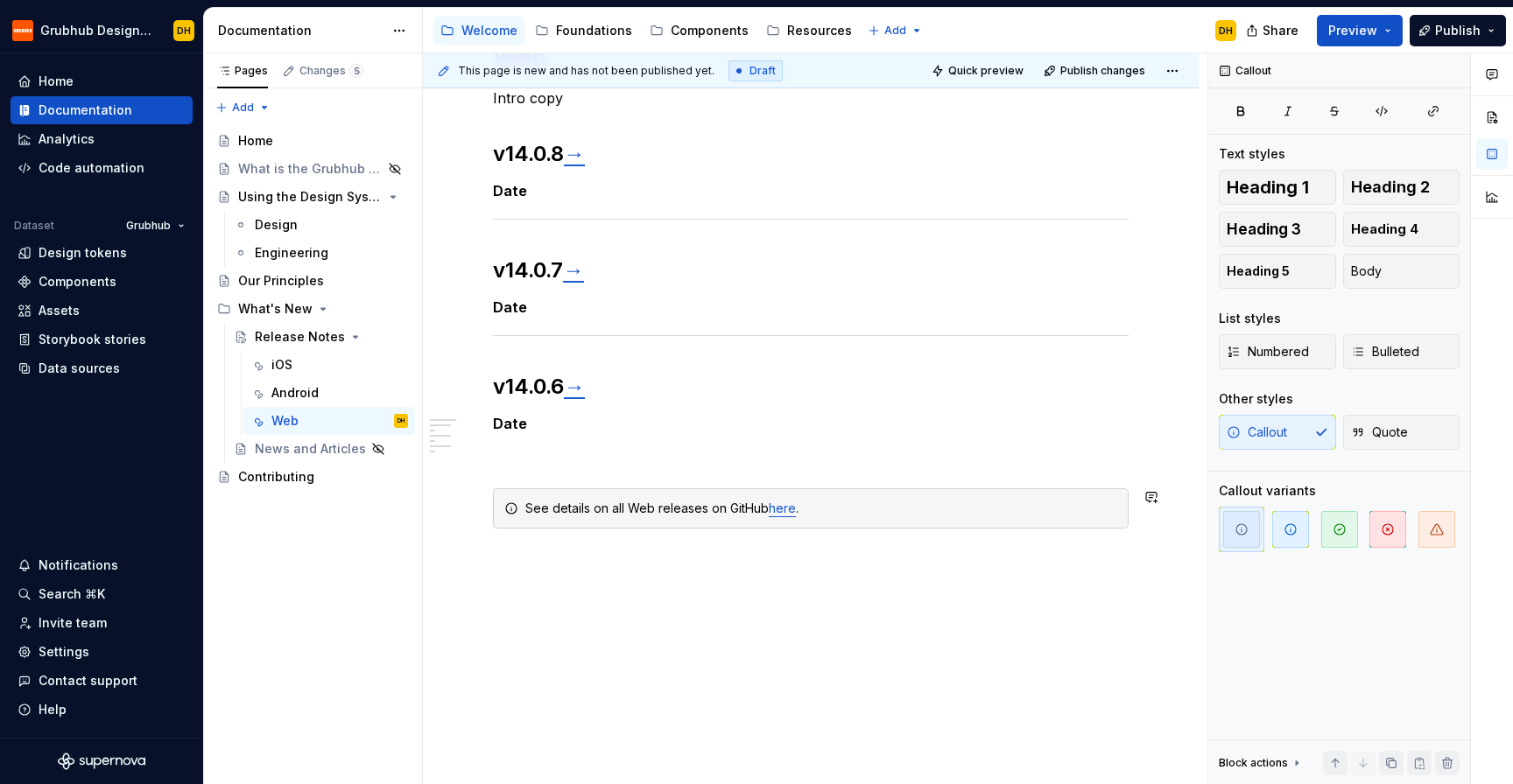
scroll to position [0, 0]
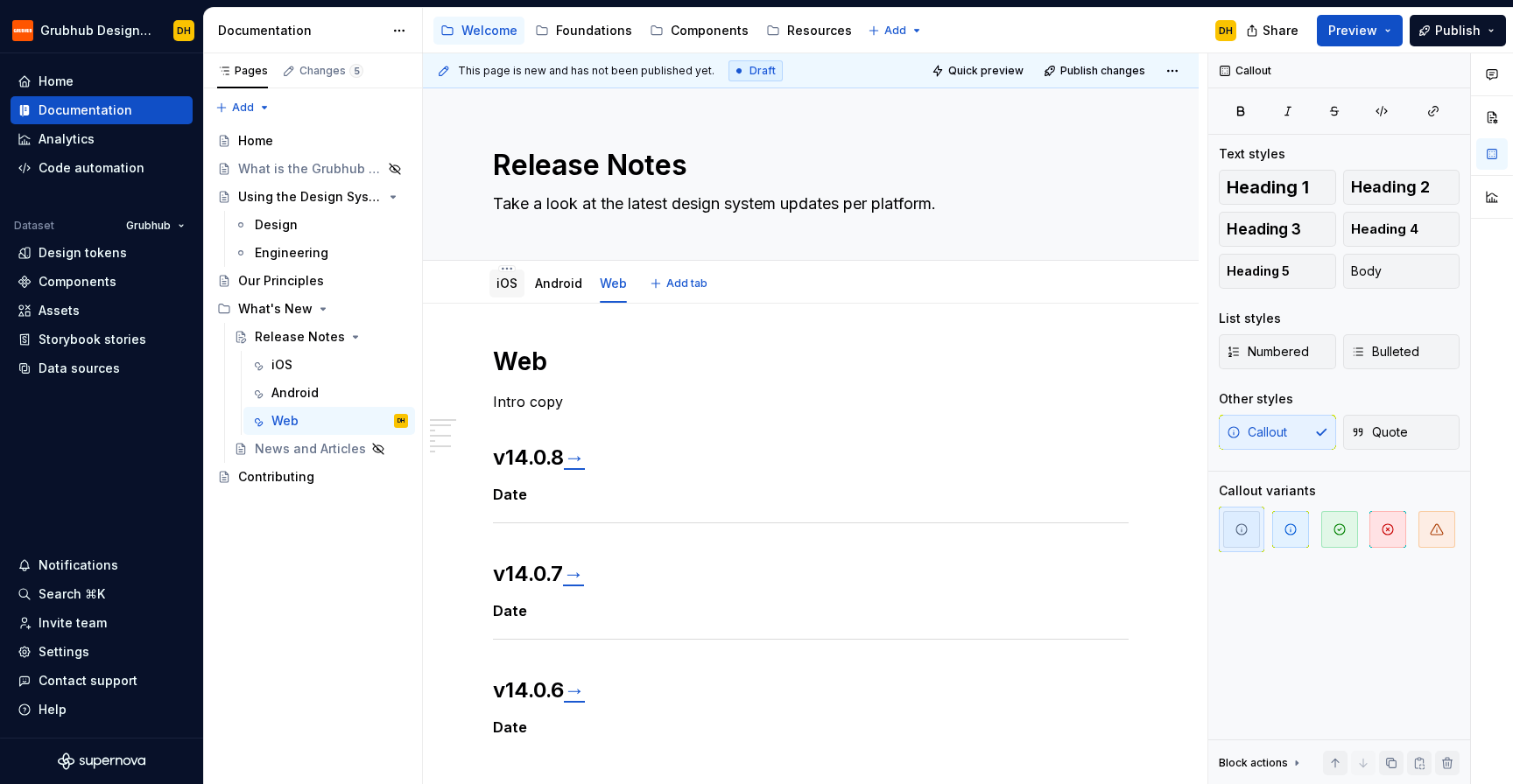
click at [505, 286] on link "iOS" at bounding box center [507, 283] width 21 height 15
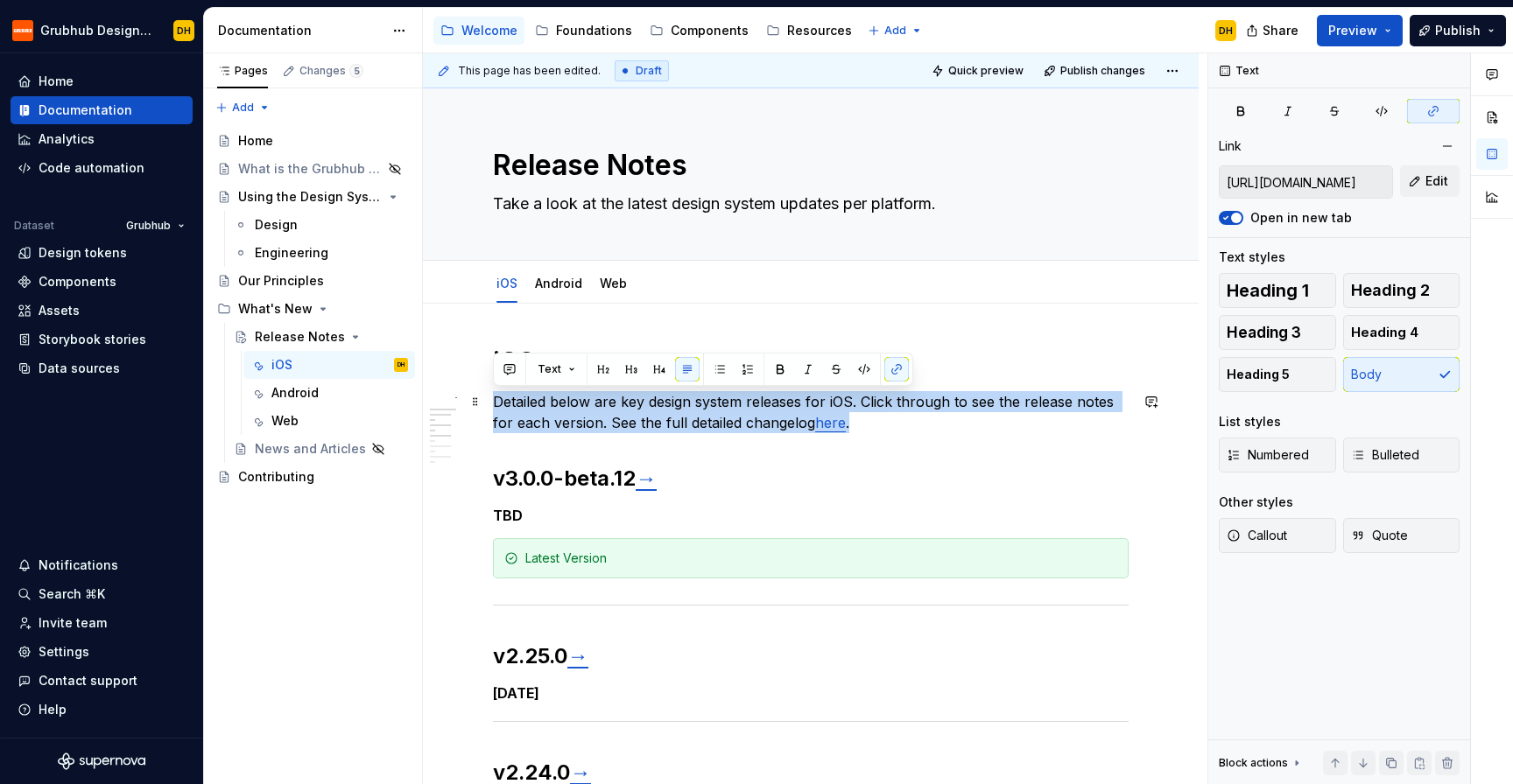
drag, startPoint x: 739, startPoint y: 426, endPoint x: 492, endPoint y: 404, distance: 248.0
copy p "Detailed below are key design system releases for iOS. Click through to see the…"
click at [610, 418] on p "Detailed below are key design system releases for iOS. Click through to see the…" at bounding box center [810, 412] width 635 height 42
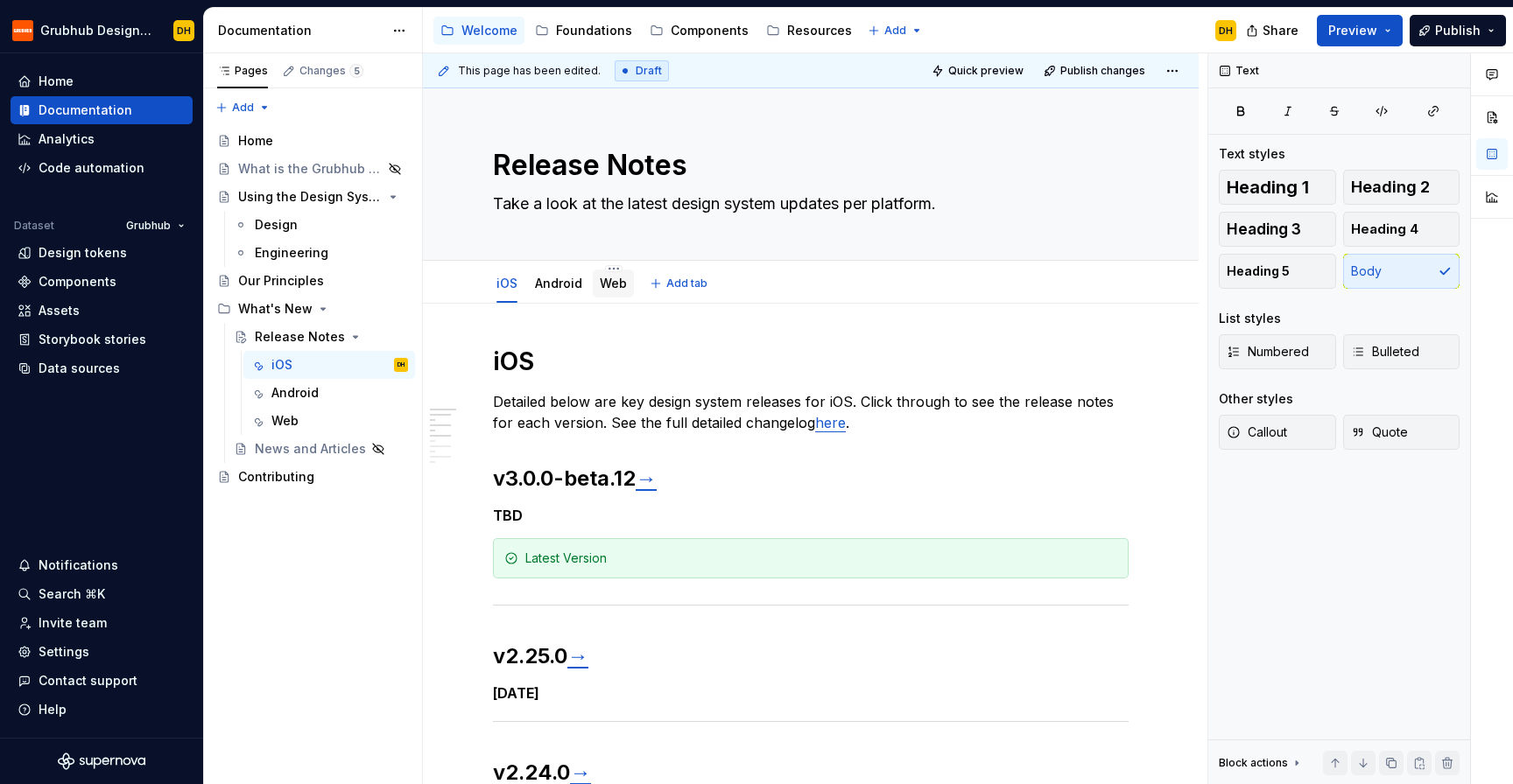
click at [606, 287] on link "Web" at bounding box center [613, 283] width 27 height 15
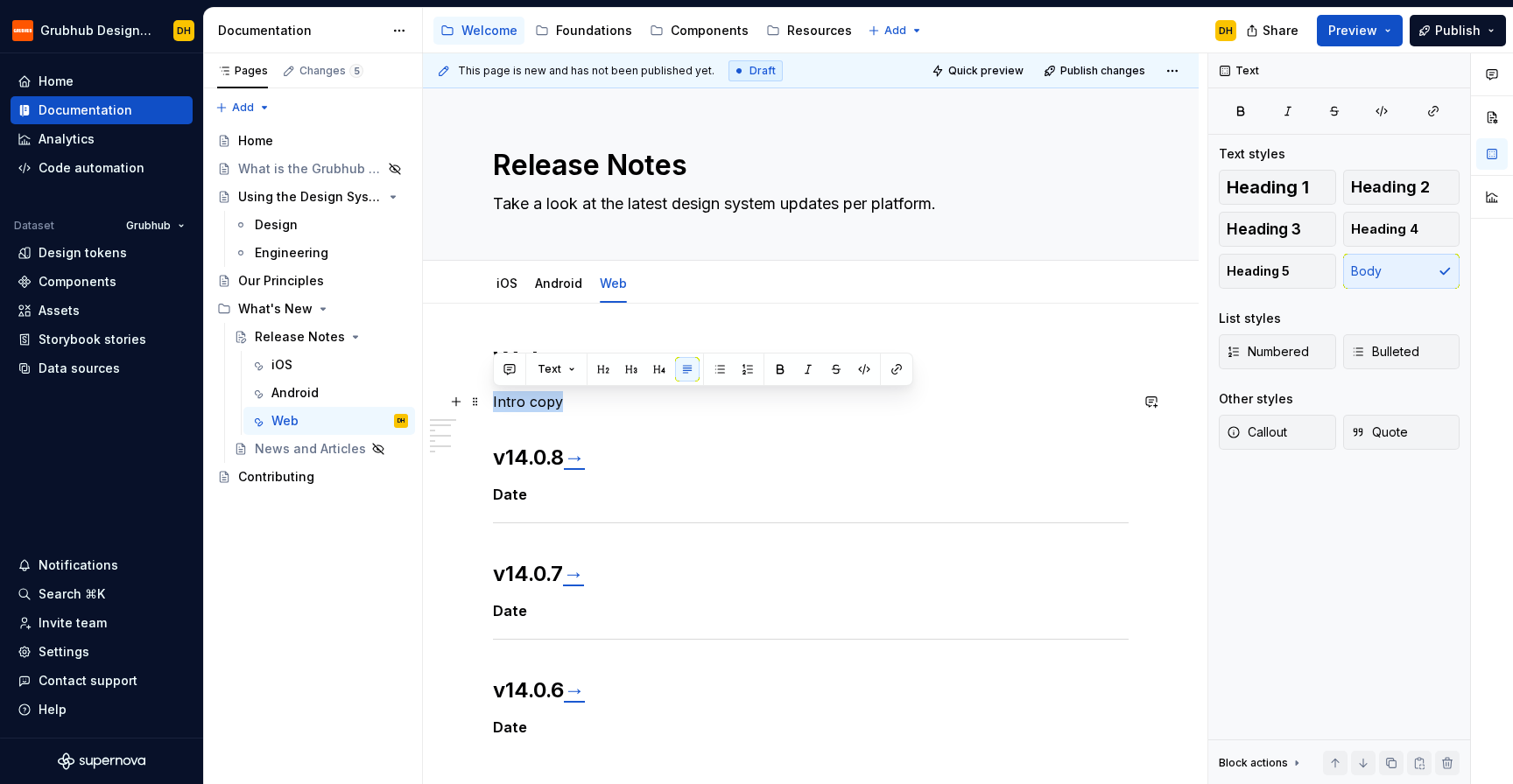
drag, startPoint x: 568, startPoint y: 404, endPoint x: 492, endPoint y: 398, distance: 76.2
click at [493, 398] on p "Intro copy" at bounding box center [810, 402] width 635 height 21
paste div
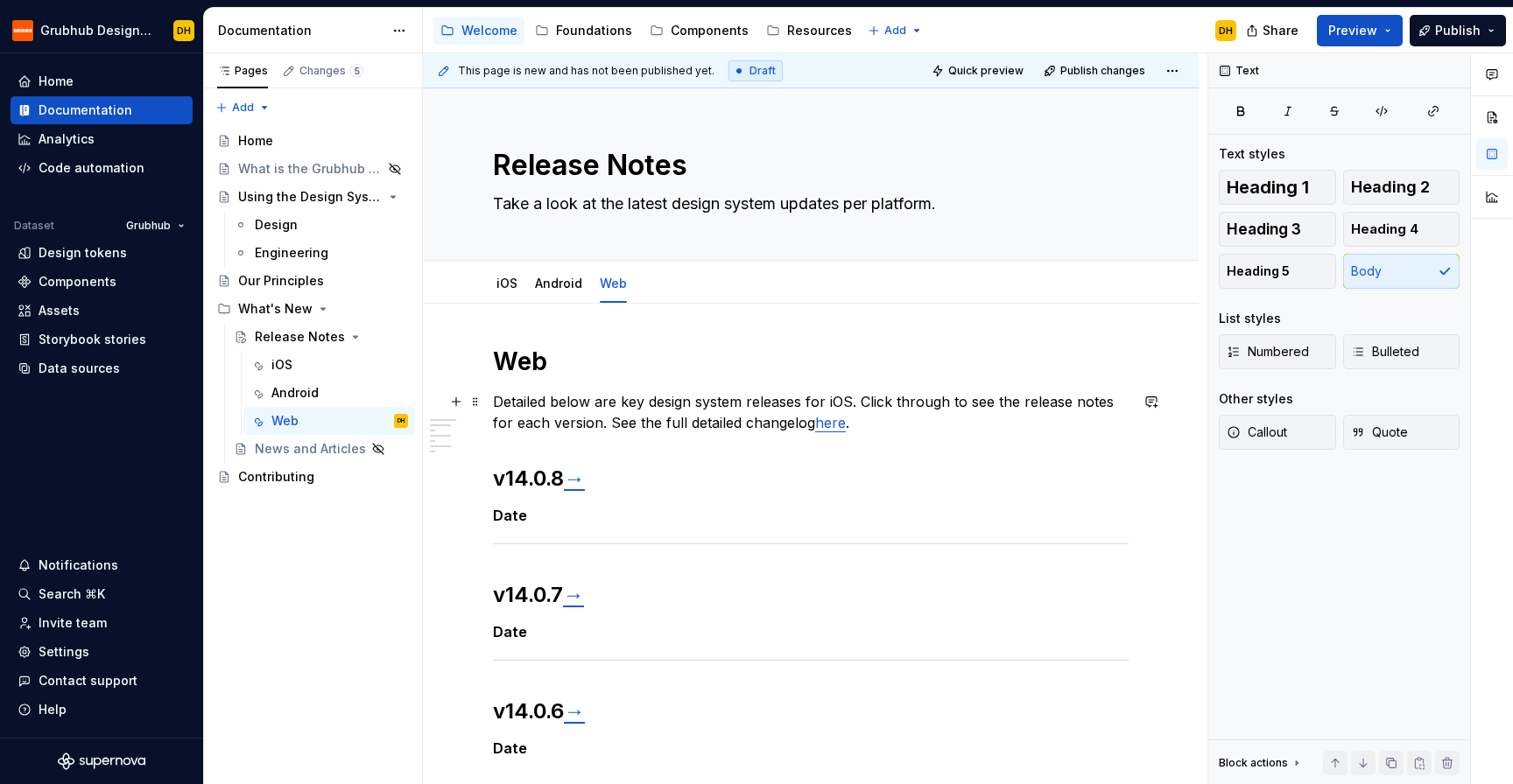
click at [841, 401] on p "Detailed below are key design system releases for iOS. Click through to see the…" at bounding box center [810, 412] width 635 height 42
click at [920, 425] on p "Detailed below are key design system releases for Web. Click through to see the…" at bounding box center [810, 412] width 635 height 42
click at [585, 481] on link "→" at bounding box center [575, 478] width 21 height 26
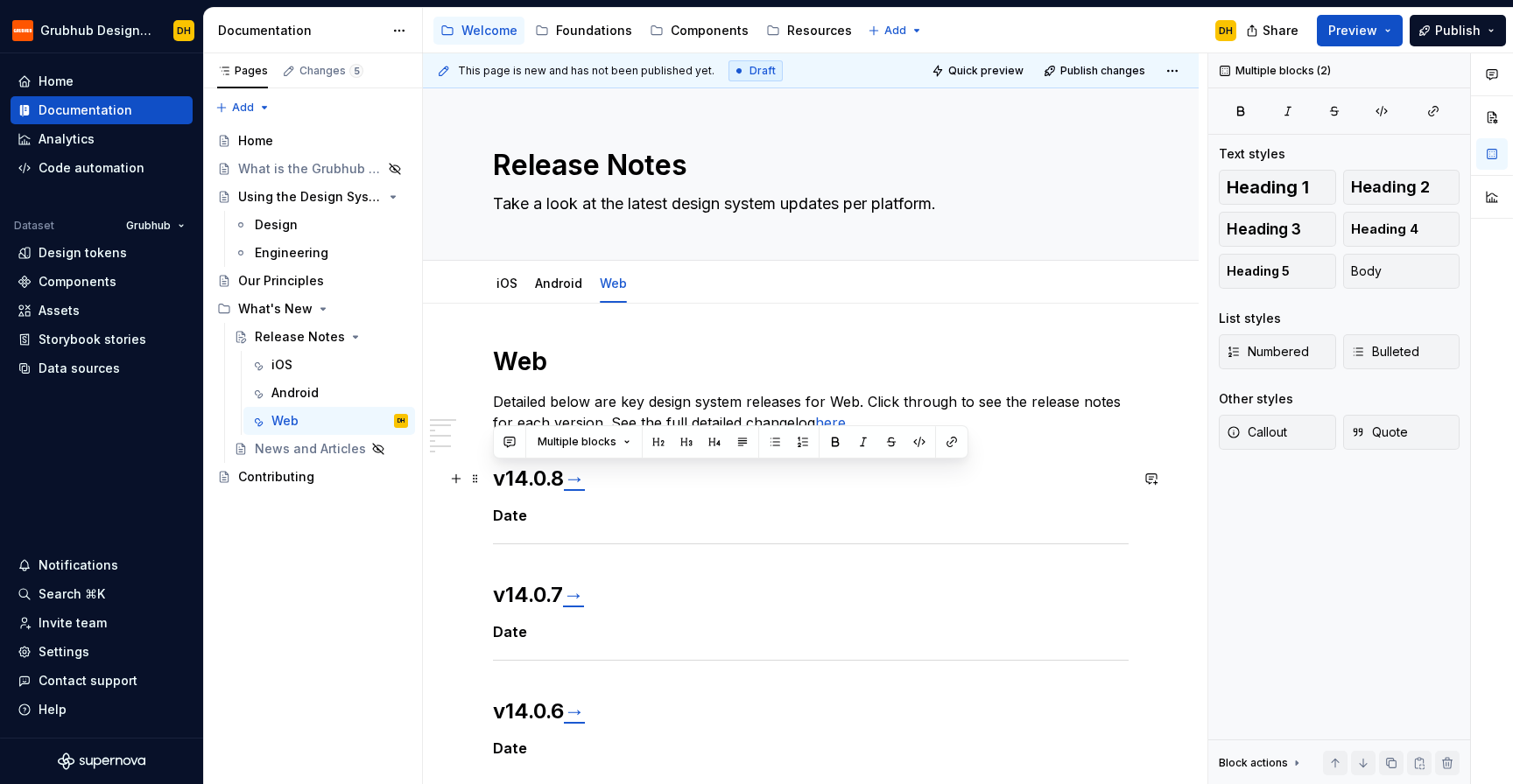
click at [585, 491] on link "→" at bounding box center [575, 478] width 21 height 26
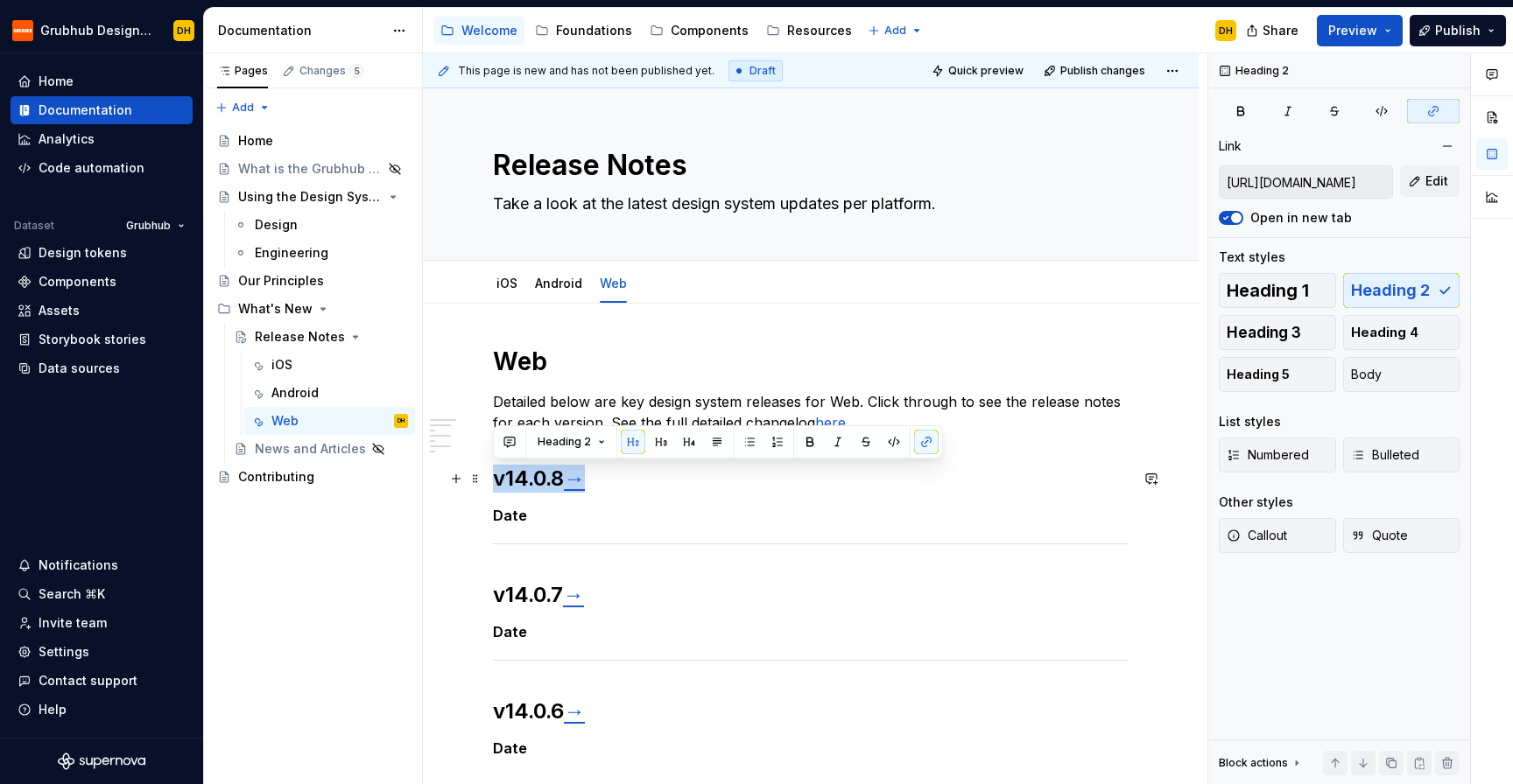
click at [585, 488] on link "→" at bounding box center [575, 478] width 21 height 26
click at [585, 482] on link "→" at bounding box center [575, 478] width 21 height 26
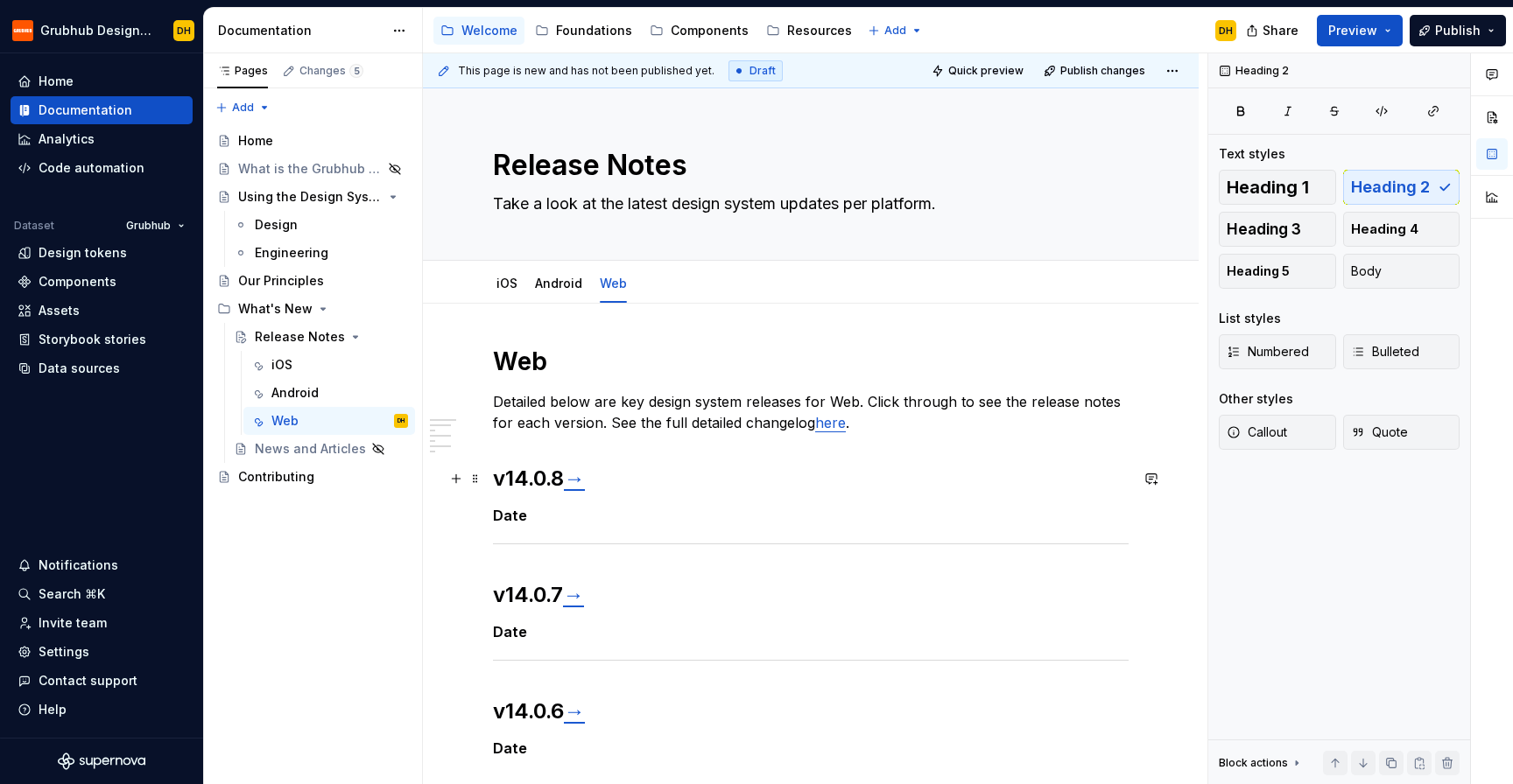
click at [581, 480] on link "→" at bounding box center [575, 478] width 21 height 26
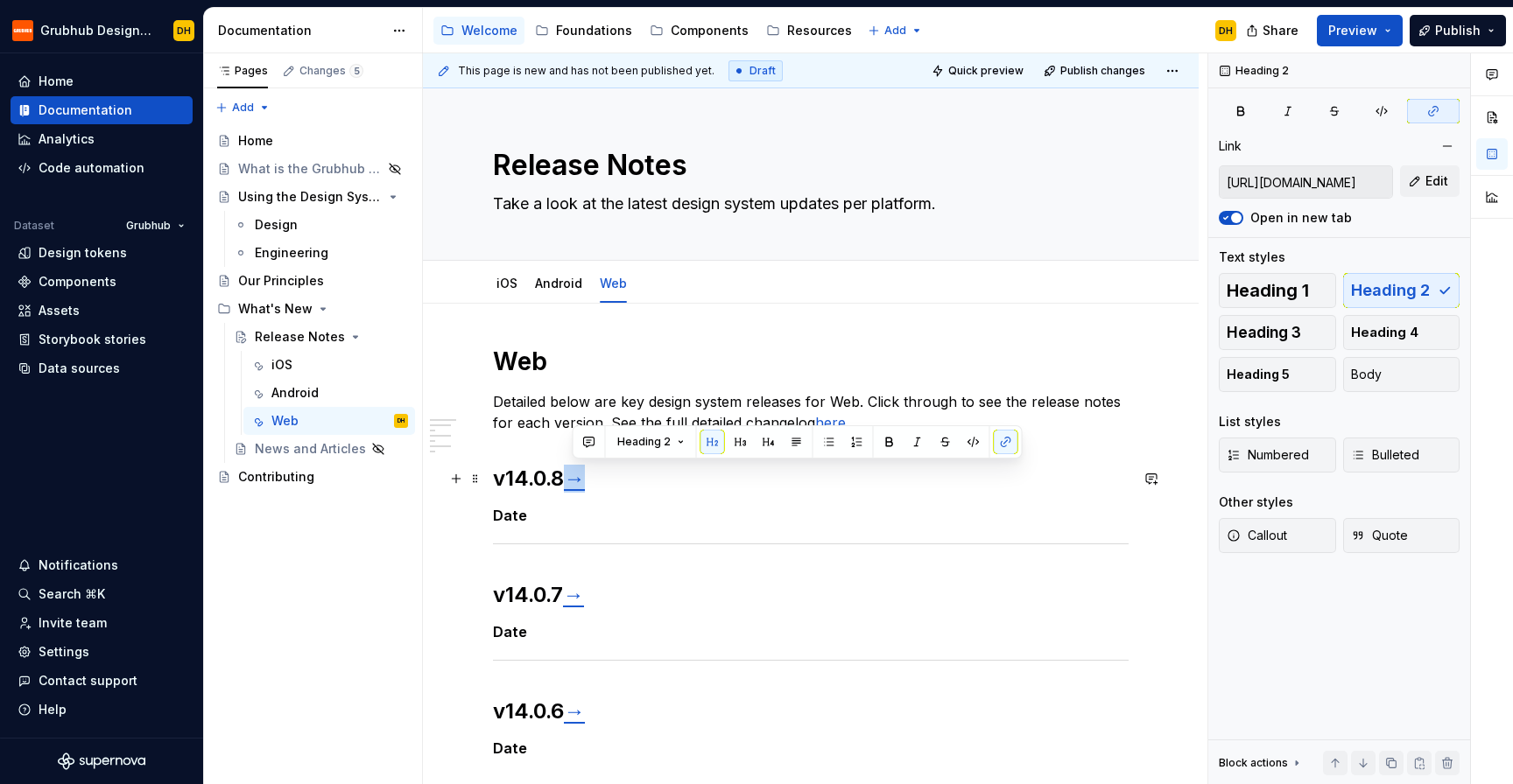
click at [581, 480] on link "→" at bounding box center [575, 478] width 21 height 26
click at [1442, 149] on button "button" at bounding box center [1447, 147] width 25 height 25
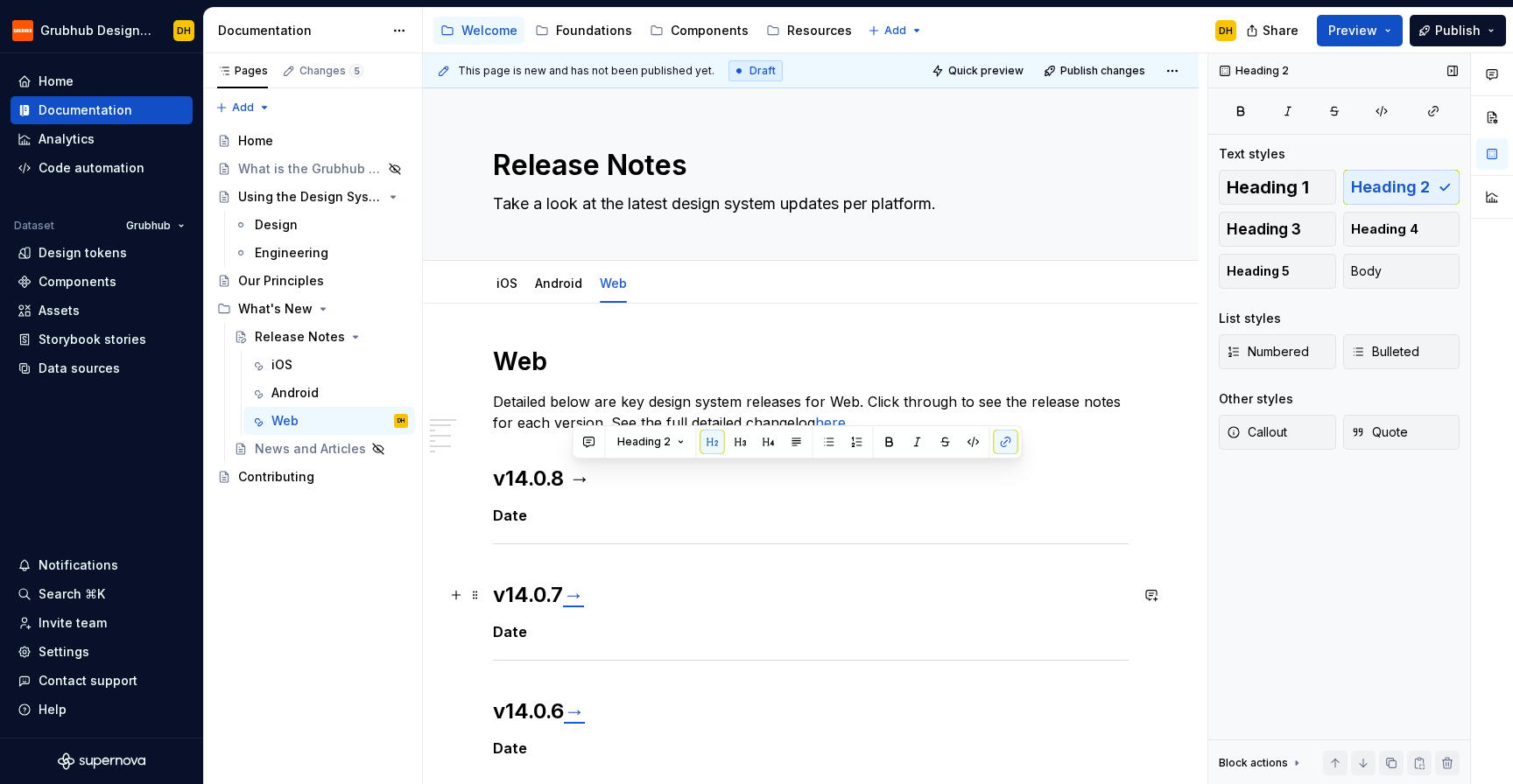
click at [576, 604] on link "→" at bounding box center [574, 594] width 21 height 26
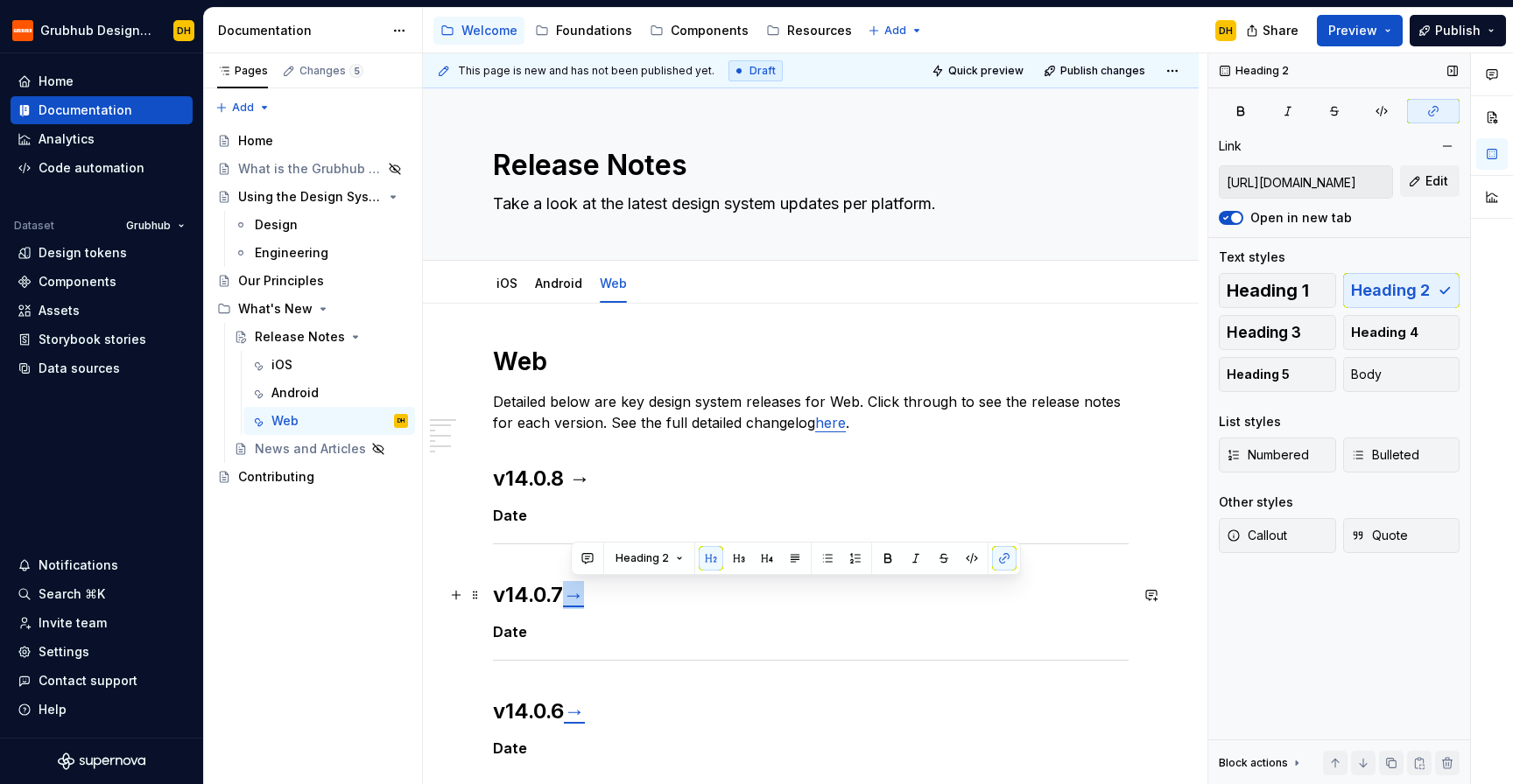
click at [576, 604] on link "→" at bounding box center [574, 594] width 21 height 26
click at [1439, 141] on button "button" at bounding box center [1447, 147] width 25 height 25
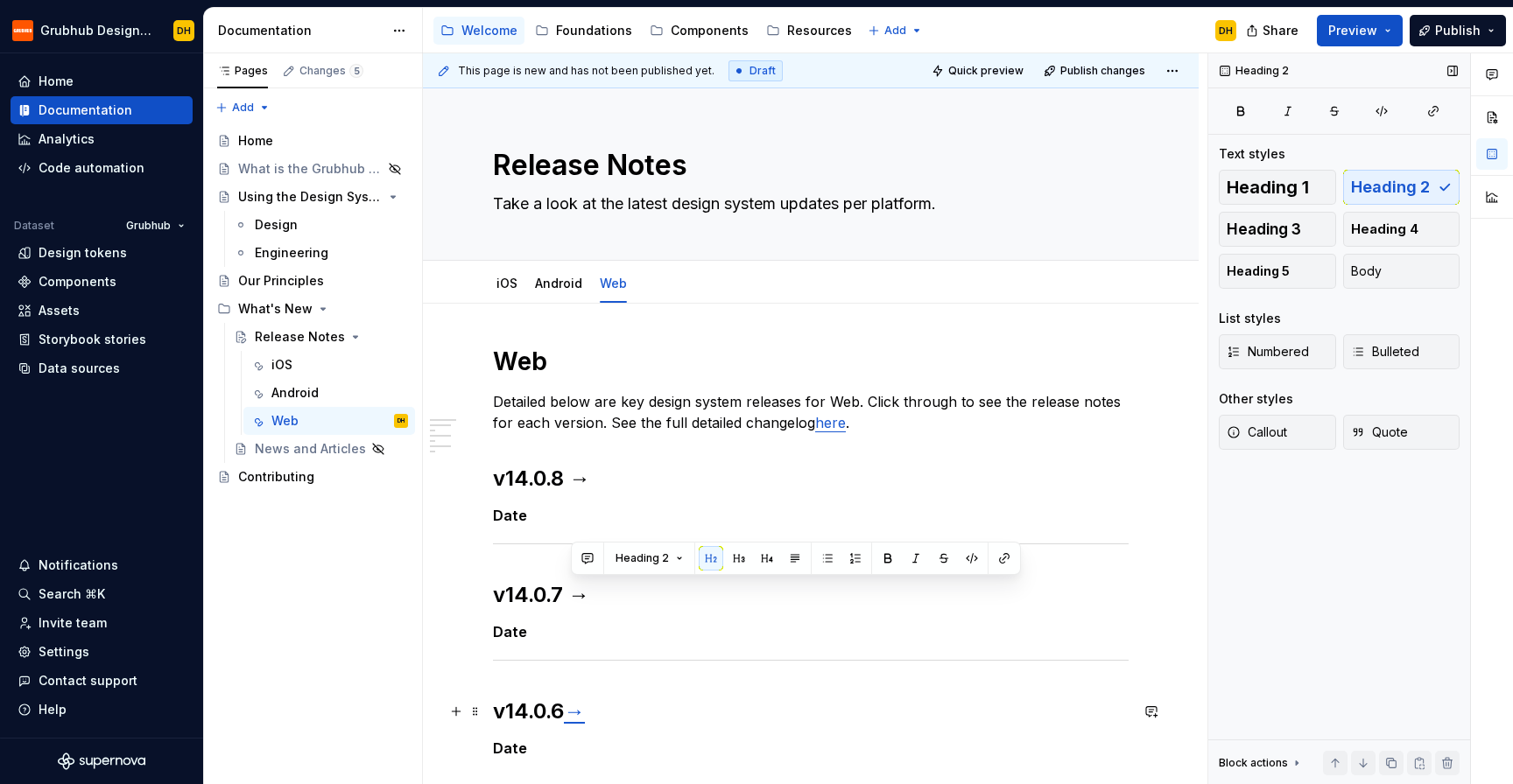
click at [585, 714] on link "→" at bounding box center [575, 711] width 21 height 26
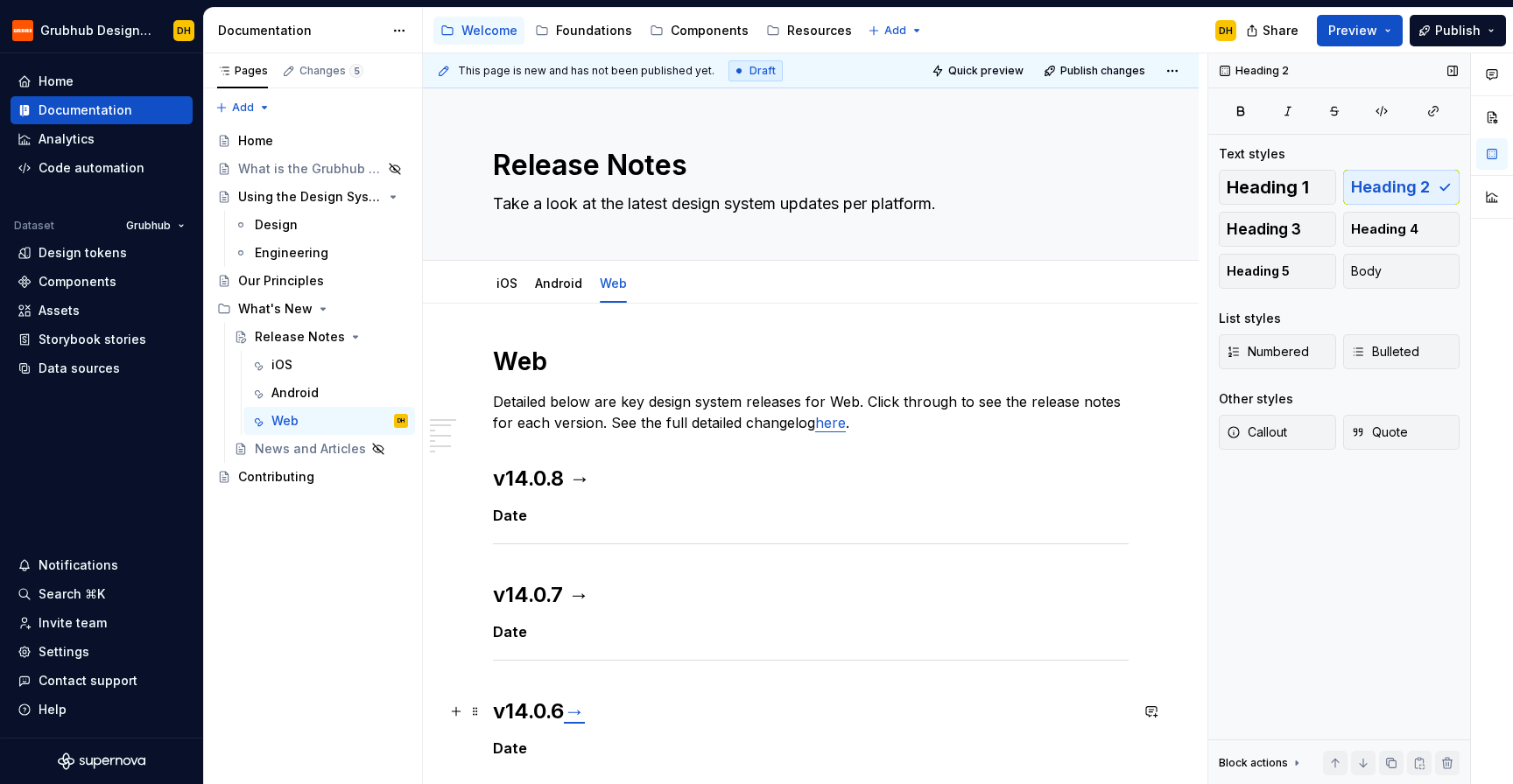
click at [585, 714] on link "→" at bounding box center [575, 711] width 21 height 26
click at [575, 721] on link "→" at bounding box center [575, 711] width 21 height 26
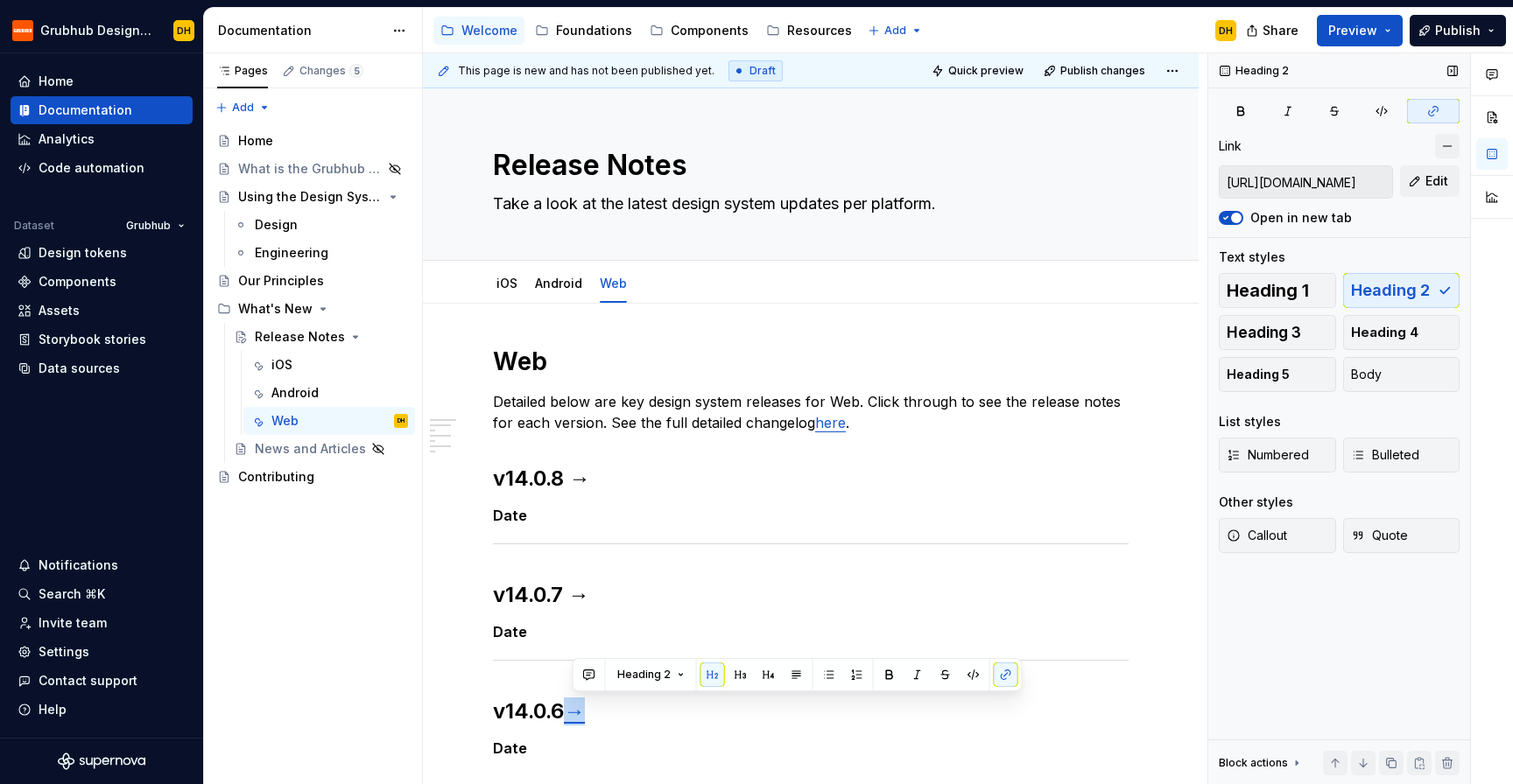
click at [1452, 134] on button "button" at bounding box center [1447, 147] width 25 height 25
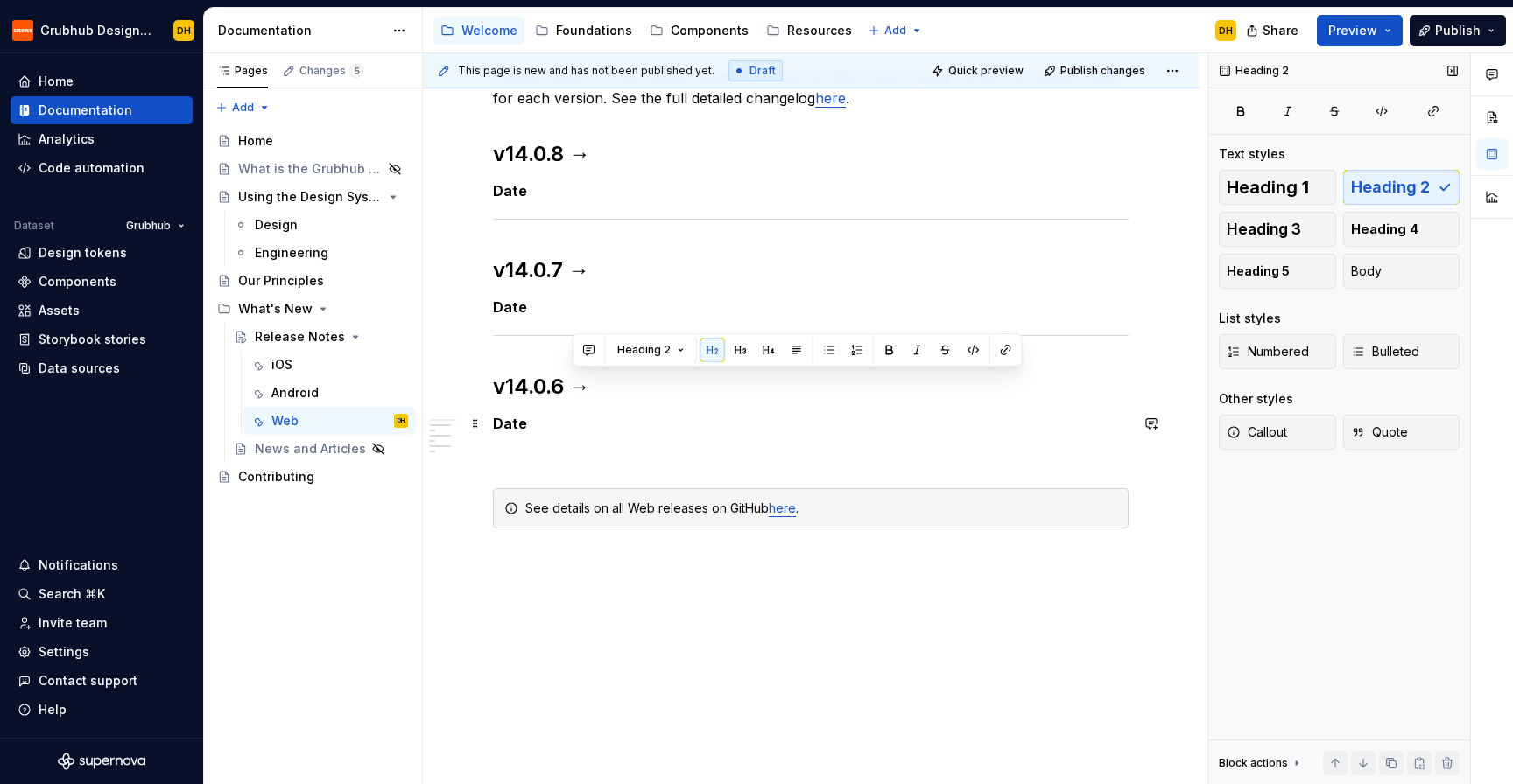
click at [646, 424] on h5 "Date" at bounding box center [810, 424] width 635 height 17
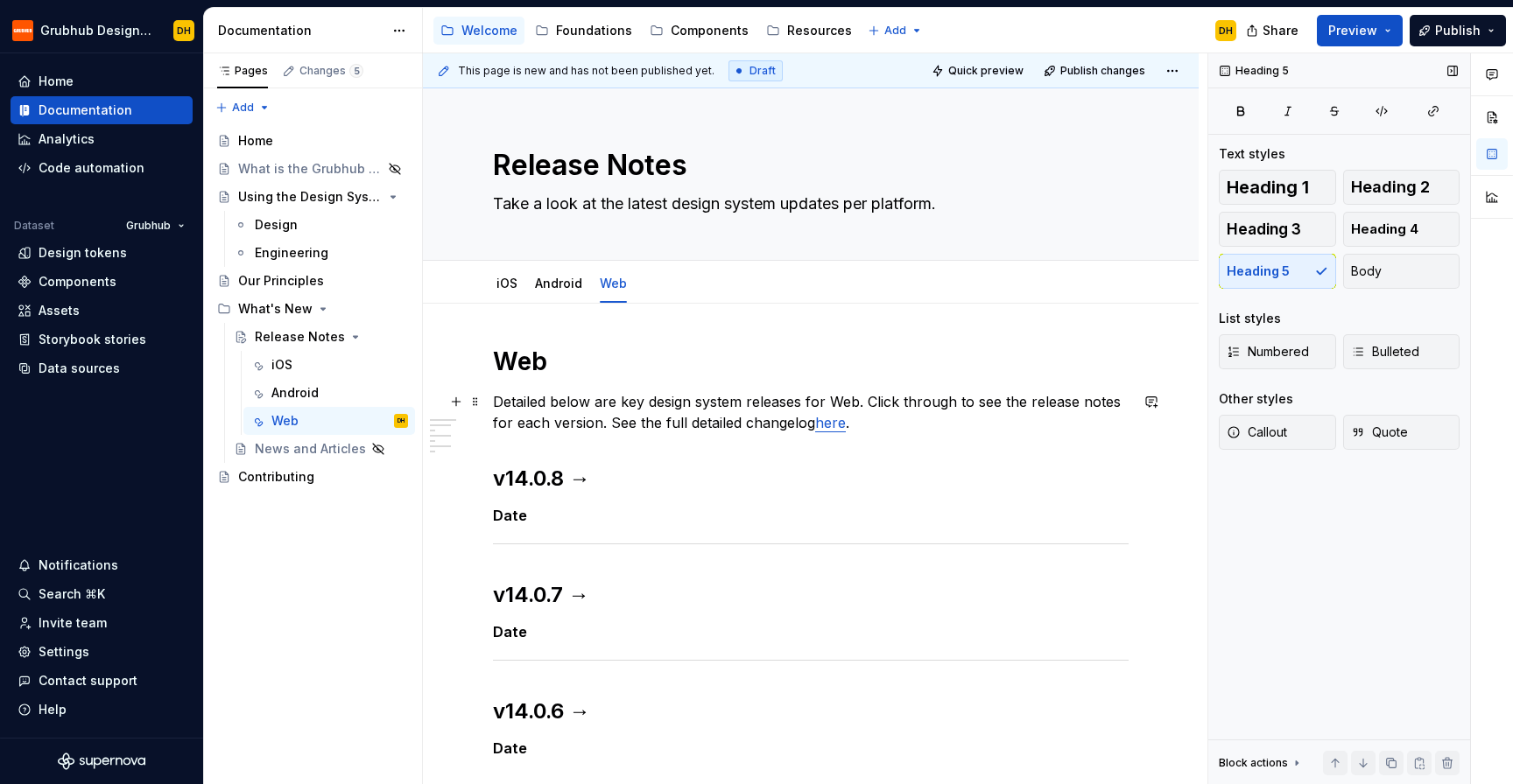
click at [829, 425] on link "here" at bounding box center [831, 423] width 30 height 17
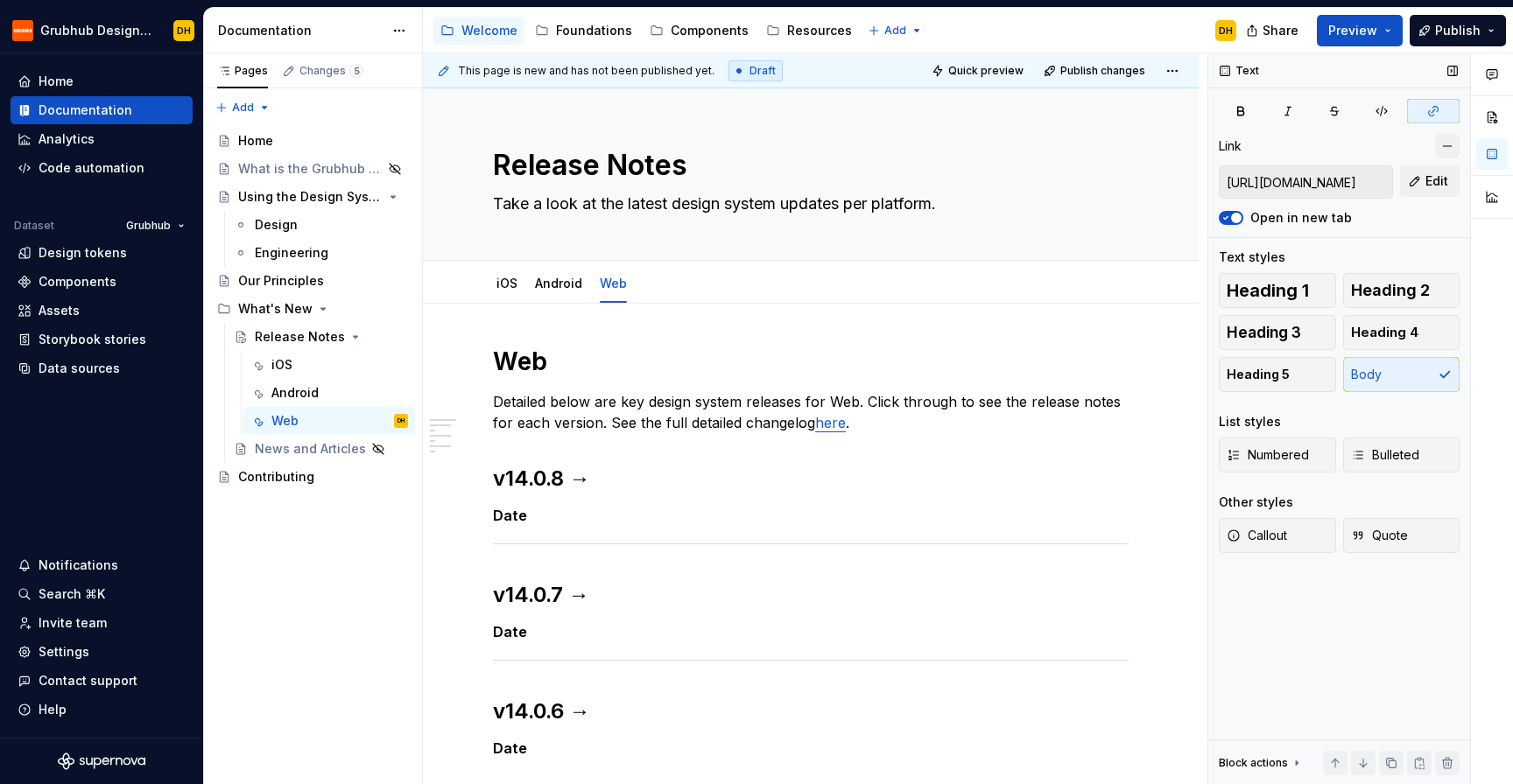
click at [1441, 149] on button "button" at bounding box center [1447, 147] width 25 height 25
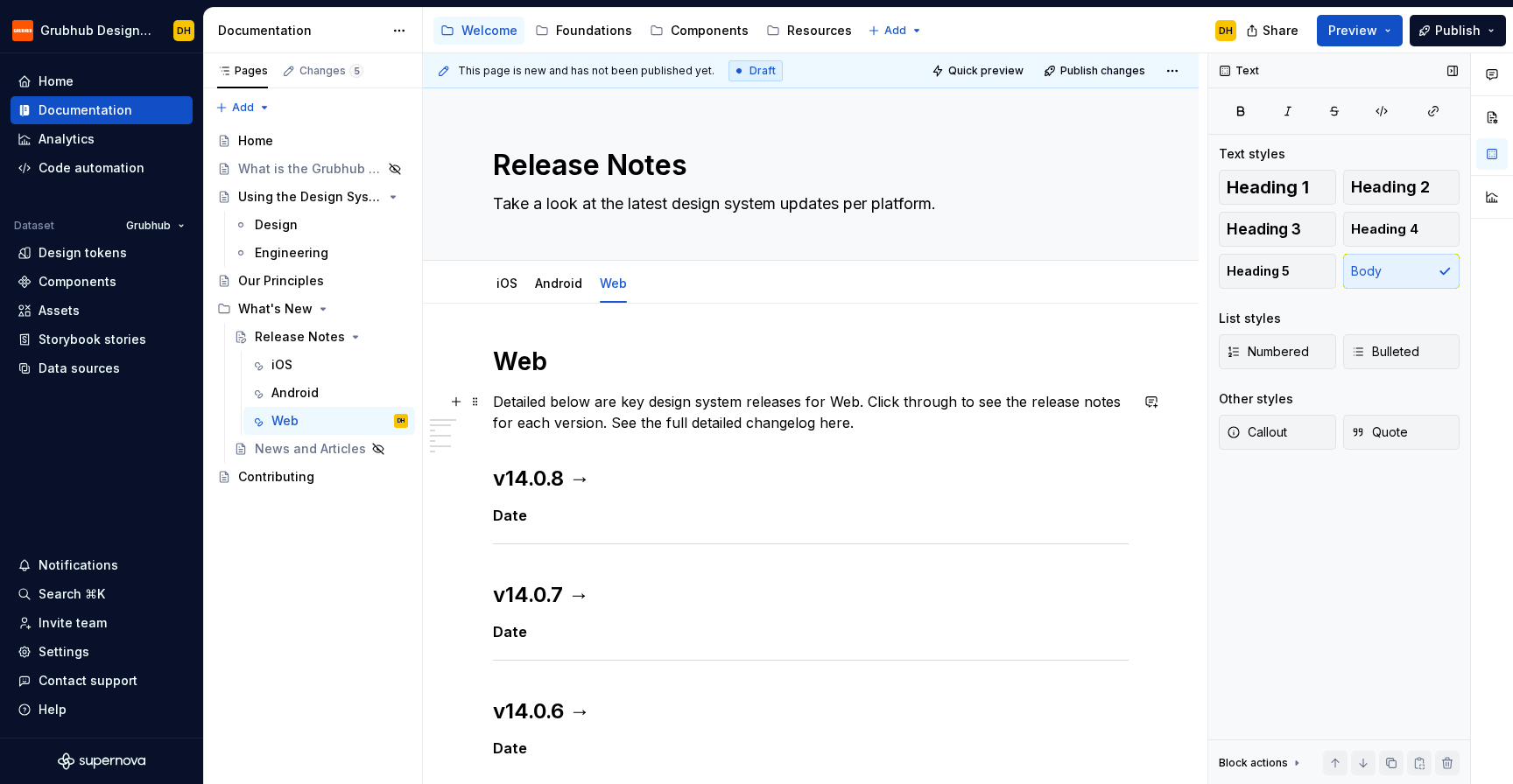
click at [883, 418] on p "Detailed below are key design system releases for Web. Click through to see the…" at bounding box center [810, 412] width 635 height 42
click at [581, 487] on h2 "v14.0.8 →" at bounding box center [810, 478] width 635 height 28
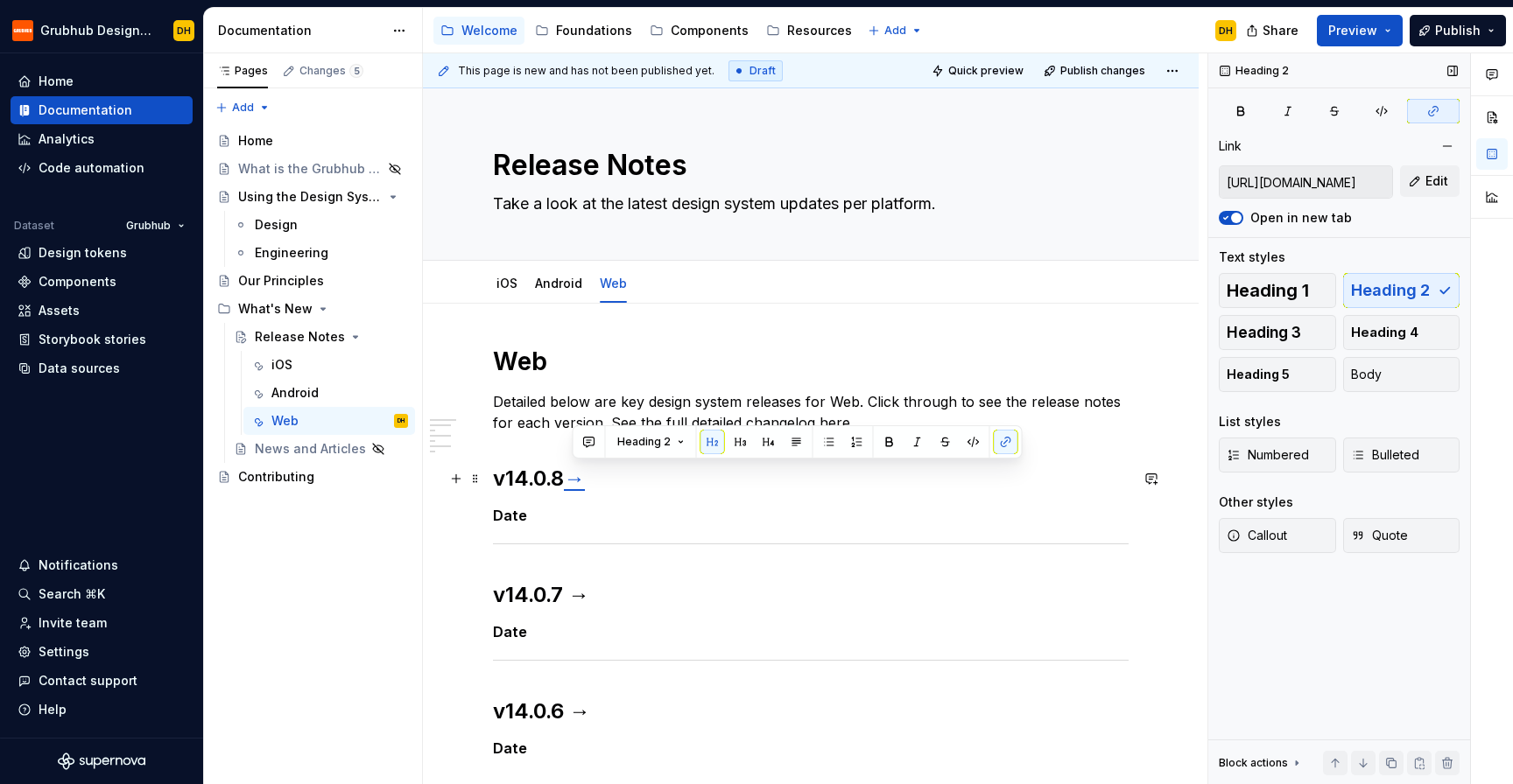
click at [626, 479] on h2 "v14.0.8 →" at bounding box center [810, 478] width 635 height 28
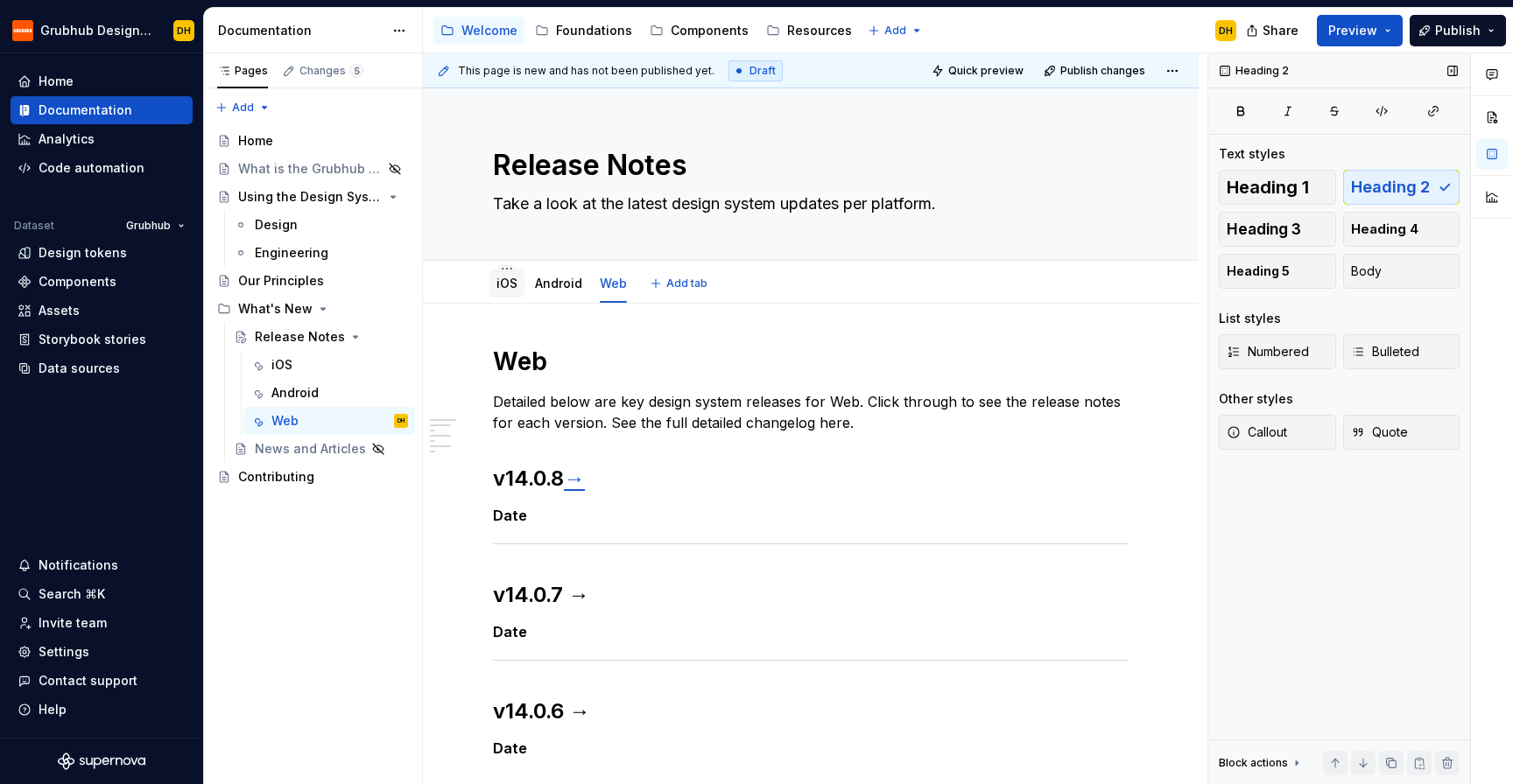
click at [507, 286] on link "iOS" at bounding box center [507, 283] width 21 height 15
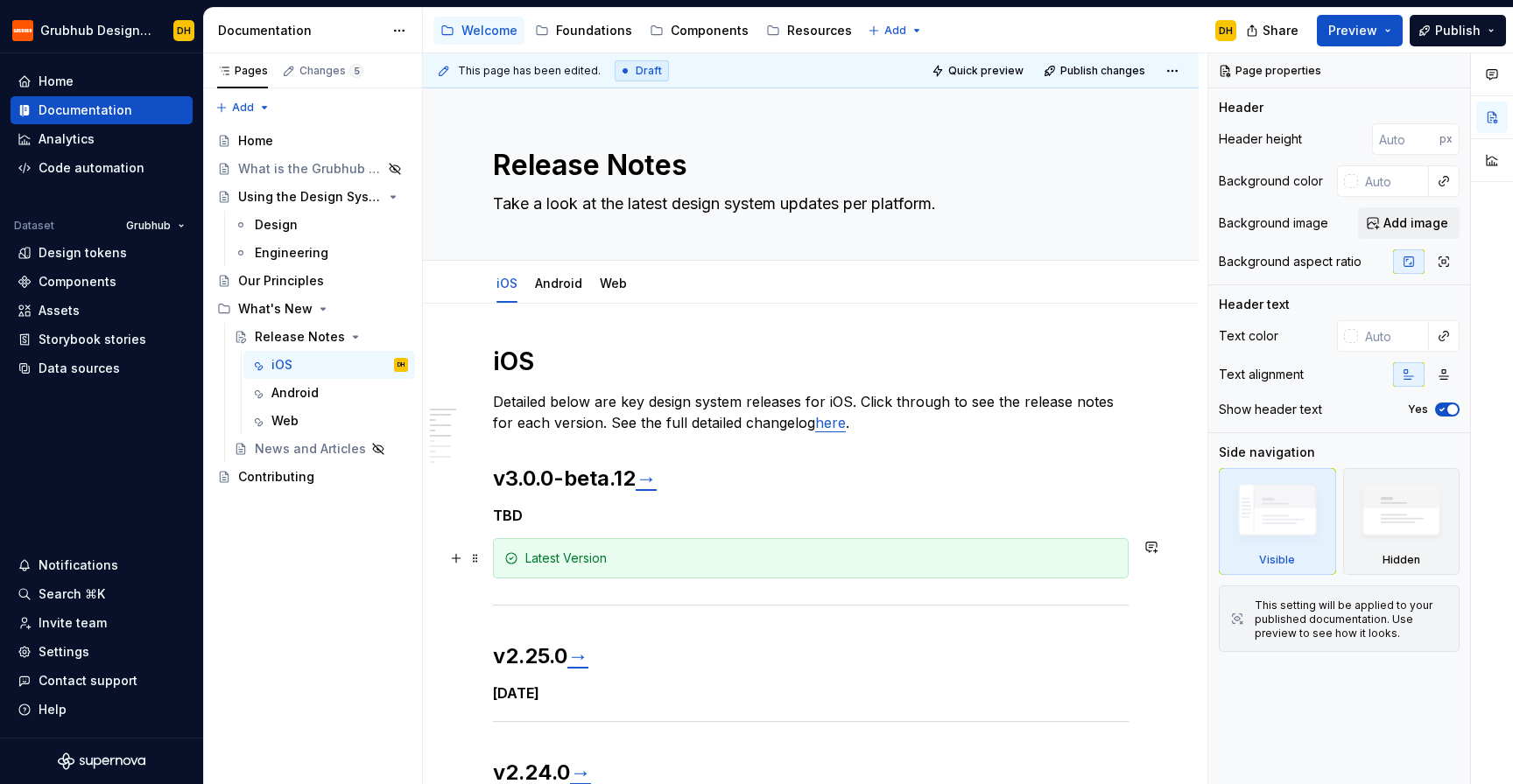
click at [573, 558] on div "Latest Version" at bounding box center [820, 558] width 592 height 17
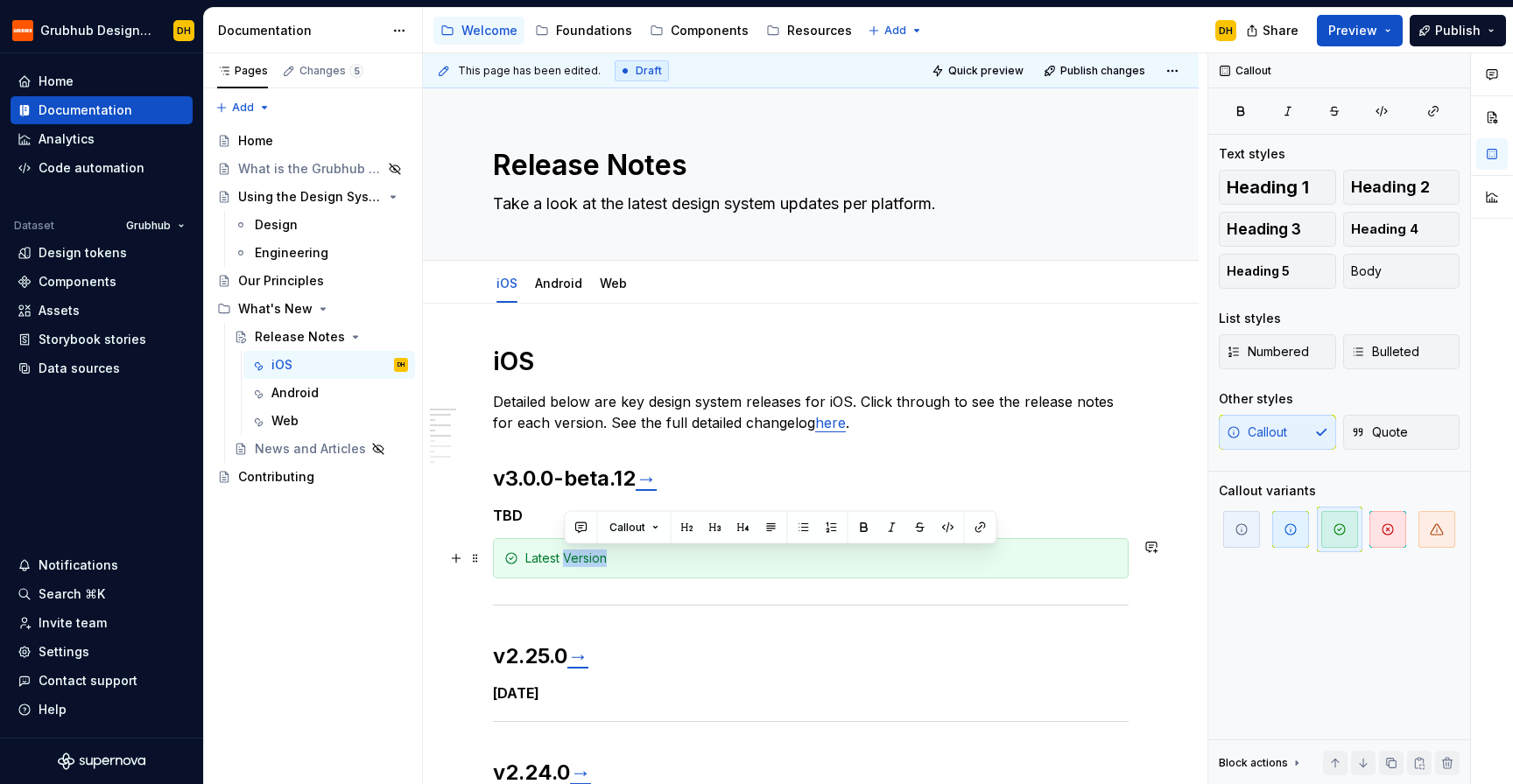
click at [573, 558] on div "Latest Version" at bounding box center [820, 558] width 592 height 17
copy div "Latest Version"
click at [611, 301] on div "iOS Android Web" at bounding box center [561, 289] width 158 height 48
click at [608, 286] on link "Web" at bounding box center [613, 283] width 27 height 15
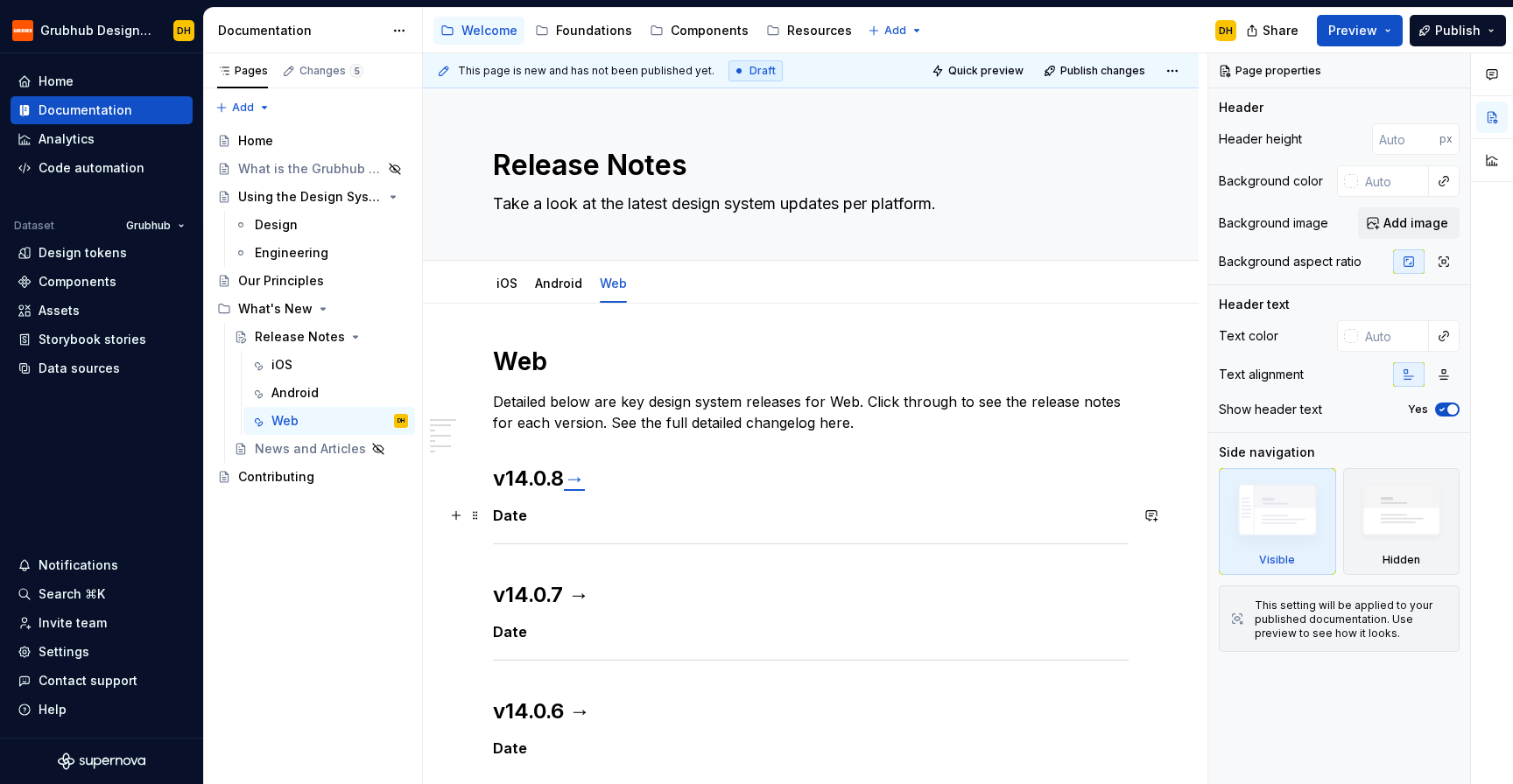
click at [582, 523] on h5 "Date" at bounding box center [810, 515] width 635 height 17
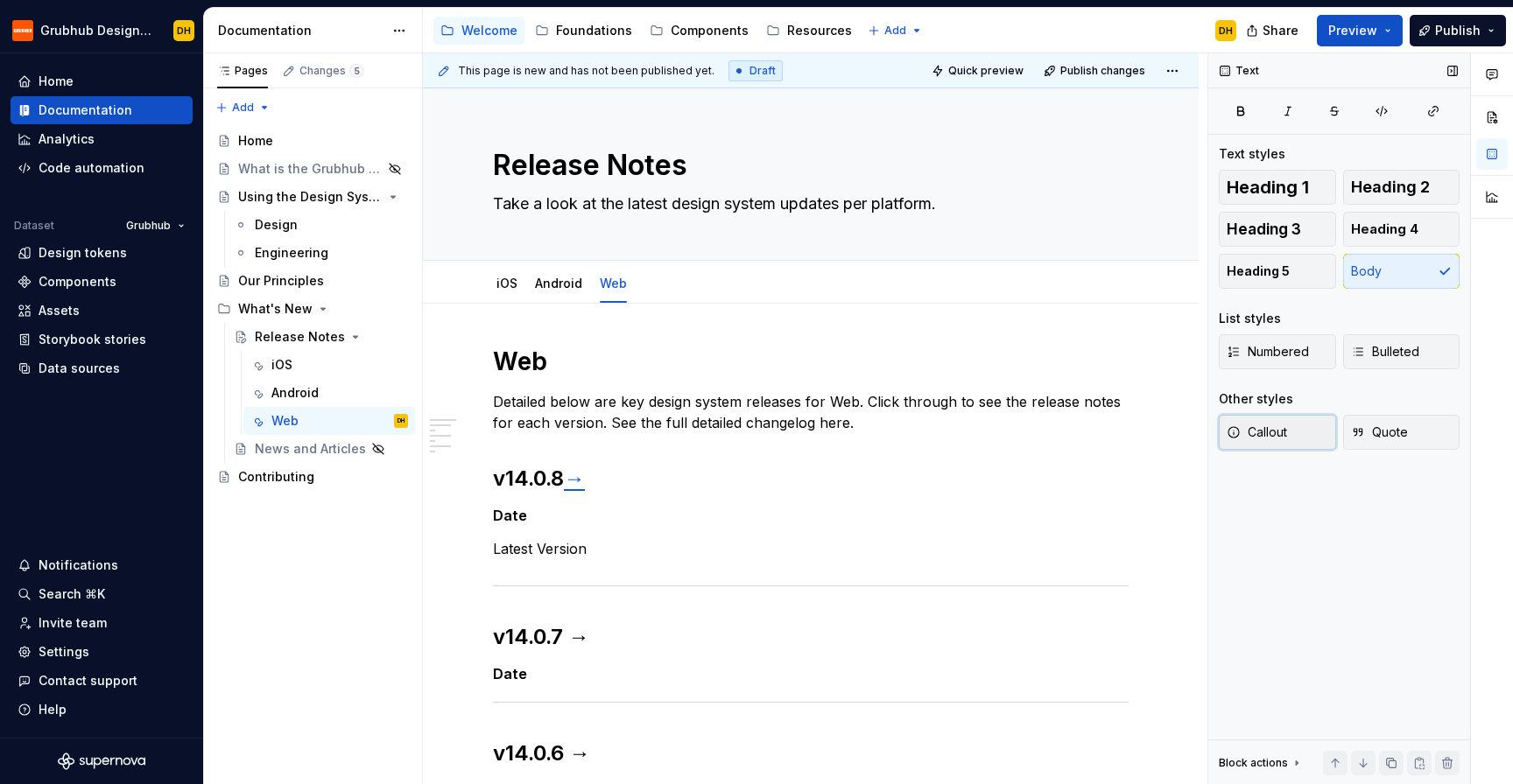
click at [1269, 439] on span "Callout" at bounding box center [1256, 432] width 60 height 17
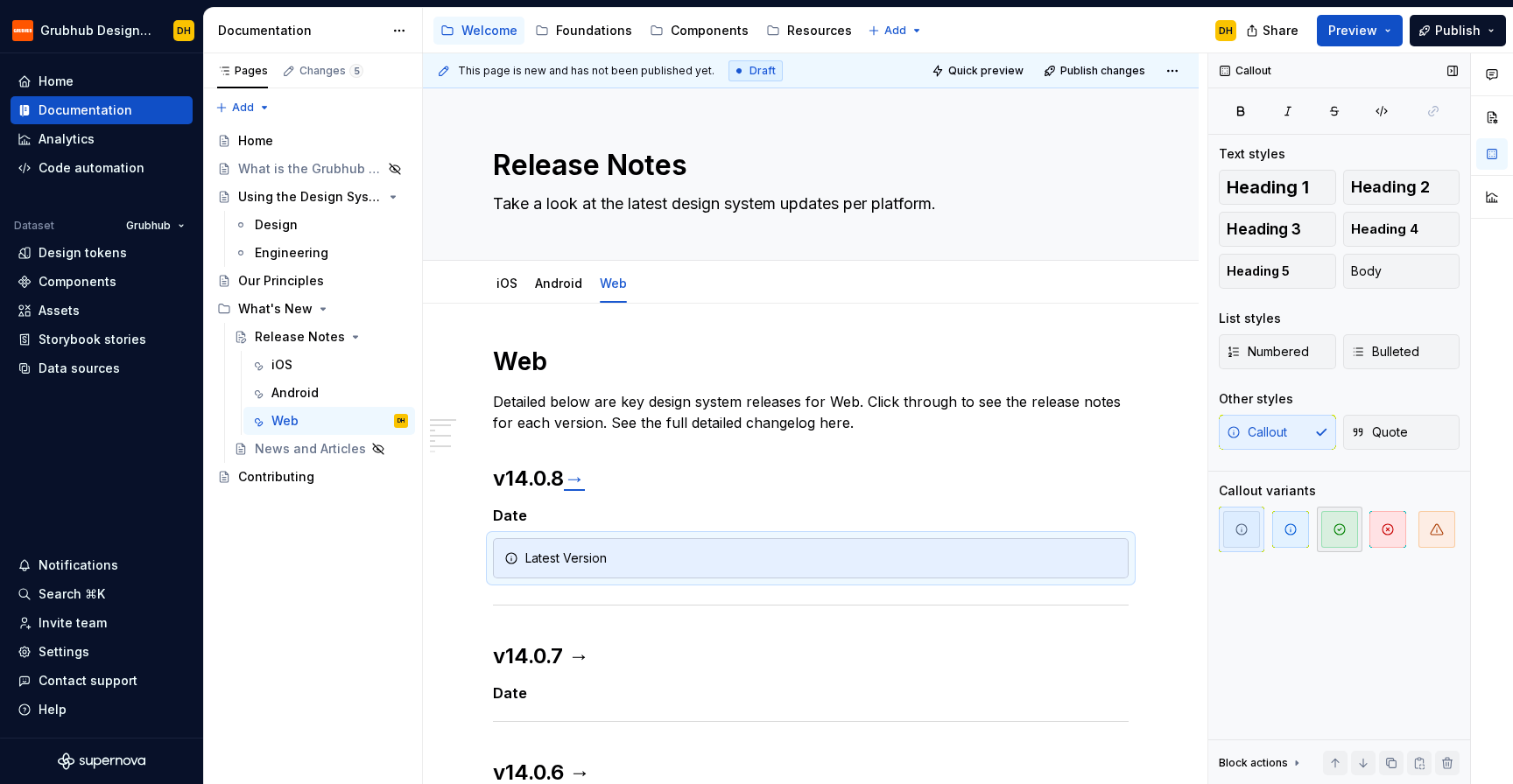
click at [1347, 528] on span "button" at bounding box center [1340, 530] width 37 height 37
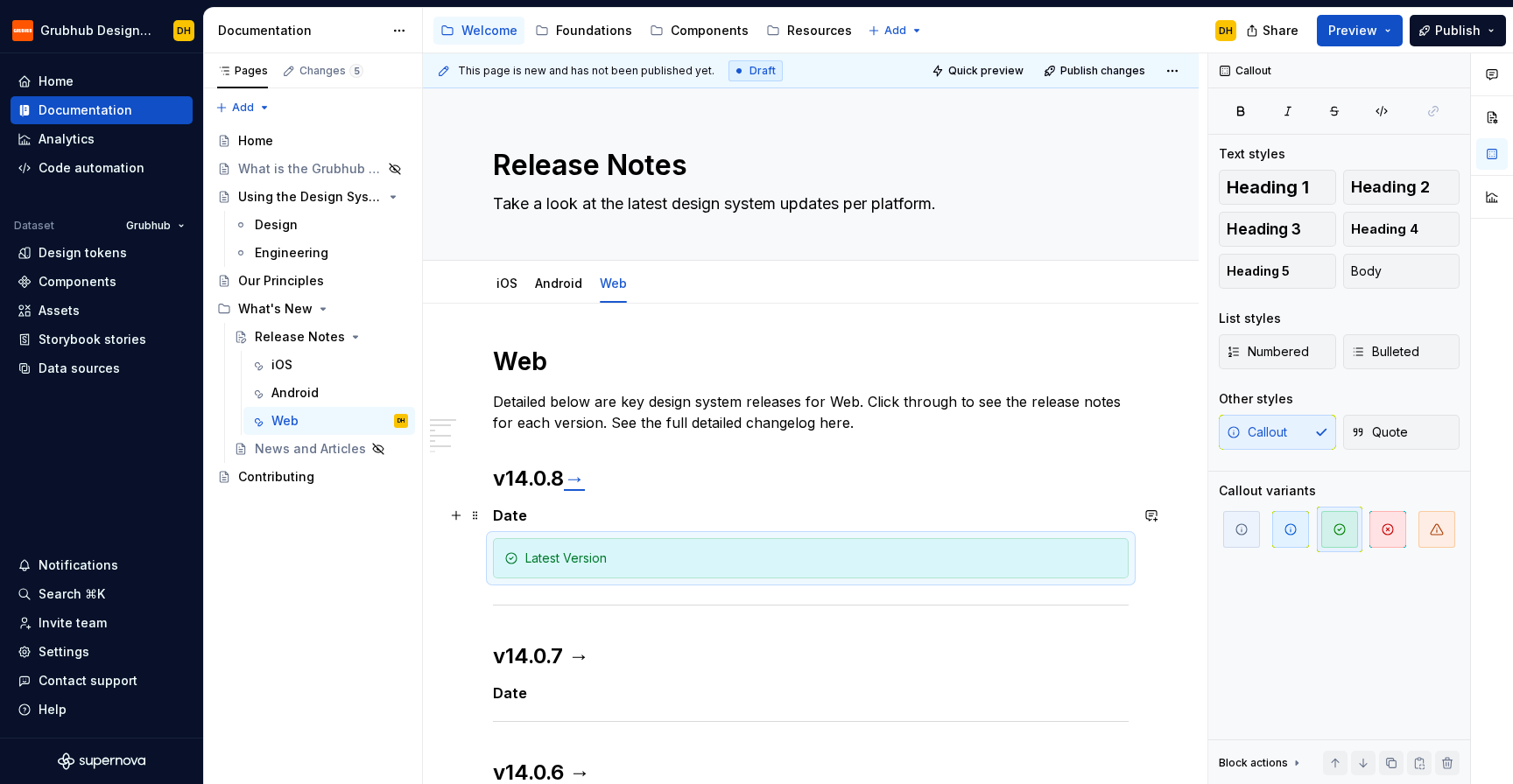
click at [659, 513] on h5 "Date" at bounding box center [810, 515] width 635 height 17
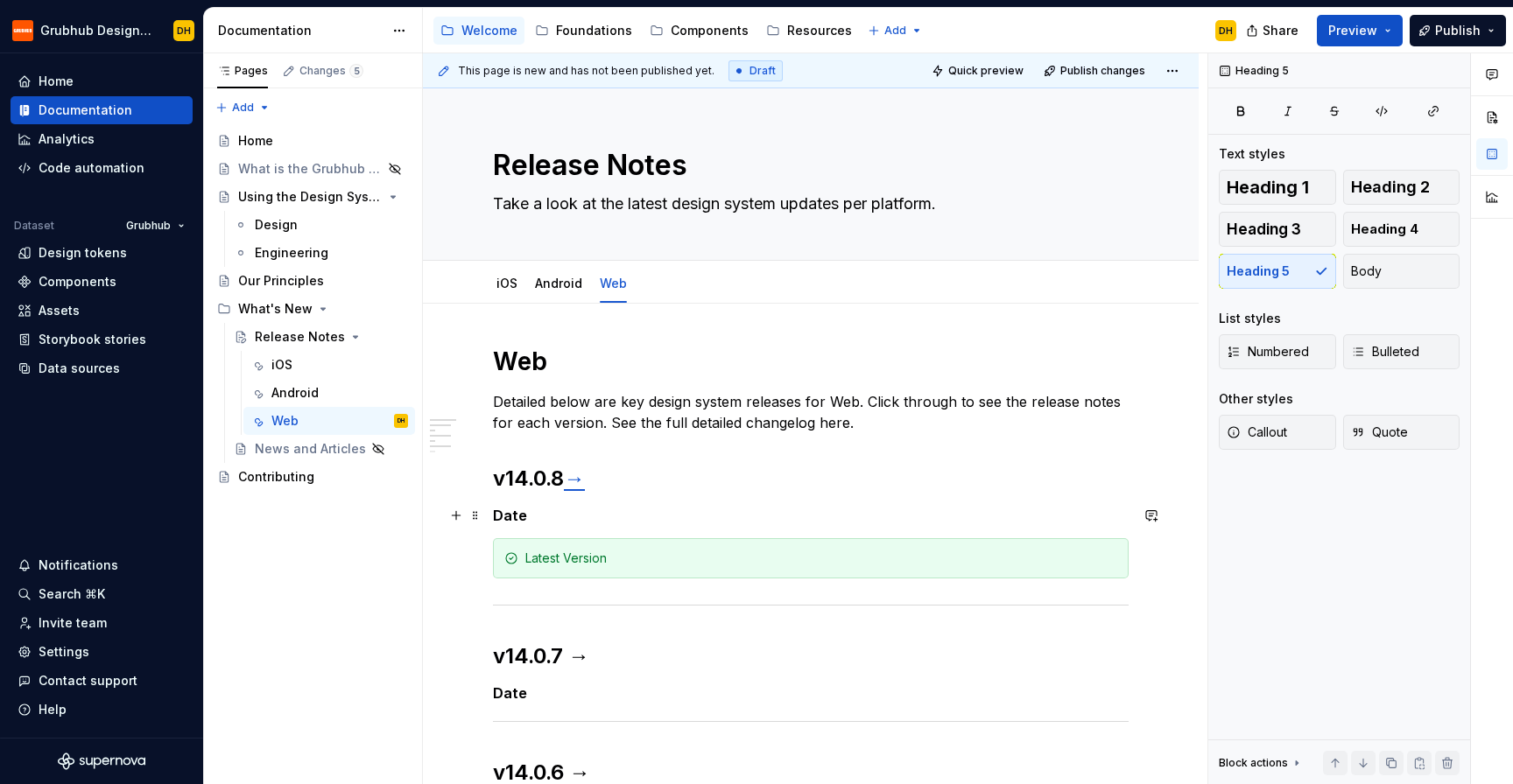
click at [511, 517] on h5 "Date" at bounding box center [810, 515] width 635 height 17
click at [582, 481] on link "→" at bounding box center [575, 478] width 21 height 26
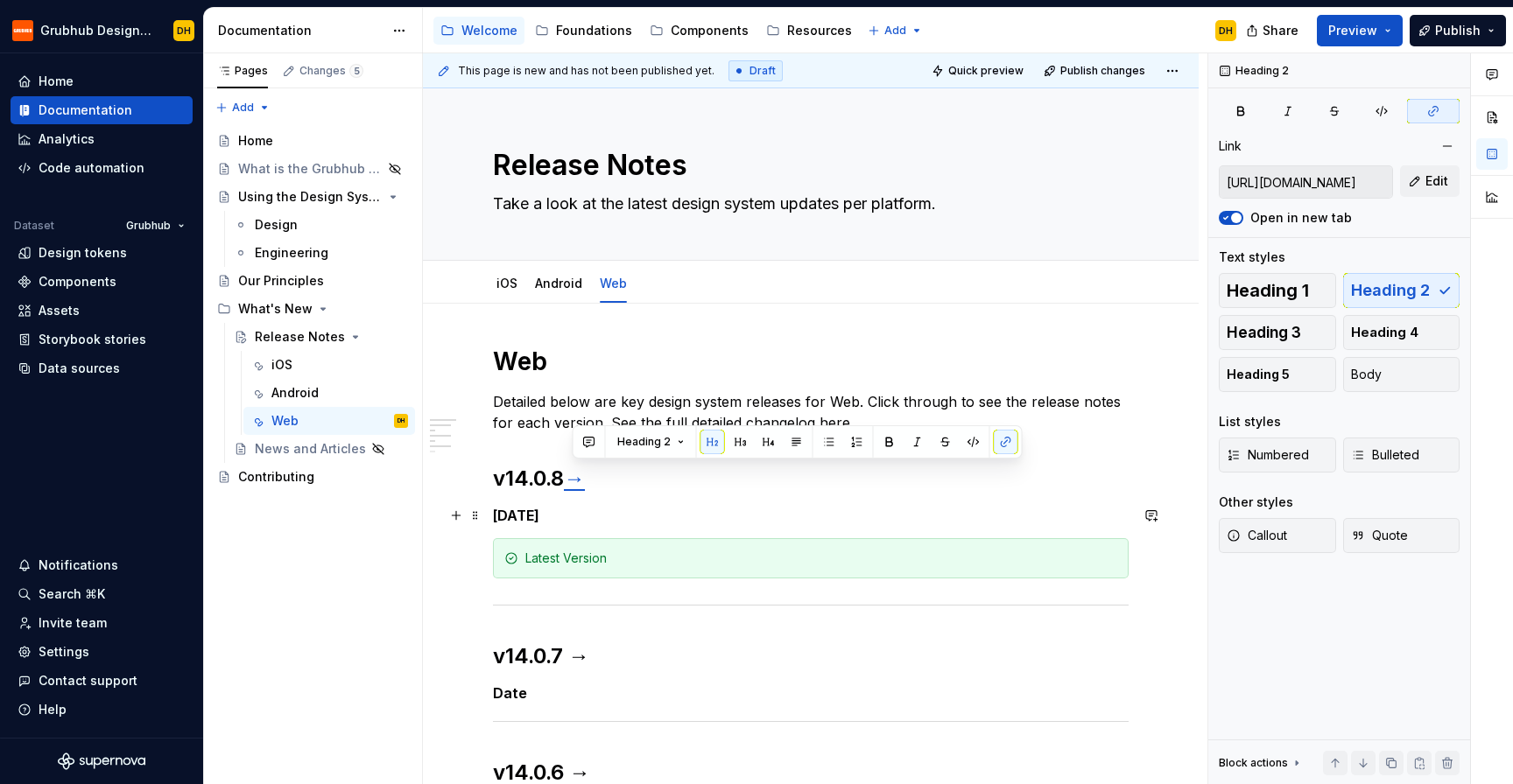
click at [593, 515] on h5 "[DATE]" at bounding box center [810, 515] width 635 height 17
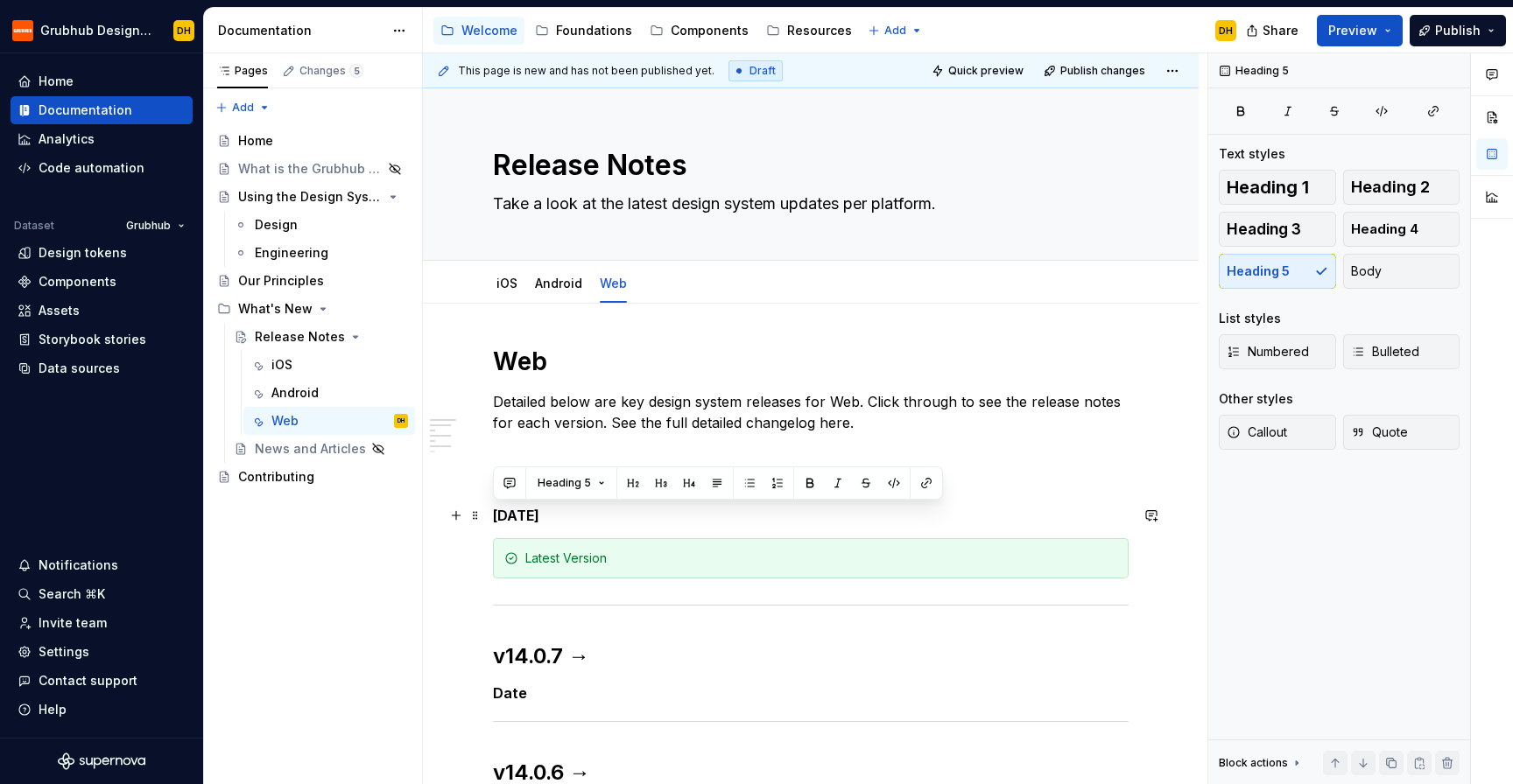
drag, startPoint x: 608, startPoint y: 515, endPoint x: 494, endPoint y: 515, distance: 114.0
click at [494, 515] on h5 "[DATE]" at bounding box center [810, 515] width 635 height 17
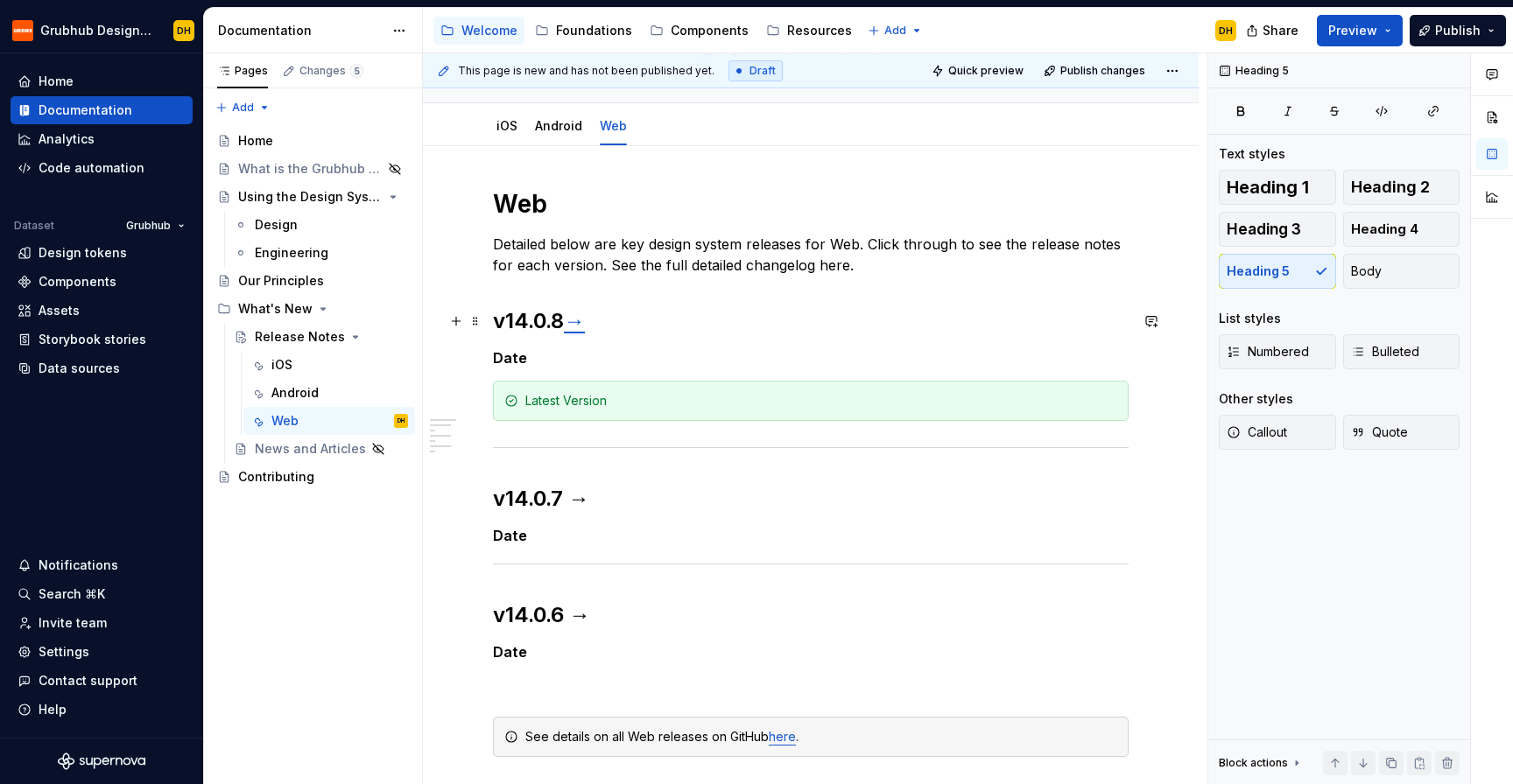
scroll to position [234, 0]
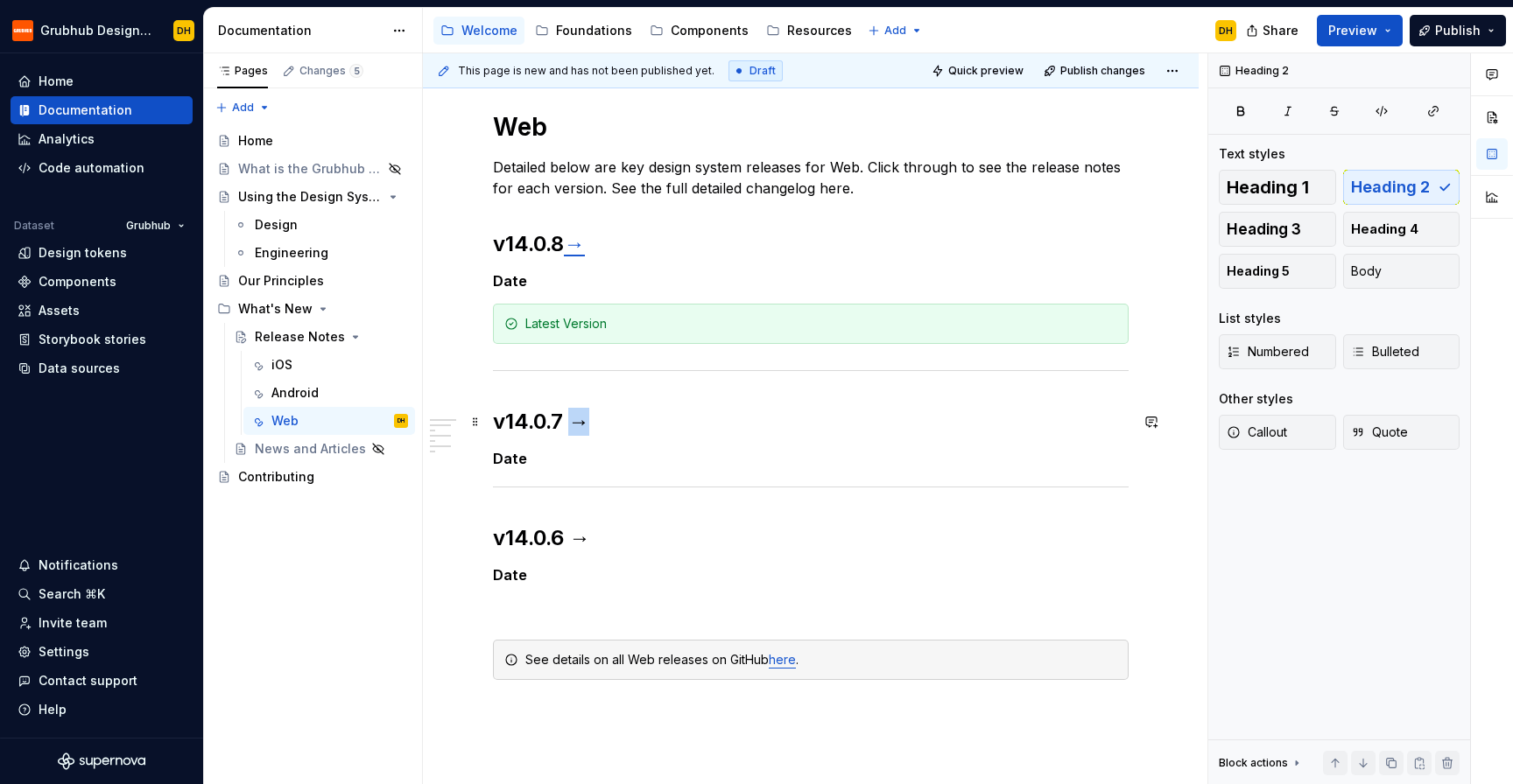
drag, startPoint x: 594, startPoint y: 425, endPoint x: 577, endPoint y: 425, distance: 17.0
click at [577, 425] on h2 "v14.0.7 →" at bounding box center [810, 421] width 635 height 28
click at [1431, 113] on icon "button" at bounding box center [1433, 111] width 14 height 14
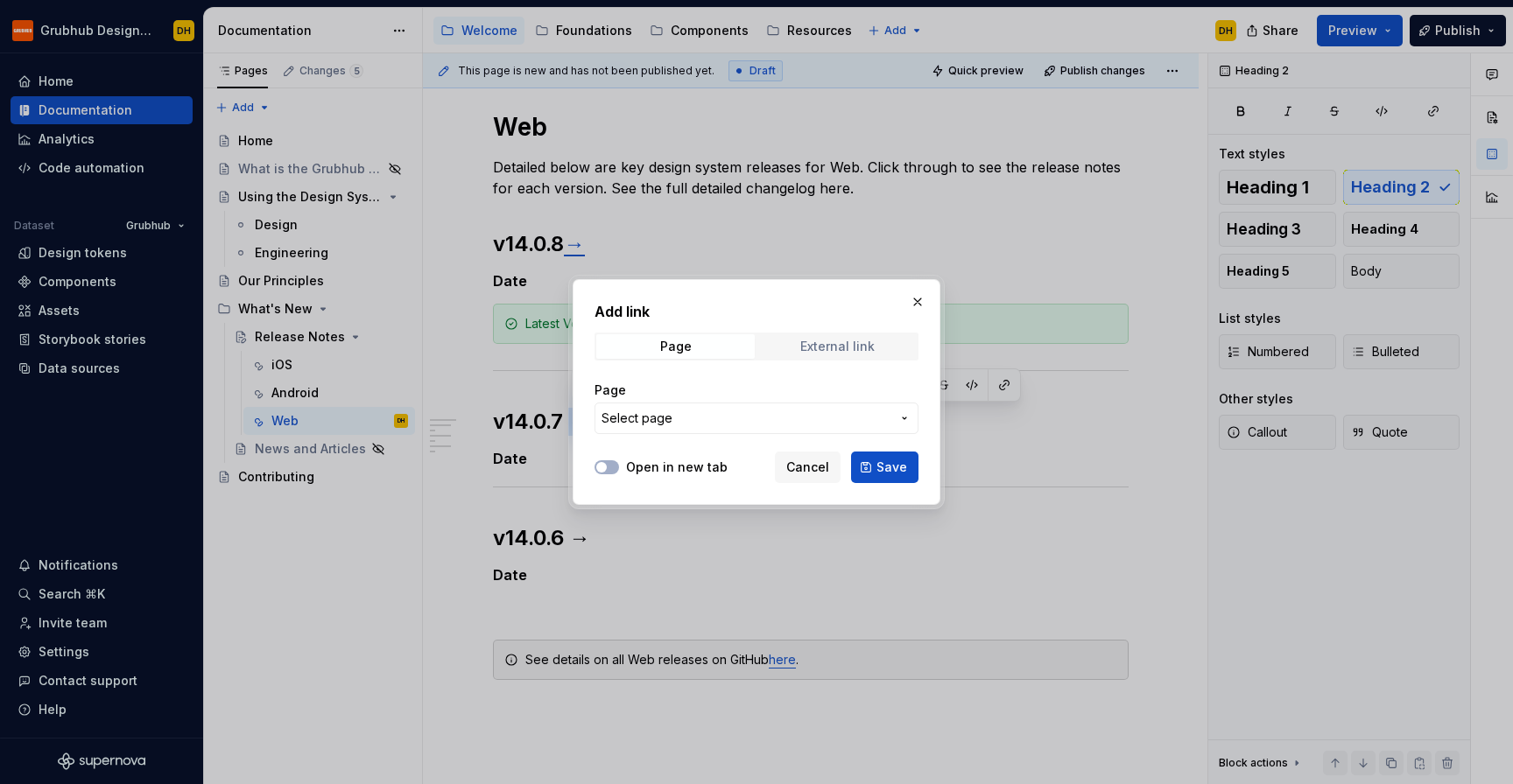
click at [860, 354] on span "External link" at bounding box center [837, 347] width 158 height 25
click at [779, 414] on input "URL" at bounding box center [756, 418] width 324 height 31
paste input "[URL][DOMAIN_NAME]"
click at [614, 469] on button "Open in new tab" at bounding box center [607, 467] width 25 height 14
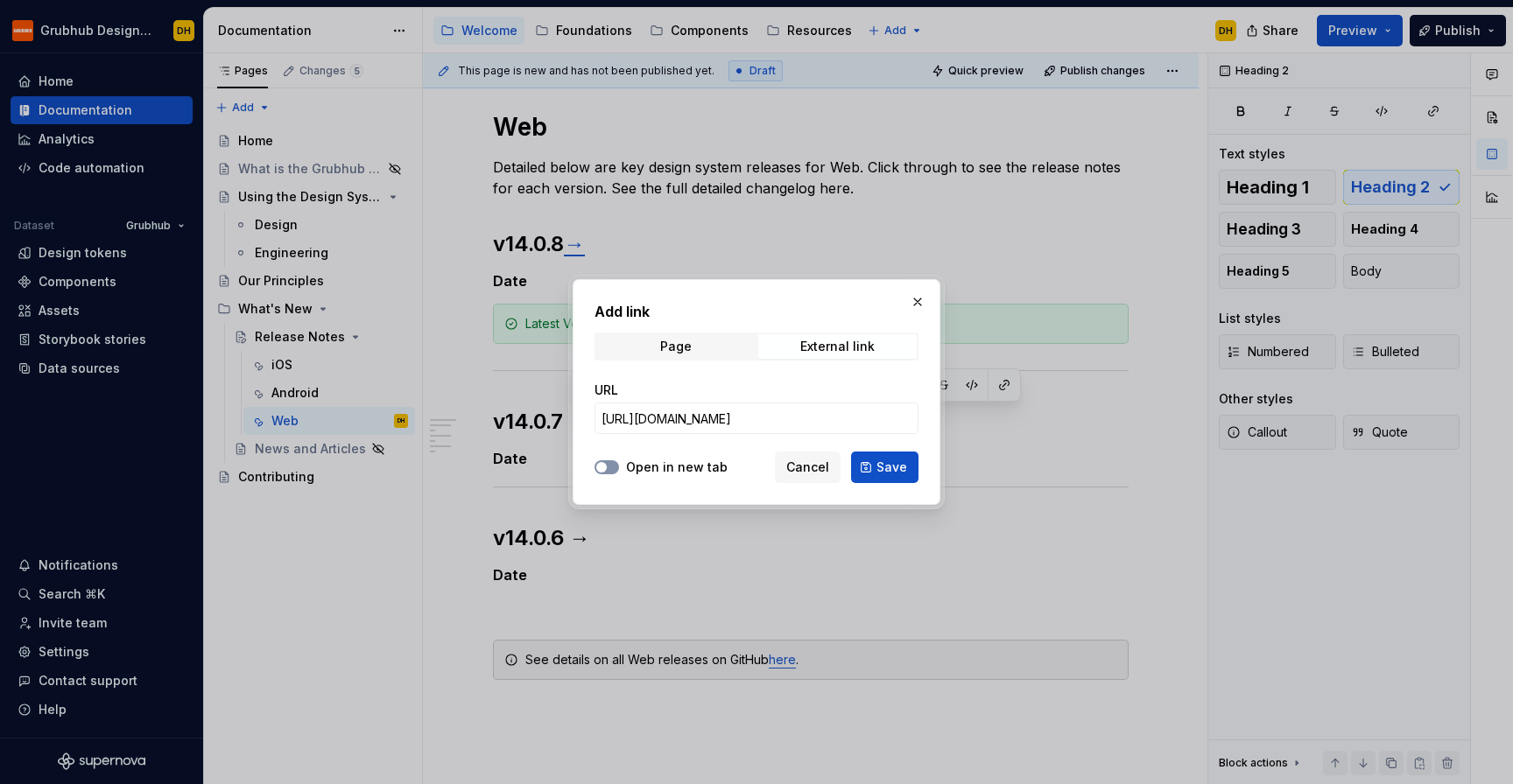
scroll to position [0, 0]
click at [891, 461] on span "Save" at bounding box center [892, 468] width 30 height 17
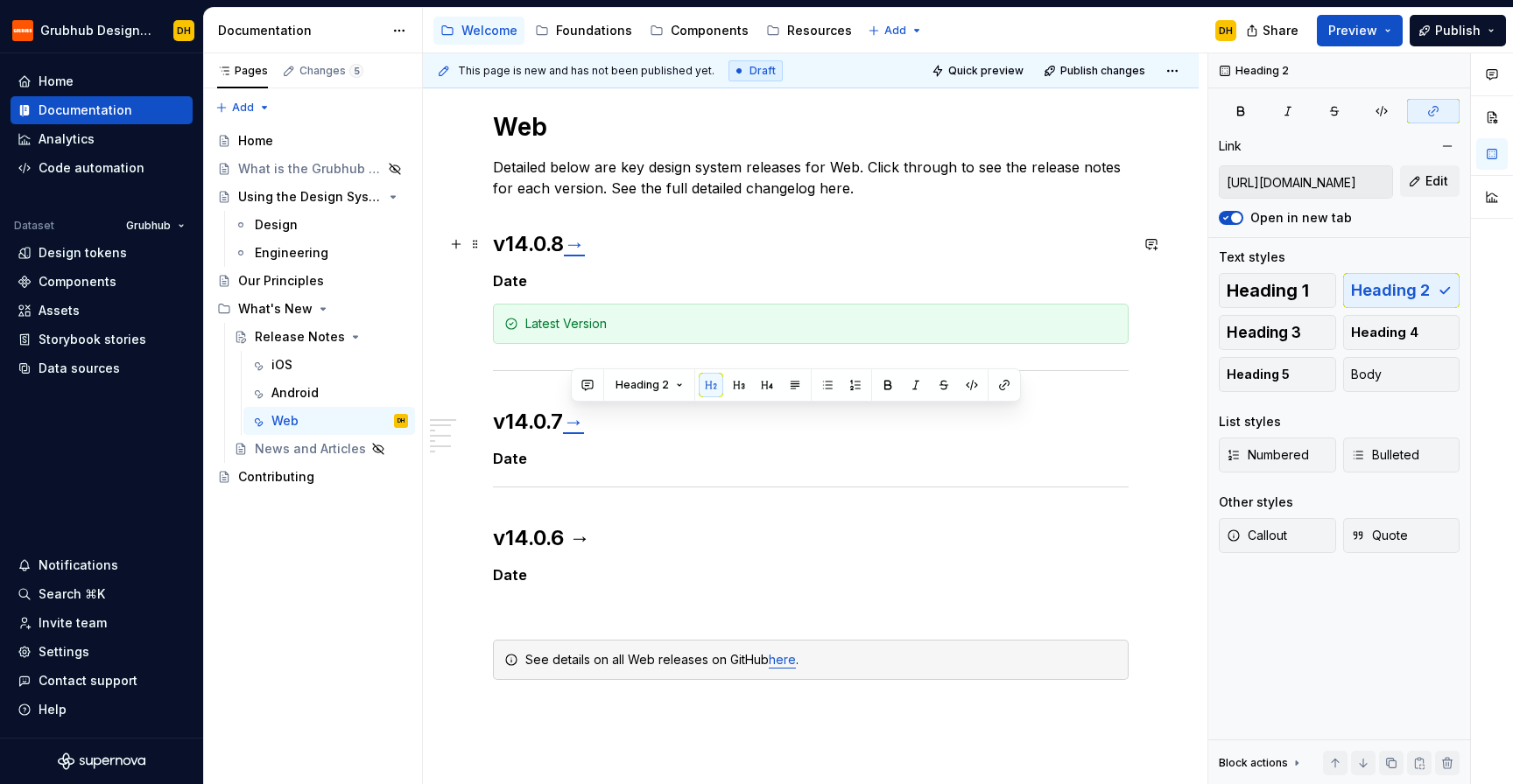
click at [580, 251] on link "→" at bounding box center [575, 244] width 21 height 26
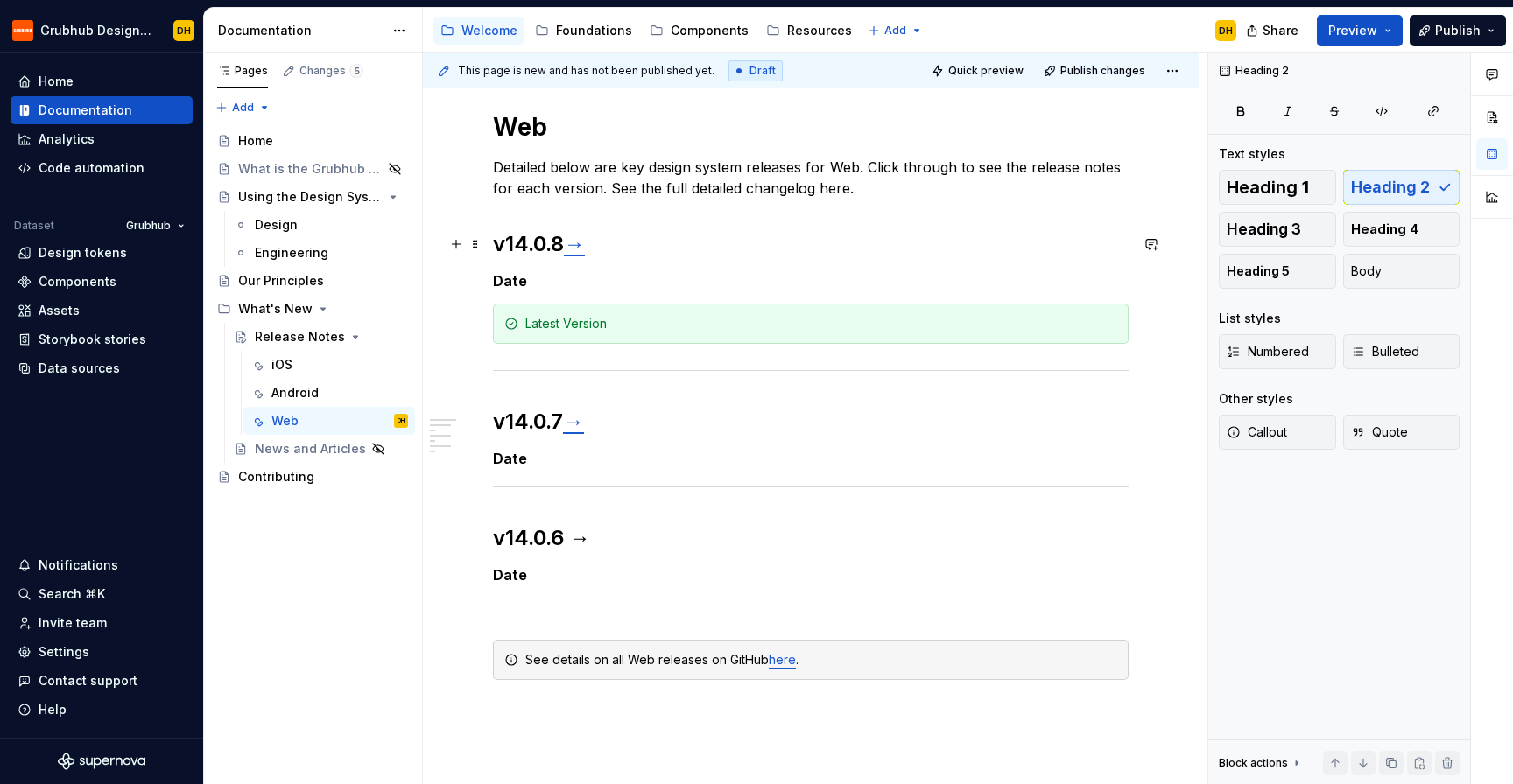
click at [581, 245] on link "→" at bounding box center [575, 244] width 21 height 26
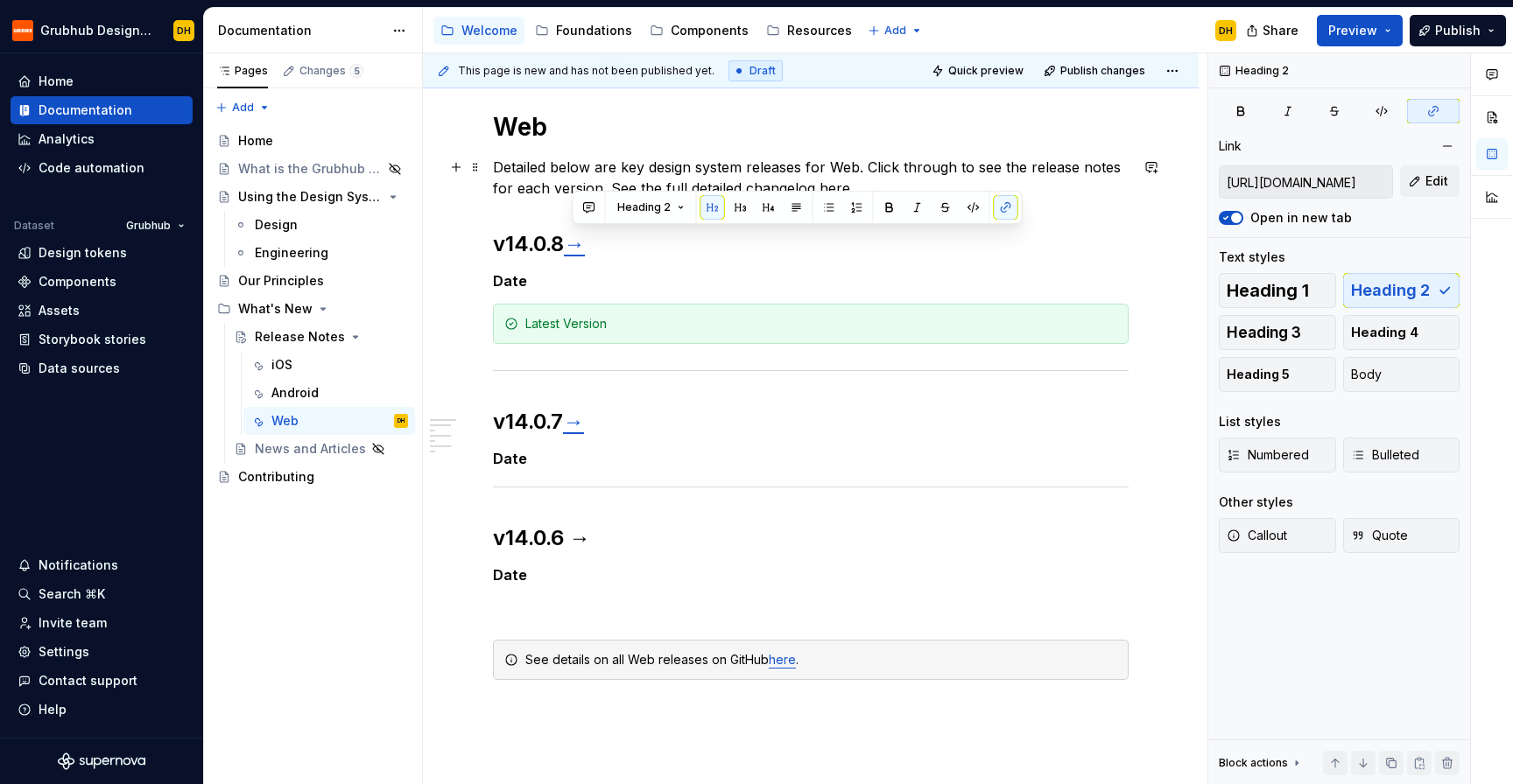
click at [764, 163] on p "Detailed below are key design system releases for Web. Click through to see the…" at bounding box center [810, 177] width 635 height 42
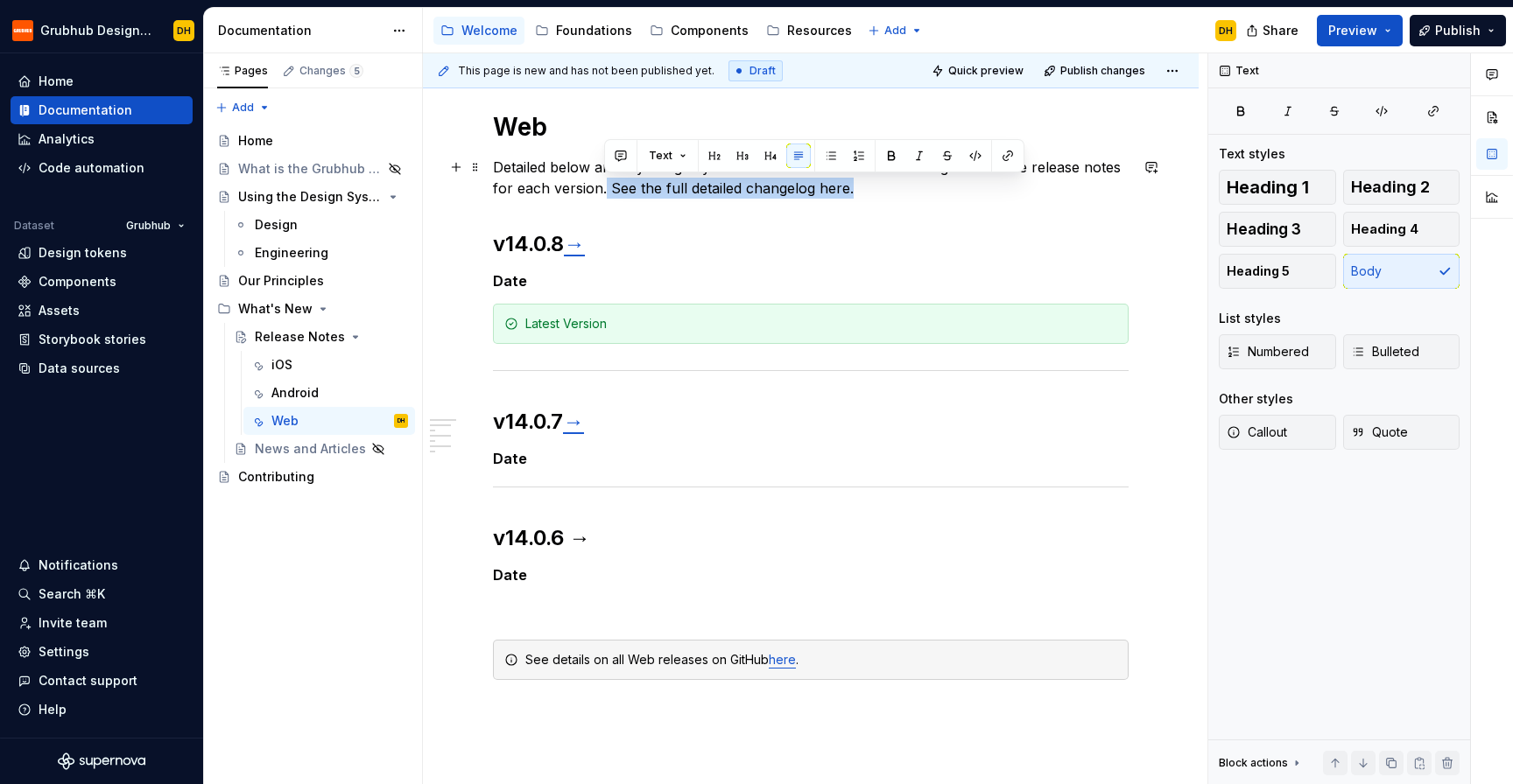
drag, startPoint x: 858, startPoint y: 191, endPoint x: 604, endPoint y: 191, distance: 254.0
click at [604, 191] on p "Detailed below are key design system releases for Web. Click through to see the…" at bounding box center [810, 177] width 635 height 42
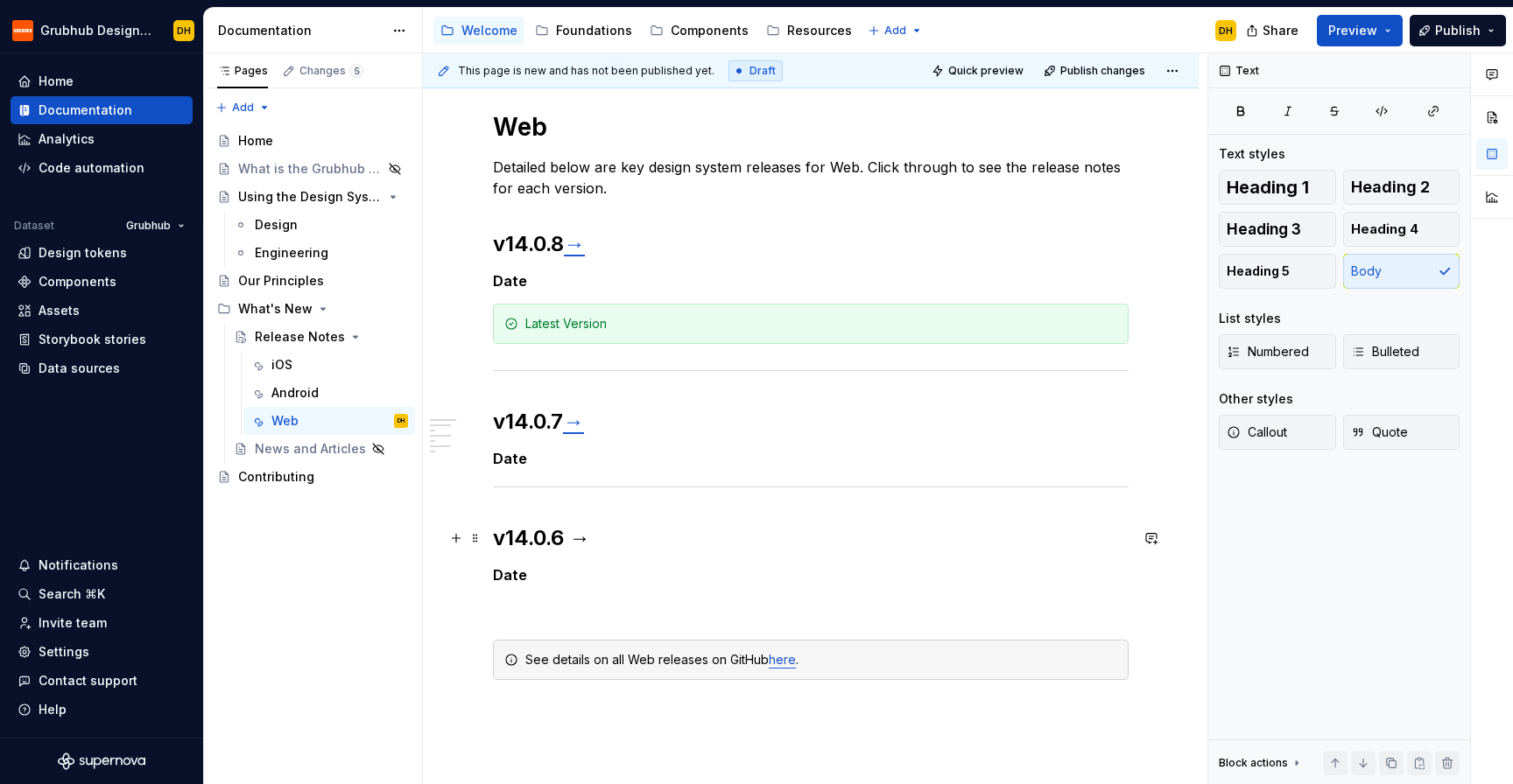
click at [586, 537] on h2 "v14.0.6 →" at bounding box center [810, 537] width 635 height 28
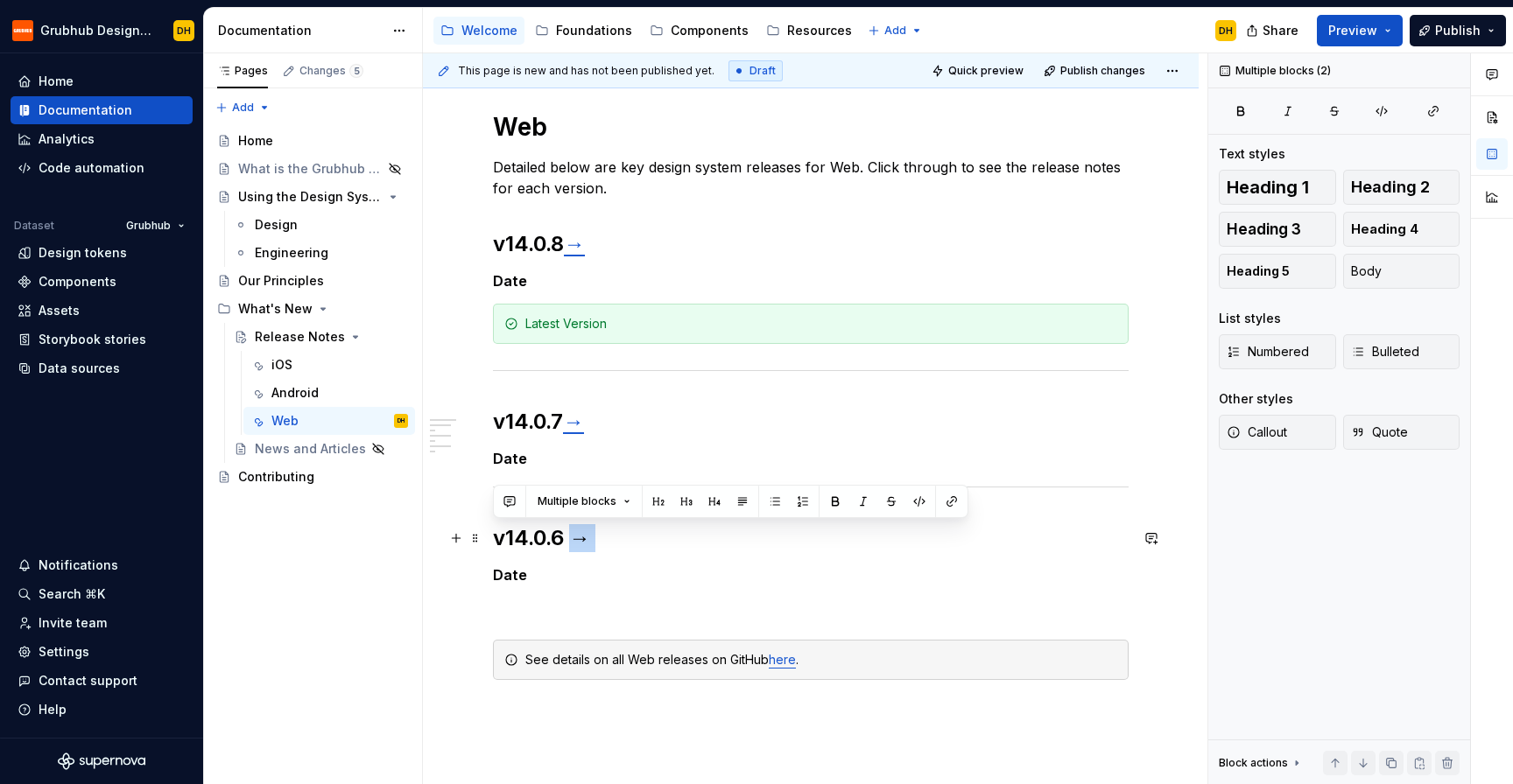
drag, startPoint x: 594, startPoint y: 545, endPoint x: 577, endPoint y: 545, distance: 17.0
click at [577, 545] on h2 "v14.0.6 →" at bounding box center [810, 537] width 635 height 28
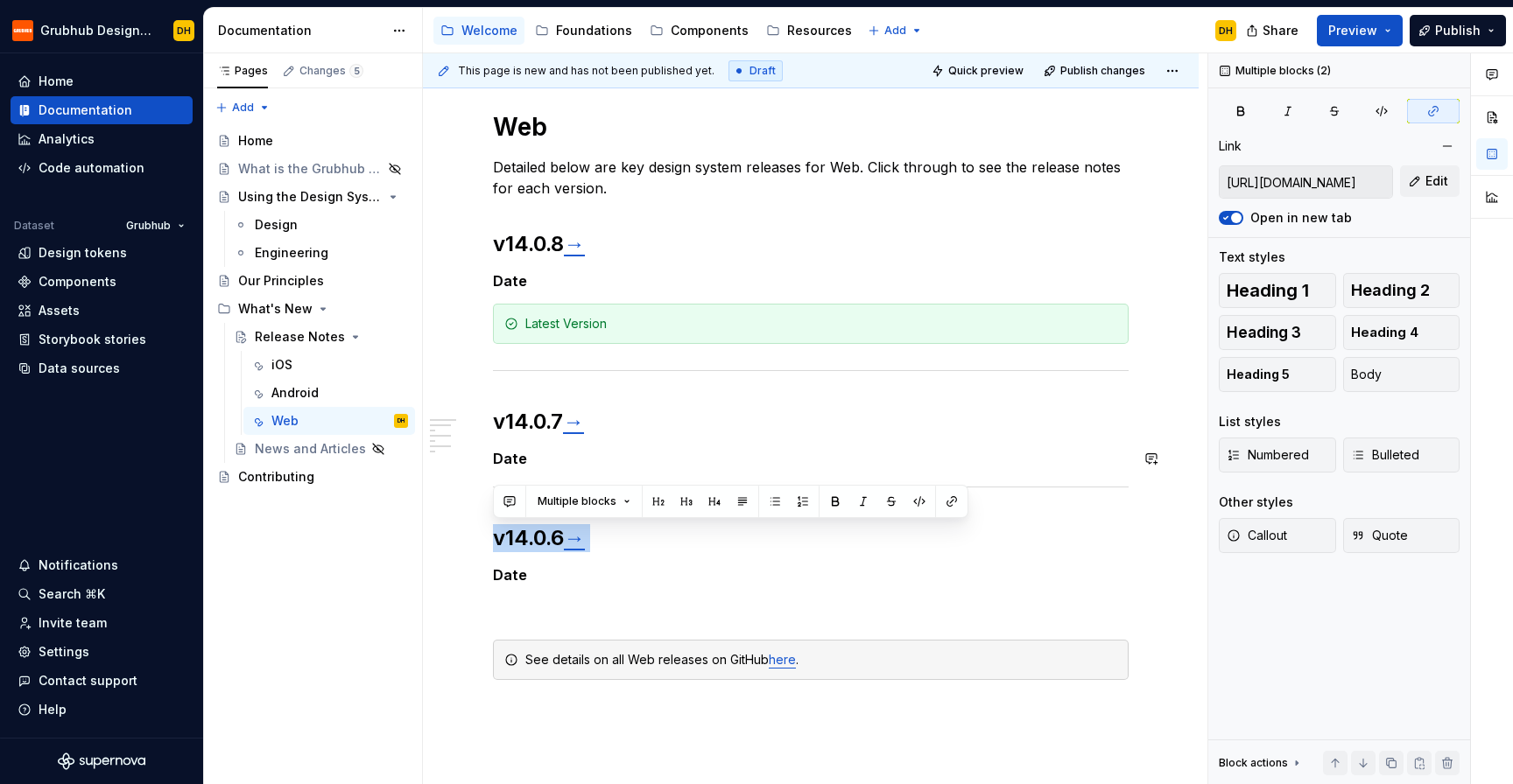
click at [675, 442] on div "Web Detailed below are key design system releases for Web. Click through to see…" at bounding box center [810, 395] width 635 height 569
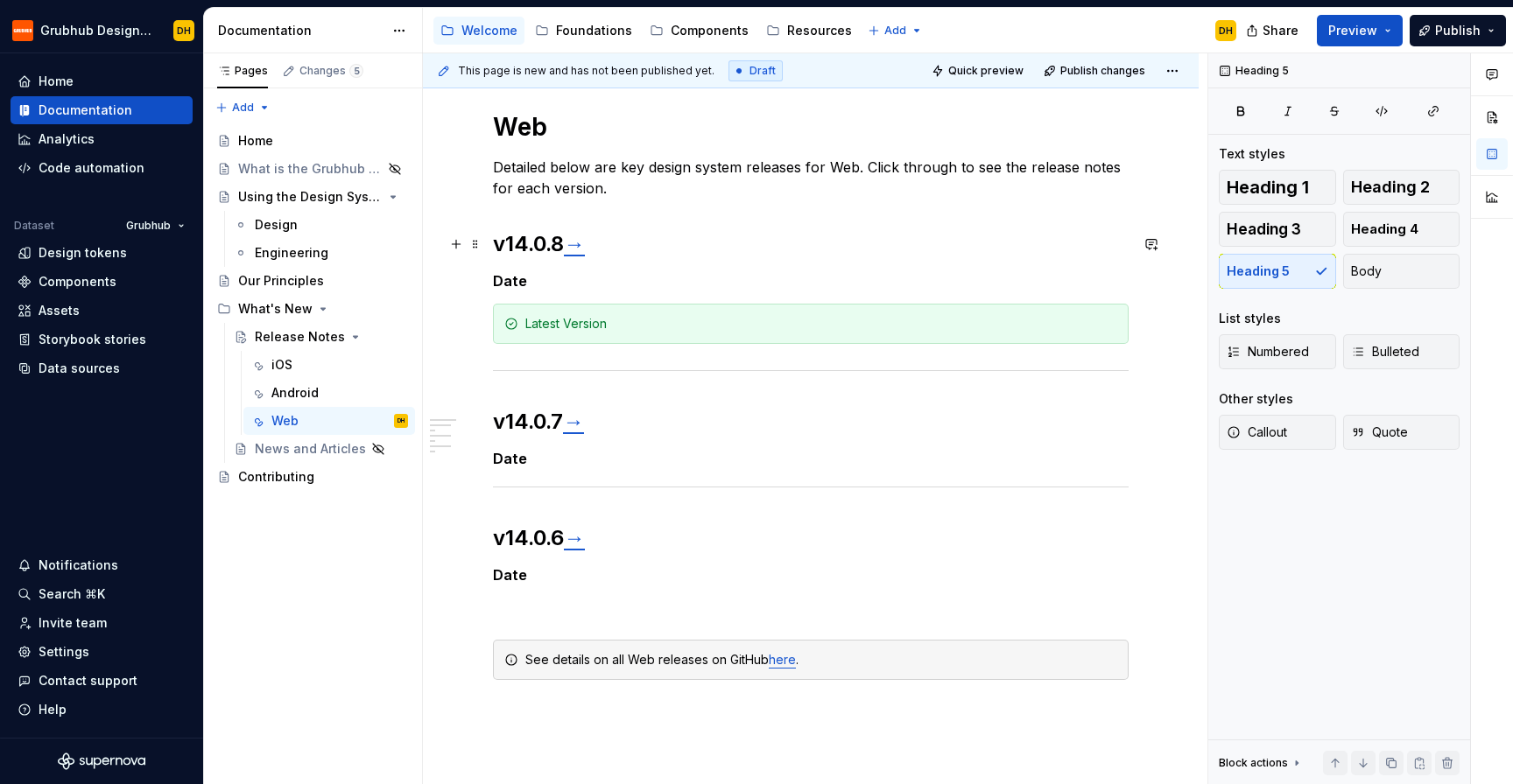
click at [512, 240] on h2 "v14.0.8 →" at bounding box center [810, 244] width 635 height 28
click at [1252, 452] on div "Callout Quote" at bounding box center [1339, 438] width 241 height 46
click at [1259, 437] on span "Callout" at bounding box center [1256, 432] width 60 height 17
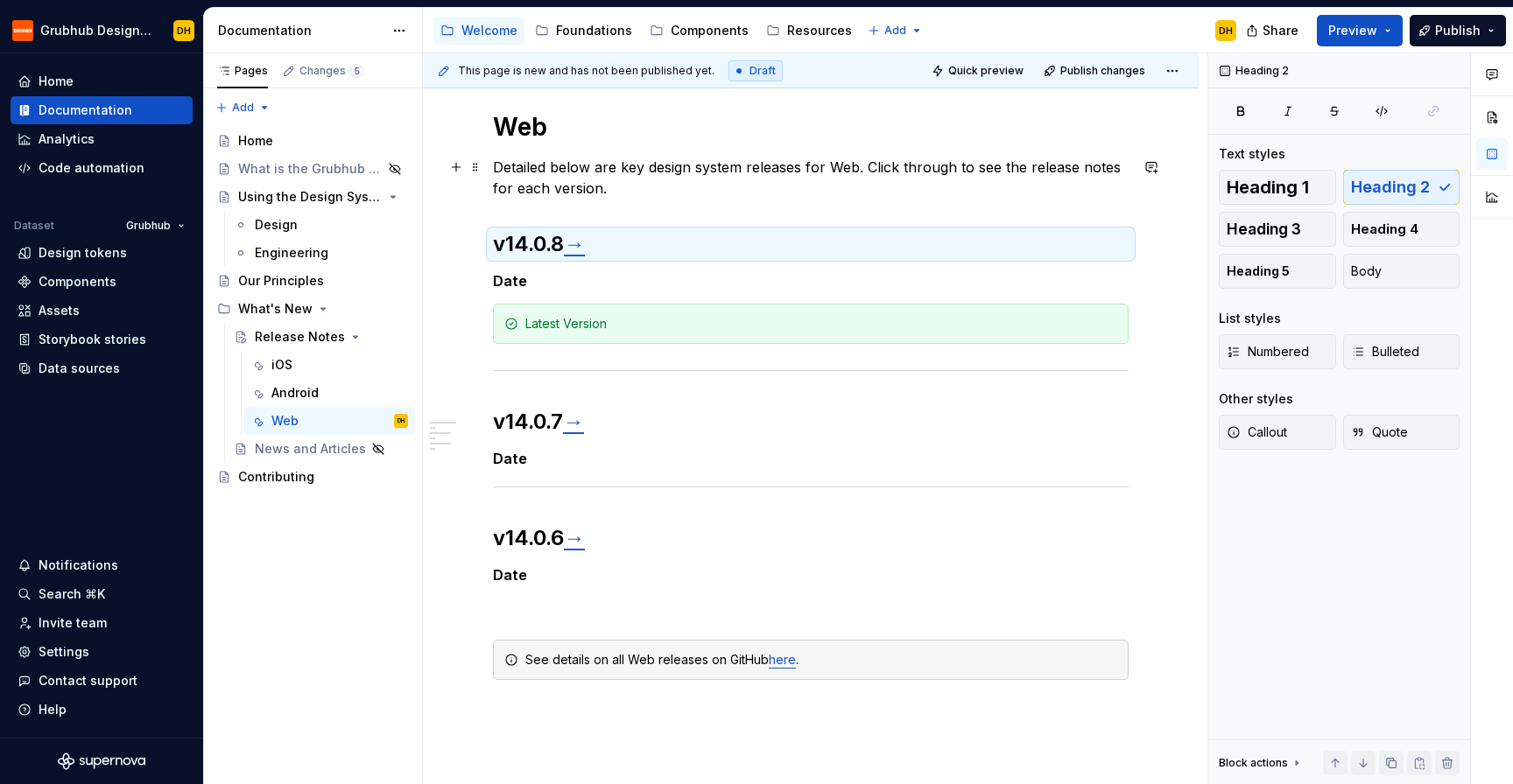
click at [670, 179] on p "Detailed below are key design system releases for Web. Click through to see the…" at bounding box center [810, 177] width 635 height 42
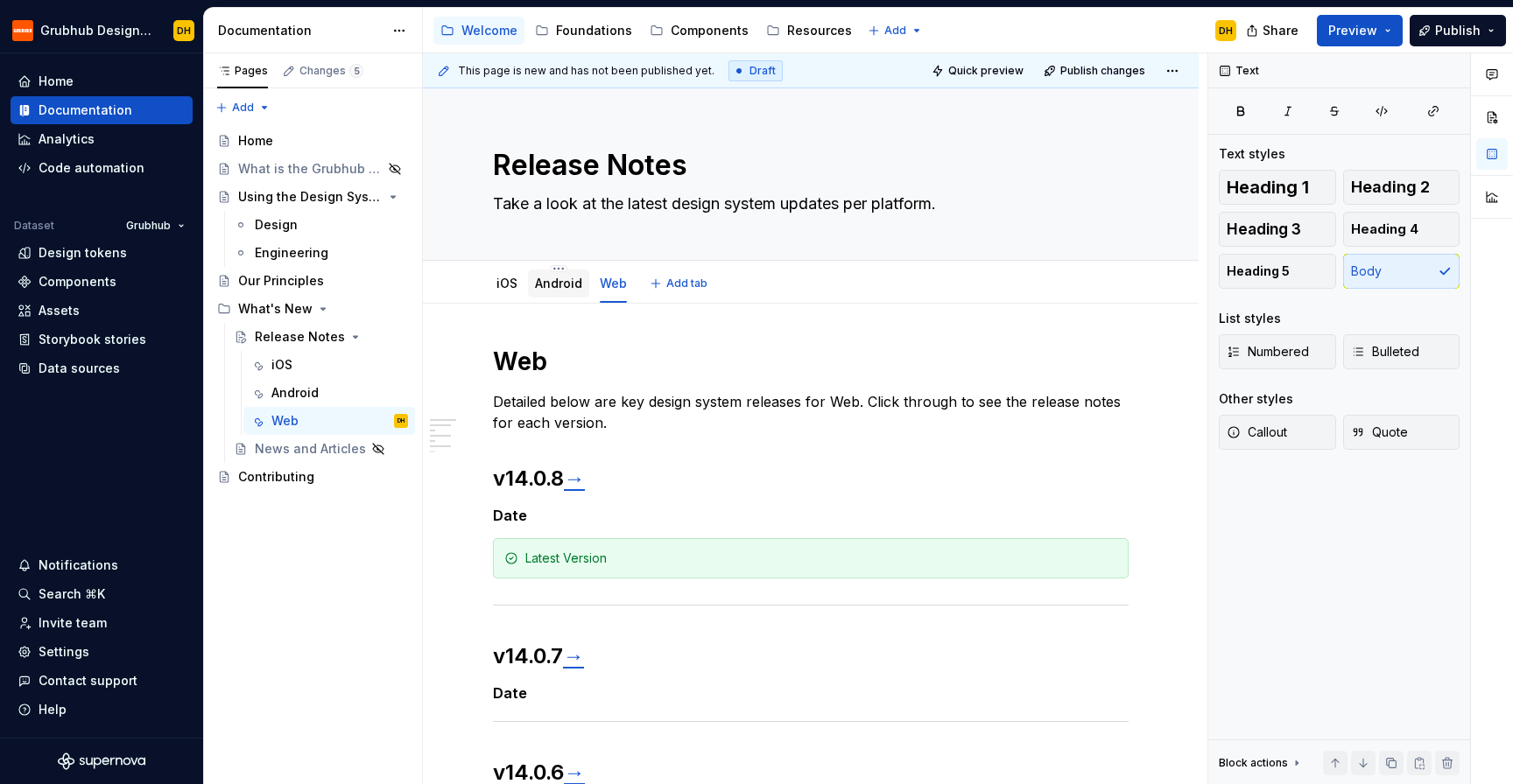
click at [559, 279] on link "Android" at bounding box center [558, 283] width 48 height 15
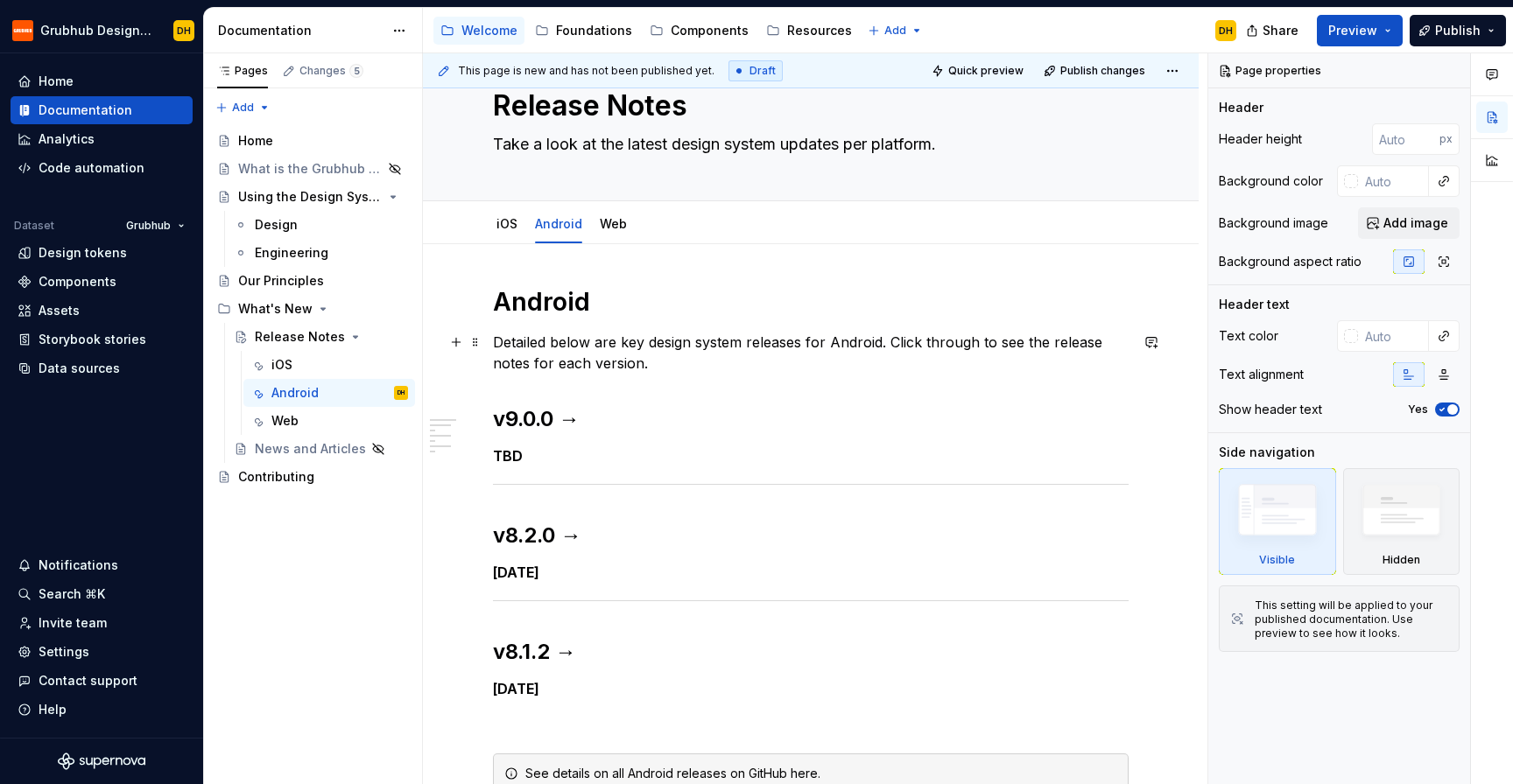
scroll to position [25, 0]
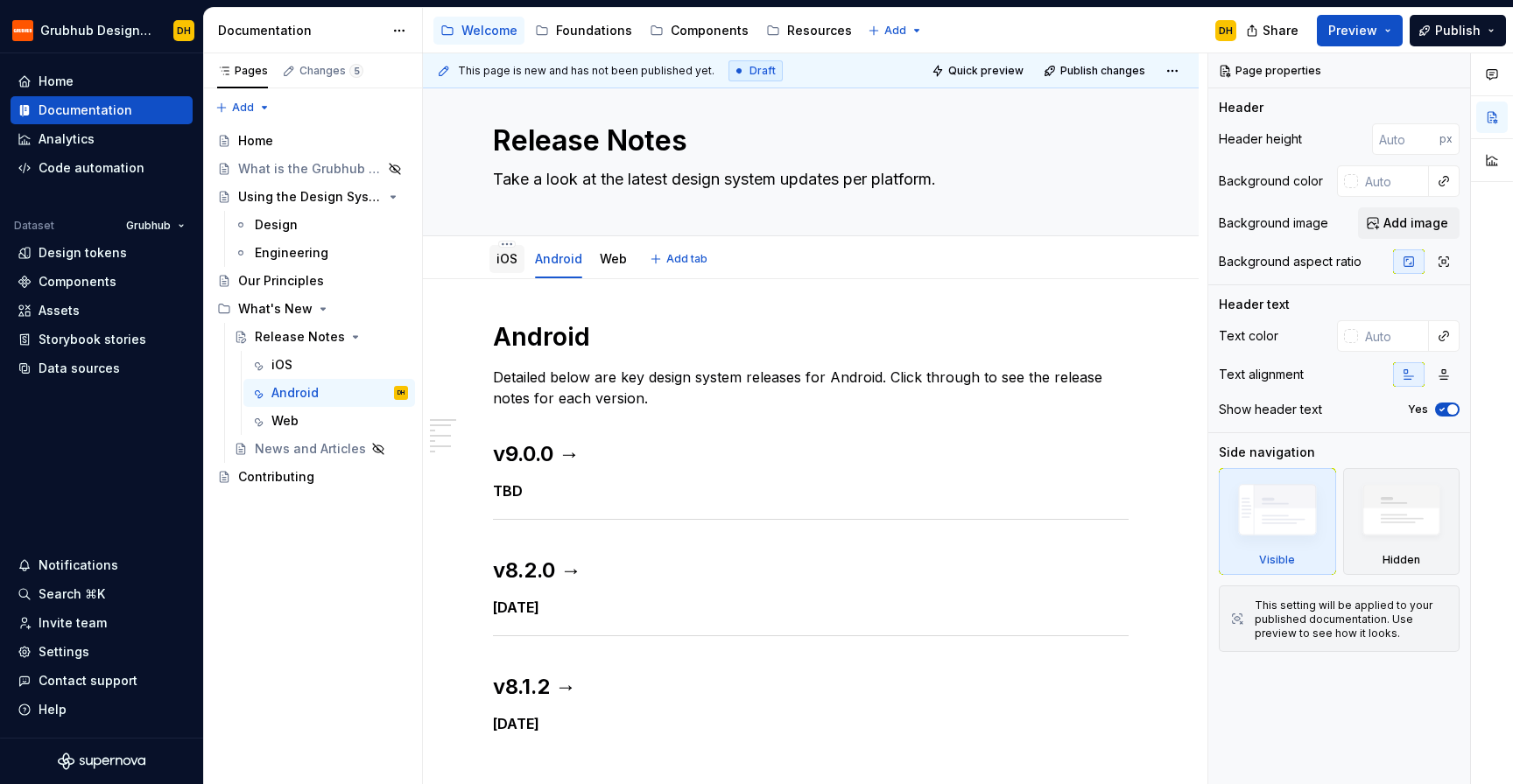
click at [497, 250] on div "iOS" at bounding box center [507, 259] width 21 height 21
click at [606, 258] on link "Web" at bounding box center [613, 259] width 27 height 15
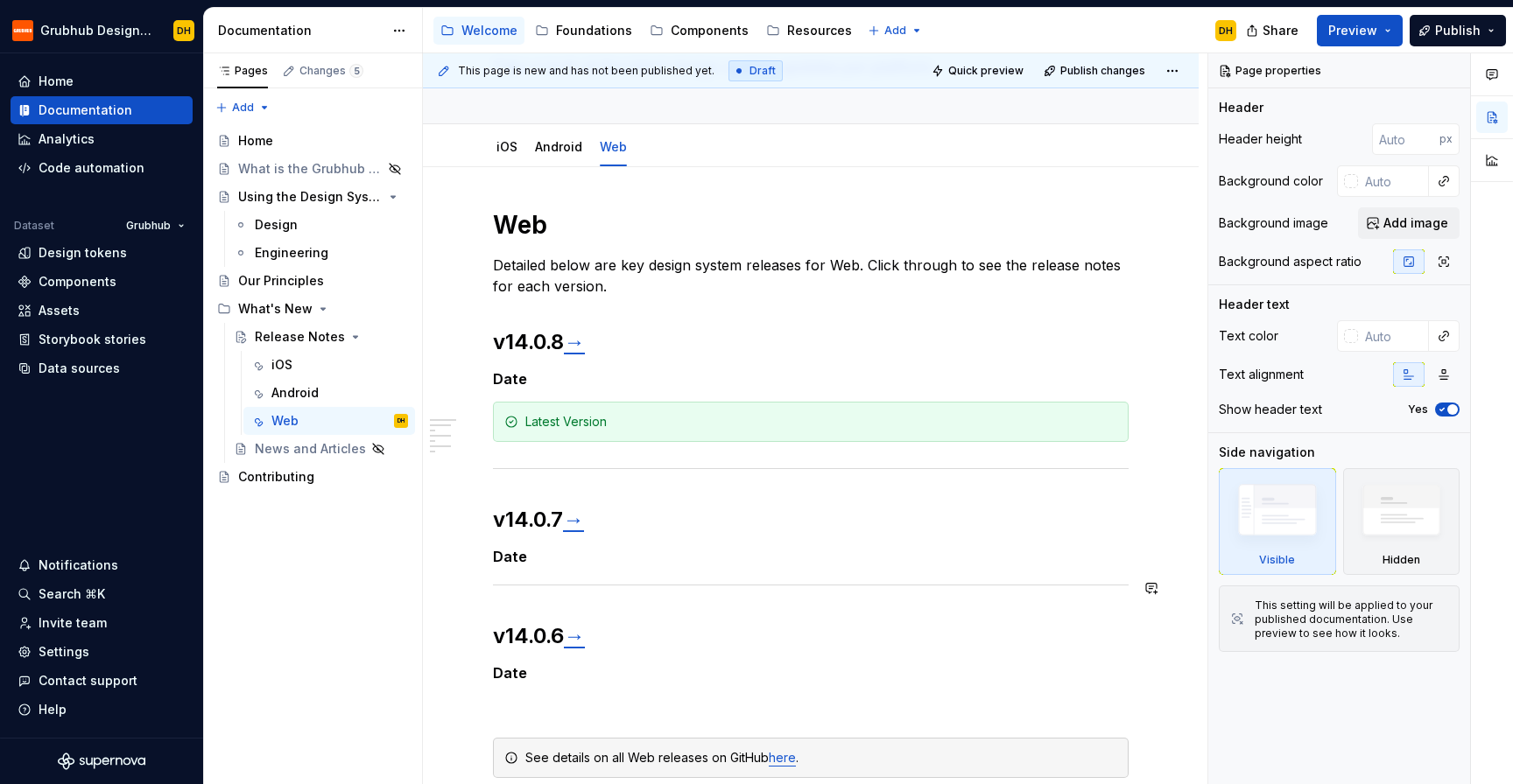
scroll to position [149, 0]
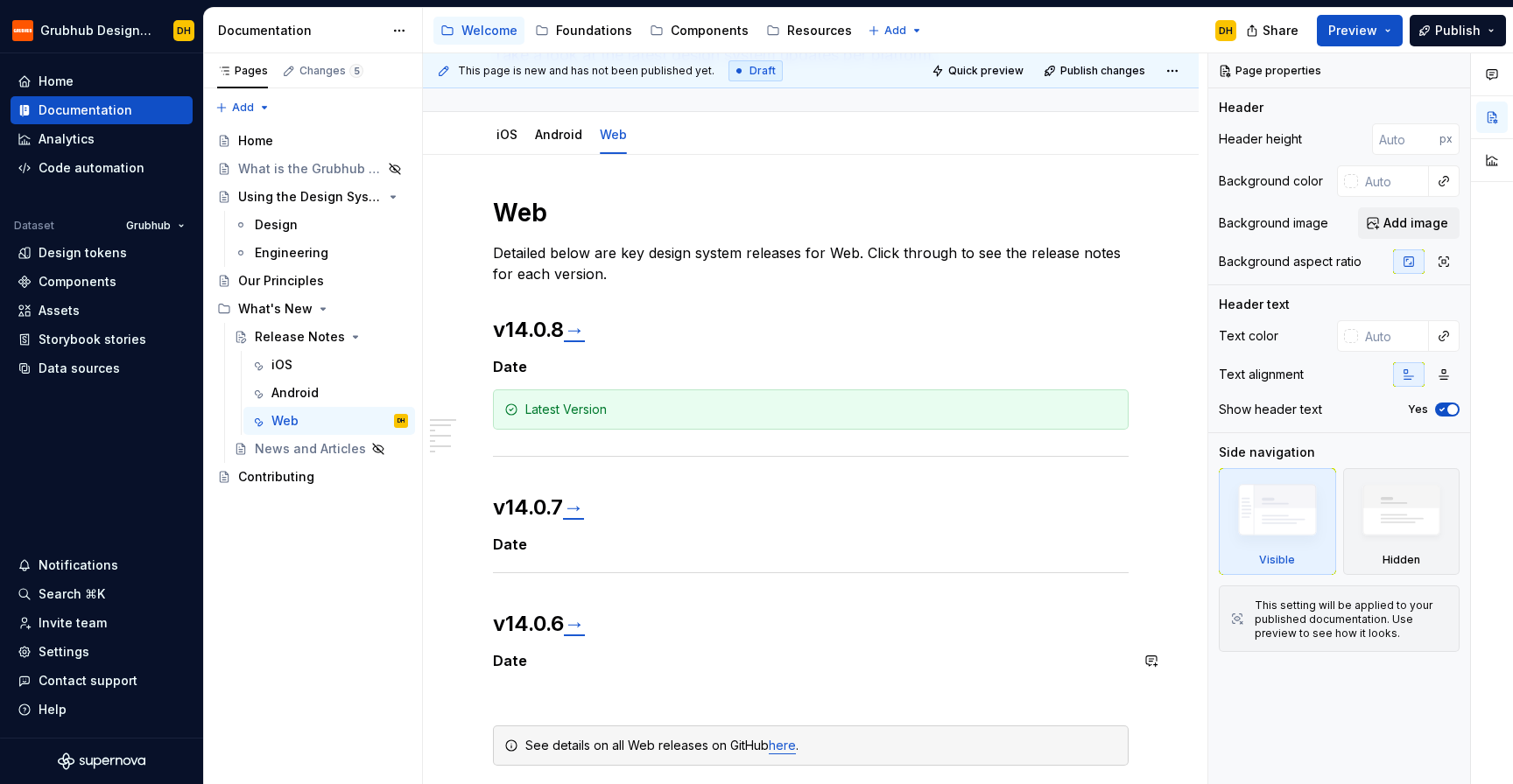
click at [506, 653] on h5 "Date" at bounding box center [810, 661] width 635 height 17
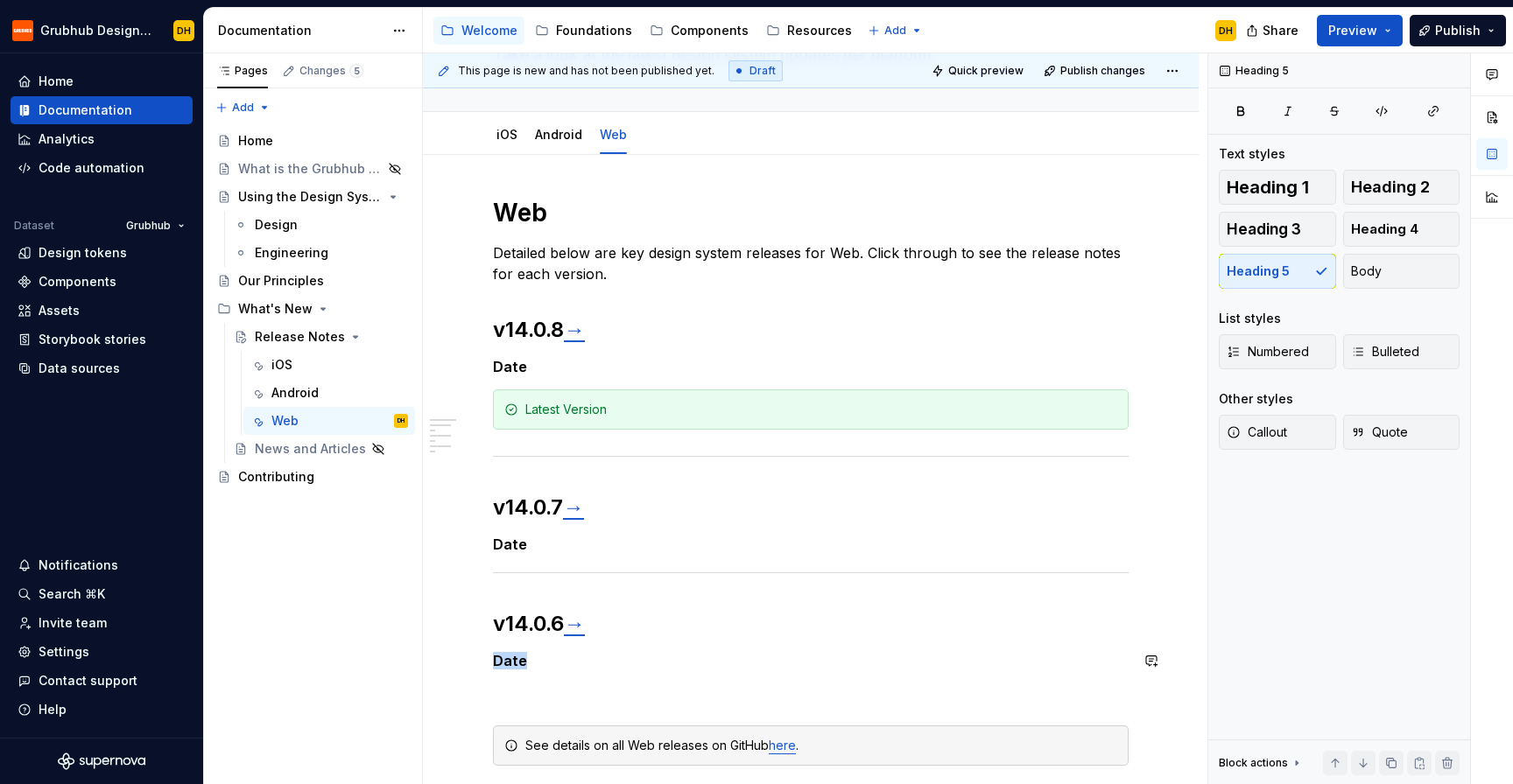
click at [506, 653] on h5 "Date" at bounding box center [810, 661] width 635 height 17
click at [521, 542] on h5 "Date" at bounding box center [810, 544] width 635 height 17
click at [503, 542] on h5 "Date" at bounding box center [810, 544] width 635 height 17
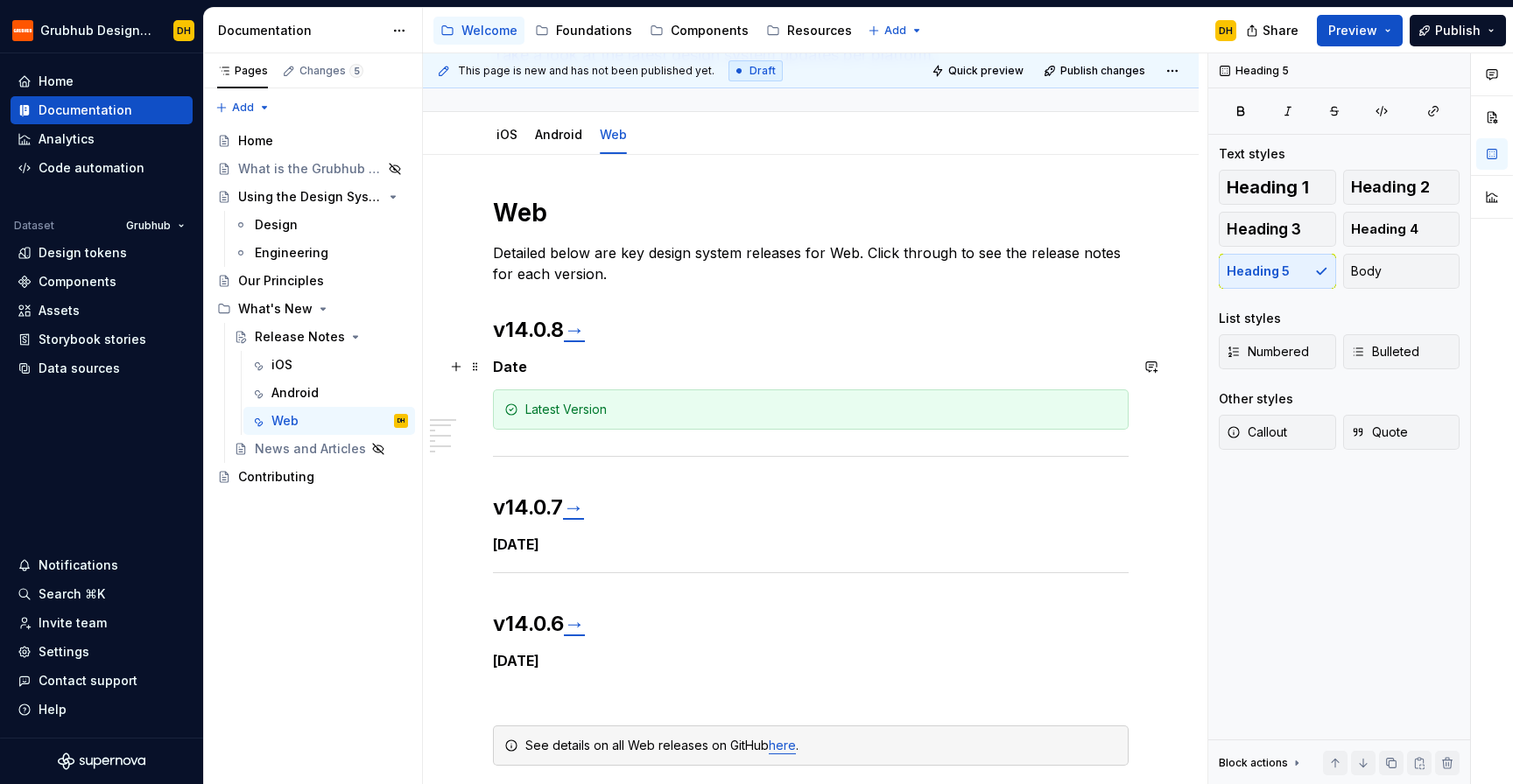
click at [512, 370] on h5 "Date" at bounding box center [810, 367] width 635 height 17
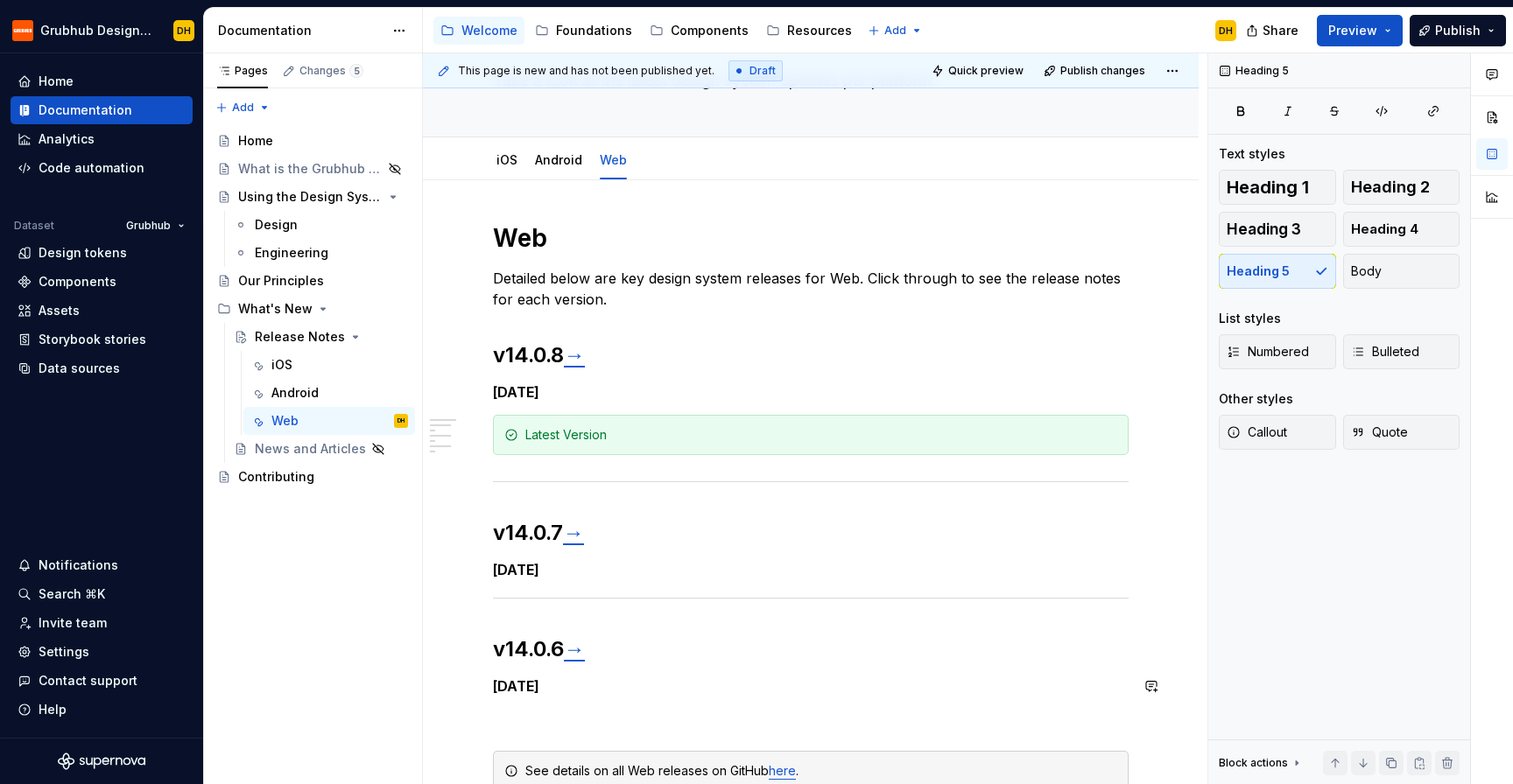
click at [544, 726] on p at bounding box center [810, 719] width 635 height 21
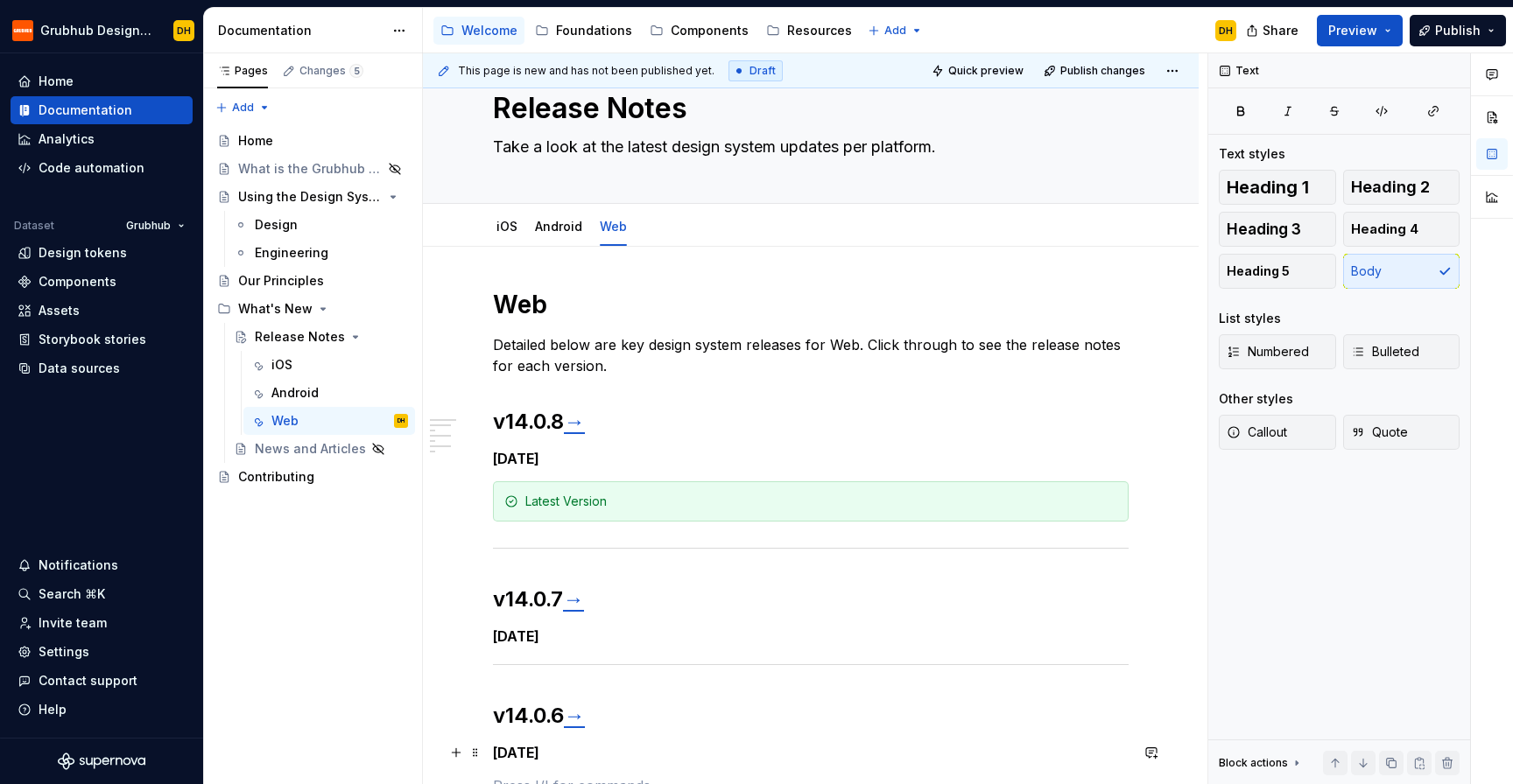
scroll to position [39, 0]
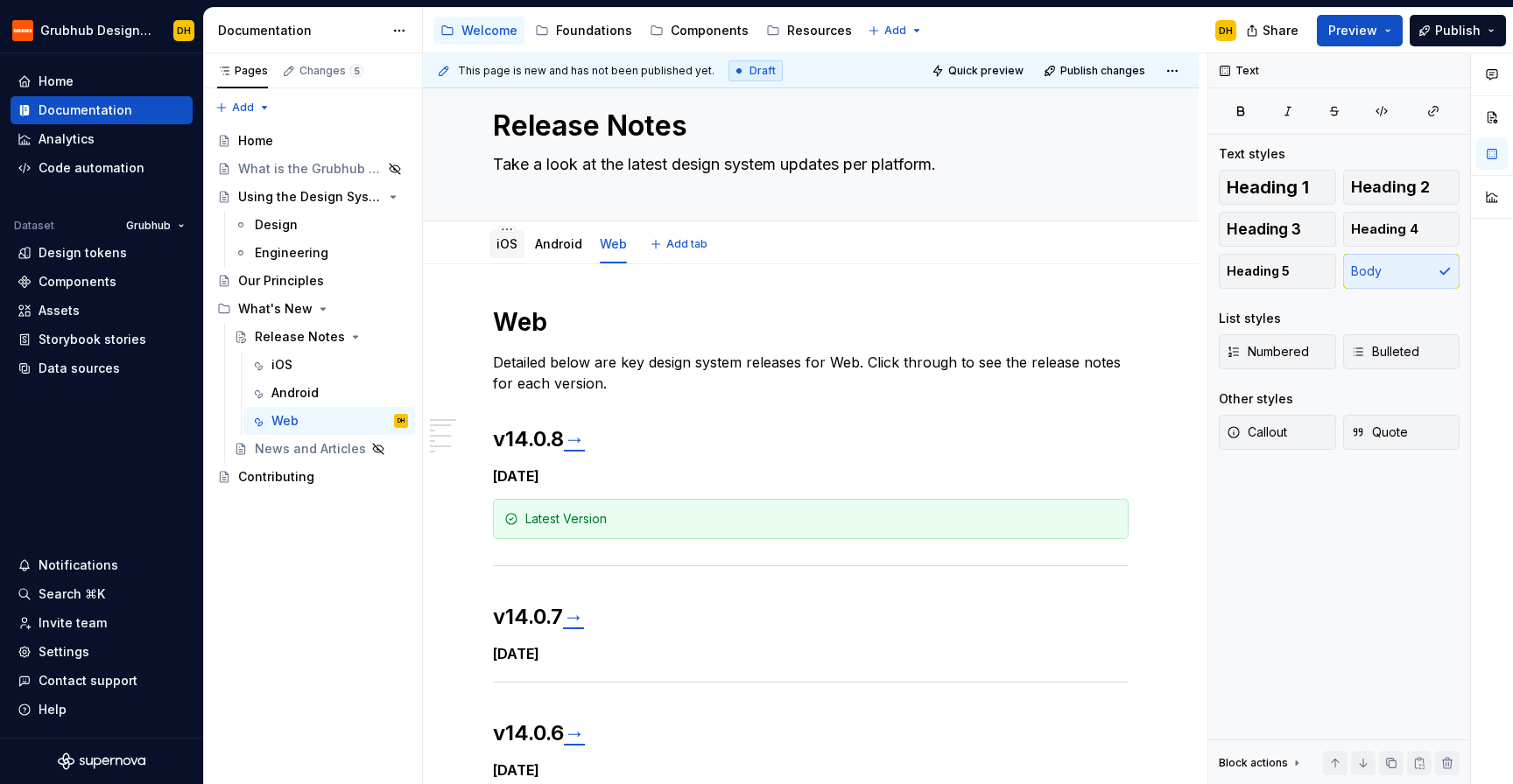
click at [506, 244] on link "iOS" at bounding box center [507, 244] width 21 height 15
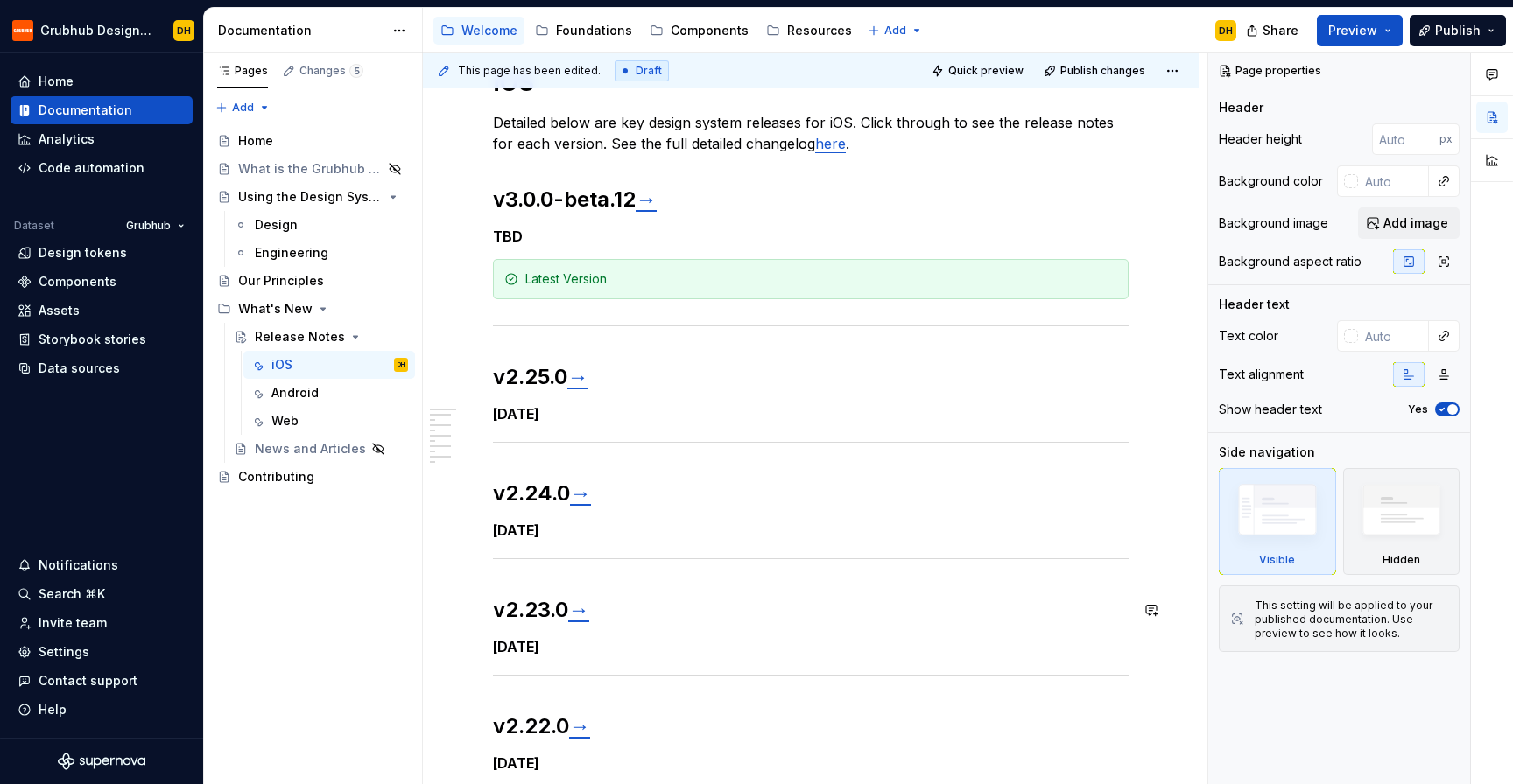
scroll to position [295, 0]
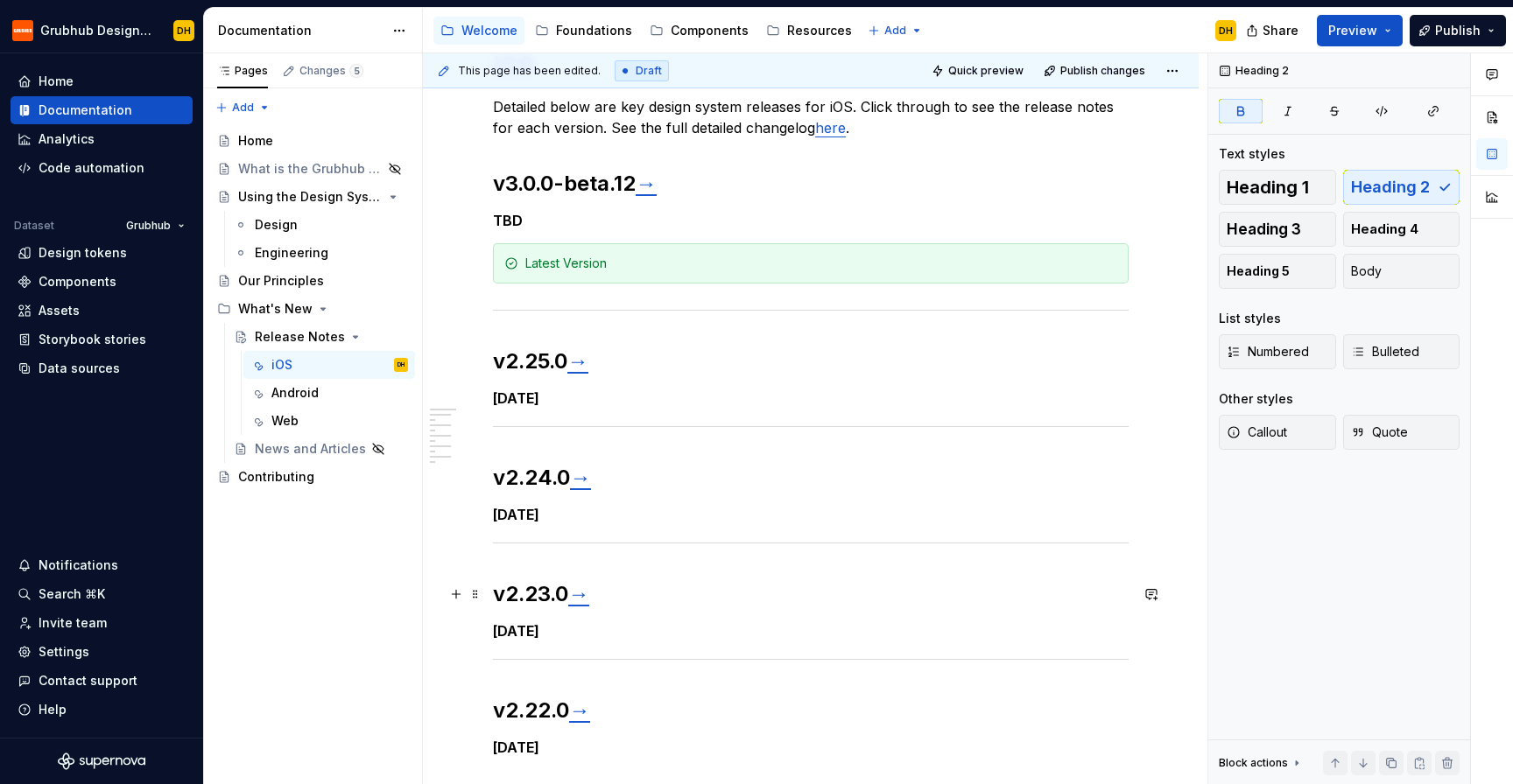
click at [654, 606] on h2 "v2.23.0 →" at bounding box center [810, 593] width 635 height 28
click at [586, 599] on strong "→" at bounding box center [578, 593] width 21 height 26
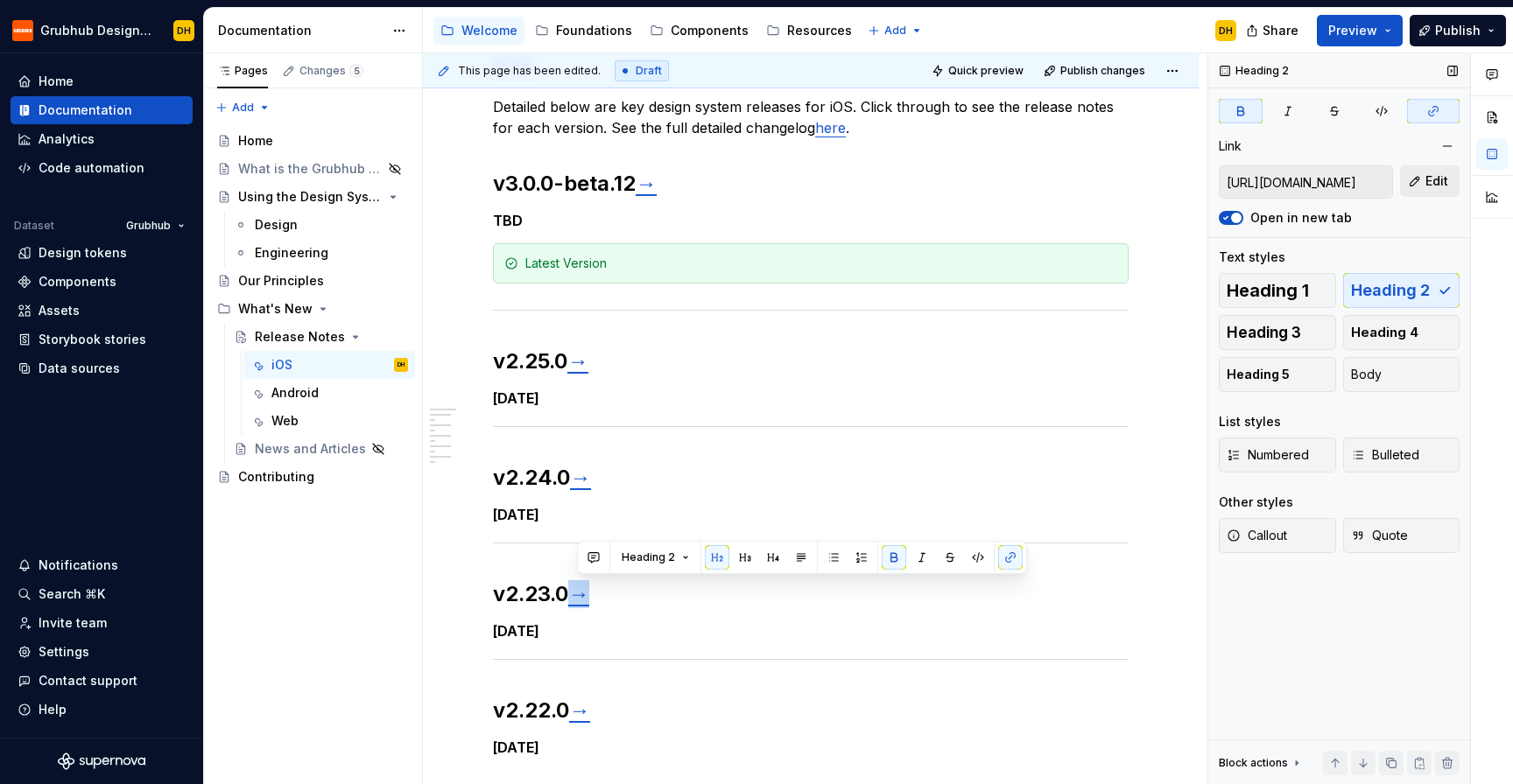
click at [1424, 174] on button "Edit" at bounding box center [1429, 181] width 59 height 31
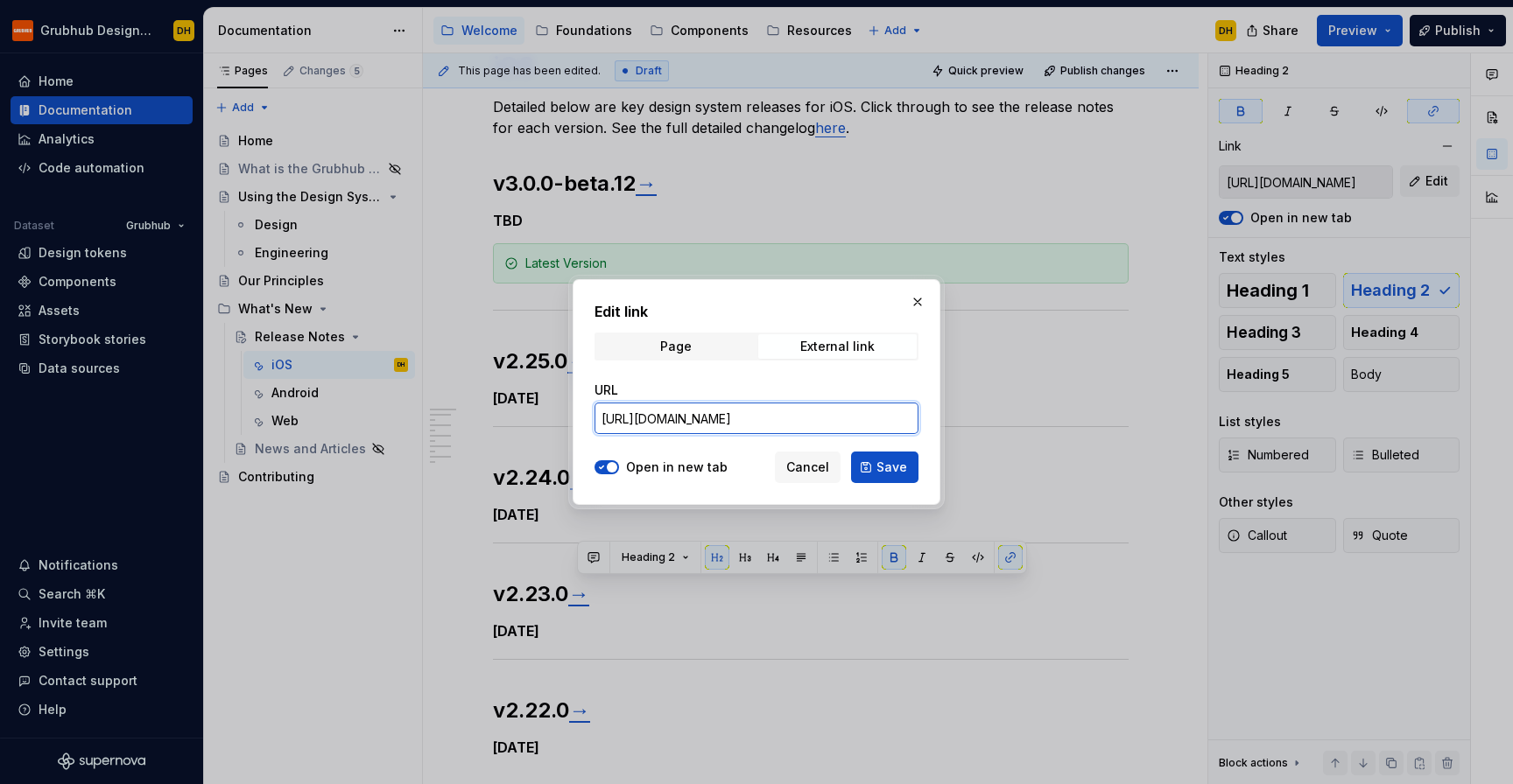
scroll to position [0, 85]
drag, startPoint x: 822, startPoint y: 418, endPoint x: 966, endPoint y: 417, distance: 144.0
click at [966, 417] on div "Edit link Page External link URL [URL][DOMAIN_NAME] Open in new tab Cancel Save" at bounding box center [756, 392] width 1513 height 784
click at [914, 302] on button "button" at bounding box center [918, 302] width 25 height 25
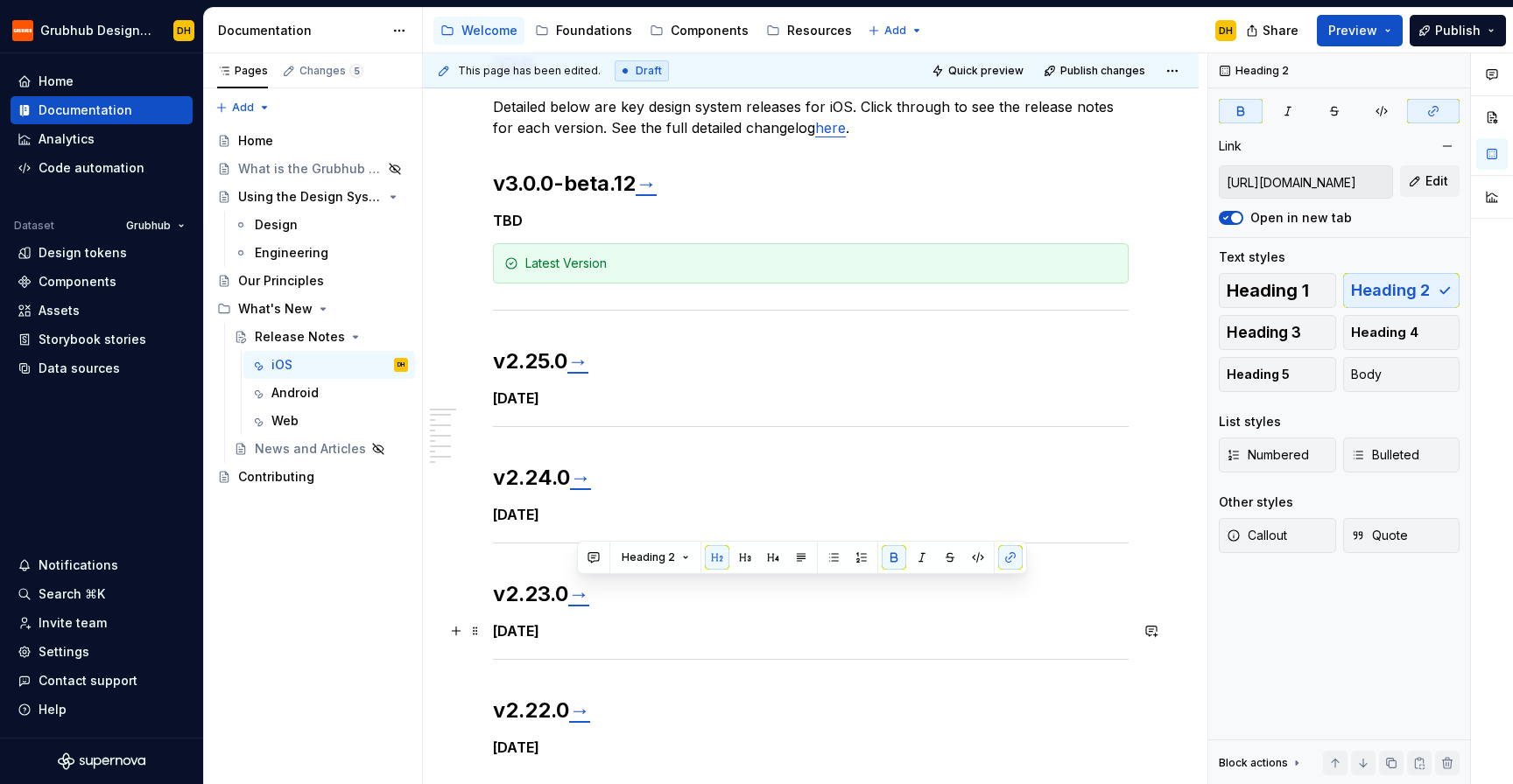
click at [621, 636] on h5 "[DATE]" at bounding box center [810, 631] width 635 height 17
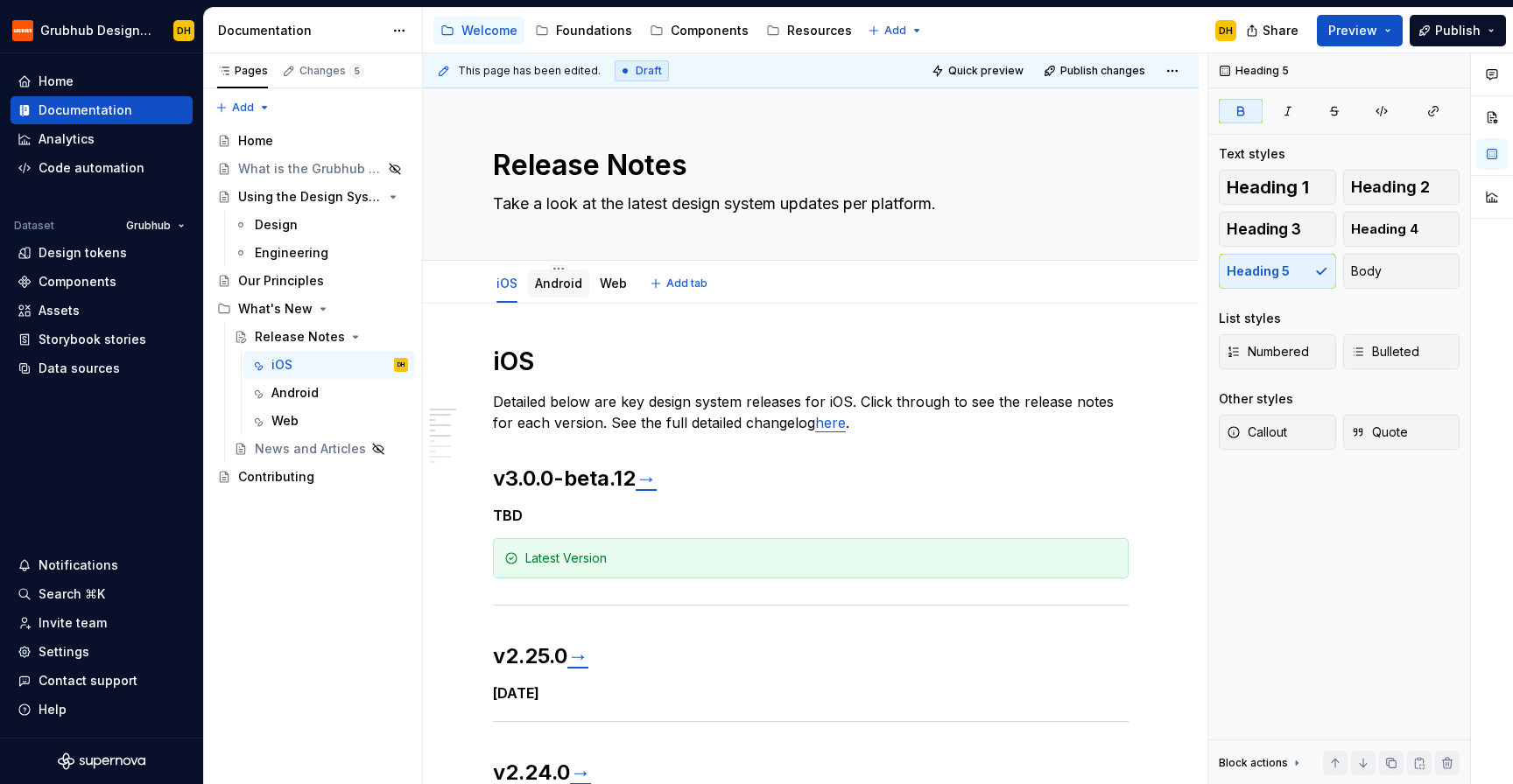
click at [566, 289] on link "Android" at bounding box center [558, 283] width 48 height 15
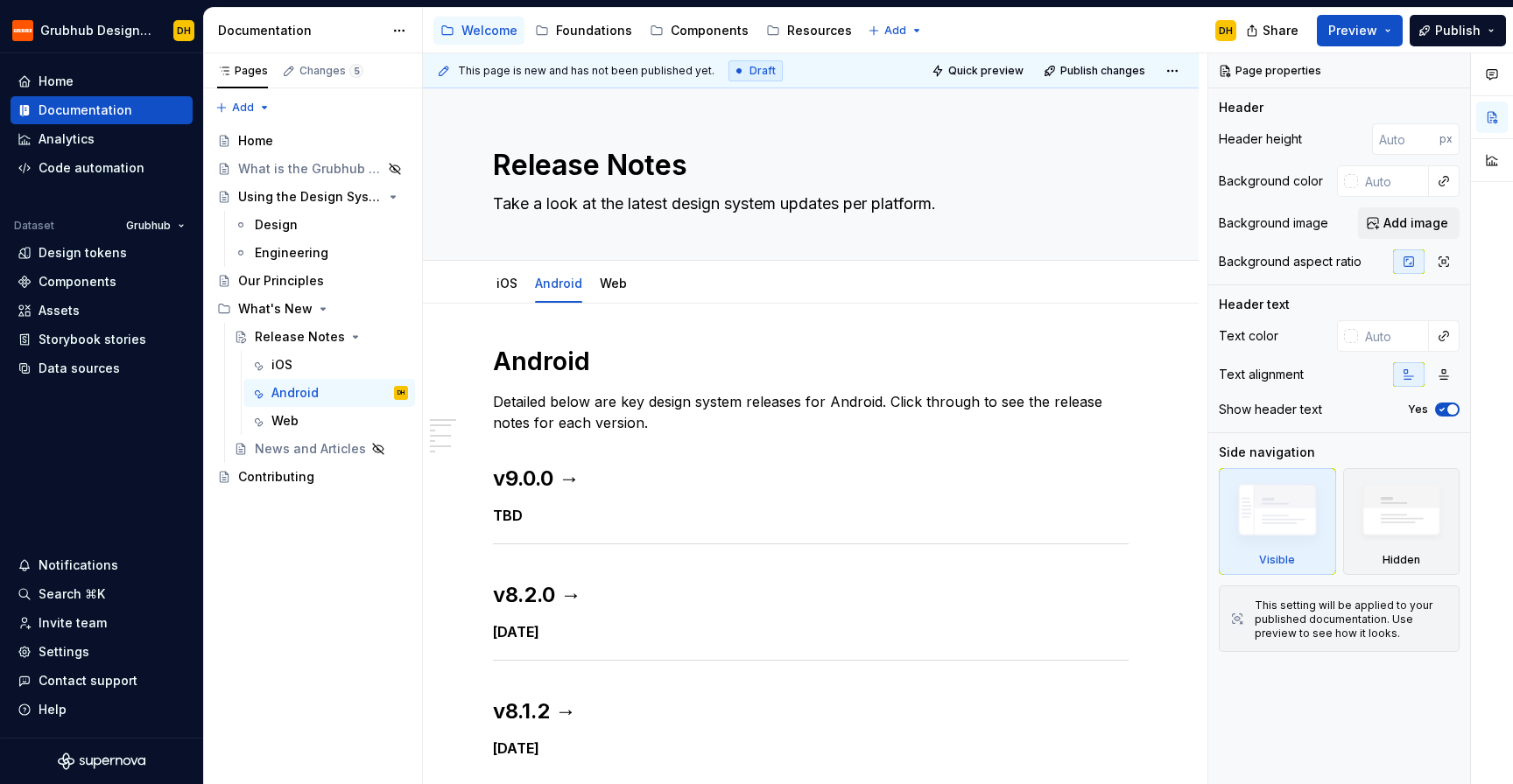
click at [1090, 21] on div "Accessibility guide for tree Page tree. Navigate the tree with the arrow keys. …" at bounding box center [837, 30] width 827 height 46
click at [1096, 20] on div "Accessibility guide for tree Page tree. Navigate the tree with the arrow keys. …" at bounding box center [837, 30] width 827 height 46
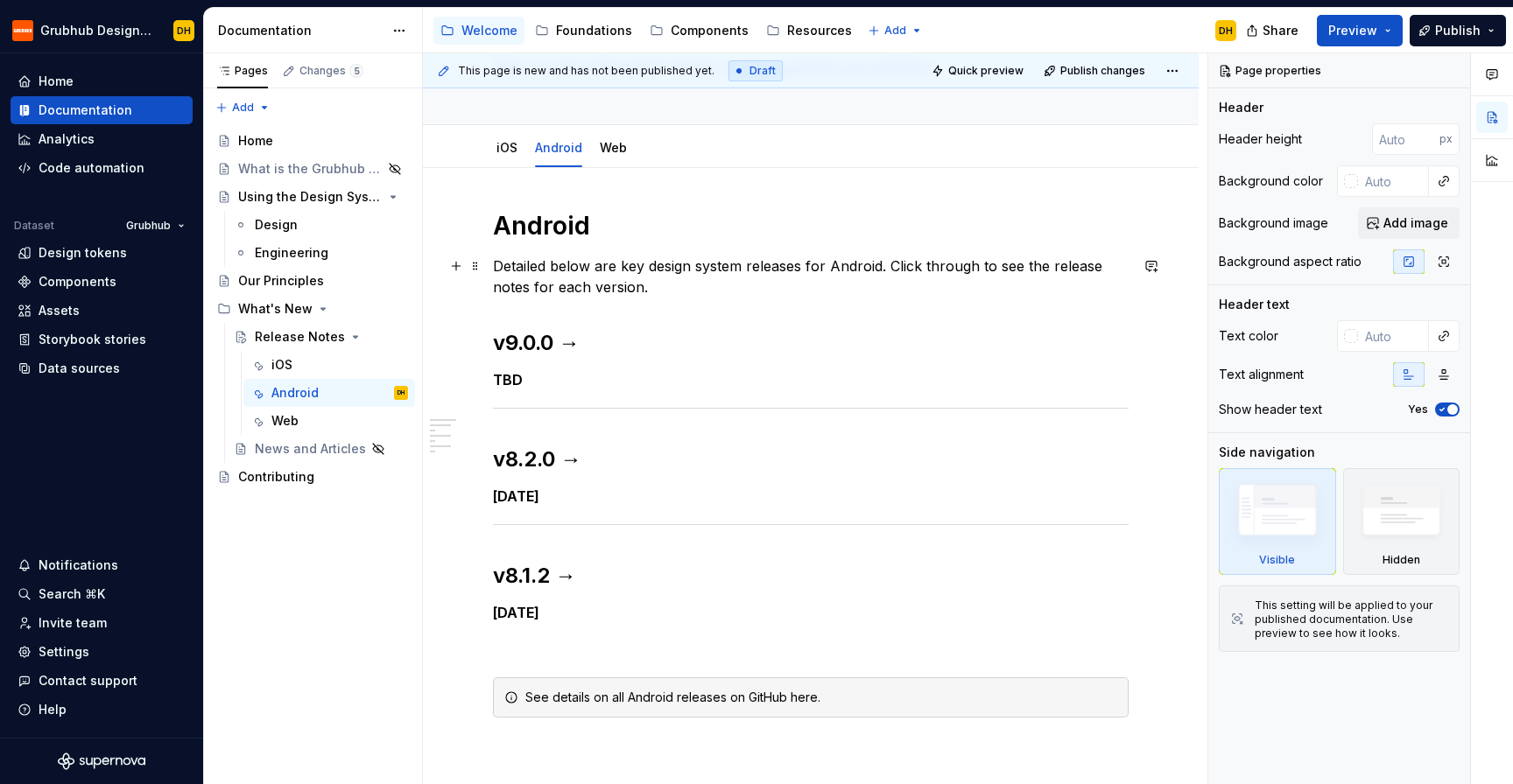
scroll to position [135, 0]
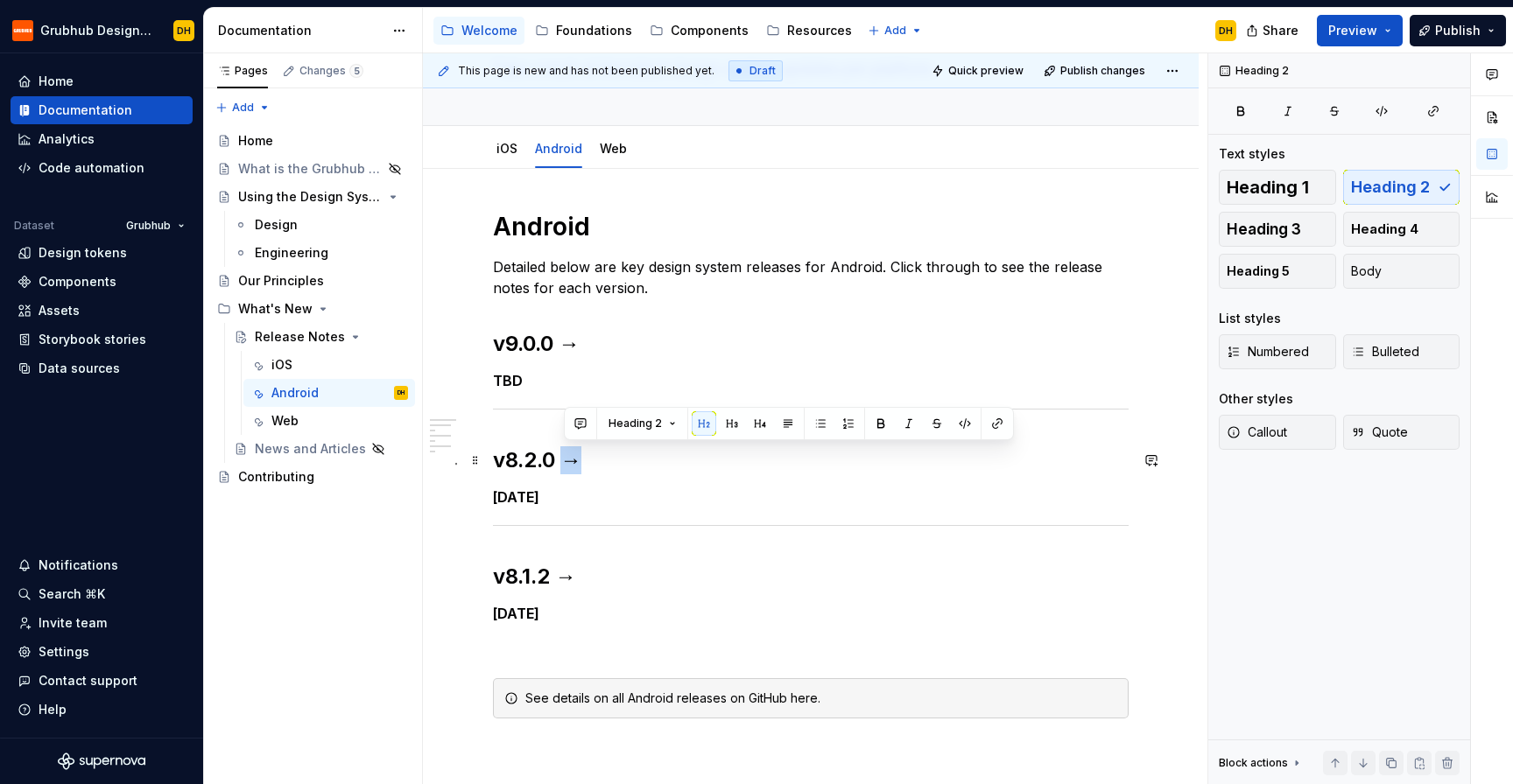
drag, startPoint x: 597, startPoint y: 459, endPoint x: 569, endPoint y: 457, distance: 28.1
click at [569, 457] on h2 "v8.2.0 →" at bounding box center [810, 460] width 635 height 28
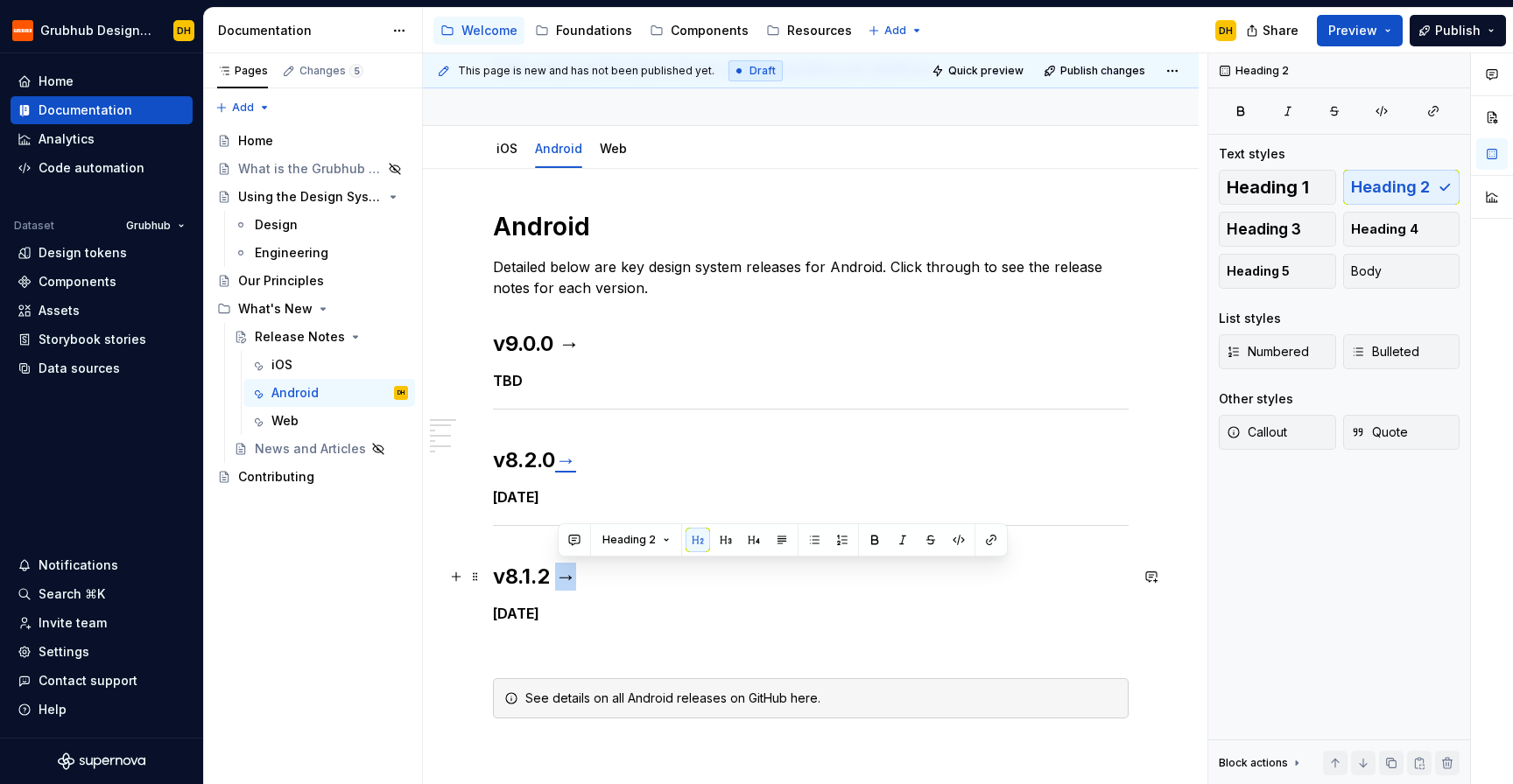
drag, startPoint x: 572, startPoint y: 576, endPoint x: 561, endPoint y: 576, distance: 11.0
click at [561, 576] on h2 "v8.1.2 →" at bounding box center [810, 576] width 635 height 28
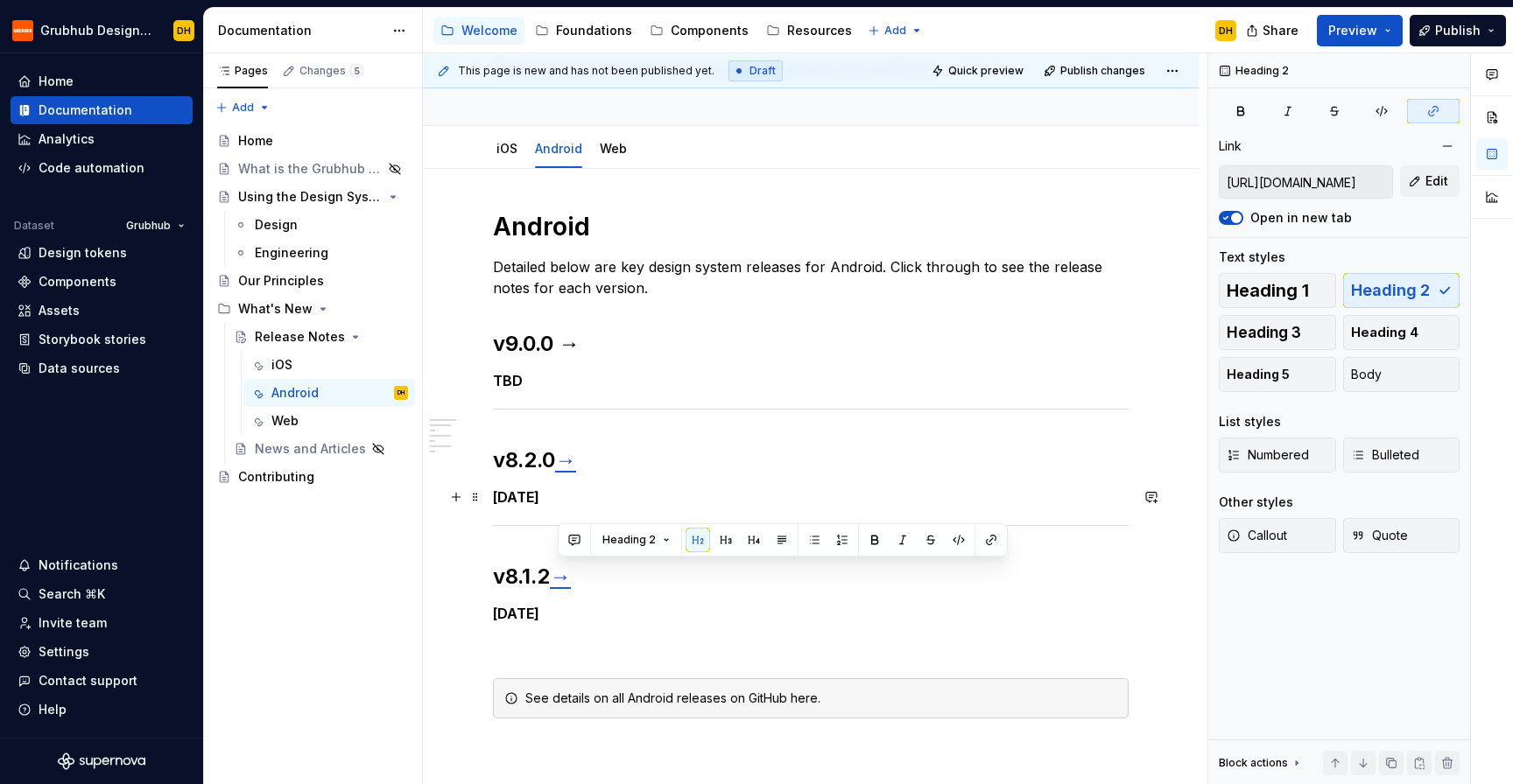
click at [598, 492] on h5 "[DATE]" at bounding box center [810, 497] width 635 height 17
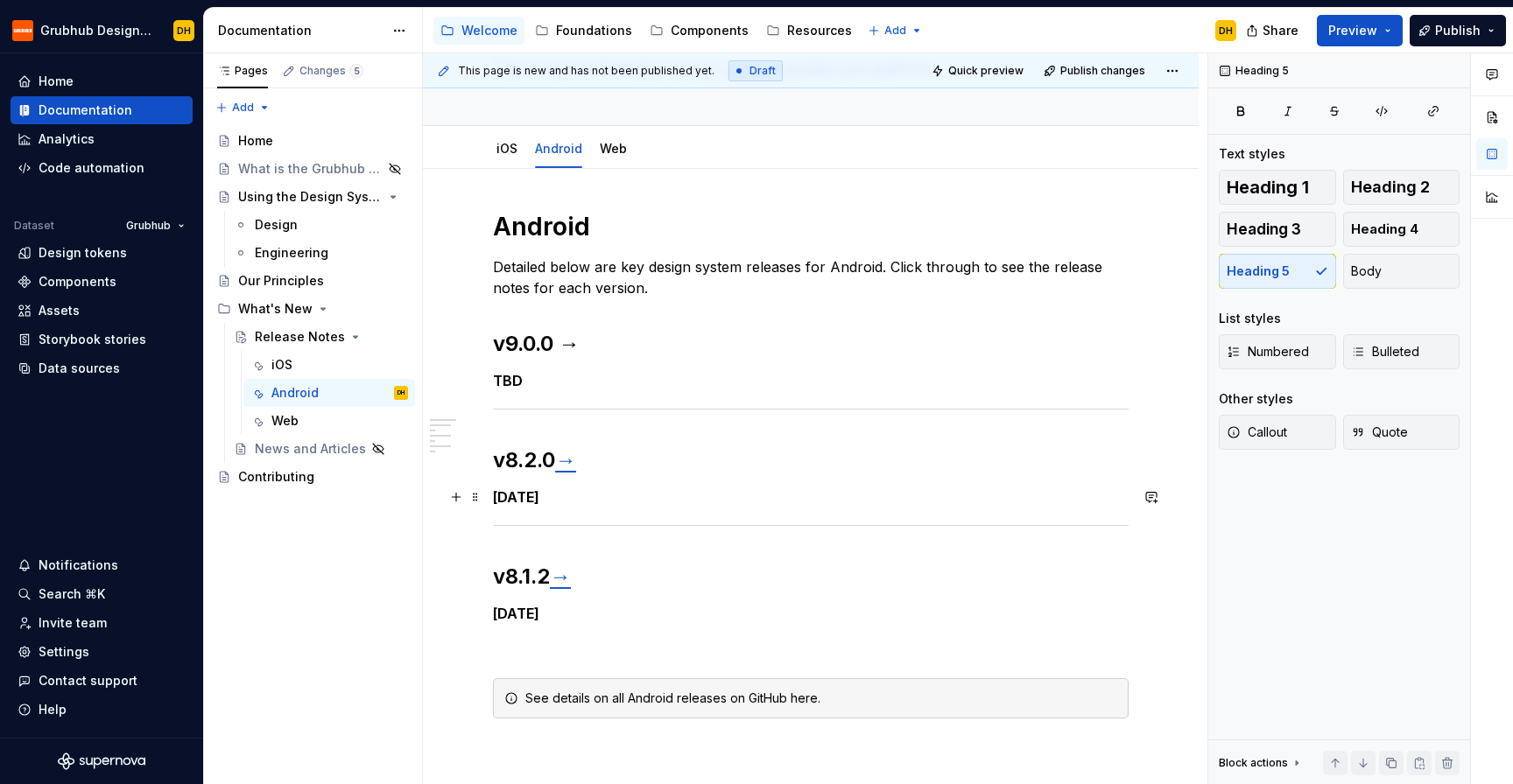
click at [602, 499] on h5 "[DATE]" at bounding box center [810, 497] width 635 height 17
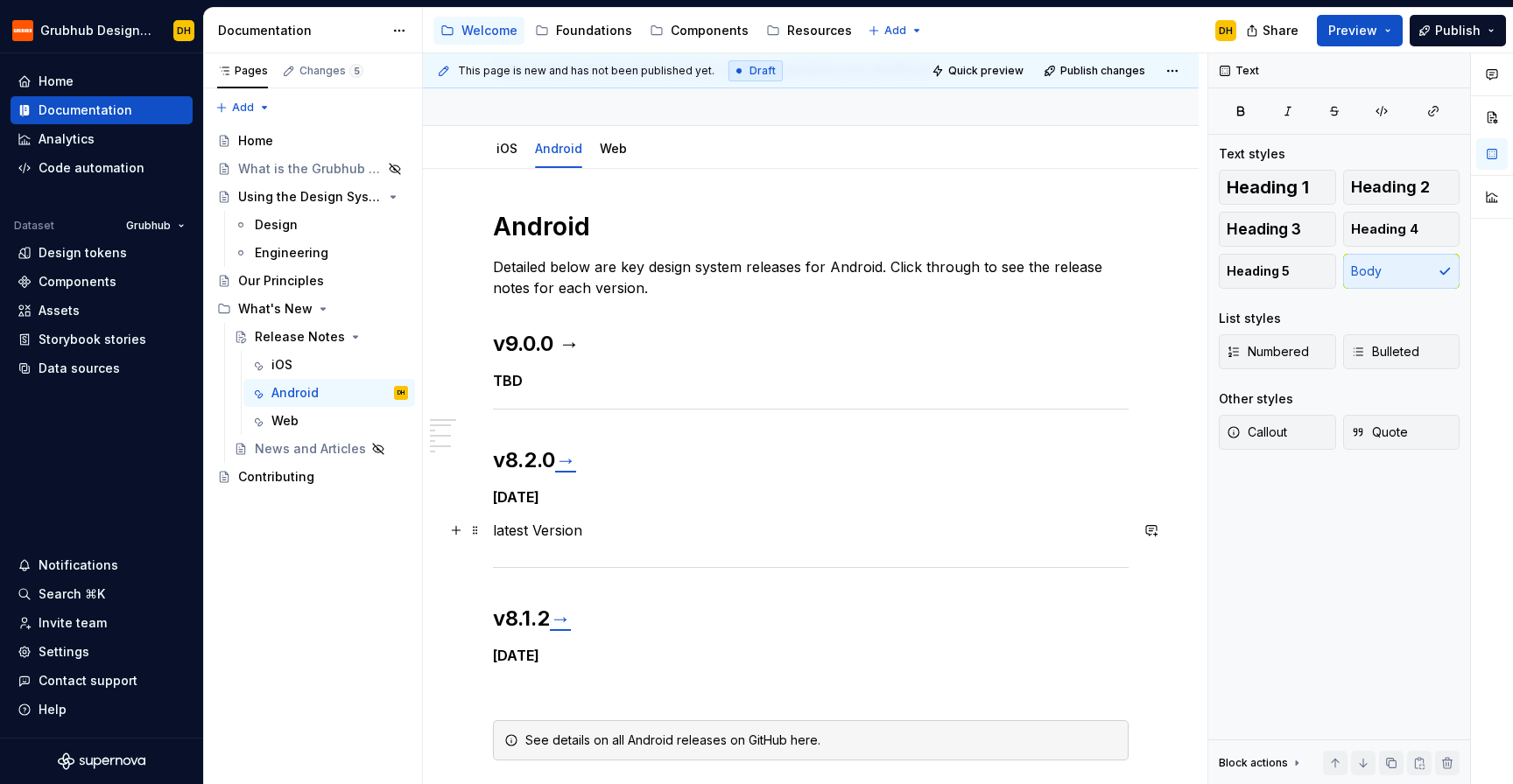
click at [502, 533] on p "latest Version" at bounding box center [810, 531] width 635 height 21
click at [567, 541] on div "Android Detailed below are key design system releases for Android. Click throug…" at bounding box center [810, 485] width 635 height 550
click at [1265, 427] on span "Callout" at bounding box center [1256, 432] width 60 height 17
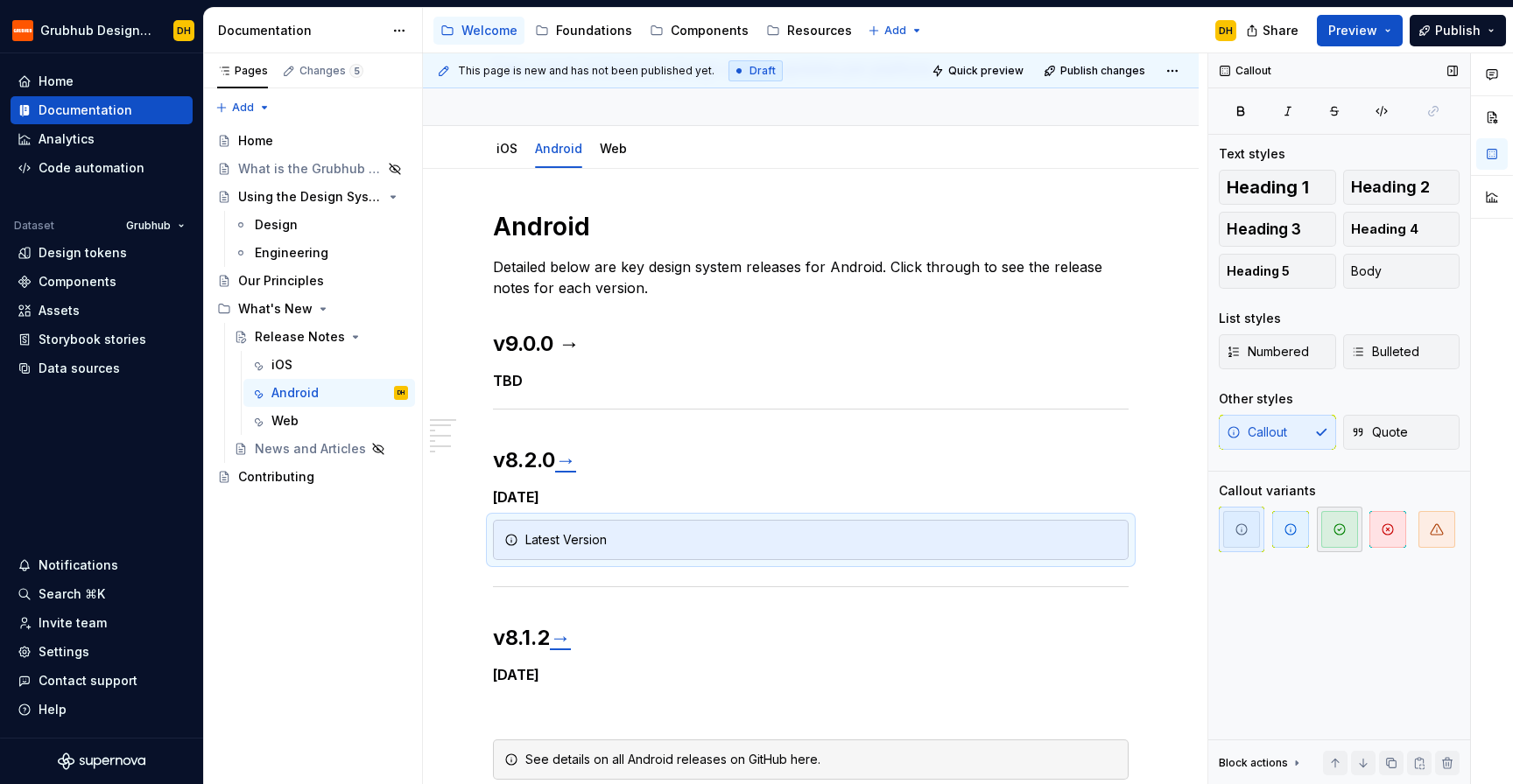
click at [1326, 518] on span "button" at bounding box center [1340, 530] width 37 height 37
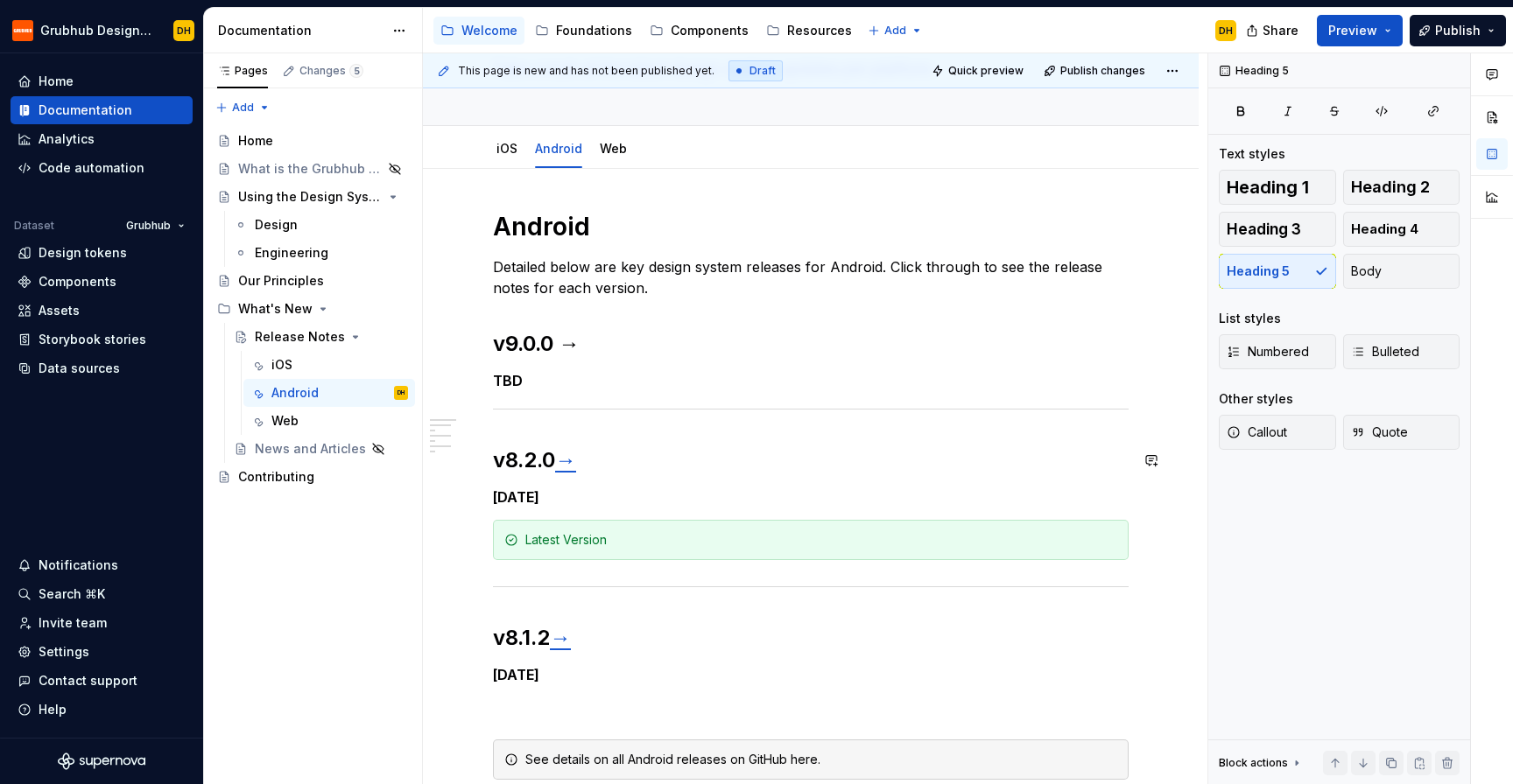
click at [627, 489] on h5 "[DATE]" at bounding box center [810, 497] width 635 height 17
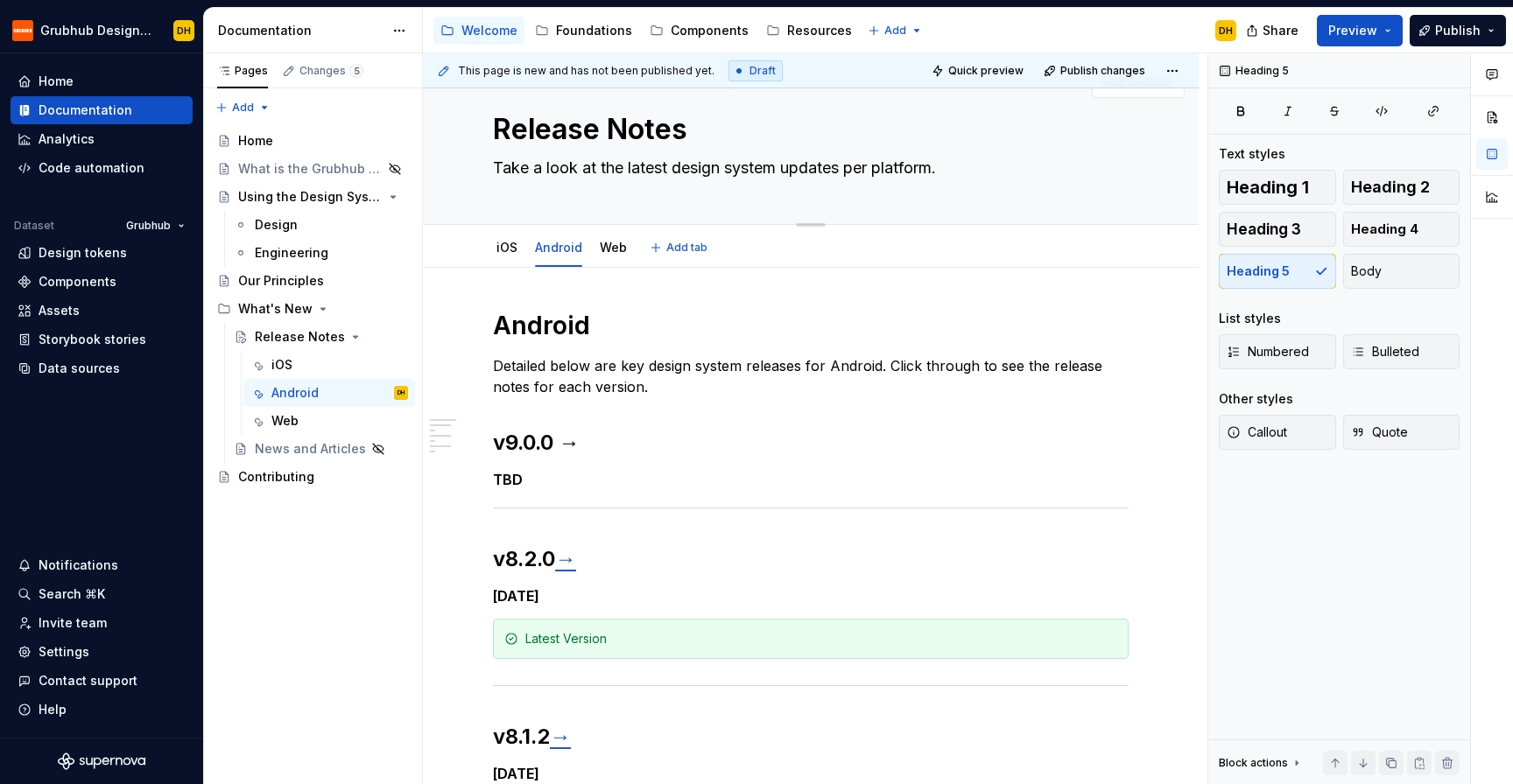
scroll to position [20, 0]
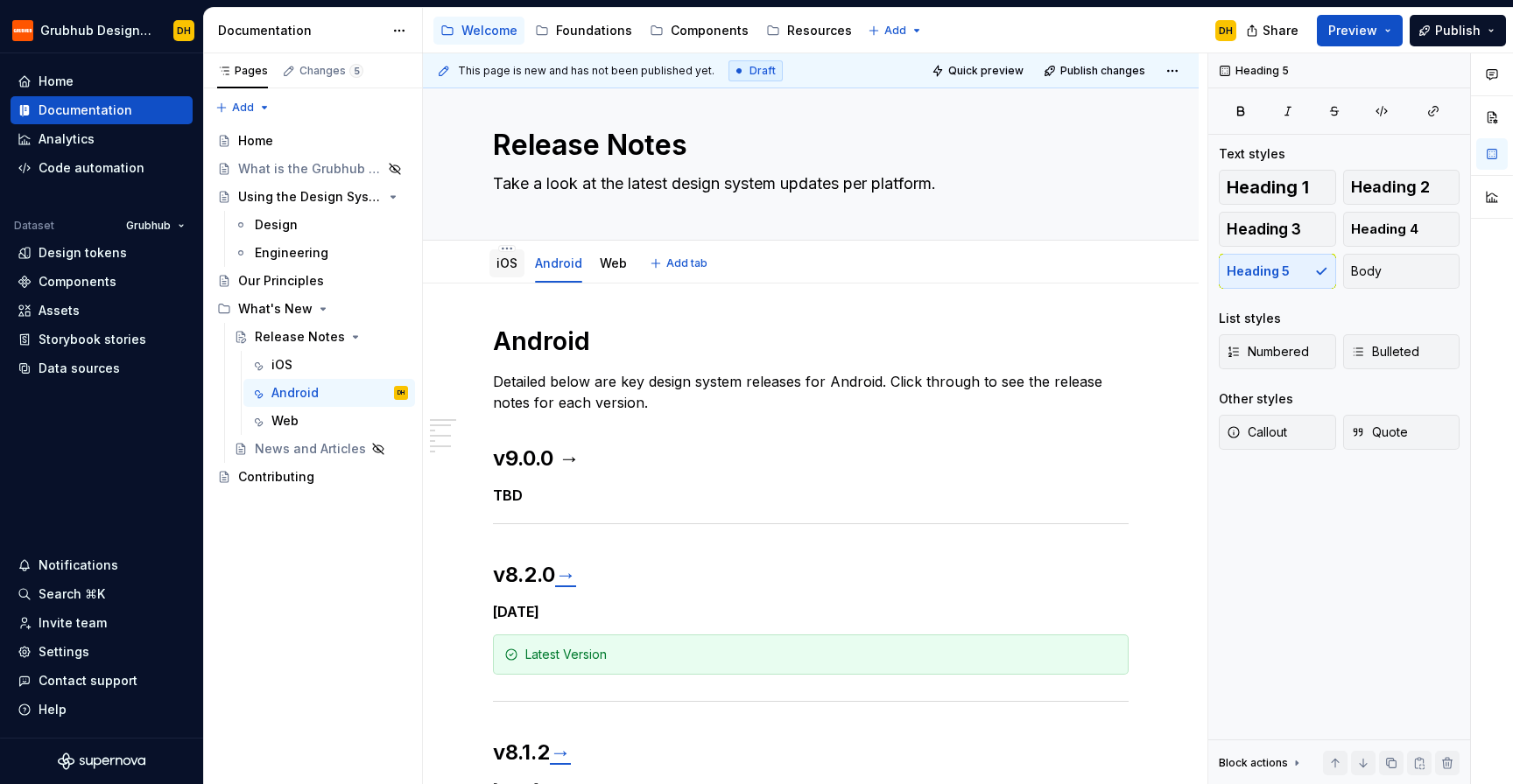
click at [500, 260] on link "iOS" at bounding box center [507, 263] width 21 height 15
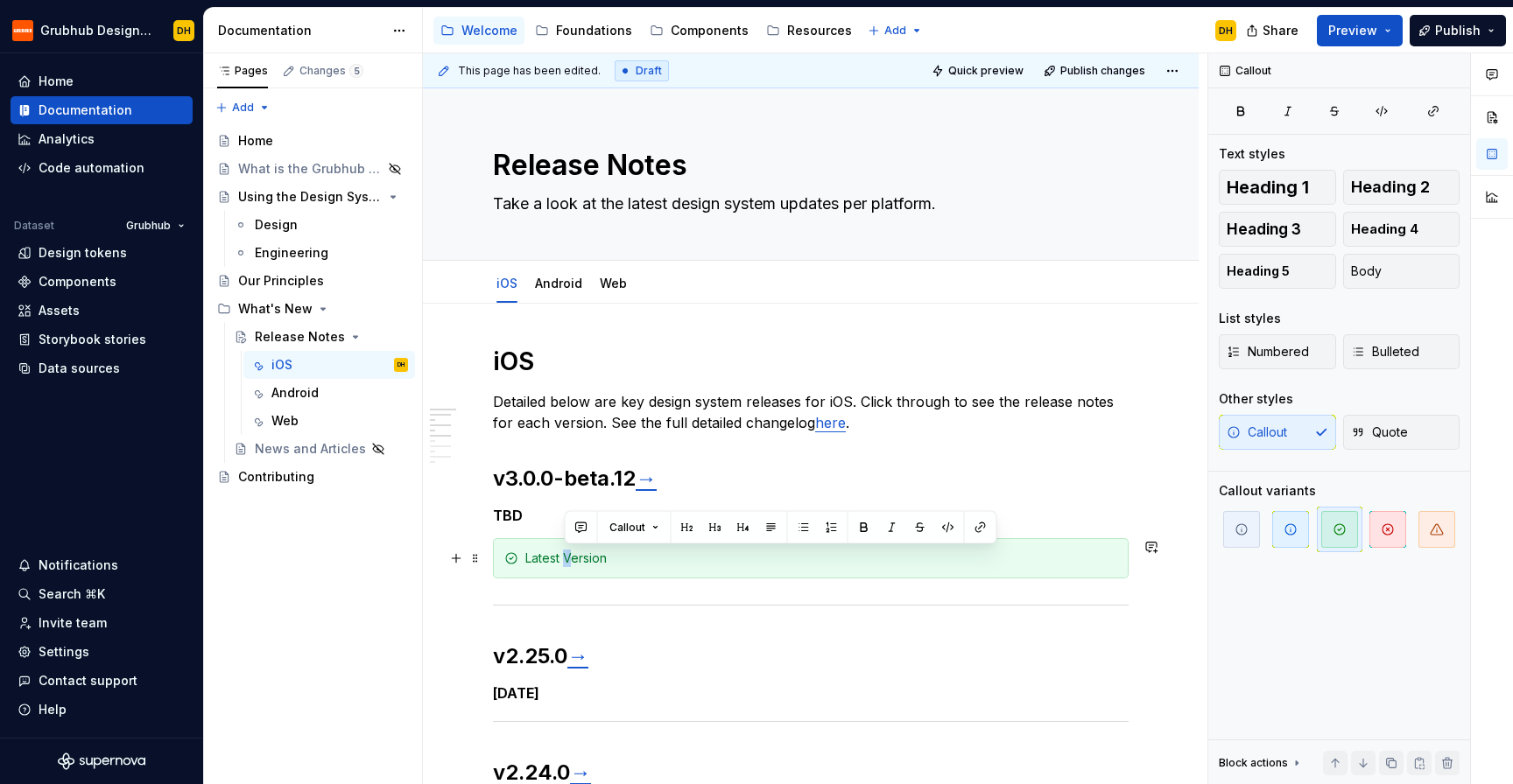
click at [564, 553] on div "Latest Version" at bounding box center [820, 558] width 592 height 17
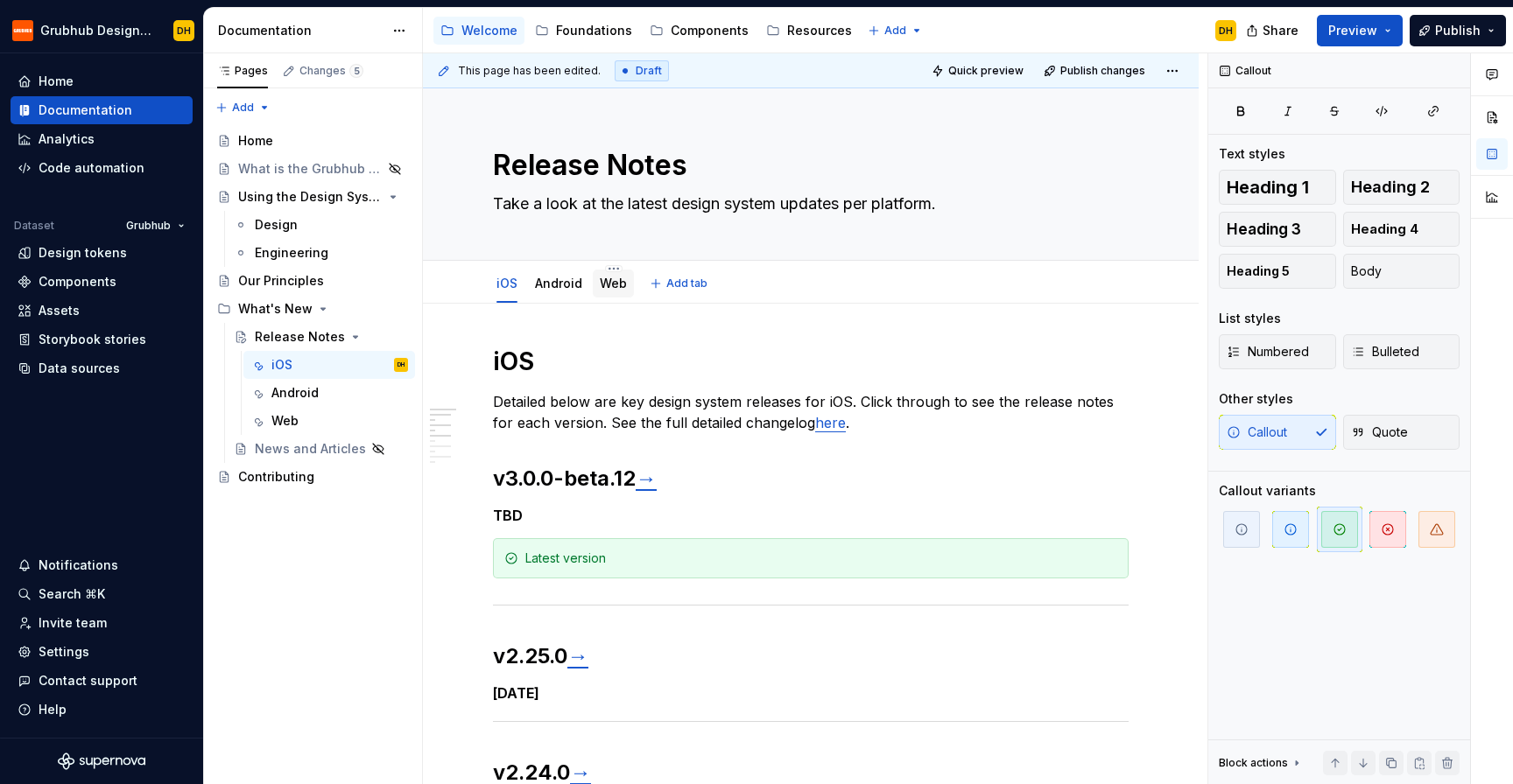
click at [604, 286] on link "Web" at bounding box center [613, 283] width 27 height 15
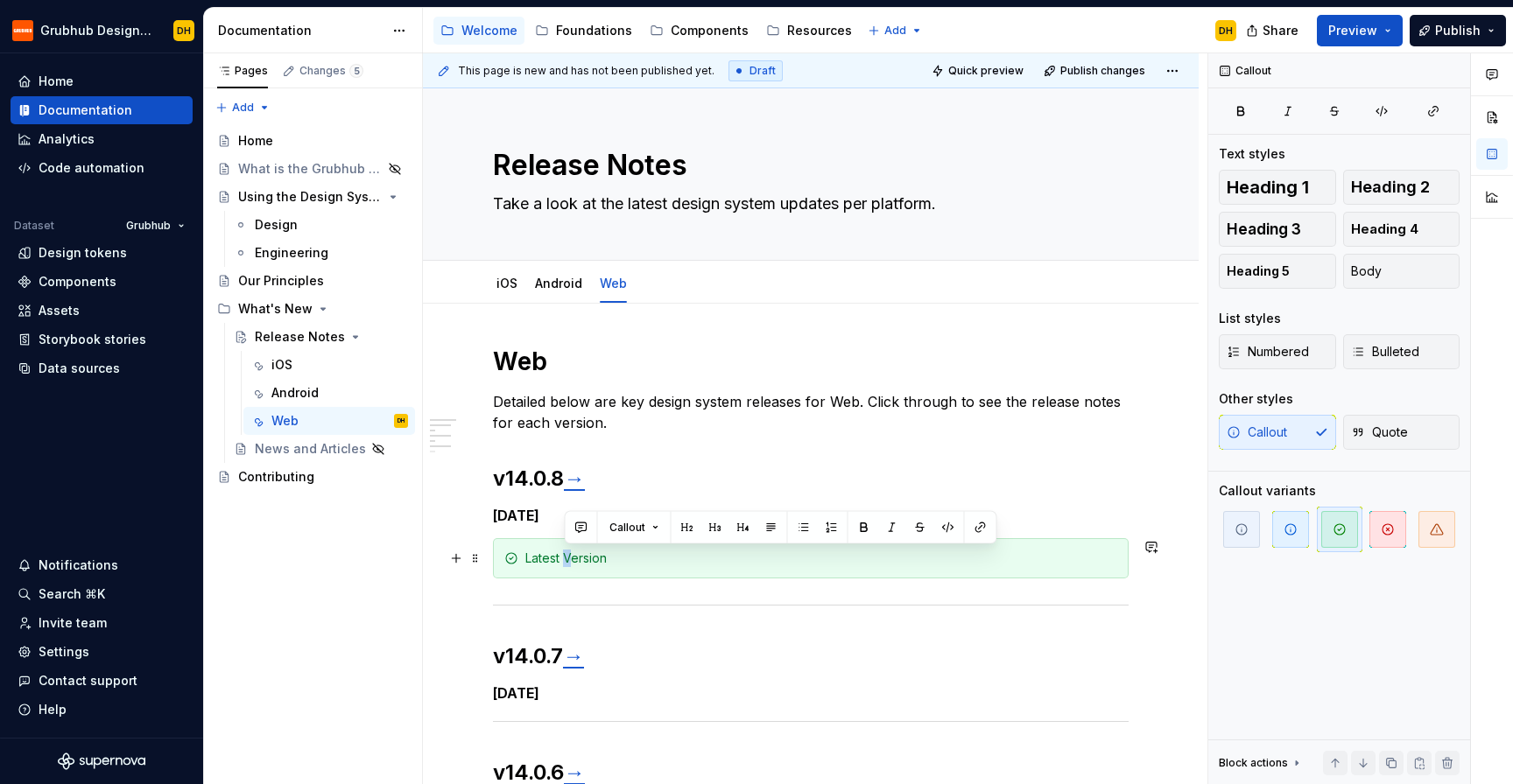
click at [565, 558] on div "Latest Version" at bounding box center [820, 558] width 592 height 17
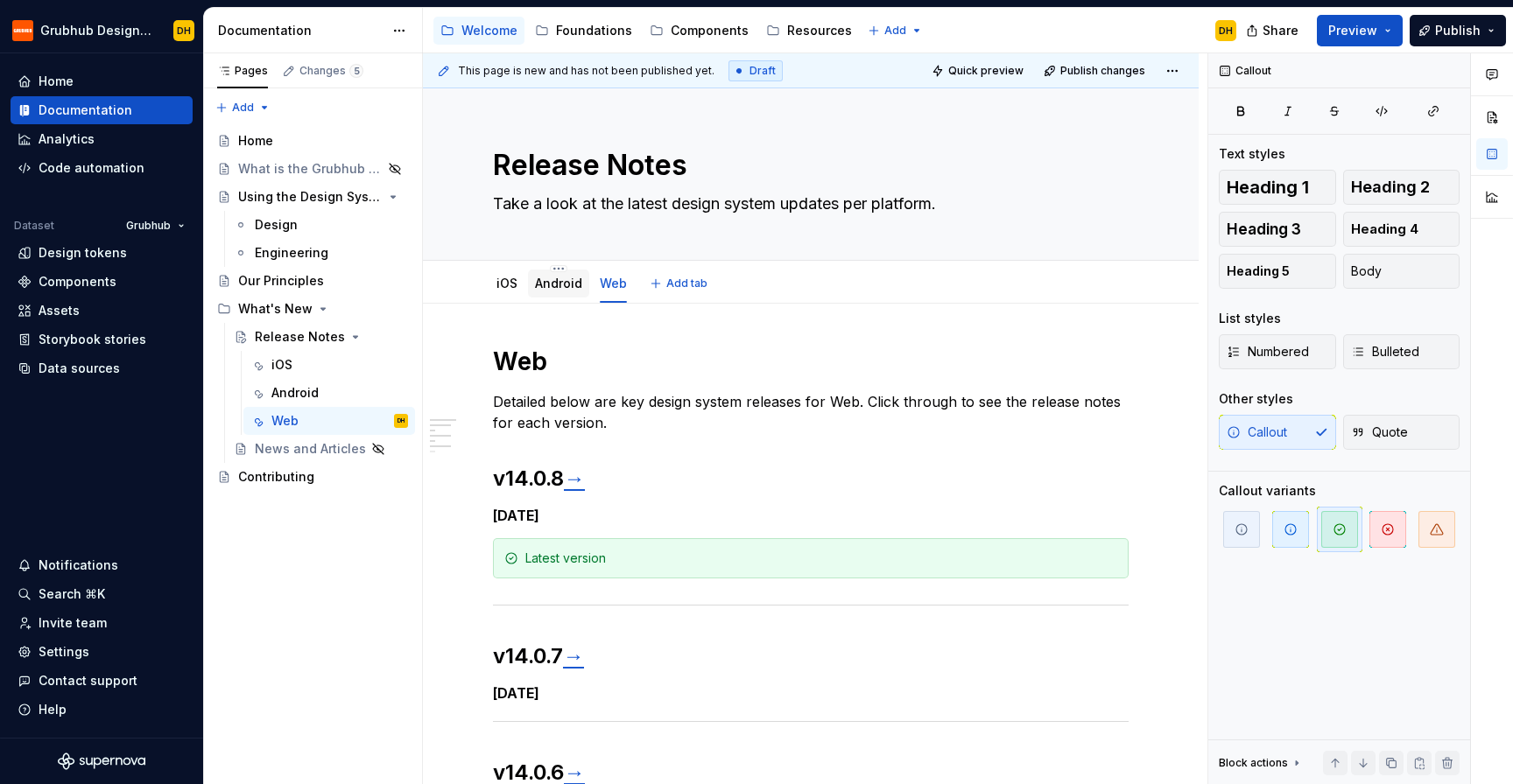
click at [549, 288] on link "Android" at bounding box center [558, 283] width 48 height 15
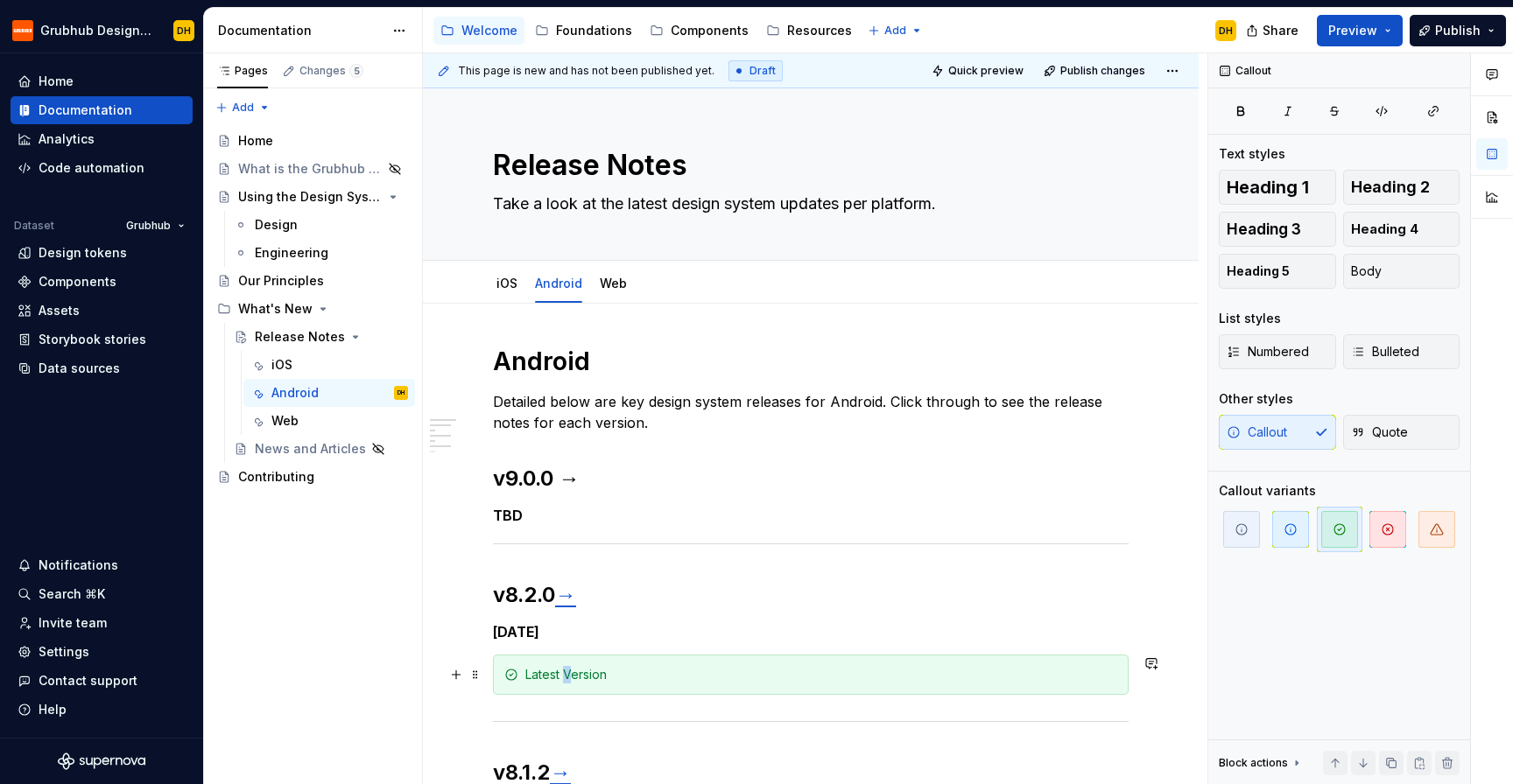
click at [565, 671] on div "Latest Version" at bounding box center [820, 674] width 592 height 17
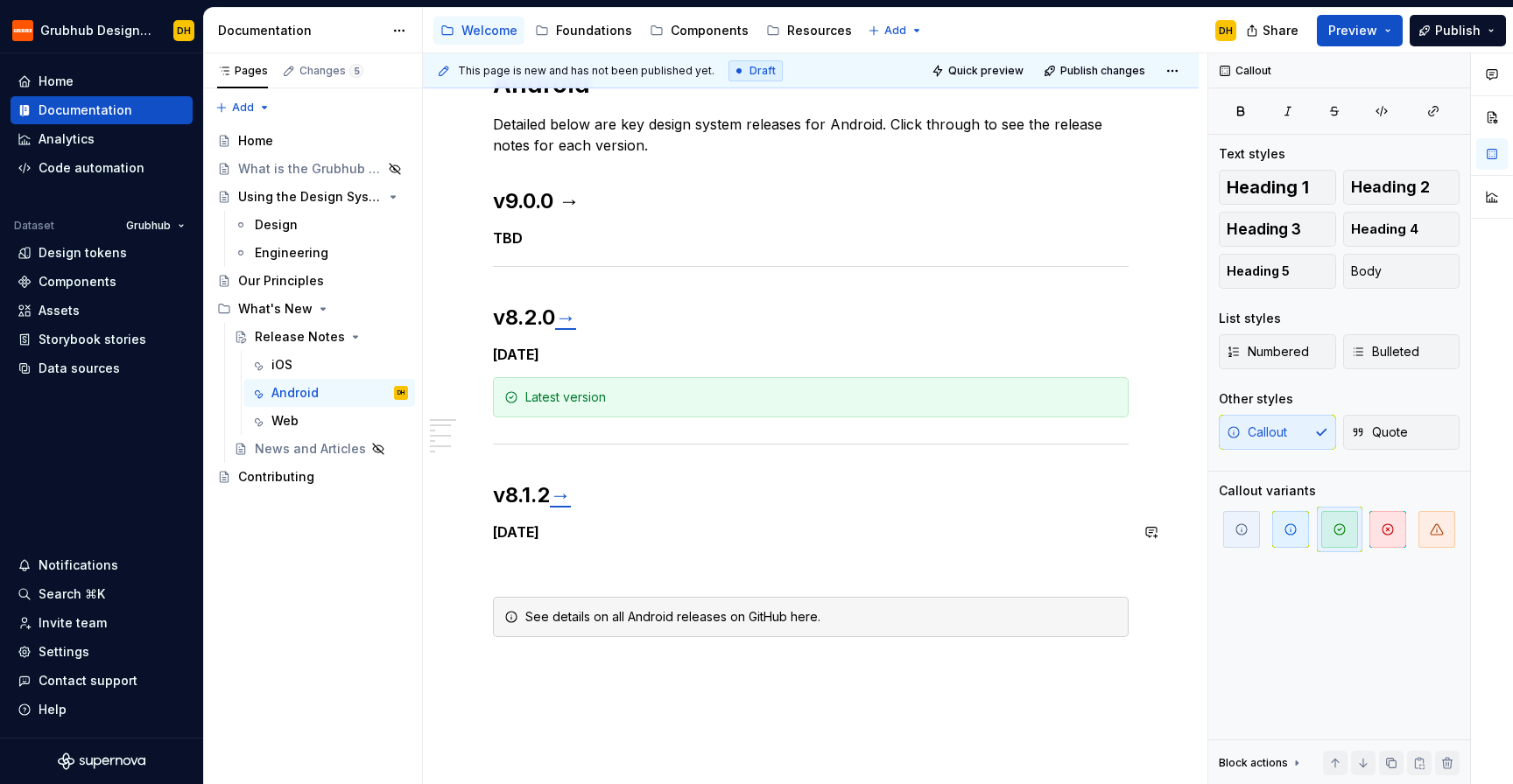
scroll to position [263, 0]
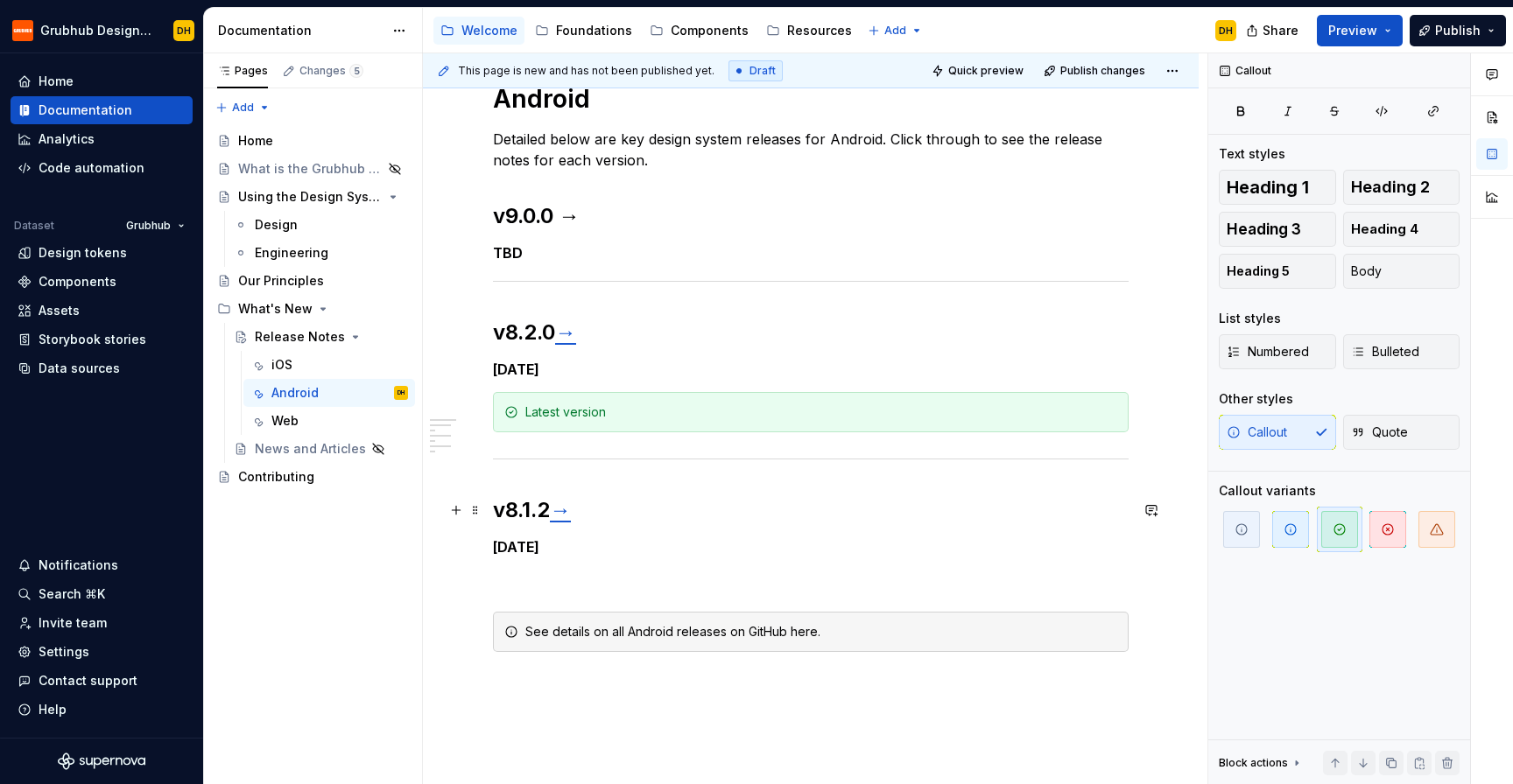
click at [579, 486] on div "Android Detailed below are key design system releases for Android. Click throug…" at bounding box center [810, 367] width 635 height 569
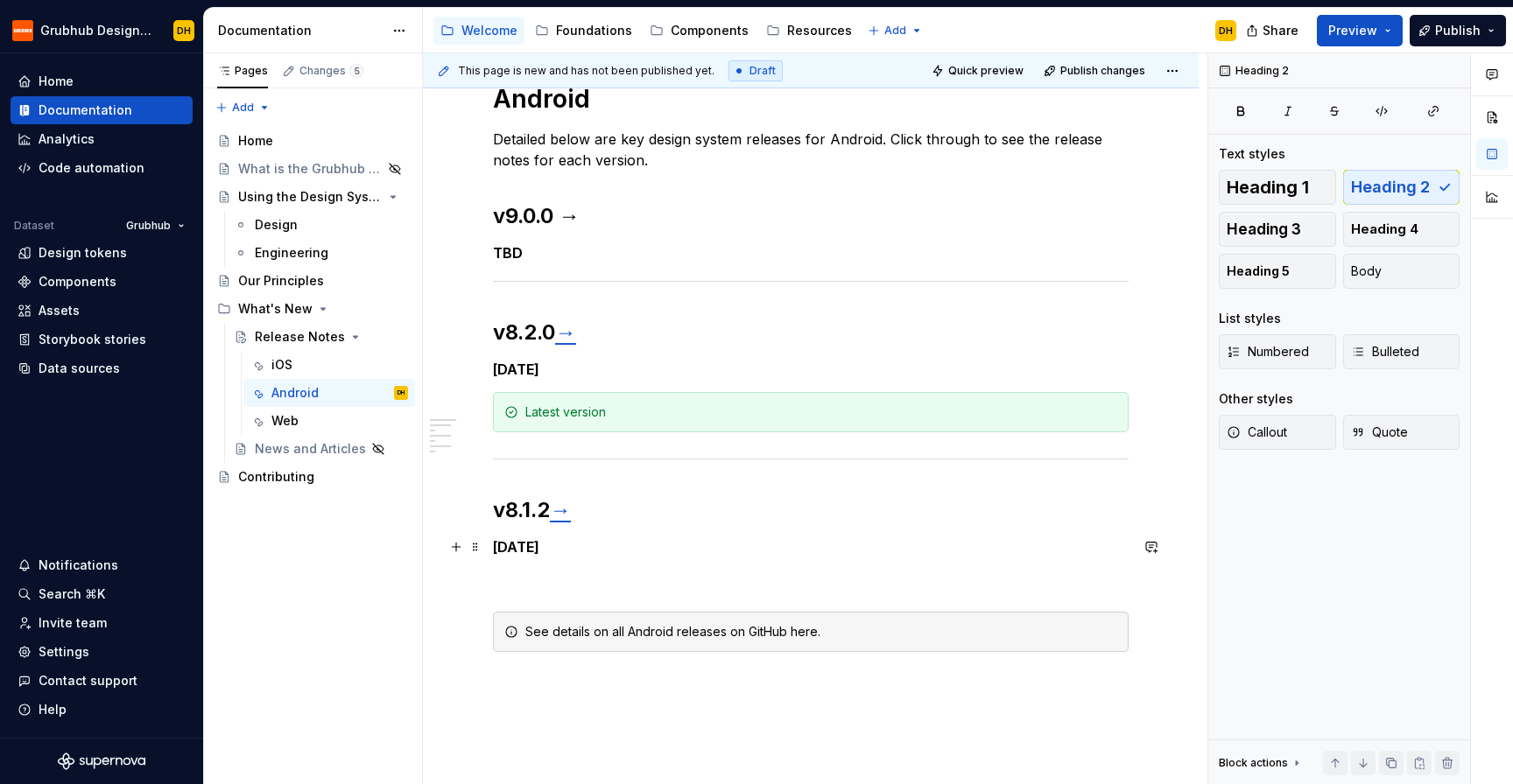
click at [596, 551] on h5 "[DATE]" at bounding box center [810, 547] width 635 height 17
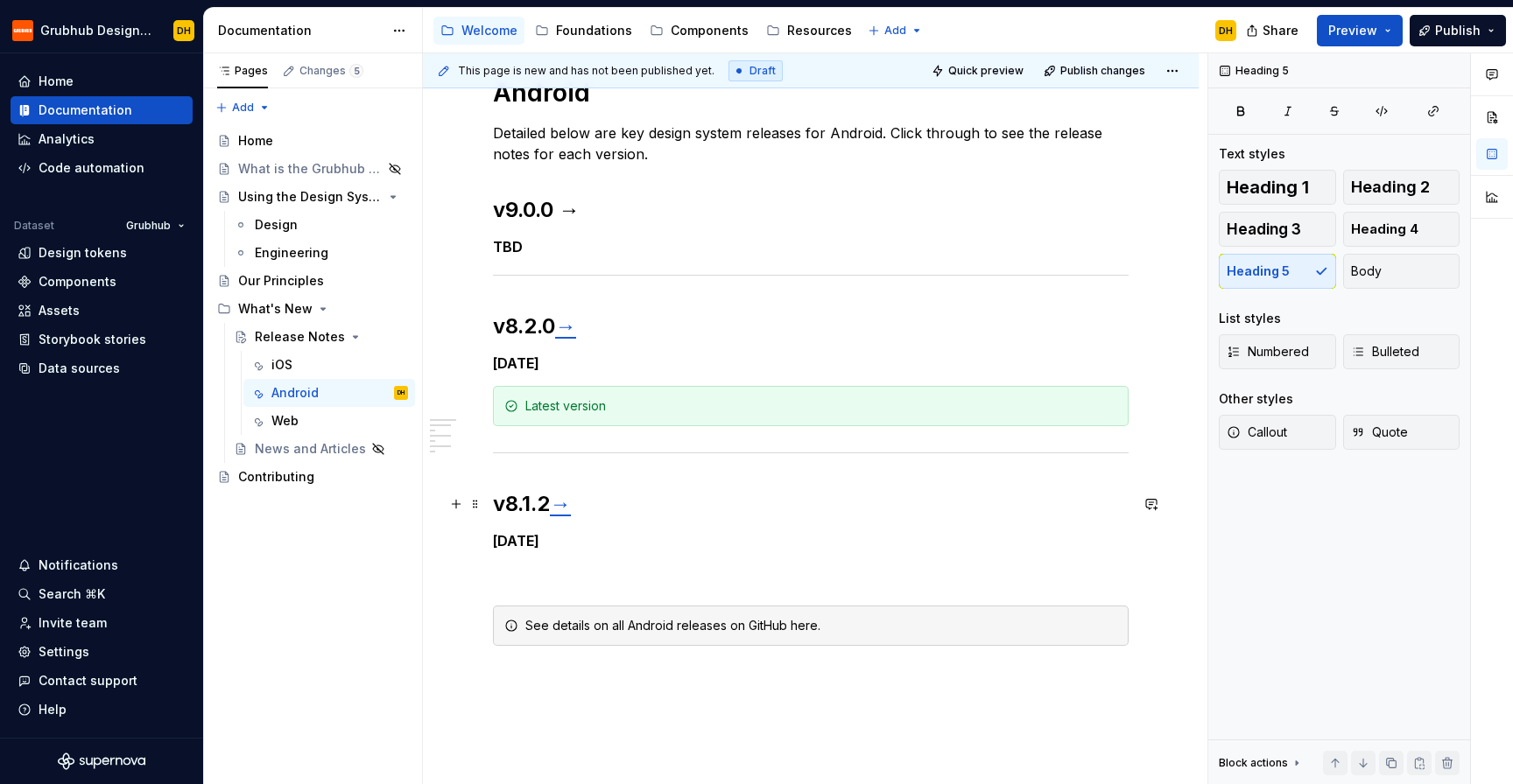
scroll to position [271, 0]
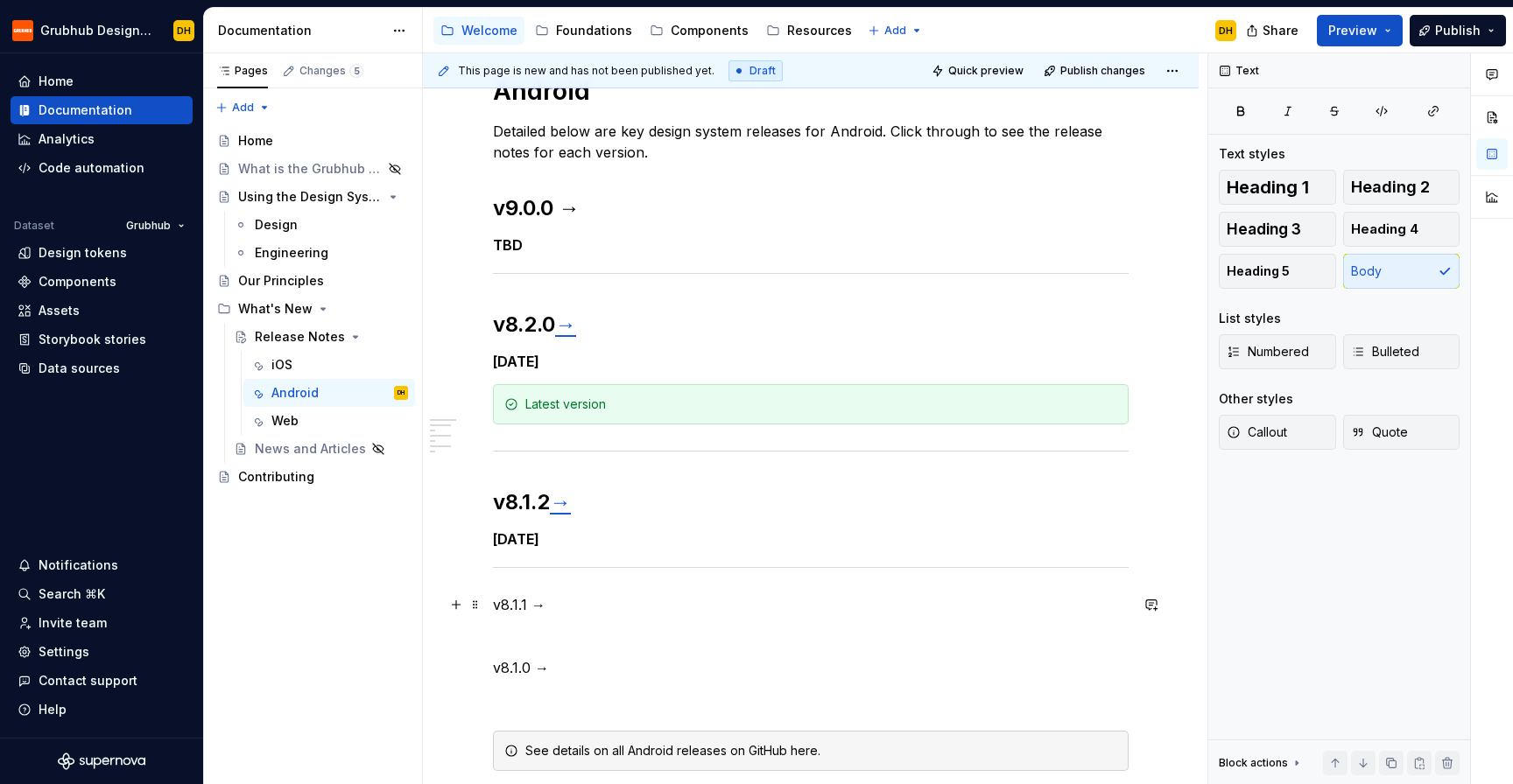
click at [533, 605] on p "v8.1.1 →" at bounding box center [810, 605] width 635 height 21
click at [1268, 178] on span "Heading 1" at bounding box center [1267, 187] width 82 height 17
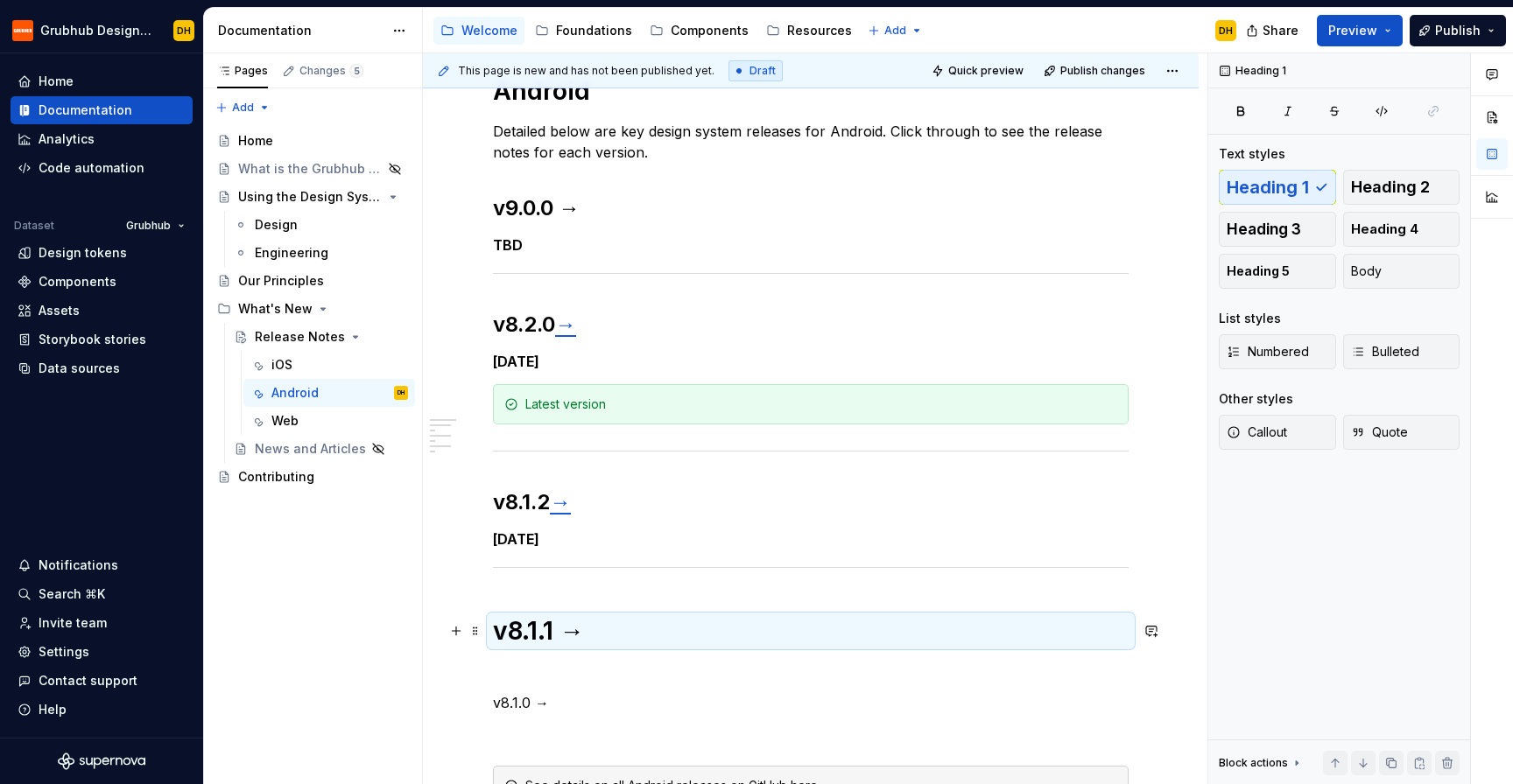
click at [568, 626] on h1 "v8.1.1 →" at bounding box center [810, 631] width 635 height 31
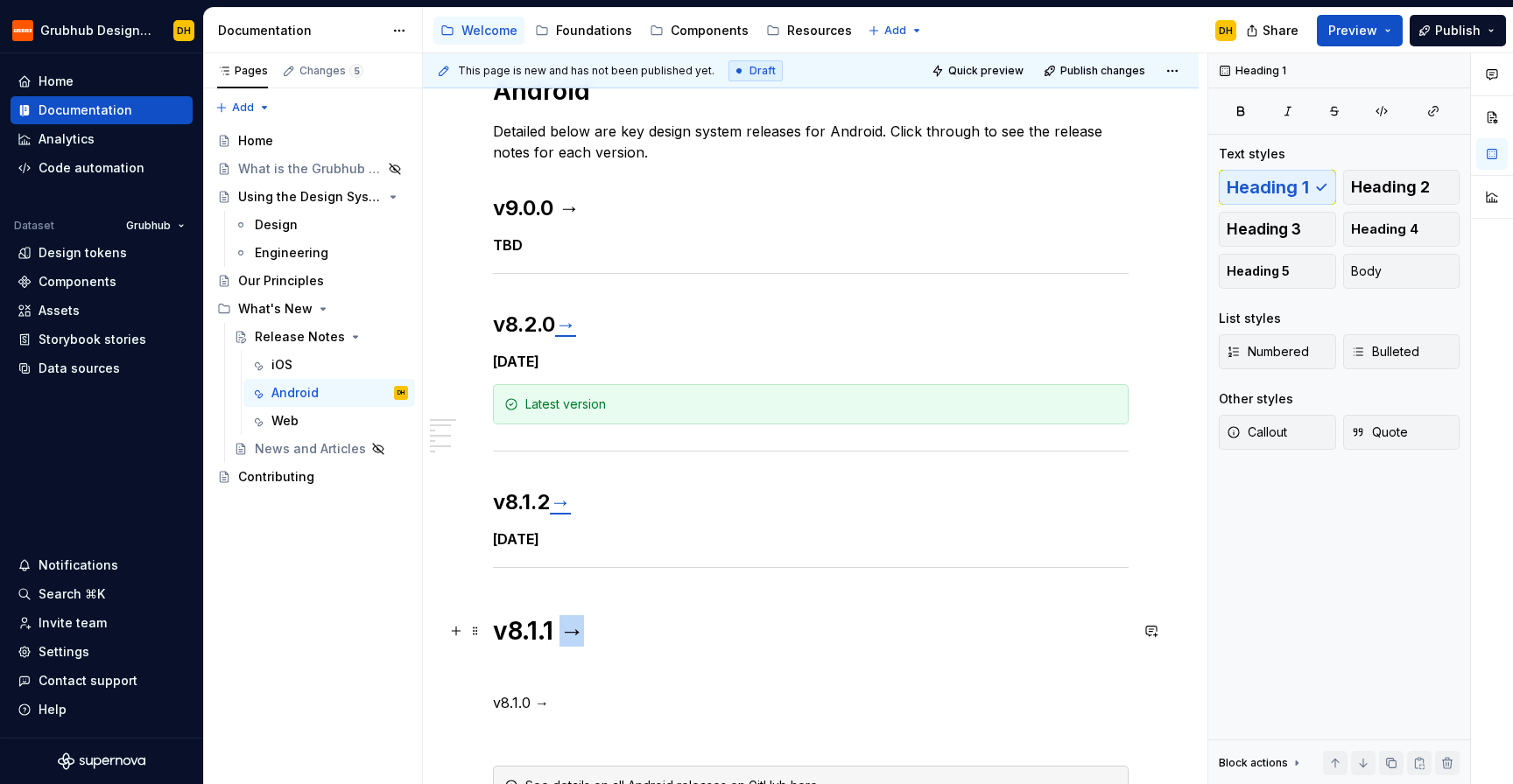
click at [568, 626] on h1 "v8.1.1 →" at bounding box center [810, 631] width 635 height 31
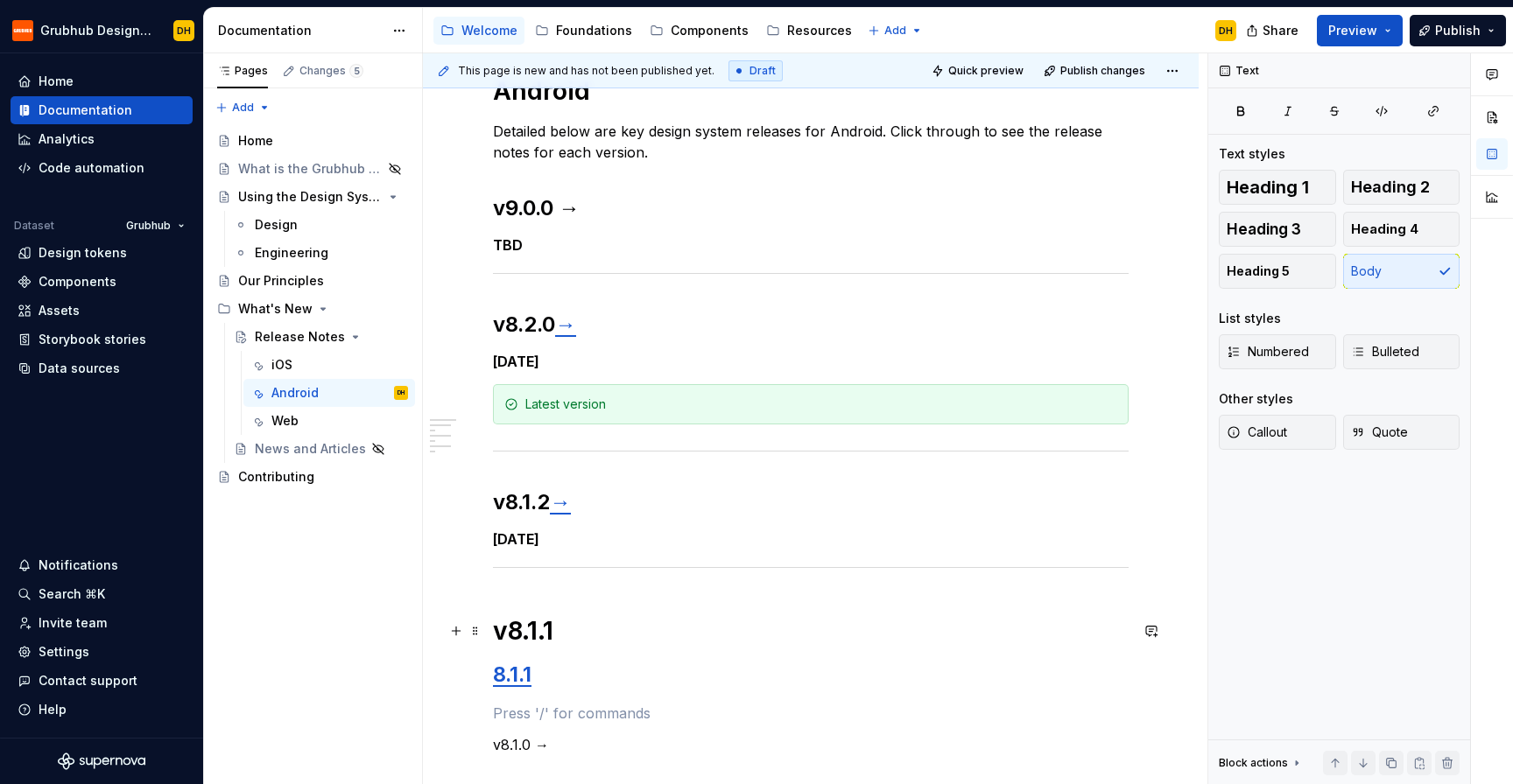
click at [539, 632] on h1 "v8.1.1" at bounding box center [810, 631] width 635 height 31
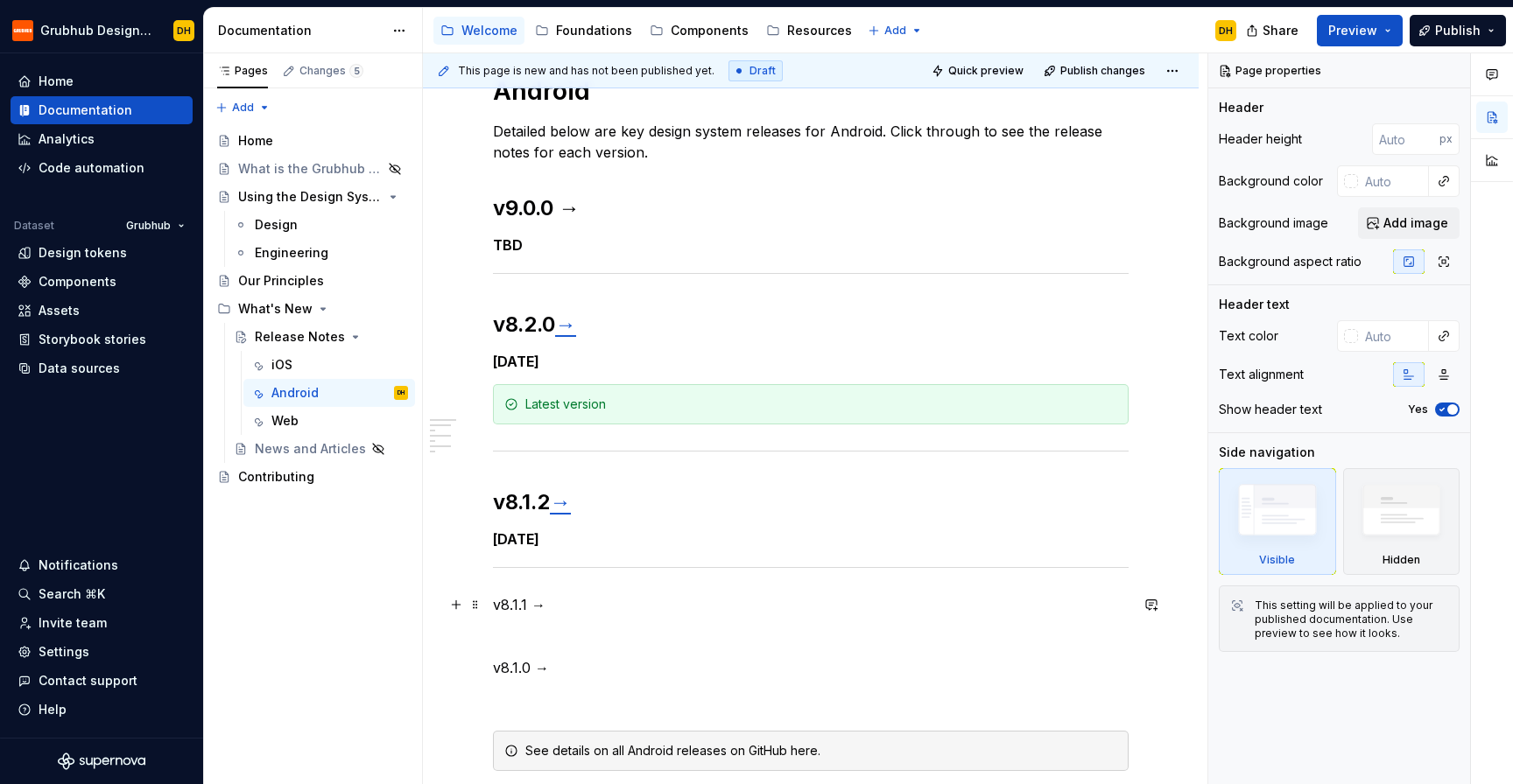
click at [529, 602] on p "v8.1.1 →" at bounding box center [810, 605] width 635 height 21
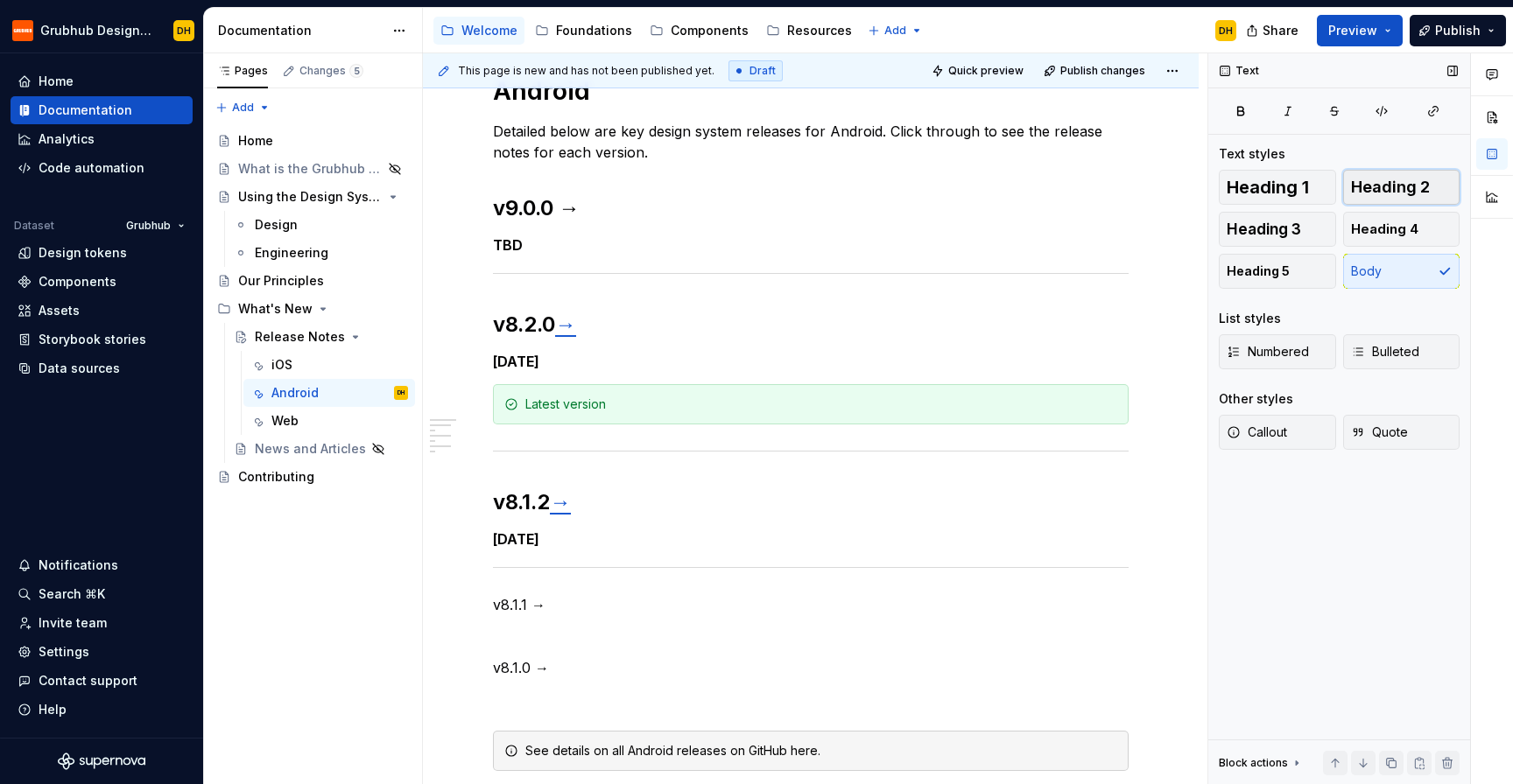
click at [1395, 178] on span "Heading 2" at bounding box center [1390, 187] width 79 height 17
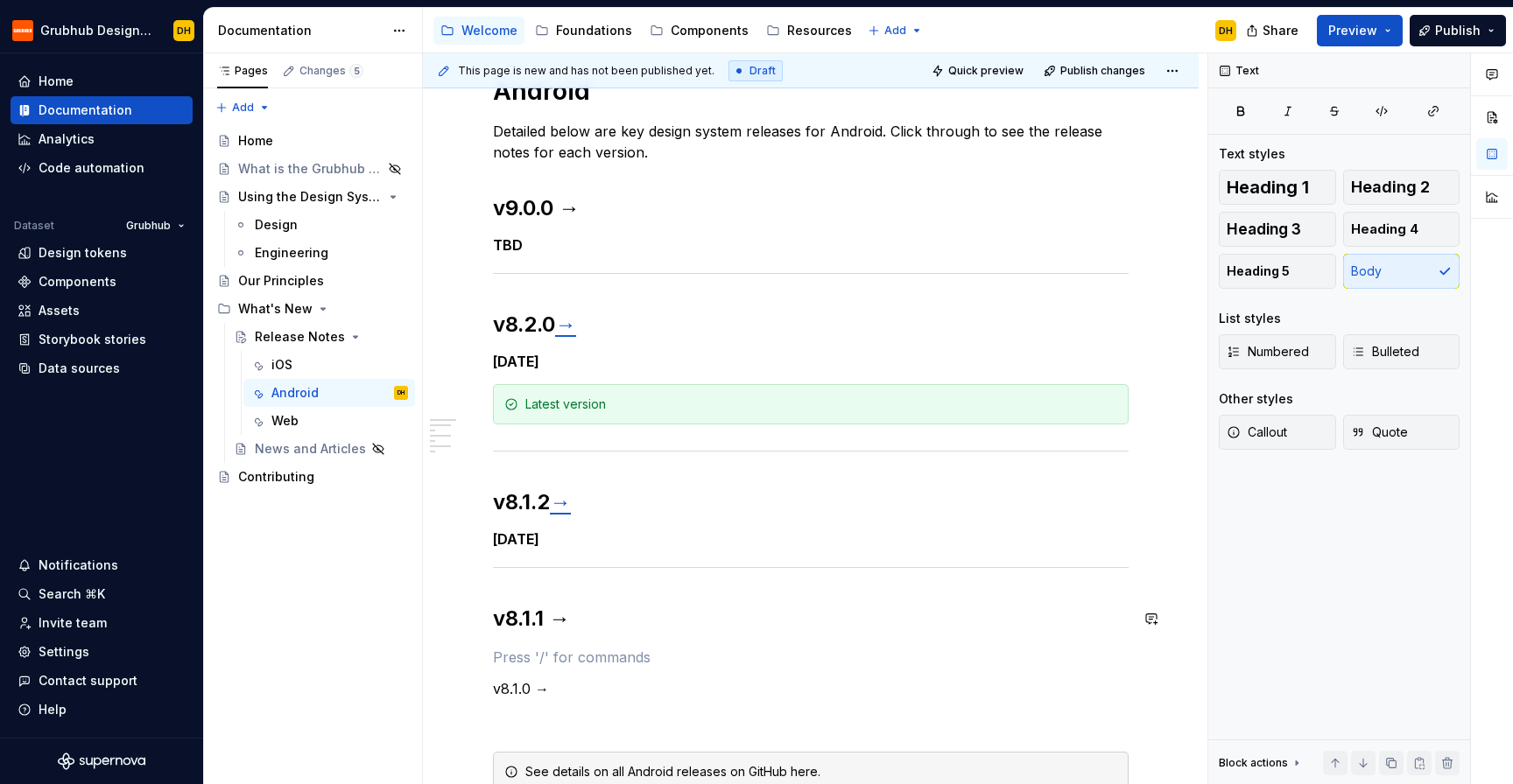
click at [540, 642] on div "Android Detailed below are key design system releases for Android. Click throug…" at bounding box center [810, 433] width 635 height 717
drag, startPoint x: 571, startPoint y: 622, endPoint x: 556, endPoint y: 622, distance: 15.0
click at [556, 622] on h2 "v8.1.1 →" at bounding box center [810, 618] width 635 height 28
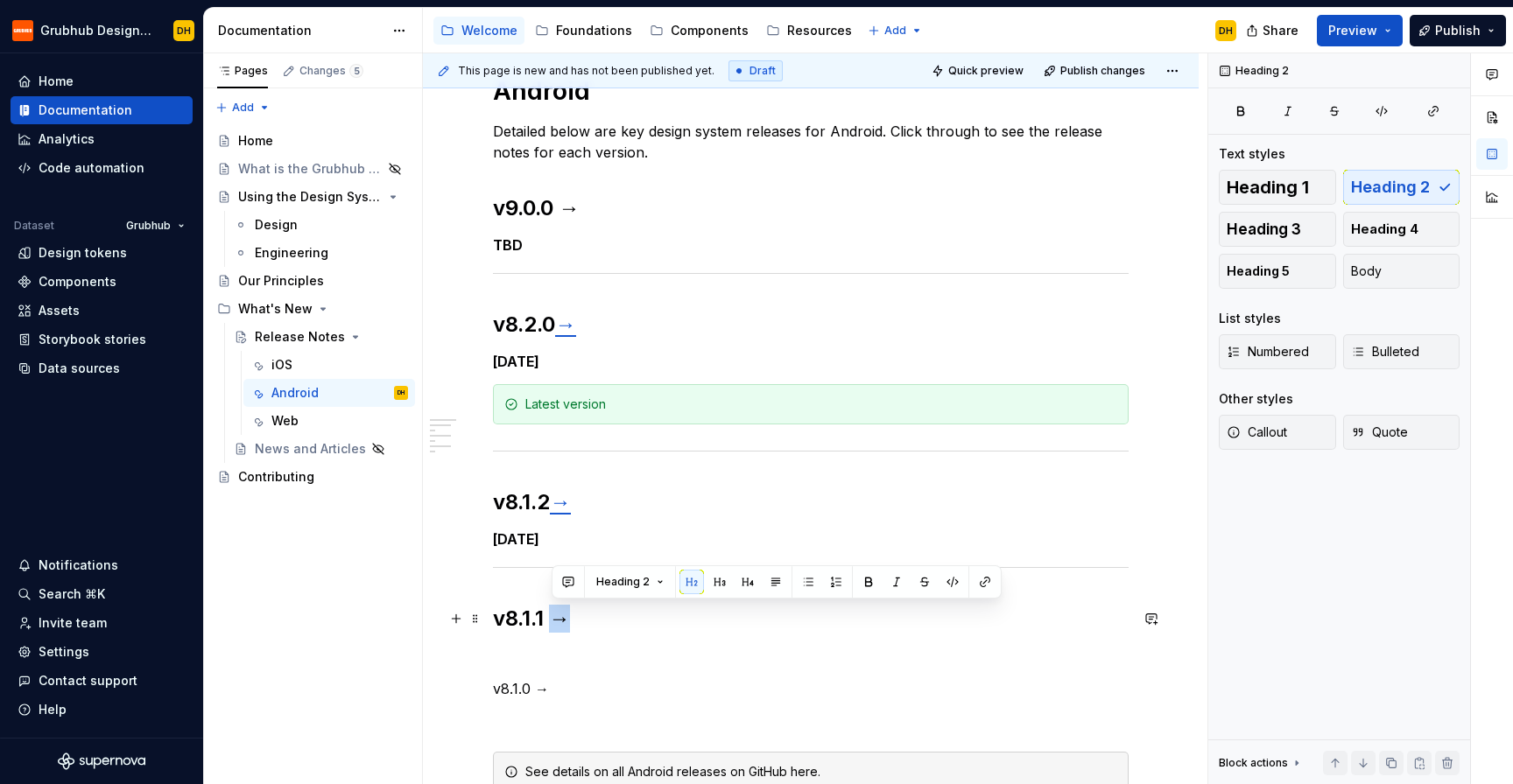
drag, startPoint x: 575, startPoint y: 622, endPoint x: 556, endPoint y: 622, distance: 19.0
click at [556, 622] on h2 "v8.1.1 →" at bounding box center [810, 618] width 635 height 28
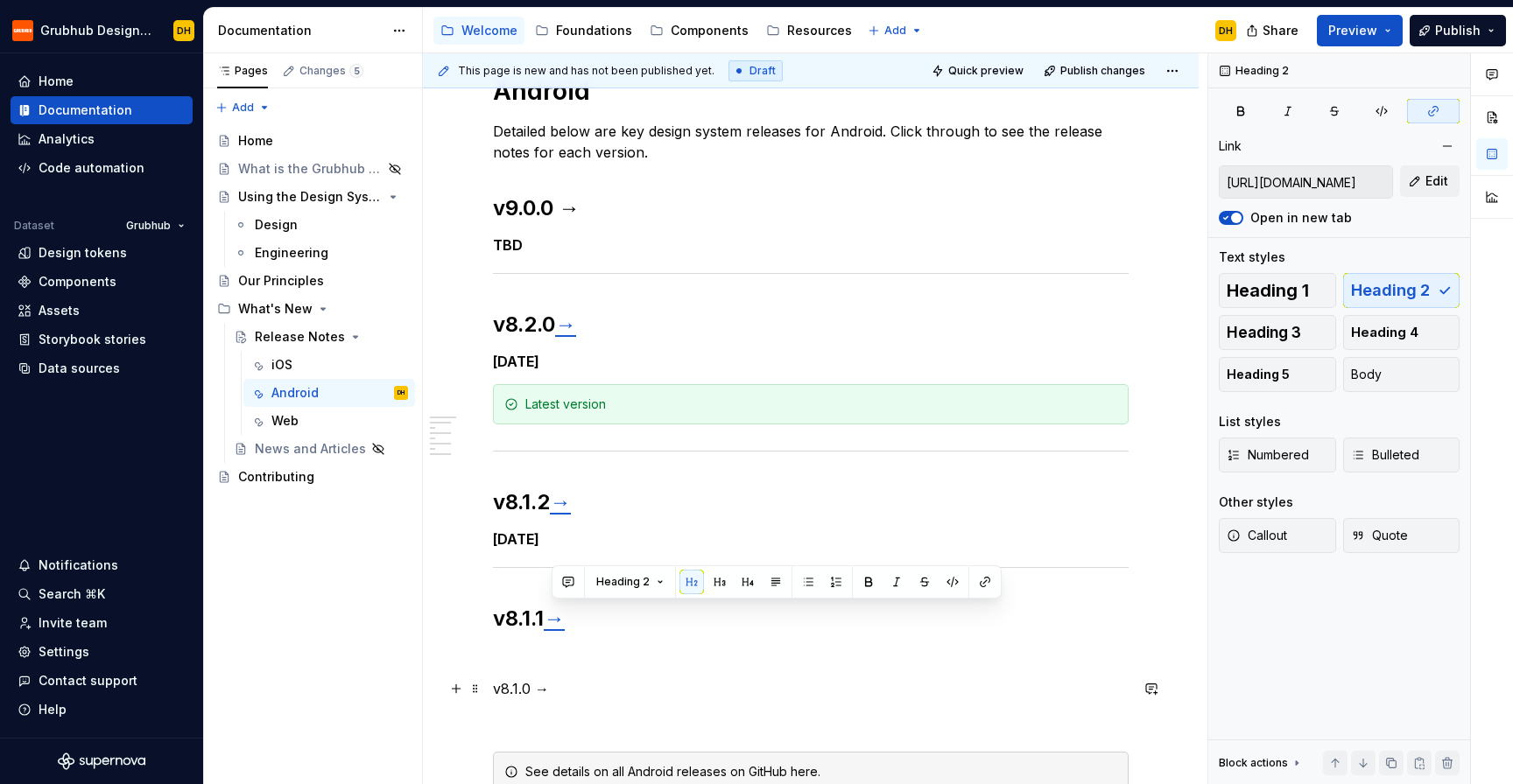
click at [534, 690] on p "v8.1.0 →" at bounding box center [810, 689] width 635 height 21
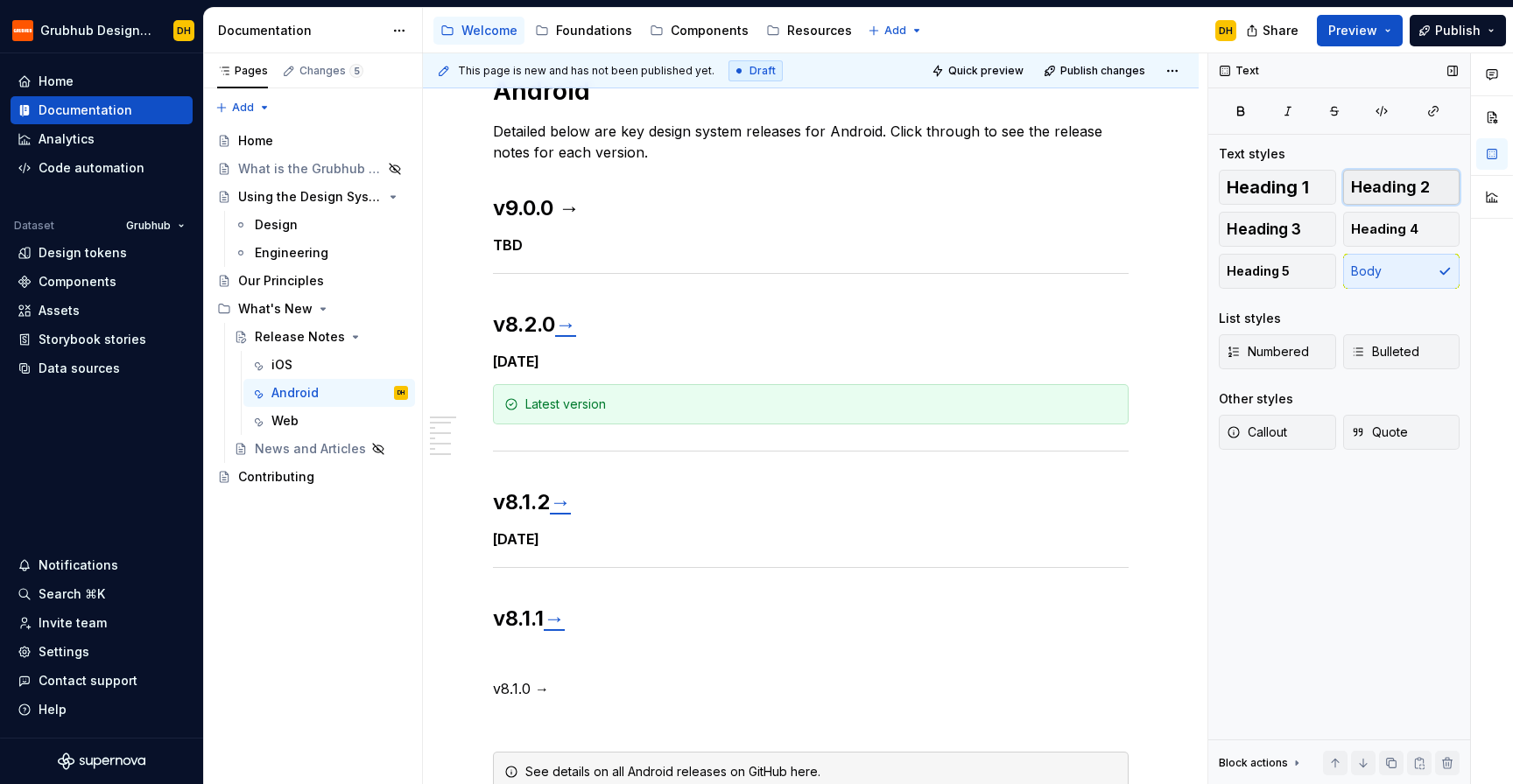
click at [1366, 191] on span "Heading 2" at bounding box center [1390, 187] width 79 height 17
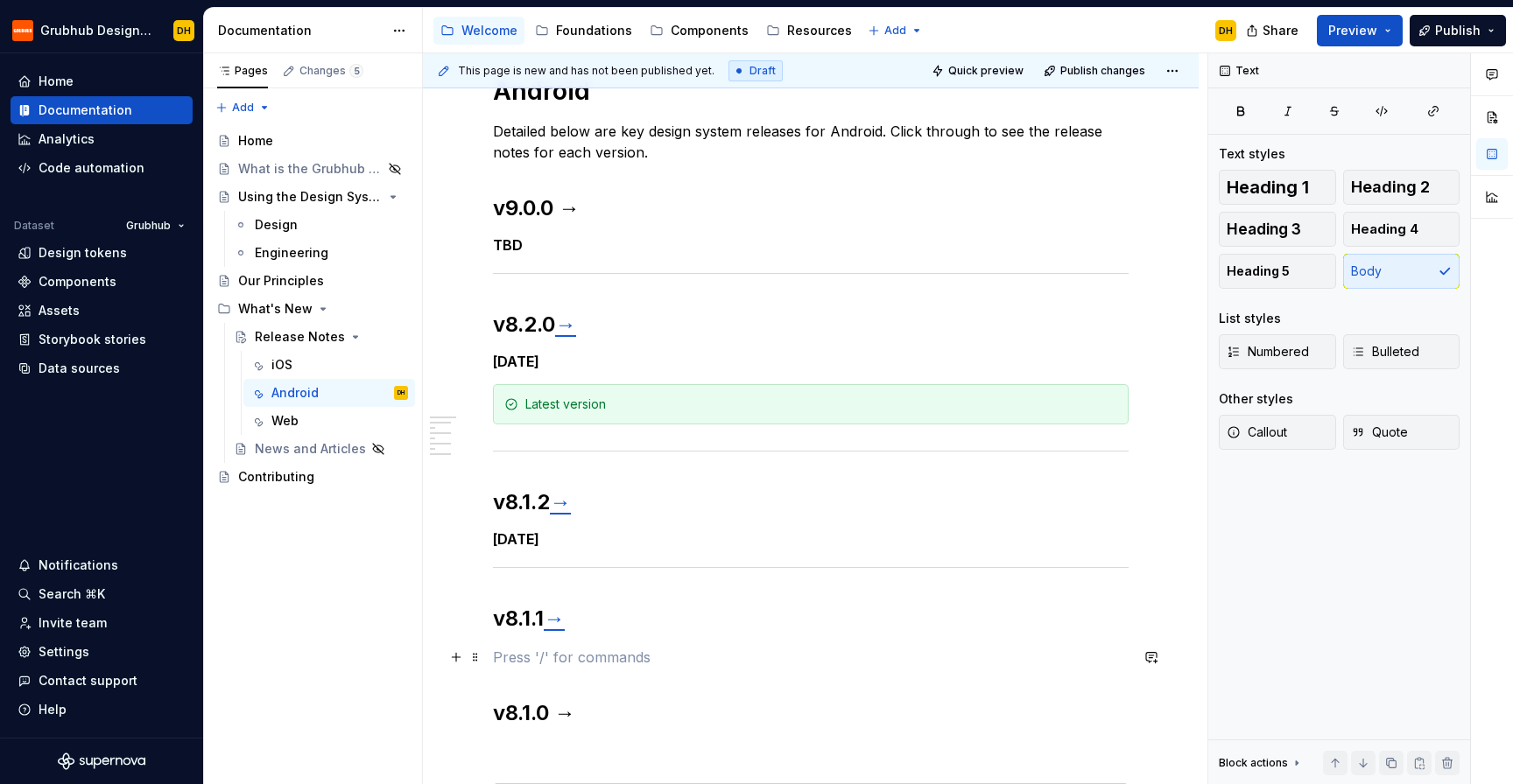
click at [599, 653] on p at bounding box center [810, 657] width 635 height 21
click at [1285, 284] on button "Heading 5" at bounding box center [1277, 271] width 117 height 35
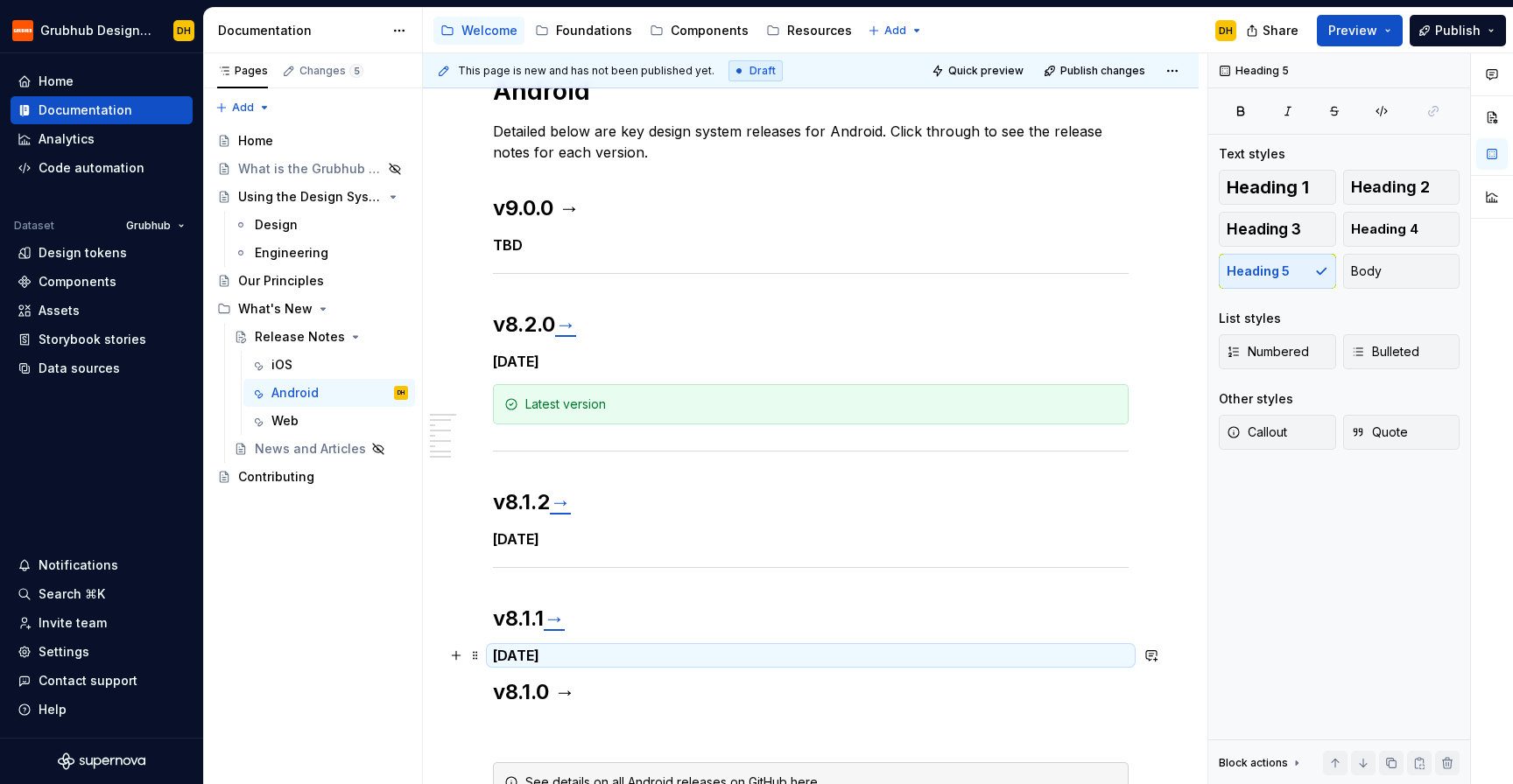
click at [620, 648] on h5 "[DATE]" at bounding box center [810, 655] width 635 height 17
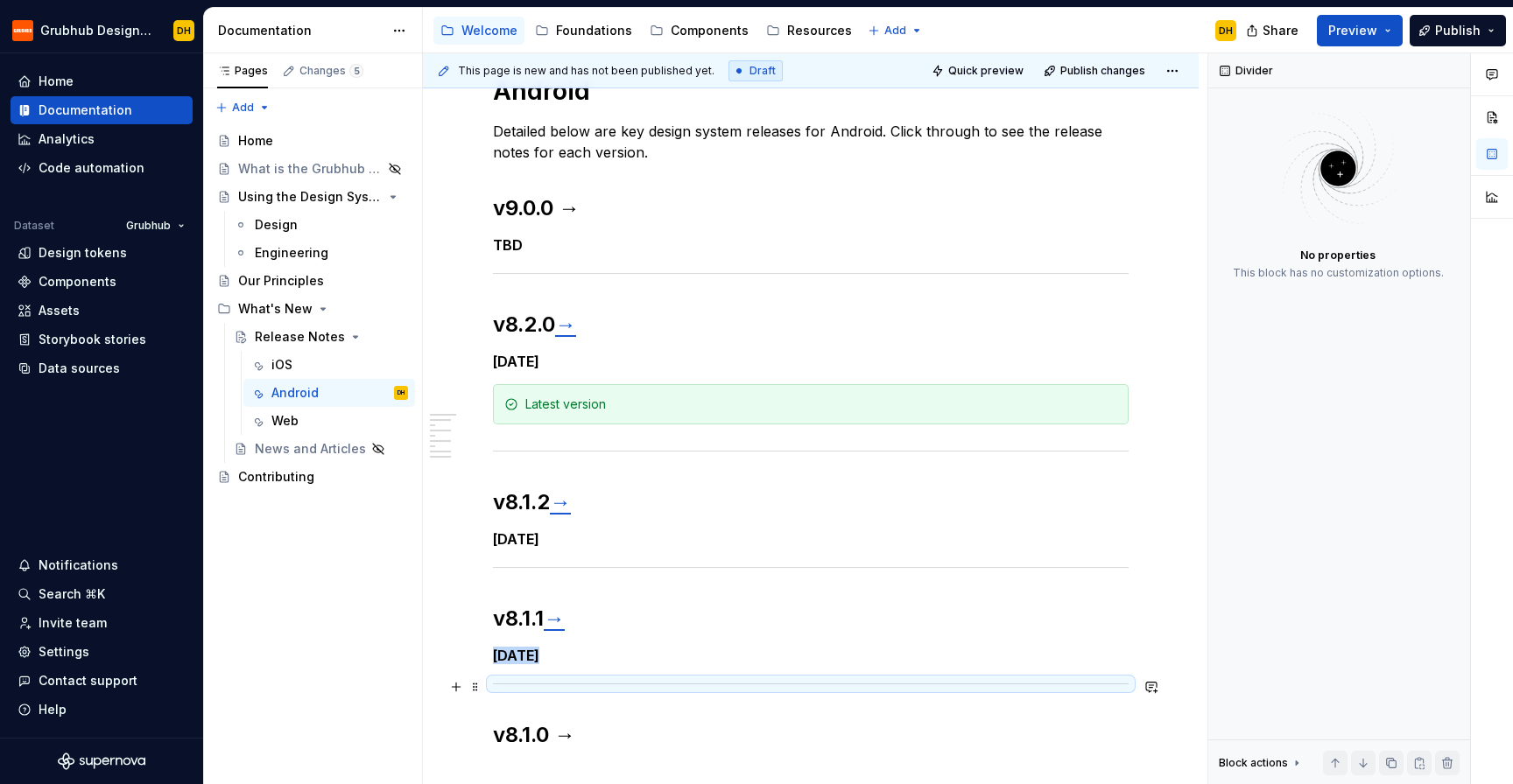
click at [583, 684] on hr at bounding box center [810, 684] width 635 height 1
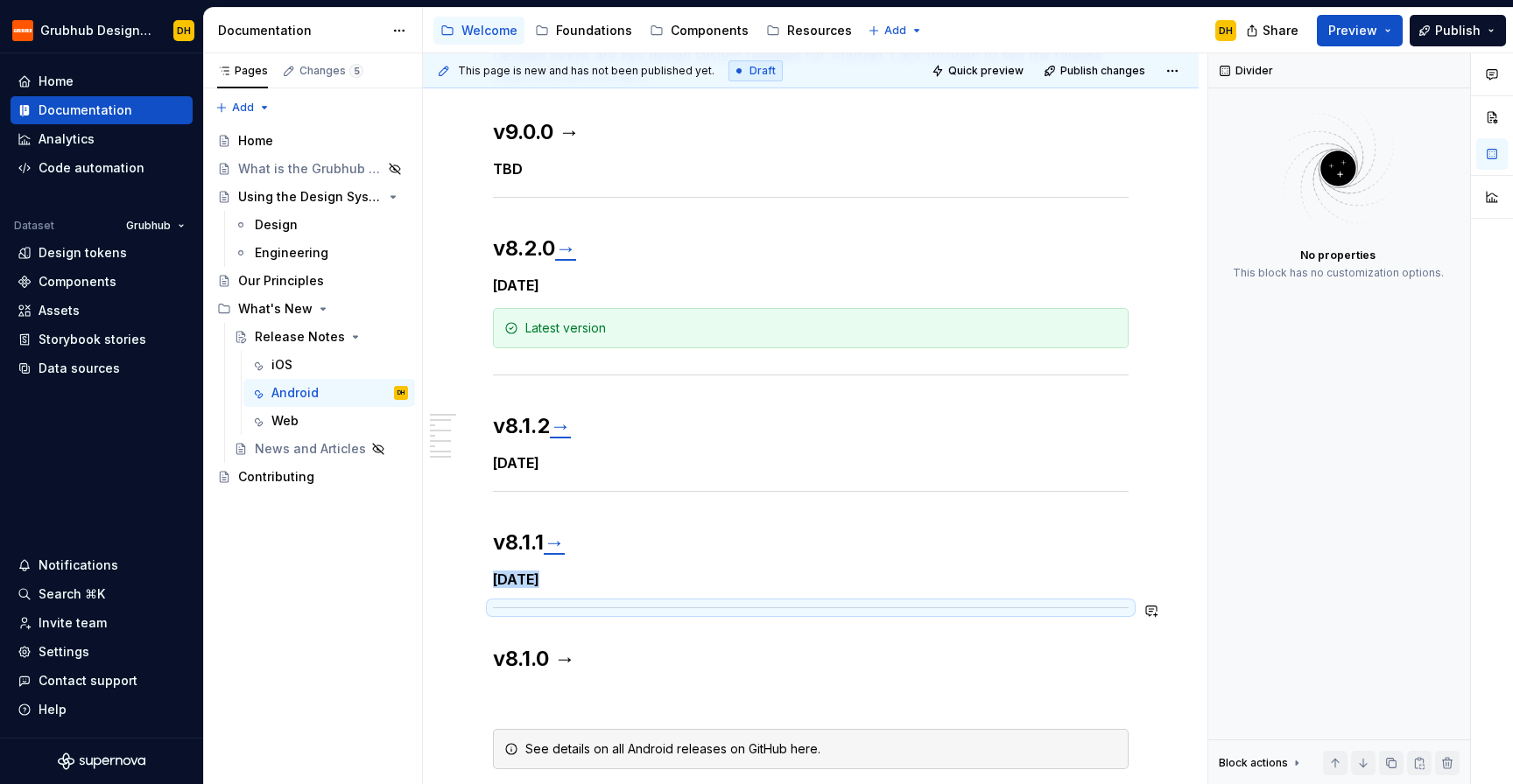
scroll to position [388, 0]
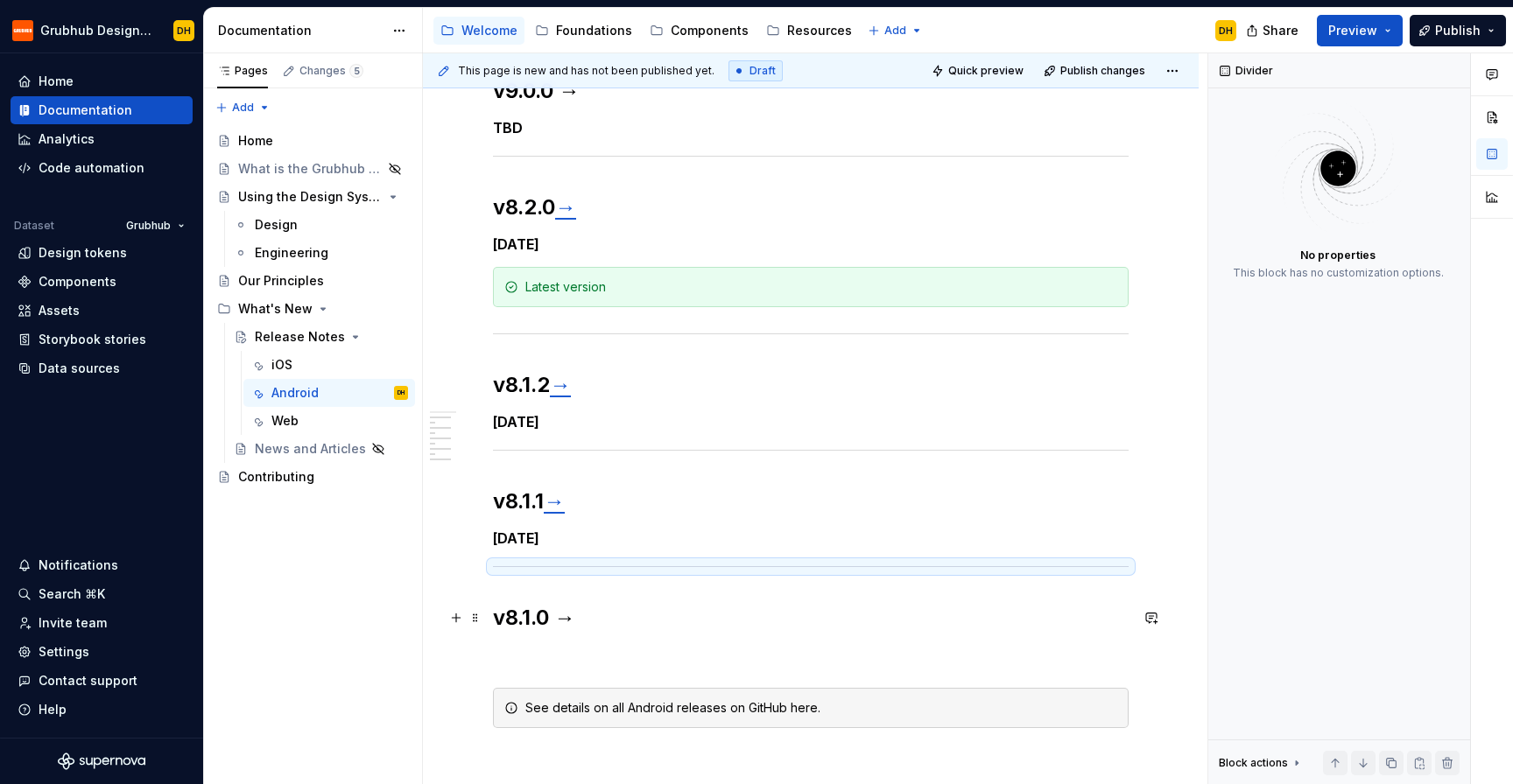
click at [615, 613] on h2 "v8.1.0 →" at bounding box center [810, 617] width 635 height 28
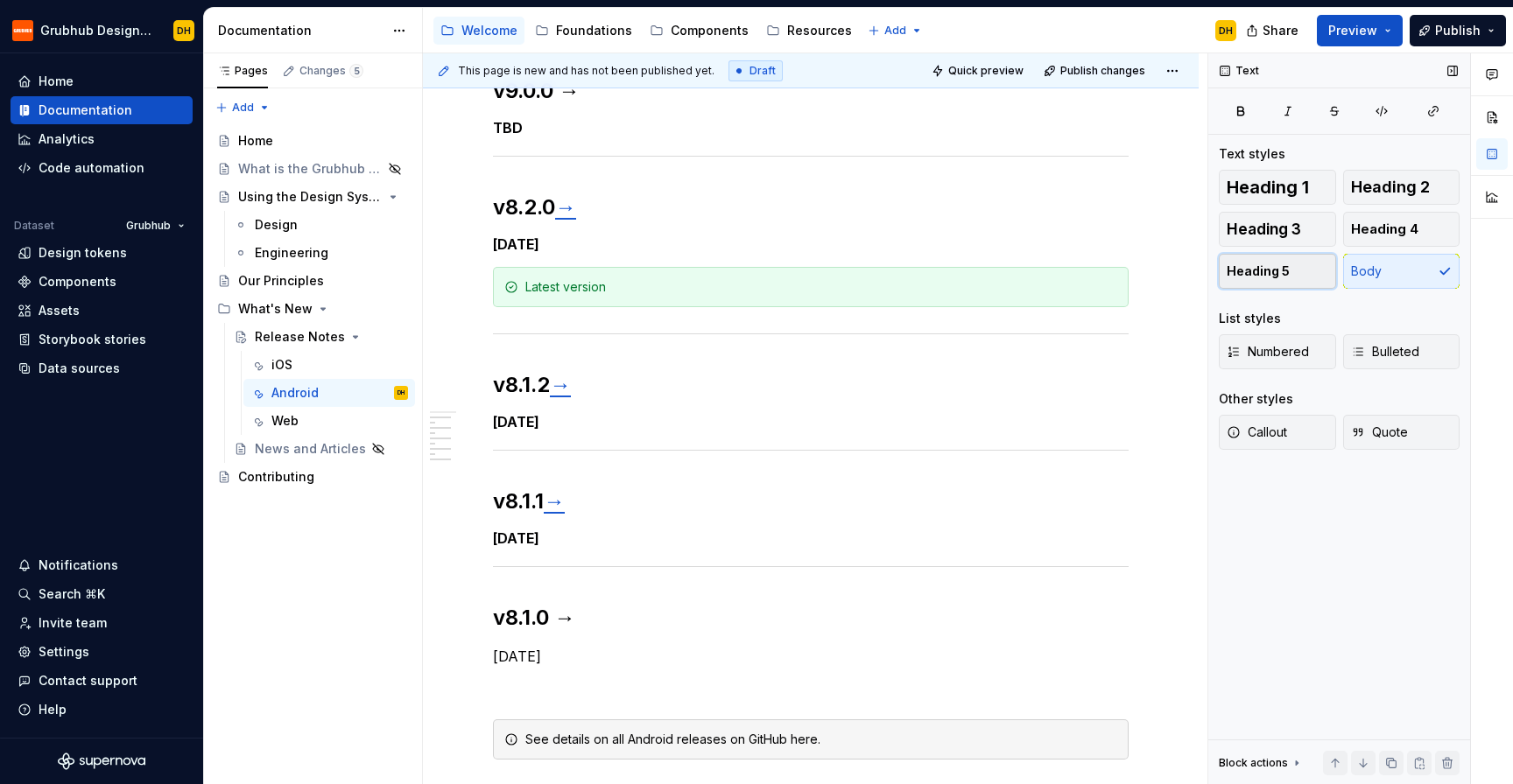
click at [1269, 263] on span "Heading 5" at bounding box center [1258, 271] width 63 height 17
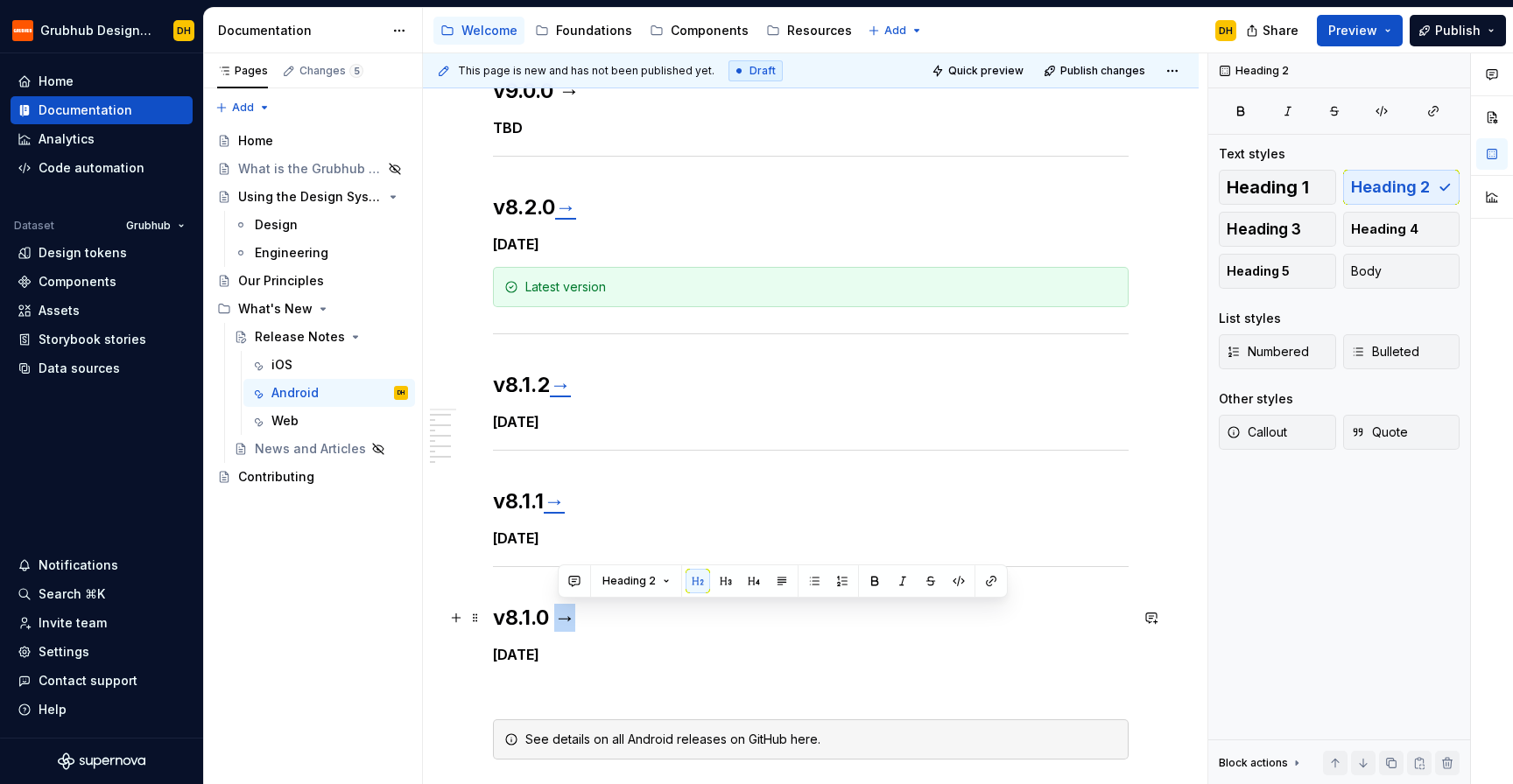
drag, startPoint x: 580, startPoint y: 629, endPoint x: 567, endPoint y: 629, distance: 13.0
click at [567, 629] on h2 "v8.1.0 →" at bounding box center [810, 617] width 635 height 28
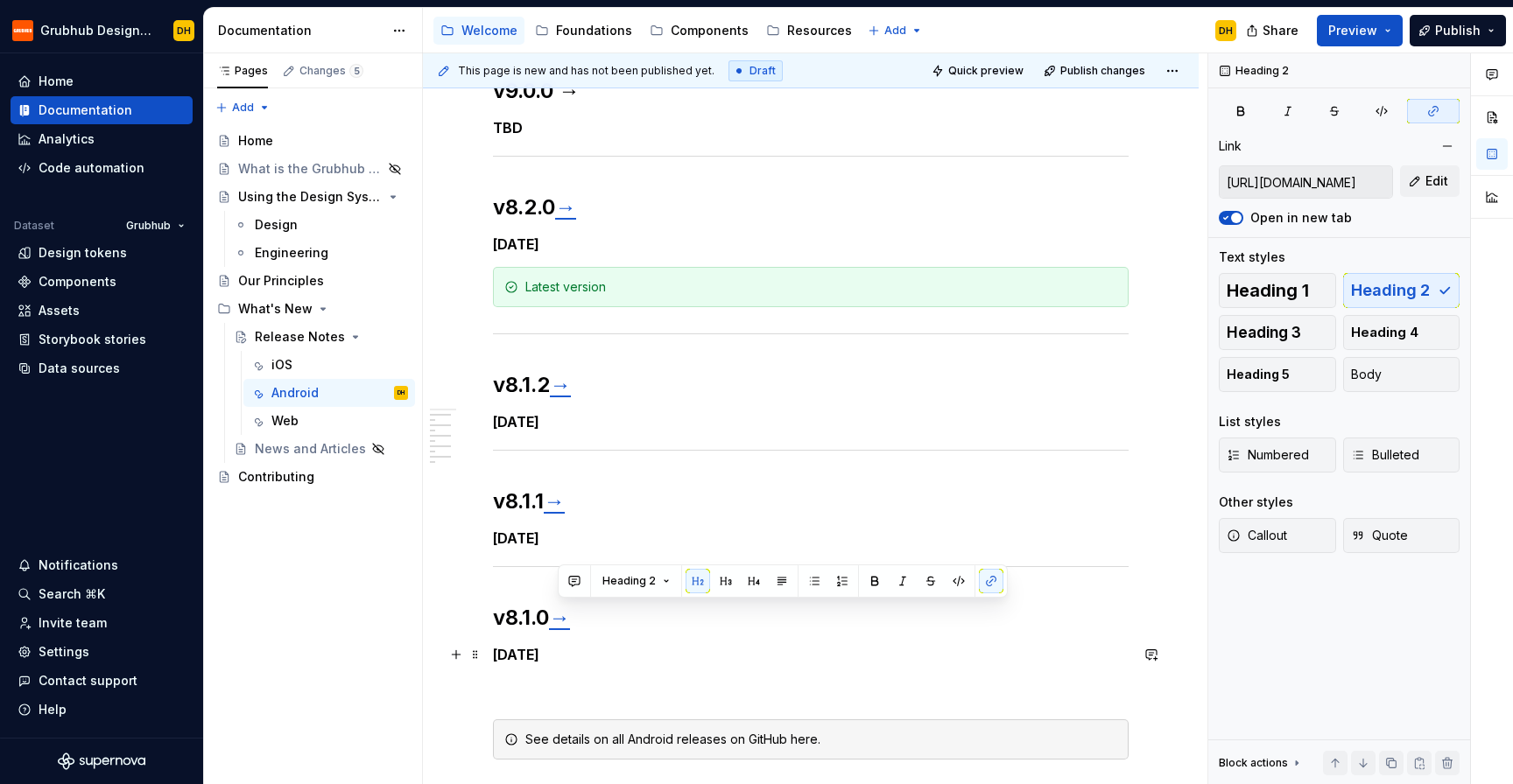
click at [660, 642] on div "Android Detailed below are key design system releases for Android. Click throug…" at bounding box center [810, 359] width 635 height 802
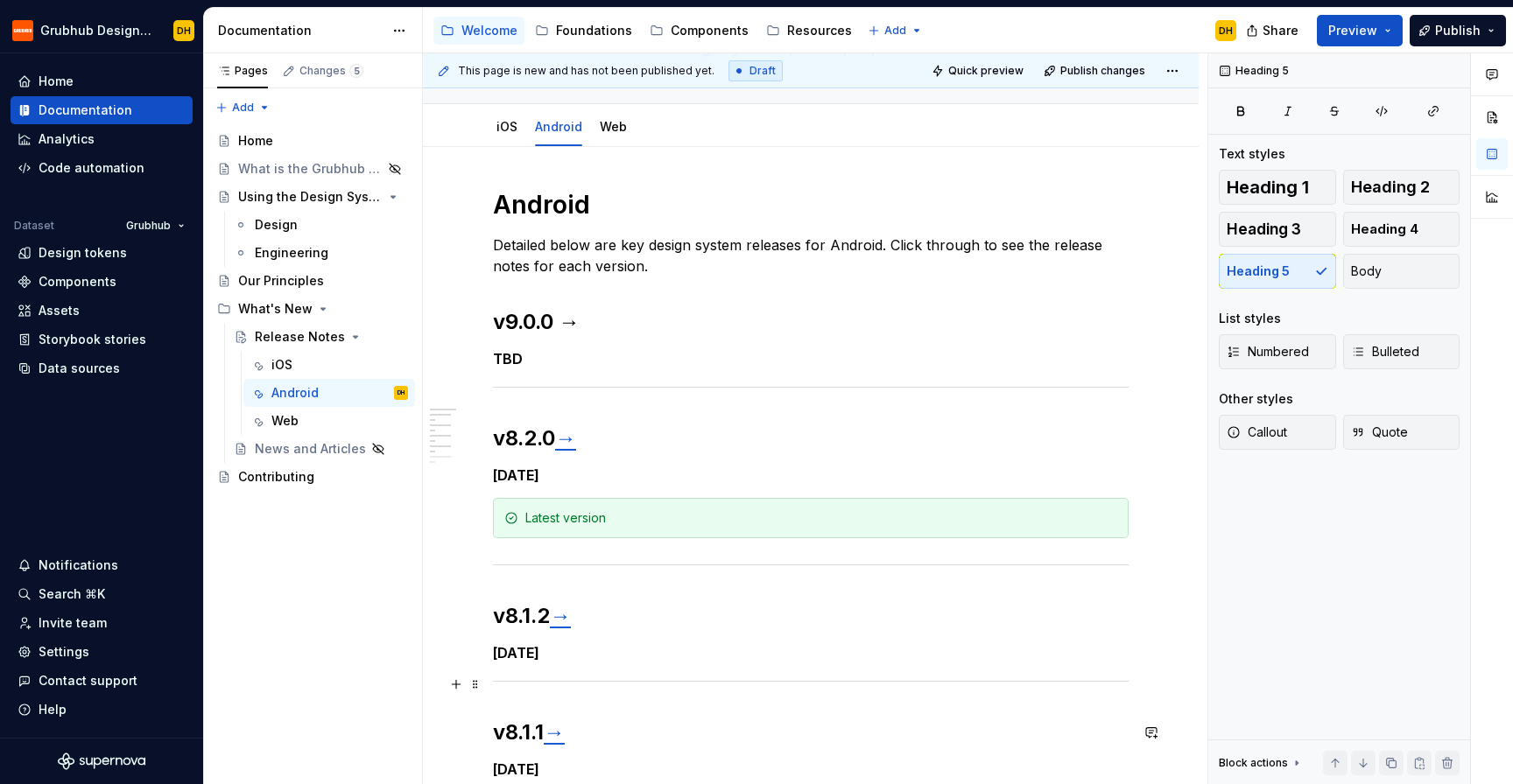
scroll to position [16, 0]
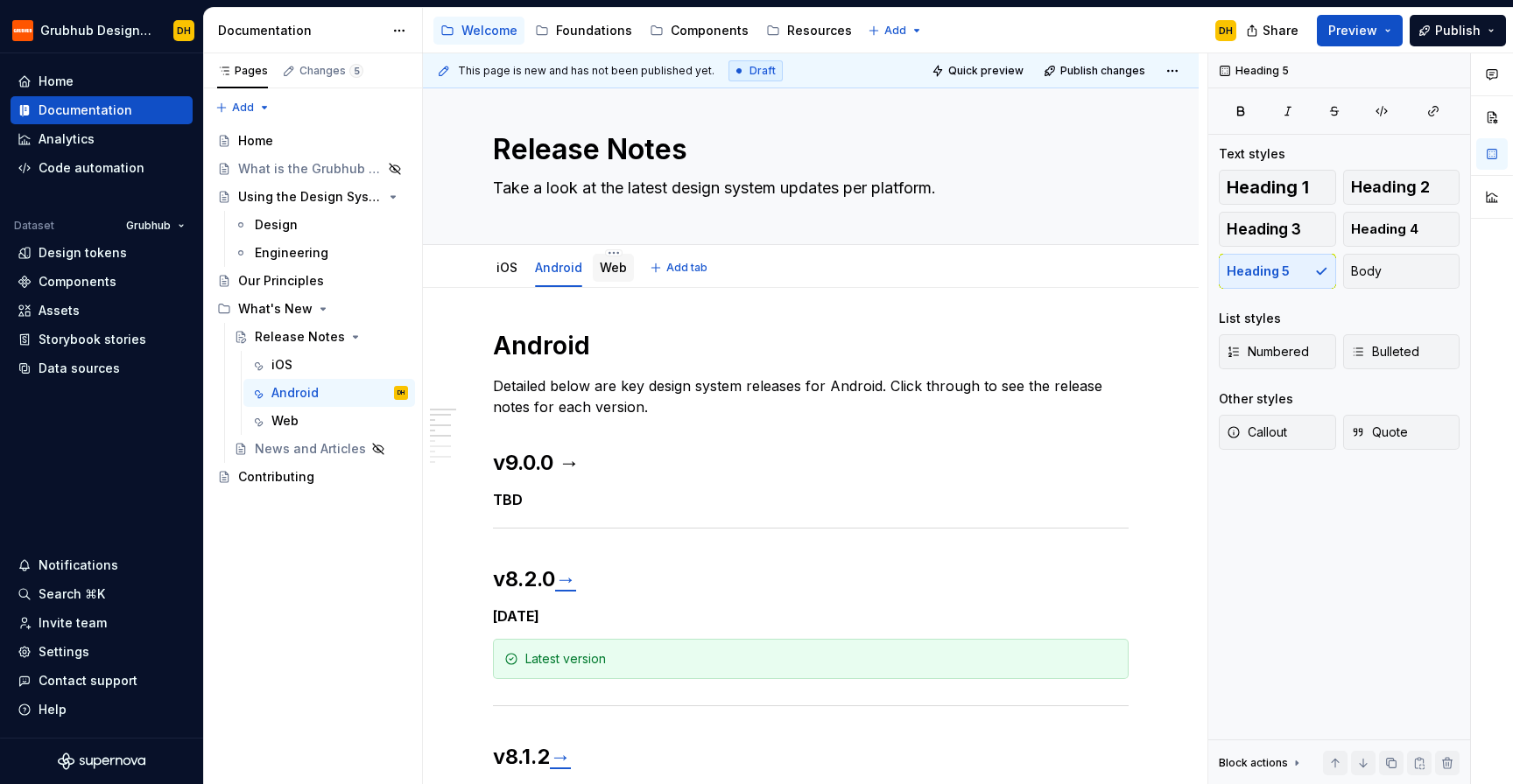
click at [603, 270] on link "Web" at bounding box center [613, 268] width 27 height 15
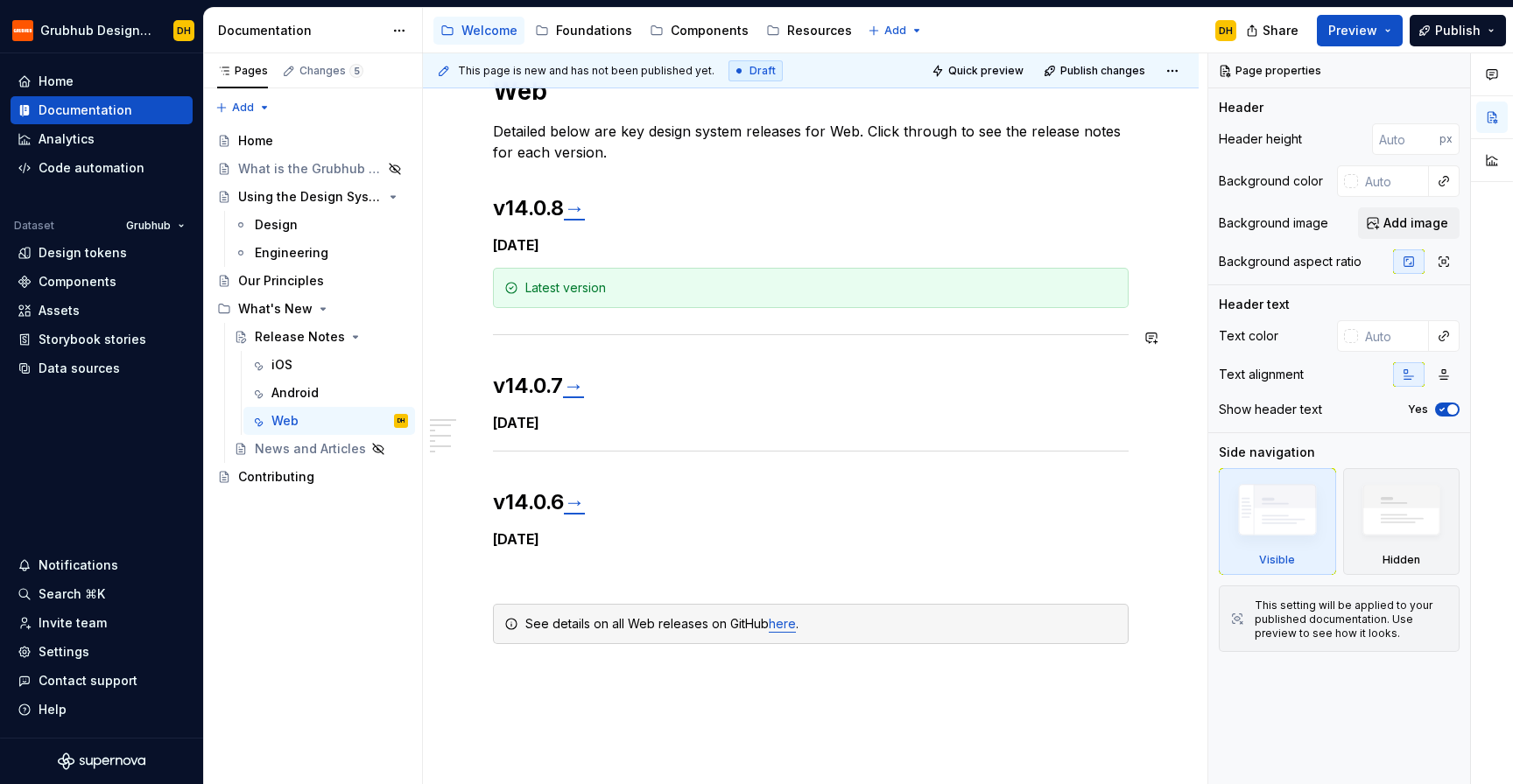
scroll to position [271, 0]
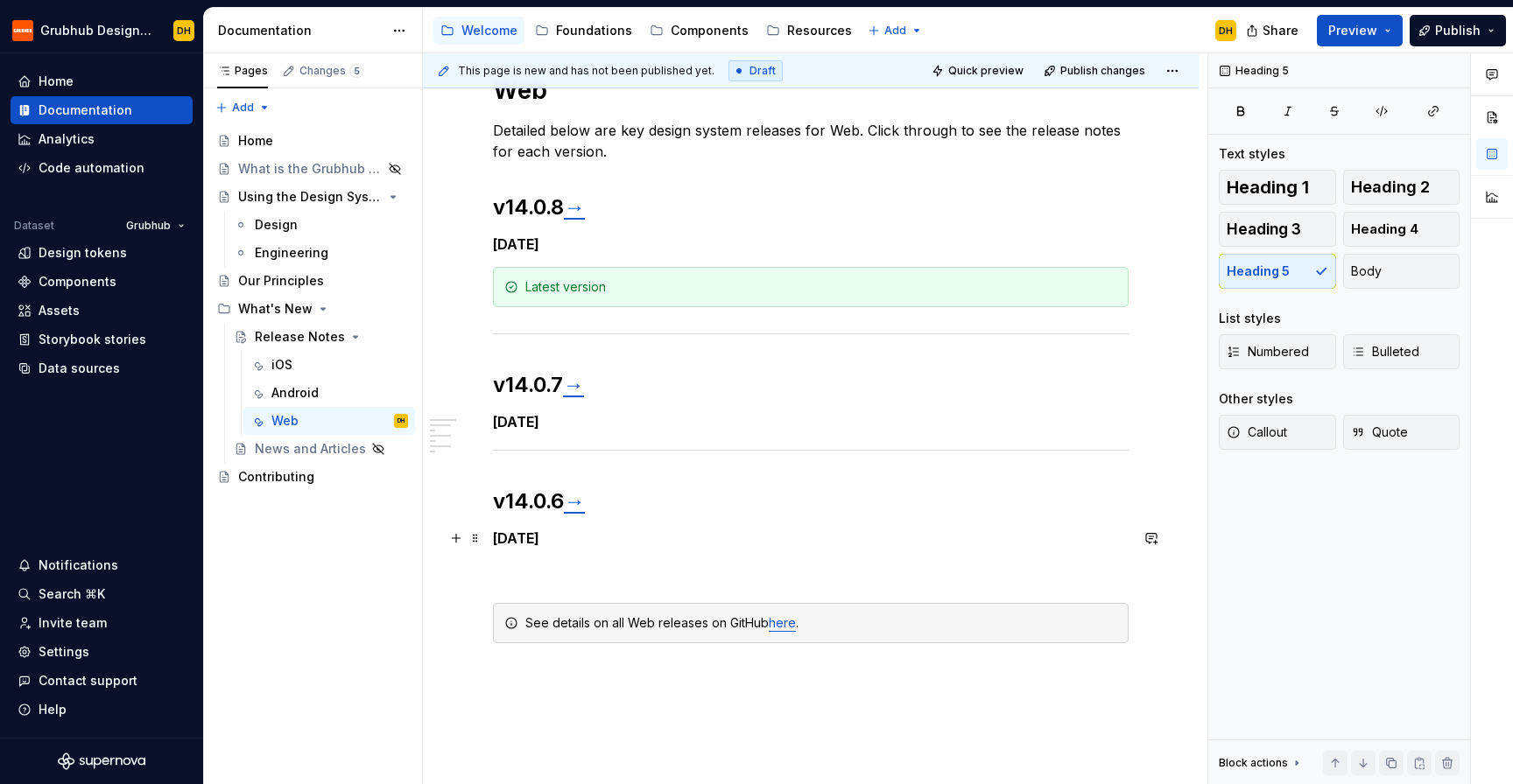
click at [589, 539] on h5 "[DATE]" at bounding box center [810, 538] width 635 height 17
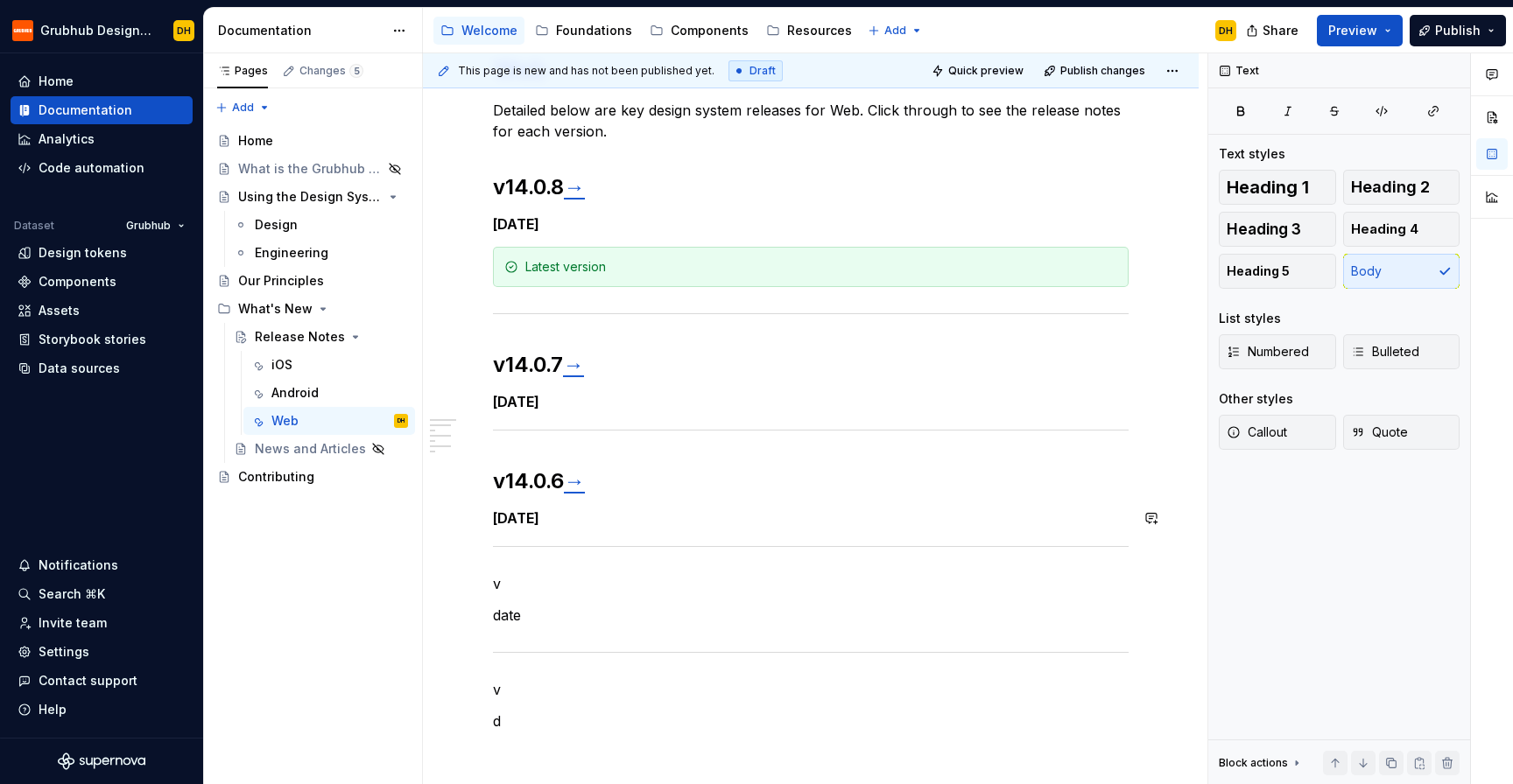
scroll to position [323, 0]
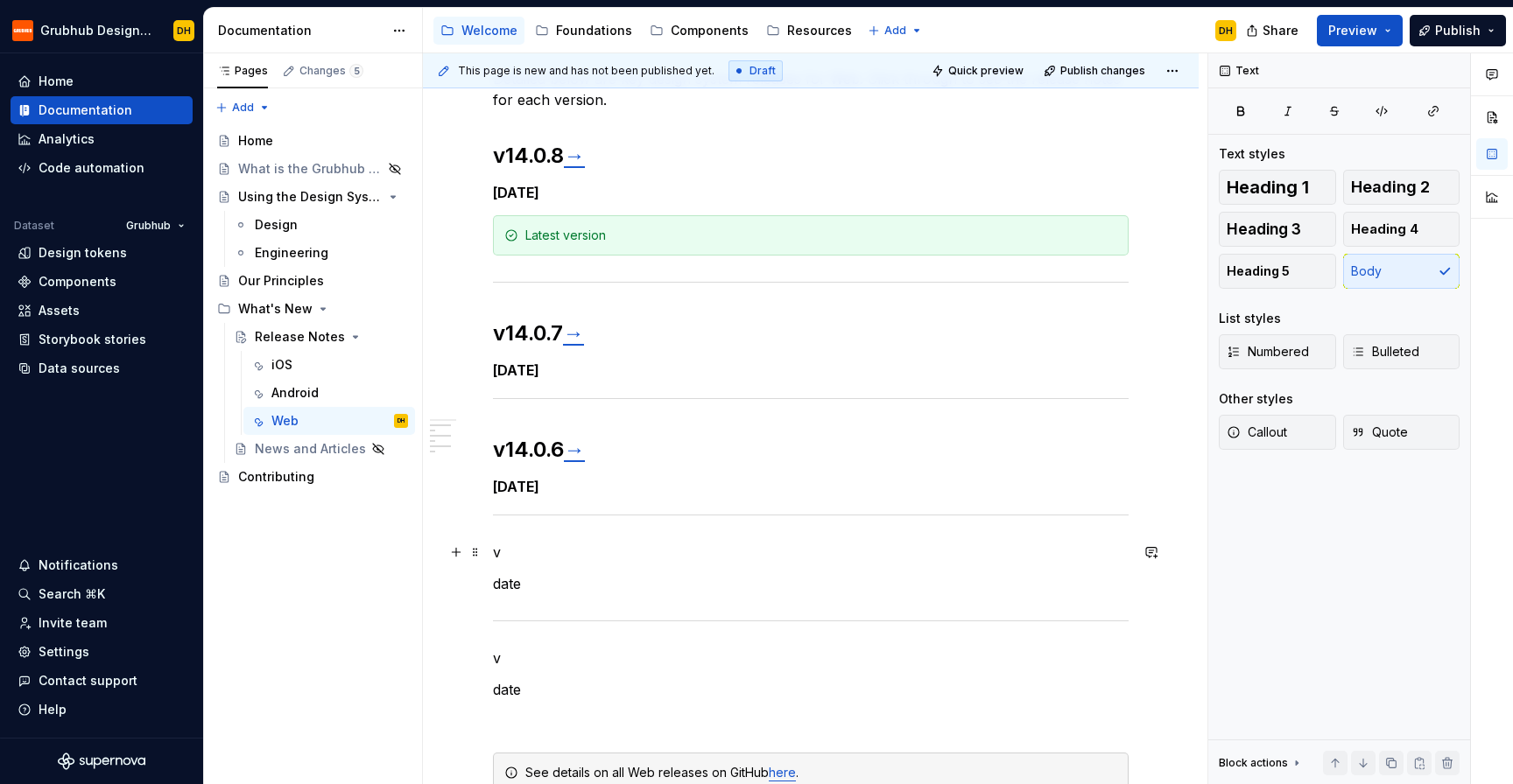
click at [502, 549] on p "v" at bounding box center [810, 553] width 635 height 21
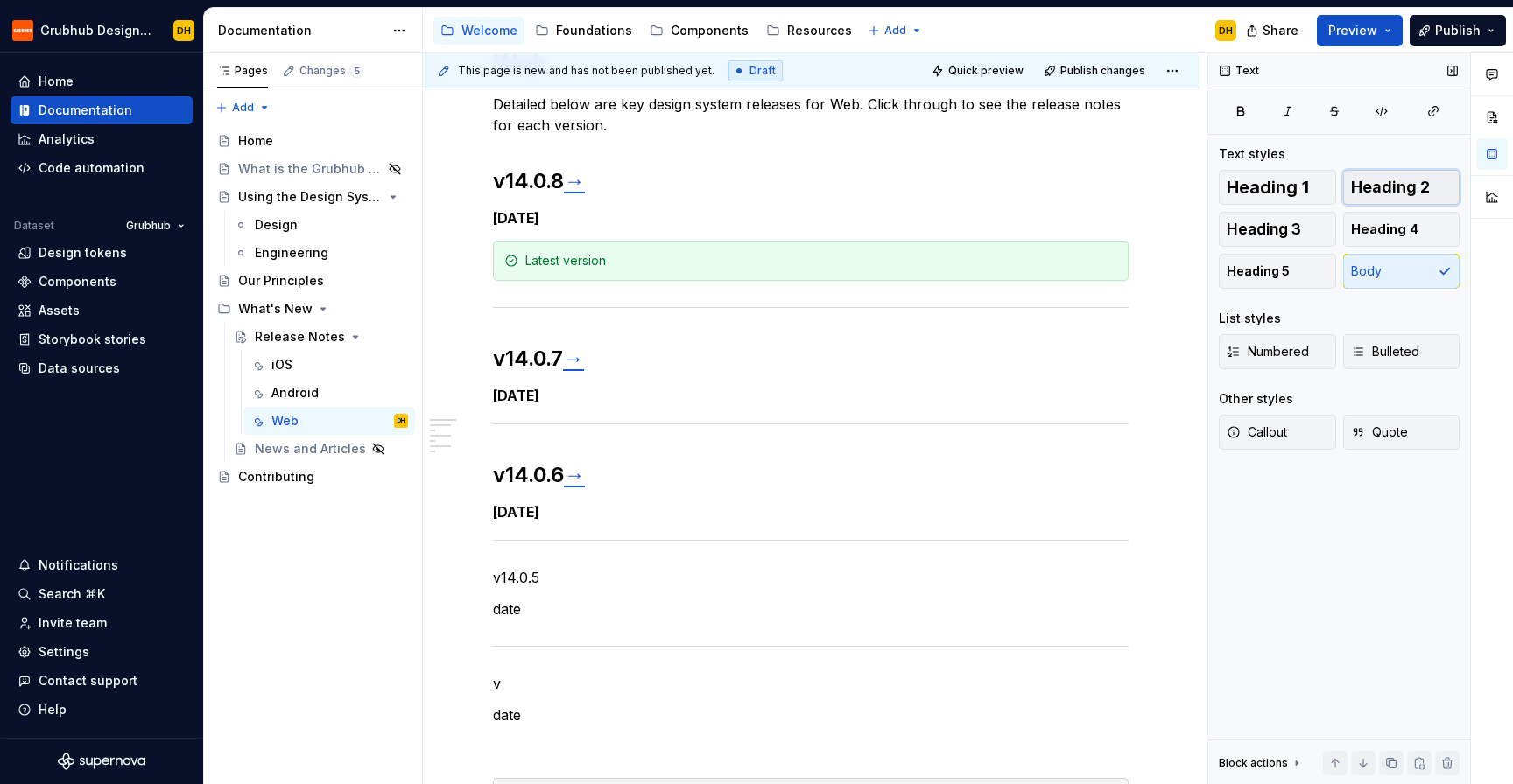
click at [1369, 177] on button "Heading 2" at bounding box center [1402, 187] width 117 height 35
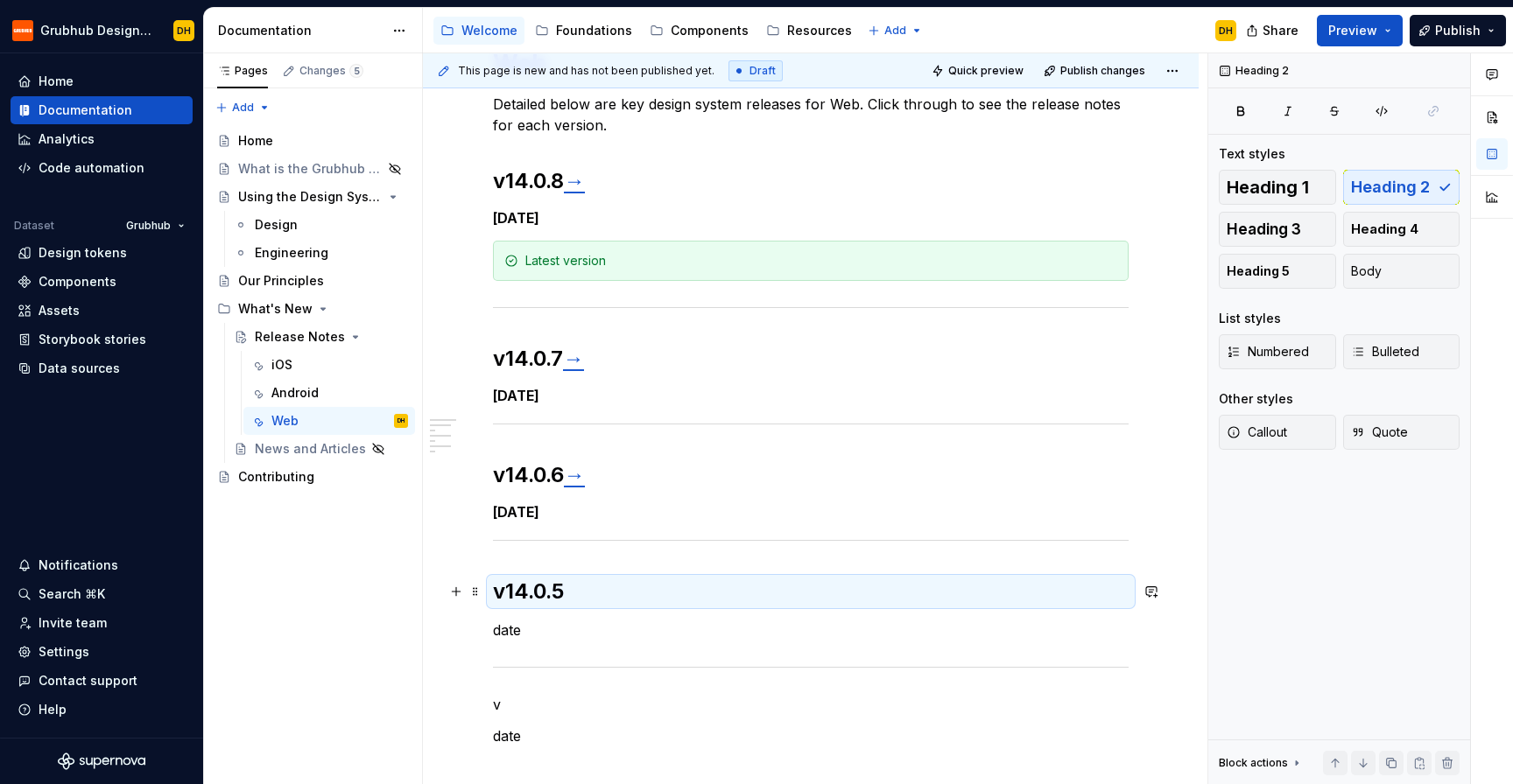
click at [589, 585] on h2 "v14.0.5" at bounding box center [810, 591] width 635 height 28
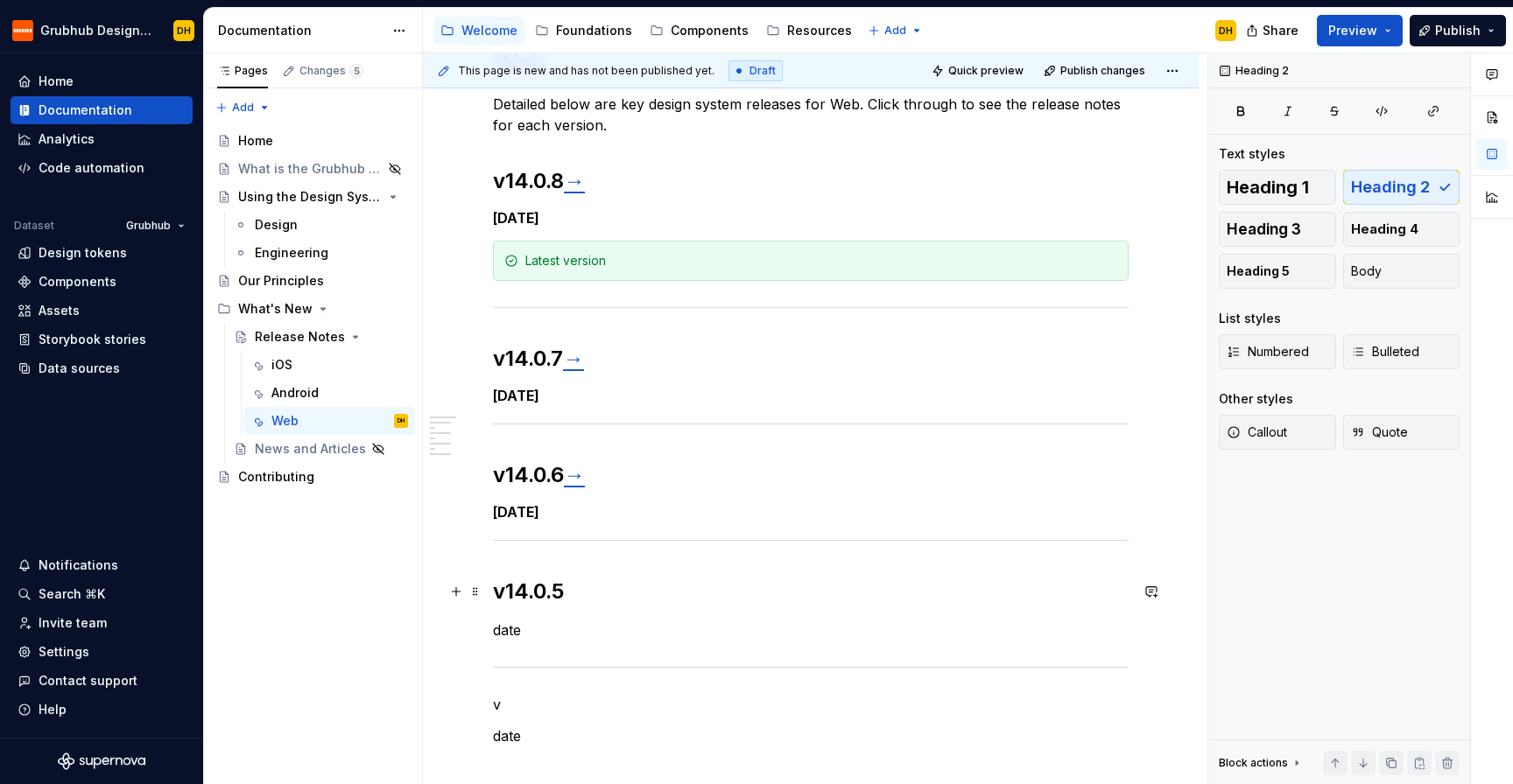
click at [589, 585] on h2 "v14.0.5" at bounding box center [810, 591] width 635 height 28
click at [515, 696] on p "v" at bounding box center [810, 705] width 635 height 21
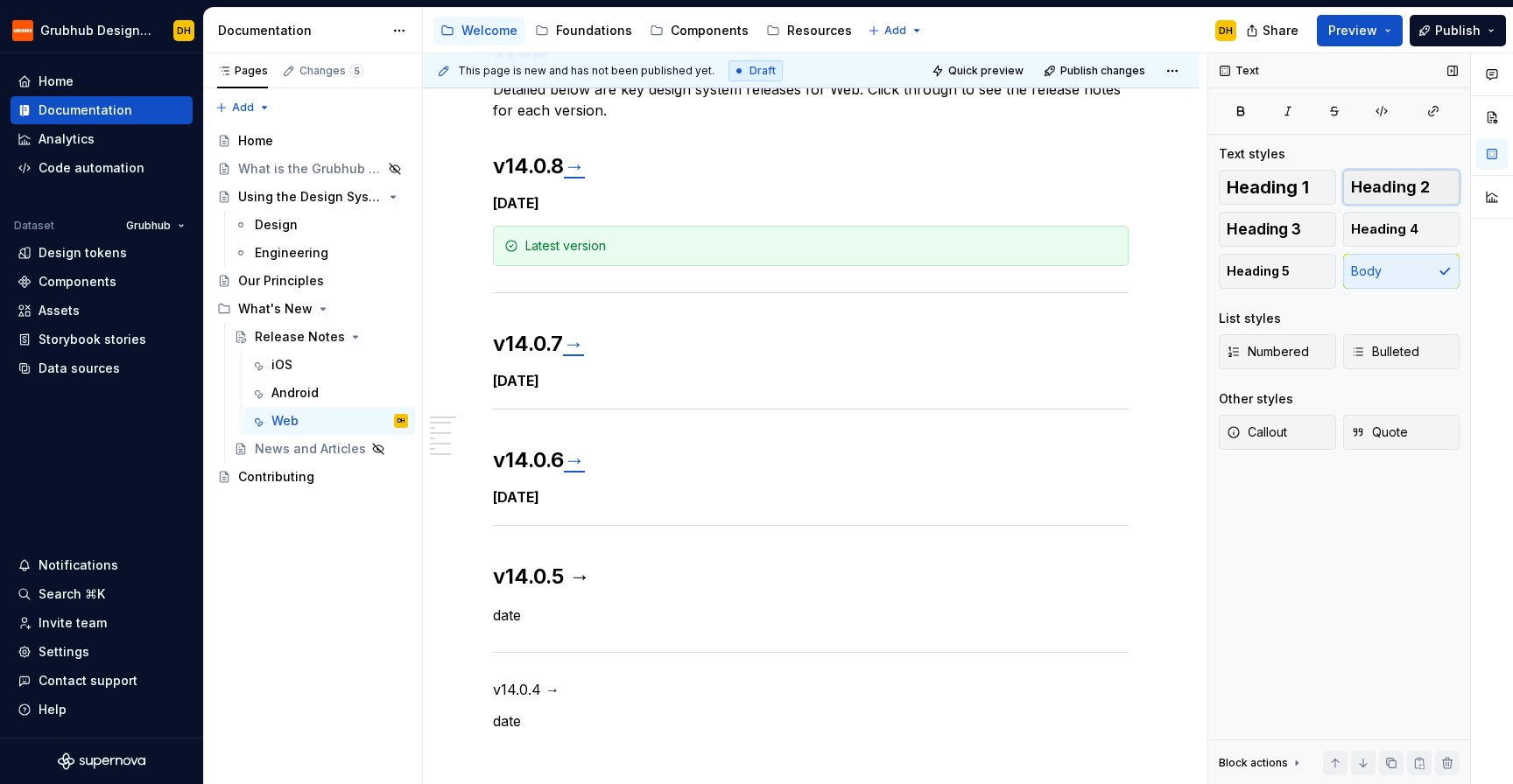
click at [1373, 176] on button "Heading 2" at bounding box center [1402, 187] width 117 height 35
click at [513, 613] on p "date" at bounding box center [810, 615] width 635 height 21
click at [1247, 271] on span "Heading 5" at bounding box center [1258, 271] width 63 height 17
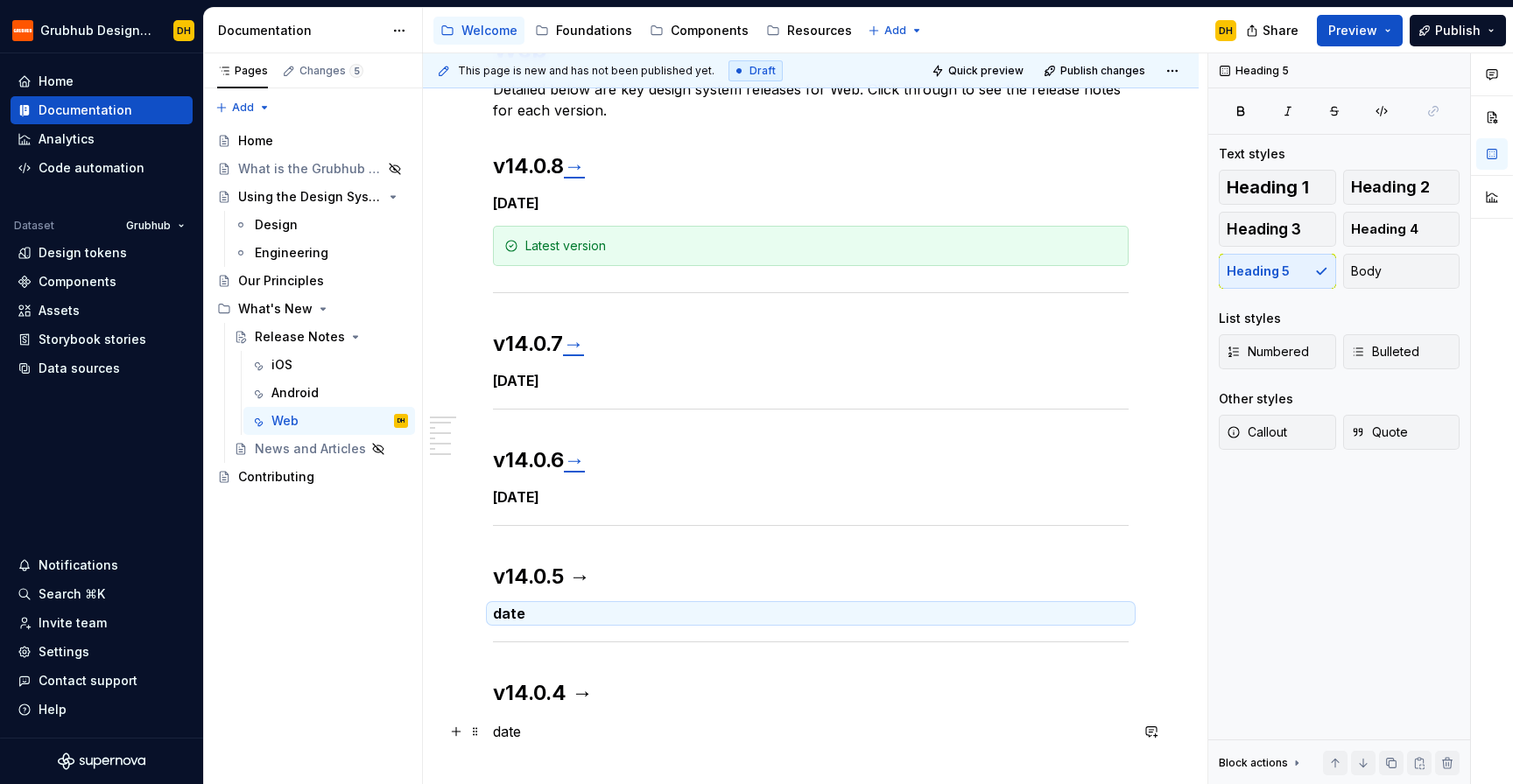
click at [495, 731] on p "date" at bounding box center [810, 732] width 635 height 21
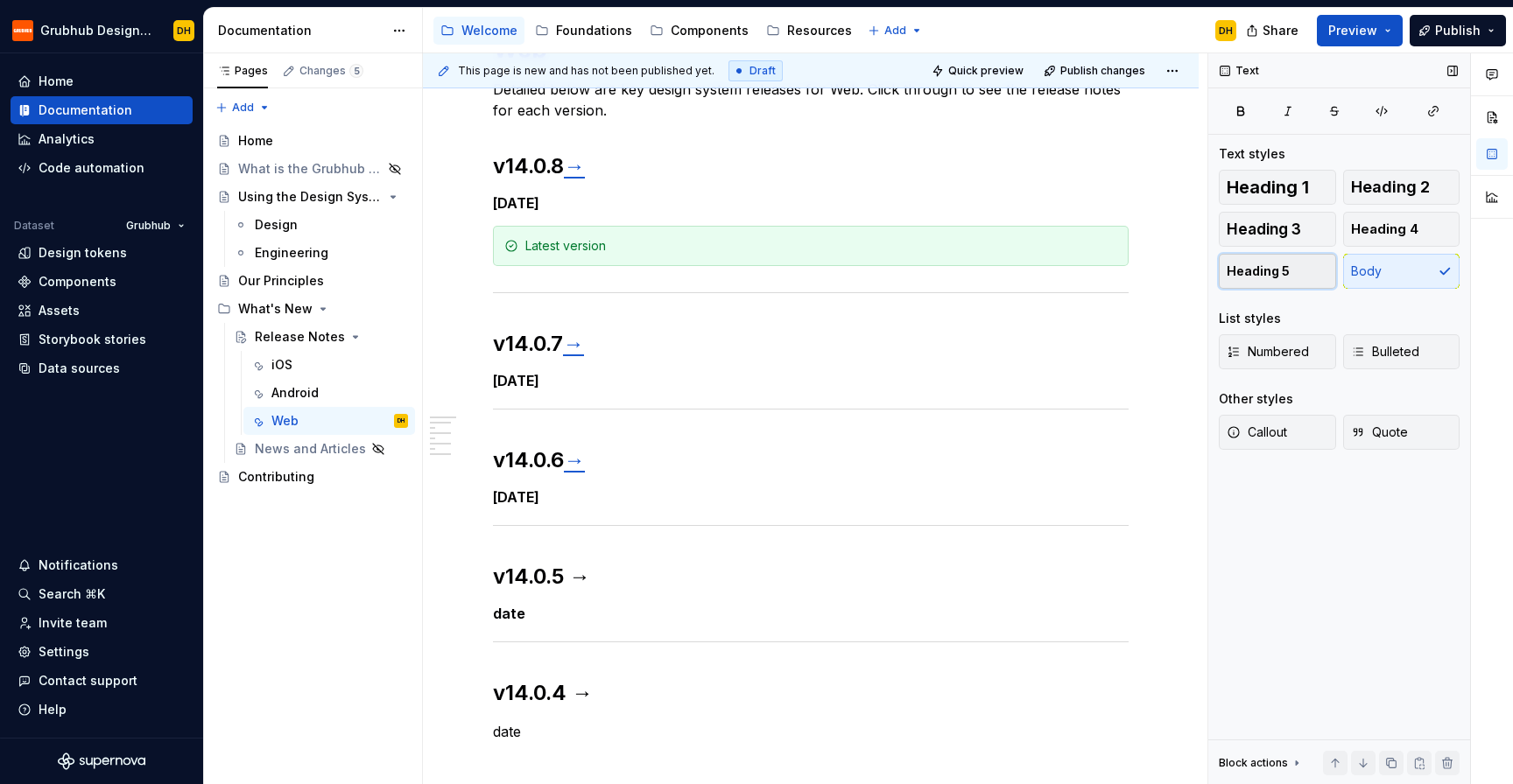
click at [1264, 266] on span "Heading 5" at bounding box center [1258, 271] width 63 height 17
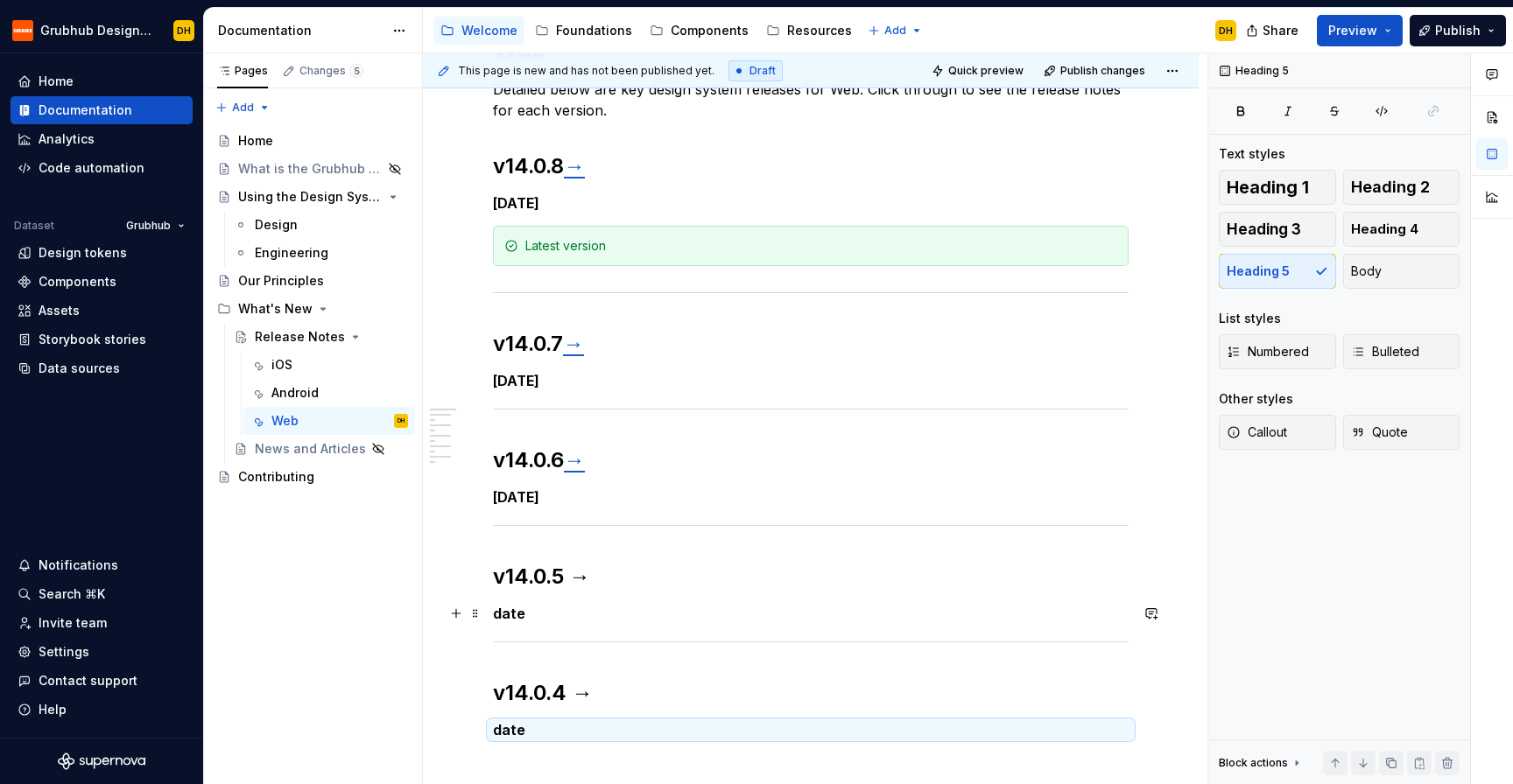
click at [507, 611] on h5 "date" at bounding box center [810, 613] width 635 height 17
click at [511, 732] on h5 "date" at bounding box center [810, 730] width 635 height 17
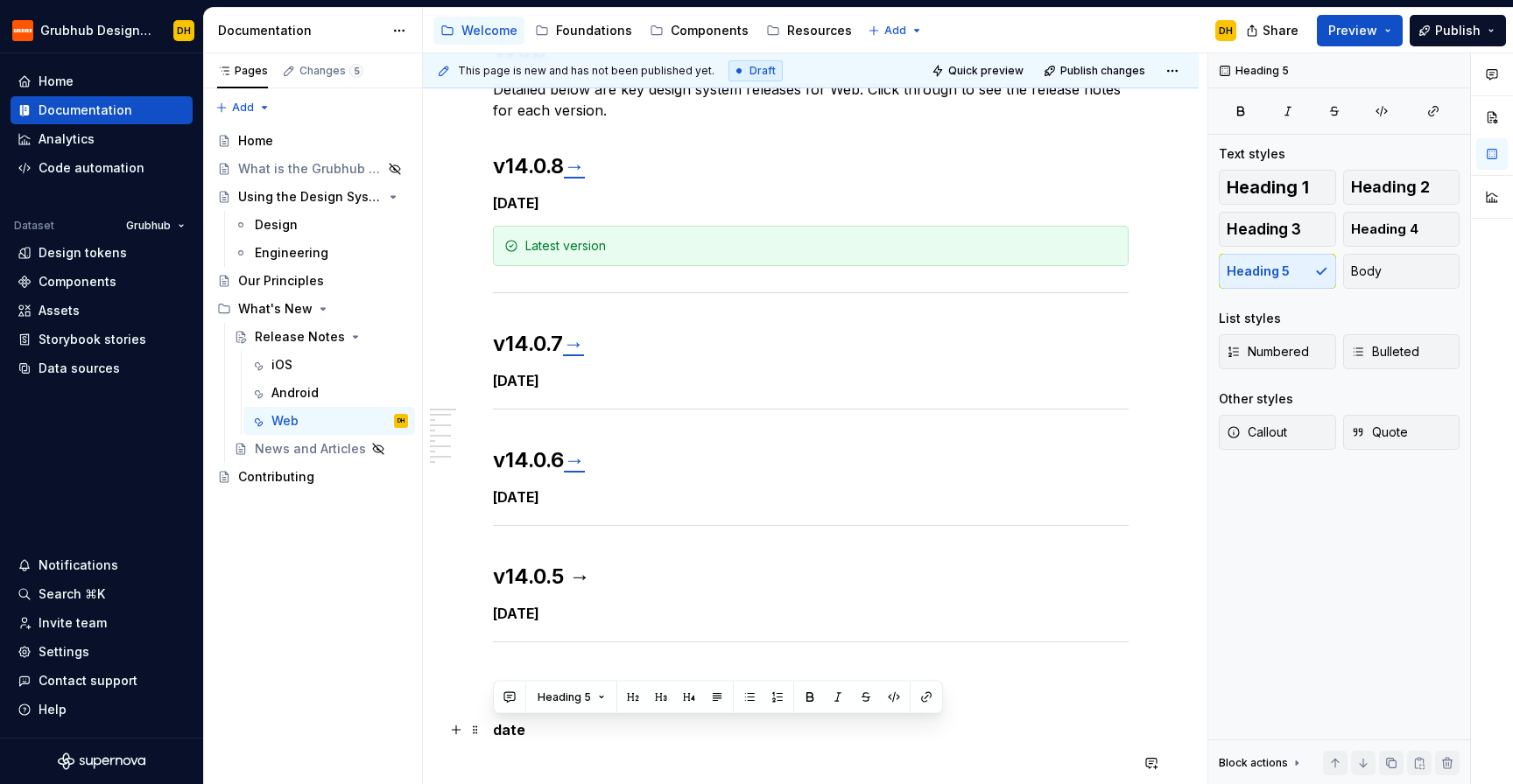
click at [545, 724] on h5 "date" at bounding box center [810, 730] width 635 height 17
click at [511, 730] on h5 "date" at bounding box center [810, 730] width 635 height 17
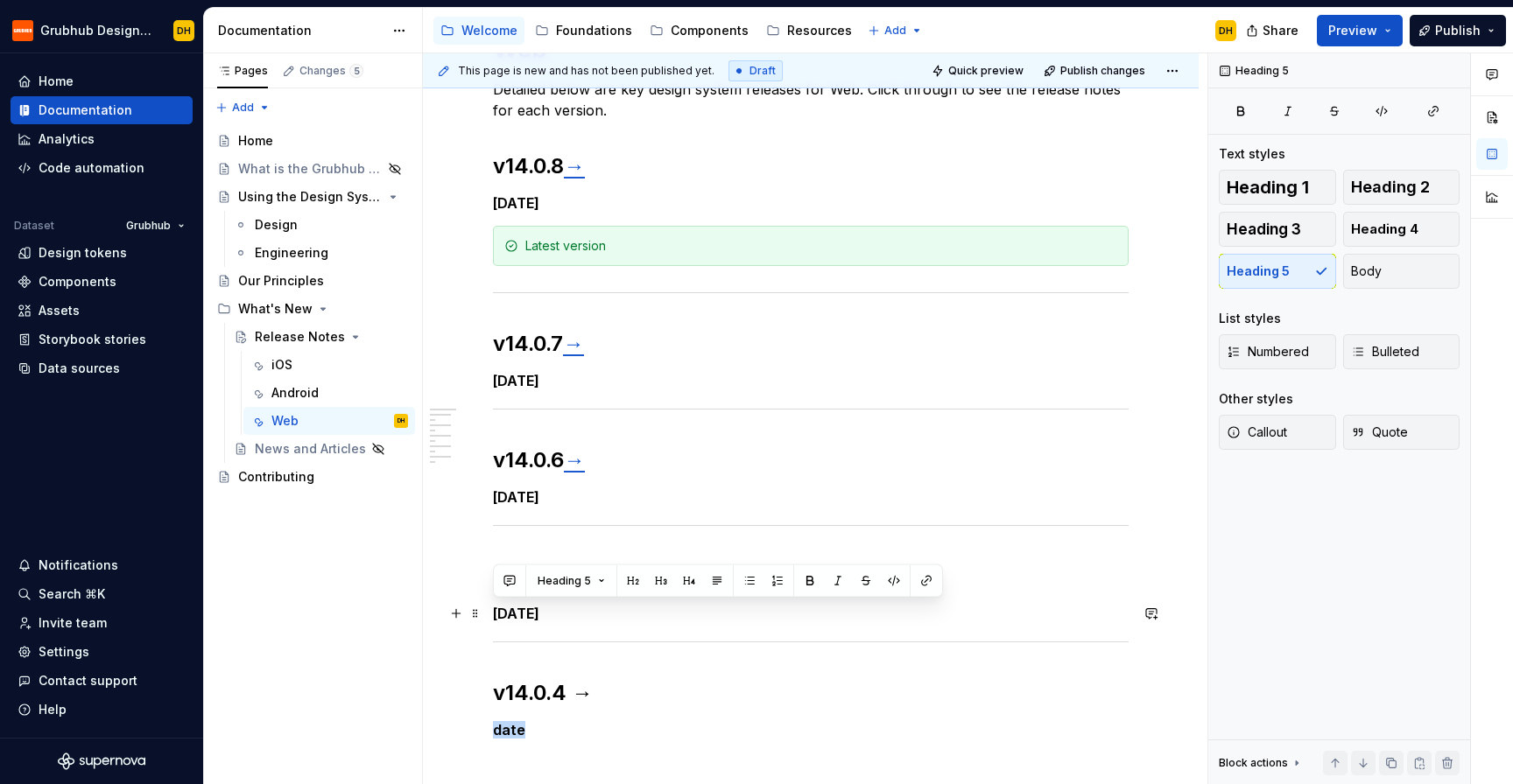
drag, startPoint x: 592, startPoint y: 623, endPoint x: 482, endPoint y: 617, distance: 110.2
click at [482, 617] on div "Web Detailed below are key design system releases for Web. Click through to see…" at bounding box center [811, 541] width 776 height 1100
copy h5 "[DATE]"
click at [503, 721] on h5 "date" at bounding box center [810, 730] width 635 height 17
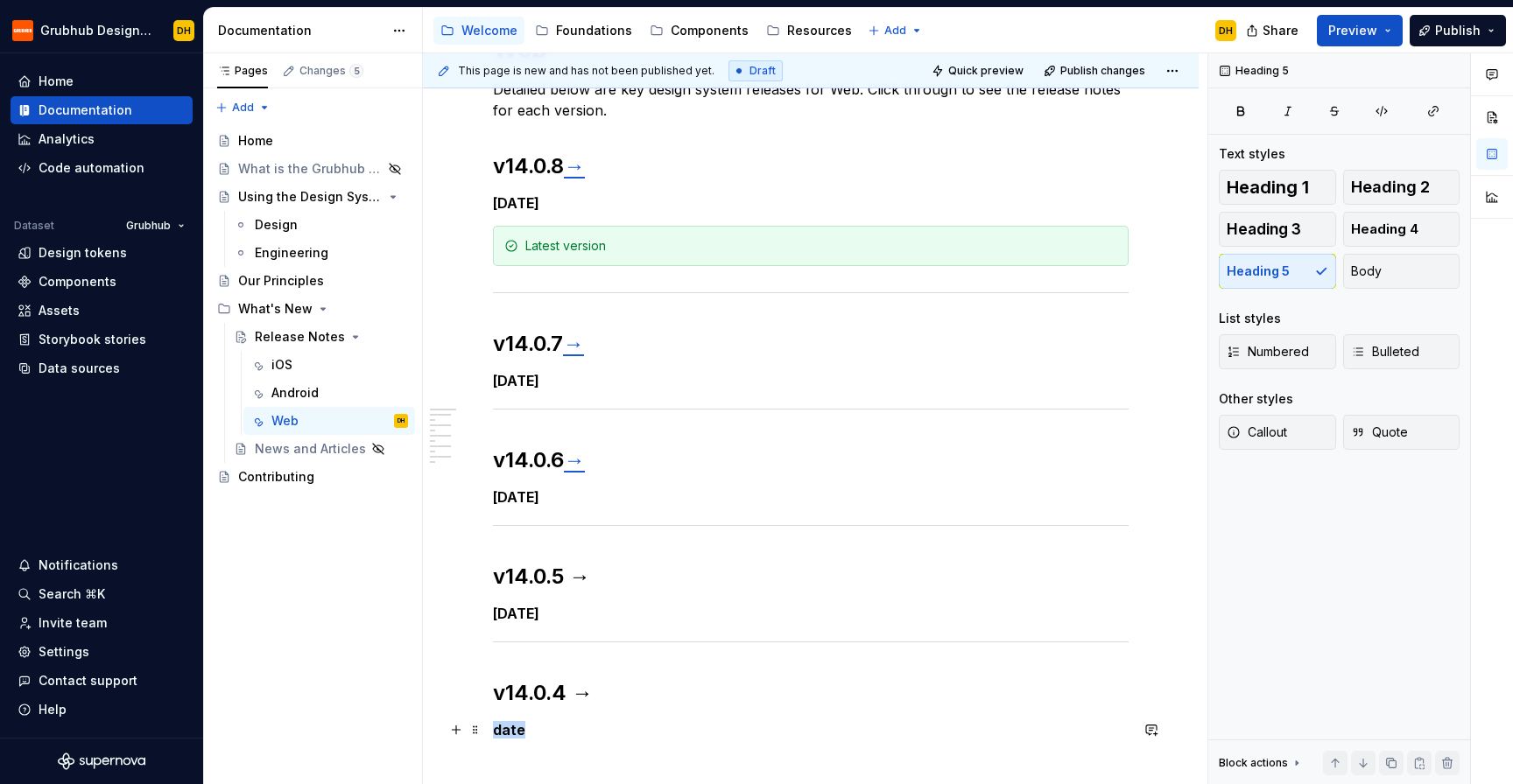
click at [503, 721] on h5 "date" at bounding box center [810, 730] width 635 height 17
click at [566, 695] on h2 "v14.0.4 →" at bounding box center [810, 693] width 635 height 28
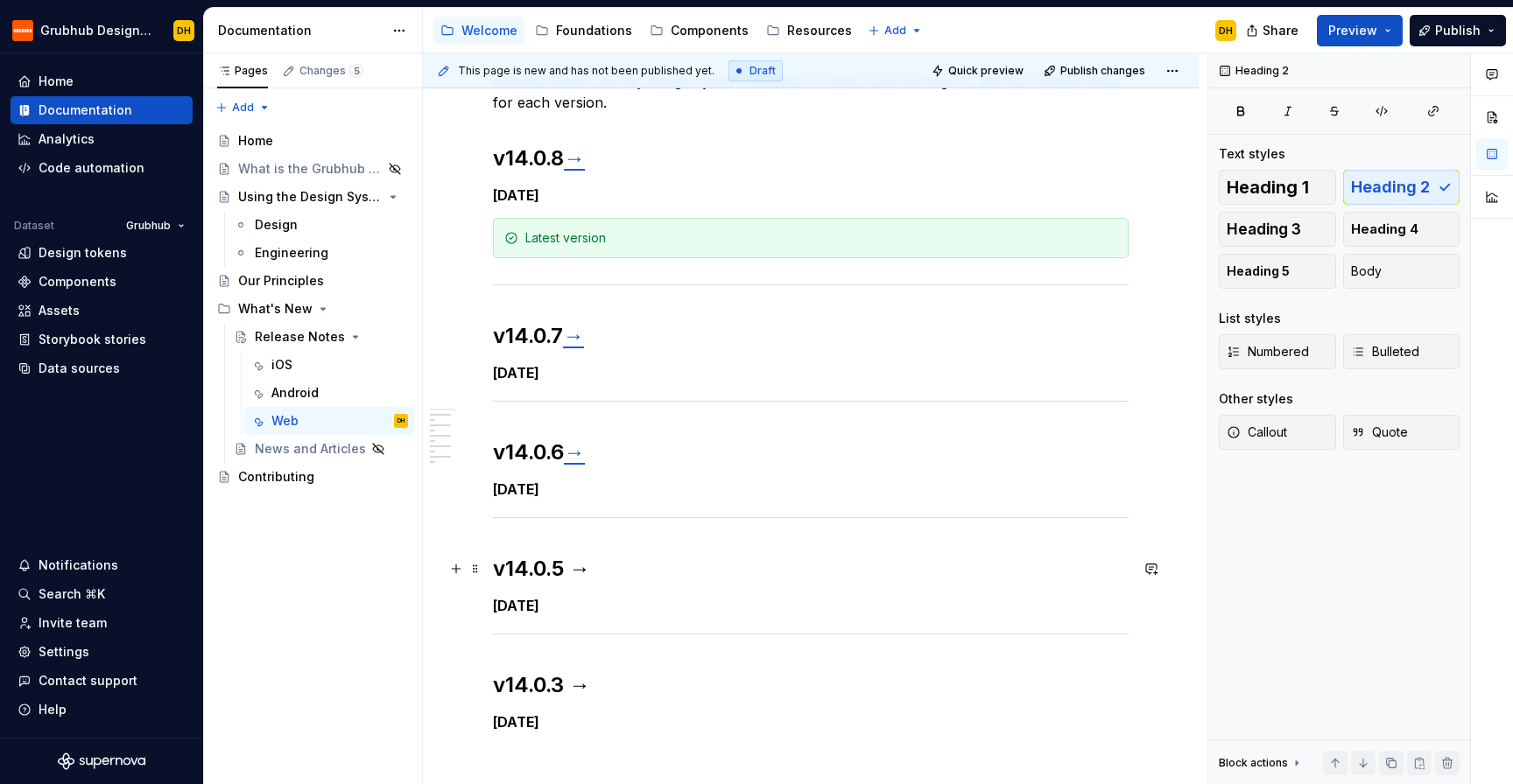
click at [589, 572] on h2 "v14.0.5 →" at bounding box center [810, 569] width 635 height 28
click at [580, 555] on h2 "v14.0.5 →" at bounding box center [810, 569] width 635 height 28
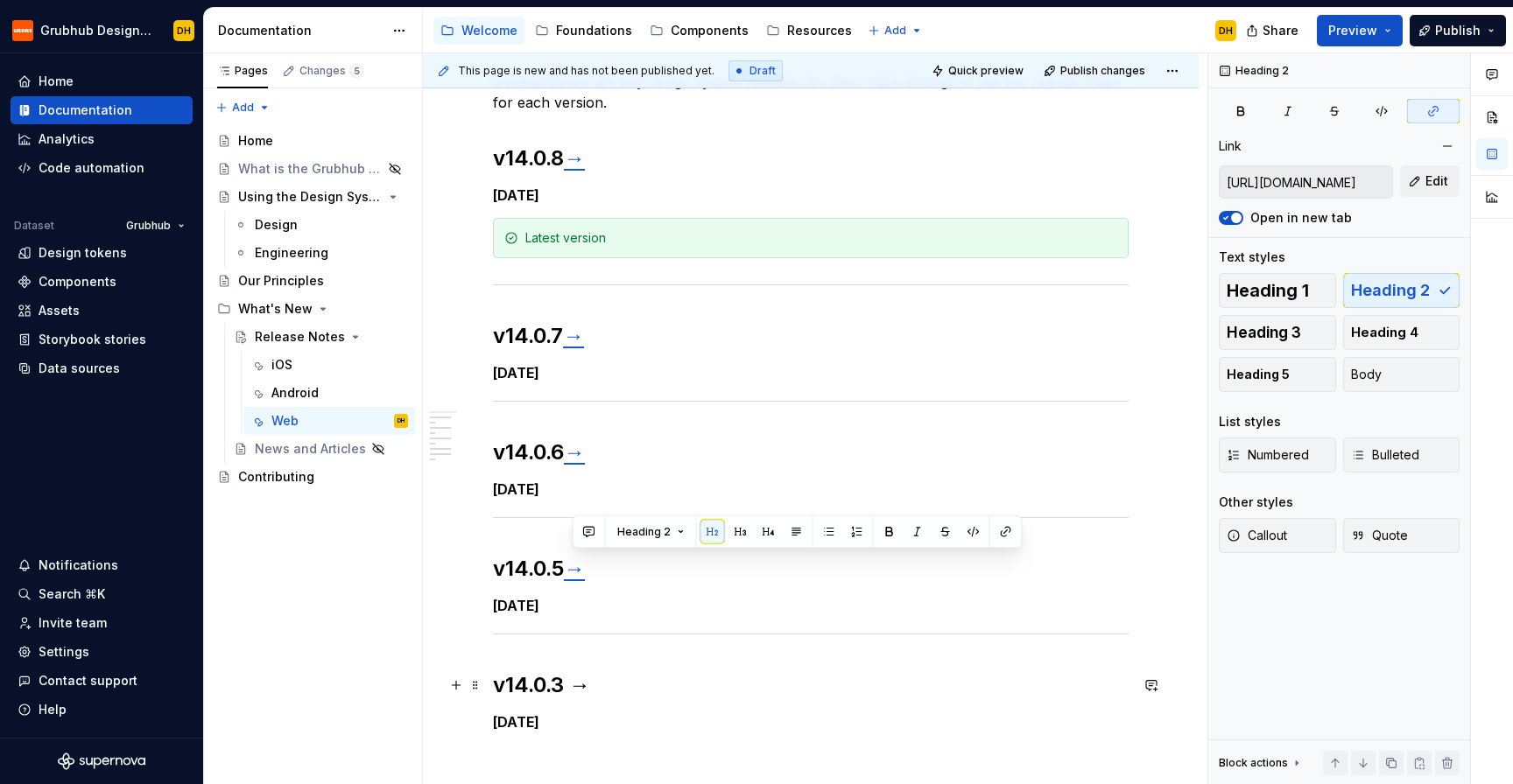
click at [599, 693] on h2 "v14.0.3 →" at bounding box center [810, 685] width 635 height 28
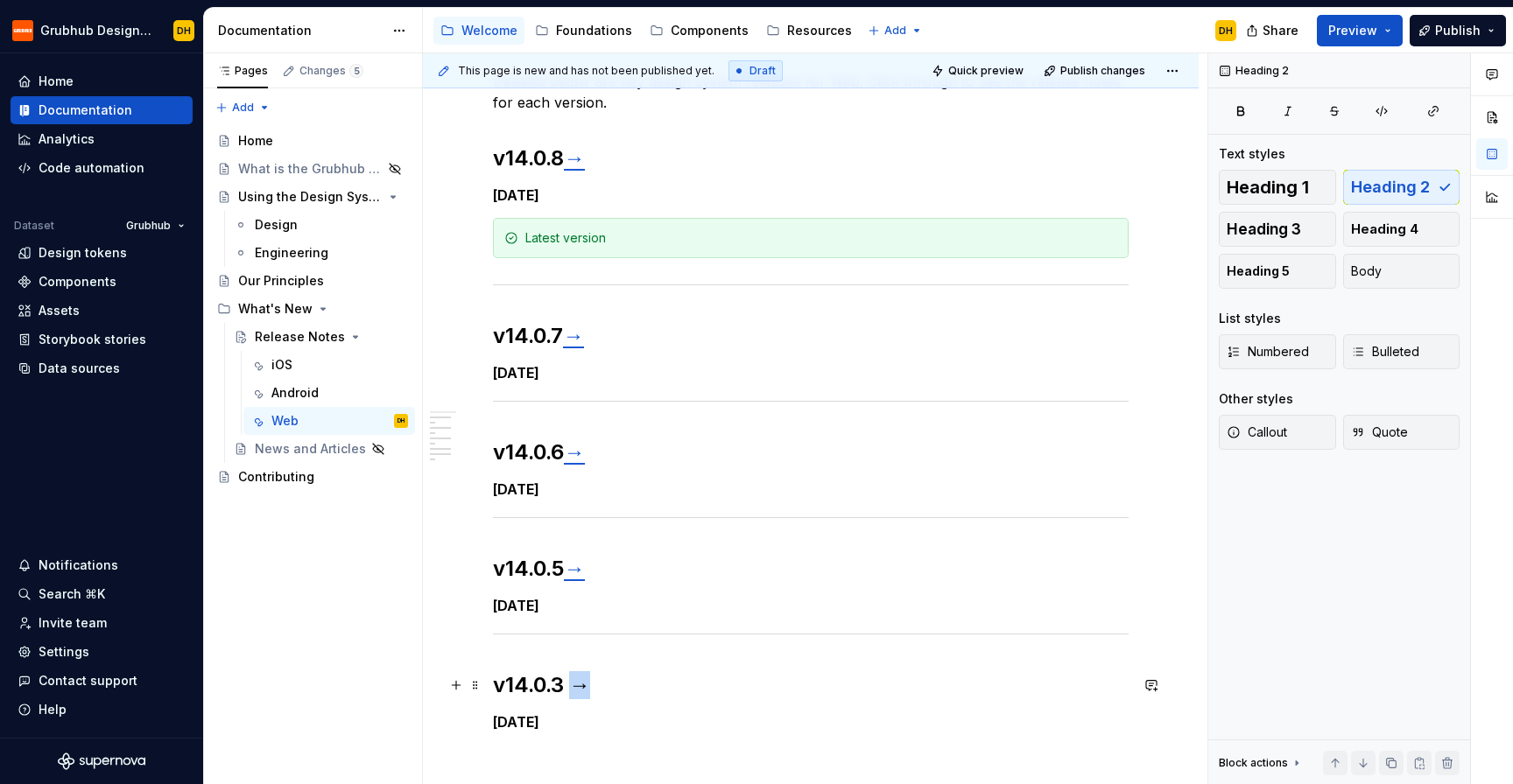
drag, startPoint x: 599, startPoint y: 686, endPoint x: 579, endPoint y: 686, distance: 20.0
click at [579, 686] on h2 "v14.0.3 →" at bounding box center [810, 685] width 635 height 28
click at [642, 714] on h5 "[DATE]" at bounding box center [810, 722] width 635 height 17
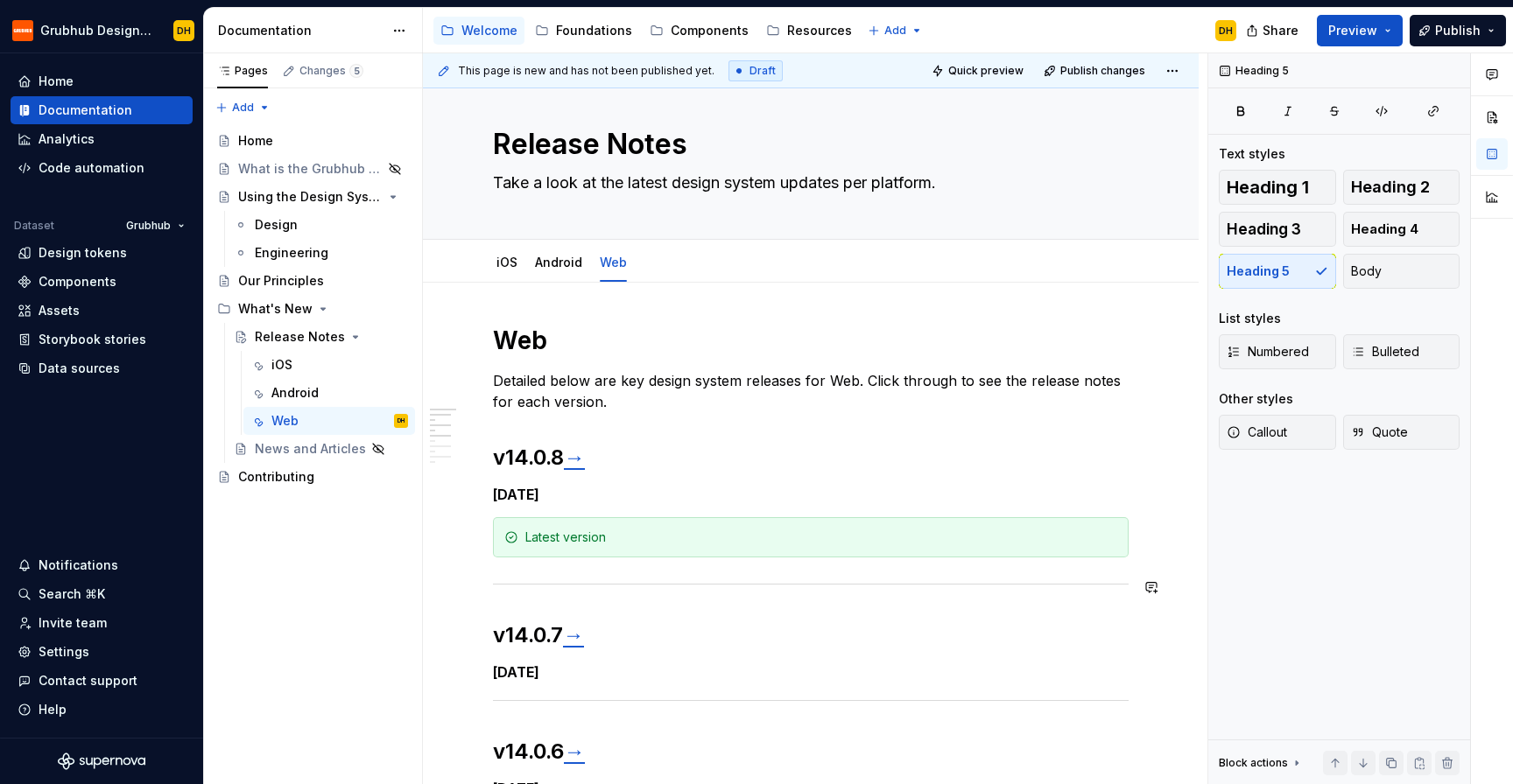
scroll to position [14, 0]
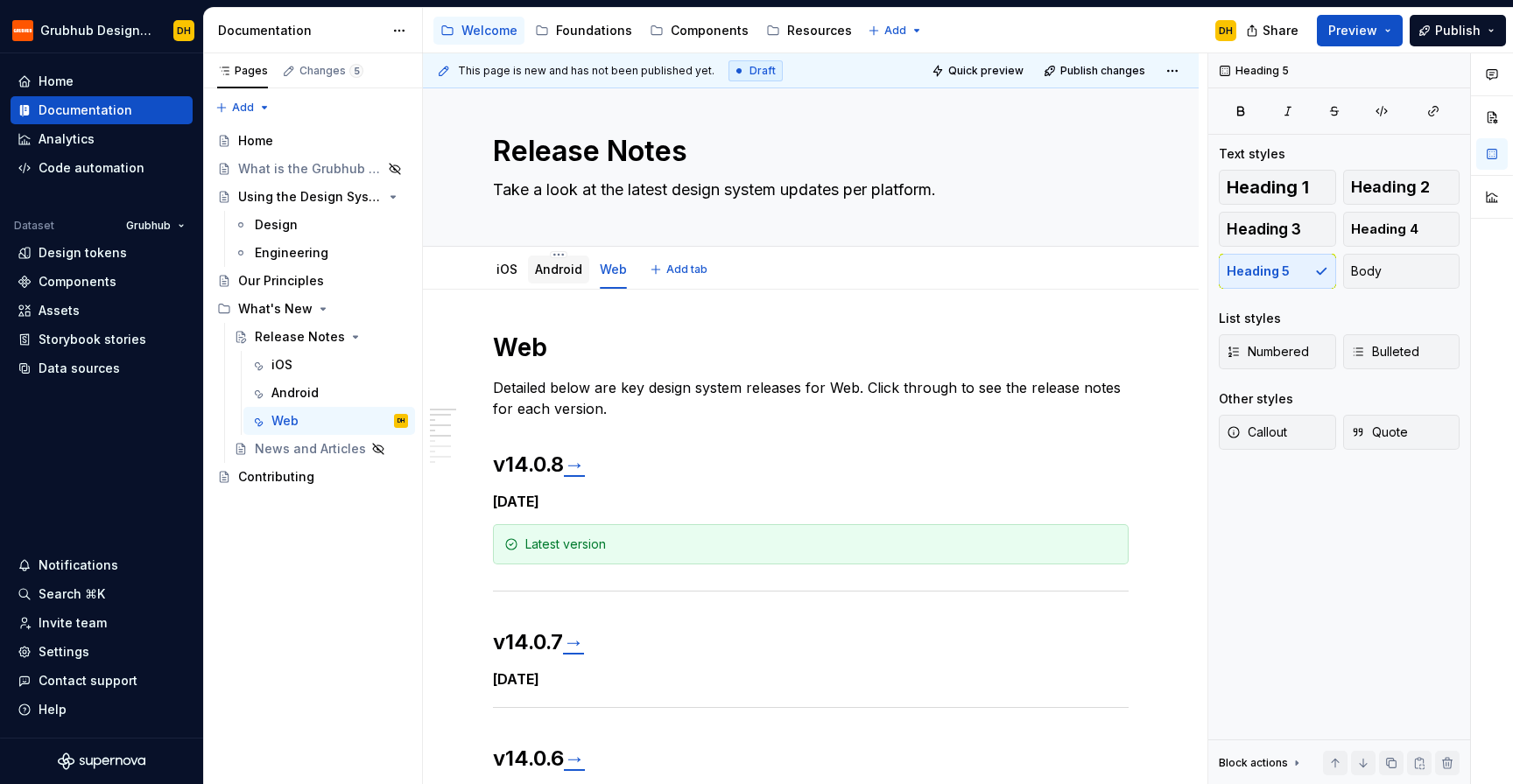
click at [561, 265] on link "Android" at bounding box center [558, 270] width 48 height 15
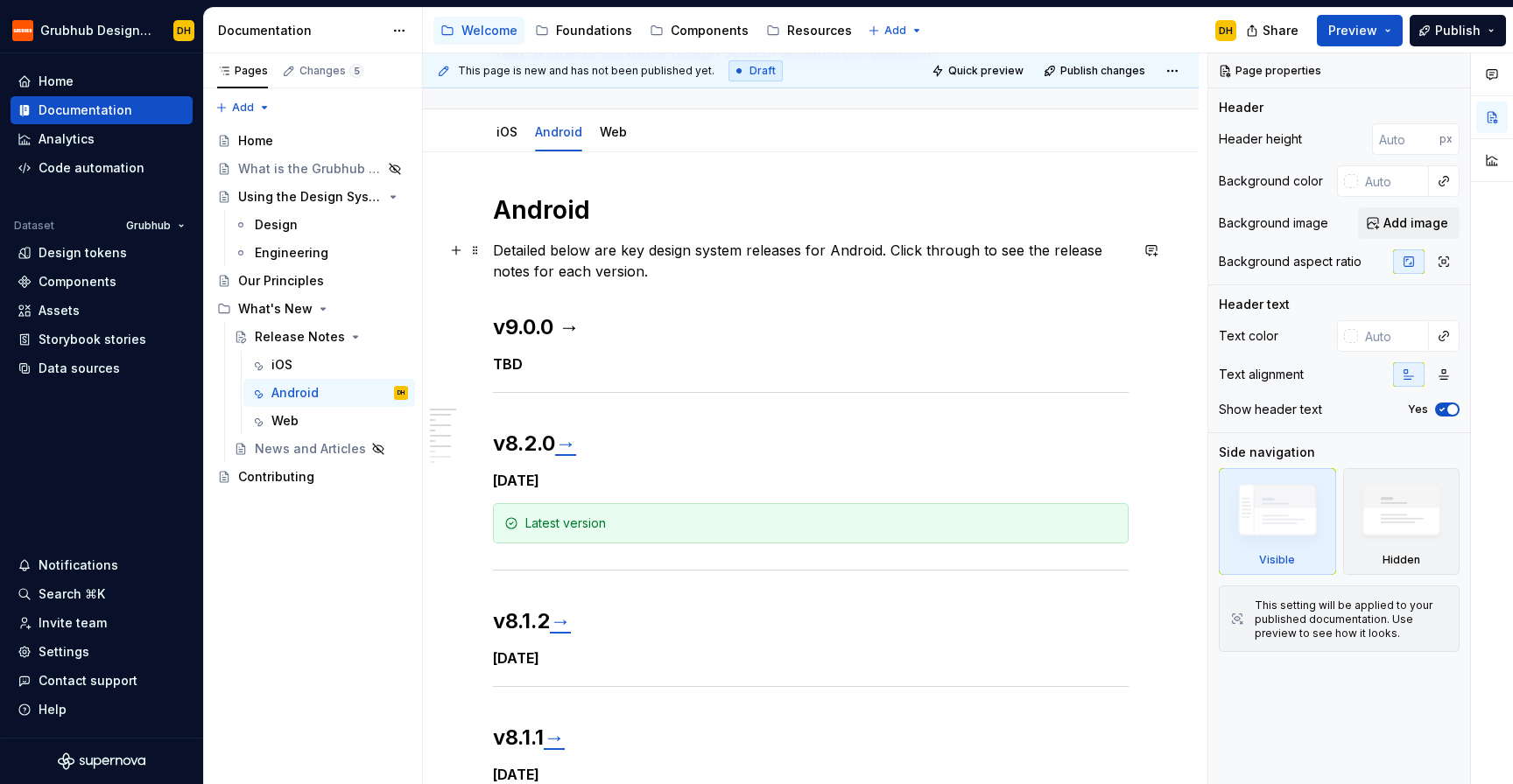
scroll to position [16, 0]
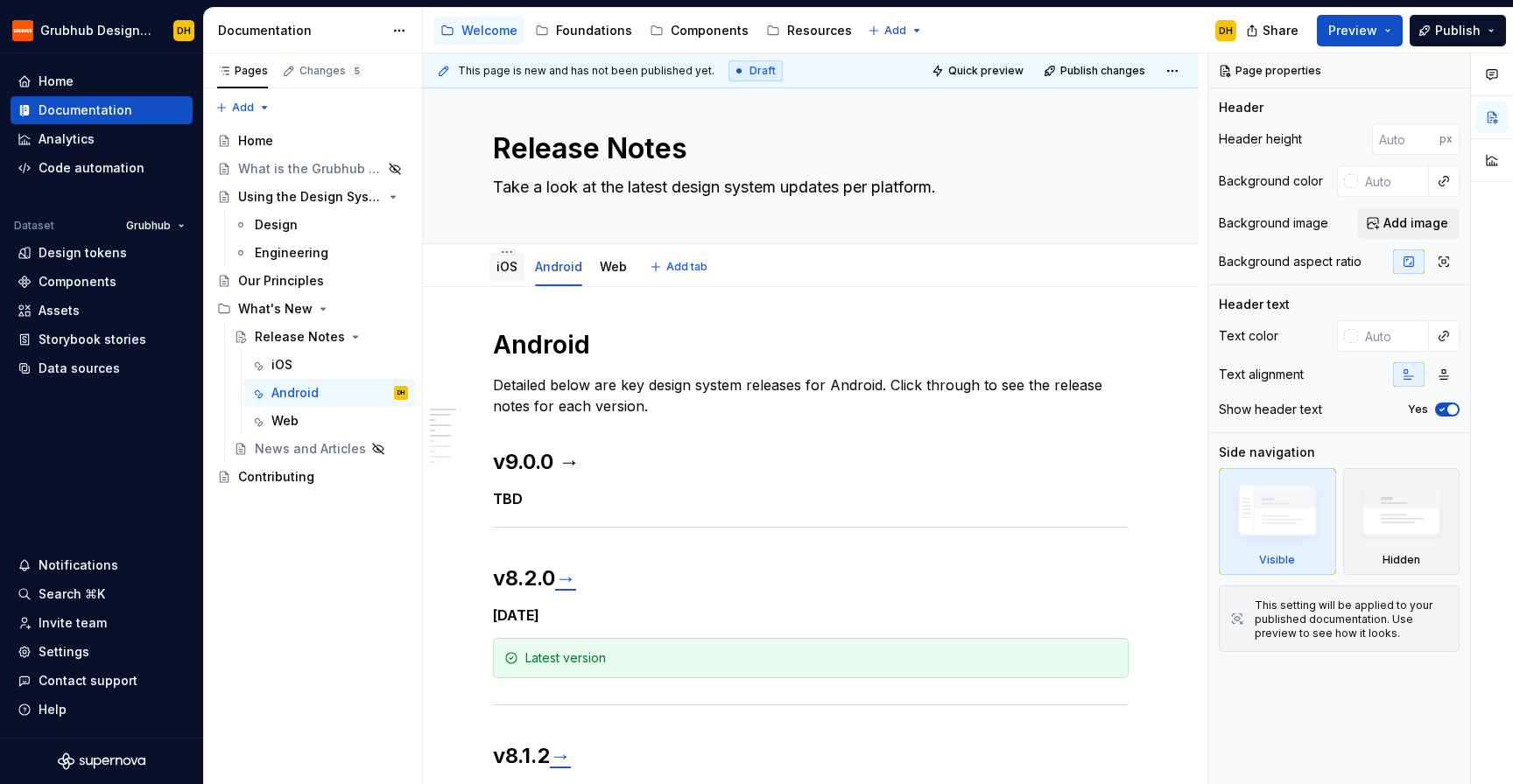
click at [506, 266] on link "iOS" at bounding box center [507, 267] width 21 height 15
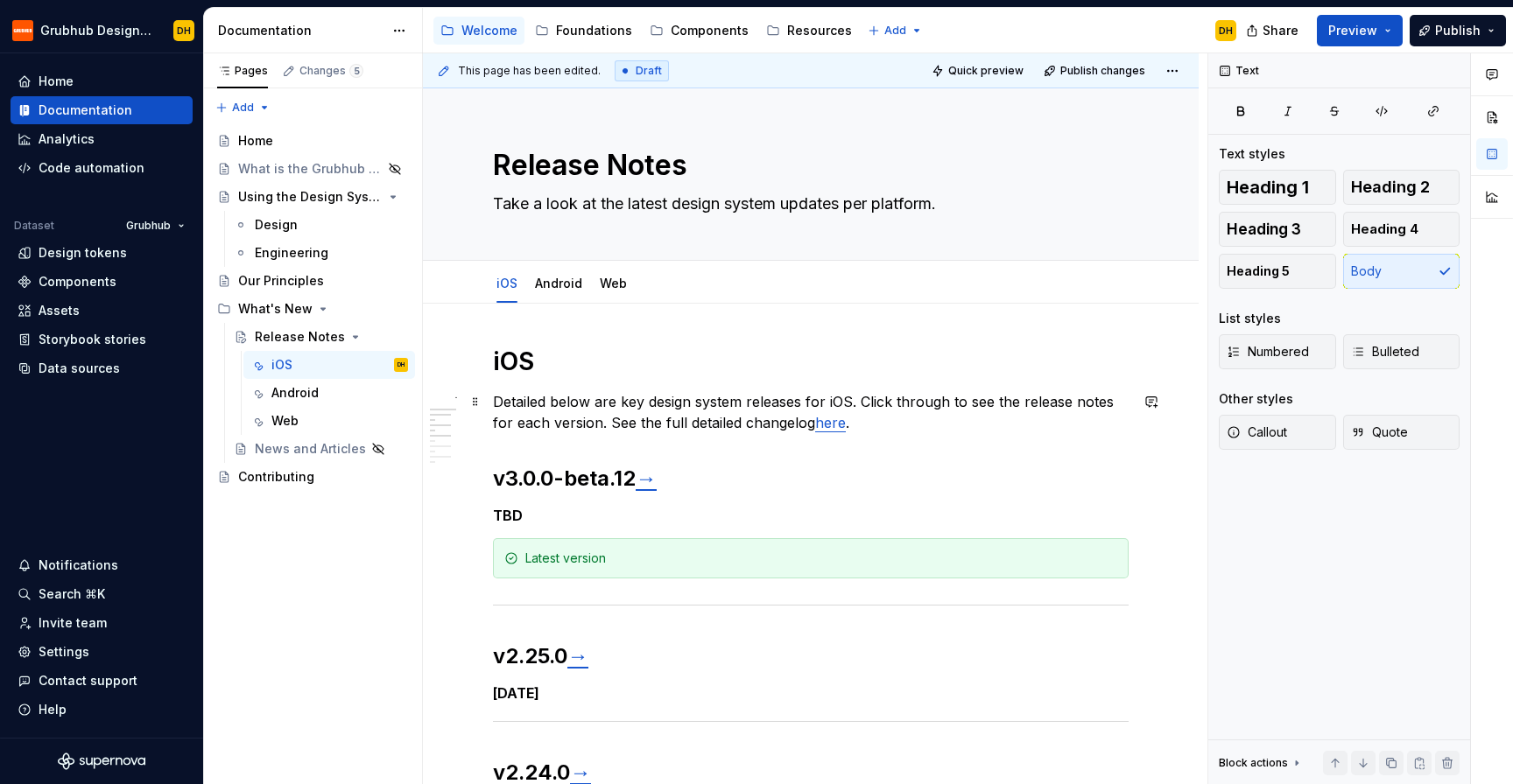
click at [657, 415] on p "Detailed below are key design system releases for iOS. Click through to see the…" at bounding box center [810, 412] width 635 height 42
click at [1034, 18] on div "Accessibility guide for tree Page tree. Navigate the tree with the arrow keys. …" at bounding box center [837, 30] width 827 height 46
click at [616, 281] on link "Web" at bounding box center [613, 283] width 27 height 15
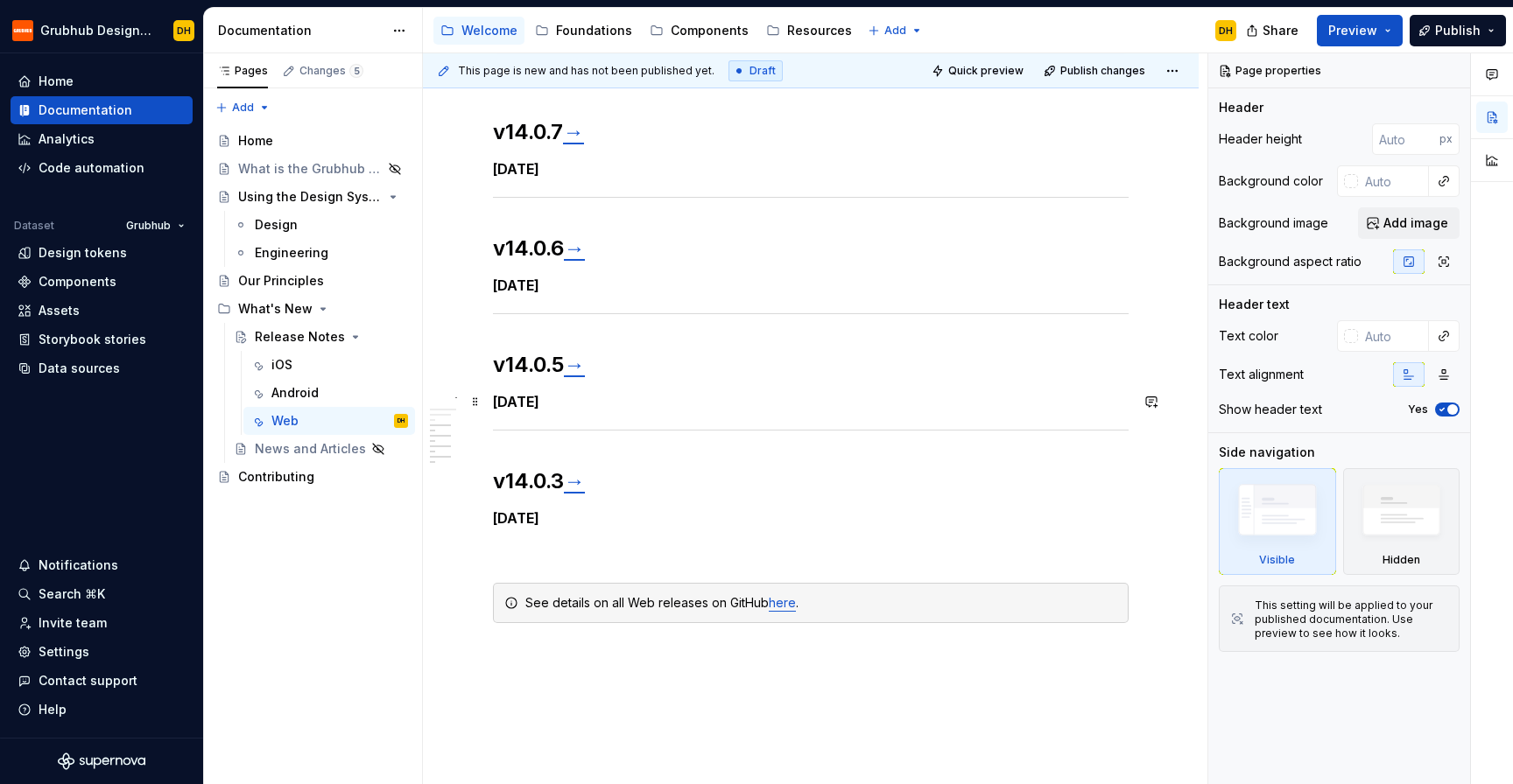
scroll to position [533, 0]
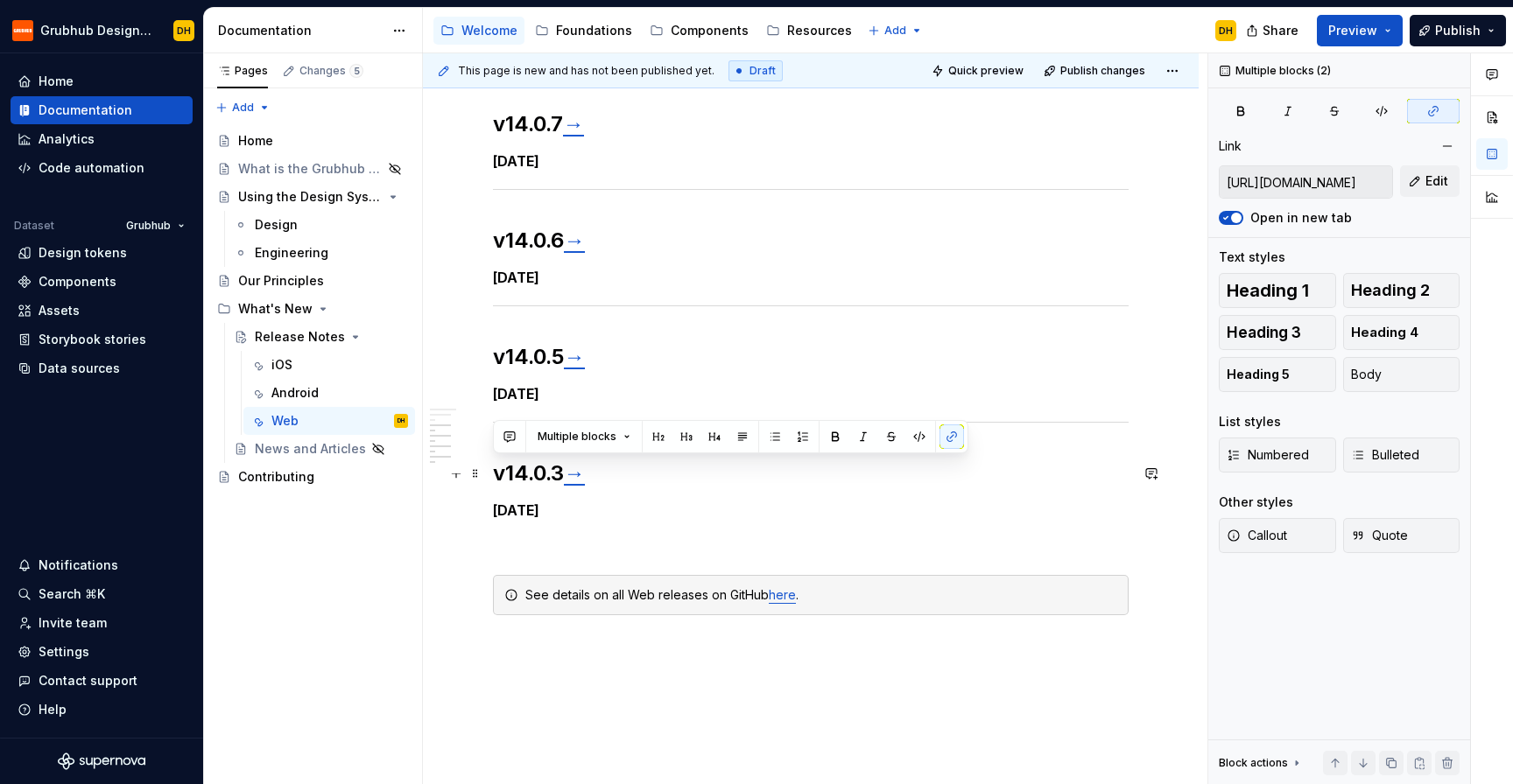
drag, startPoint x: 614, startPoint y: 515, endPoint x: 486, endPoint y: 466, distance: 137.1
click at [486, 466] on div "Web Detailed below are key design system releases for Web. Click through to see…" at bounding box center [811, 321] width 776 height 1100
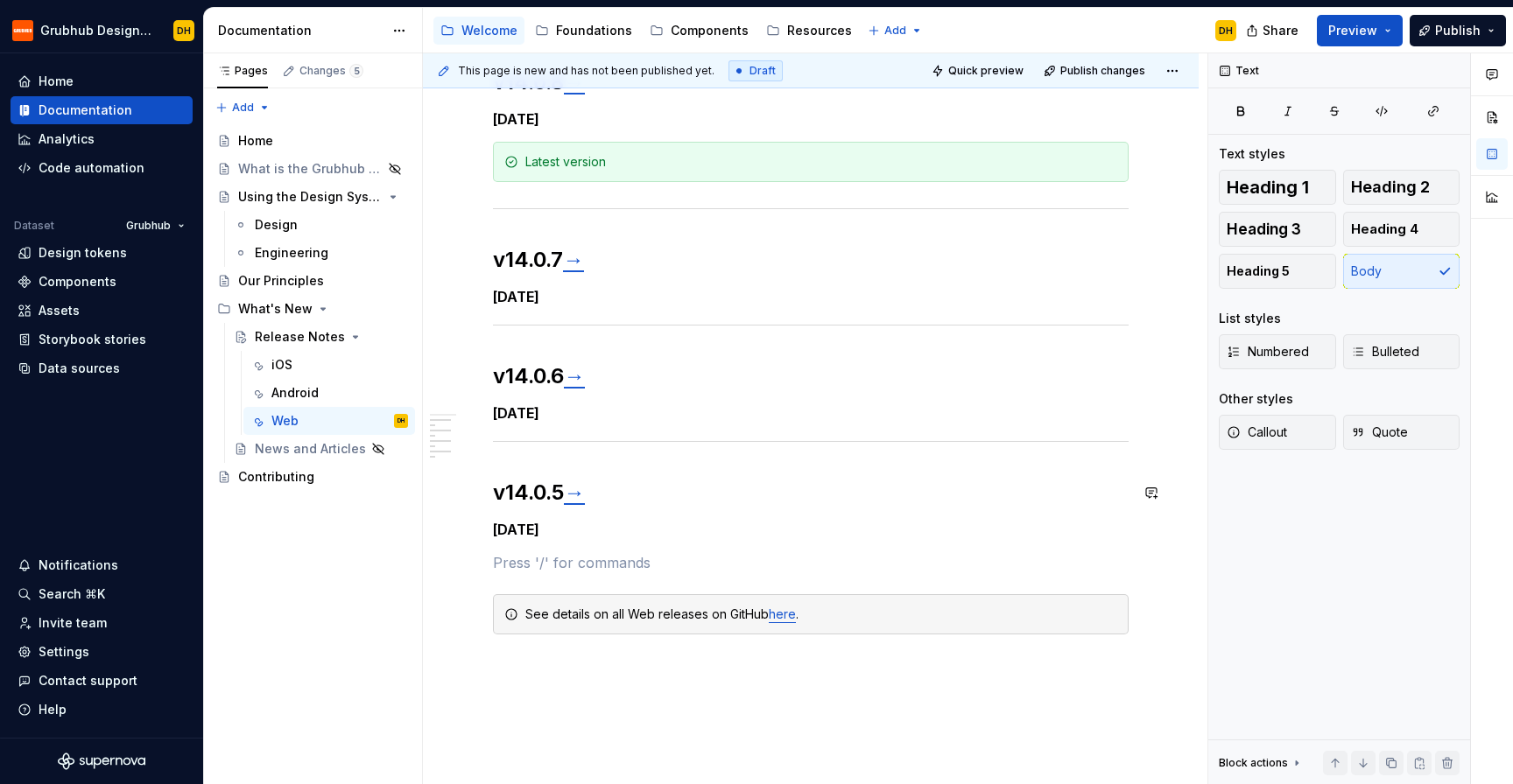
scroll to position [299, 0]
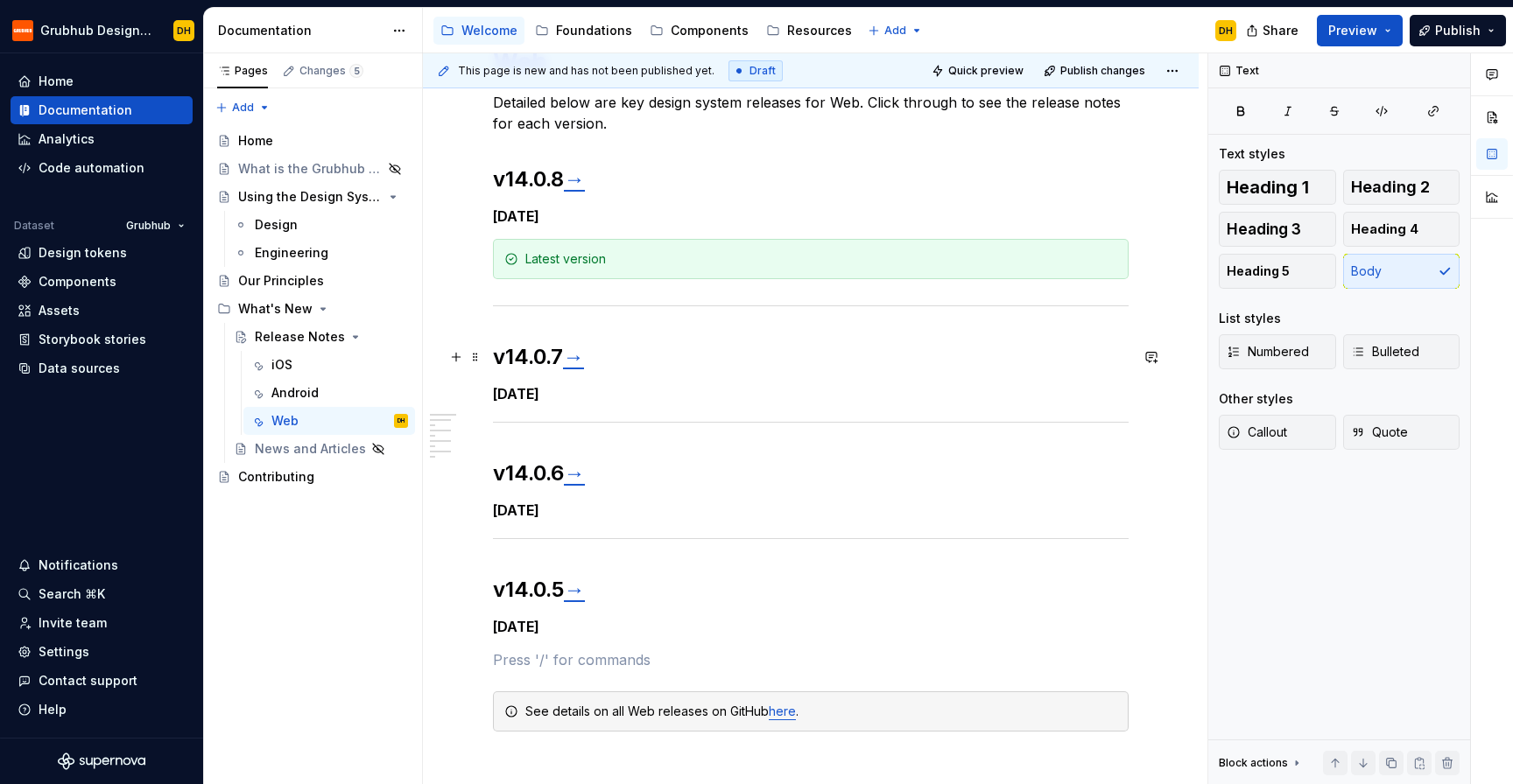
click at [496, 365] on h2 "v14.0.7 →" at bounding box center [810, 356] width 635 height 28
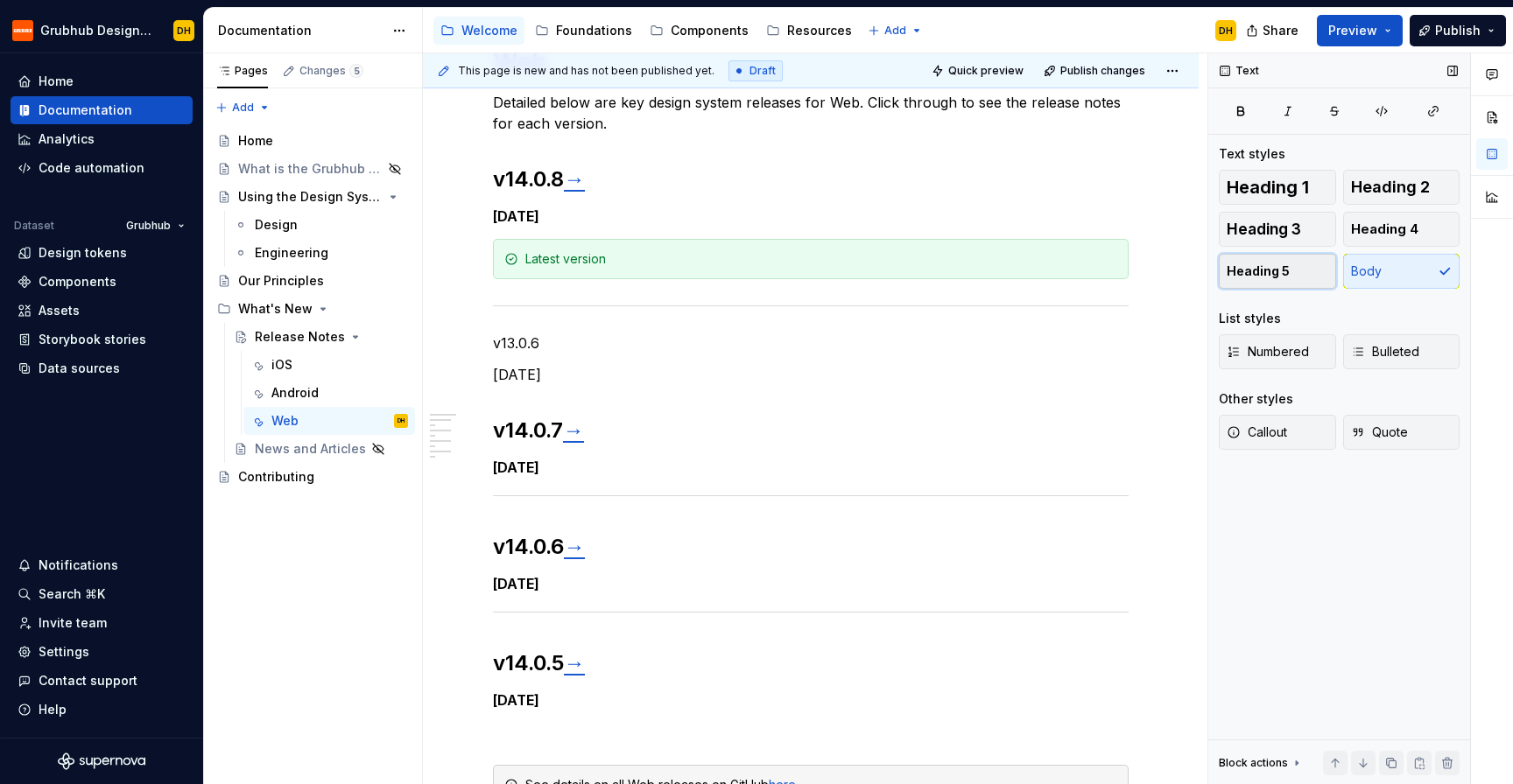
click at [1269, 275] on span "Heading 5" at bounding box center [1258, 271] width 63 height 17
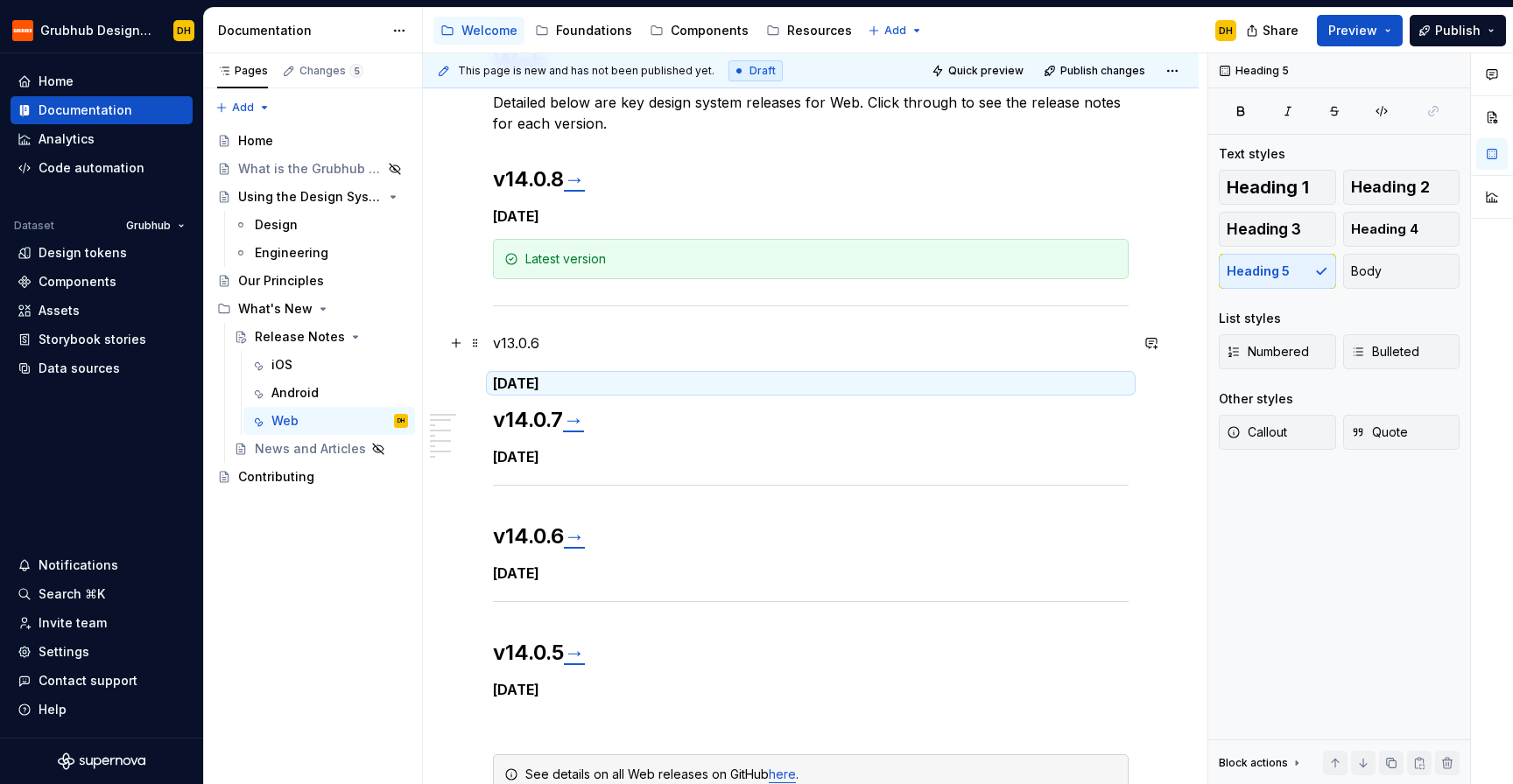
click at [554, 339] on p "v13.0.6" at bounding box center [810, 343] width 635 height 21
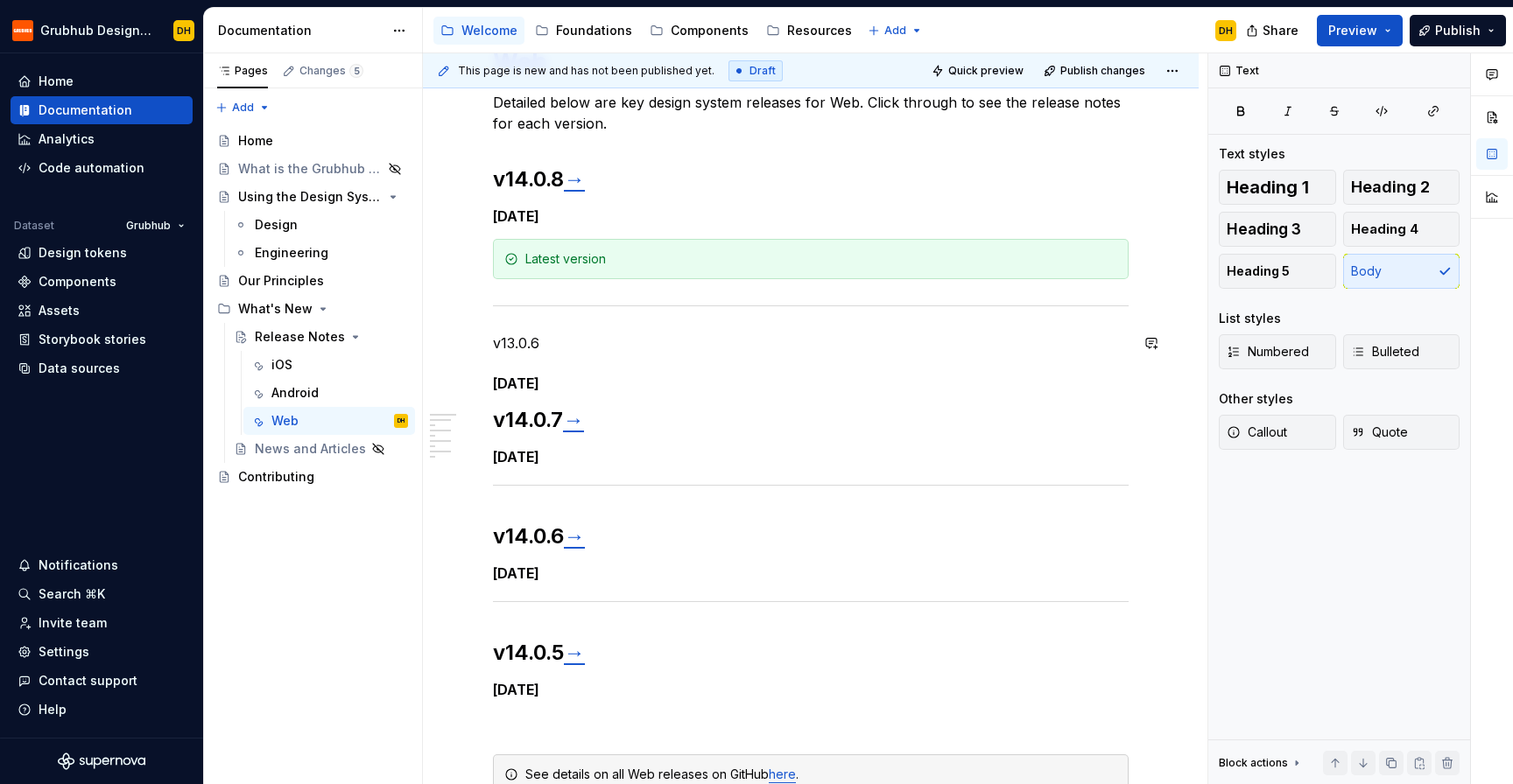
click at [587, 372] on div "Web Detailed below are key design system releases for Web. Click through to see…" at bounding box center [810, 421] width 635 height 749
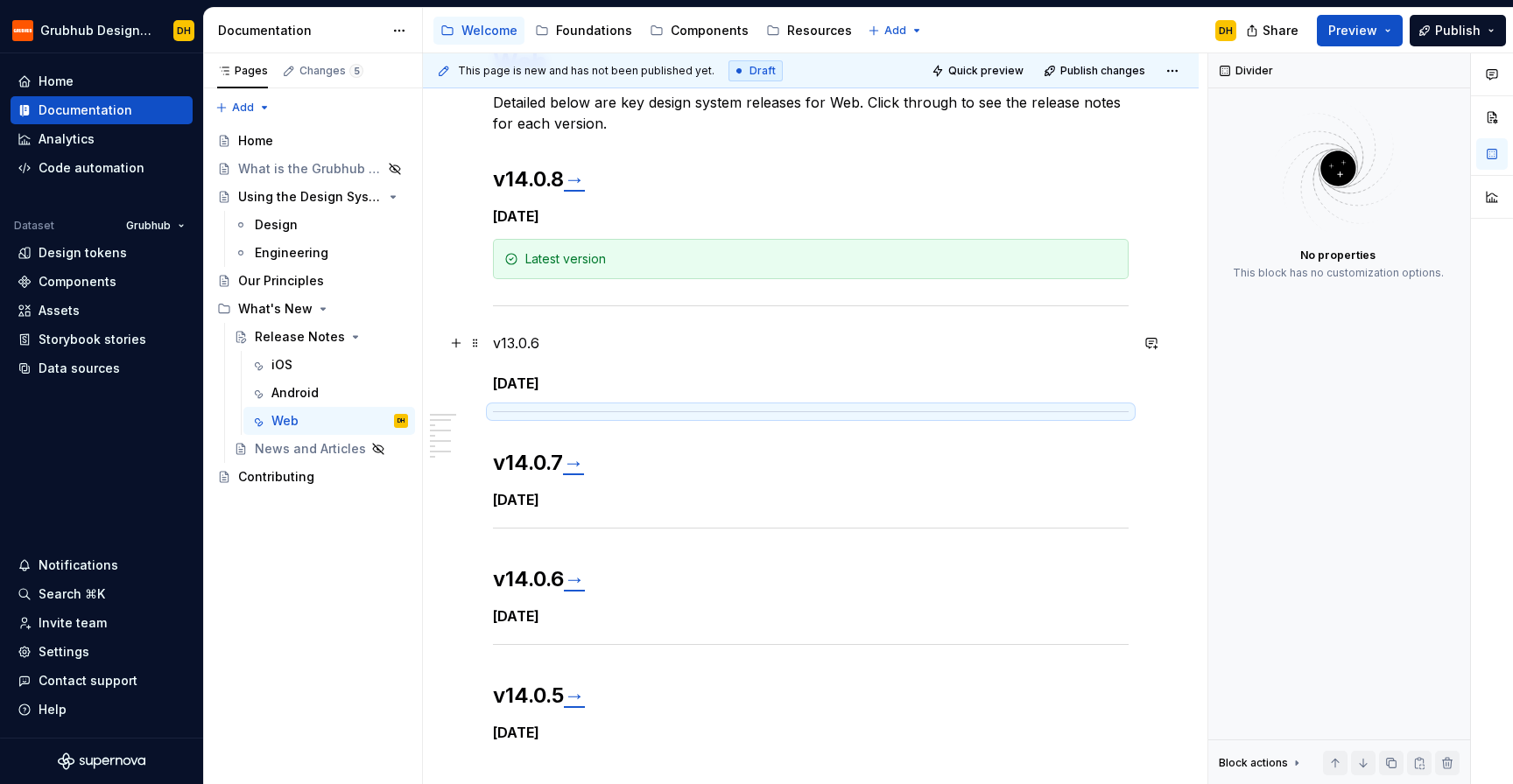
click at [545, 341] on p "v13.0.6" at bounding box center [810, 343] width 635 height 21
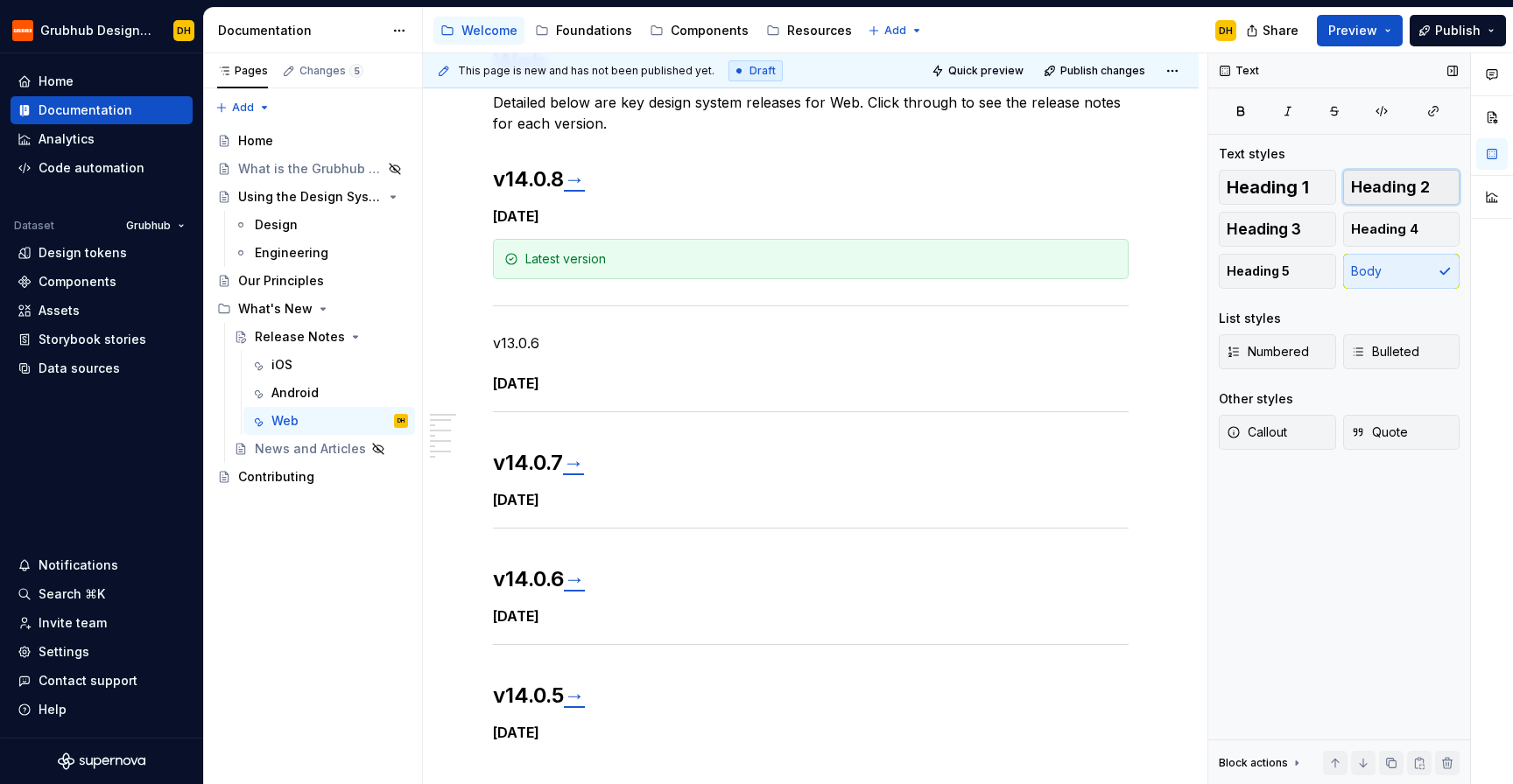
click at [1399, 178] on span "Heading 2" at bounding box center [1390, 187] width 79 height 17
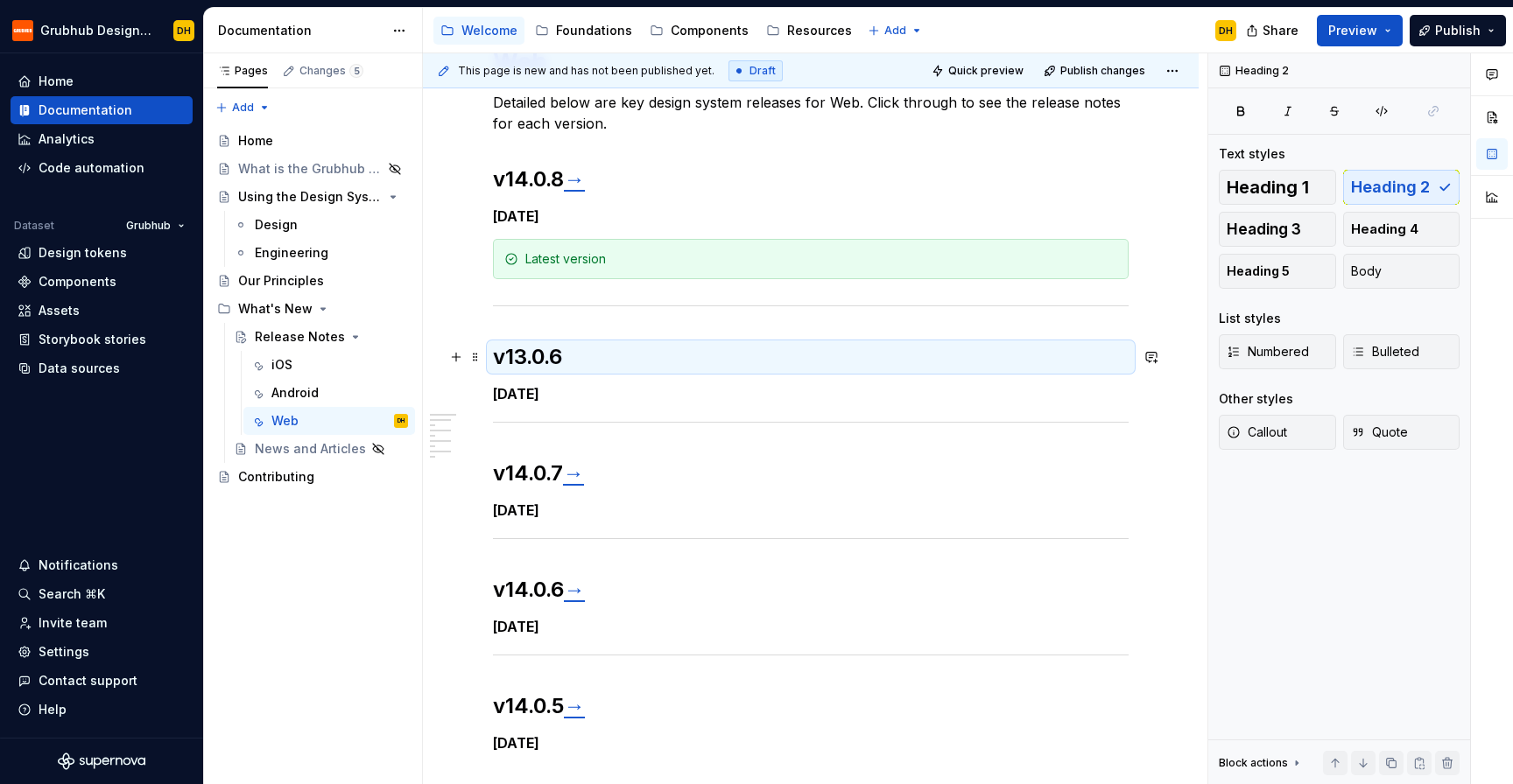
click at [590, 346] on h2 "v13.0.6" at bounding box center [810, 356] width 635 height 28
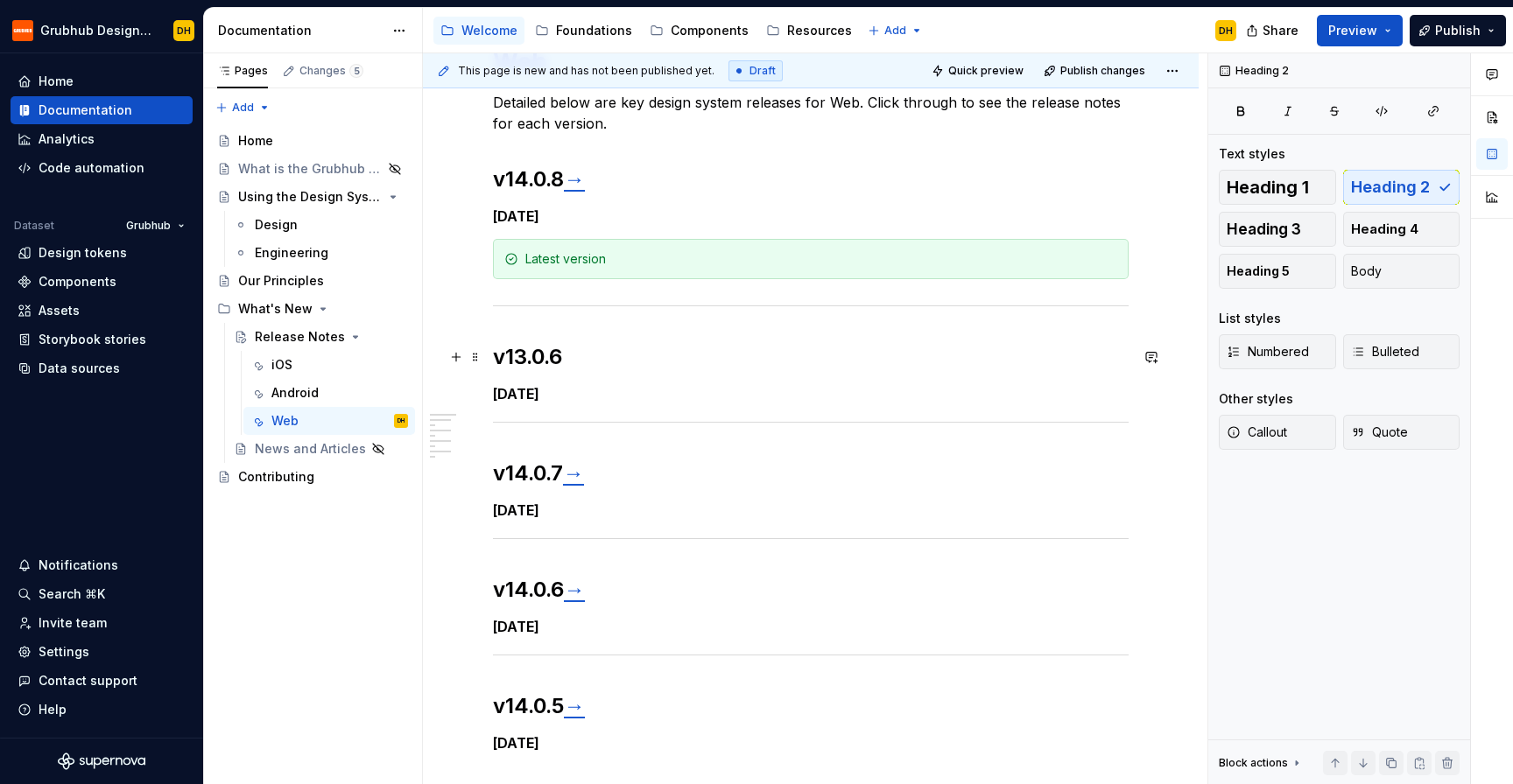
click at [606, 354] on h2 "v13.0.6" at bounding box center [810, 356] width 635 height 28
click at [585, 361] on h2 "v13.0.6 →" at bounding box center [810, 356] width 635 height 28
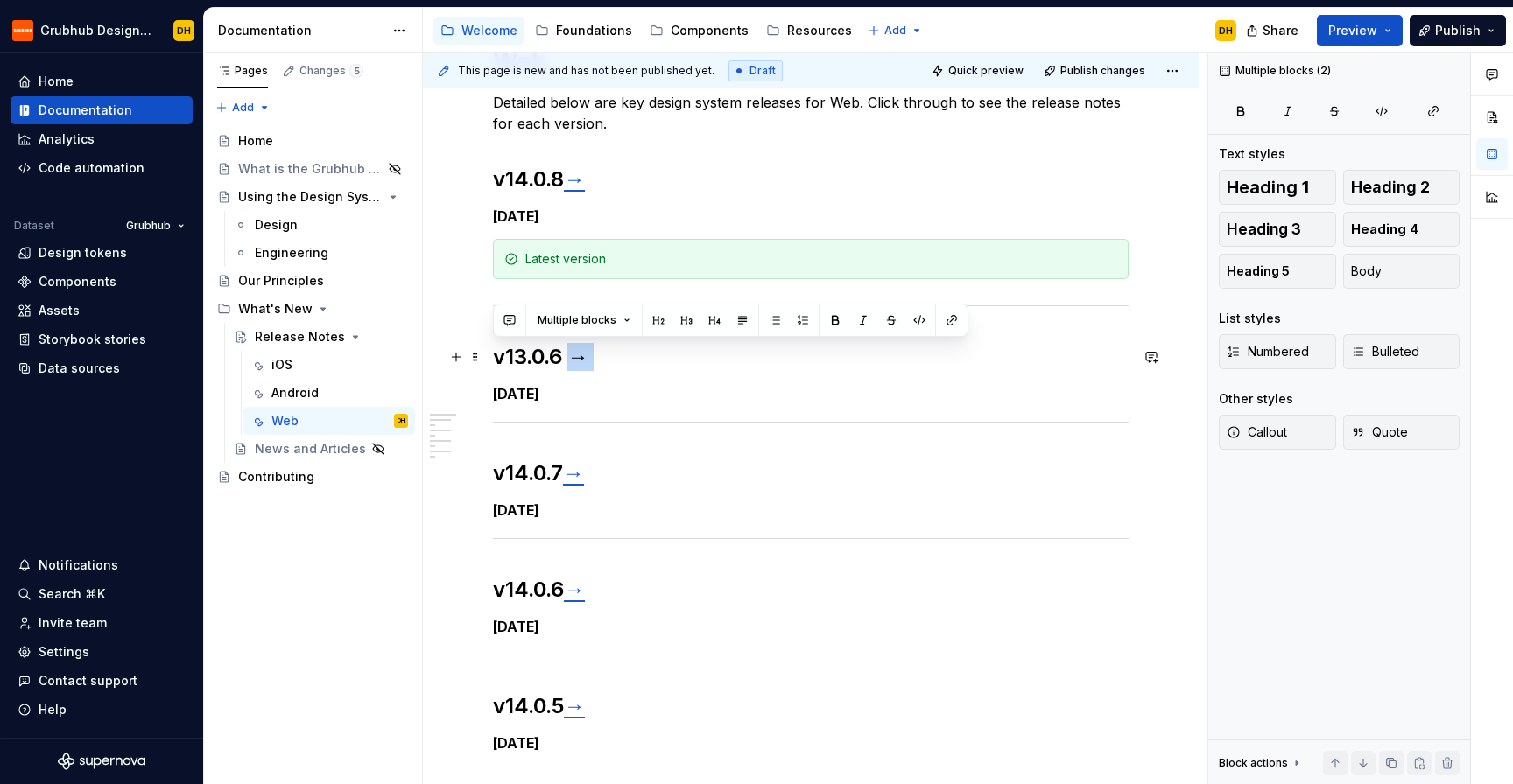
drag, startPoint x: 613, startPoint y: 361, endPoint x: 577, endPoint y: 364, distance: 36.1
click at [577, 364] on h2 "v13.0.6 →" at bounding box center [810, 356] width 635 height 28
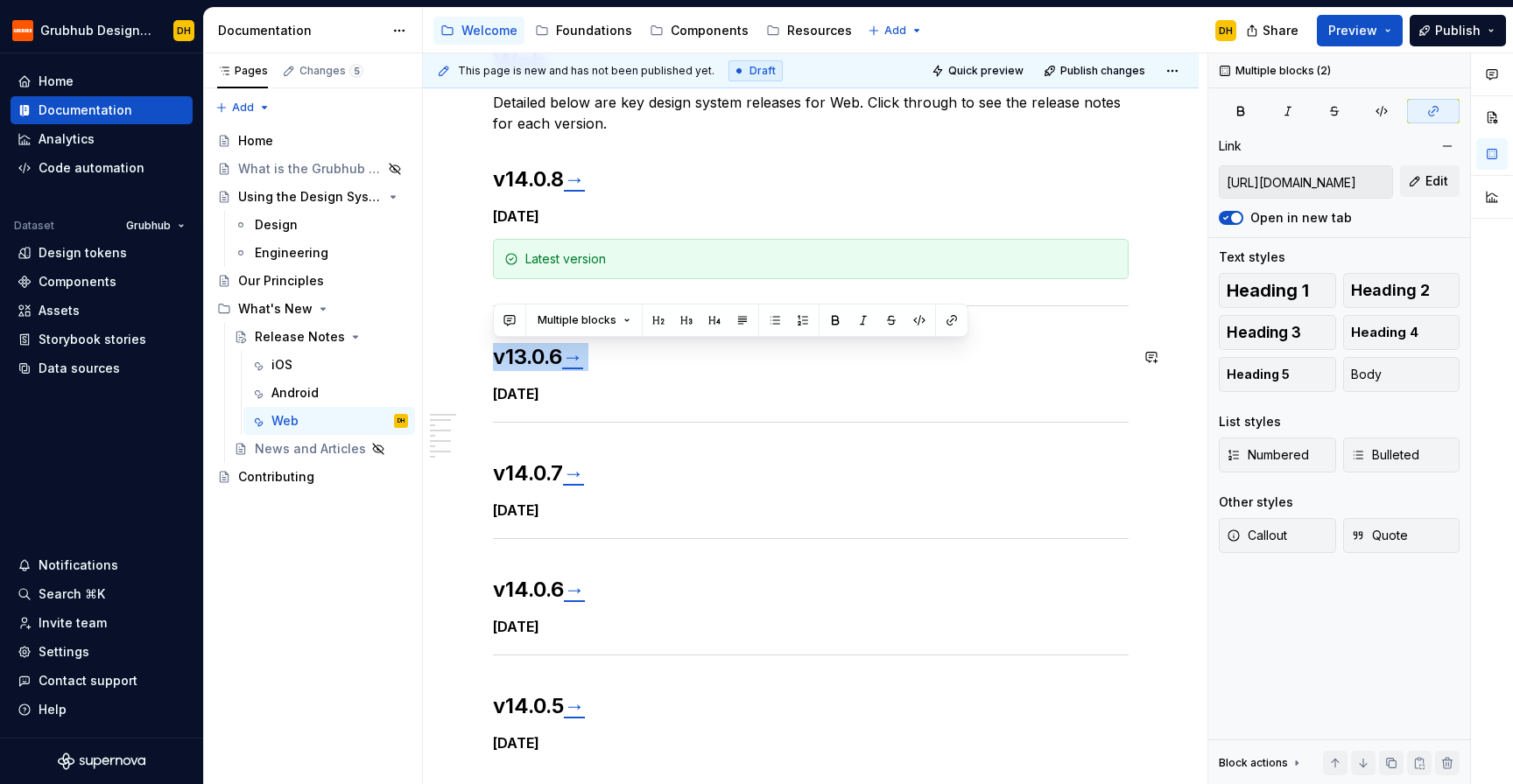
click at [696, 373] on div "Web Detailed below are key design system releases for Web. Click through to see…" at bounding box center [810, 448] width 635 height 802
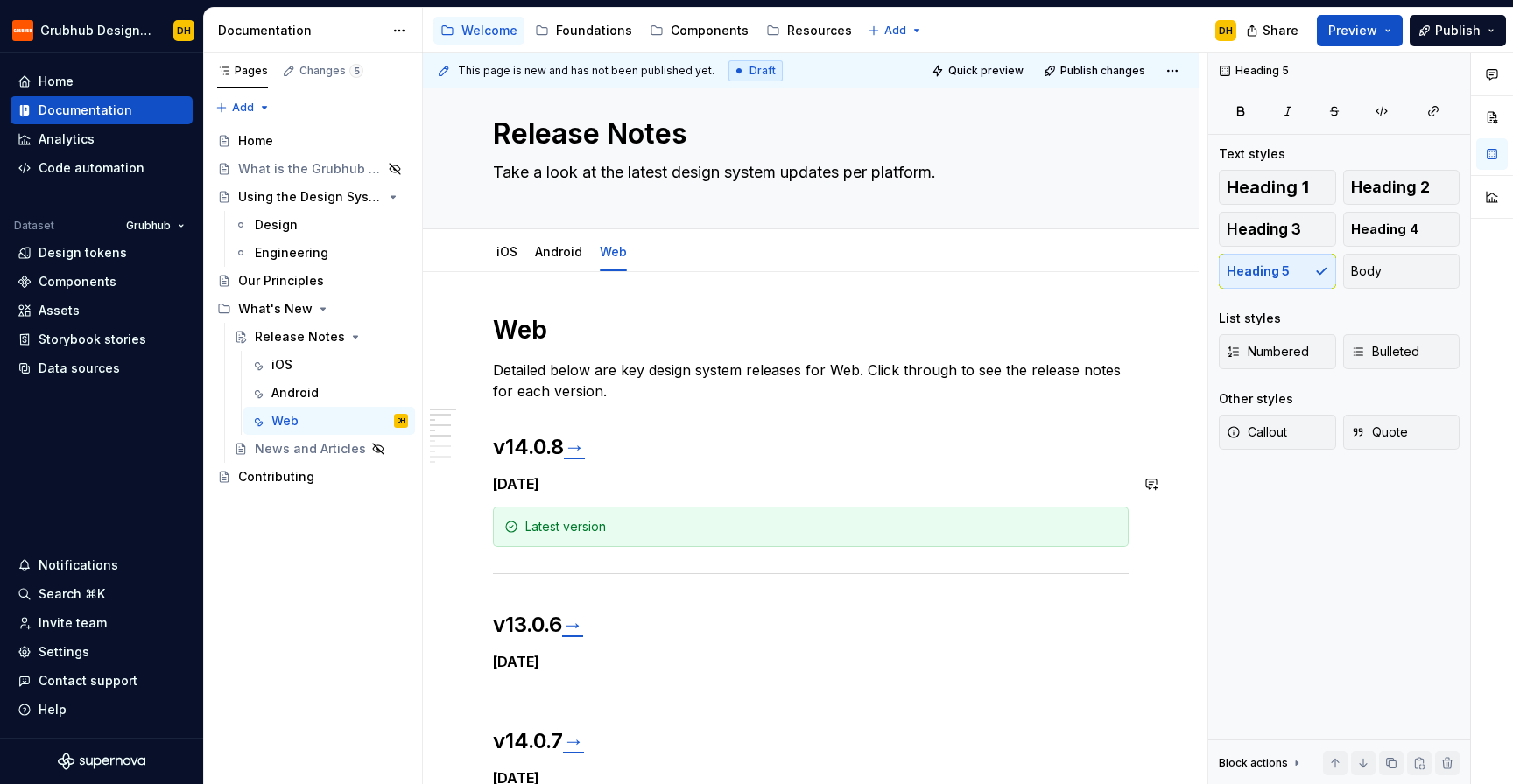
scroll to position [0, 0]
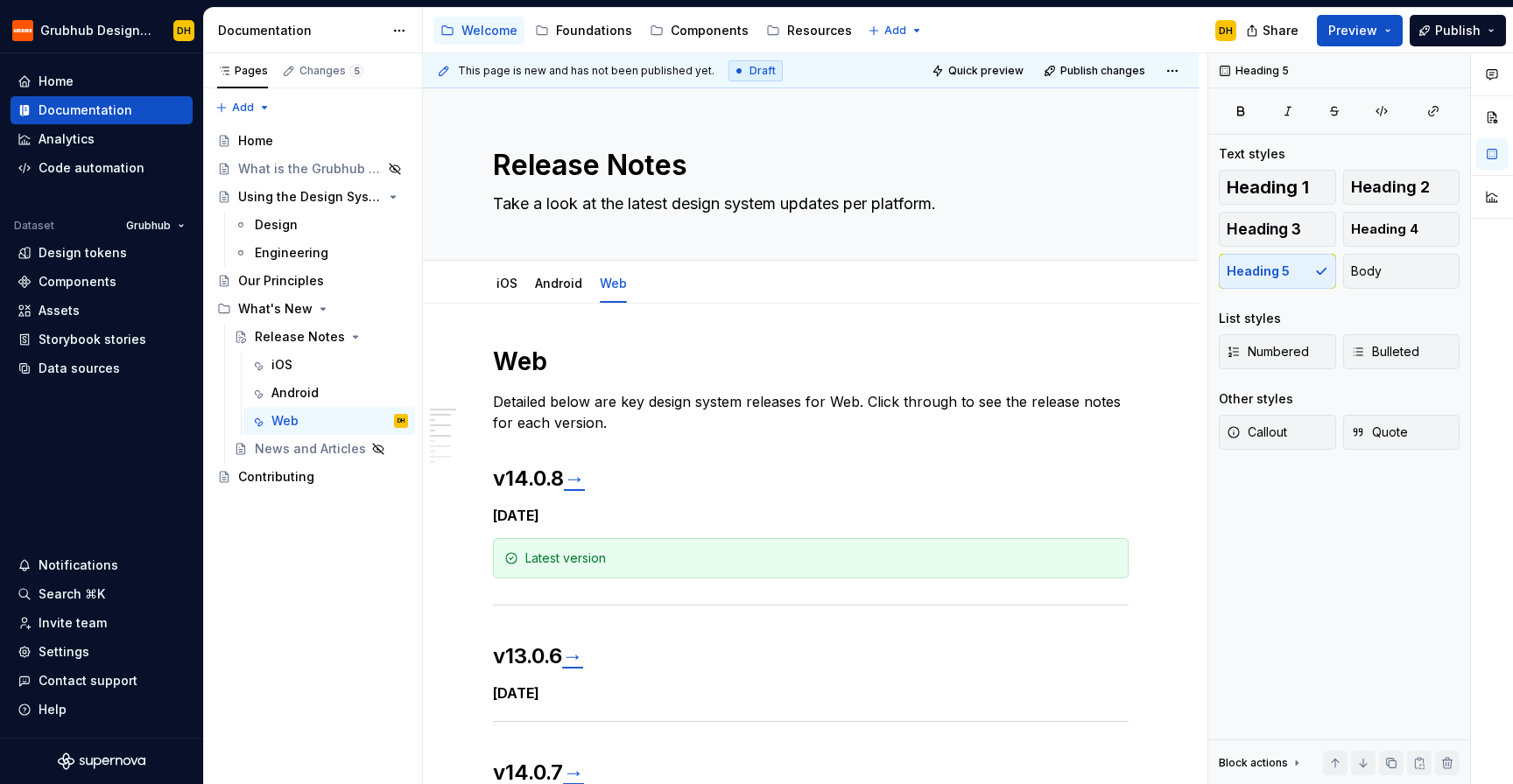
click at [1031, 27] on div "Accessibility guide for tree Page tree. Navigate the tree with the arrow keys. …" at bounding box center [837, 30] width 827 height 46
click at [1053, 25] on div "Accessibility guide for tree Page tree. Navigate the tree with the arrow keys. …" at bounding box center [837, 30] width 827 height 46
click at [971, 26] on div "Accessibility guide for tree Page tree. Navigate the tree with the arrow keys. …" at bounding box center [837, 30] width 827 height 46
click at [898, 29] on html "Grubhub Design System DH Home Documentation Analytics Code automation Dataset G…" at bounding box center [756, 392] width 1513 height 784
click at [948, 22] on html "Grubhub Design System DH Home Documentation Analytics Code automation Dataset G…" at bounding box center [756, 392] width 1513 height 784
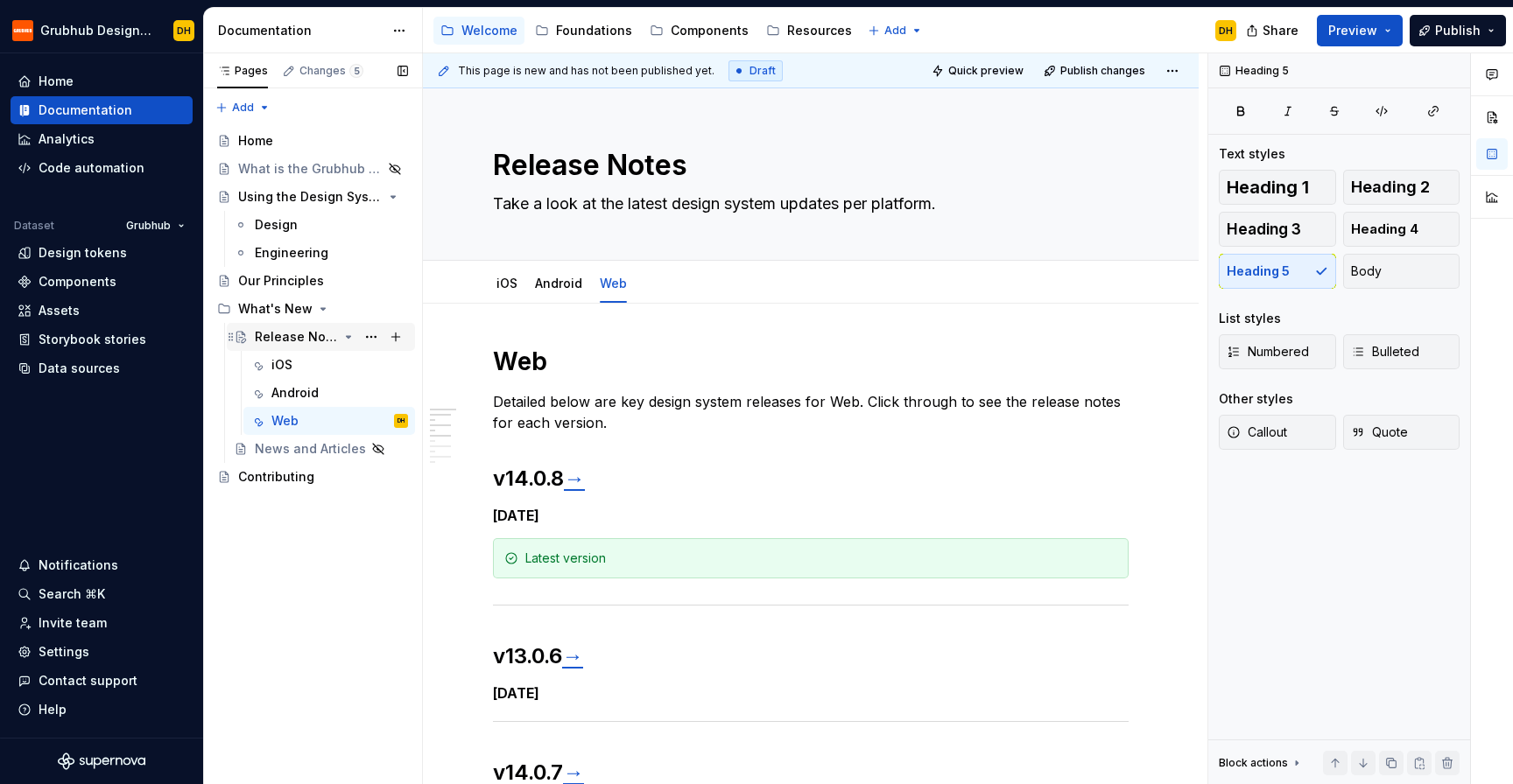
click at [297, 348] on div "Release Notes" at bounding box center [331, 337] width 153 height 25
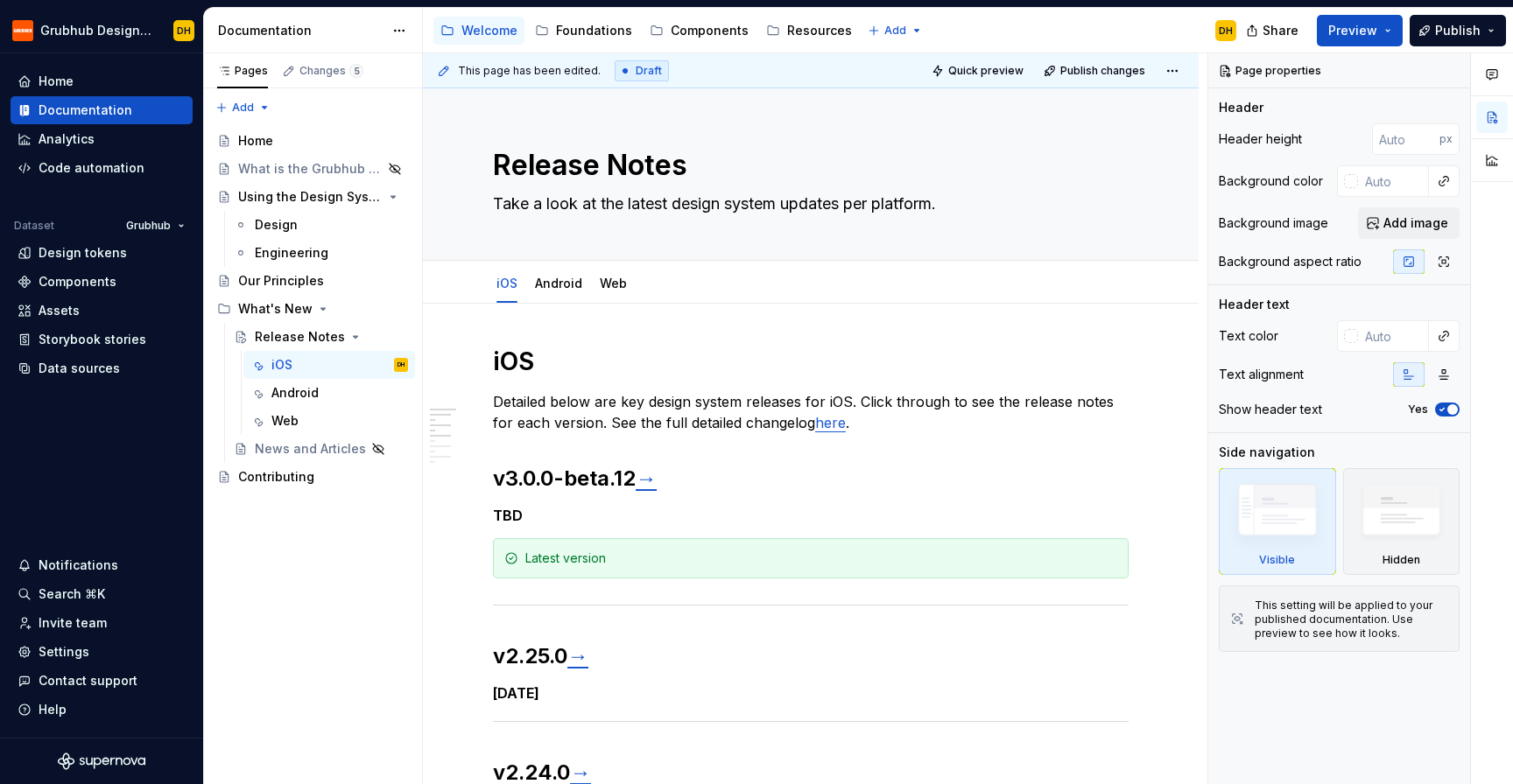
click at [956, 27] on div "Accessibility guide for tree Page tree. Navigate the tree with the arrow keys. …" at bounding box center [837, 30] width 827 height 46
click at [589, 34] on div "Foundations" at bounding box center [595, 30] width 76 height 17
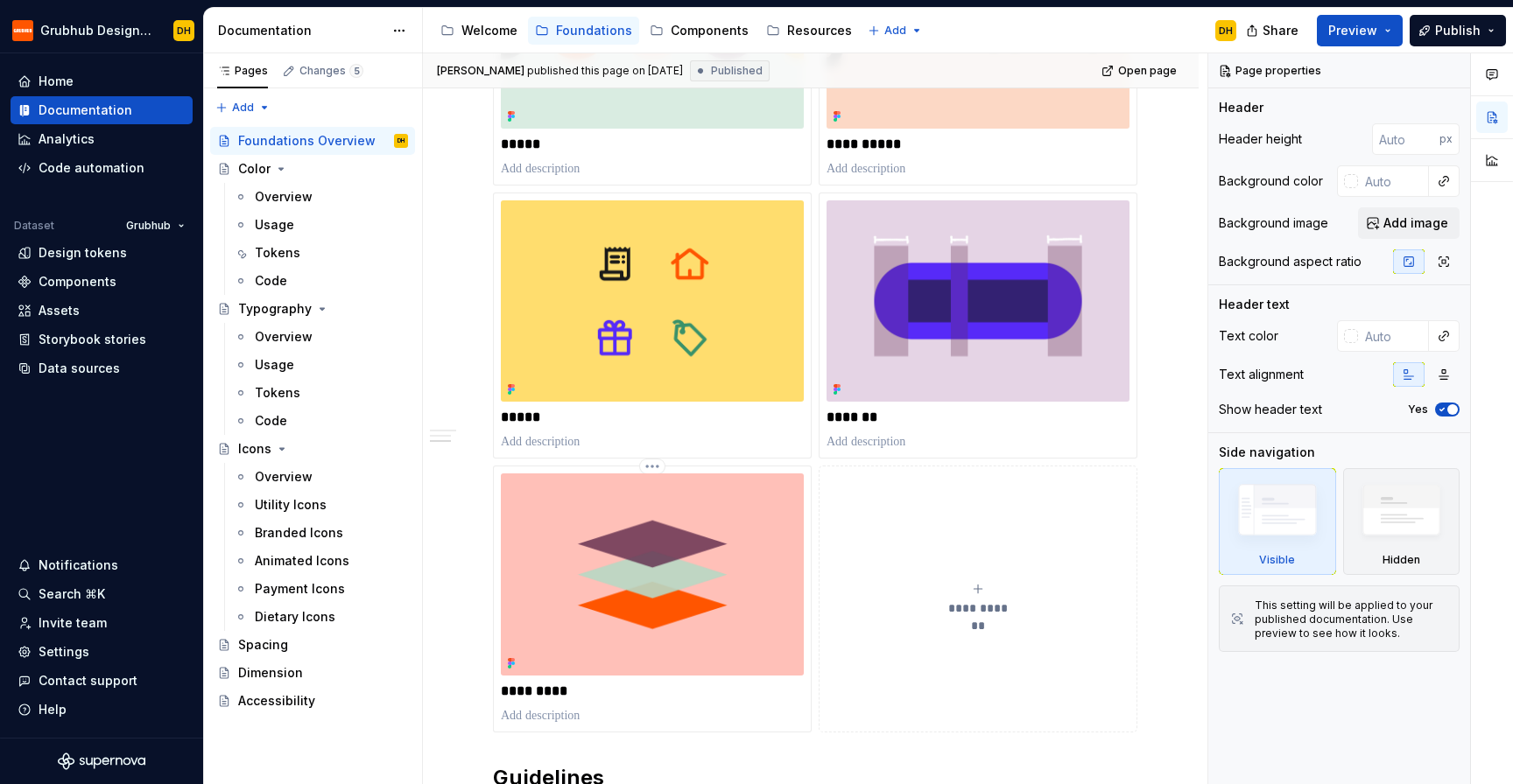
scroll to position [574, 0]
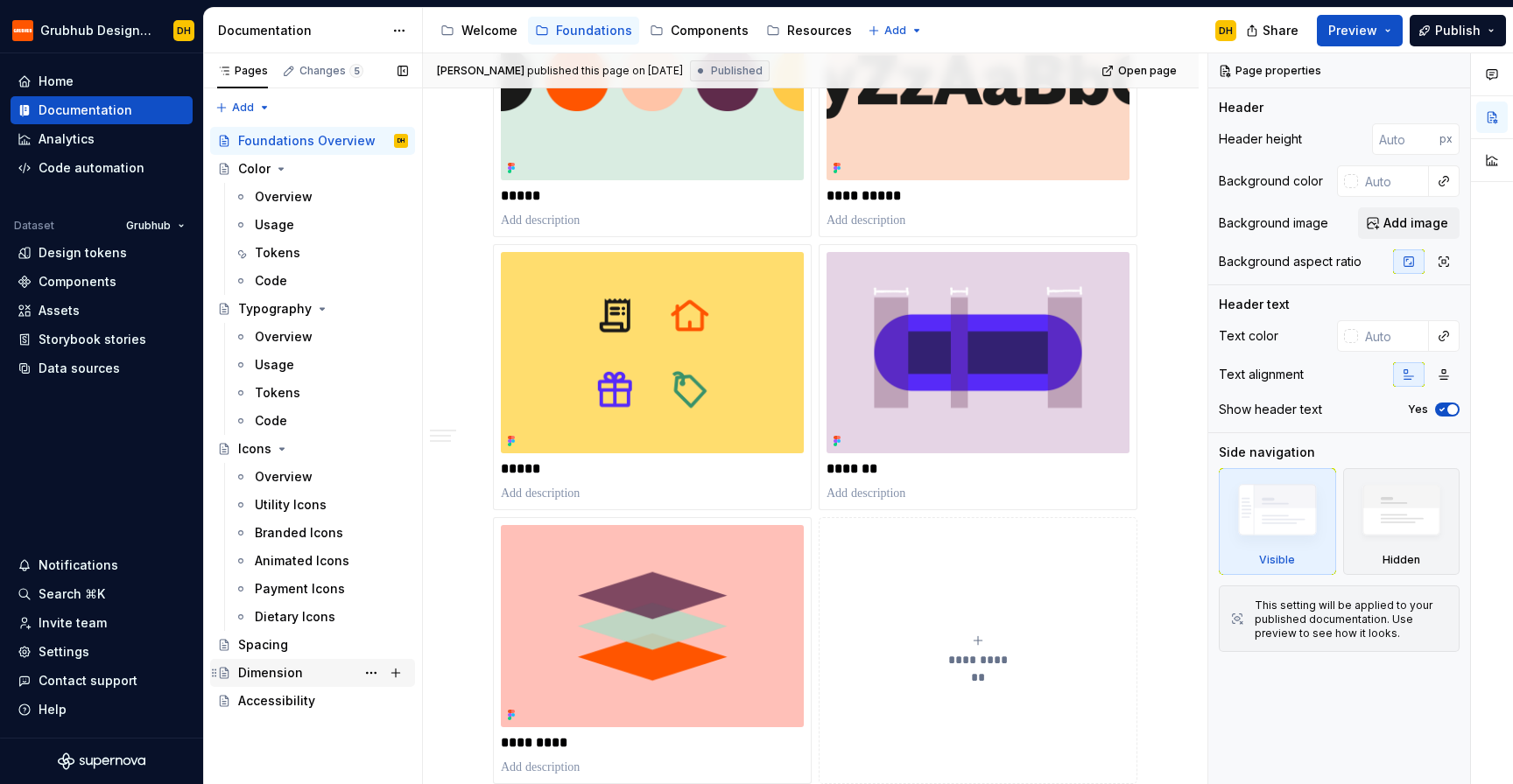
click at [266, 659] on div "Dimension" at bounding box center [313, 673] width 205 height 28
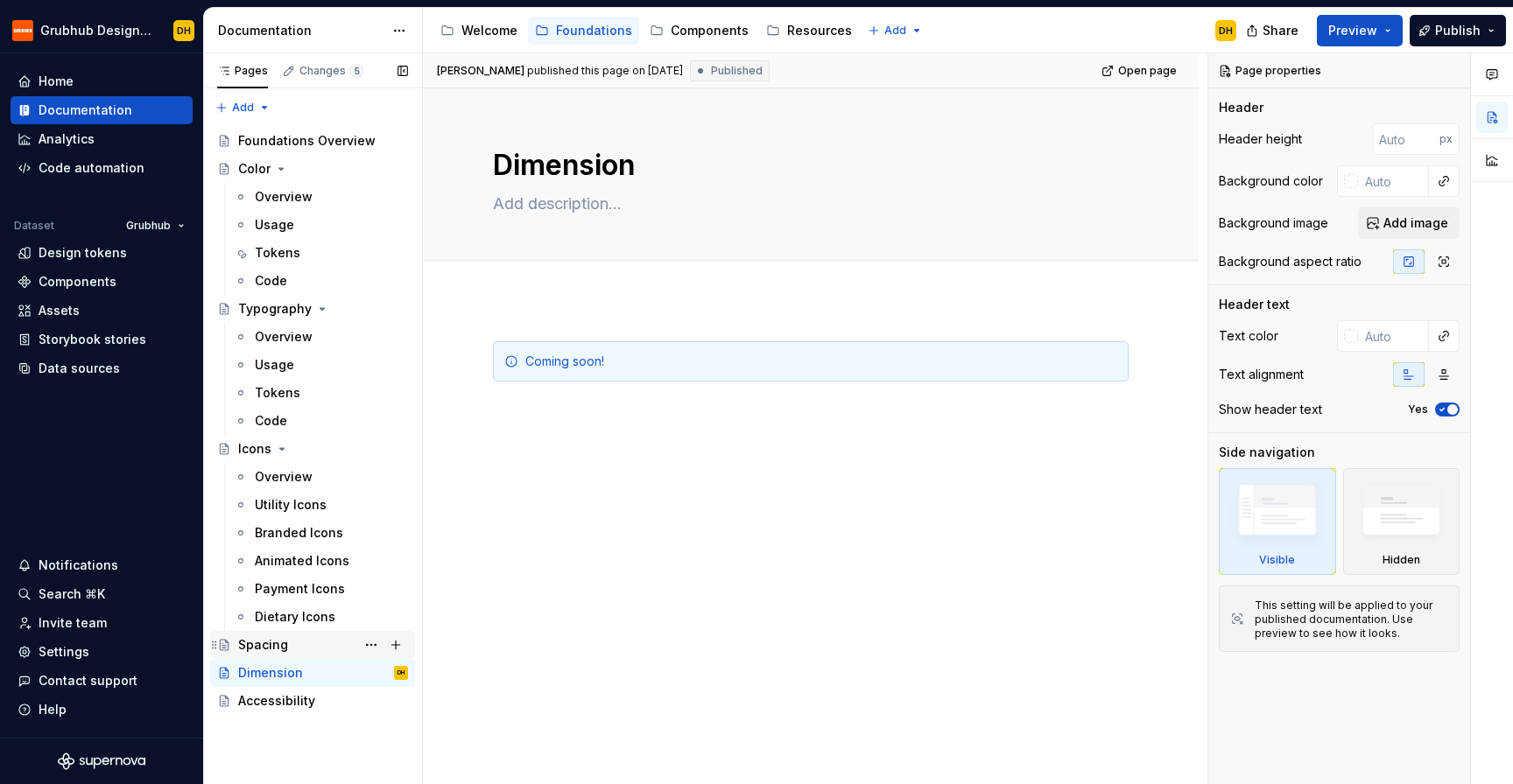
click at [275, 636] on div "Spacing" at bounding box center [263, 645] width 50 height 17
click at [274, 696] on div "Accessibility" at bounding box center [276, 701] width 77 height 17
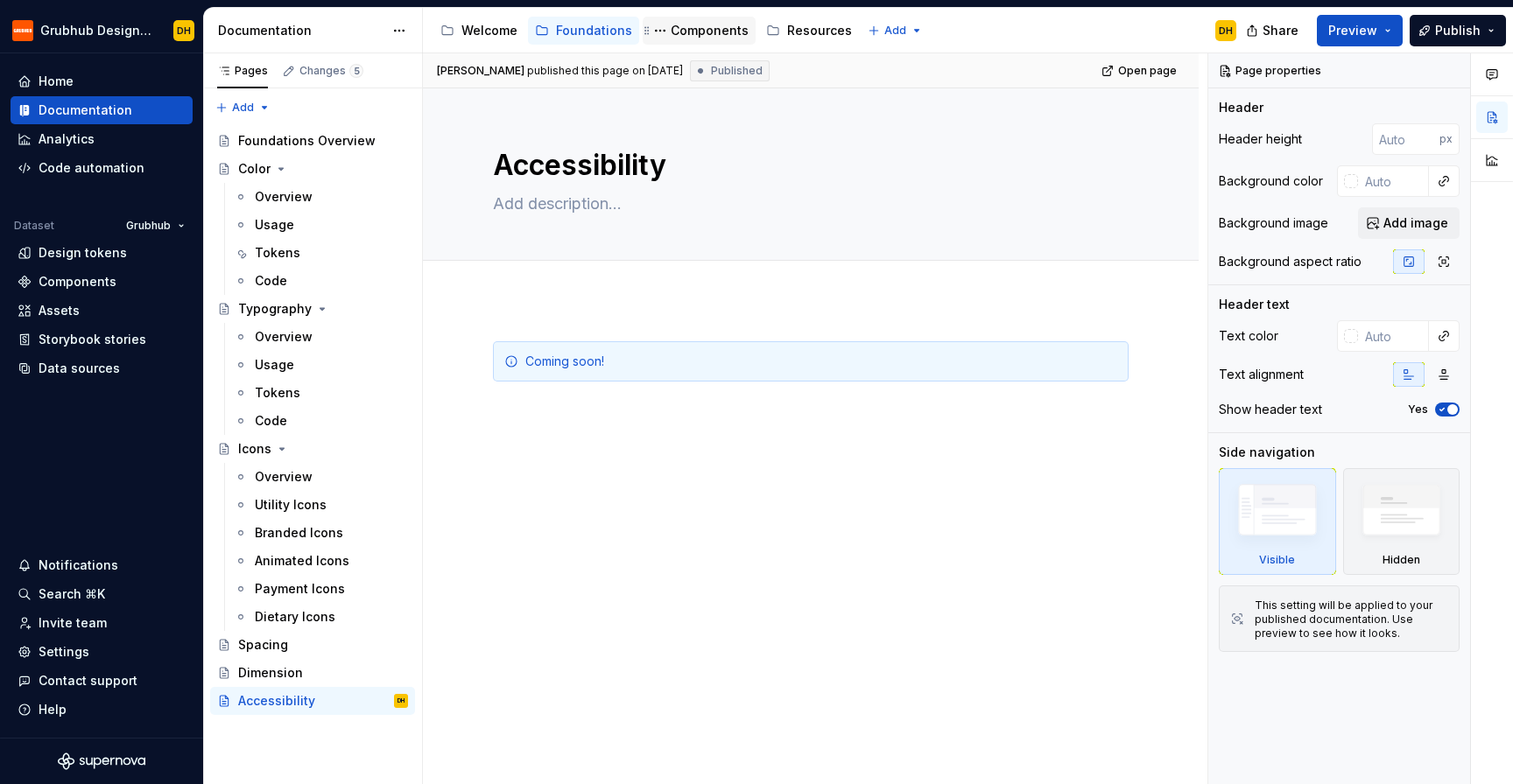
click at [708, 31] on div "Components" at bounding box center [710, 30] width 78 height 17
